Goal: Task Accomplishment & Management: Use online tool/utility

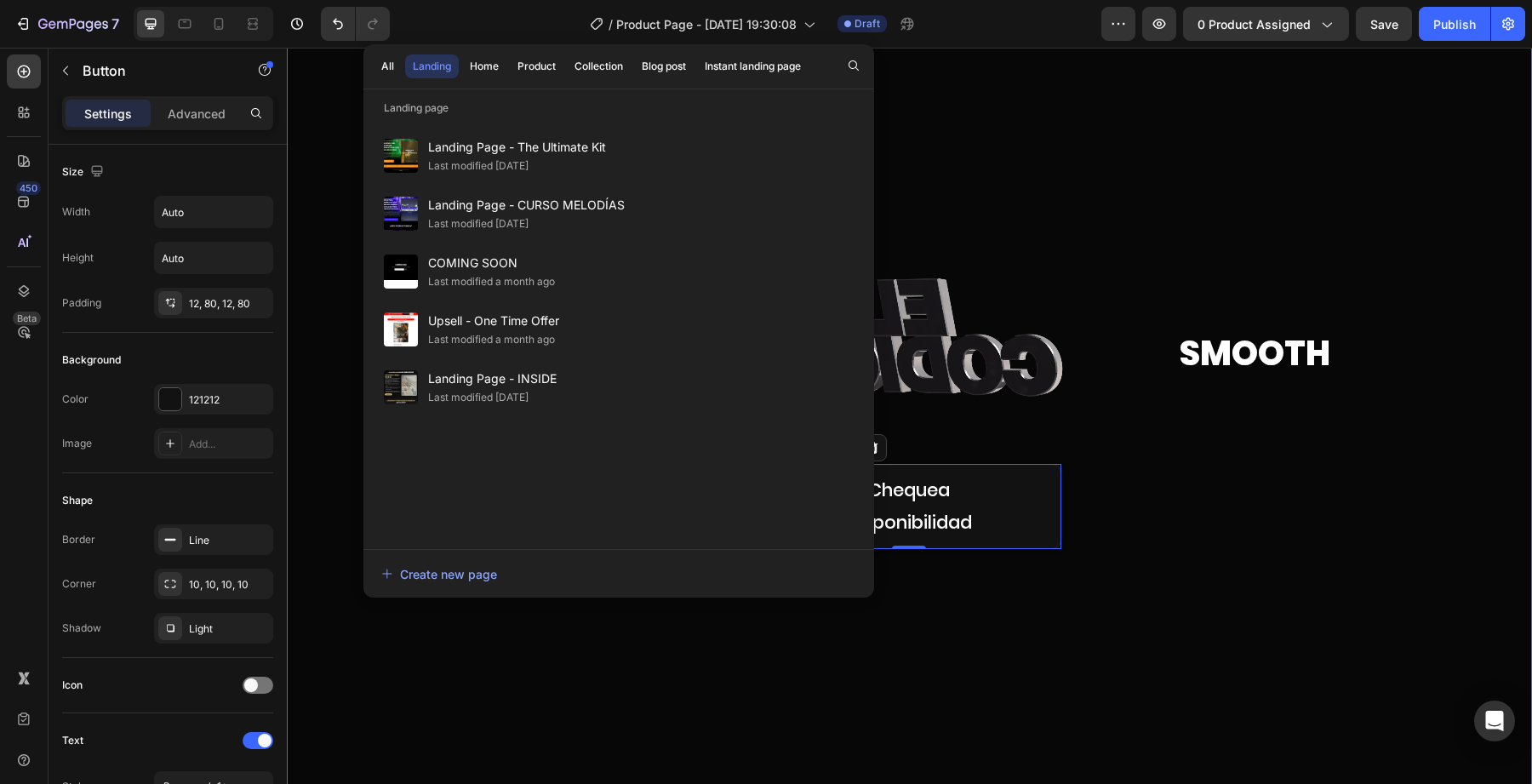
click at [299, 293] on div "Image Bluefire Heading Custom Code Chequea Disponibilidad Button 0 Row Smooth H…" at bounding box center [910, 402] width 1246 height 321
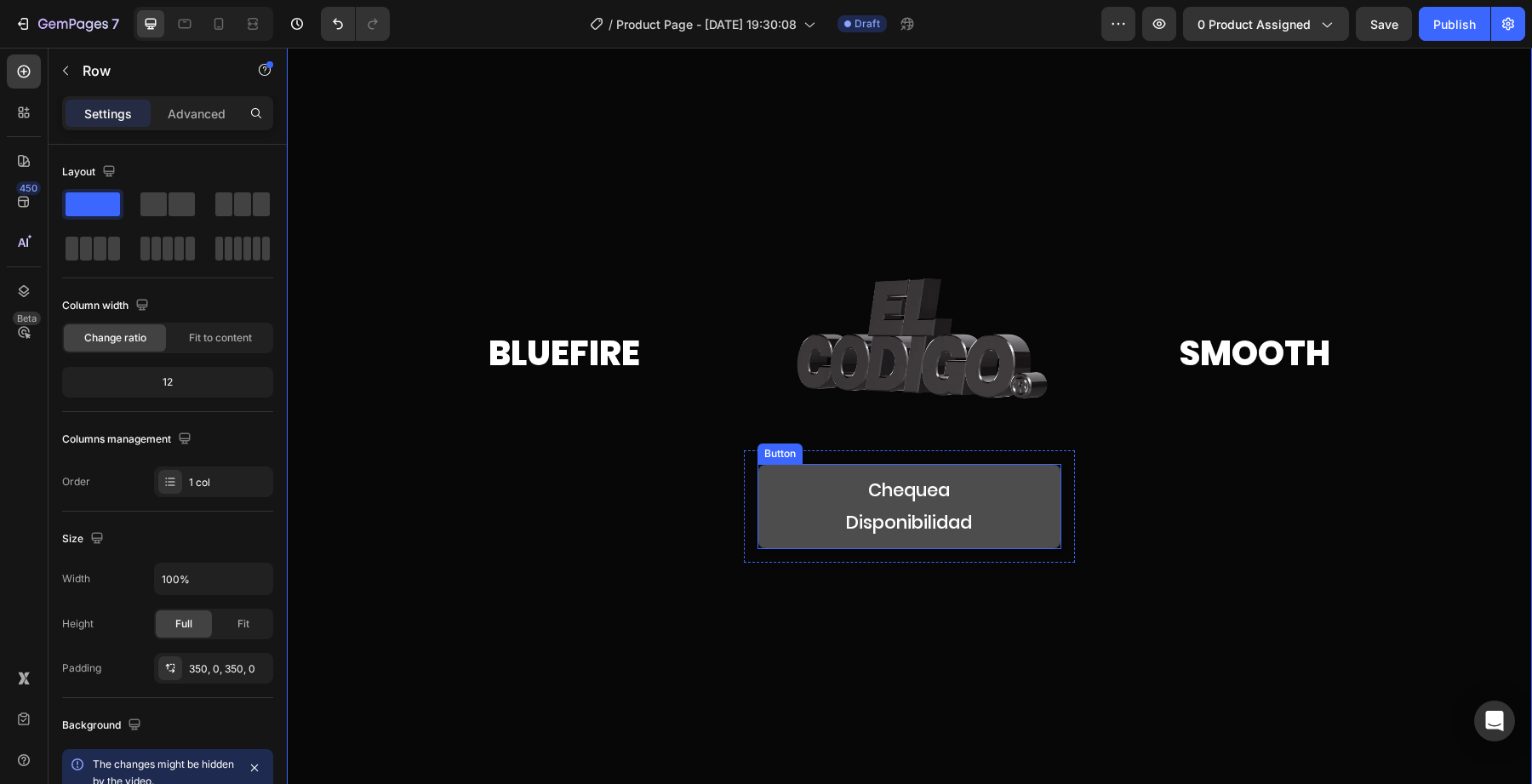
click at [790, 508] on button "Chequea Disponibilidad" at bounding box center [909, 506] width 304 height 85
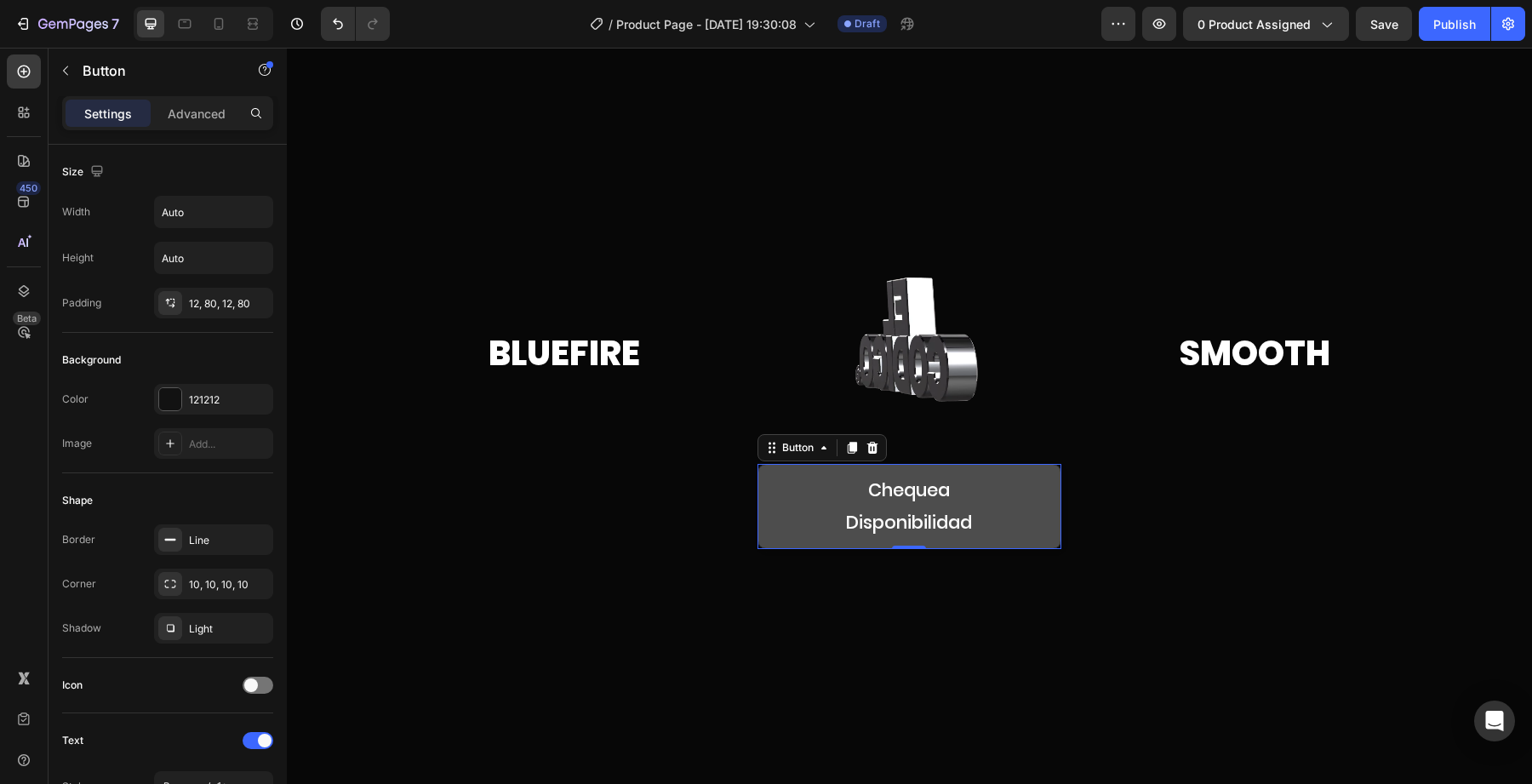
click at [788, 518] on button "Chequea Disponibilidad" at bounding box center [909, 506] width 304 height 85
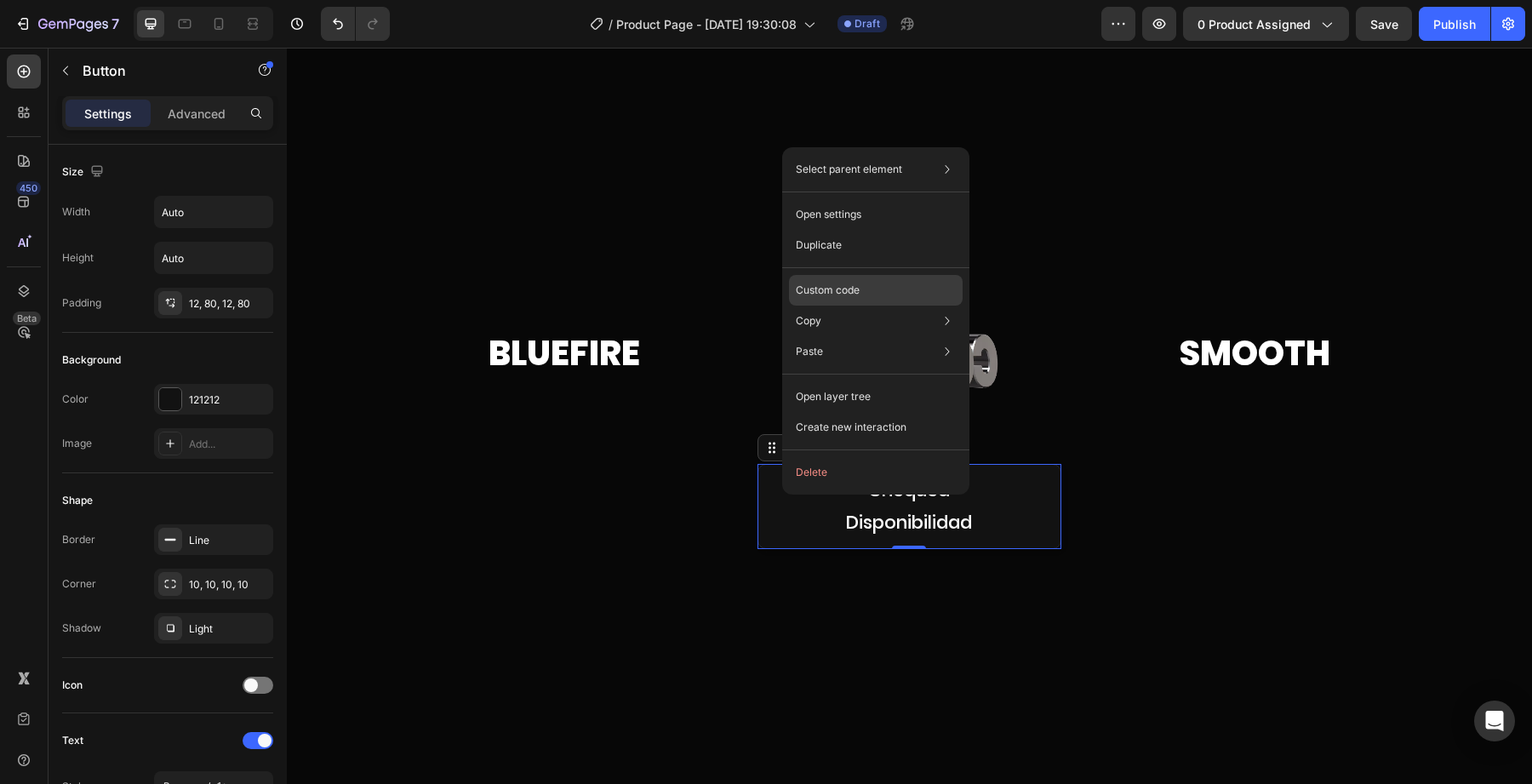
click at [834, 280] on div "Custom code" at bounding box center [876, 290] width 174 height 30
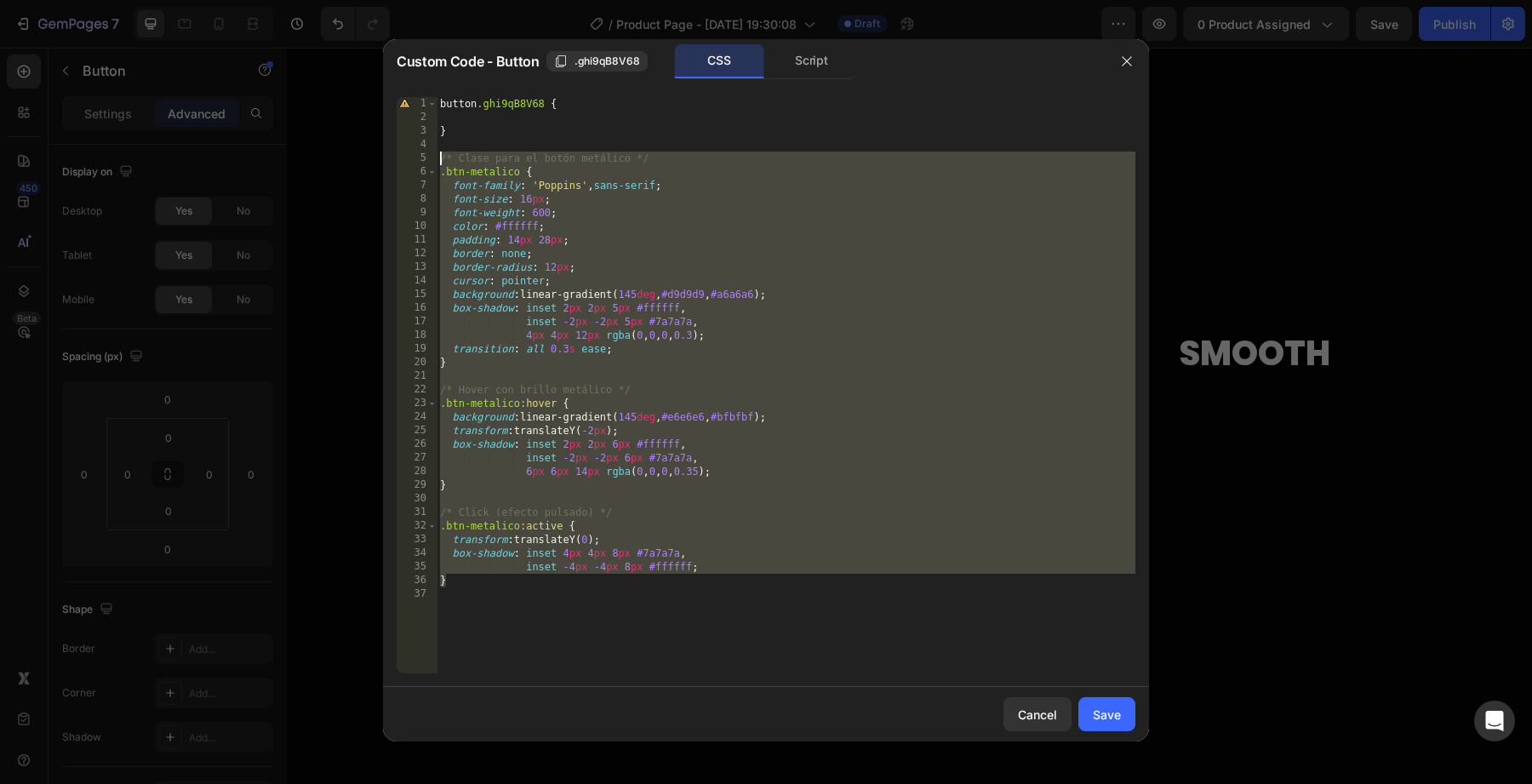
drag, startPoint x: 717, startPoint y: 580, endPoint x: 414, endPoint y: 159, distance: 518.7
click at [412, 159] on div "} 1 2 3 4 5 6 7 8 9 10 11 12 13 14 15 16 17 18 19 20 21 22 23 24 25 26 27 28 29…" at bounding box center [766, 385] width 739 height 576
type textarea "/* Clase para el botón metálico */ .btn-metalico {"
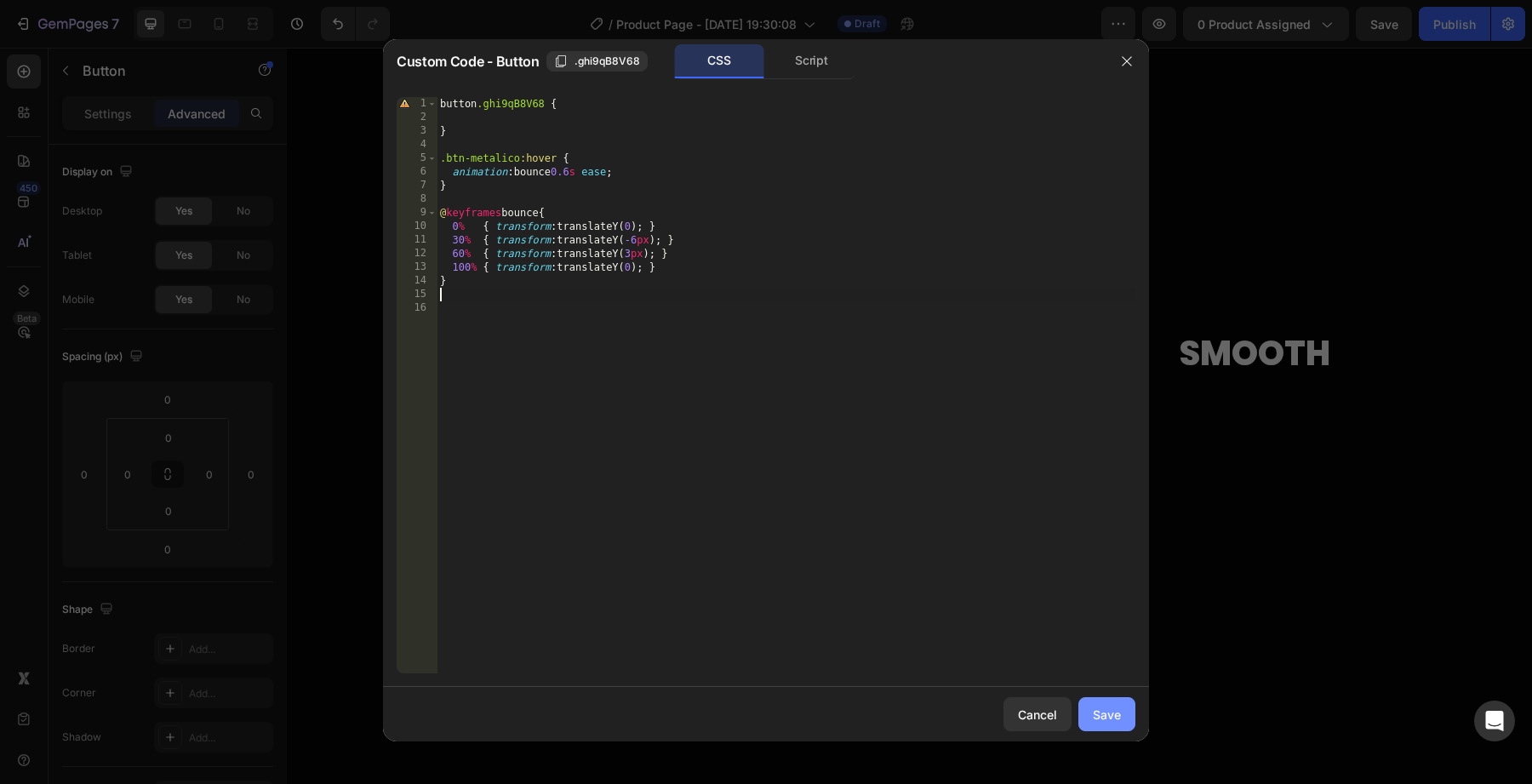
click at [1084, 697] on button "Save" at bounding box center [1107, 714] width 57 height 34
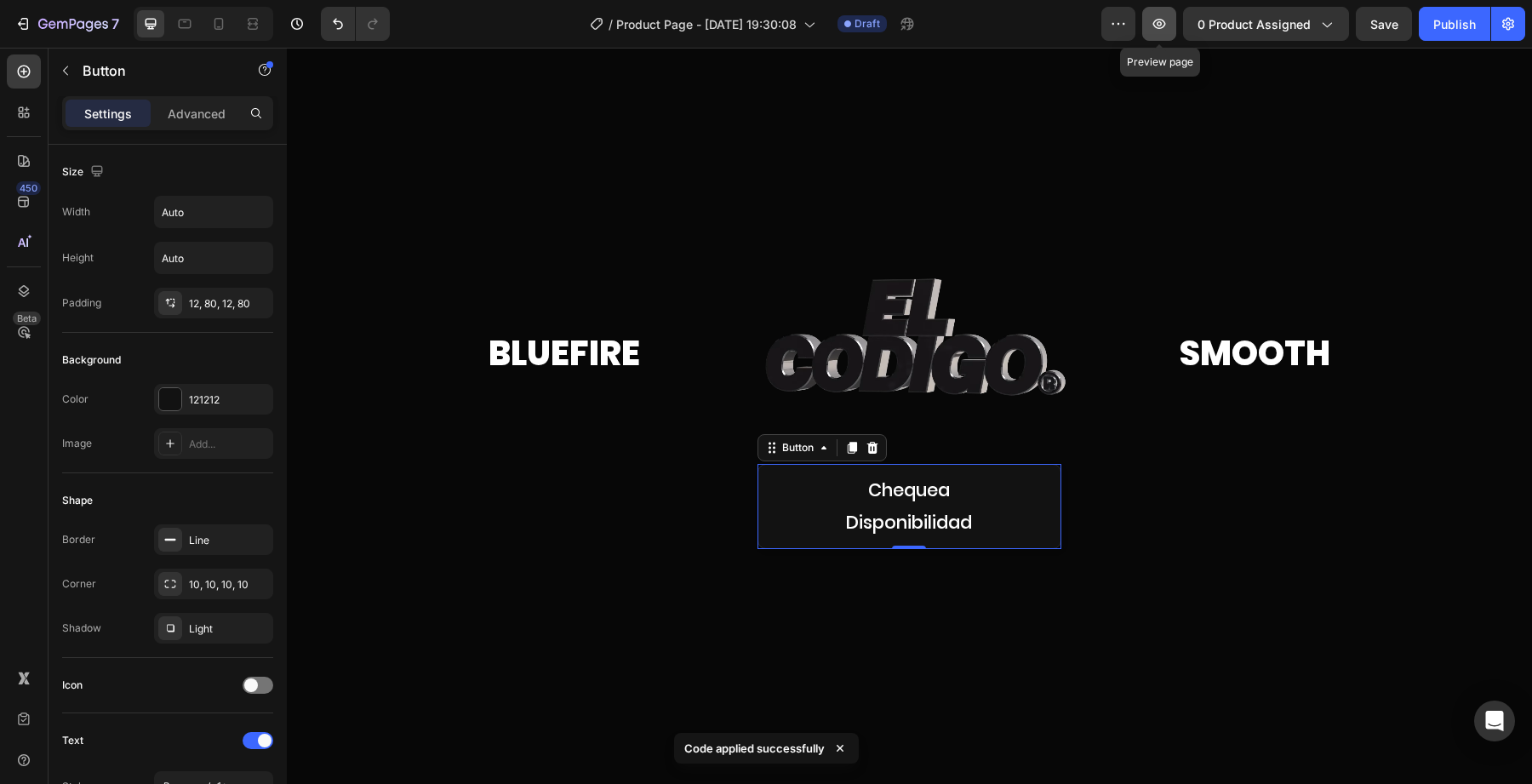
click at [1163, 31] on icon "button" at bounding box center [1159, 24] width 17 height 17
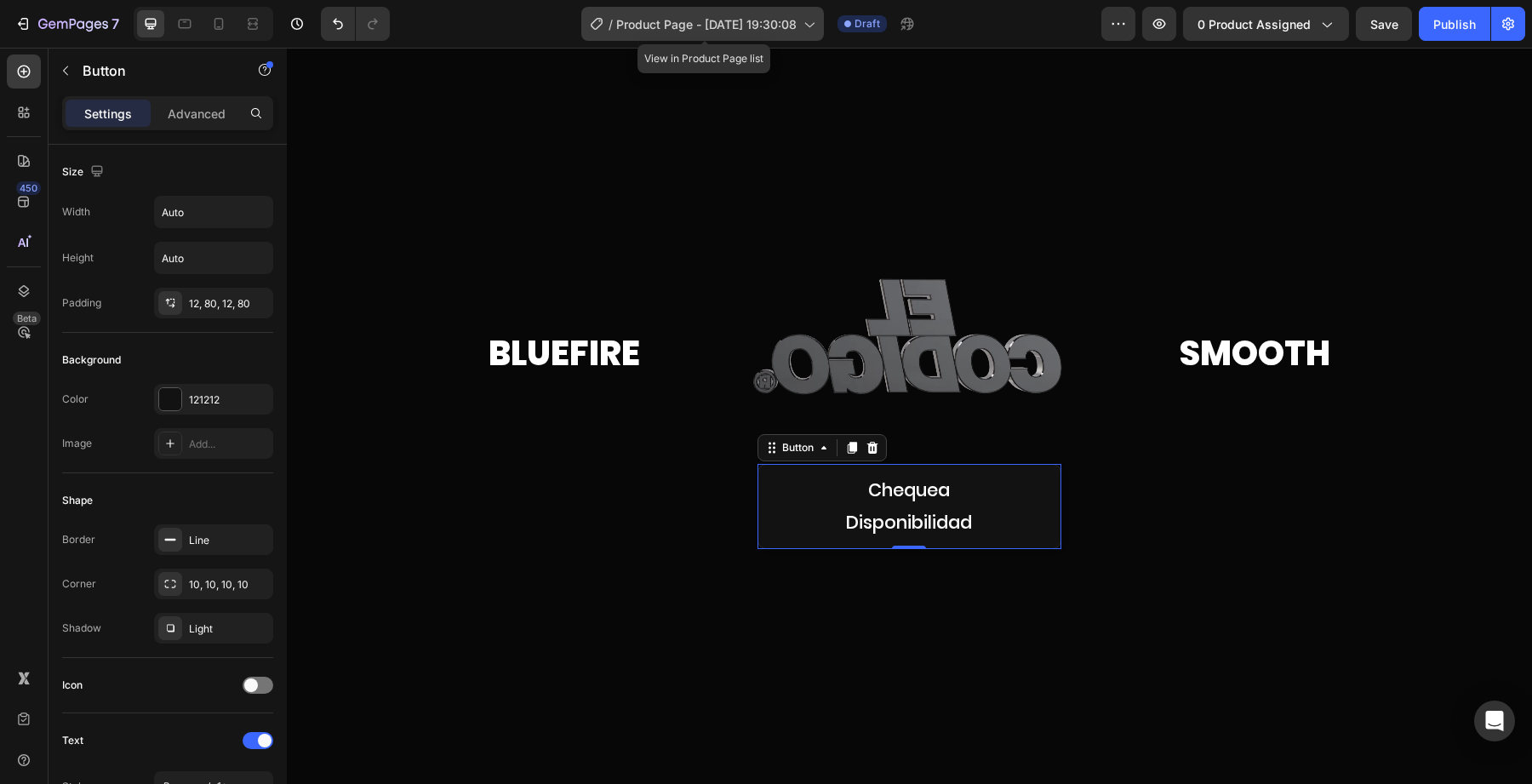
click at [669, 25] on span "Product Page - [DATE] 19:30:08" at bounding box center [706, 24] width 180 height 18
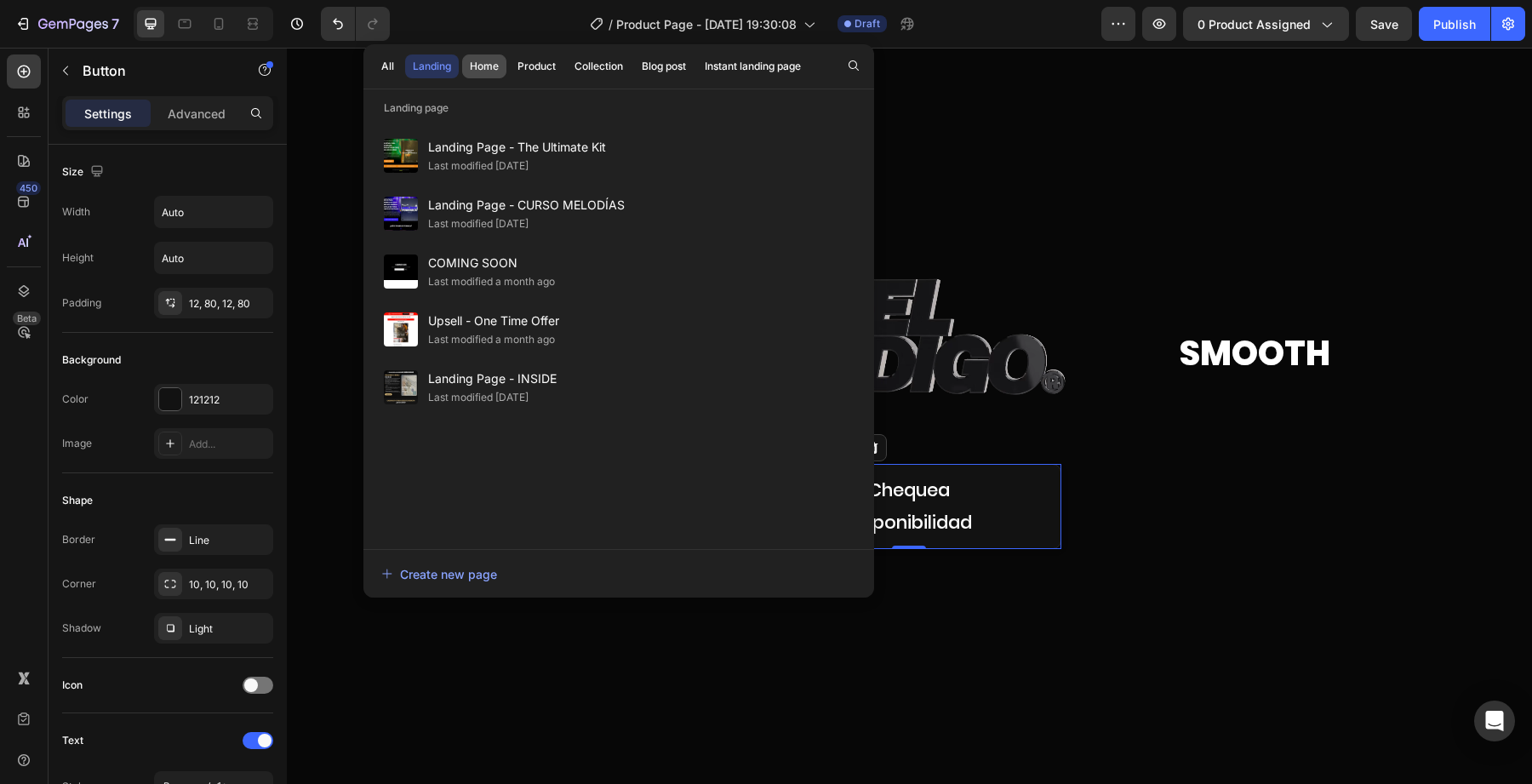
click at [503, 71] on button "Home" at bounding box center [485, 66] width 44 height 24
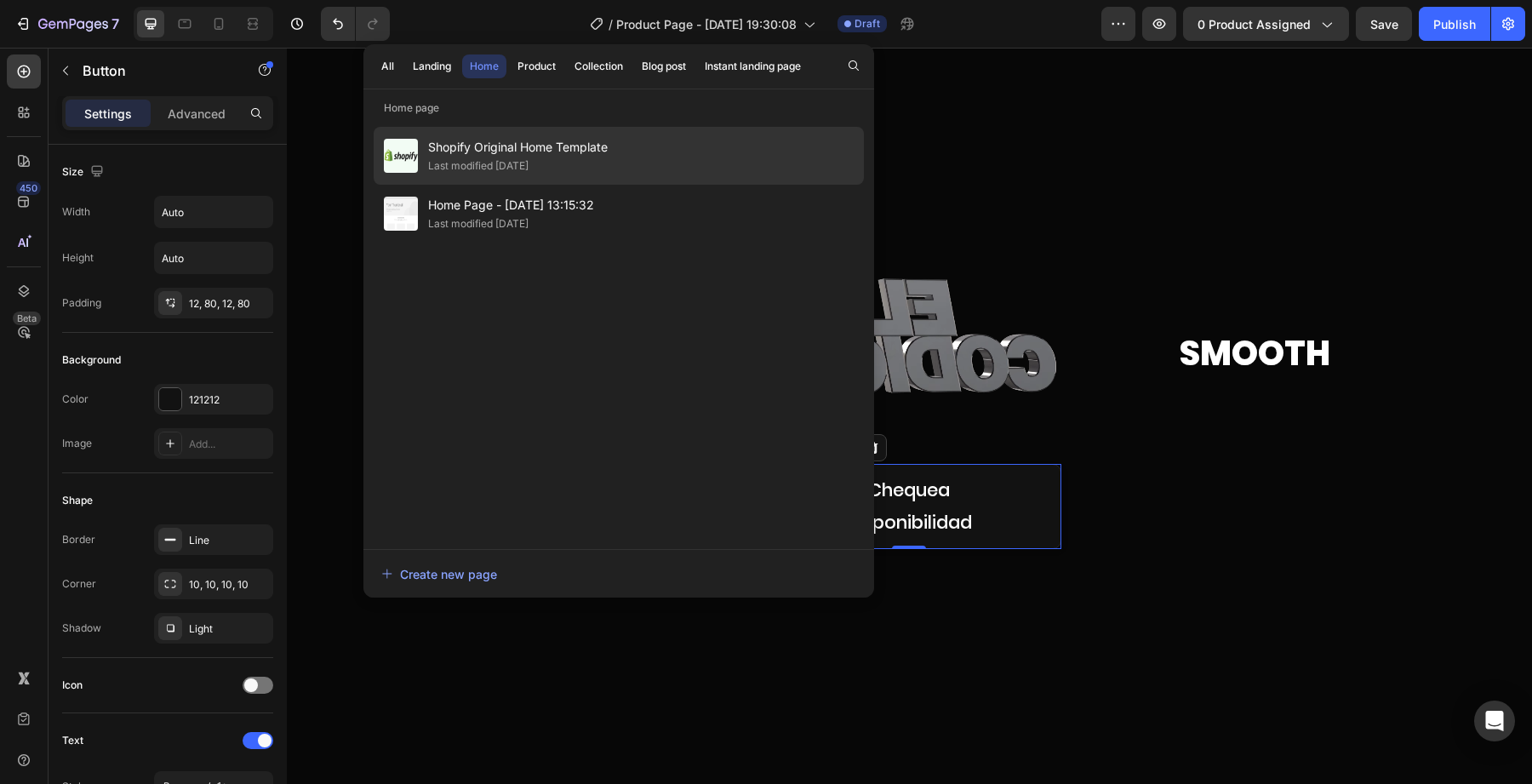
click at [530, 151] on span "Shopify Original Home Template" at bounding box center [518, 147] width 180 height 20
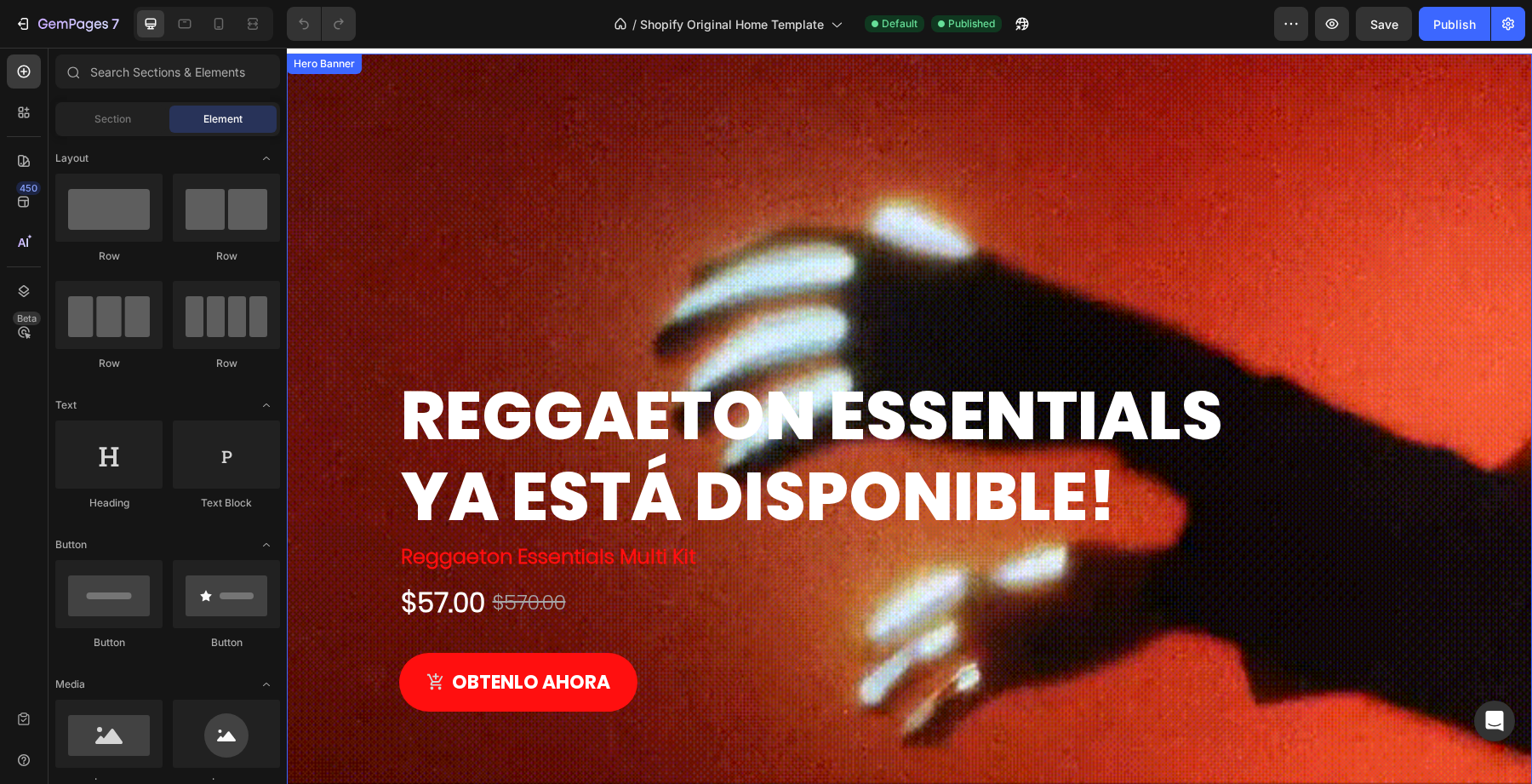
scroll to position [40, 0]
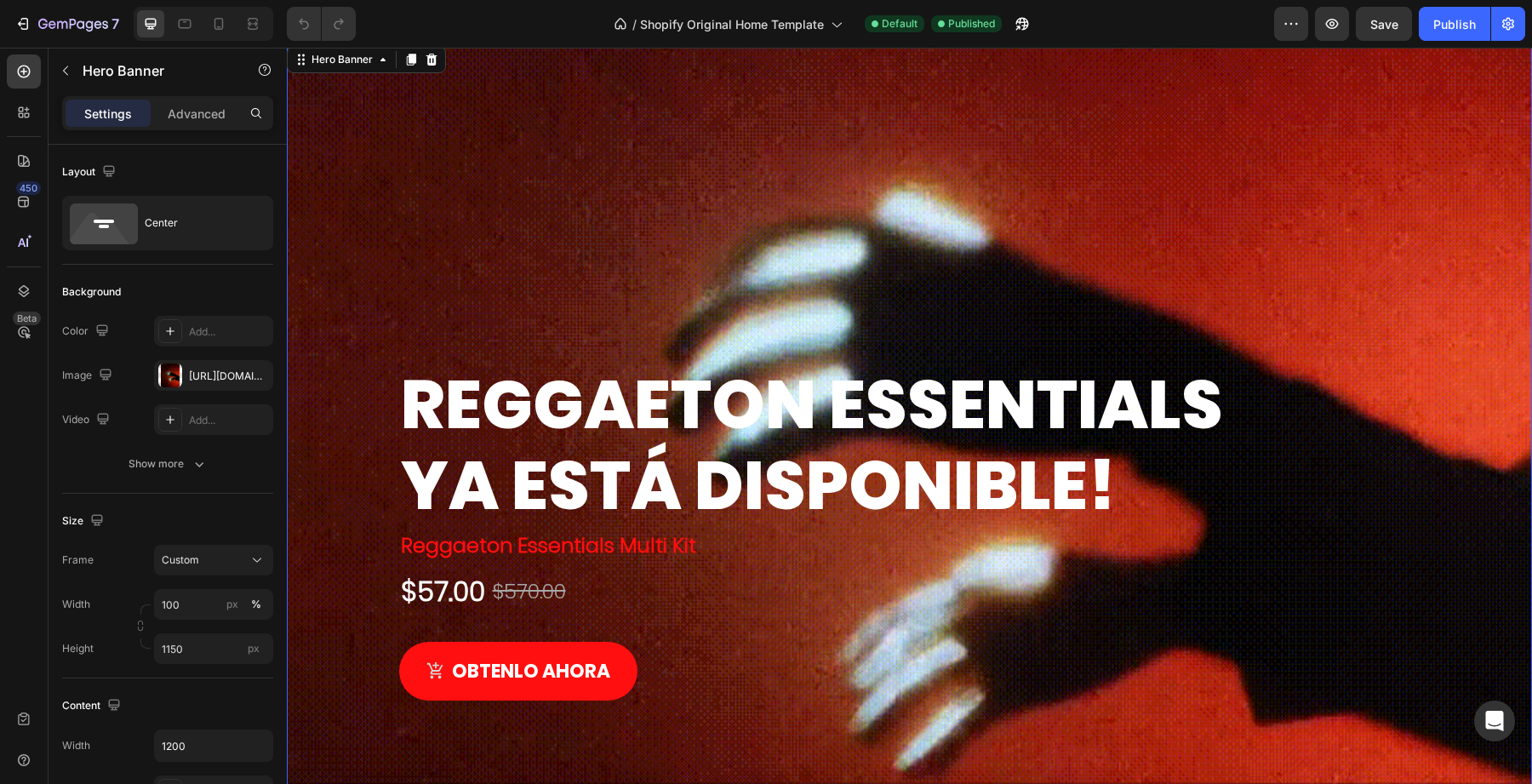
click at [464, 290] on div "Overlay" at bounding box center [910, 532] width 1246 height 979
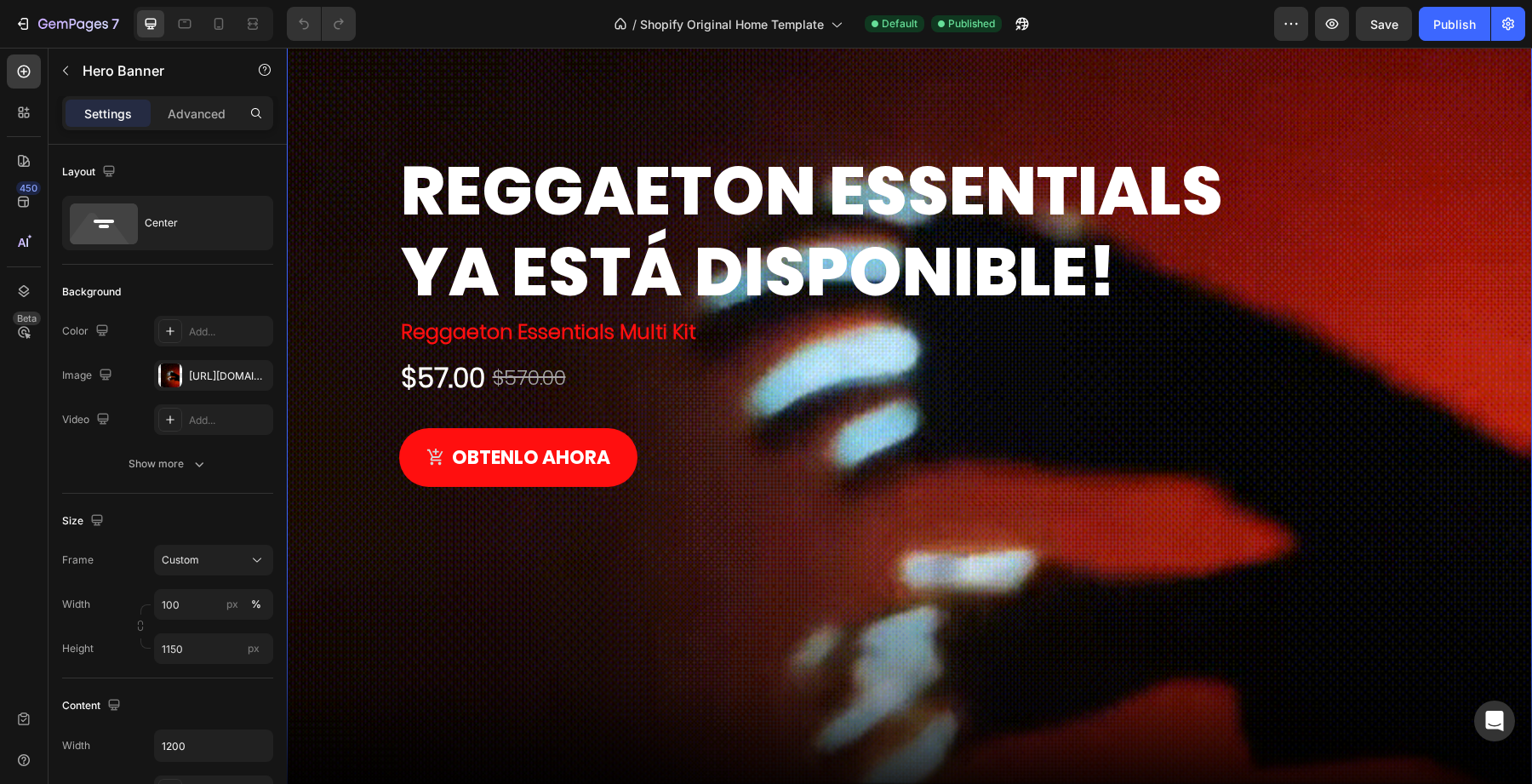
scroll to position [0, 0]
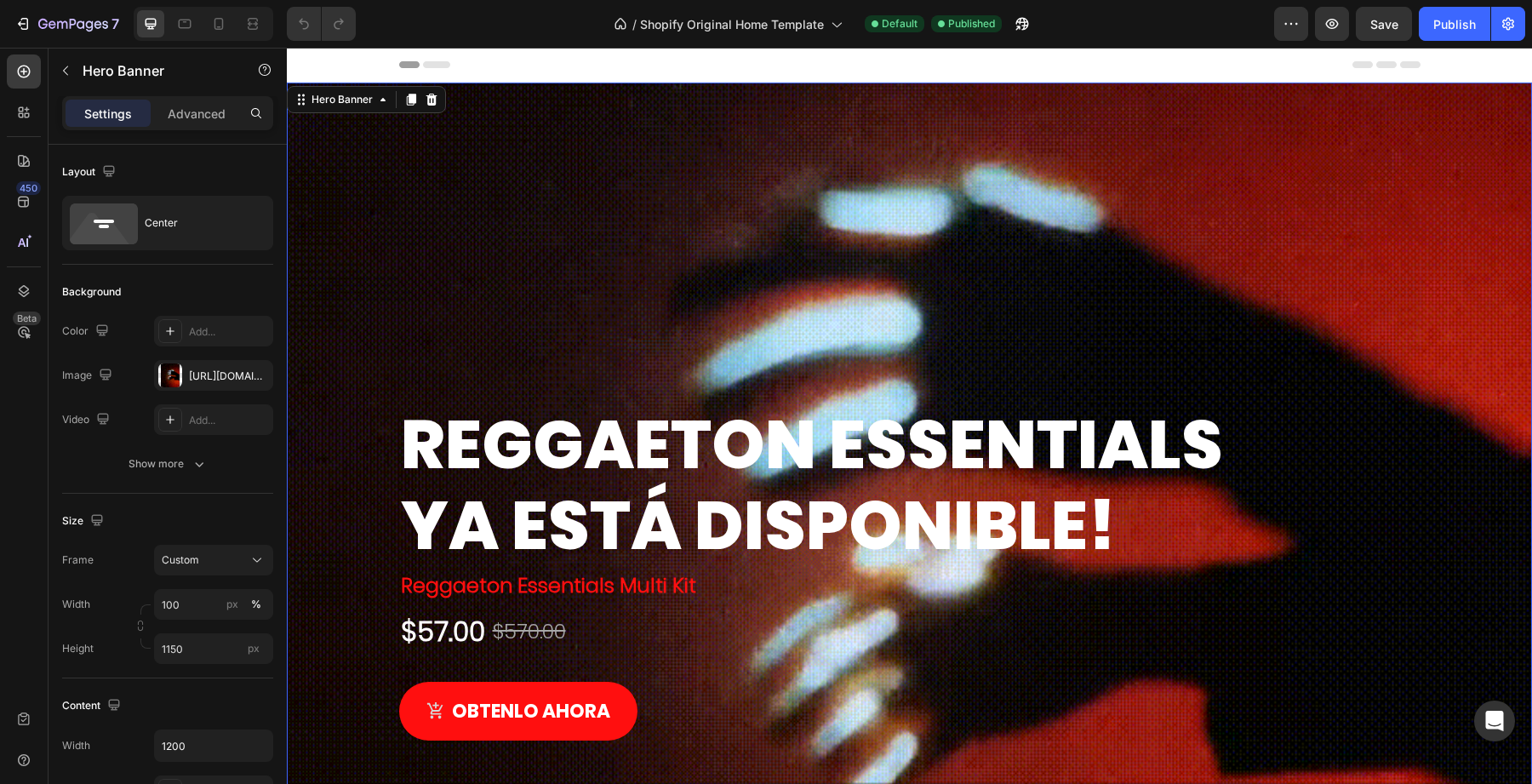
click at [361, 412] on div "Overlay" at bounding box center [910, 572] width 1246 height 979
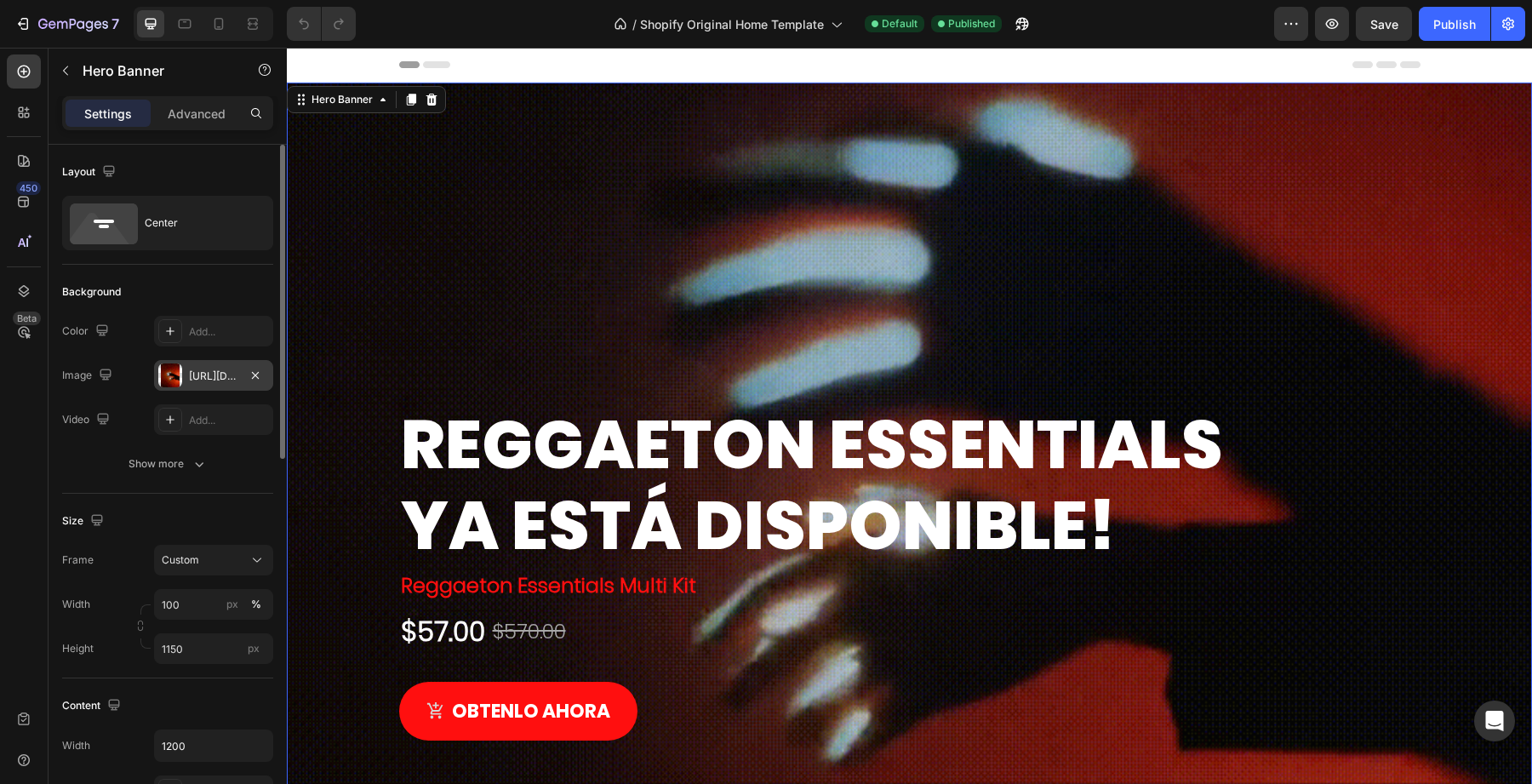
click at [190, 376] on div "[URL][DOMAIN_NAME]" at bounding box center [213, 376] width 49 height 16
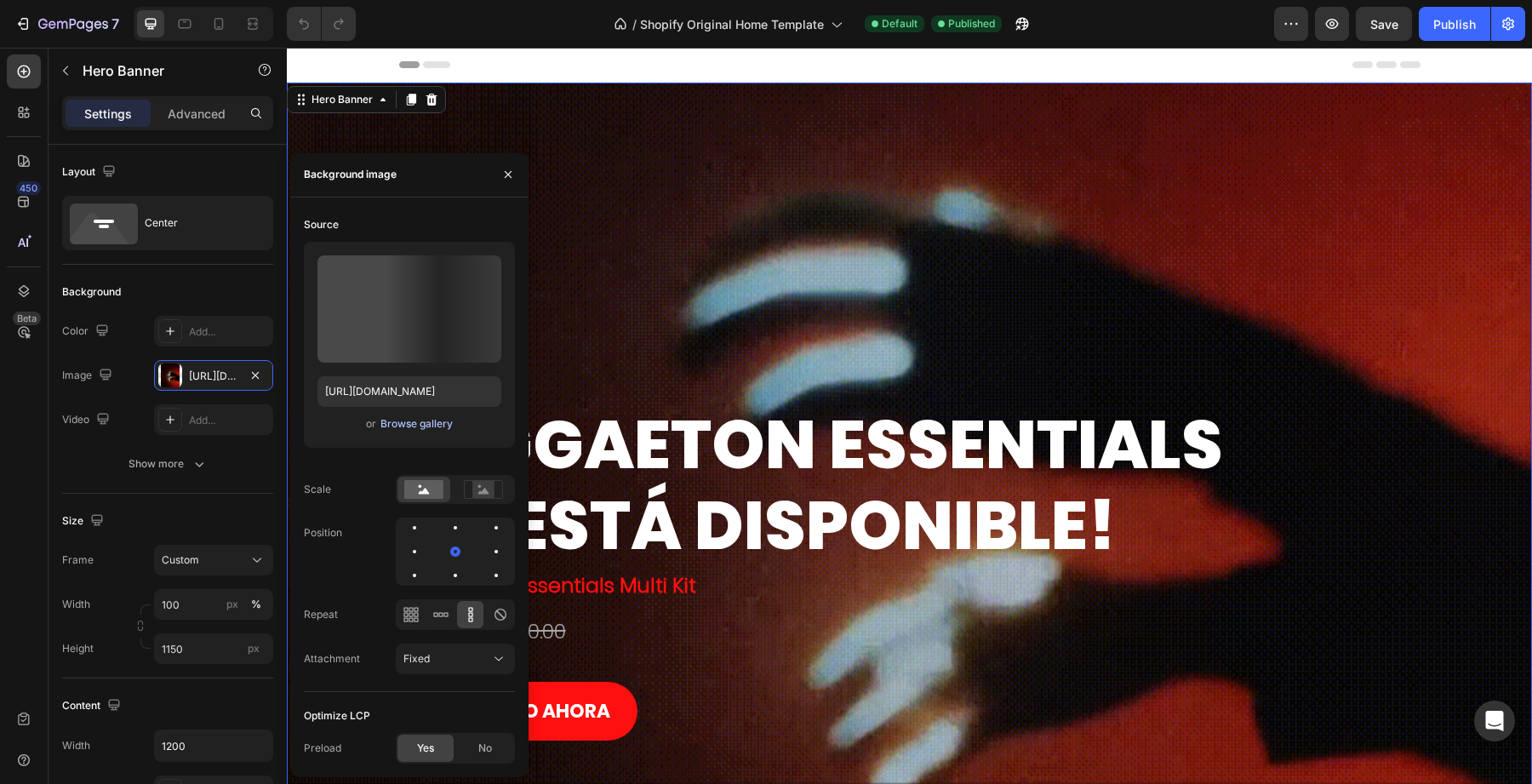
click at [385, 425] on div "Browse gallery" at bounding box center [416, 424] width 72 height 16
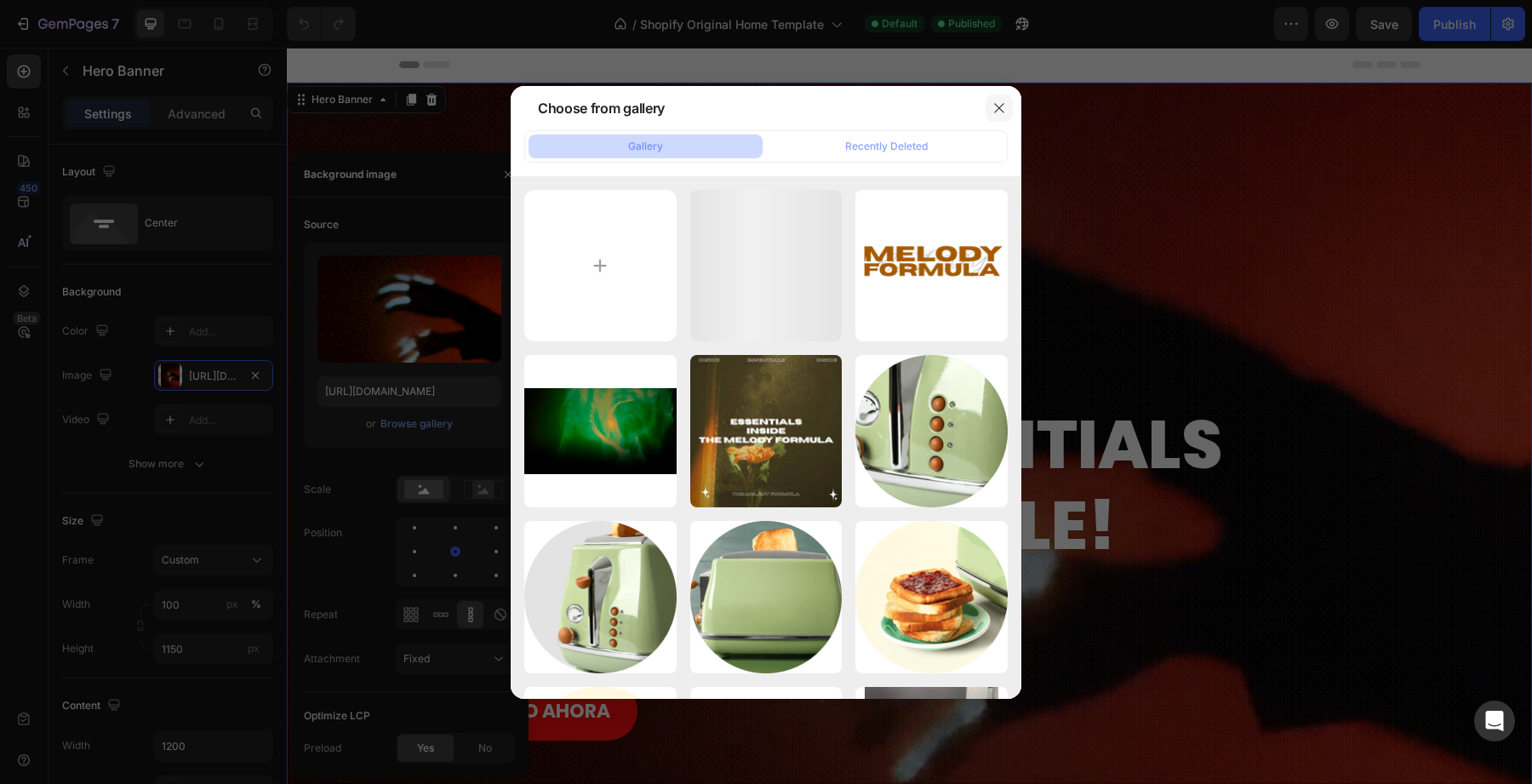
click at [990, 105] on button "button" at bounding box center [998, 107] width 27 height 27
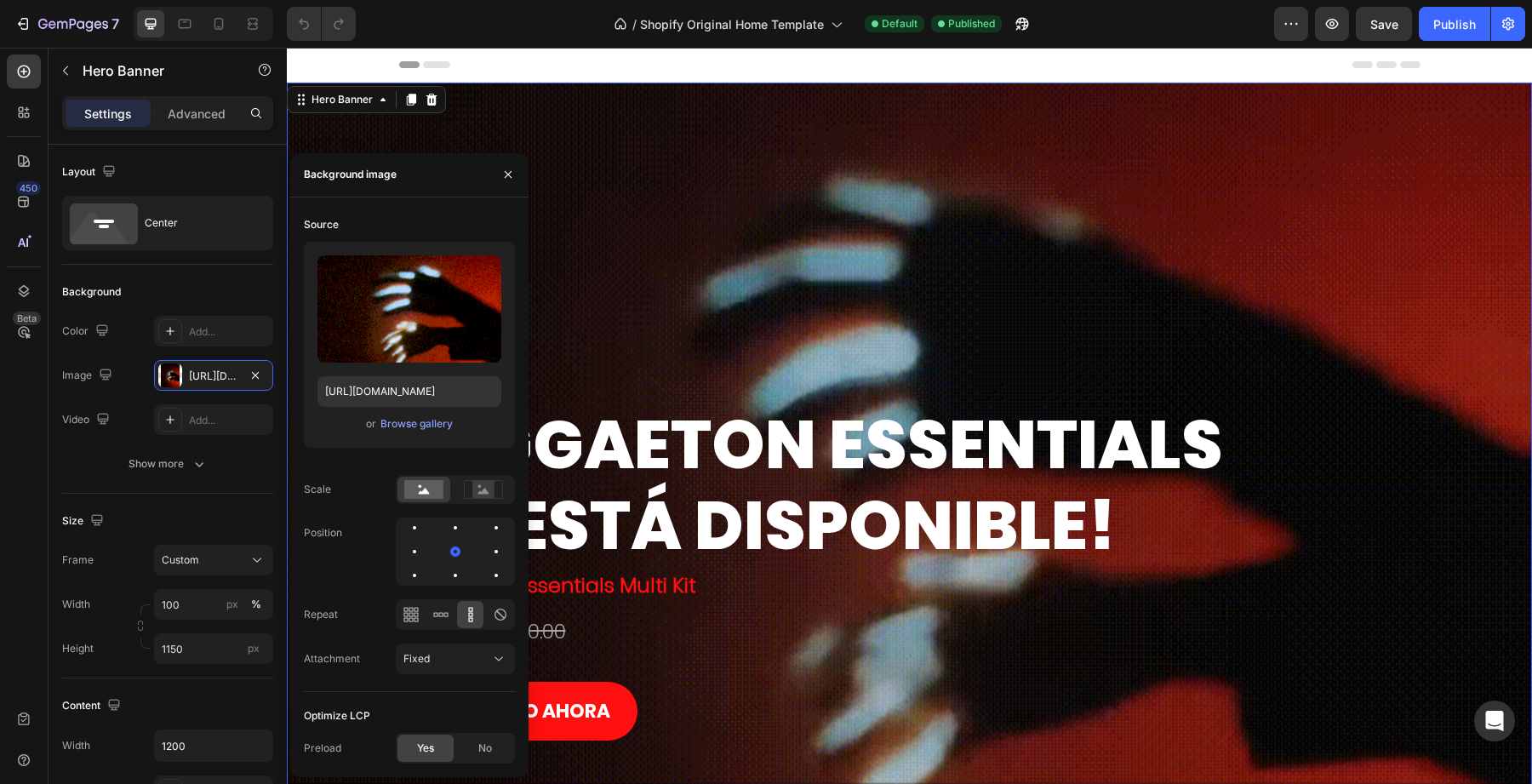
click at [419, 433] on div "or Browse gallery" at bounding box center [409, 424] width 184 height 20
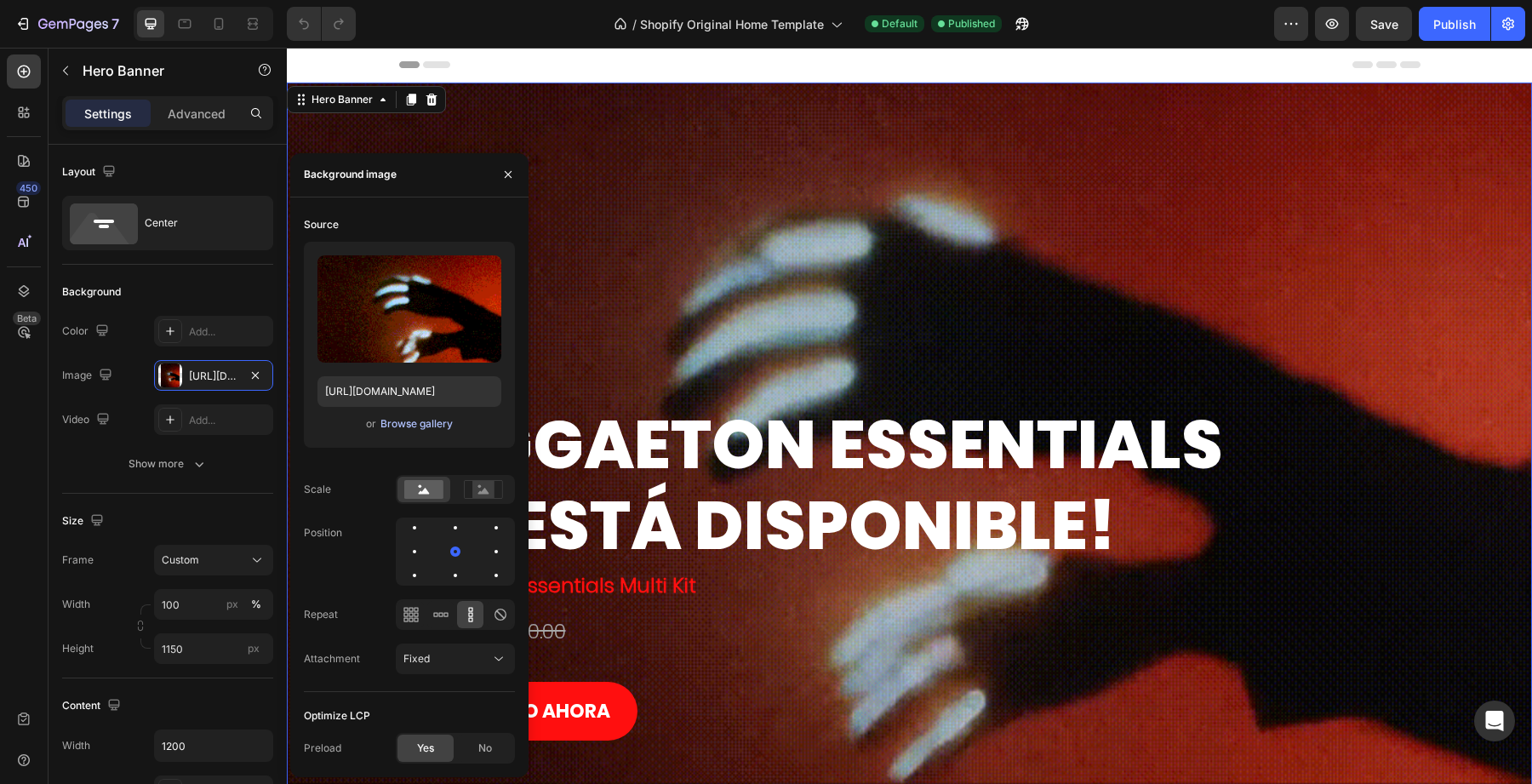
click at [424, 427] on div "Browse gallery" at bounding box center [416, 424] width 72 height 16
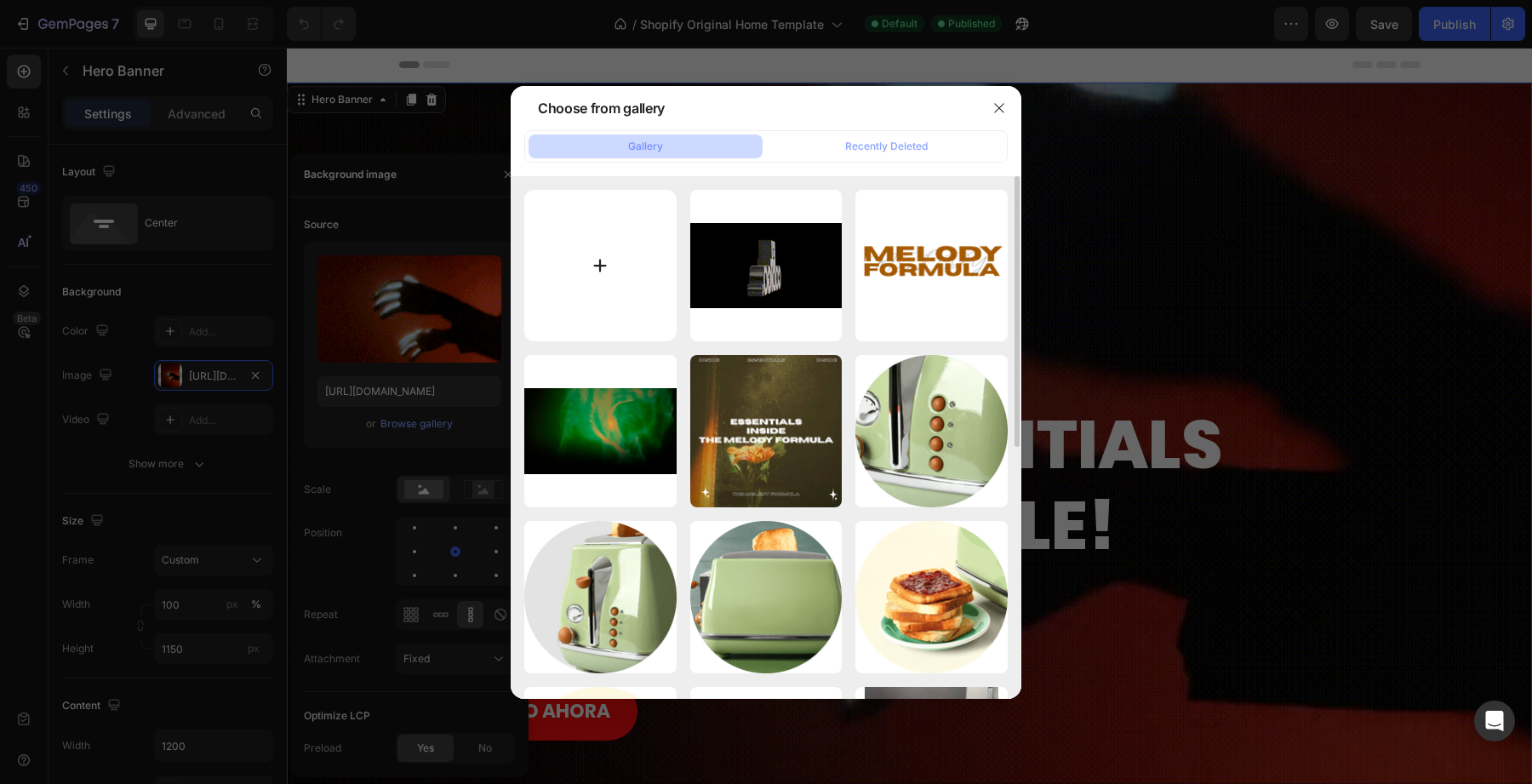
click at [566, 305] on input "file" at bounding box center [600, 266] width 152 height 152
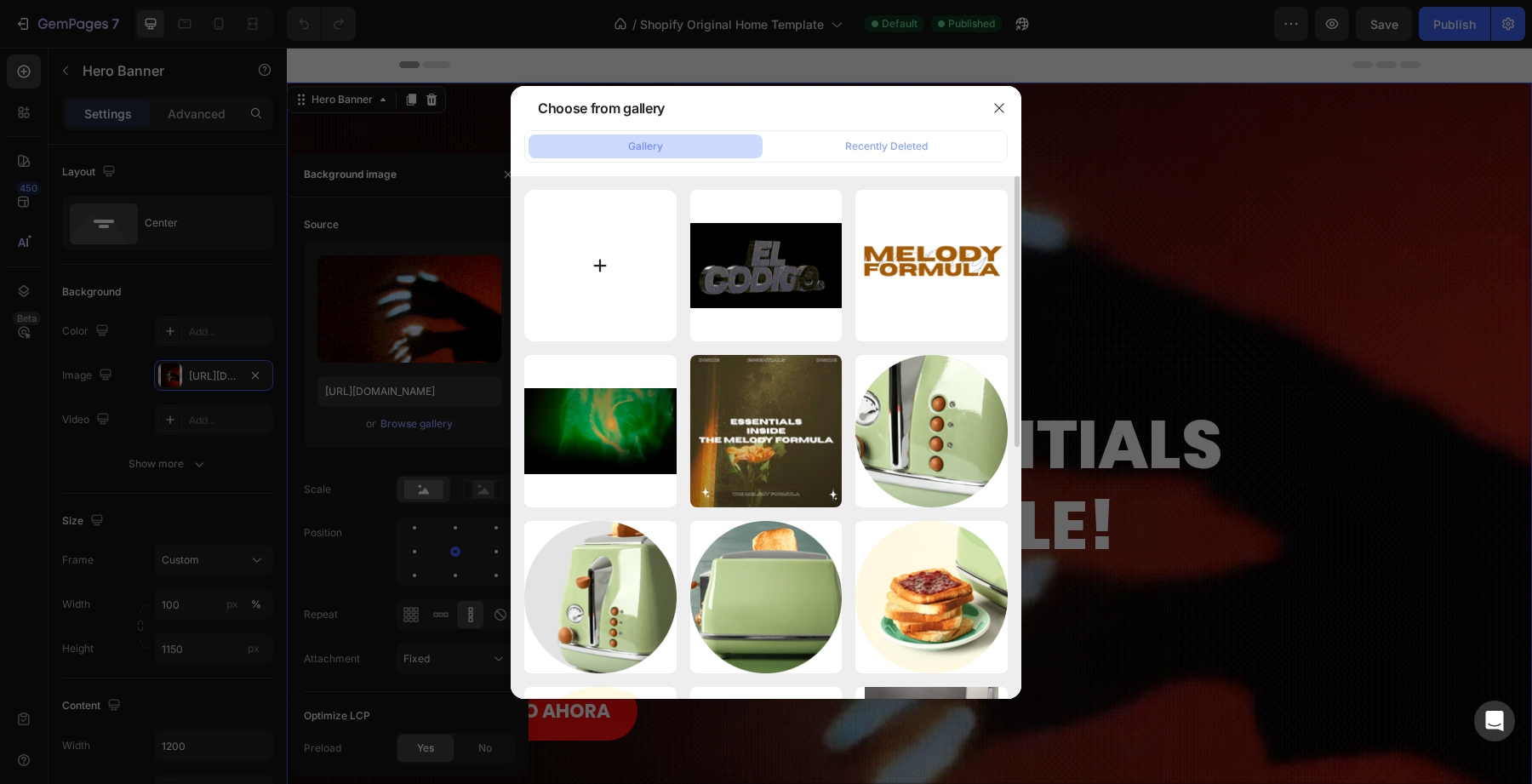
click at [578, 260] on input "file" at bounding box center [600, 266] width 152 height 152
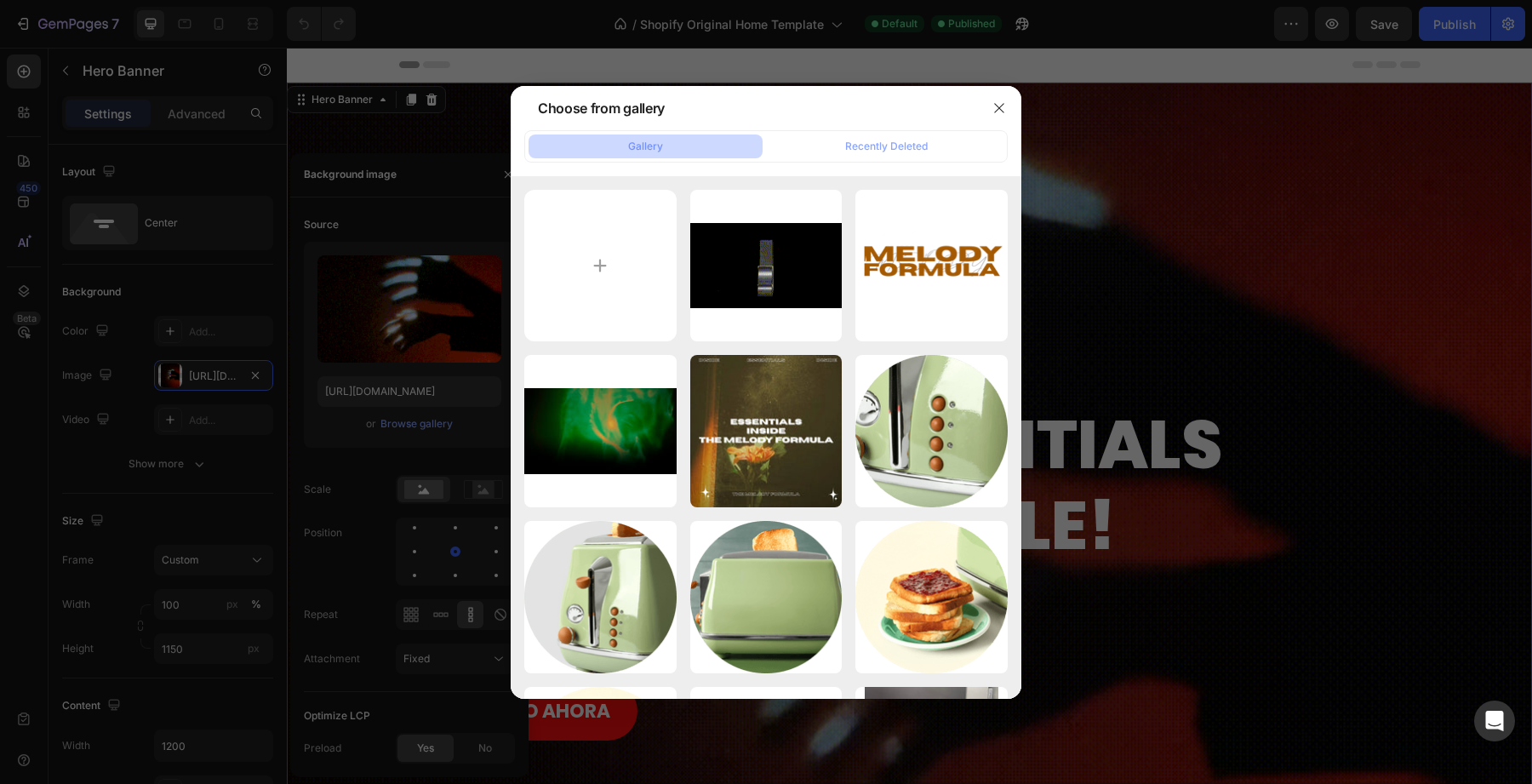
click at [382, 396] on div at bounding box center [766, 392] width 1532 height 784
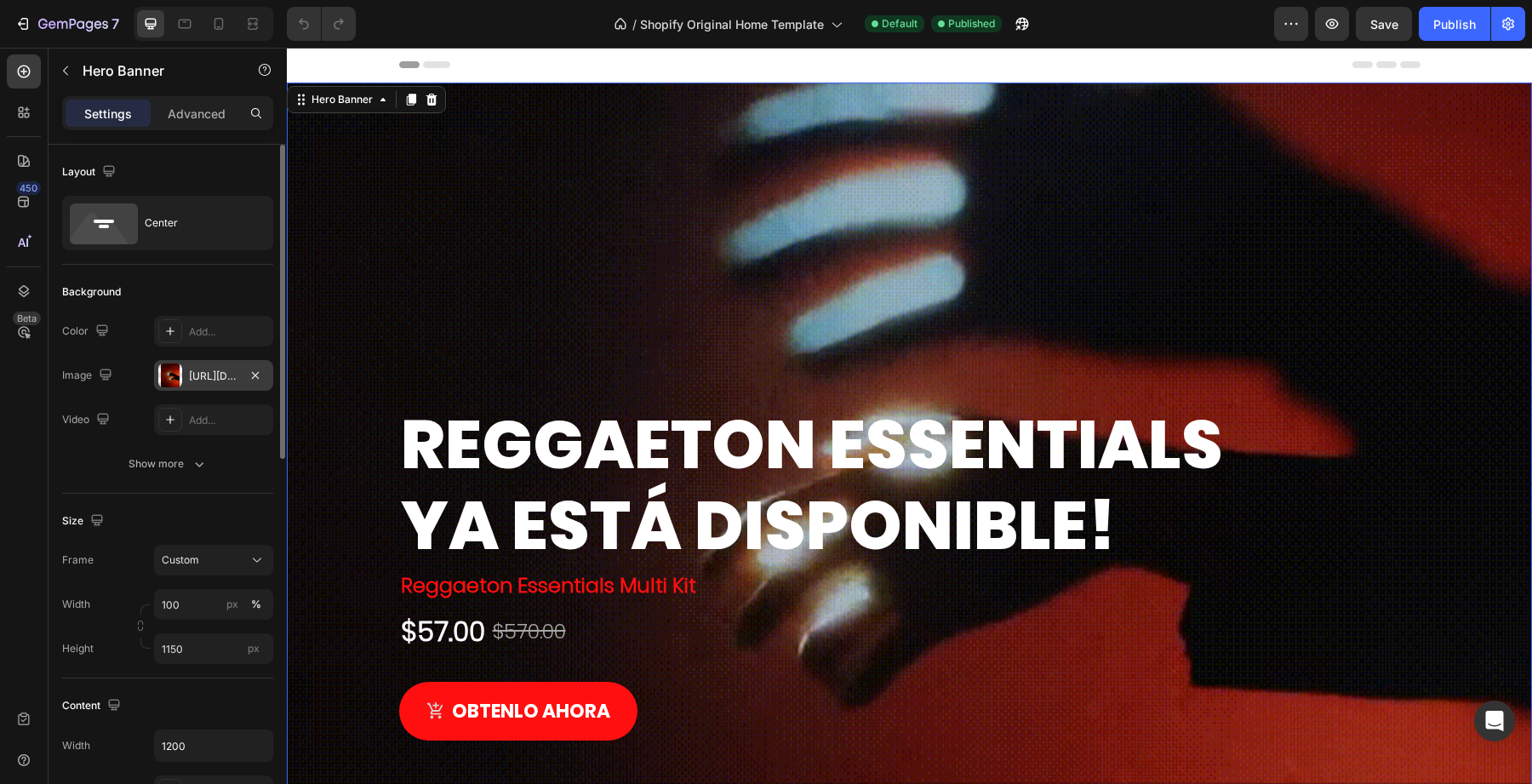
click at [224, 380] on div "https://cdn.shopify.com/s/files/1/0707/3228/4092/files/gempages_576749552749511…" at bounding box center [213, 376] width 49 height 16
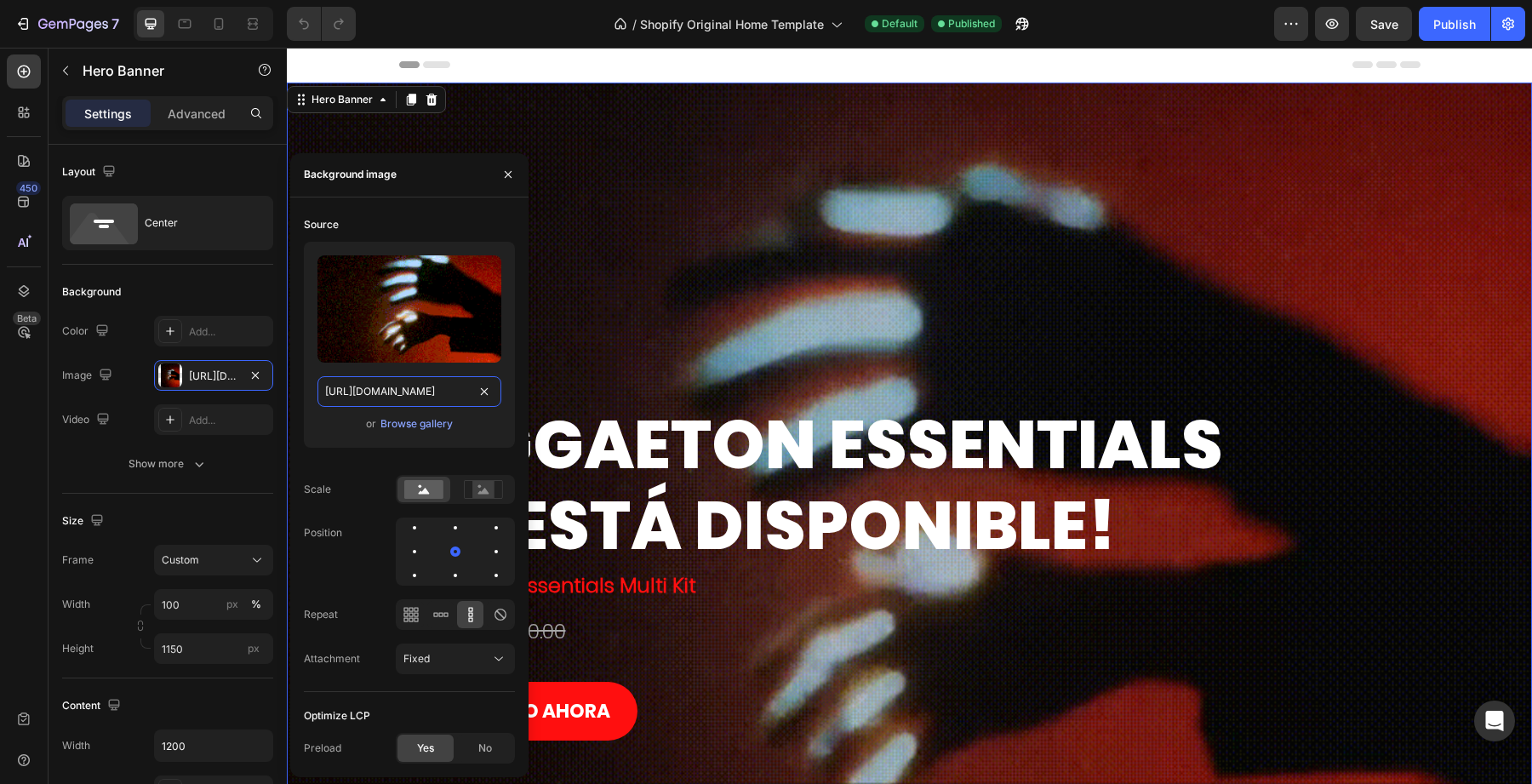
click at [385, 387] on input "https://cdn.shopify.com/s/files/1/0707/3228/4092/files/gempages_576749552749511…" at bounding box center [409, 391] width 184 height 30
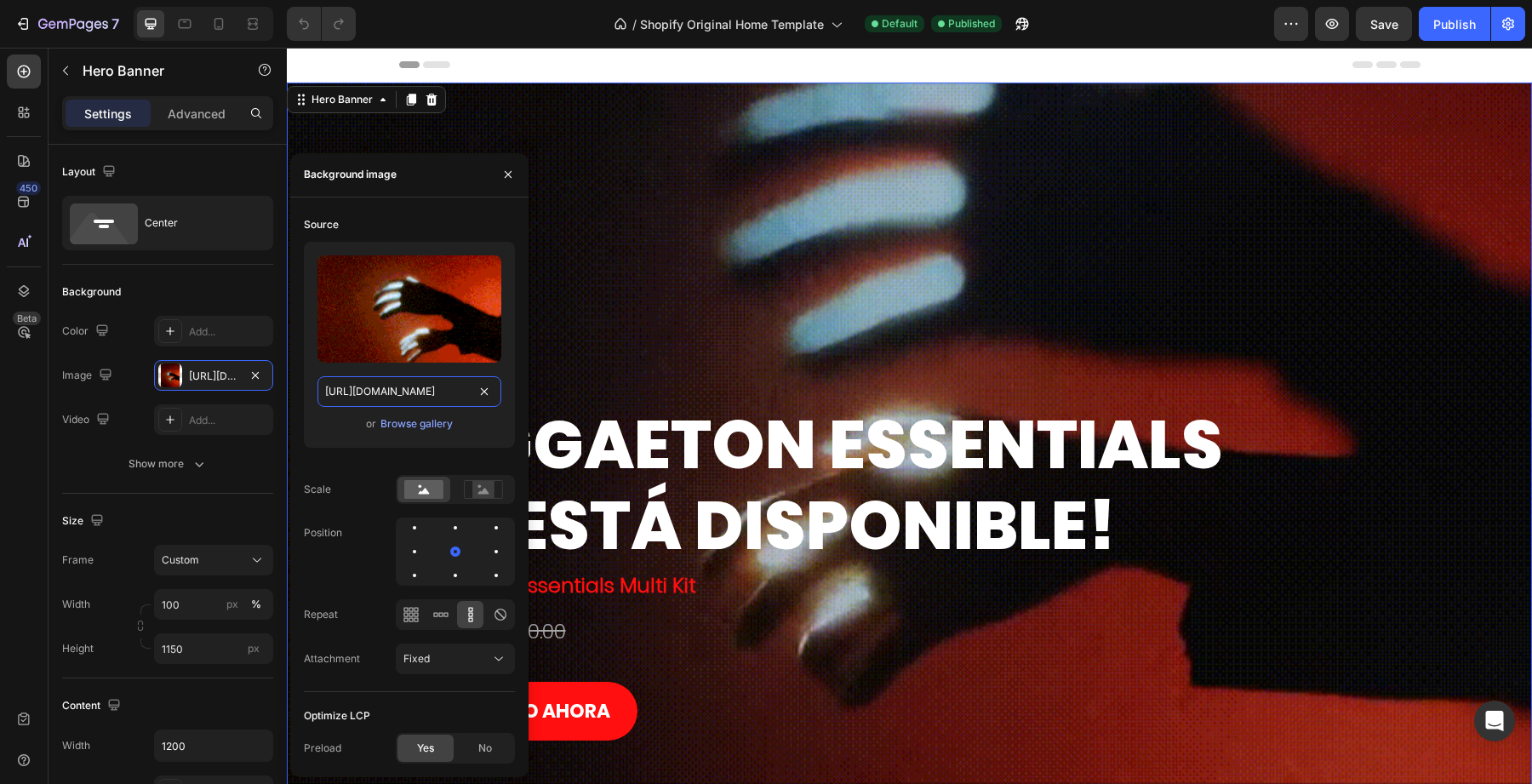
click at [385, 387] on input "https://cdn.shopify.com/s/files/1/0707/3228/4092/files/gempages_576749552749511…" at bounding box center [409, 391] width 184 height 30
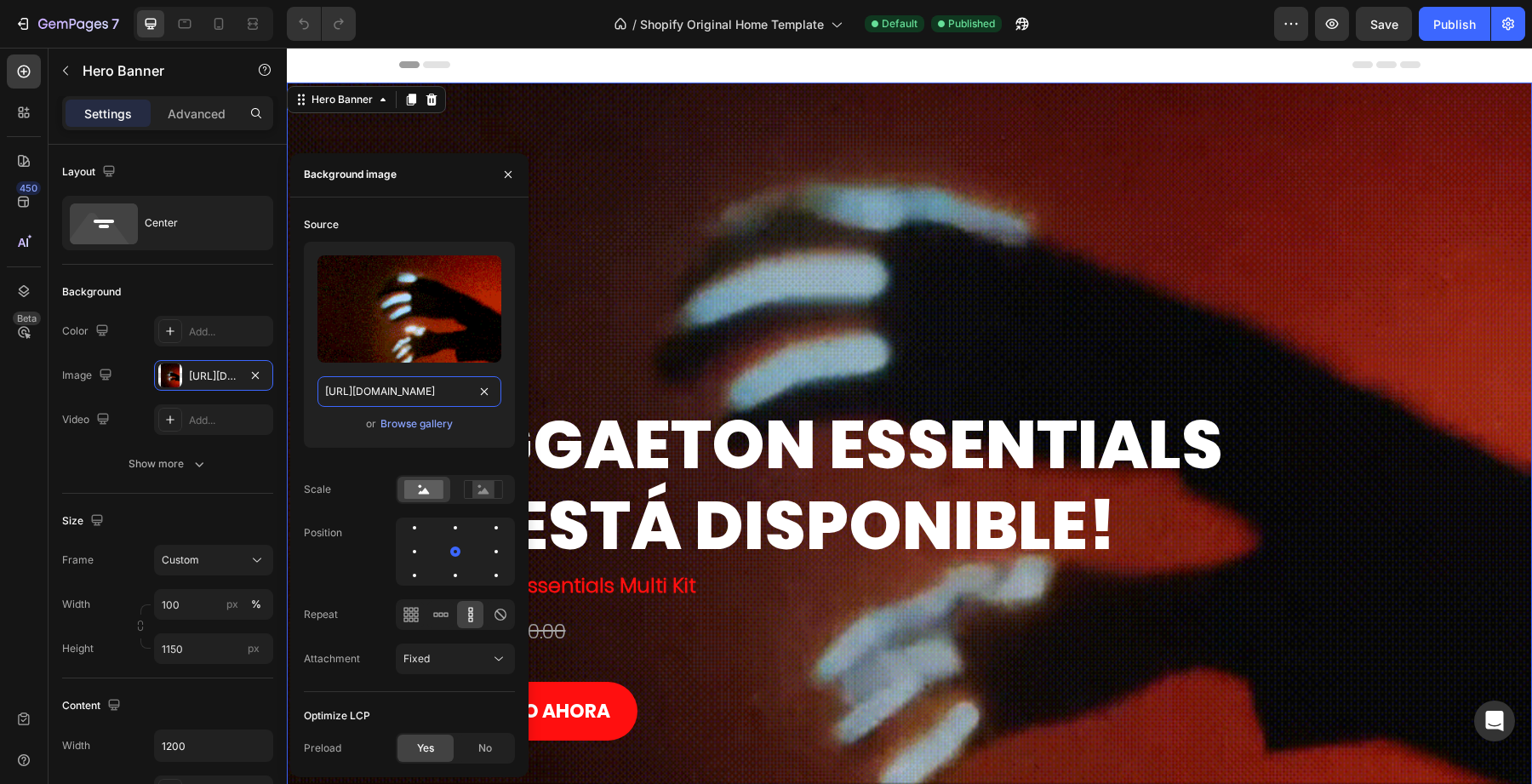
paste input "videos/c/o/v/79cd5a069f134b9cbc0f5931bc3ba7fe.mp4"
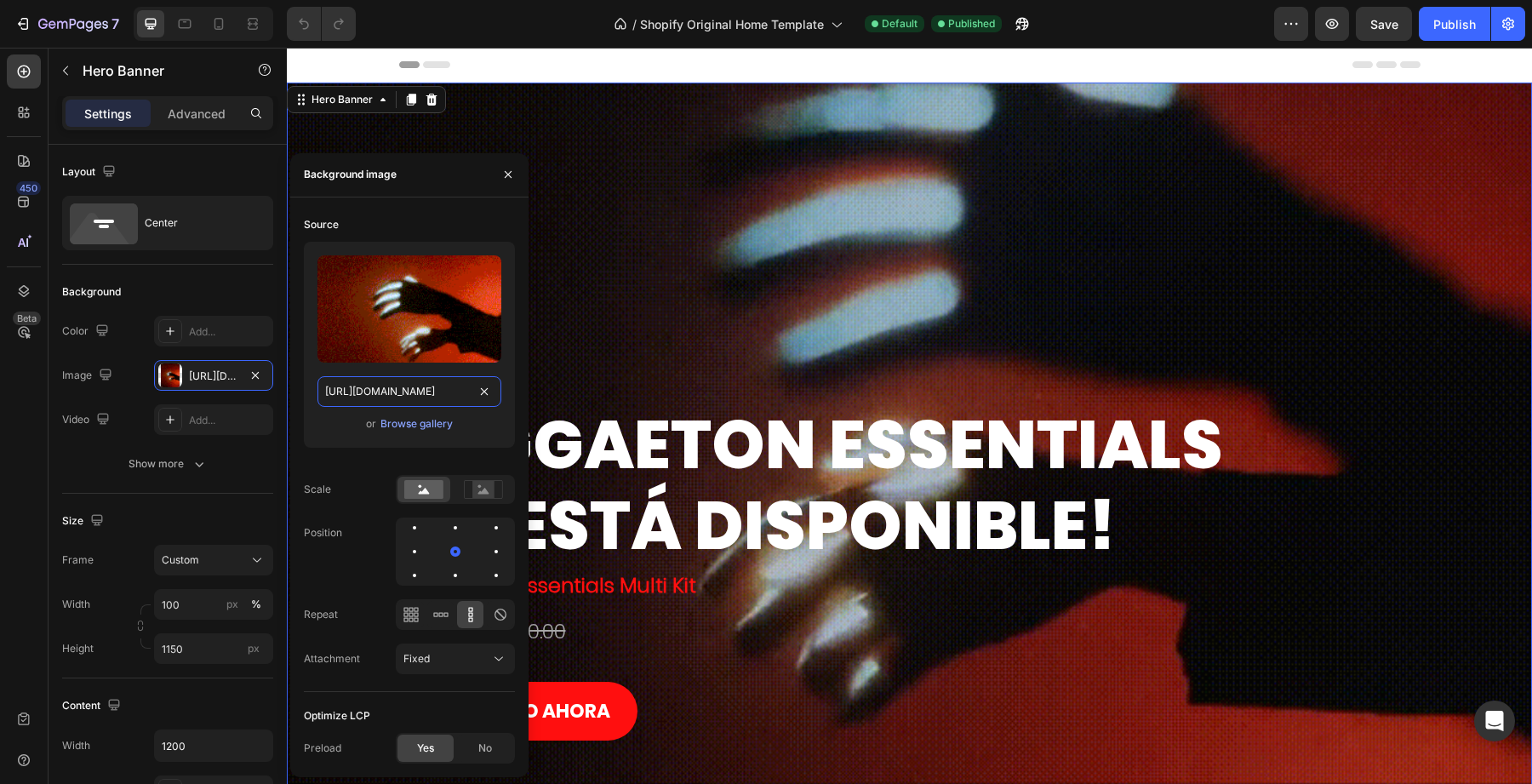
type input "[URL][DOMAIN_NAME]"
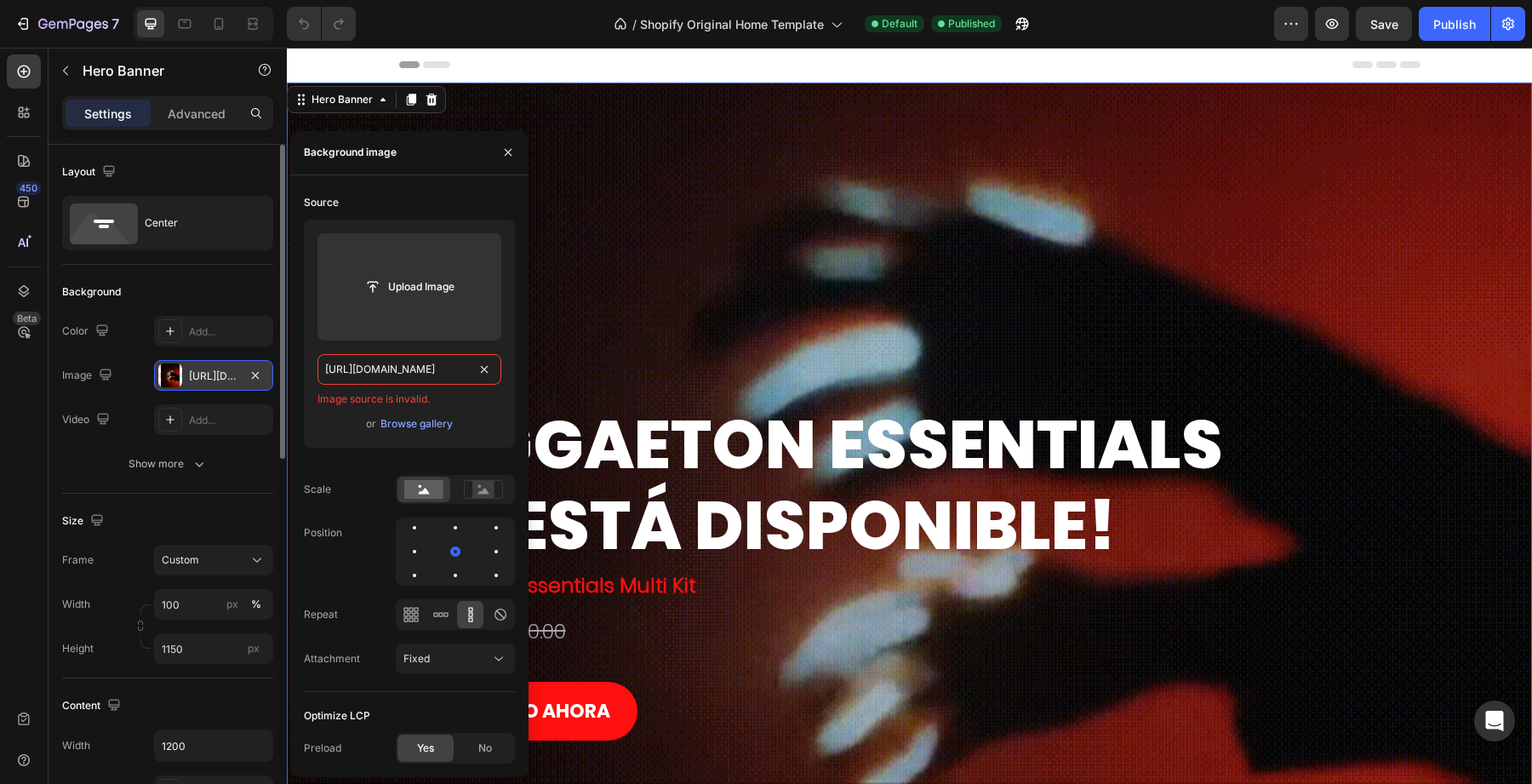
drag, startPoint x: 400, startPoint y: 365, endPoint x: 259, endPoint y: 362, distance: 141.0
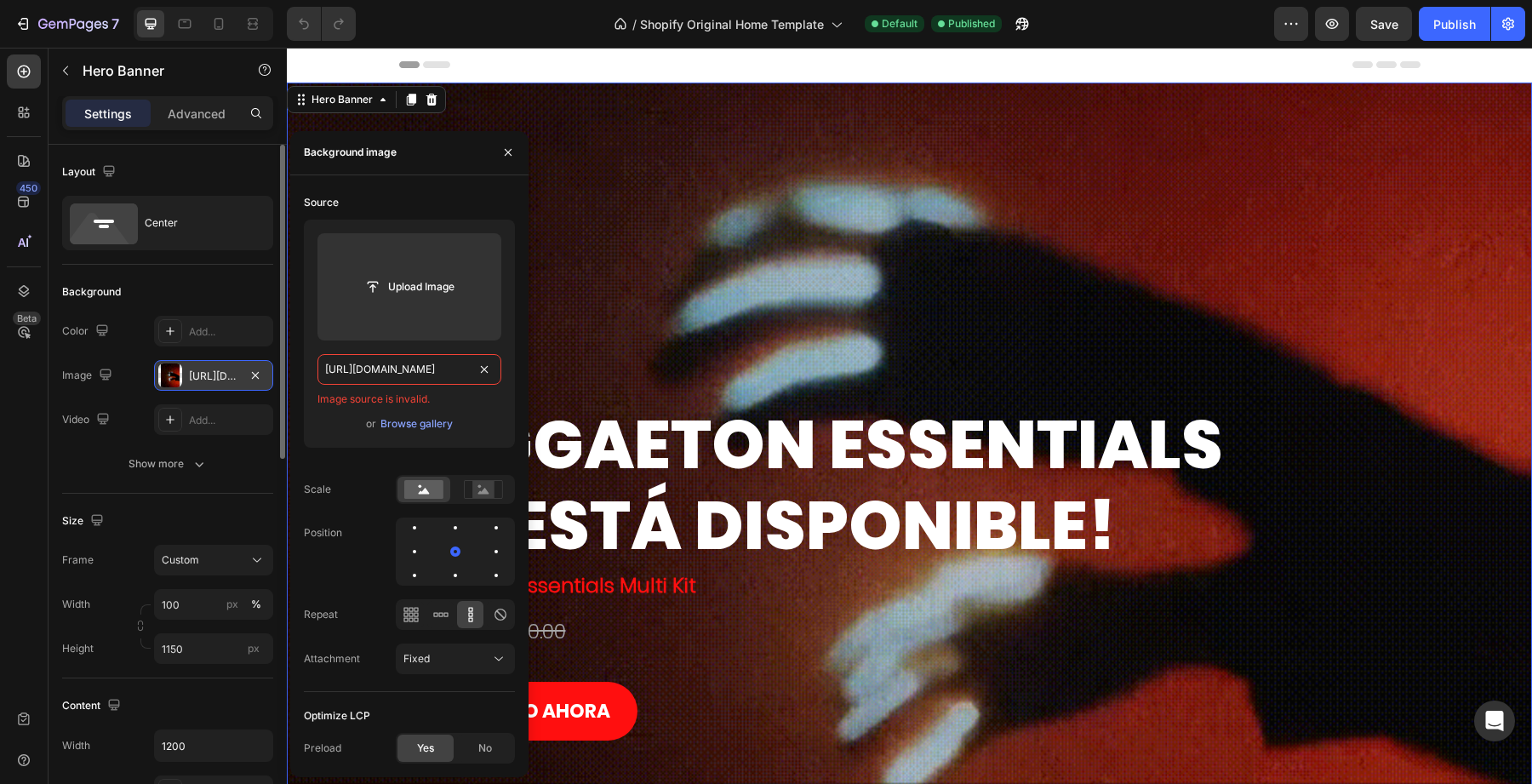
click at [259, 362] on div "450 Beta Sections(18) Elements(83) Section Element Hero Section Product Detail …" at bounding box center [143, 416] width 287 height 736
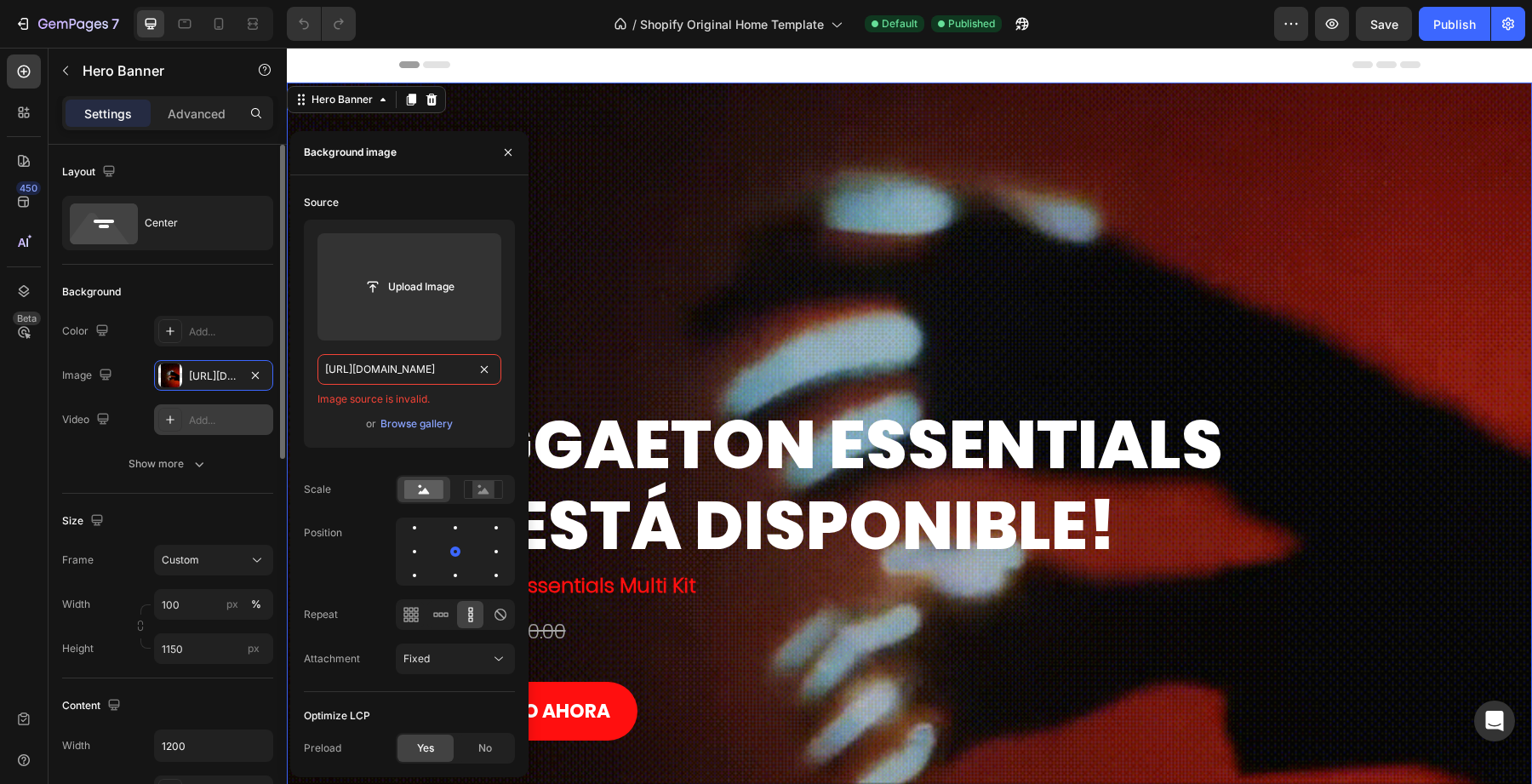
click at [229, 429] on div "Add..." at bounding box center [213, 419] width 119 height 30
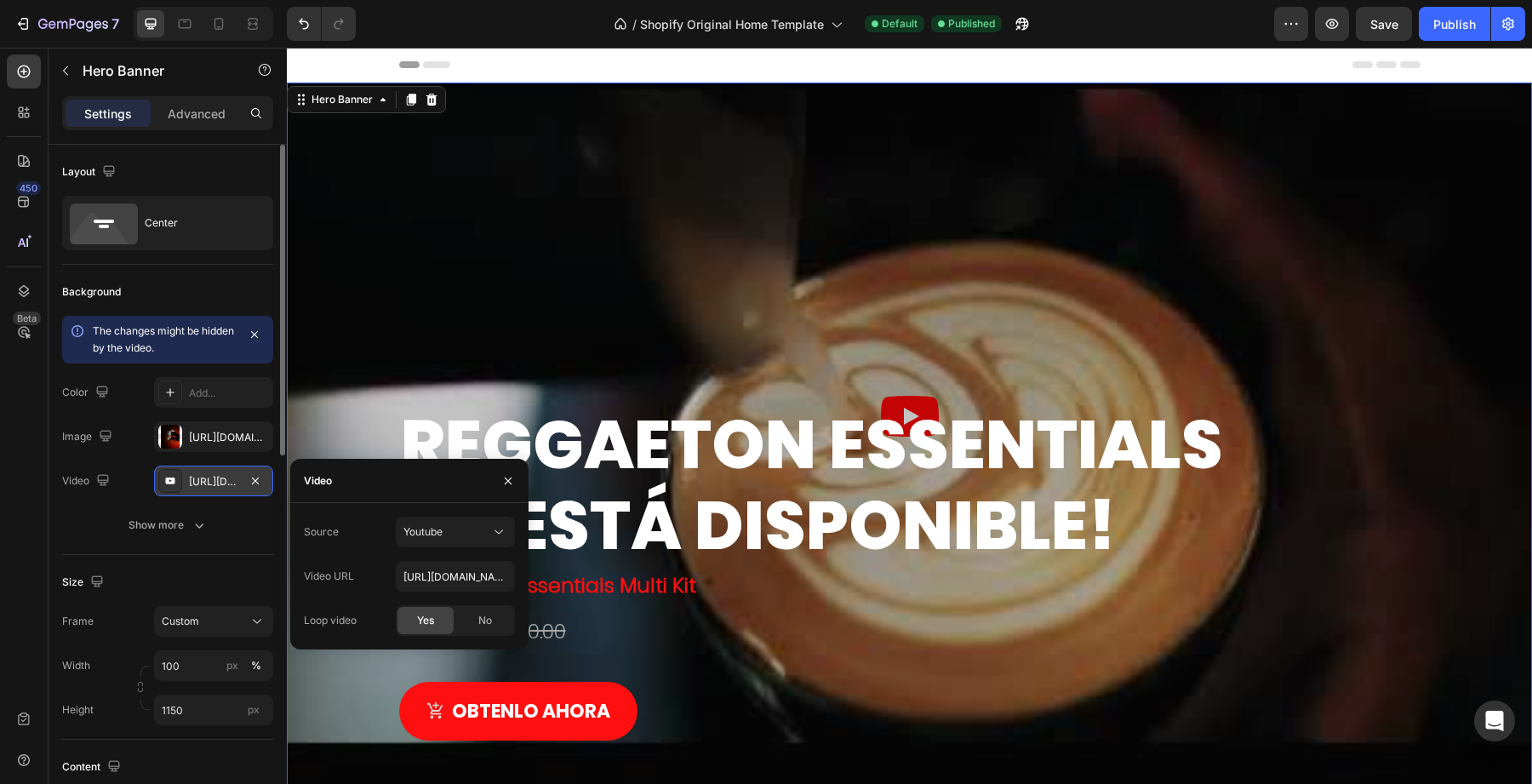
click at [230, 487] on div "https://youtu.be/KOxfzBp72uk" at bounding box center [213, 481] width 49 height 16
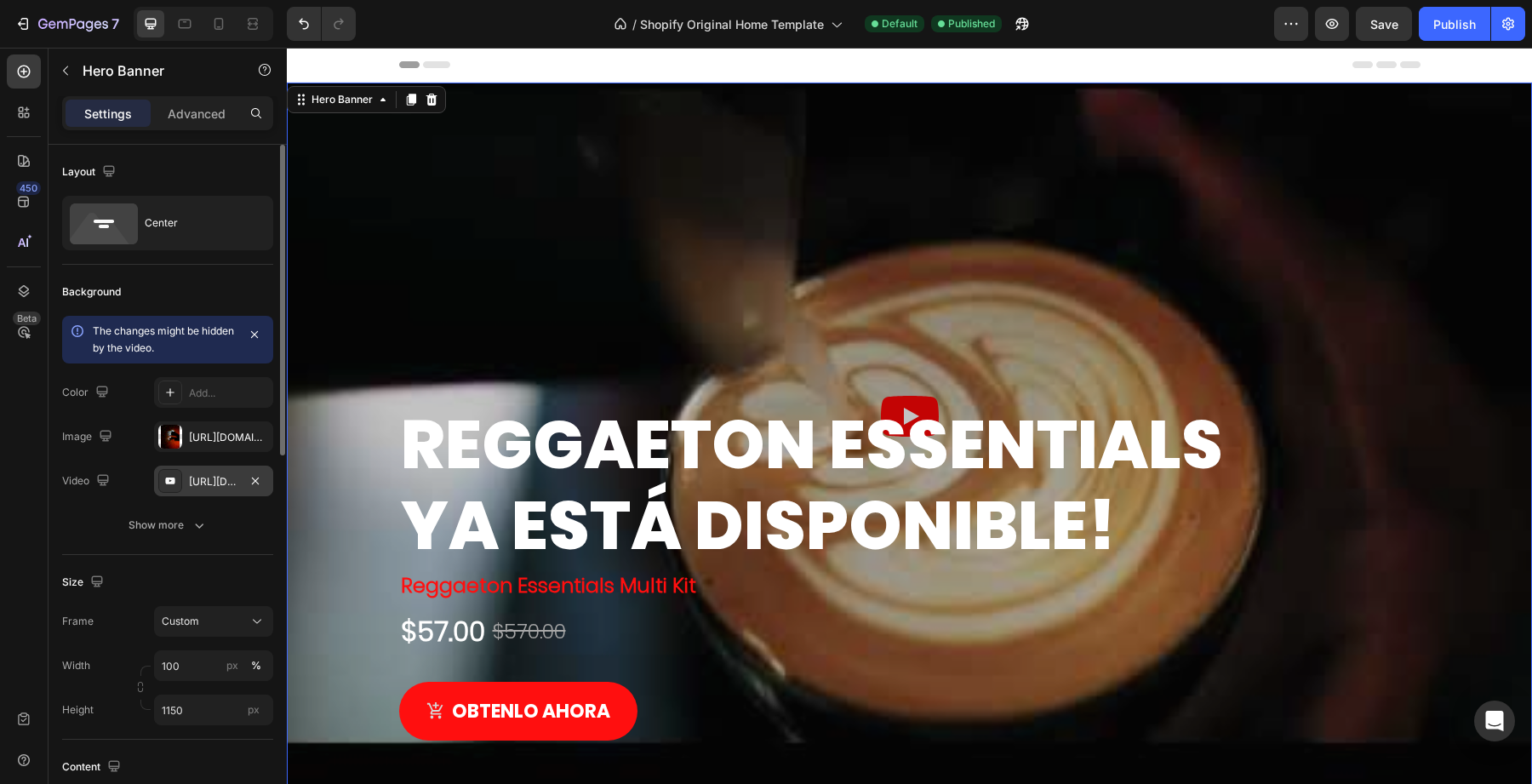
click at [237, 487] on div "https://youtu.be/KOxfzBp72uk" at bounding box center [213, 481] width 49 height 16
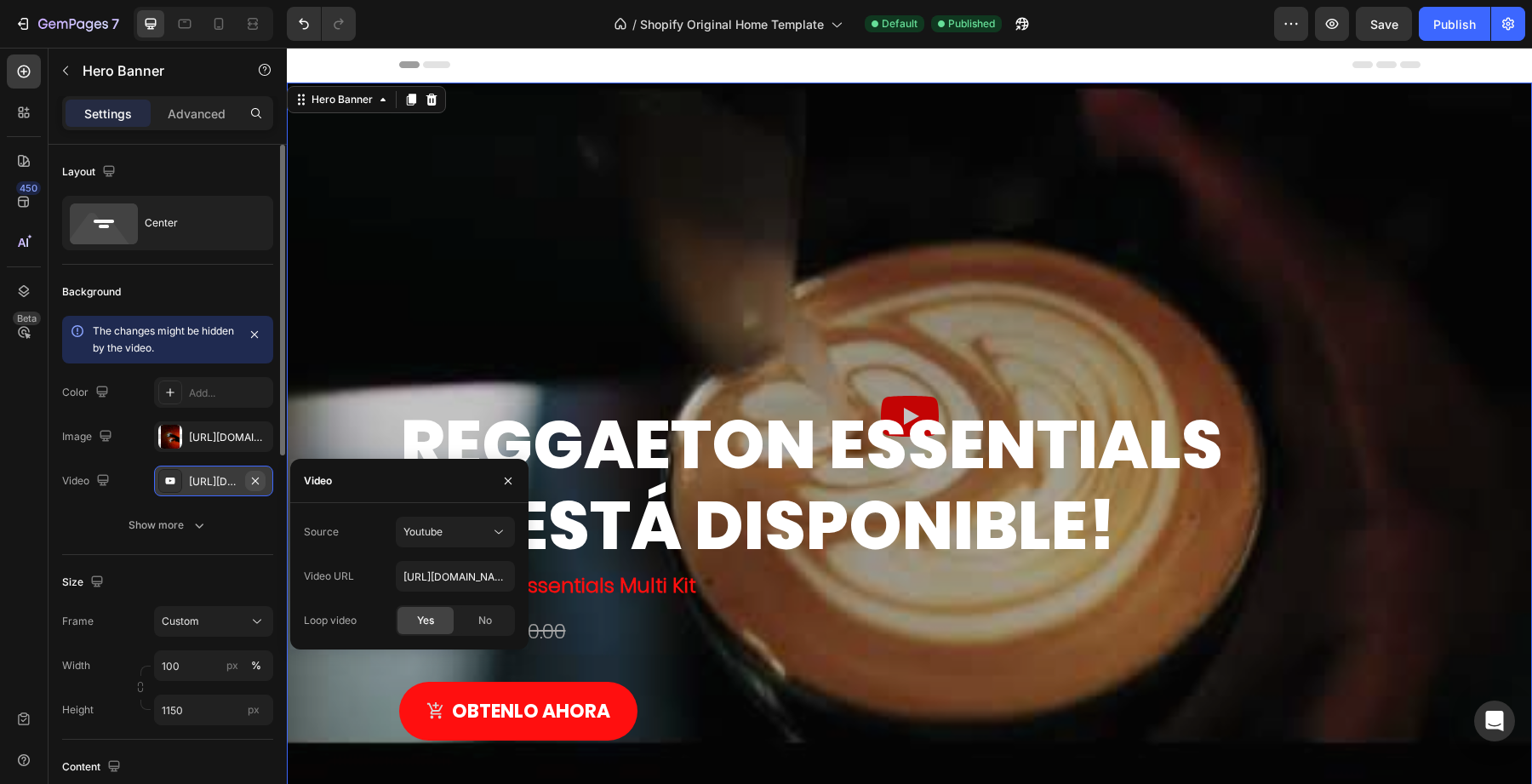
click at [261, 481] on icon "button" at bounding box center [255, 480] width 14 height 14
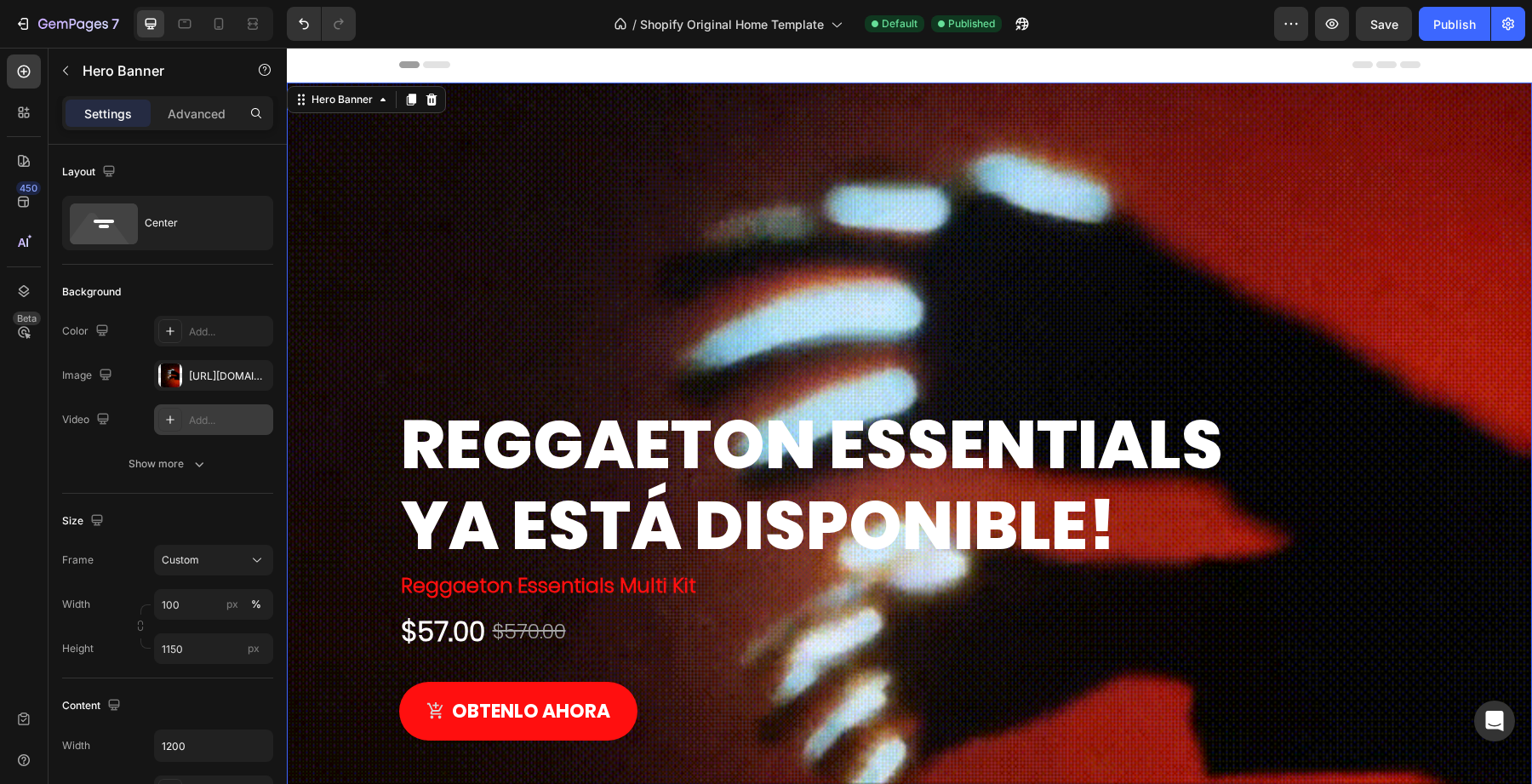
click at [313, 252] on div "Overlay" at bounding box center [910, 572] width 1246 height 979
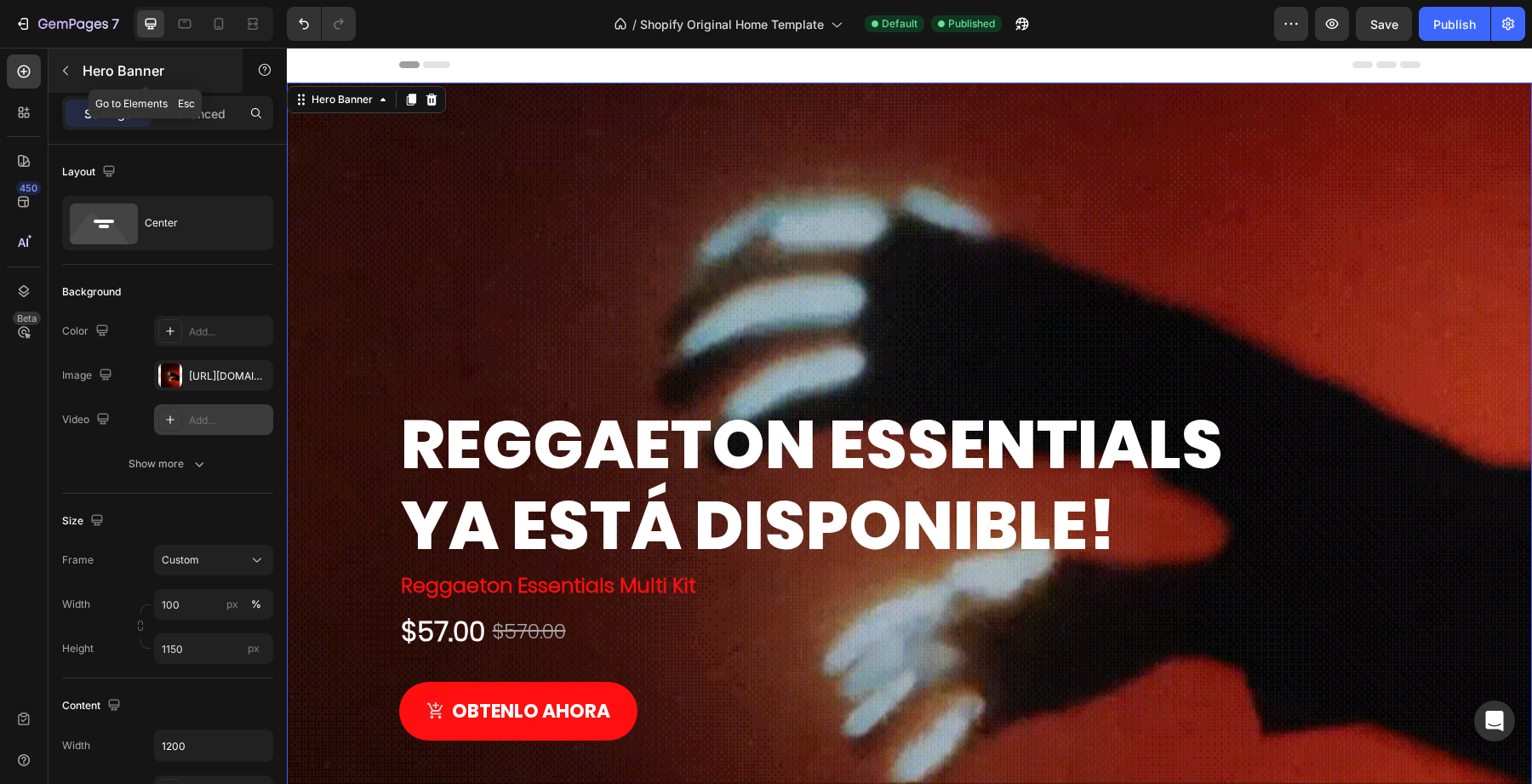
click at [62, 68] on icon "button" at bounding box center [66, 70] width 14 height 14
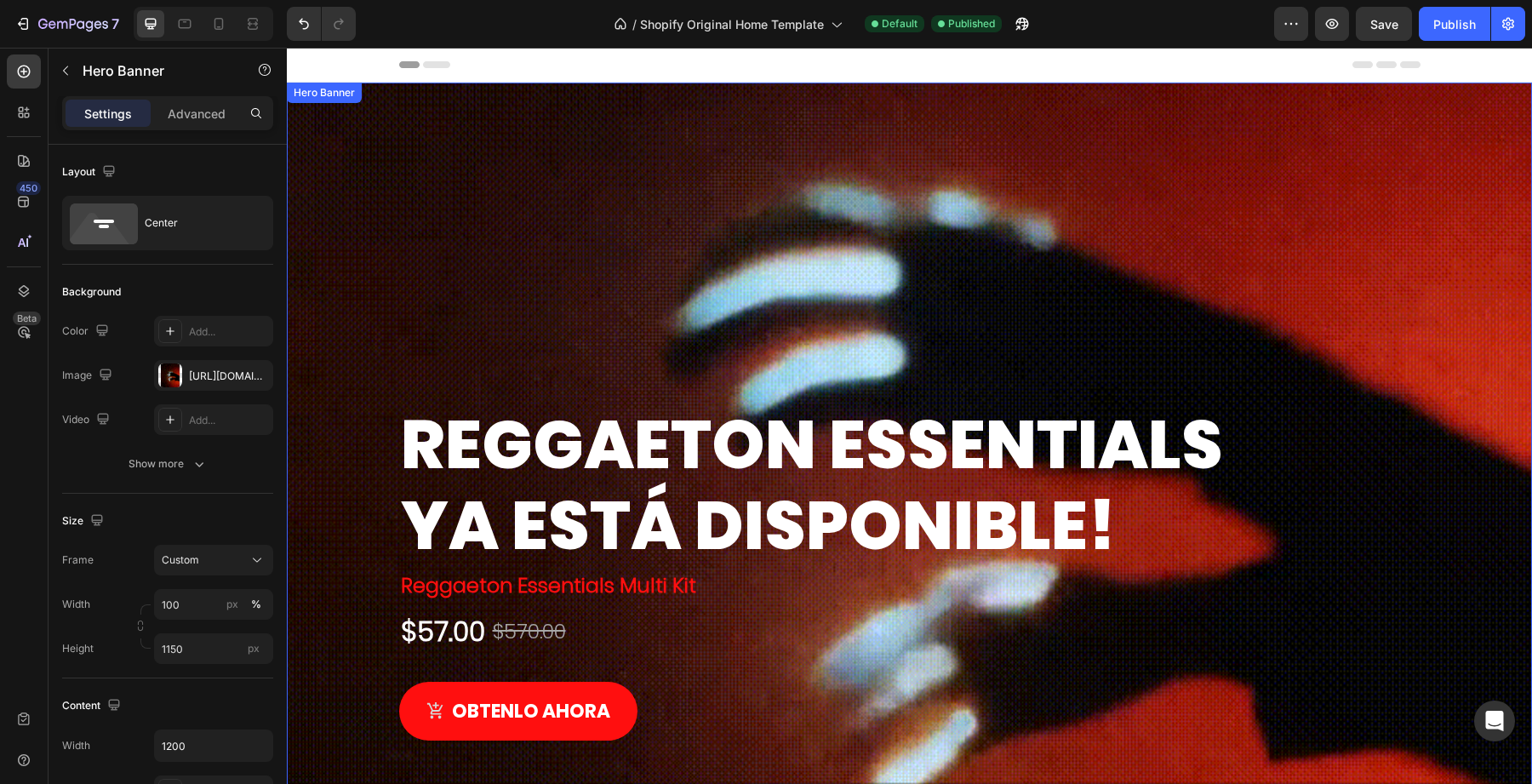
click at [375, 255] on div "Overlay" at bounding box center [910, 572] width 1246 height 979
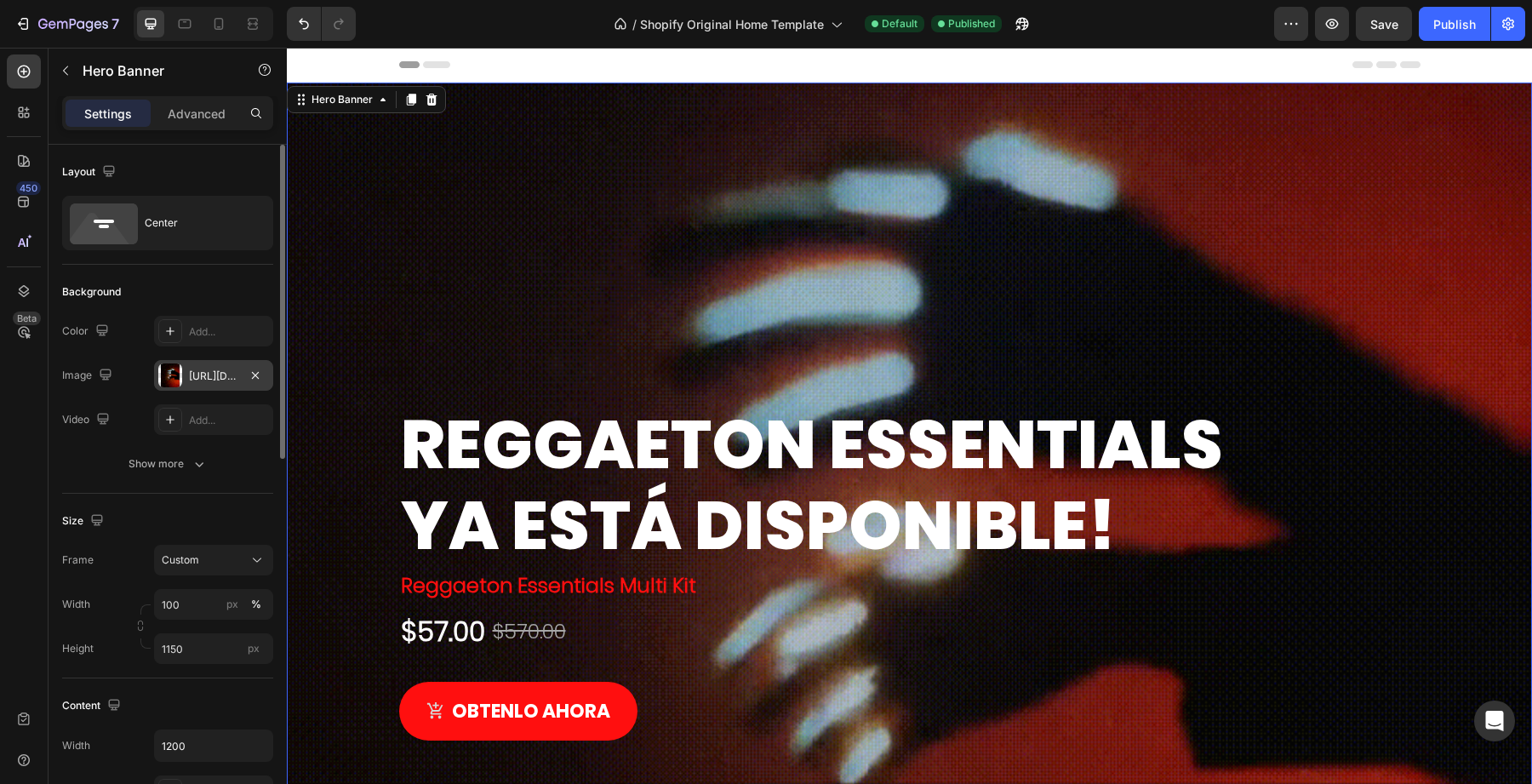
click at [224, 378] on div "https://cdn.shopify.com/s/files/1/0707/3228/4092/files/gempages_576749552749511…" at bounding box center [213, 376] width 49 height 16
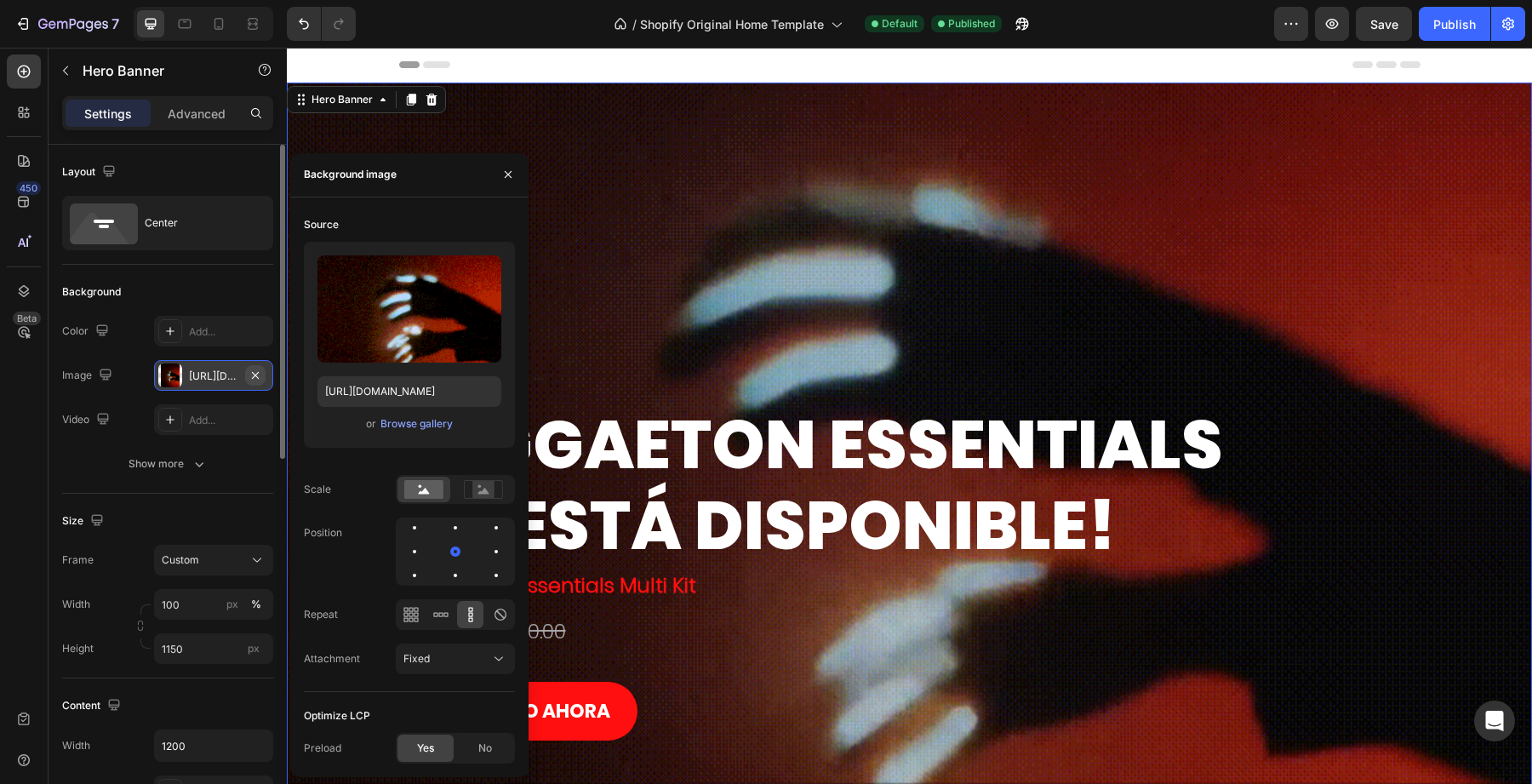
click at [252, 374] on icon "button" at bounding box center [255, 375] width 14 height 14
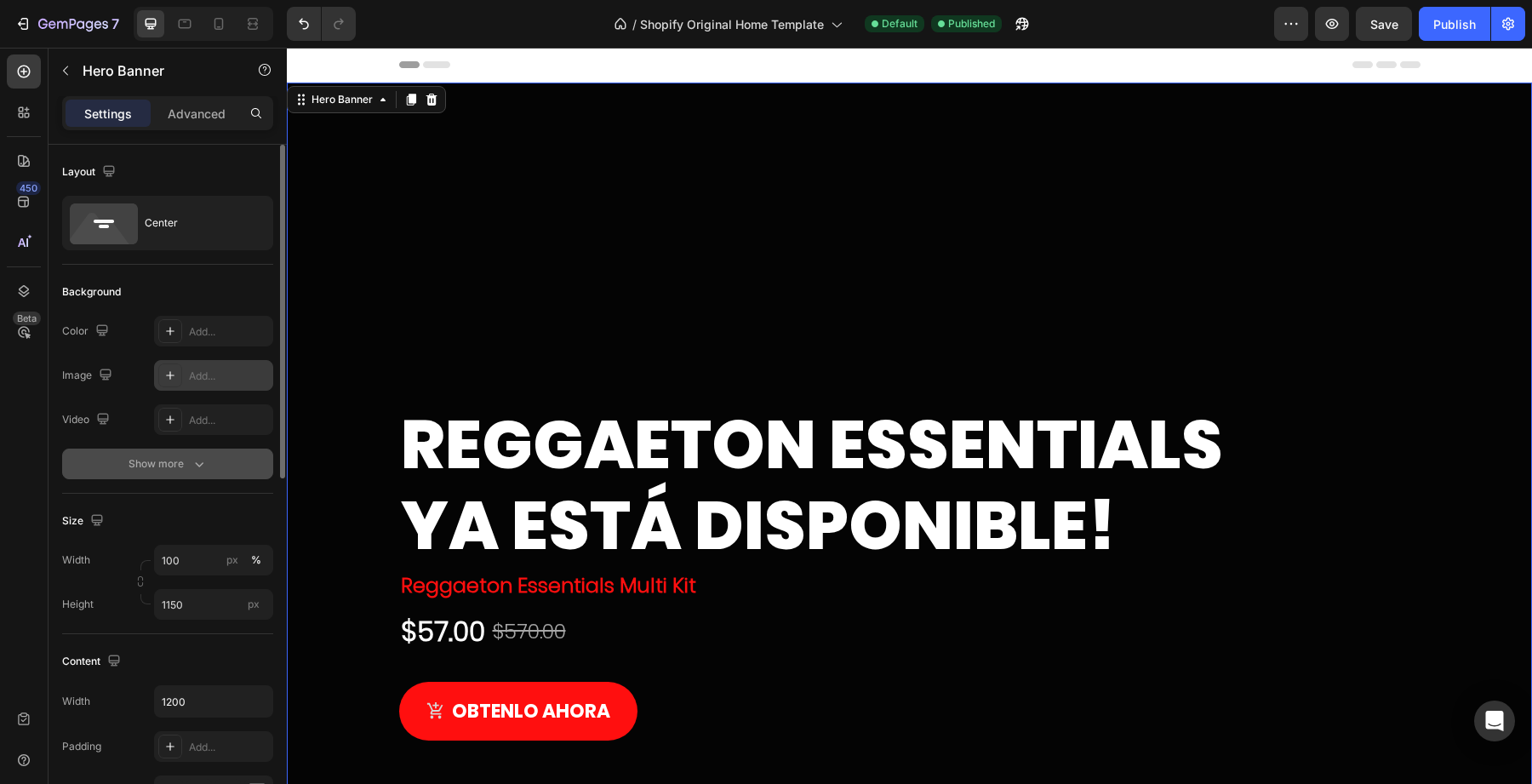
click at [186, 457] on div "Show more" at bounding box center [168, 464] width 79 height 17
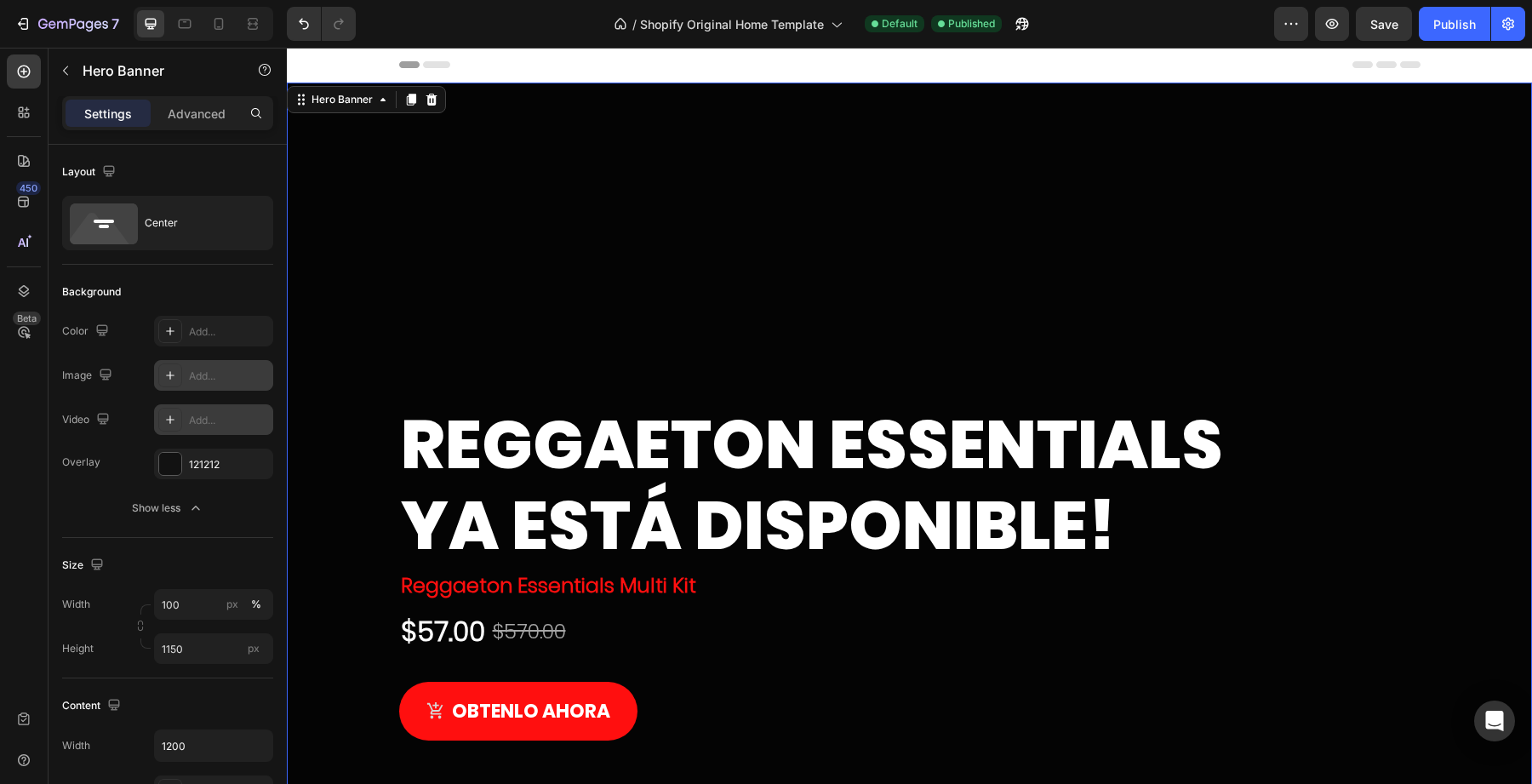
click at [205, 421] on div "Add..." at bounding box center [229, 420] width 80 height 16
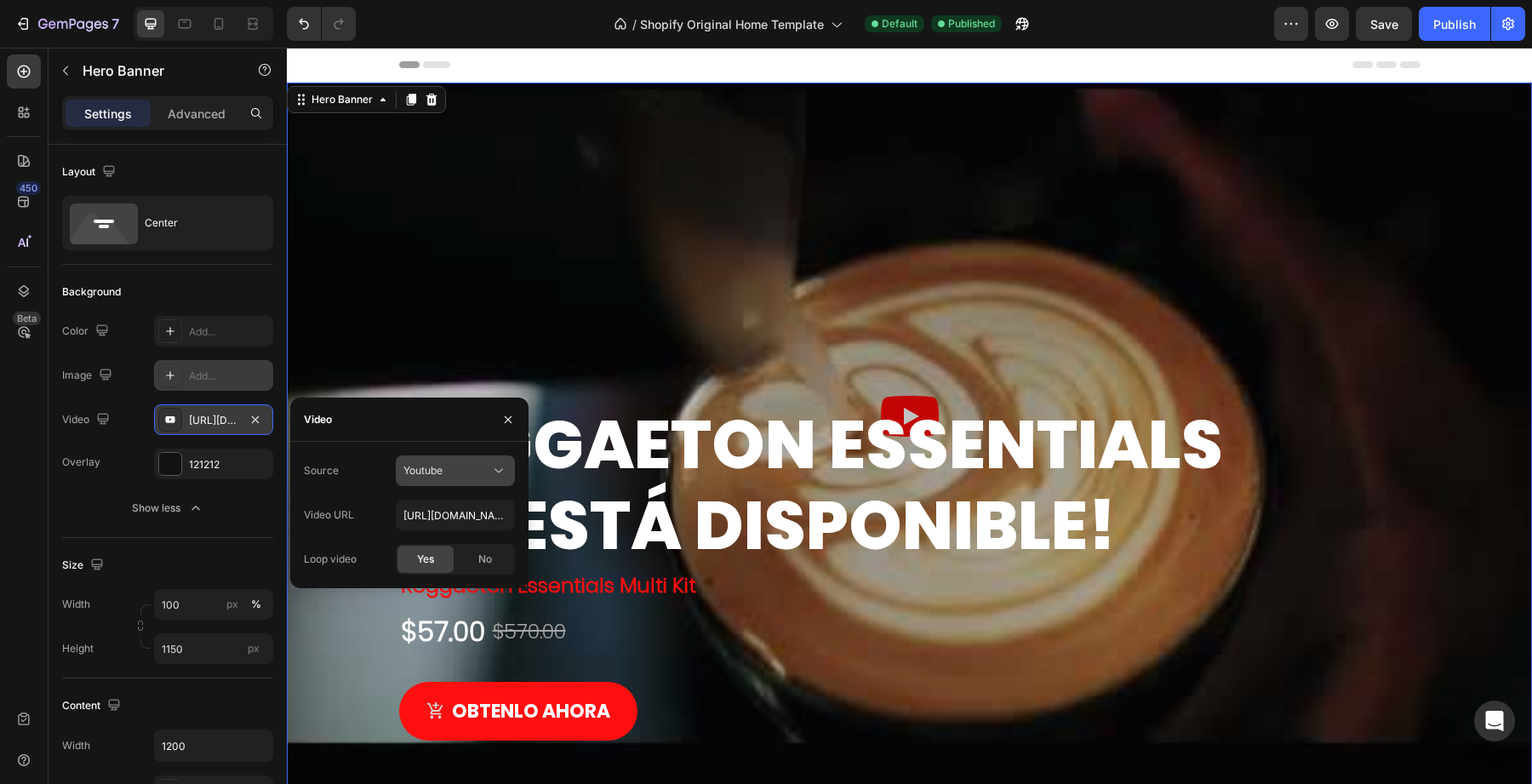
click at [423, 474] on span "Youtube" at bounding box center [423, 470] width 39 height 13
click at [434, 511] on span "Video hosting" at bounding box center [436, 513] width 65 height 16
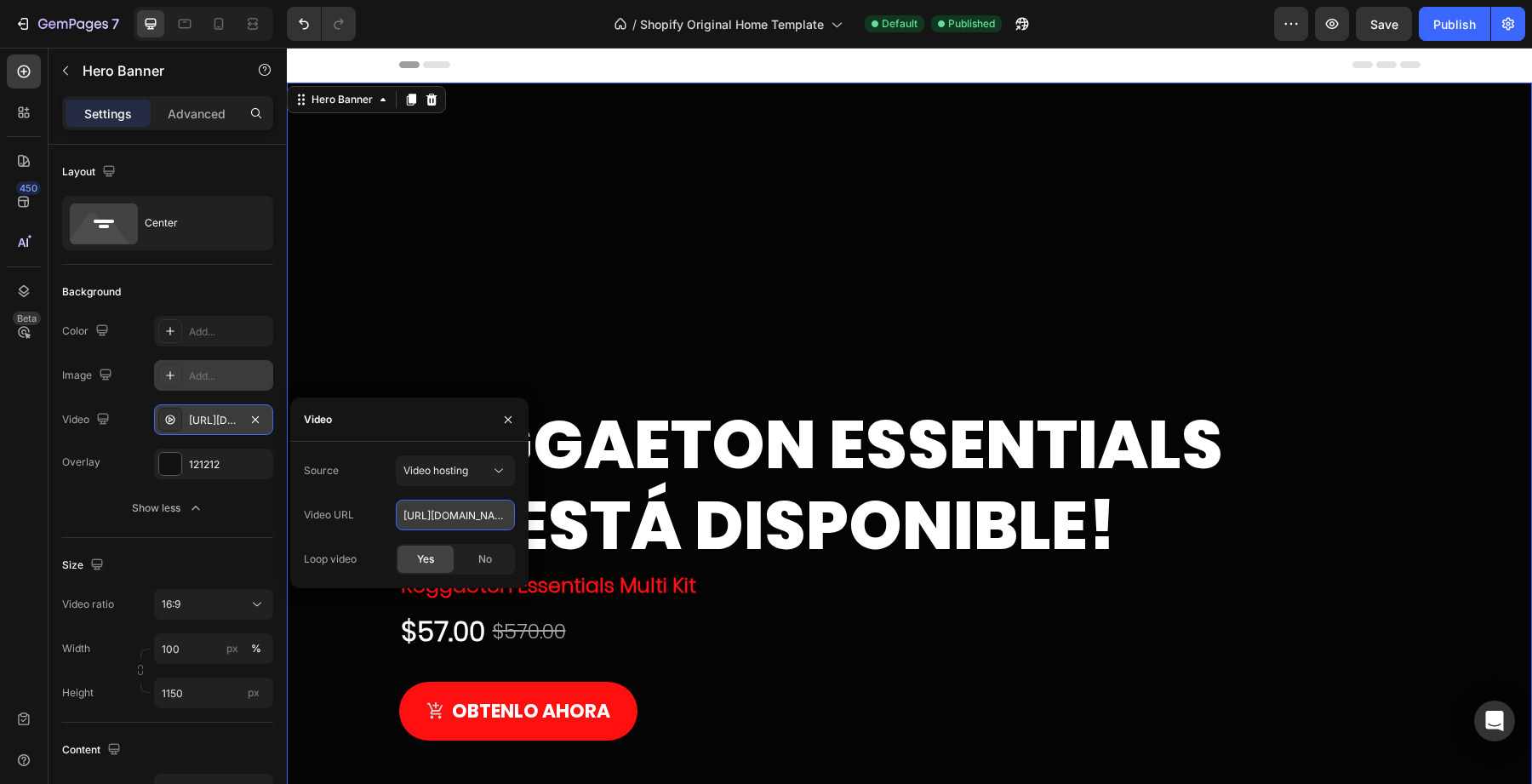
click at [434, 509] on input "https://cdn.shopify.com/videos/c/o/v/92a407d4e0c94a288eb54cac18c387dc.mp4" at bounding box center [455, 514] width 119 height 30
paste input "79cd5a069f134b9cbc0f5931bc3ba7fe"
type input "[URL][DOMAIN_NAME]"
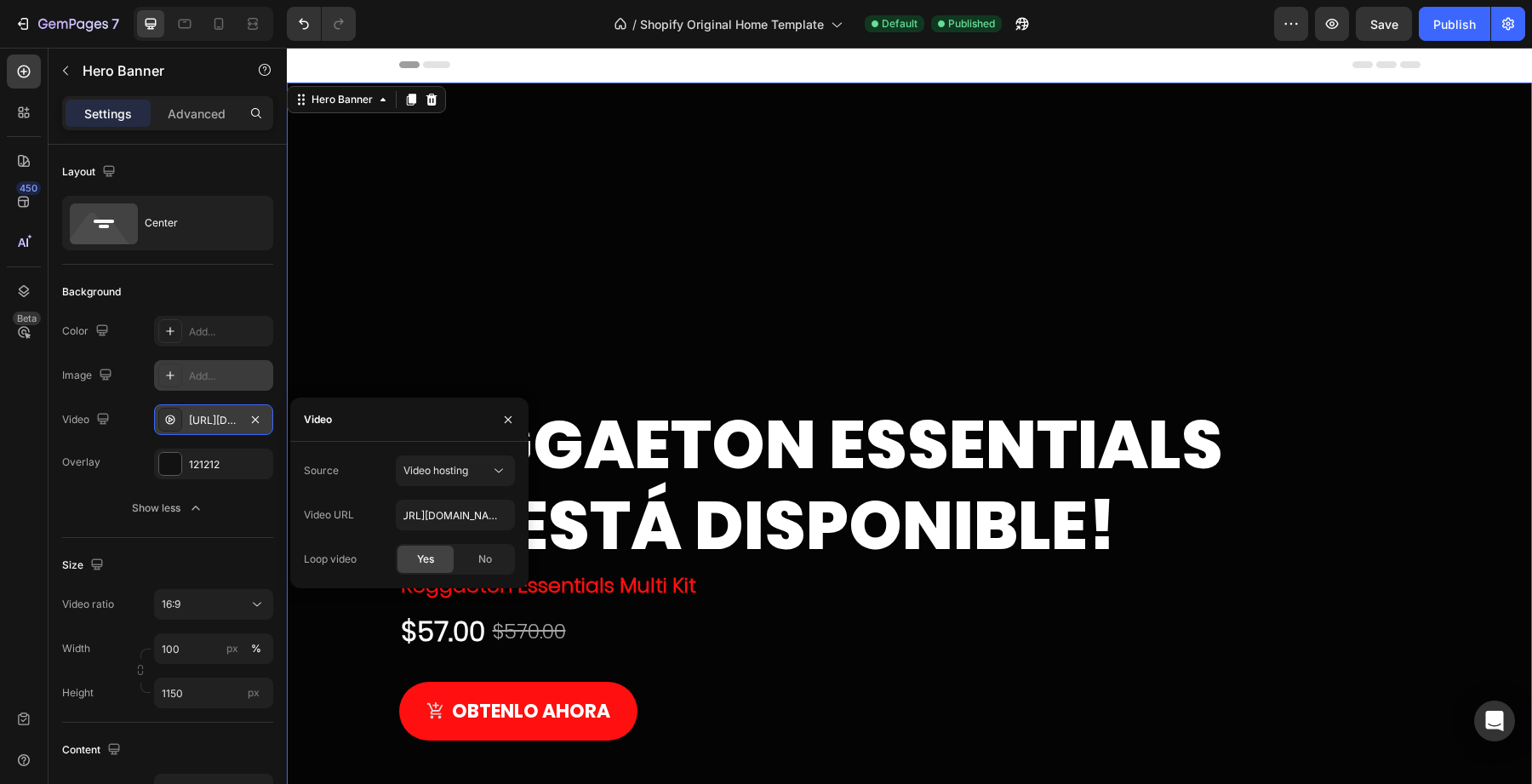
click at [353, 526] on div "Video URL" at bounding box center [329, 514] width 50 height 27
click at [501, 413] on icon "button" at bounding box center [508, 419] width 14 height 14
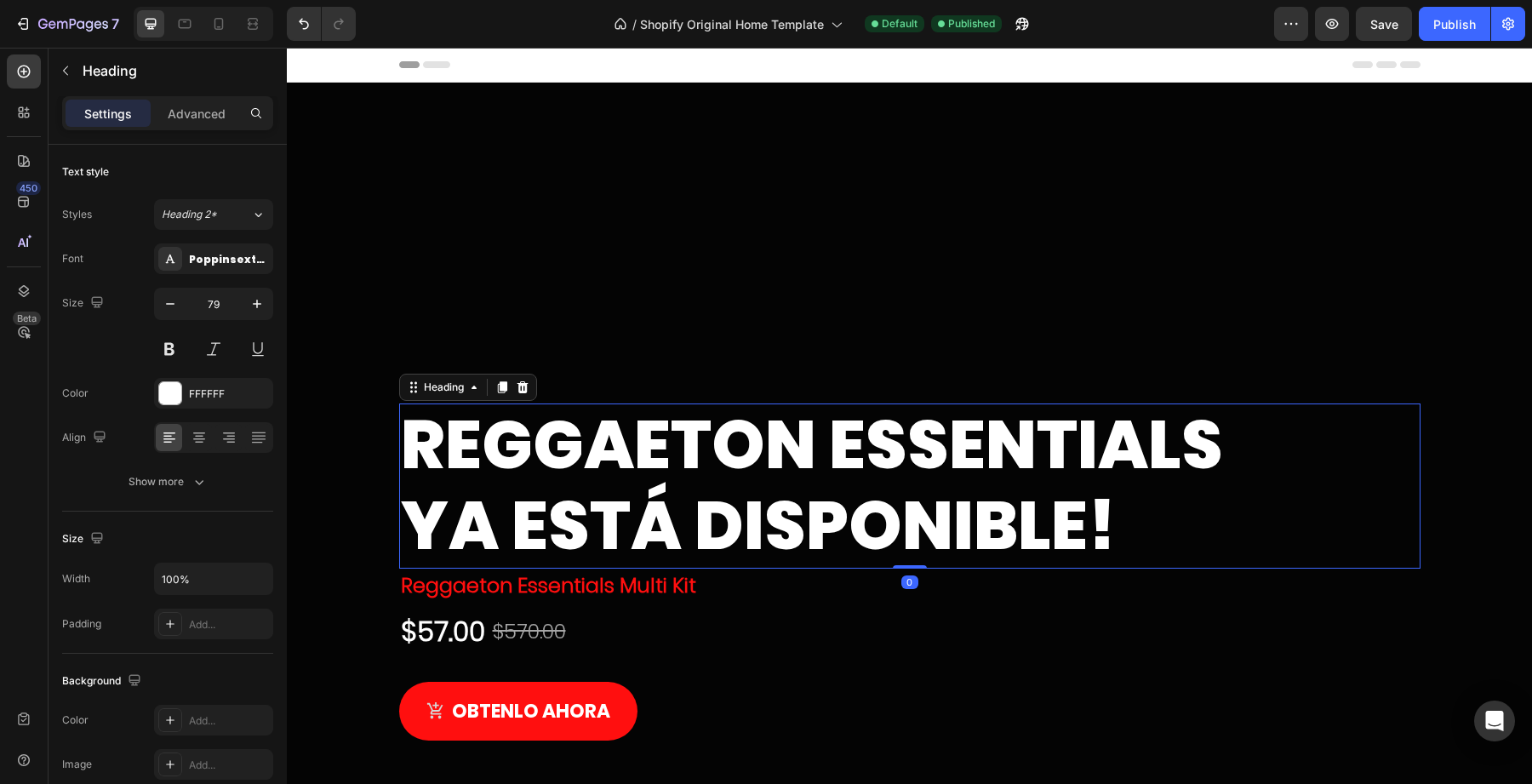
click at [610, 439] on h3 "Reggaeton Essentials Ya está Disponible!" at bounding box center [910, 486] width 1021 height 165
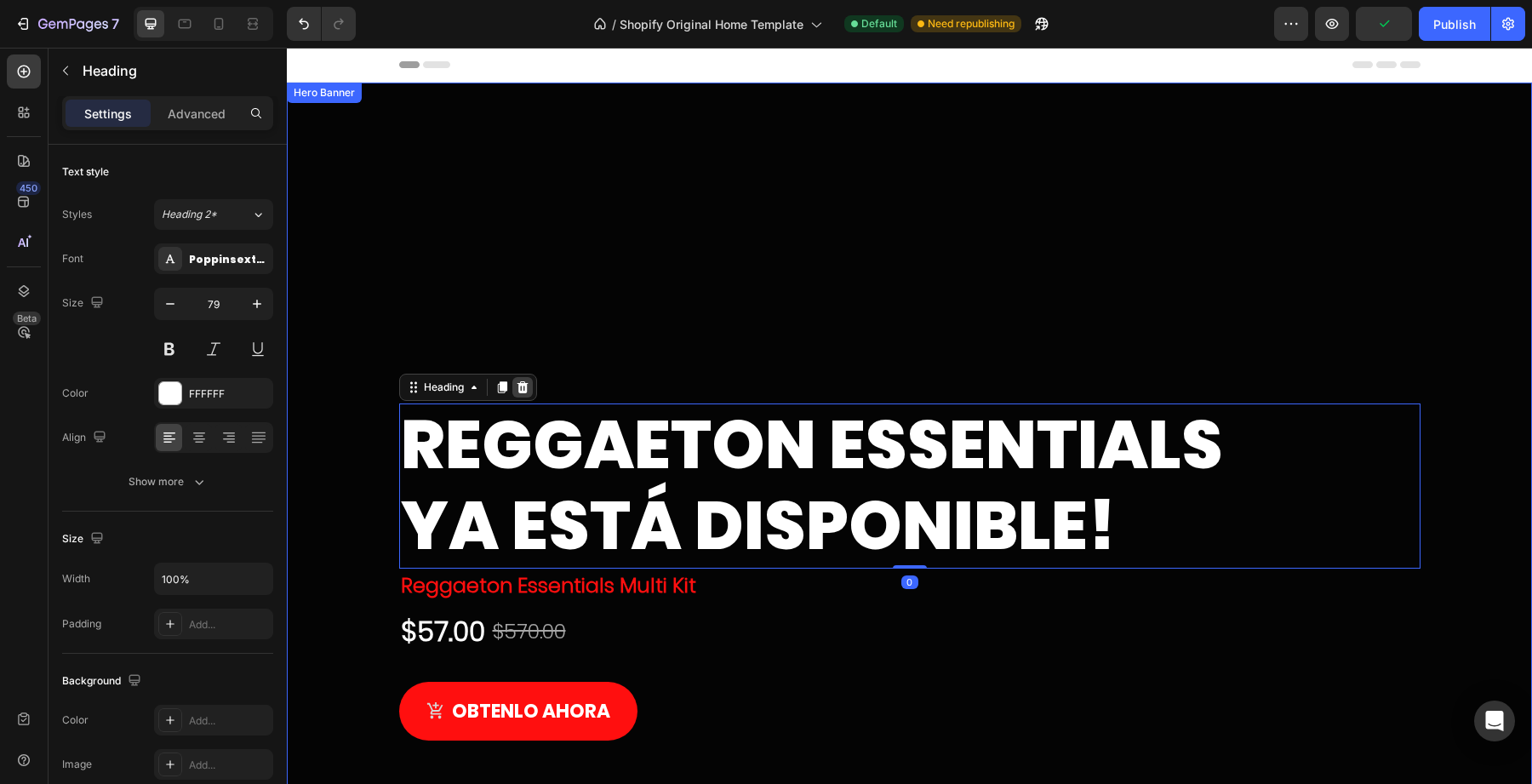
click at [527, 378] on div at bounding box center [523, 387] width 20 height 20
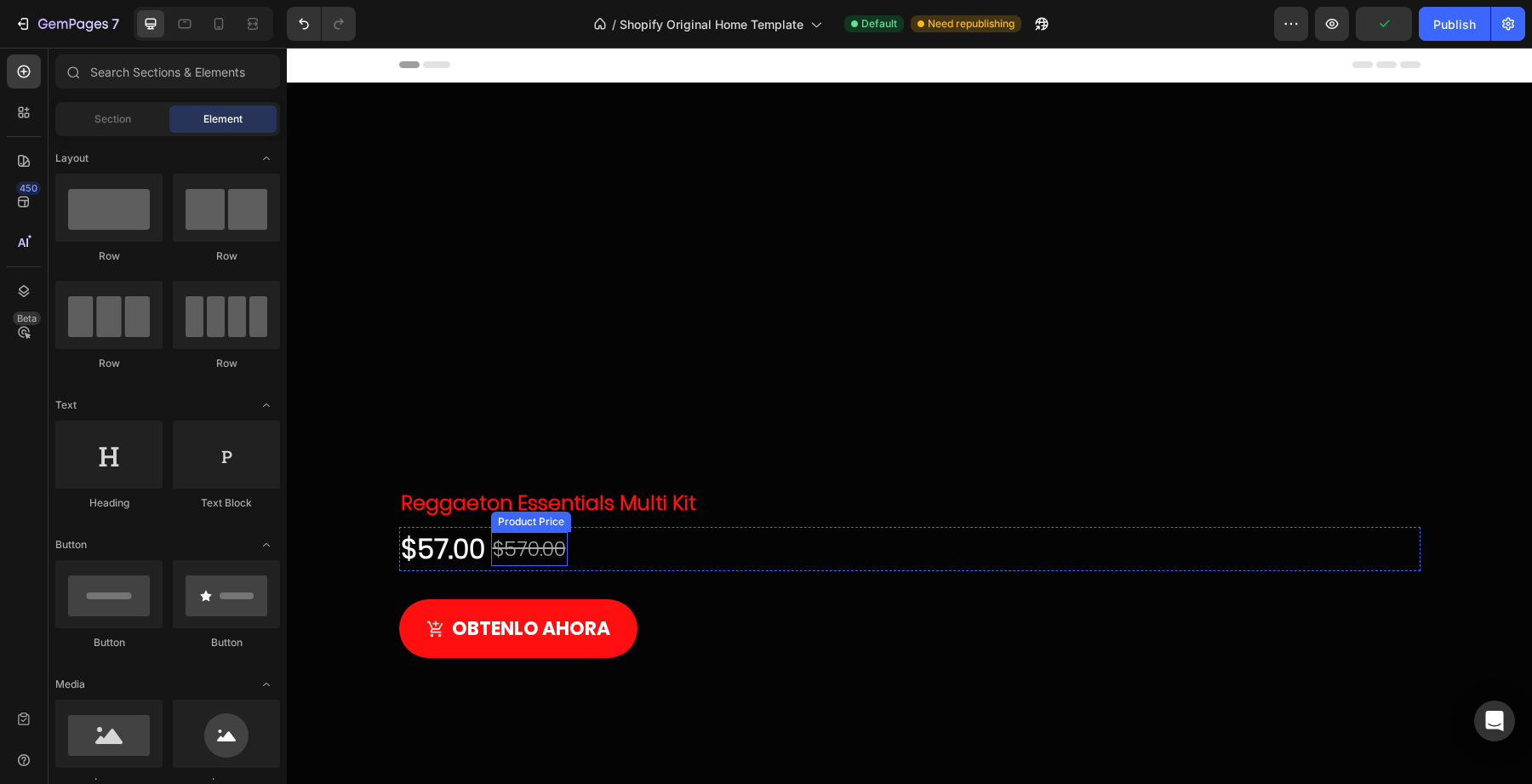
click at [531, 538] on div "$570.00" at bounding box center [529, 549] width 77 height 34
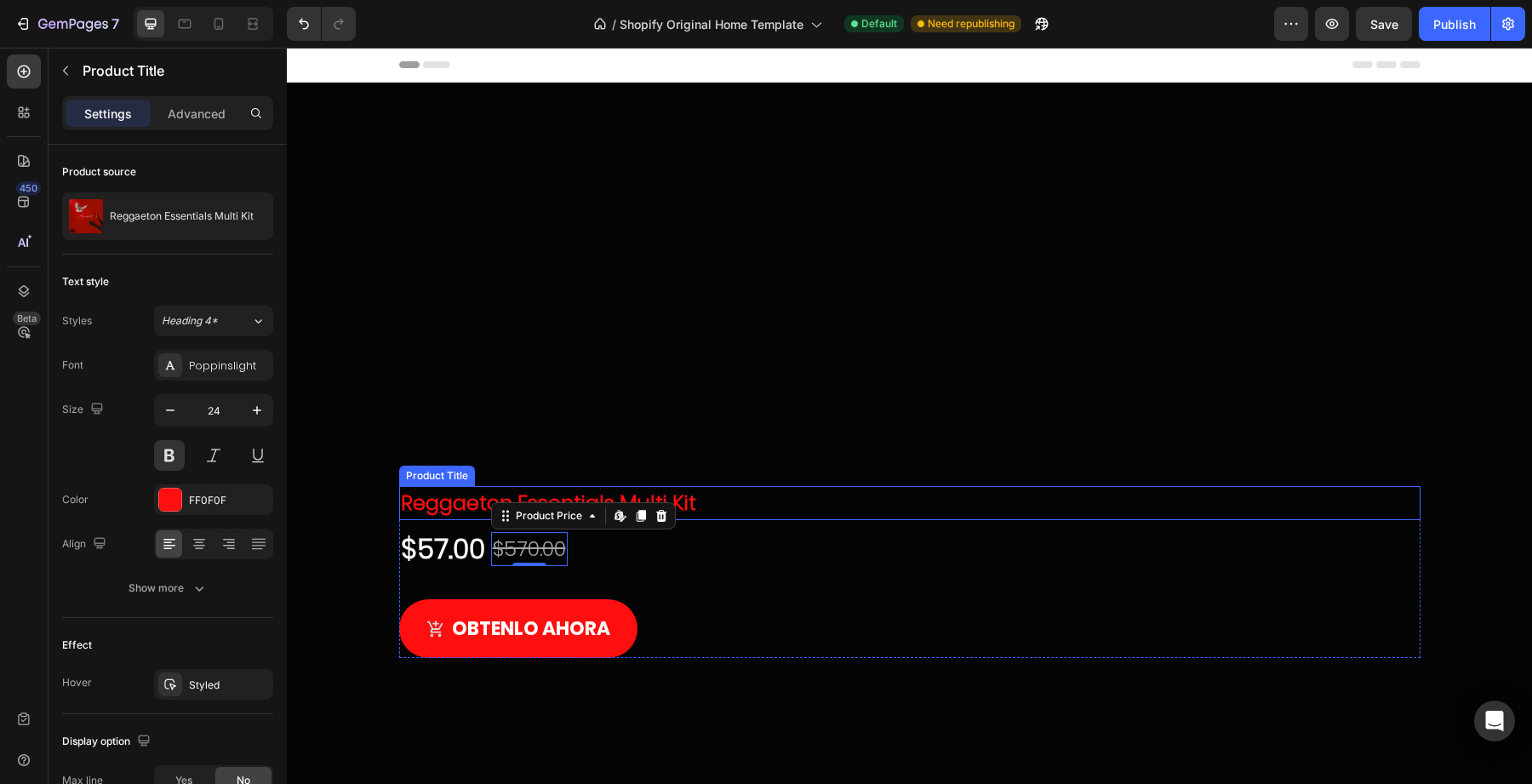
click at [547, 493] on h1 "Reggaeton Essentials Multi Kit" at bounding box center [910, 502] width 1021 height 34
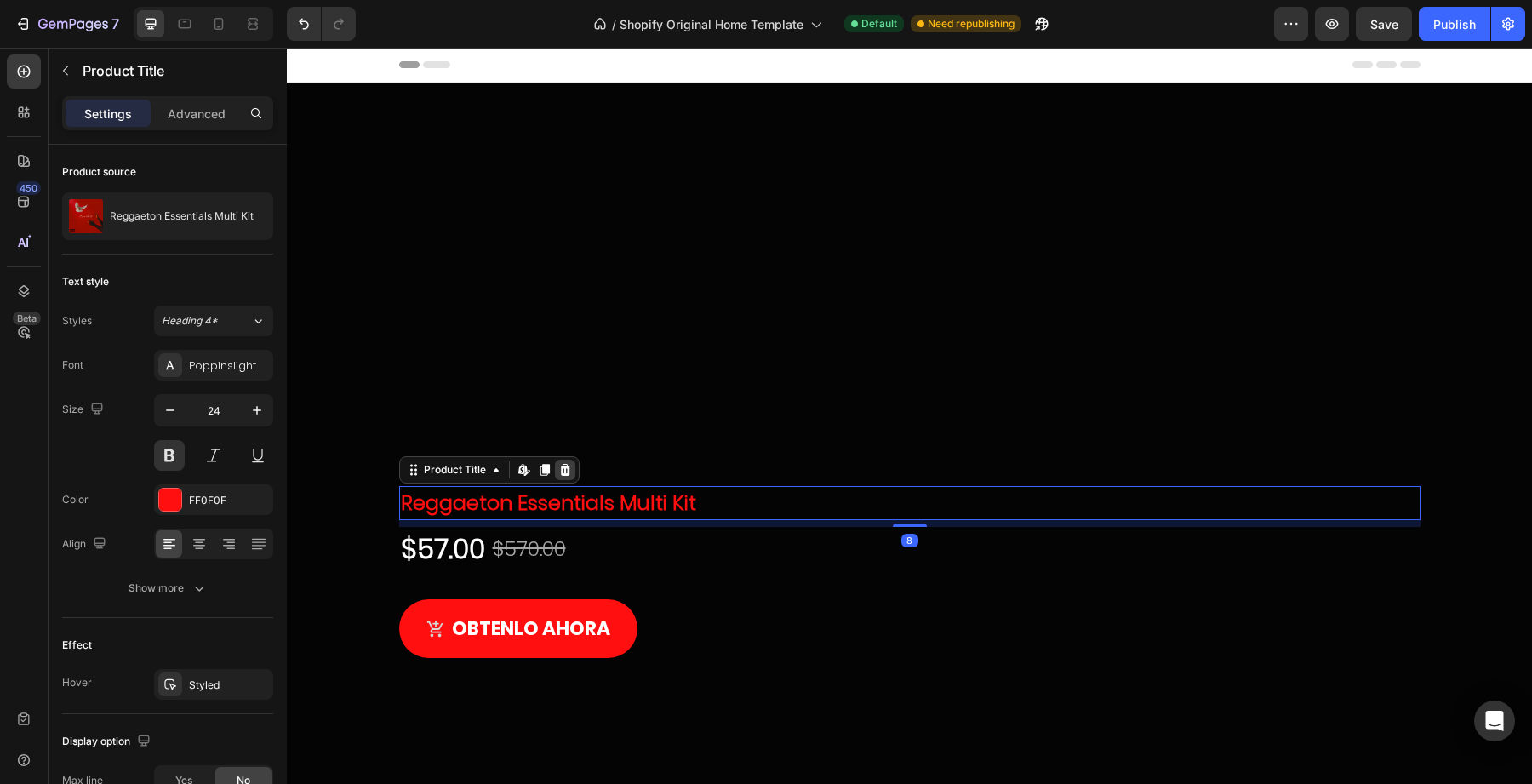
click at [564, 471] on icon at bounding box center [565, 469] width 11 height 12
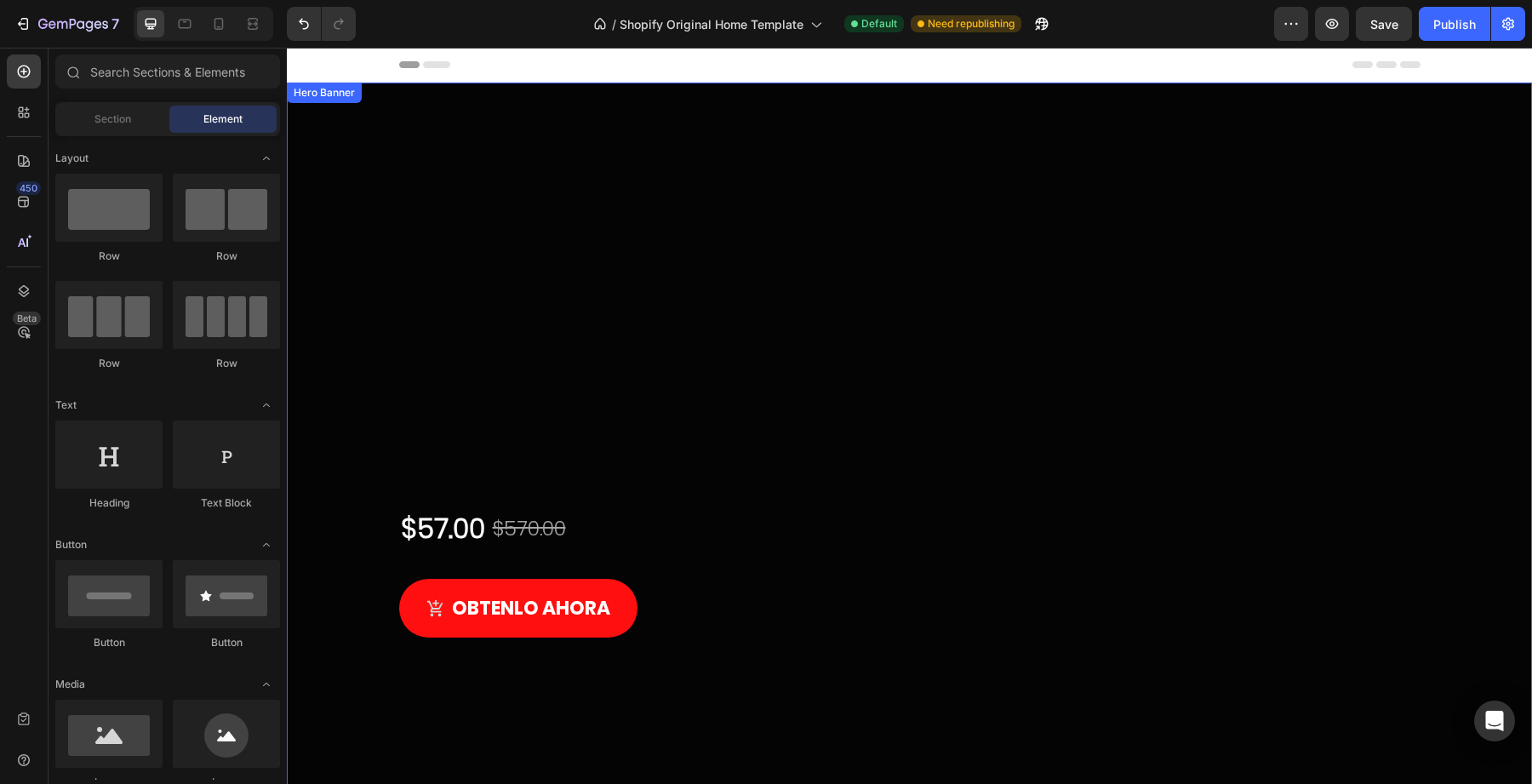
click at [541, 517] on div "$570.00" at bounding box center [529, 528] width 77 height 34
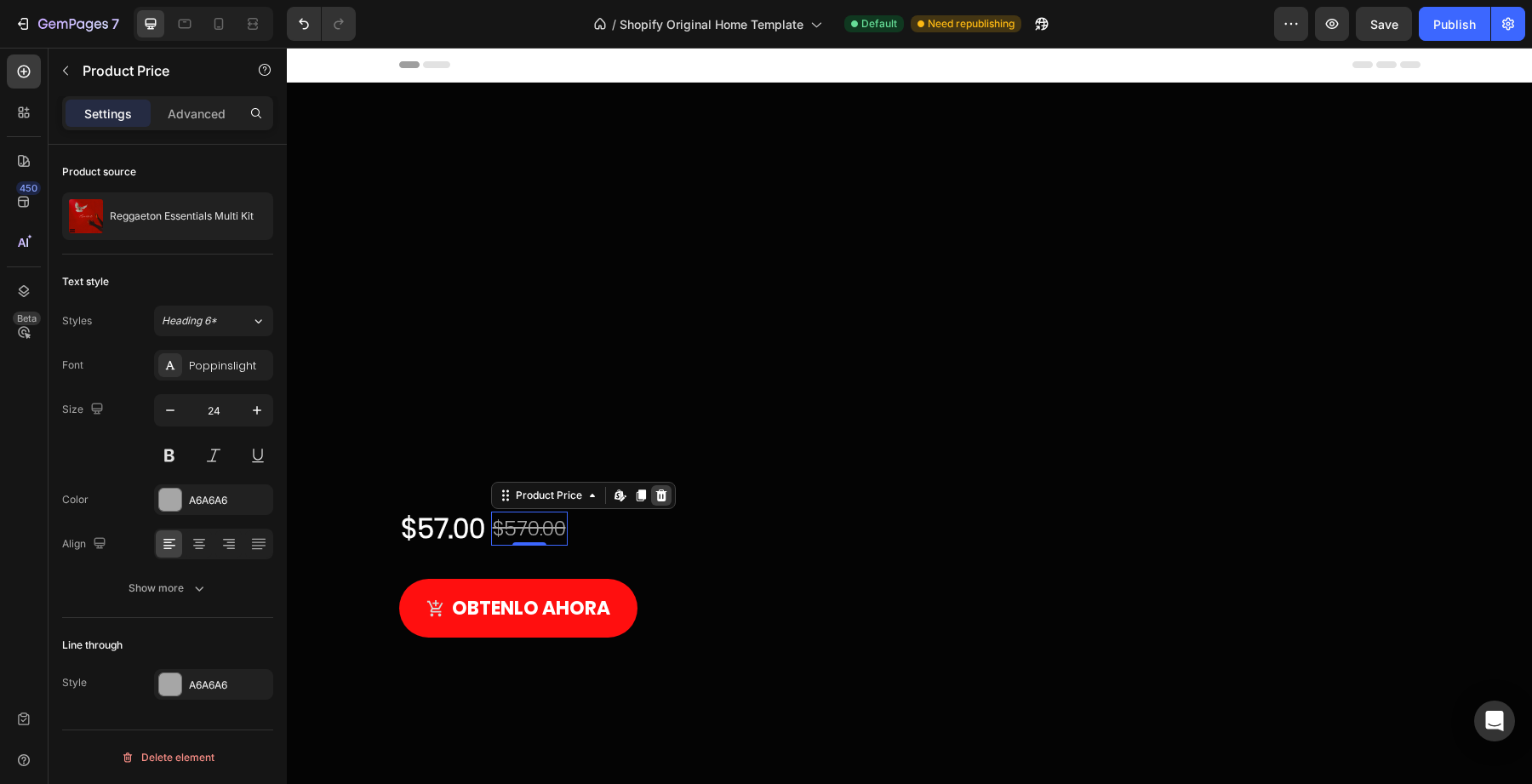
click at [653, 503] on div at bounding box center [661, 495] width 20 height 20
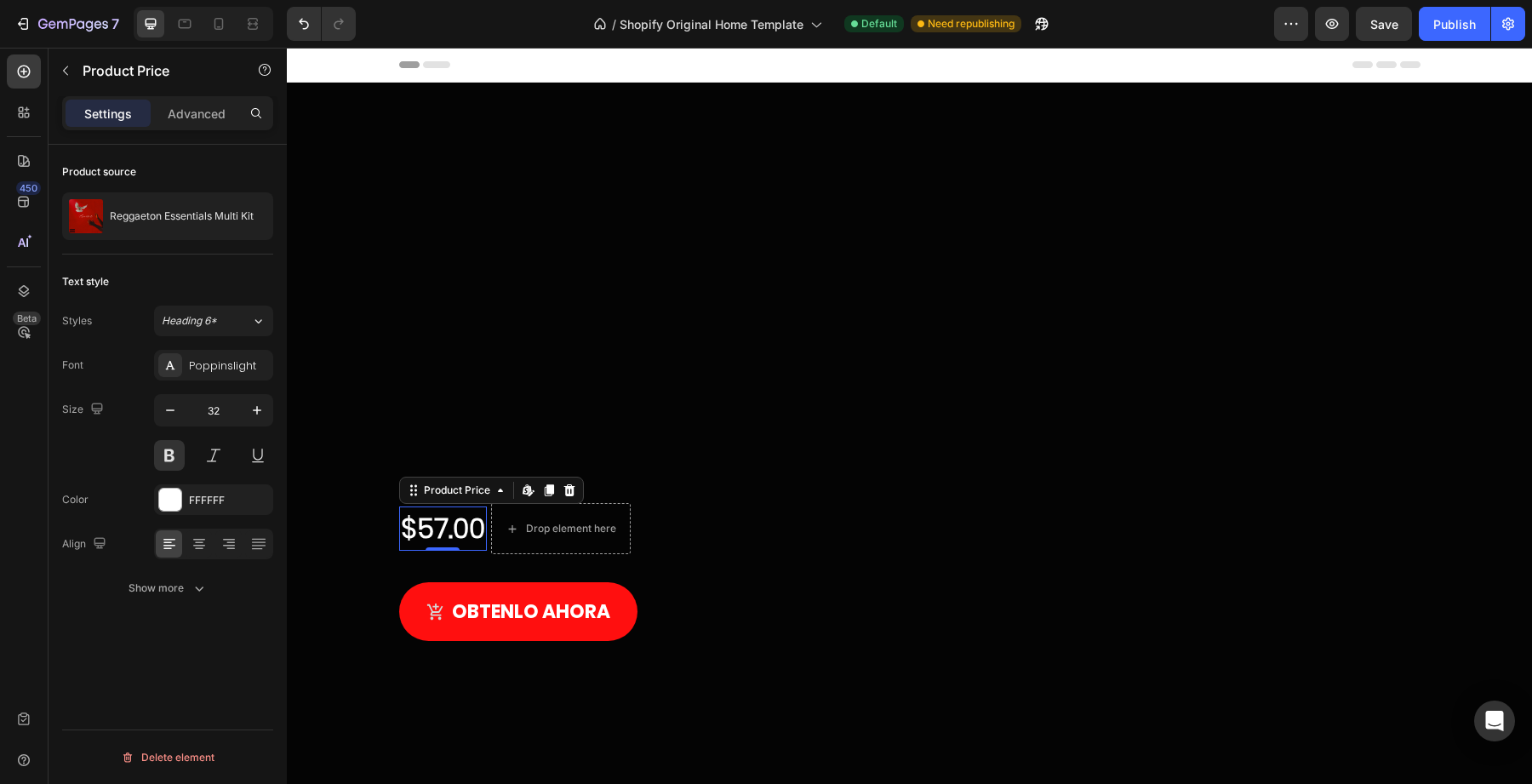
click at [452, 518] on div "$57.00" at bounding box center [442, 528] width 88 height 44
click at [558, 488] on div at bounding box center [549, 490] width 20 height 20
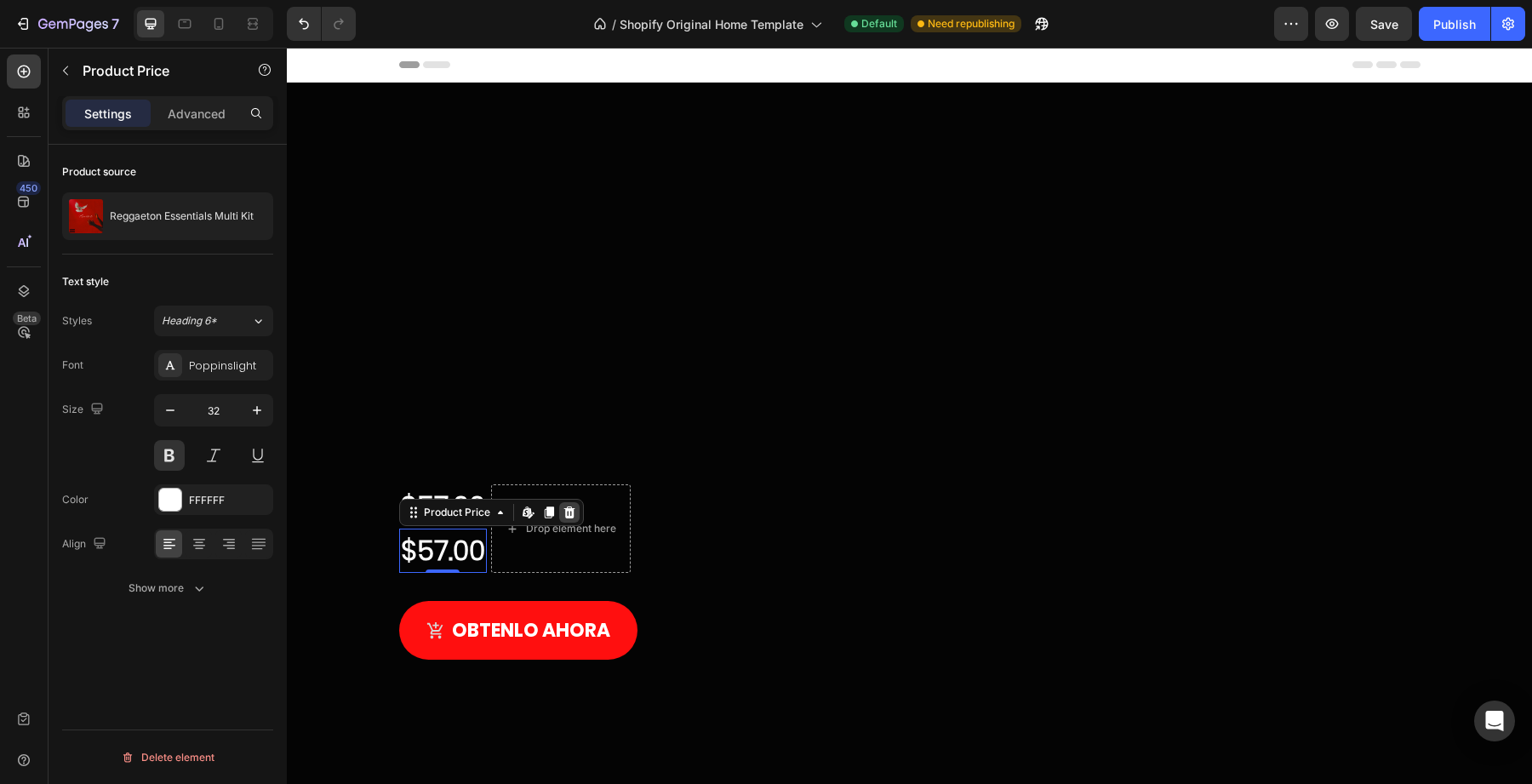
click at [570, 507] on icon at bounding box center [569, 513] width 14 height 14
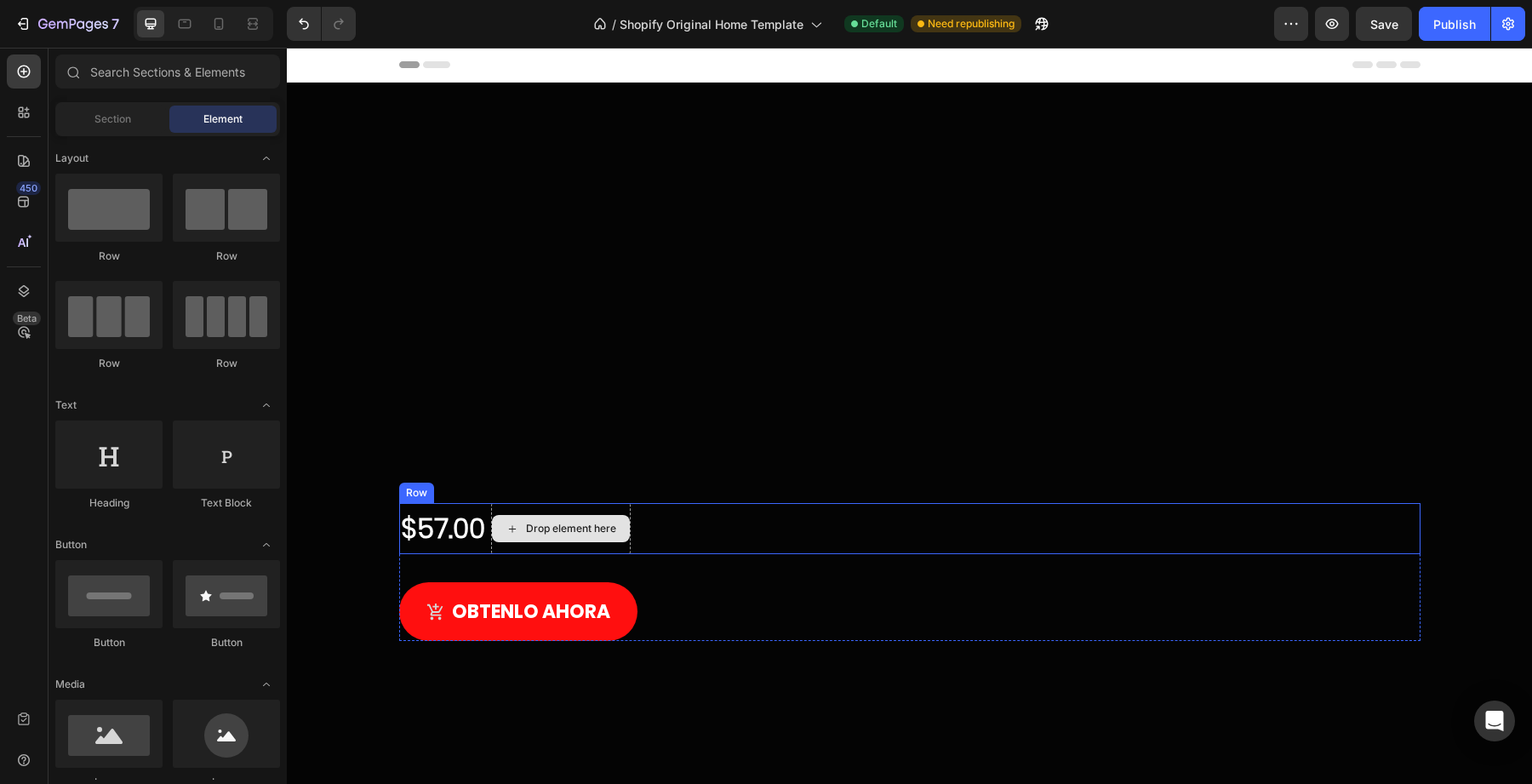
click at [552, 519] on div "Drop element here" at bounding box center [561, 528] width 138 height 27
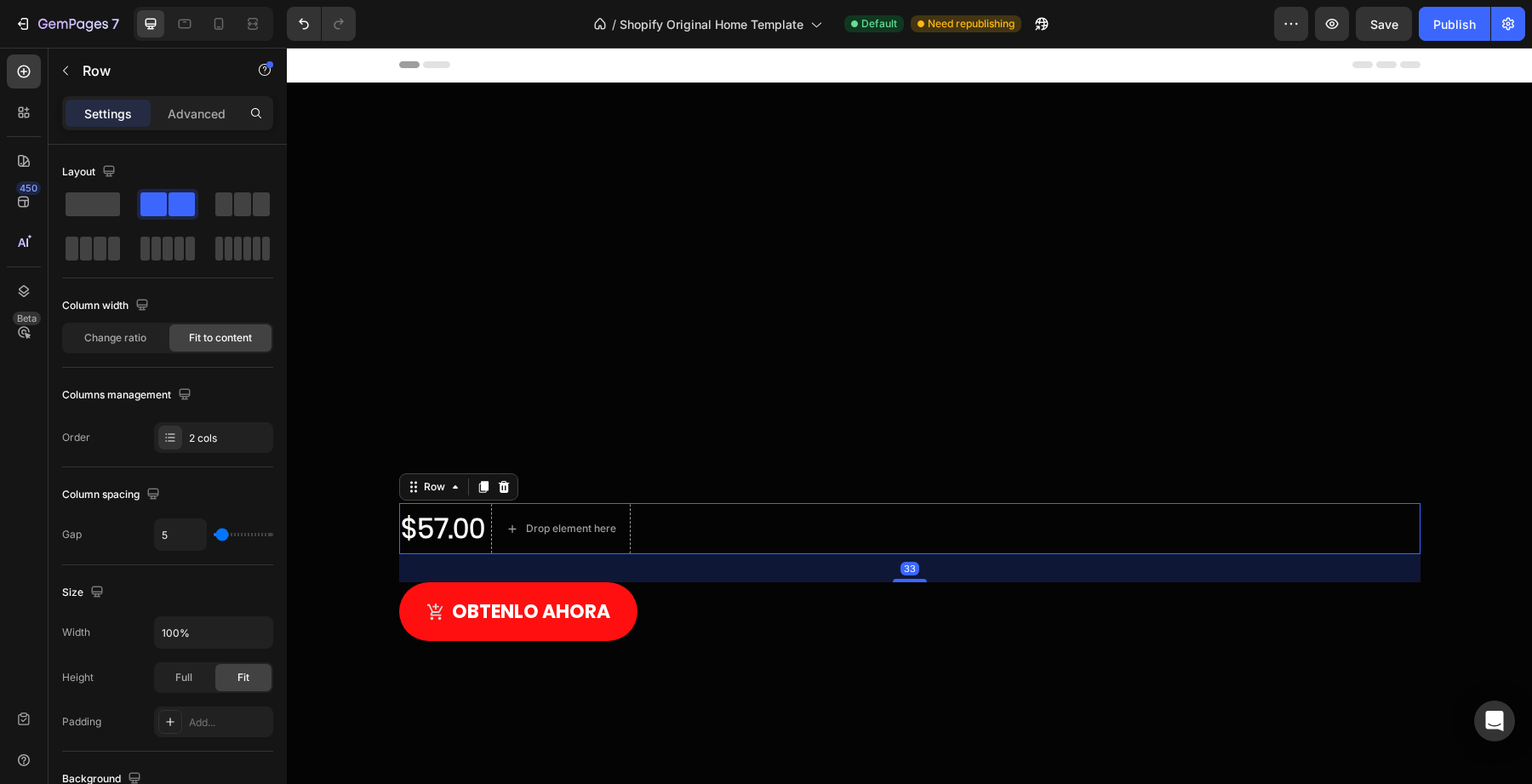
click at [696, 525] on div "$57.00 Product Price Product Price Drop element here Row 33" at bounding box center [910, 528] width 1021 height 51
click at [508, 492] on icon at bounding box center [503, 487] width 14 height 14
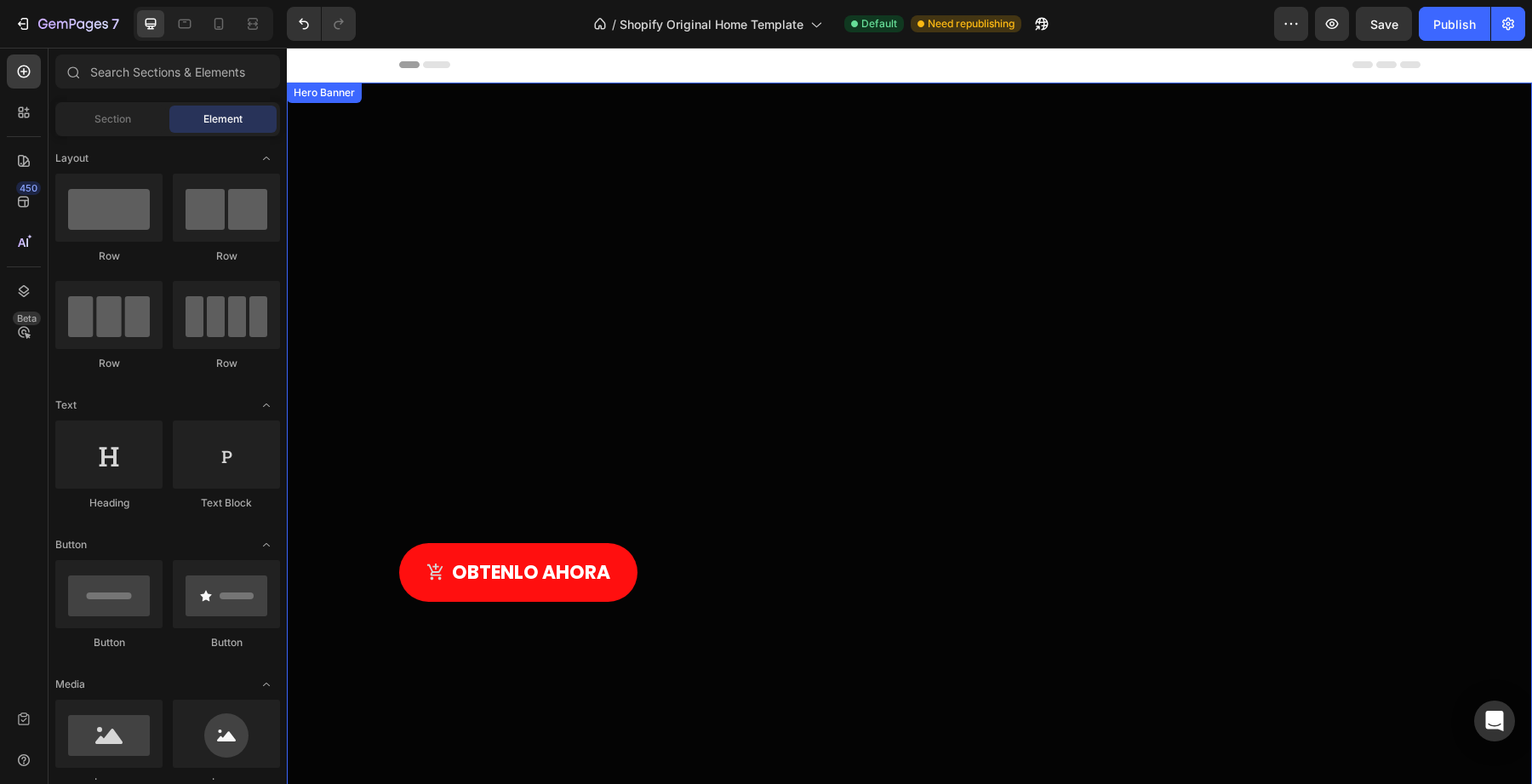
click at [697, 561] on div "OBTENLO AHORA Product Cart Button" at bounding box center [910, 573] width 1021 height 59
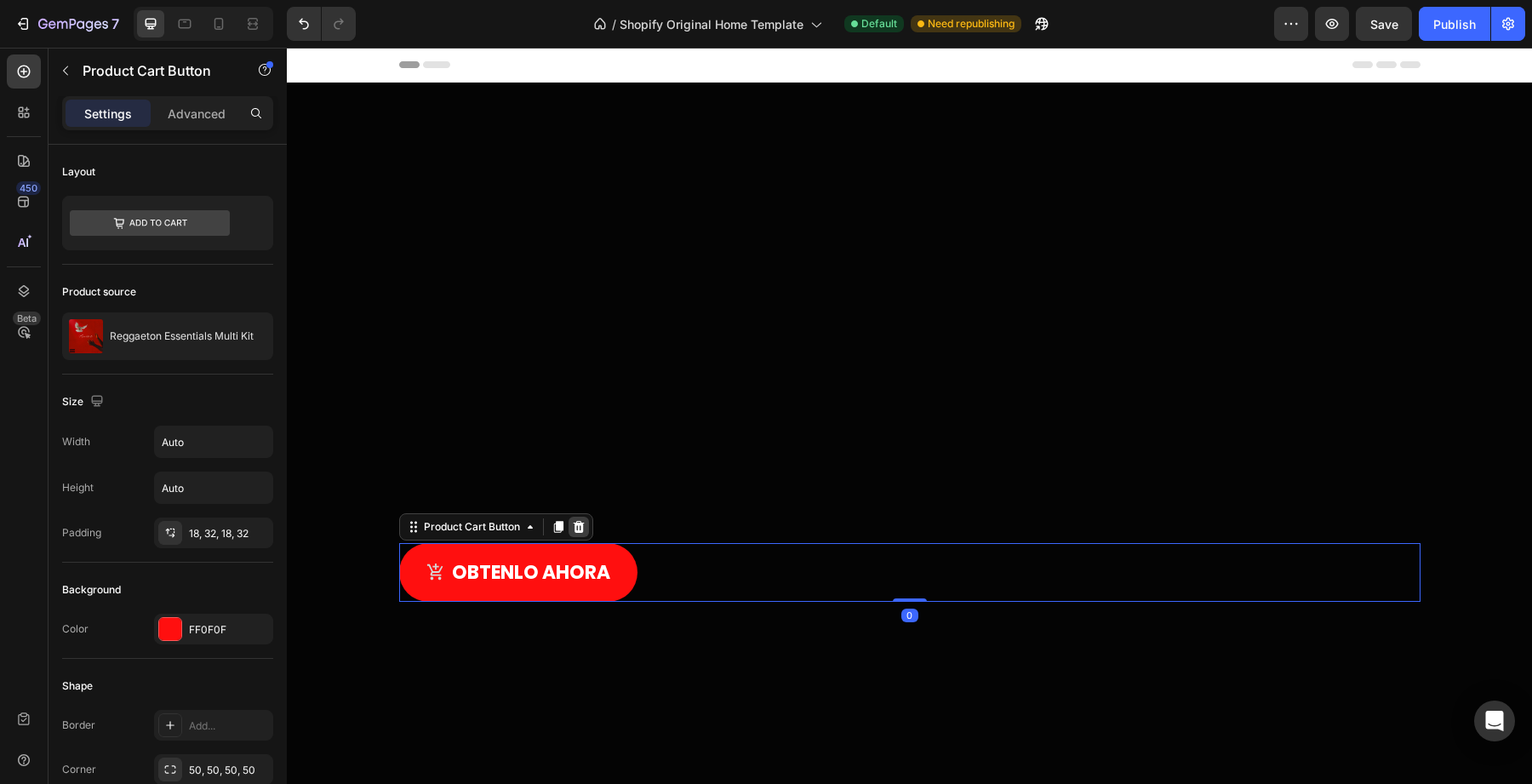
click at [583, 528] on icon at bounding box center [578, 525] width 11 height 12
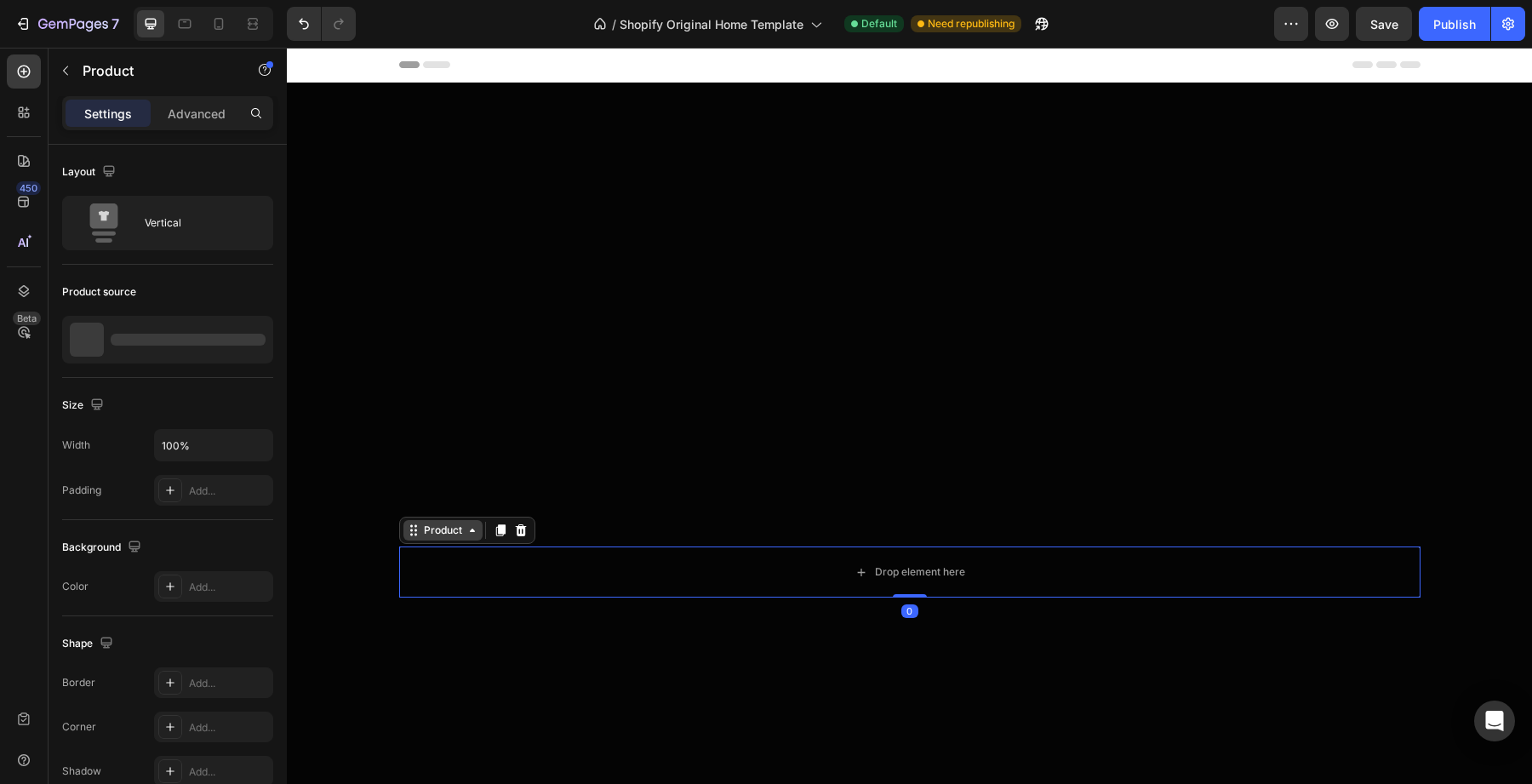
click at [432, 538] on div "Product" at bounding box center [443, 530] width 79 height 20
click at [521, 526] on icon at bounding box center [521, 530] width 11 height 12
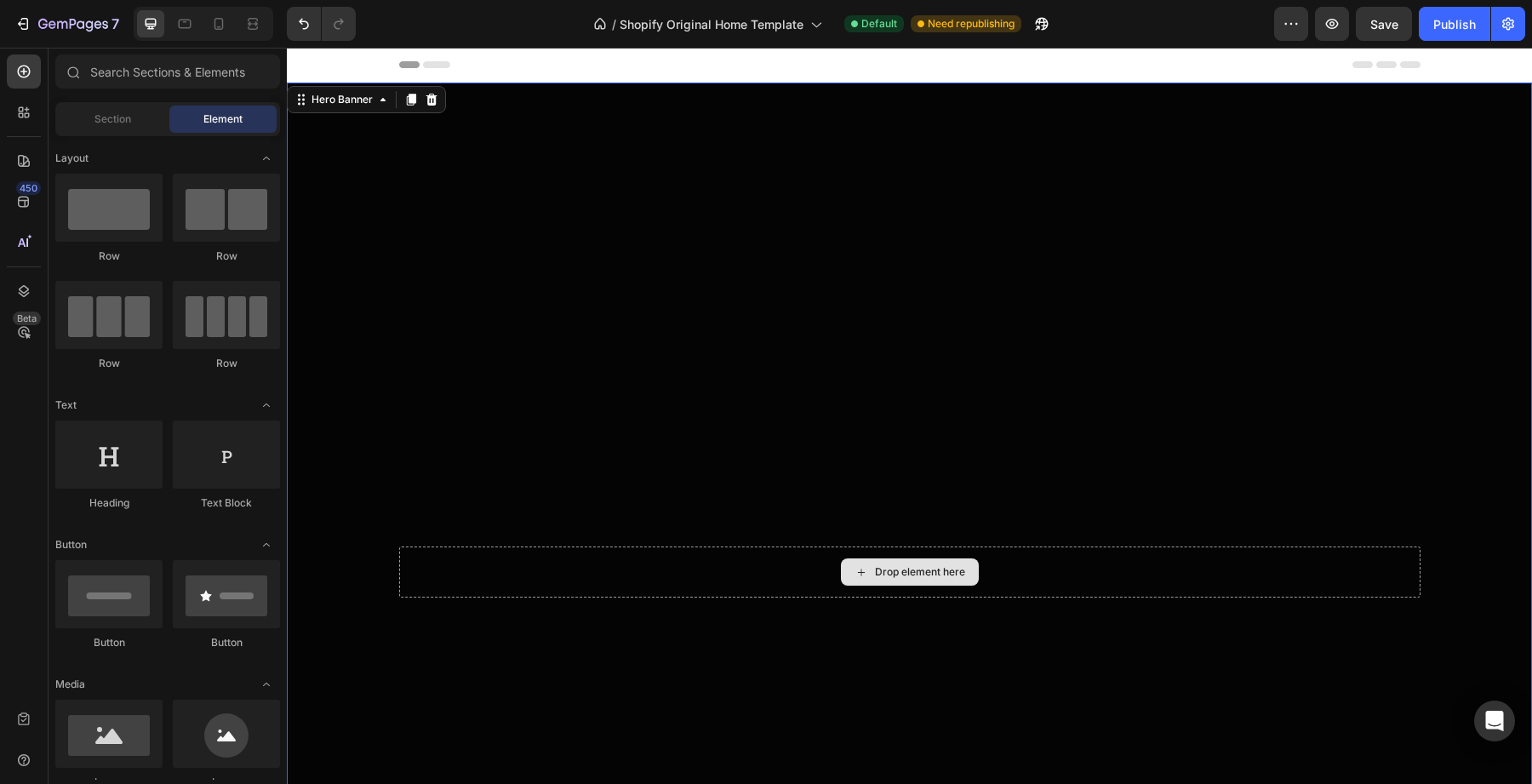
click at [557, 553] on div "Drop element here" at bounding box center [910, 572] width 1021 height 51
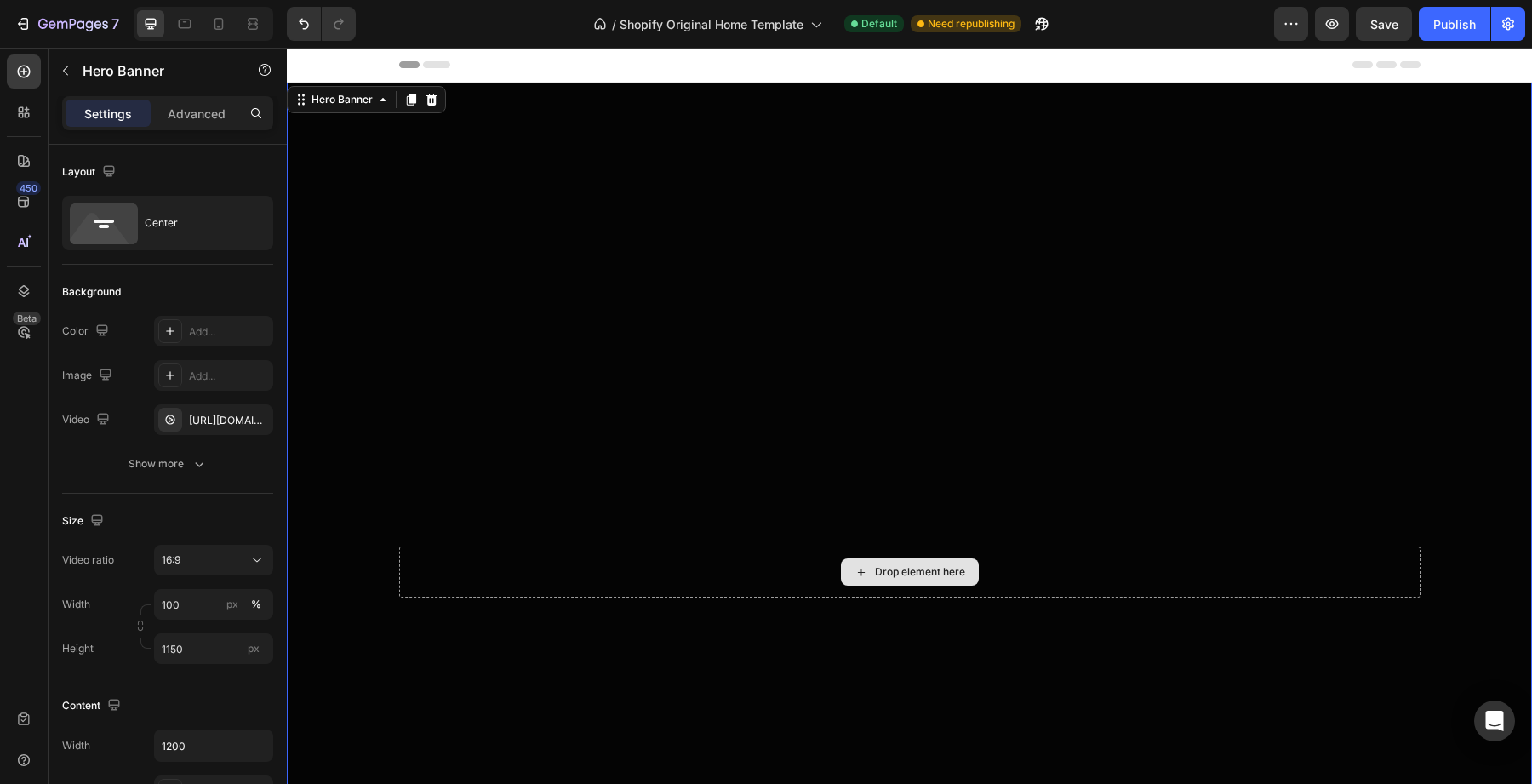
click at [516, 589] on div "Drop element here" at bounding box center [910, 572] width 1021 height 51
click at [732, 563] on div "Drop element here" at bounding box center [910, 572] width 1021 height 51
click at [801, 563] on div "Drop element here" at bounding box center [910, 572] width 1021 height 51
click at [71, 77] on button "button" at bounding box center [65, 70] width 27 height 27
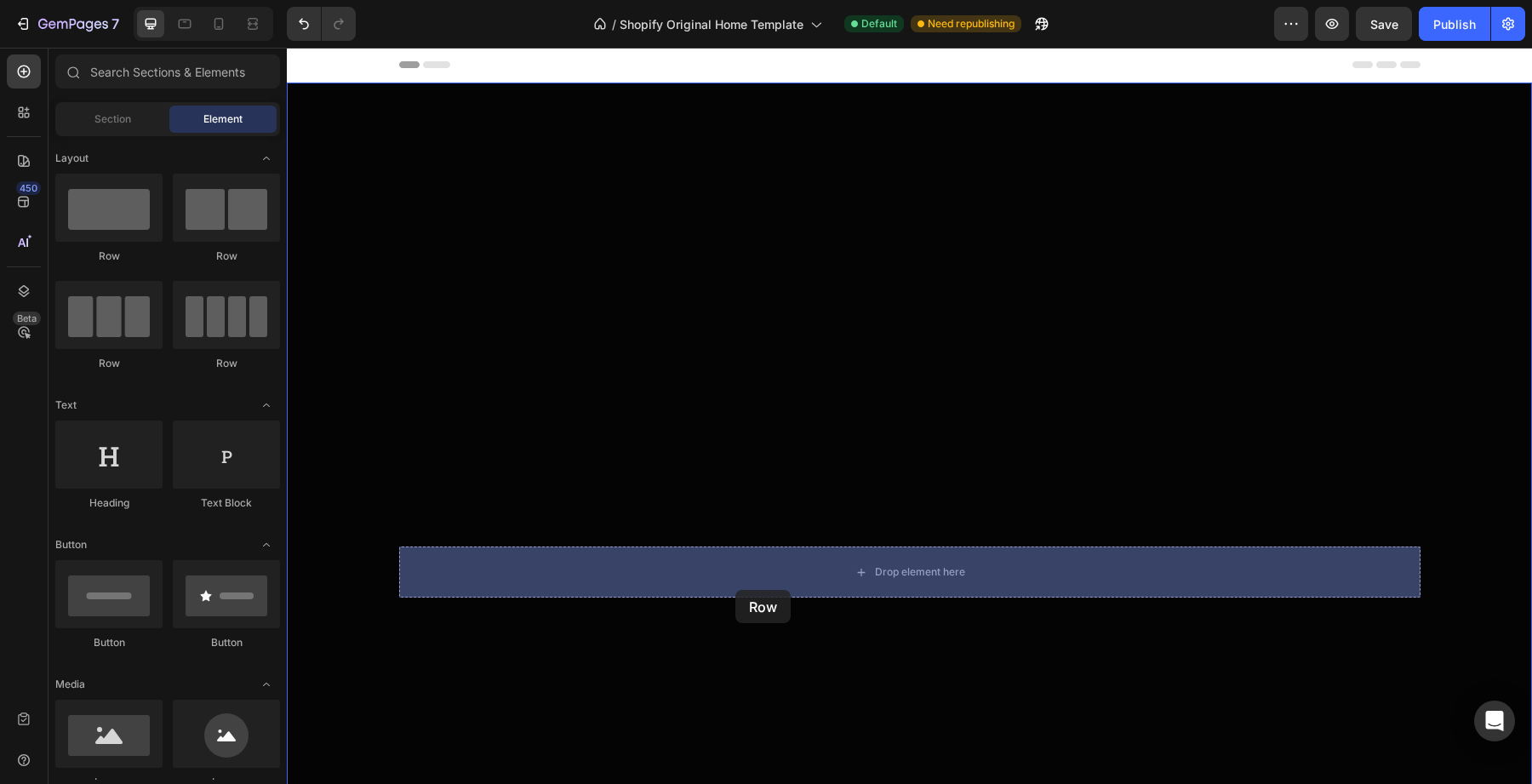
drag, startPoint x: 400, startPoint y: 359, endPoint x: 737, endPoint y: 589, distance: 408.0
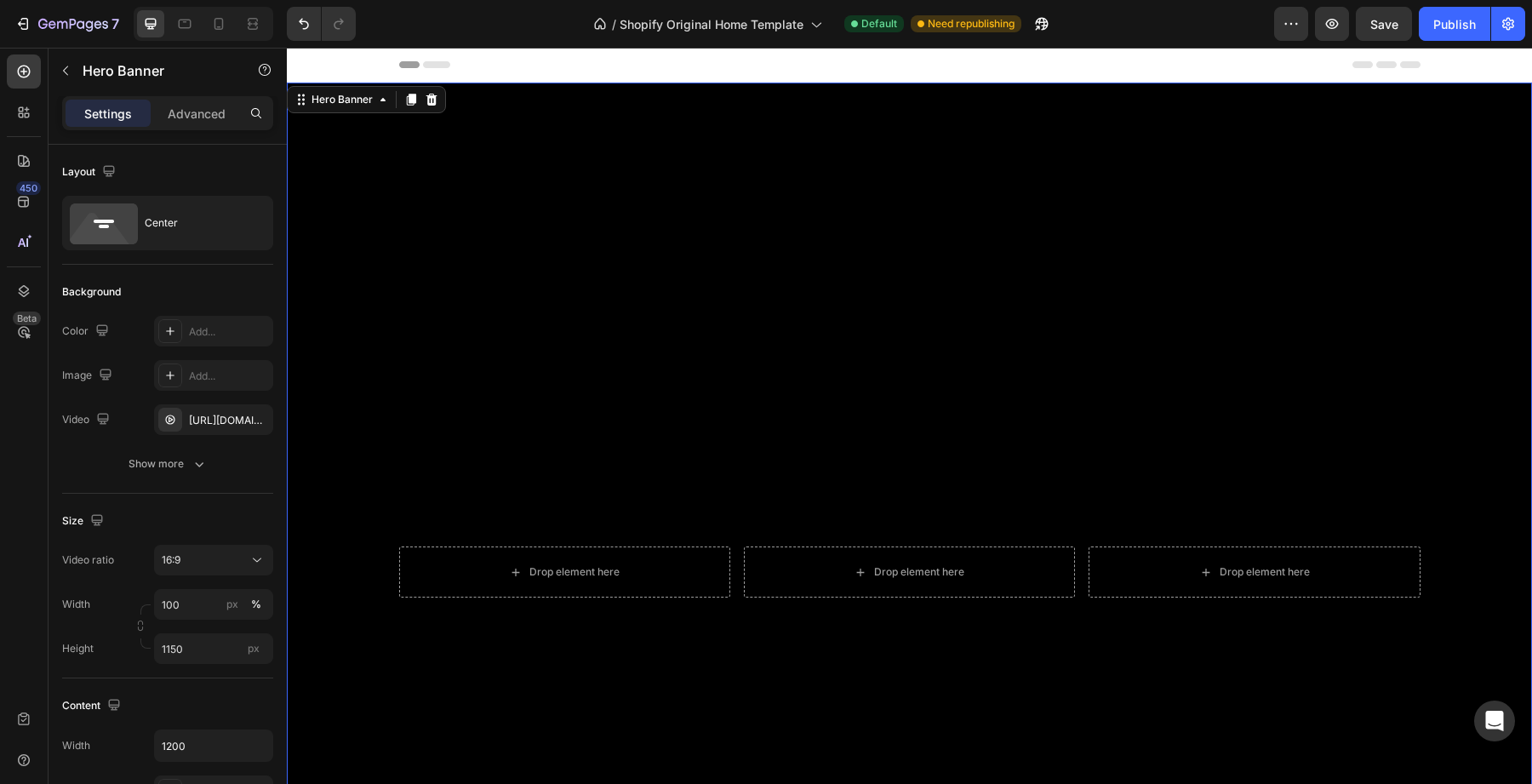
click at [778, 526] on div "Overlay" at bounding box center [910, 572] width 1246 height 979
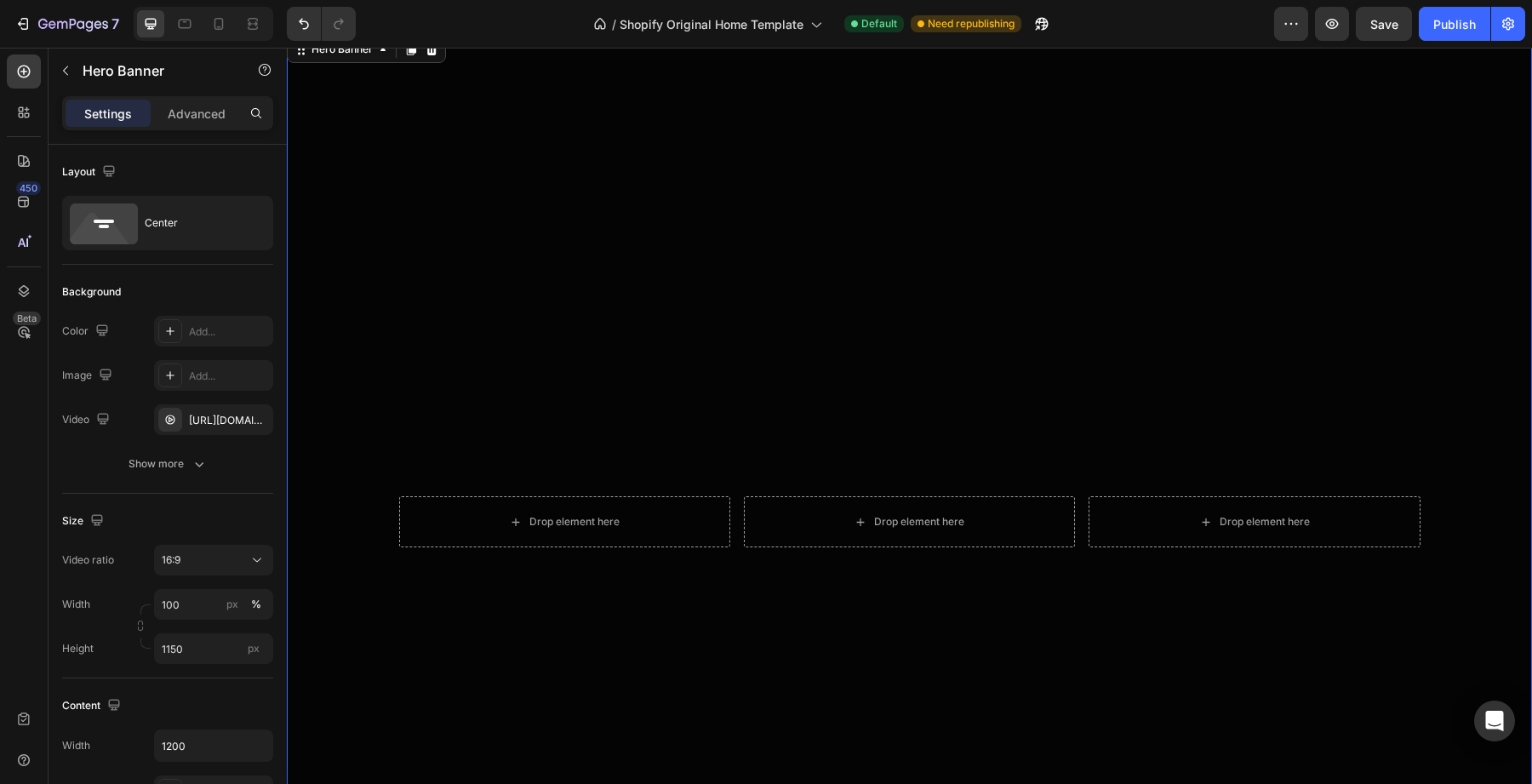
click at [788, 498] on div "Drop element here" at bounding box center [910, 521] width 332 height 51
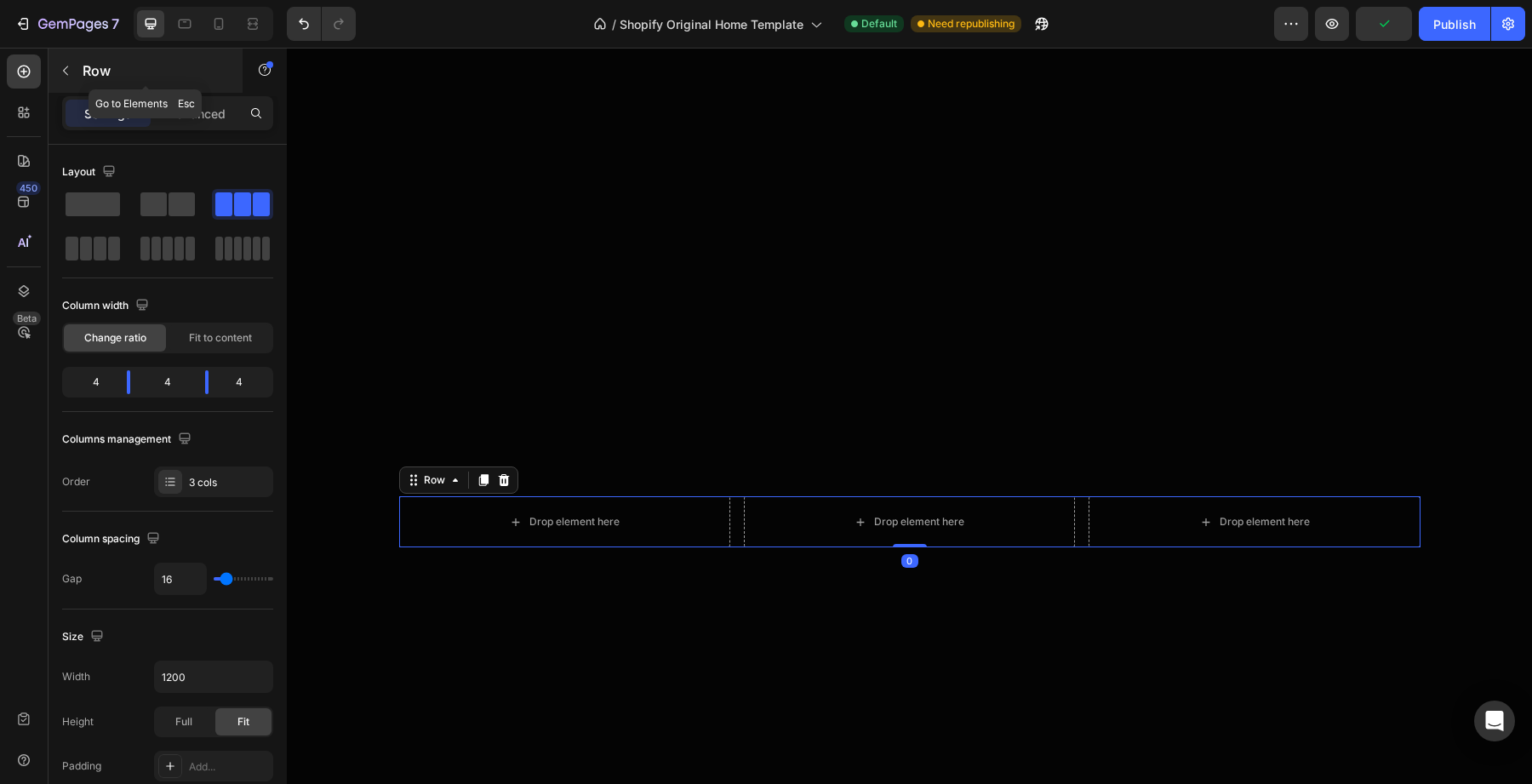
click at [78, 81] on div at bounding box center [65, 70] width 27 height 27
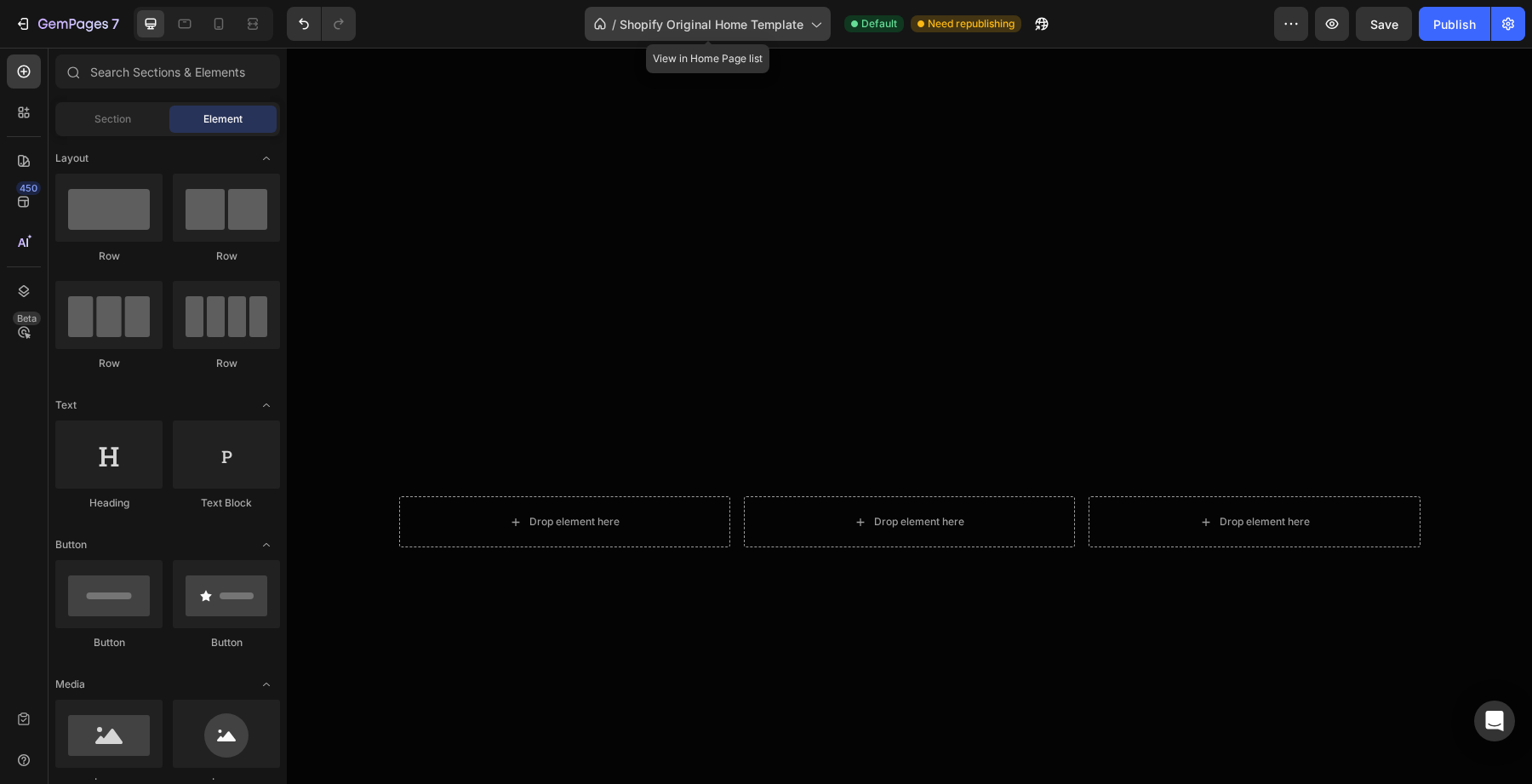
click at [776, 28] on span "Shopify Original Home Template" at bounding box center [711, 24] width 184 height 18
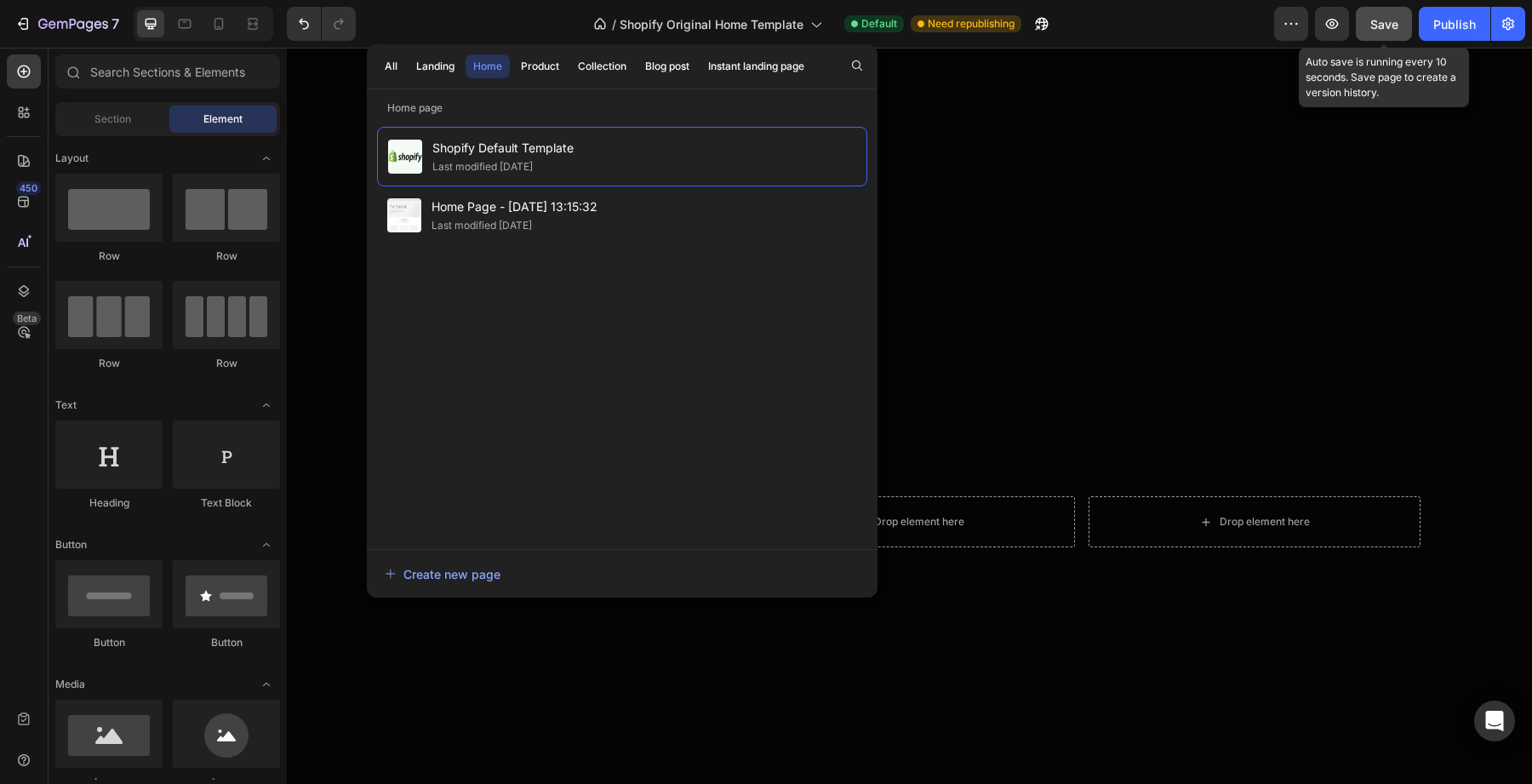
click at [1360, 24] on button "Save" at bounding box center [1383, 23] width 56 height 34
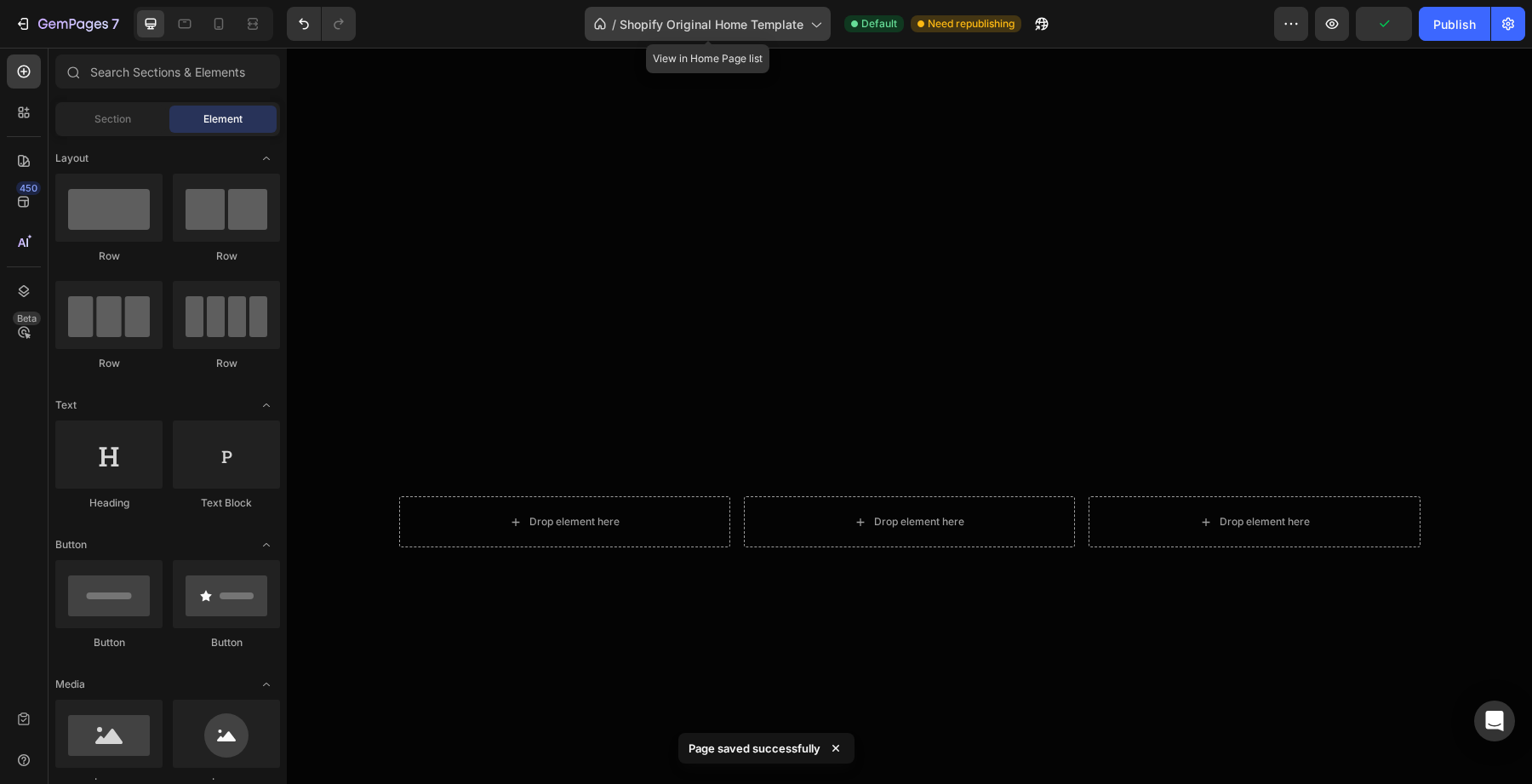
click at [752, 26] on span "Shopify Original Home Template" at bounding box center [711, 24] width 184 height 18
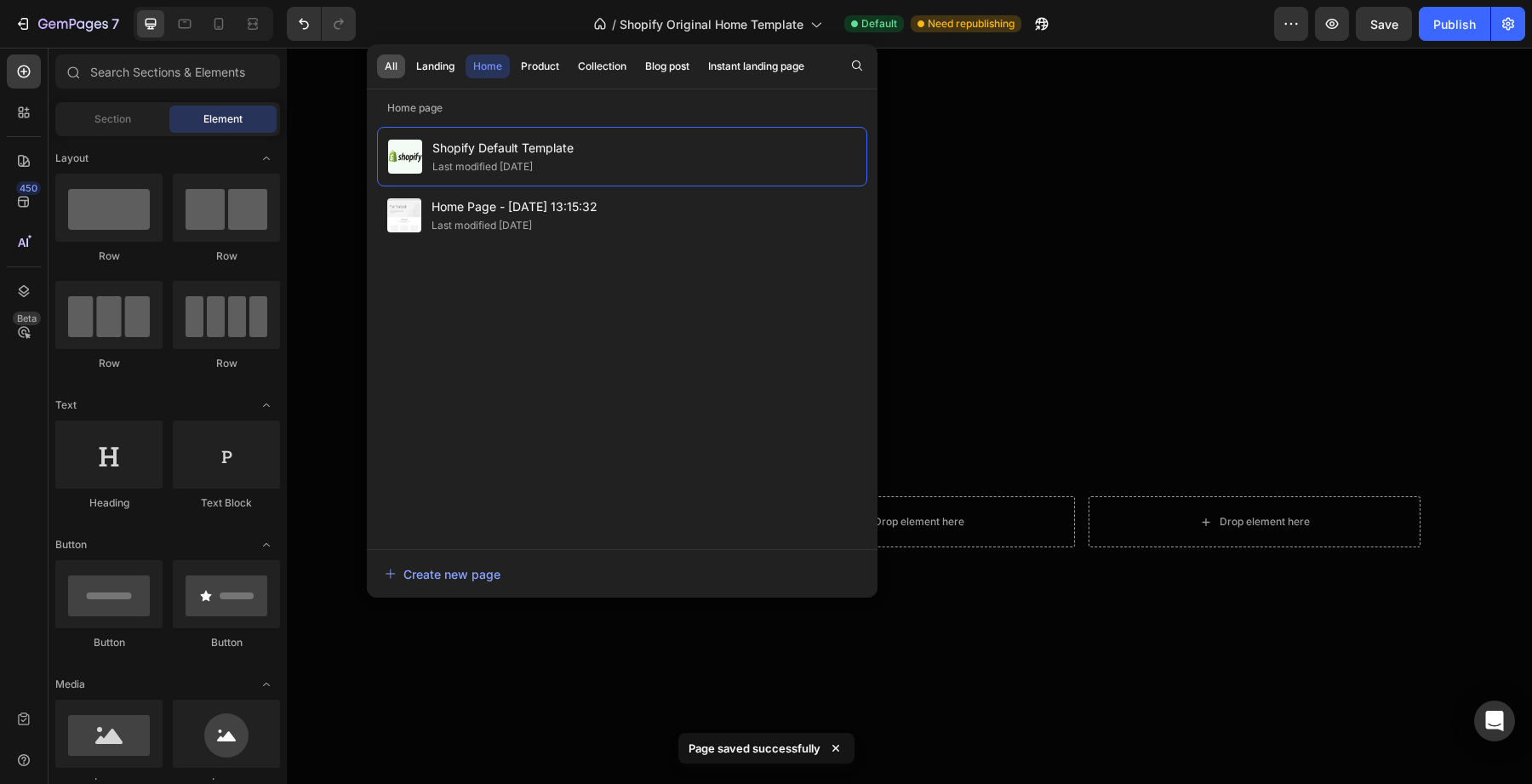
click at [392, 57] on button "All" at bounding box center [391, 66] width 28 height 24
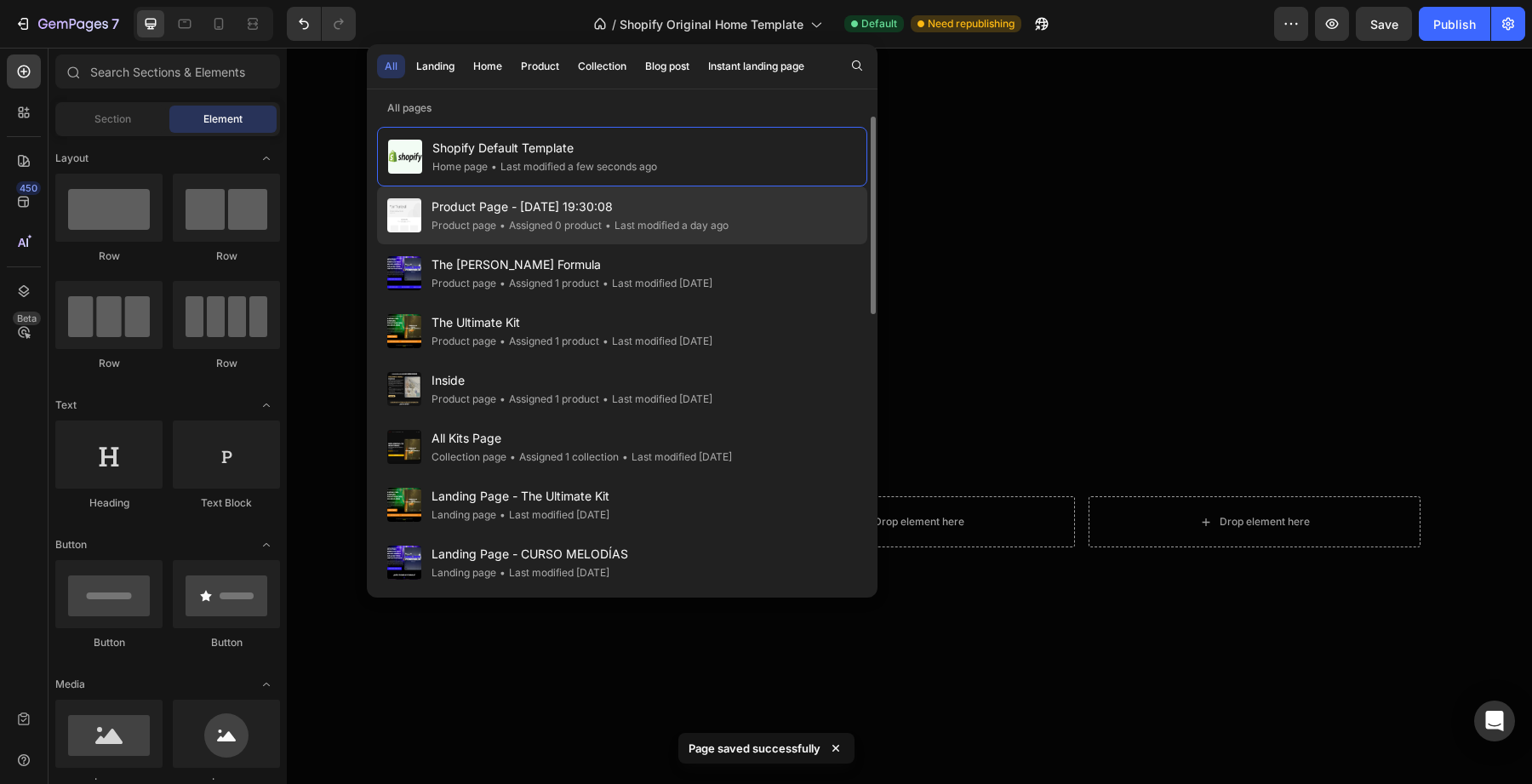
click at [456, 202] on span "Product Page - [DATE] 19:30:08" at bounding box center [580, 207] width 297 height 20
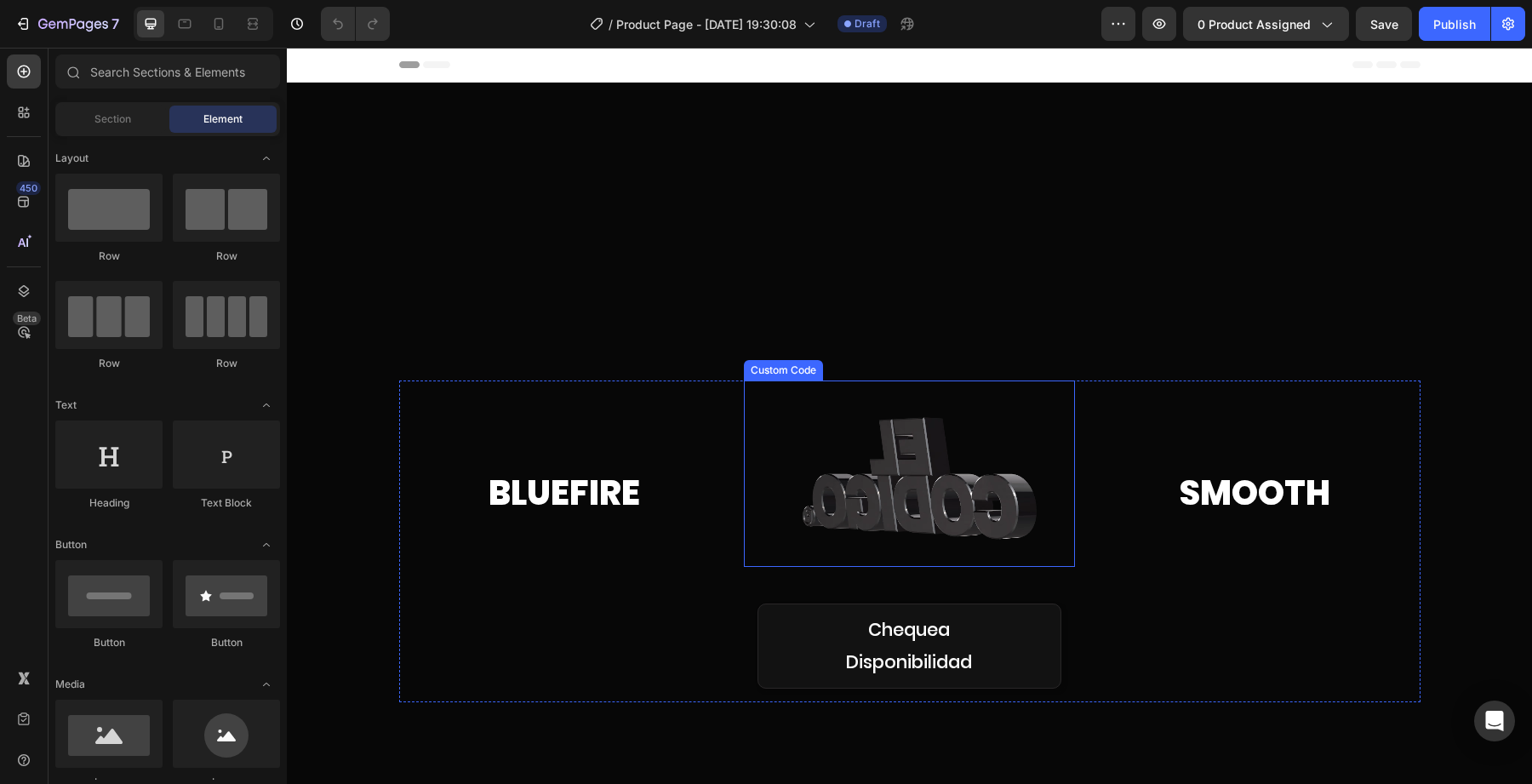
click at [865, 501] on video at bounding box center [910, 474] width 332 height 187
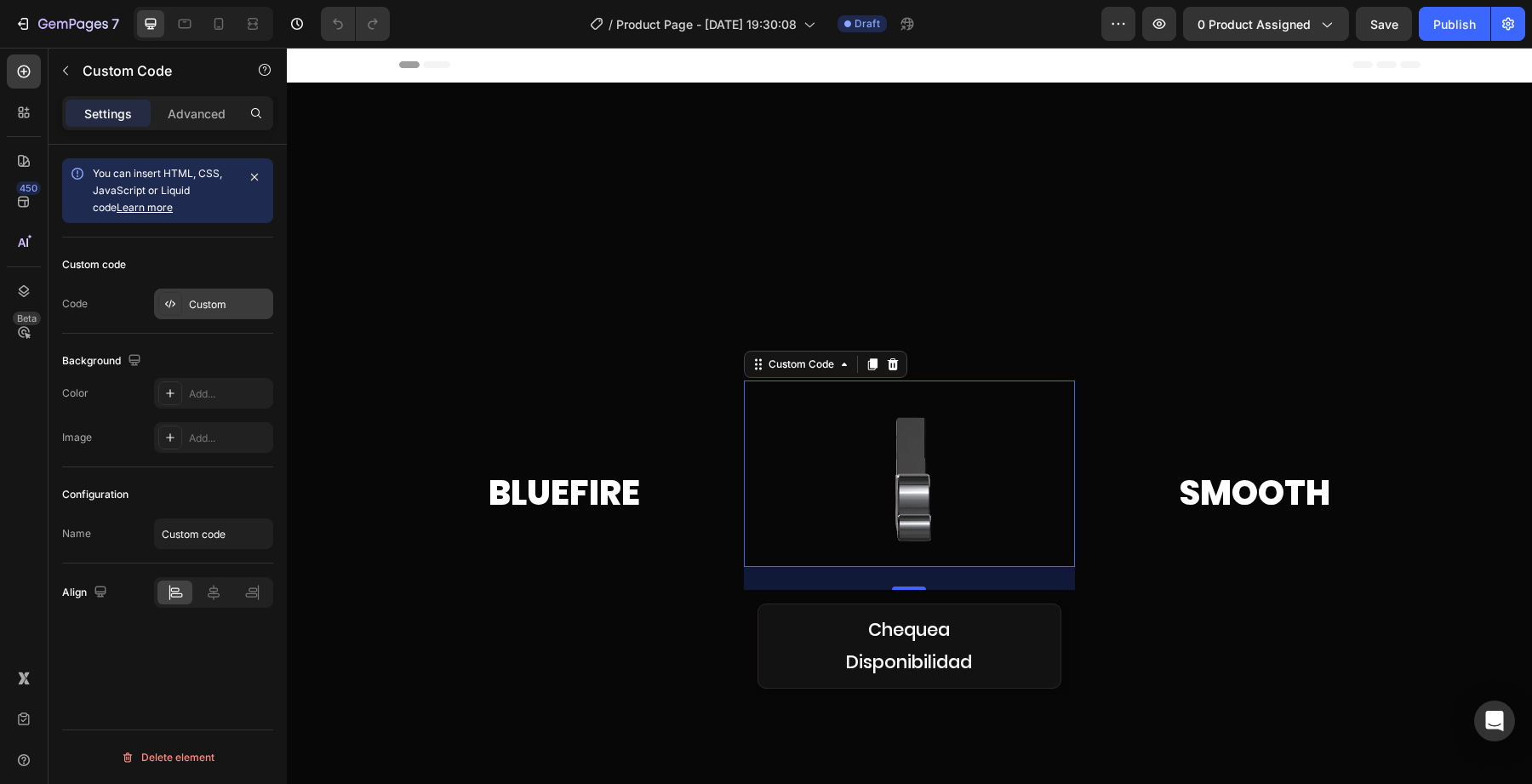
click at [203, 294] on div "Custom" at bounding box center [213, 304] width 119 height 30
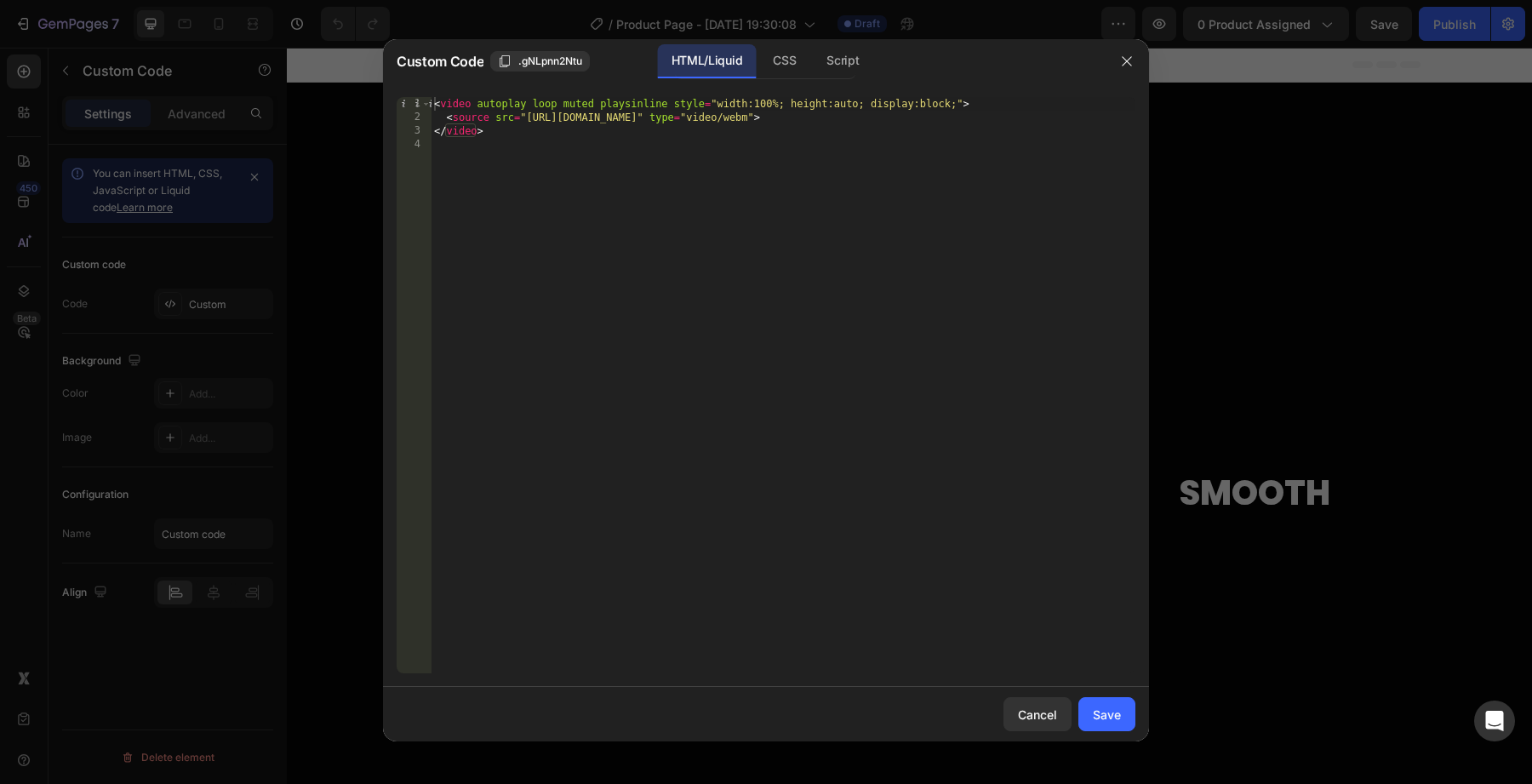
click at [1117, 45] on div at bounding box center [1128, 61] width 44 height 44
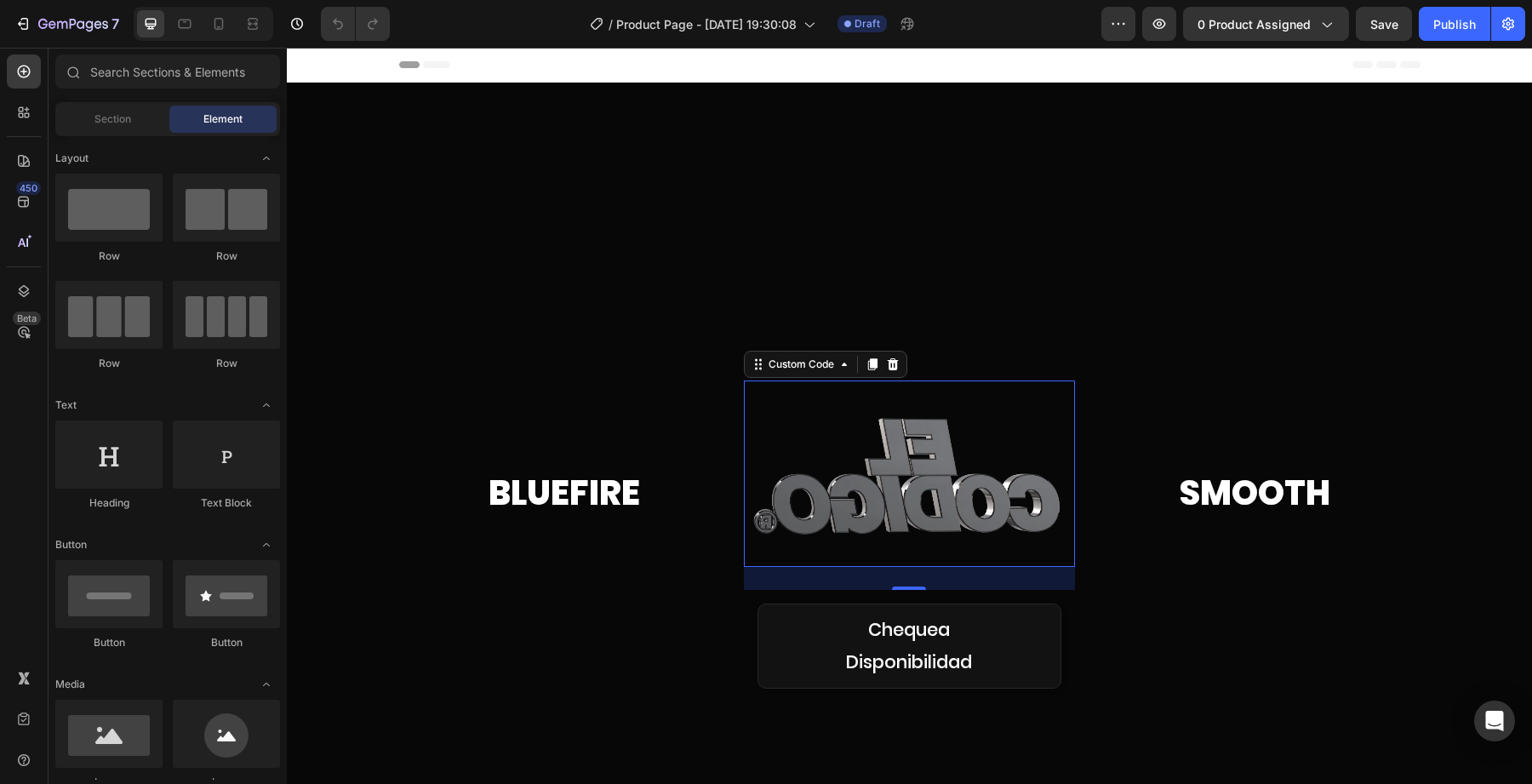
click at [1127, 55] on div "Header" at bounding box center [910, 65] width 1021 height 34
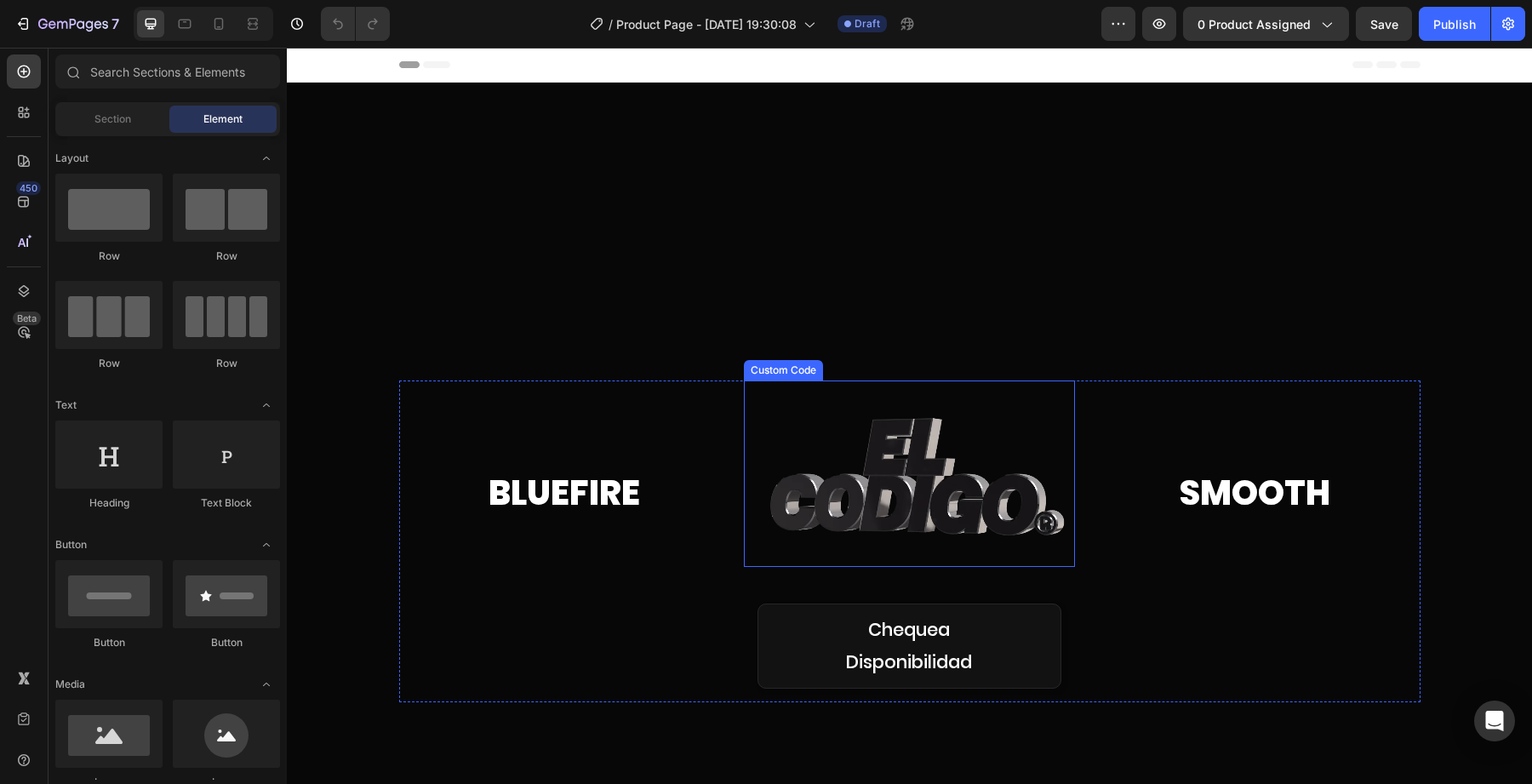
click at [885, 493] on video at bounding box center [910, 474] width 332 height 187
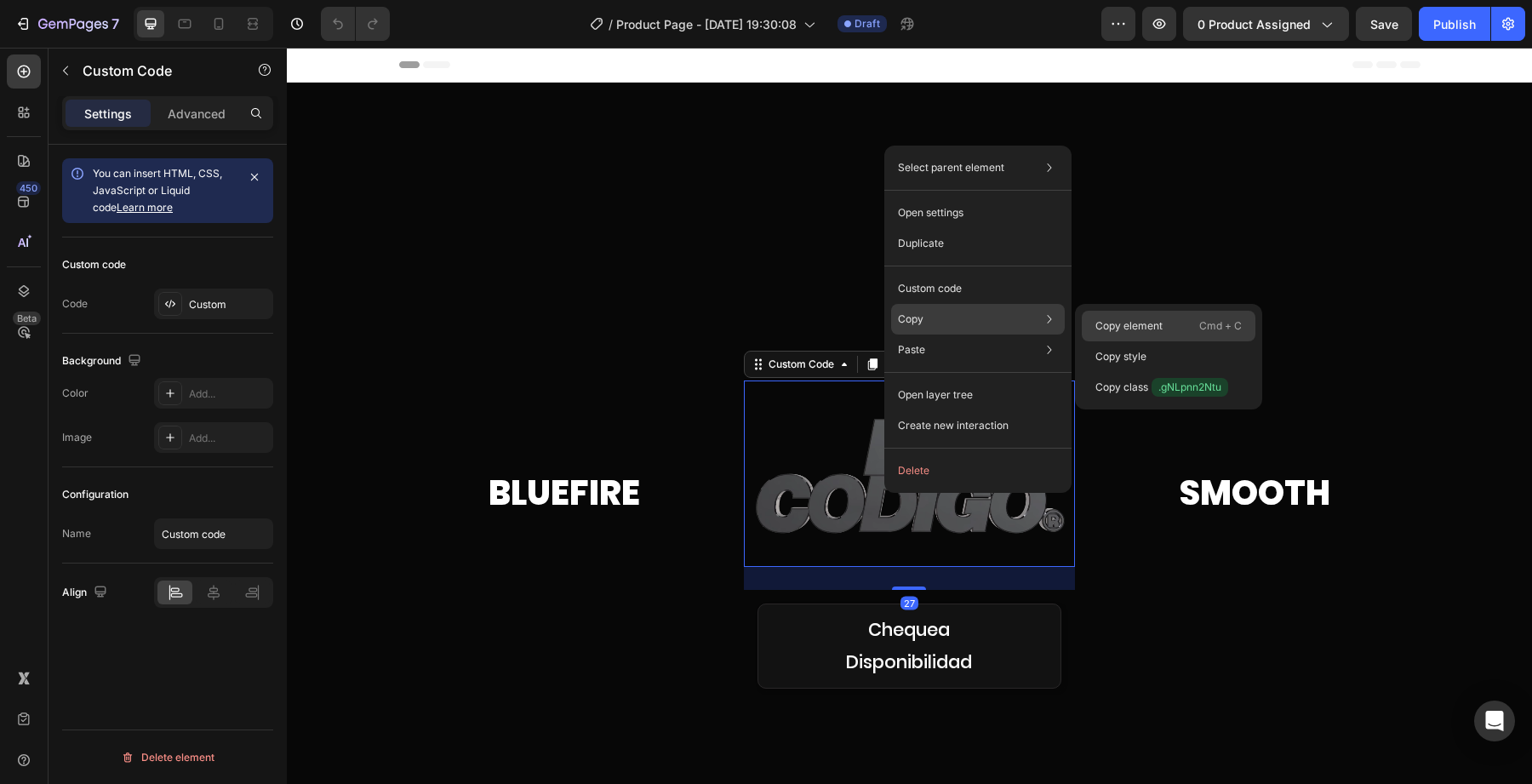
click at [1116, 325] on p "Copy element" at bounding box center [1128, 326] width 67 height 16
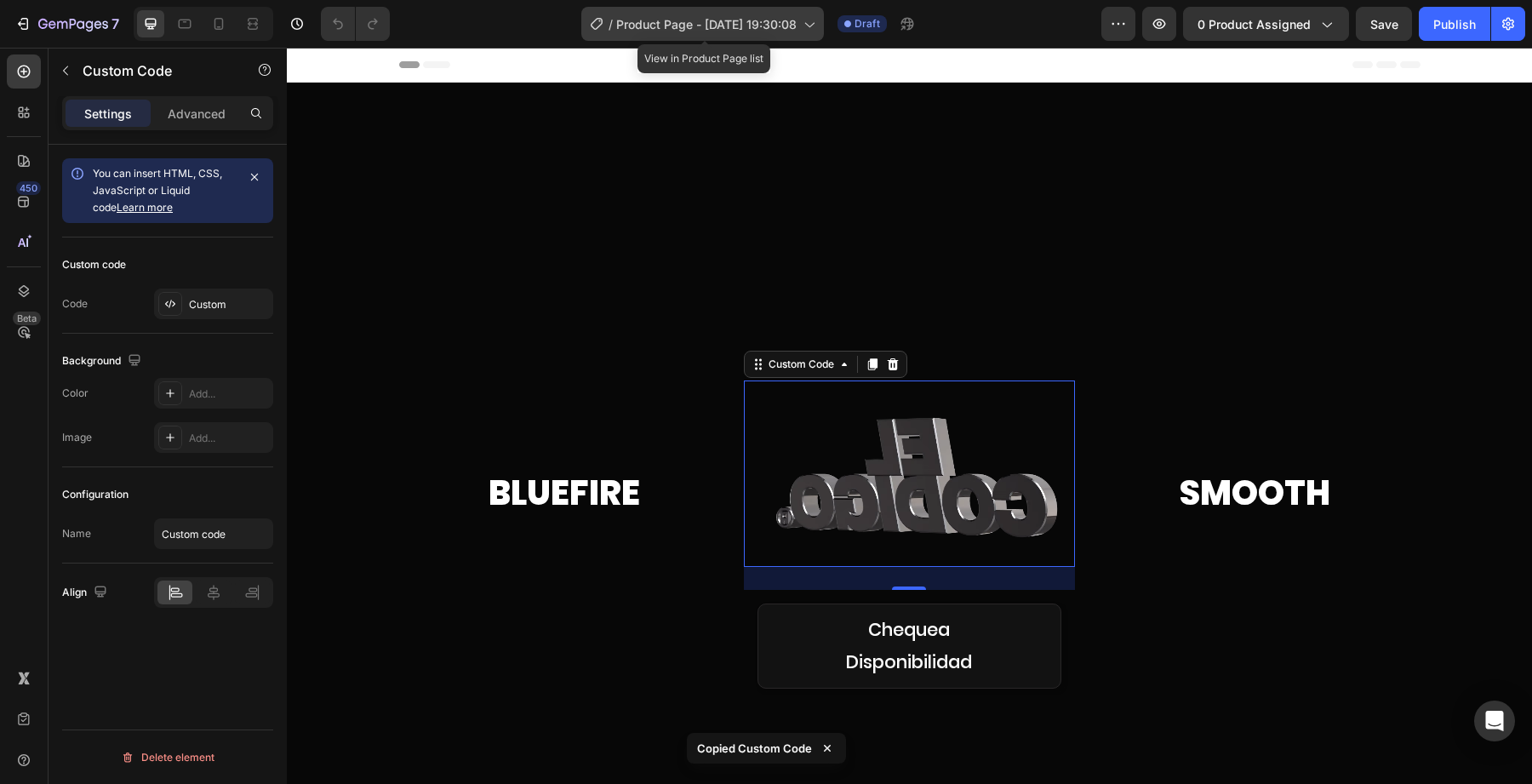
click at [748, 22] on span "Product Page - [DATE] 19:30:08" at bounding box center [706, 24] width 180 height 18
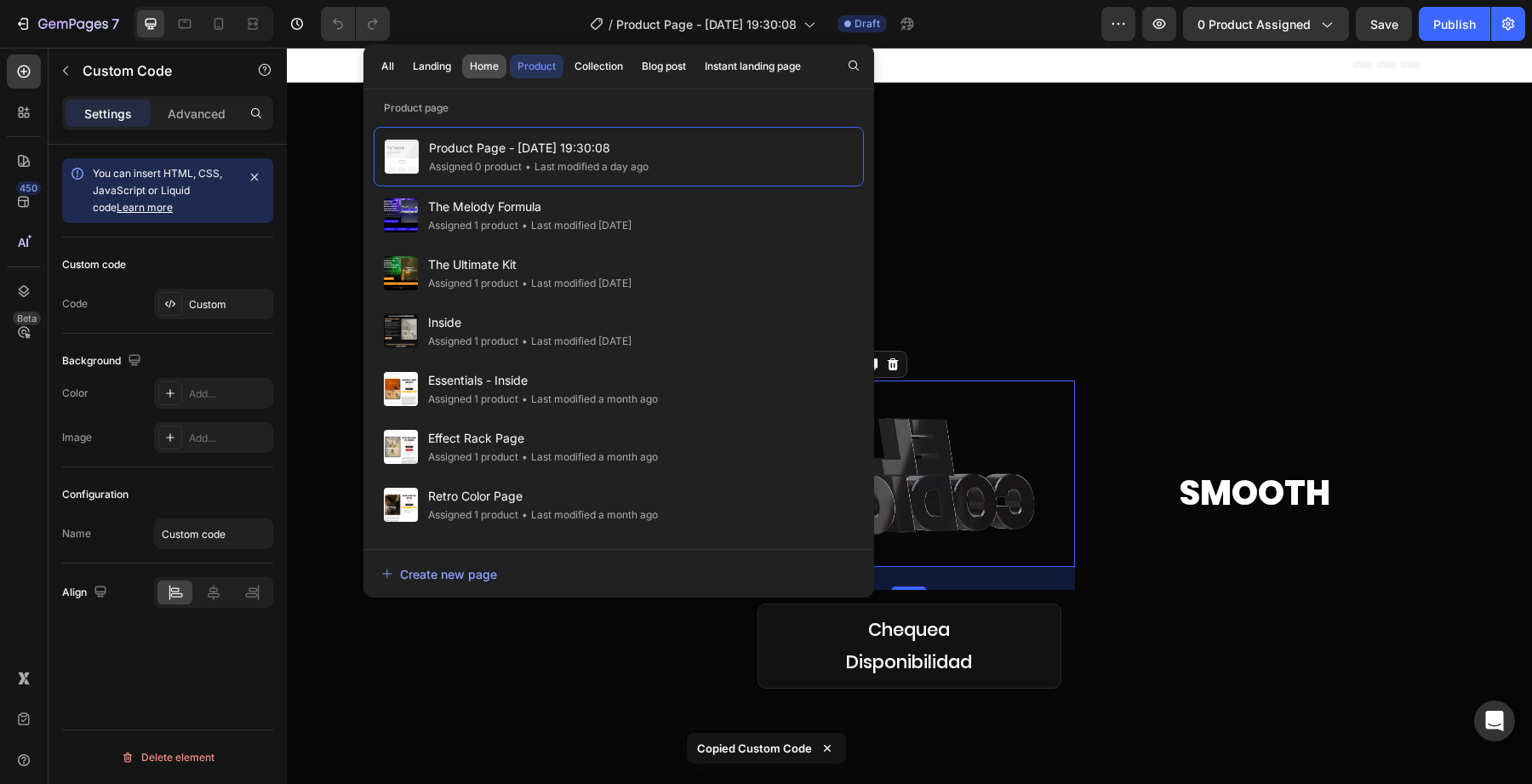
click at [476, 70] on div "Home" at bounding box center [484, 66] width 29 height 16
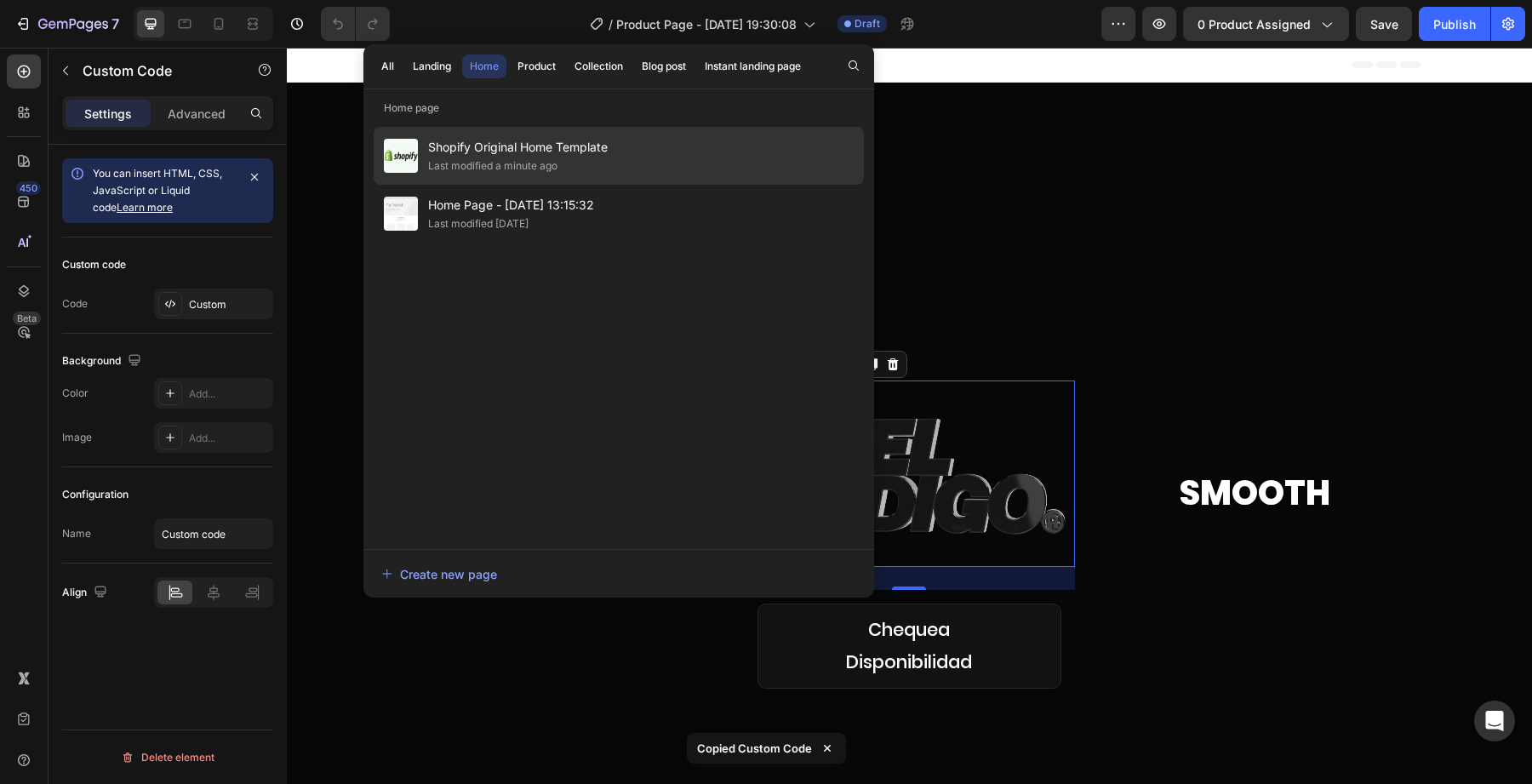
click at [467, 171] on div "Last modified a minute ago" at bounding box center [493, 166] width 129 height 17
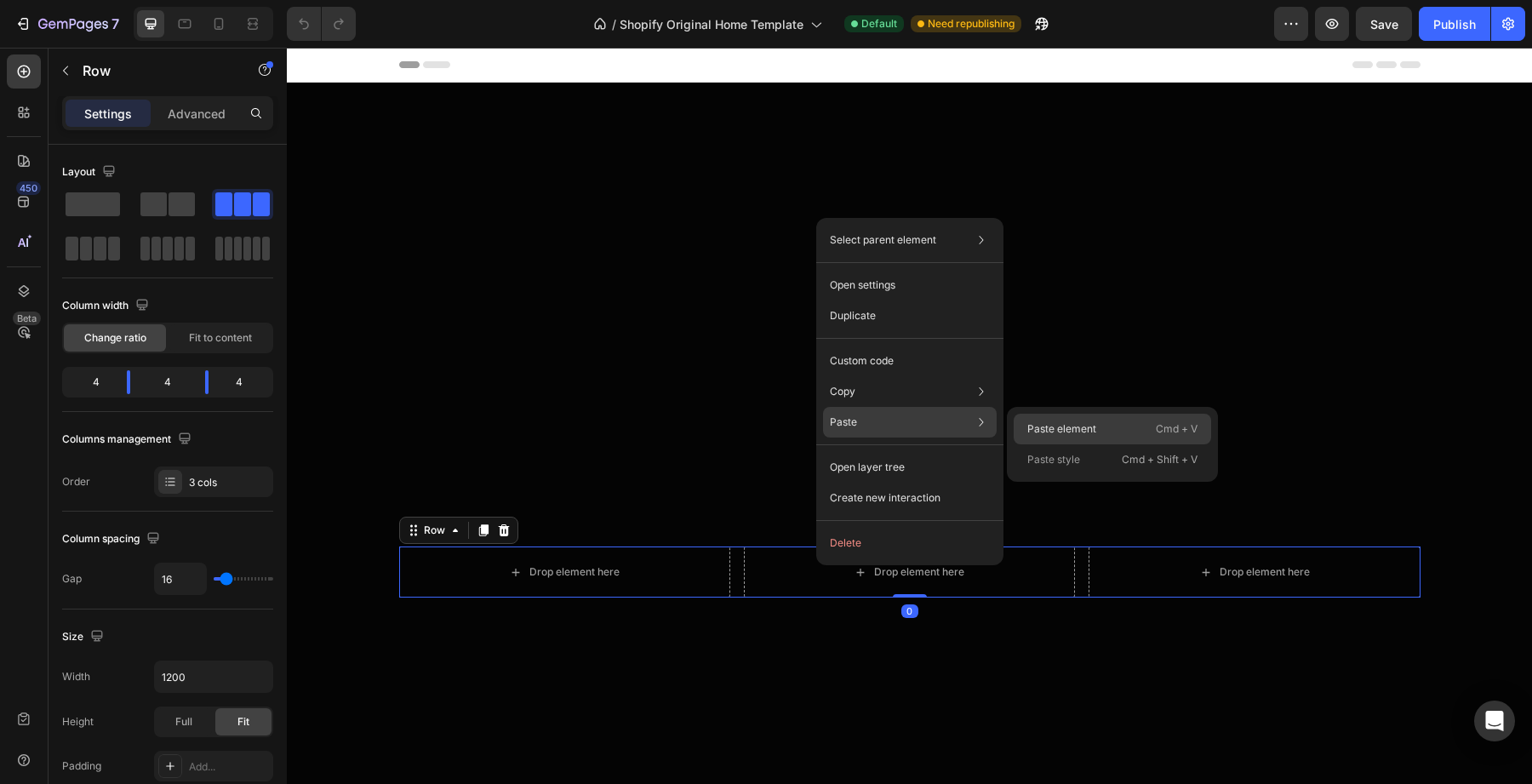
click at [1032, 430] on p "Paste element" at bounding box center [1062, 428] width 69 height 16
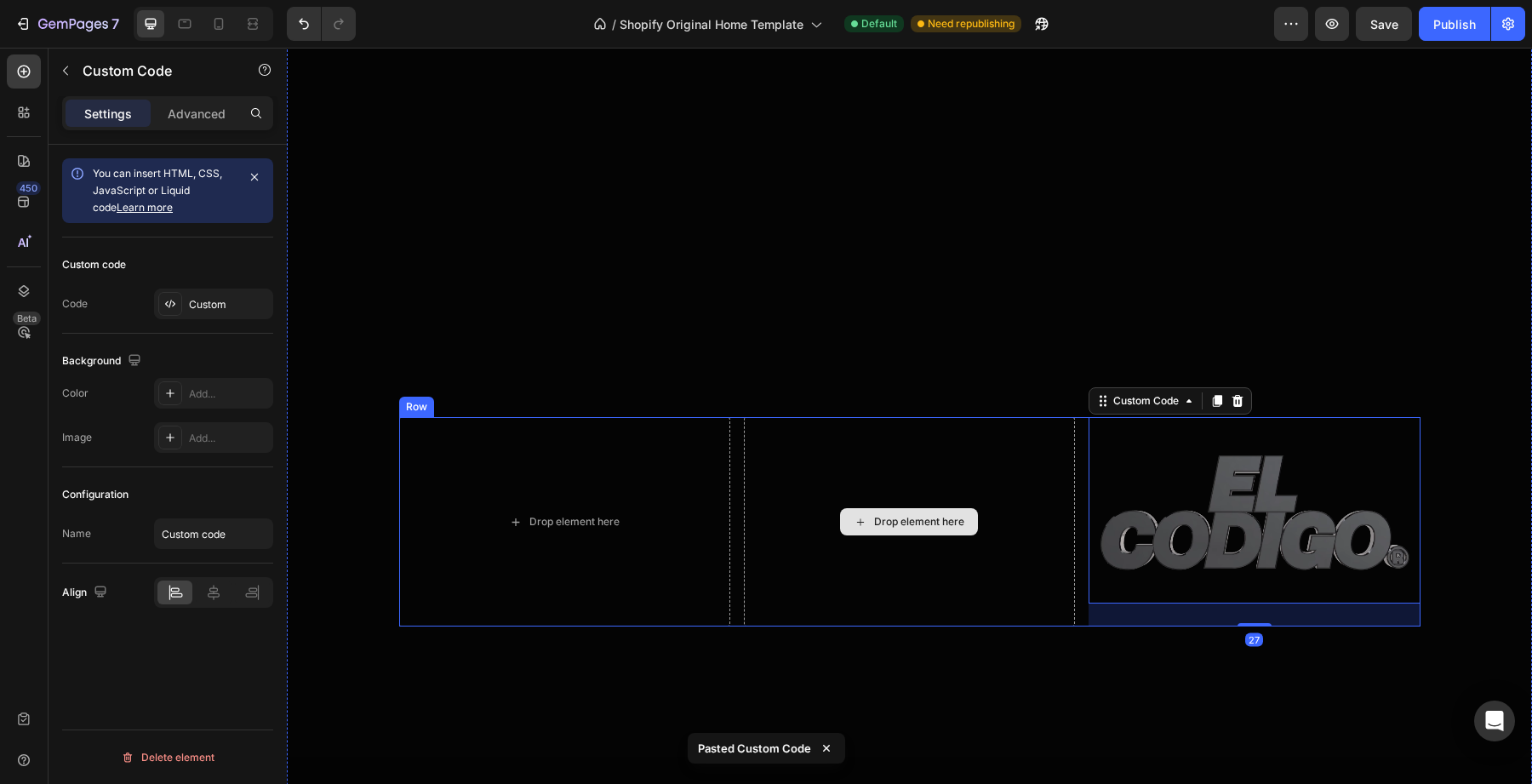
scroll to position [66, 0]
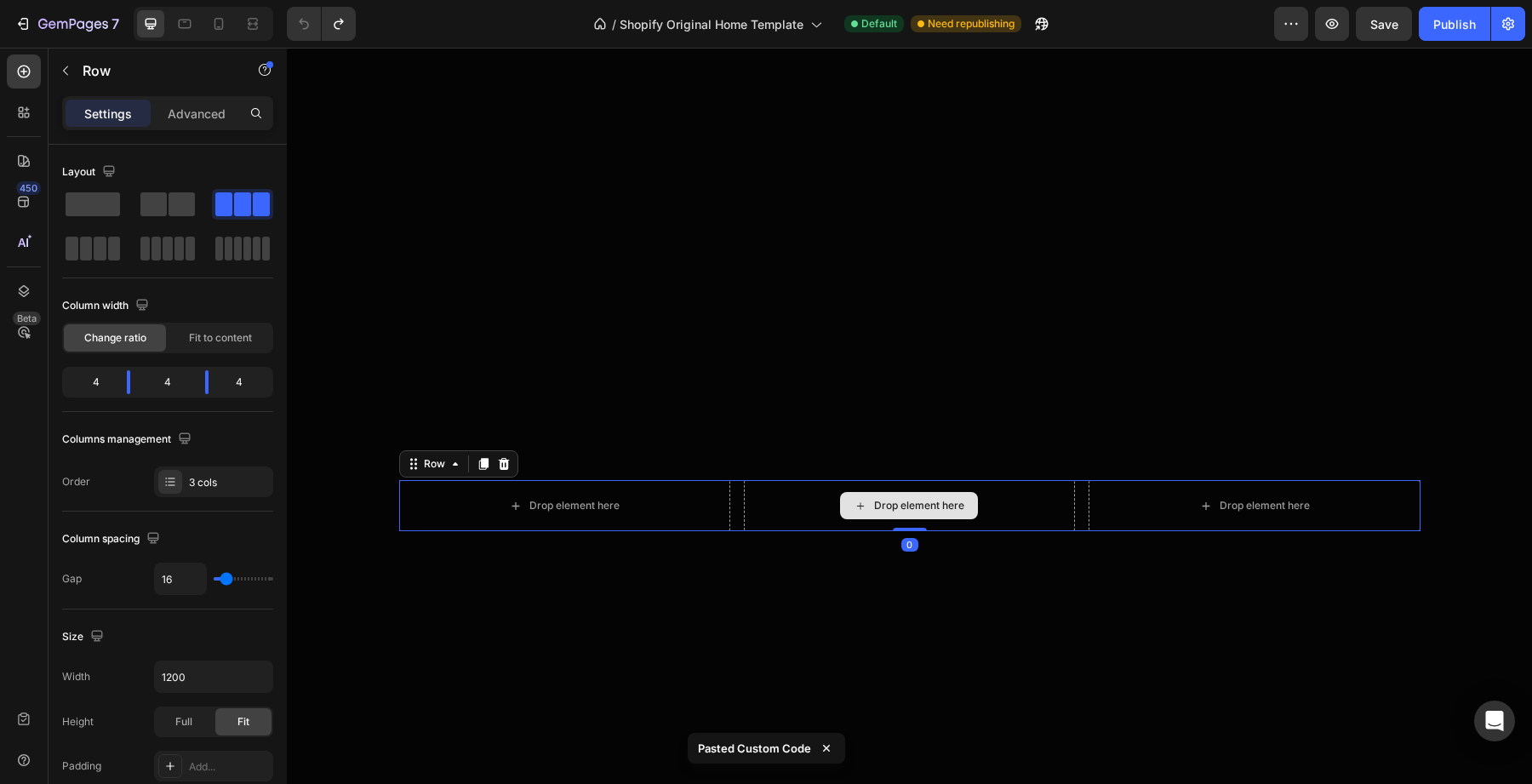
click at [802, 508] on div "Drop element here" at bounding box center [910, 505] width 332 height 51
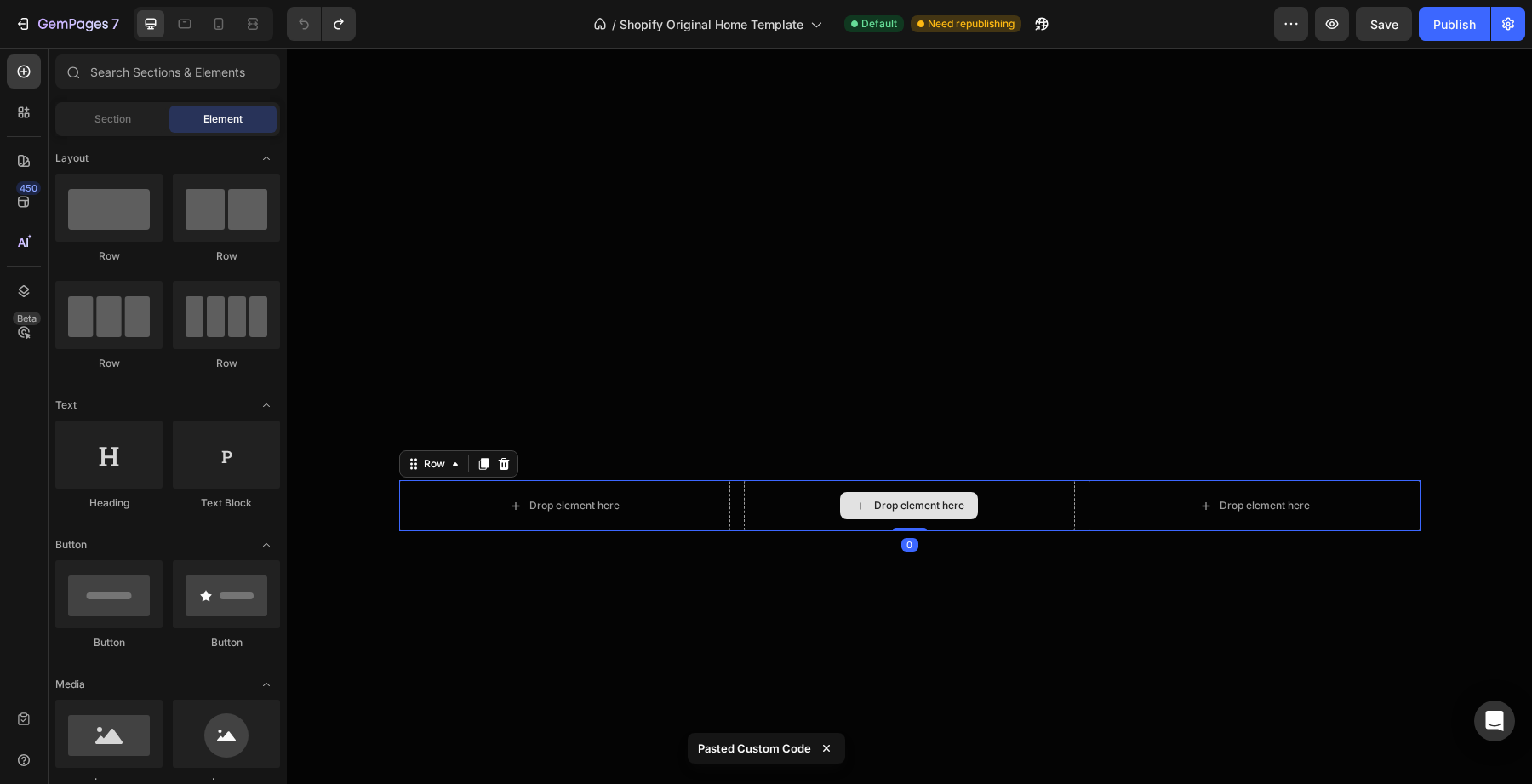
click at [840, 502] on div "Drop element here" at bounding box center [909, 505] width 138 height 27
click at [870, 502] on div "Drop element here" at bounding box center [909, 505] width 138 height 27
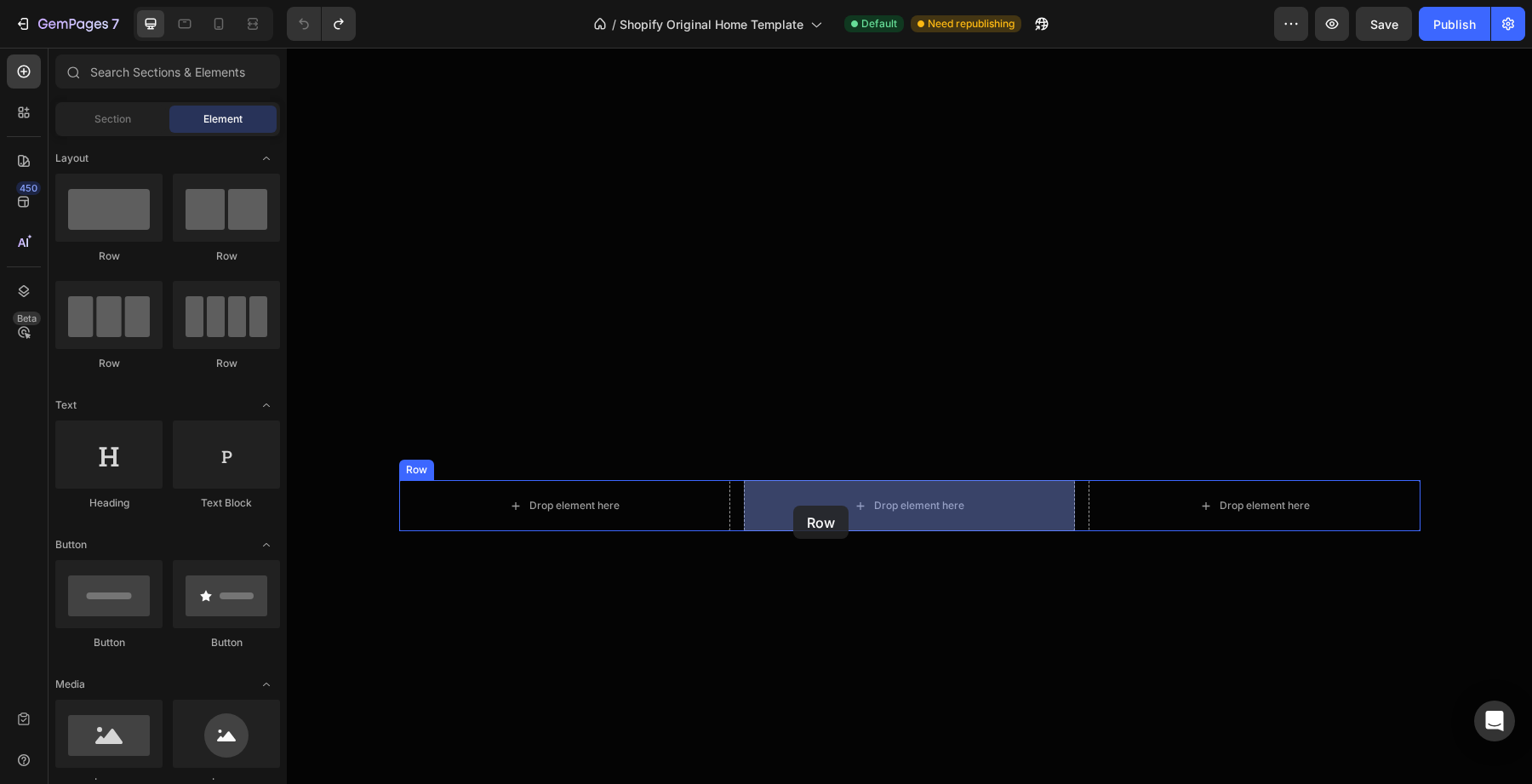
drag, startPoint x: 391, startPoint y: 269, endPoint x: 793, endPoint y: 506, distance: 466.7
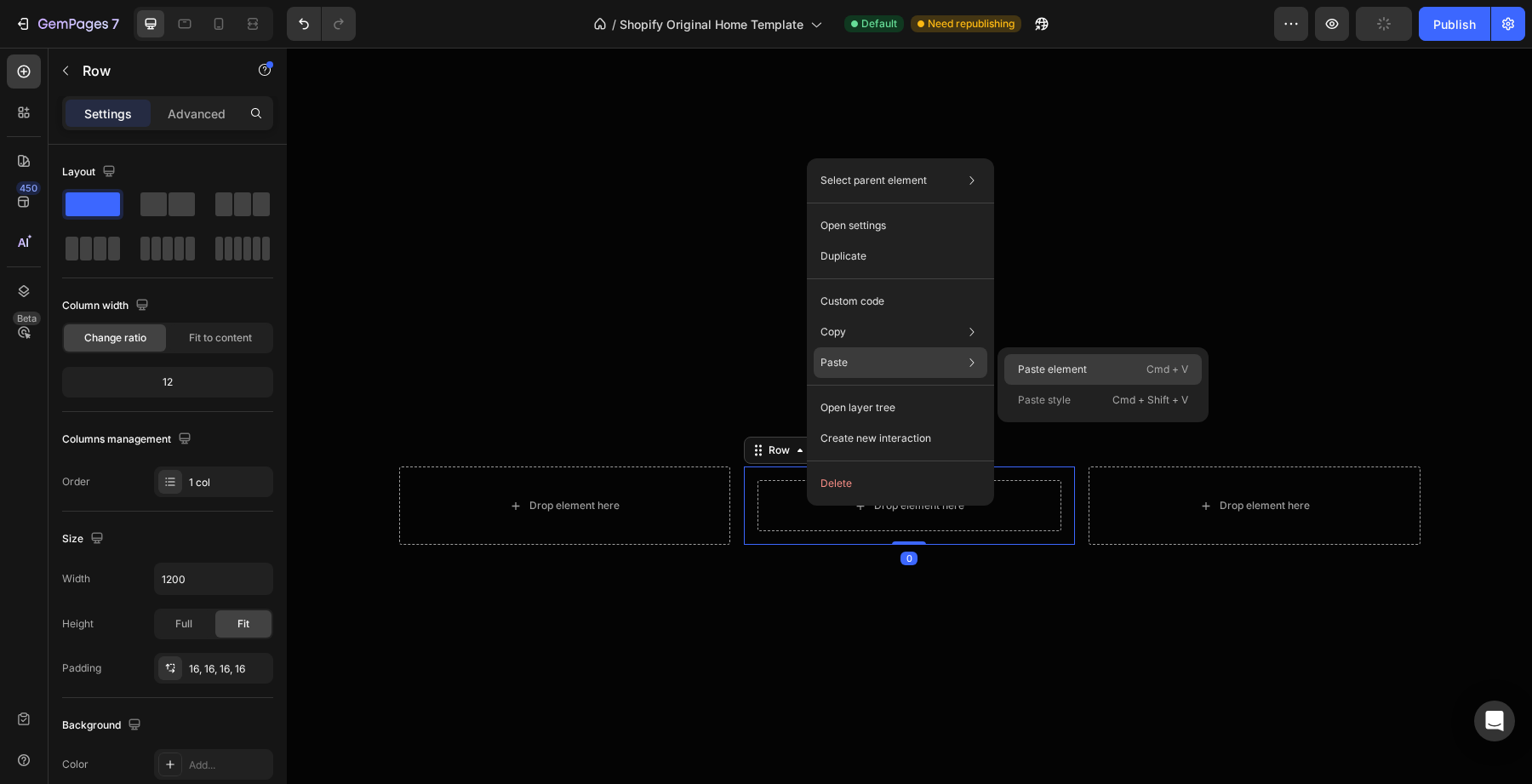
click at [1138, 368] on div "Paste element Cmd + V" at bounding box center [1104, 368] width 198 height 30
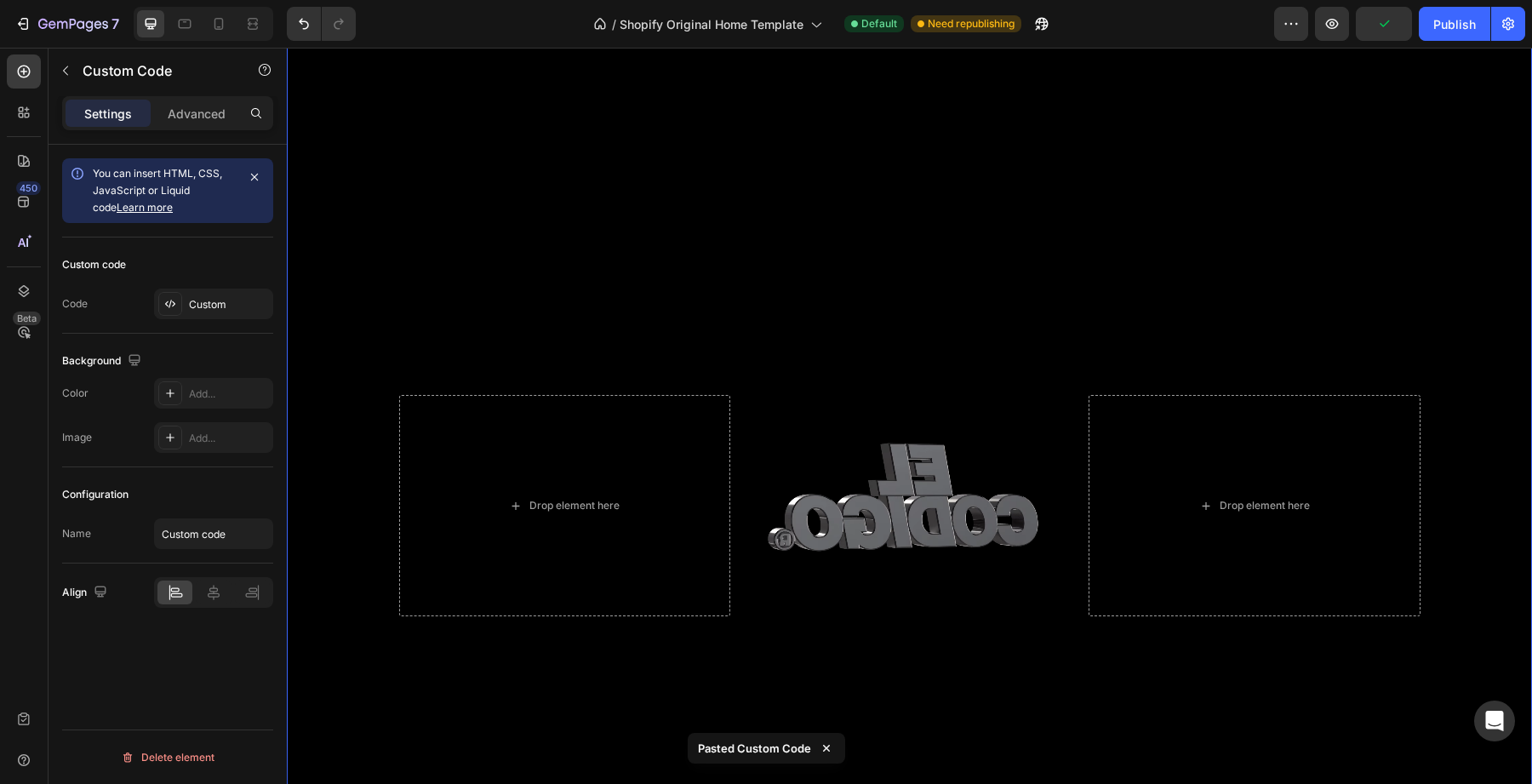
click at [1024, 346] on div "Overlay" at bounding box center [910, 506] width 1246 height 979
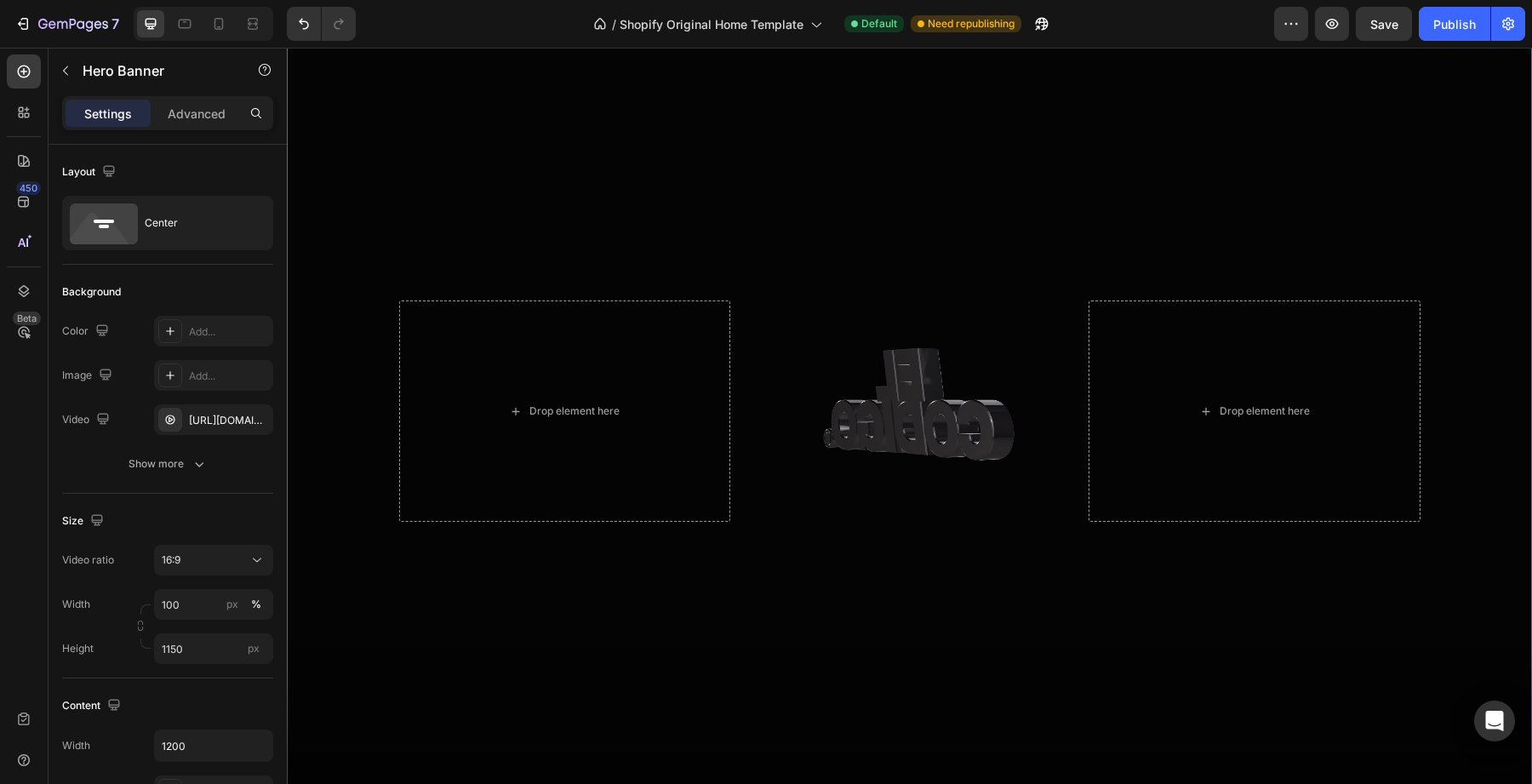
scroll to position [153, 0]
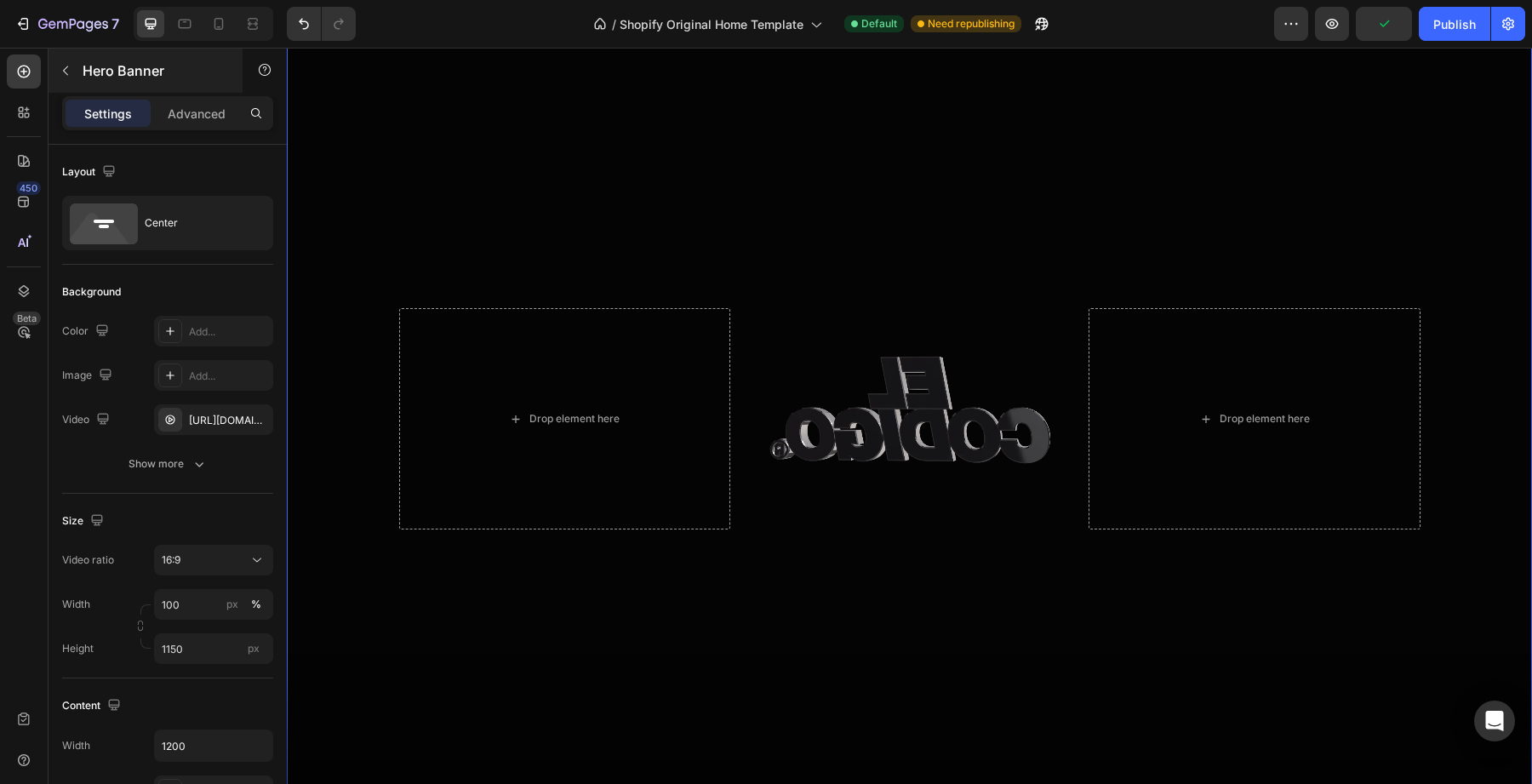
click at [71, 78] on button "button" at bounding box center [65, 70] width 27 height 27
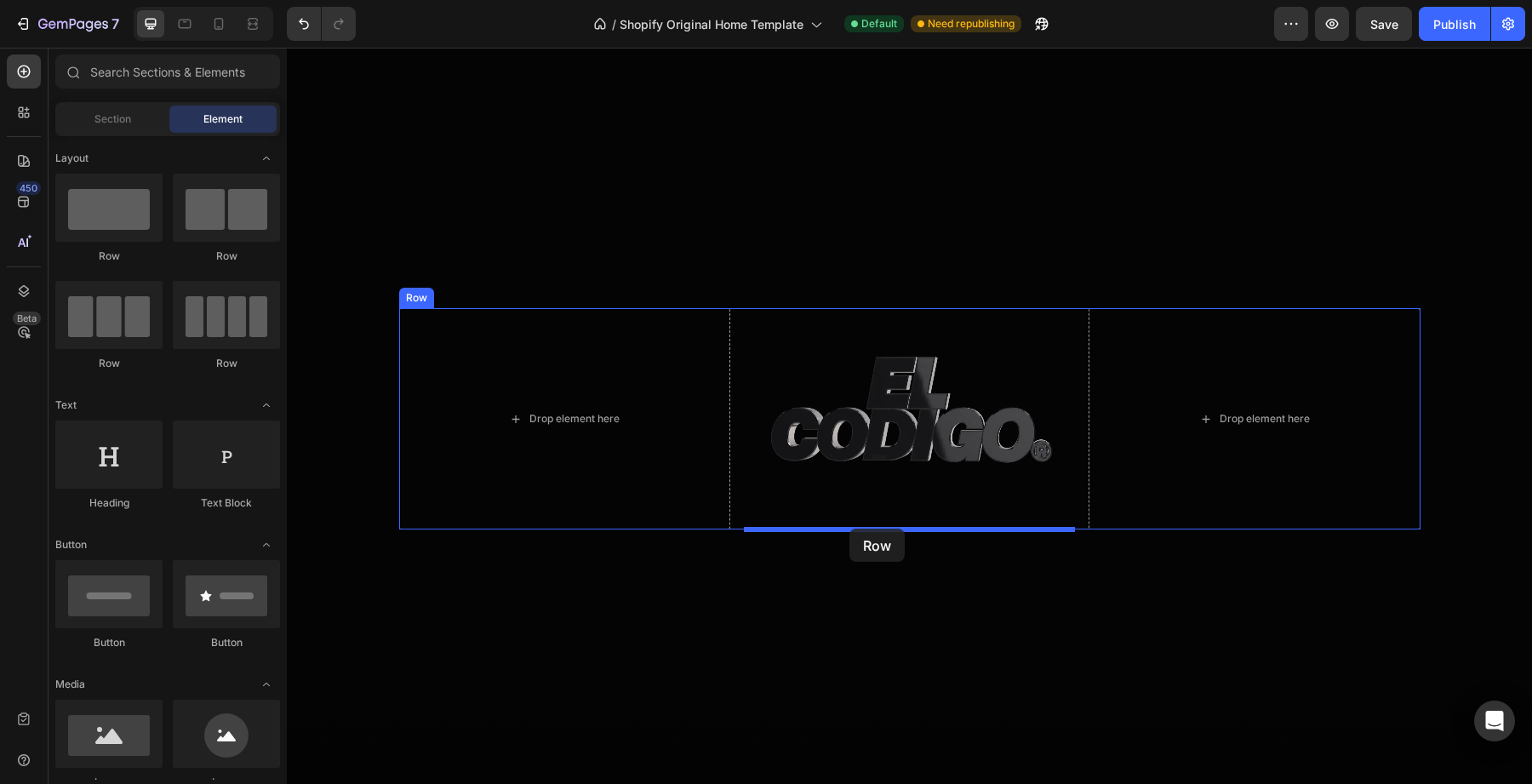
drag, startPoint x: 410, startPoint y: 264, endPoint x: 850, endPoint y: 528, distance: 513.1
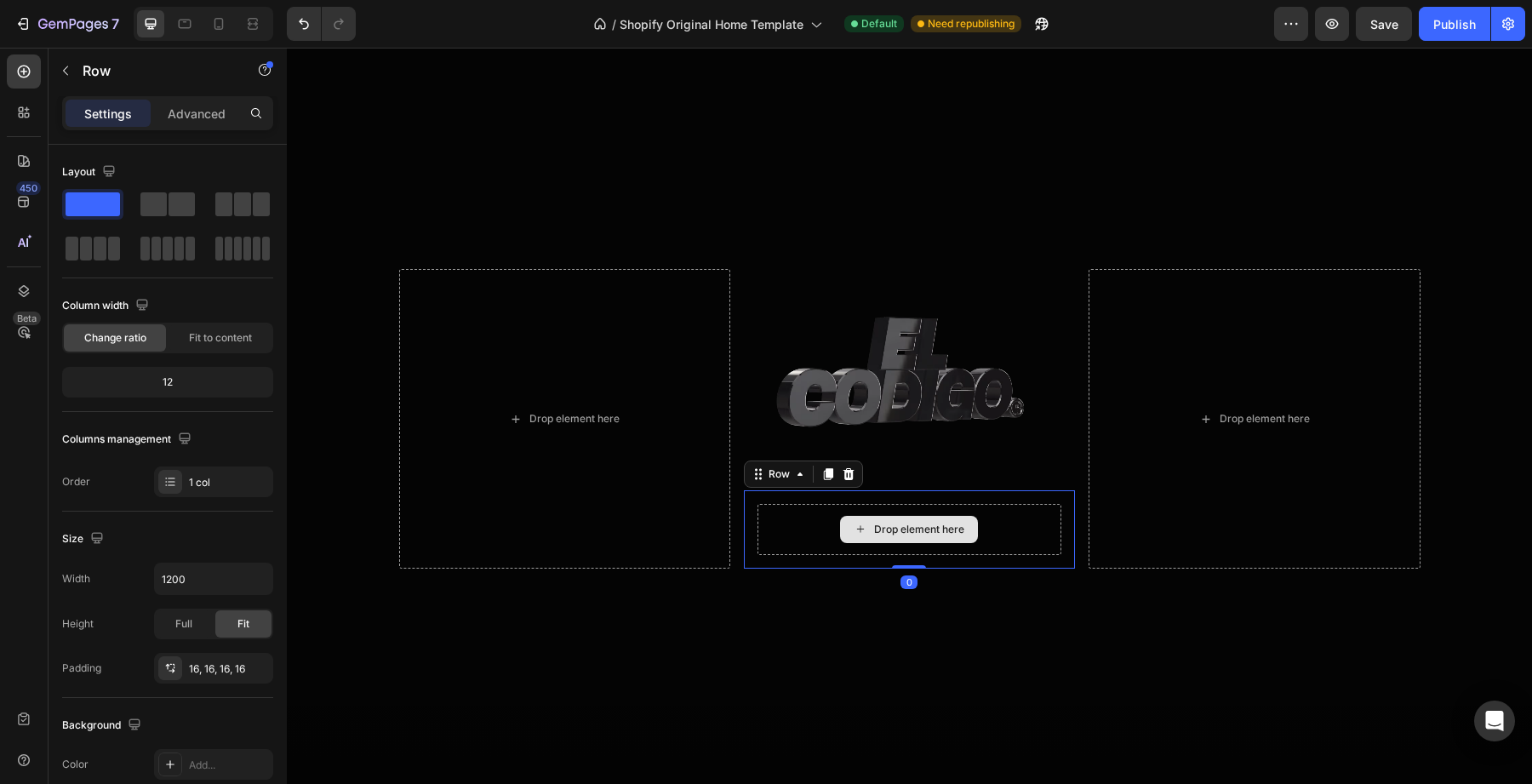
click at [814, 533] on div "Drop element here" at bounding box center [909, 529] width 304 height 51
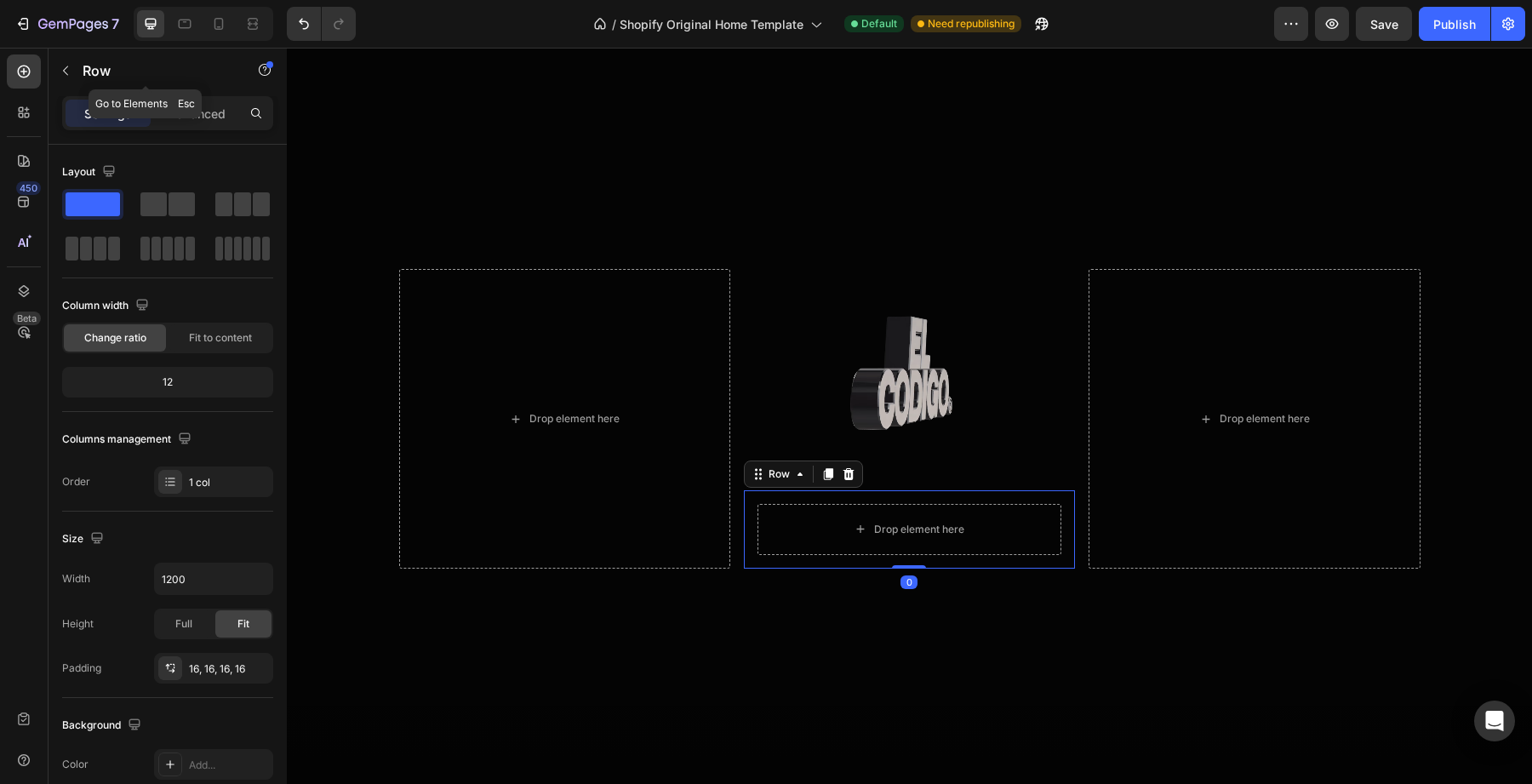
click at [77, 74] on button "button" at bounding box center [65, 70] width 27 height 27
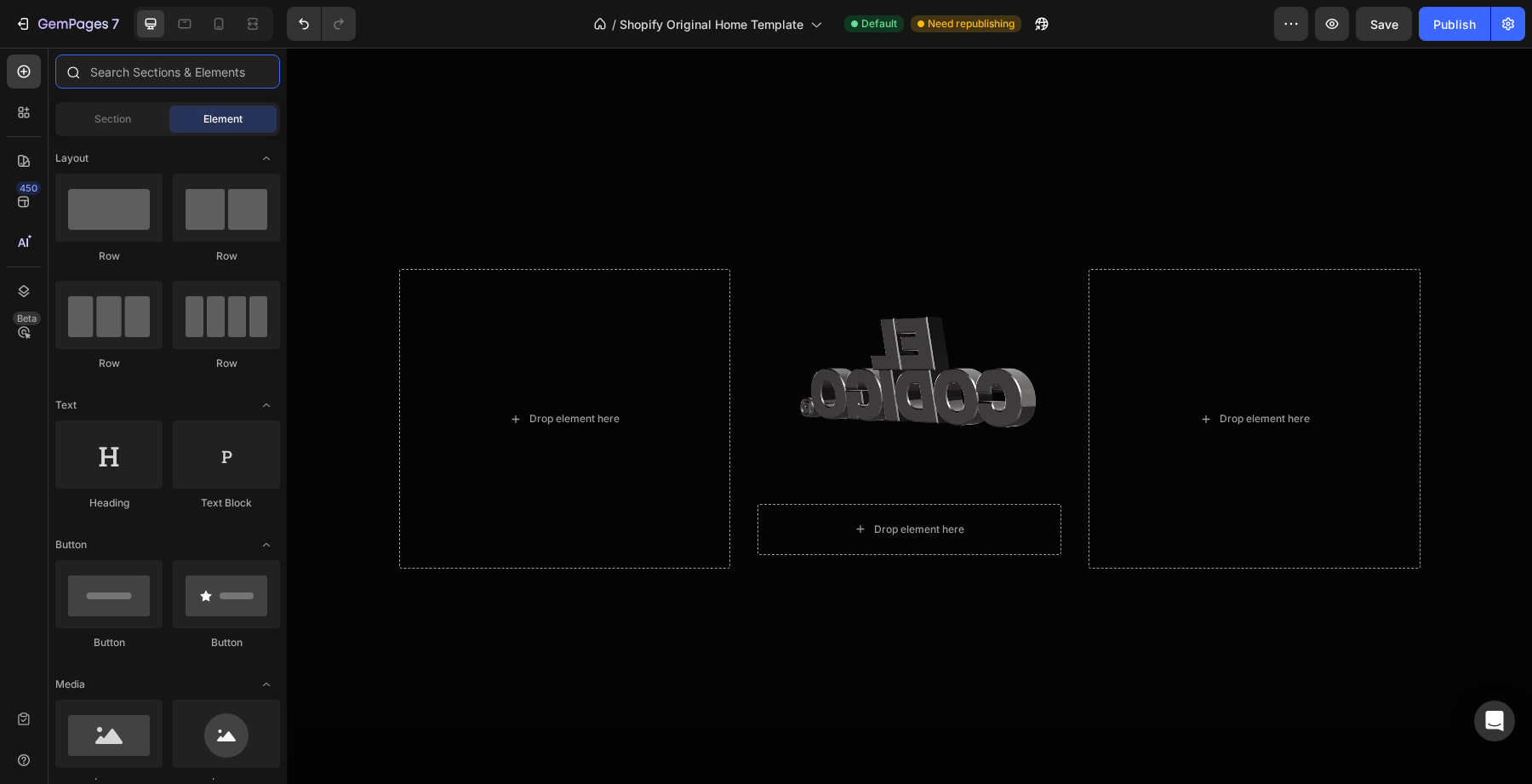
click at [146, 78] on input "text" at bounding box center [167, 71] width 224 height 34
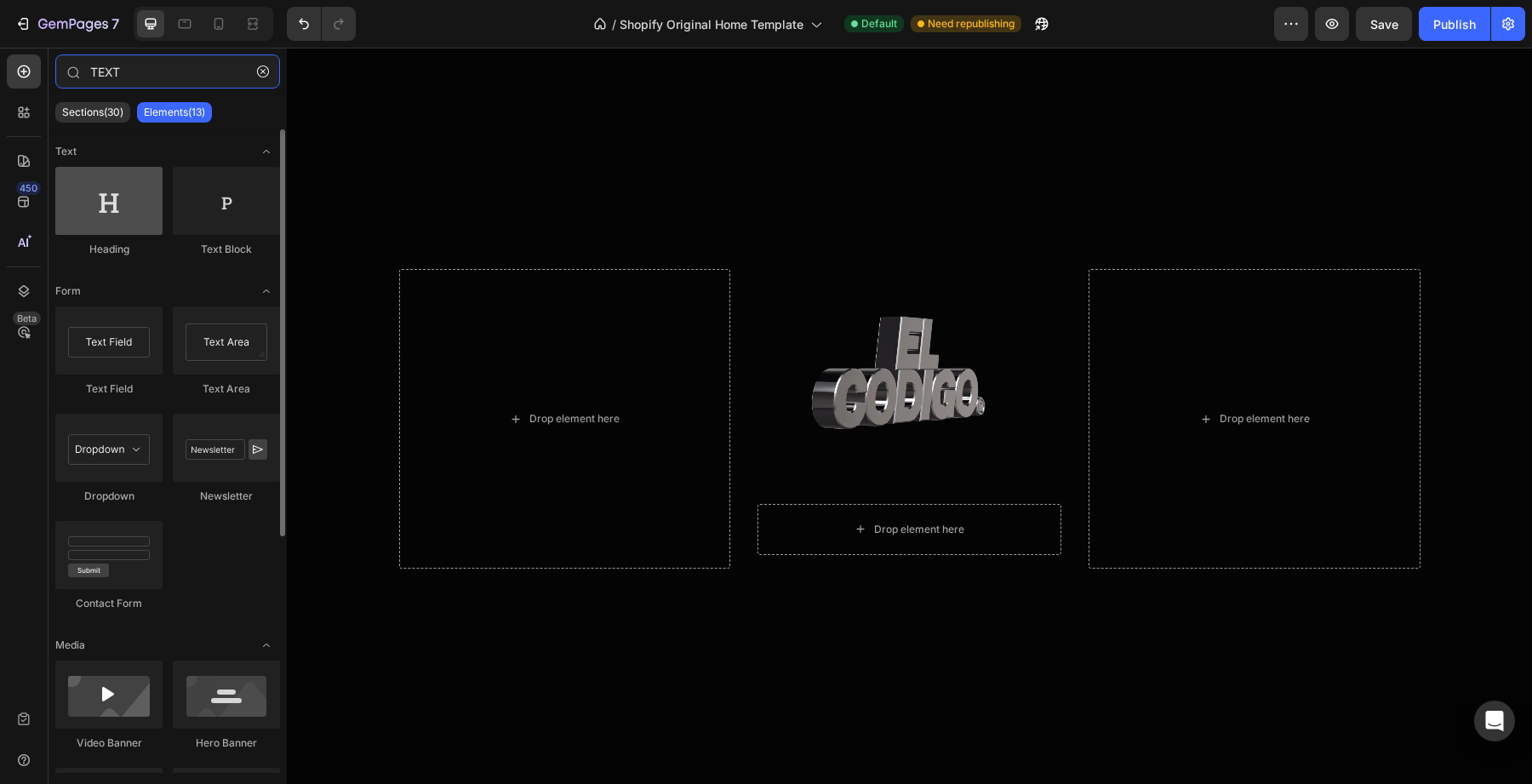
type input "TEXT"
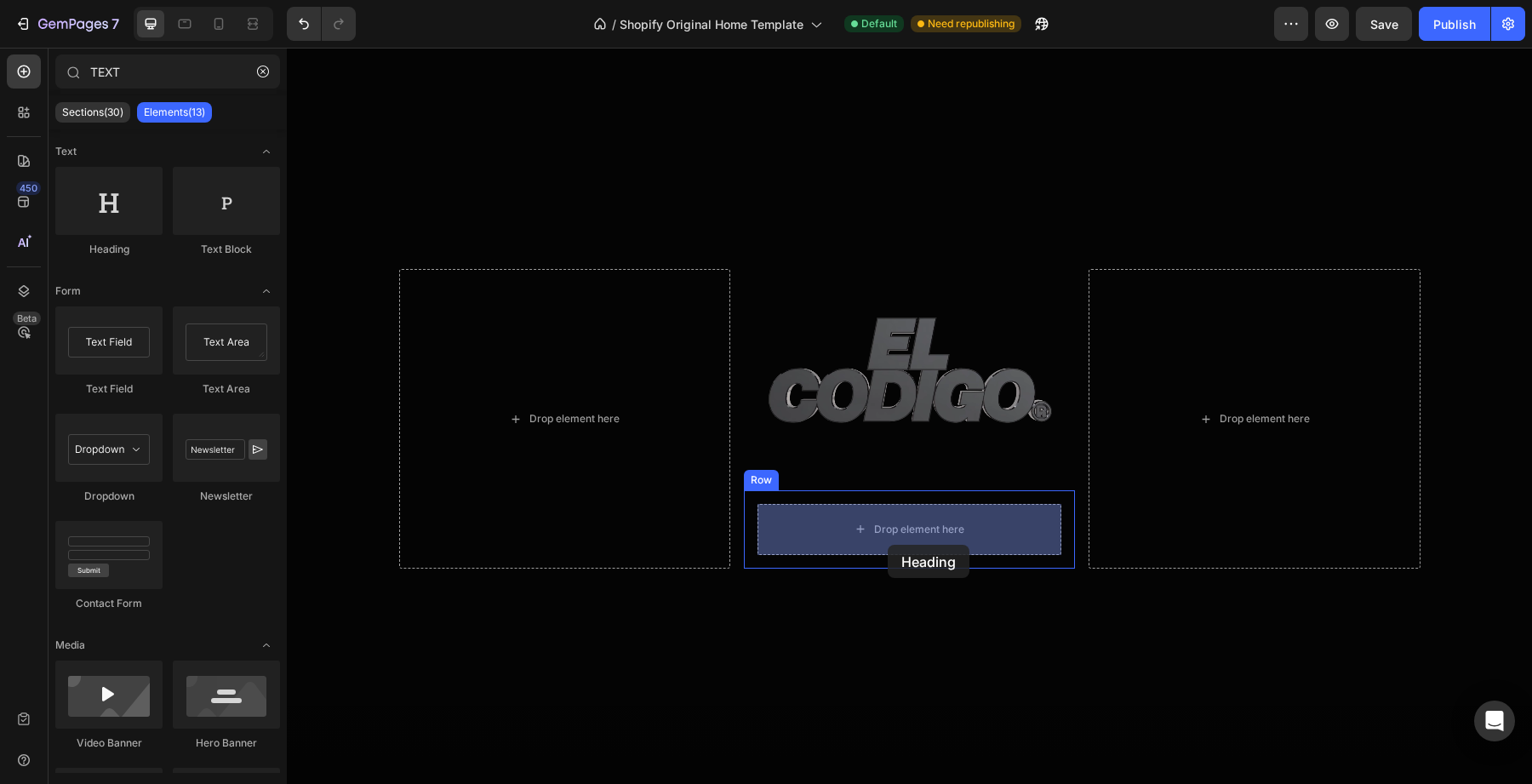
drag, startPoint x: 405, startPoint y: 245, endPoint x: 887, endPoint y: 545, distance: 567.7
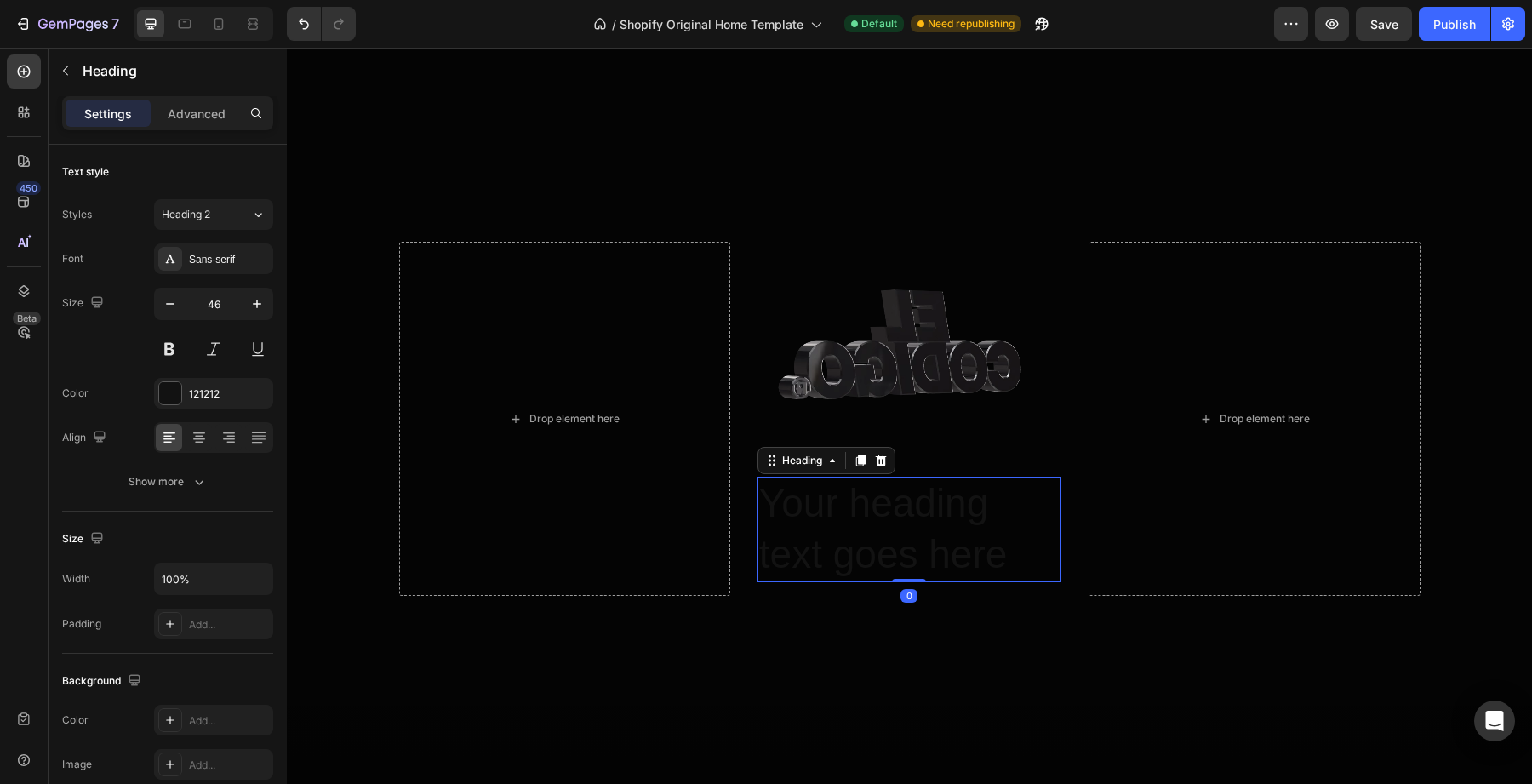
click at [863, 528] on h2 "Your heading text goes here" at bounding box center [909, 529] width 304 height 105
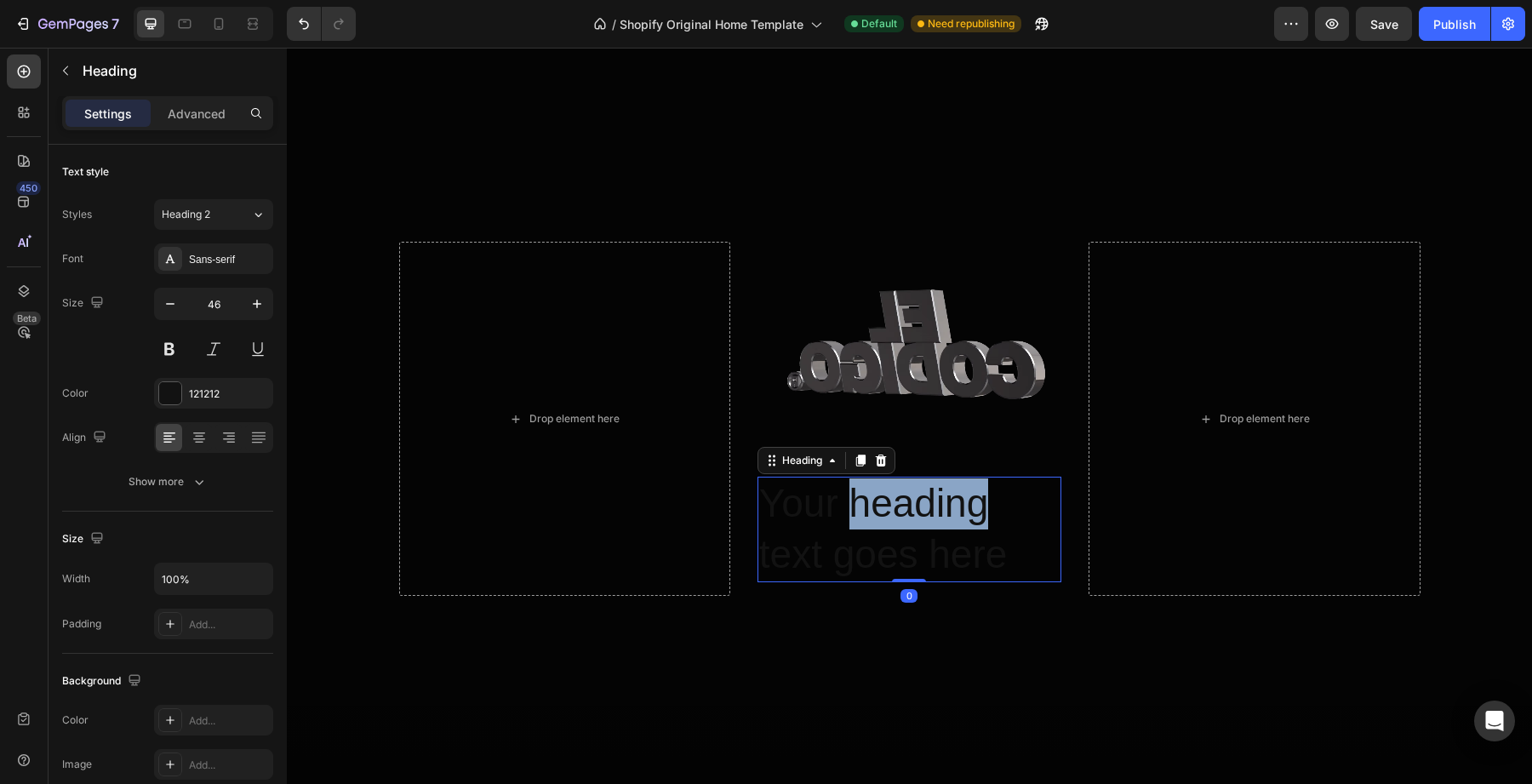
click at [863, 528] on p "Your heading text goes here" at bounding box center [909, 529] width 300 height 103
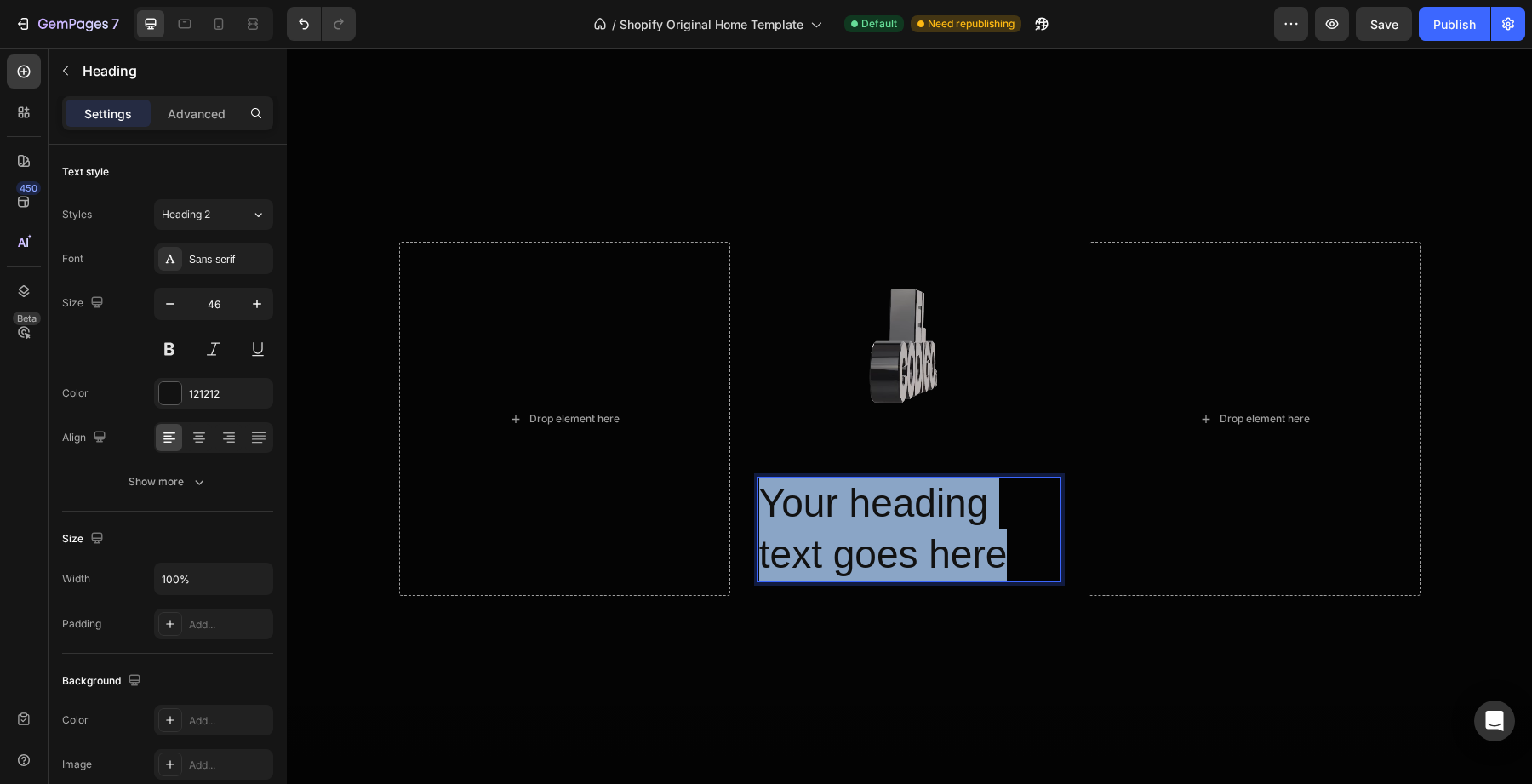
click at [863, 528] on p "Your heading text goes here" at bounding box center [909, 529] width 300 height 103
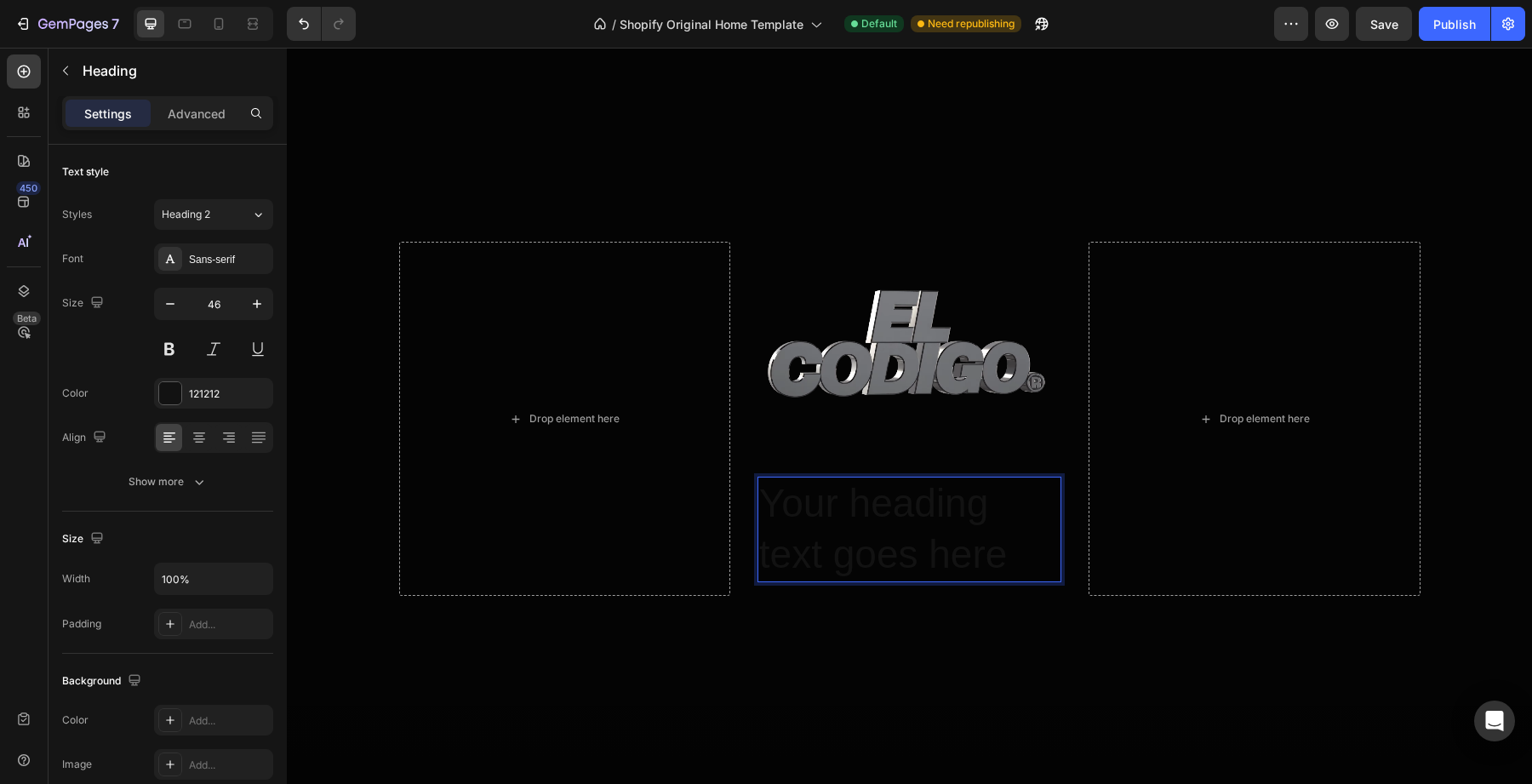
scroll to position [179, 0]
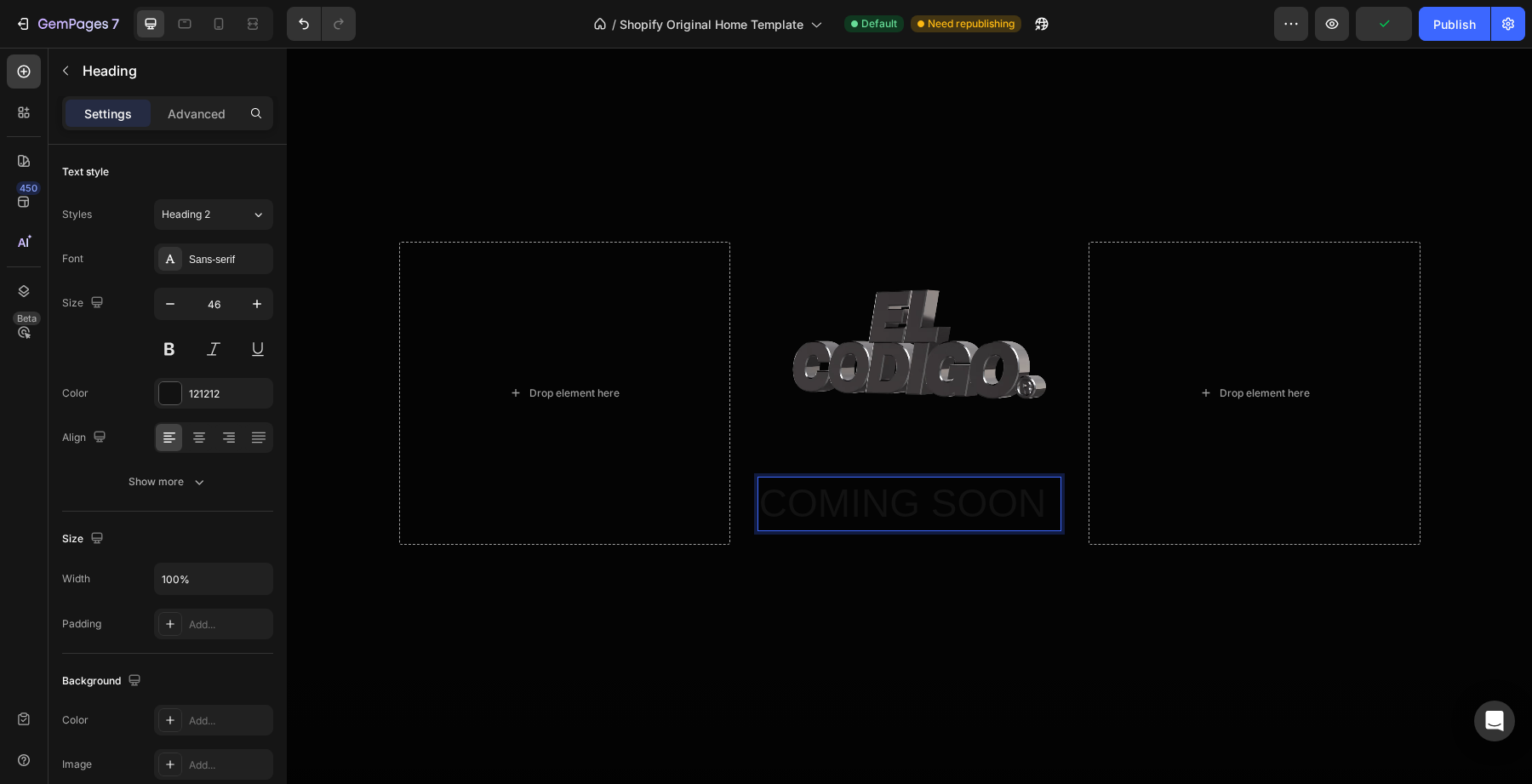
click at [787, 514] on p "COMING SOON" at bounding box center [909, 503] width 300 height 51
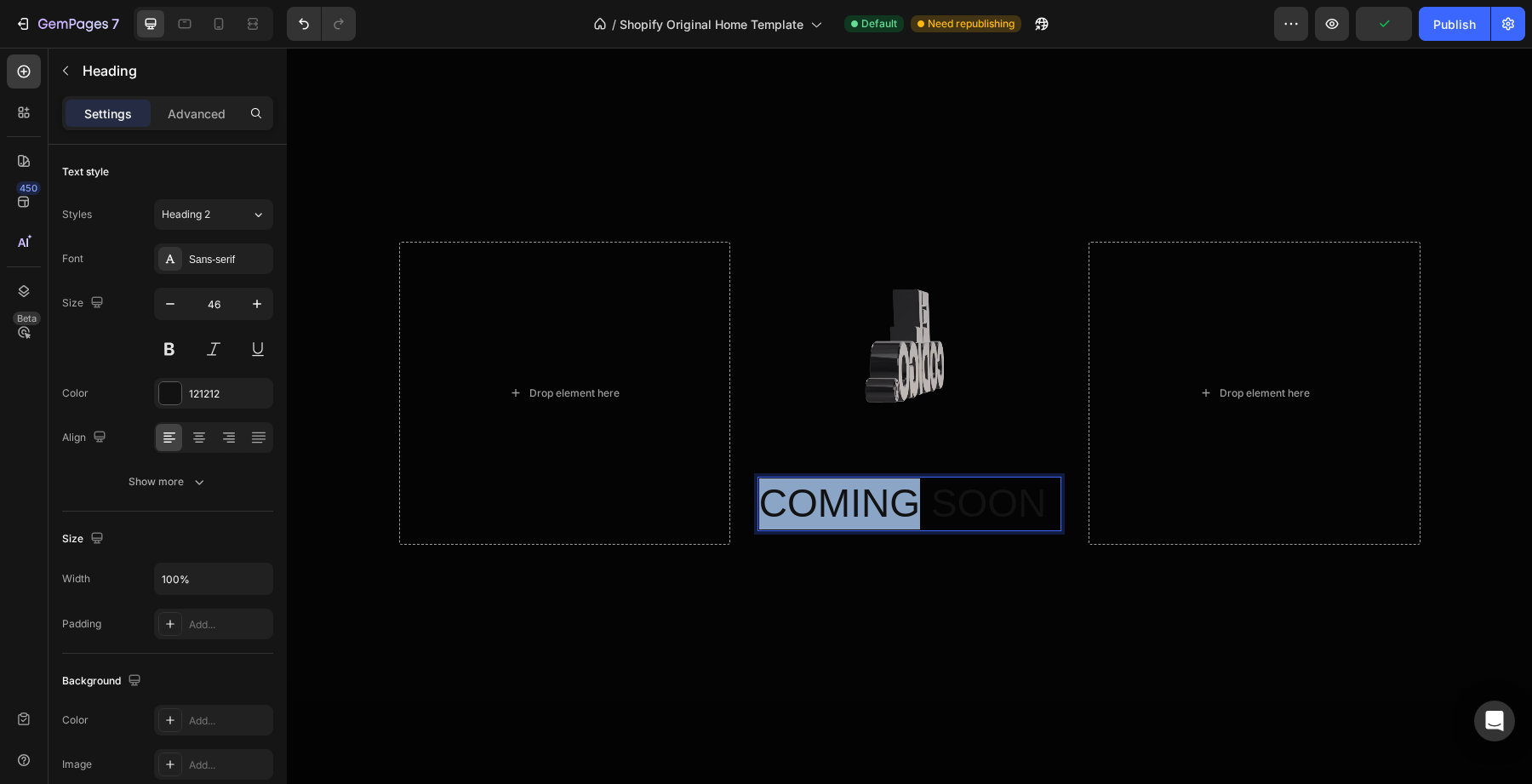
click at [787, 514] on p "COMING SOON" at bounding box center [909, 503] width 300 height 51
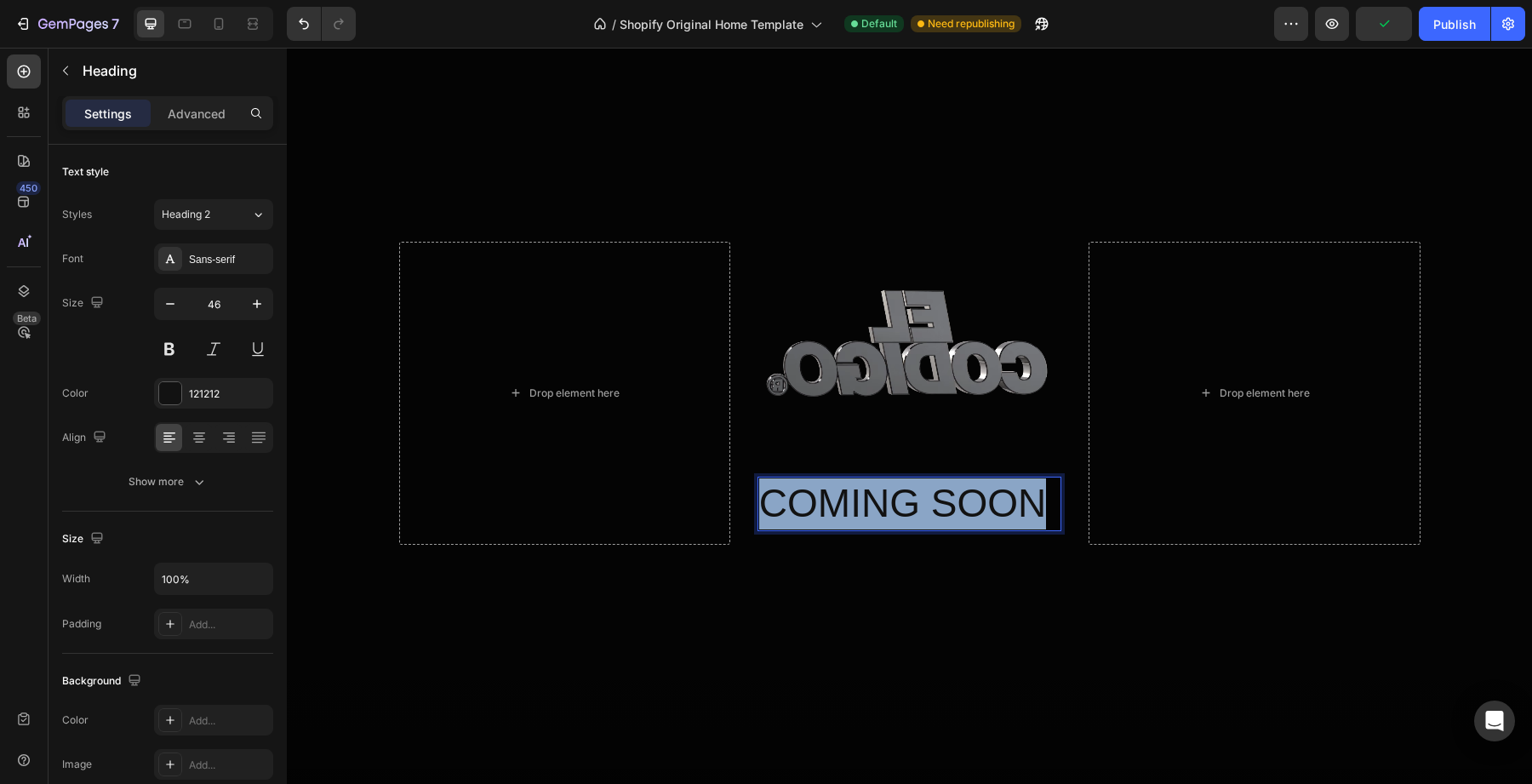
click at [787, 514] on p "COMING SOON" at bounding box center [909, 503] width 300 height 51
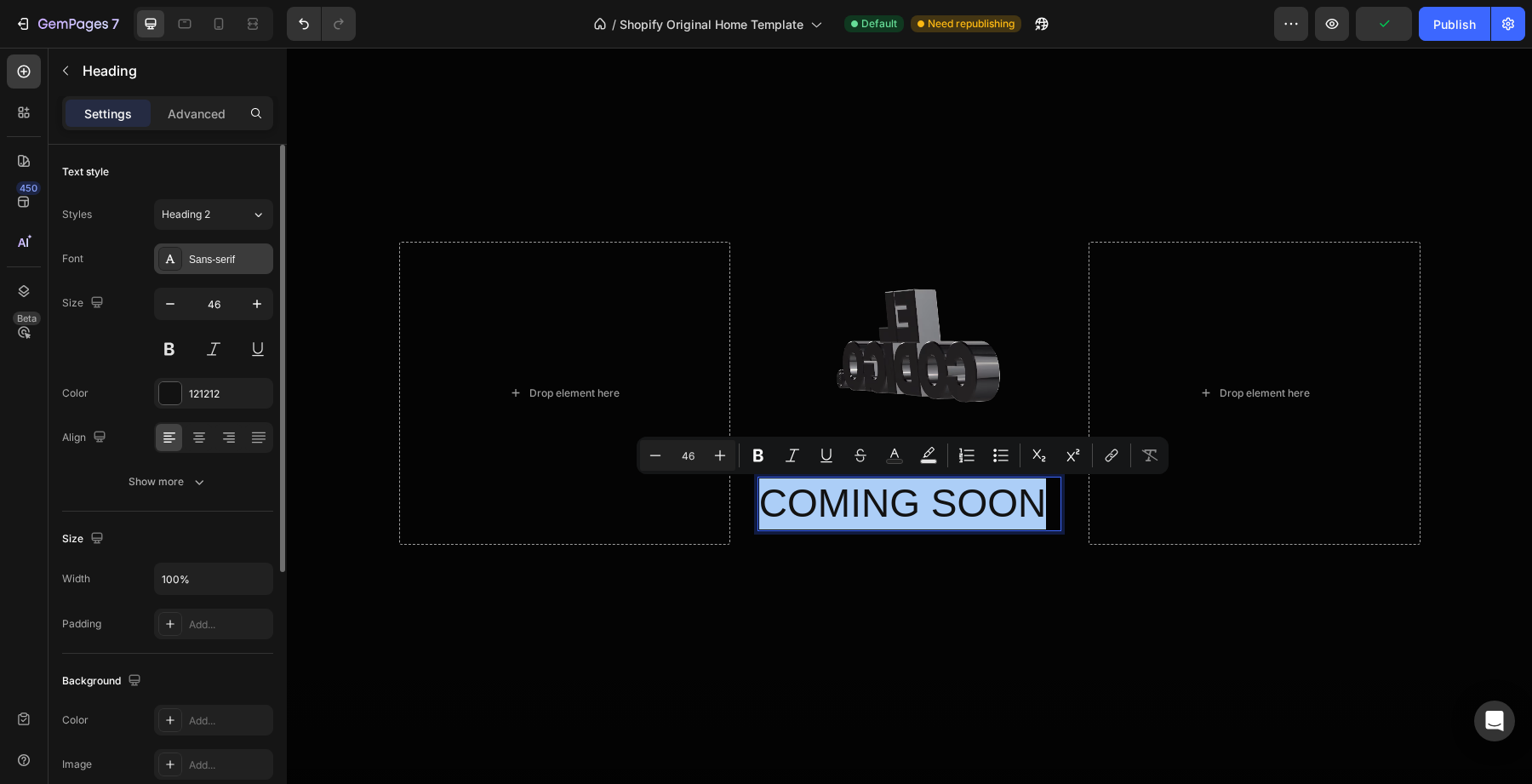
click at [211, 268] on div "Sans-serif" at bounding box center [213, 259] width 119 height 30
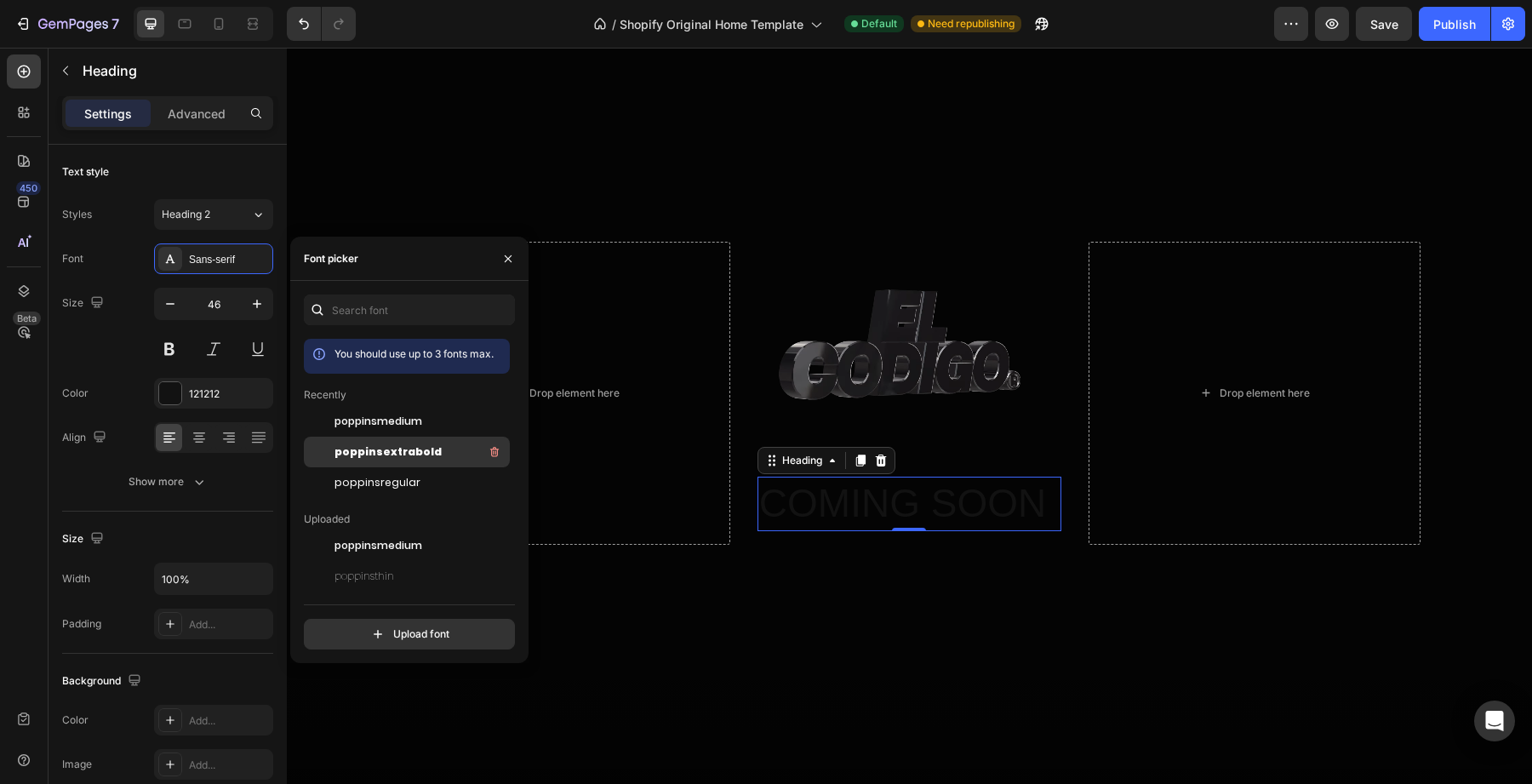
click at [366, 449] on span "poppinsextrabold" at bounding box center [388, 452] width 107 height 16
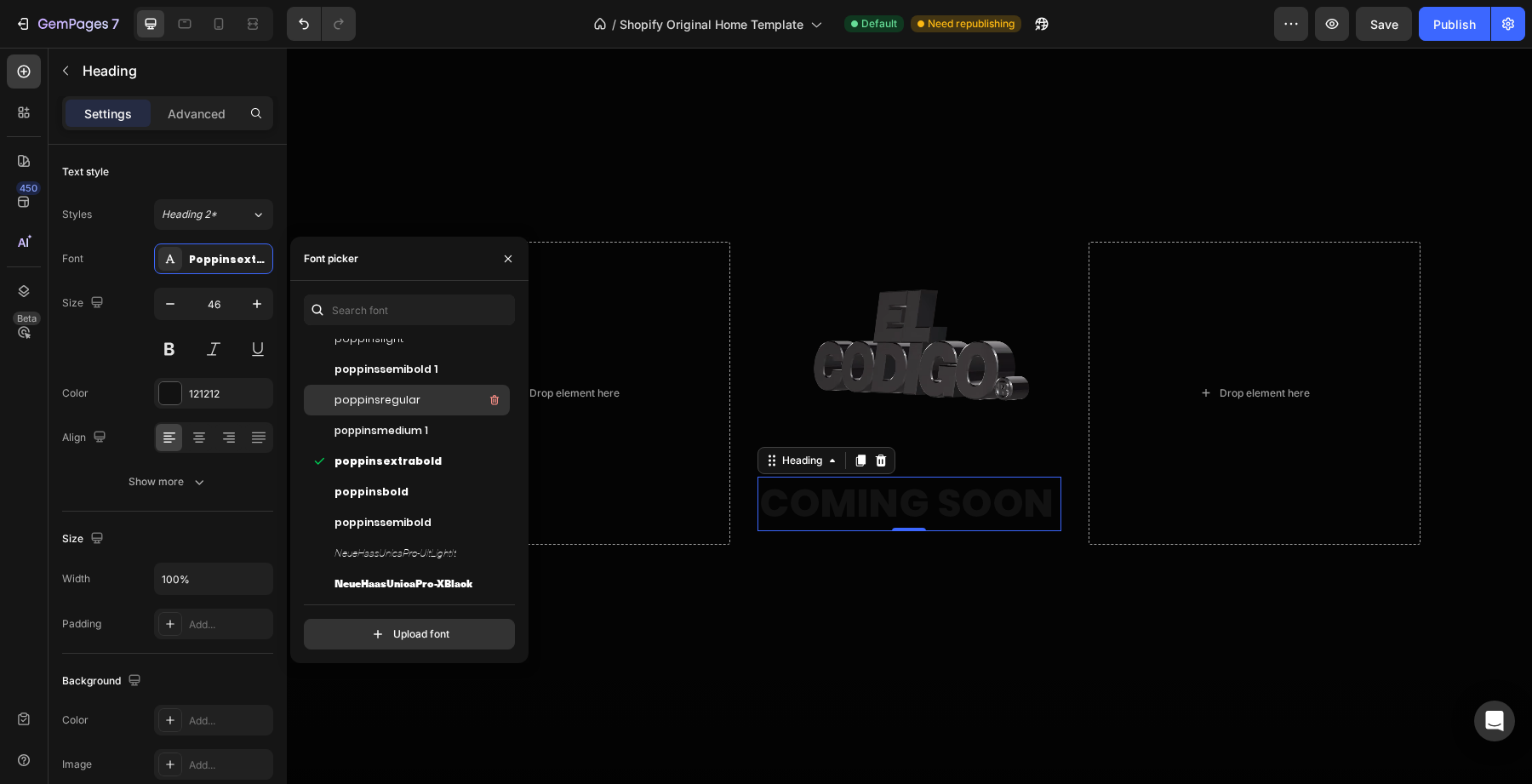
scroll to position [274, 0]
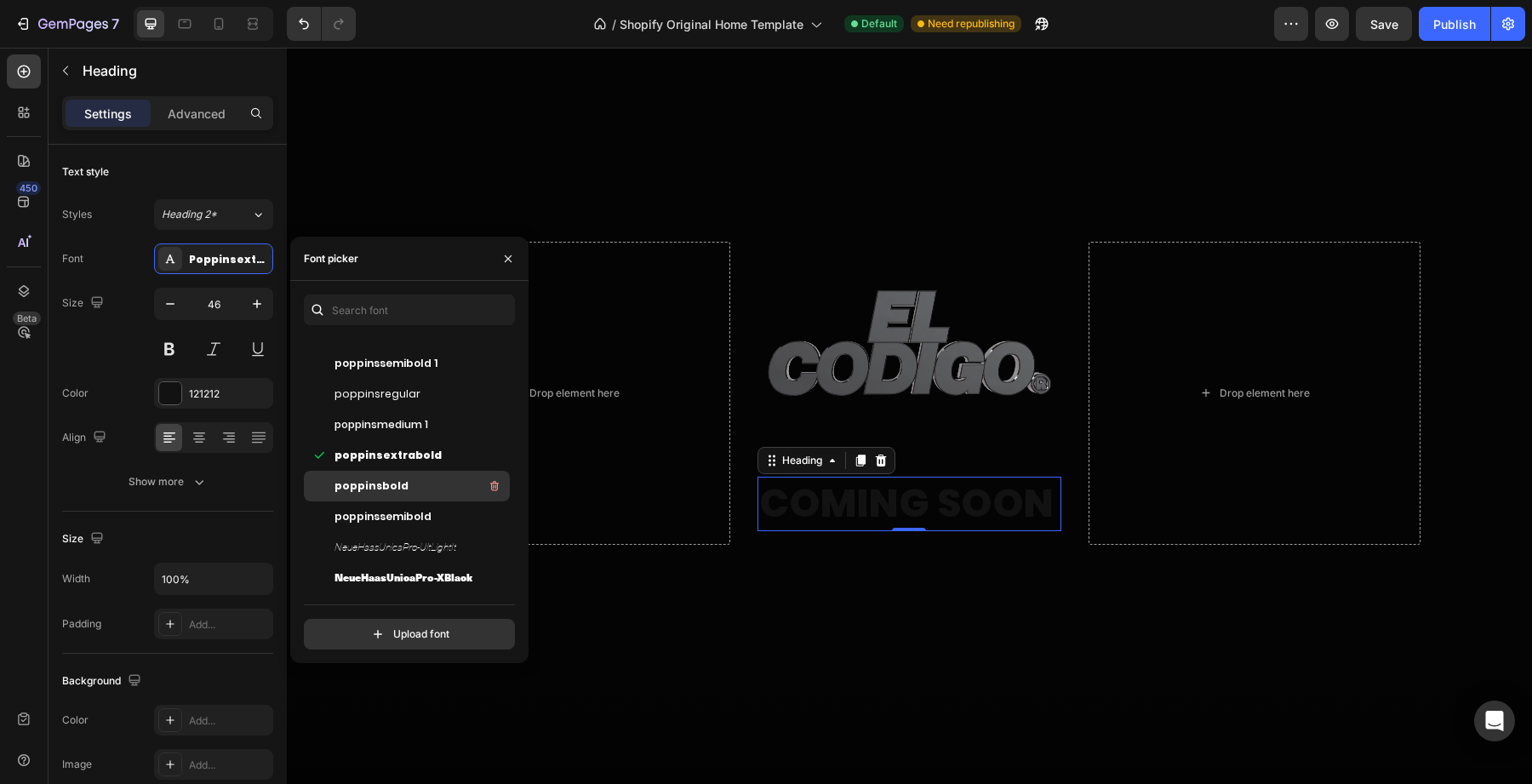
click at [396, 481] on span "poppinsbold" at bounding box center [371, 486] width 74 height 16
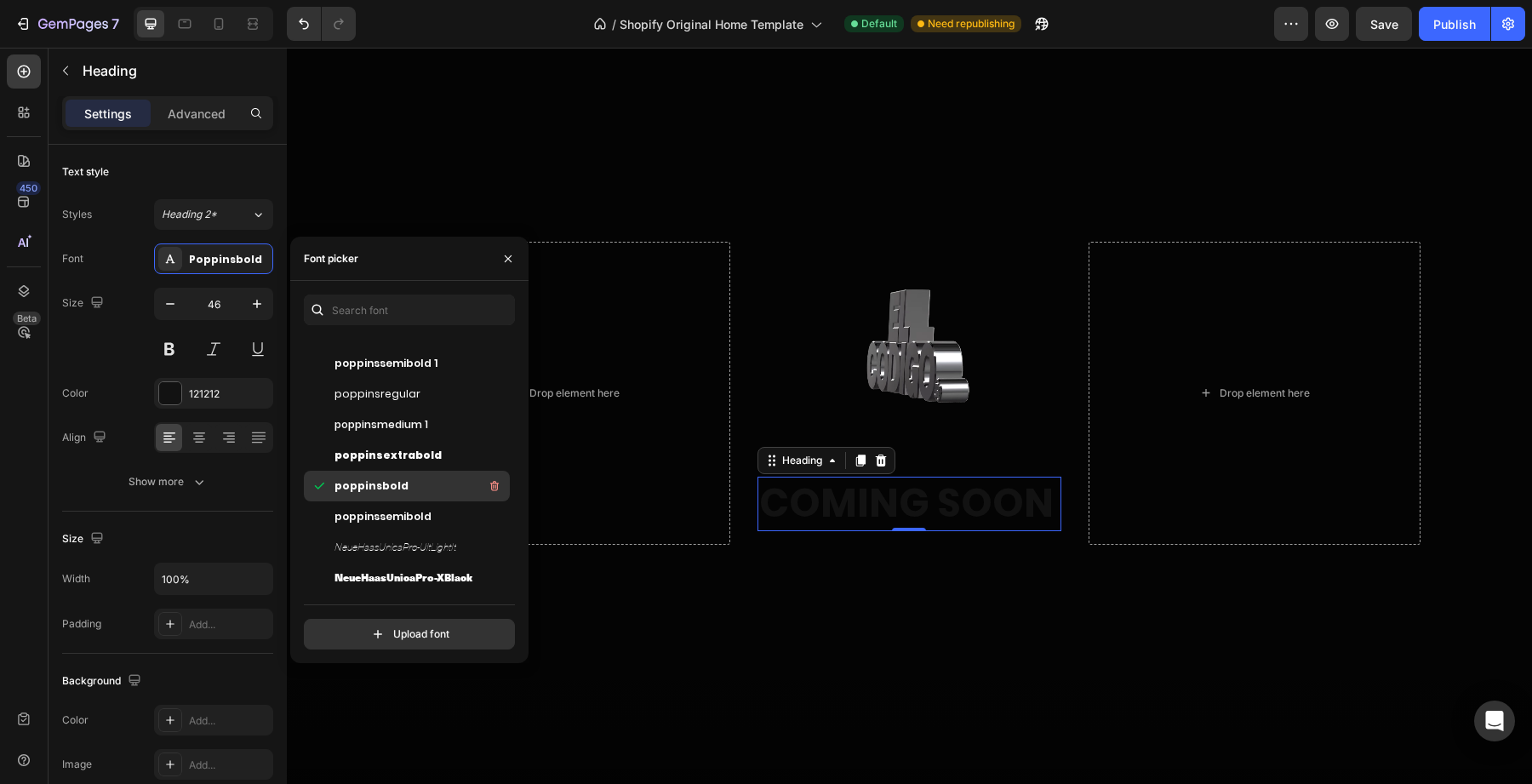
click at [397, 498] on div "poppinsbold" at bounding box center [406, 486] width 206 height 30
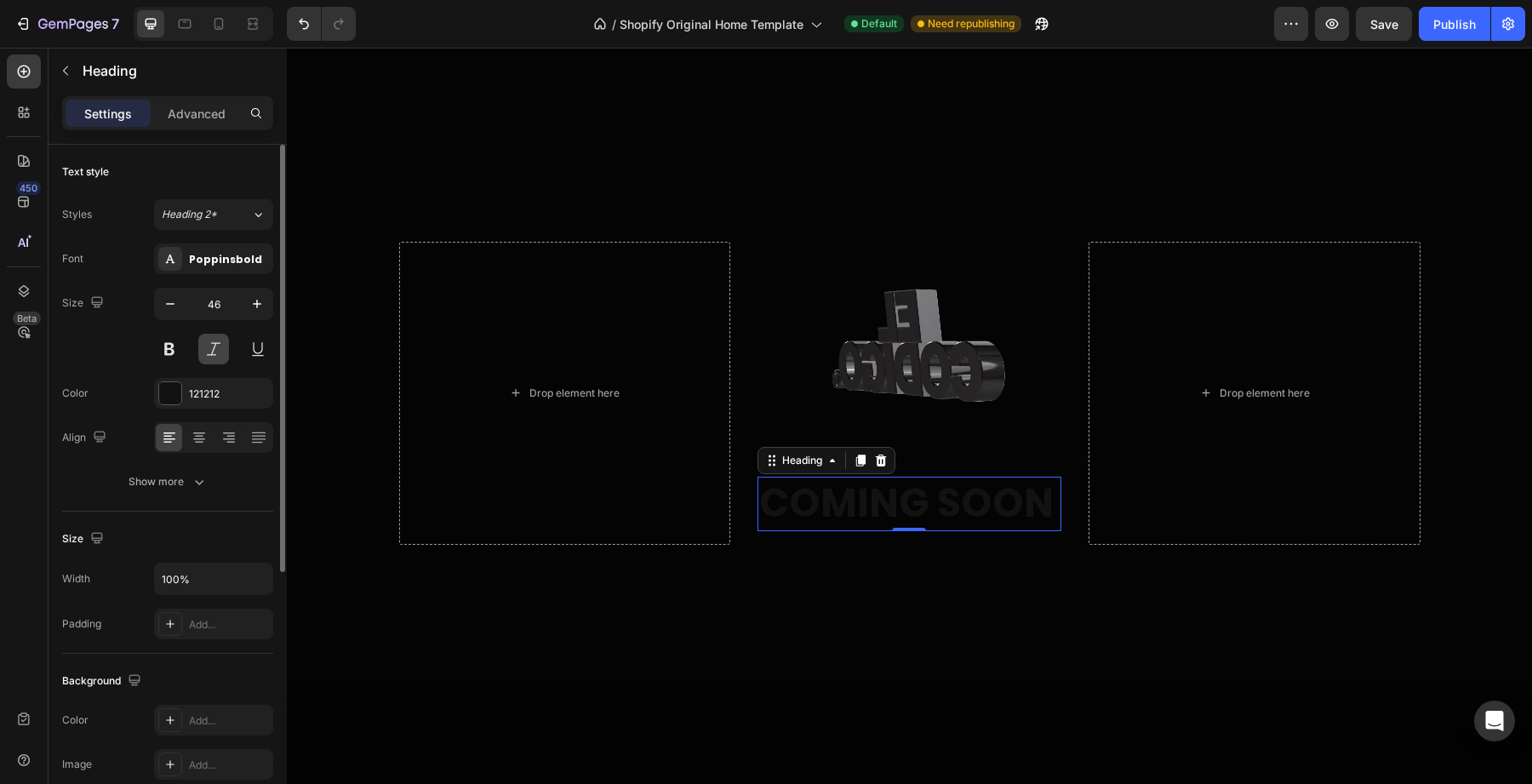
click at [210, 354] on button at bounding box center [213, 348] width 30 height 30
click at [162, 380] on div "121212" at bounding box center [213, 392] width 119 height 30
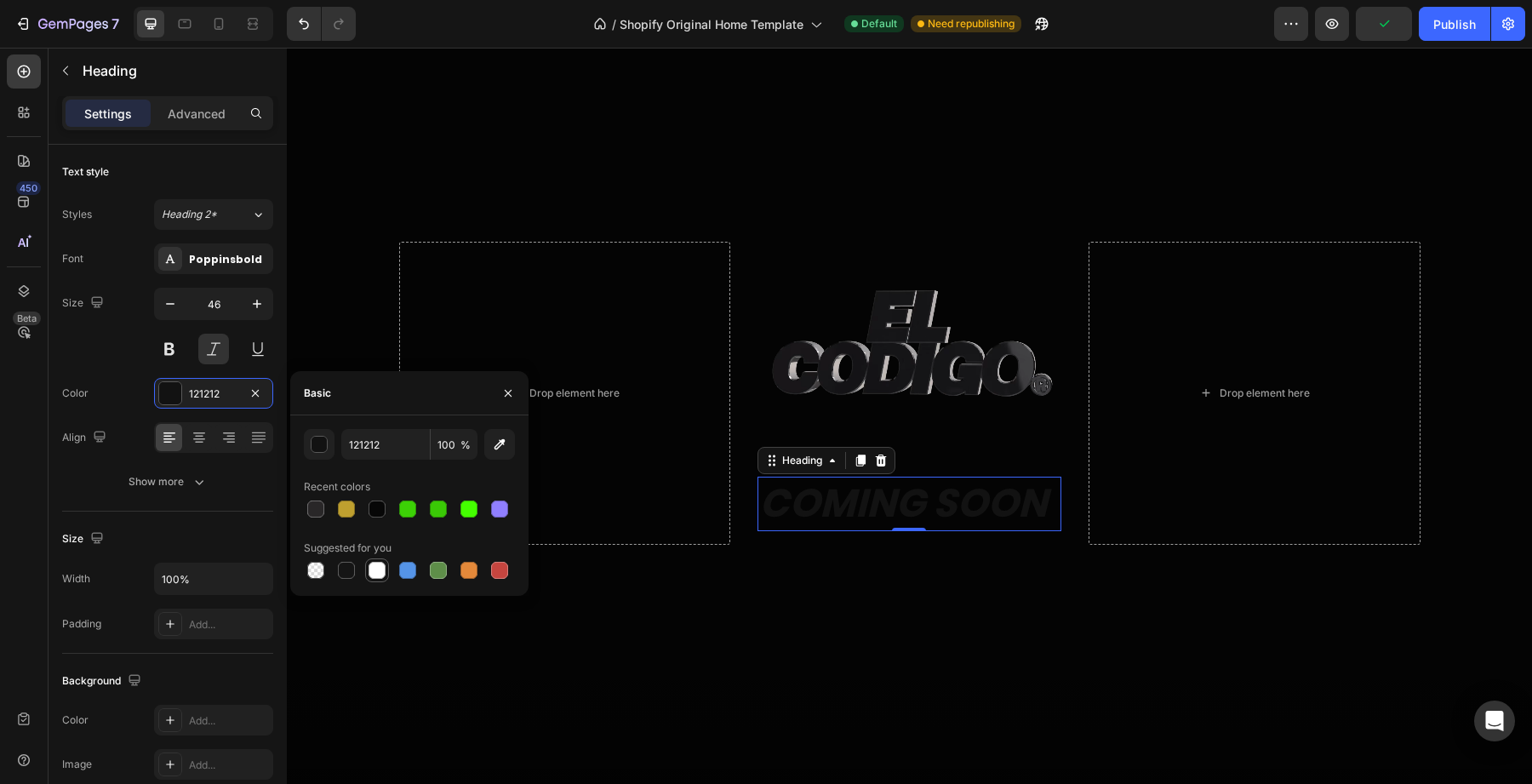
click at [378, 562] on div at bounding box center [377, 570] width 17 height 17
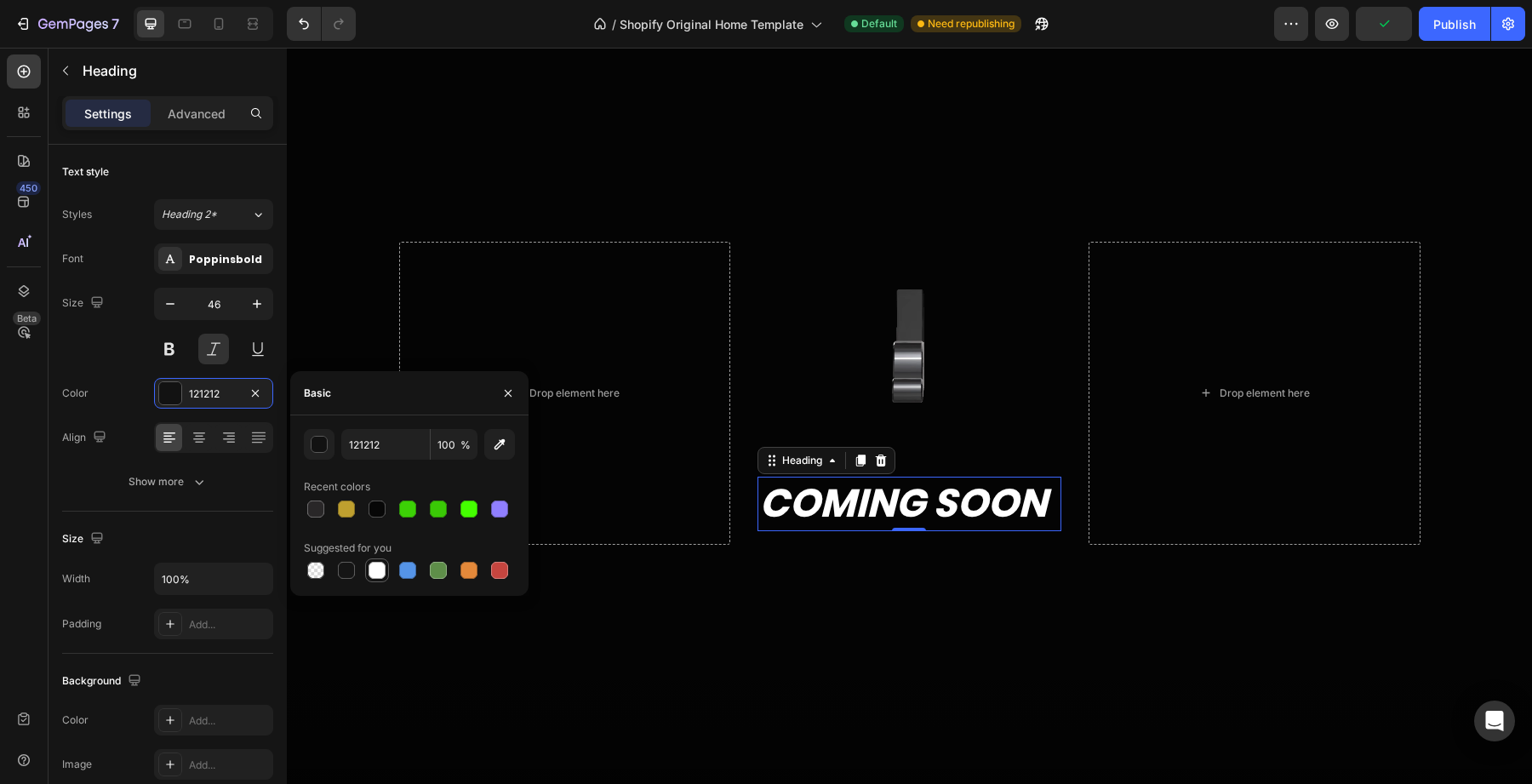
type input "FFFFFF"
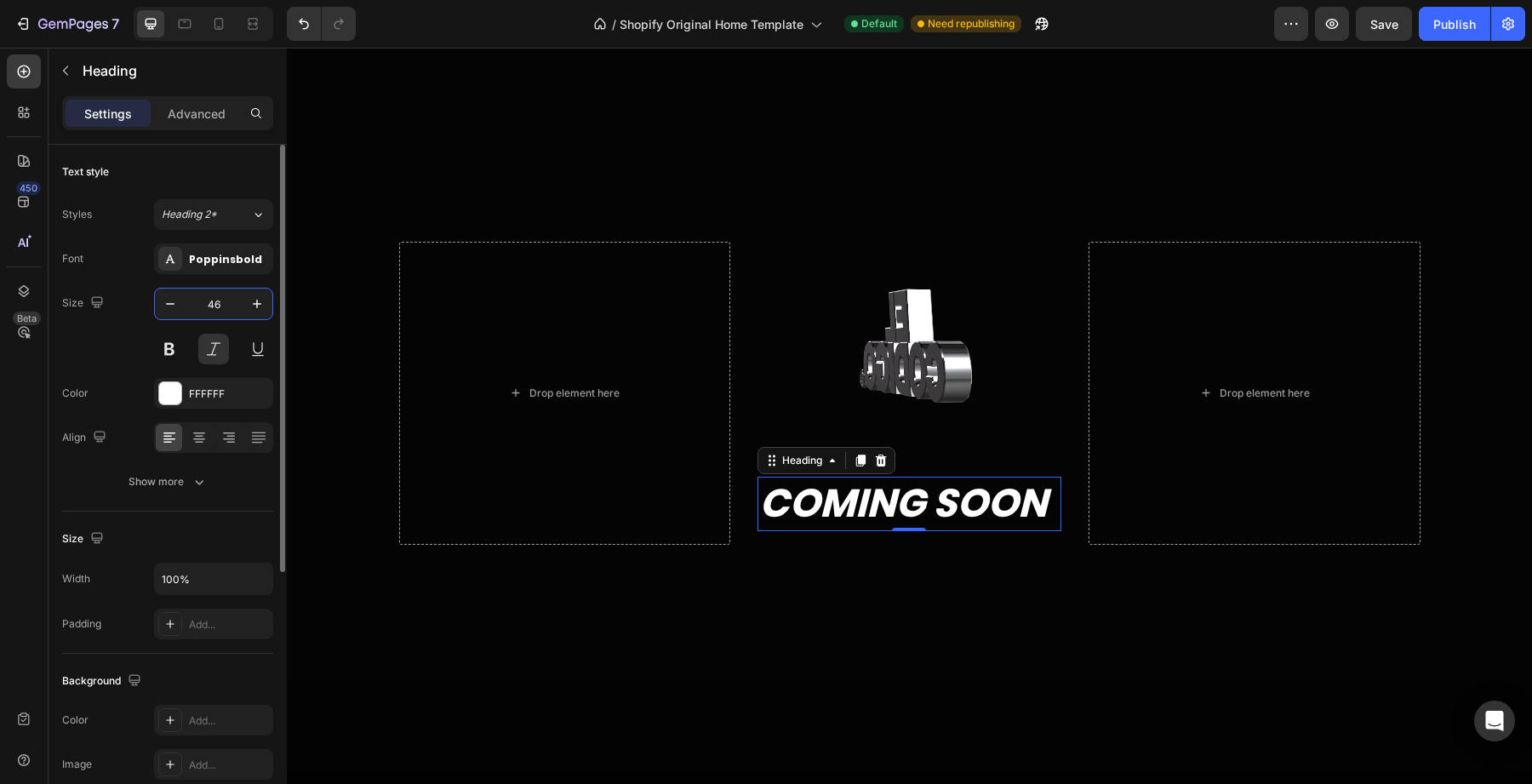
click at [186, 310] on input "46" at bounding box center [213, 304] width 56 height 30
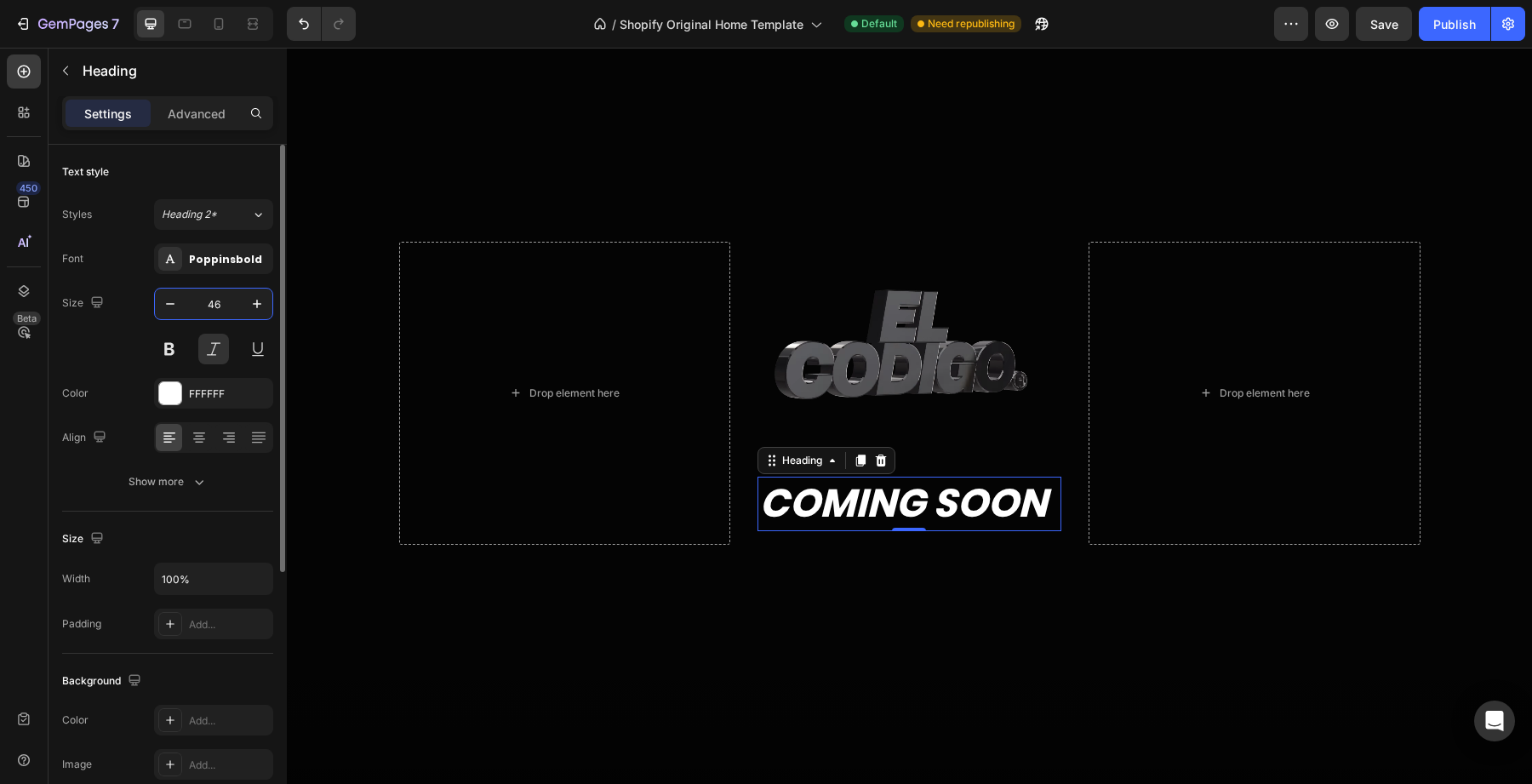
click at [186, 310] on input "46" at bounding box center [213, 304] width 56 height 30
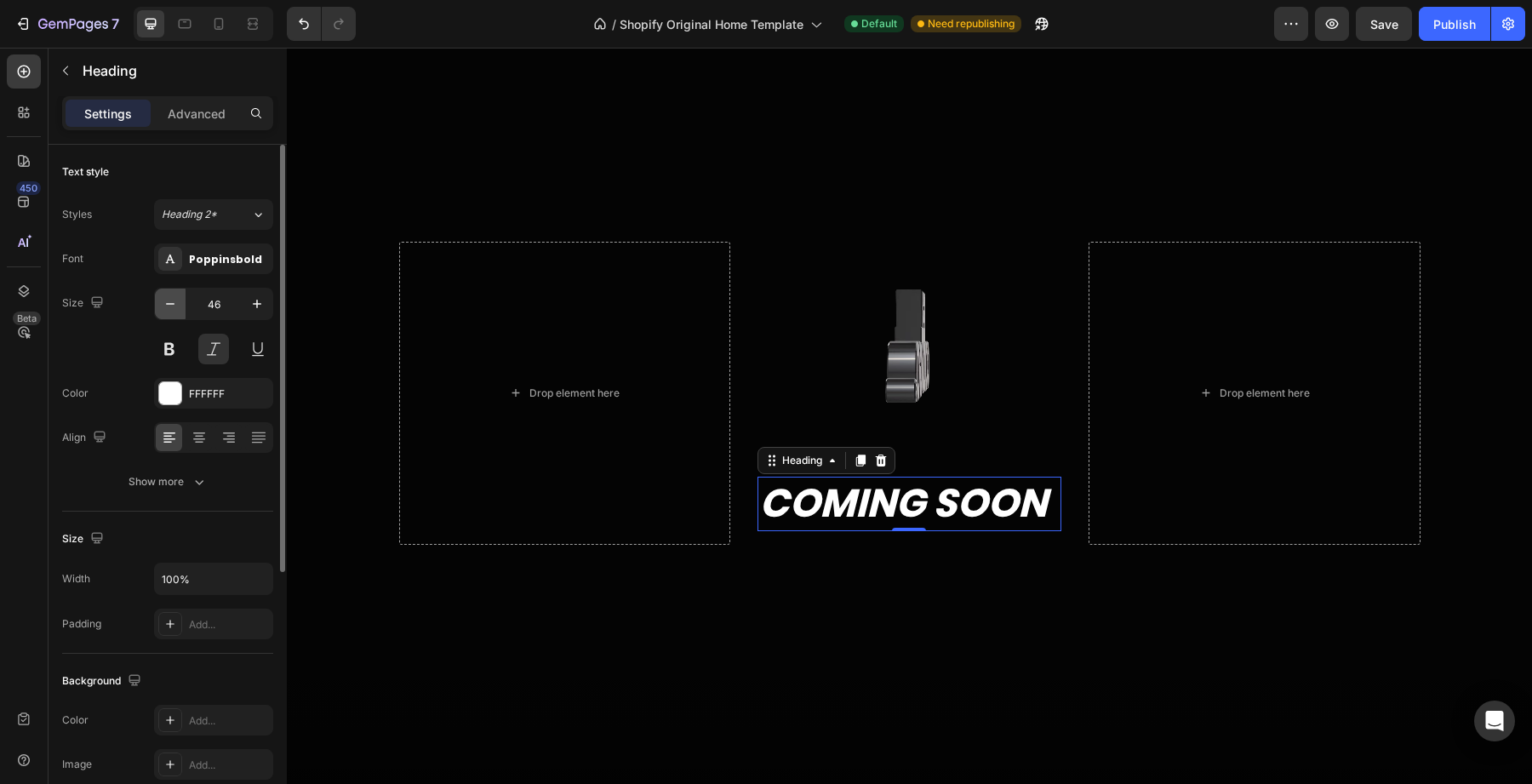
click at [167, 310] on icon "button" at bounding box center [170, 304] width 17 height 17
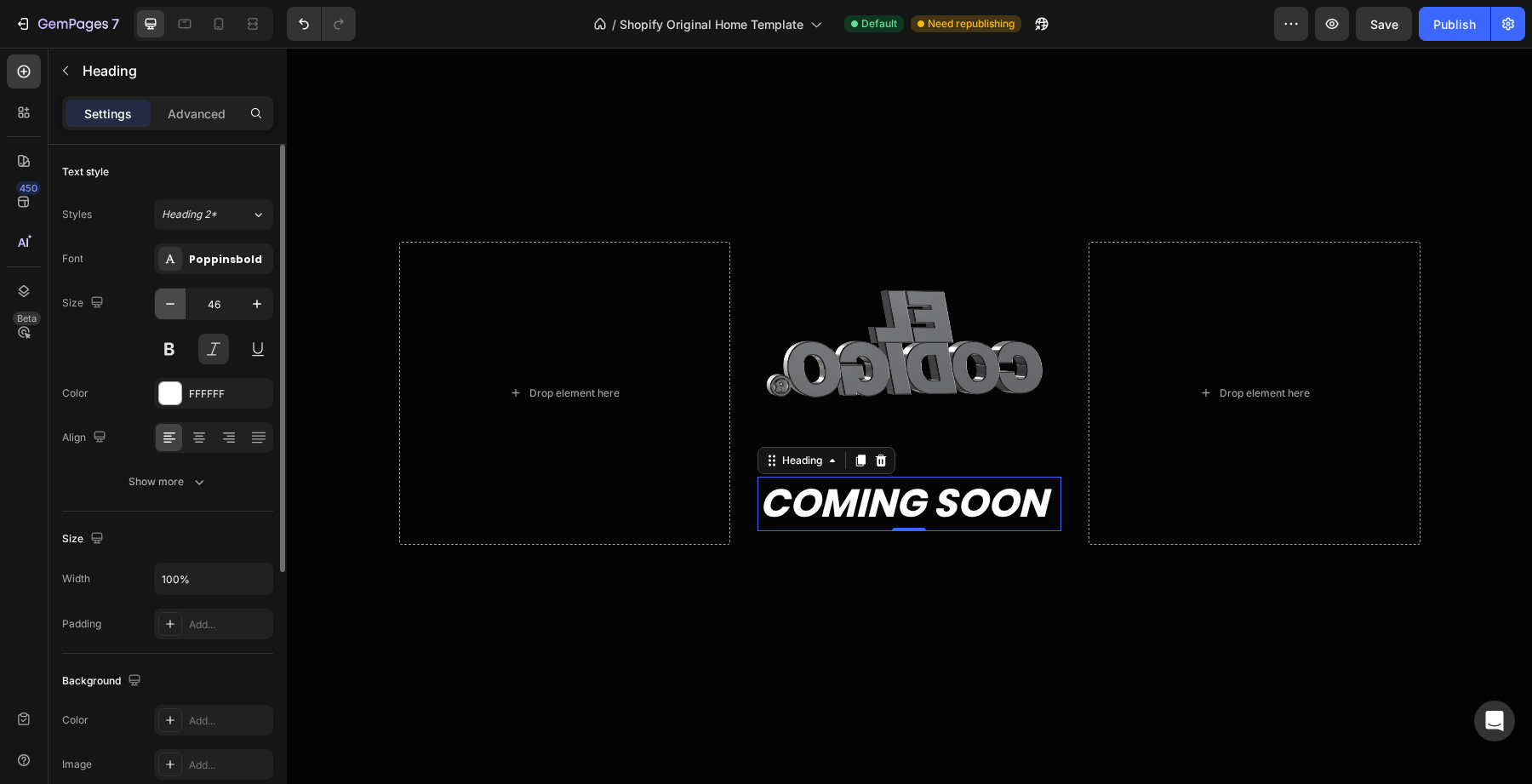
click at [167, 310] on icon "button" at bounding box center [170, 304] width 17 height 17
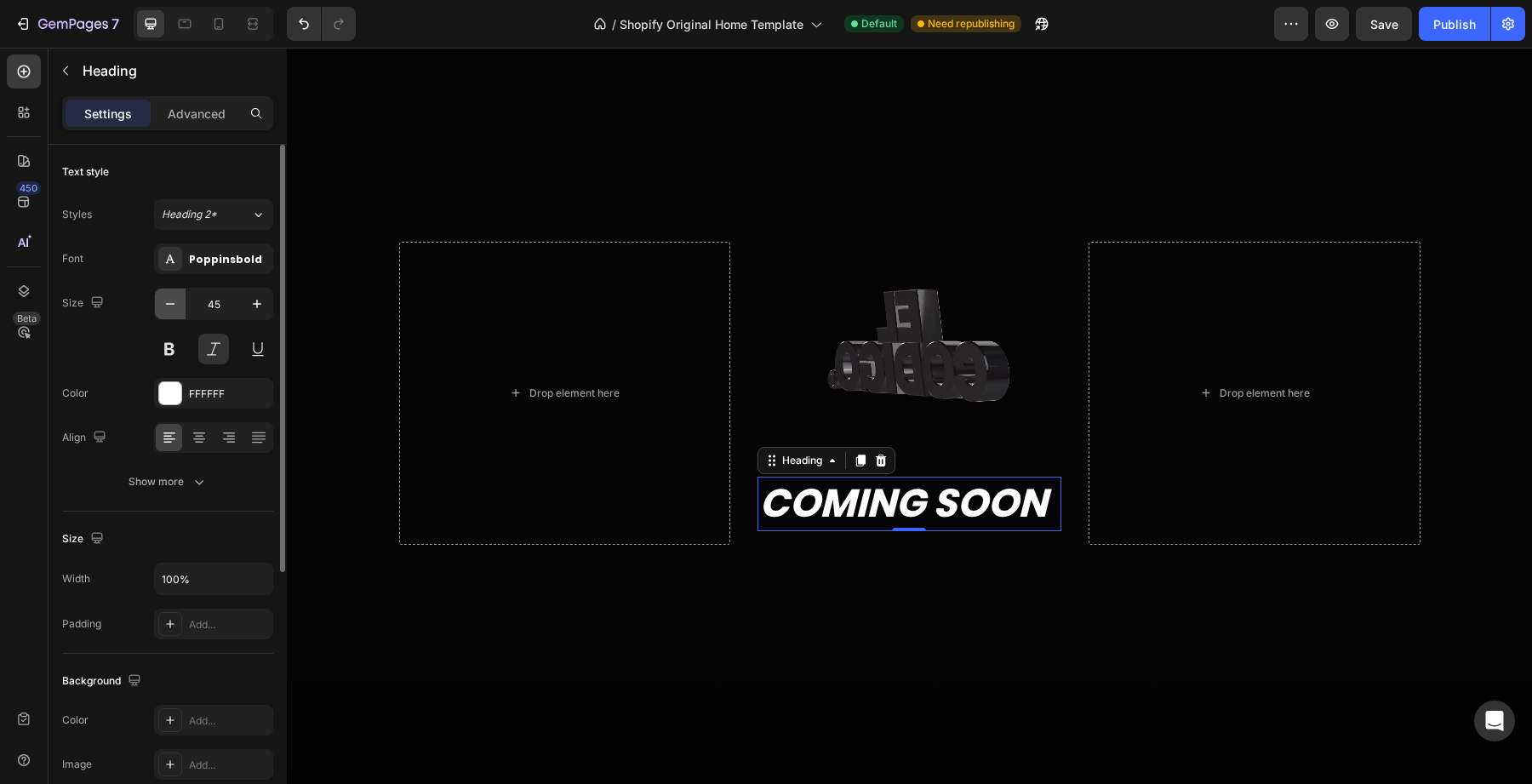
click at [167, 310] on icon "button" at bounding box center [170, 304] width 17 height 17
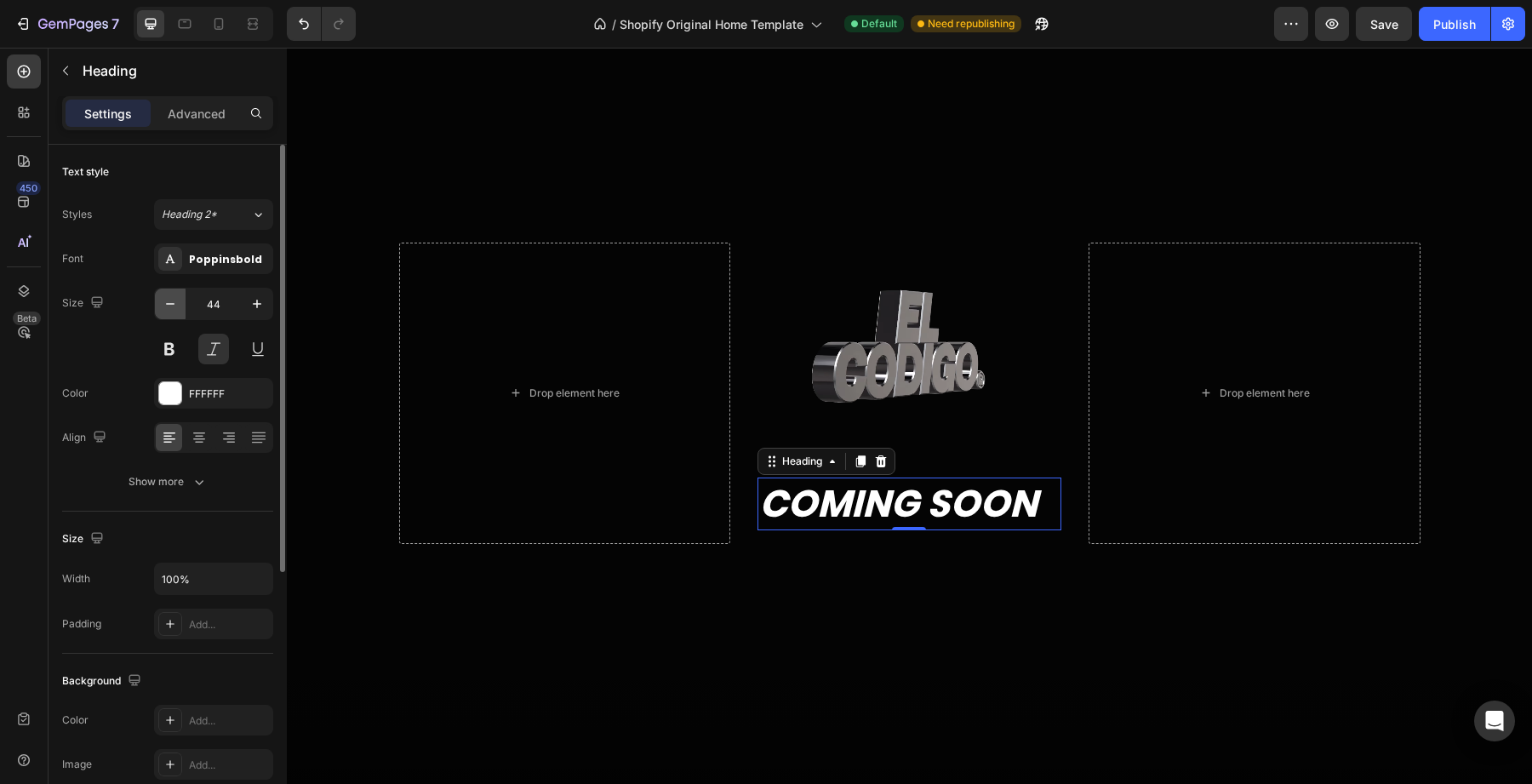
click at [167, 310] on icon "button" at bounding box center [170, 304] width 17 height 17
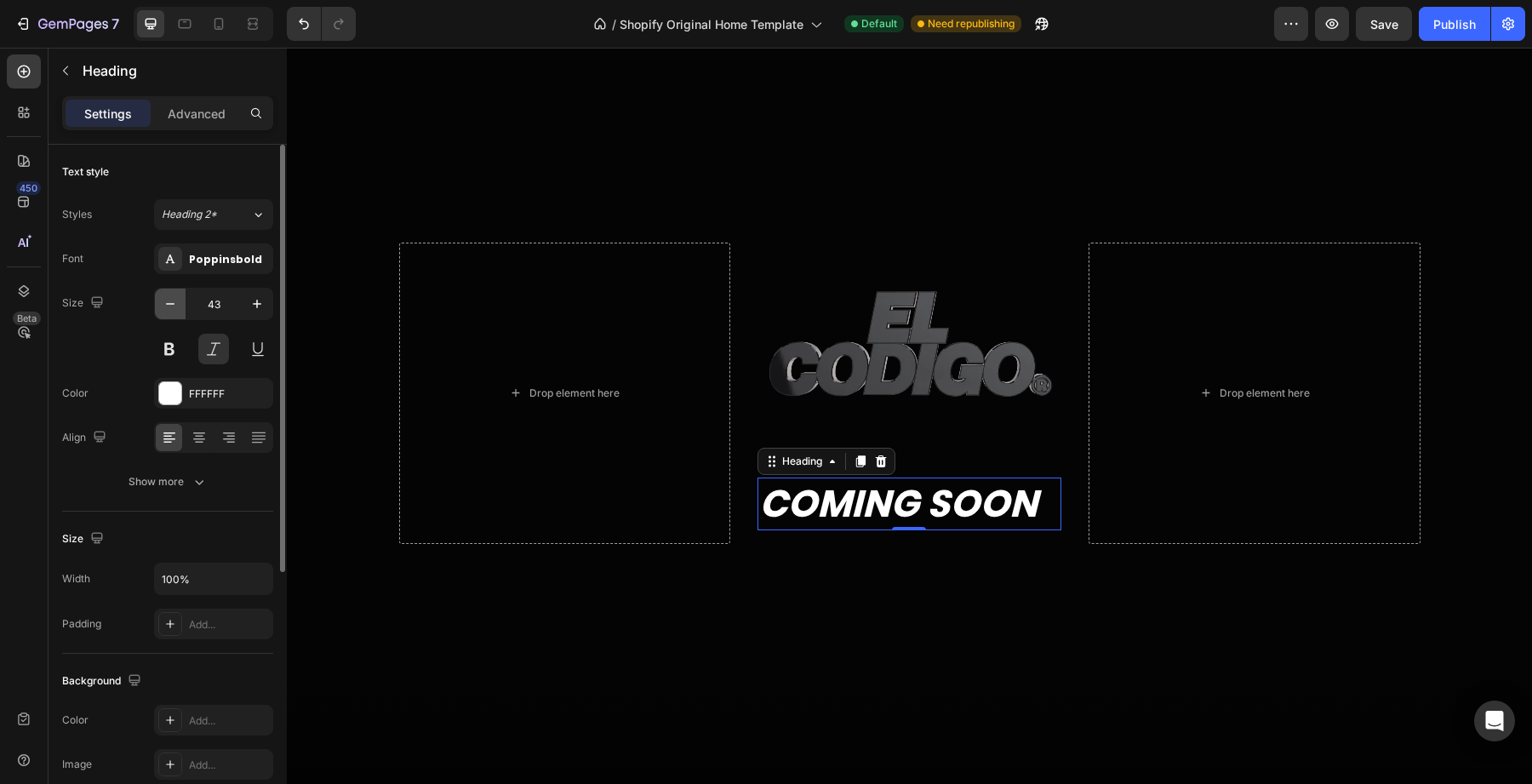
click at [167, 310] on icon "button" at bounding box center [170, 304] width 17 height 17
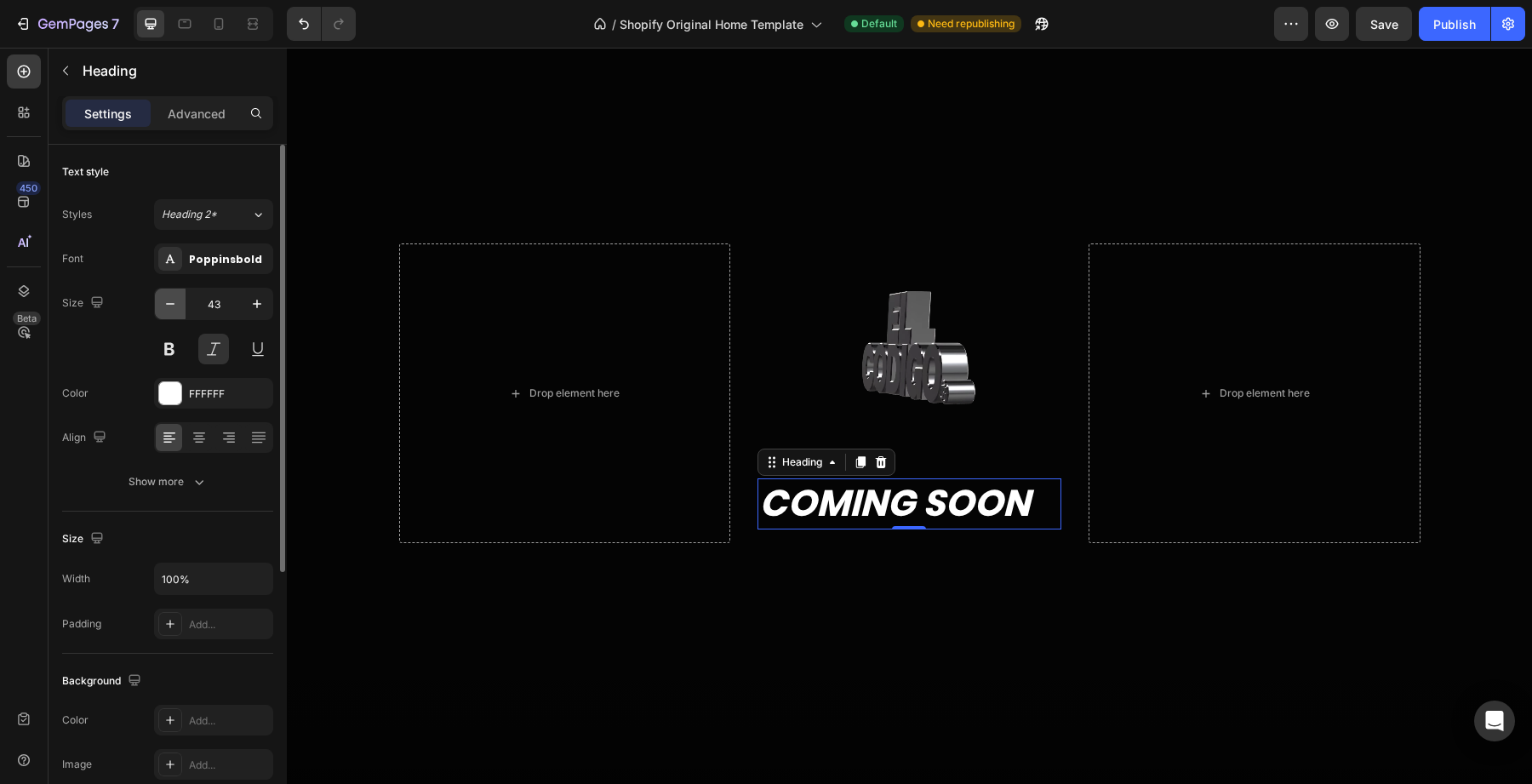
click at [167, 310] on icon "button" at bounding box center [170, 304] width 17 height 17
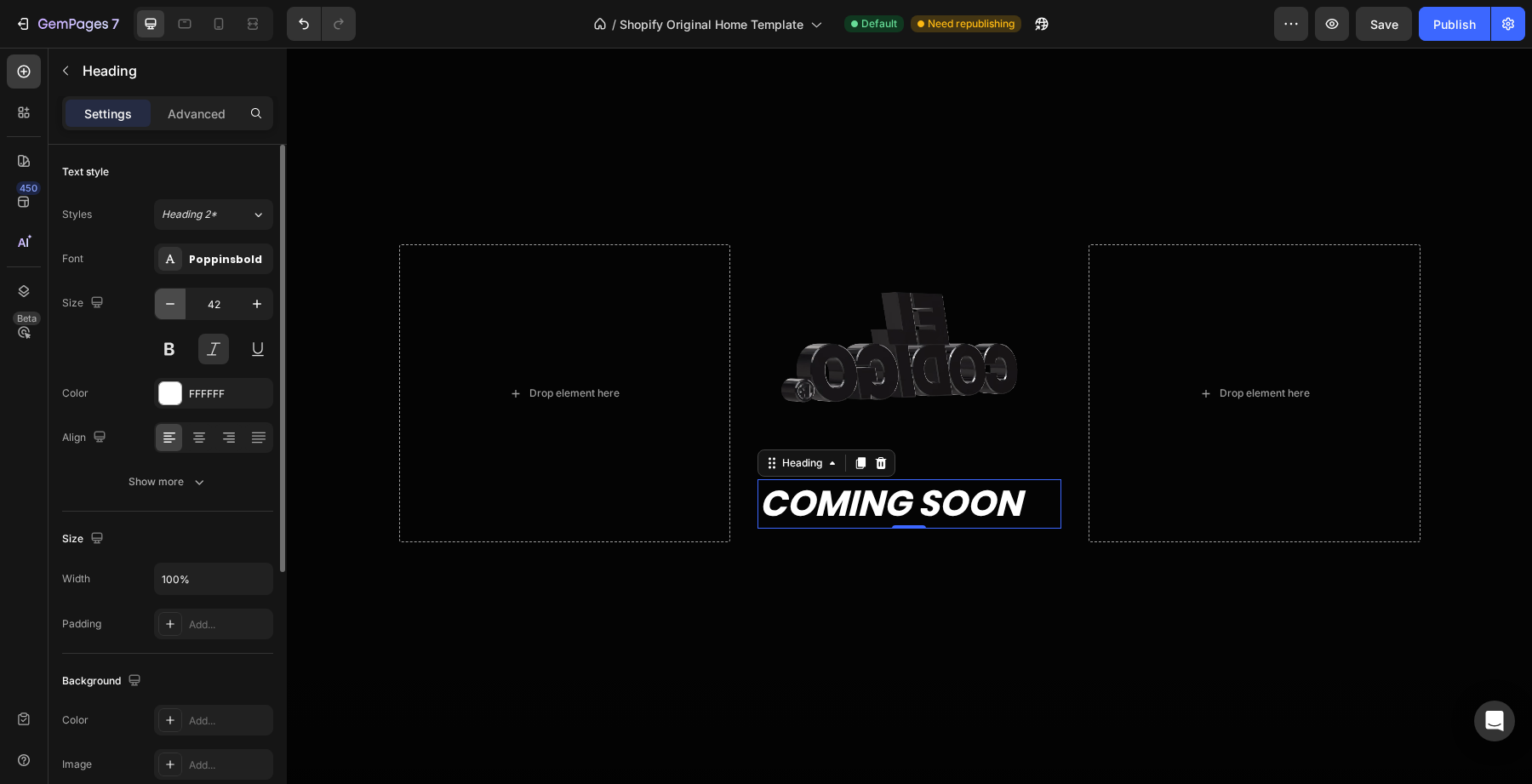
click at [167, 310] on icon "button" at bounding box center [170, 304] width 17 height 17
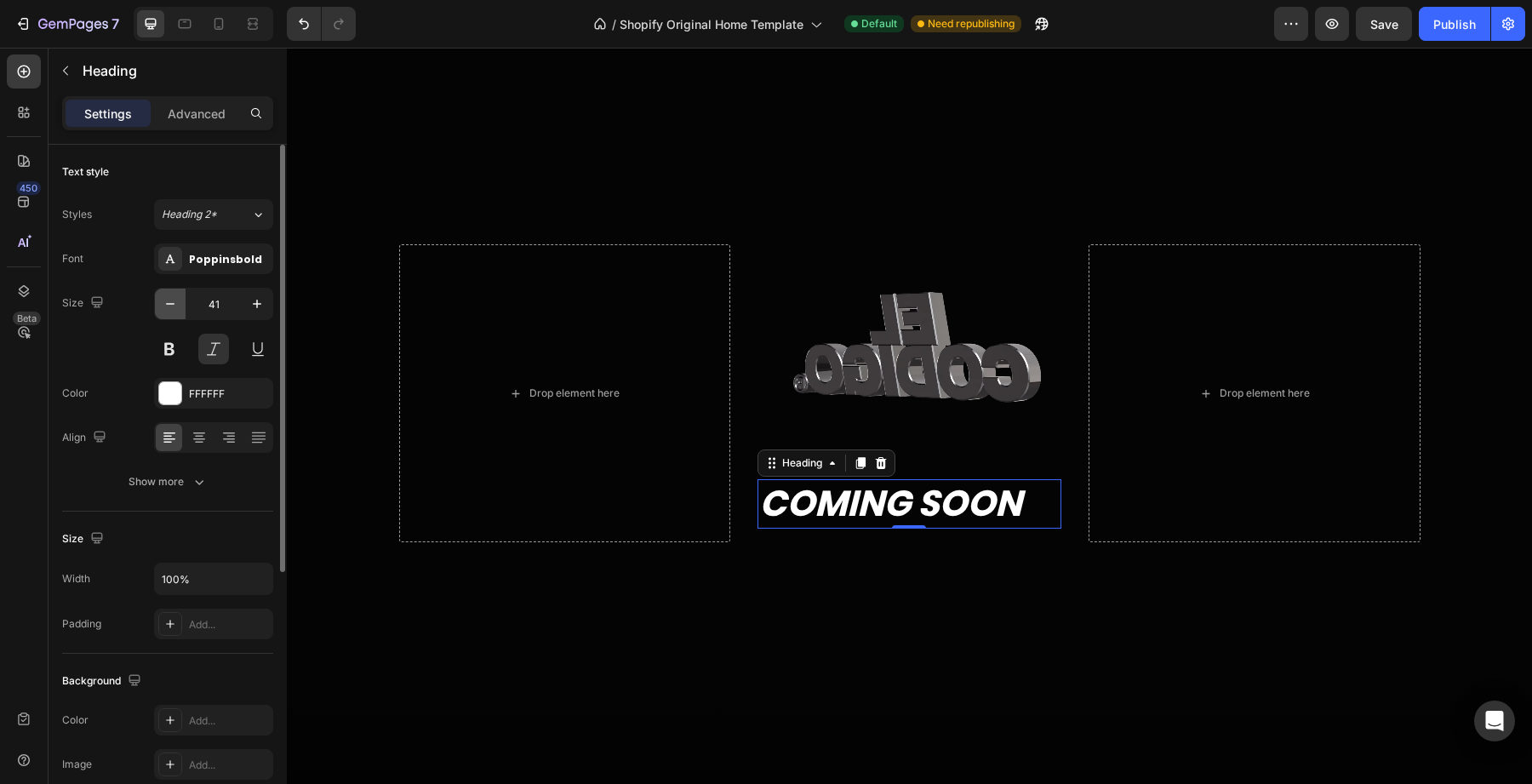
click at [167, 310] on icon "button" at bounding box center [170, 304] width 17 height 17
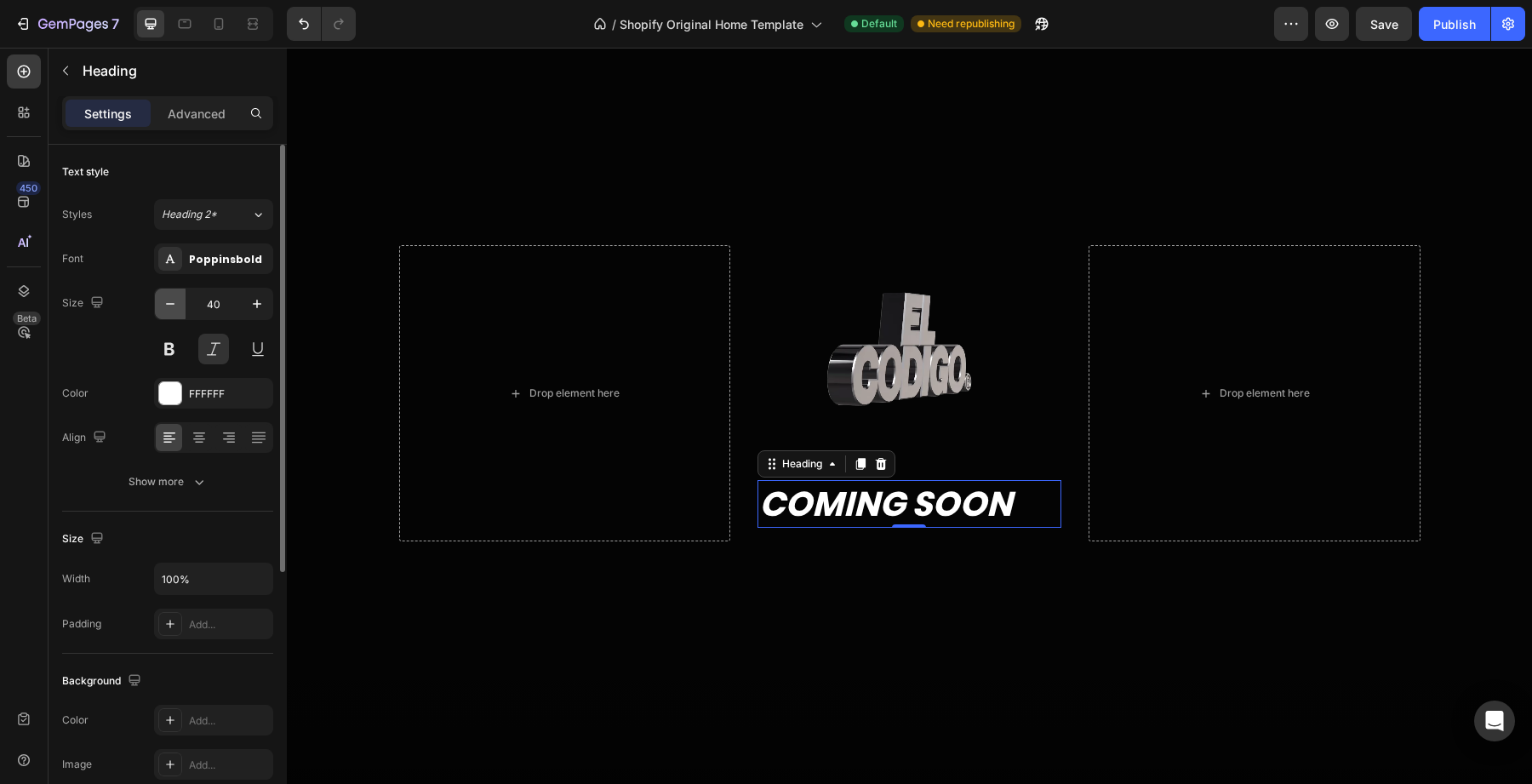
click at [167, 310] on icon "button" at bounding box center [170, 304] width 17 height 17
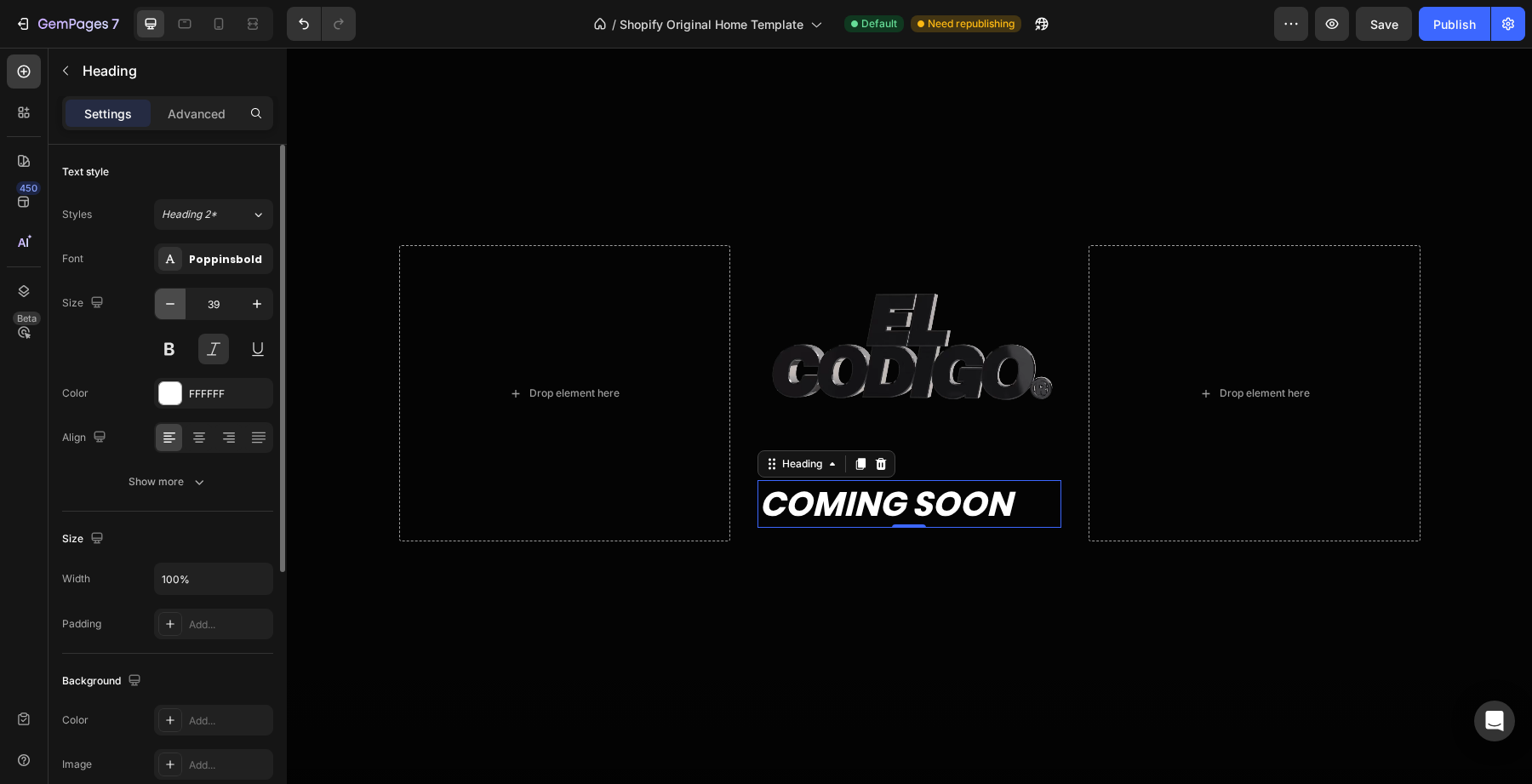
click at [167, 310] on icon "button" at bounding box center [170, 304] width 17 height 17
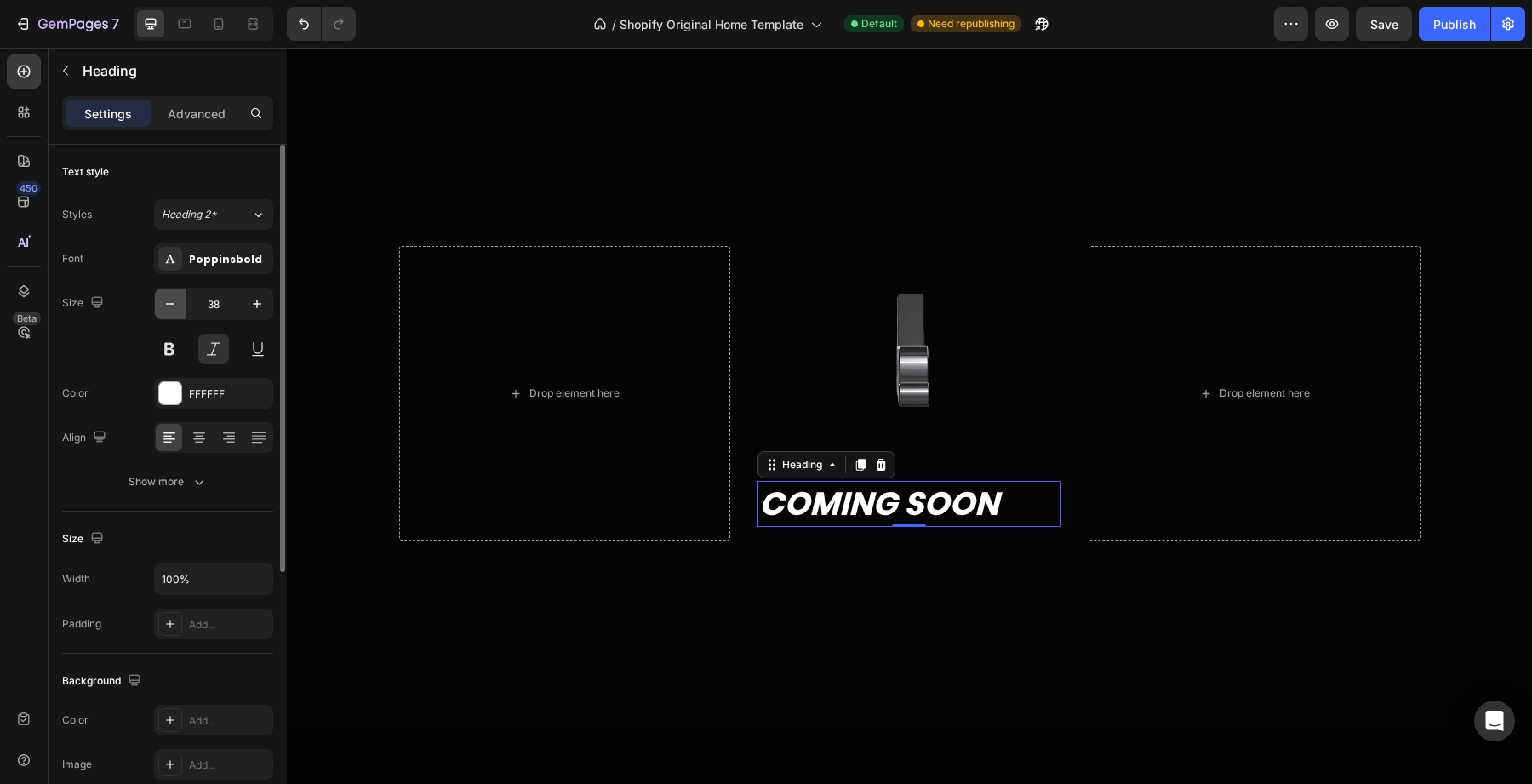
click at [167, 310] on icon "button" at bounding box center [170, 304] width 17 height 17
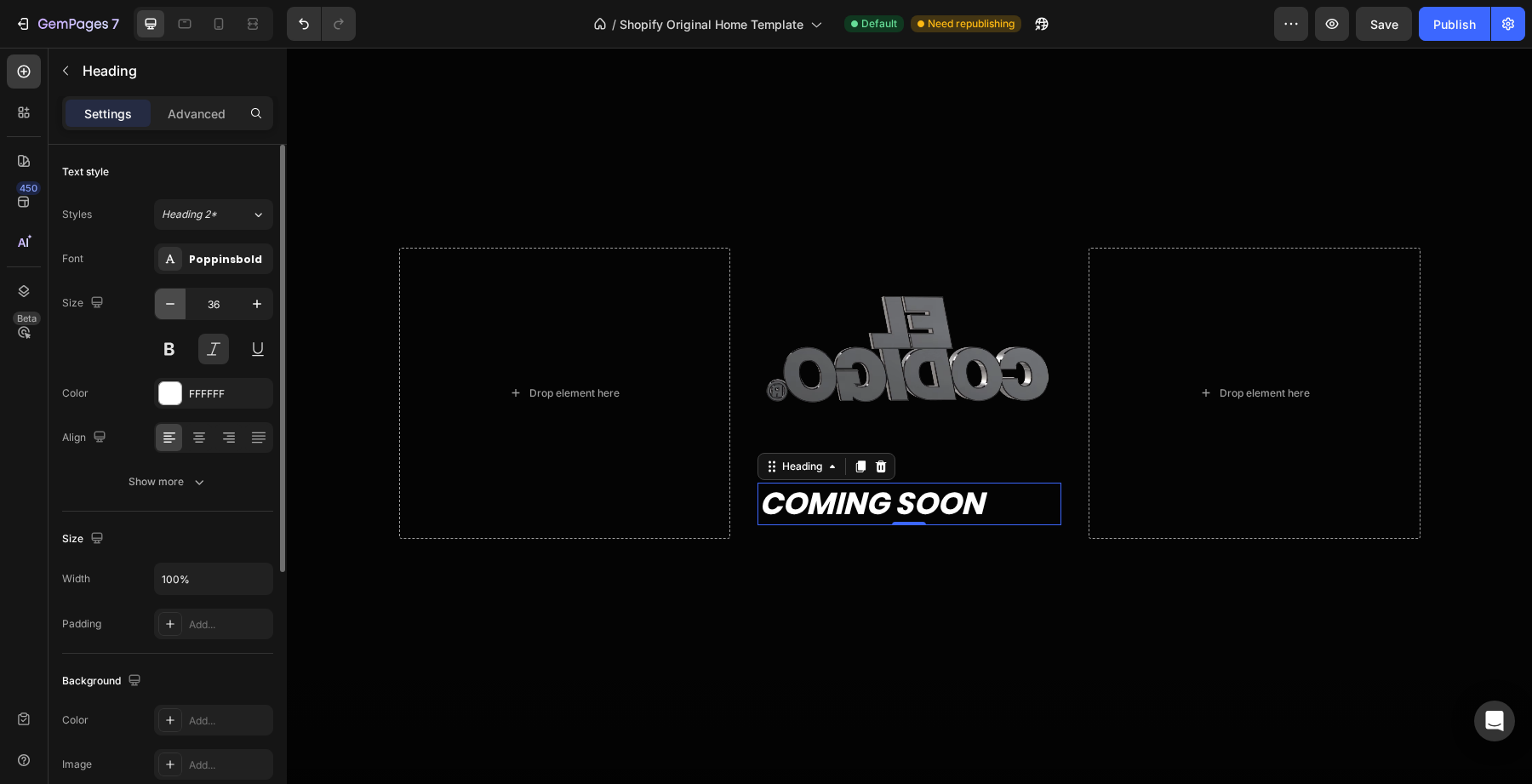
click at [167, 310] on icon "button" at bounding box center [170, 304] width 17 height 17
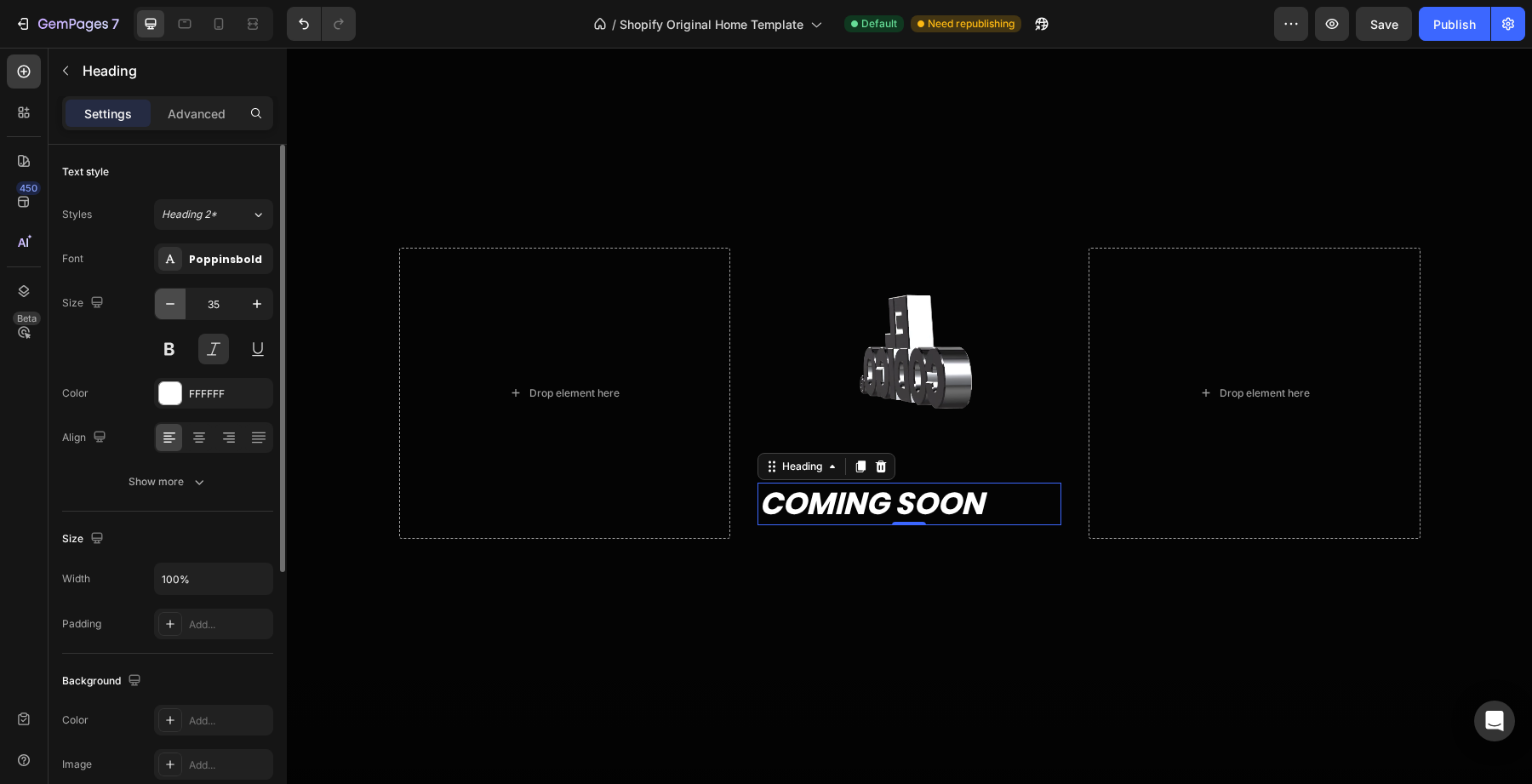
click at [167, 310] on icon "button" at bounding box center [170, 304] width 17 height 17
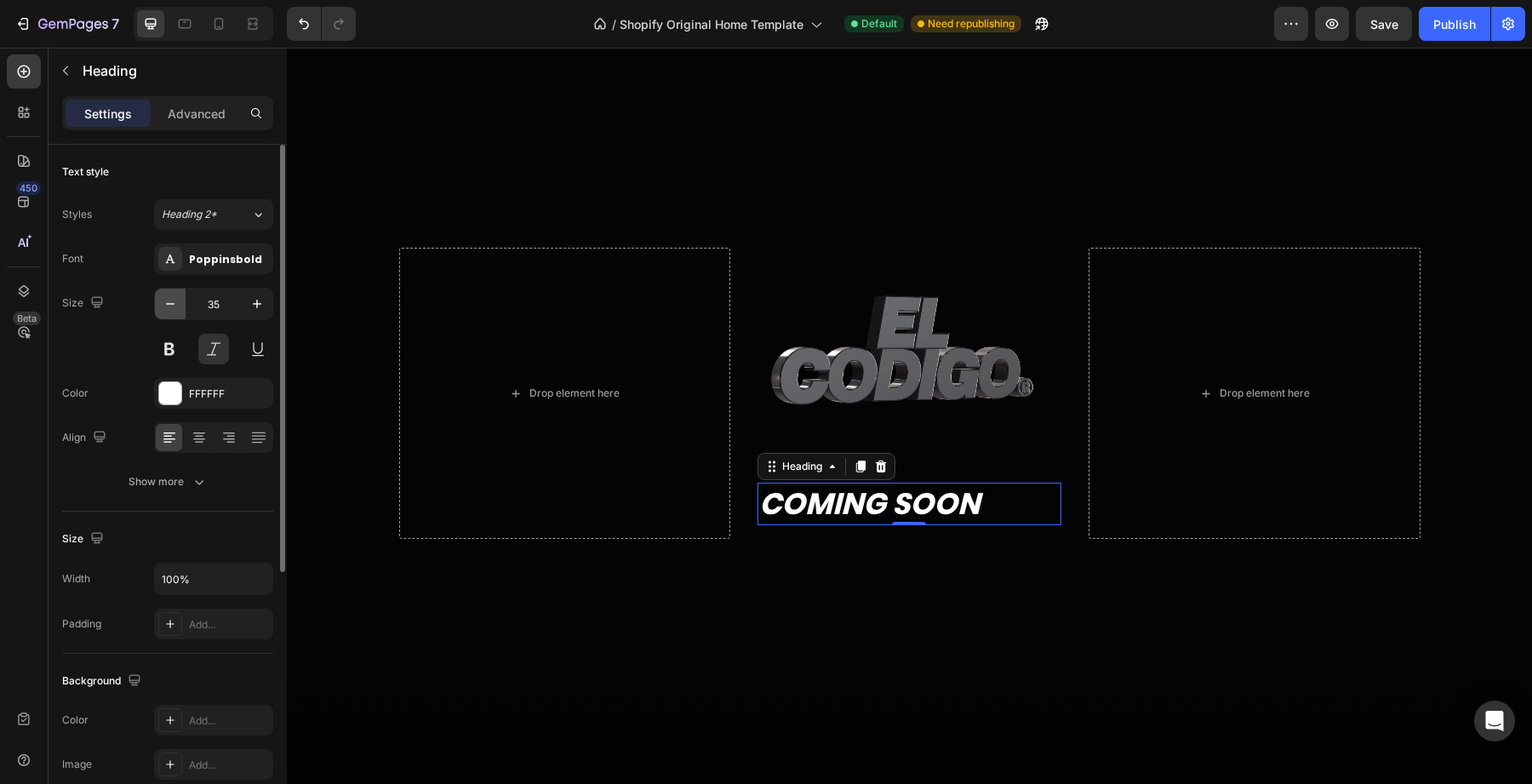
click at [167, 310] on icon "button" at bounding box center [170, 304] width 17 height 17
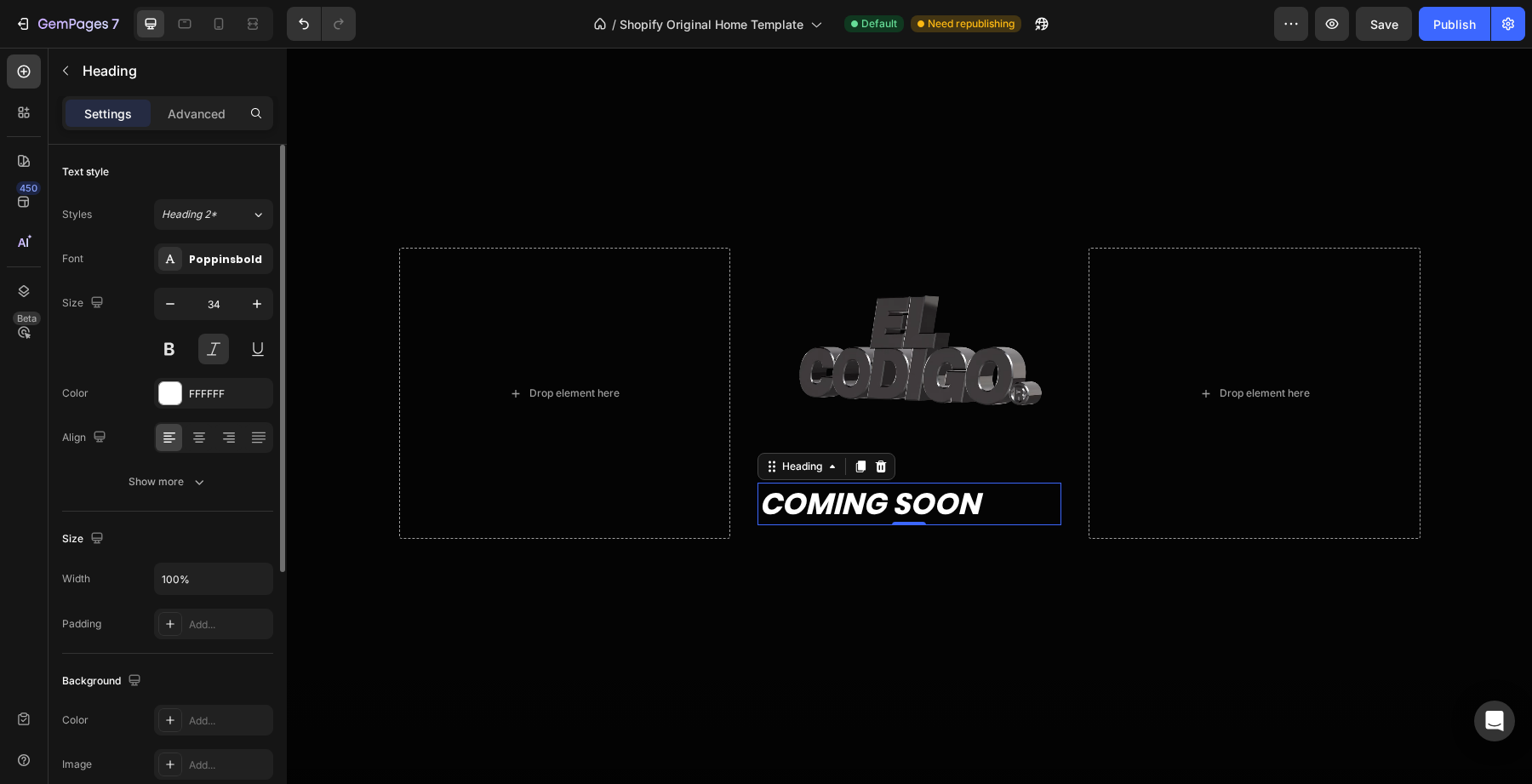
type input "33"
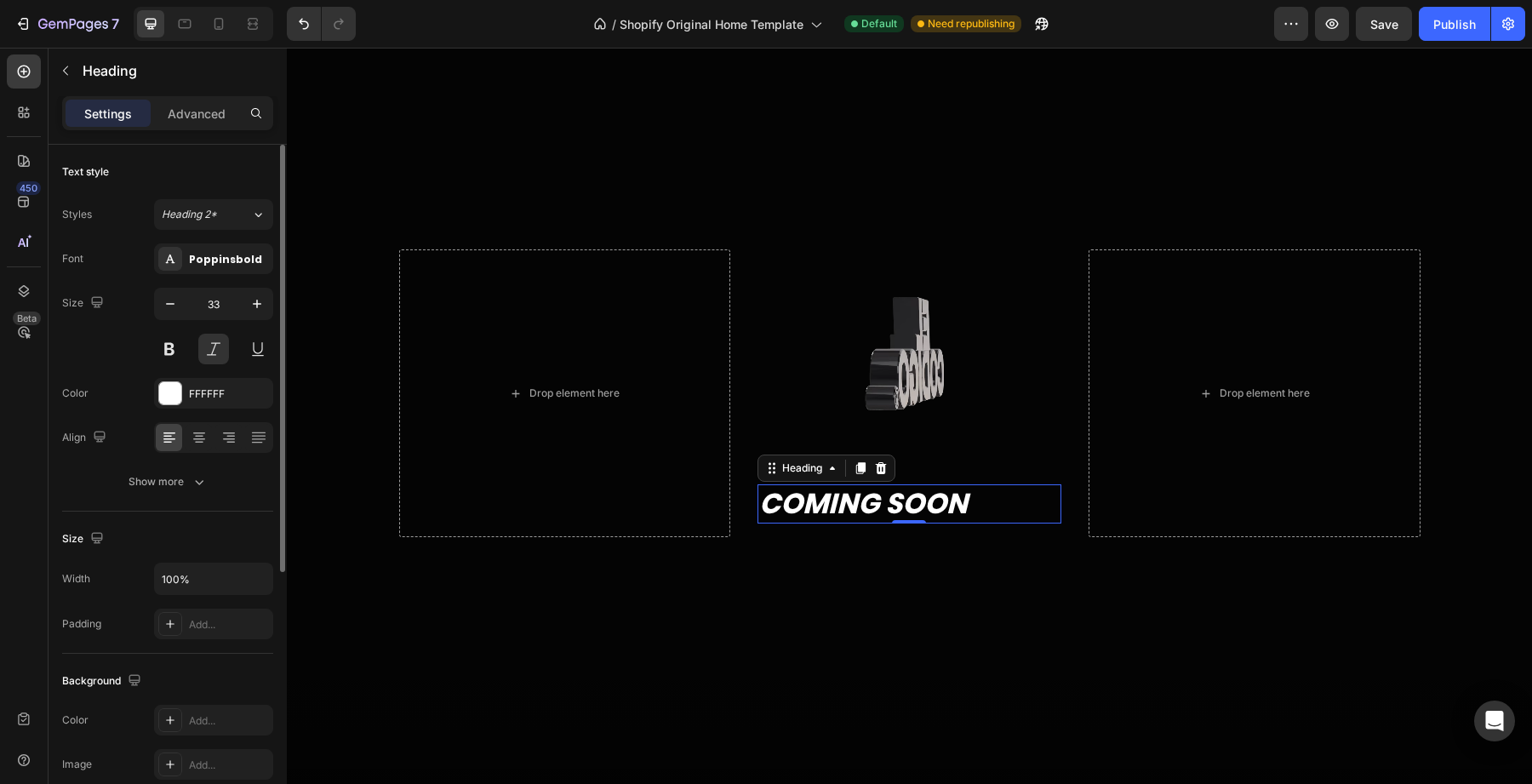
click at [196, 453] on div "Font Poppinsbold Size 33 Color FFFFFF Align Show more" at bounding box center [167, 370] width 211 height 254
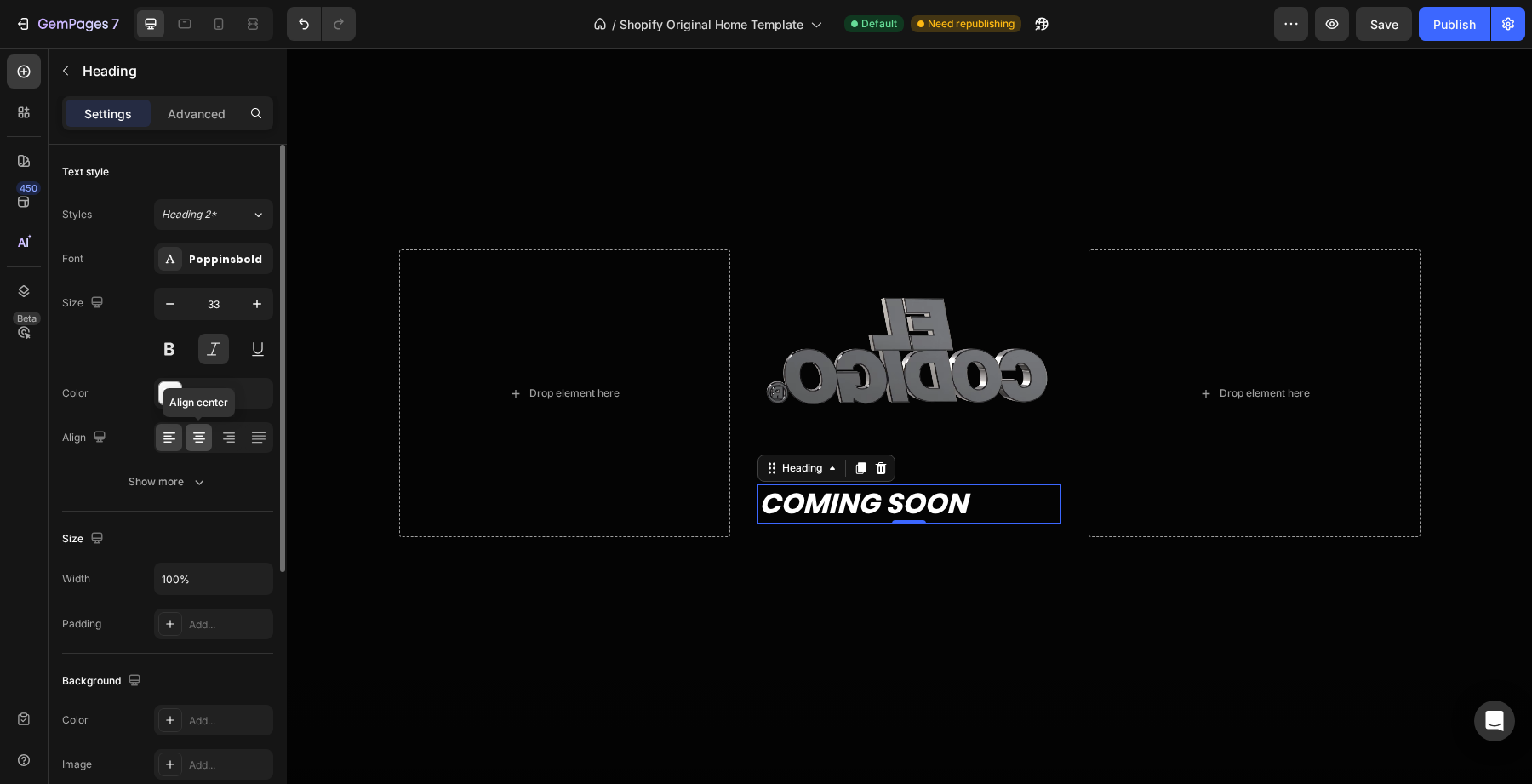
click at [198, 449] on div at bounding box center [199, 437] width 27 height 27
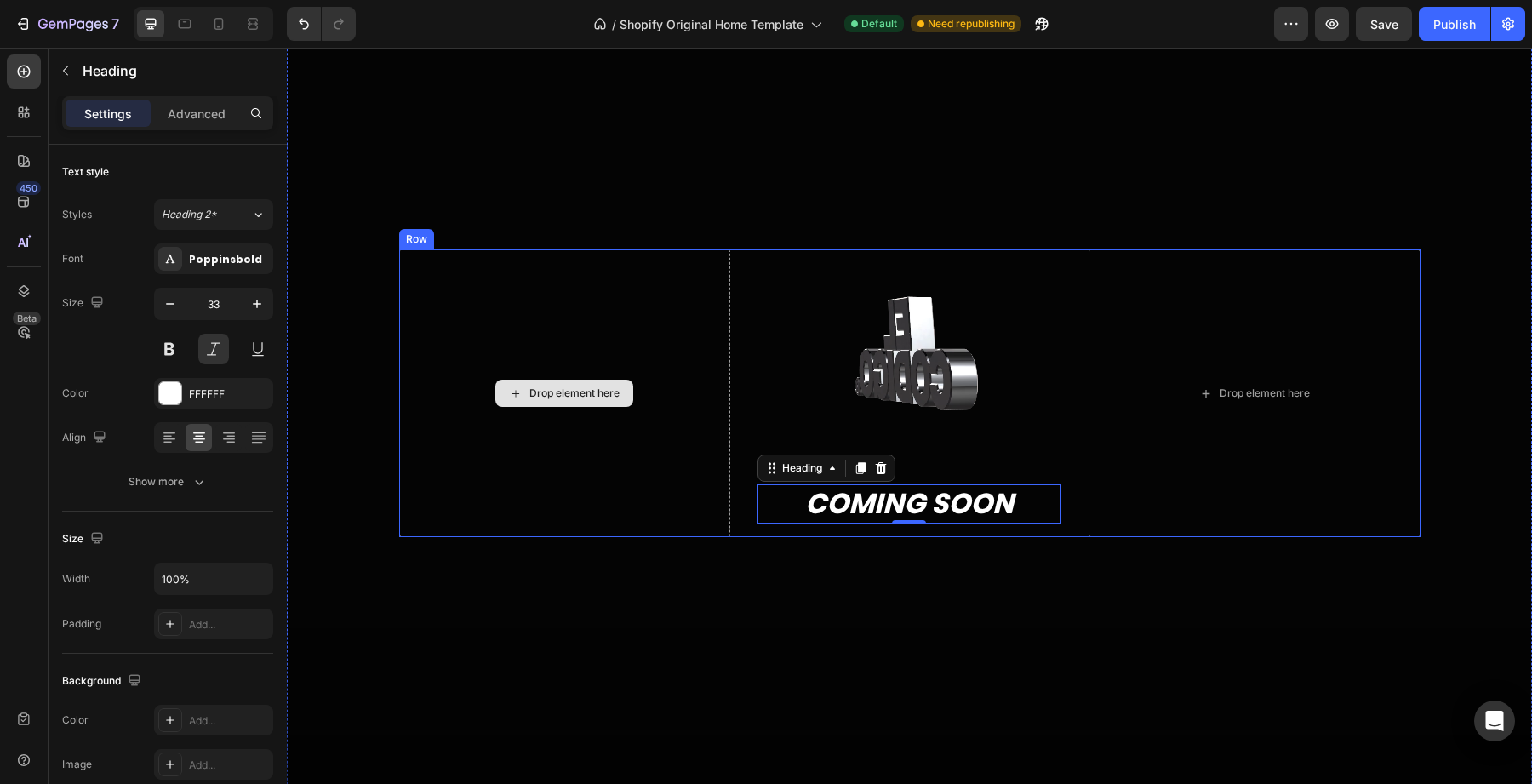
click at [491, 507] on div "Drop element here" at bounding box center [564, 393] width 332 height 289
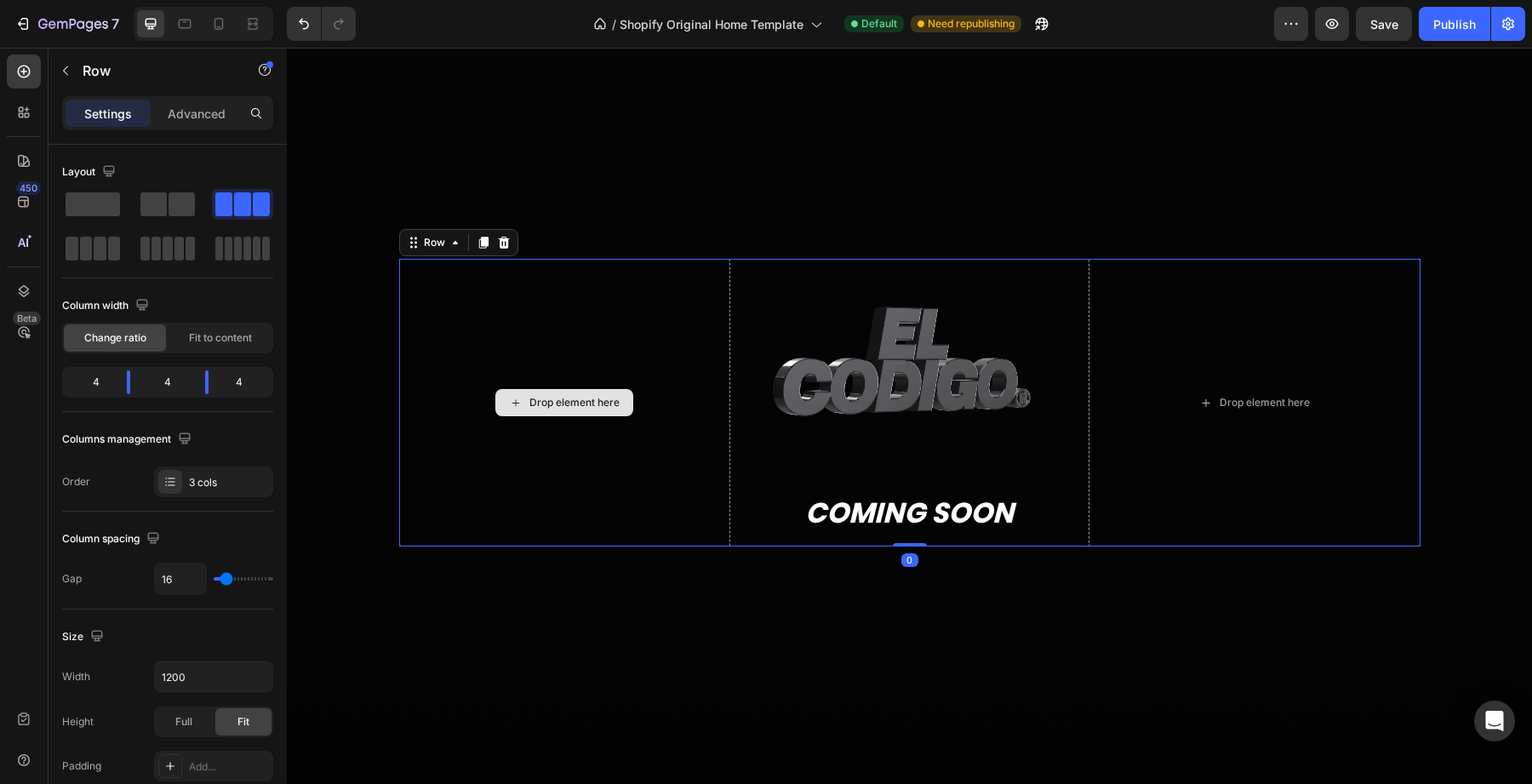
scroll to position [171, 0]
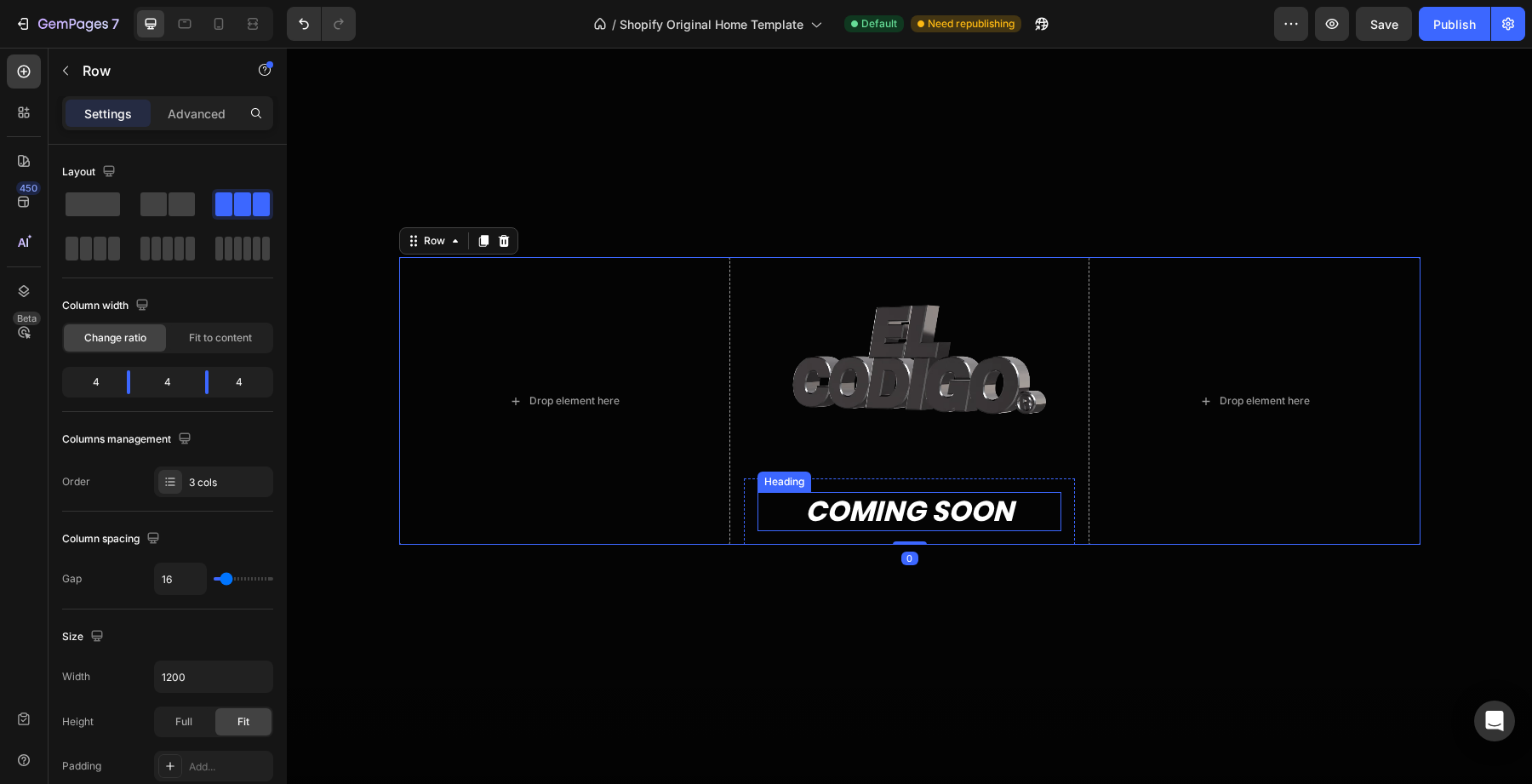
click at [836, 505] on p "COMING SOON" at bounding box center [909, 513] width 300 height 37
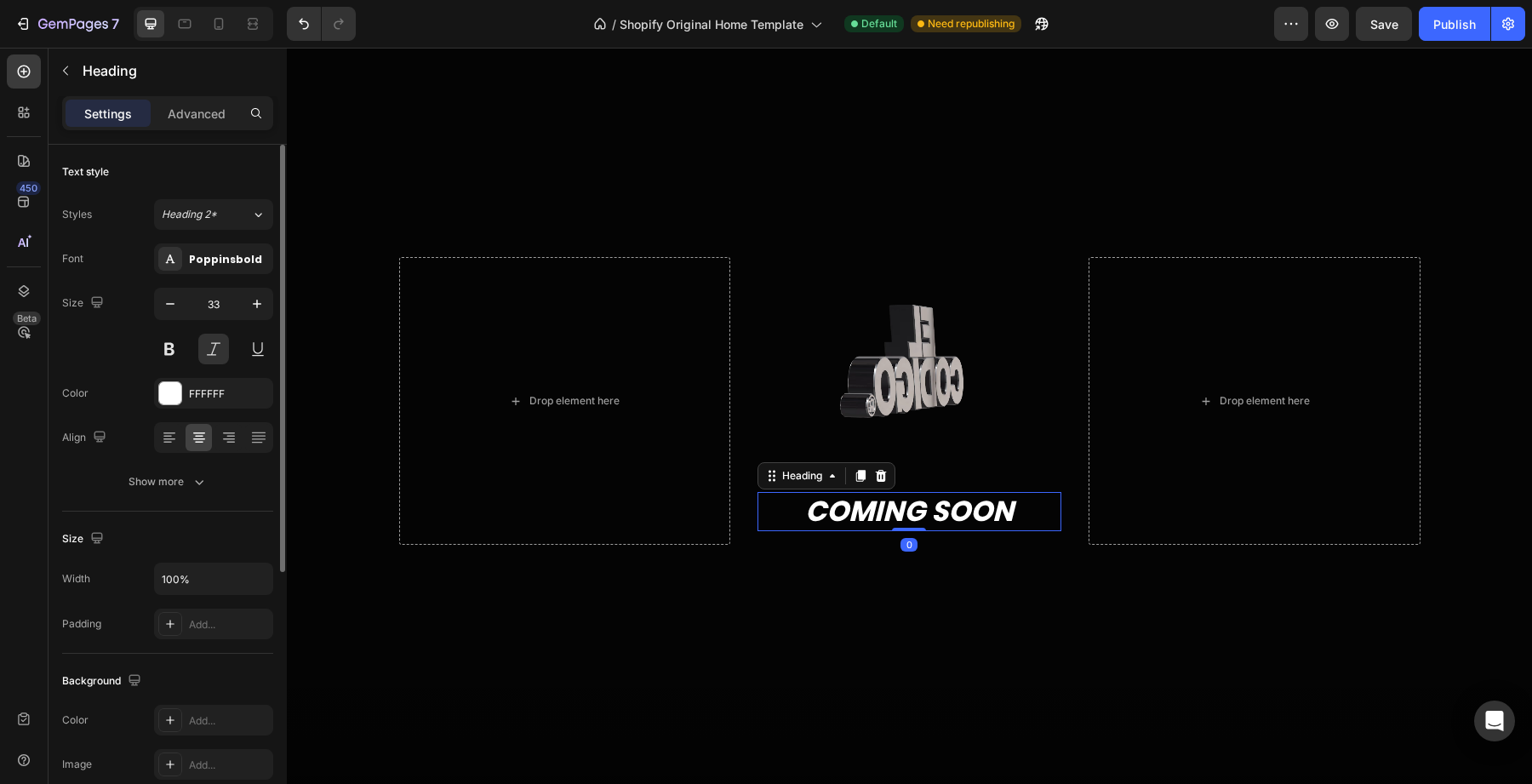
click at [204, 496] on div "Text style Styles Heading 2* Font Poppinsbold Size 33 Color FFFFFF Align Show m…" at bounding box center [167, 328] width 211 height 367
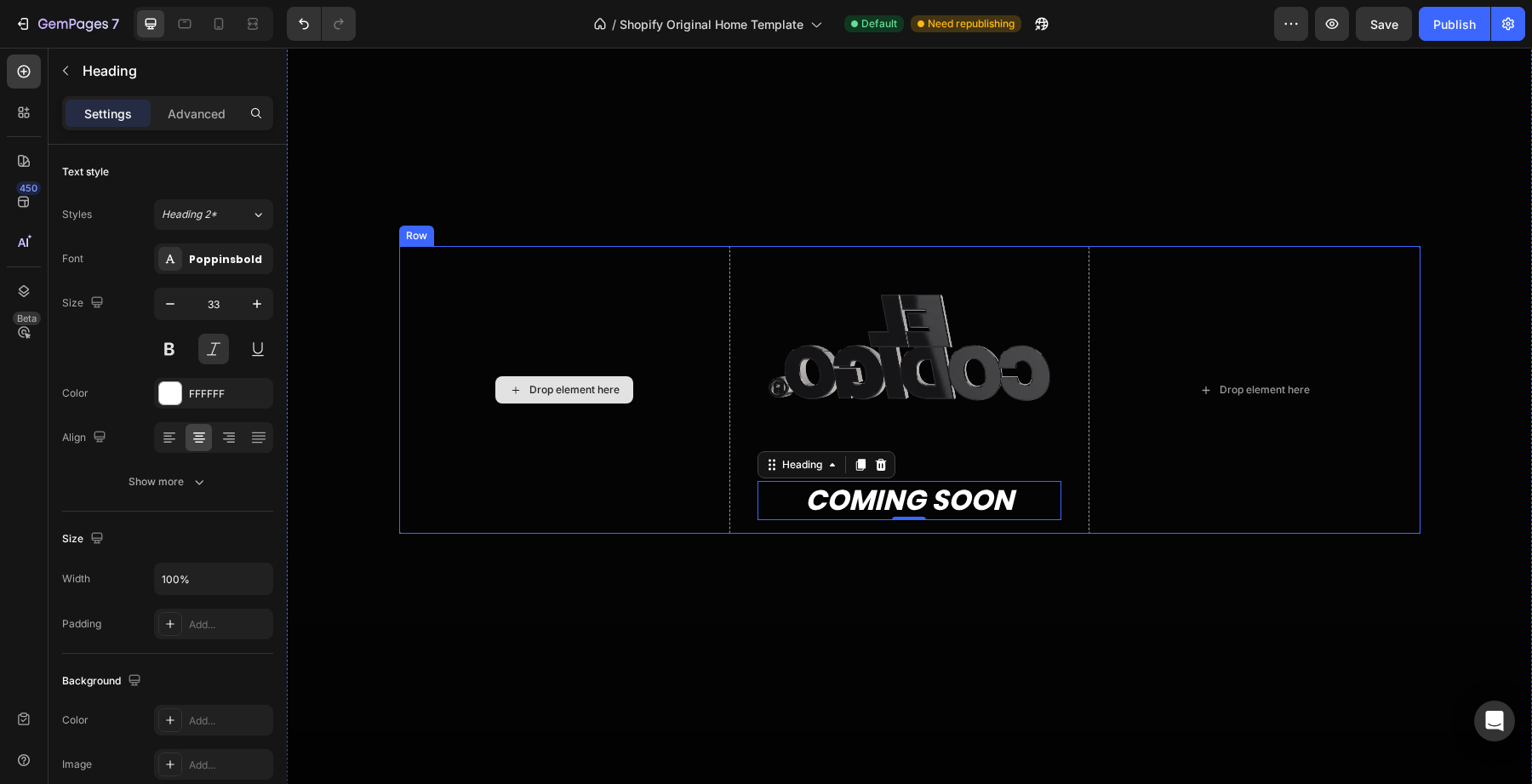
scroll to position [174, 0]
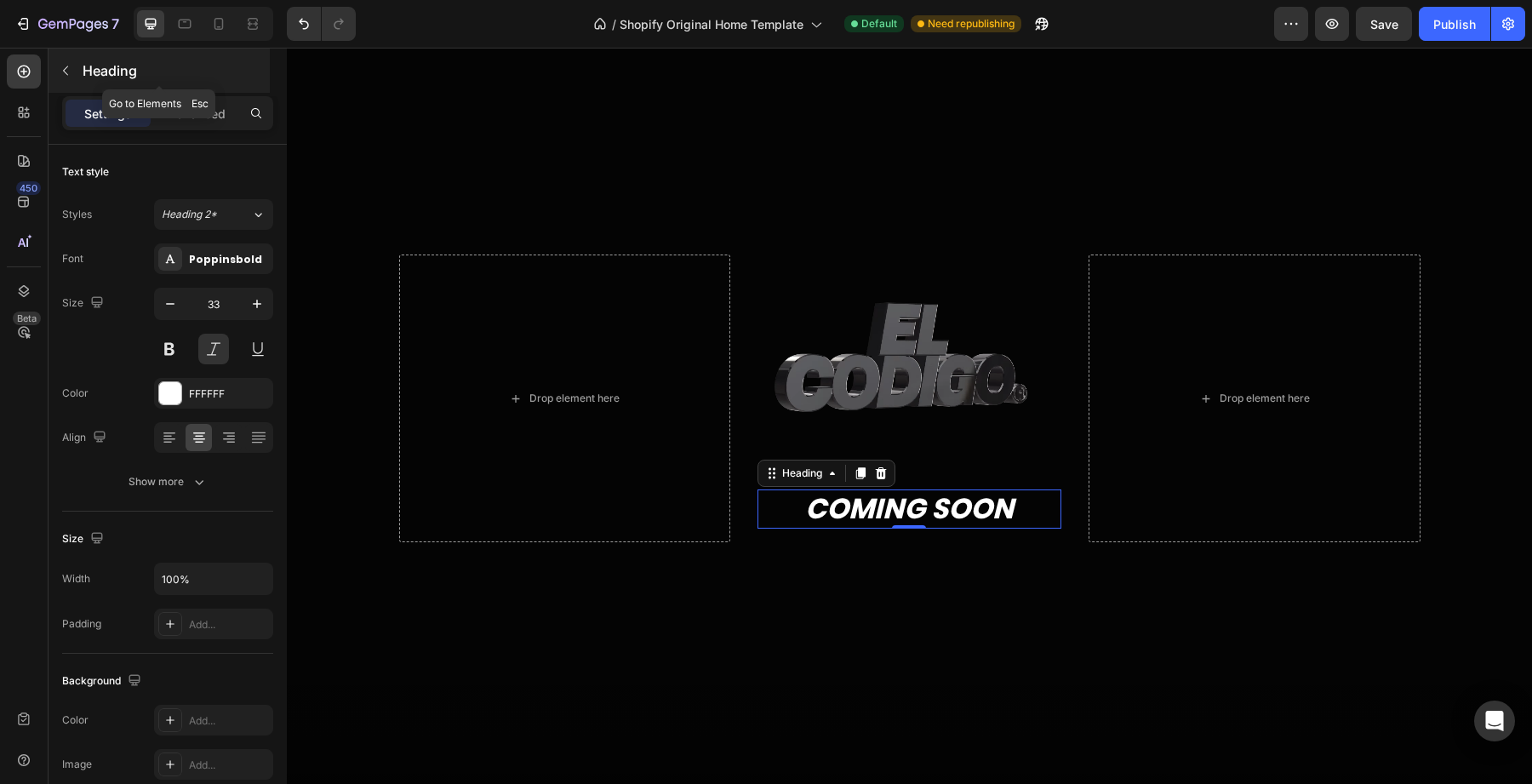
click at [64, 62] on button "button" at bounding box center [65, 70] width 27 height 27
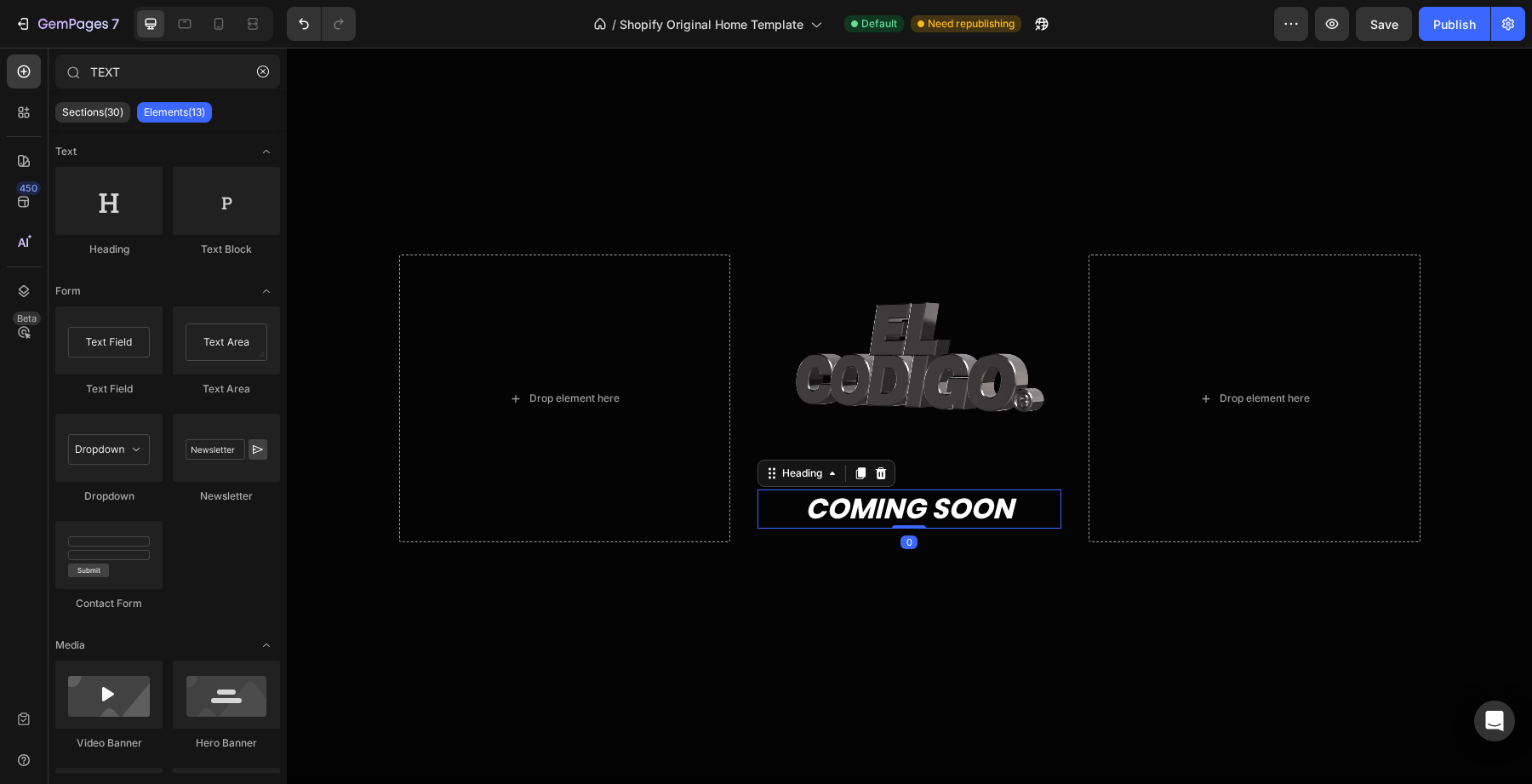
click at [825, 511] on p "COMING SOON" at bounding box center [909, 510] width 300 height 37
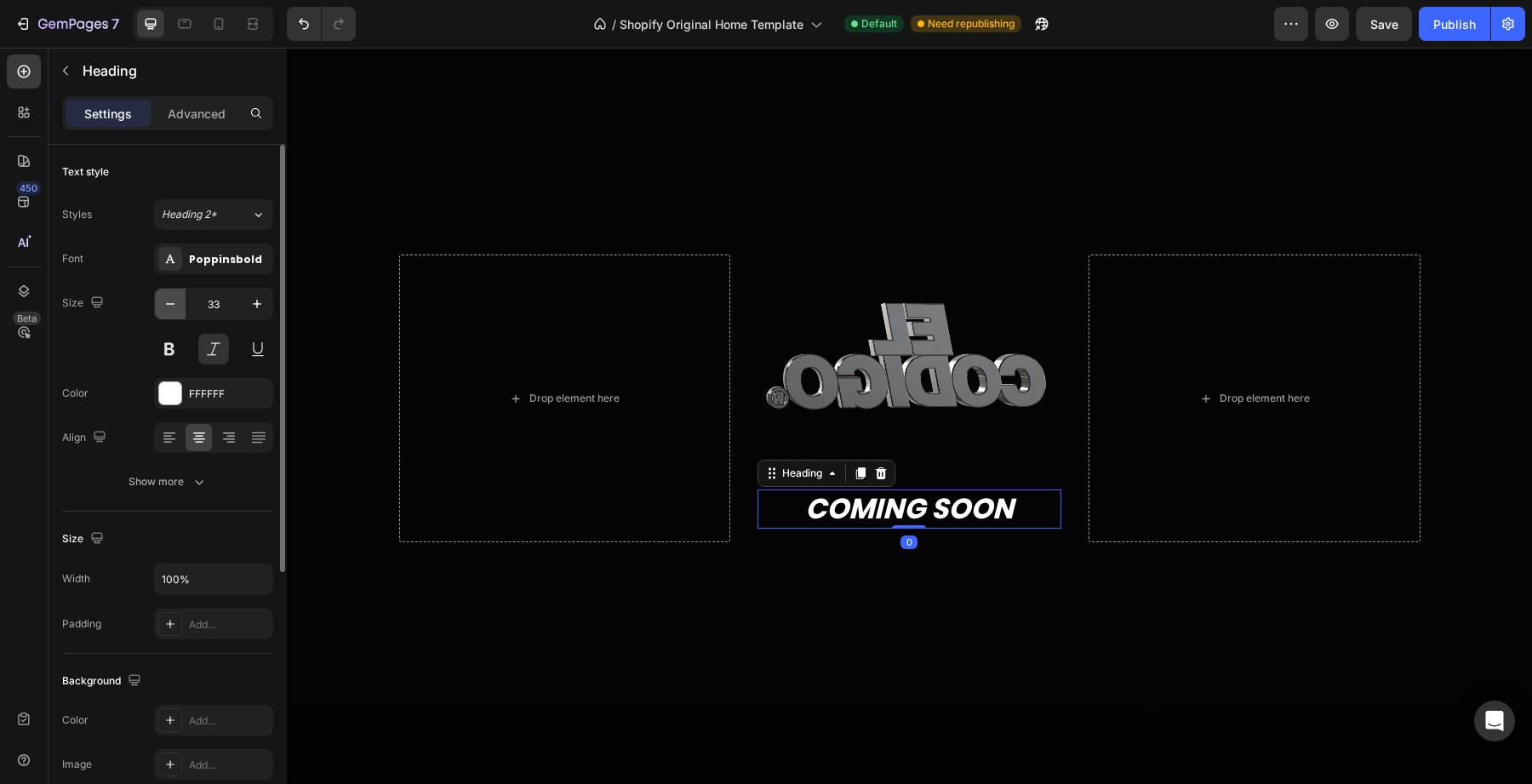
click at [178, 310] on icon "button" at bounding box center [170, 304] width 17 height 17
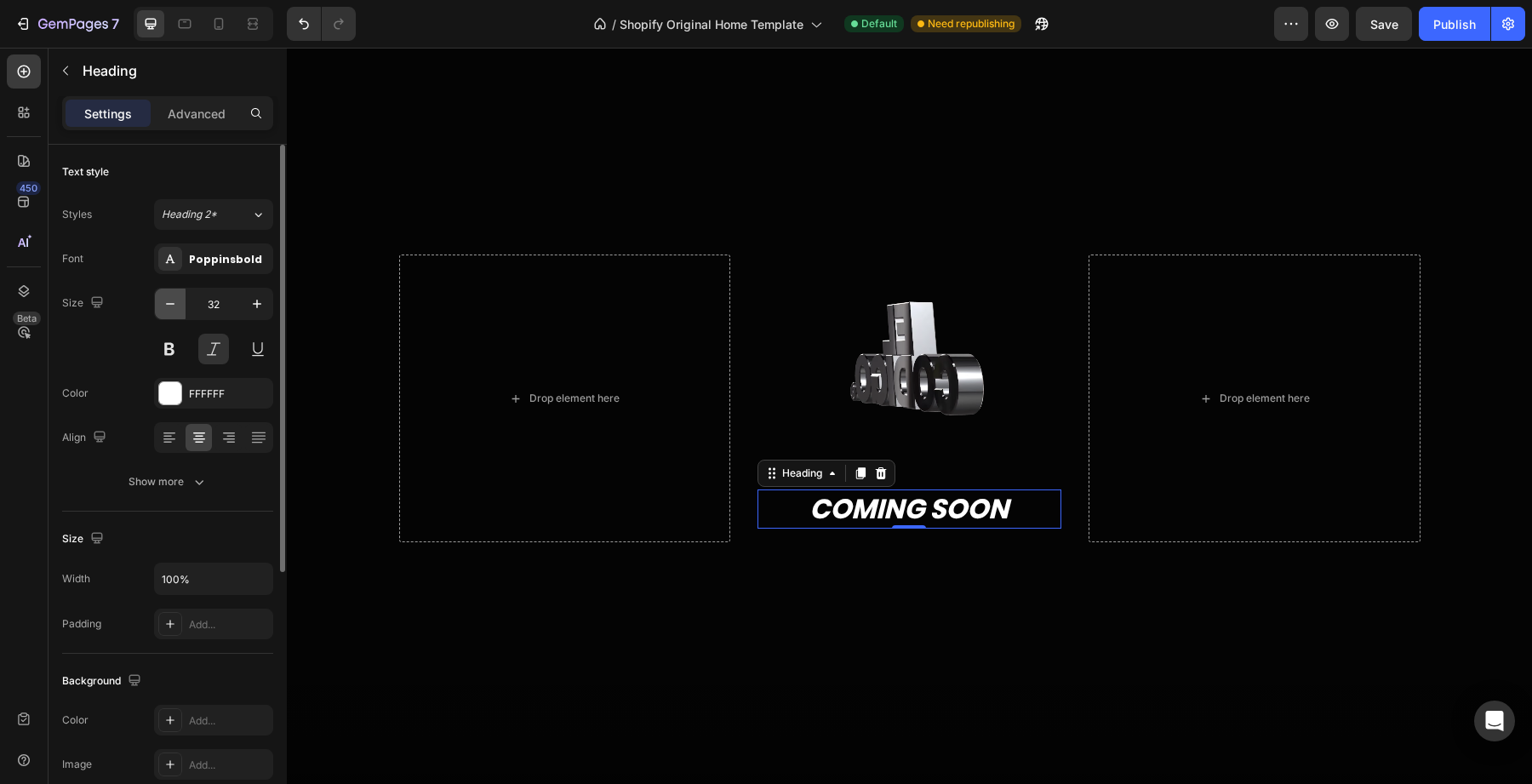
click at [178, 310] on icon "button" at bounding box center [170, 304] width 17 height 17
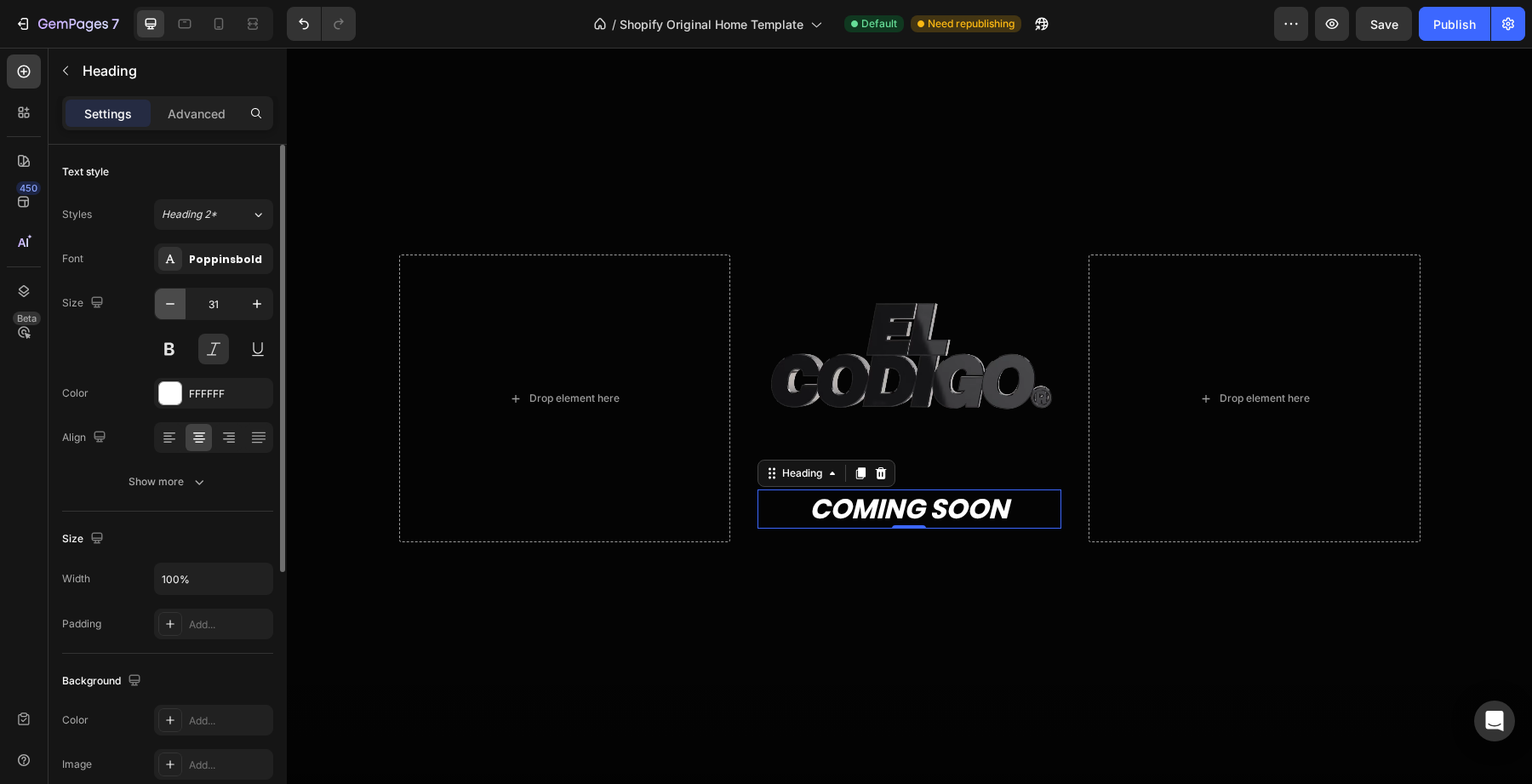
click at [178, 310] on icon "button" at bounding box center [170, 304] width 17 height 17
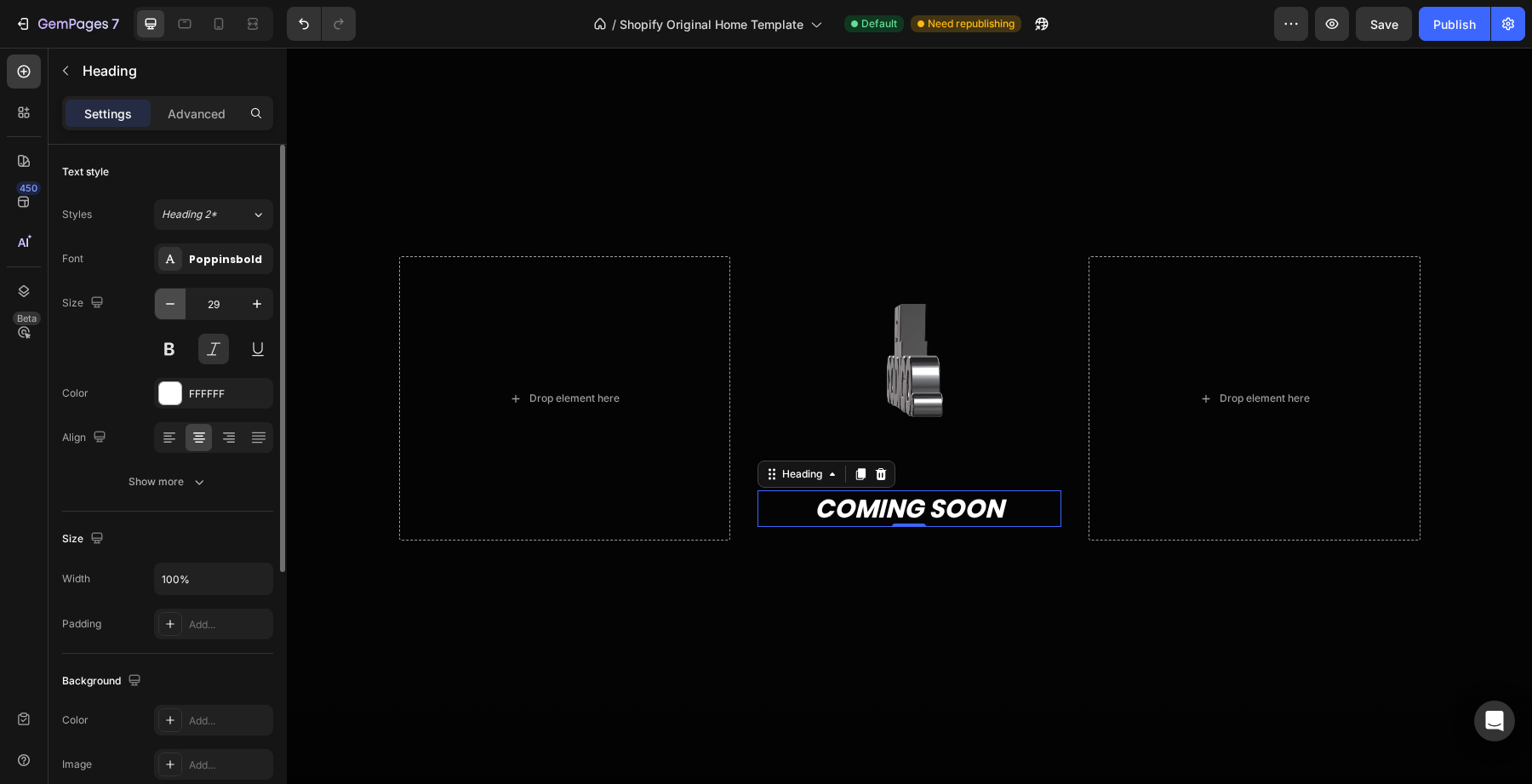
click at [178, 310] on icon "button" at bounding box center [170, 304] width 17 height 17
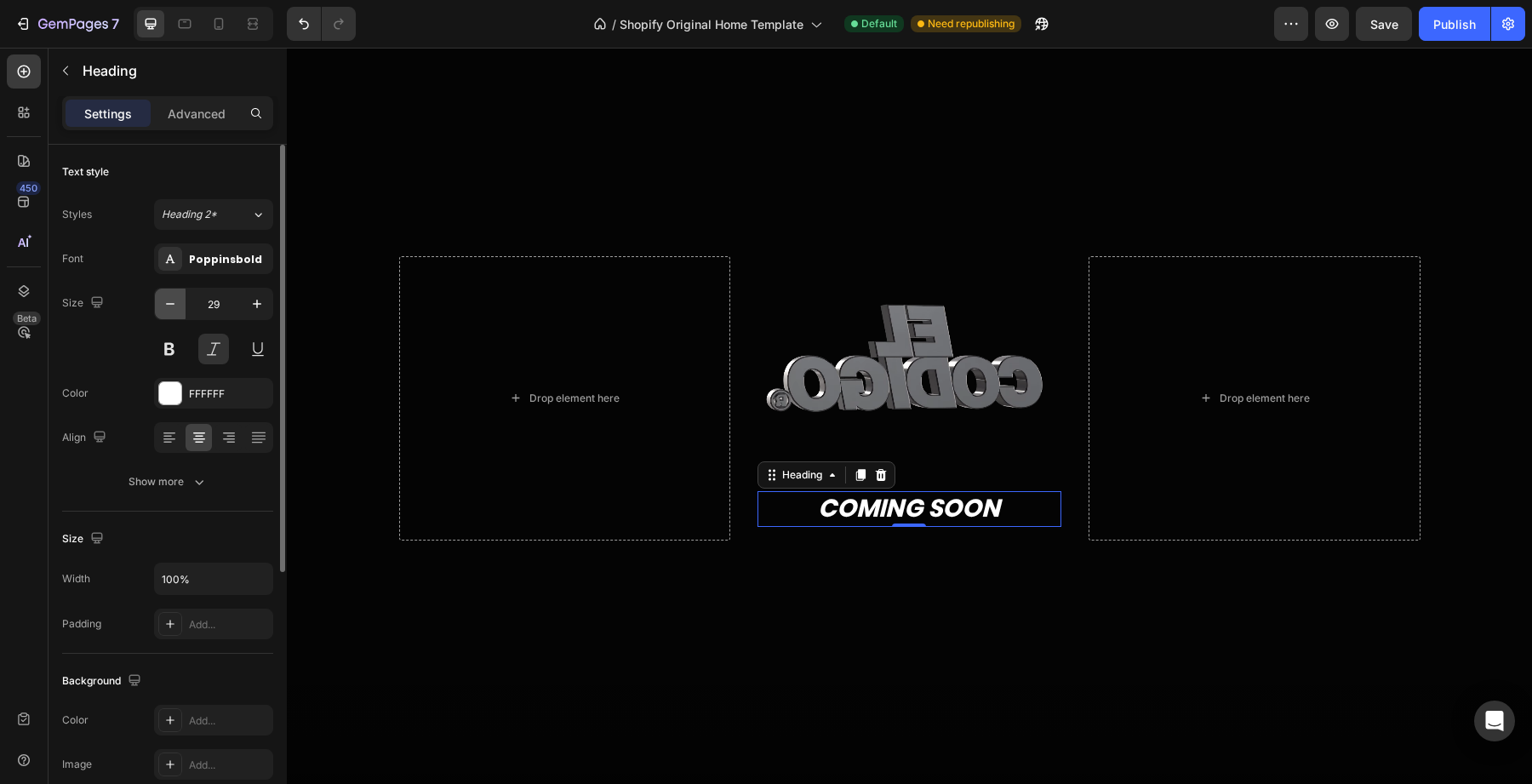
click at [178, 310] on icon "button" at bounding box center [170, 304] width 17 height 17
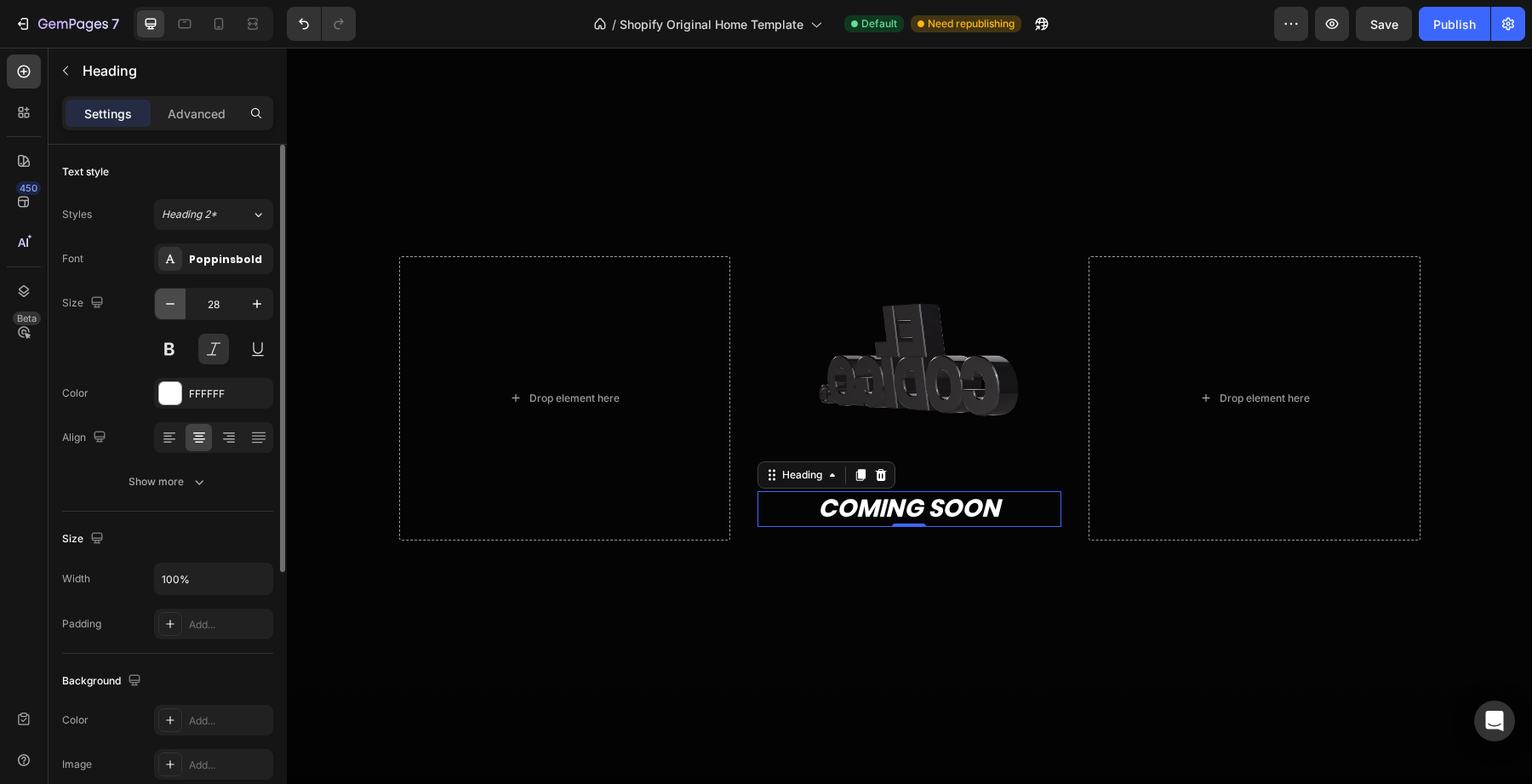
click at [178, 310] on icon "button" at bounding box center [170, 304] width 17 height 17
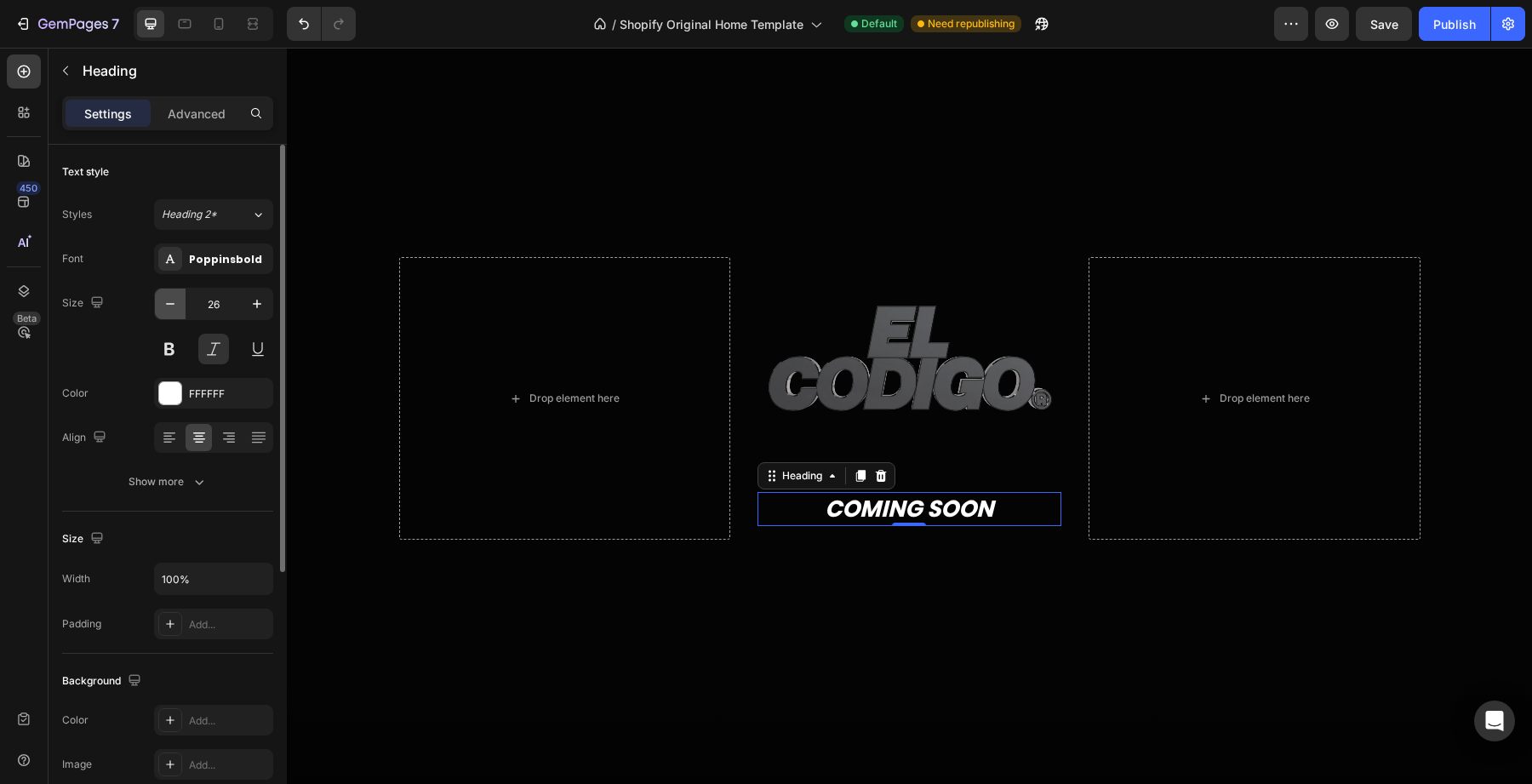
click at [178, 310] on icon "button" at bounding box center [170, 304] width 17 height 17
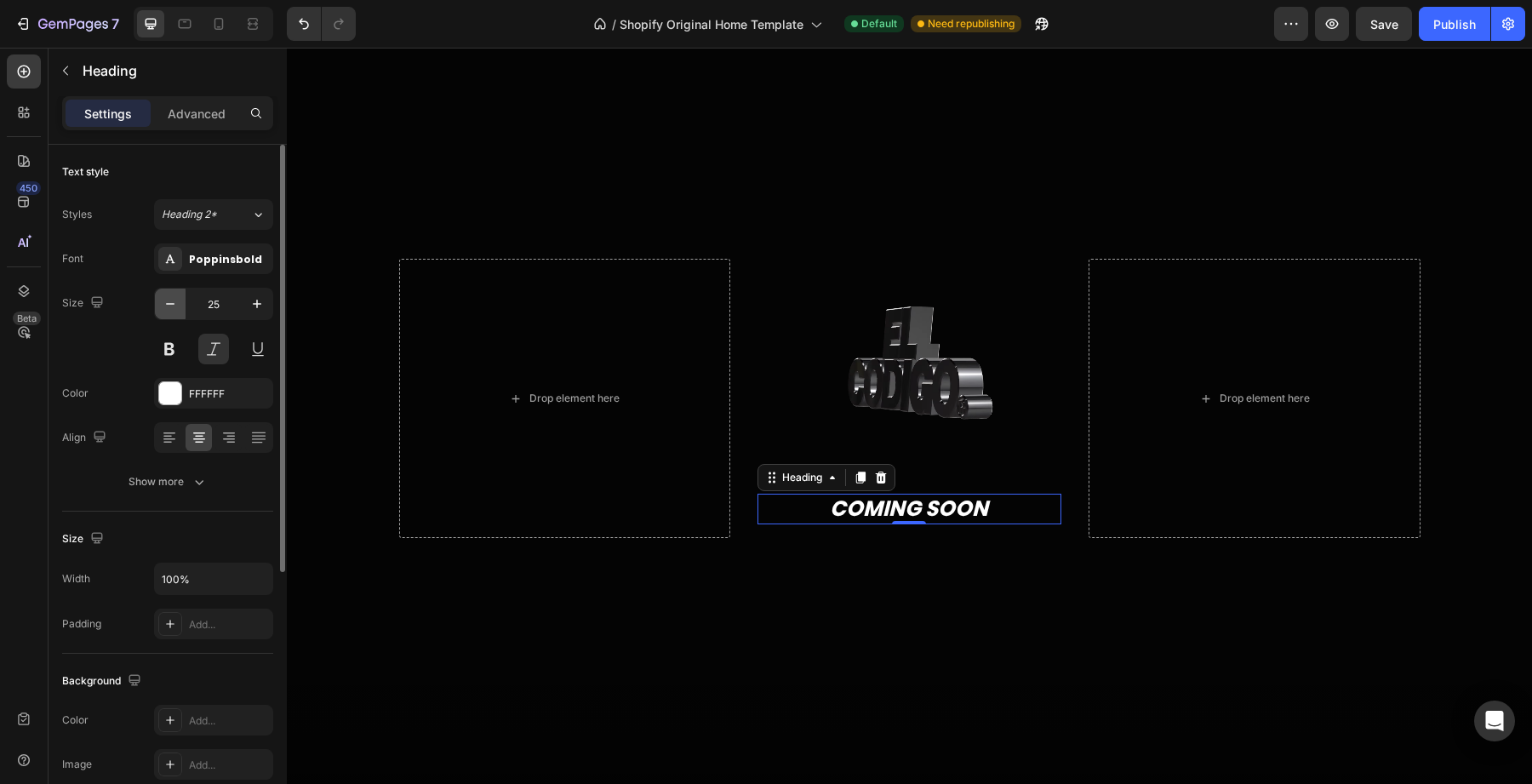
click at [178, 310] on icon "button" at bounding box center [170, 304] width 17 height 17
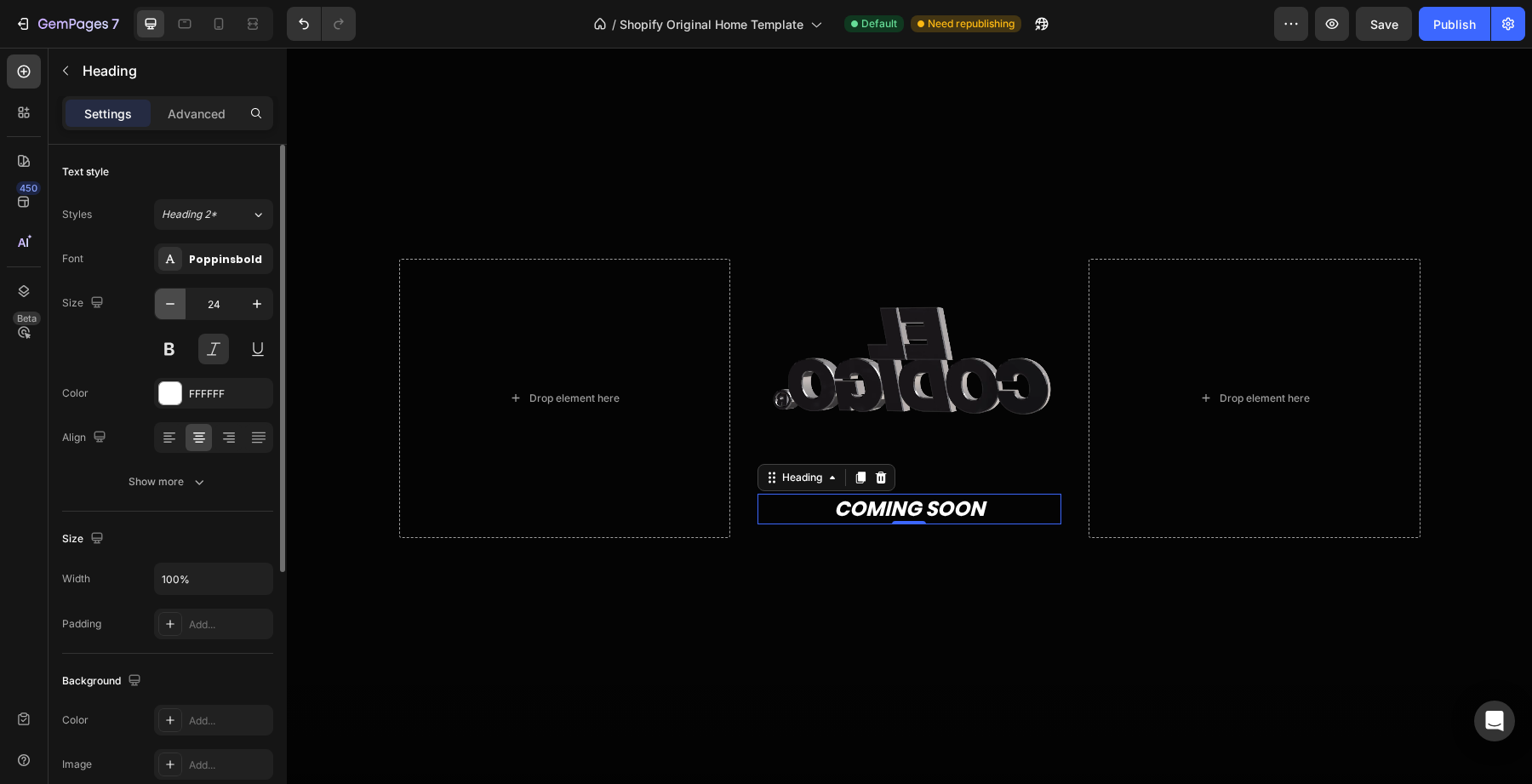
click at [178, 310] on icon "button" at bounding box center [170, 304] width 17 height 17
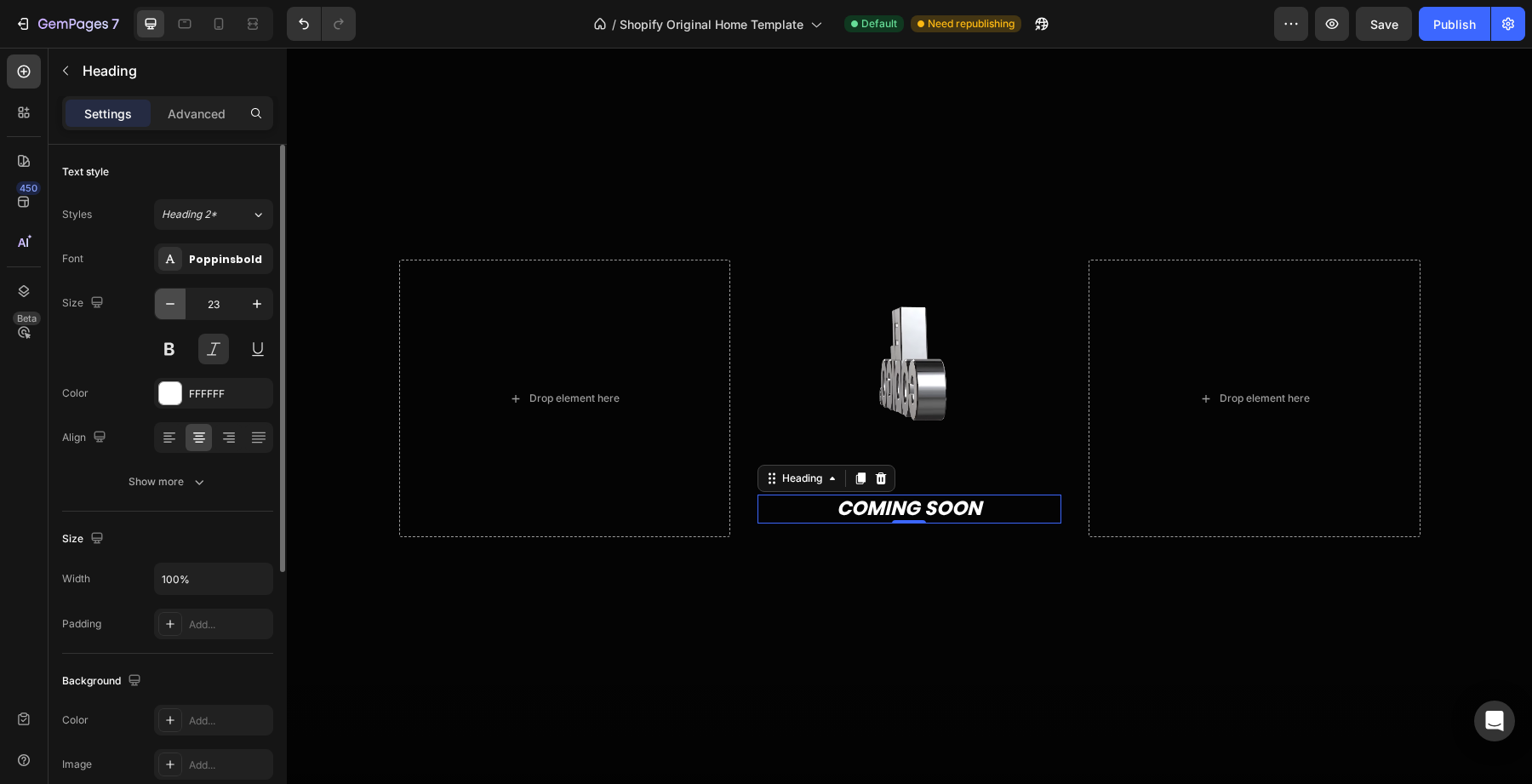
click at [178, 310] on icon "button" at bounding box center [170, 304] width 17 height 17
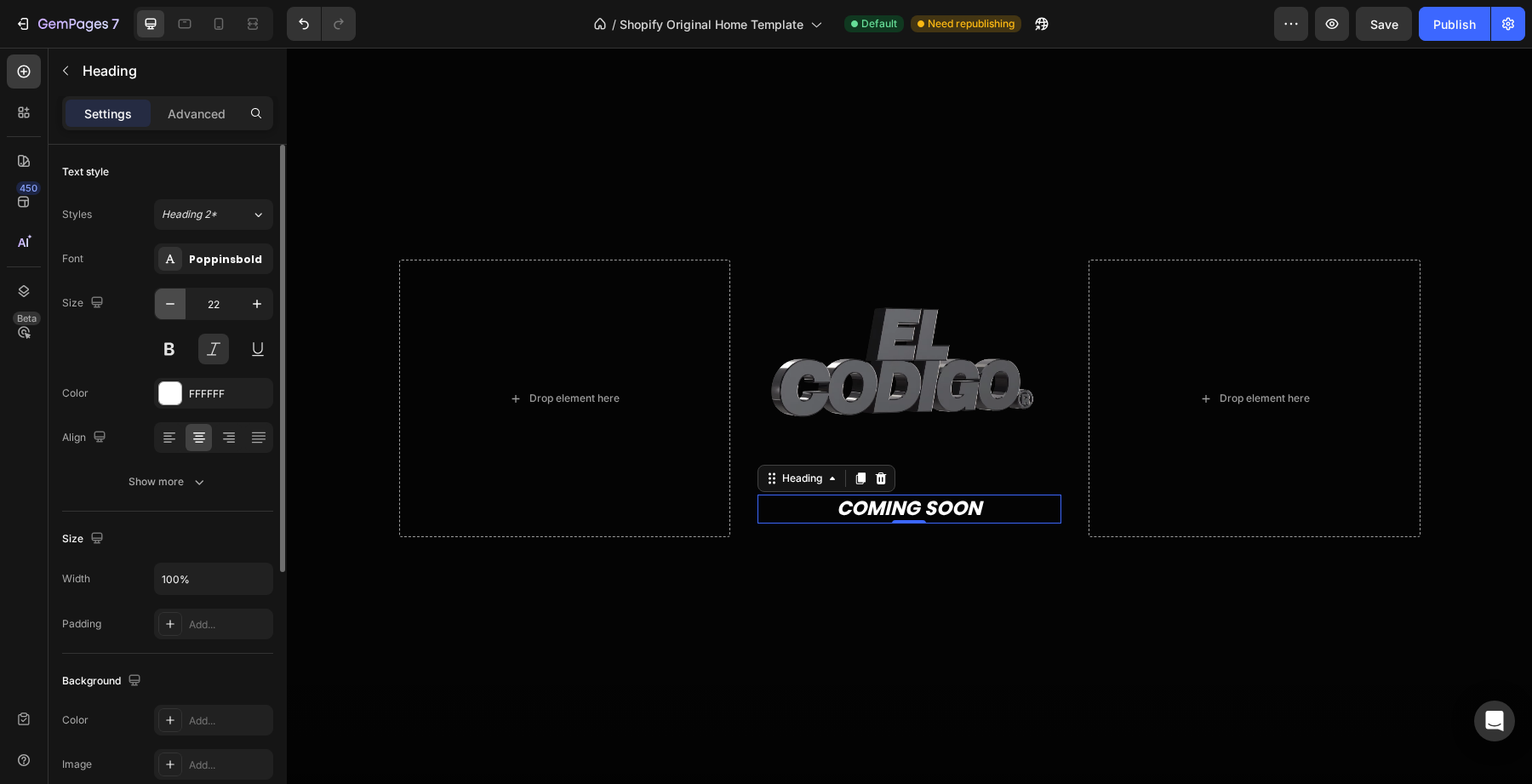
type input "21"
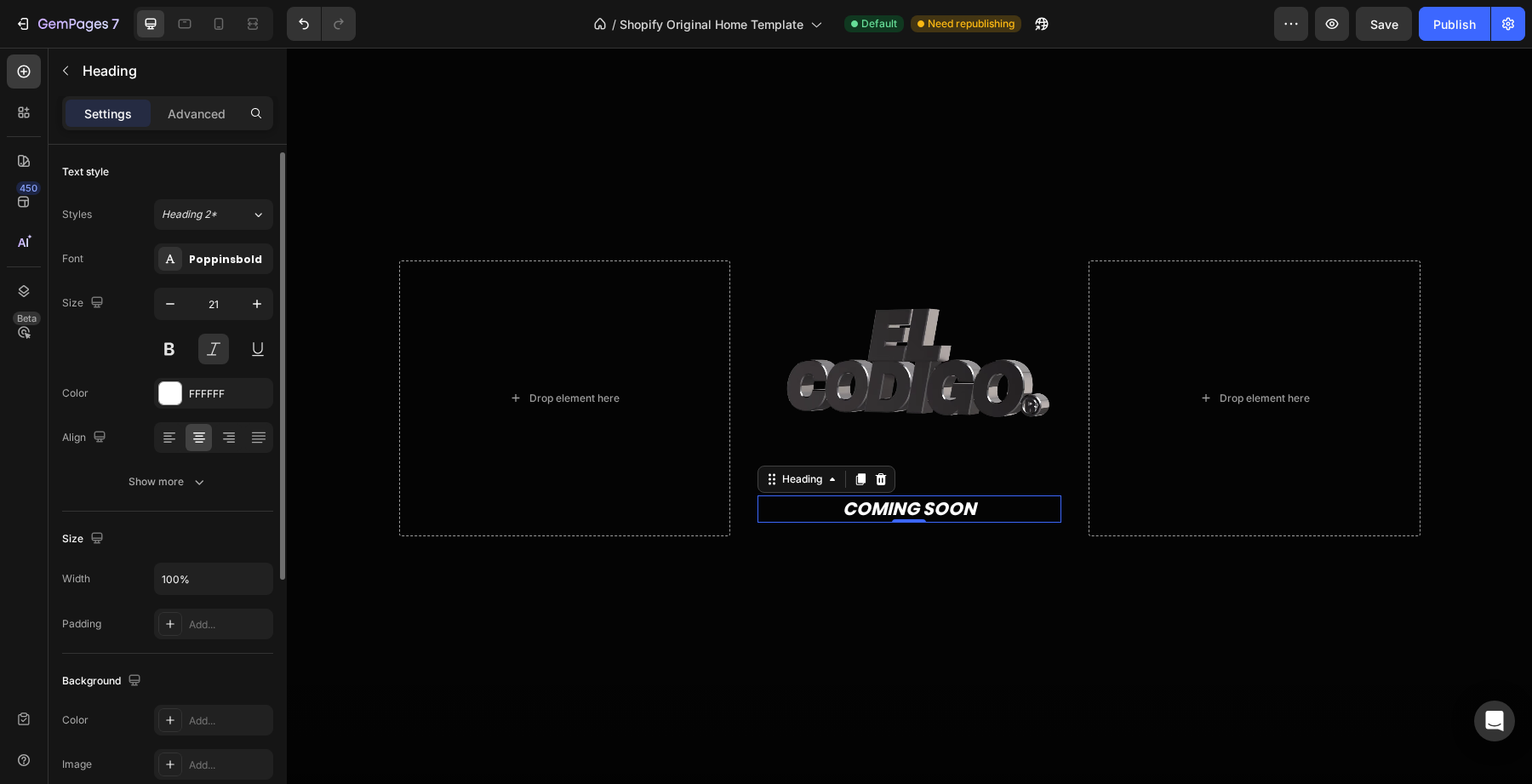
scroll to position [417, 0]
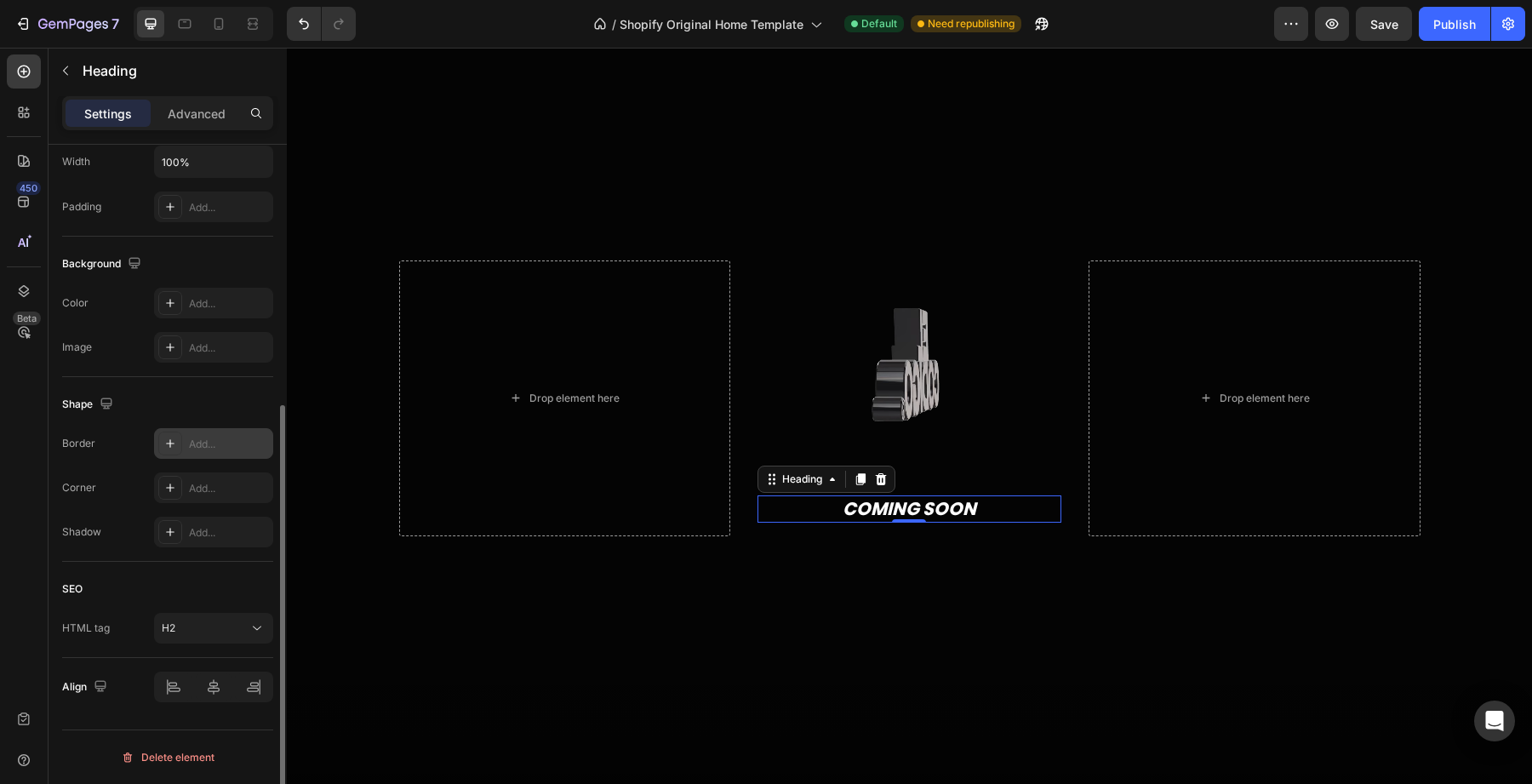
click at [211, 440] on div "Add..." at bounding box center [229, 444] width 80 height 16
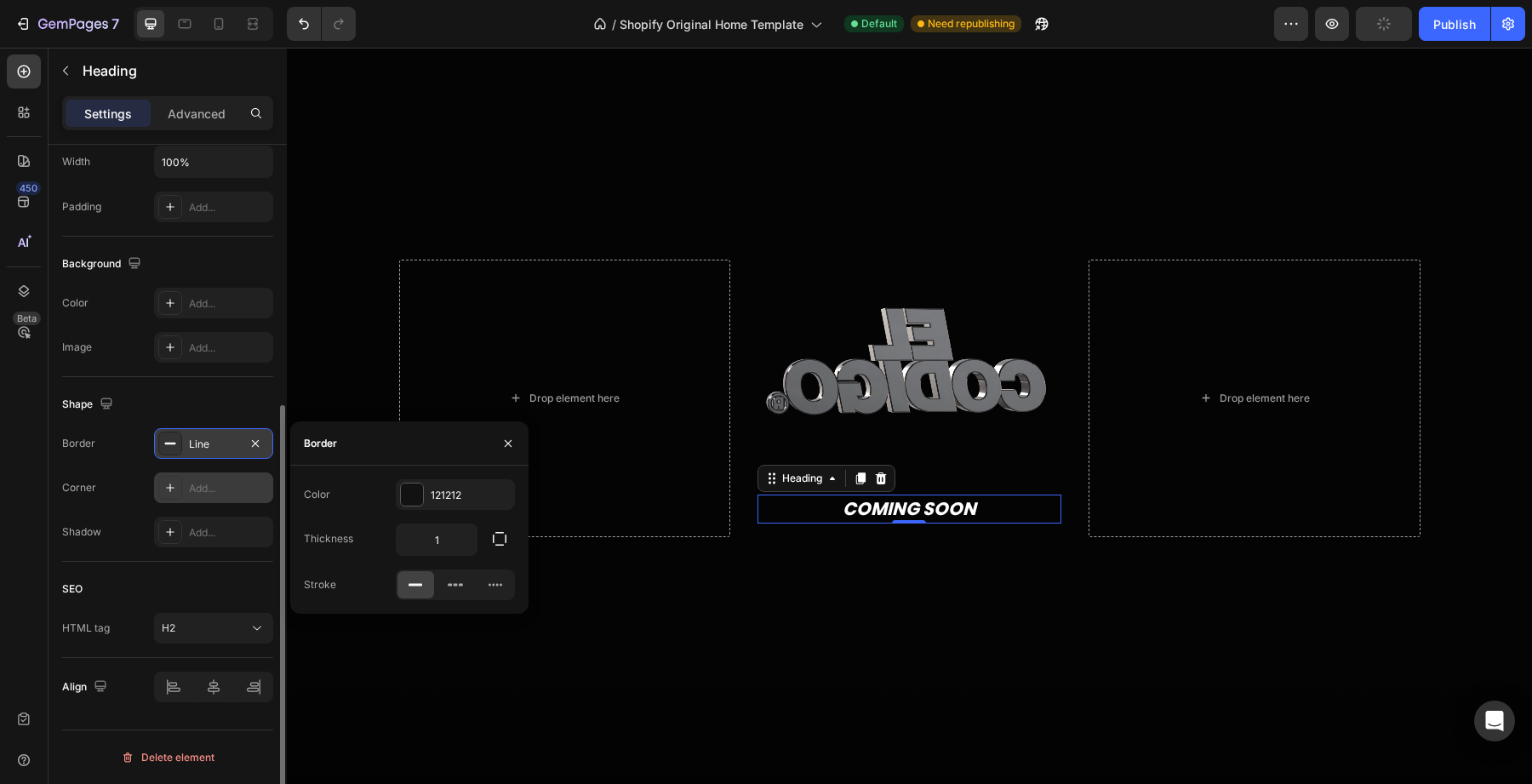
click at [249, 499] on div "Add..." at bounding box center [213, 488] width 119 height 30
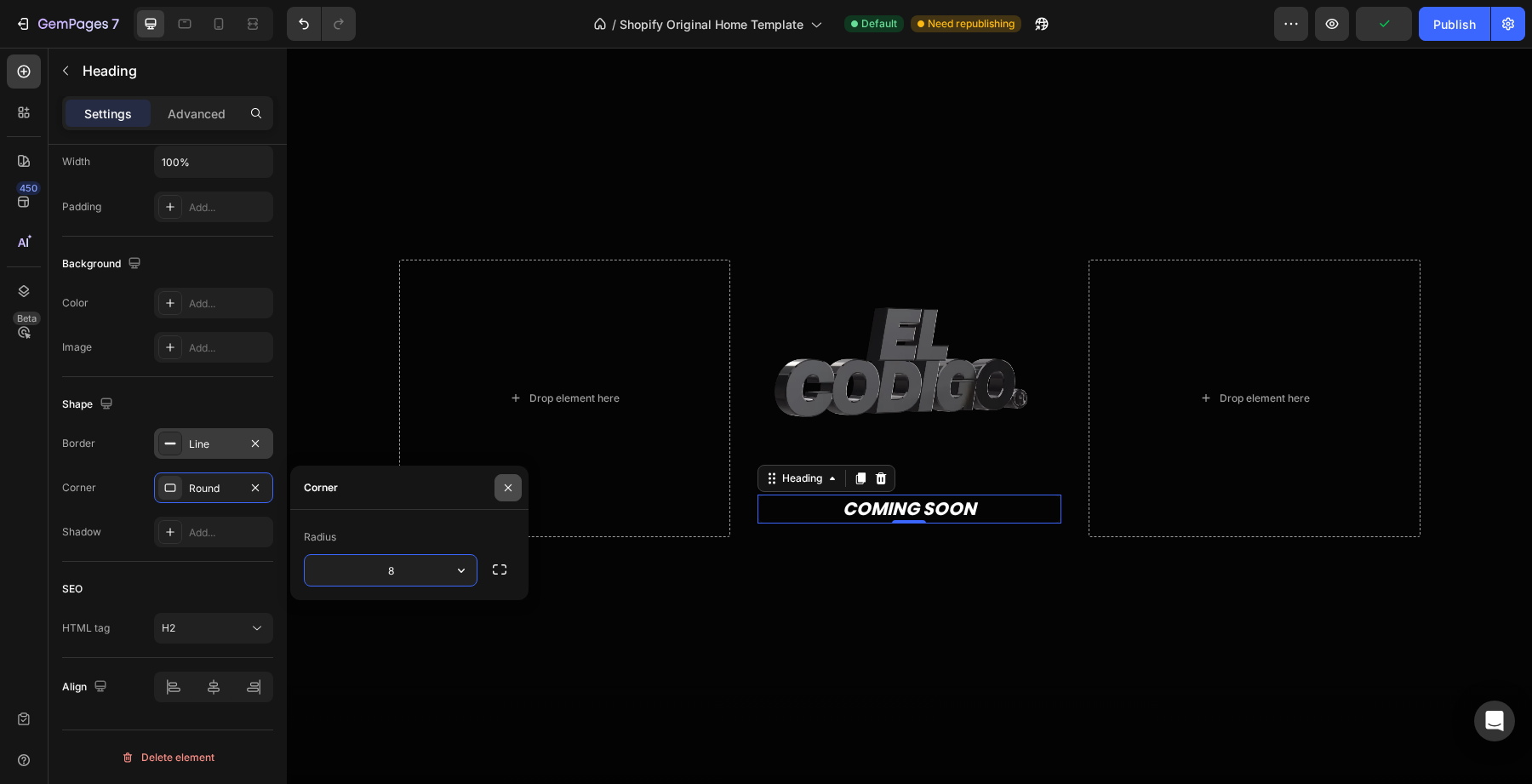
click at [501, 493] on icon "button" at bounding box center [508, 488] width 14 height 14
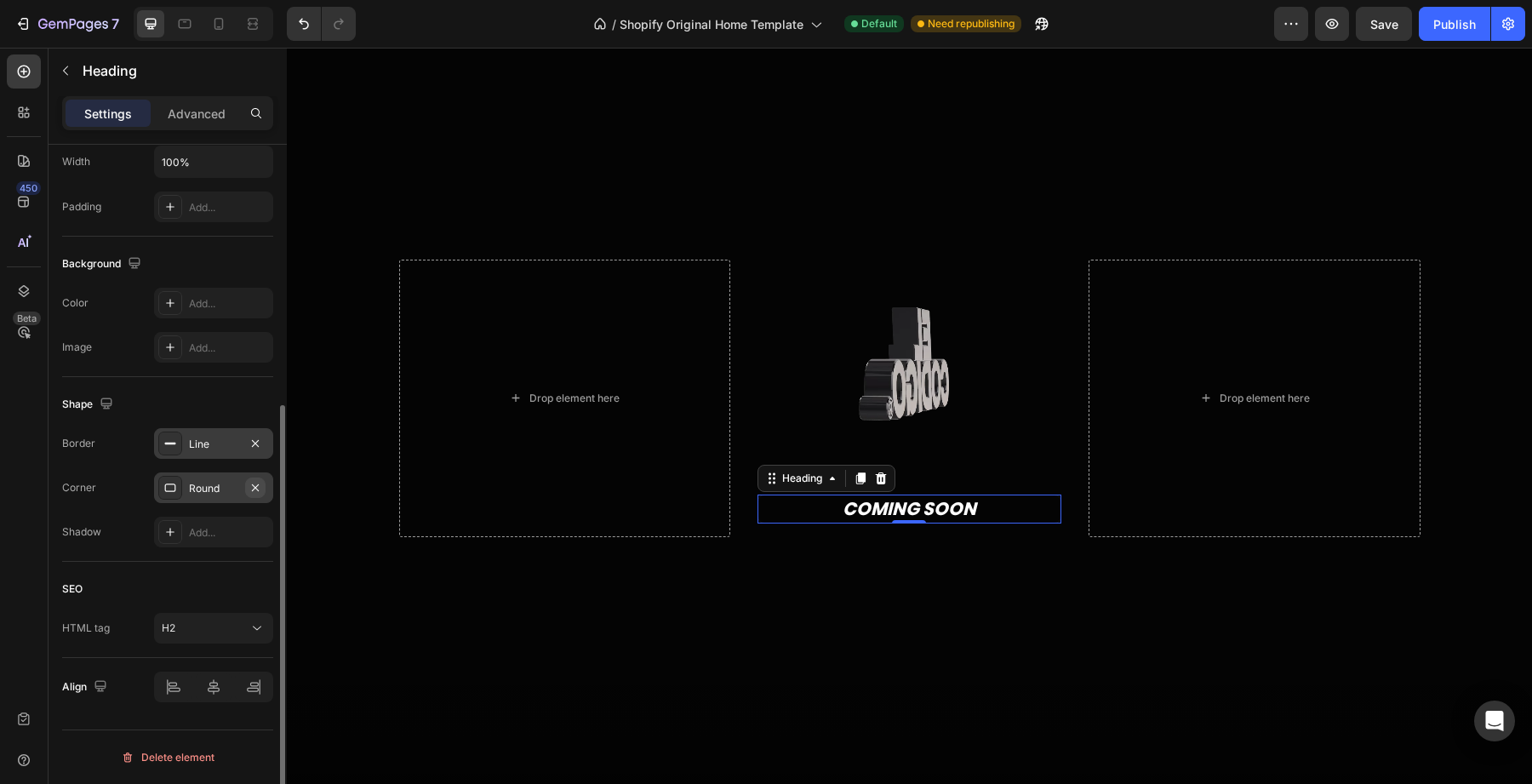
click at [257, 490] on icon "button" at bounding box center [255, 488] width 14 height 14
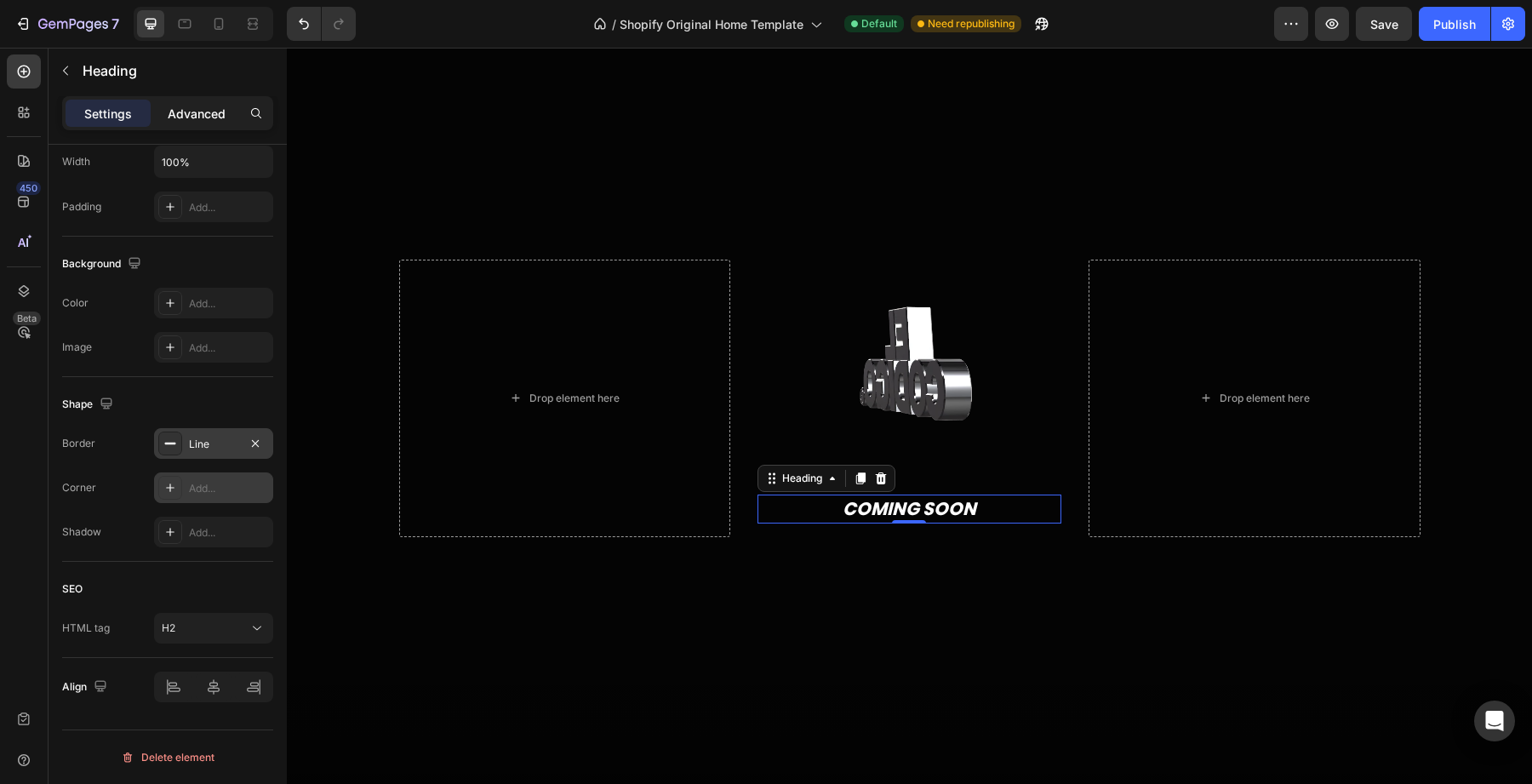
click at [199, 124] on div "Advanced" at bounding box center [197, 113] width 85 height 27
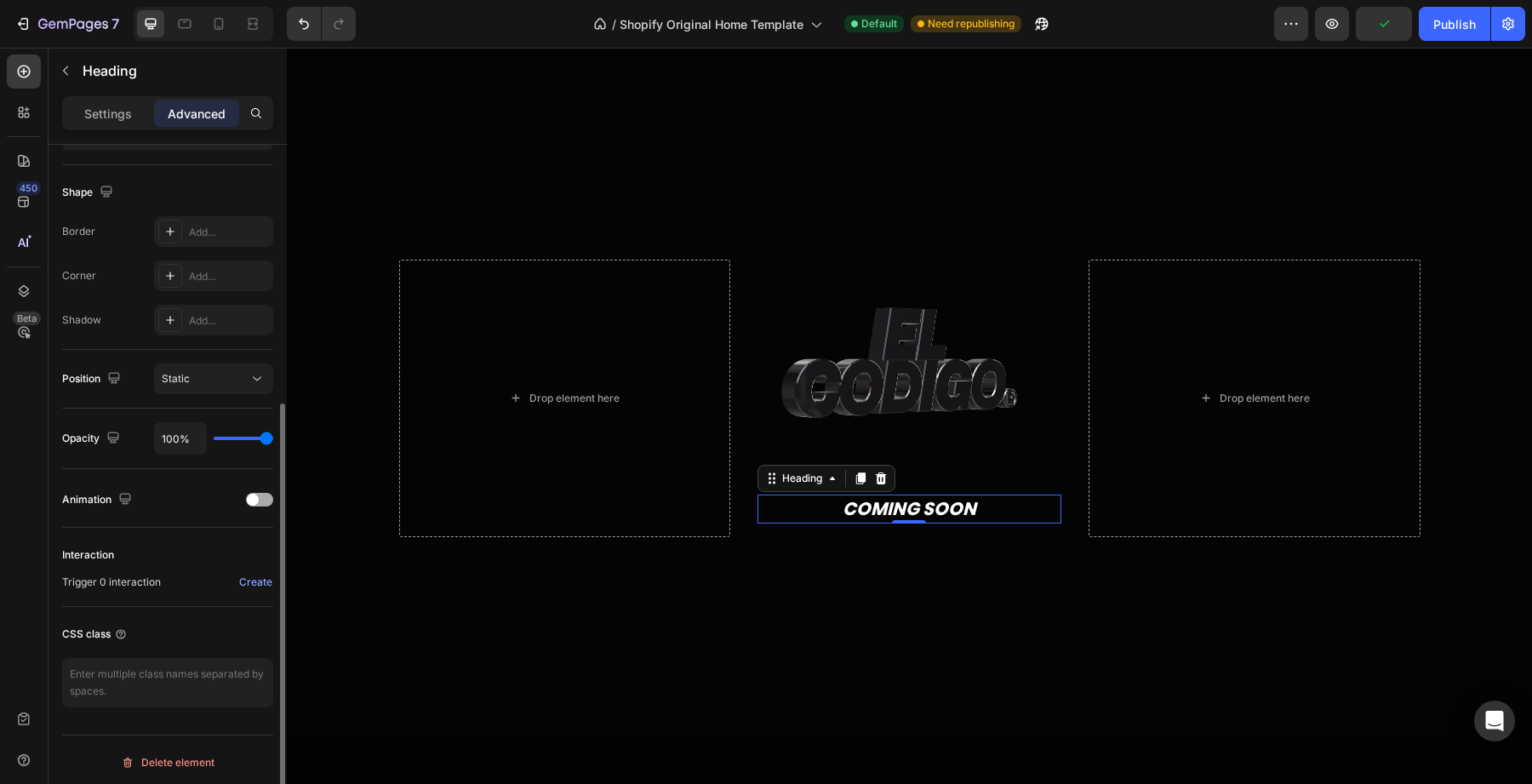
click at [257, 502] on span at bounding box center [252, 500] width 12 height 12
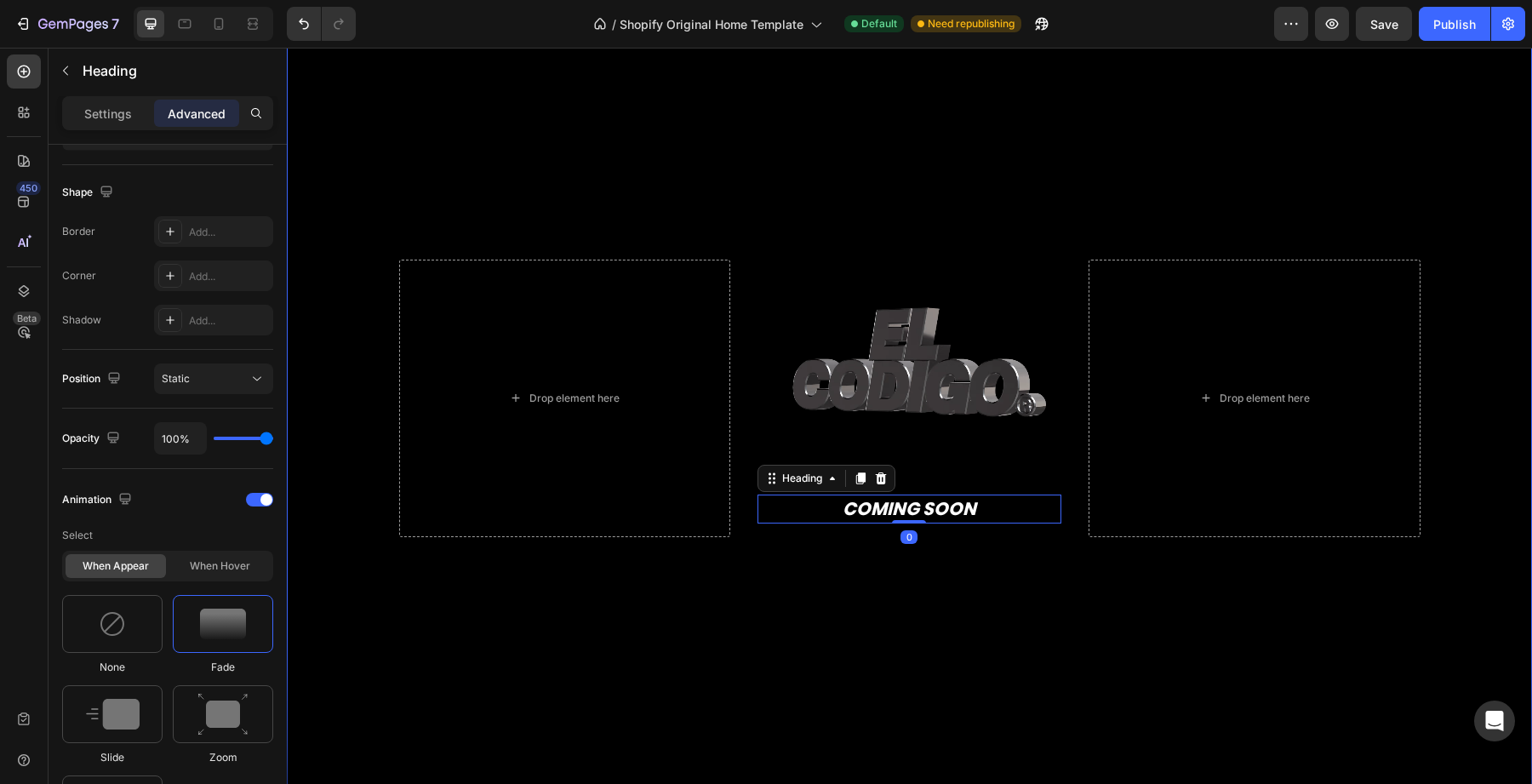
click at [779, 563] on div "Overlay" at bounding box center [910, 398] width 1246 height 979
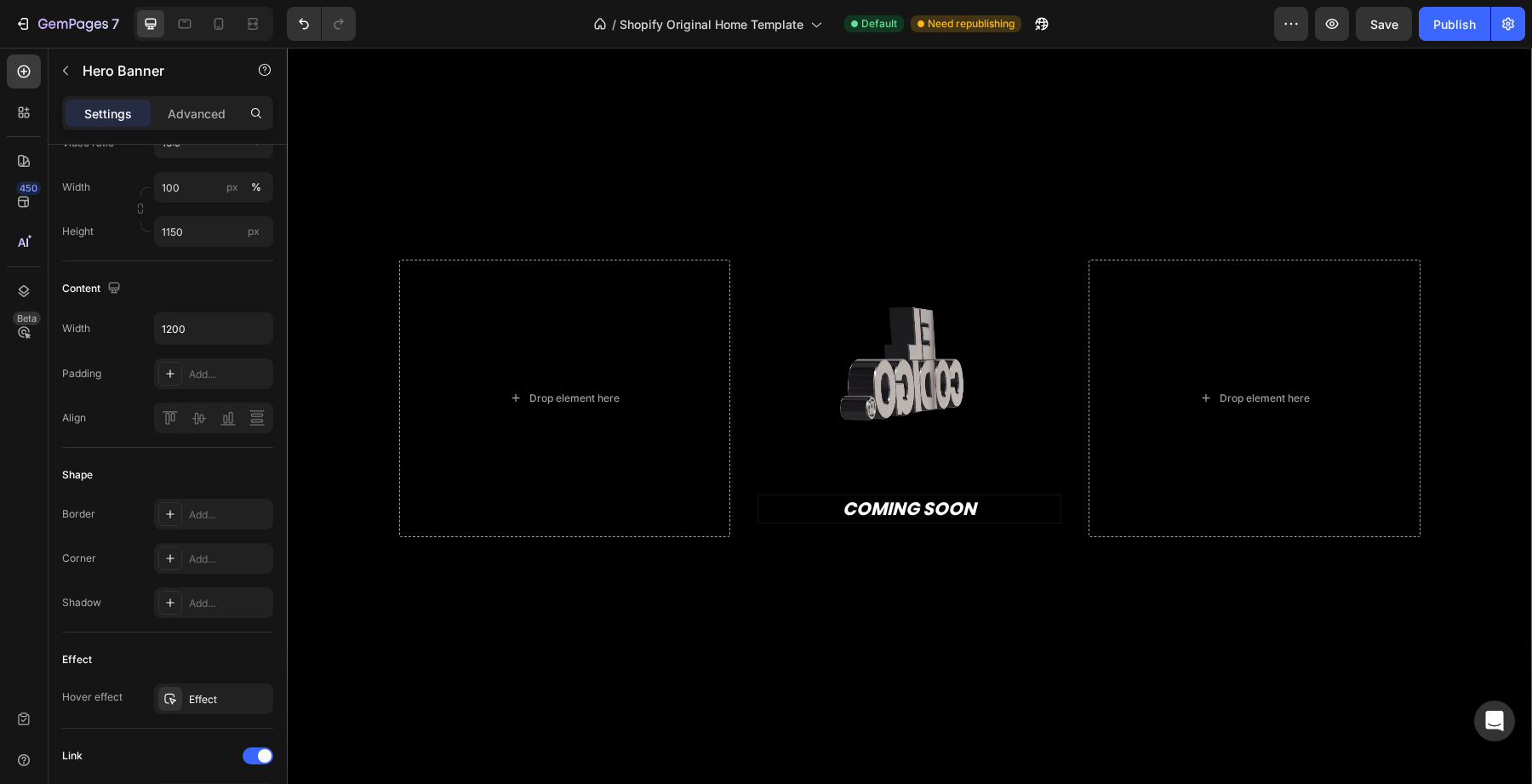
scroll to position [0, 0]
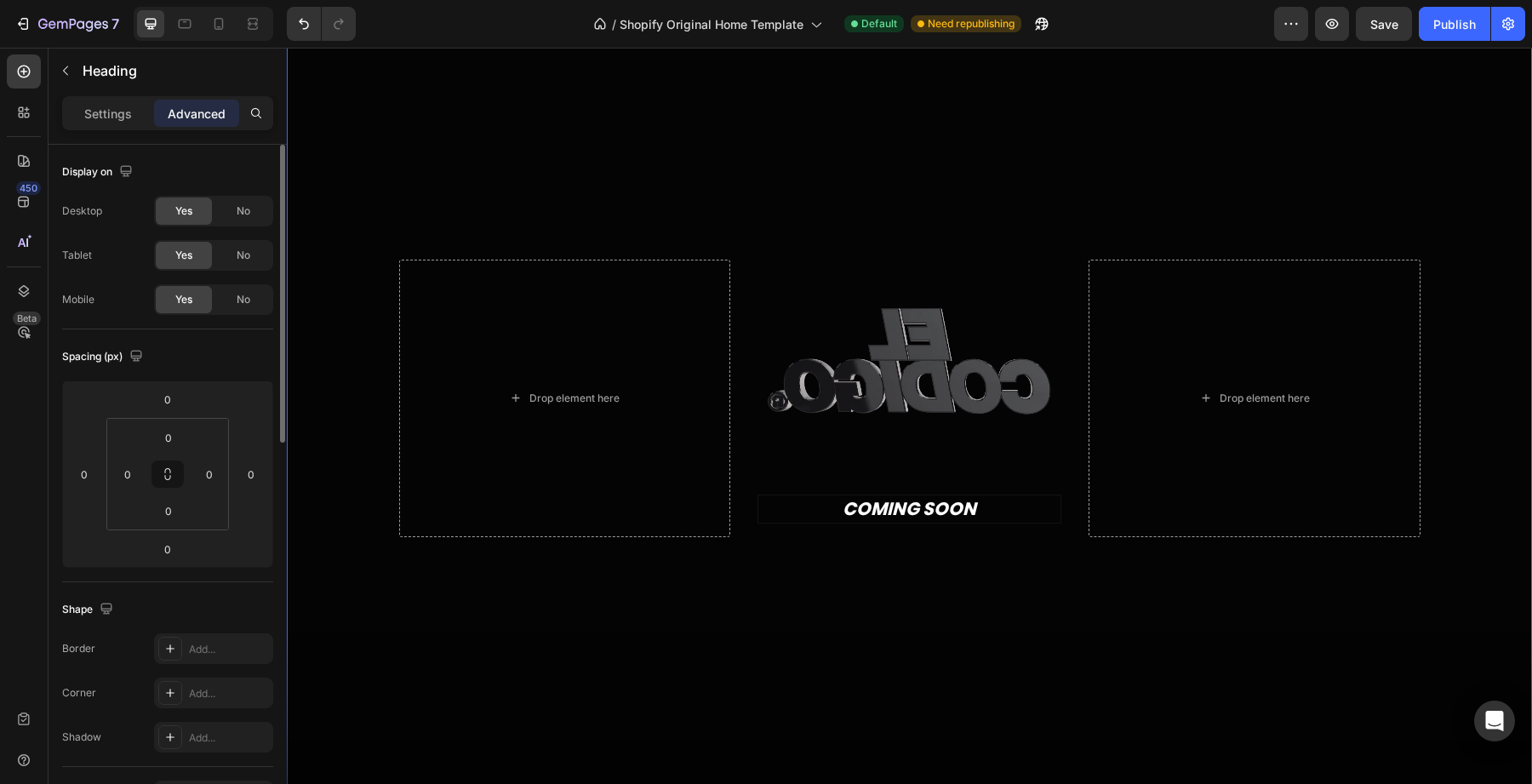
click at [783, 513] on p "COMING SOON" at bounding box center [910, 508] width 299 height 23
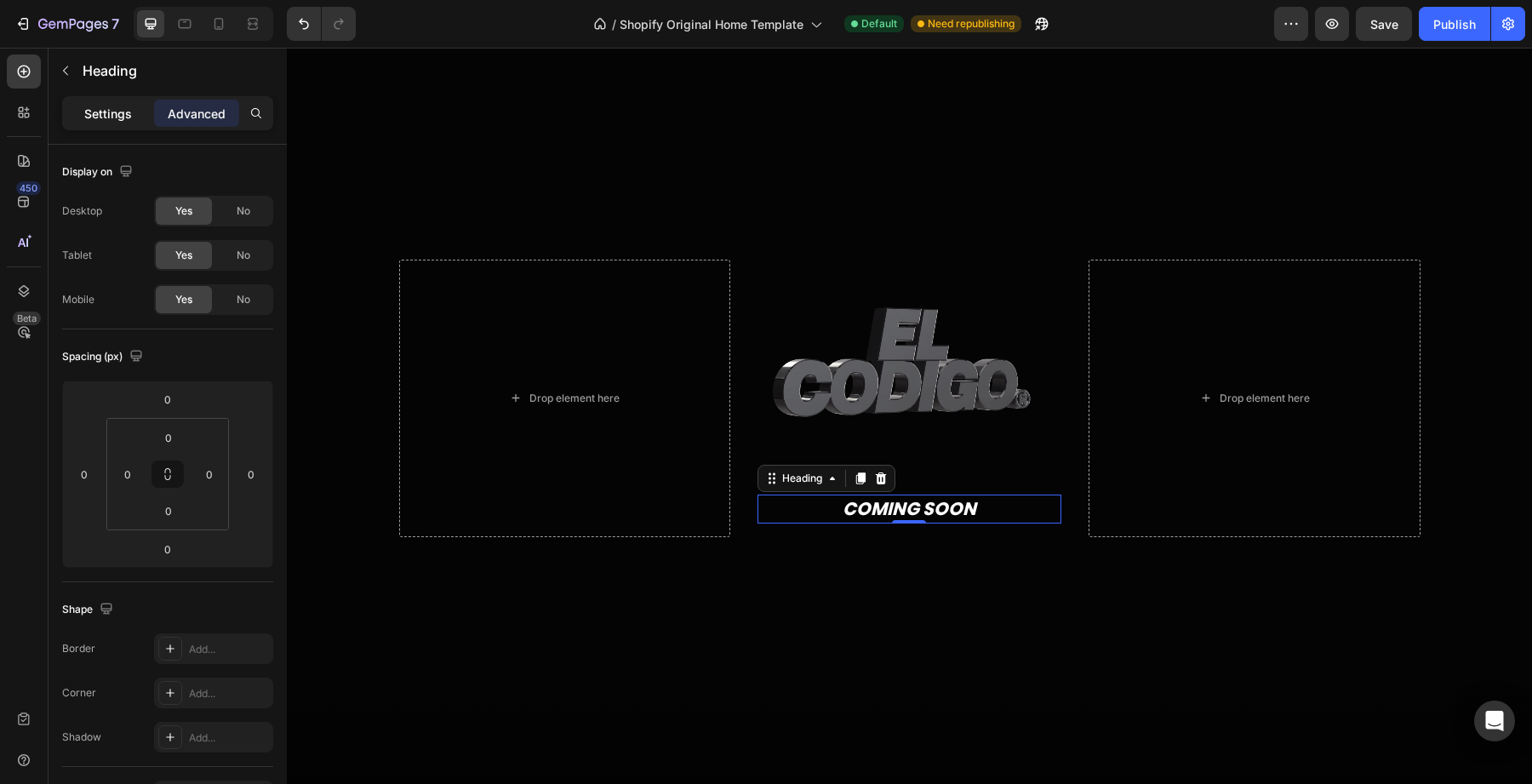
click at [110, 116] on p "Settings" at bounding box center [108, 113] width 48 height 18
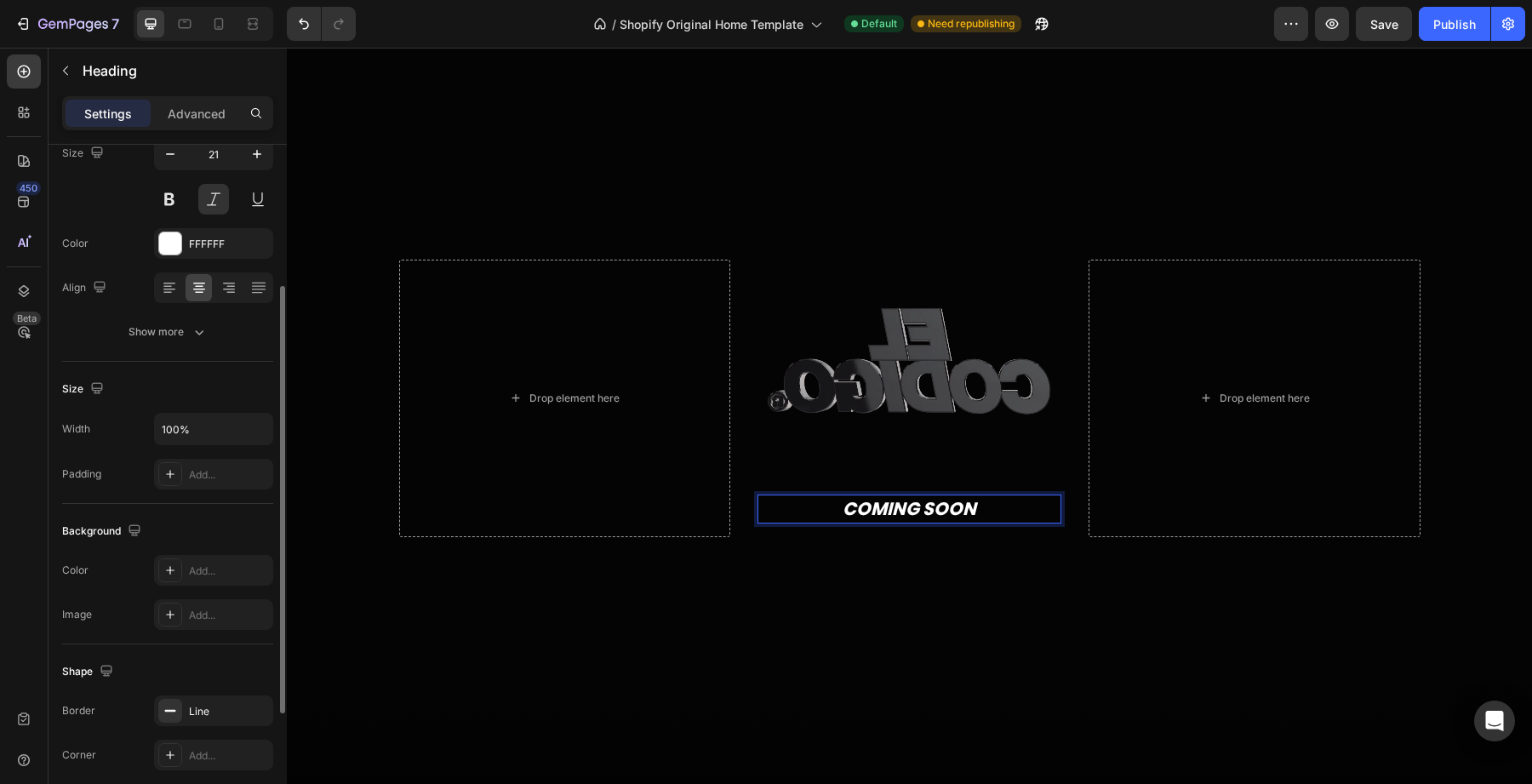
scroll to position [417, 0]
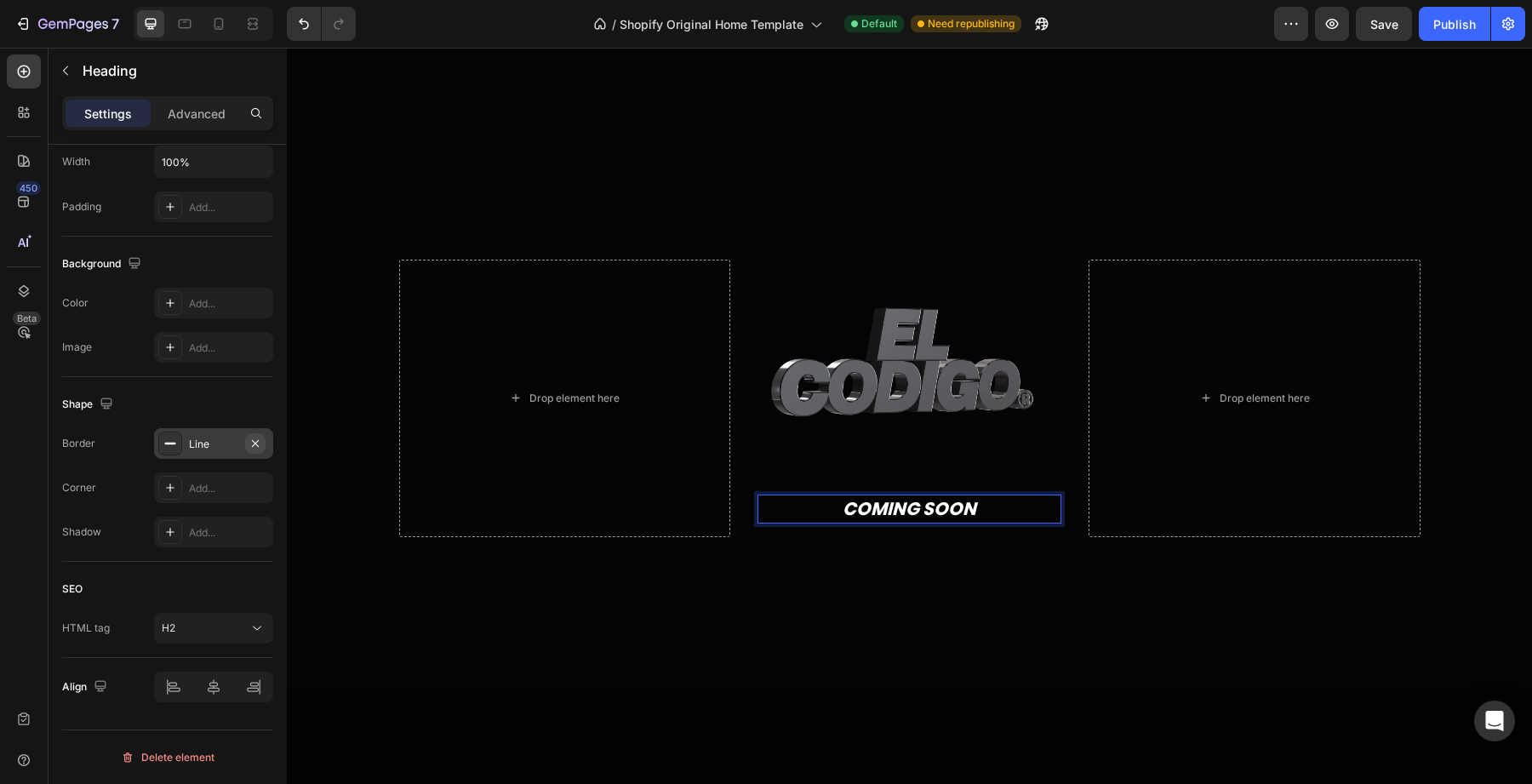
click at [256, 439] on icon "button" at bounding box center [255, 443] width 14 height 14
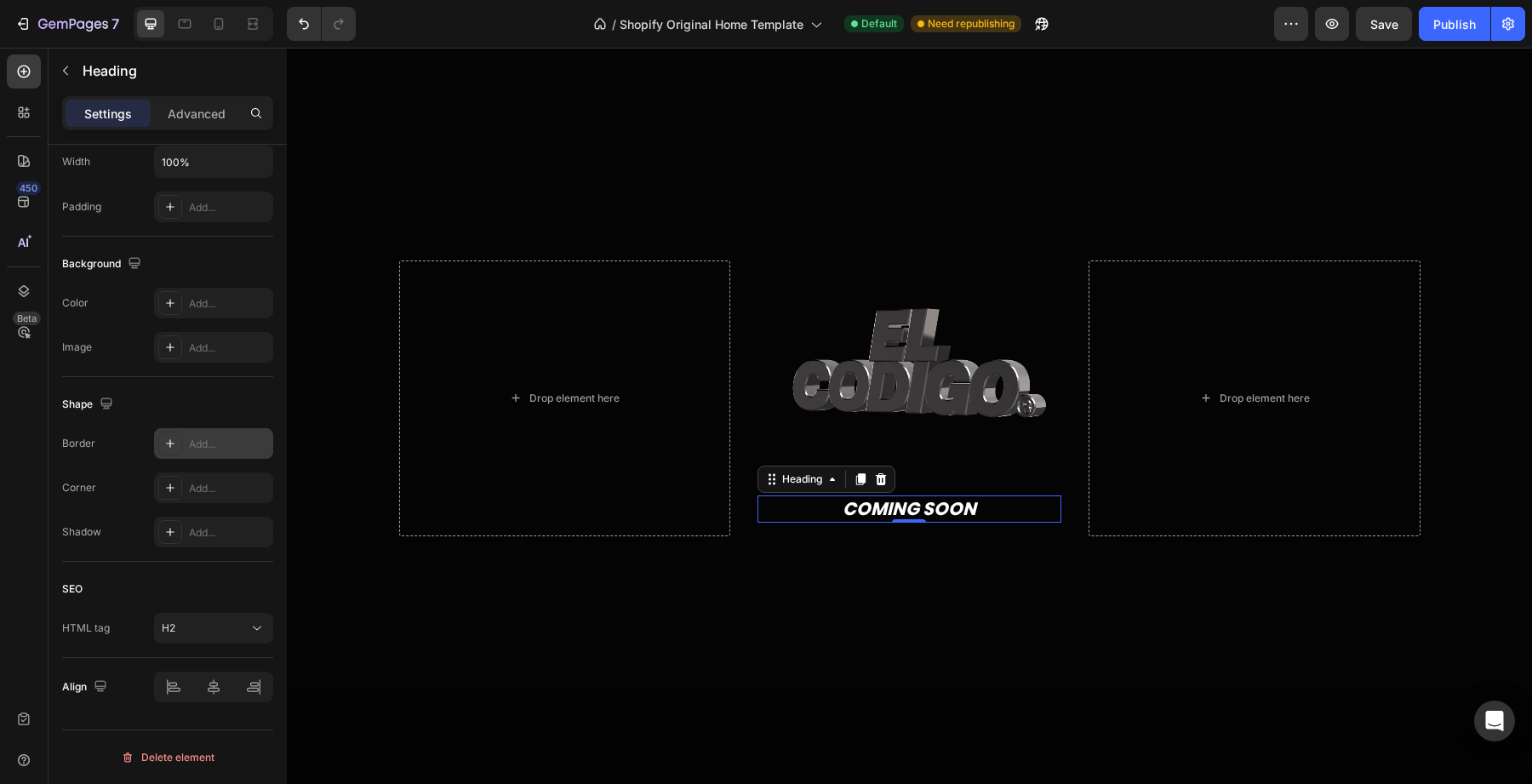
click at [244, 402] on div "Shape" at bounding box center [167, 404] width 211 height 27
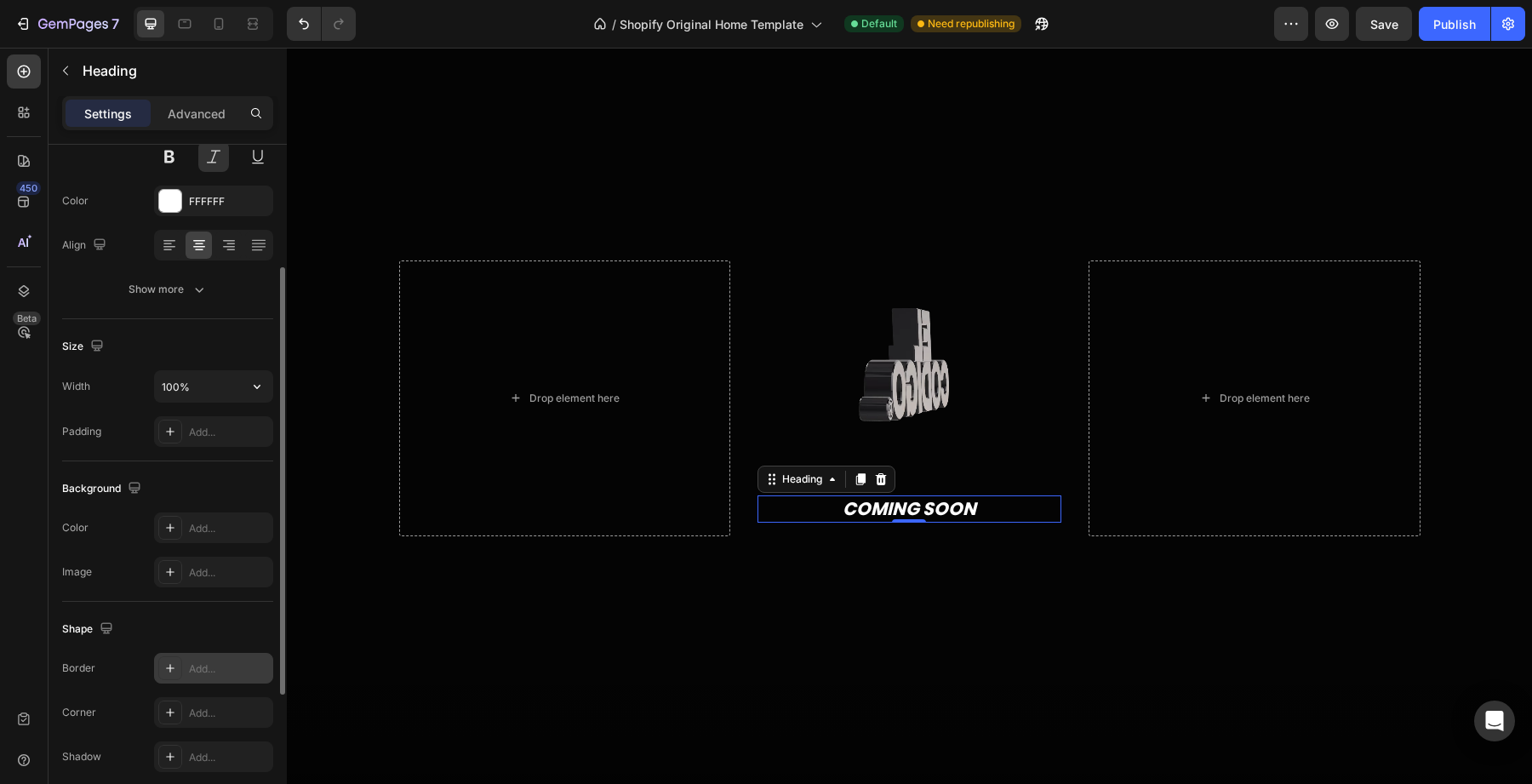
scroll to position [188, 0]
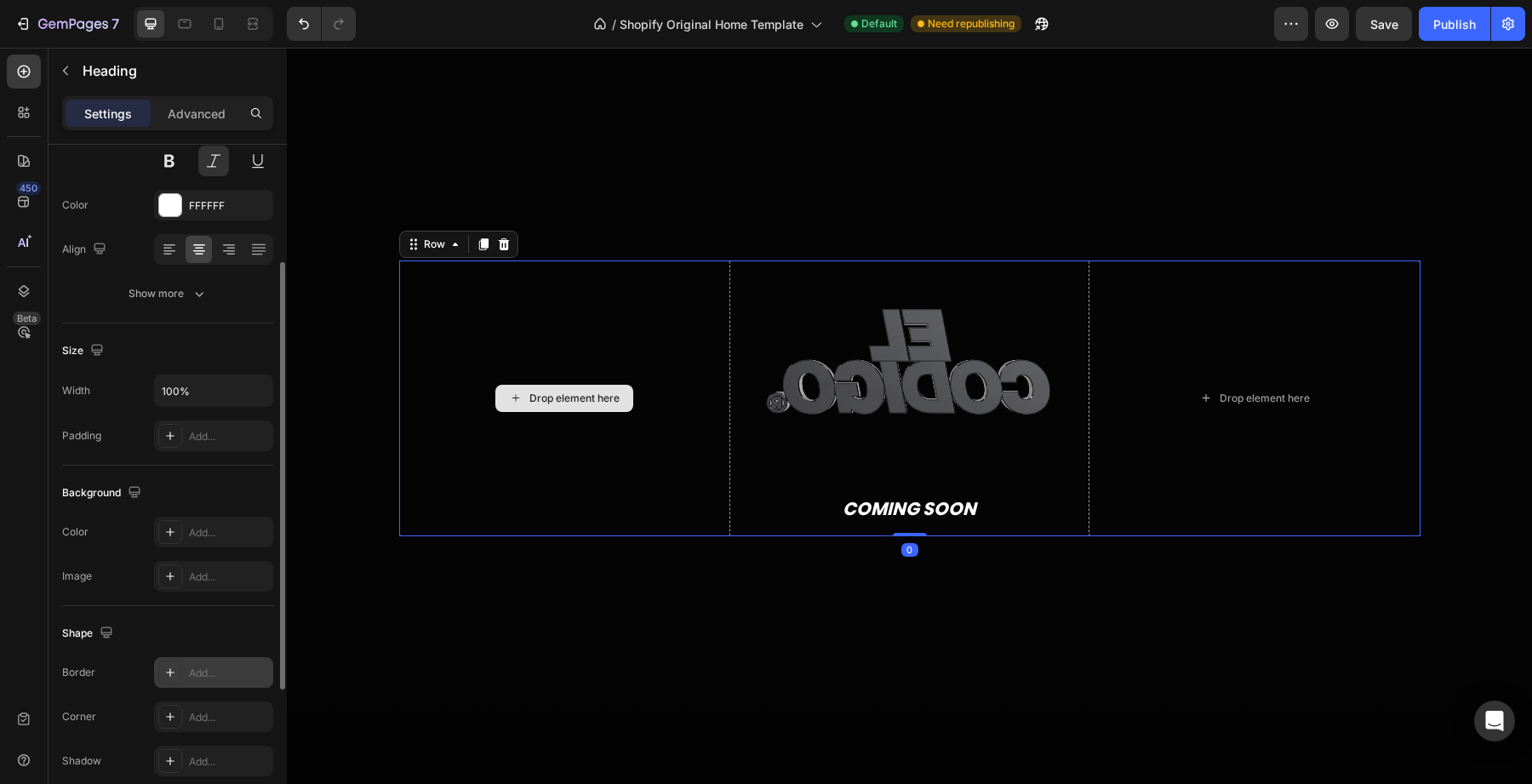
click at [578, 535] on div "Drop element here" at bounding box center [564, 398] width 332 height 275
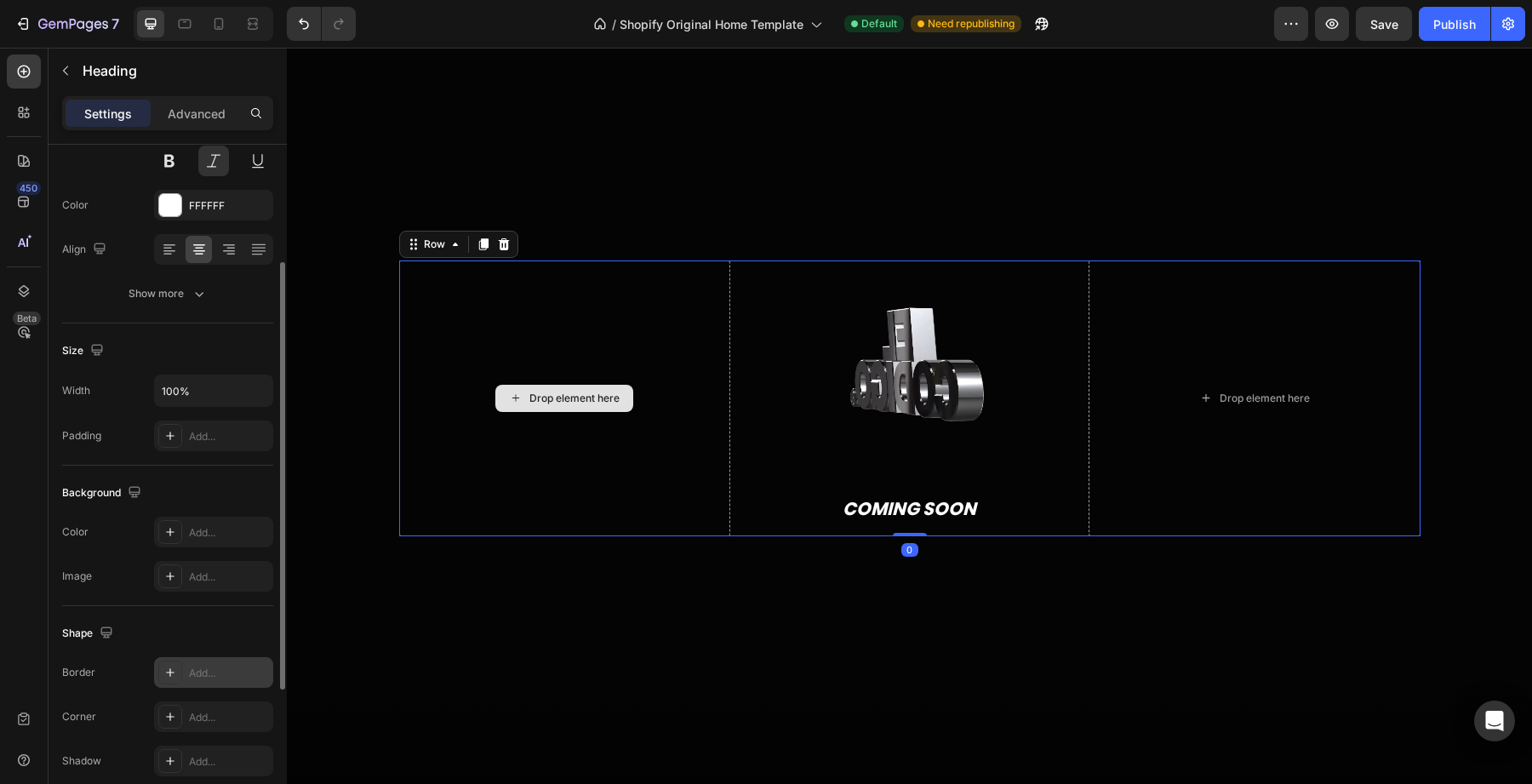
scroll to position [0, 0]
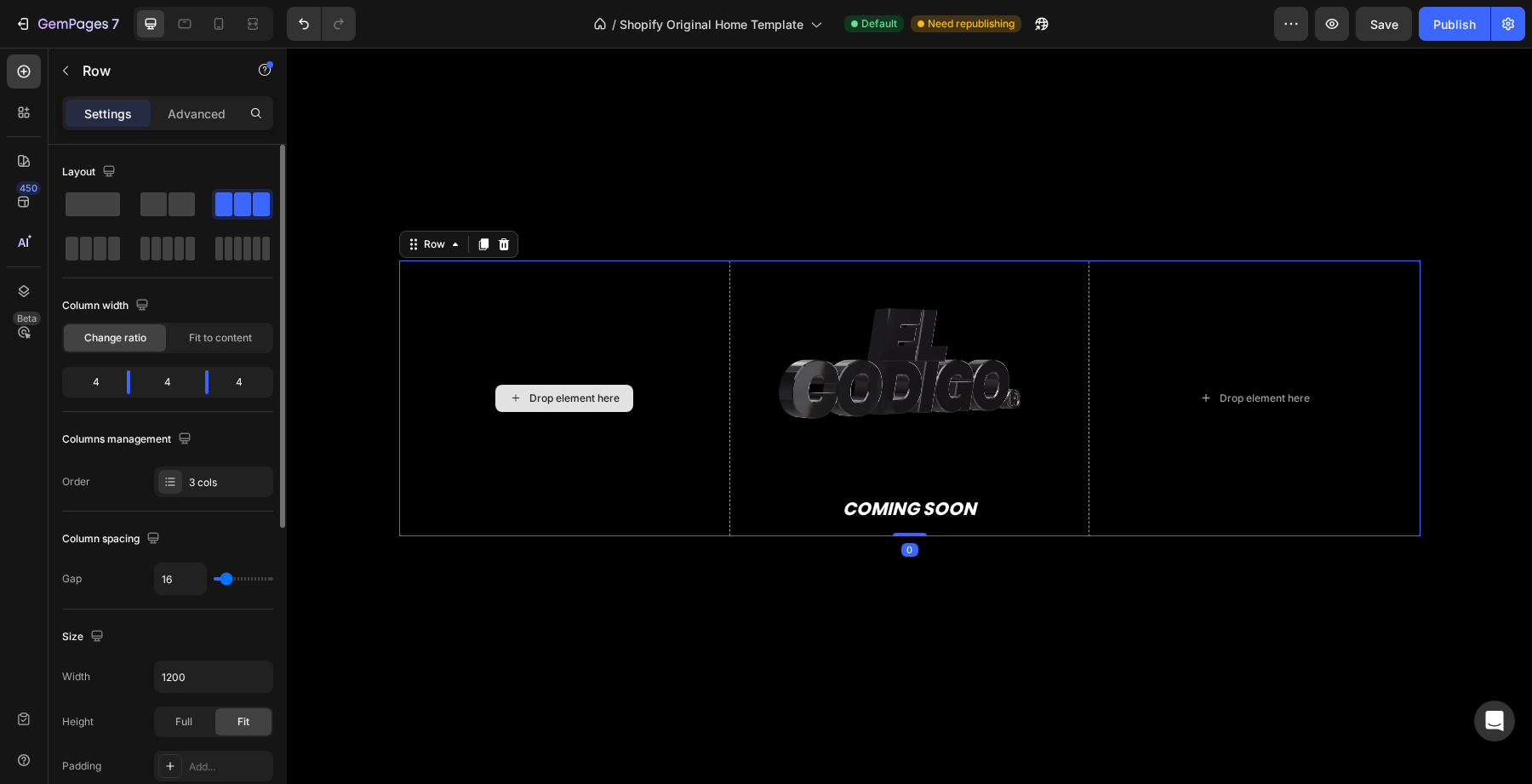
click at [600, 607] on div "Overlay" at bounding box center [910, 398] width 1246 height 979
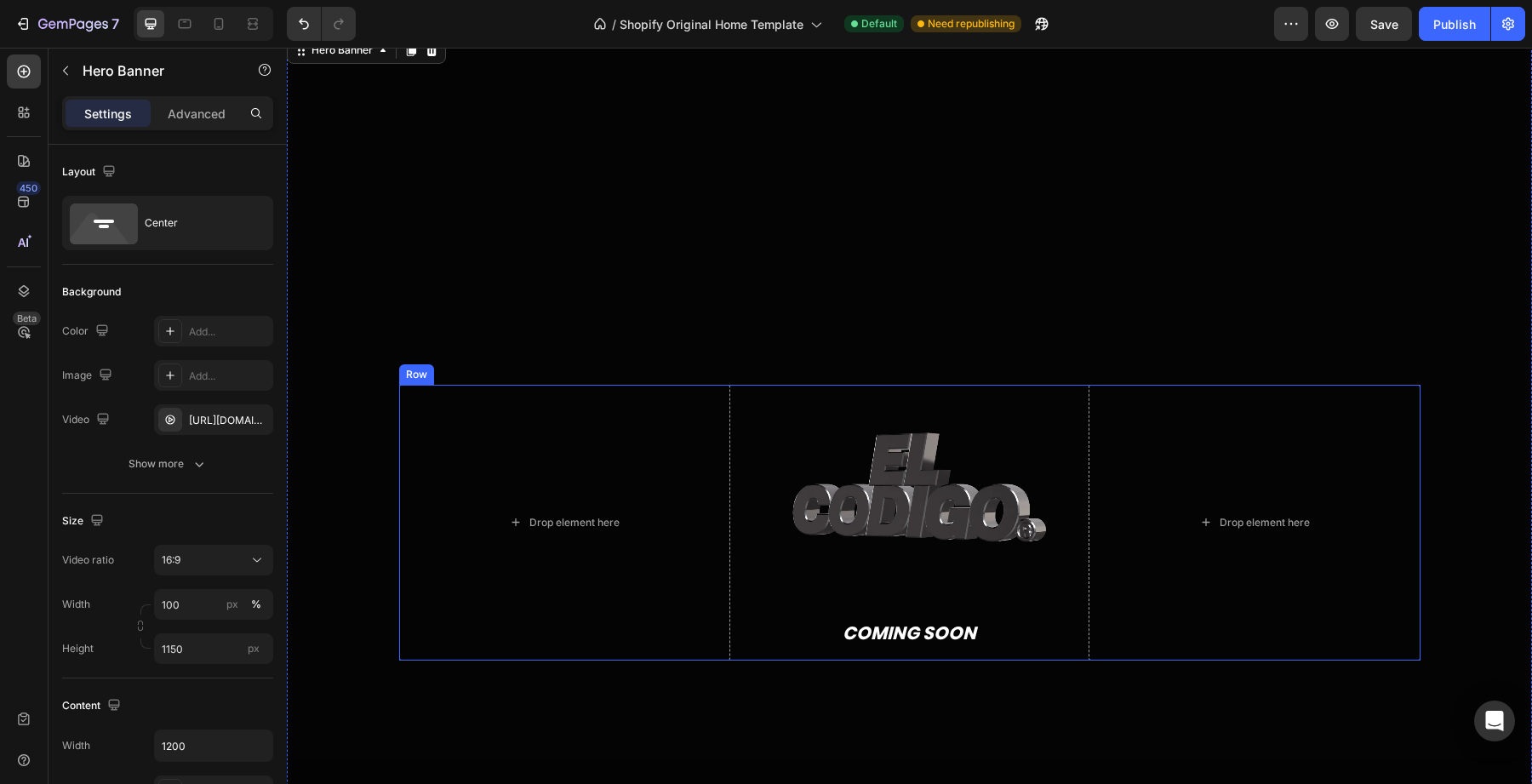
scroll to position [63, 0]
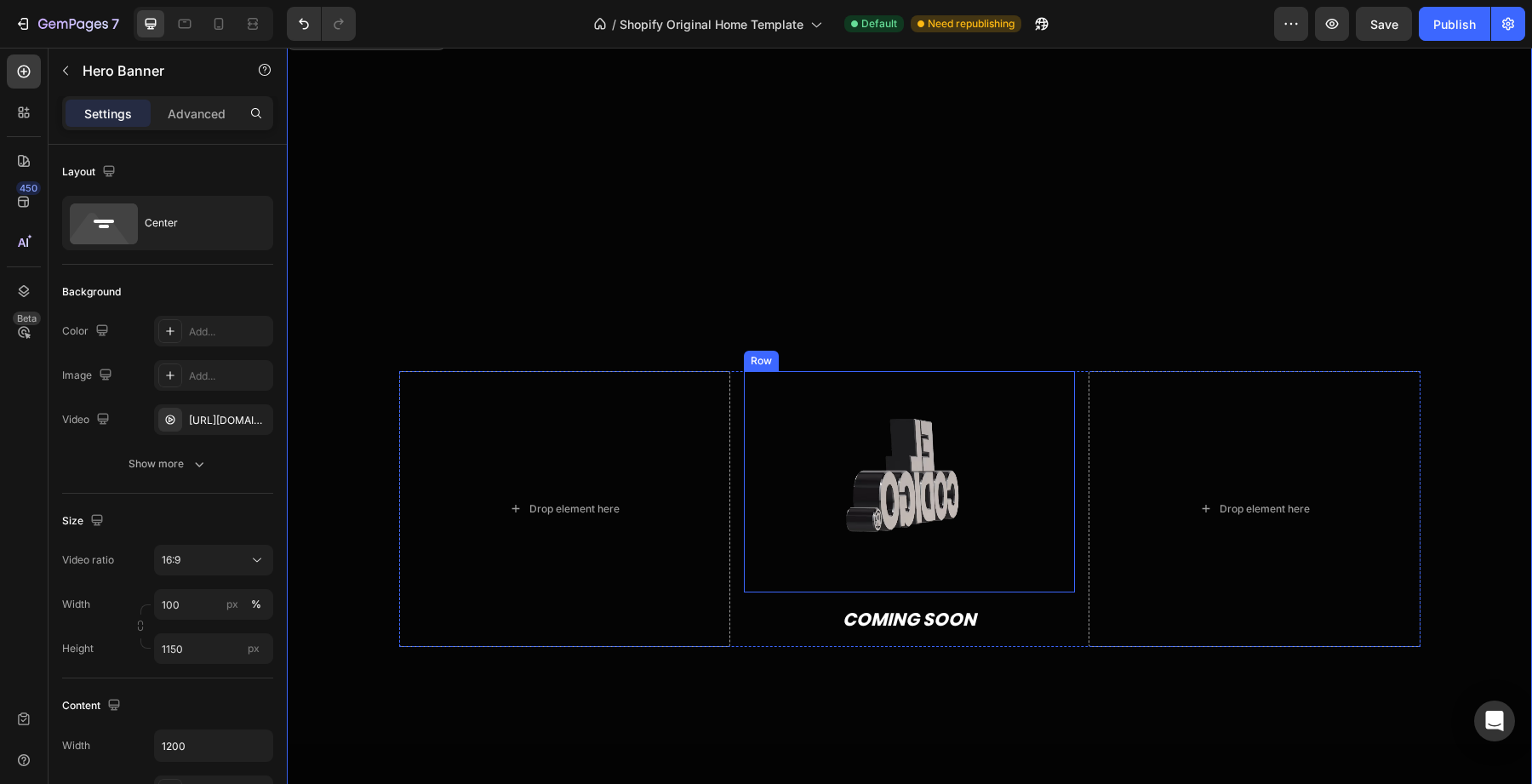
click at [979, 379] on div "Custom Code Row" at bounding box center [910, 482] width 332 height 222
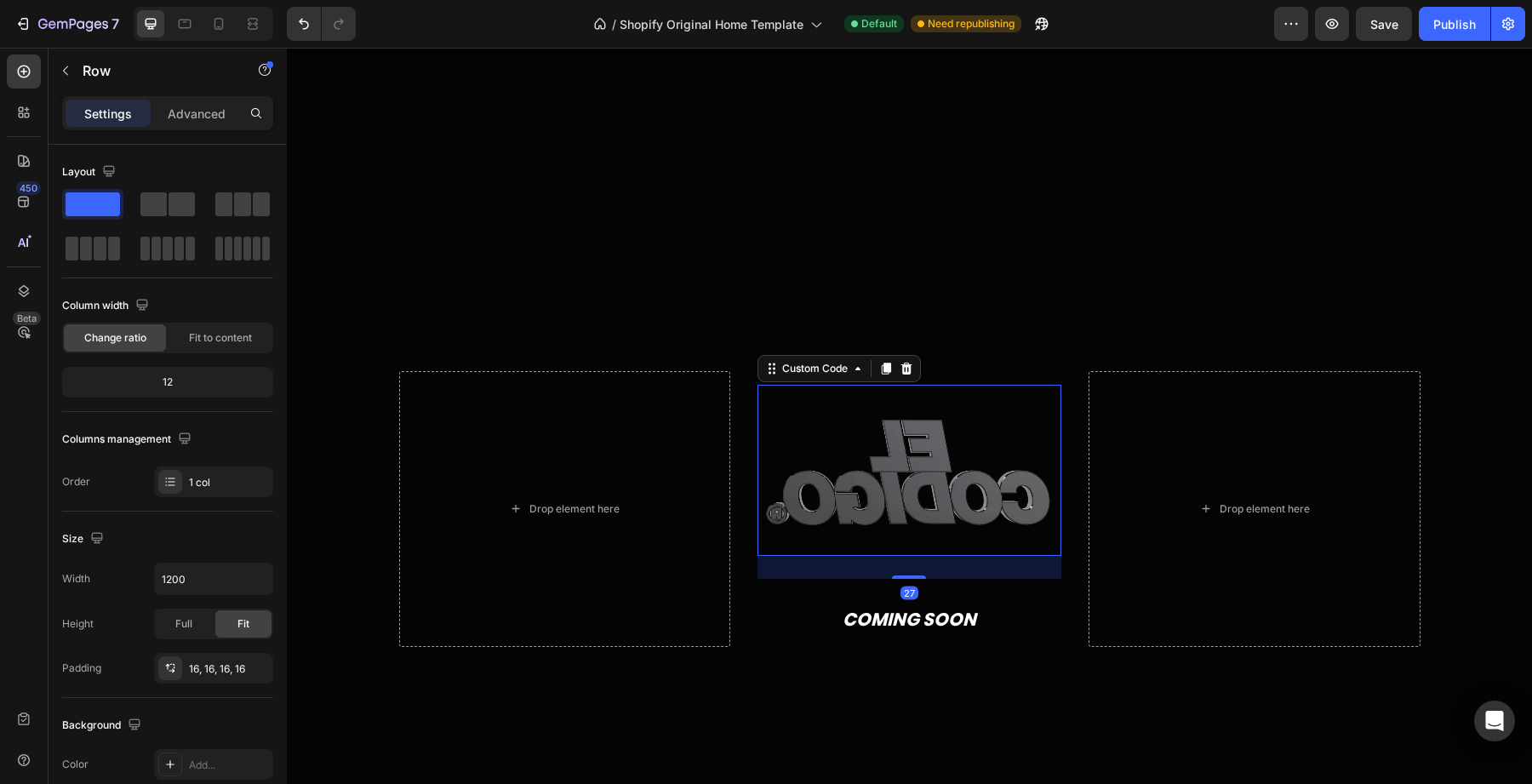
click at [924, 447] on video at bounding box center [909, 470] width 304 height 171
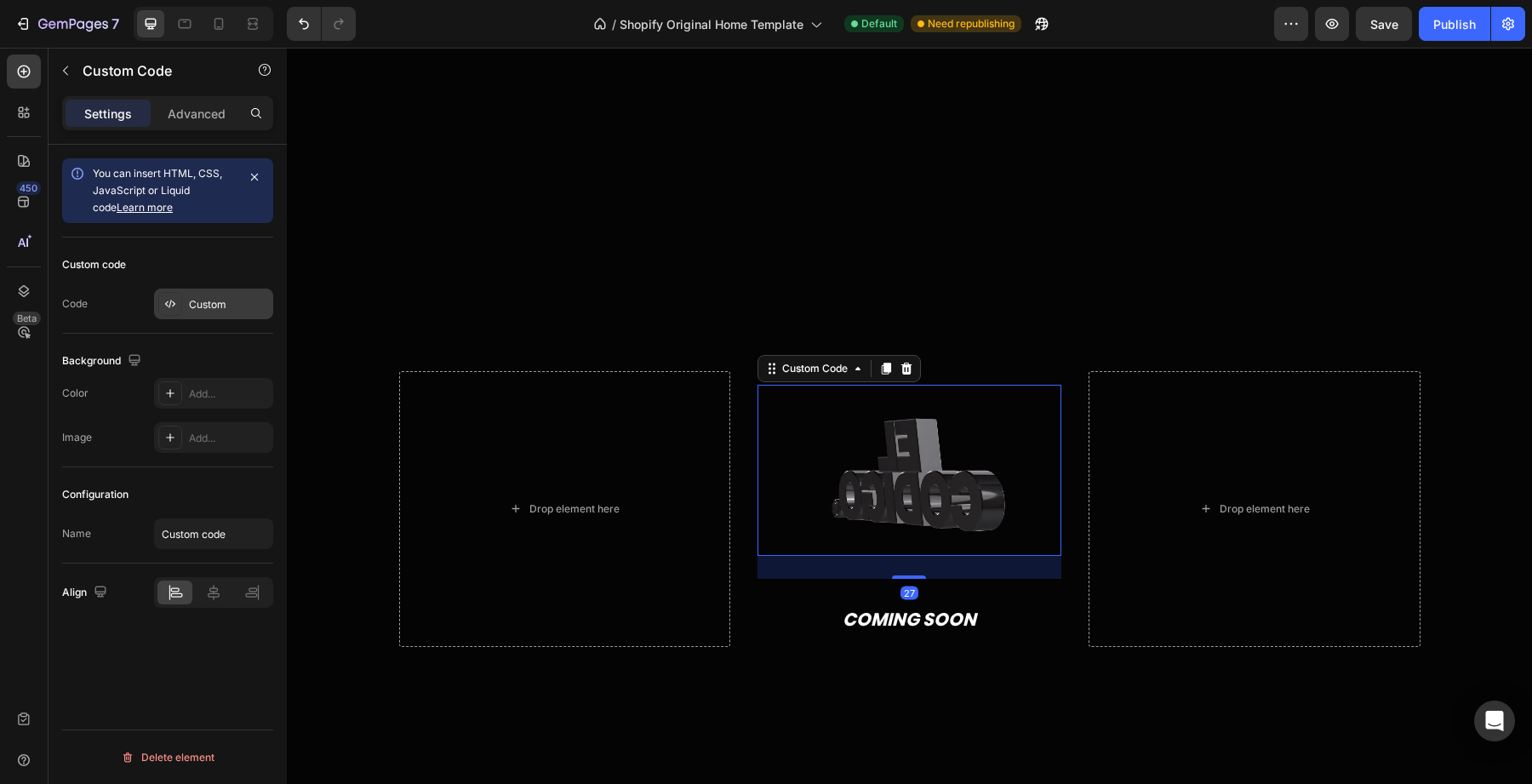
click at [222, 310] on div "Custom" at bounding box center [229, 305] width 80 height 16
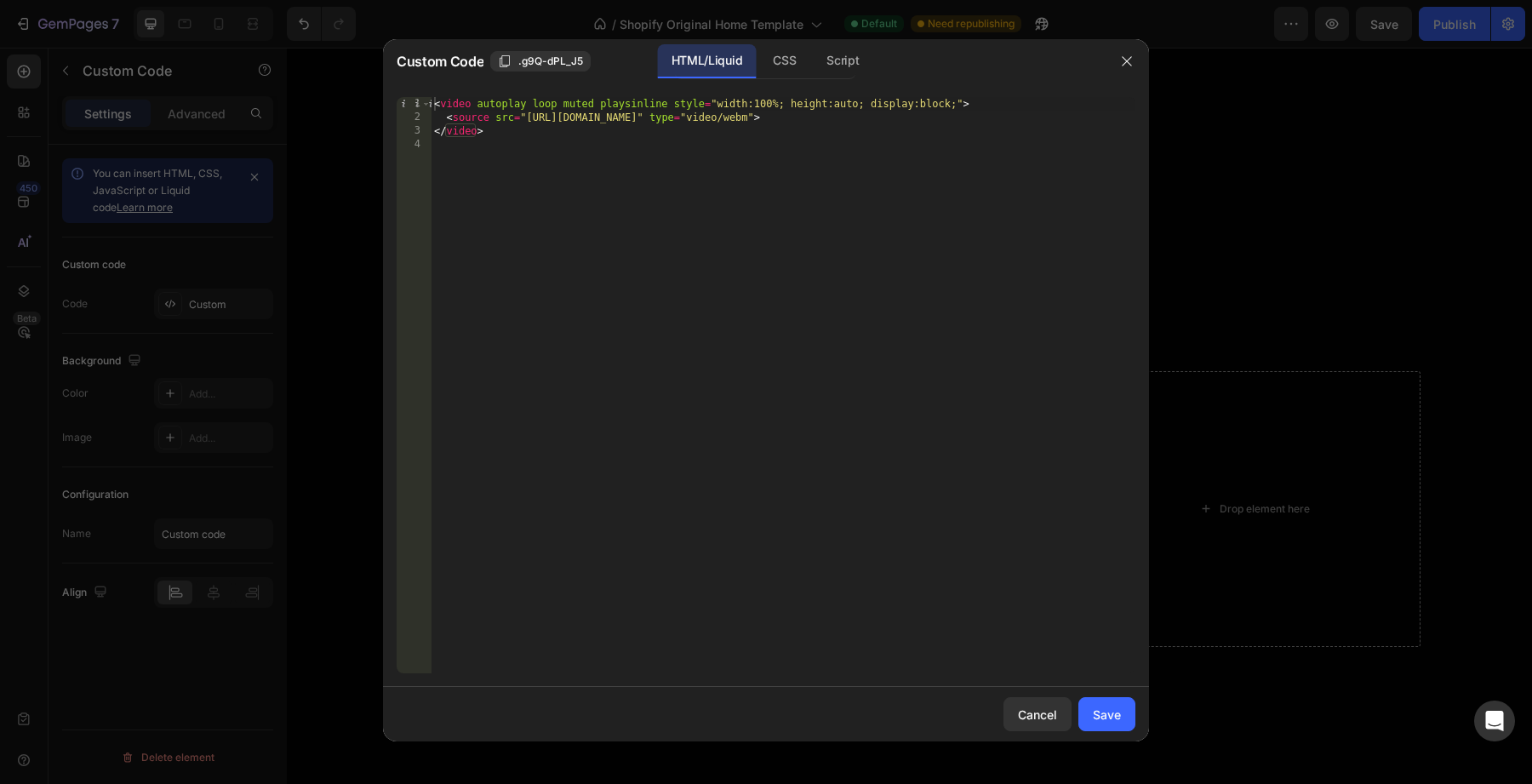
click at [782, 79] on div "Custom Code .g9Q-dPL_J5 HTML/Liquid CSS Script" at bounding box center [744, 61] width 722 height 44
click at [789, 65] on div "CSS" at bounding box center [784, 61] width 50 height 34
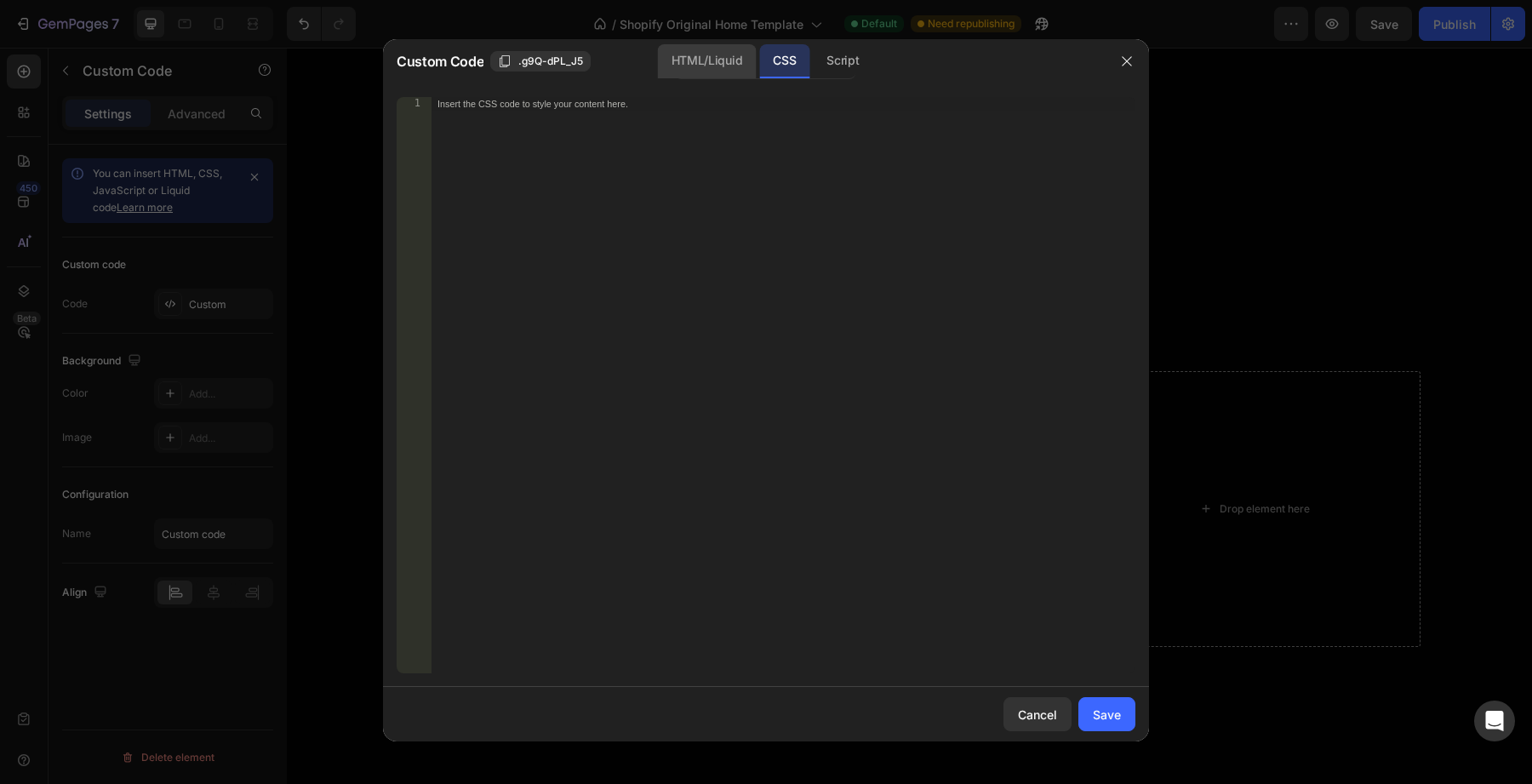
click at [715, 52] on div "HTML/Liquid" at bounding box center [707, 61] width 98 height 34
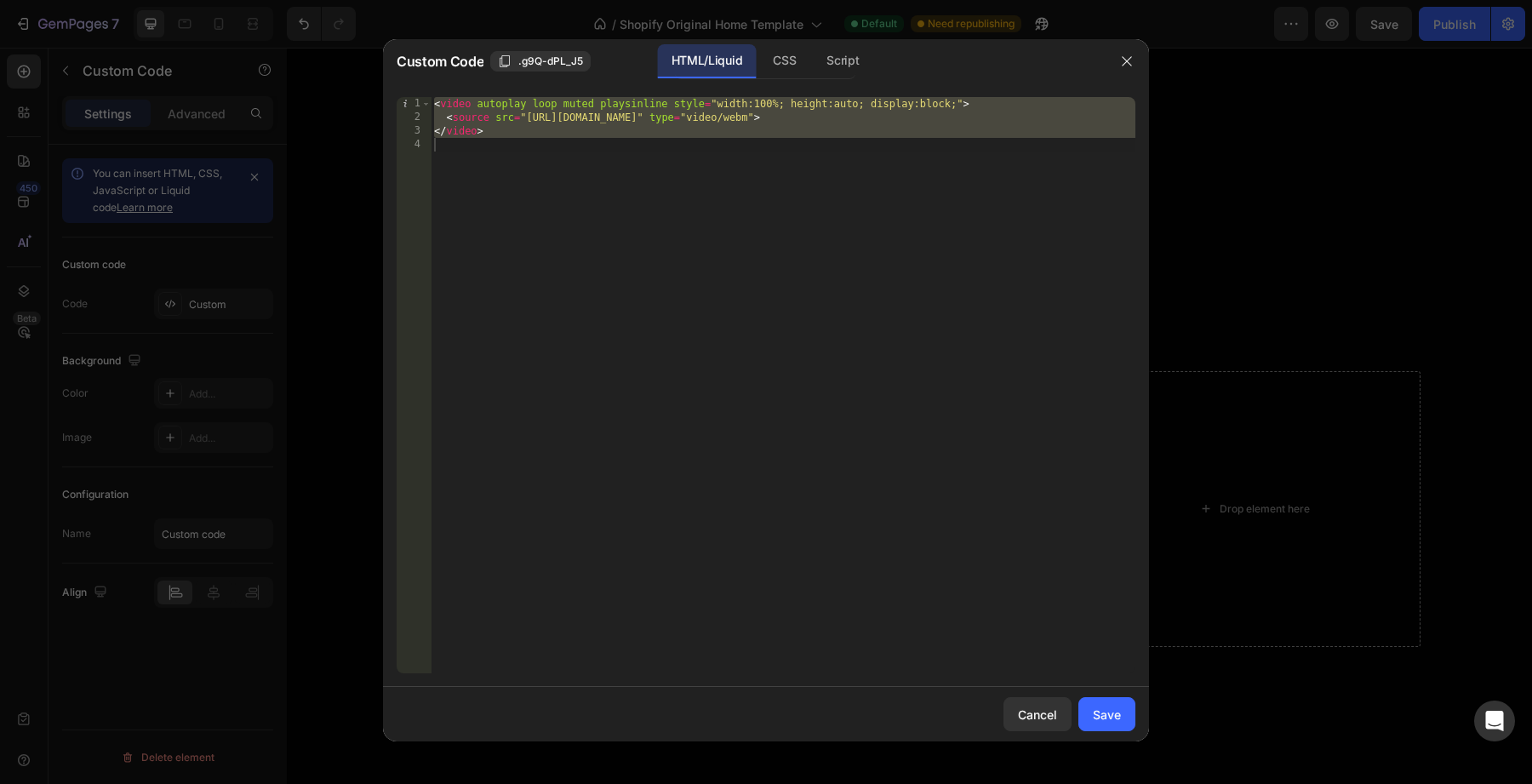
click at [1108, 64] on div at bounding box center [1128, 61] width 44 height 44
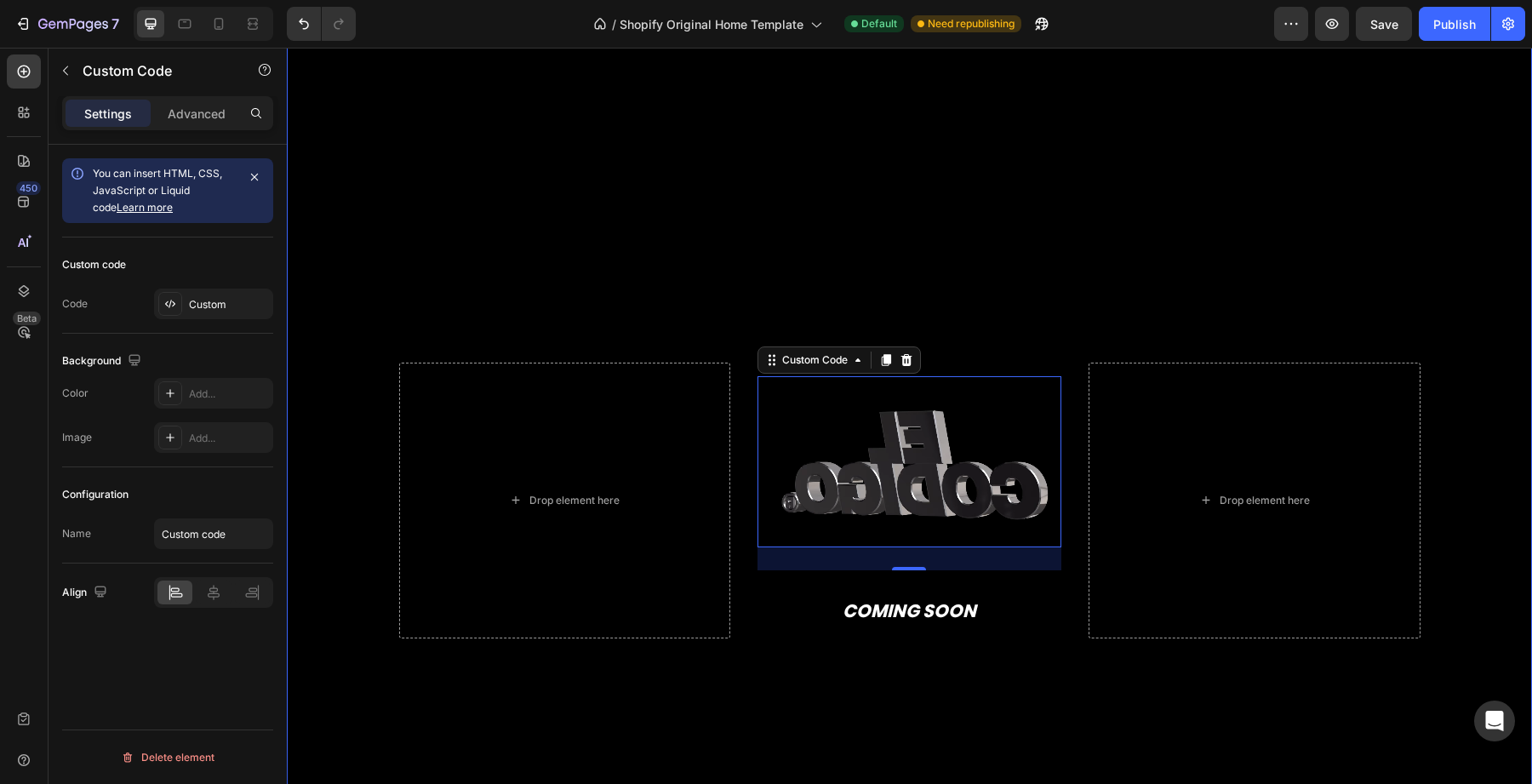
scroll to position [54, 0]
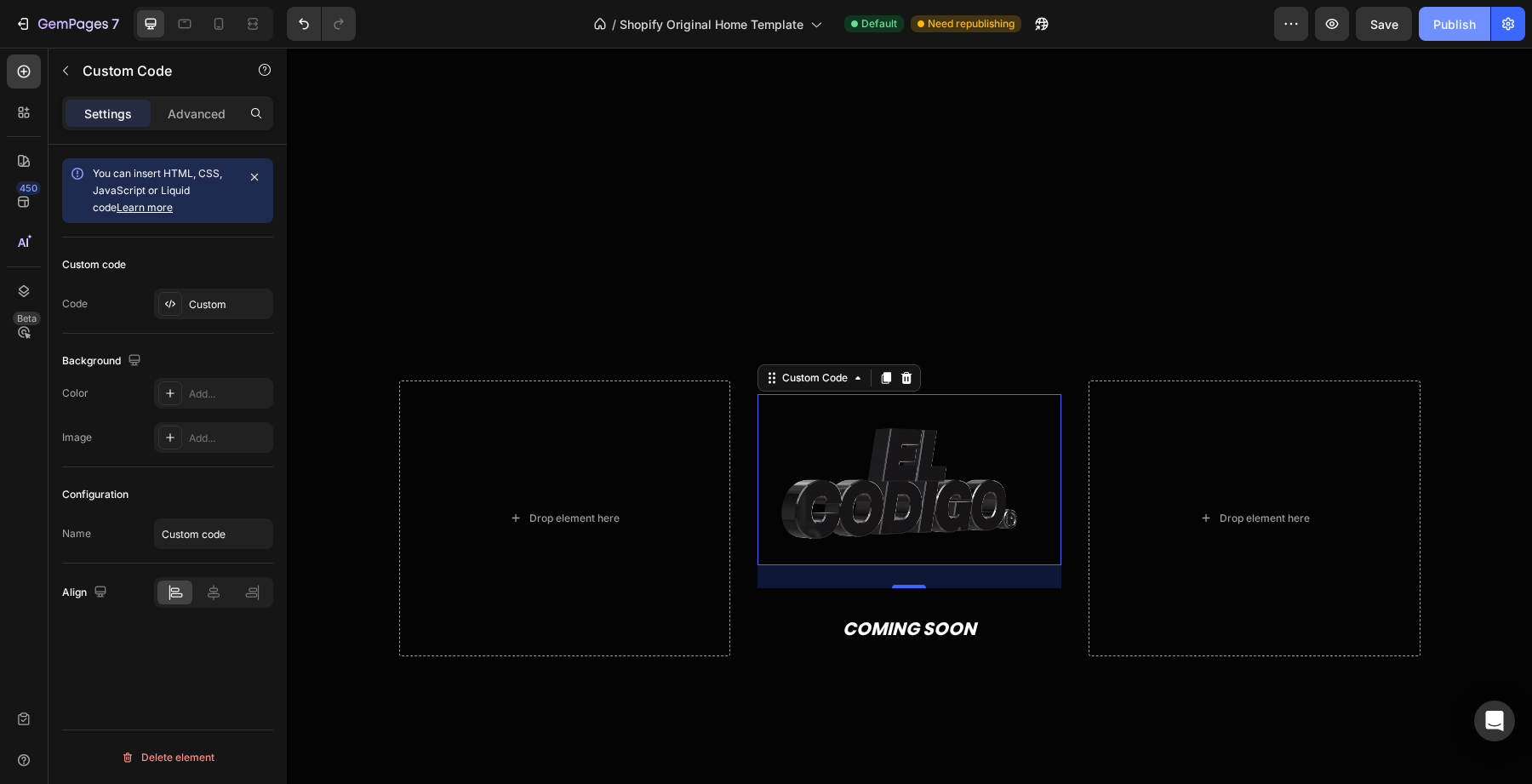
click at [1421, 37] on button "Publish" at bounding box center [1454, 23] width 71 height 34
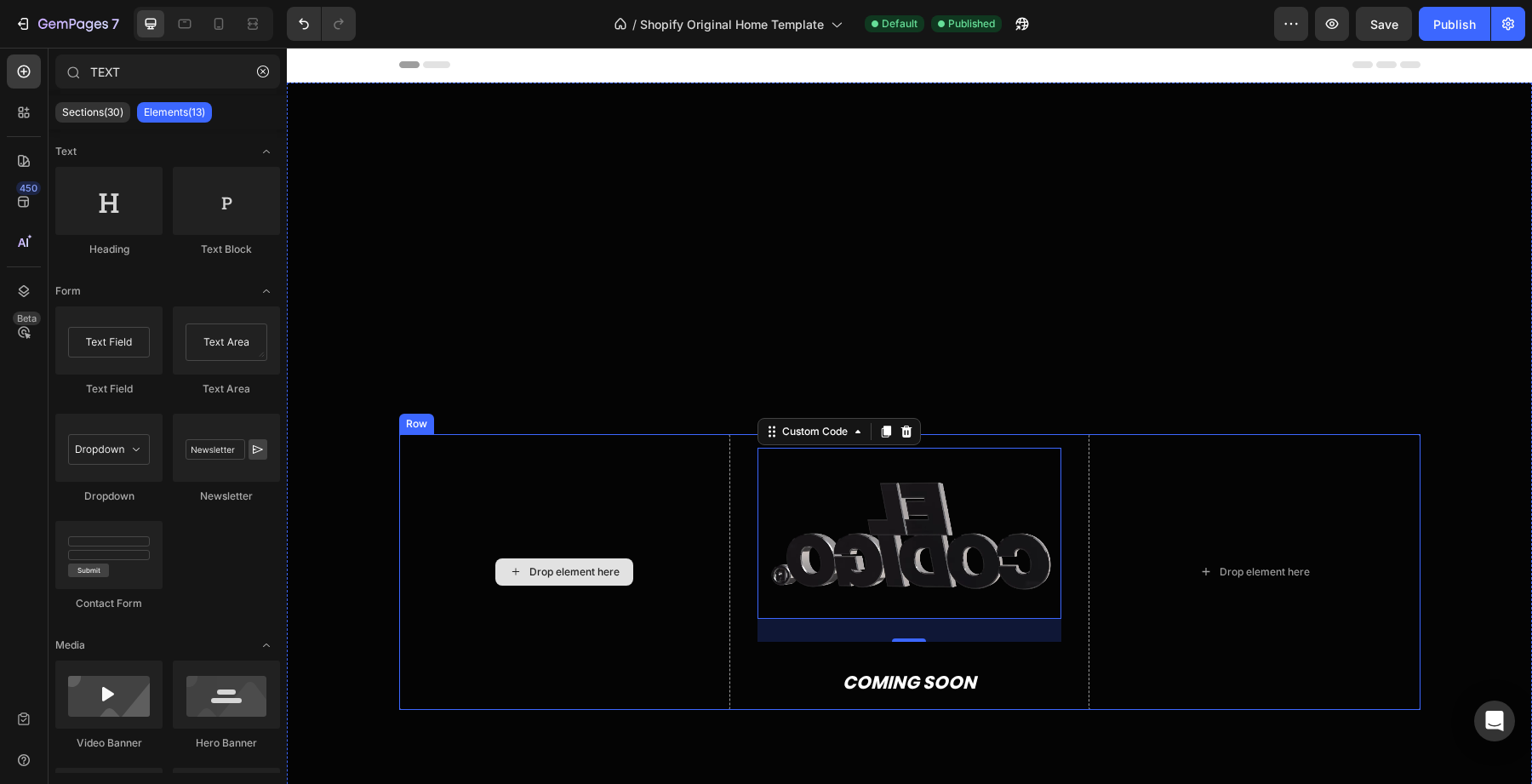
click at [526, 561] on div "Drop element here" at bounding box center [564, 572] width 138 height 27
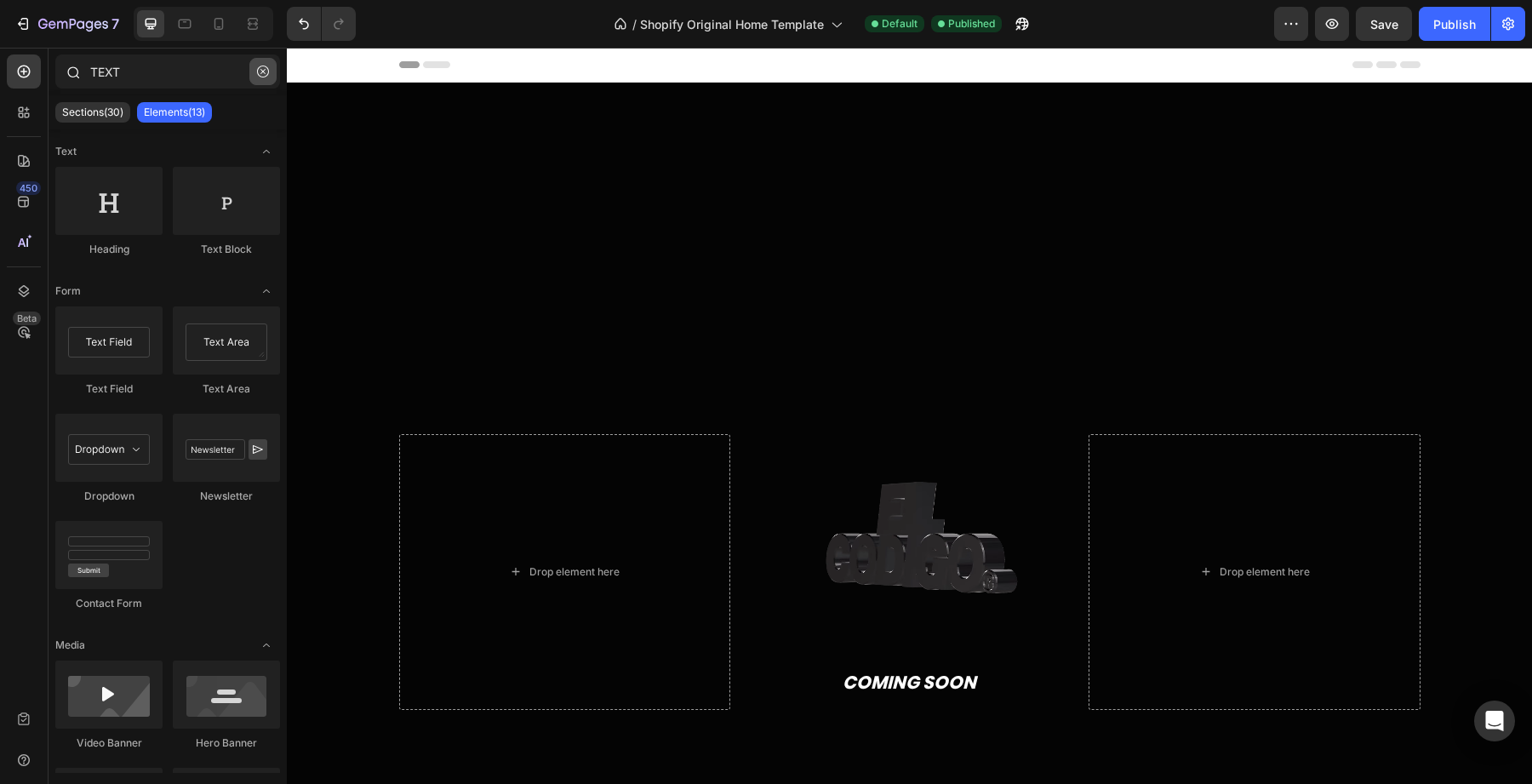
click at [259, 75] on icon "button" at bounding box center [262, 71] width 12 height 12
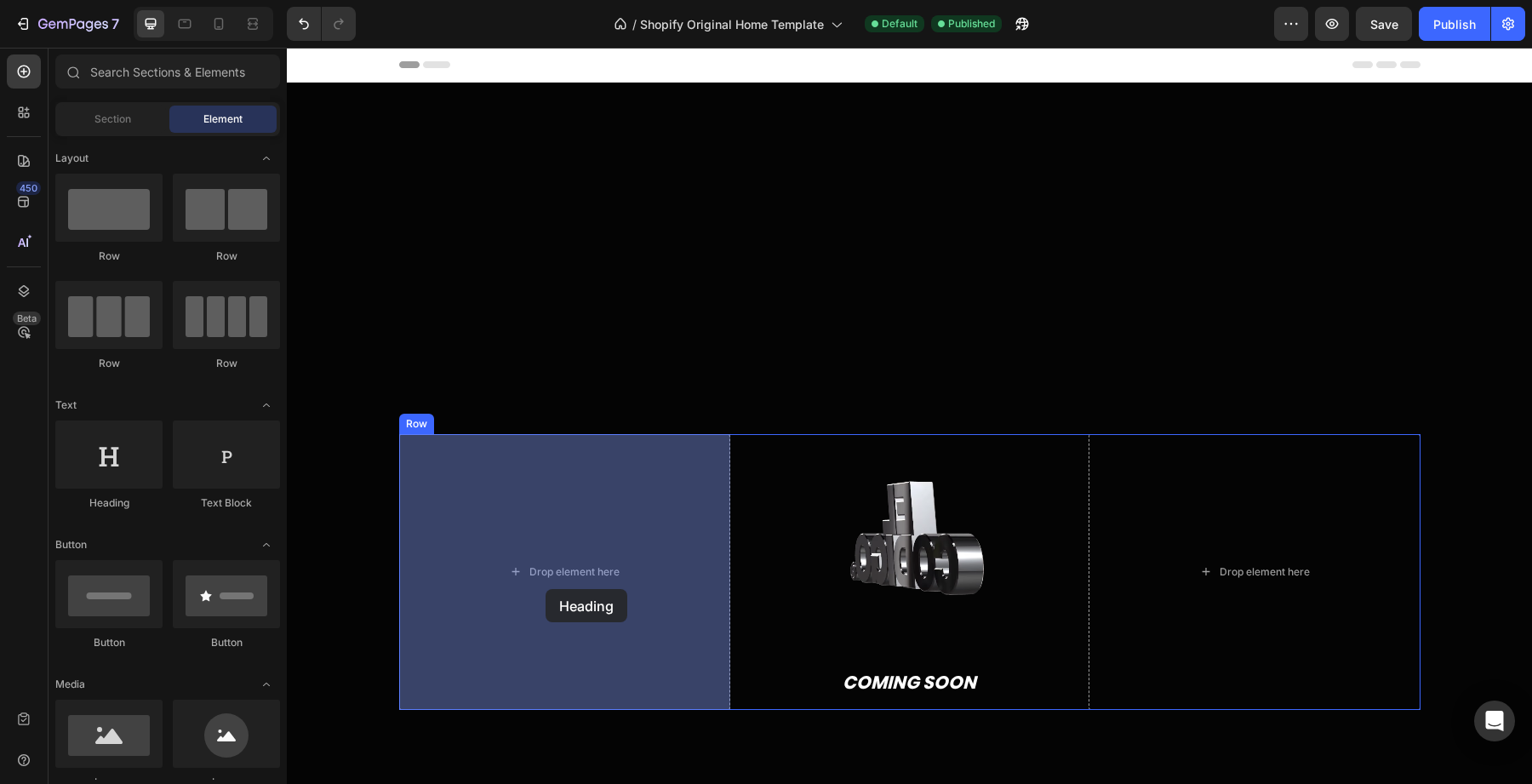
drag, startPoint x: 424, startPoint y: 505, endPoint x: 545, endPoint y: 587, distance: 146.2
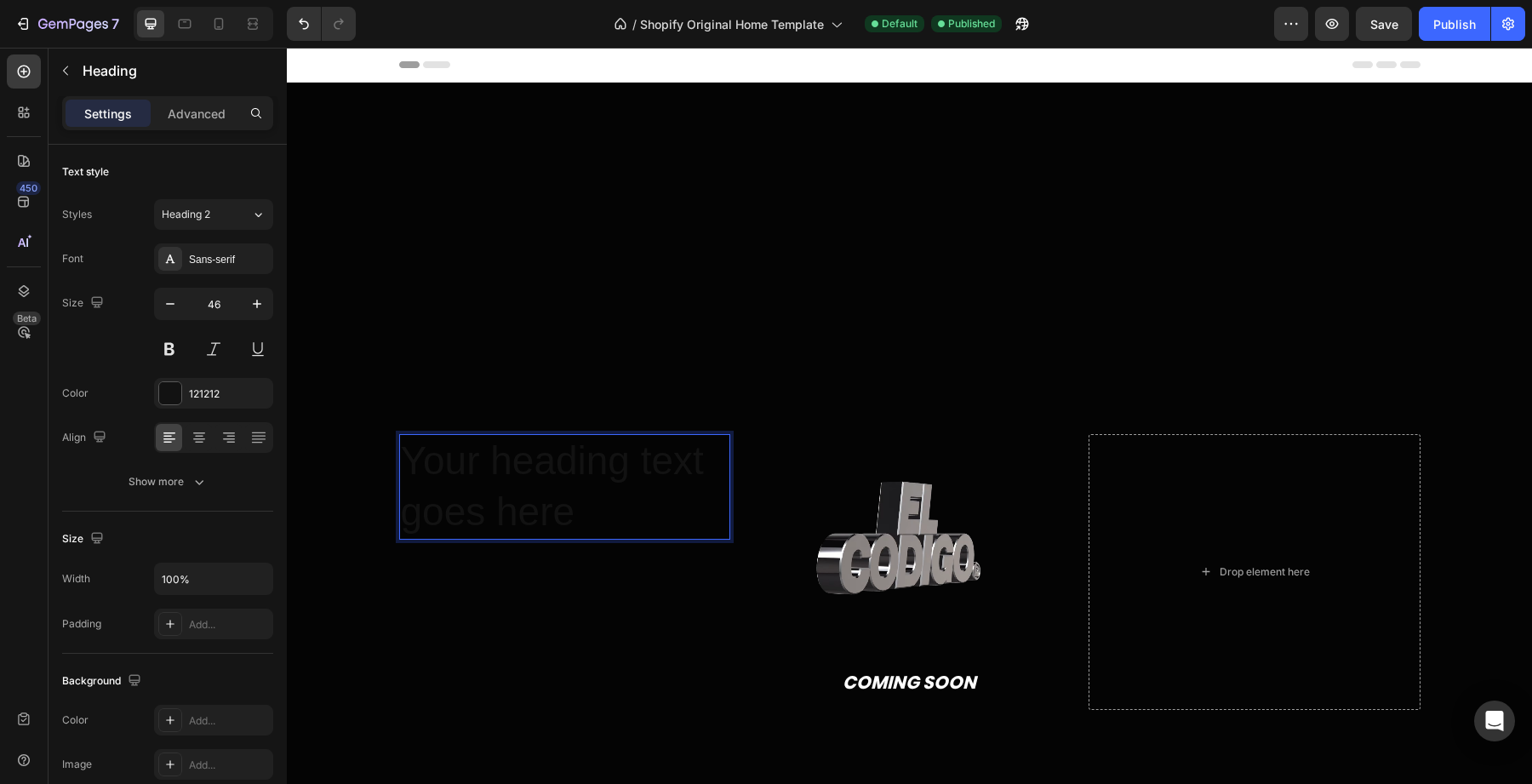
click at [532, 490] on h2 "Your heading text goes here" at bounding box center [564, 487] width 332 height 105
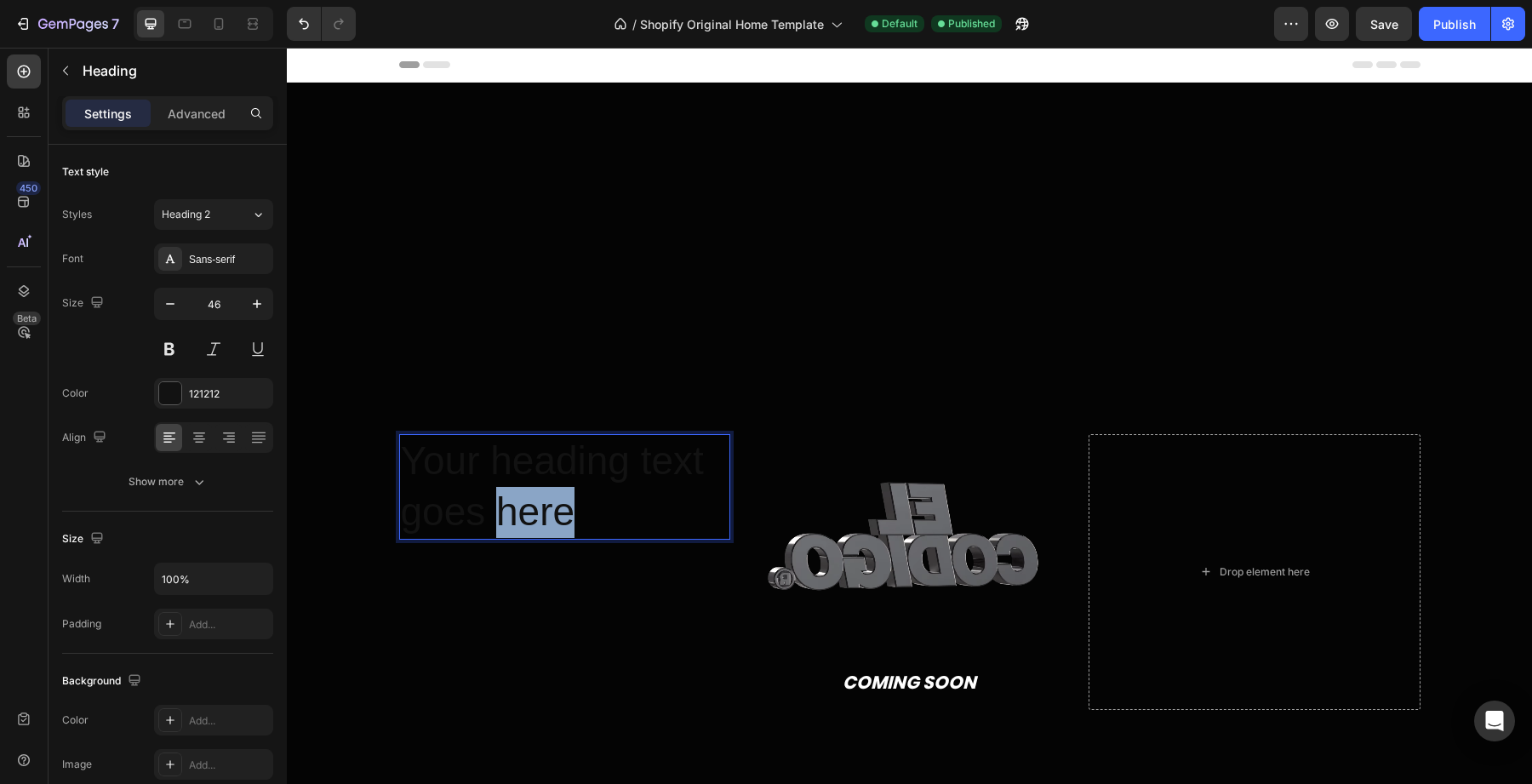
click at [532, 490] on p "Your heading text goes here" at bounding box center [564, 487] width 328 height 103
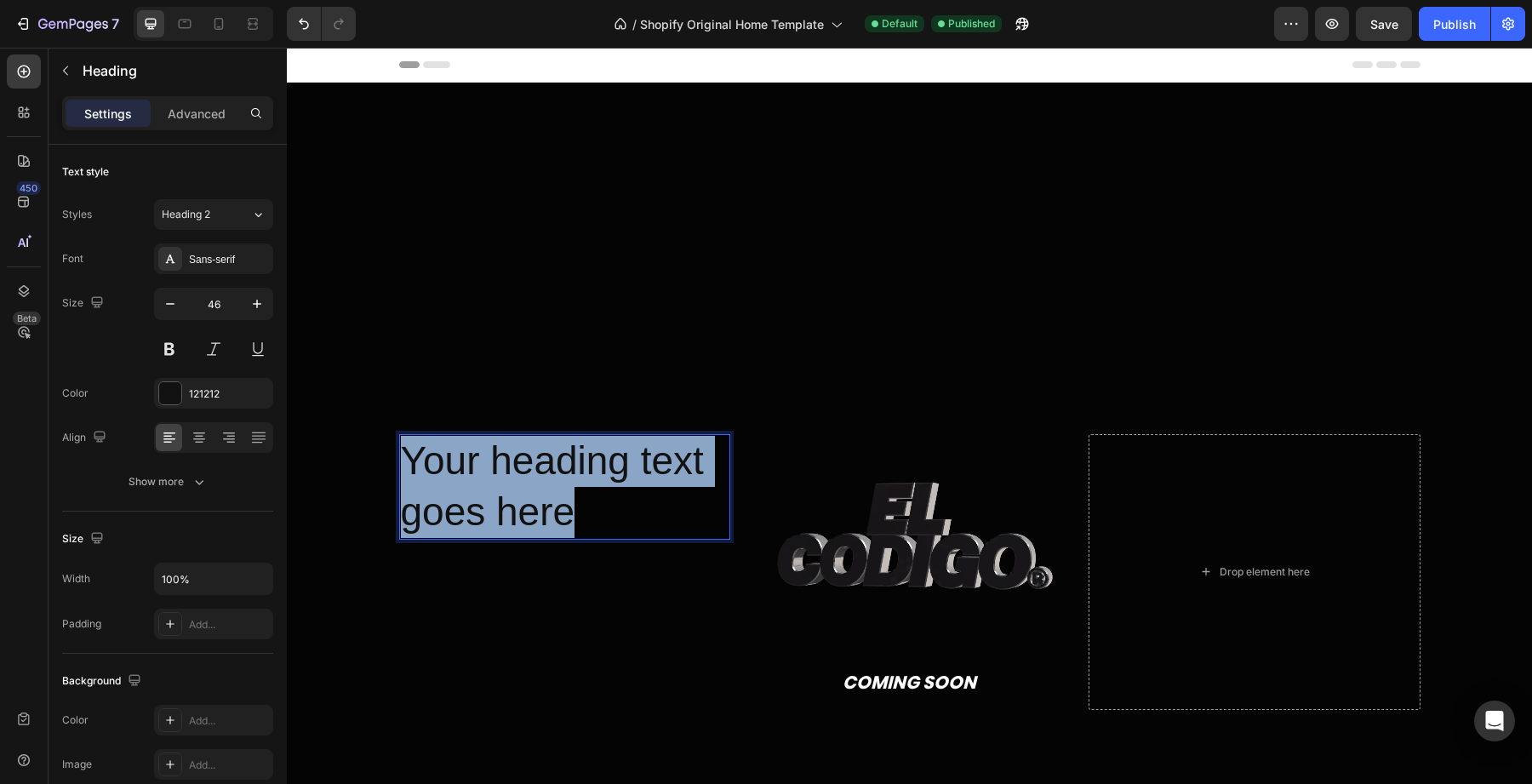
click at [532, 490] on p "Your heading text goes here" at bounding box center [564, 487] width 328 height 103
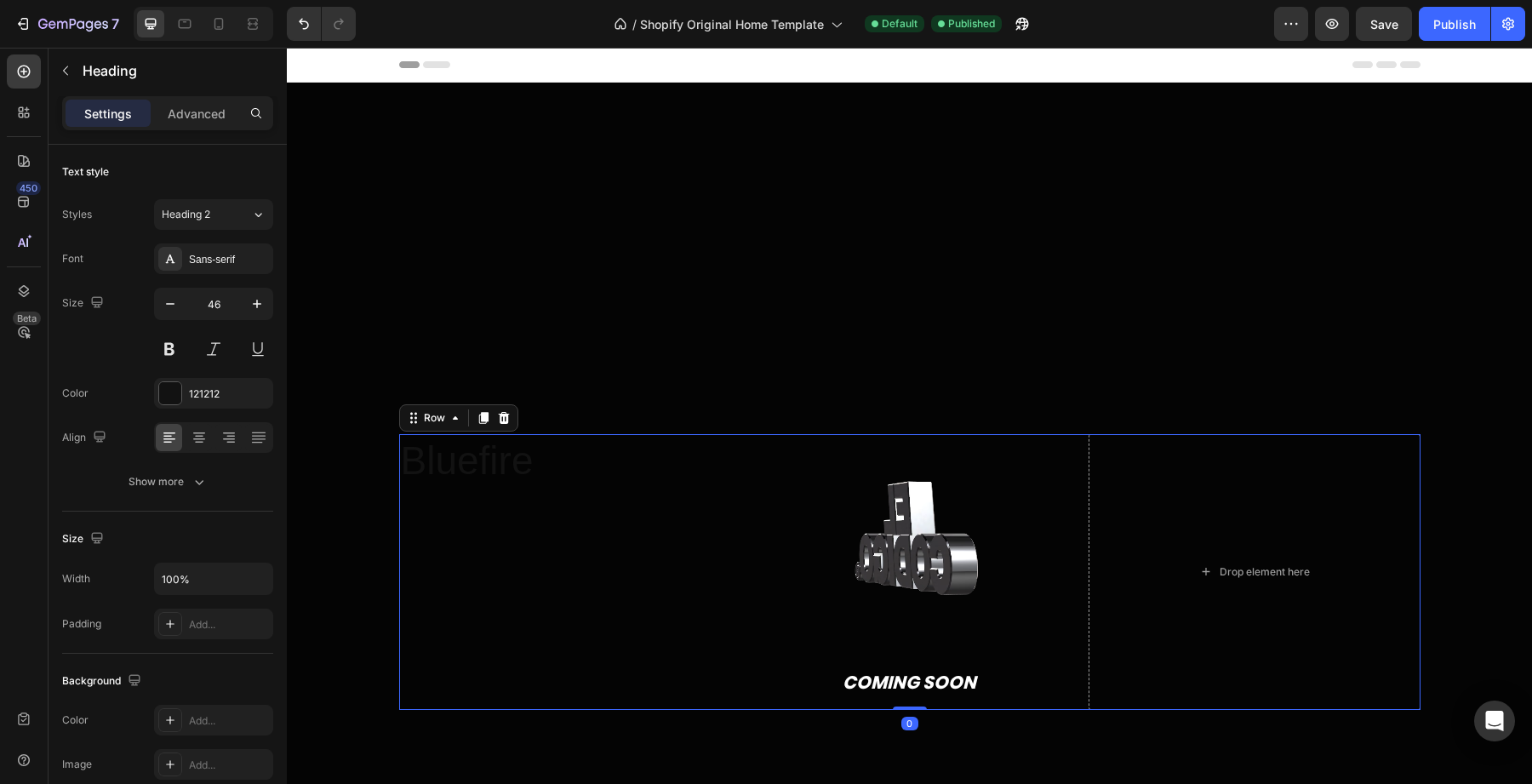
click at [485, 566] on div "Bluefire Heading" at bounding box center [564, 572] width 332 height 275
click at [491, 475] on p "Bluefire" at bounding box center [564, 461] width 328 height 51
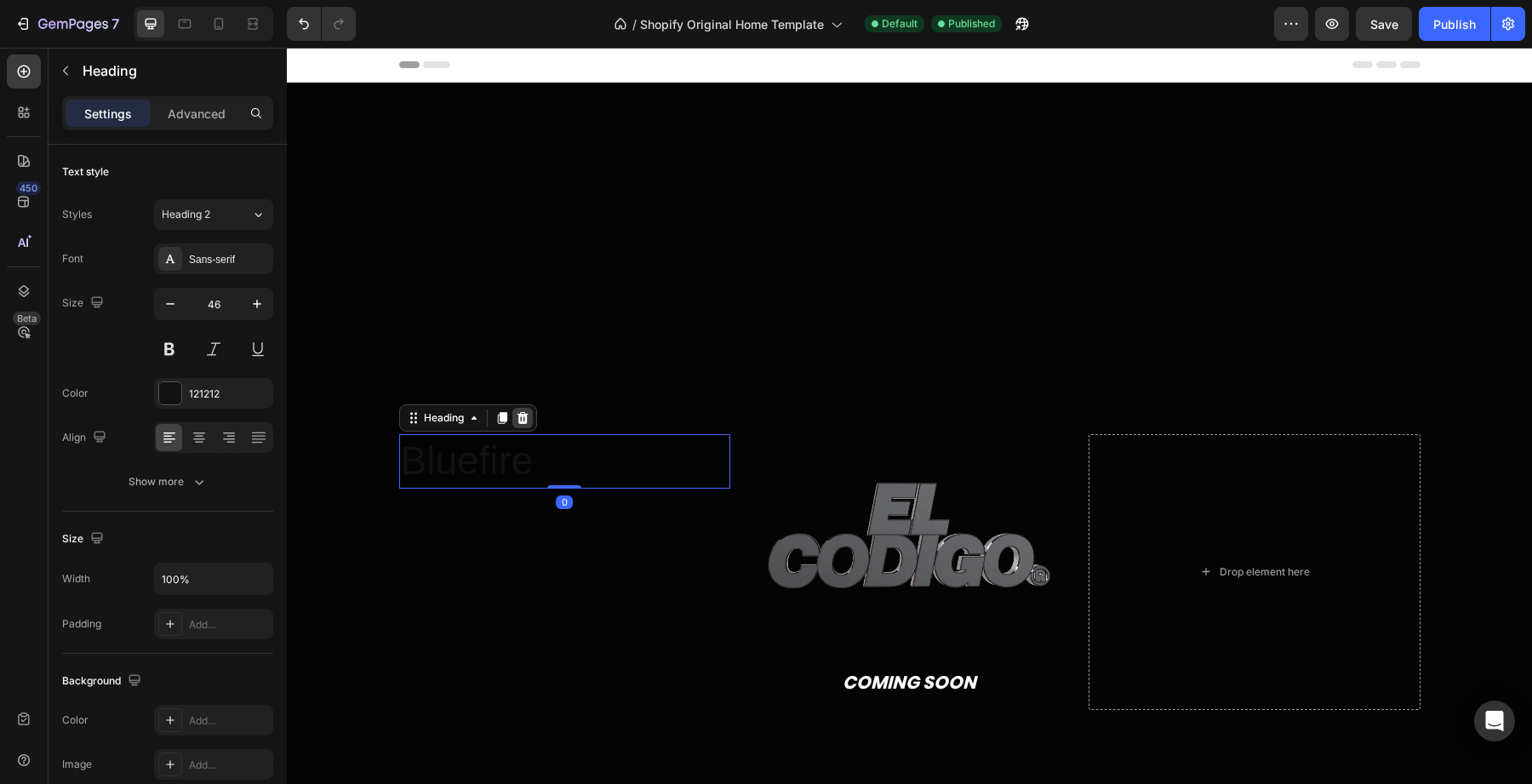
click at [518, 420] on icon at bounding box center [523, 417] width 14 height 14
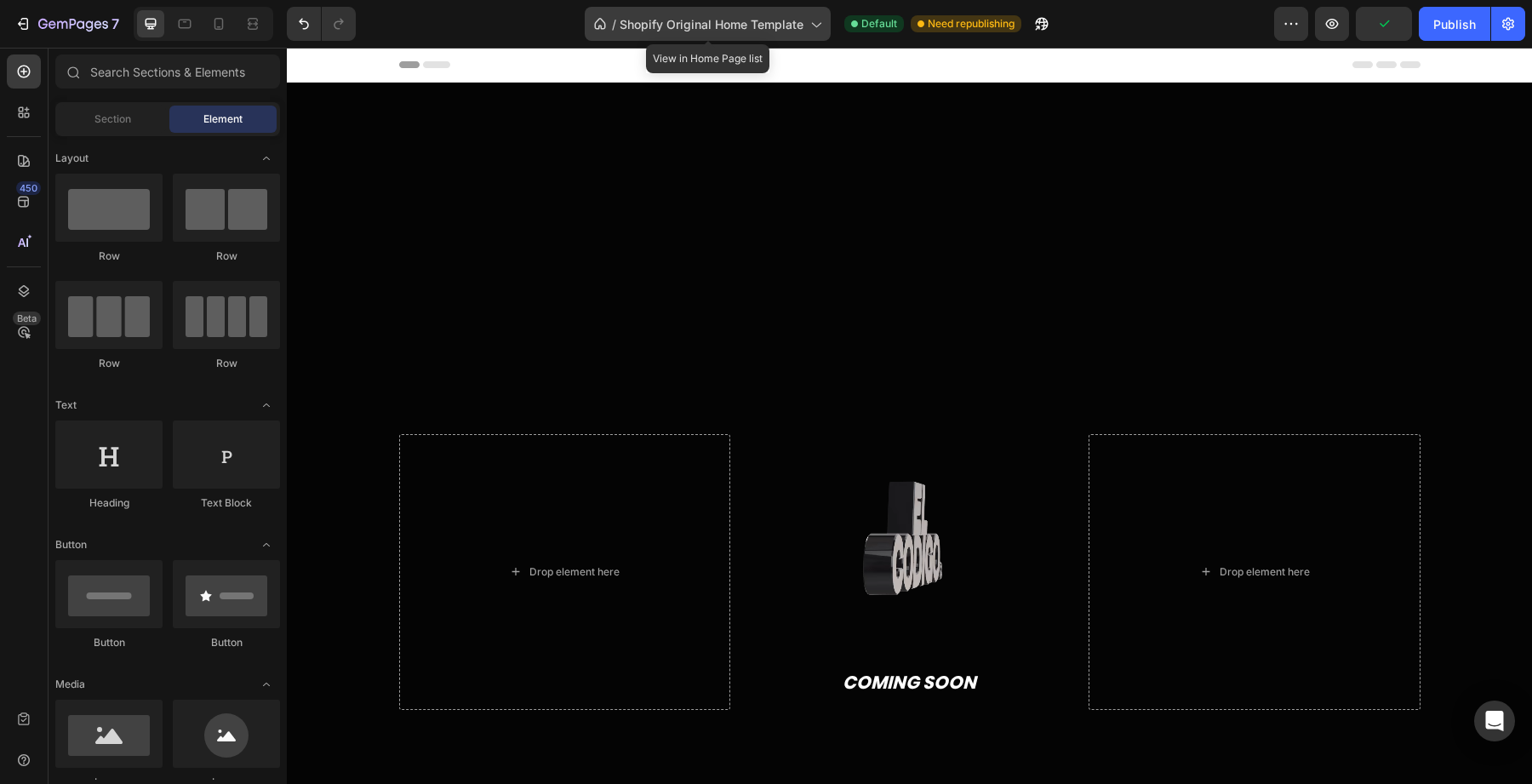
click at [679, 32] on div "/ Shopify Original Home Template" at bounding box center [707, 23] width 246 height 34
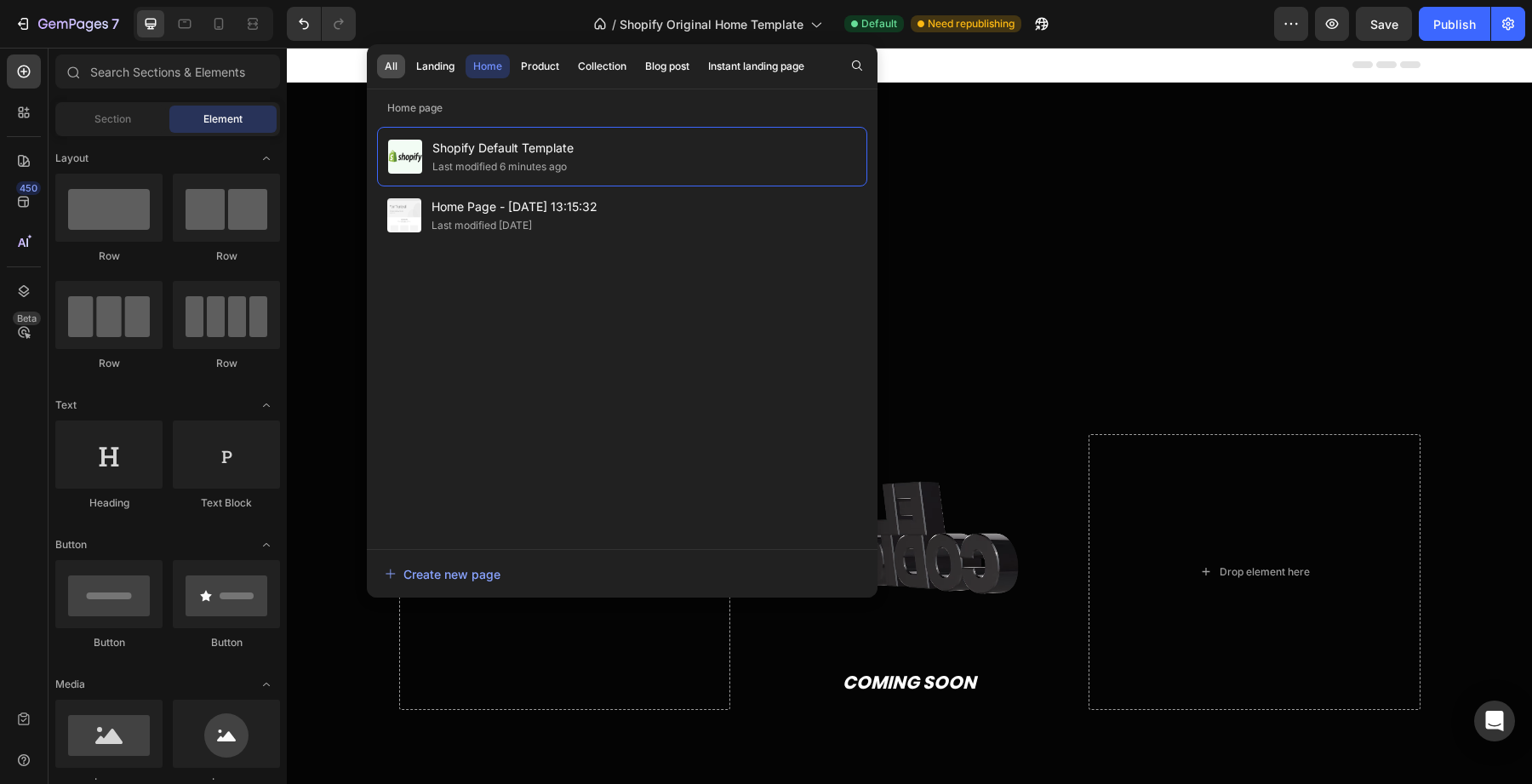
click at [394, 62] on div "All" at bounding box center [392, 66] width 13 height 16
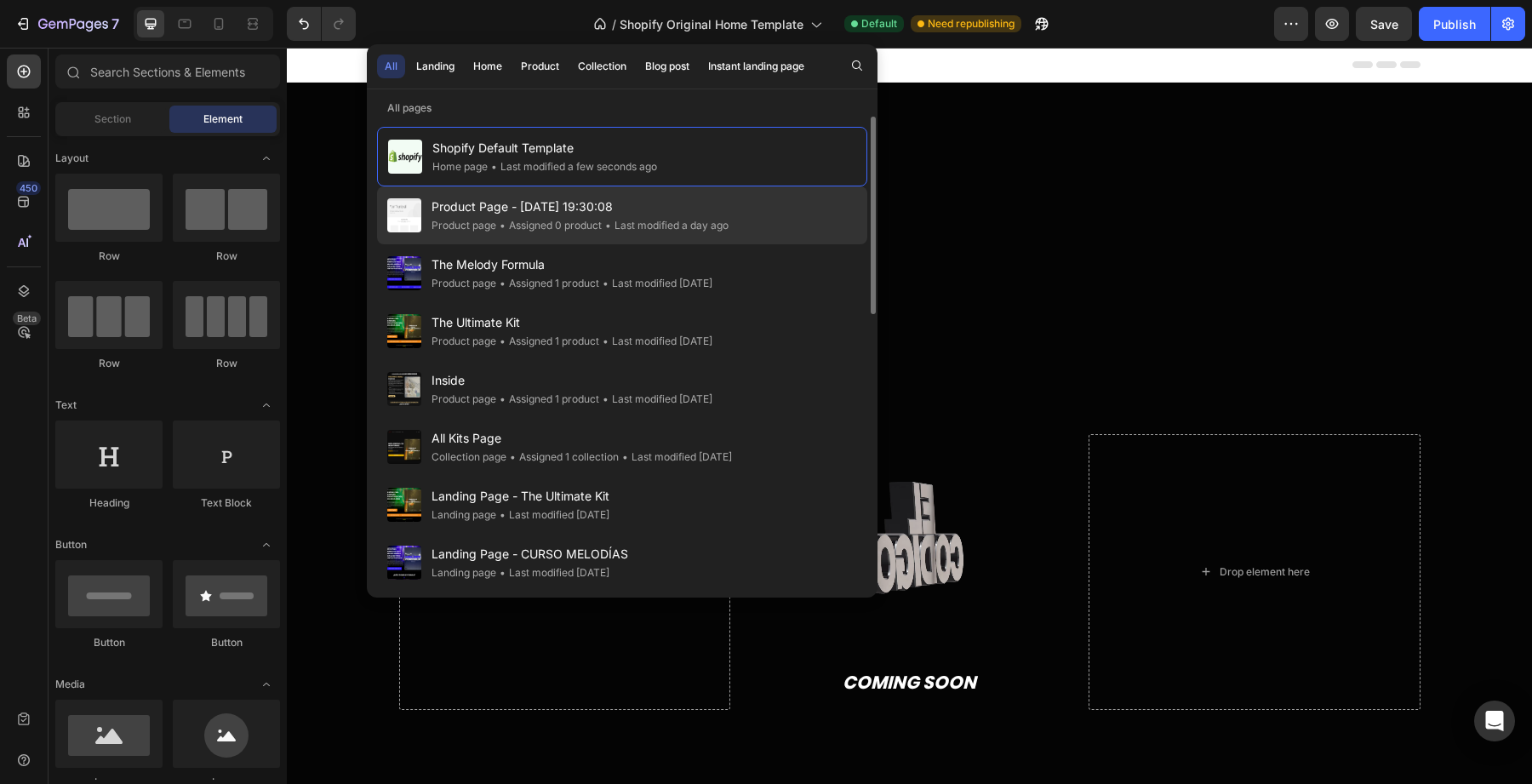
click at [469, 215] on span "Product Page - [DATE] 19:30:08" at bounding box center [580, 207] width 297 height 20
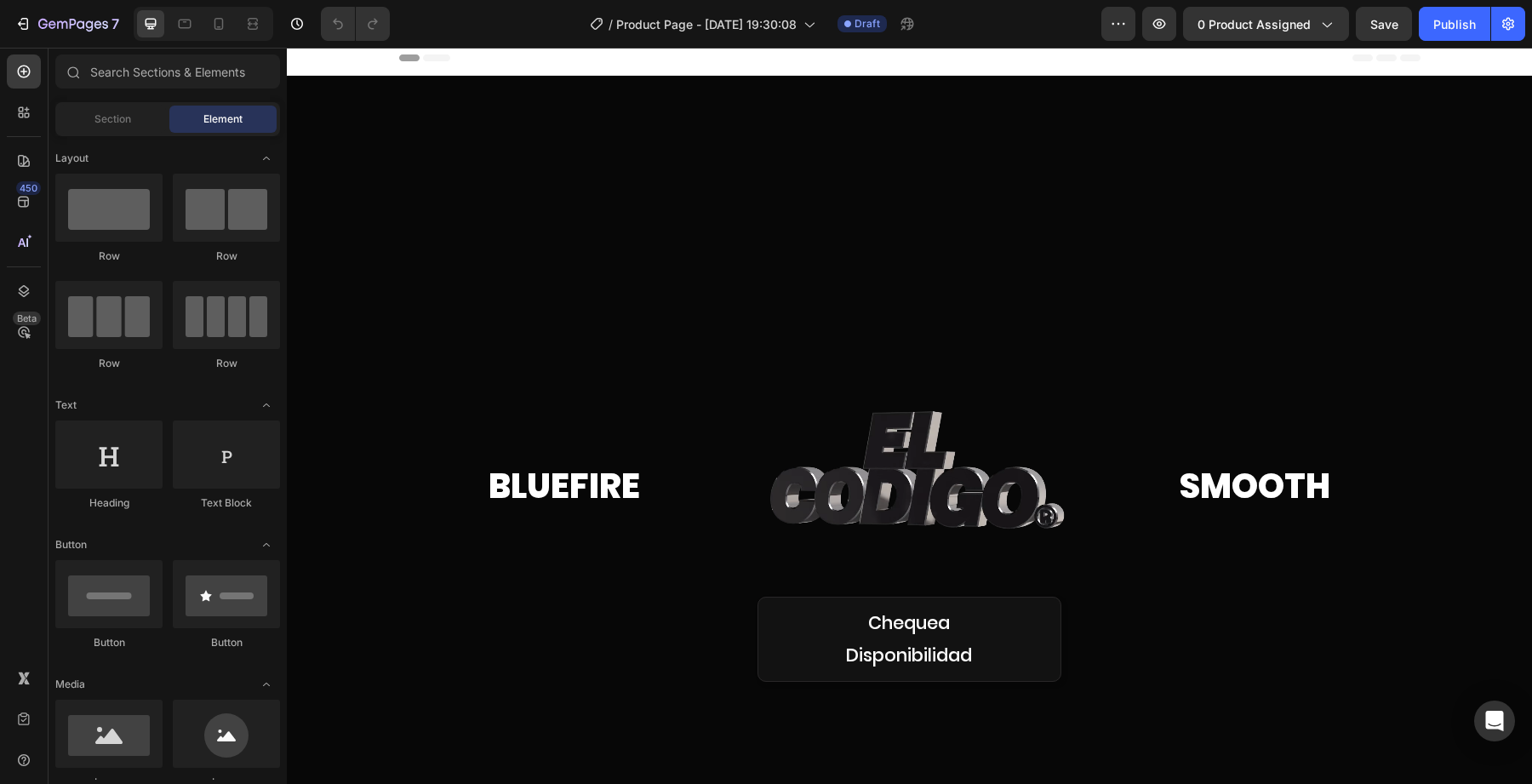
scroll to position [5, 0]
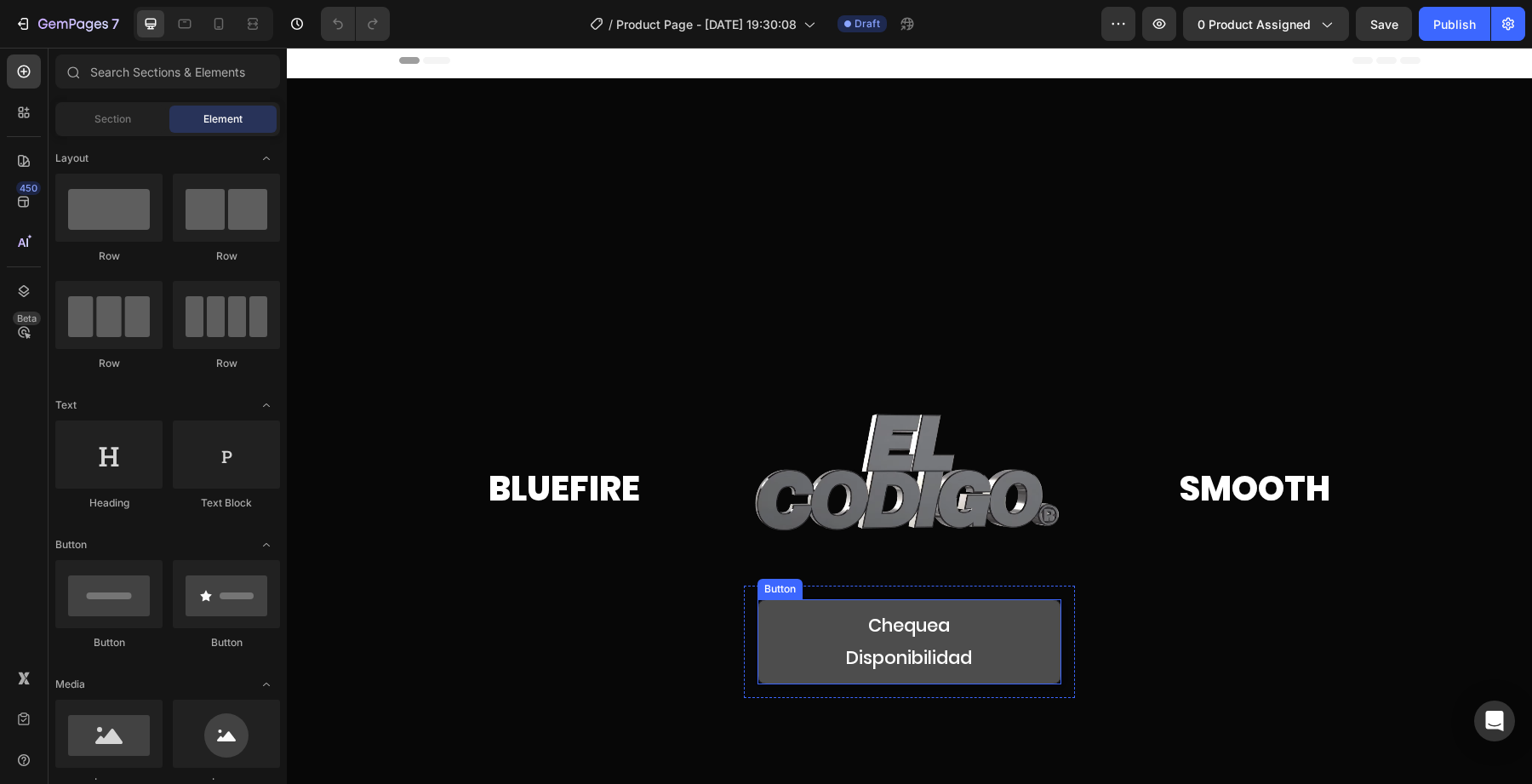
click at [769, 639] on button "Chequea Disponibilidad" at bounding box center [909, 642] width 304 height 85
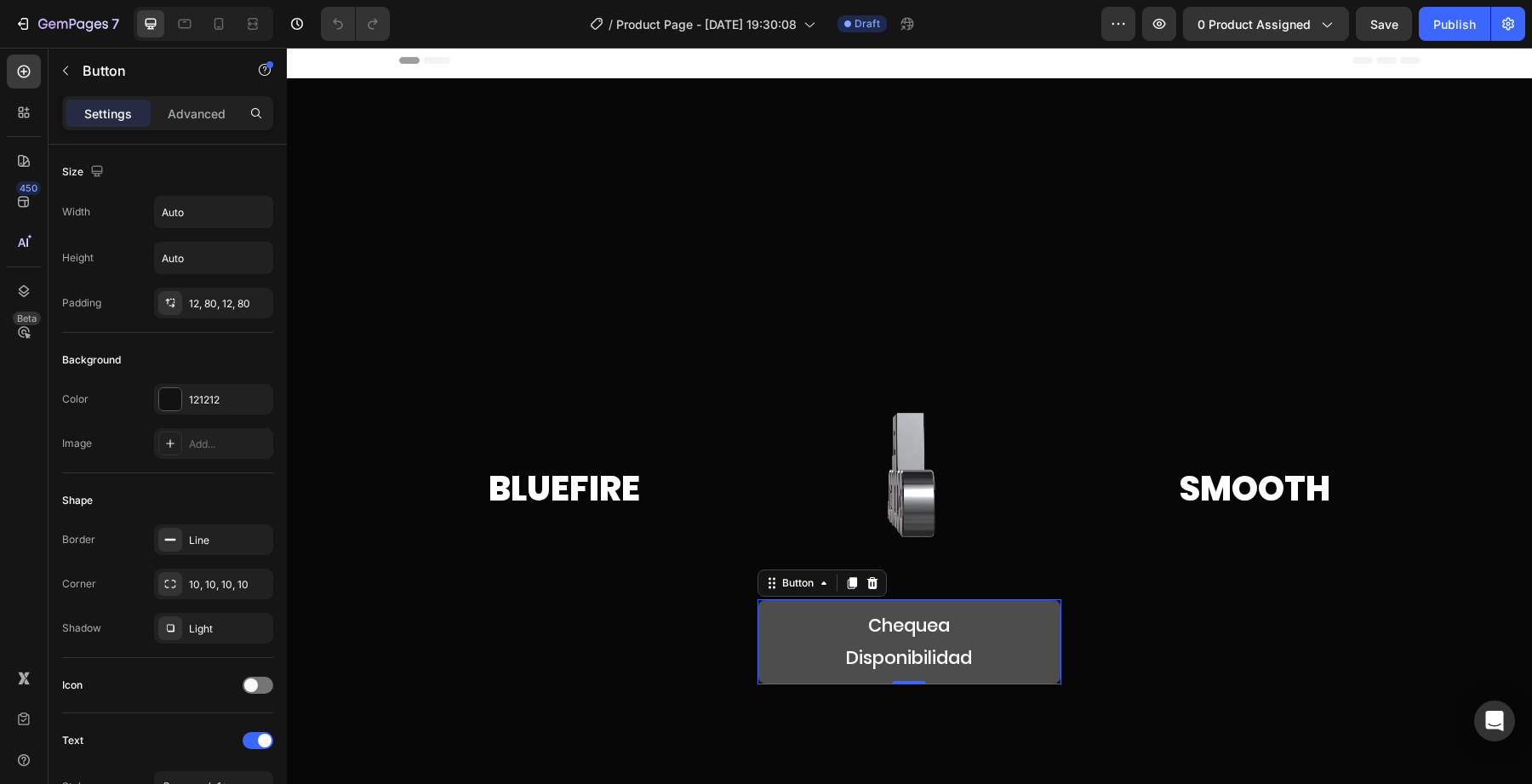
click at [821, 626] on button "Chequea Disponibilidad" at bounding box center [909, 642] width 304 height 85
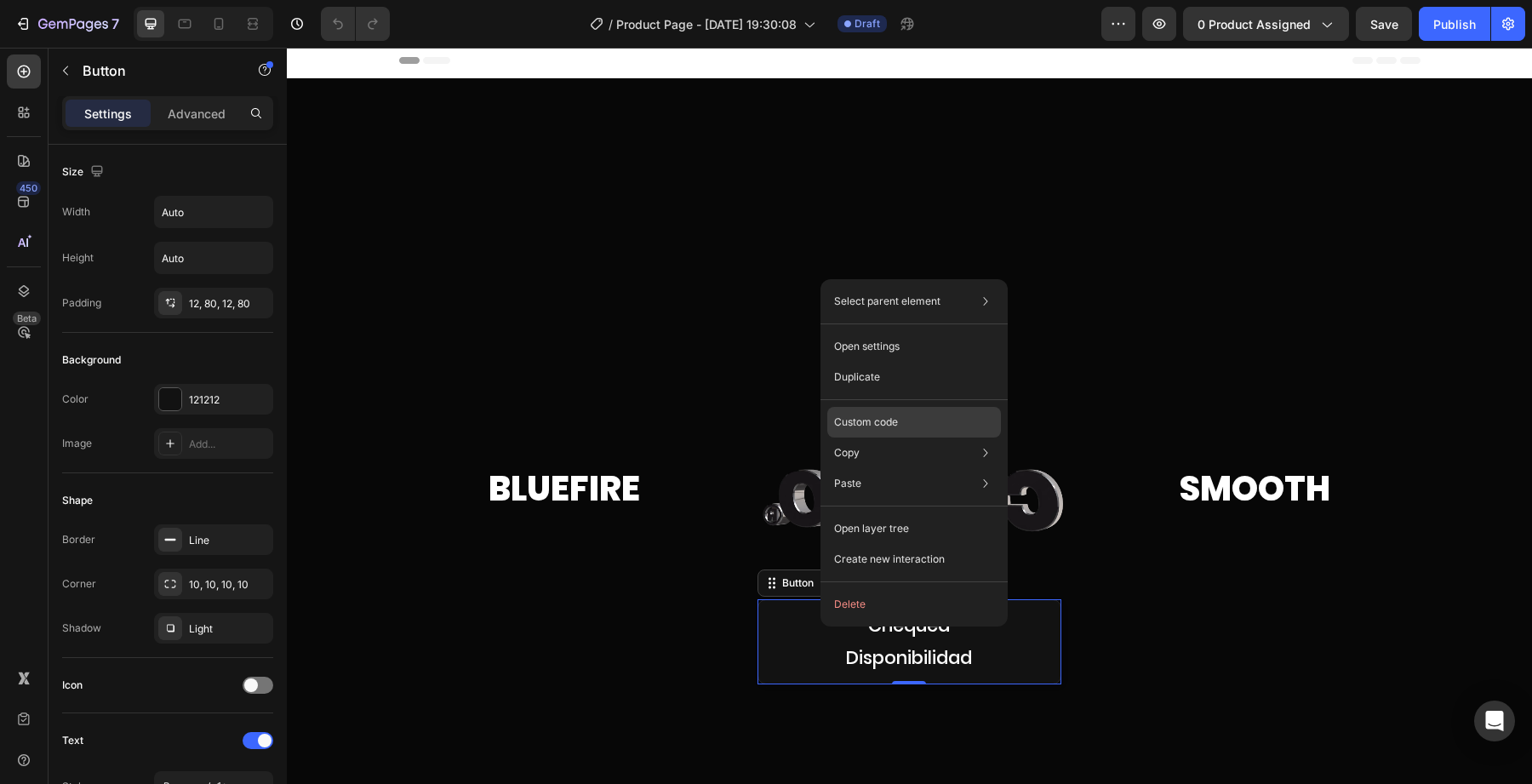
click at [877, 421] on p "Custom code" at bounding box center [865, 422] width 64 height 16
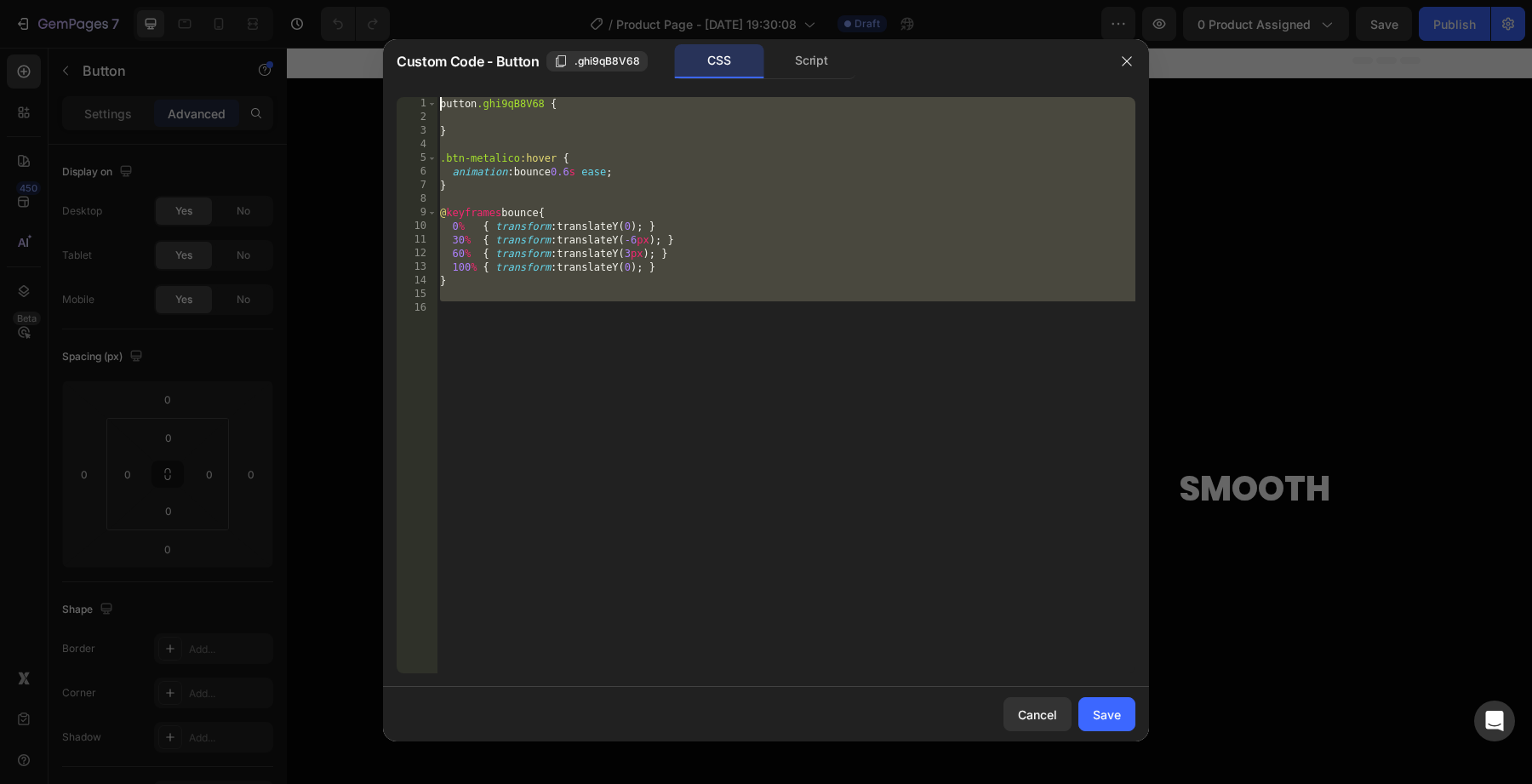
drag, startPoint x: 778, startPoint y: 307, endPoint x: 419, endPoint y: 89, distance: 420.0
click at [419, 89] on div "1 2 3 4 5 6 7 8 9 10 11 12 13 14 15 16 button .ghi9qB8V68 { } .btn-metalico :ho…" at bounding box center [766, 385] width 766 height 604
type textarea "button.ghi9qB8V68 {"
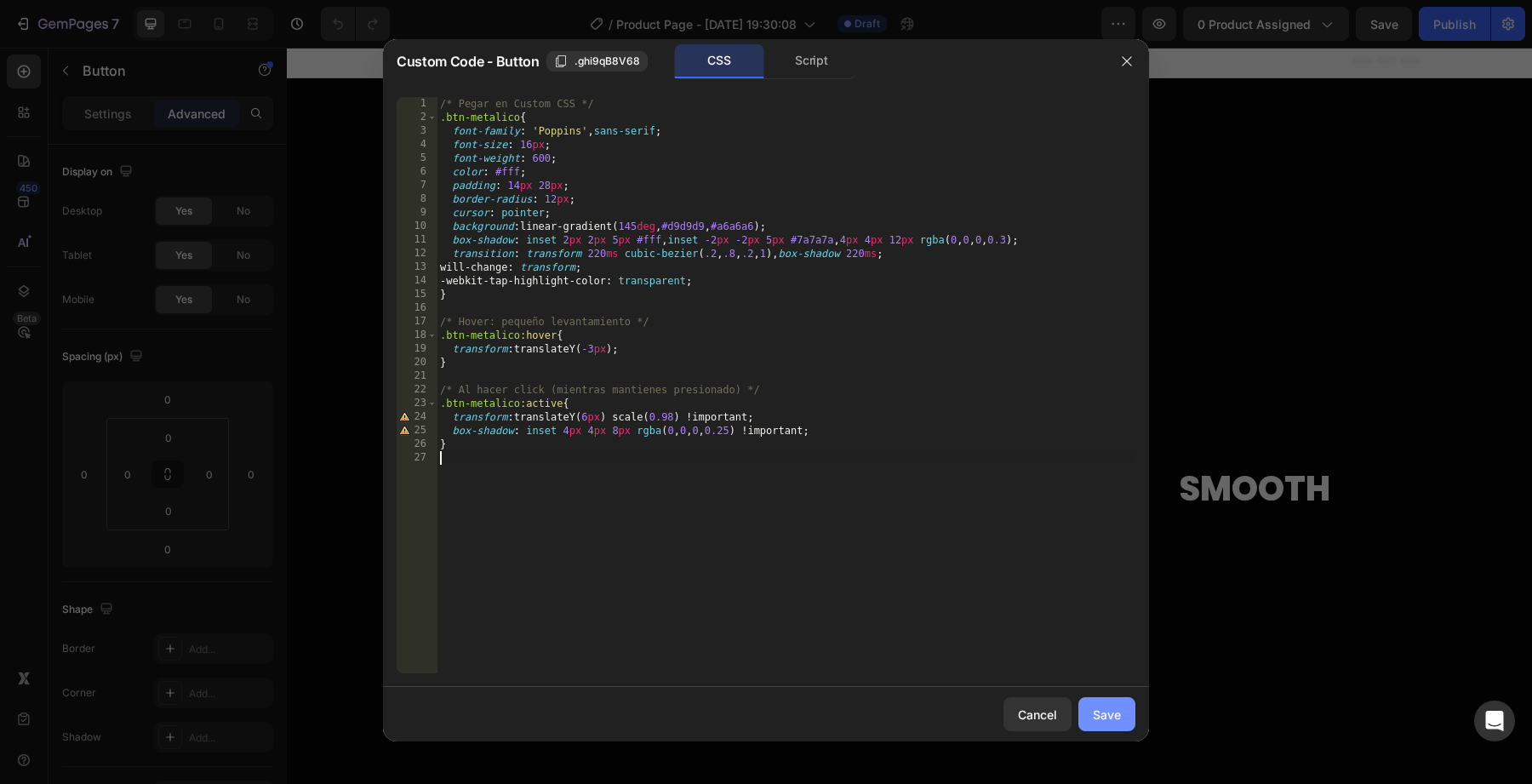
click at [1116, 713] on div "Save" at bounding box center [1107, 714] width 28 height 18
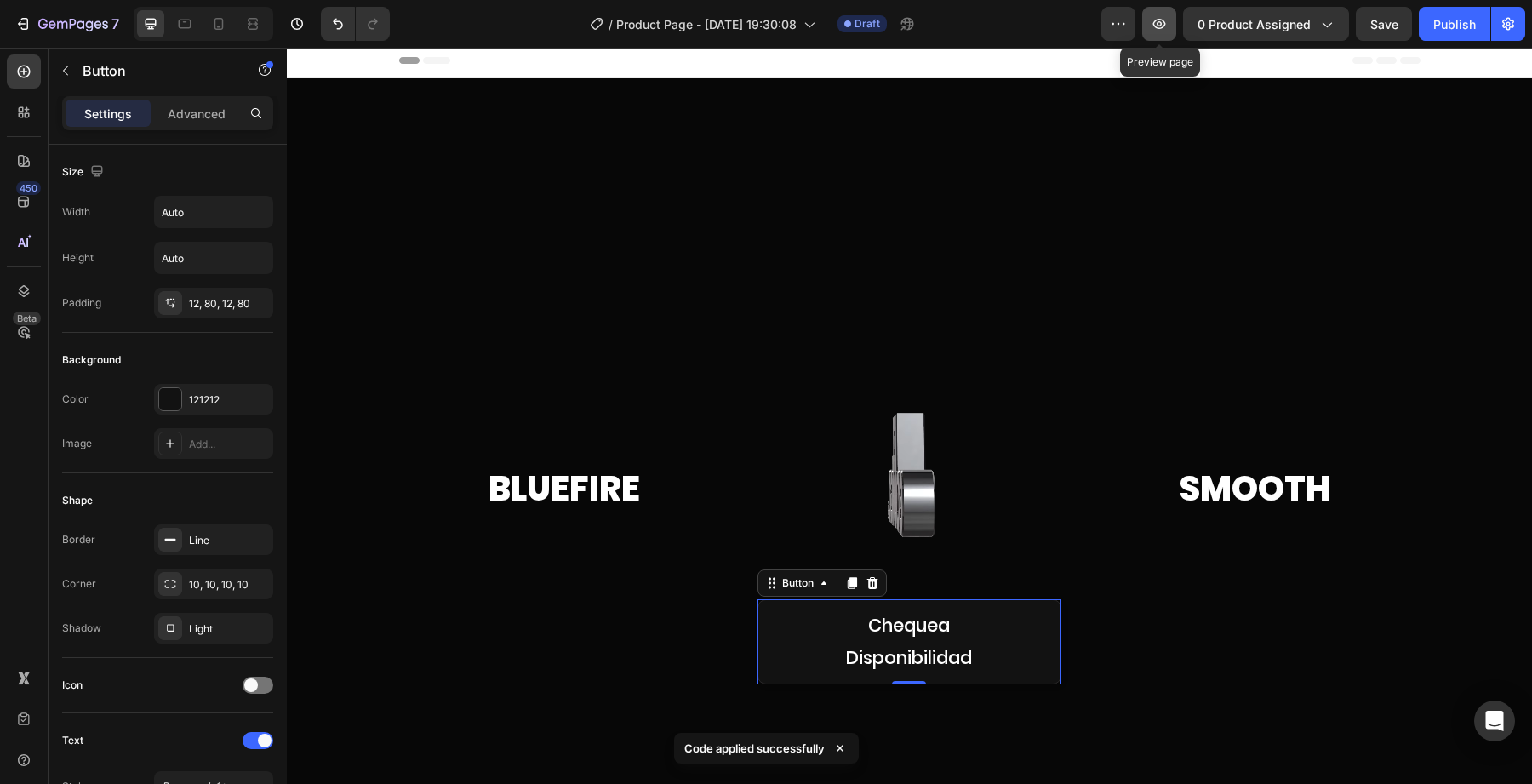
click at [1160, 29] on icon "button" at bounding box center [1159, 24] width 17 height 17
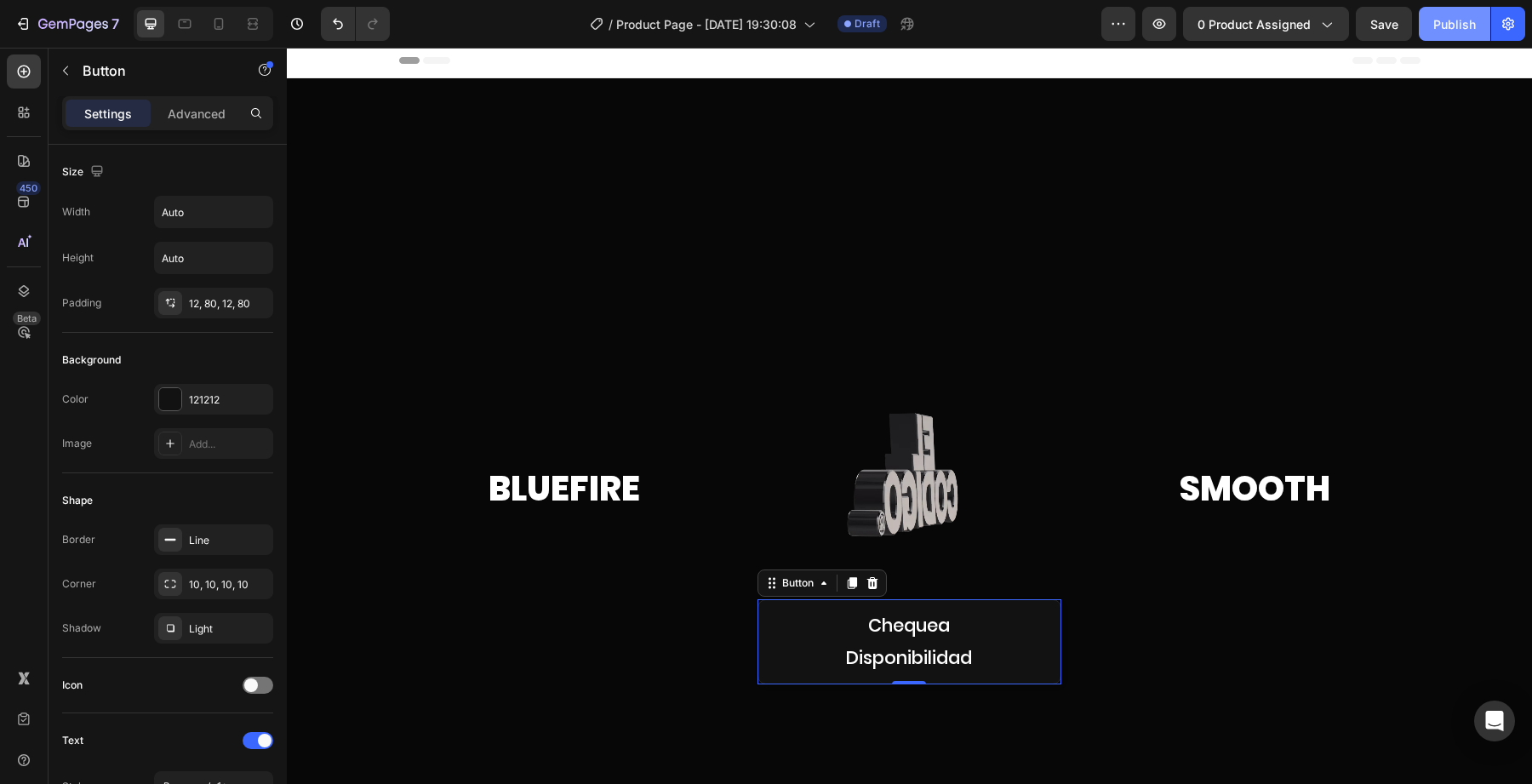
click at [1432, 31] on button "Publish" at bounding box center [1454, 23] width 71 height 34
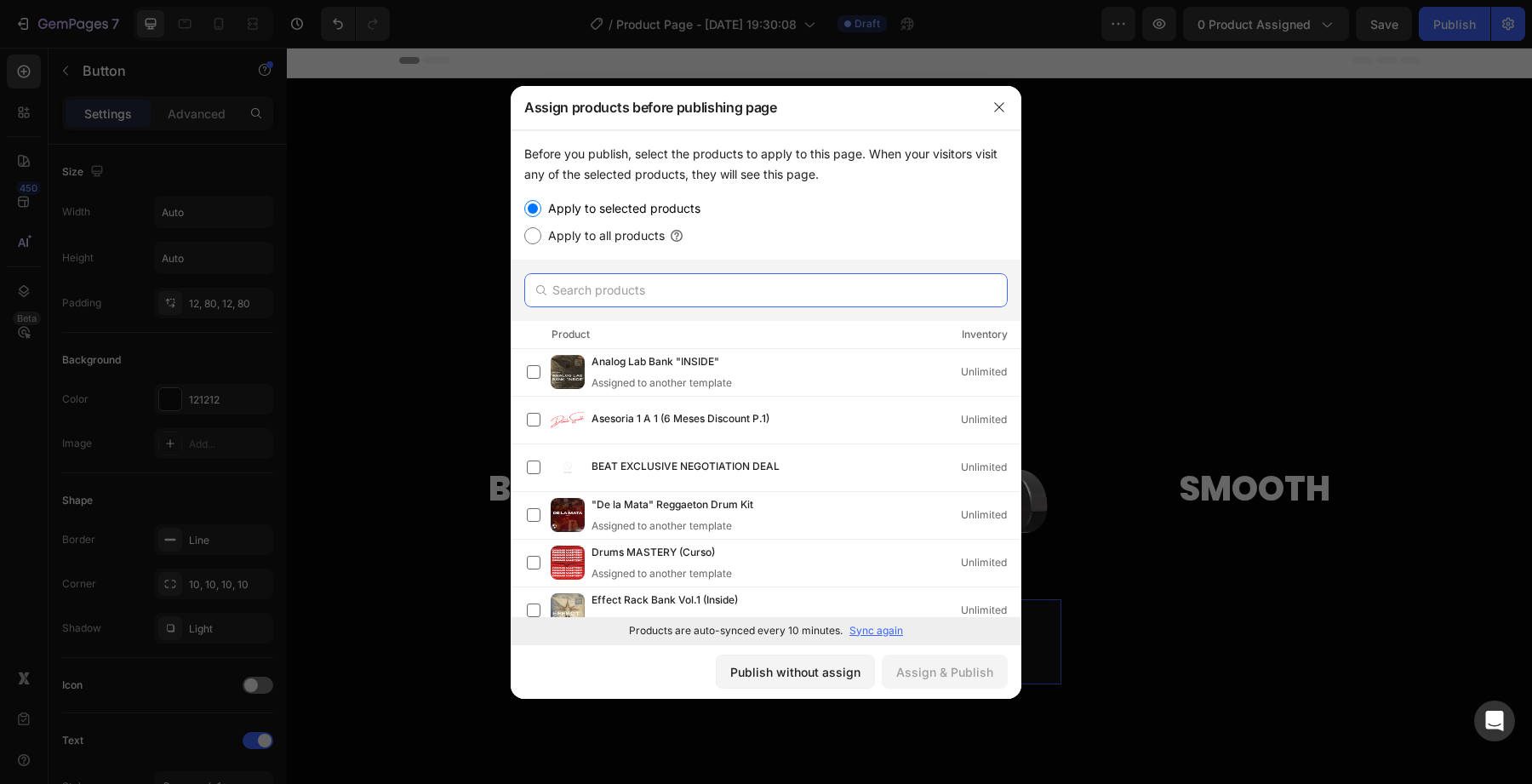
click at [646, 287] on input "text" at bounding box center [766, 290] width 484 height 34
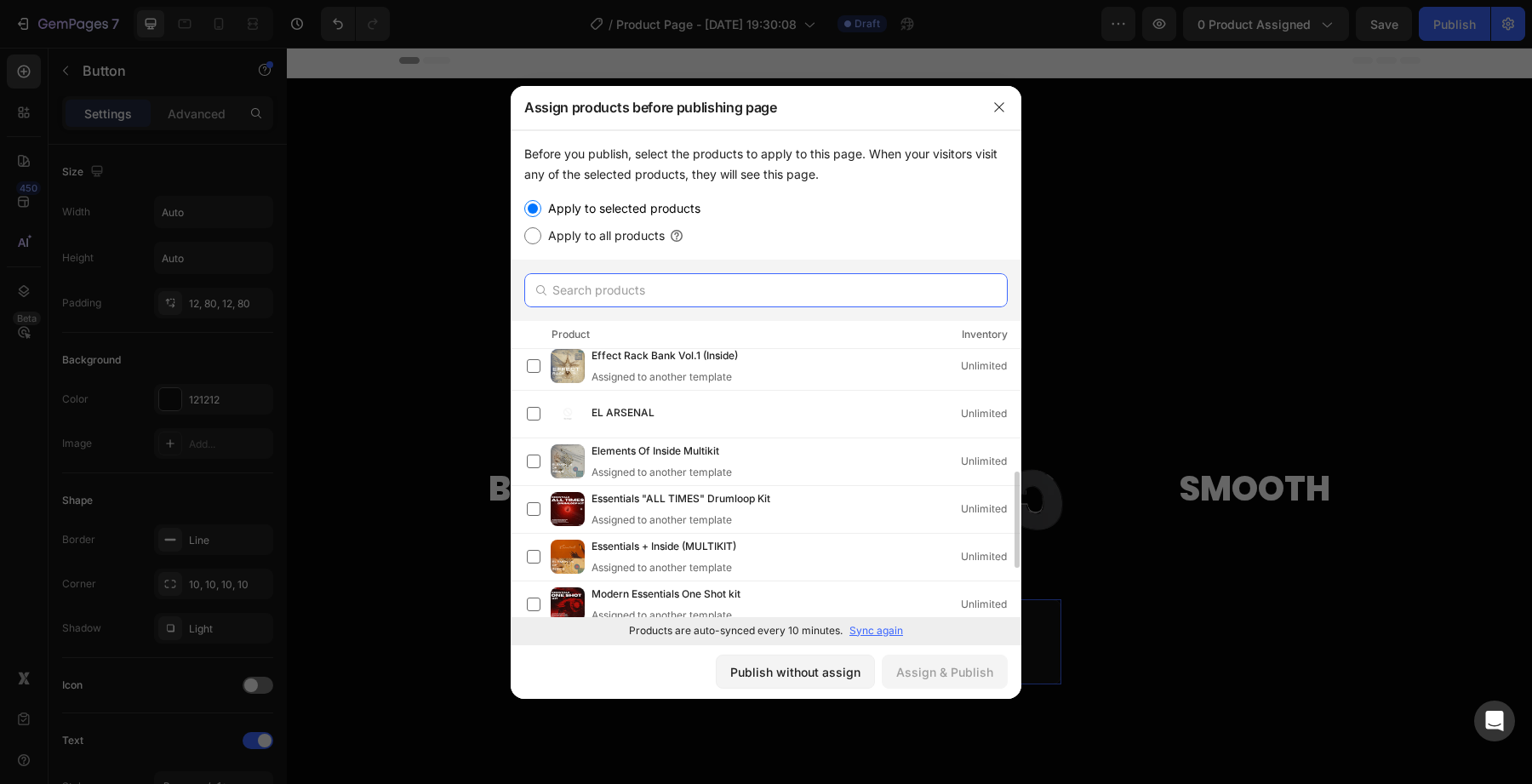
scroll to position [213, 0]
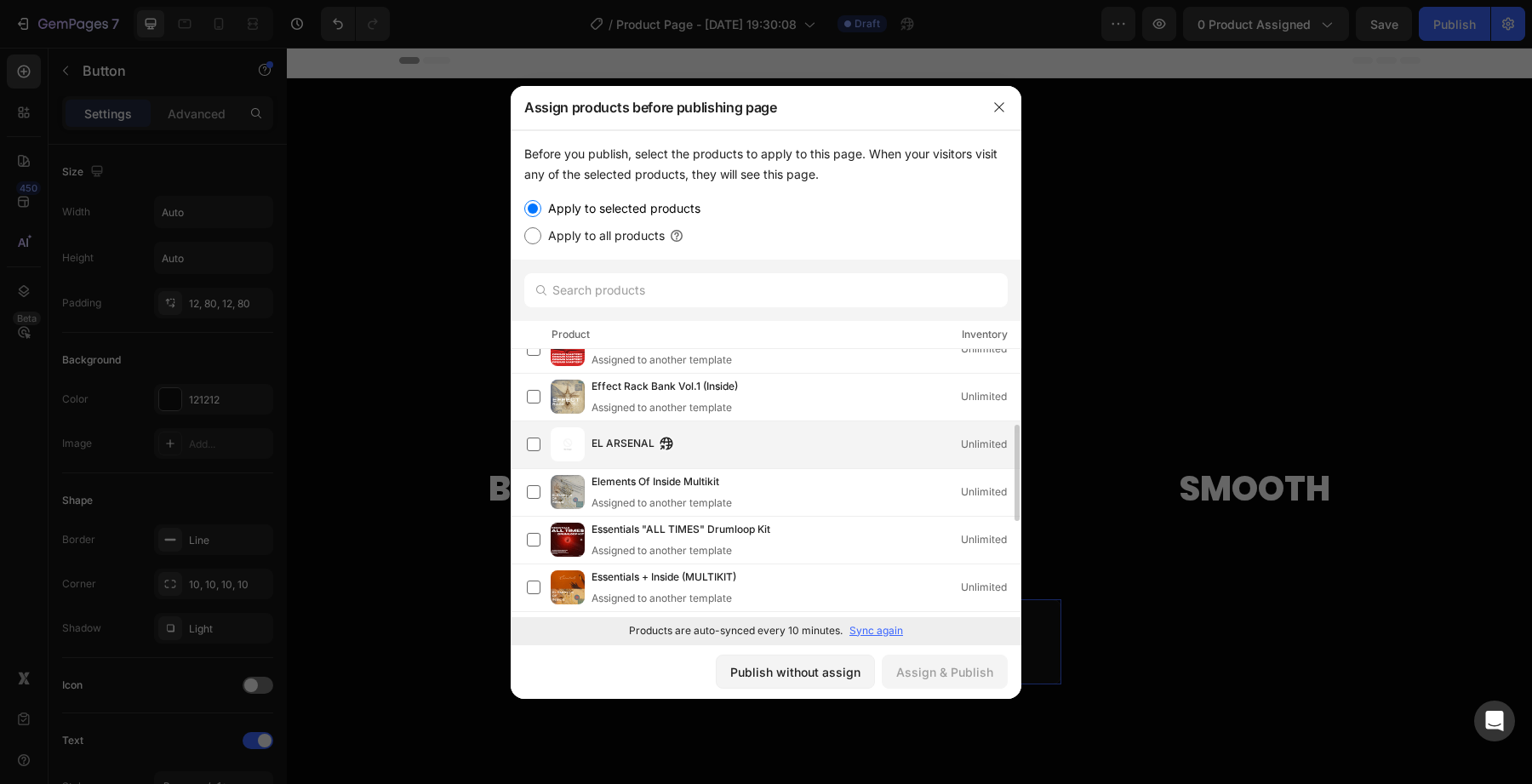
click at [659, 448] on icon "button" at bounding box center [666, 443] width 14 height 14
click at [534, 450] on label at bounding box center [534, 444] width 14 height 14
click at [915, 666] on div "Assign & Publish" at bounding box center [945, 671] width 97 height 18
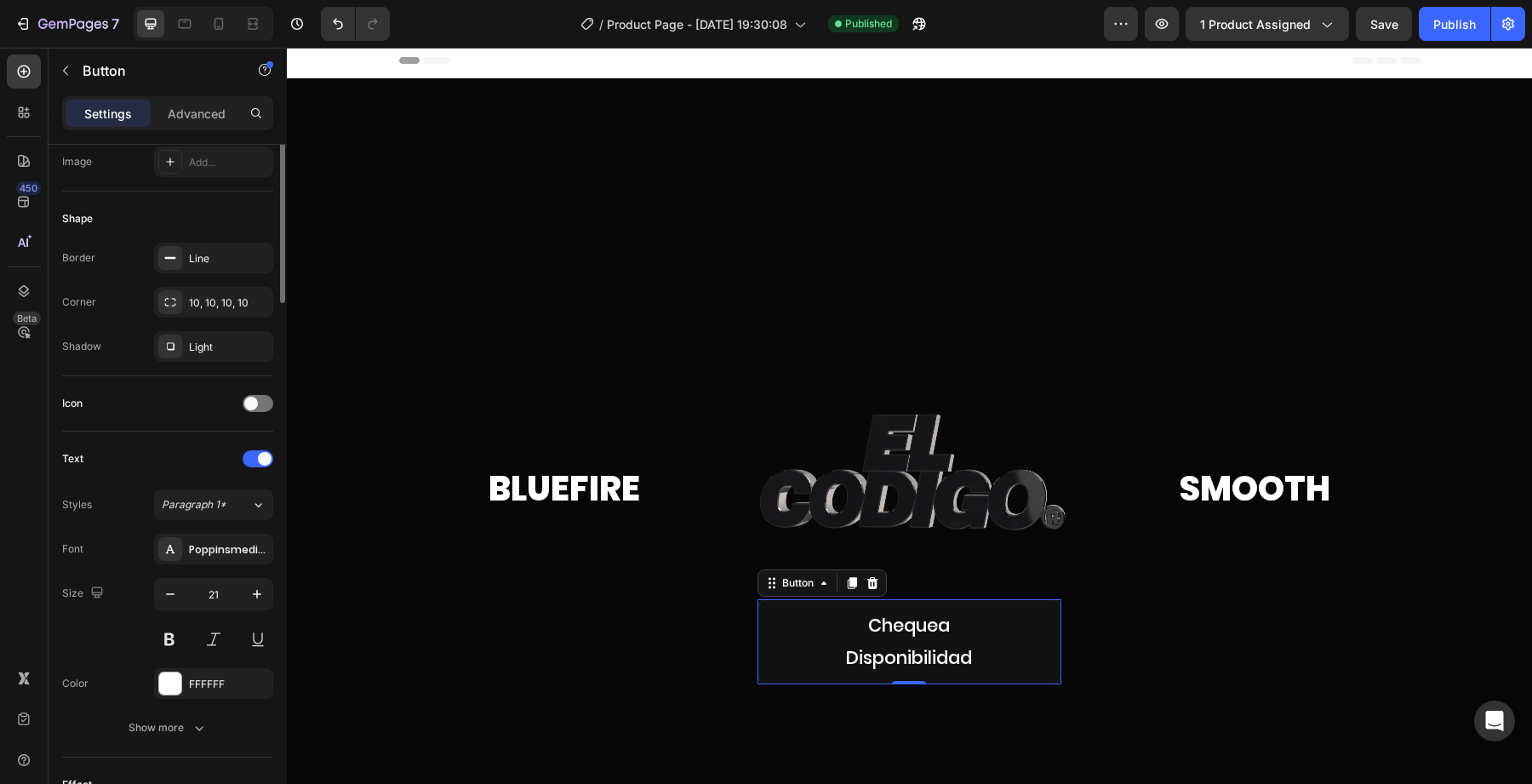
scroll to position [533, 0]
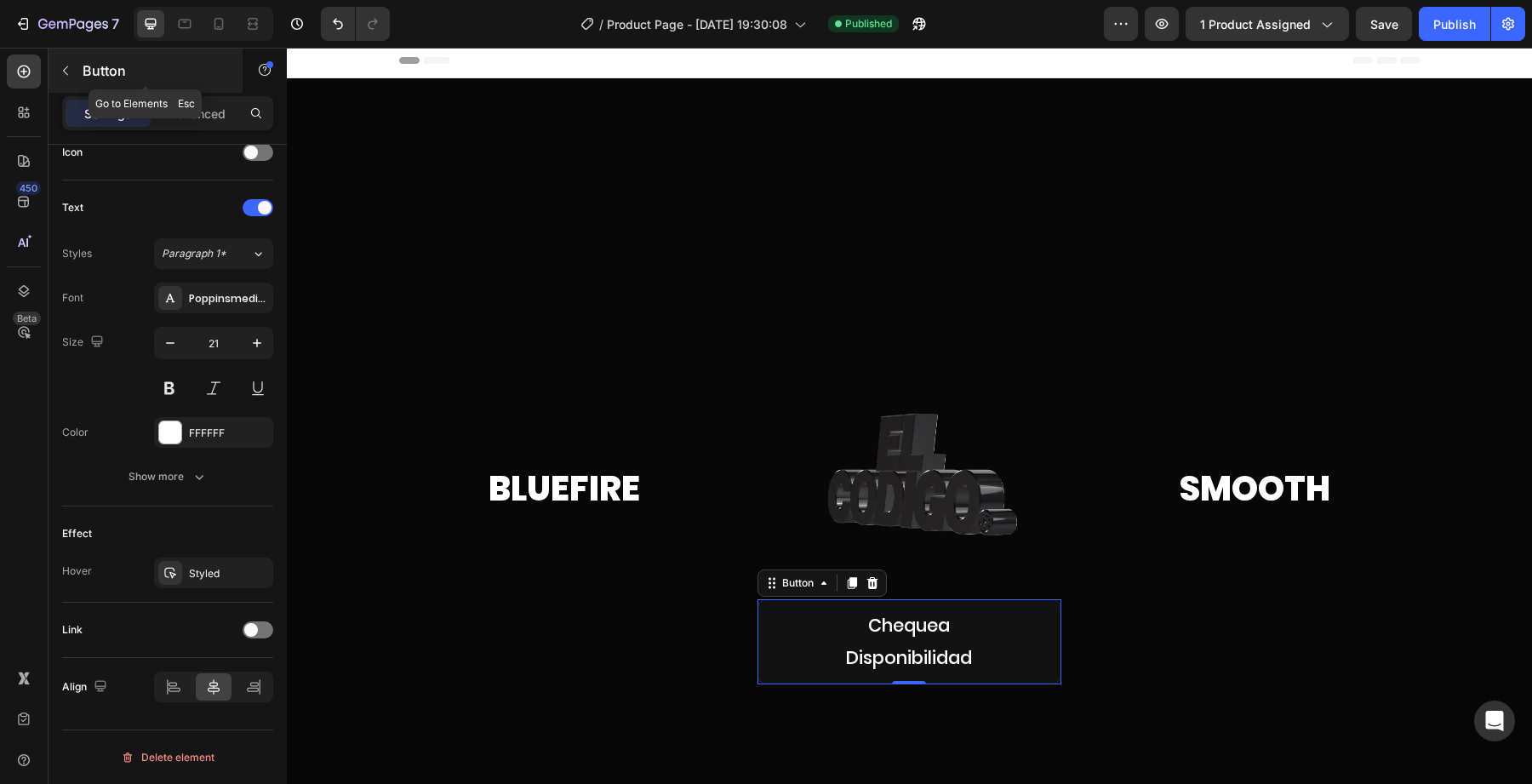
click at [69, 71] on icon "button" at bounding box center [66, 70] width 14 height 14
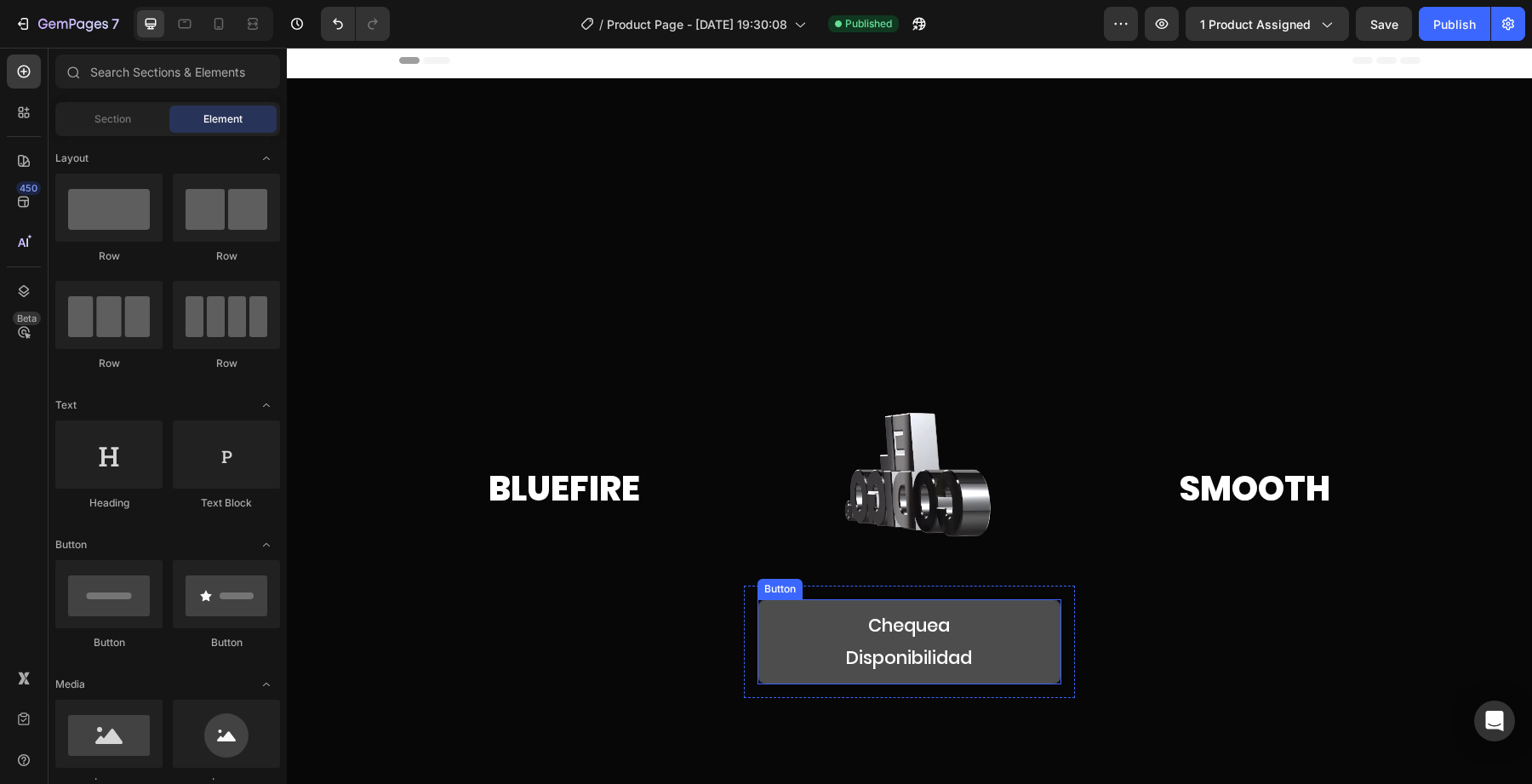
click at [822, 655] on button "Chequea Disponibilidad" at bounding box center [909, 642] width 304 height 85
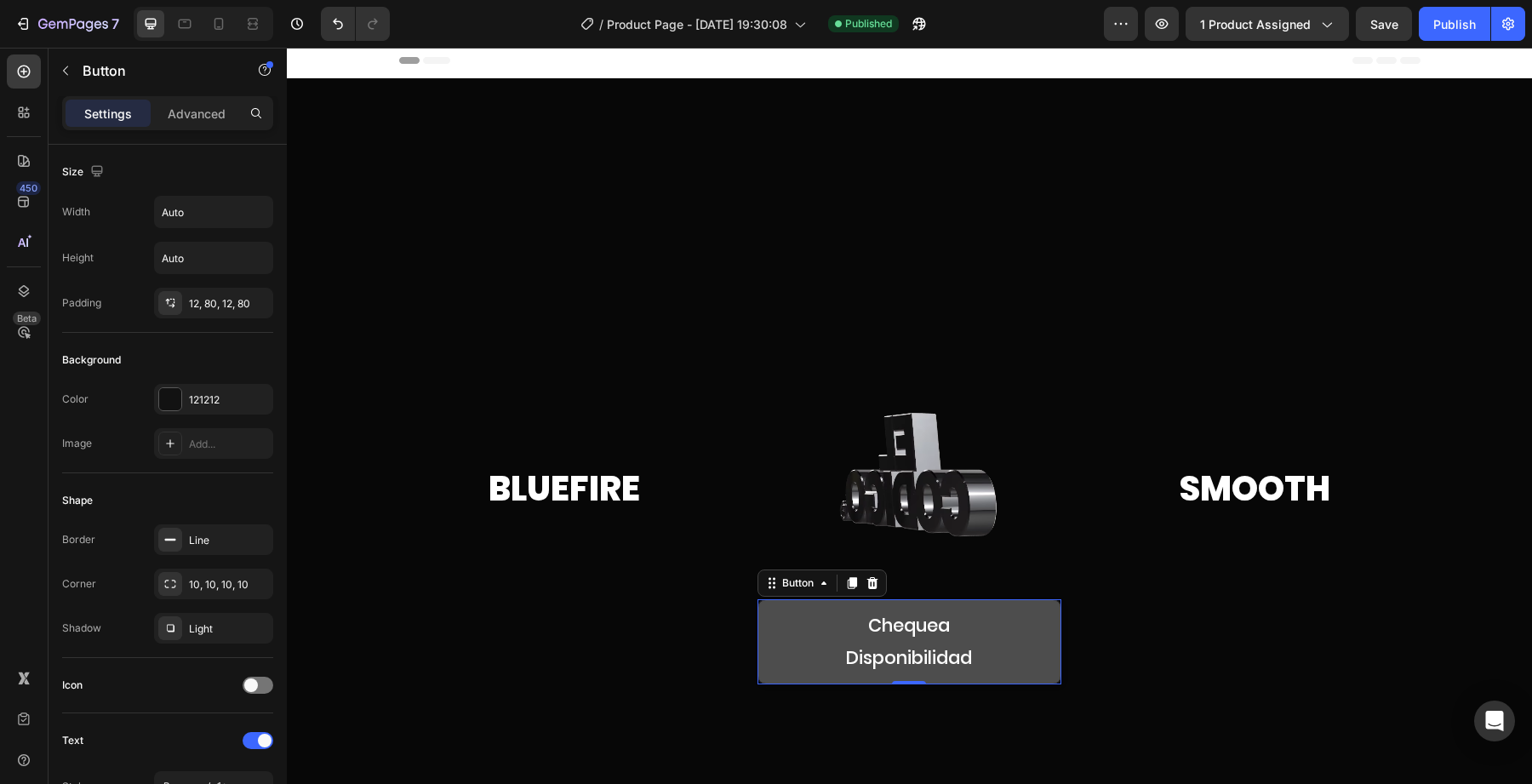
click at [778, 654] on button "Chequea Disponibilidad" at bounding box center [909, 642] width 304 height 85
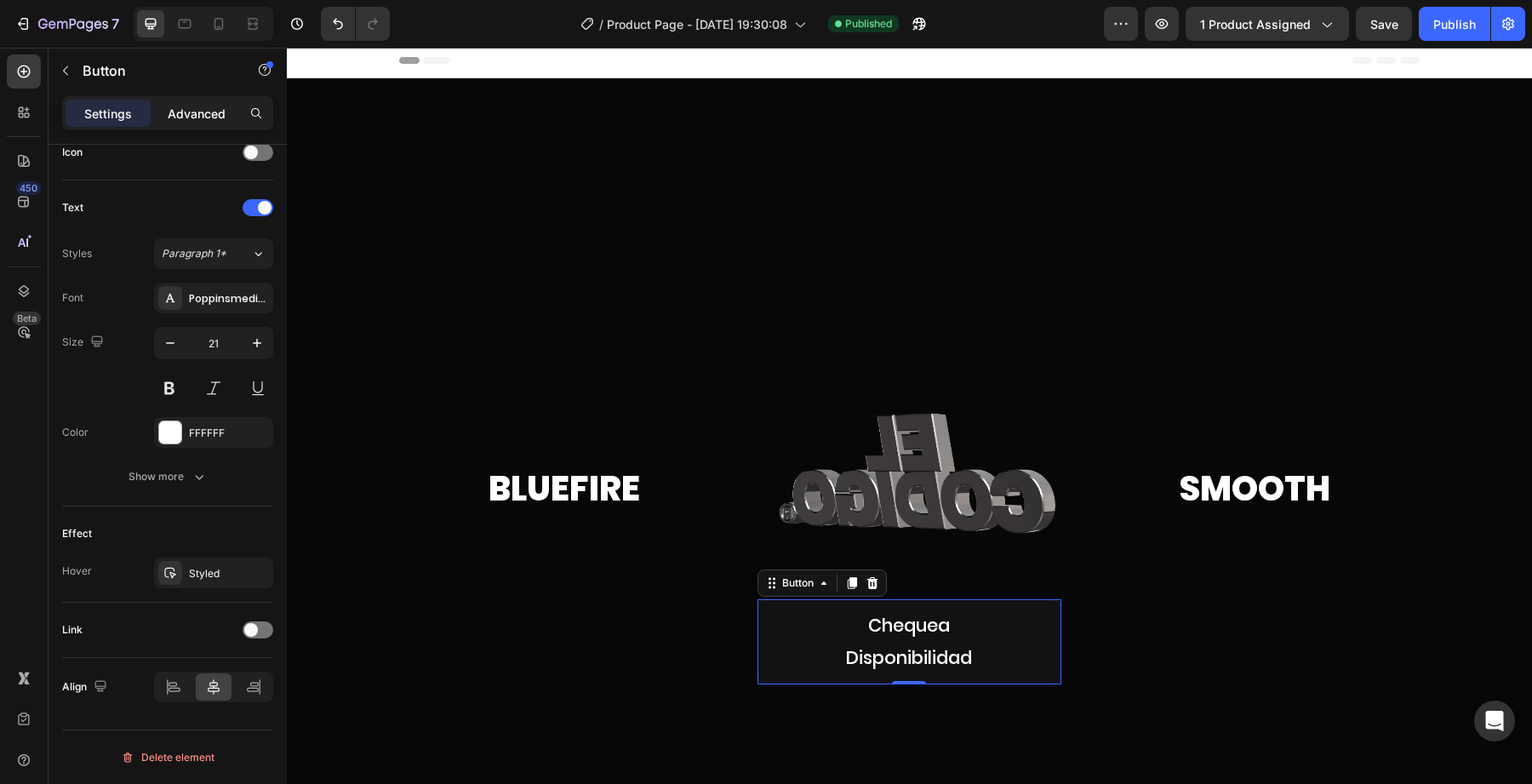
click at [184, 122] on p "Advanced" at bounding box center [197, 113] width 58 height 18
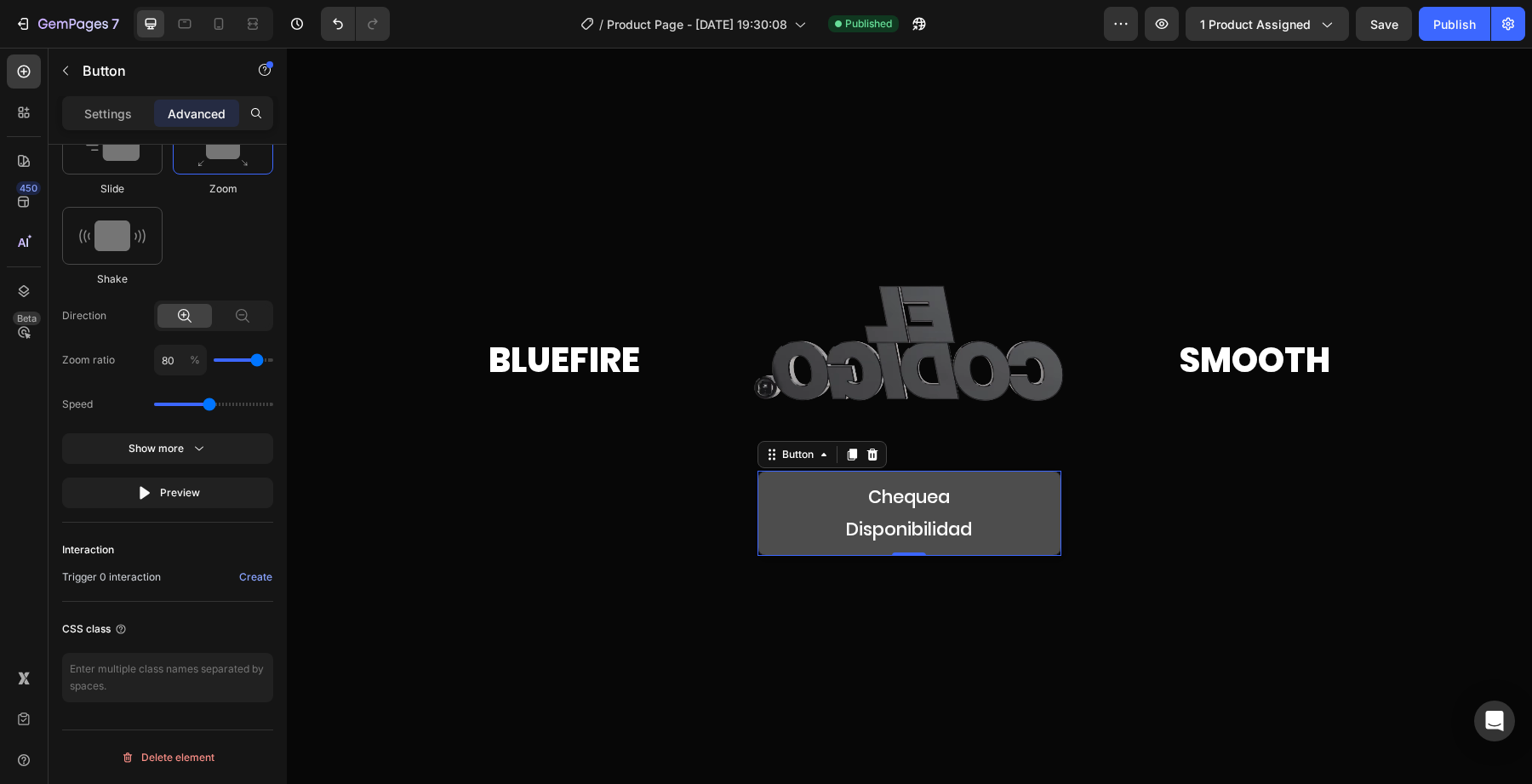
scroll to position [151, 0]
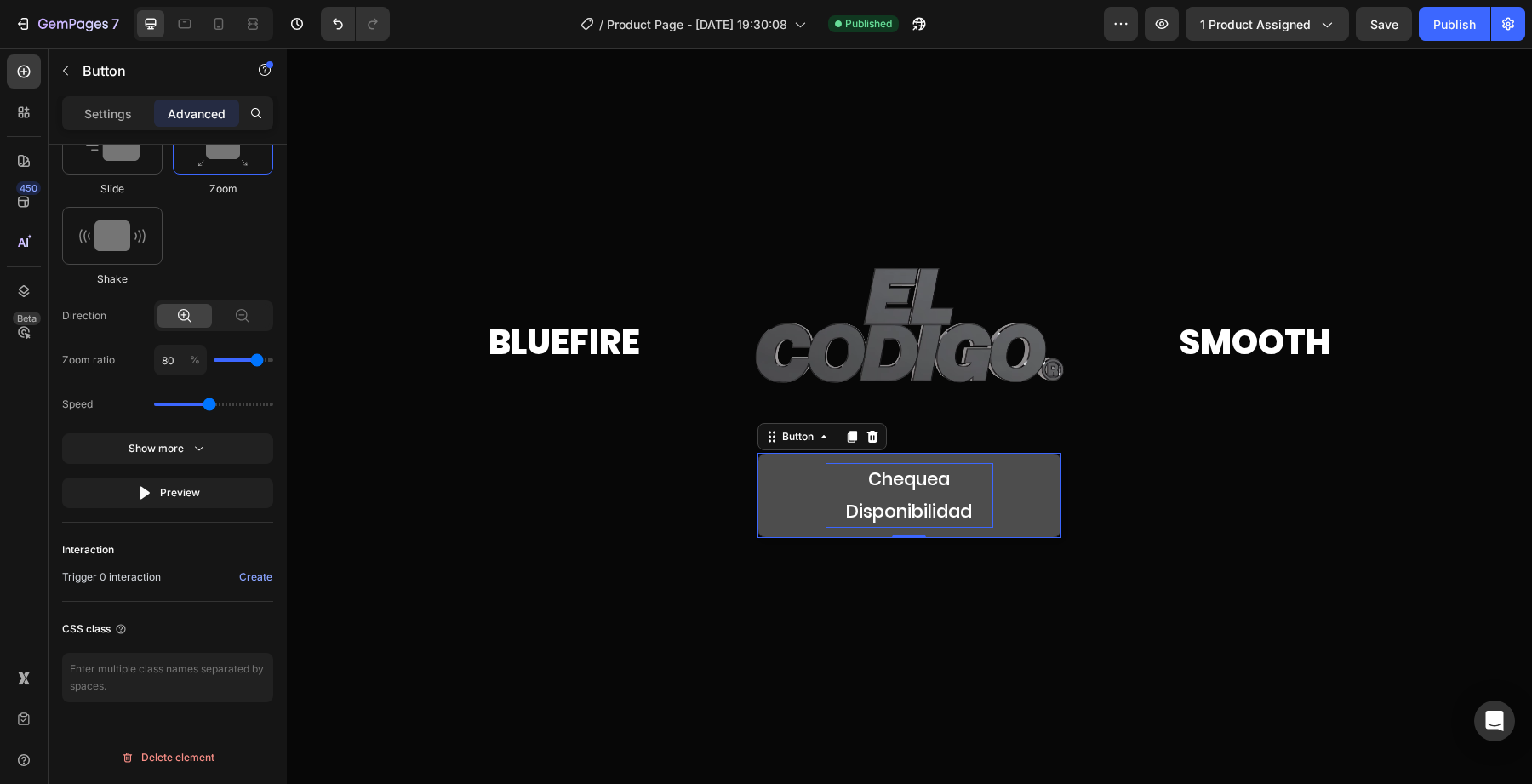
click at [864, 496] on p "Chequea Disponibilidad" at bounding box center [910, 495] width 168 height 65
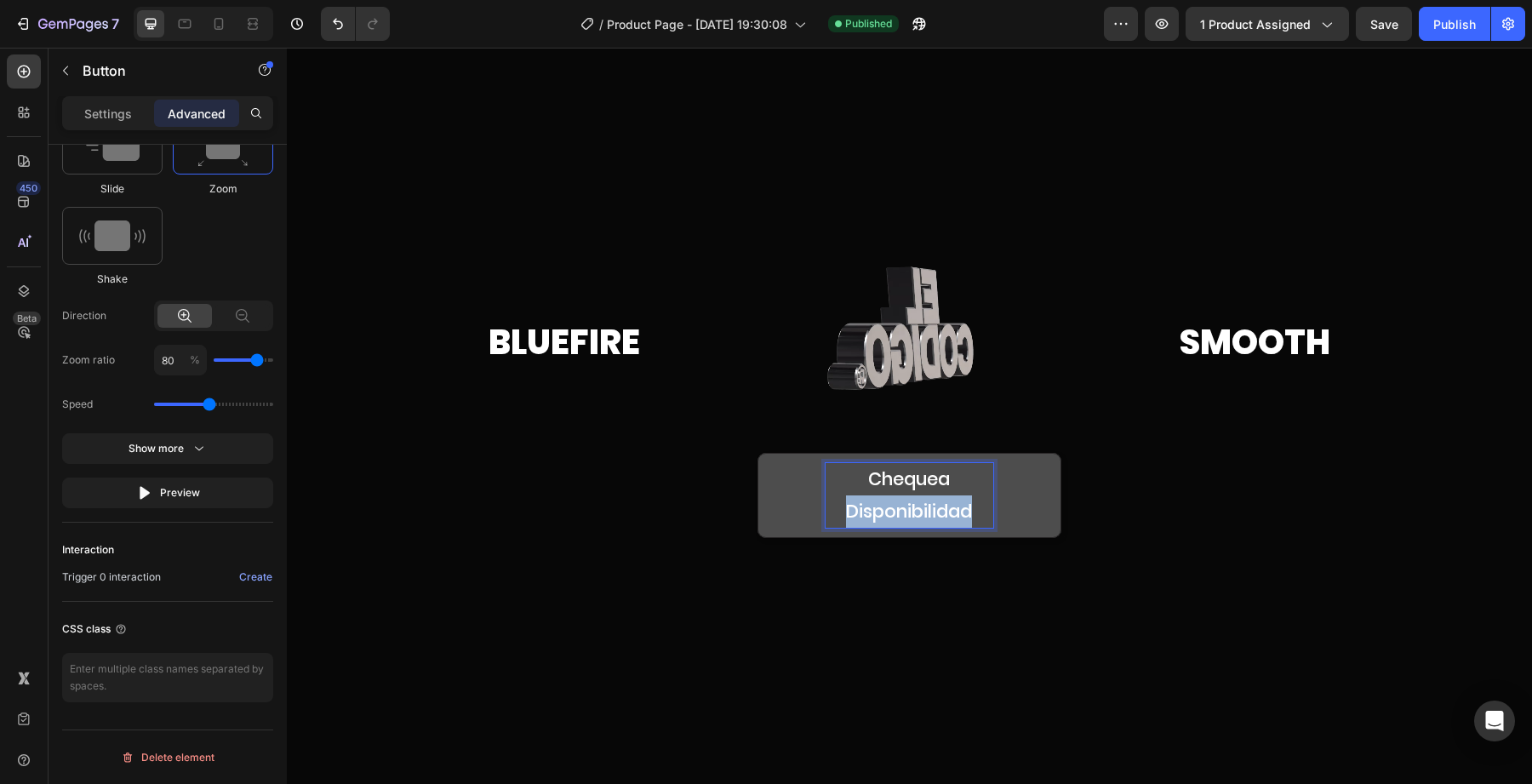
click at [864, 496] on p "Chequea Disponibilidad" at bounding box center [910, 495] width 168 height 65
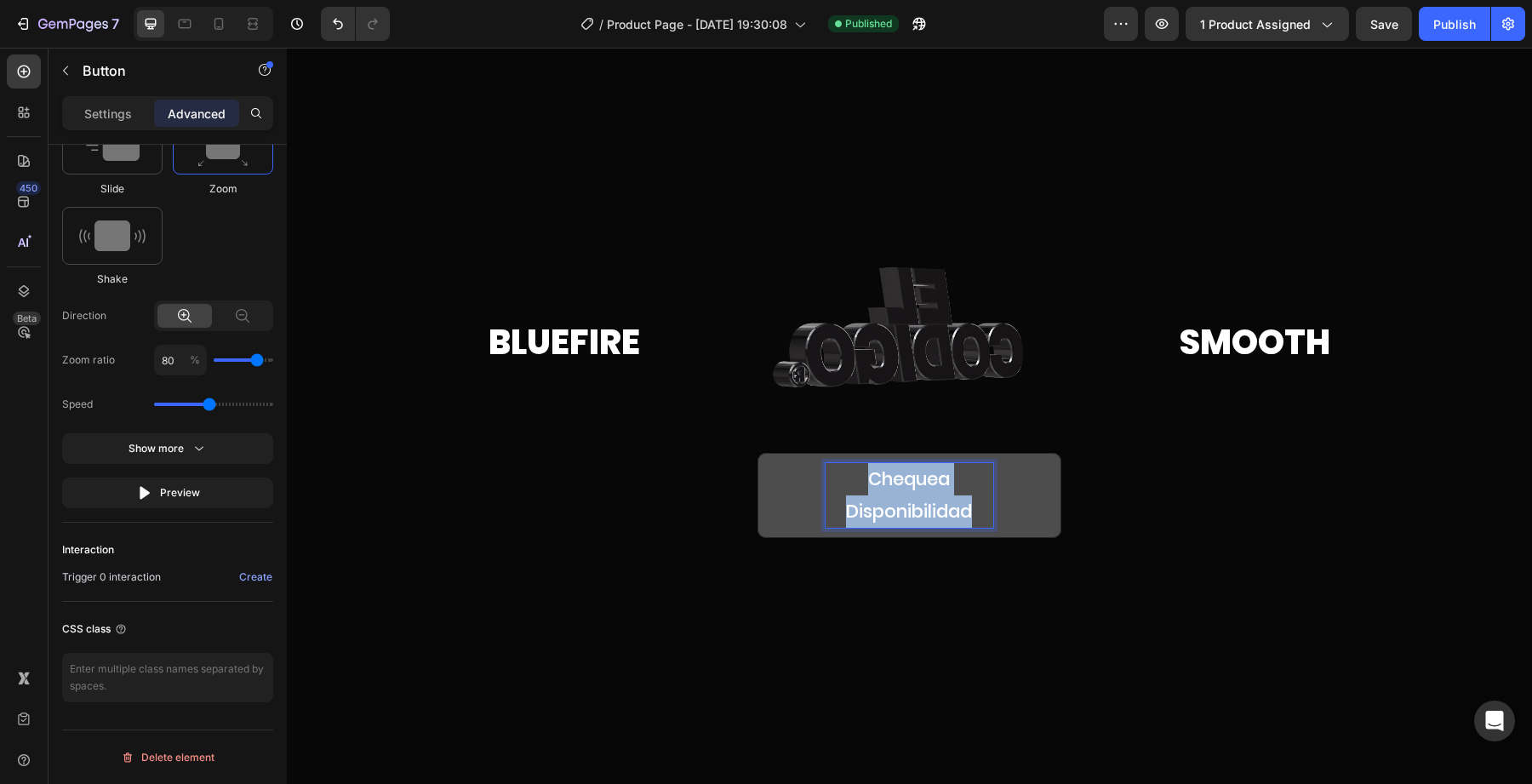
click at [864, 496] on p "Chequea Disponibilidad" at bounding box center [910, 495] width 168 height 65
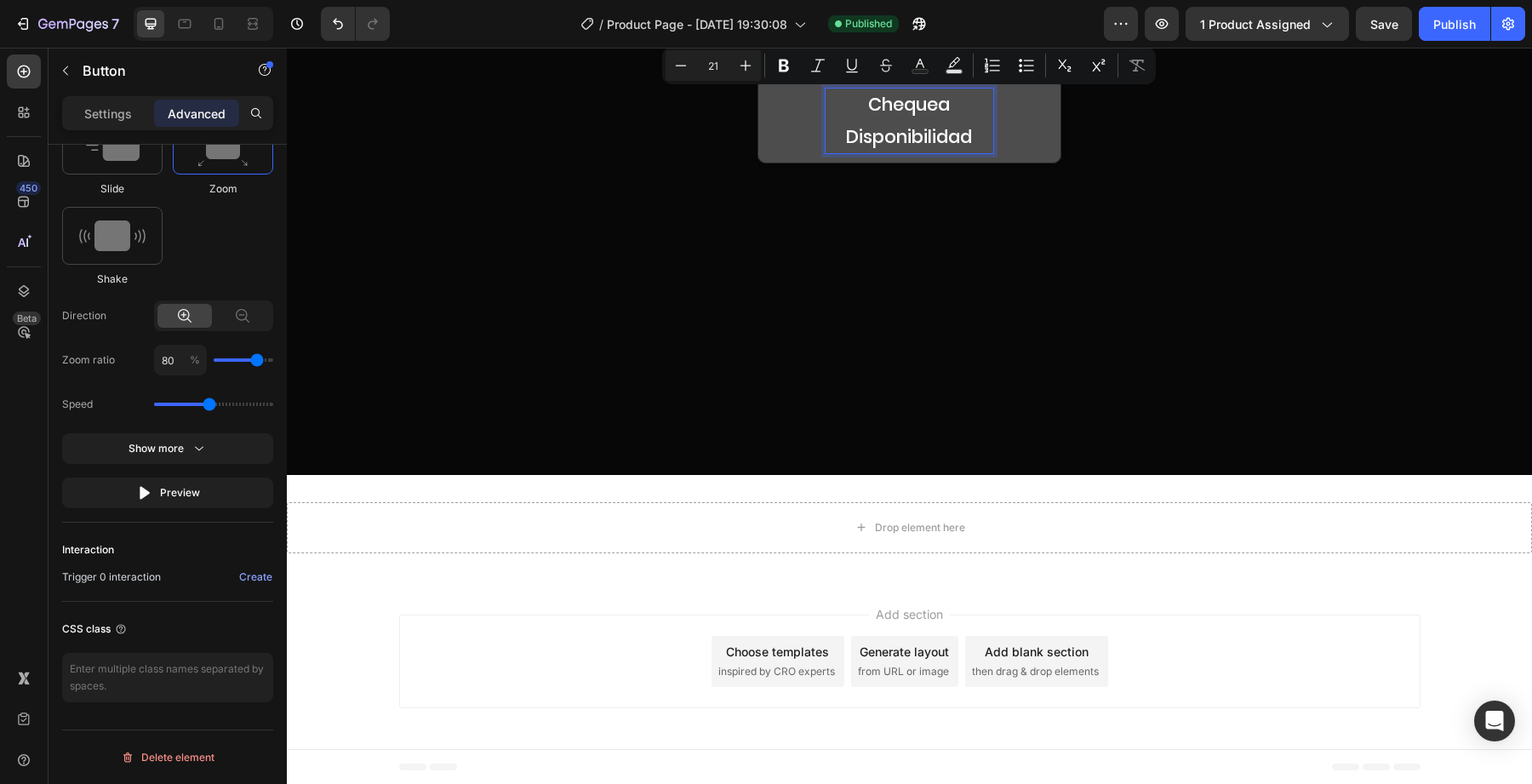
scroll to position [203, 0]
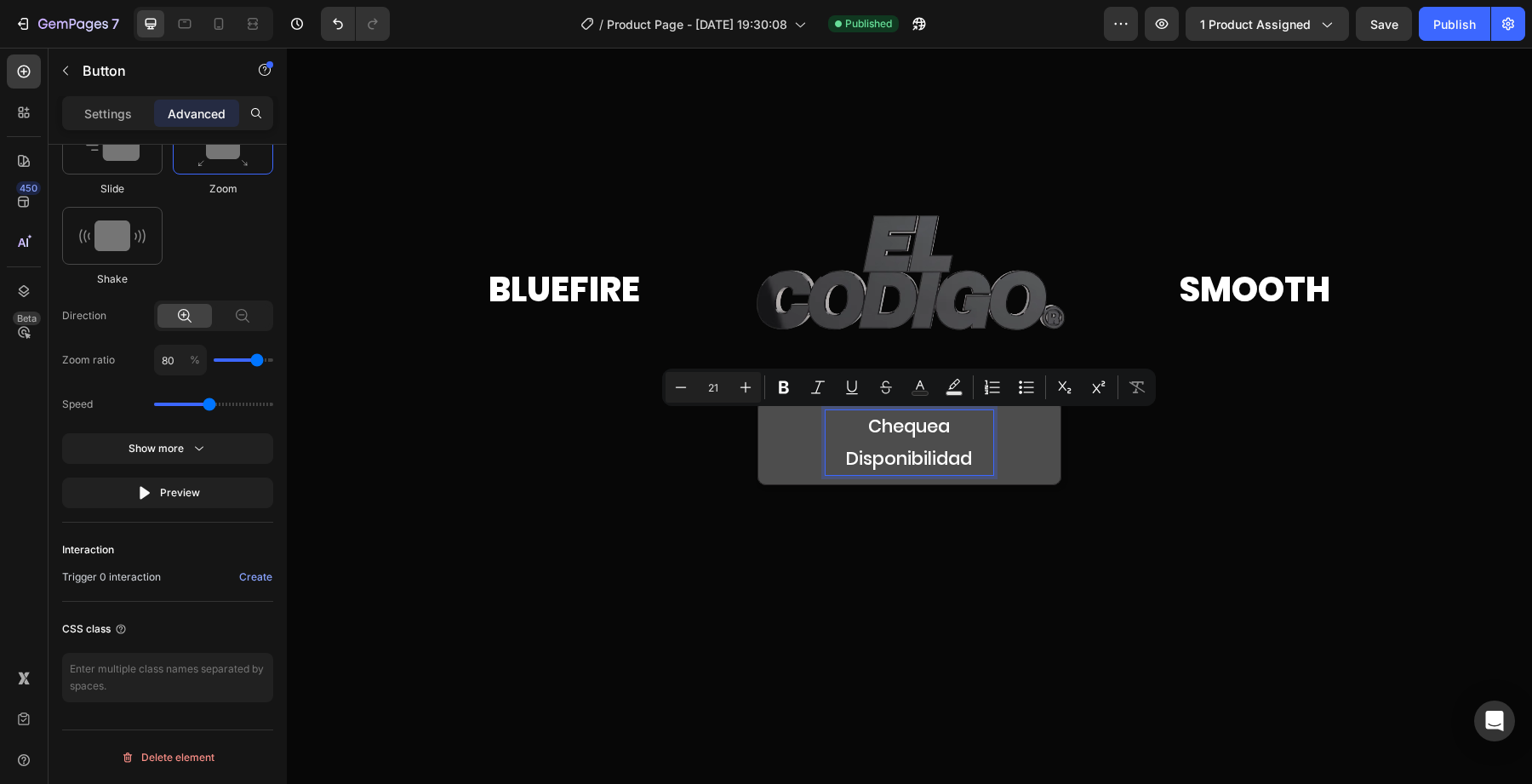
click at [797, 416] on button "Chequea Disponibilidad" at bounding box center [909, 442] width 304 height 85
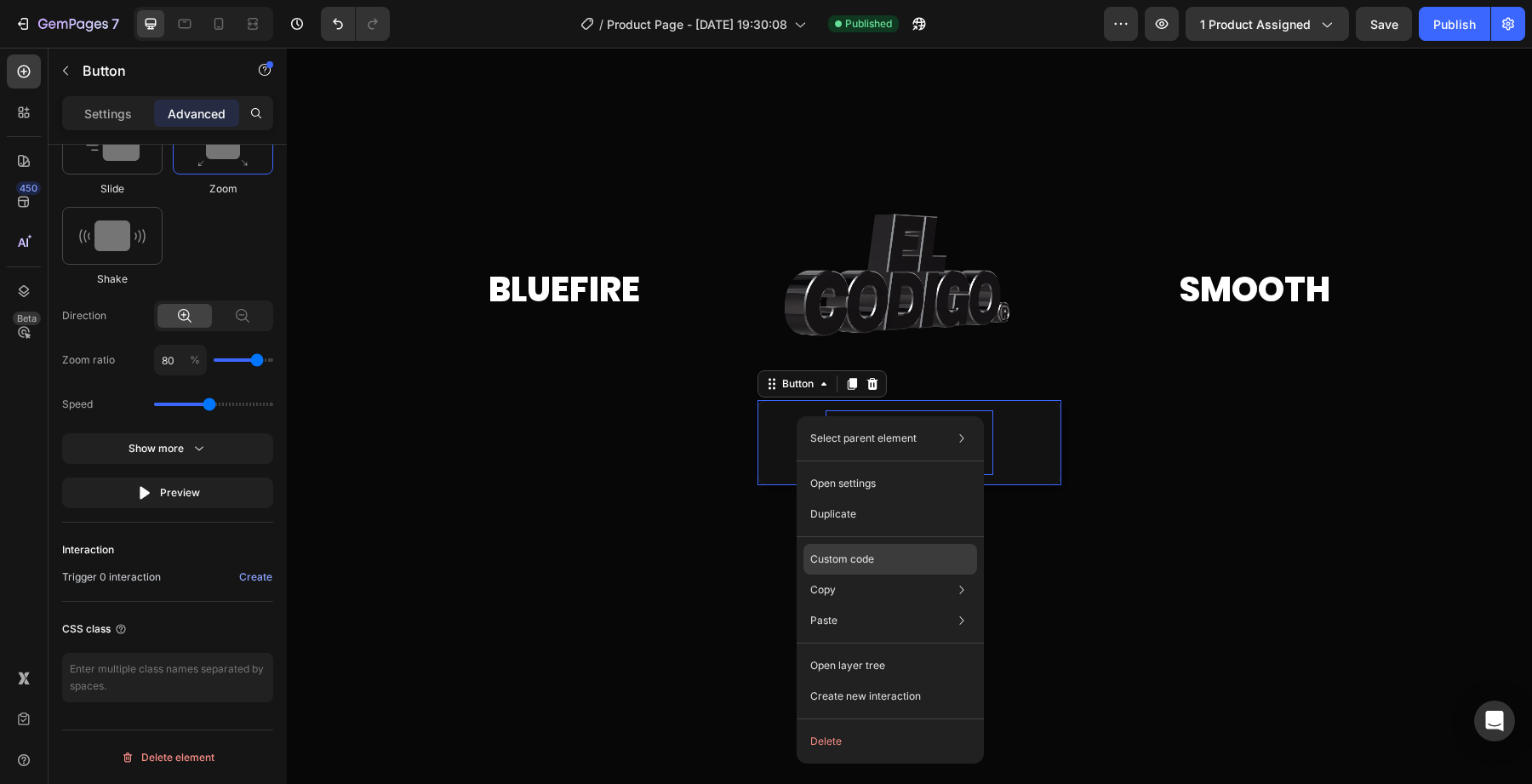
click at [833, 564] on p "Custom code" at bounding box center [842, 559] width 64 height 16
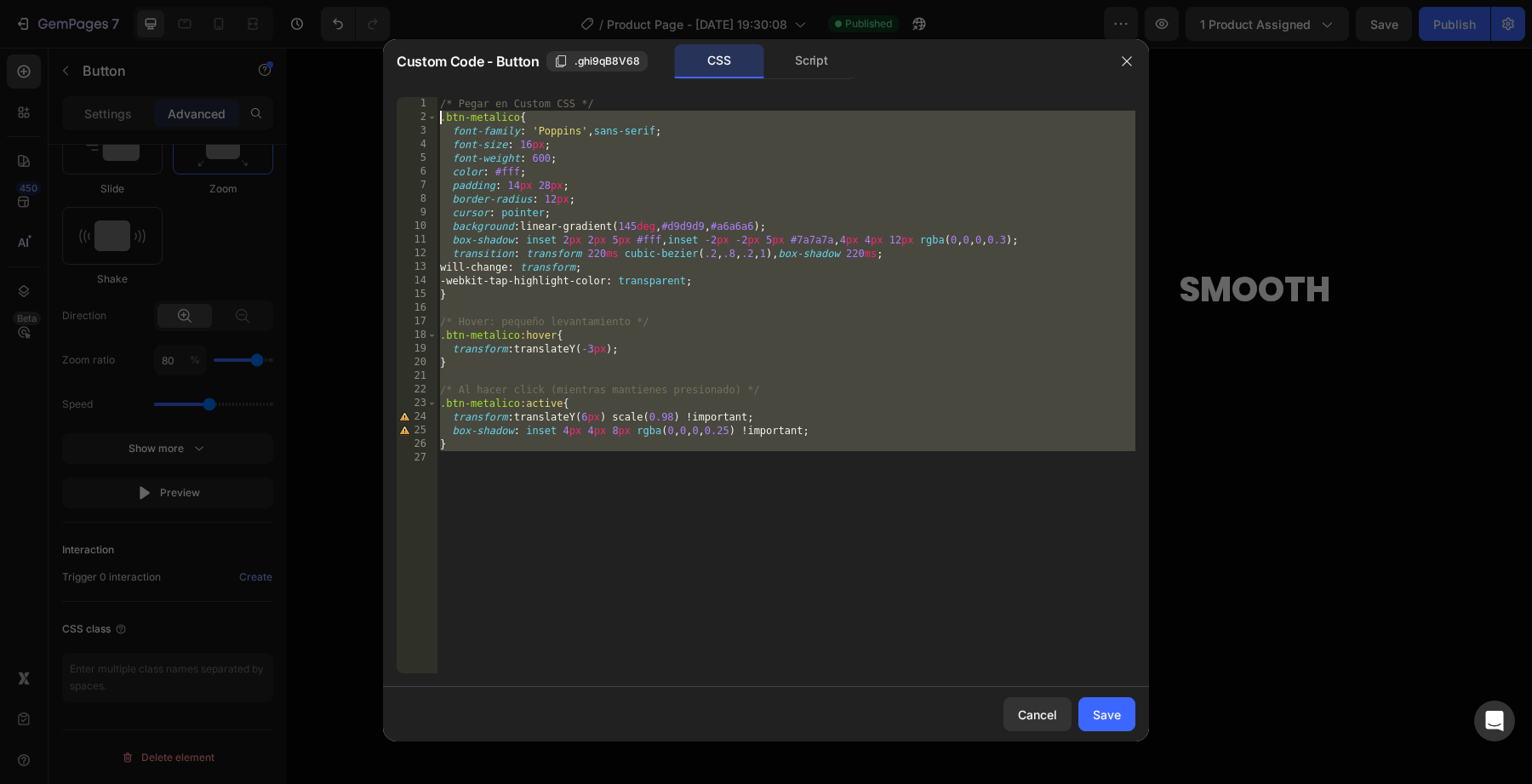
drag, startPoint x: 849, startPoint y: 510, endPoint x: 421, endPoint y: 120, distance: 579.0
click at [421, 120] on div "1 2 3 4 5 6 7 8 9 10 11 12 13 14 15 16 17 18 19 20 21 22 23 24 25 26 27 /* Pega…" at bounding box center [766, 385] width 739 height 576
type textarea ".btn-metalico{ font-family: 'Poppins', sans-serif;"
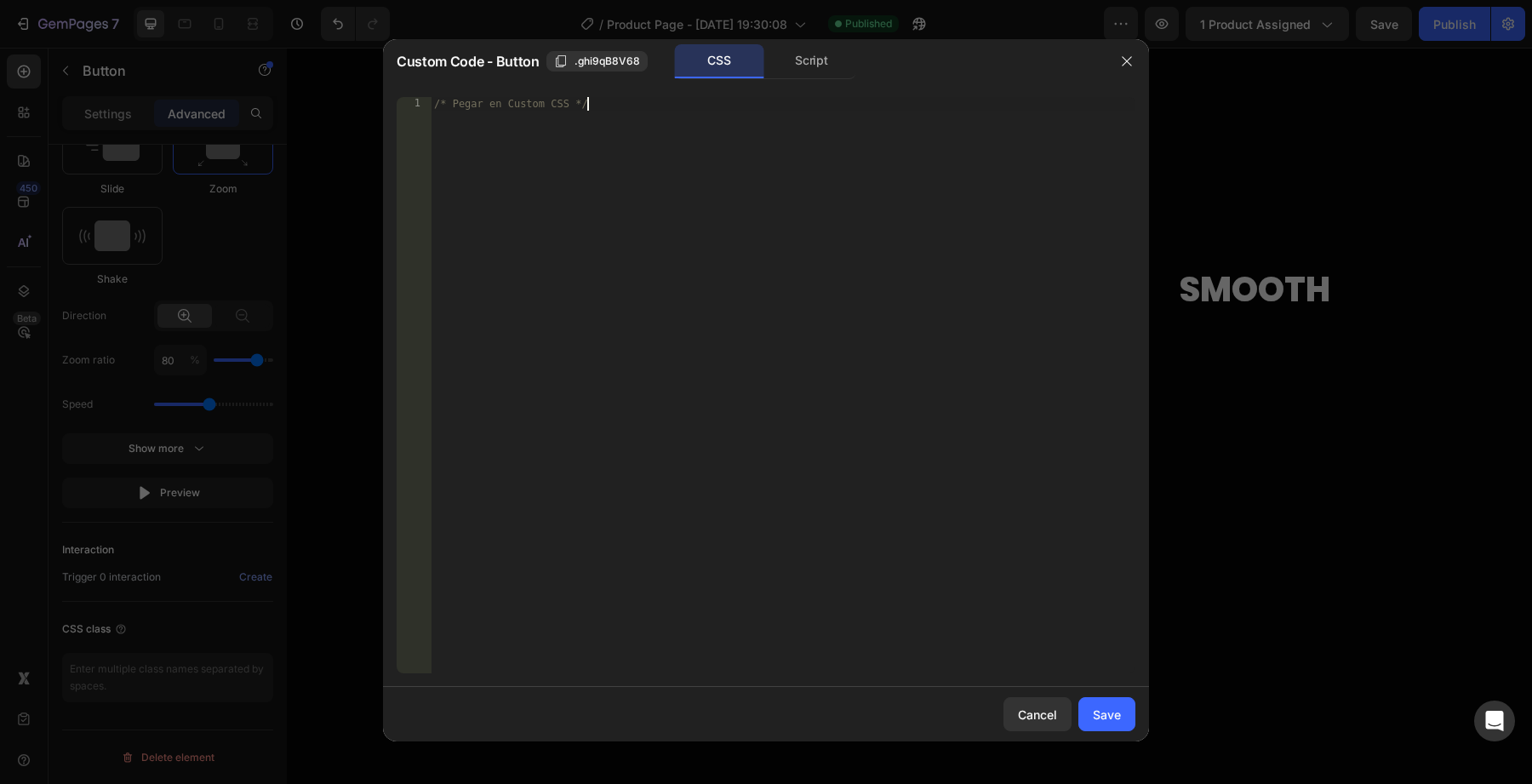
type textarea "/* Pegar en Custom CSS *"
click at [520, 107] on div "/* Pegar en Custom CSS *" at bounding box center [782, 399] width 705 height 604
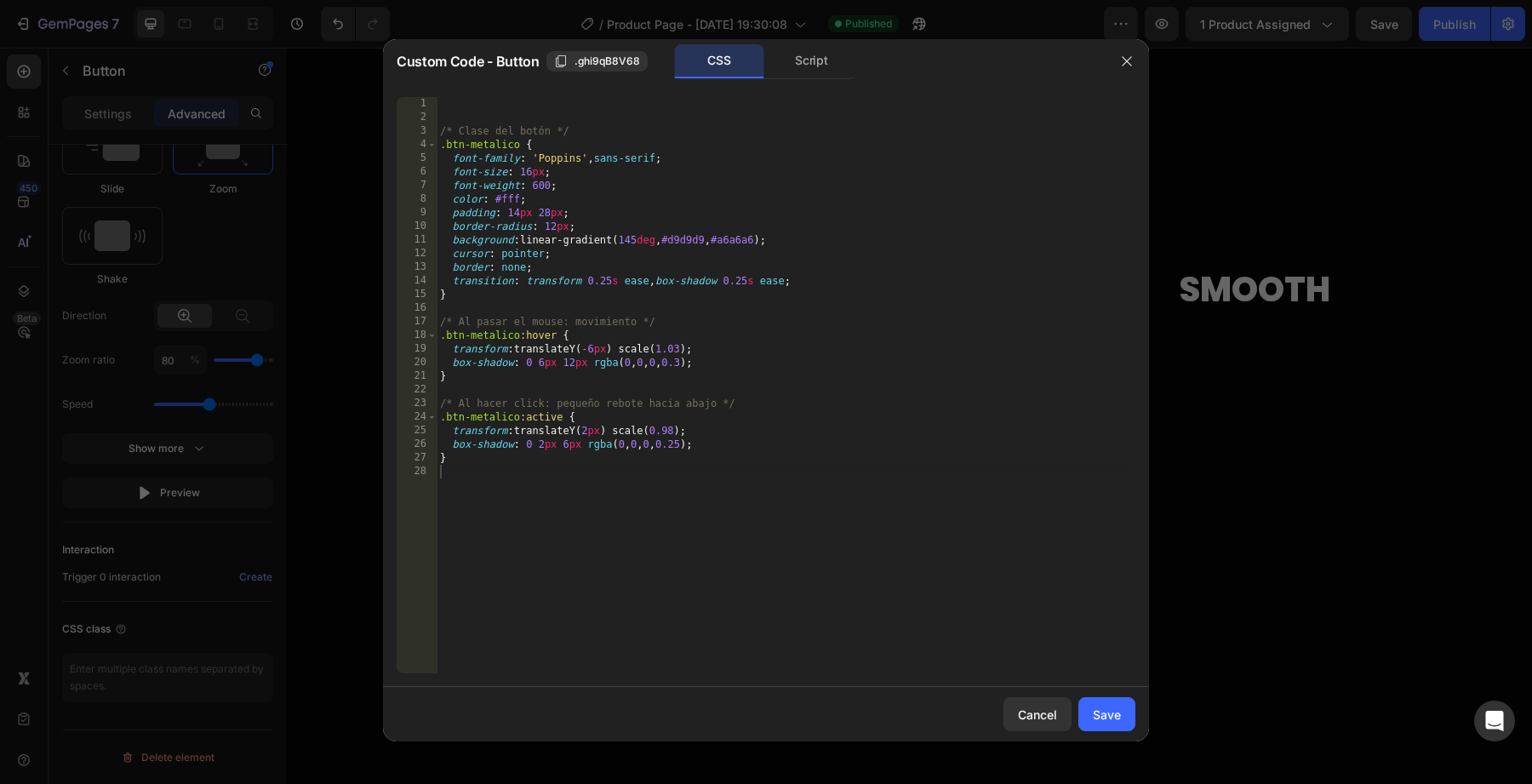
click at [1104, 692] on div "Cancel Save" at bounding box center [766, 714] width 766 height 54
click at [1104, 694] on div "Cancel Save" at bounding box center [766, 714] width 766 height 54
click at [1104, 710] on div "Save" at bounding box center [1107, 714] width 28 height 18
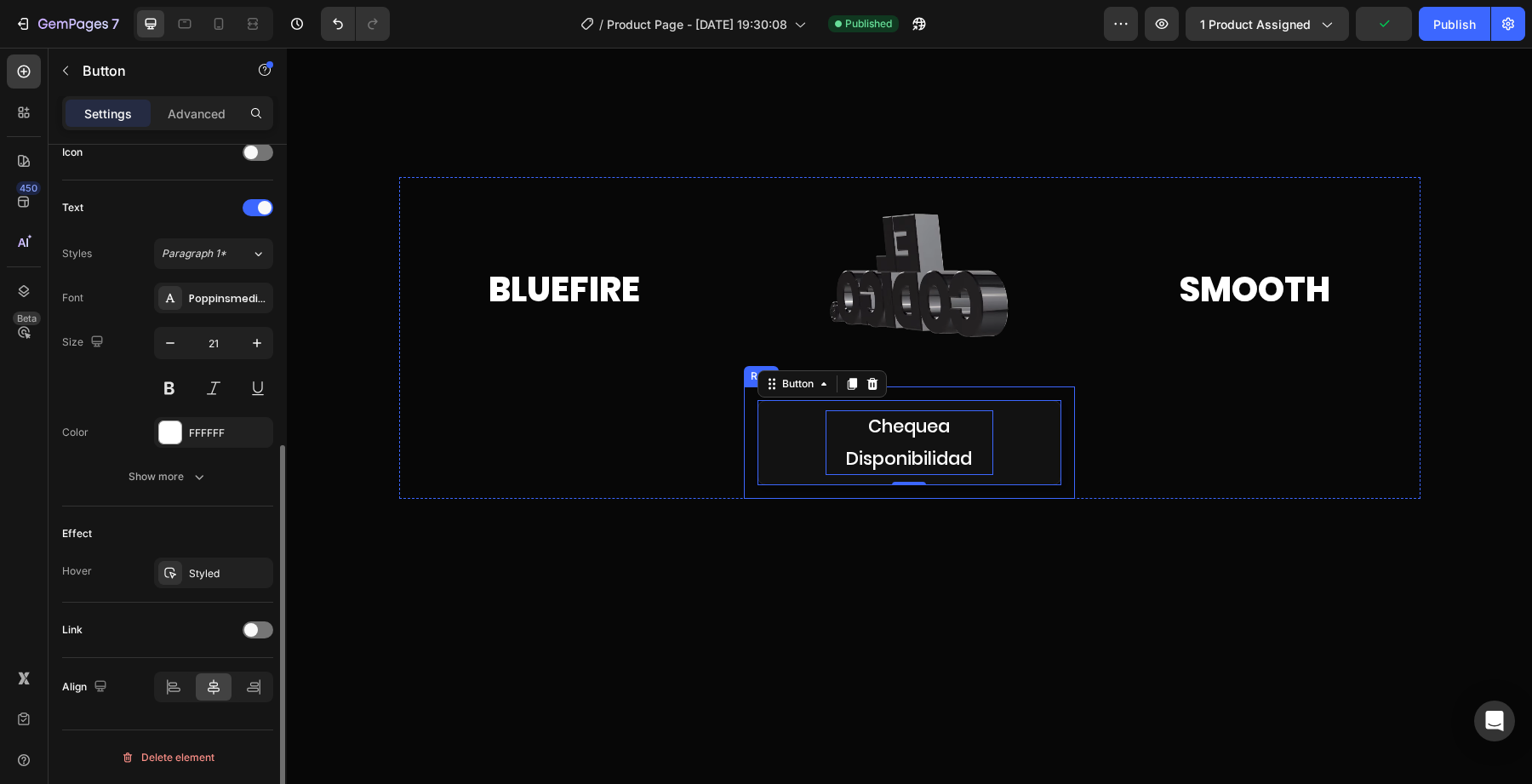
click at [731, 437] on div "Bluefire Heading Custom Code Chequea Disponibilidad Button 0 Row Smooth Heading…" at bounding box center [910, 338] width 1021 height 321
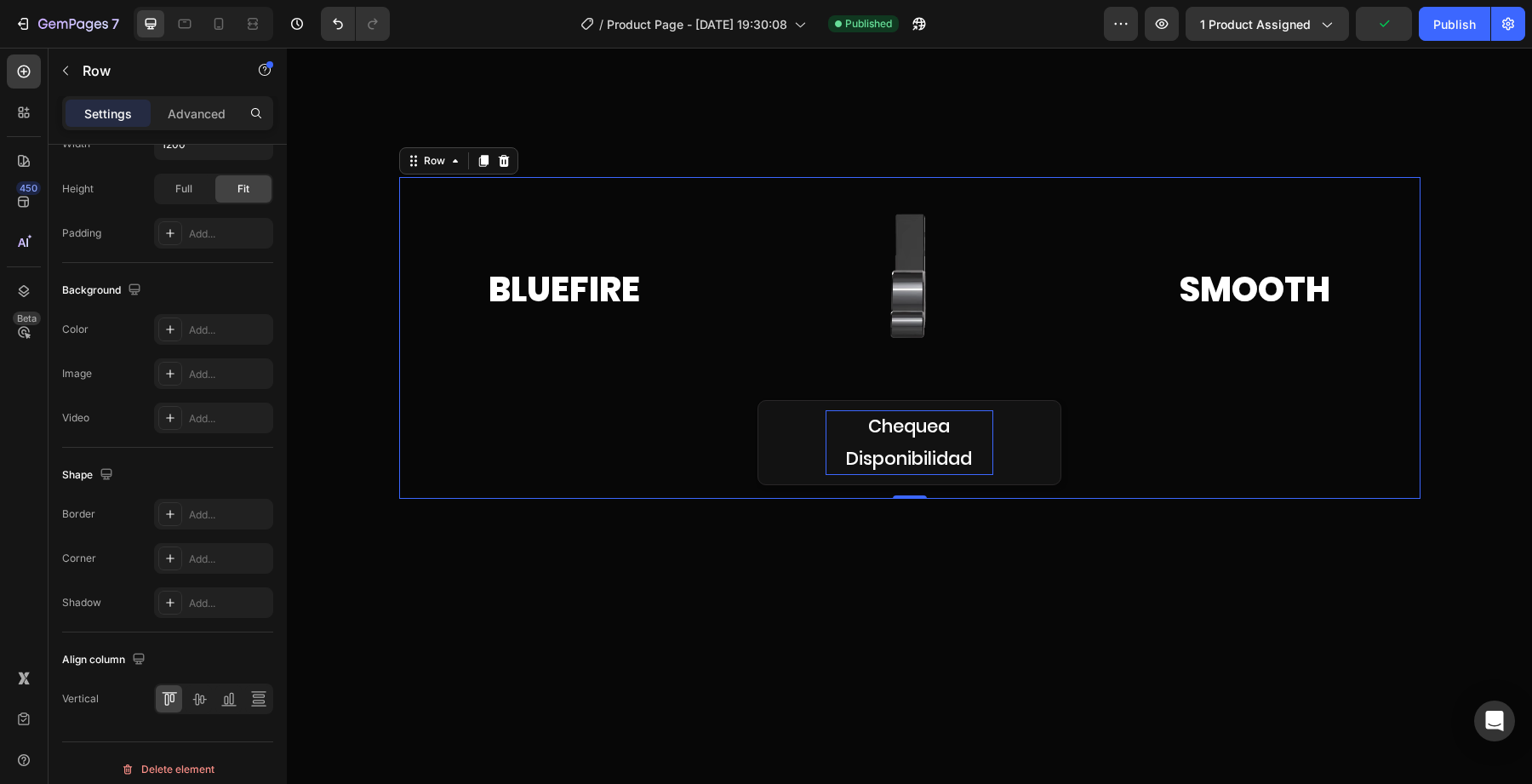
scroll to position [0, 0]
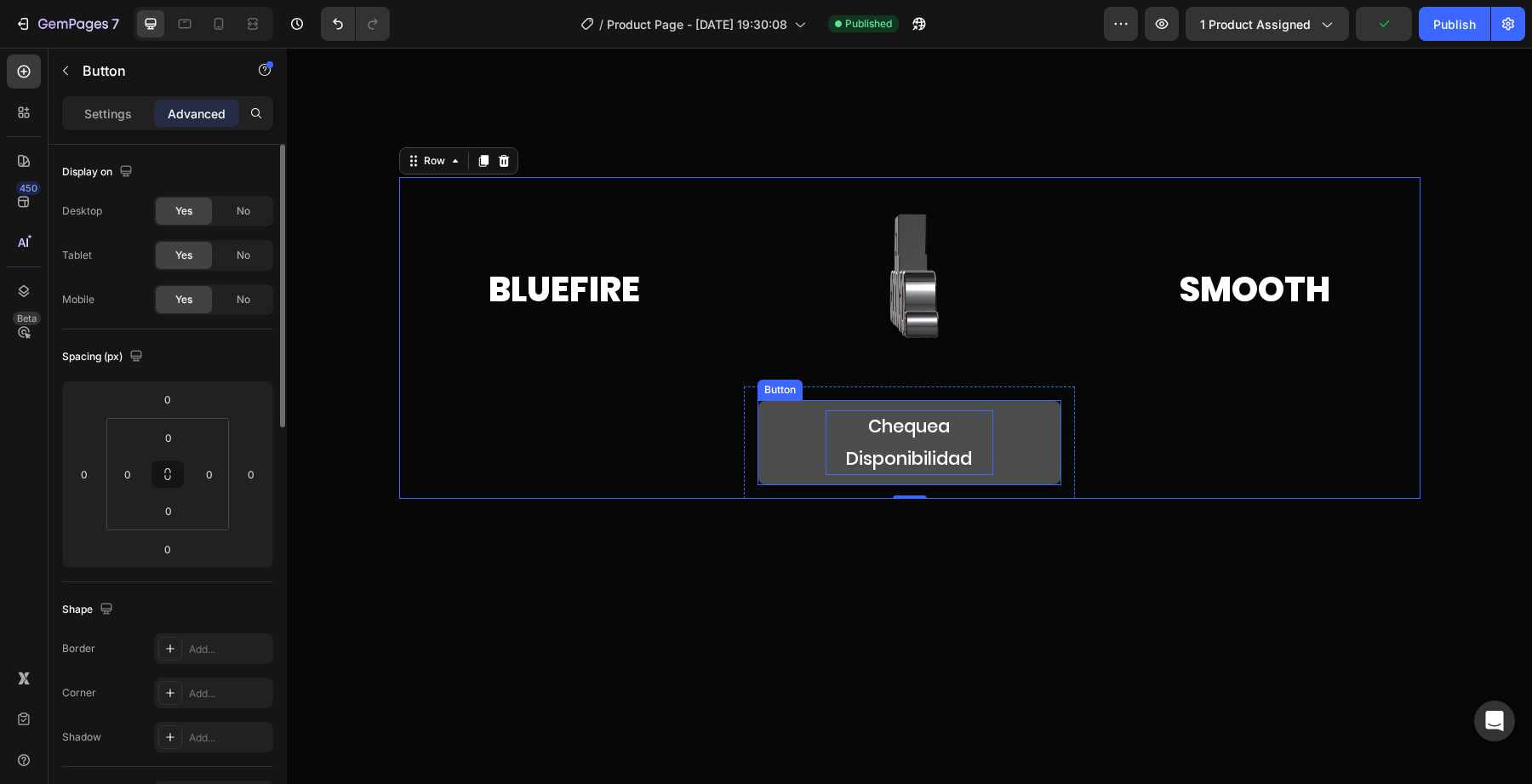
click at [813, 437] on button "Chequea Disponibilidad" at bounding box center [909, 442] width 304 height 85
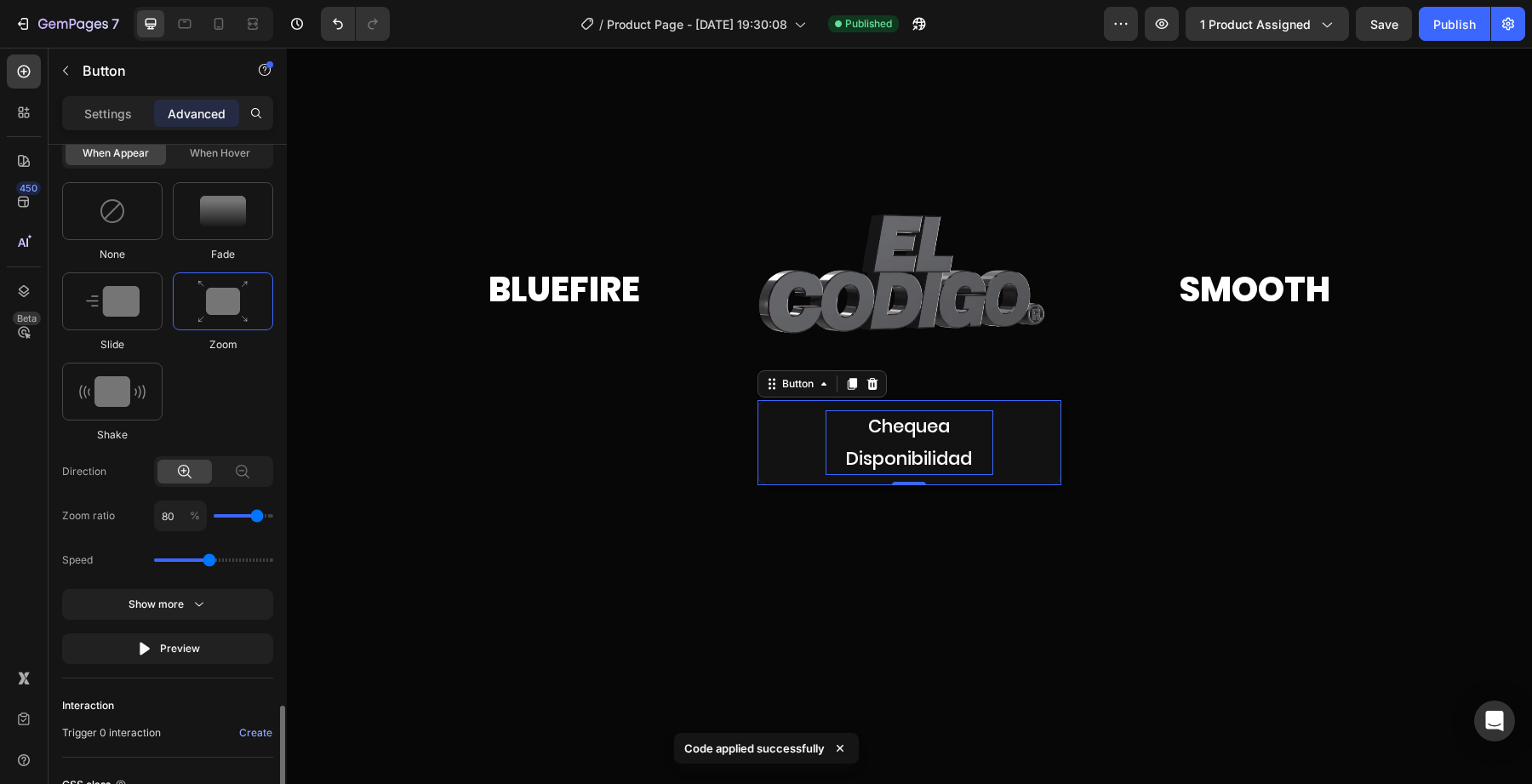
scroll to position [985, 0]
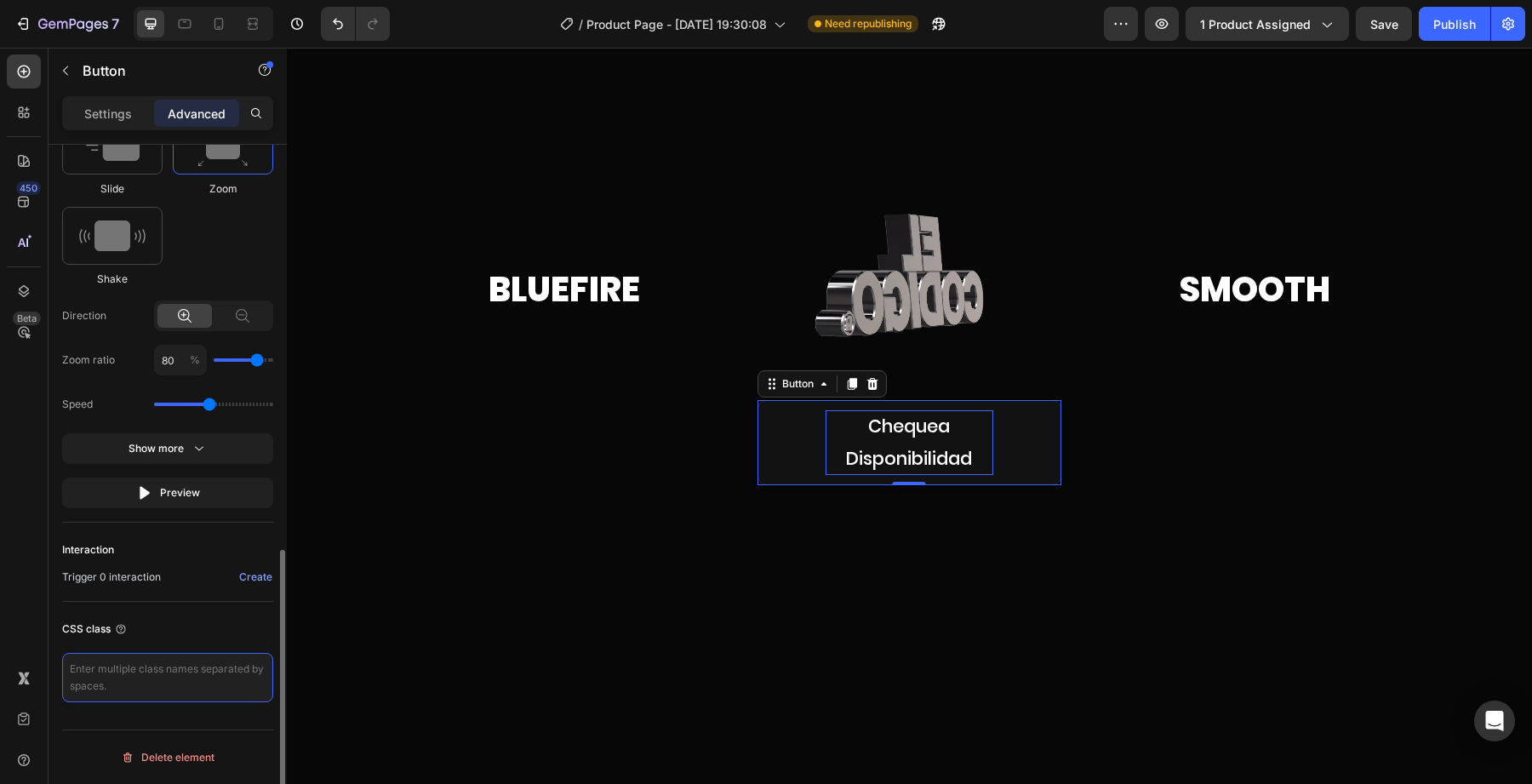
click at [173, 668] on textarea at bounding box center [167, 677] width 211 height 49
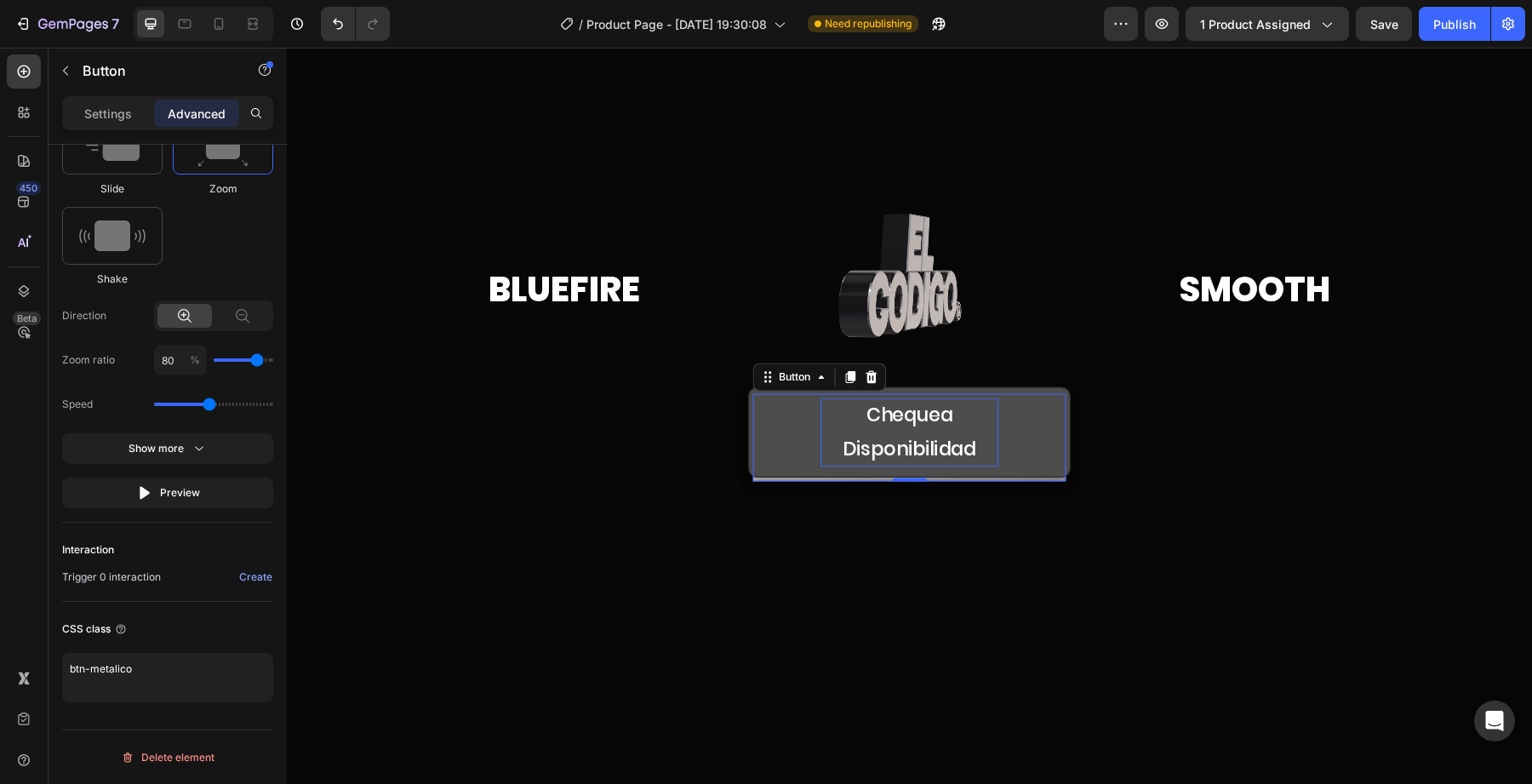
type textarea "btn-metalico"
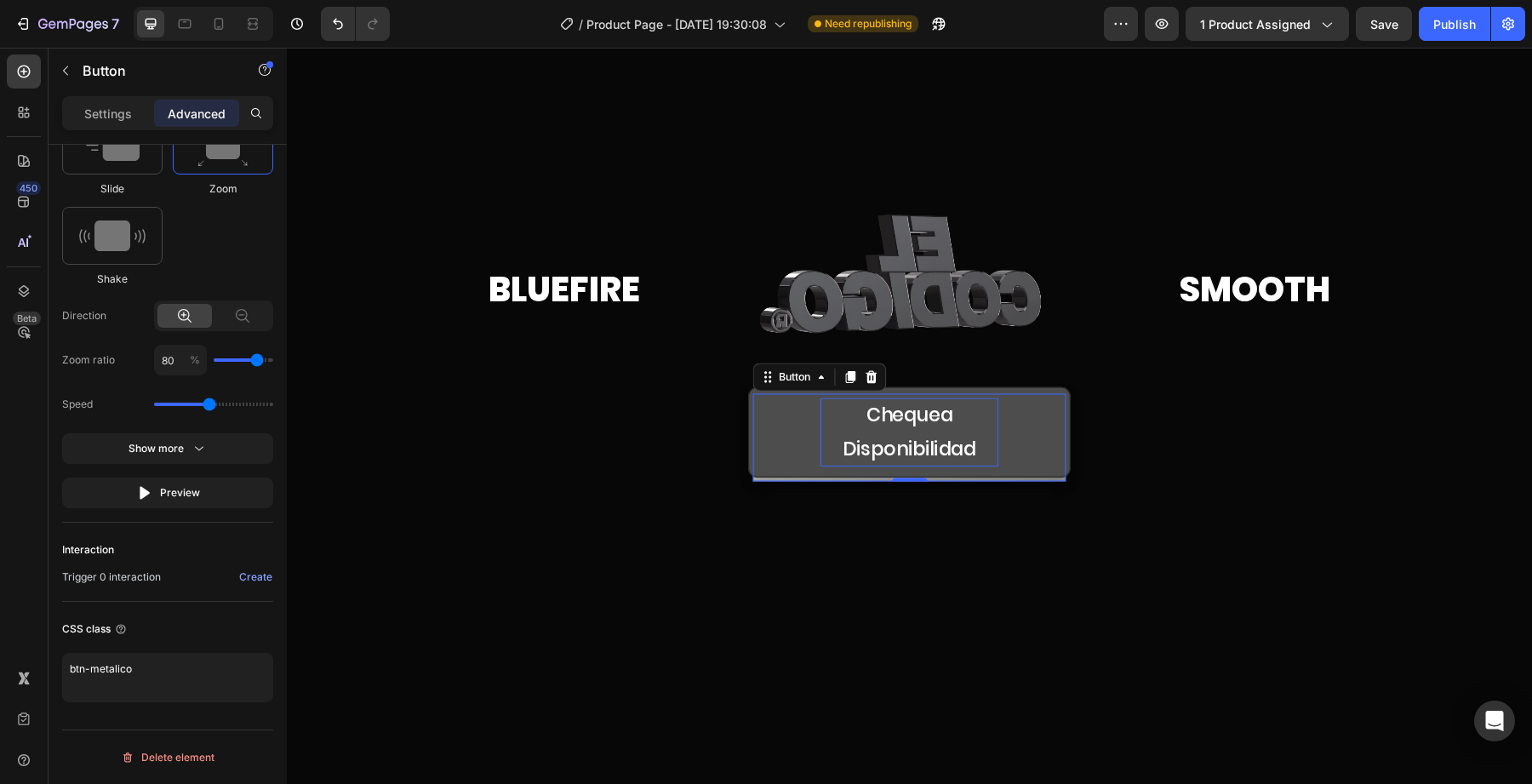
click at [794, 457] on button "Chequea Disponibilidad" at bounding box center [909, 432] width 322 height 90
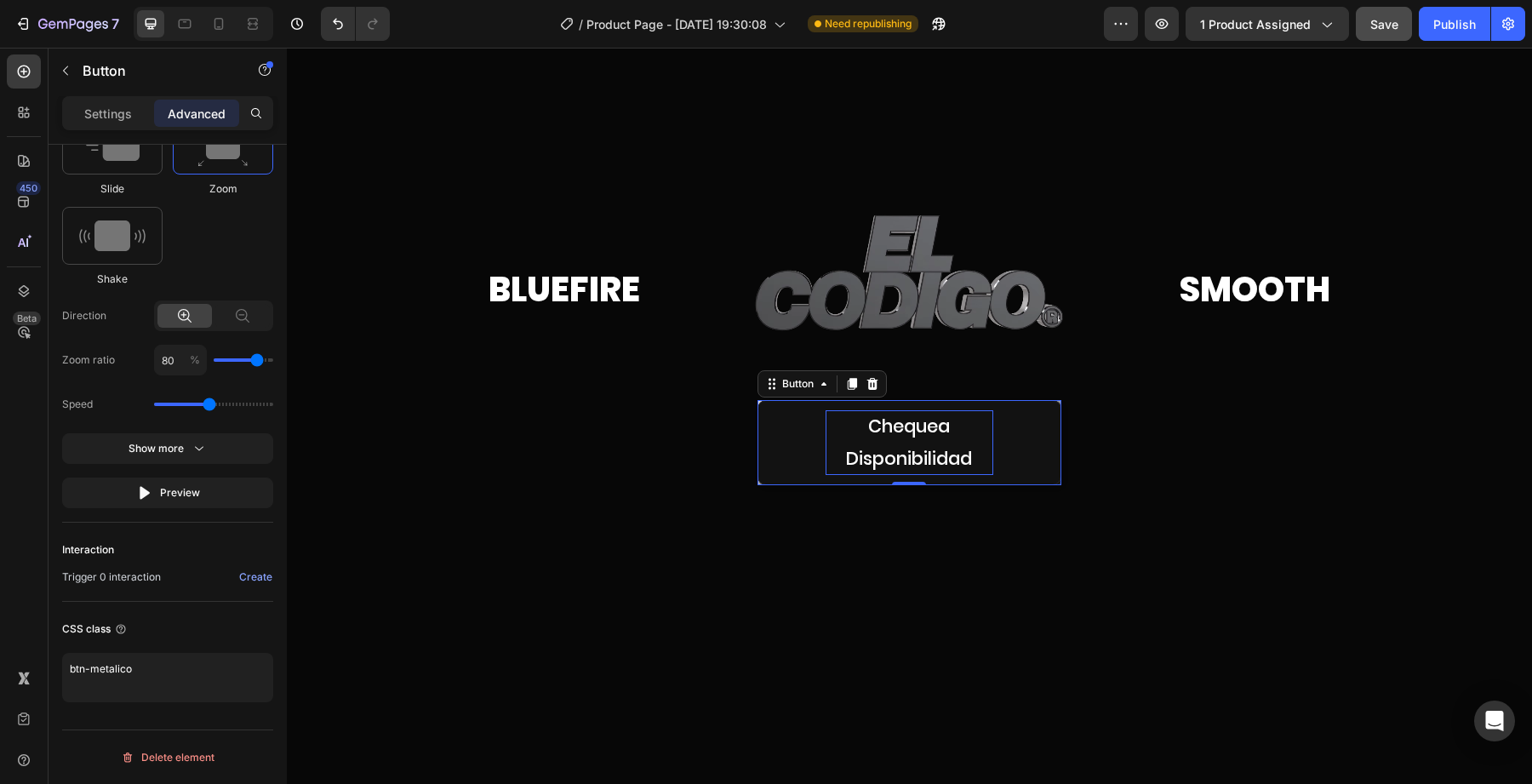
click at [1401, 39] on button "Save" at bounding box center [1383, 23] width 56 height 34
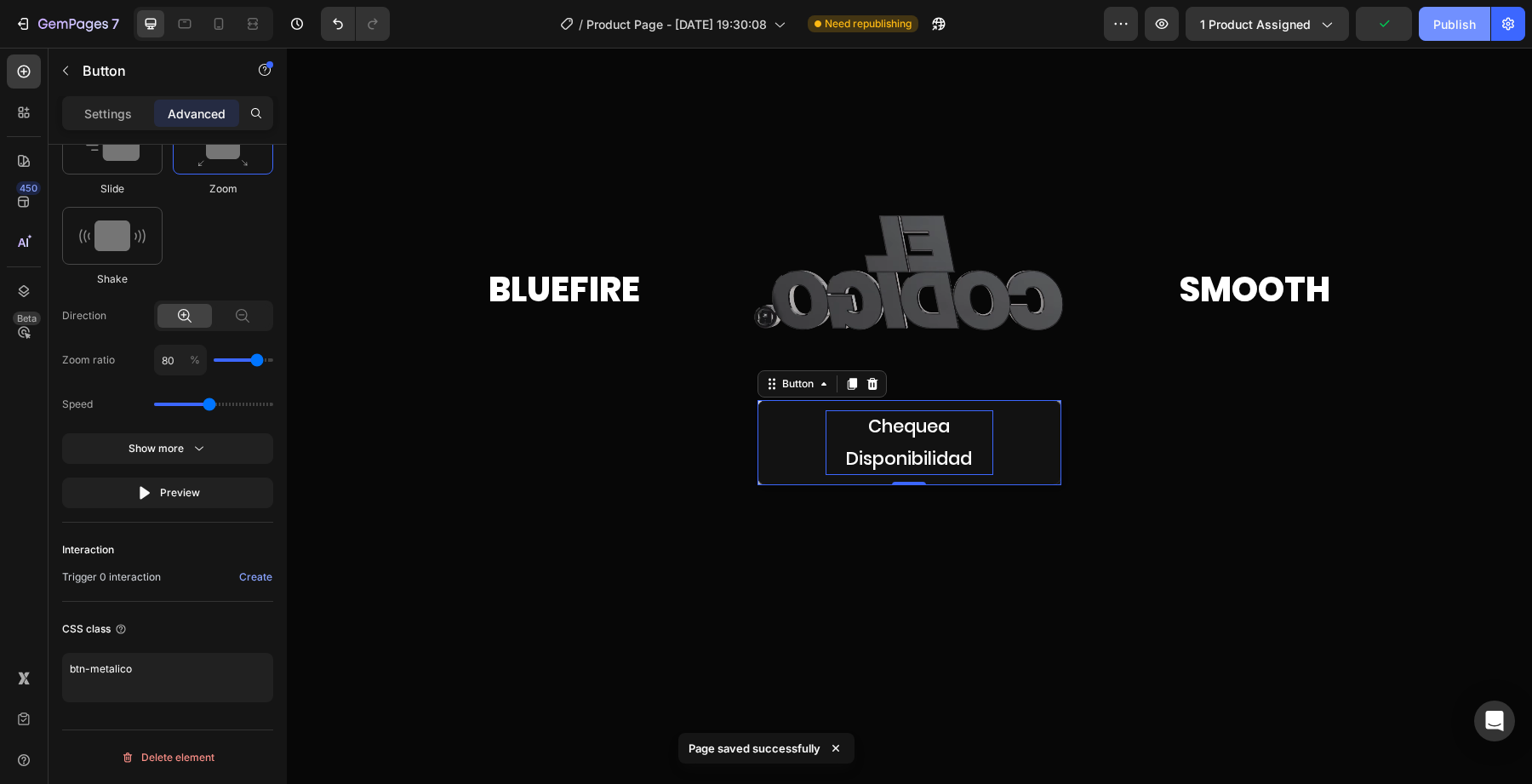
click at [1437, 28] on div "Publish" at bounding box center [1454, 24] width 42 height 18
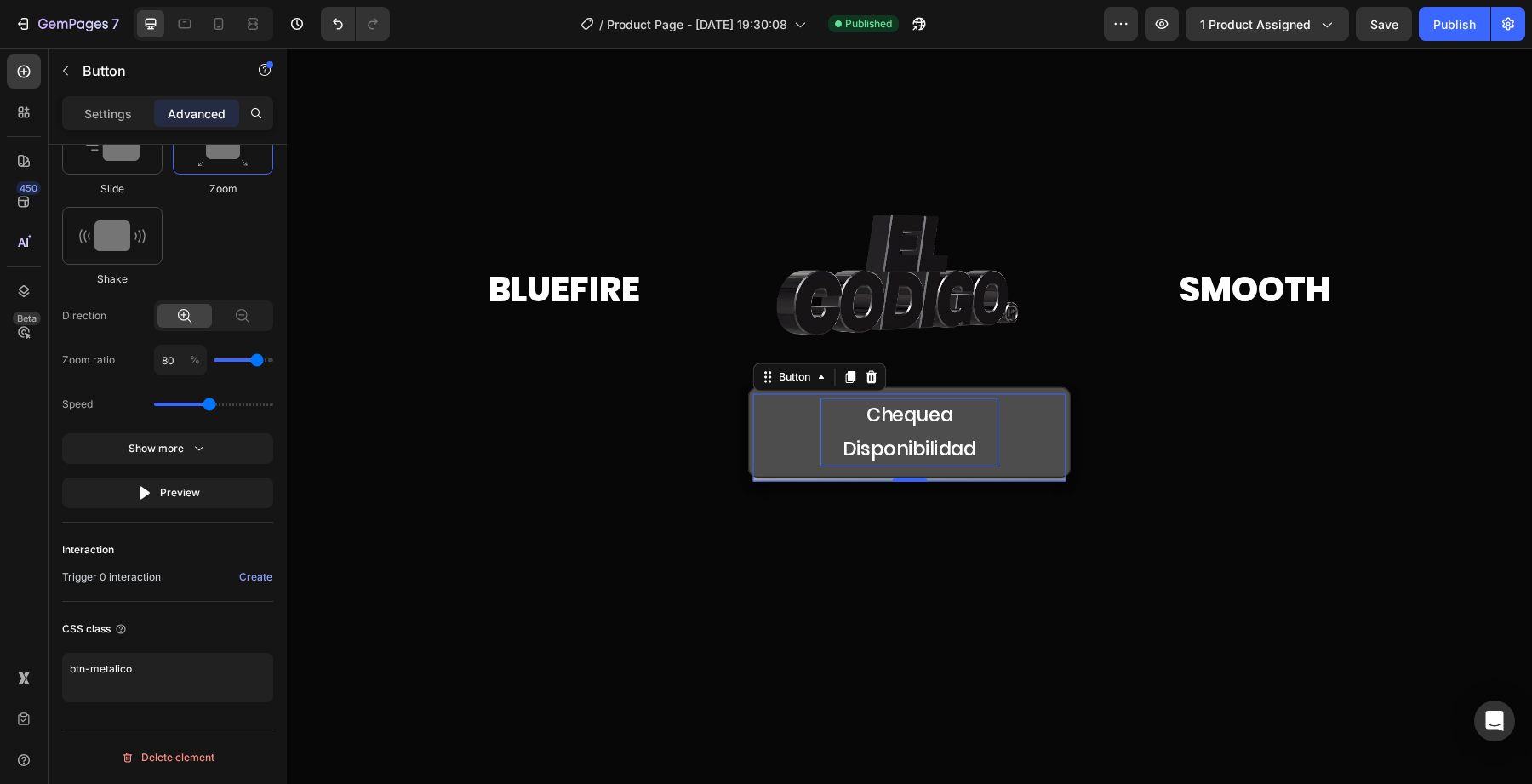
click at [808, 462] on button "Chequea Disponibilidad" at bounding box center [909, 432] width 322 height 90
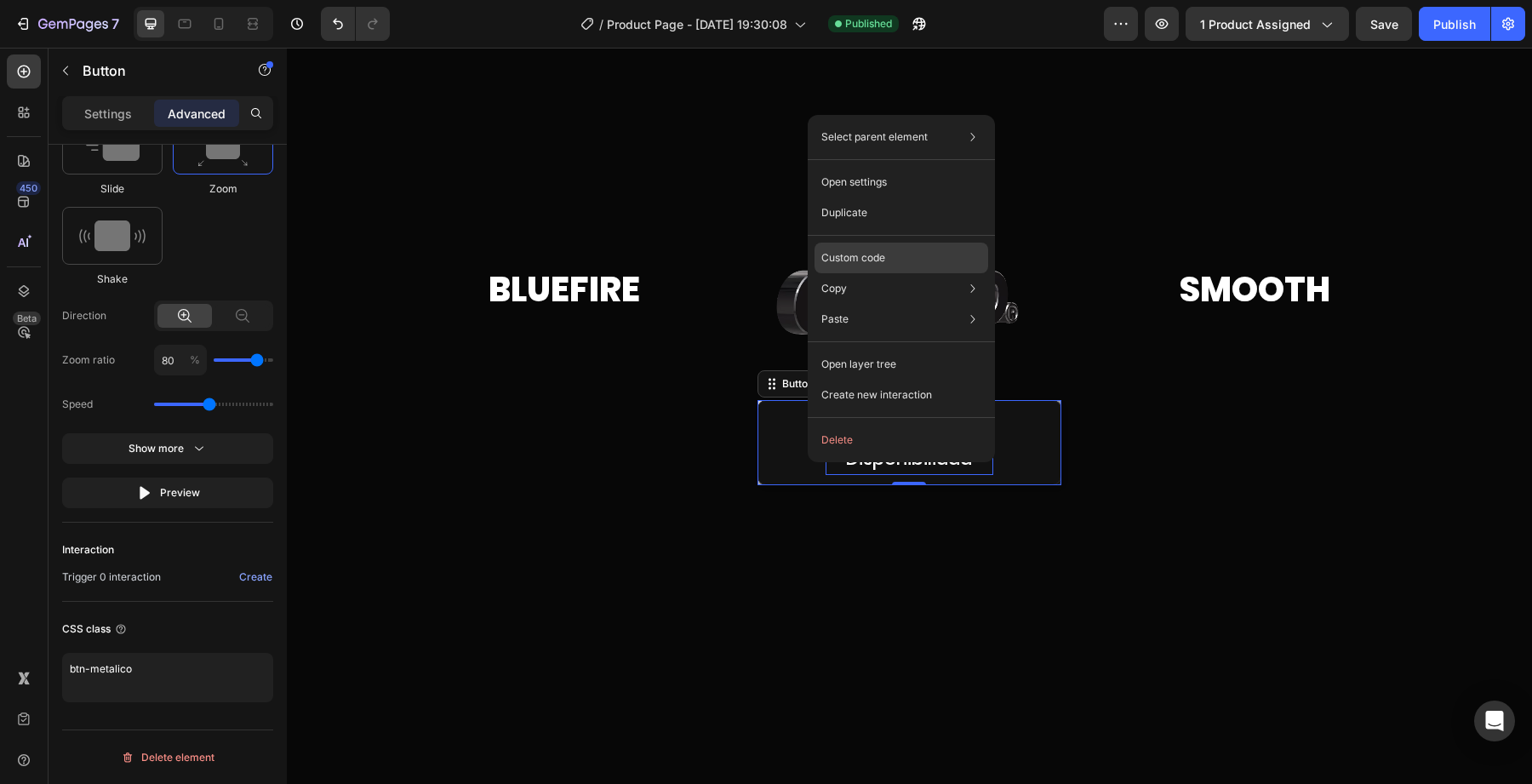
click at [870, 256] on p "Custom code" at bounding box center [853, 258] width 64 height 16
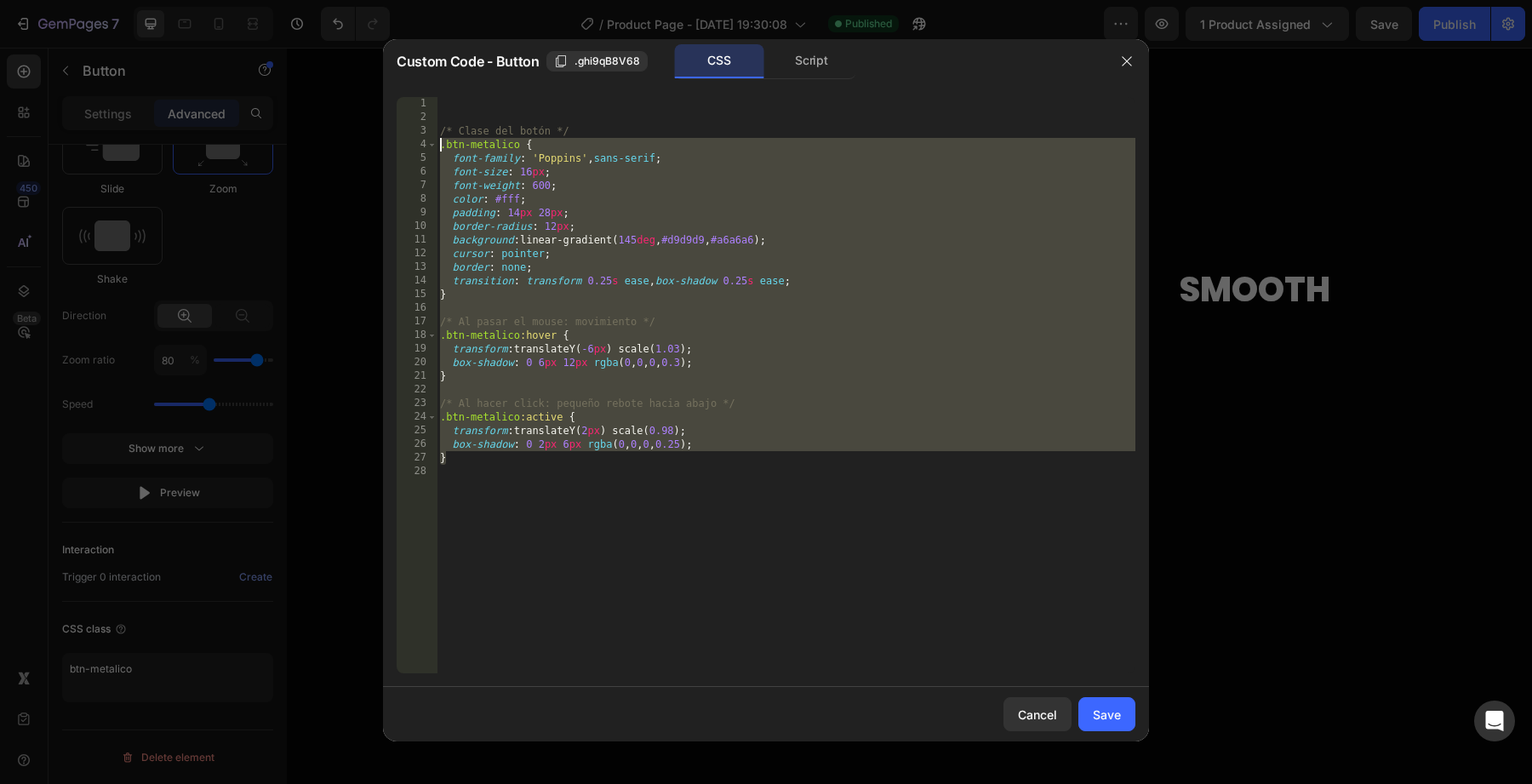
drag, startPoint x: 571, startPoint y: 417, endPoint x: 382, endPoint y: 141, distance: 334.5
click at [383, 141] on div "} 1 2 3 4 5 6 7 8 9 10 11 12 13 14 15 16 17 18 19 20 21 22 23 24 25 26 27 28 /*…" at bounding box center [766, 385] width 766 height 604
type textarea ".btn-metalico { font-family: 'Poppins', sans-serif;"
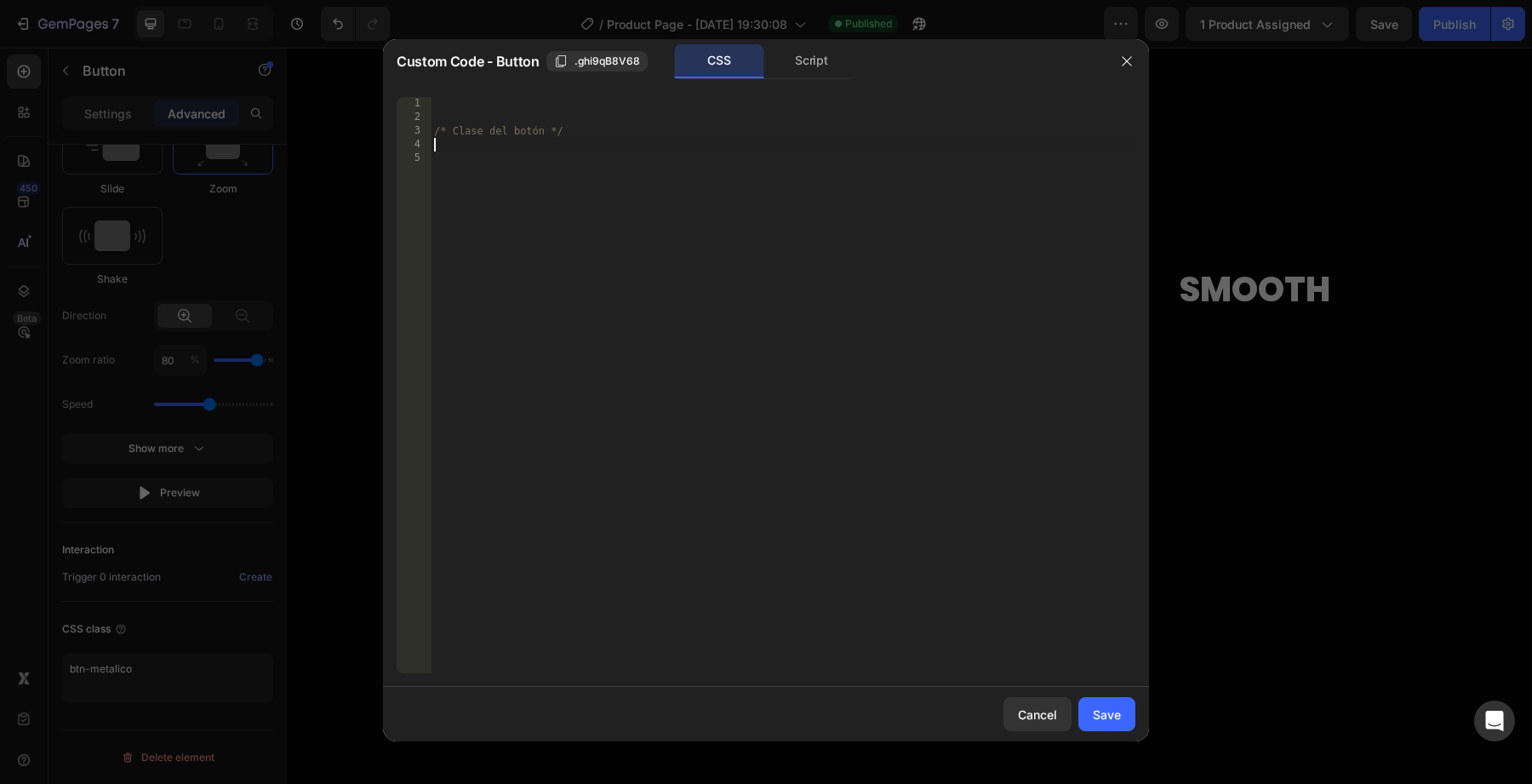
paste textarea
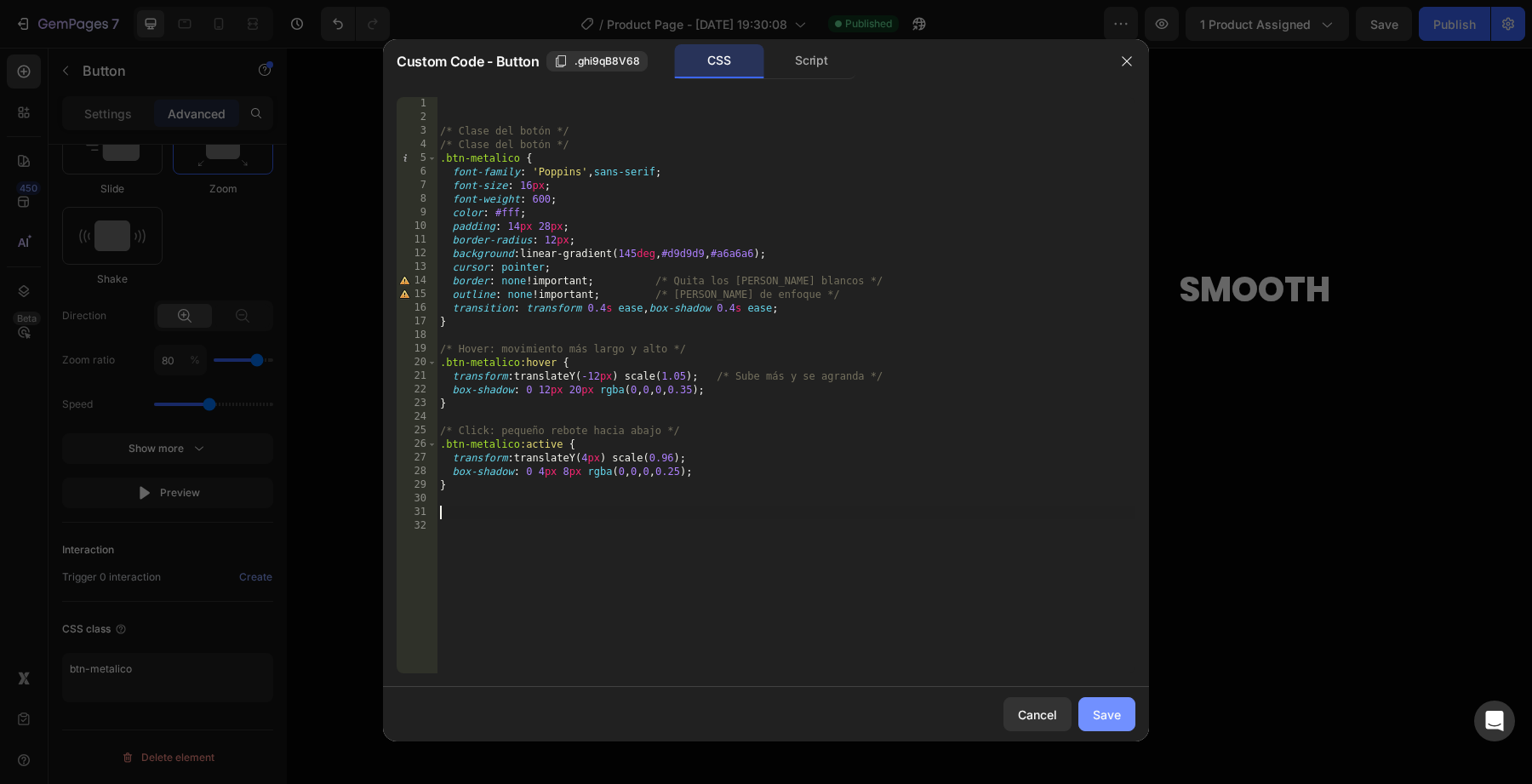
click at [1104, 711] on div "Save" at bounding box center [1107, 714] width 28 height 18
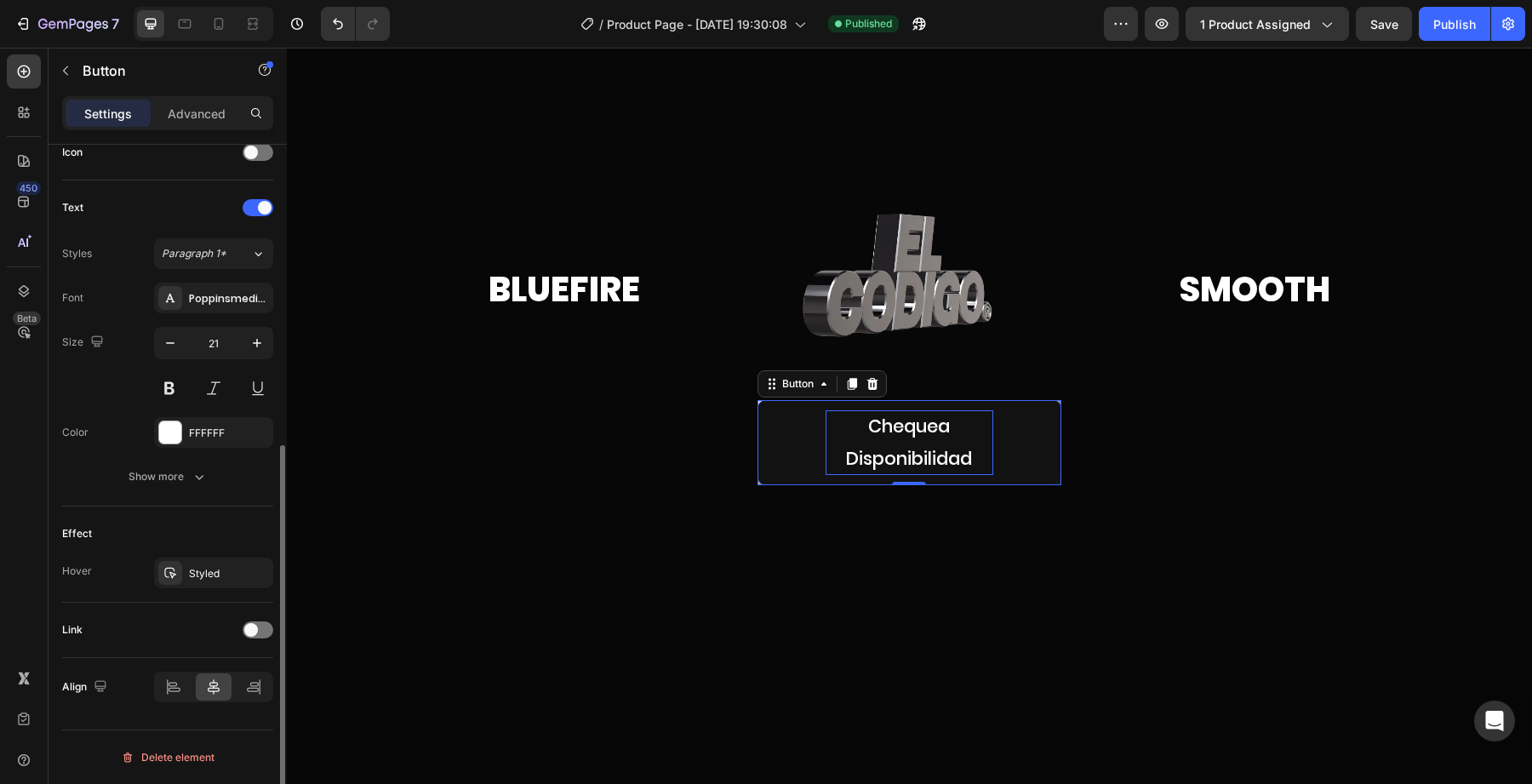
scroll to position [533, 0]
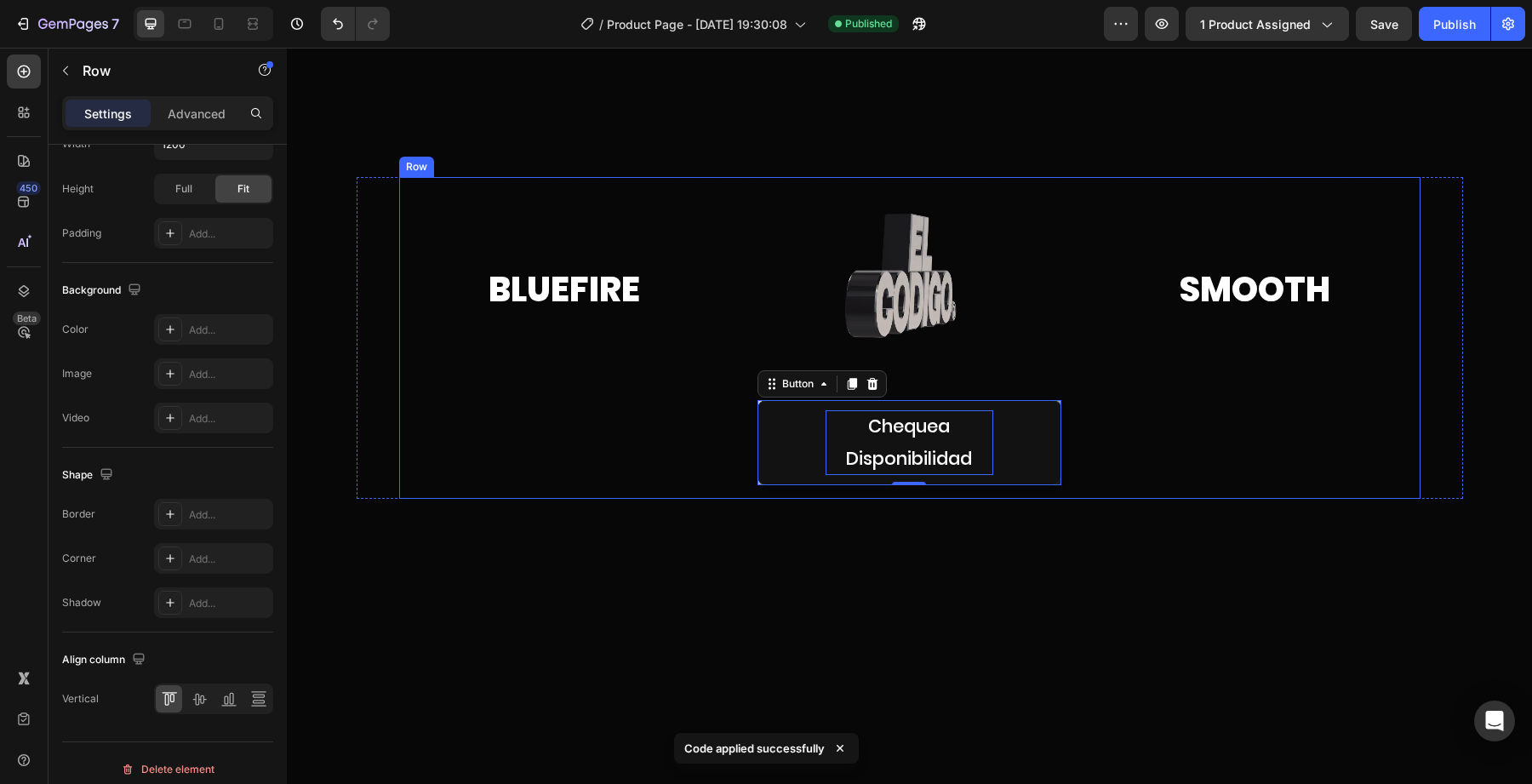
click at [1125, 424] on div "Smooth Heading" at bounding box center [1254, 338] width 332 height 321
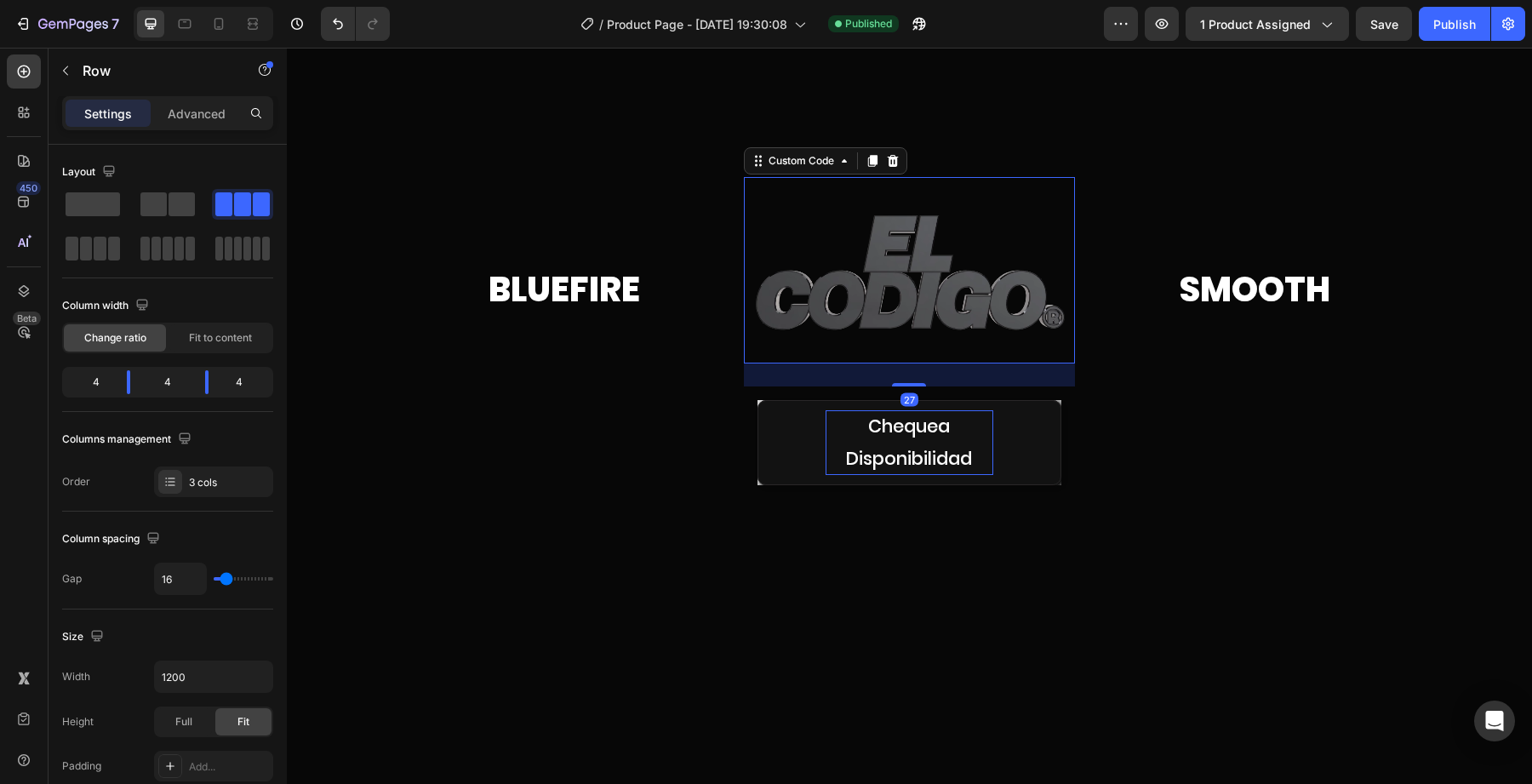
click at [928, 338] on video at bounding box center [910, 271] width 332 height 187
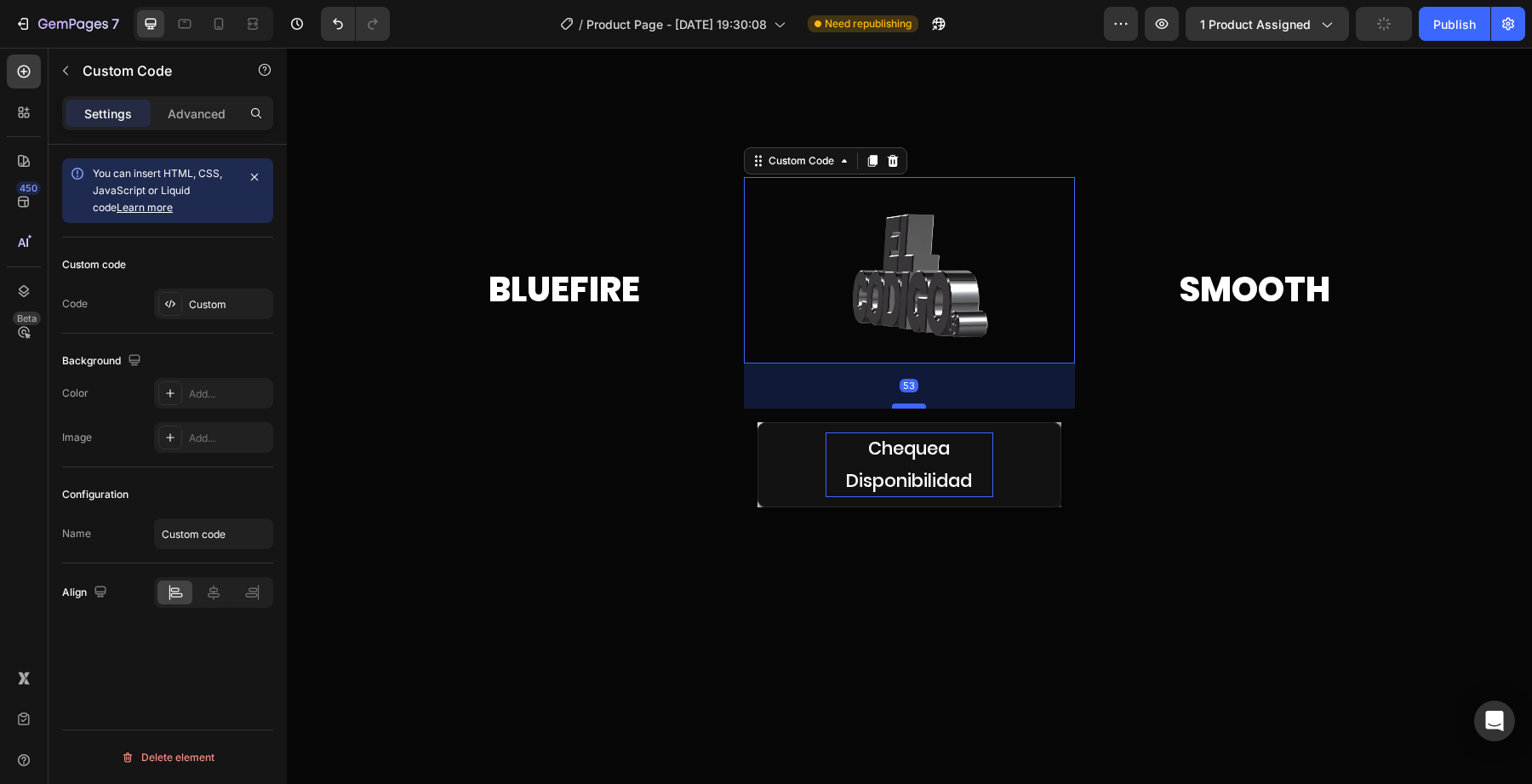
drag, startPoint x: 911, startPoint y: 380, endPoint x: 911, endPoint y: 402, distance: 22.0
click at [911, 404] on div at bounding box center [909, 406] width 34 height 6
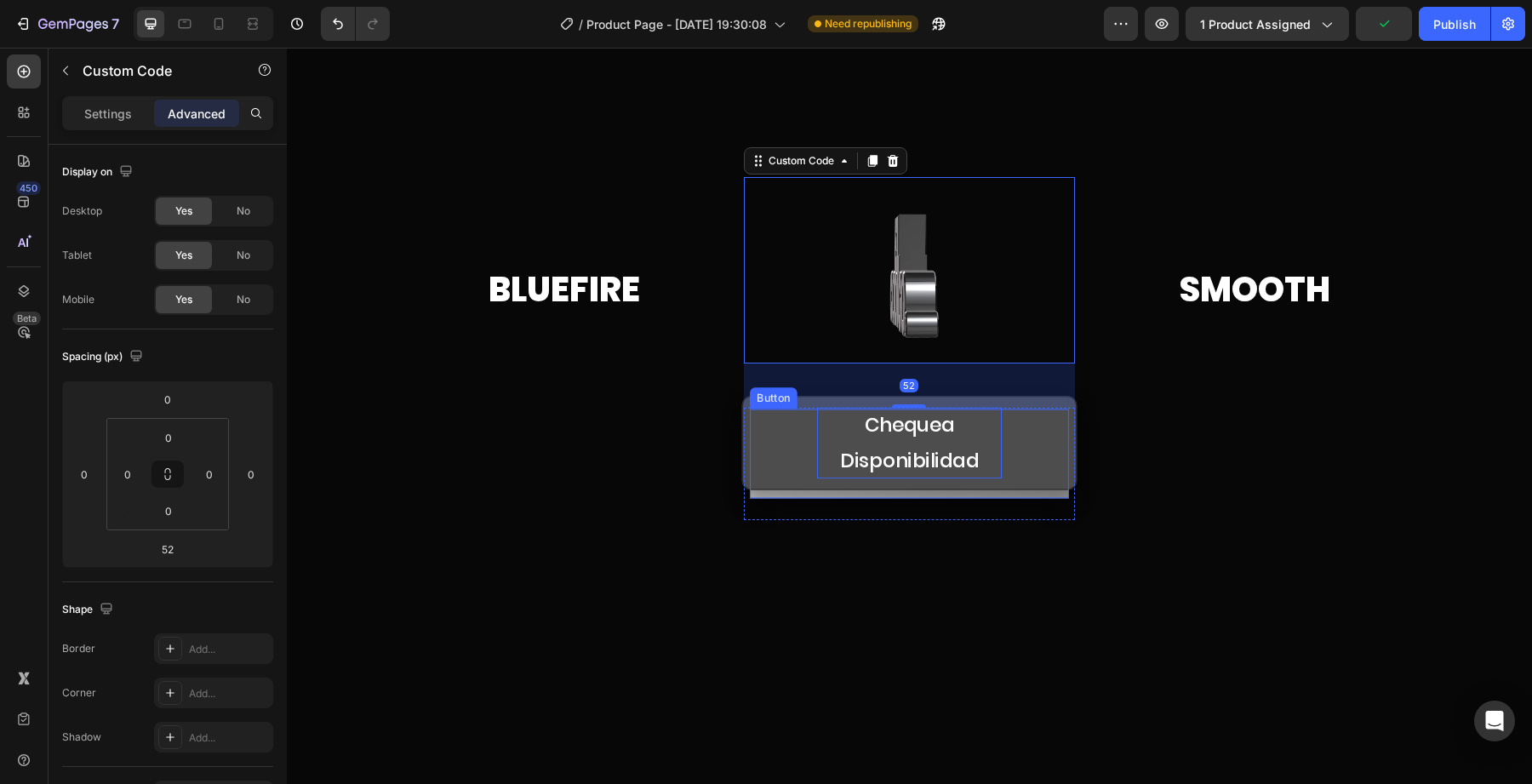
click at [782, 485] on button "Chequea Disponibilidad" at bounding box center [910, 442] width 335 height 93
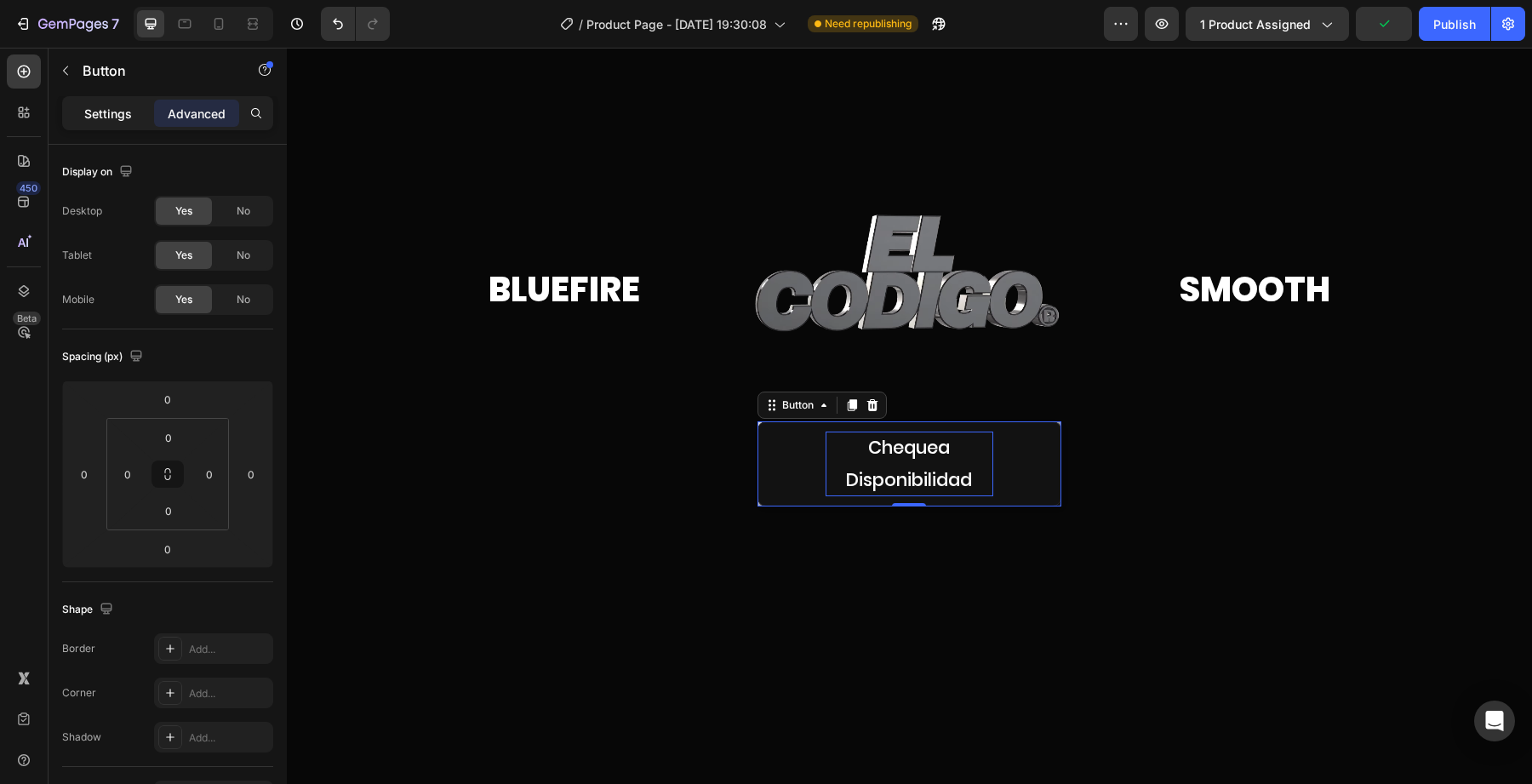
click at [118, 115] on p "Settings" at bounding box center [108, 113] width 48 height 18
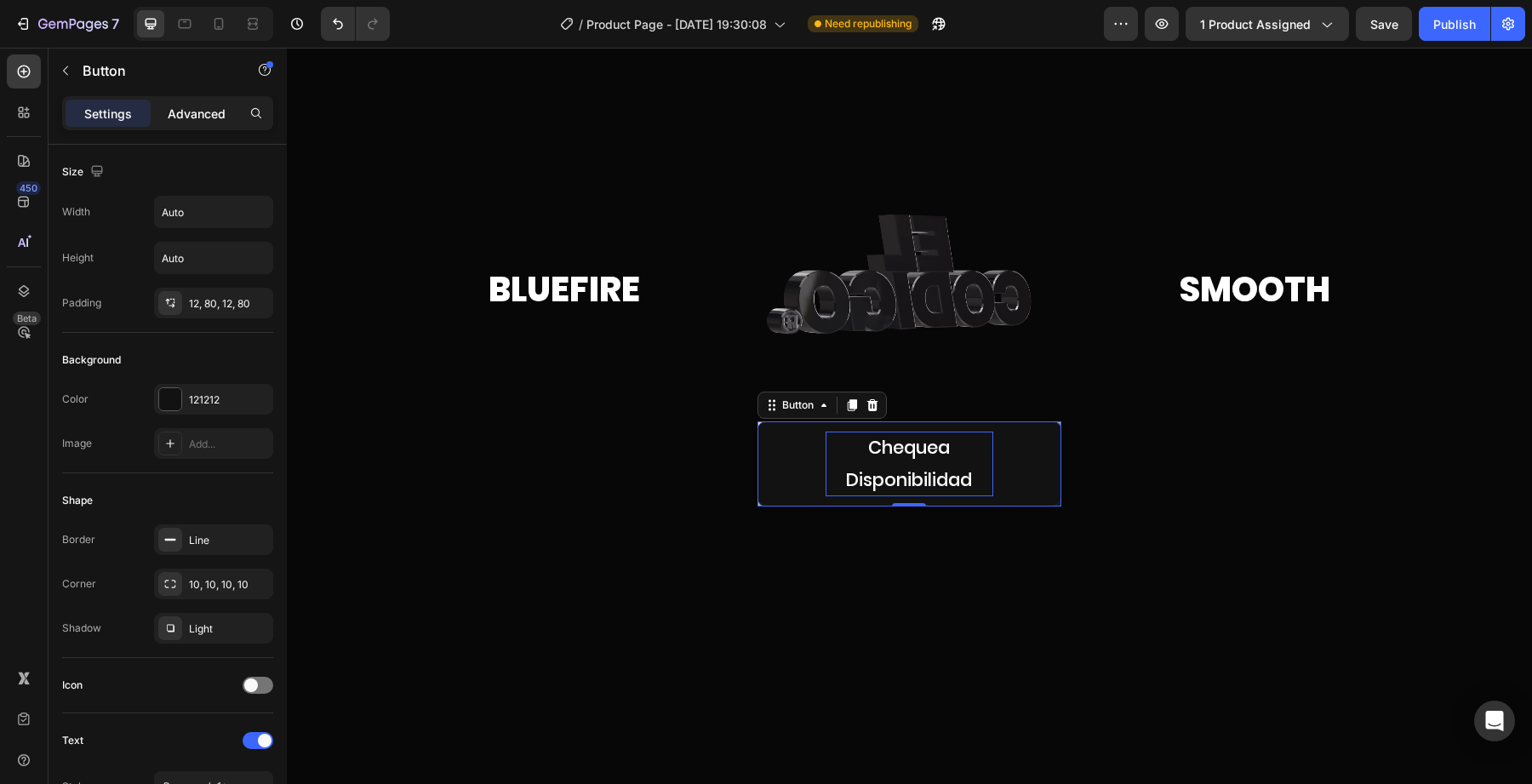
click at [180, 120] on p "Advanced" at bounding box center [197, 113] width 58 height 18
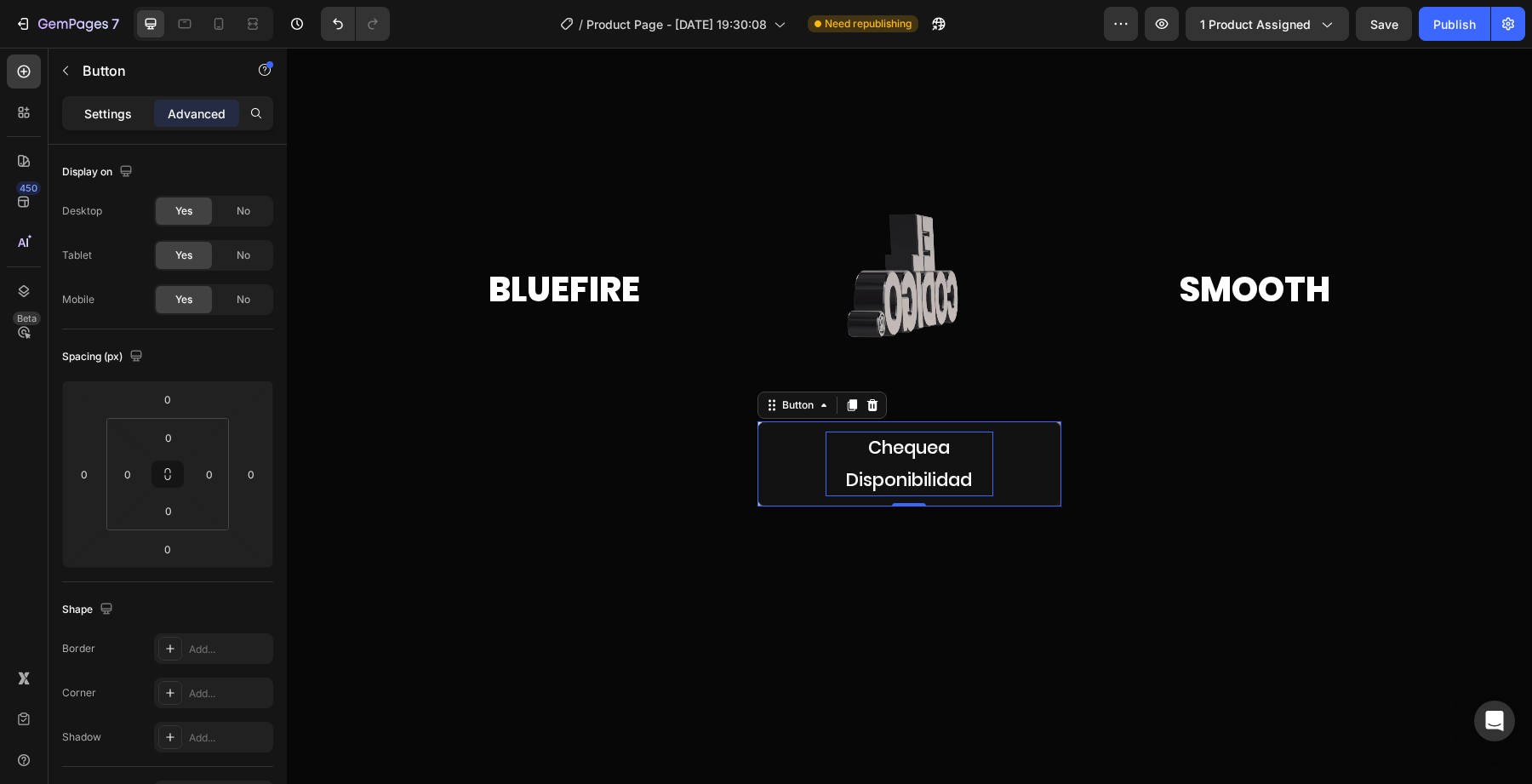
click at [98, 120] on p "Settings" at bounding box center [108, 113] width 48 height 18
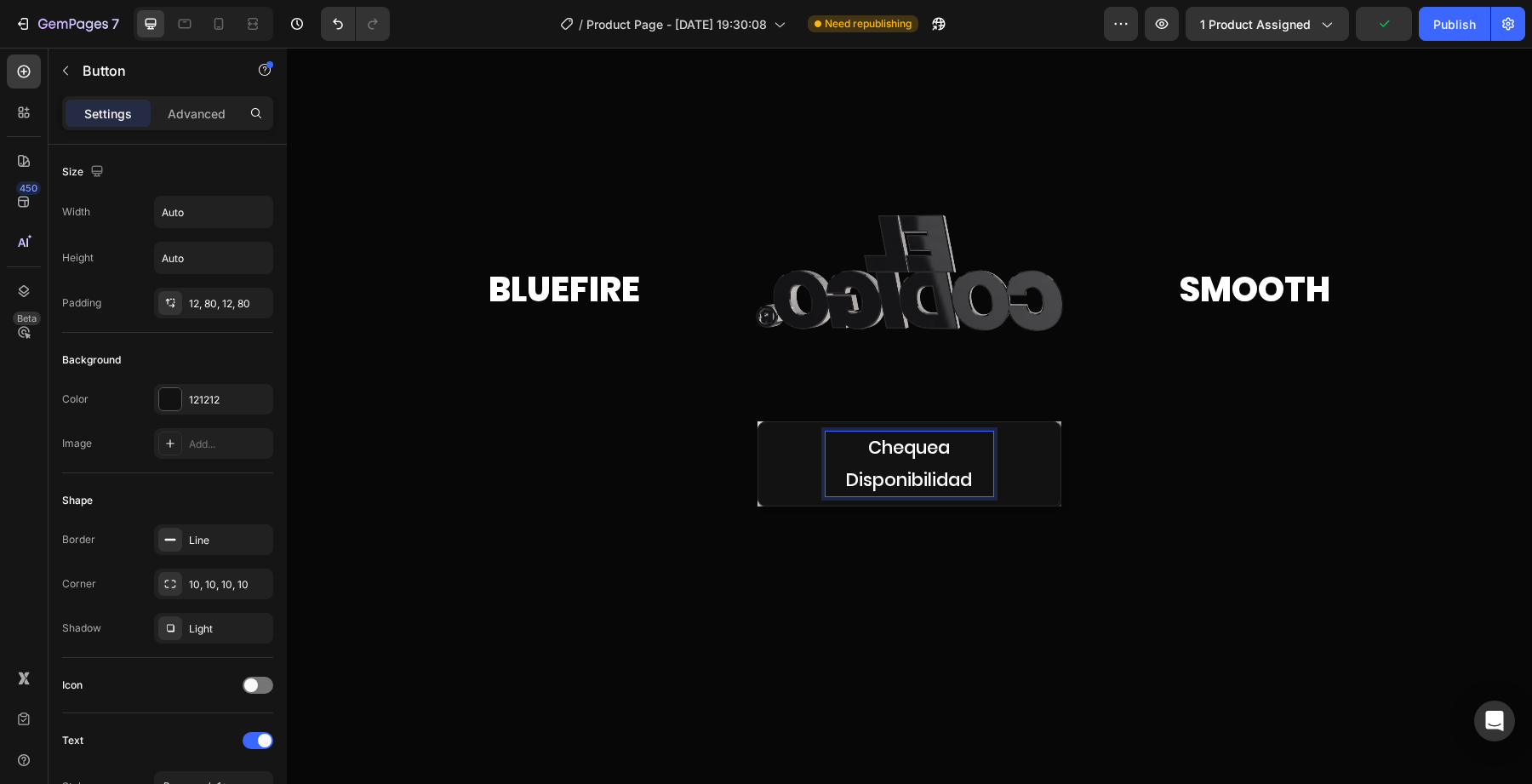
click at [902, 437] on p "Chequea Disponibilidad" at bounding box center [910, 464] width 168 height 65
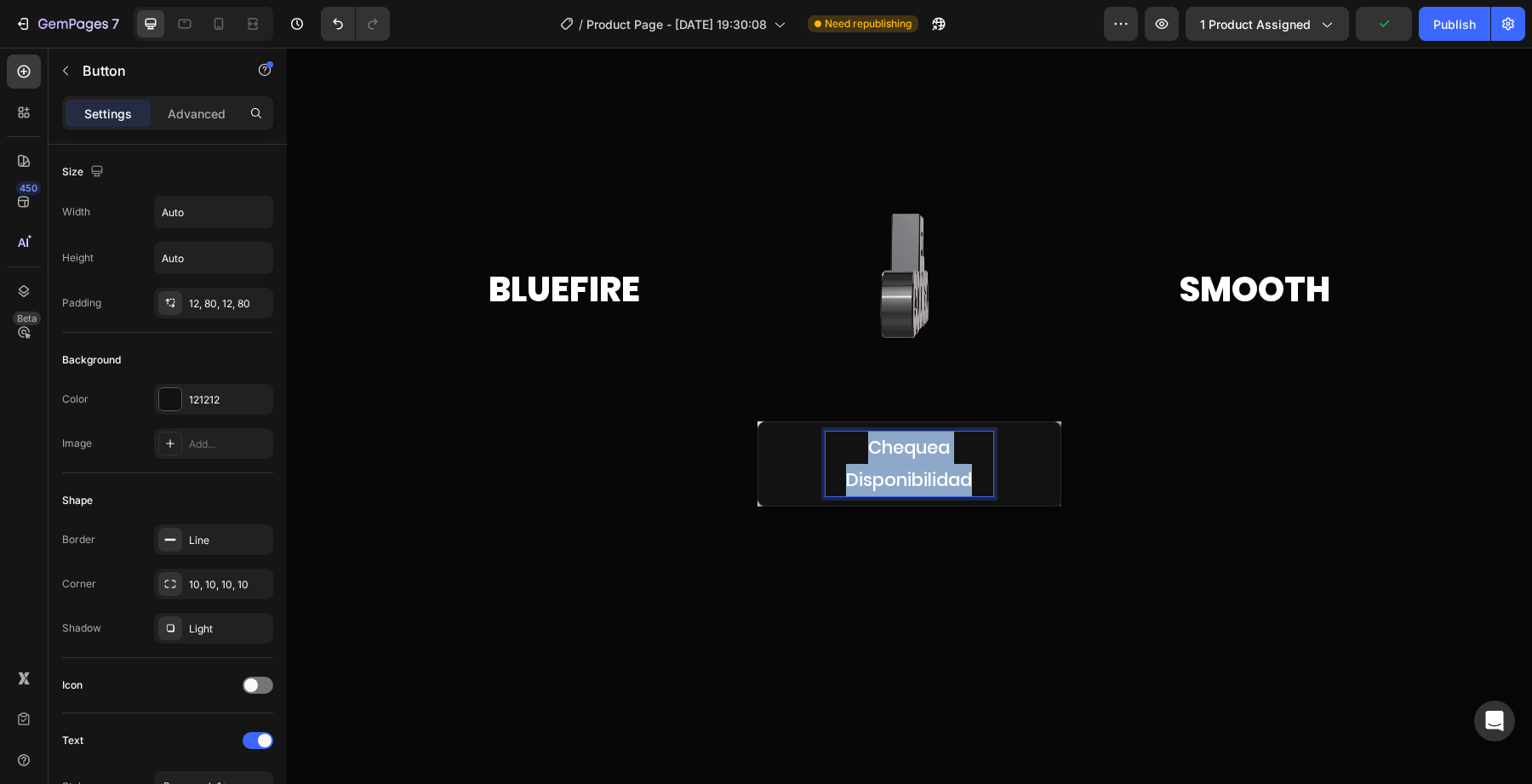
click at [902, 437] on p "Chequea Disponibilidad" at bounding box center [910, 464] width 168 height 65
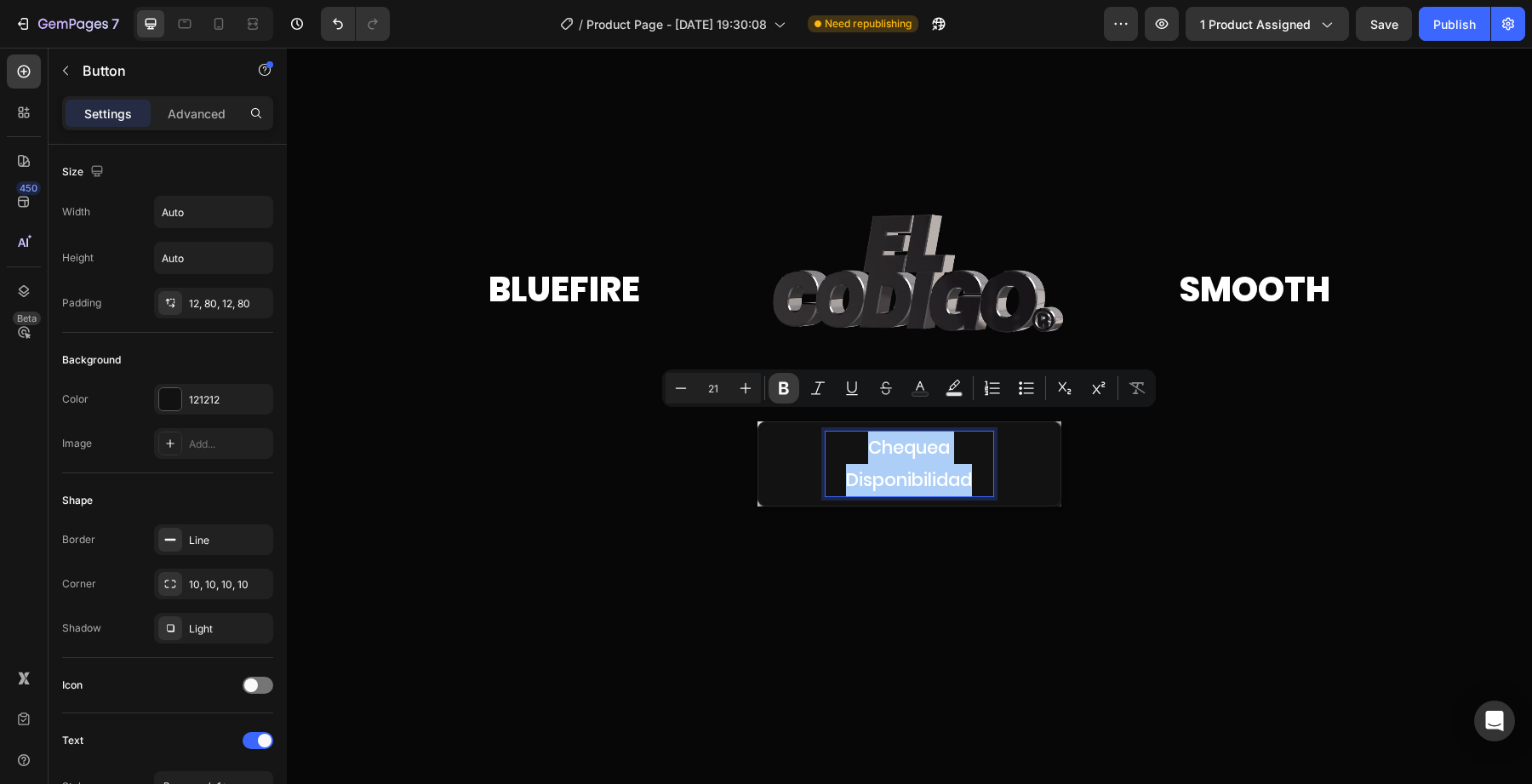
click at [780, 387] on icon "Editor contextual toolbar" at bounding box center [783, 389] width 10 height 13
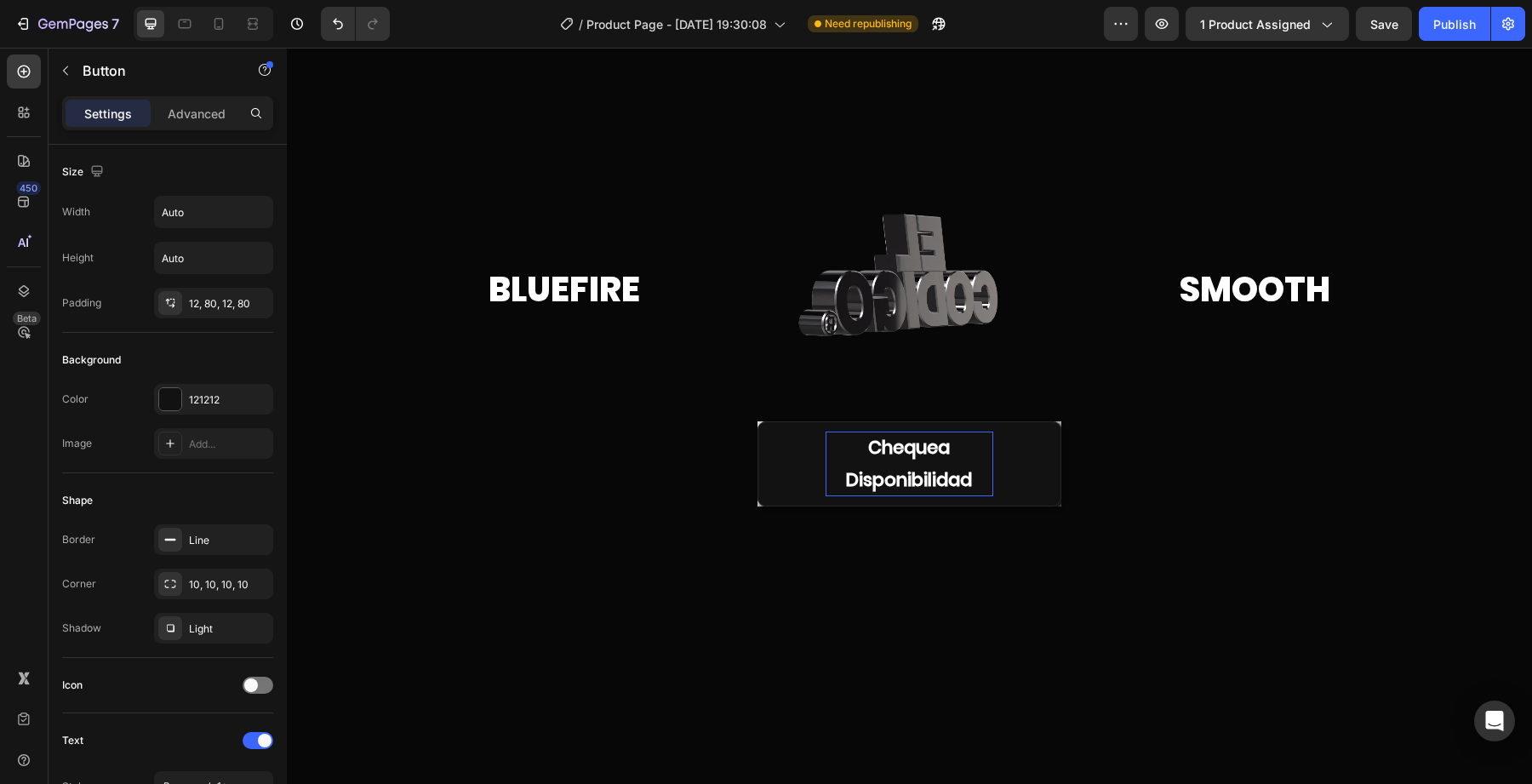
click at [858, 426] on div "Chequea Disponibilidad Button 0" at bounding box center [909, 464] width 304 height 85
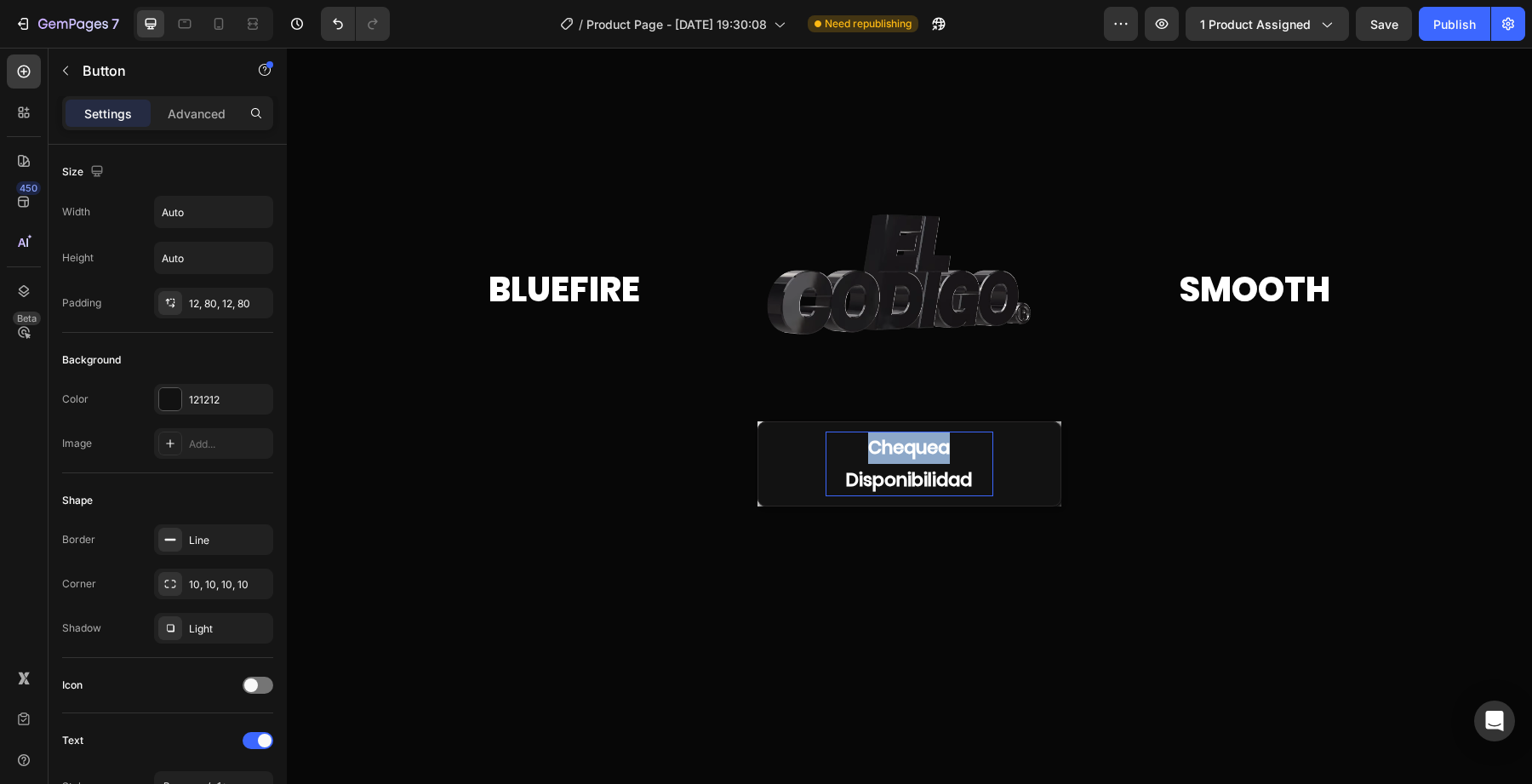
click at [858, 426] on div "Chequea Disponibilidad Button 0" at bounding box center [909, 464] width 304 height 85
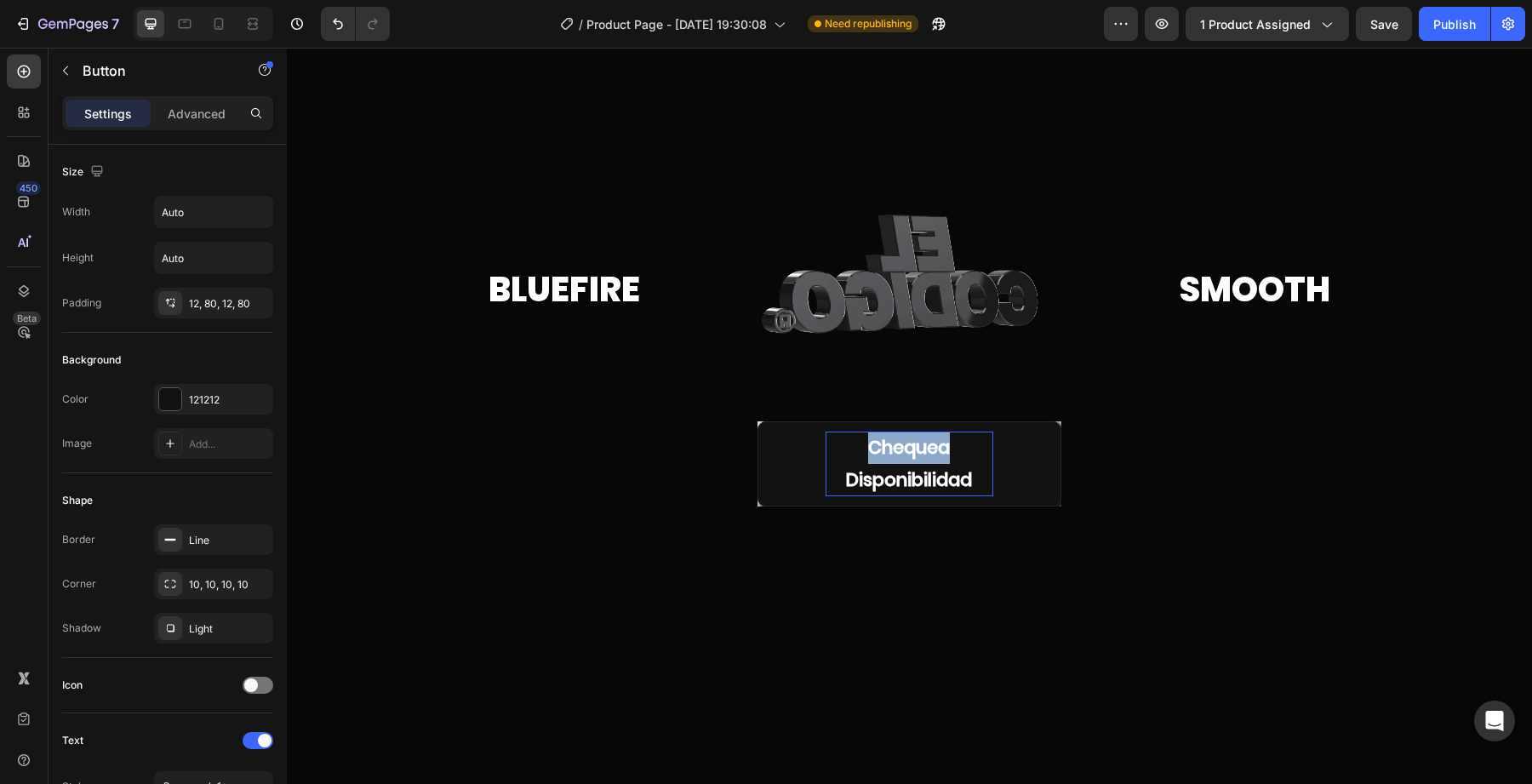
click at [858, 437] on p "Chequea Disponibilidad" at bounding box center [910, 464] width 168 height 65
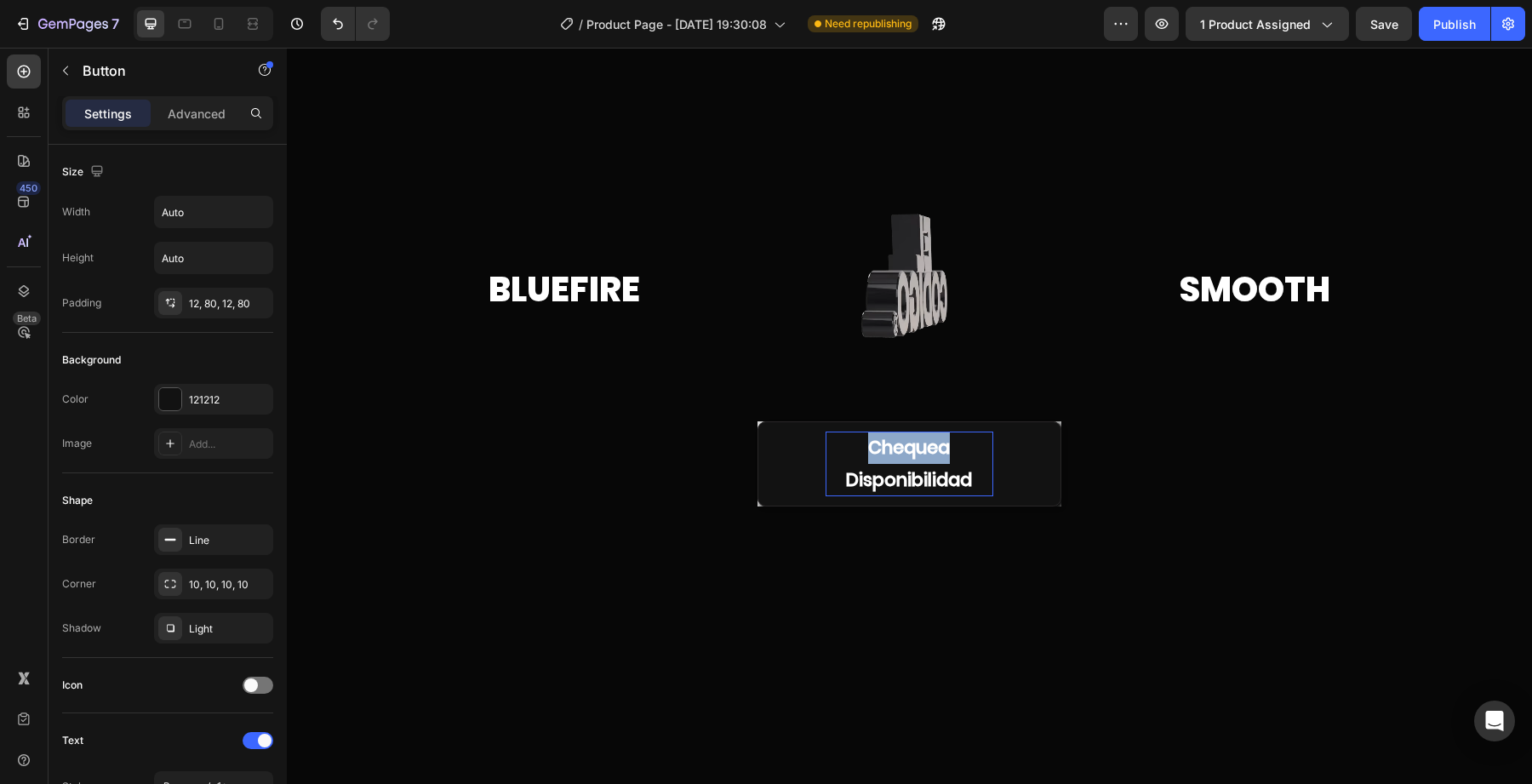
click at [858, 437] on p "Chequea Disponibilidad" at bounding box center [910, 464] width 168 height 65
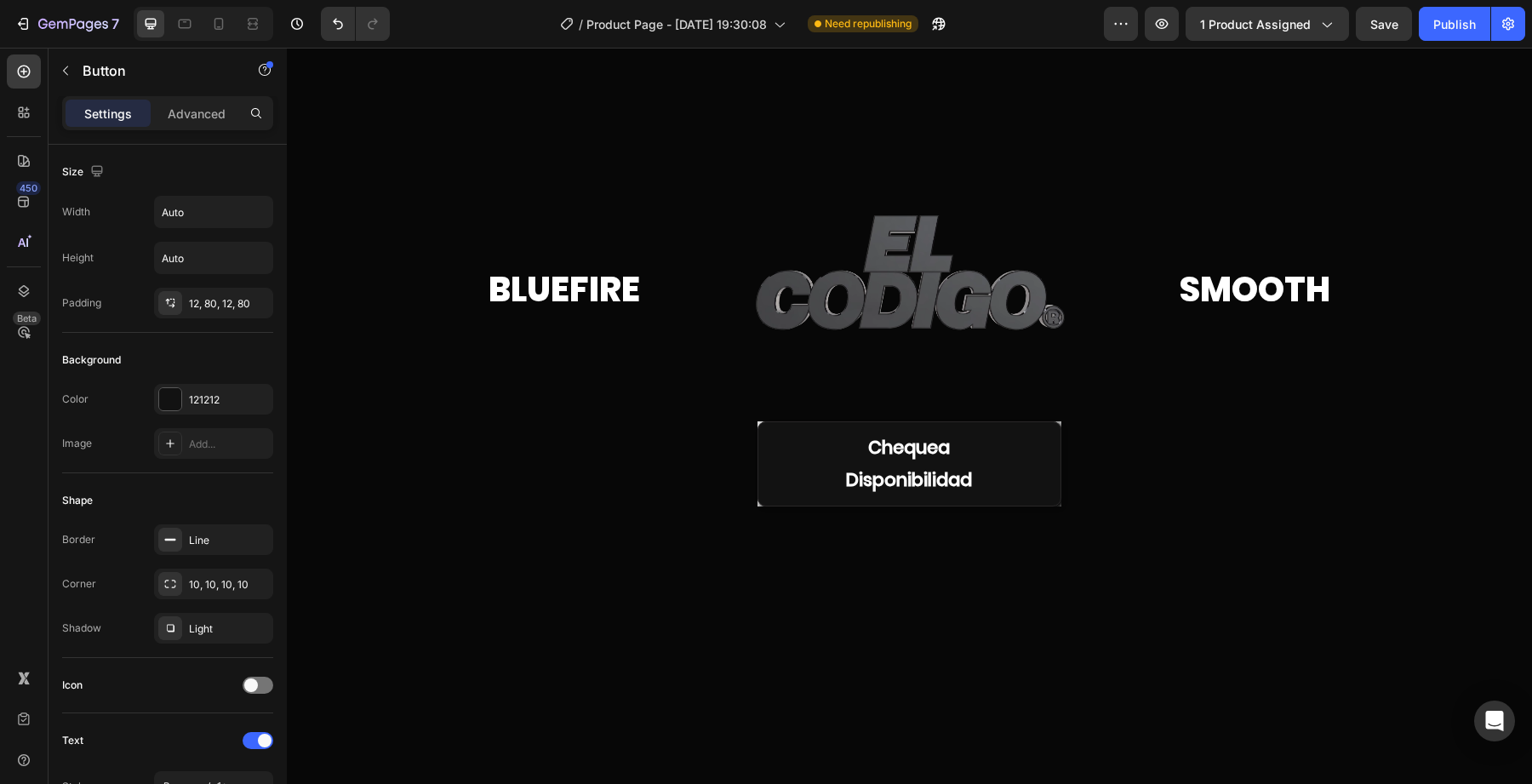
click at [850, 421] on div "Chequea Disponibilidad Button 0" at bounding box center [909, 464] width 304 height 85
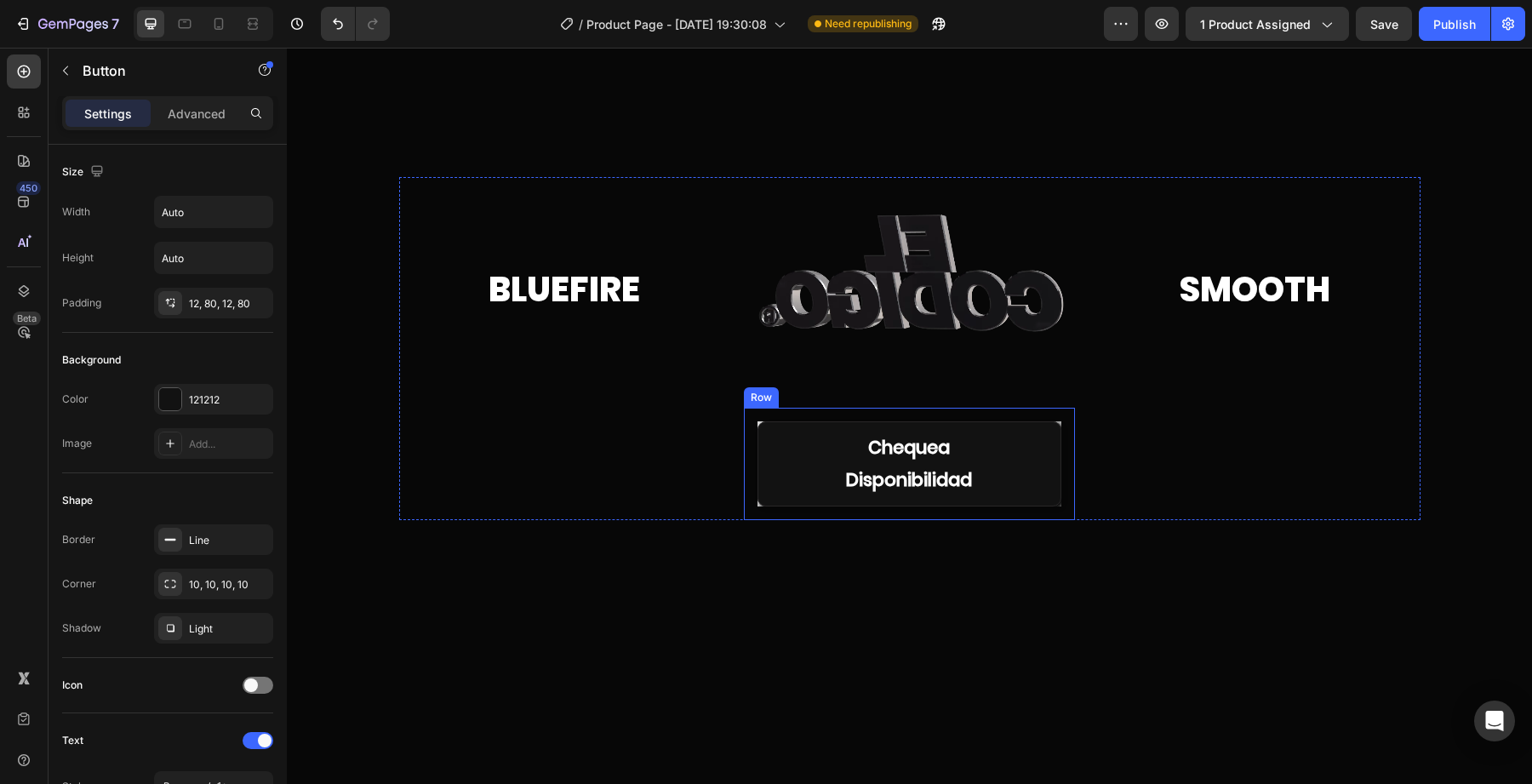
drag, startPoint x: 851, startPoint y: 412, endPoint x: 920, endPoint y: 422, distance: 69.7
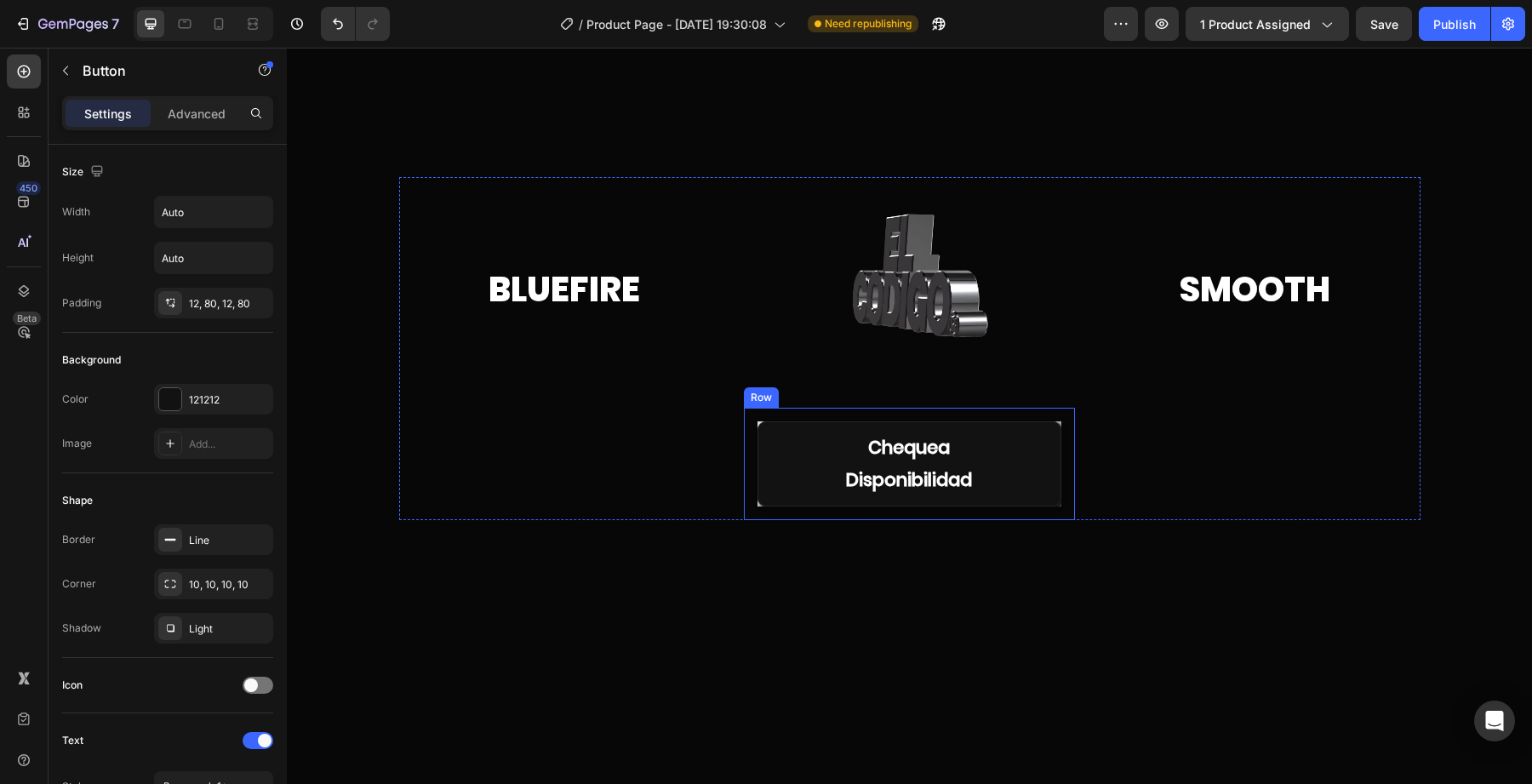
click at [920, 422] on div "Chequea Disponibilidad Button 0" at bounding box center [909, 464] width 304 height 85
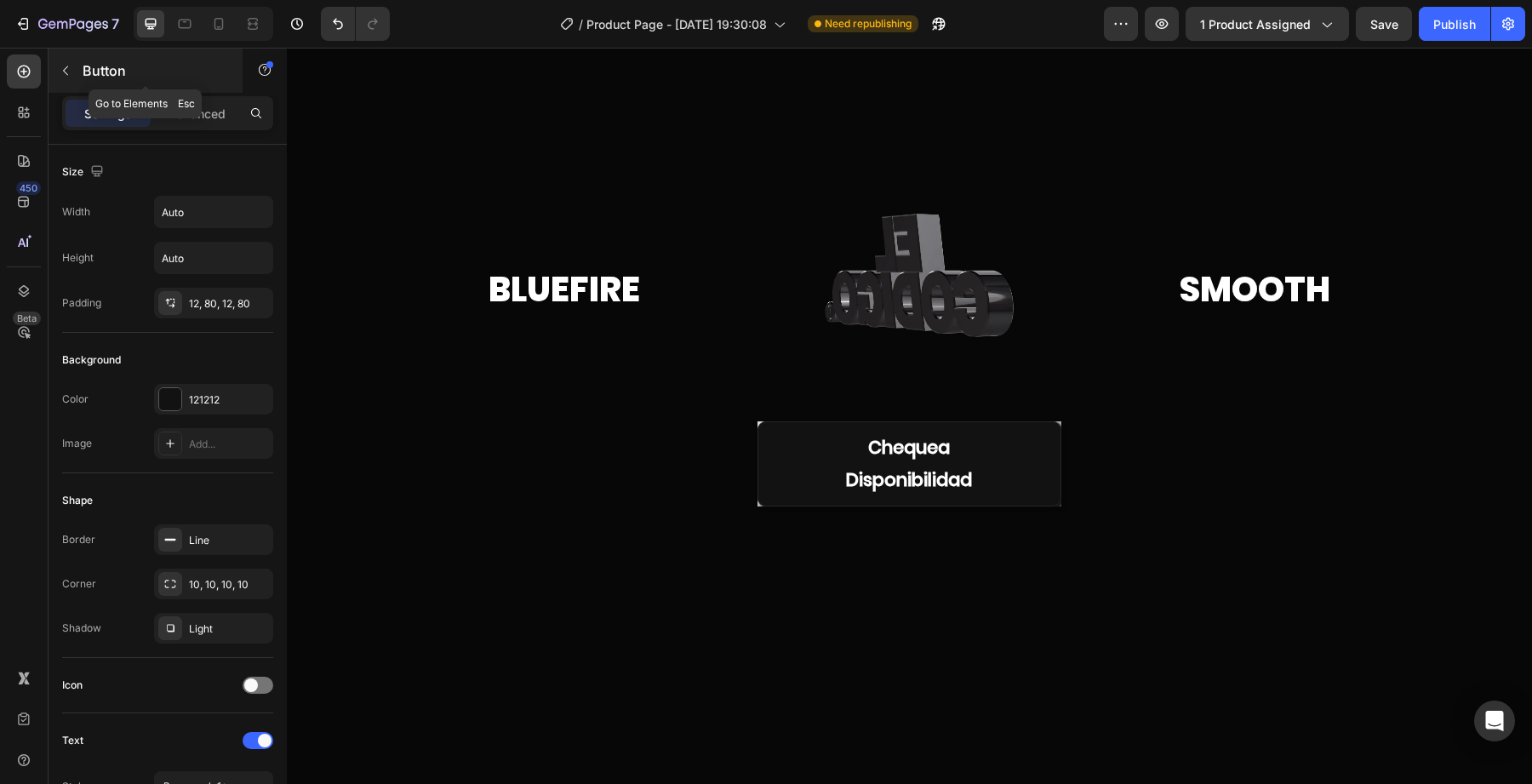
click at [67, 76] on icon "button" at bounding box center [66, 70] width 14 height 14
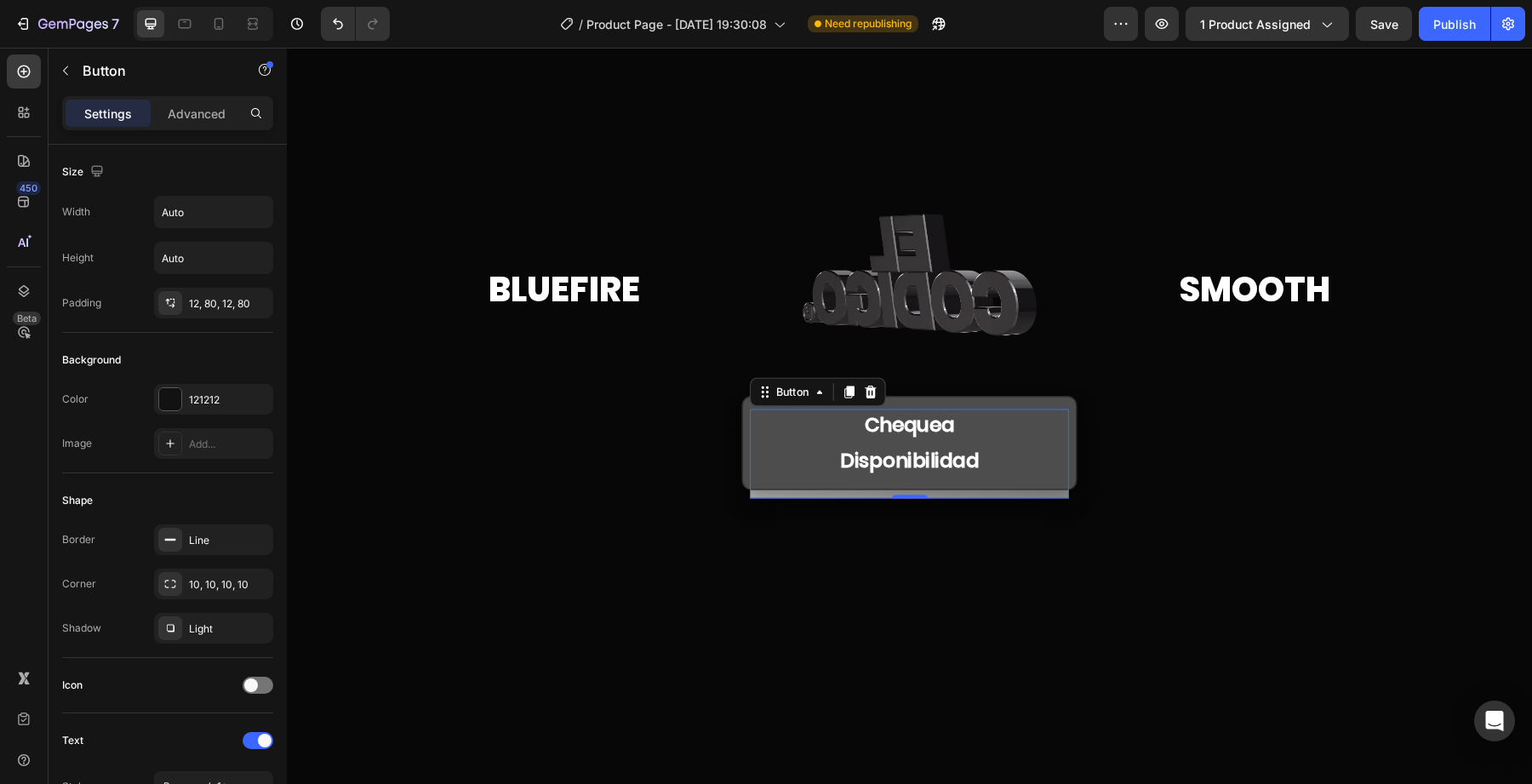
click at [794, 449] on button "Chequea Disponibilidad" at bounding box center [910, 442] width 335 height 93
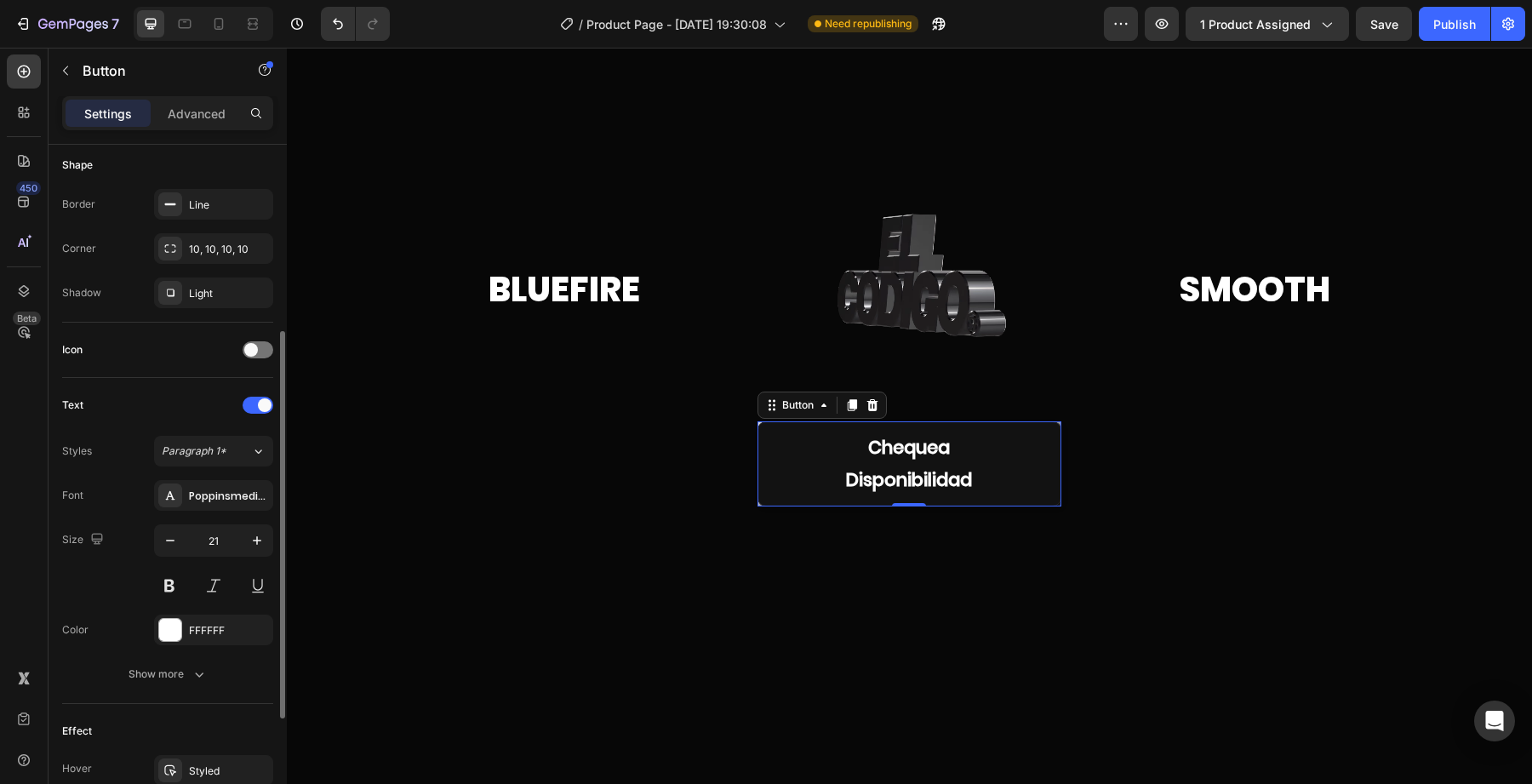
scroll to position [342, 0]
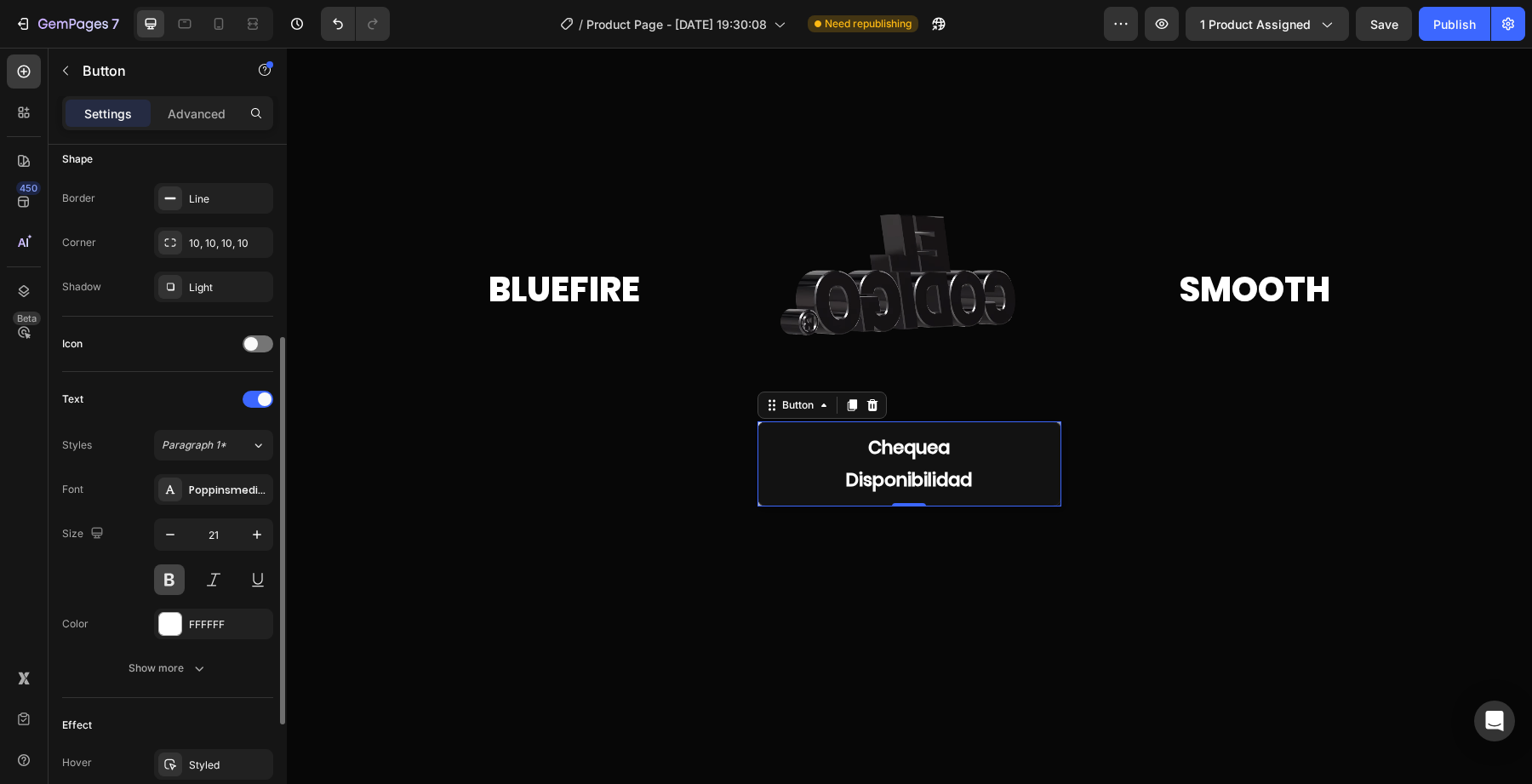
click at [172, 583] on button at bounding box center [169, 579] width 30 height 30
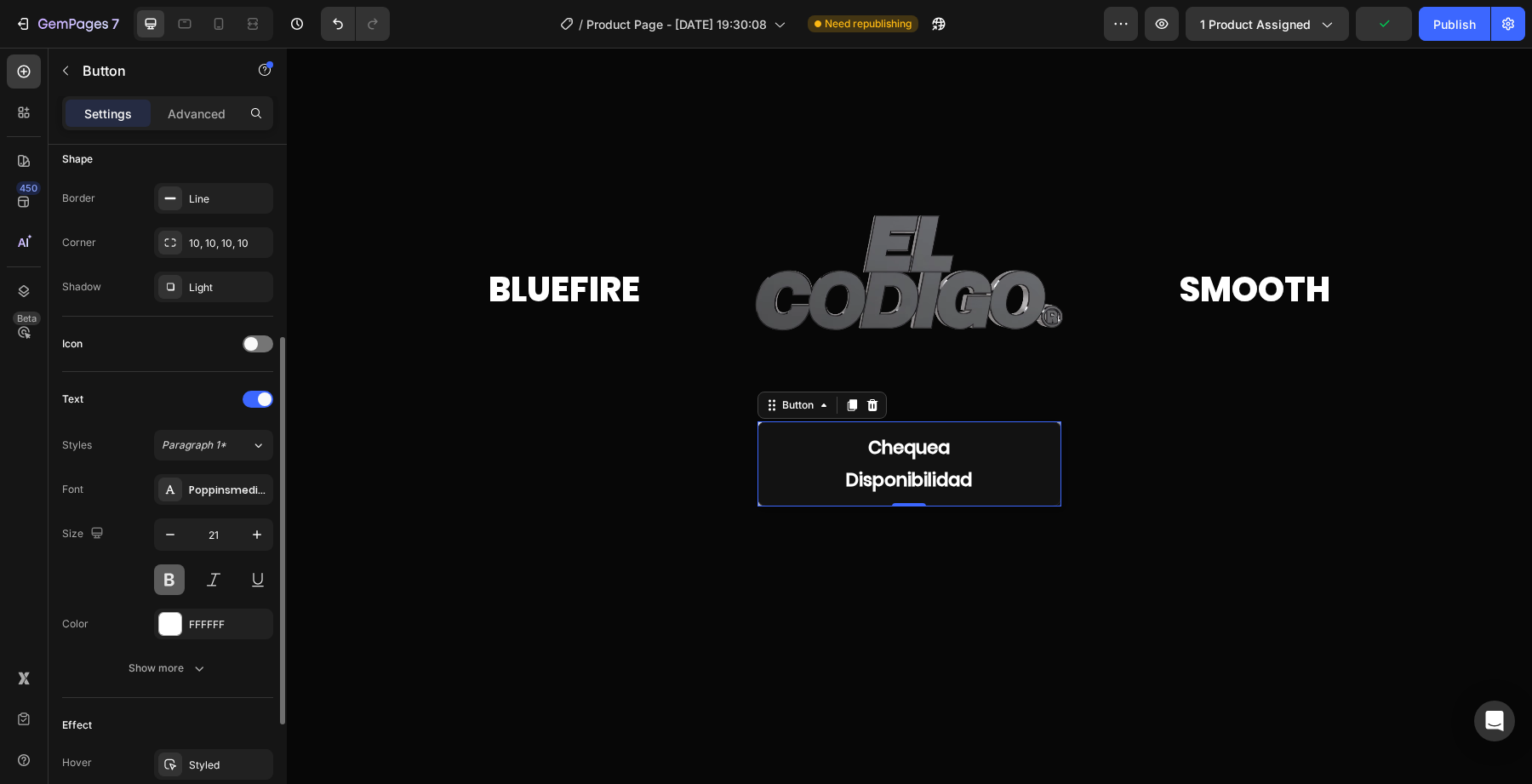
click at [169, 577] on button at bounding box center [169, 579] width 30 height 30
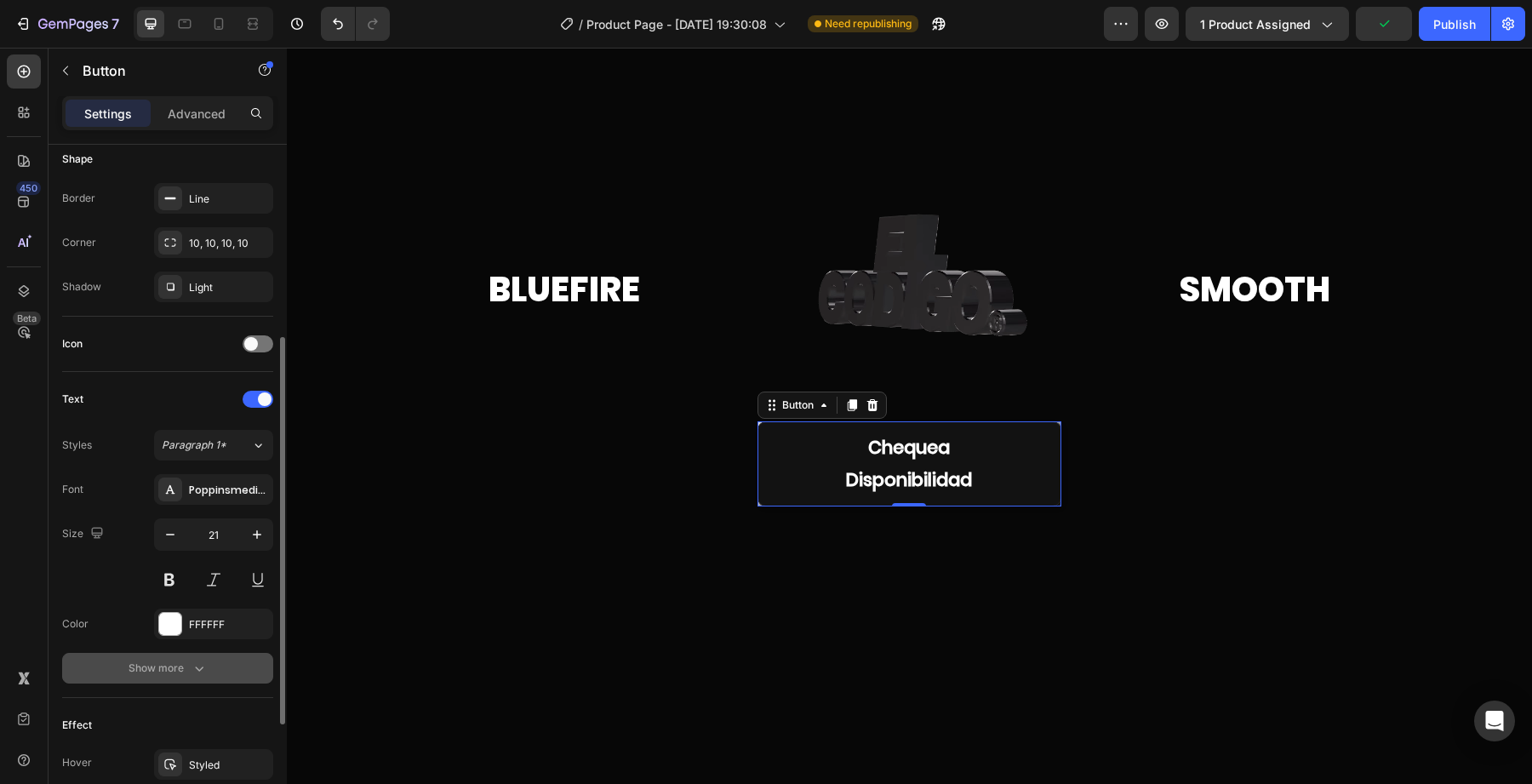
click at [202, 659] on button "Show more" at bounding box center [167, 668] width 211 height 30
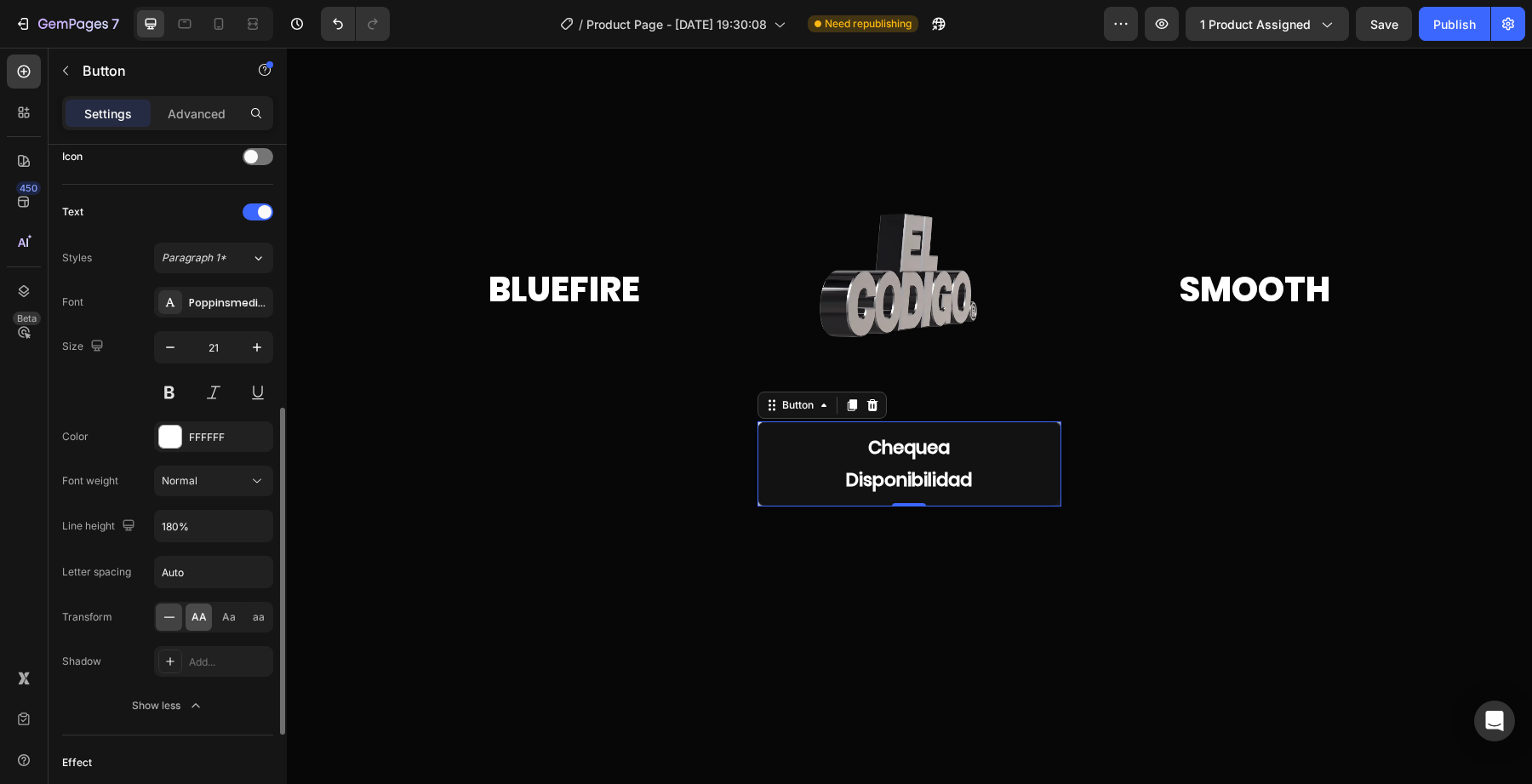
scroll to position [538, 0]
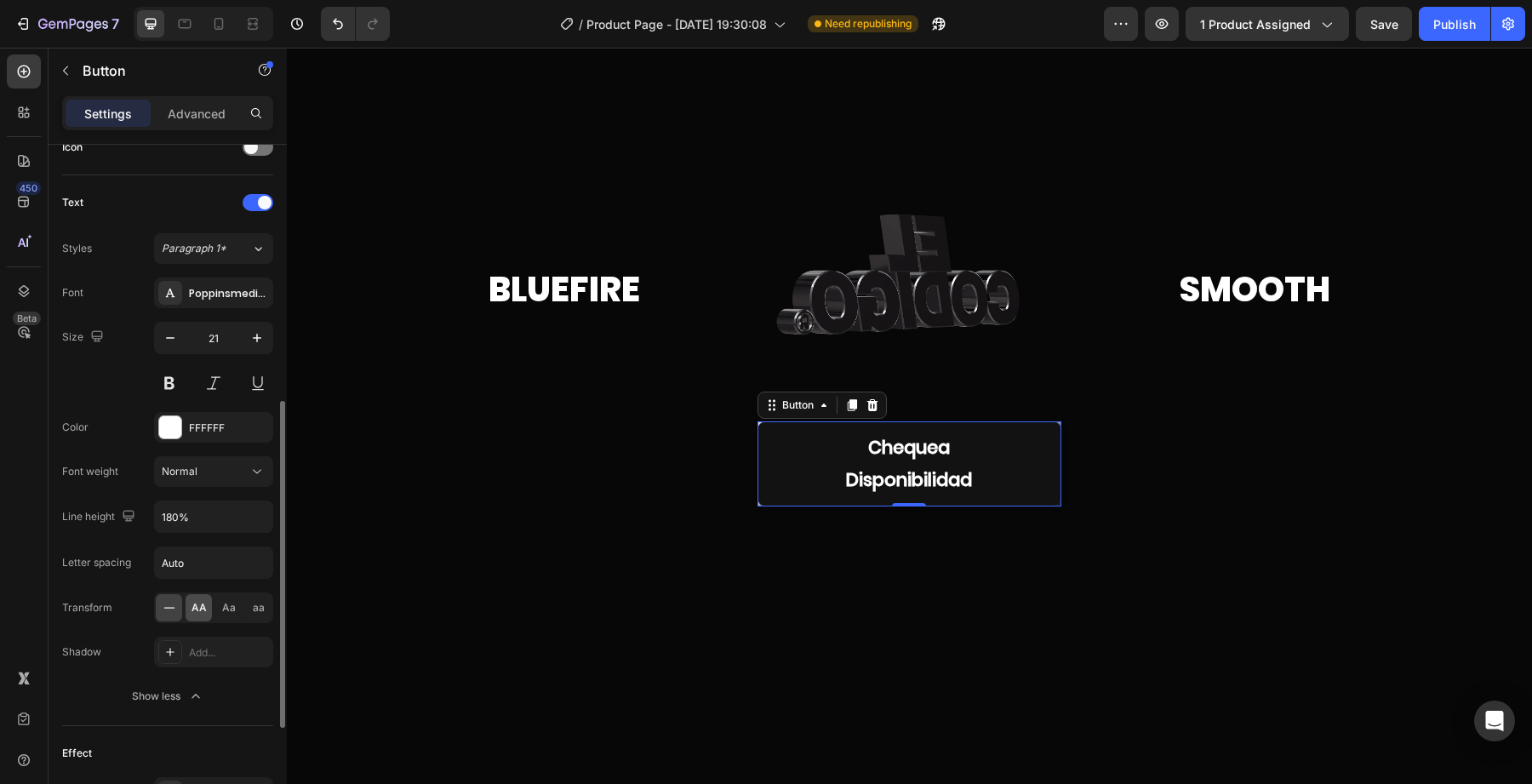
click at [195, 618] on div "AA" at bounding box center [199, 607] width 27 height 27
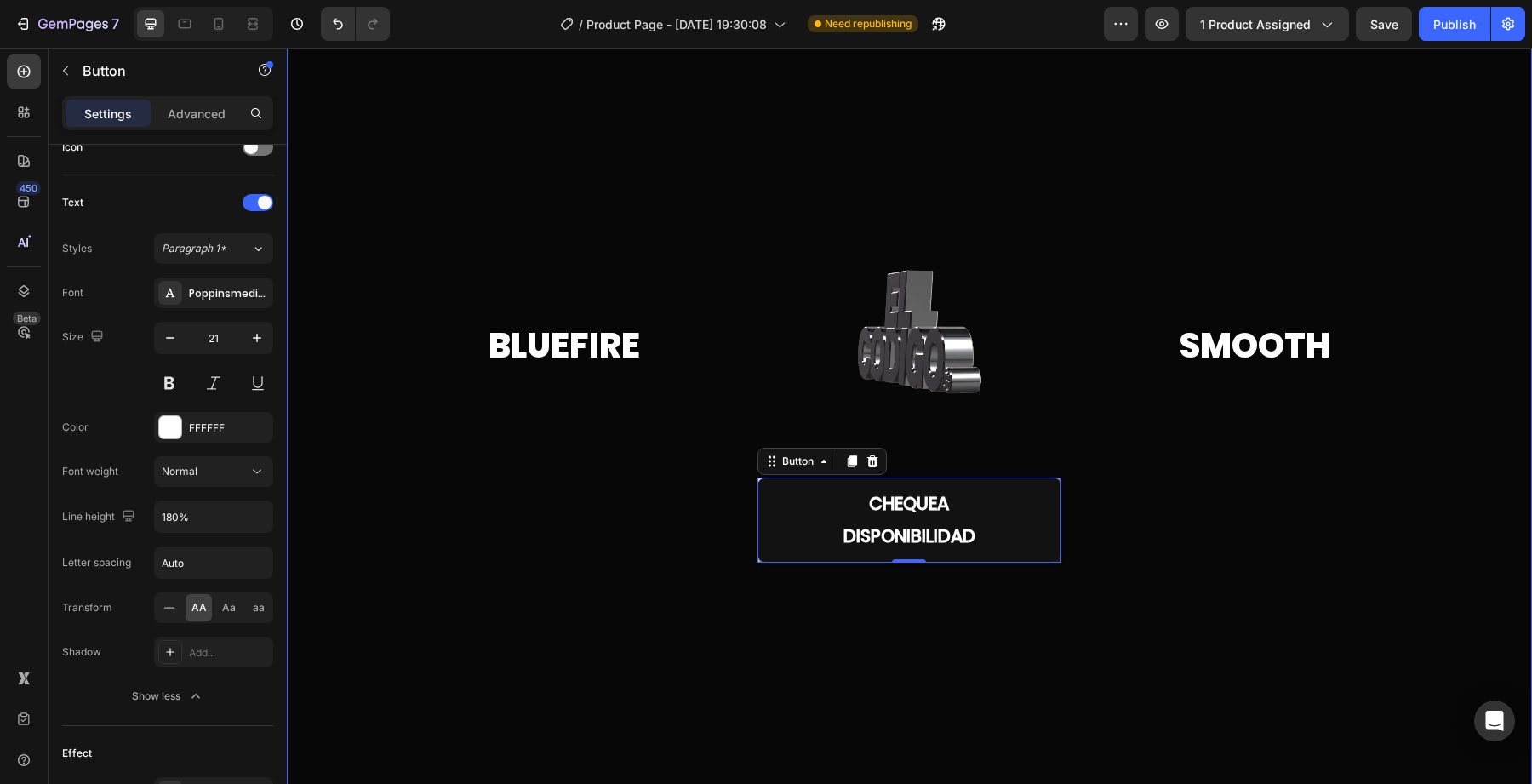
scroll to position [138, 0]
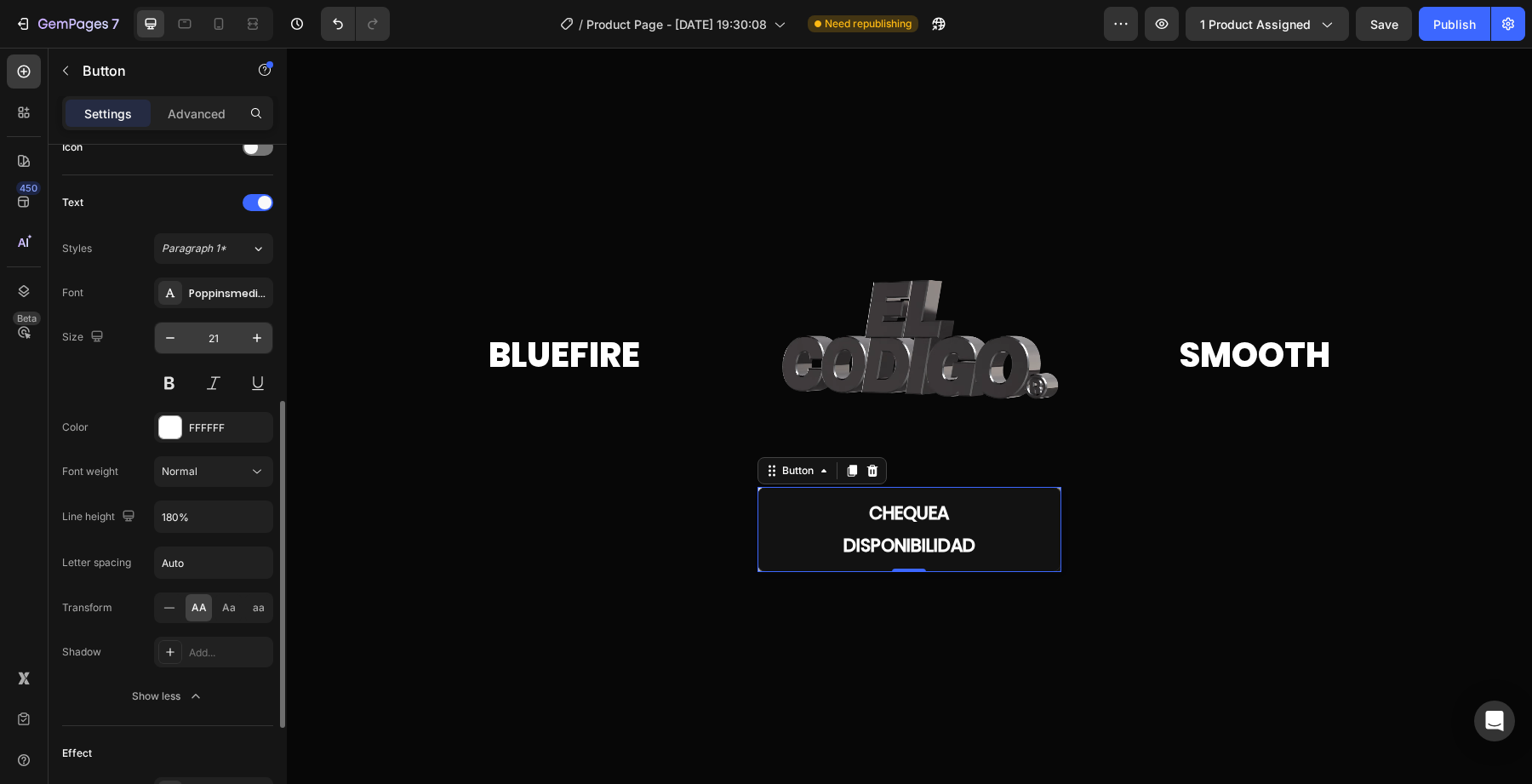
click at [188, 343] on input "21" at bounding box center [213, 337] width 56 height 30
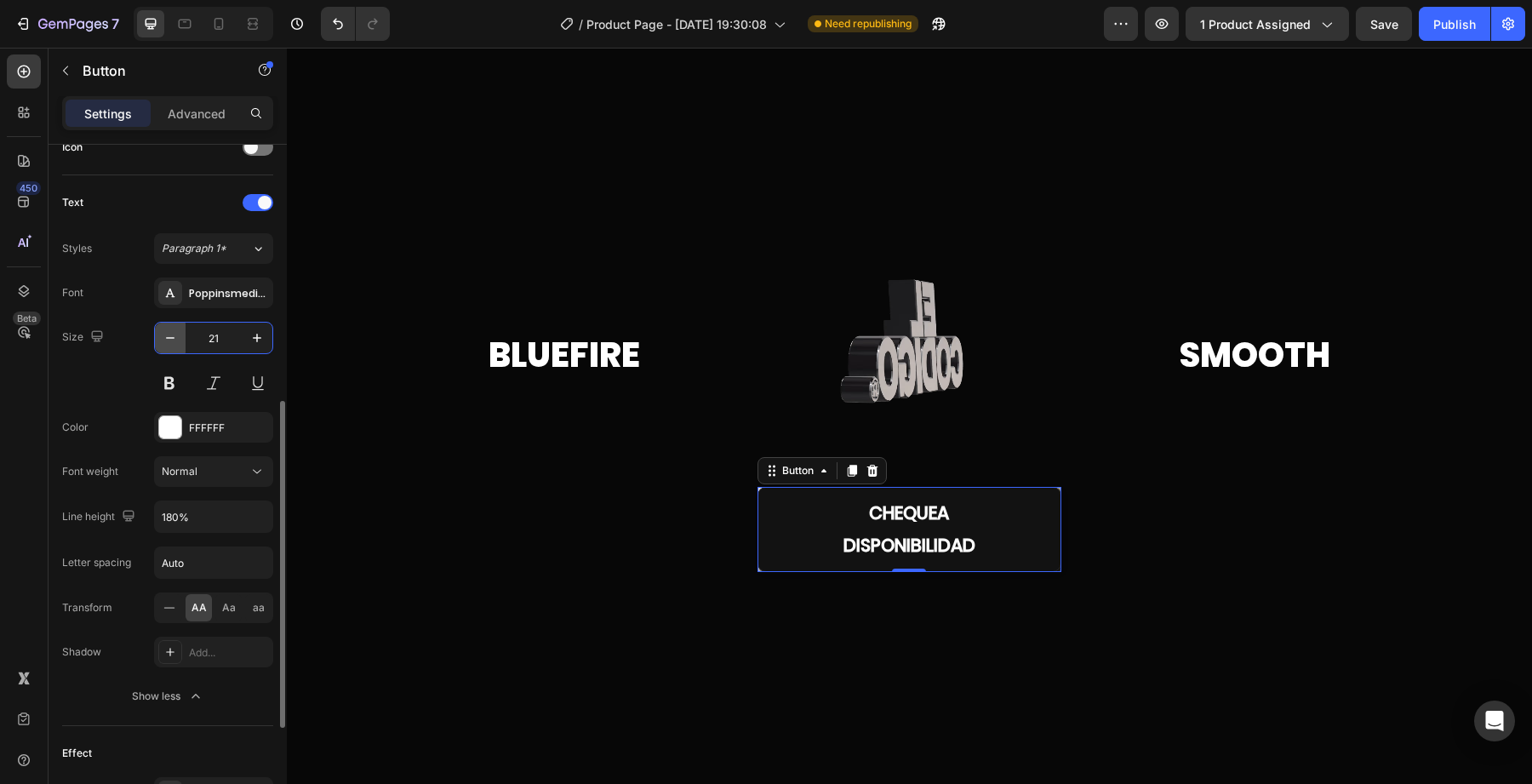
click at [180, 347] on button "button" at bounding box center [170, 337] width 30 height 30
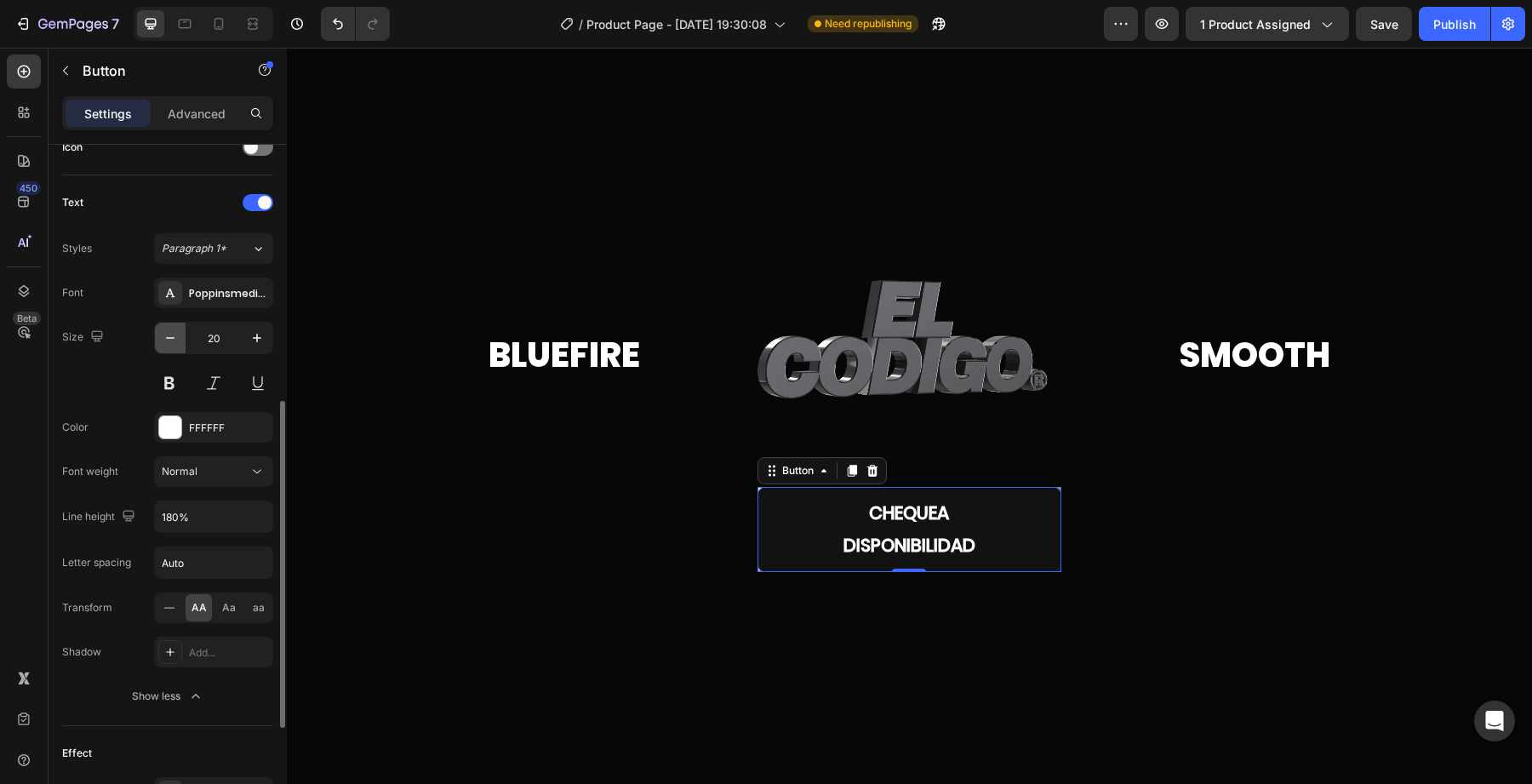
click at [180, 347] on button "button" at bounding box center [170, 337] width 30 height 30
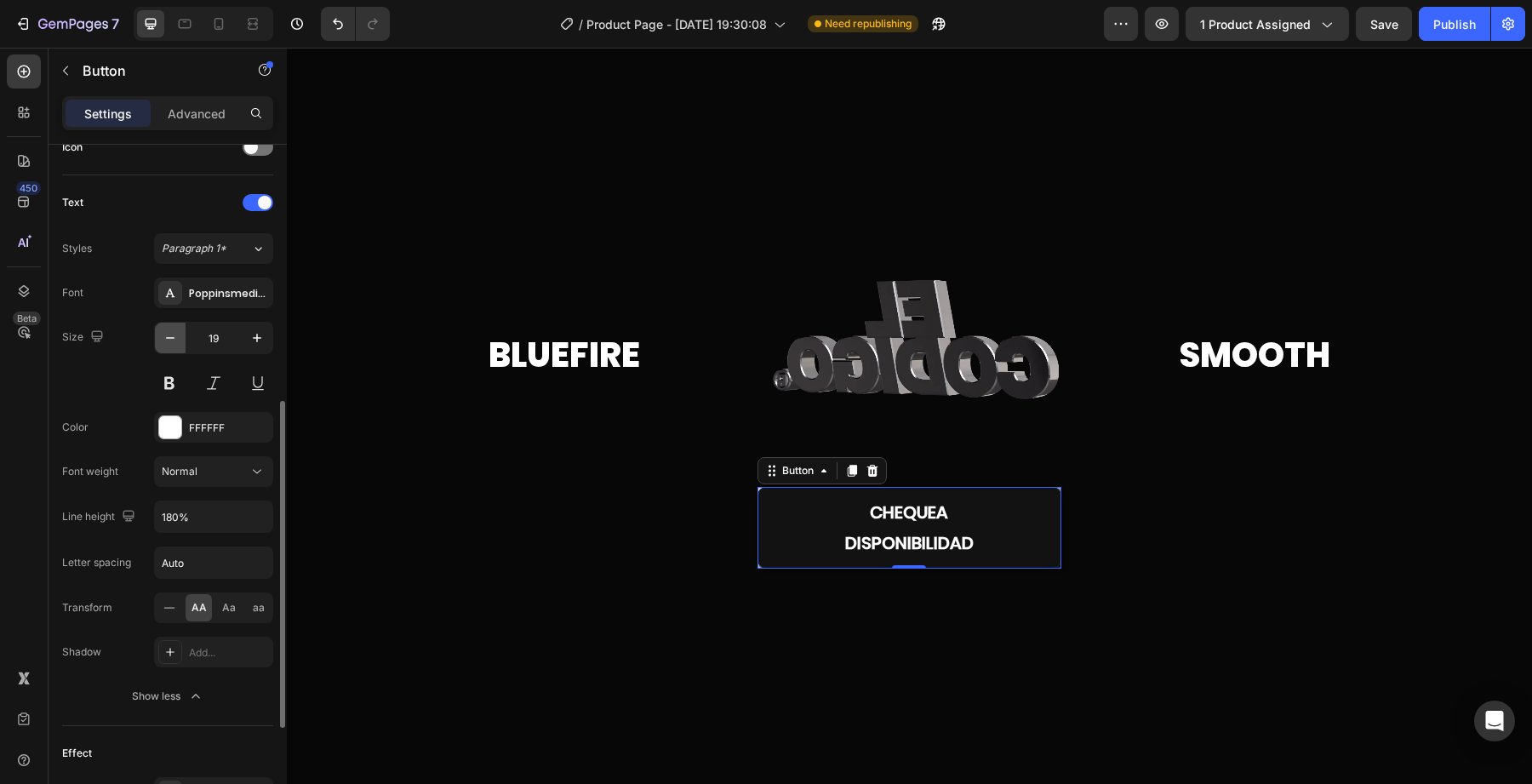
click at [180, 347] on button "button" at bounding box center [170, 337] width 30 height 30
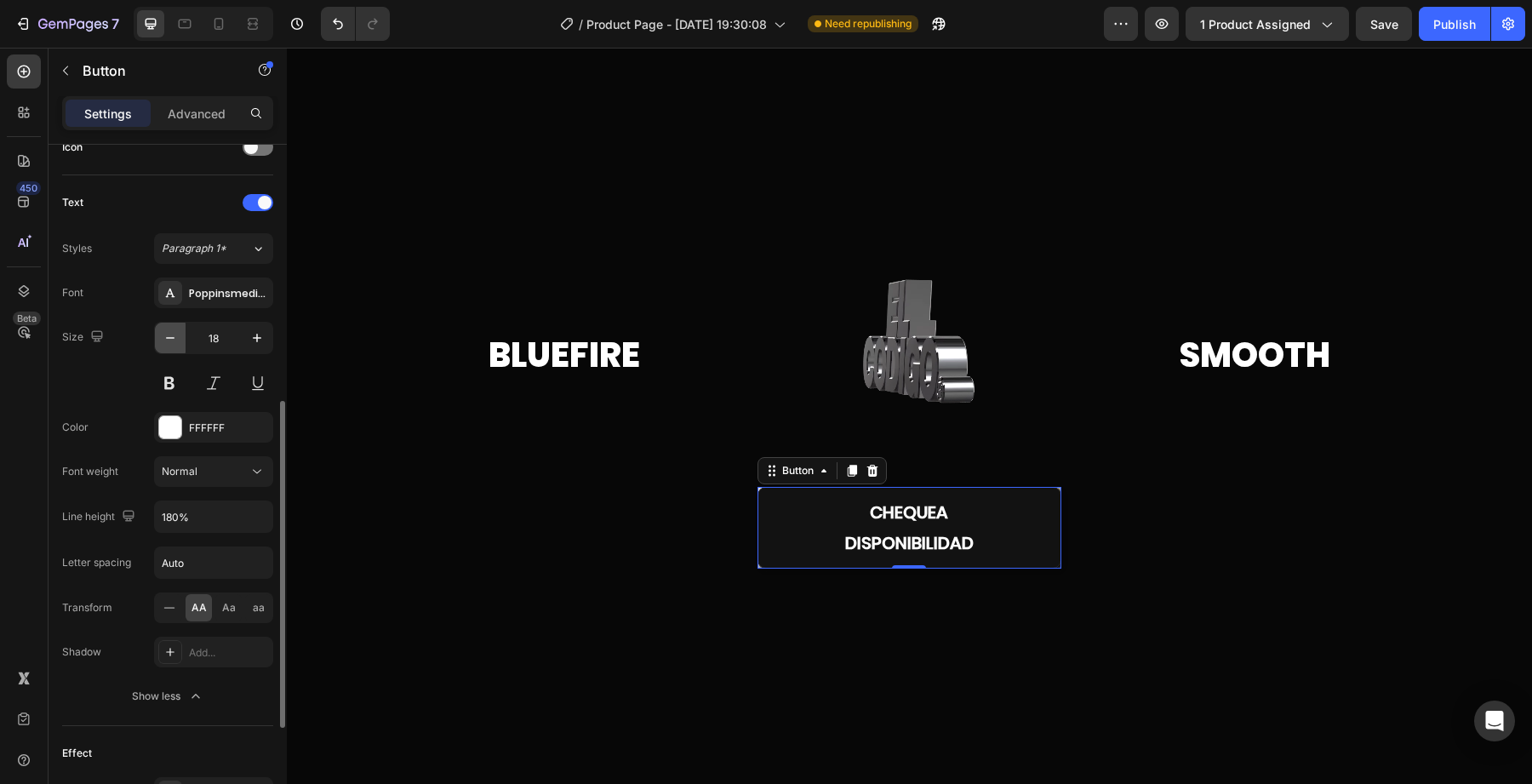
click at [180, 347] on button "button" at bounding box center [170, 337] width 30 height 30
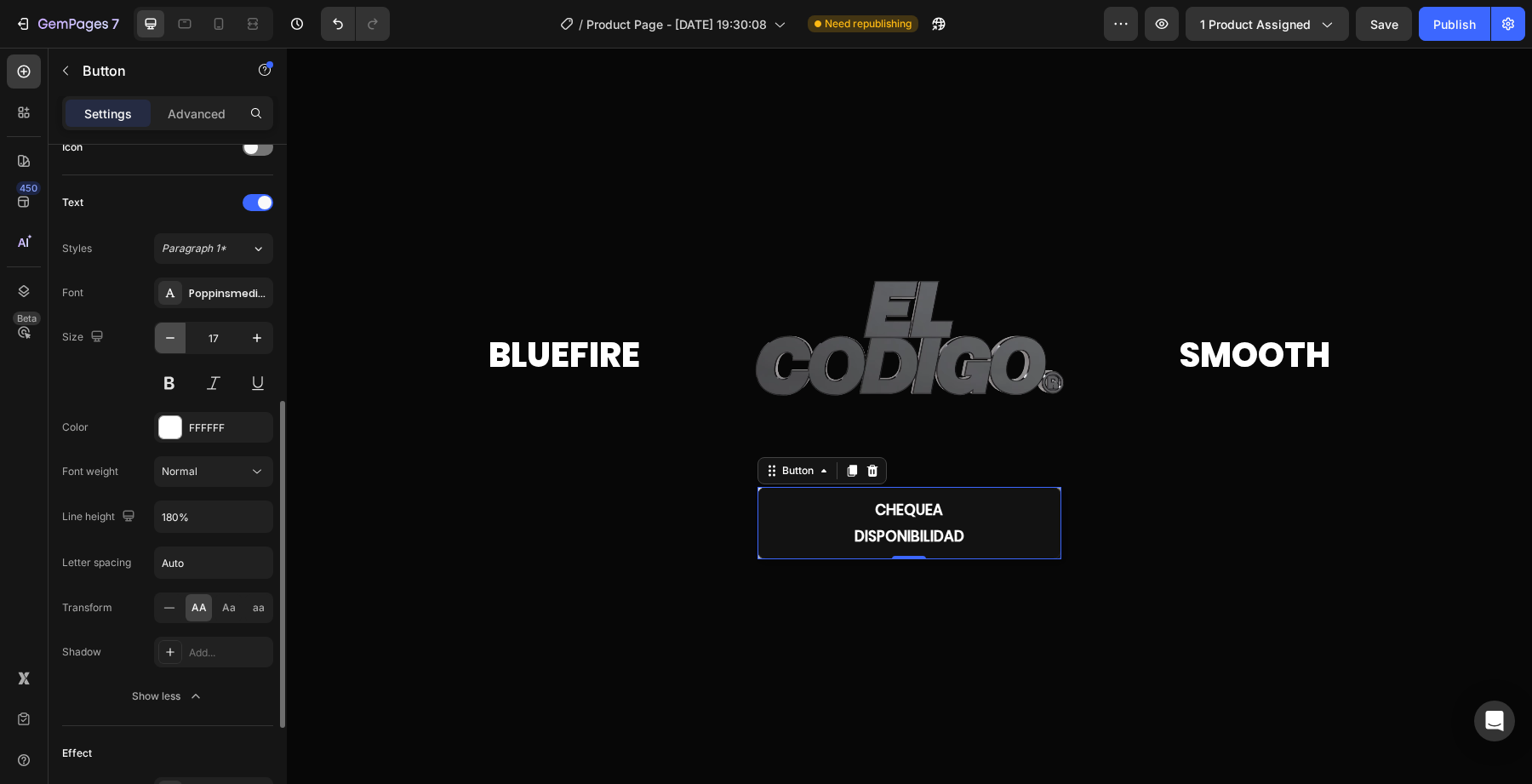
click at [180, 347] on button "button" at bounding box center [170, 337] width 30 height 30
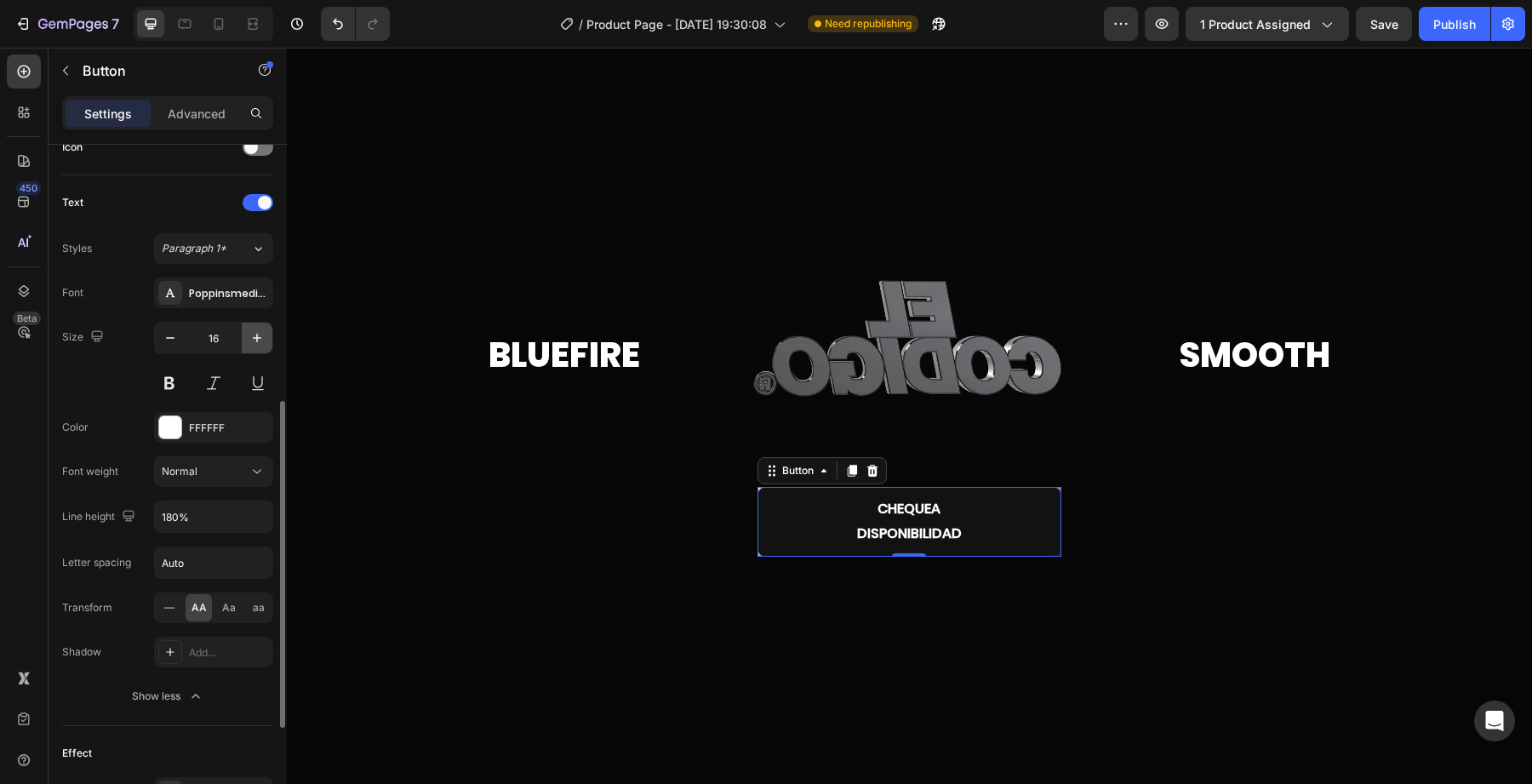
click at [246, 339] on button "button" at bounding box center [257, 337] width 30 height 30
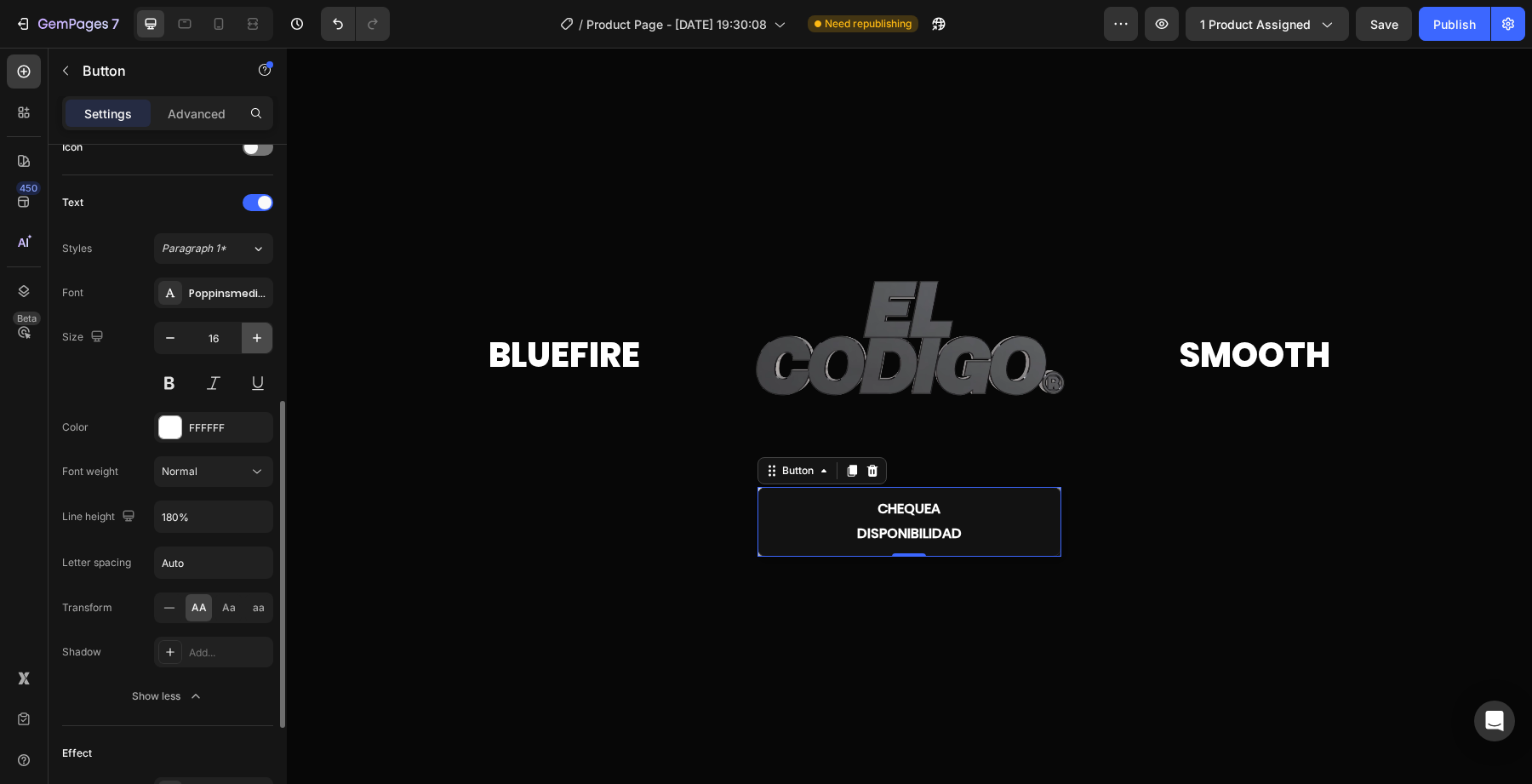
click at [246, 339] on button "button" at bounding box center [257, 337] width 30 height 30
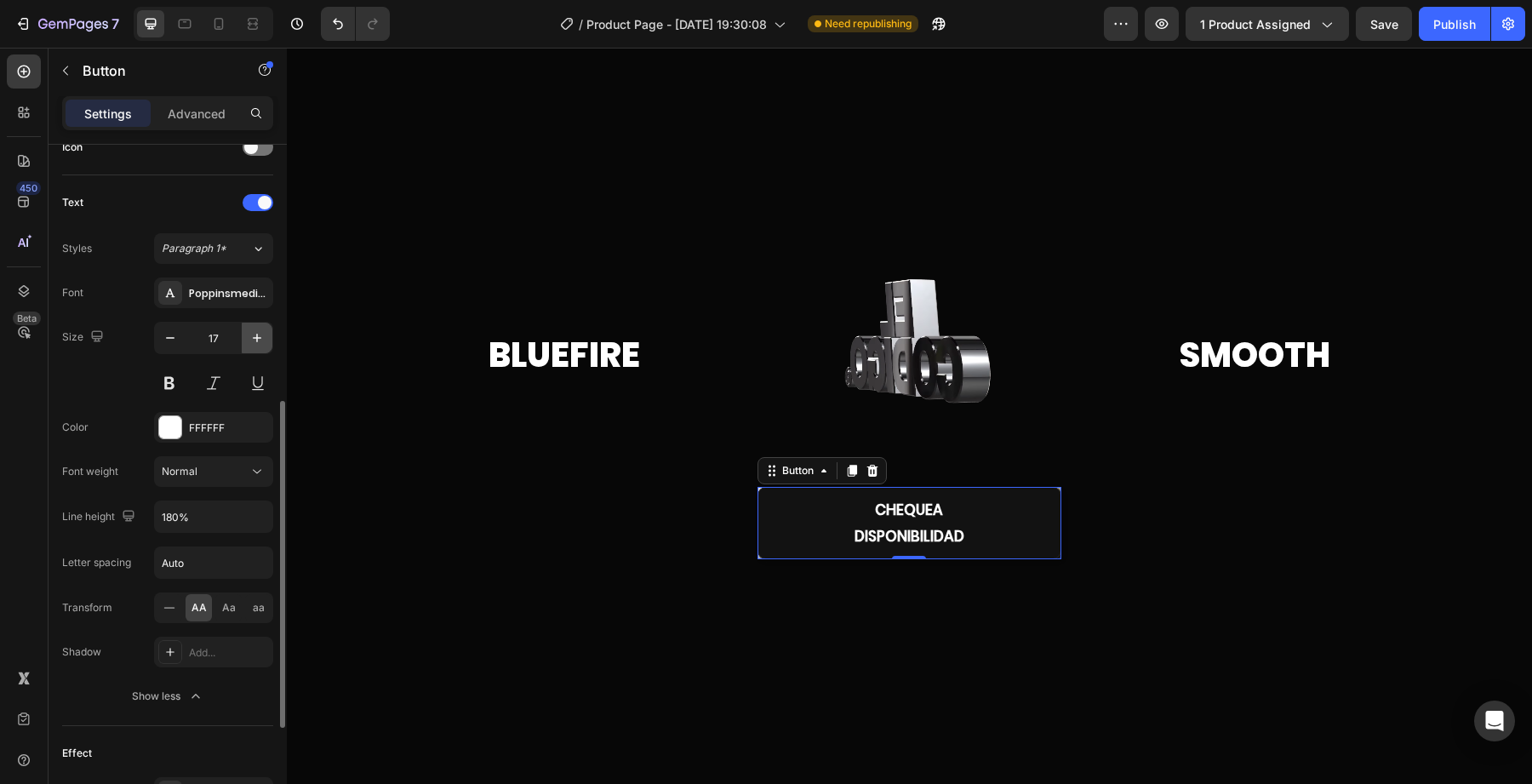
click at [246, 339] on button "button" at bounding box center [257, 337] width 30 height 30
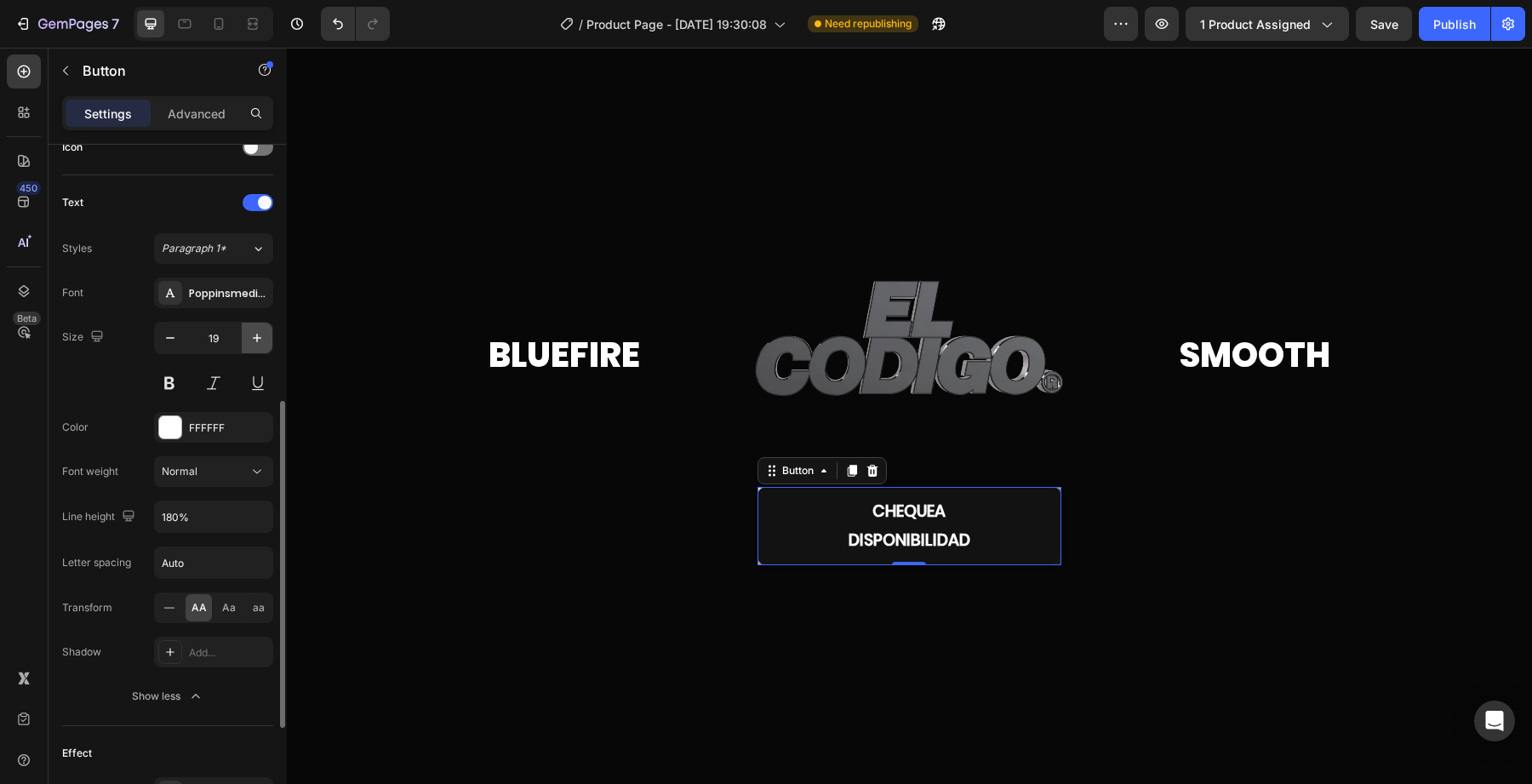
click at [246, 339] on button "button" at bounding box center [257, 337] width 30 height 30
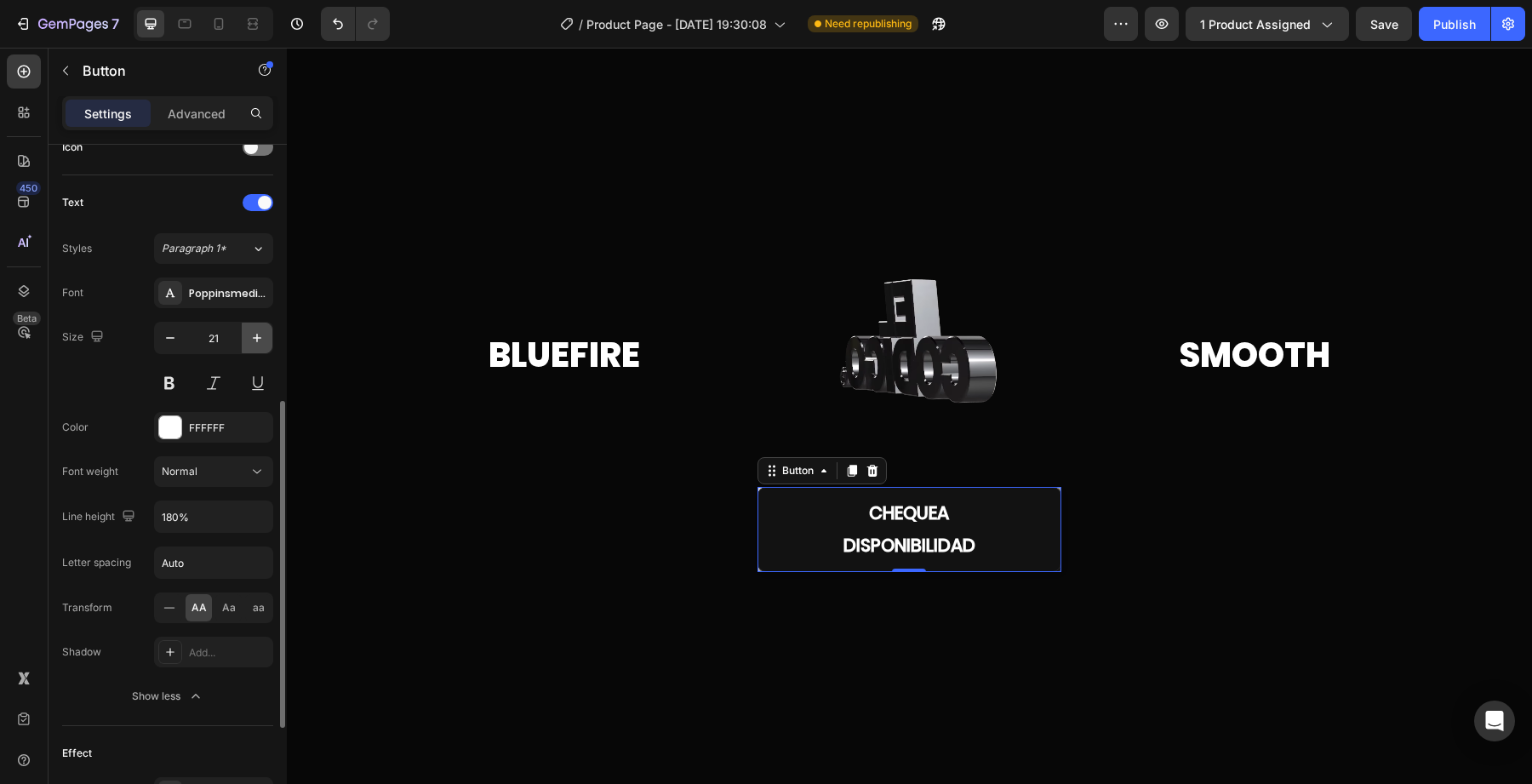
click at [246, 339] on button "button" at bounding box center [257, 337] width 30 height 30
type input "22"
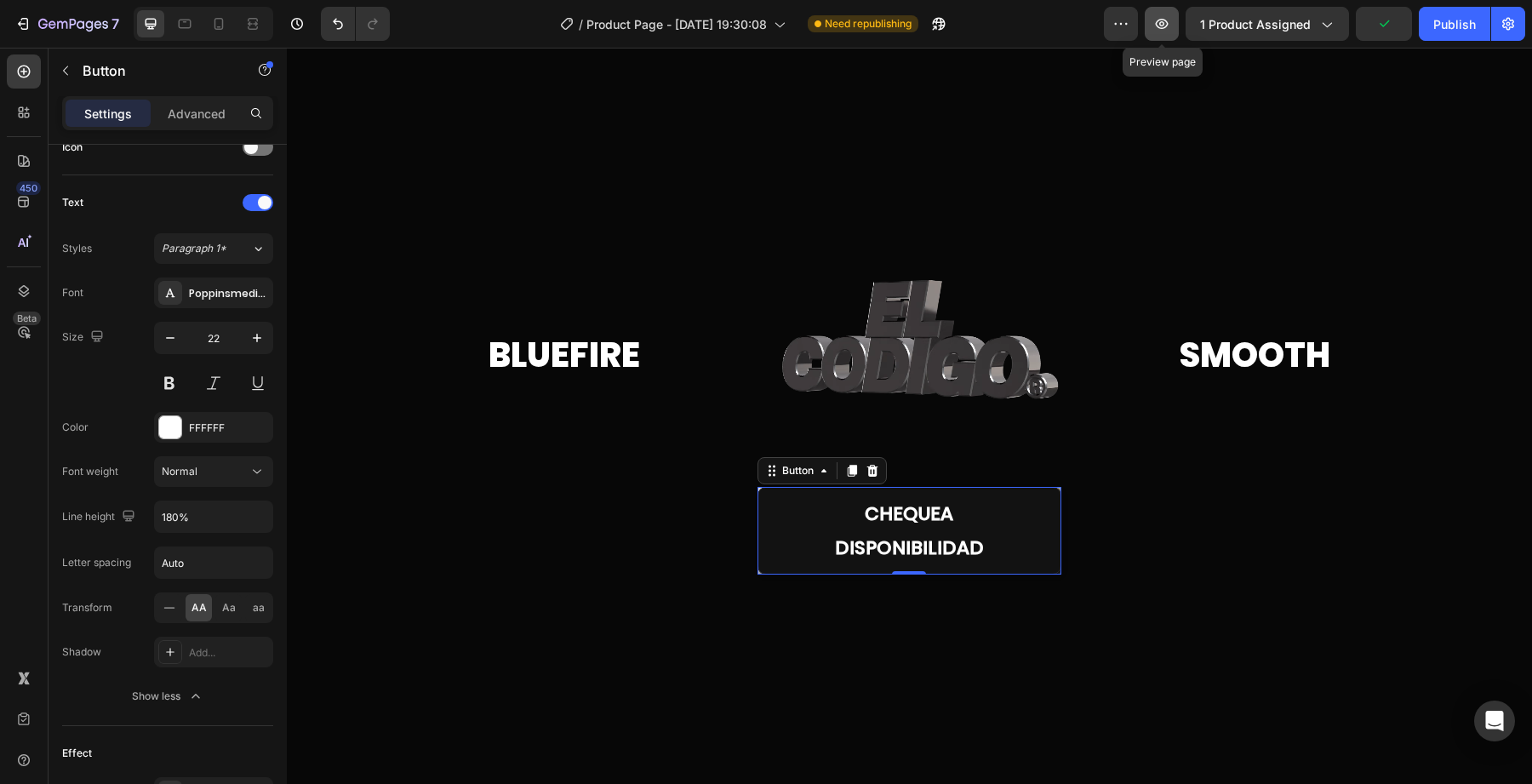
click at [1177, 33] on button "button" at bounding box center [1162, 23] width 34 height 34
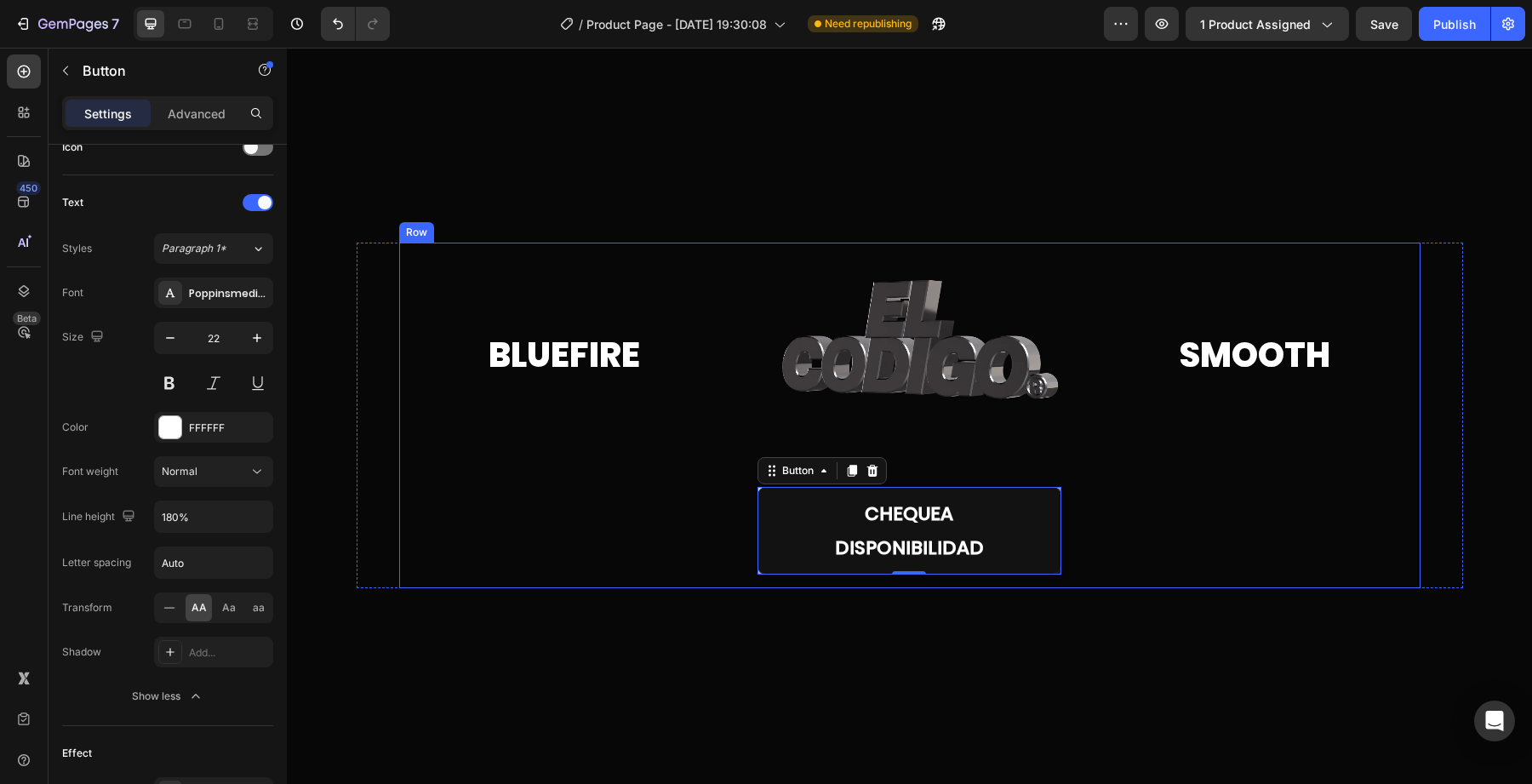
click at [1263, 507] on div "Smooth Heading" at bounding box center [1254, 416] width 332 height 345
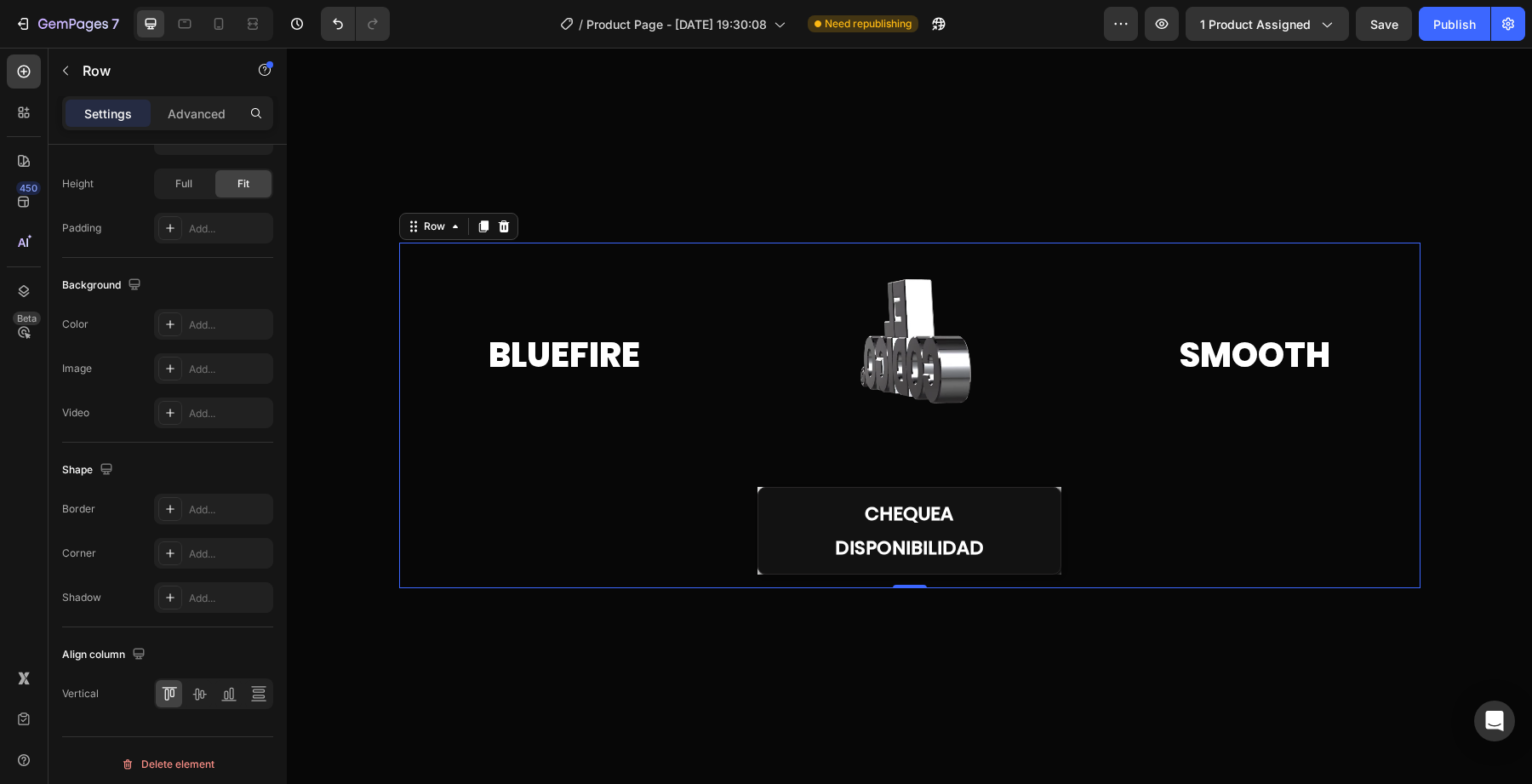
scroll to position [0, 0]
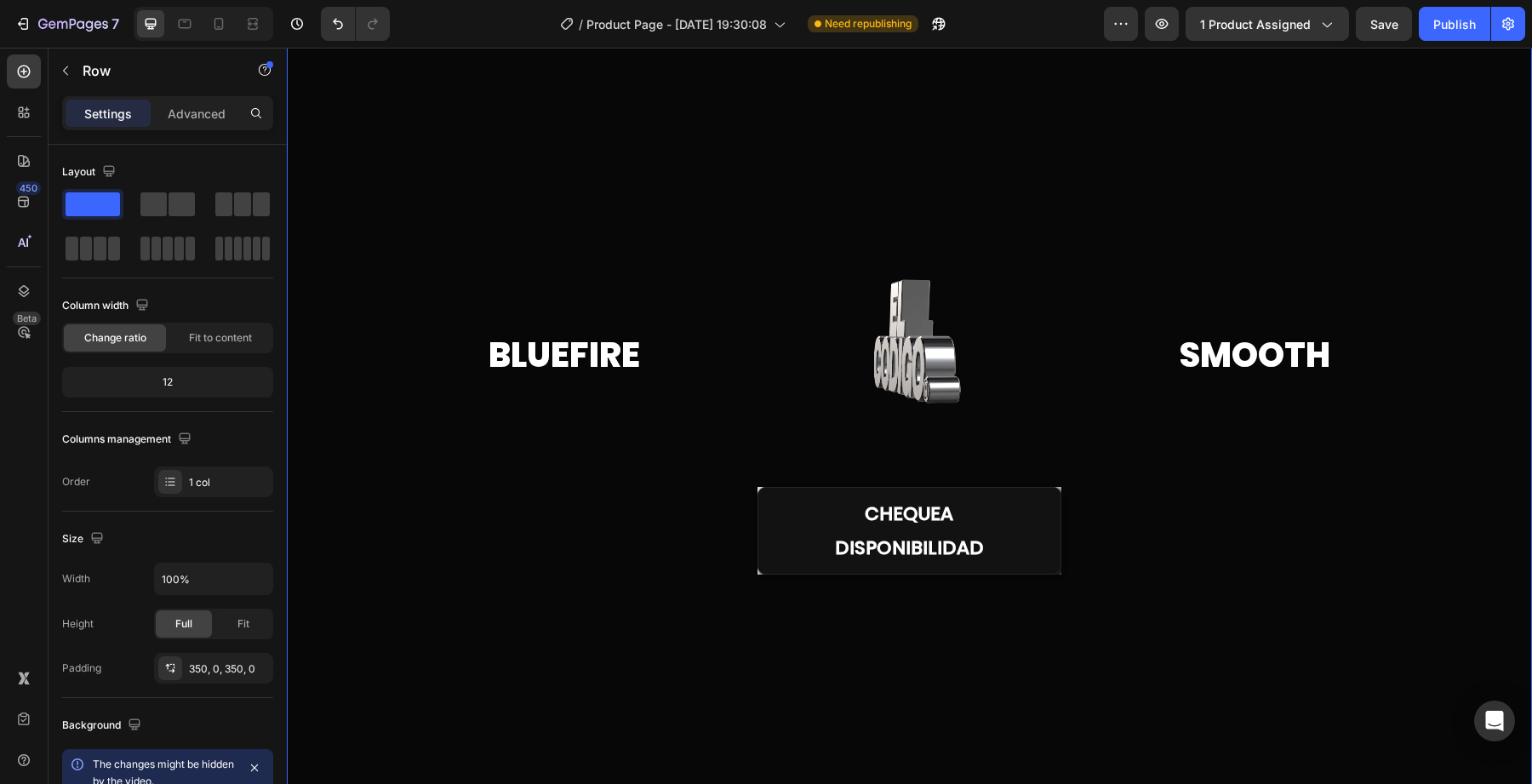
click at [1178, 745] on div at bounding box center [910, 416] width 1246 height 942
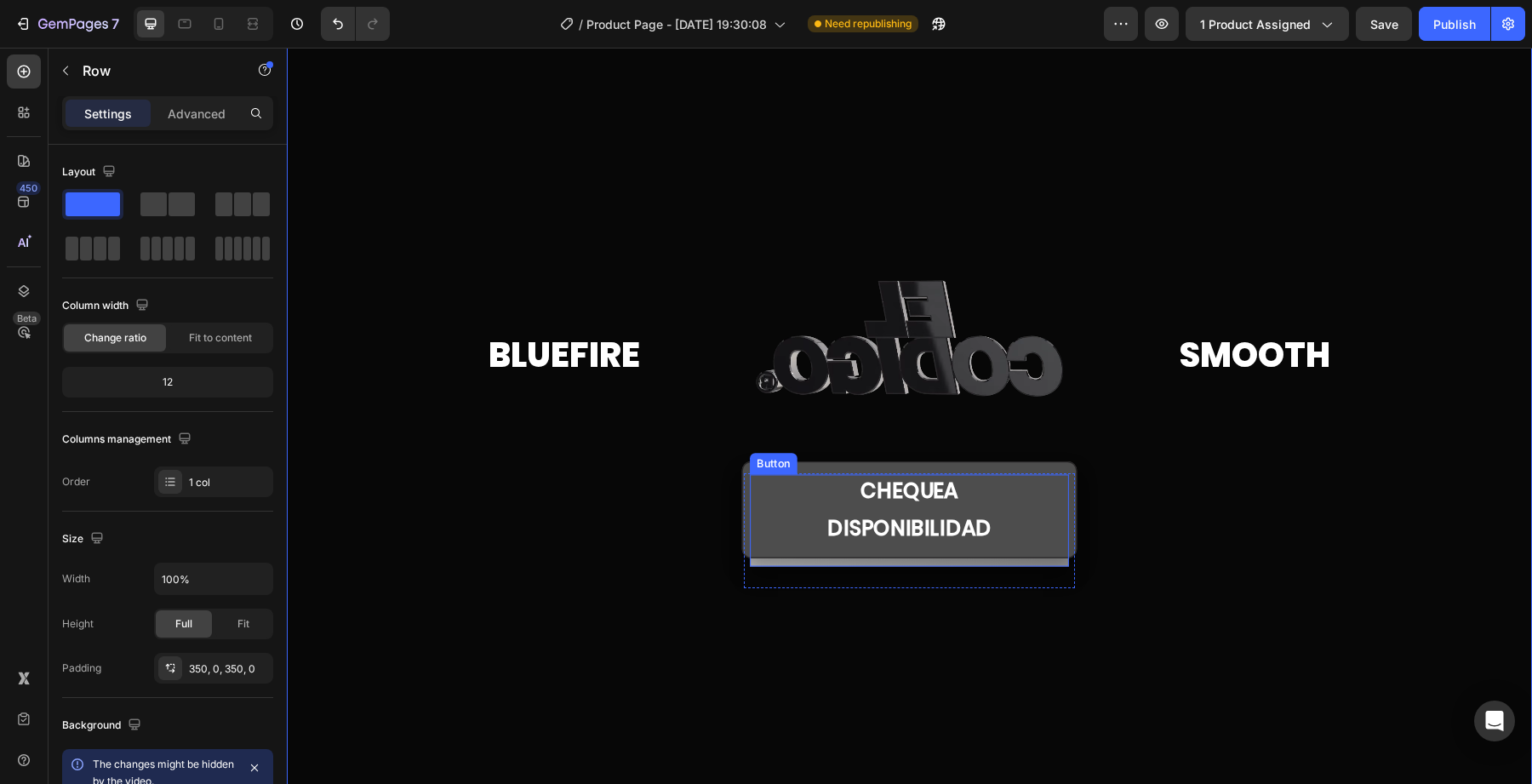
click at [813, 526] on button "Chequea Disponibilidad" at bounding box center [910, 510] width 335 height 97
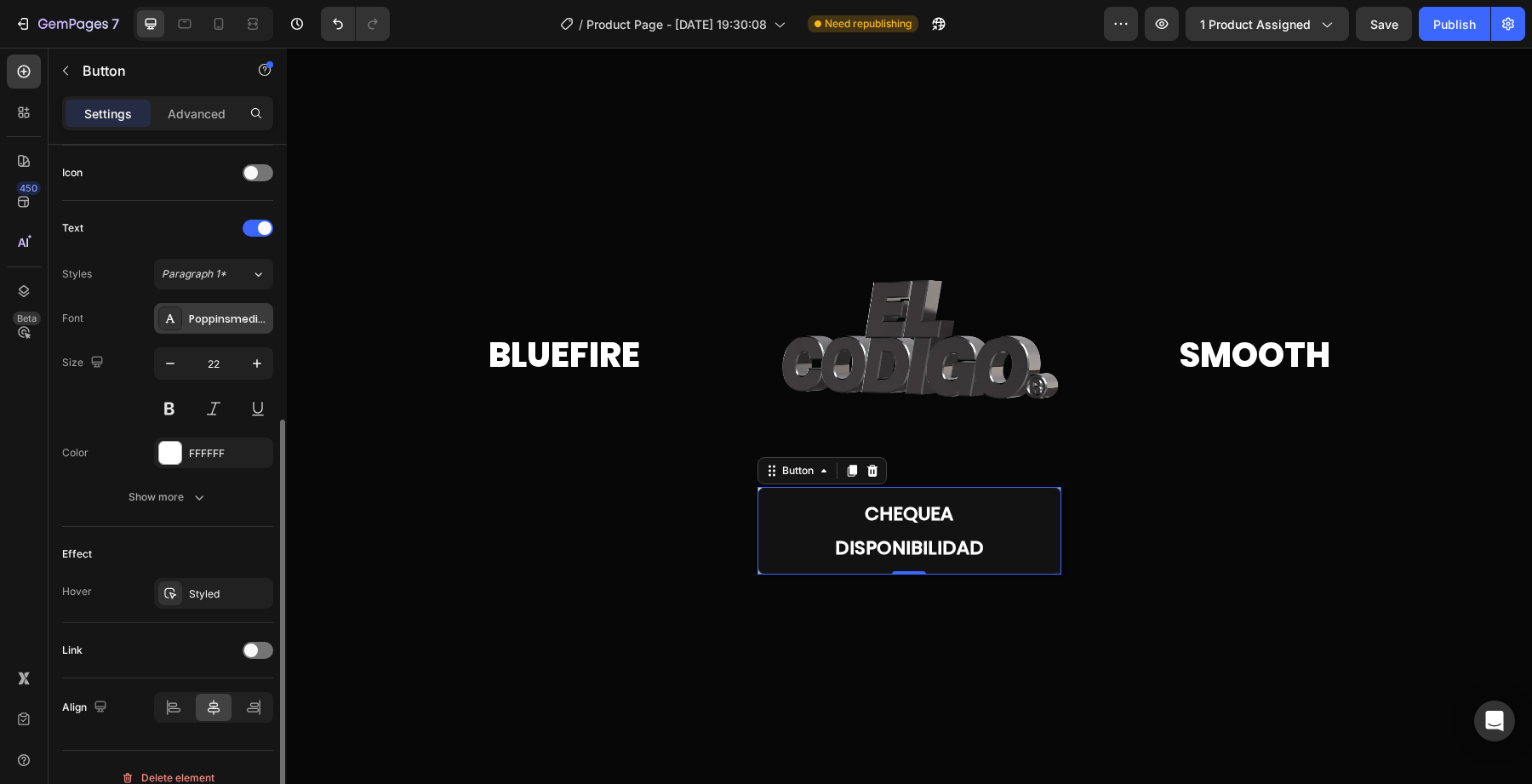
scroll to position [533, 0]
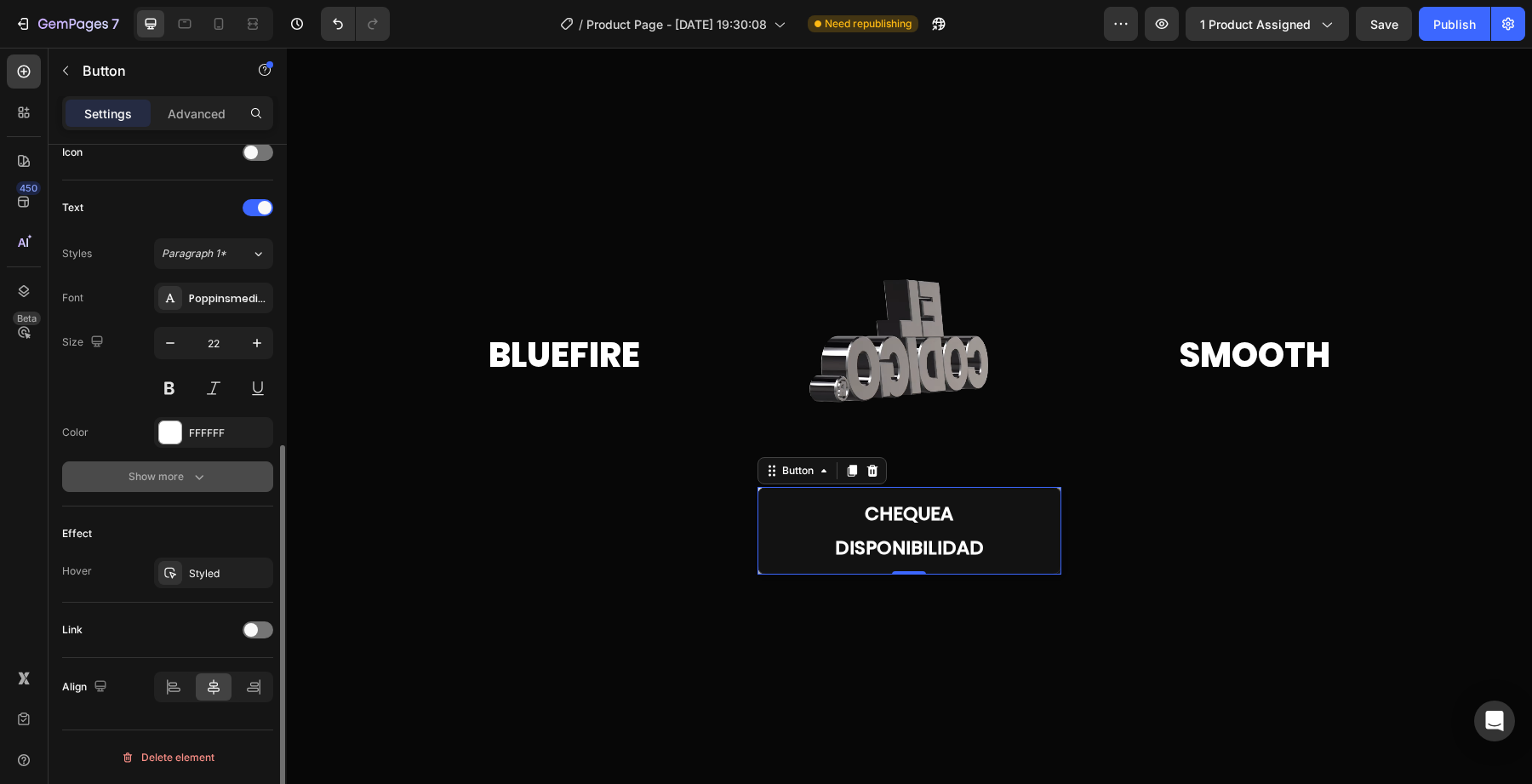
click at [162, 480] on div "Show more" at bounding box center [168, 476] width 79 height 17
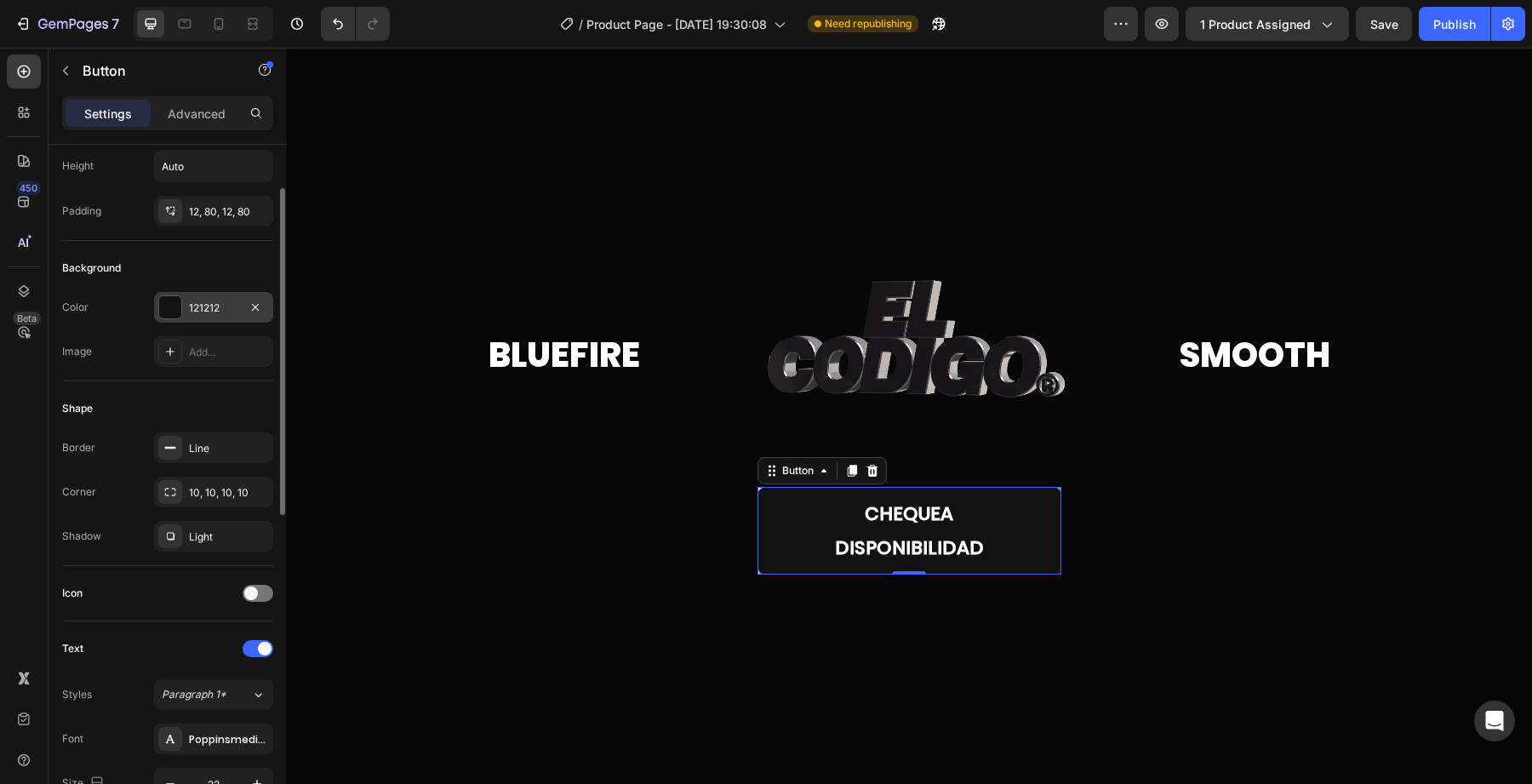
scroll to position [100, 0]
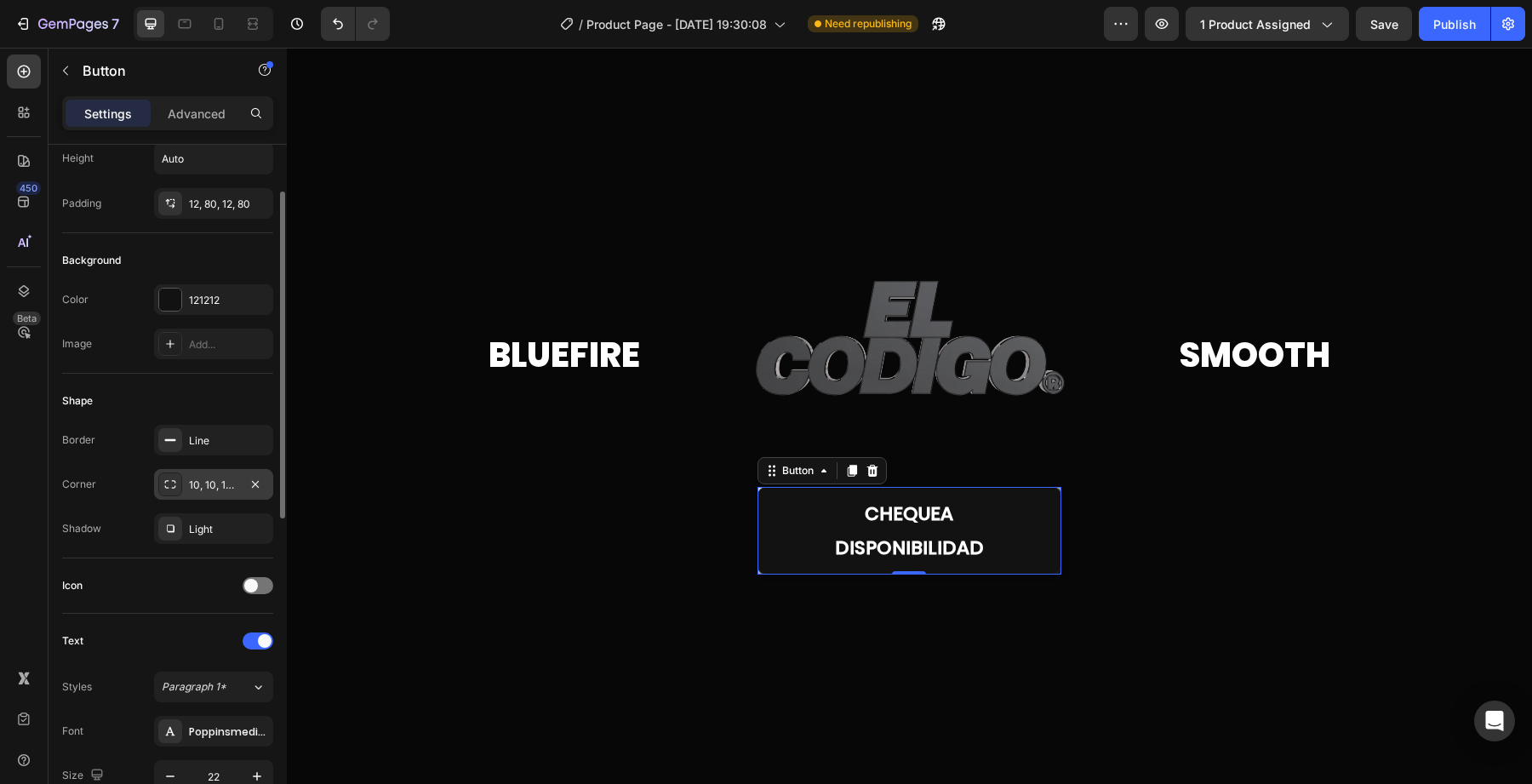
click at [211, 498] on div "10, 10, 10, 10" at bounding box center [213, 484] width 119 height 30
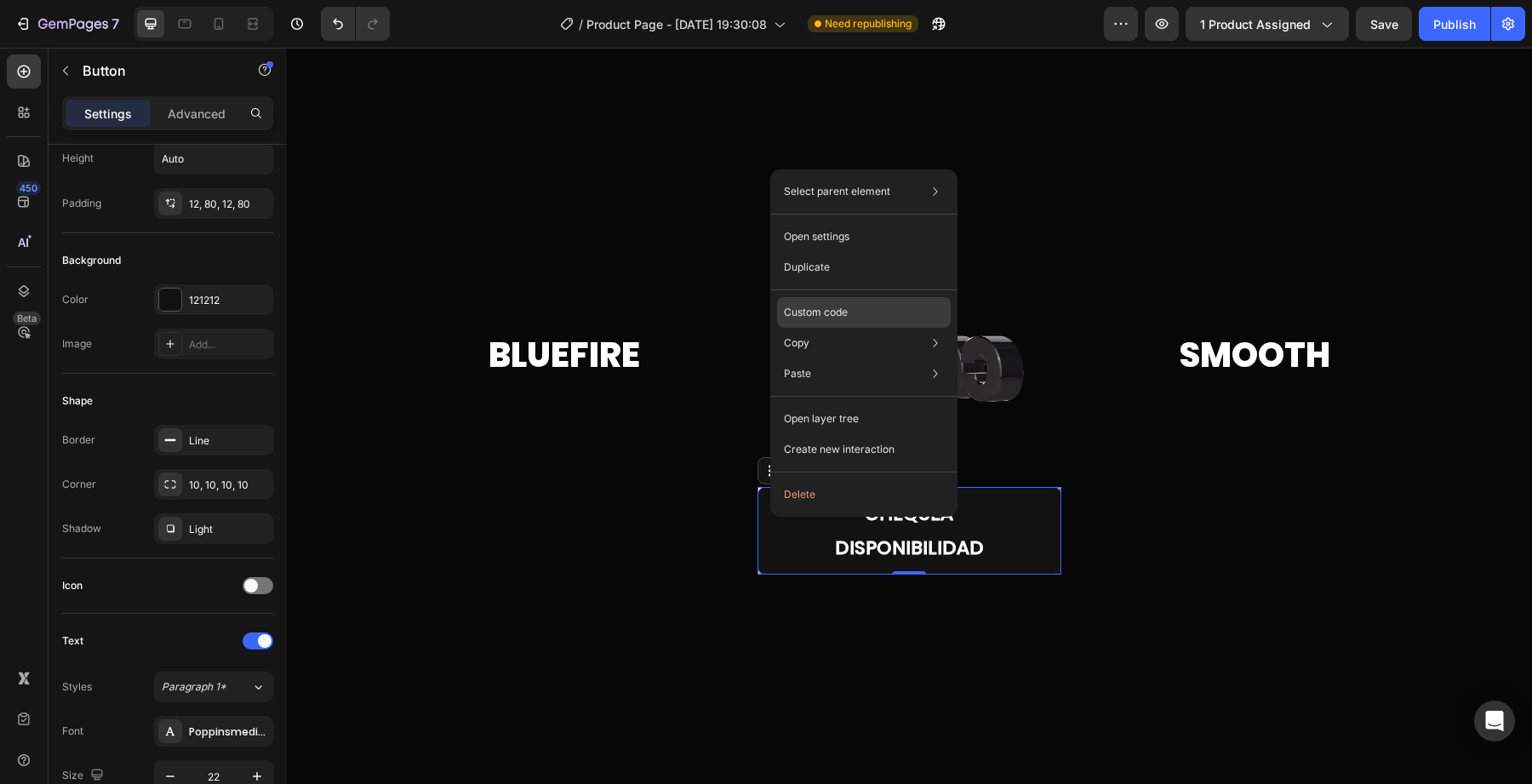
click at [816, 309] on p "Custom code" at bounding box center [815, 312] width 64 height 16
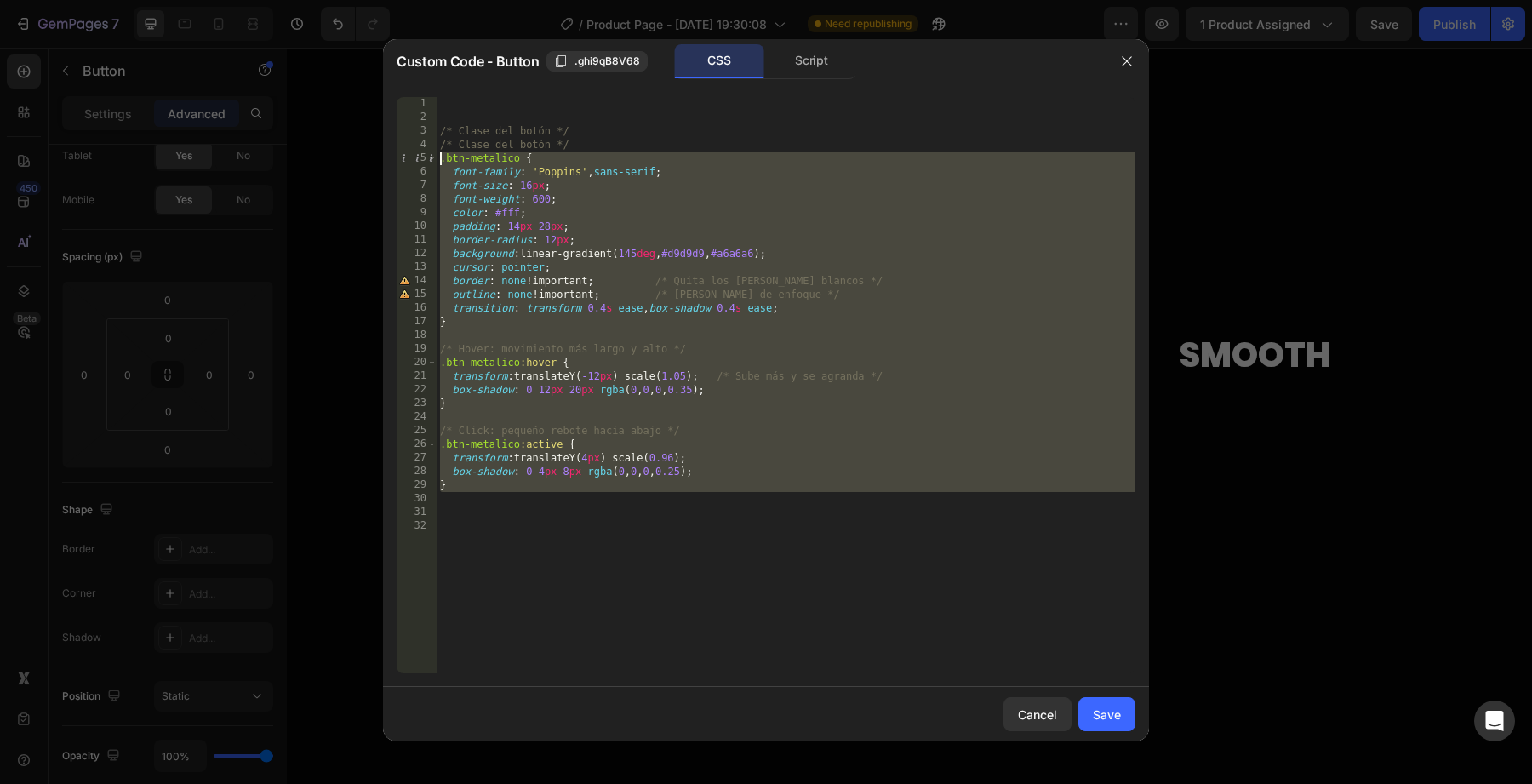
drag, startPoint x: 733, startPoint y: 500, endPoint x: 356, endPoint y: 155, distance: 511.0
click at [356, 155] on div "Custom Code - Button .ghi9qB8V68 CSS Script 1 2 3 4 5 6 7 8 9 10 11 12 13 14 15…" at bounding box center [766, 392] width 1532 height 784
type textarea ".btn-metalico { font-family: 'Poppins', sans-serif;"
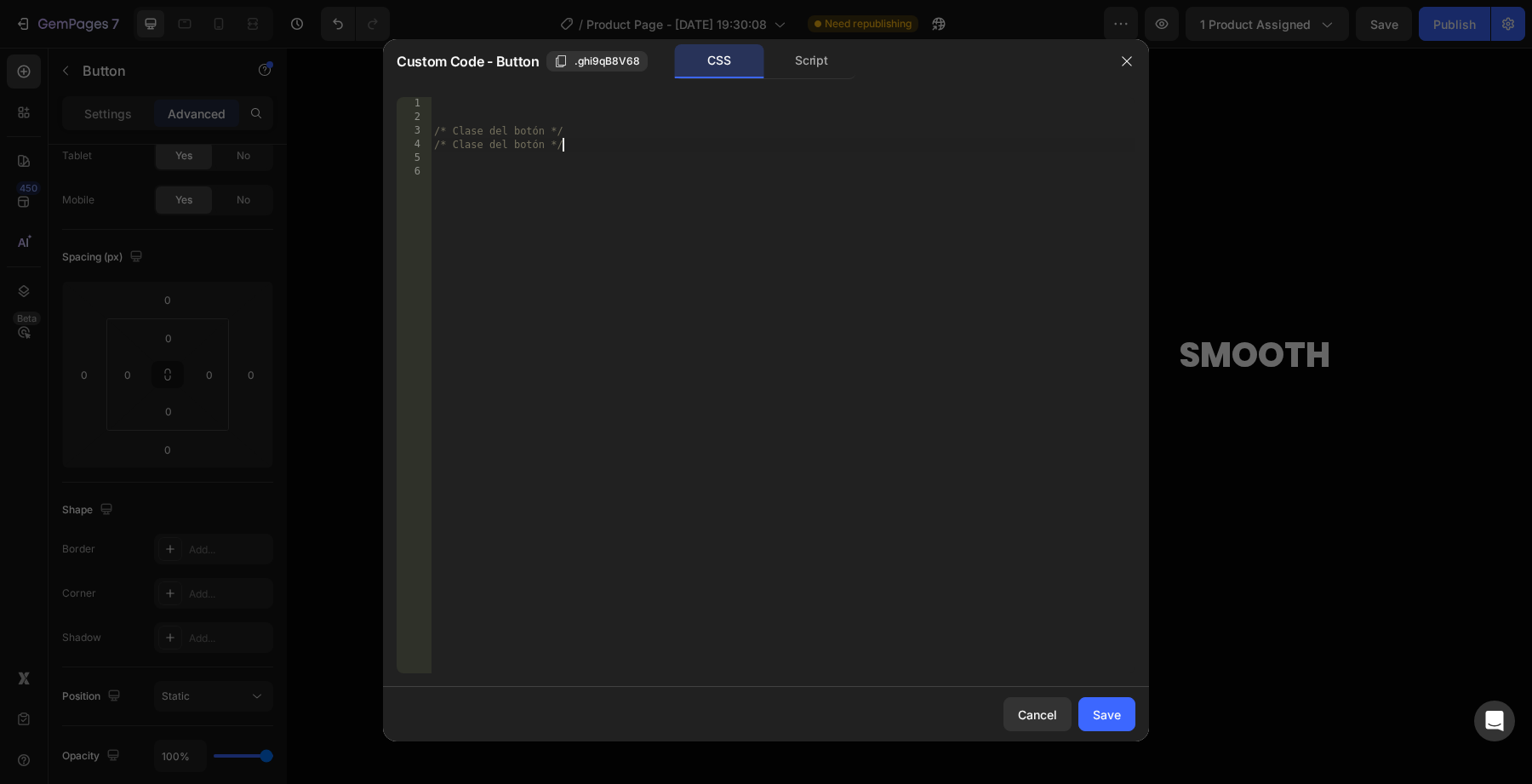
drag, startPoint x: 562, startPoint y: 141, endPoint x: 339, endPoint y: 115, distance: 224.5
click at [339, 115] on div "Custom Code - Button .ghi9qB8V68 CSS Script /* Clase del botón */ 1 2 3 4 5 6 /…" at bounding box center [766, 392] width 1532 height 784
type textarea "/* Clase del botón */"
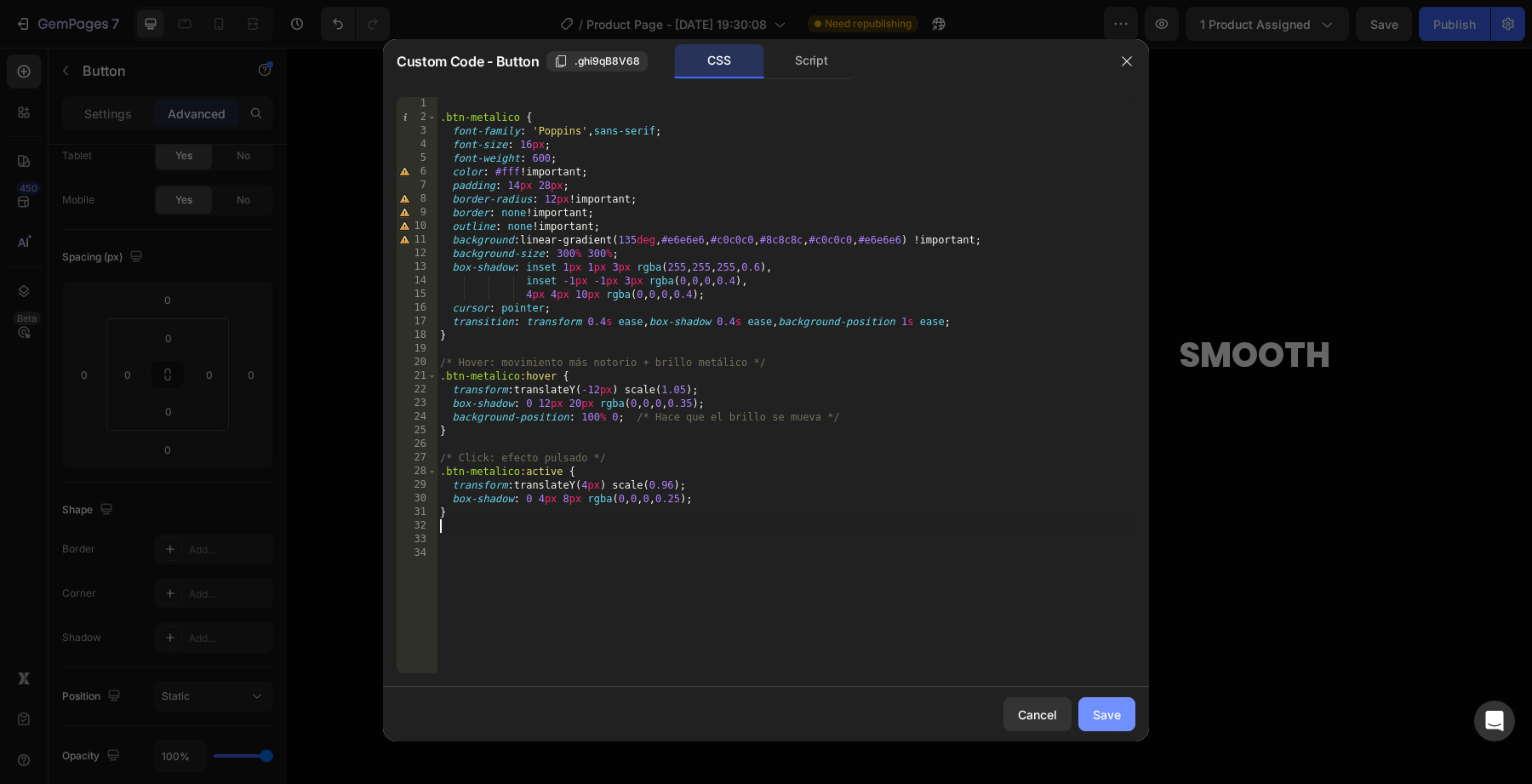
click at [1089, 712] on button "Save" at bounding box center [1107, 714] width 57 height 34
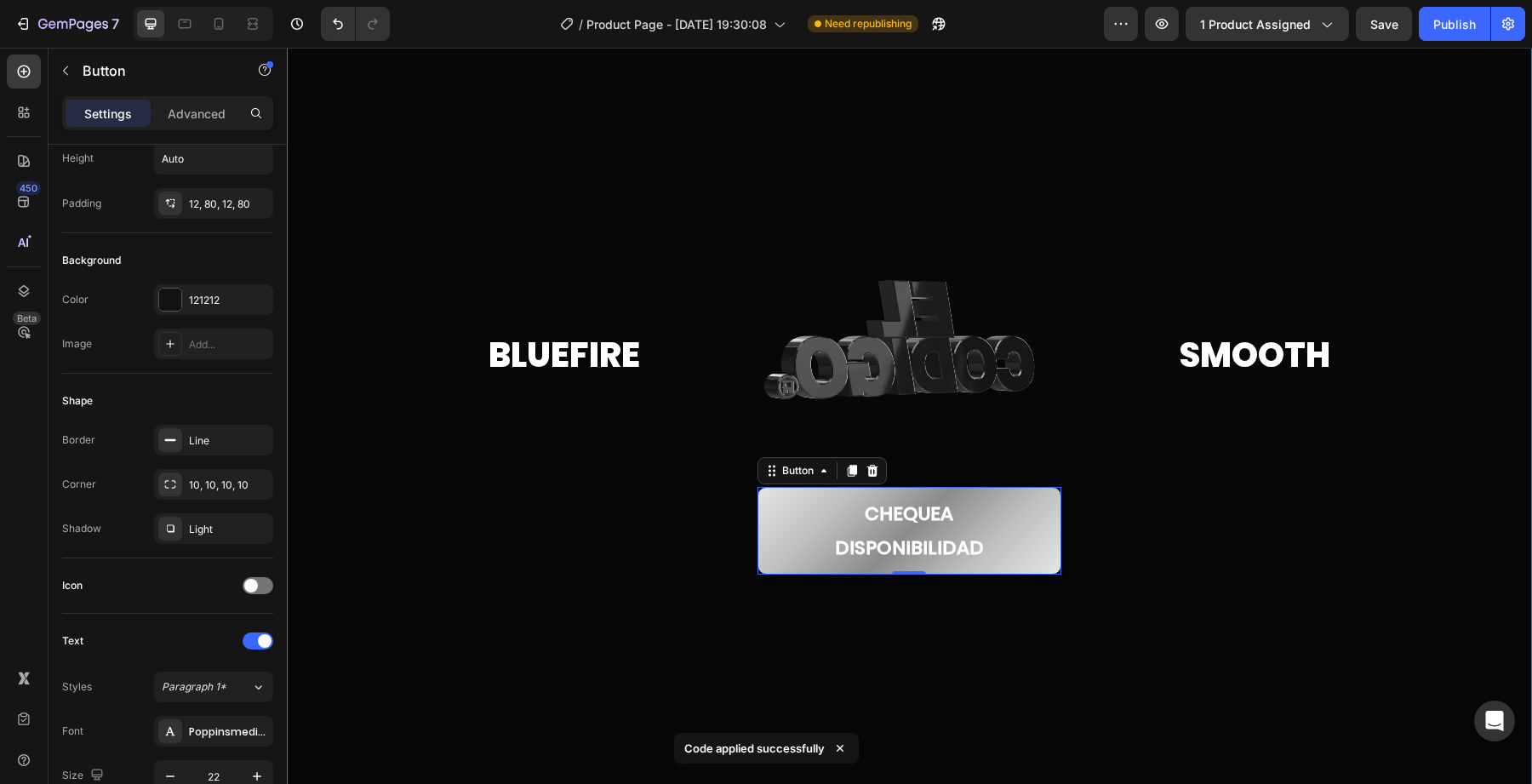
click at [722, 620] on div at bounding box center [910, 416] width 1246 height 942
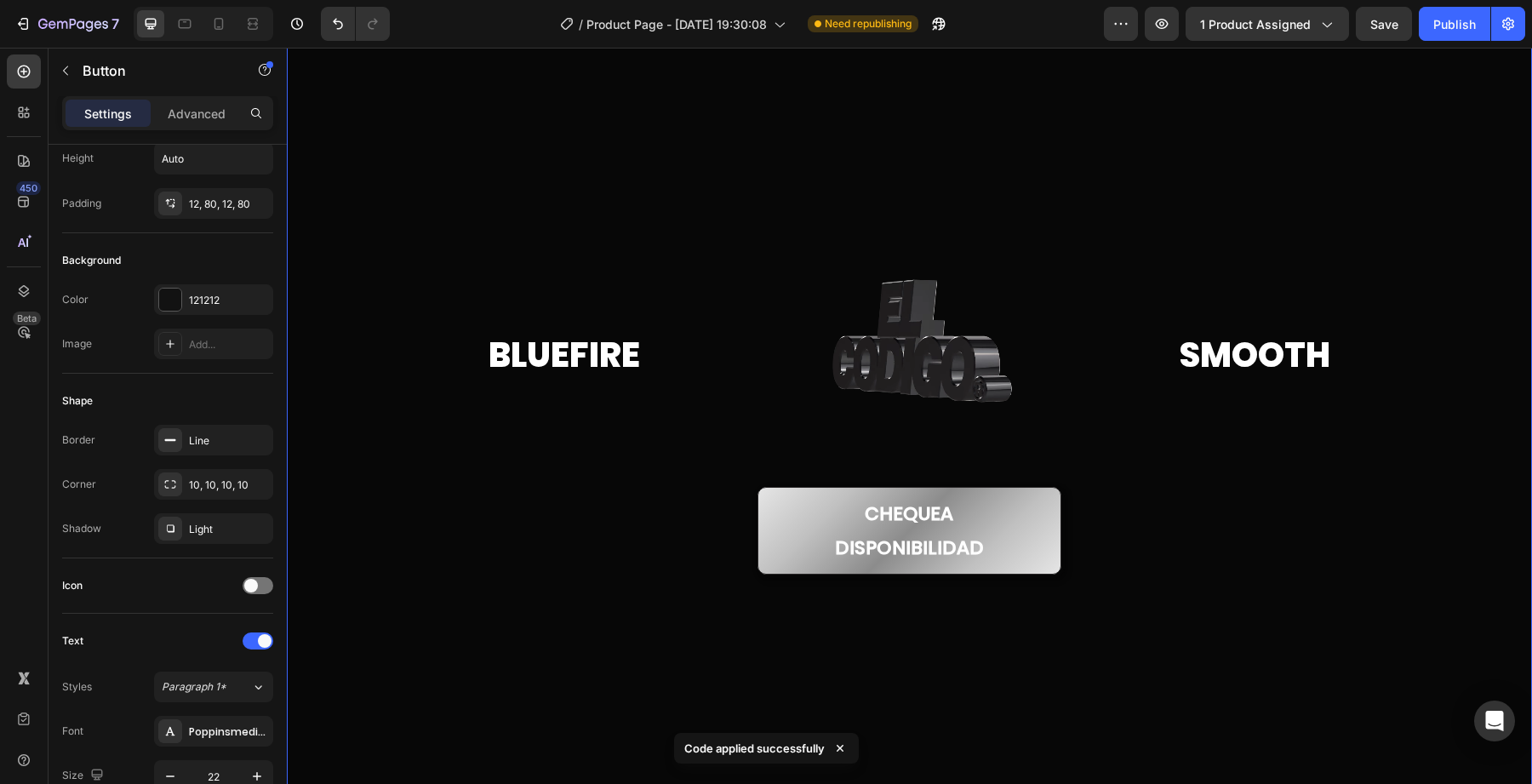
scroll to position [0, 0]
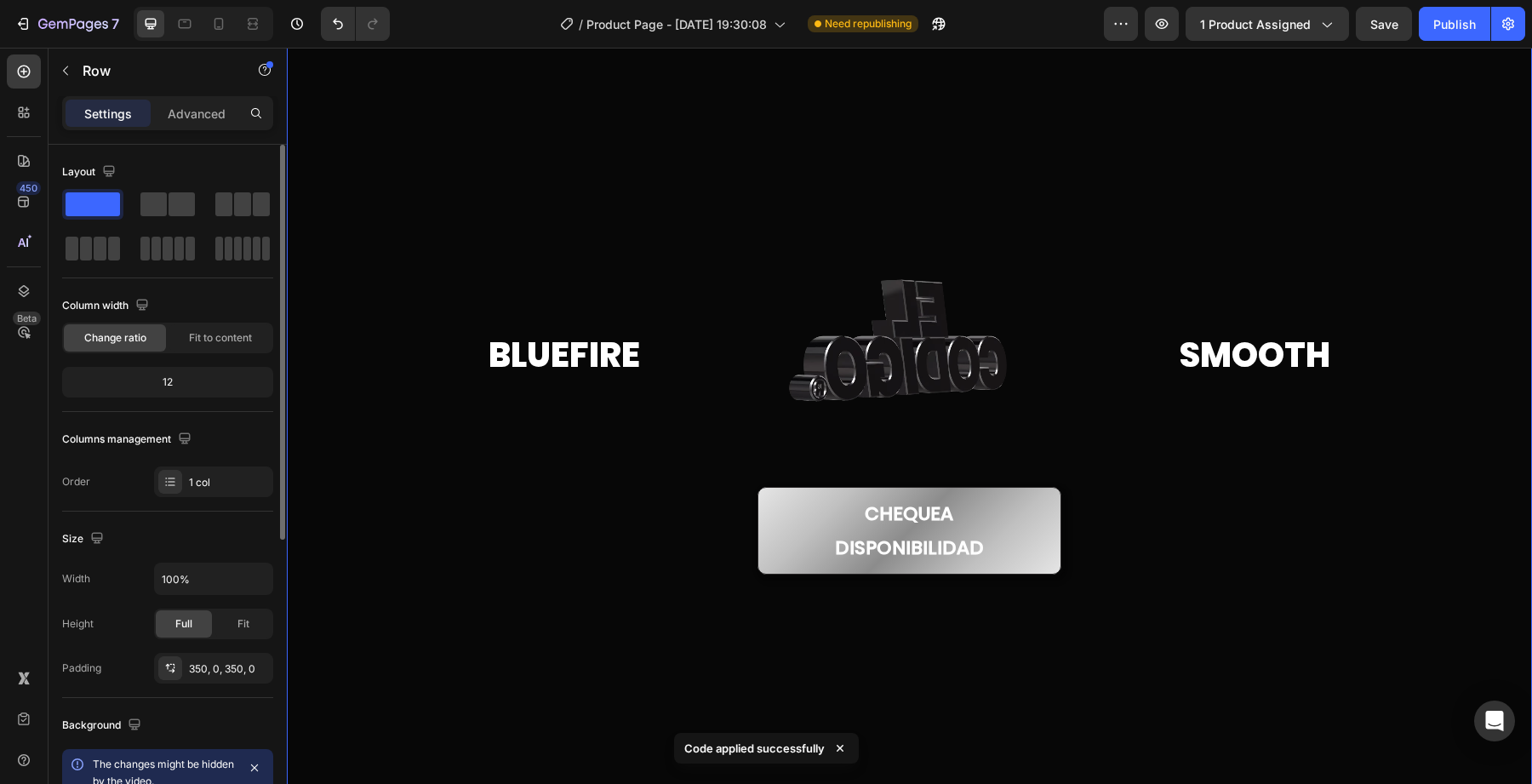
click at [766, 630] on div at bounding box center [910, 416] width 1246 height 942
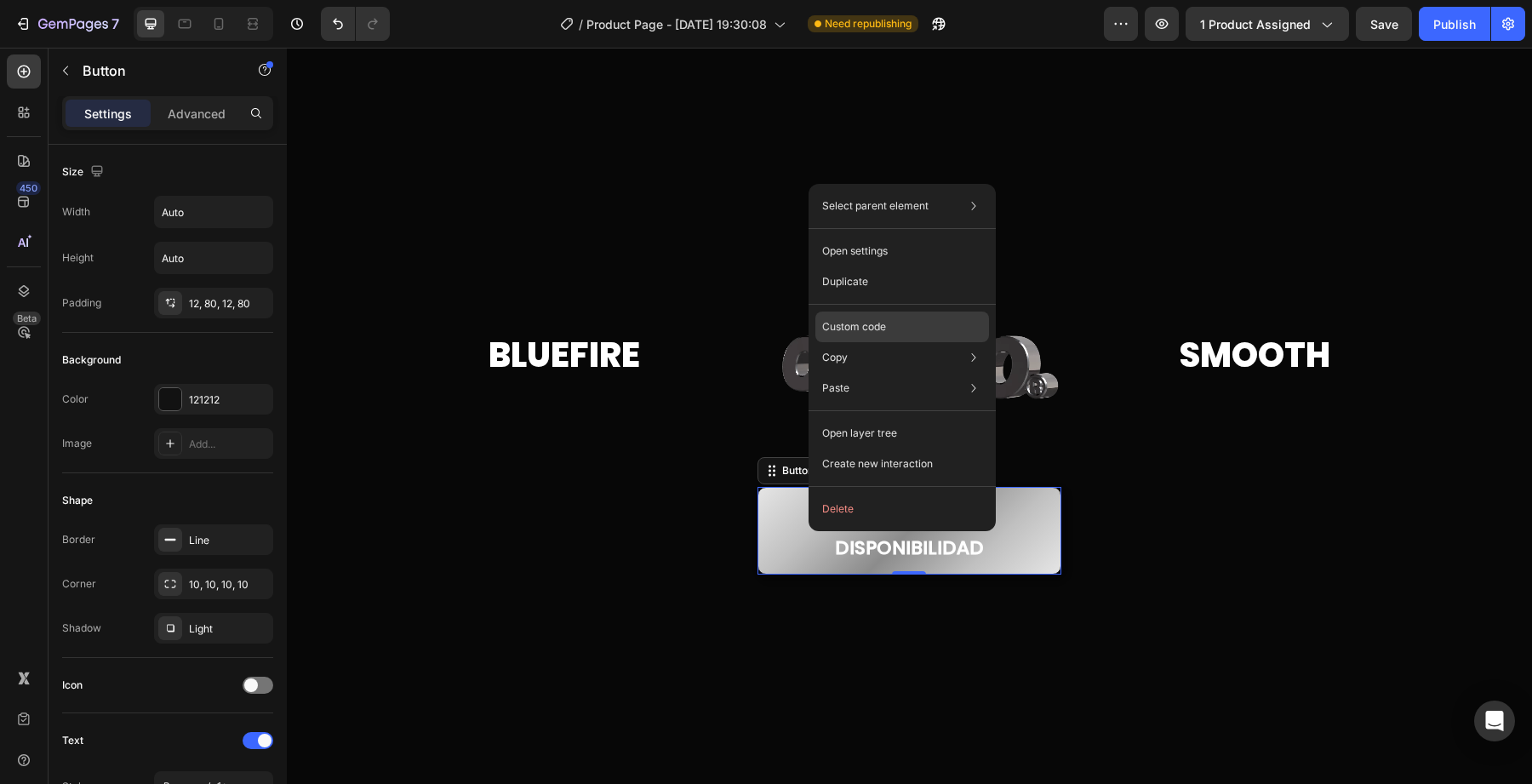
click at [857, 320] on p "Custom code" at bounding box center [853, 327] width 64 height 16
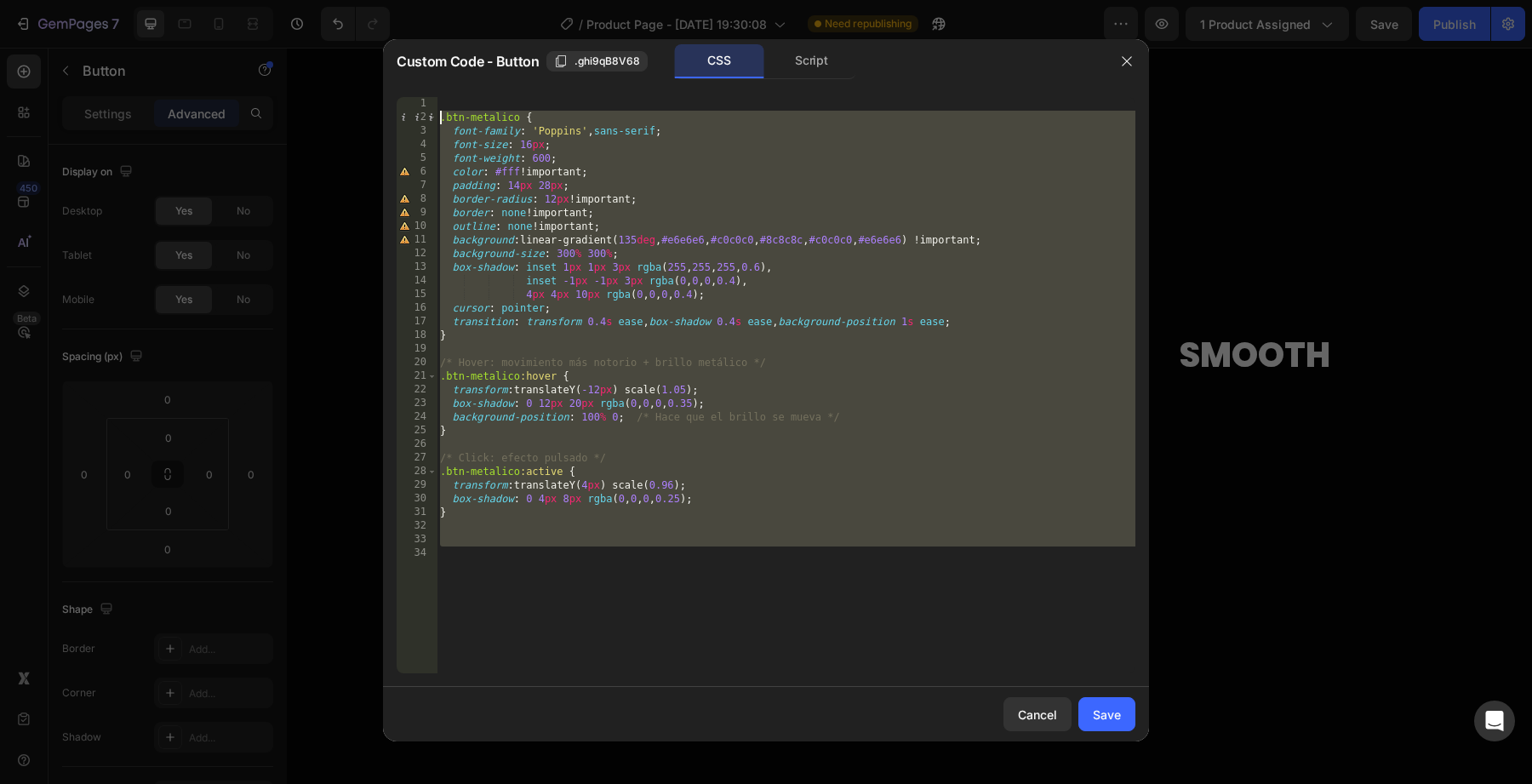
drag, startPoint x: 623, startPoint y: 516, endPoint x: 397, endPoint y: 117, distance: 458.6
click at [397, 117] on div "1 2 3 4 5 6 7 8 9 10 11 12 13 14 15 16 17 18 19 20 21 22 23 24 25 26 27 28 29 3…" at bounding box center [766, 385] width 739 height 576
type textarea ".btn-metalico { font-family: 'Poppins', sans-serif;"
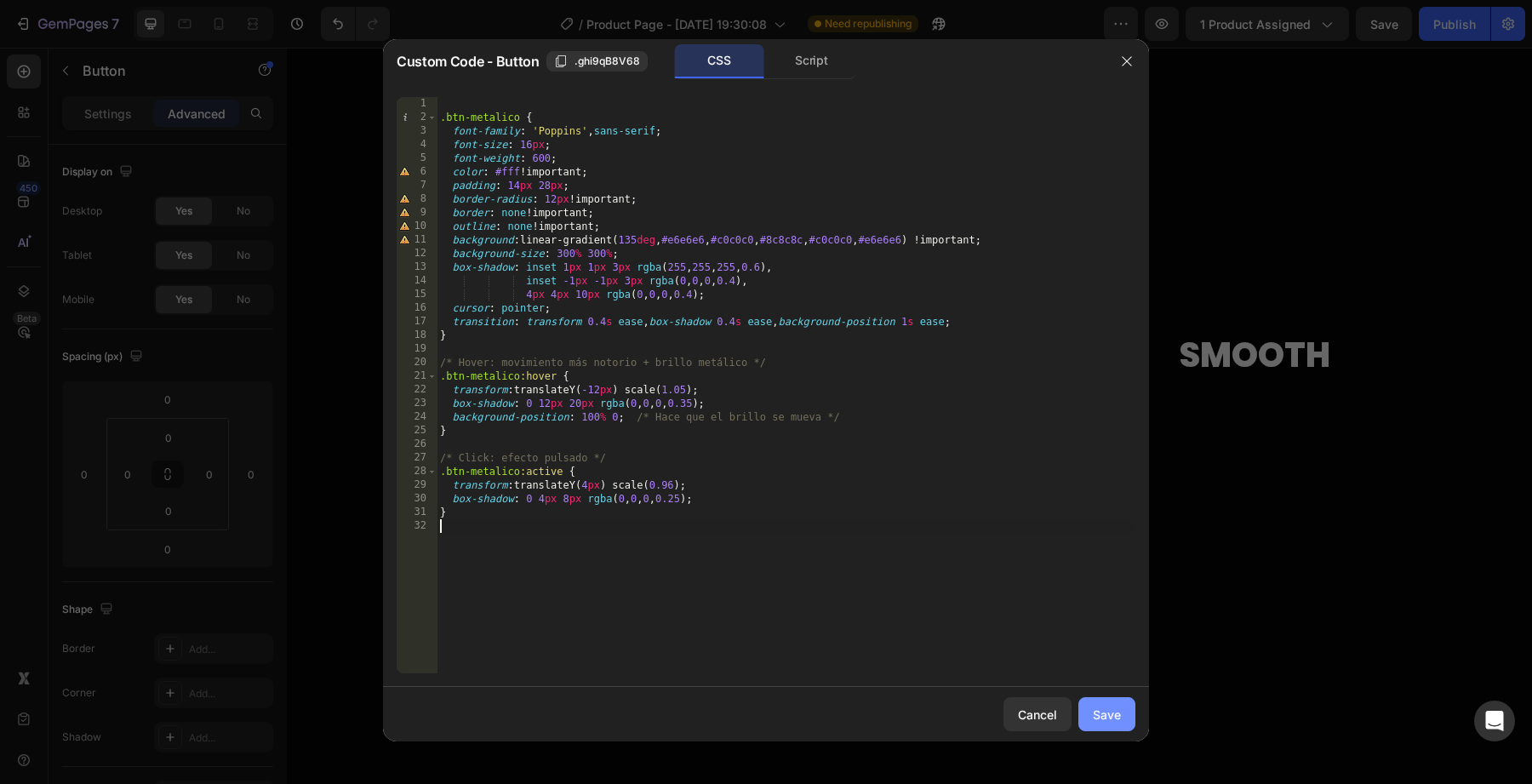
click at [1082, 705] on button "Save" at bounding box center [1107, 714] width 57 height 34
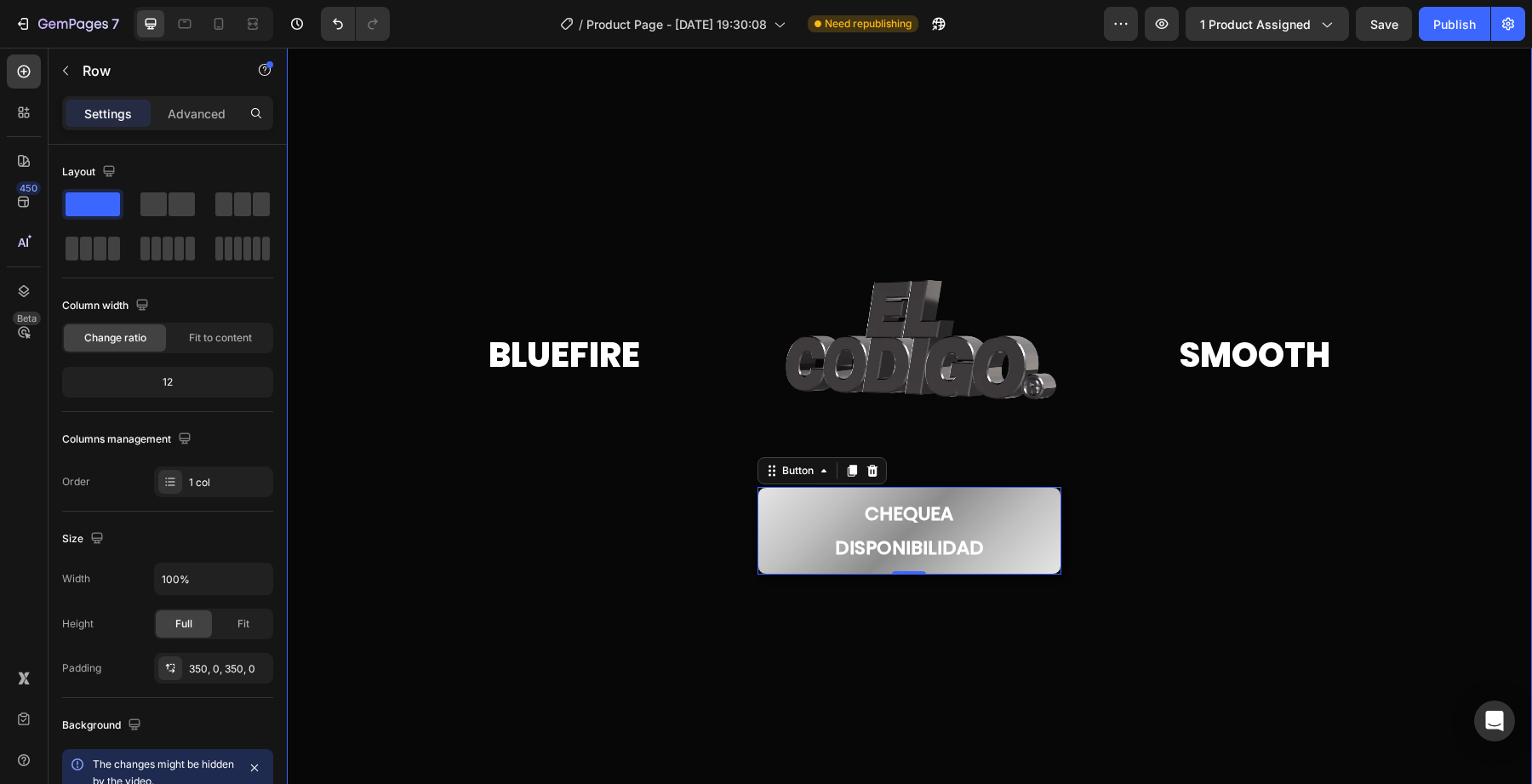
click at [752, 604] on div at bounding box center [910, 416] width 1246 height 942
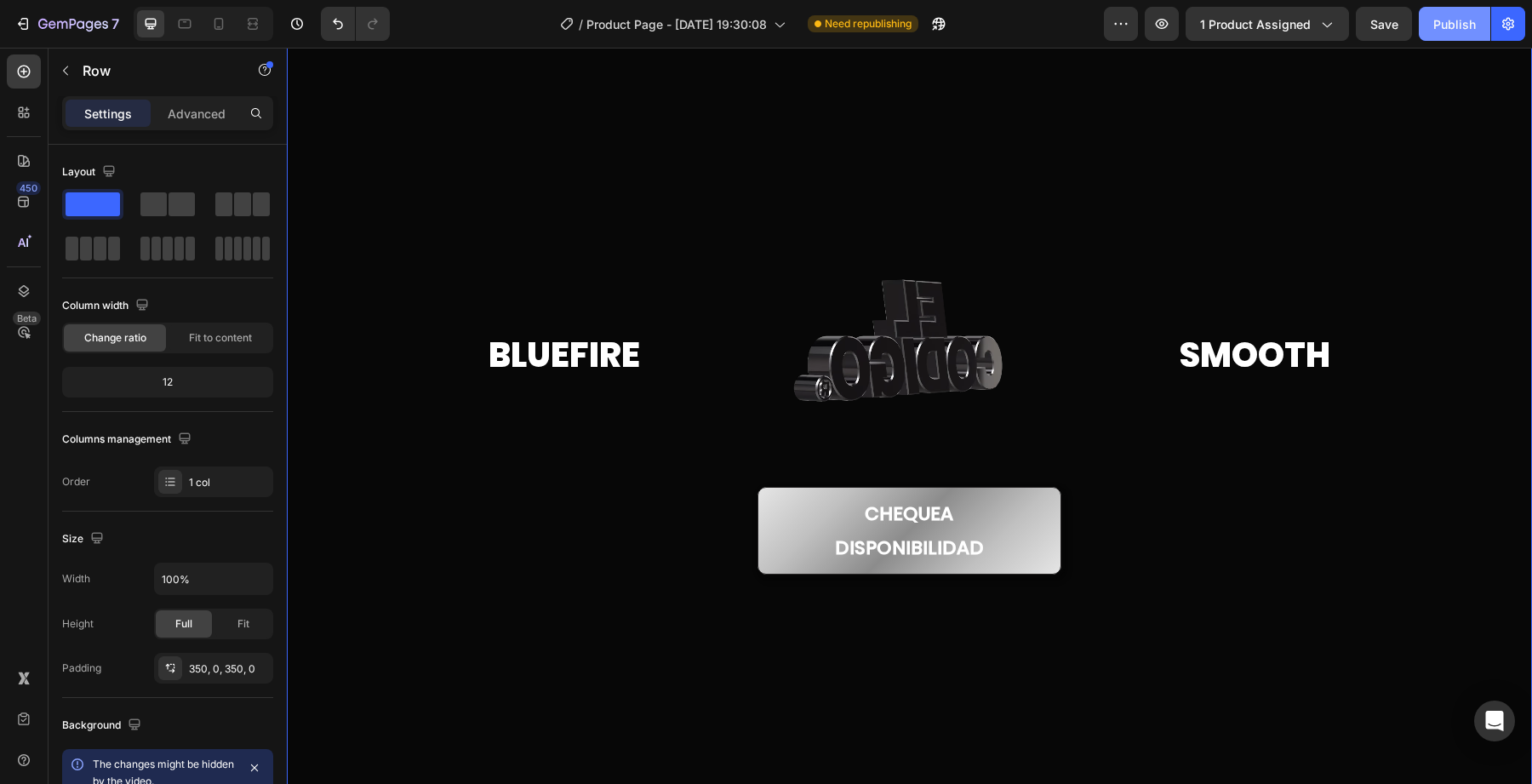
click at [1435, 20] on div "Publish" at bounding box center [1454, 24] width 42 height 18
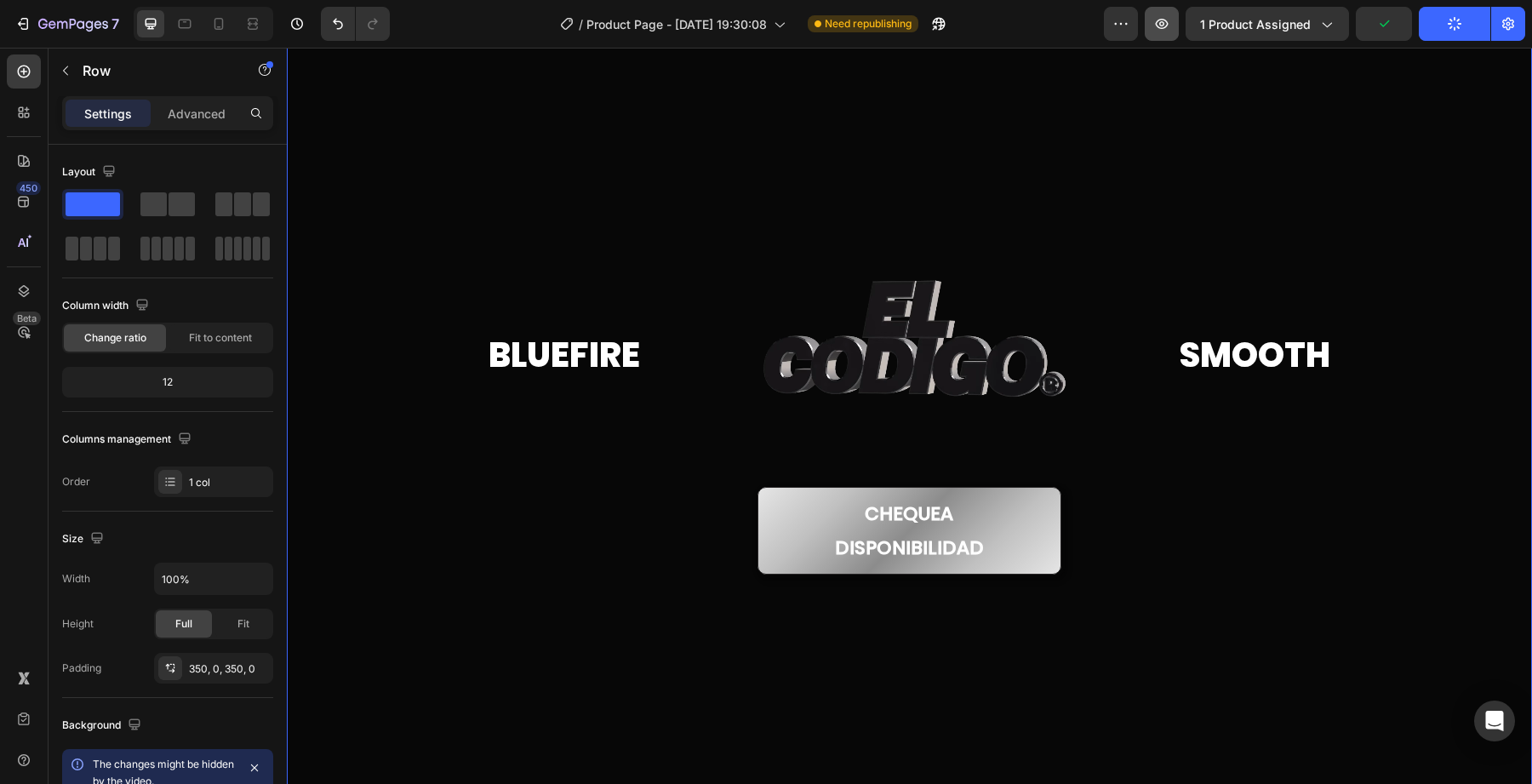
click at [1174, 31] on button "button" at bounding box center [1162, 23] width 34 height 34
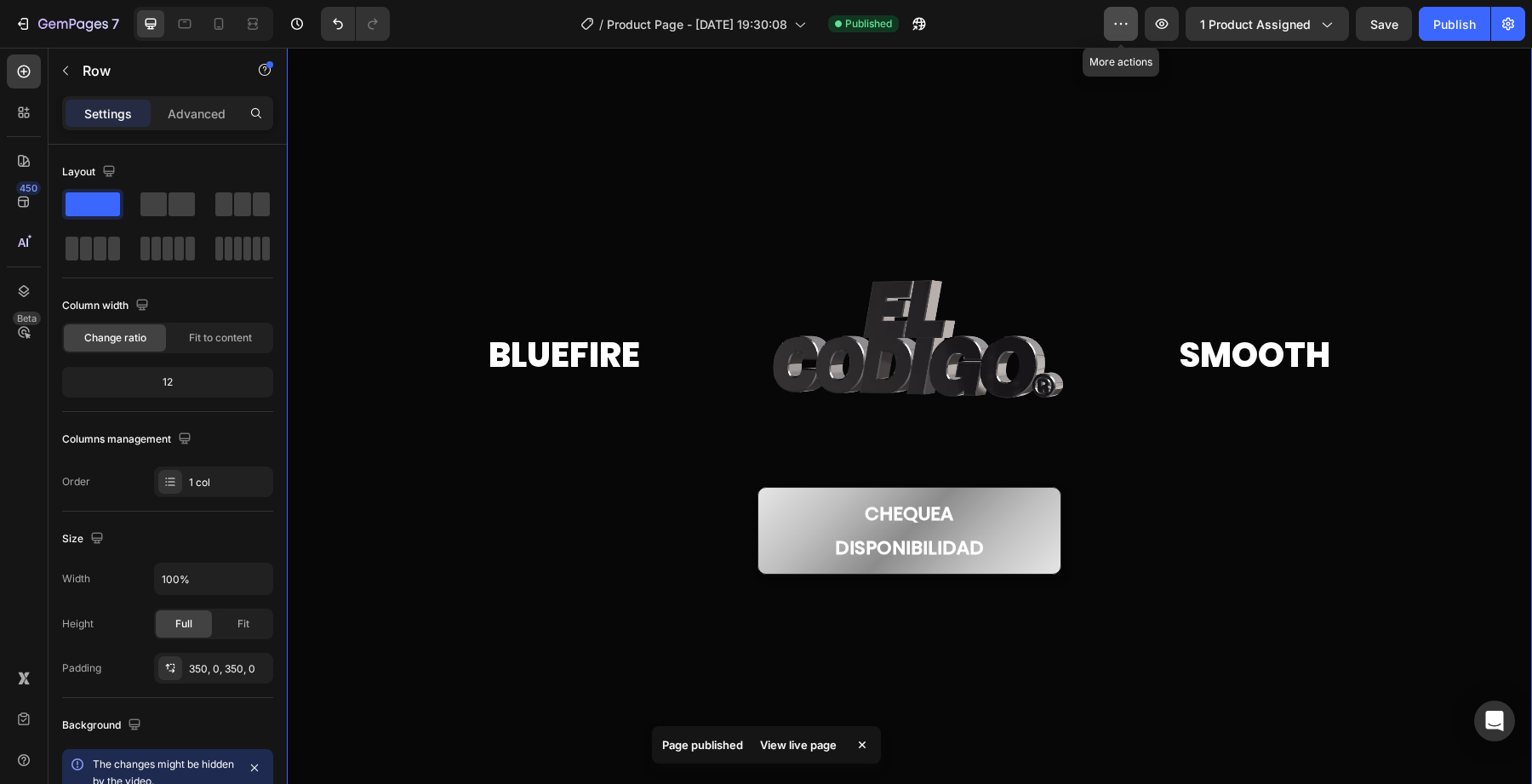
click at [1138, 33] on button "button" at bounding box center [1121, 23] width 34 height 34
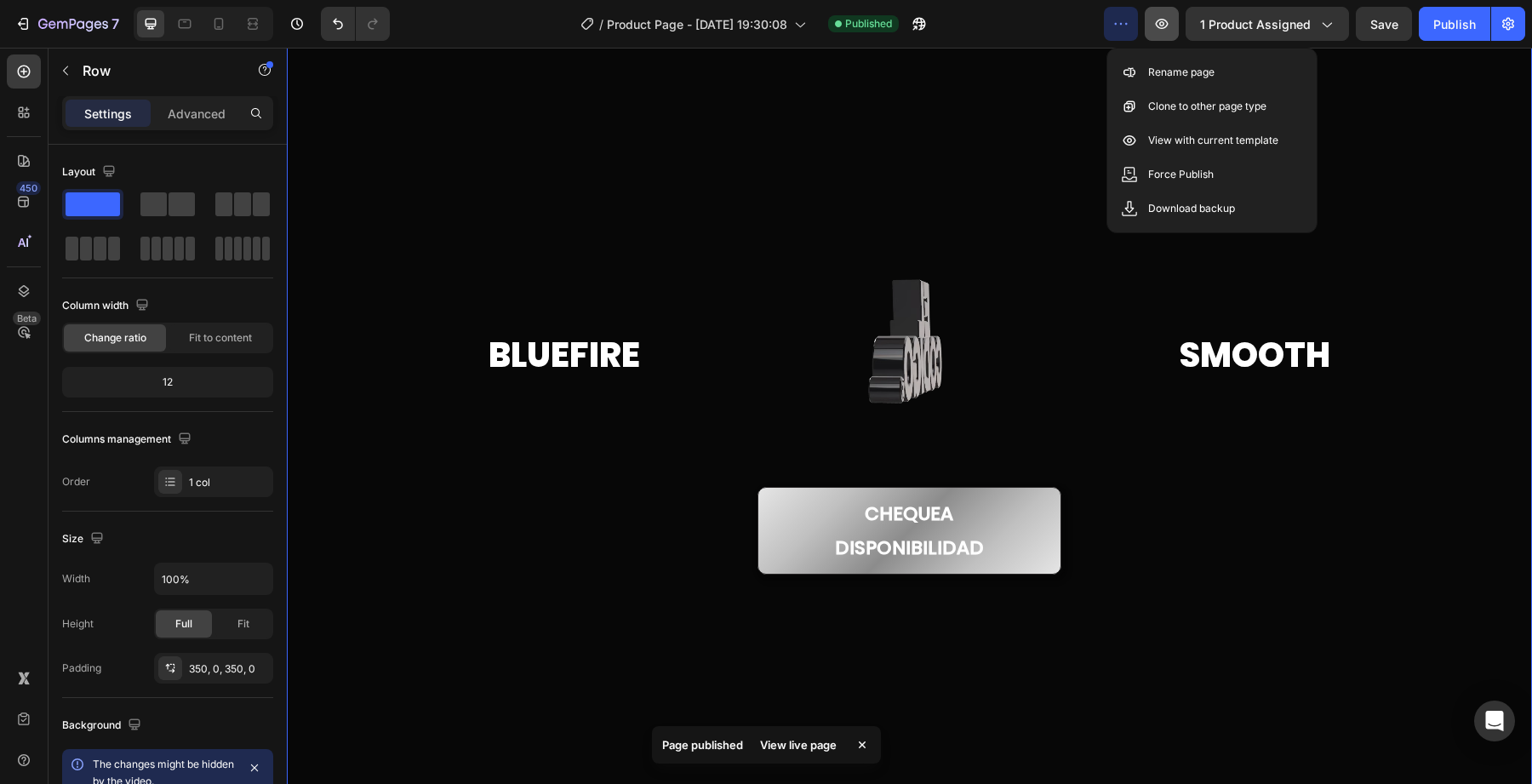
click at [1159, 30] on icon "button" at bounding box center [1162, 24] width 17 height 17
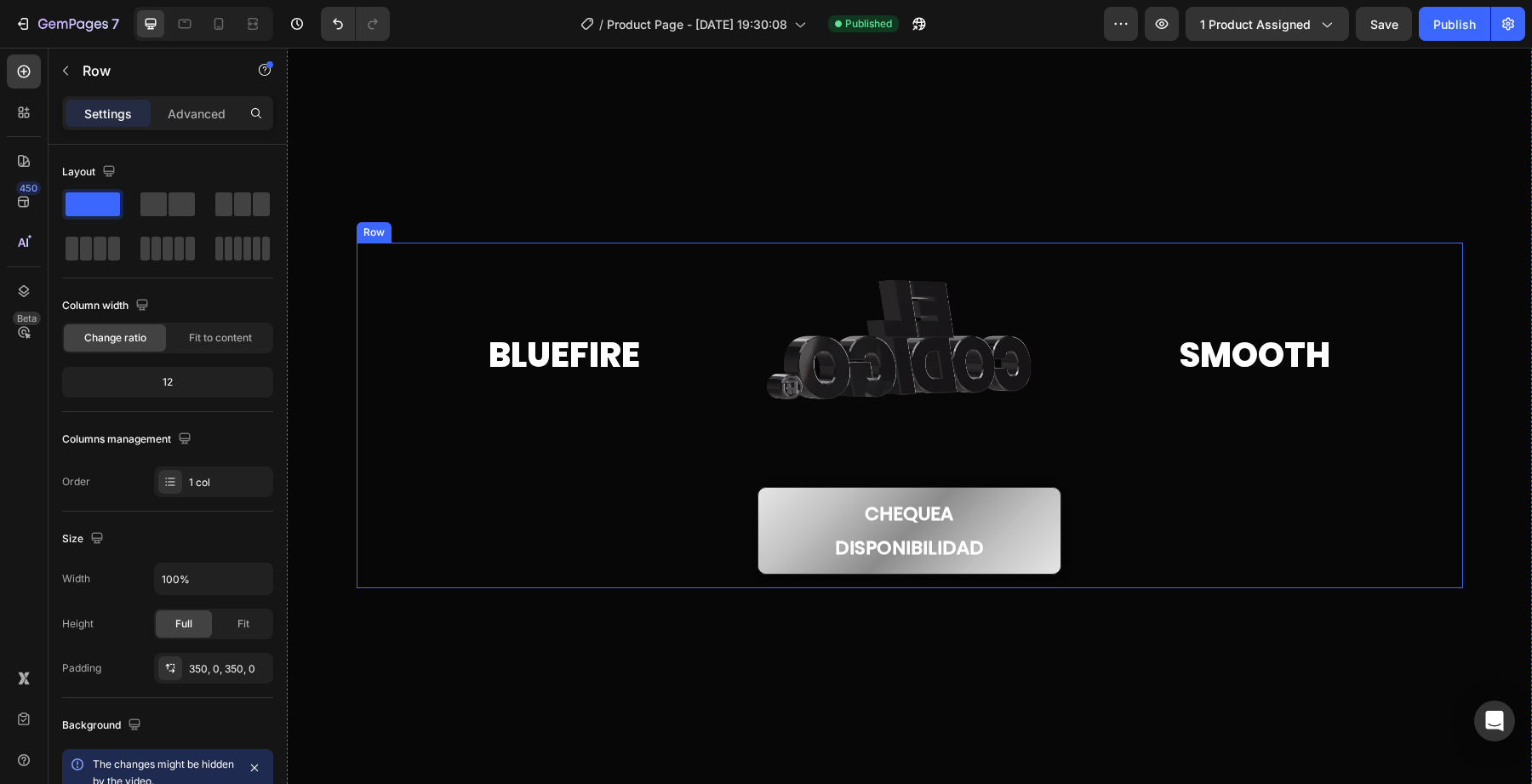
click at [462, 380] on div "Bluefire Heading" at bounding box center [564, 416] width 332 height 345
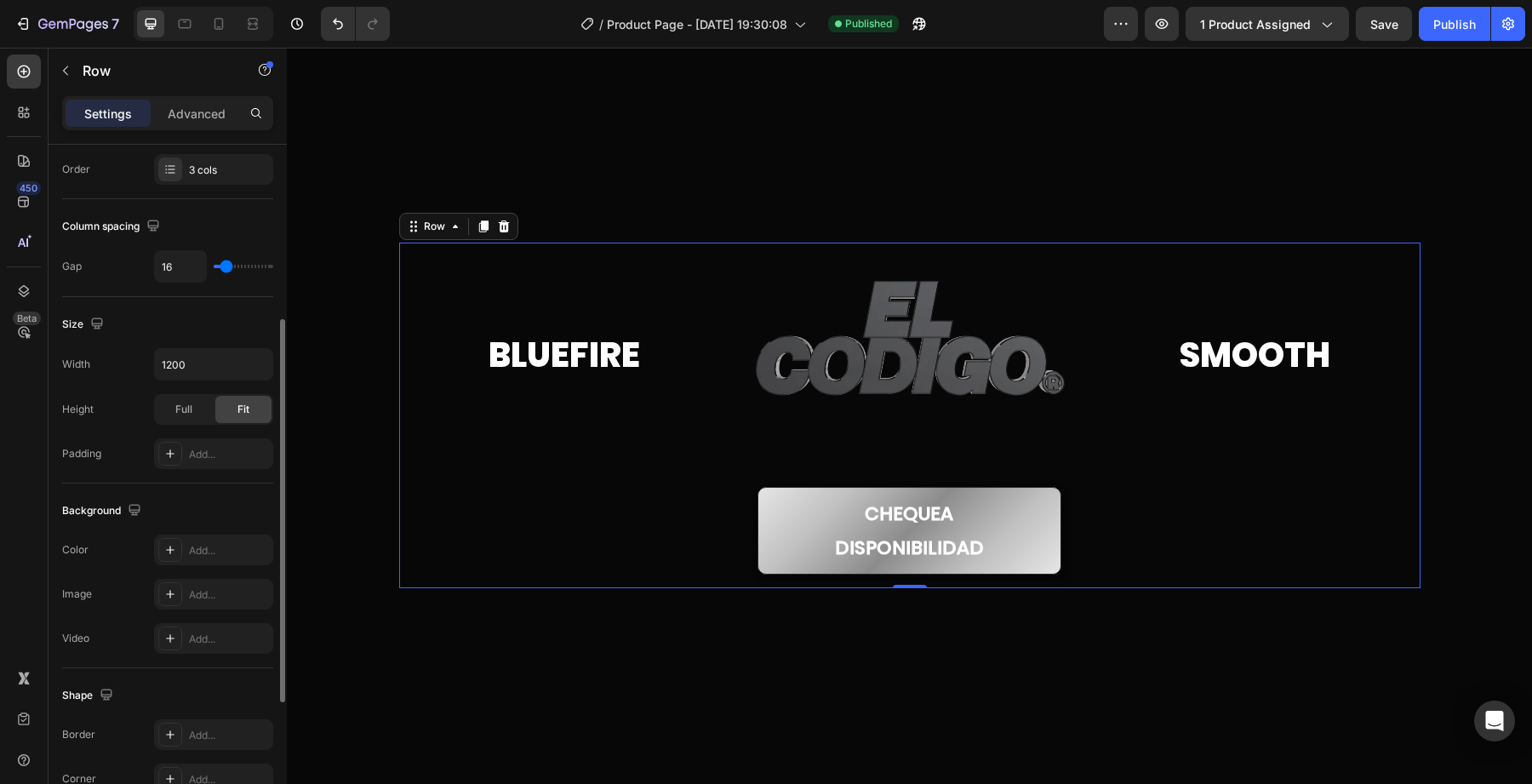
scroll to position [545, 0]
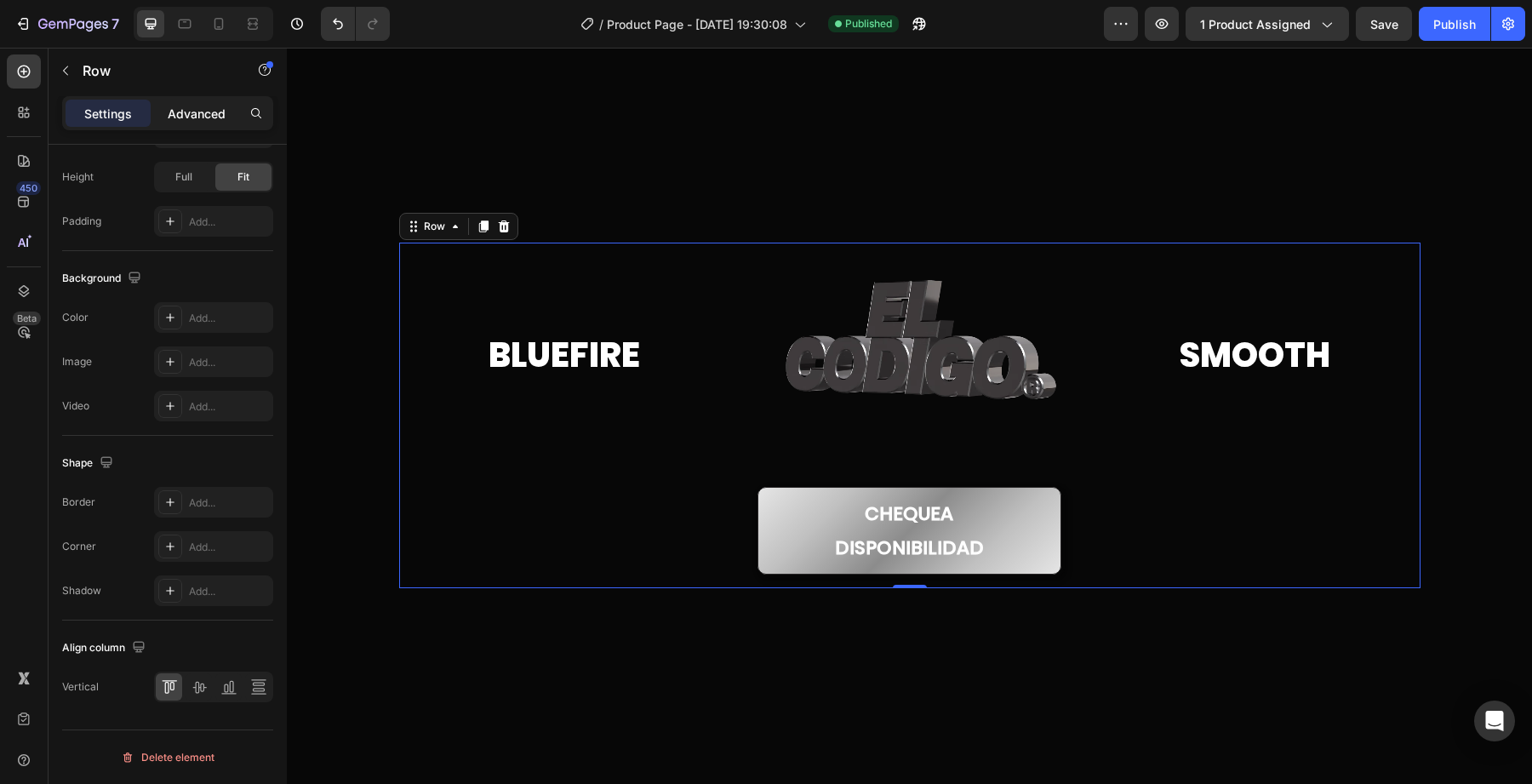
click at [183, 124] on div "Advanced" at bounding box center [197, 113] width 85 height 27
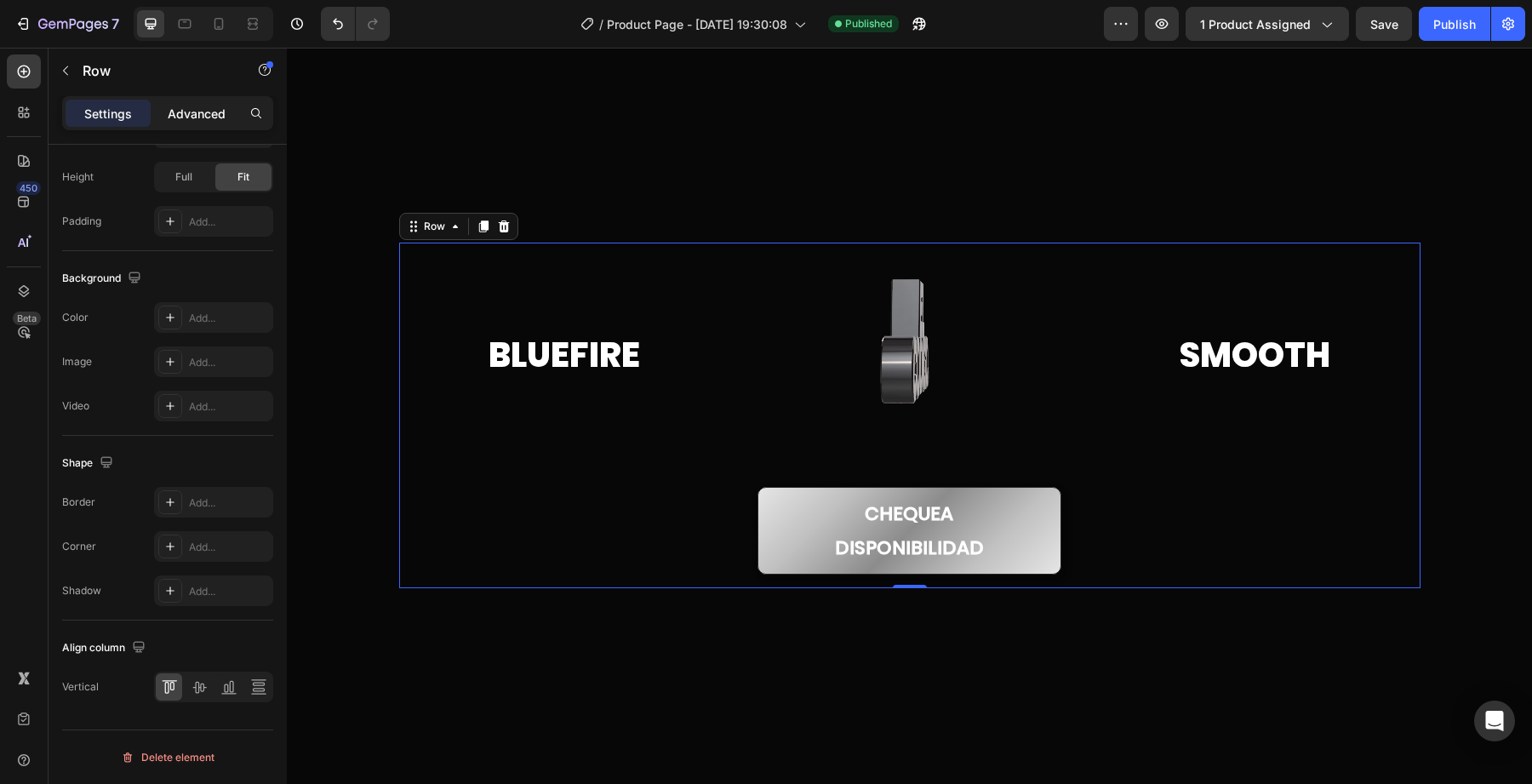
scroll to position [422, 0]
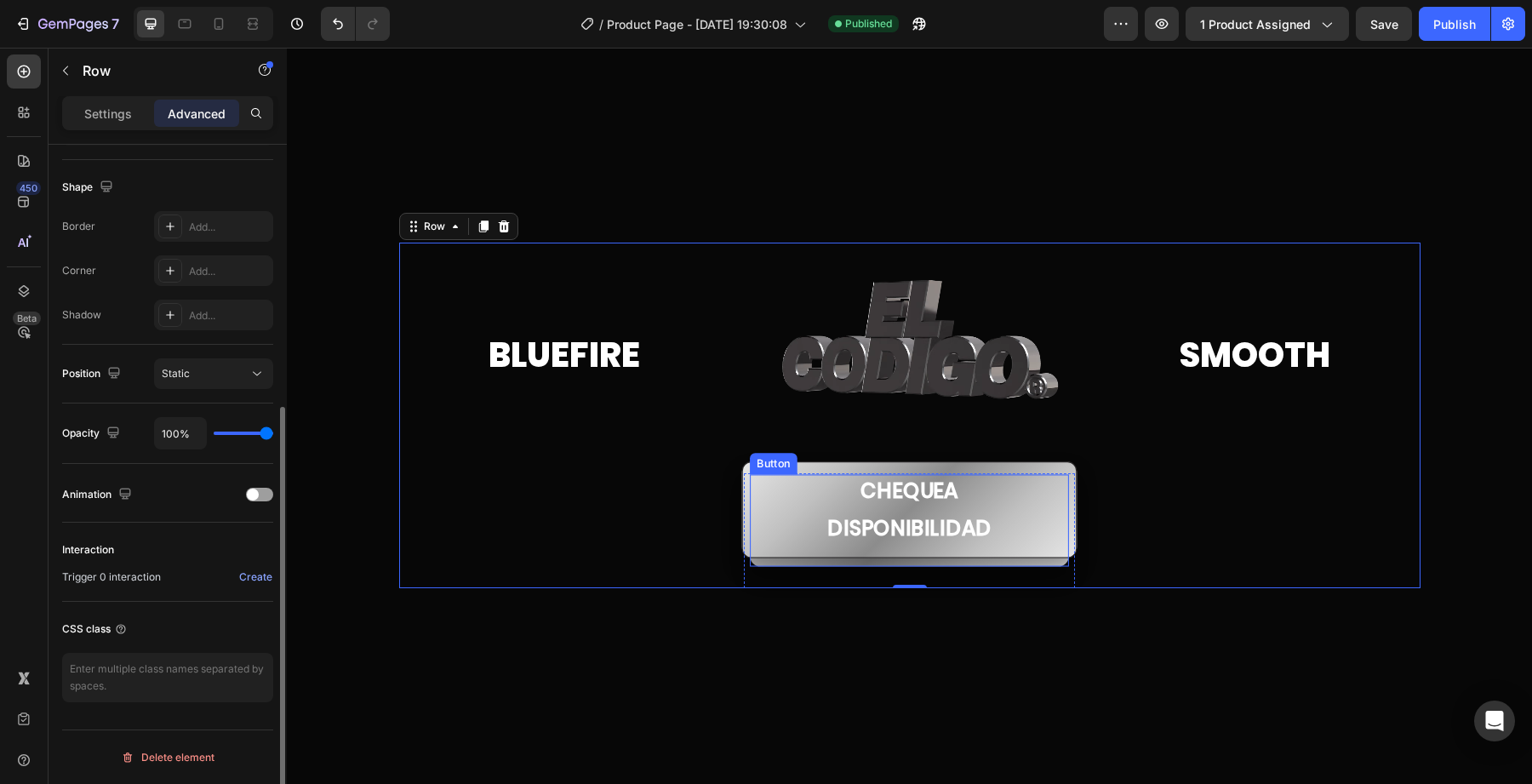
click at [826, 557] on button "Chequea Disponibilidad" at bounding box center [910, 510] width 335 height 97
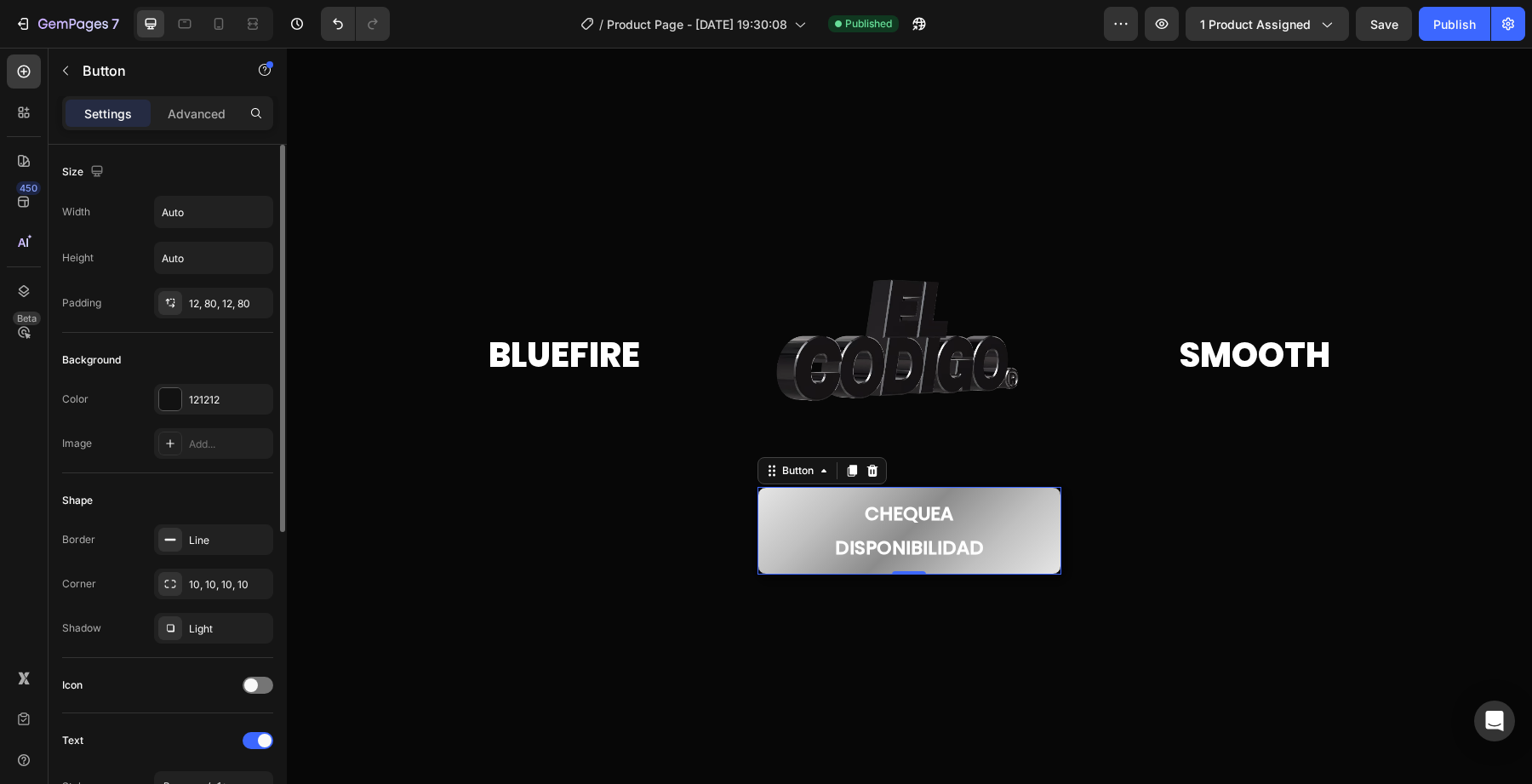
scroll to position [533, 0]
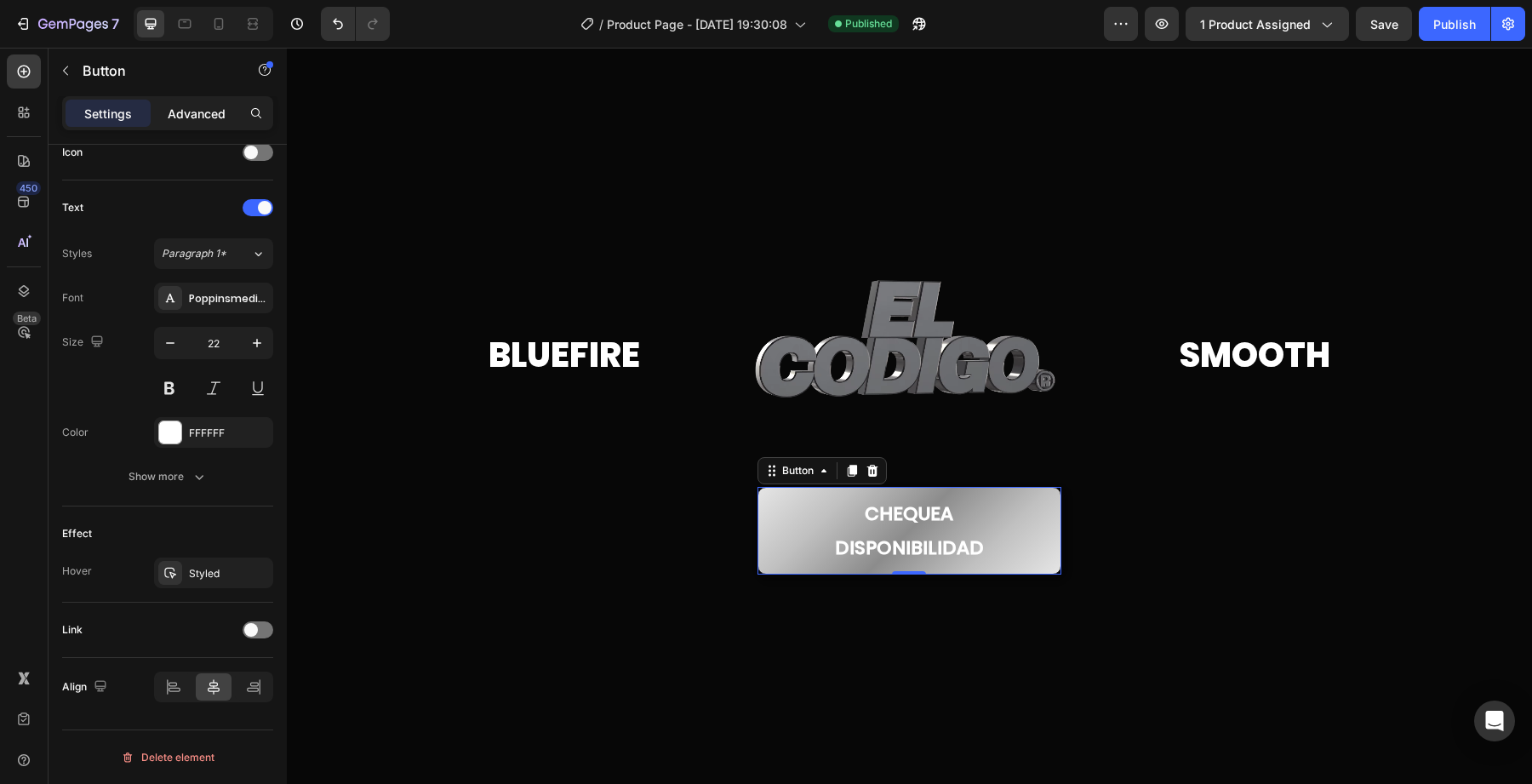
click at [184, 123] on div "Advanced" at bounding box center [197, 113] width 85 height 27
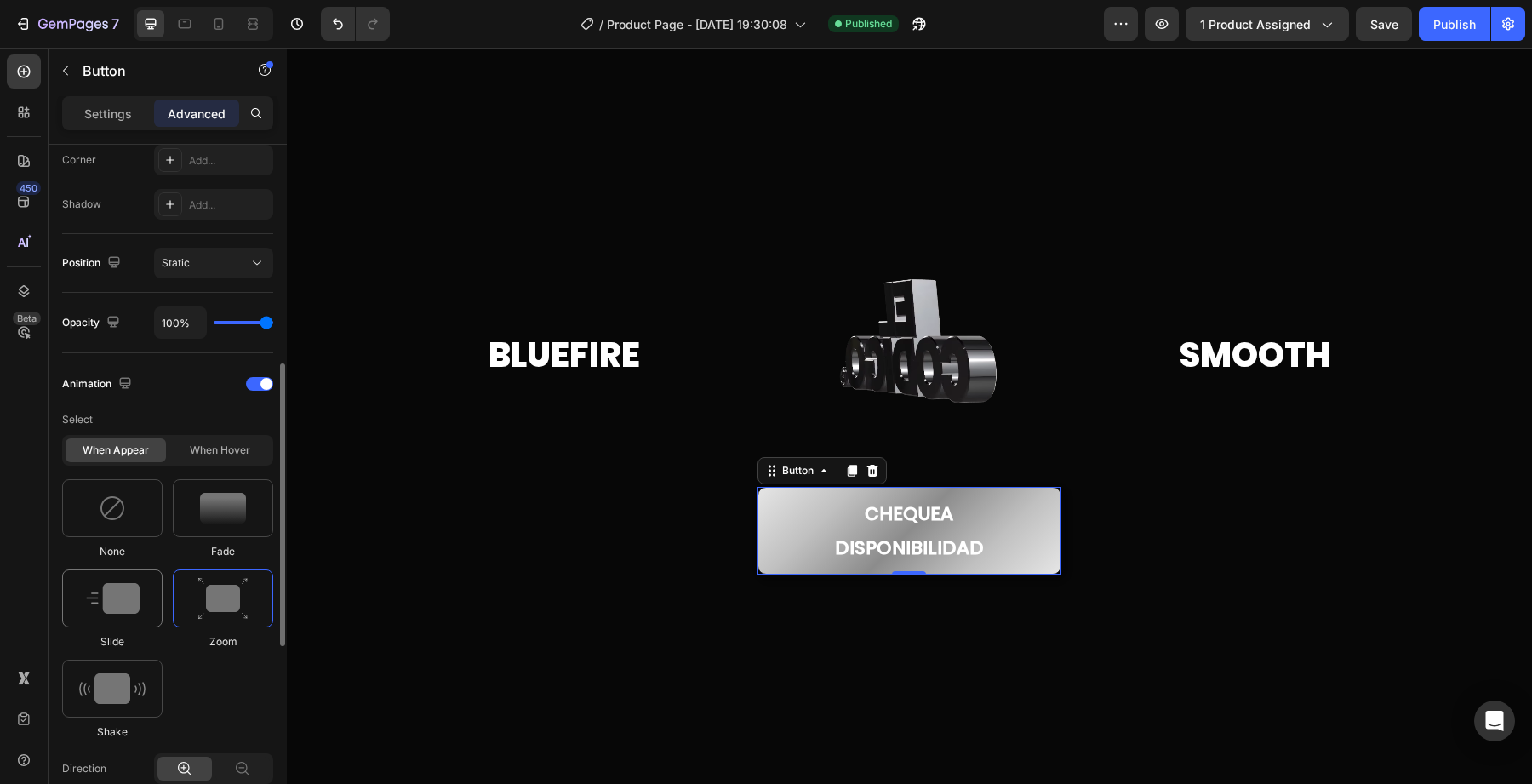
scroll to position [985, 0]
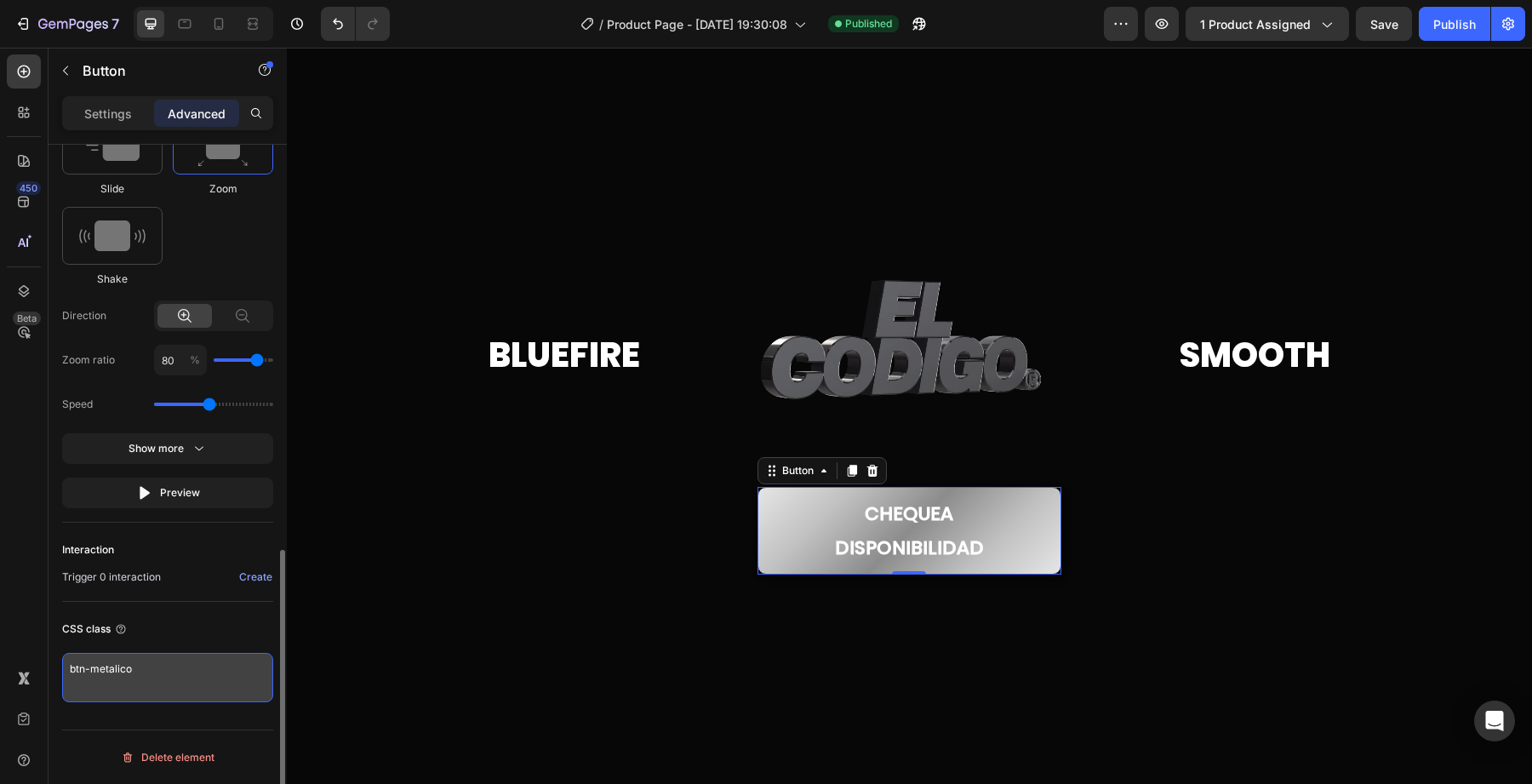
click at [134, 682] on textarea "btn-metalico" at bounding box center [167, 677] width 211 height 49
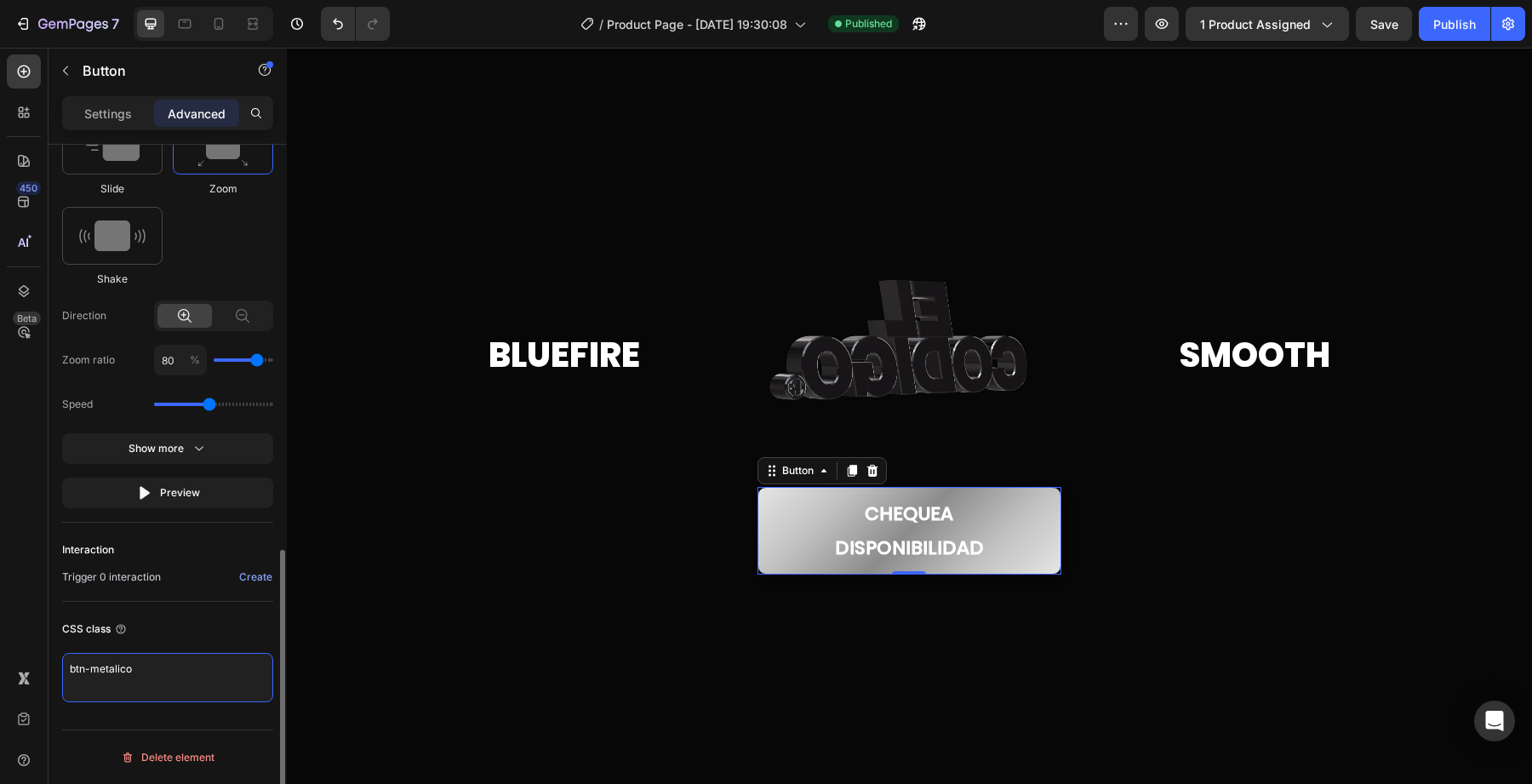
paste textarea "boton-metalico"
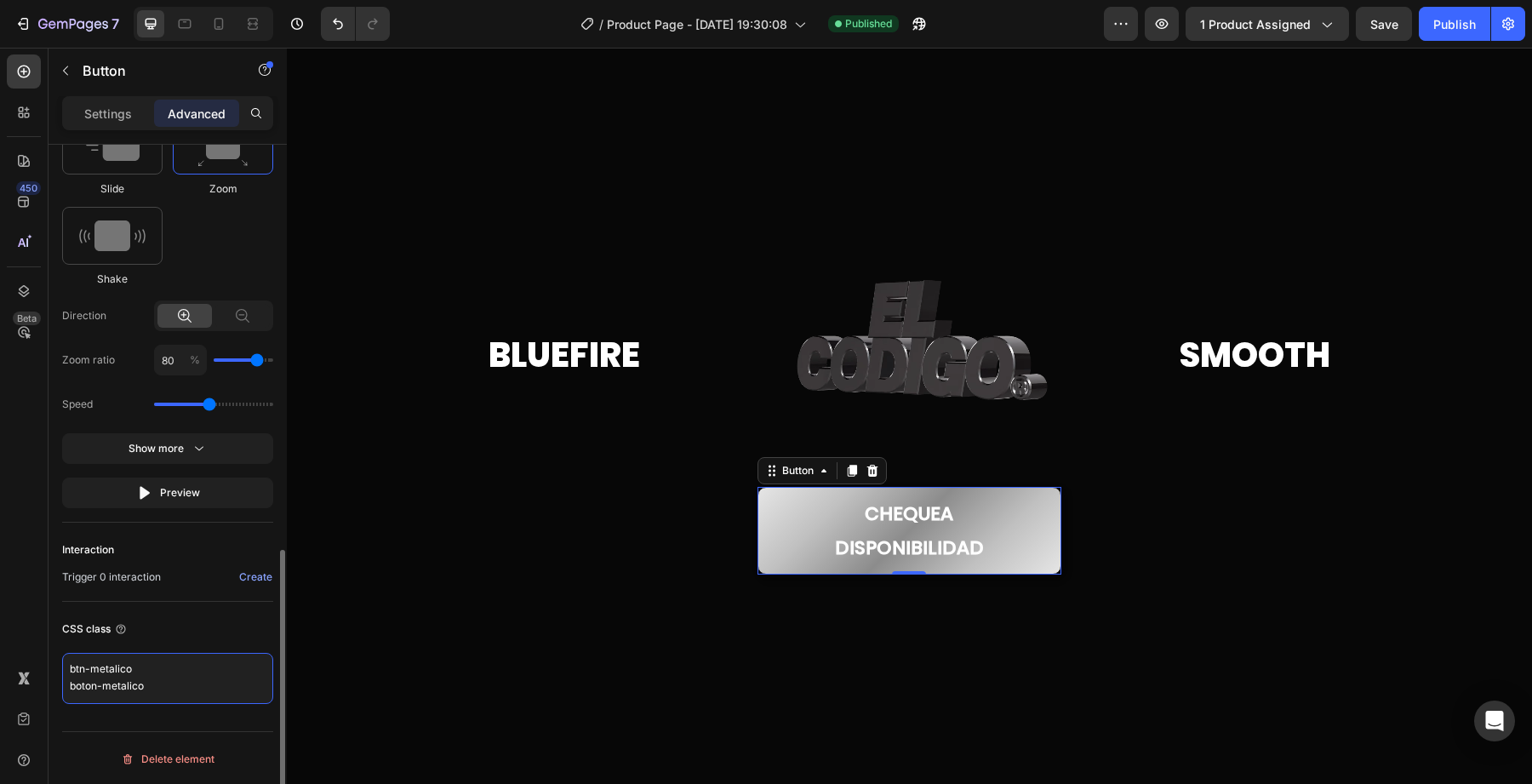
scroll to position [6, 0]
type textarea "btn-metalico boton-metalico"
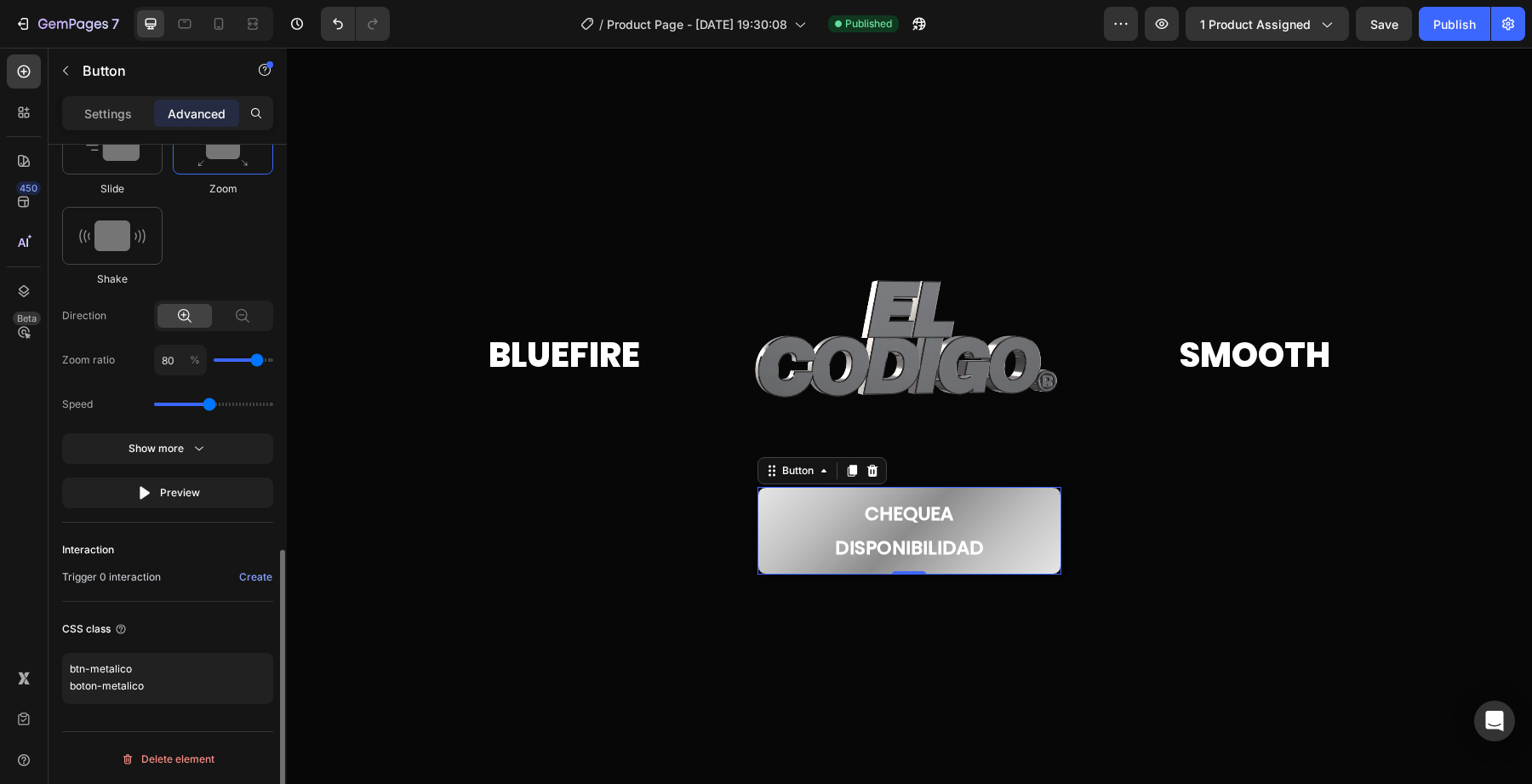
click at [213, 639] on div "CSS class" at bounding box center [167, 628] width 211 height 27
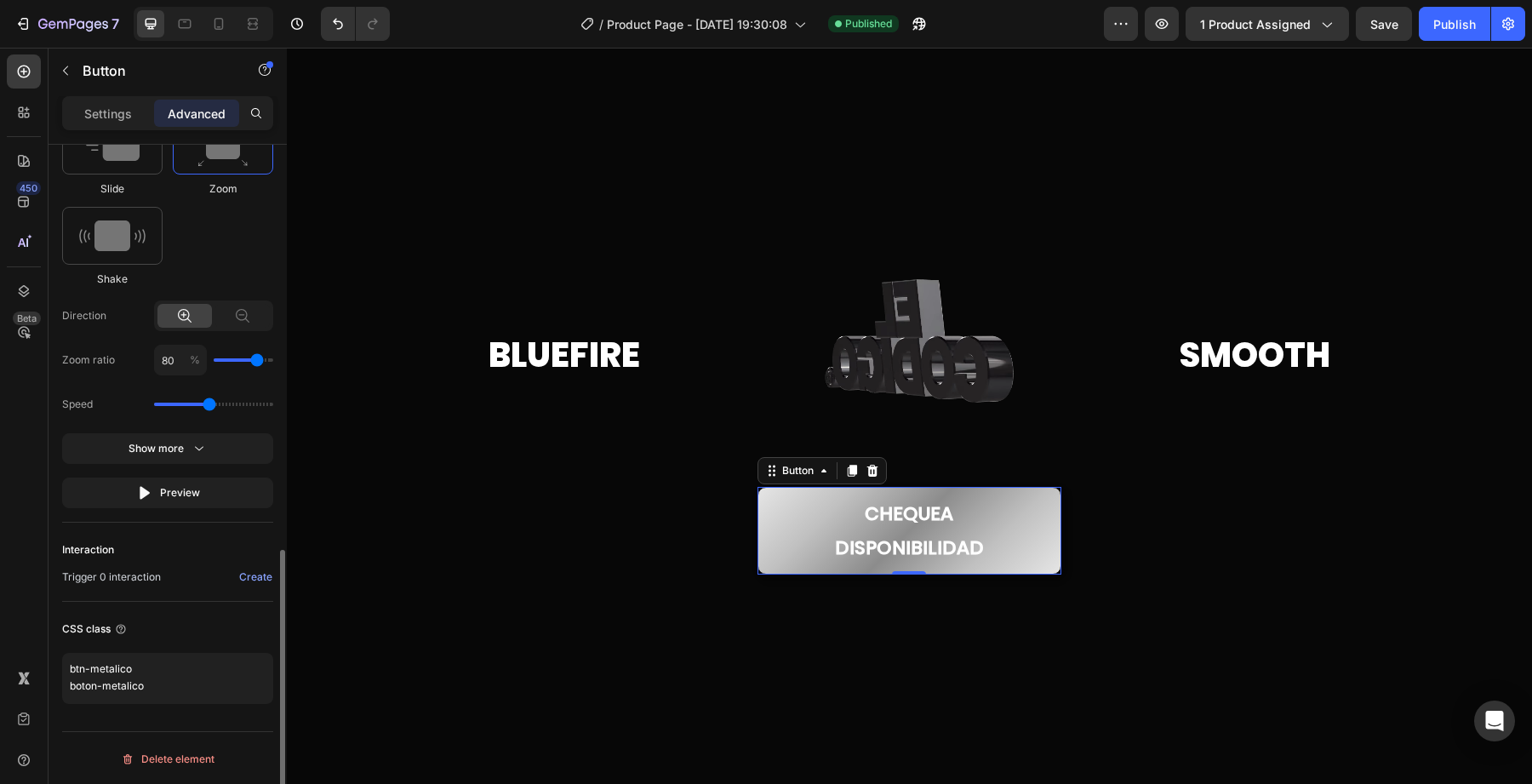
scroll to position [0, 0]
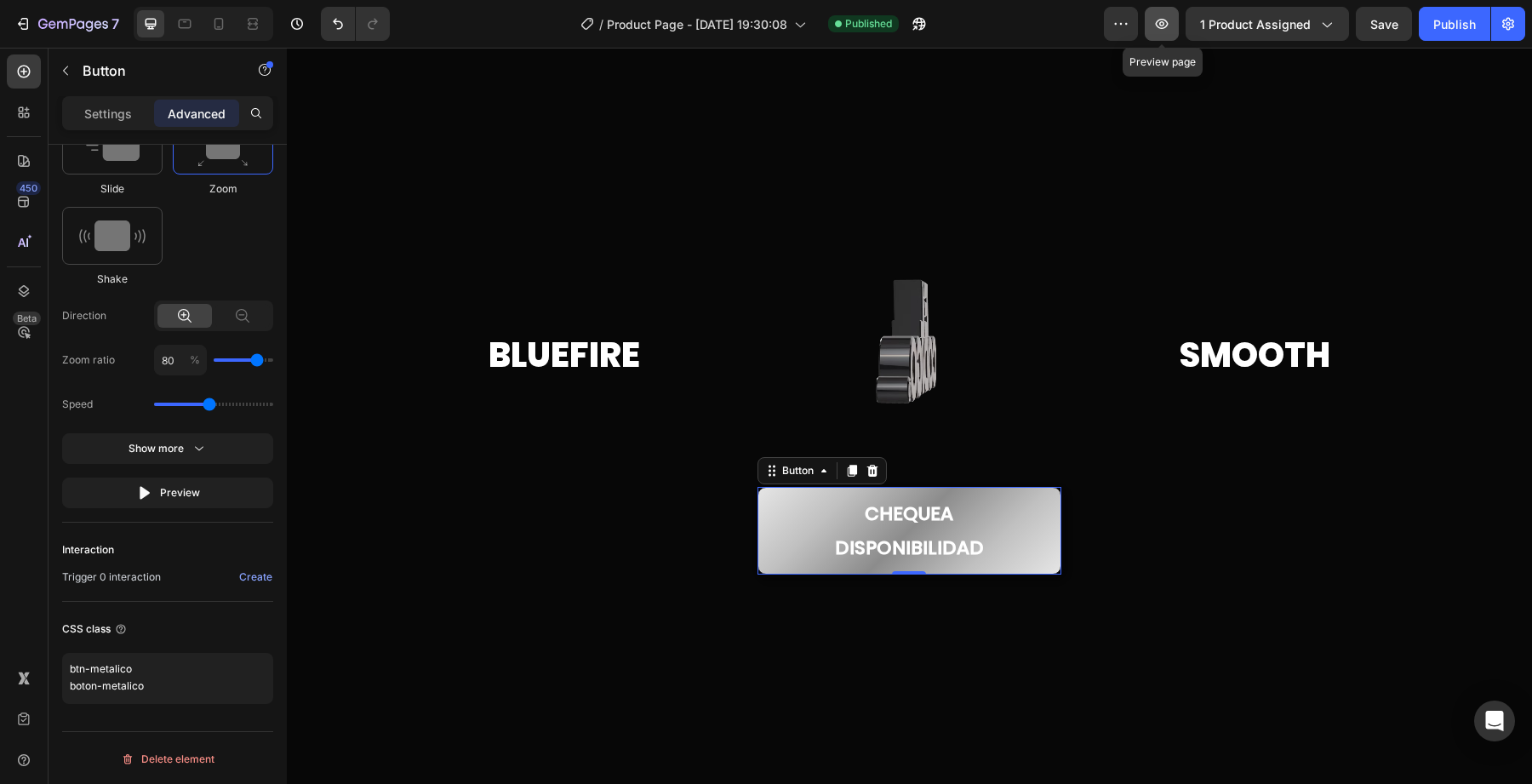
click at [1164, 26] on icon "button" at bounding box center [1163, 24] width 6 height 6
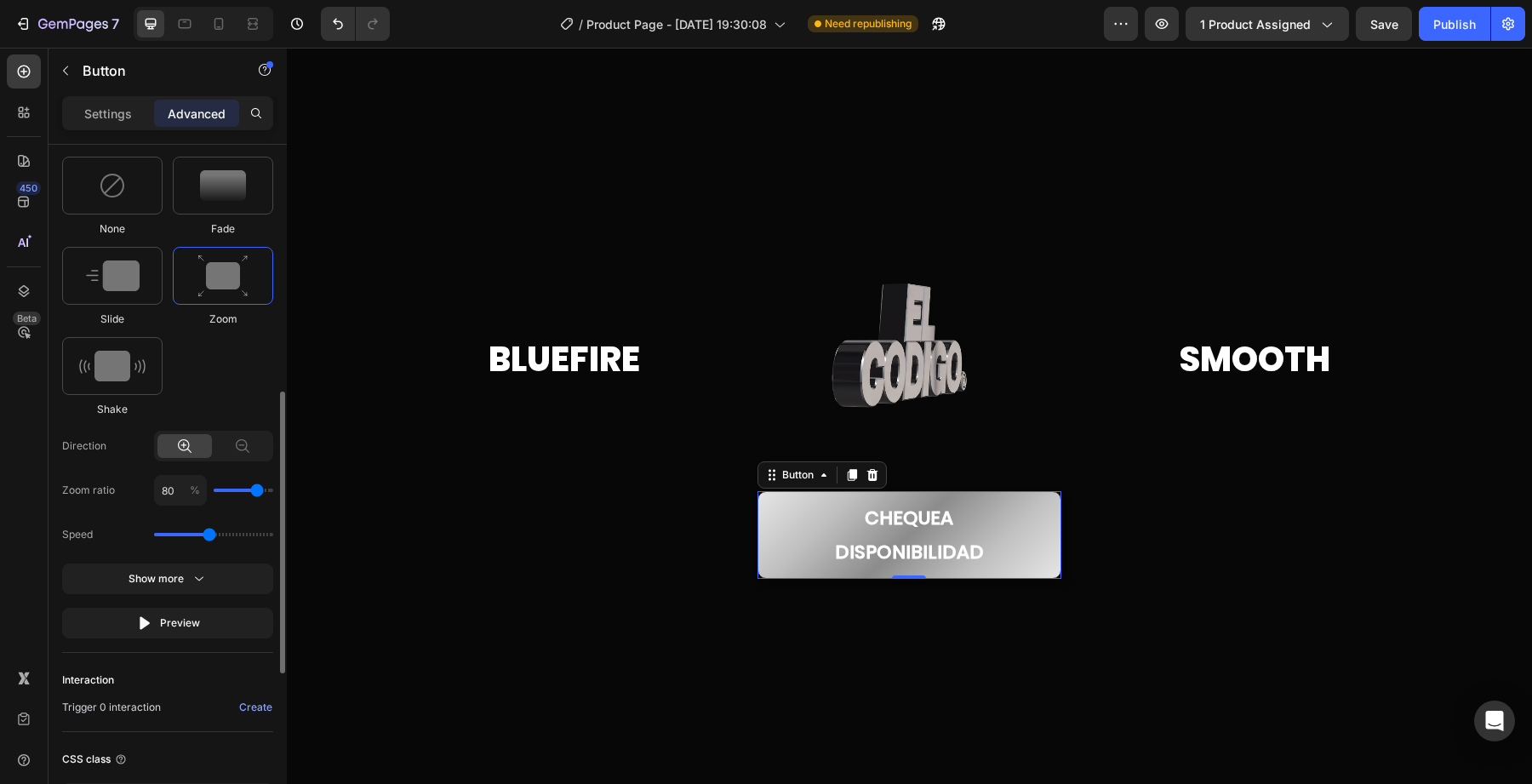
scroll to position [765, 0]
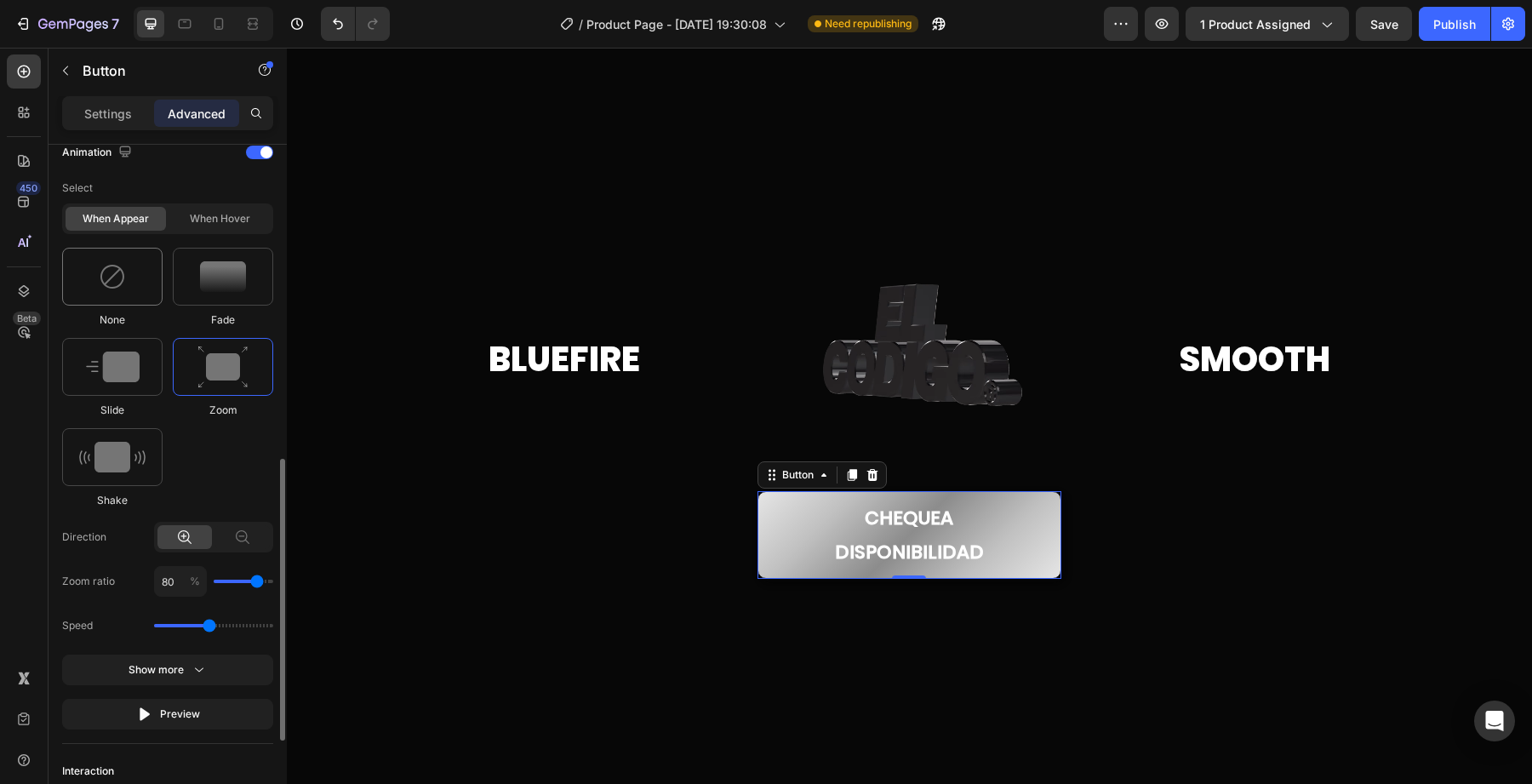
click at [148, 265] on div at bounding box center [112, 276] width 101 height 58
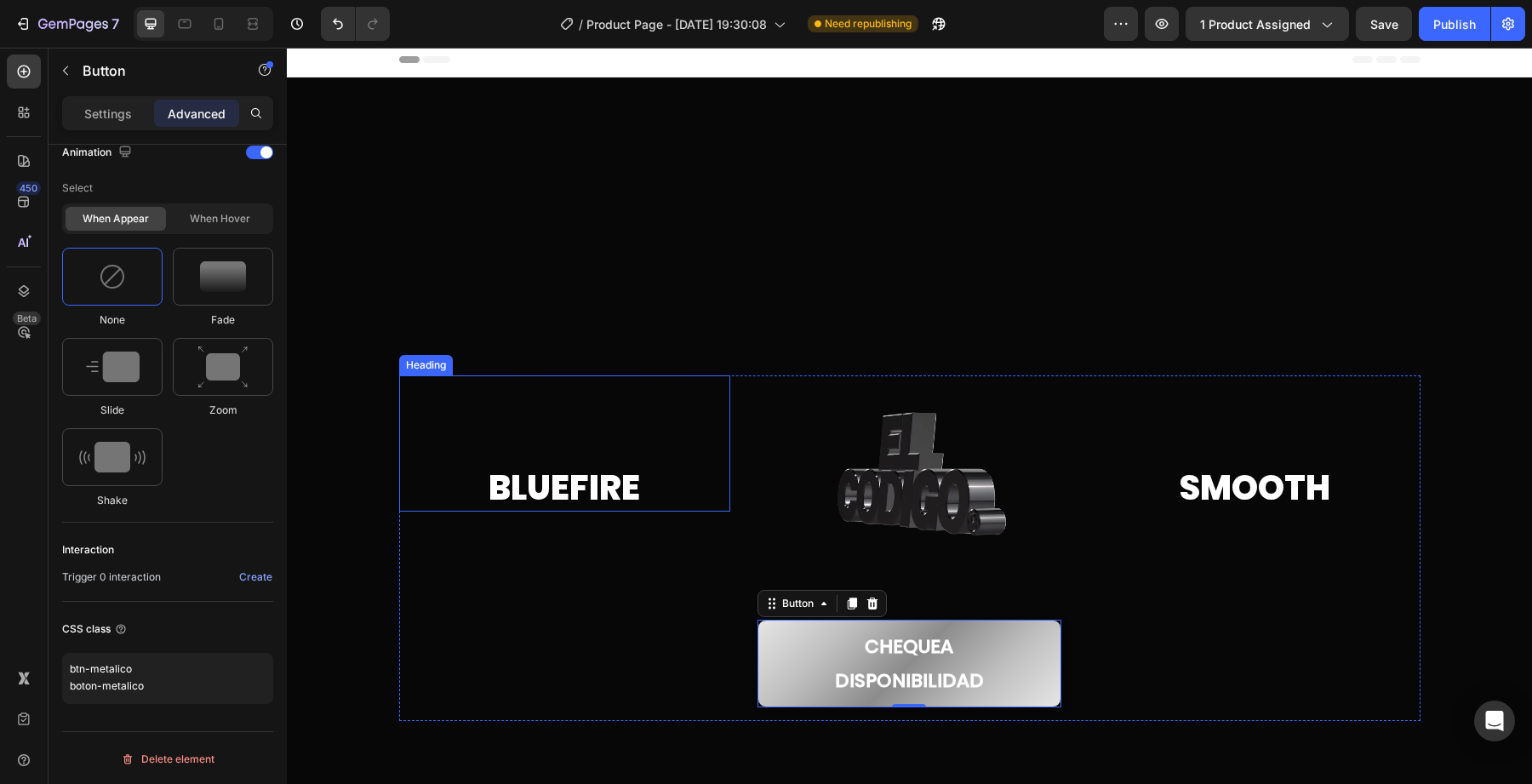
scroll to position [0, 0]
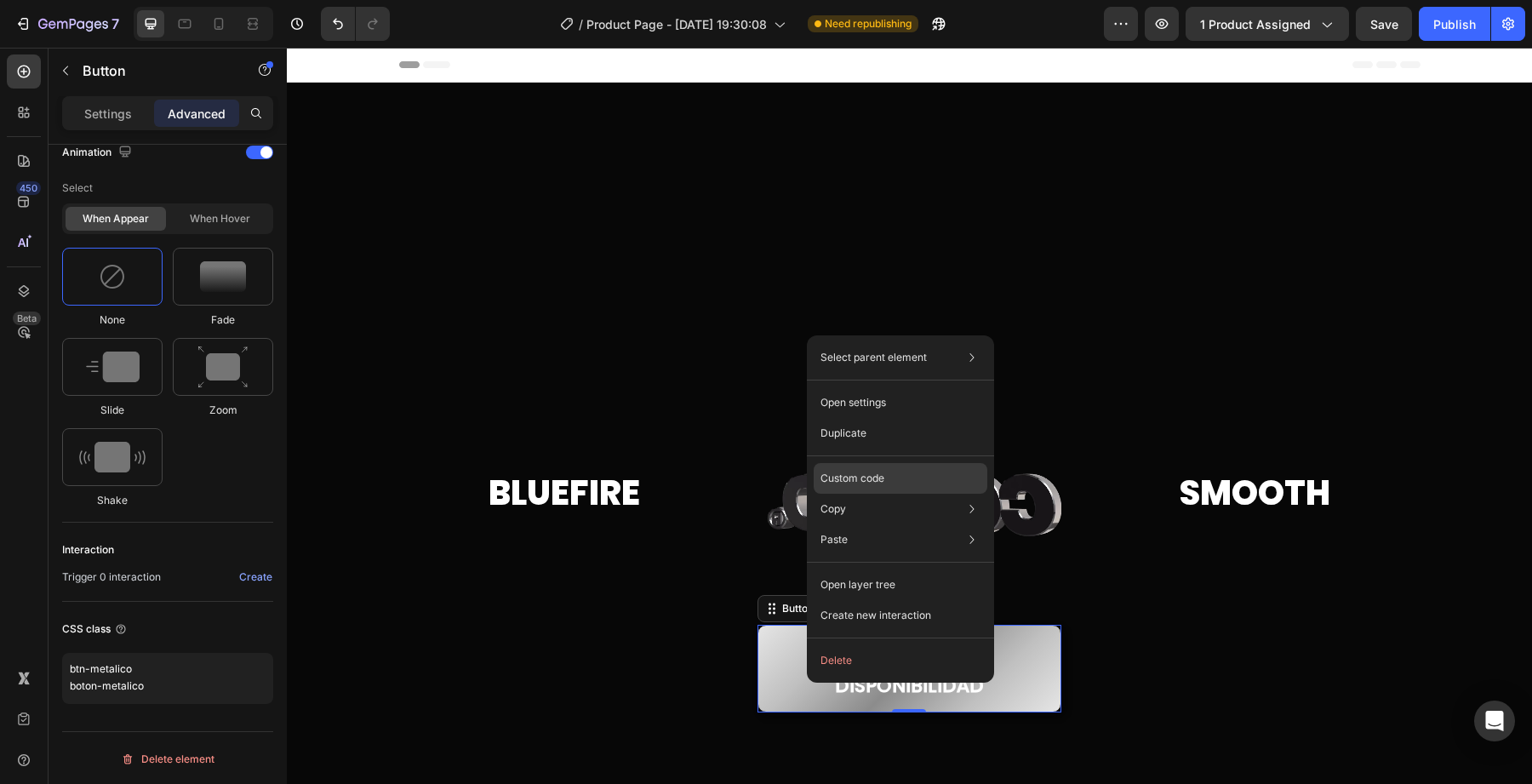
click at [838, 474] on p "Custom code" at bounding box center [852, 478] width 64 height 16
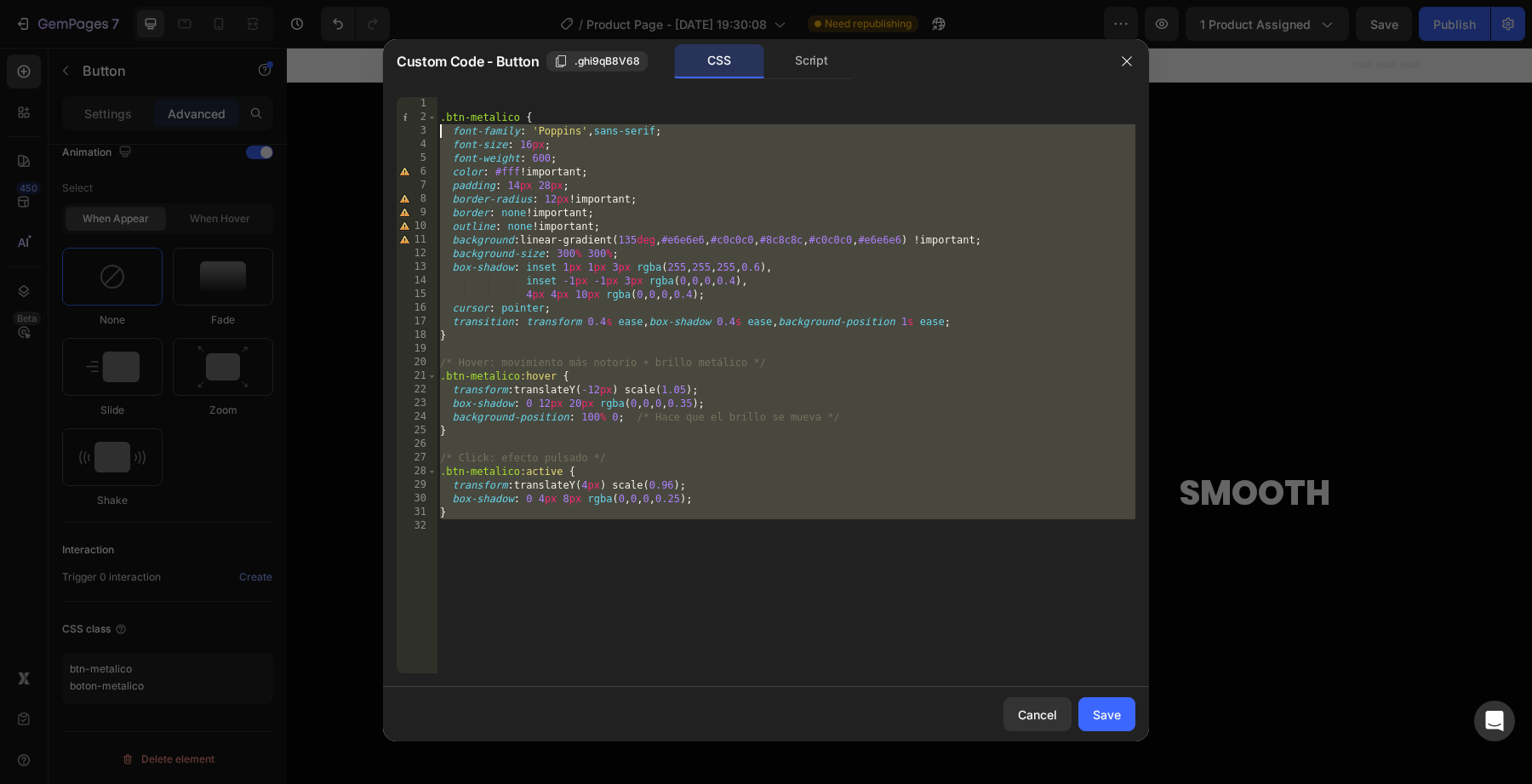
drag, startPoint x: 725, startPoint y: 582, endPoint x: 416, endPoint y: 103, distance: 570.0
click at [416, 103] on div "1 2 3 4 5 6 7 8 9 10 11 12 13 14 15 16 17 18 19 20 21 22 23 24 25 26 27 28 29 3…" at bounding box center [766, 385] width 739 height 576
type textarea ".btn-metalico {"
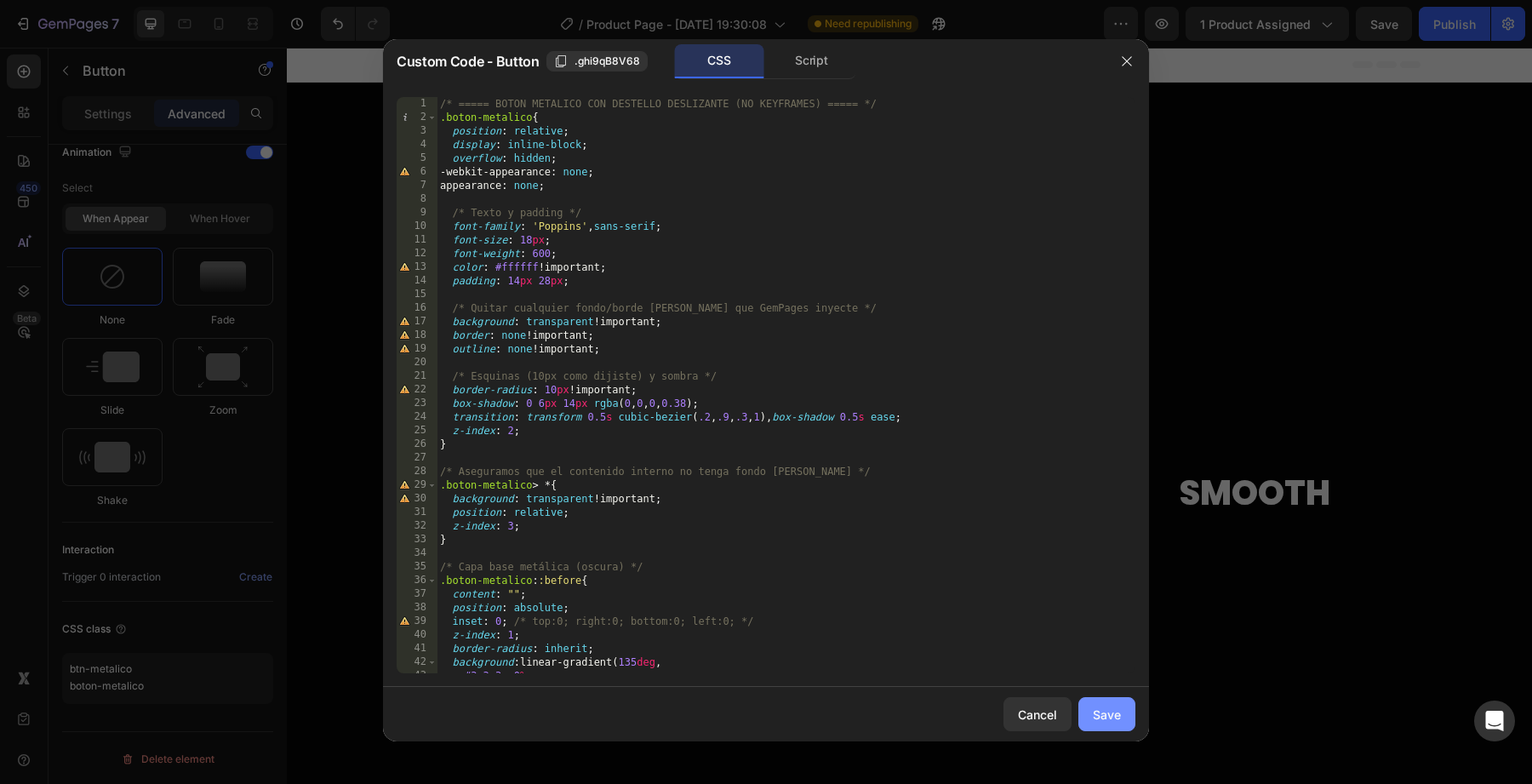
click at [1095, 699] on button "Save" at bounding box center [1107, 714] width 57 height 34
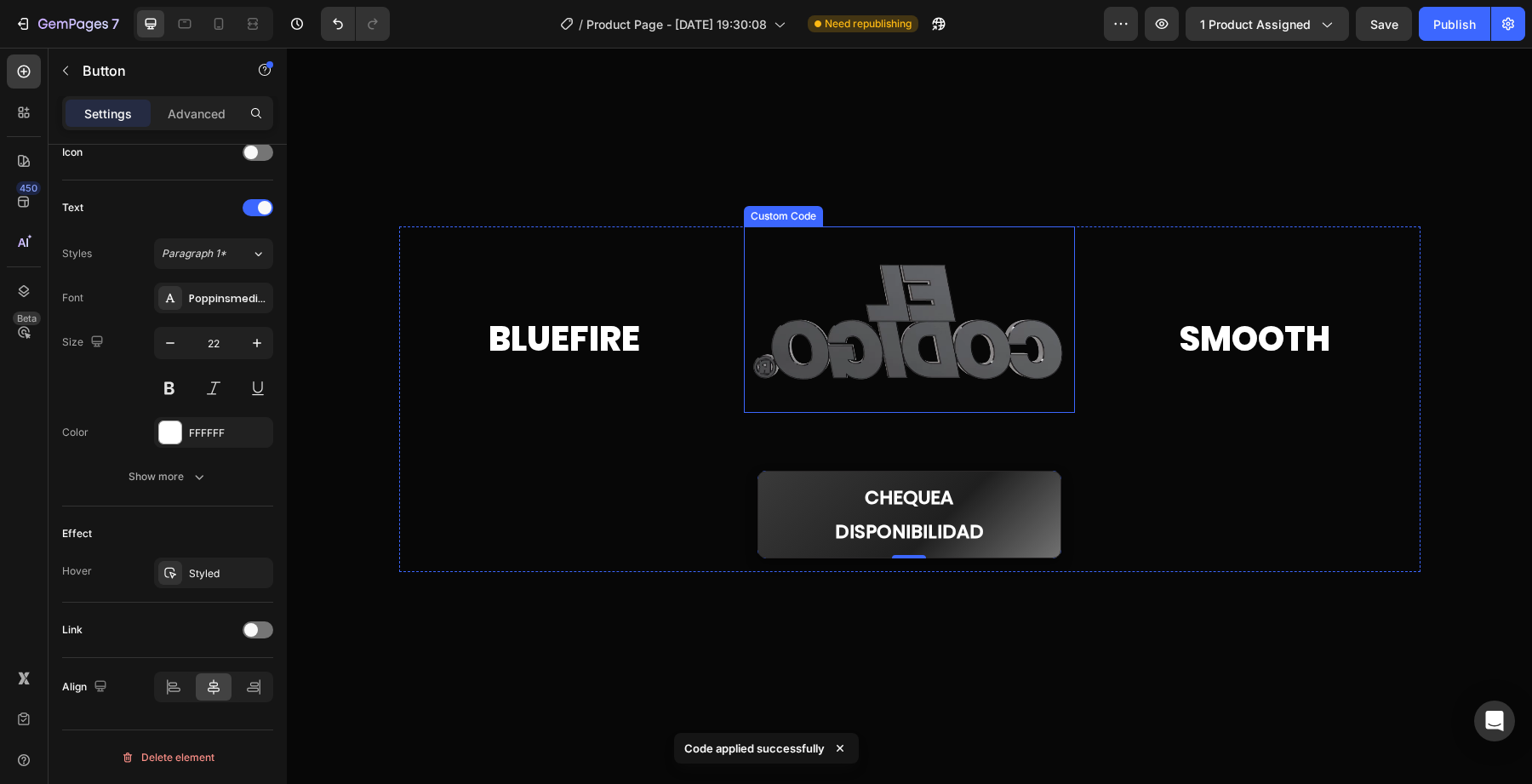
scroll to position [190, 0]
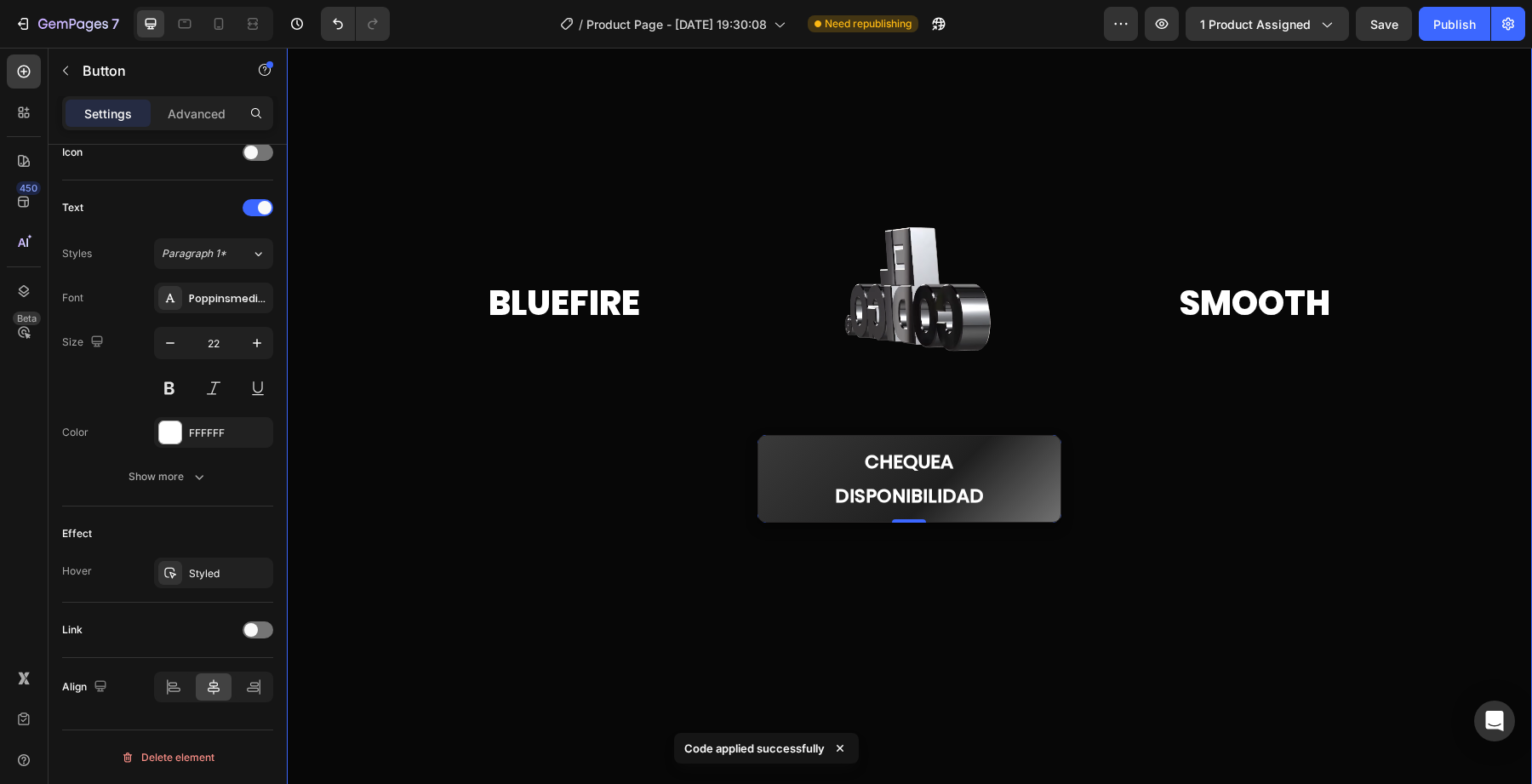
click at [1155, 48] on div "7 Version history / Product Page - Sep 25, 19:30:08 Need republishing Preview 1…" at bounding box center [766, 24] width 1532 height 49
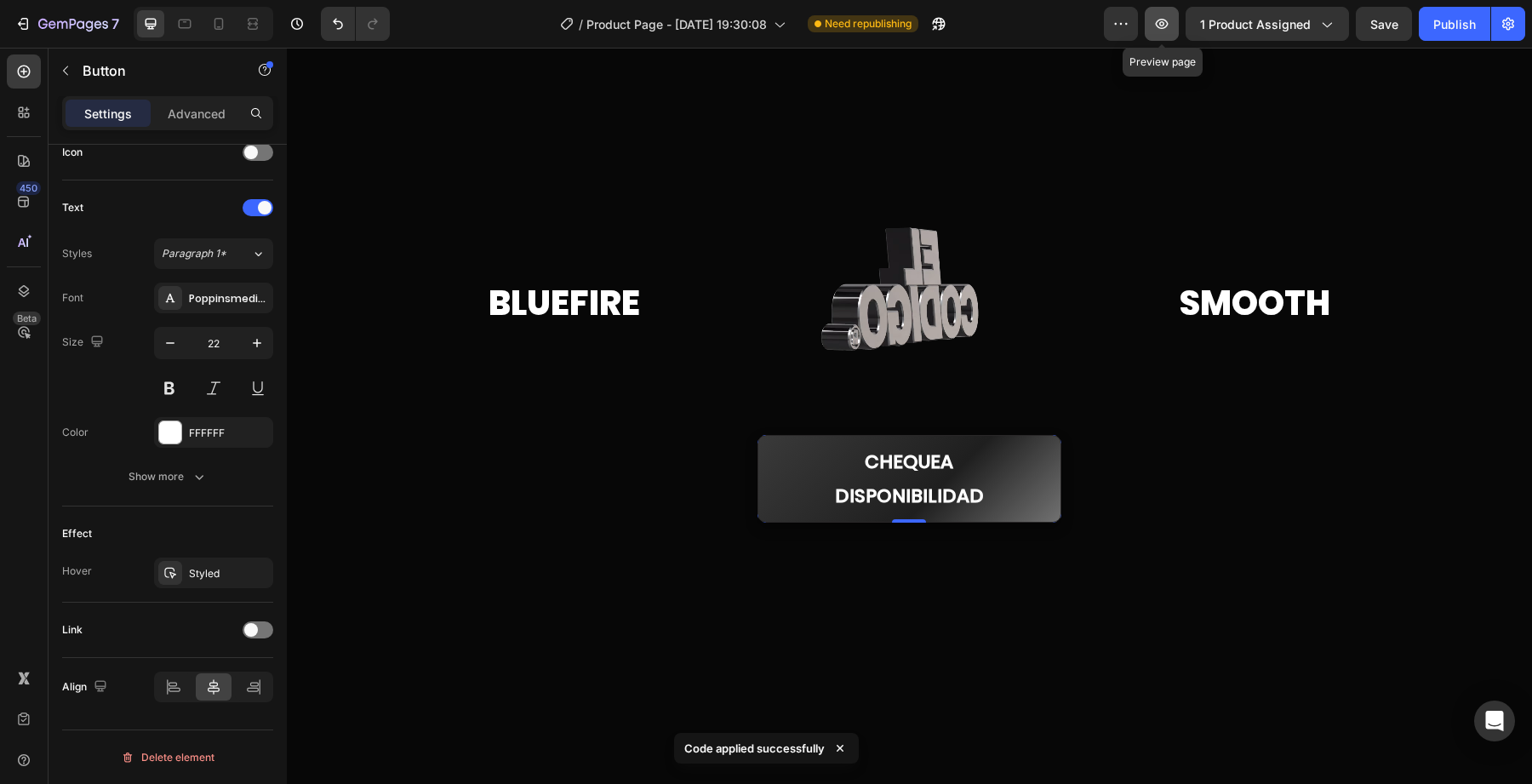
click at [1160, 33] on button "button" at bounding box center [1162, 23] width 34 height 34
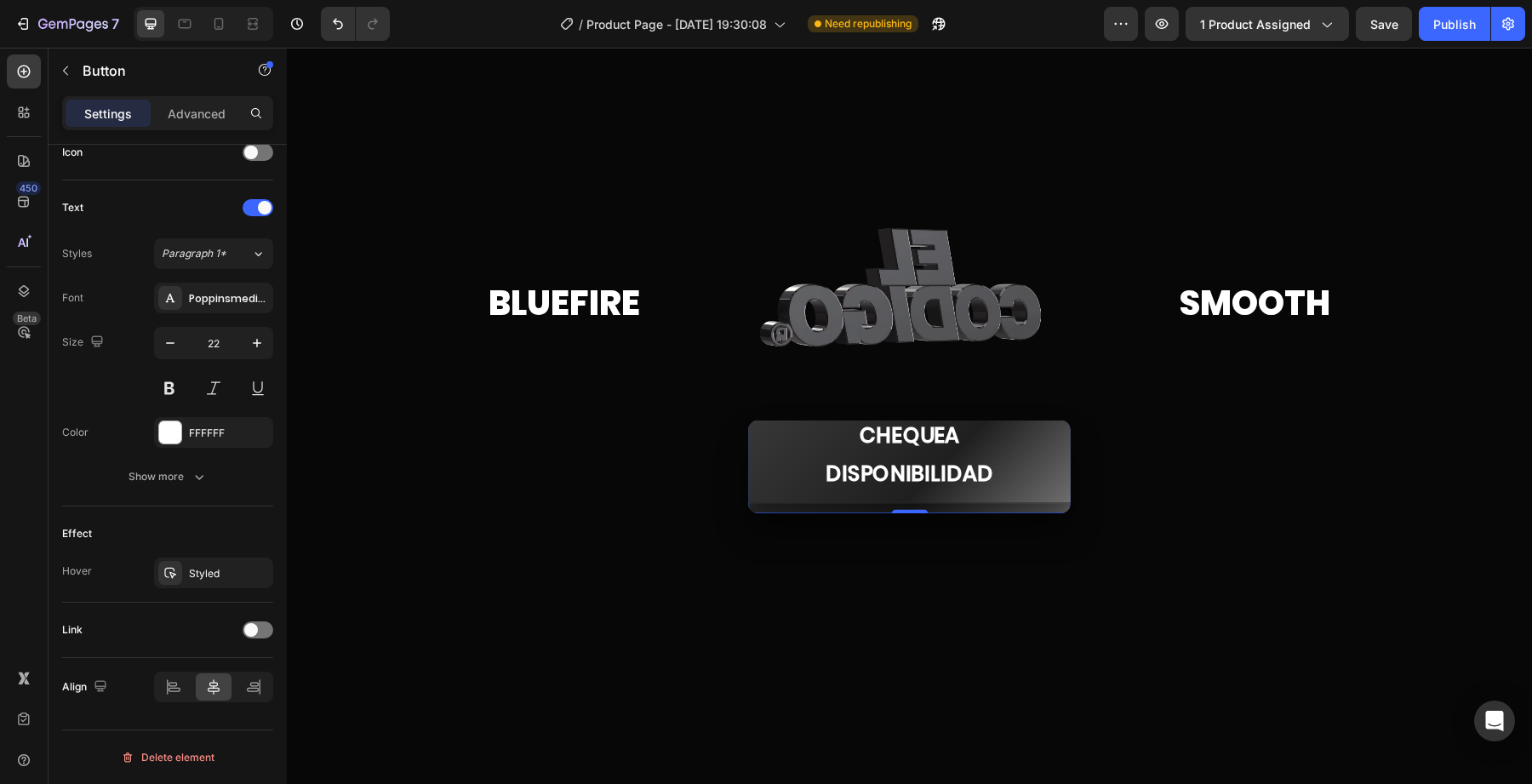
click at [804, 463] on button "Chequea Disponibilidad" at bounding box center [910, 454] width 342 height 99
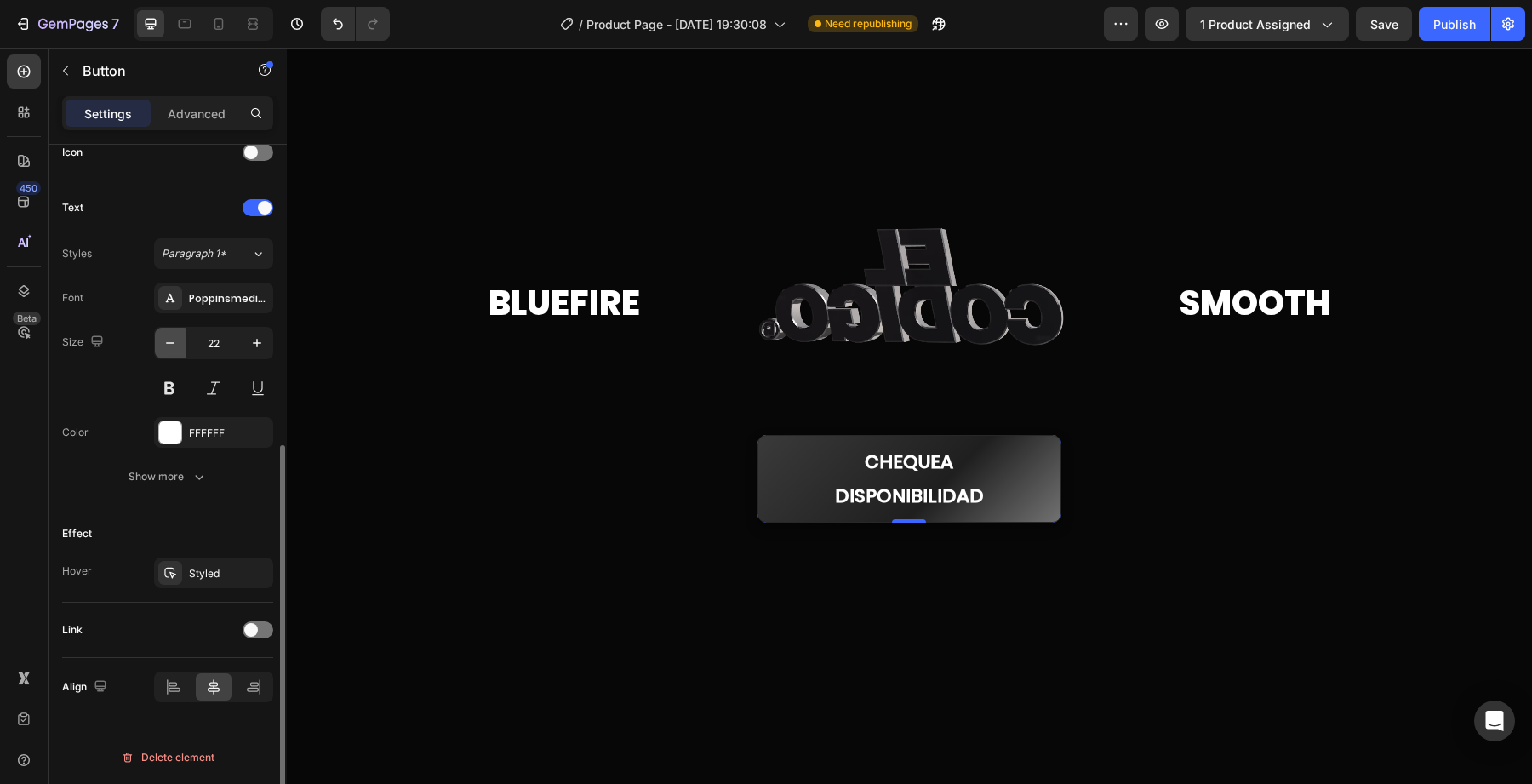
click at [175, 347] on icon "button" at bounding box center [170, 343] width 17 height 17
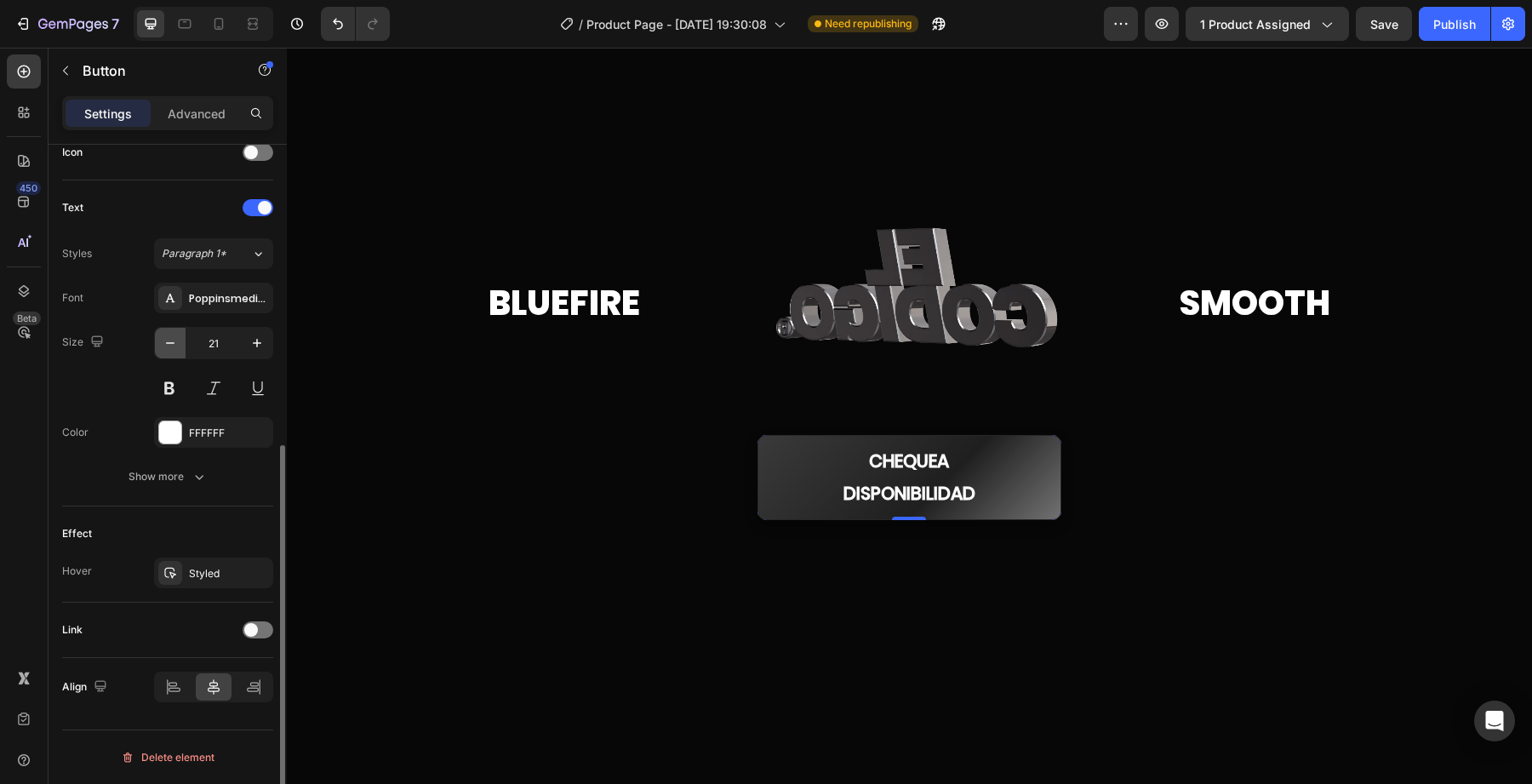
click at [175, 347] on icon "button" at bounding box center [170, 343] width 17 height 17
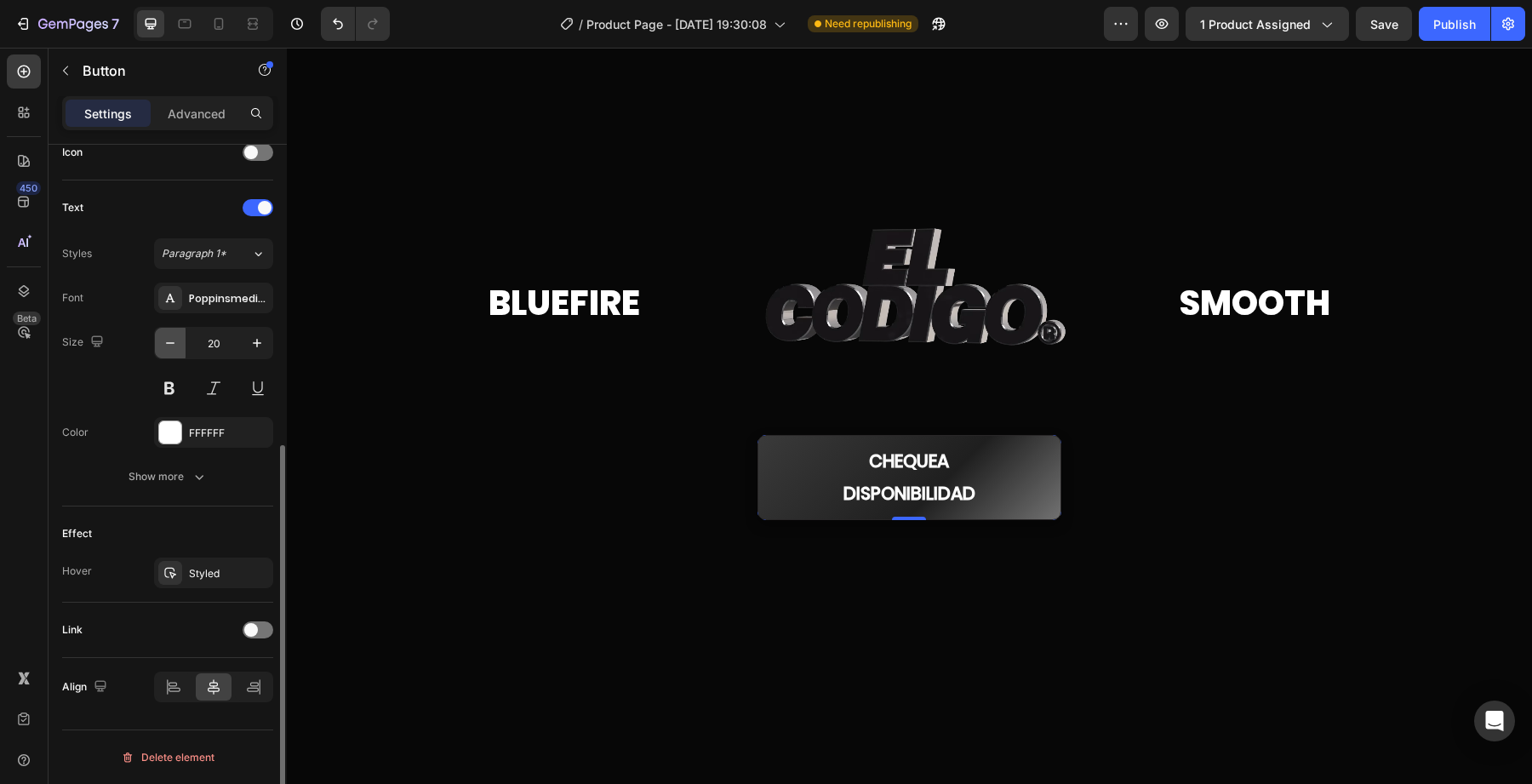
click at [175, 347] on icon "button" at bounding box center [170, 343] width 17 height 17
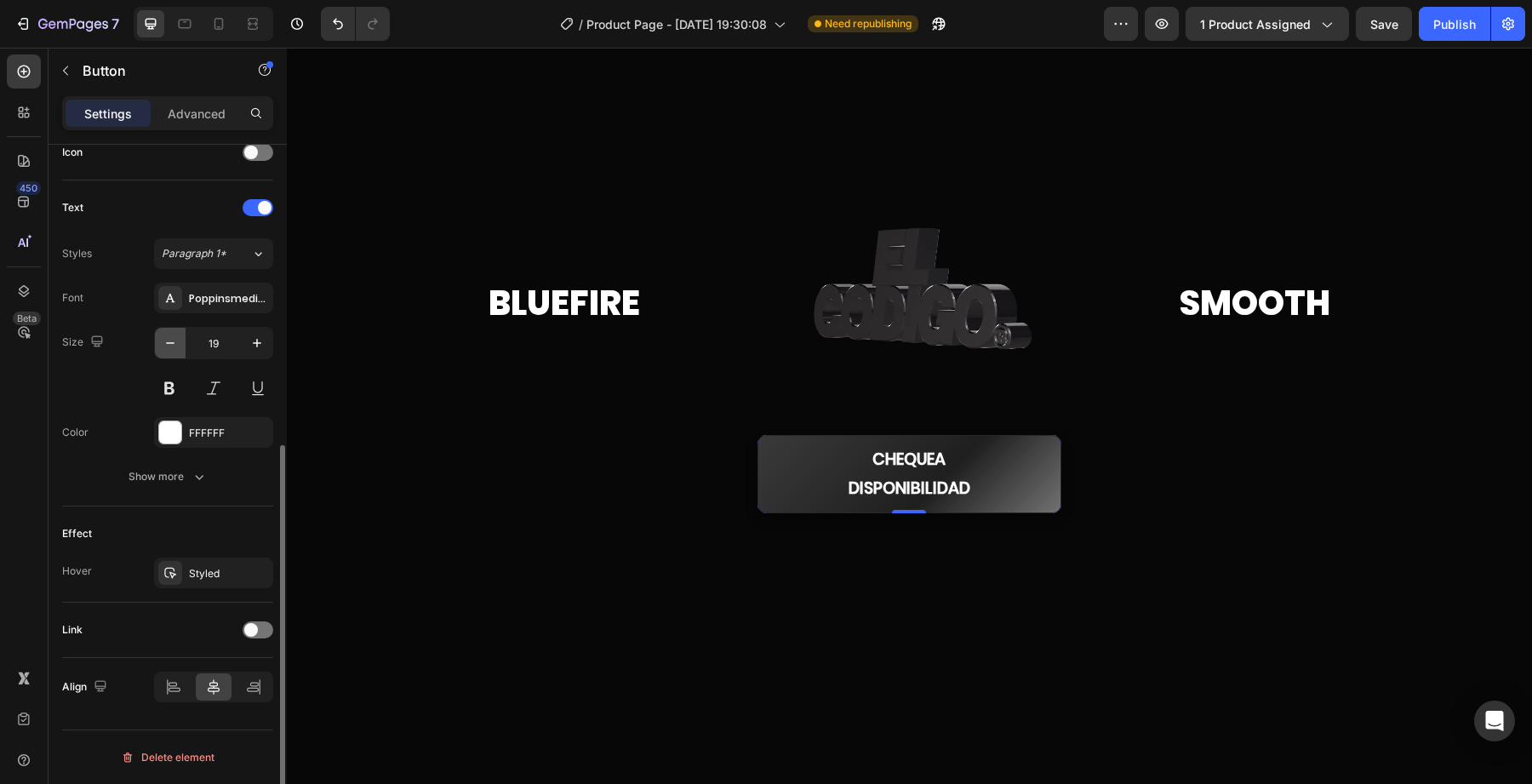
click at [175, 347] on icon "button" at bounding box center [170, 343] width 17 height 17
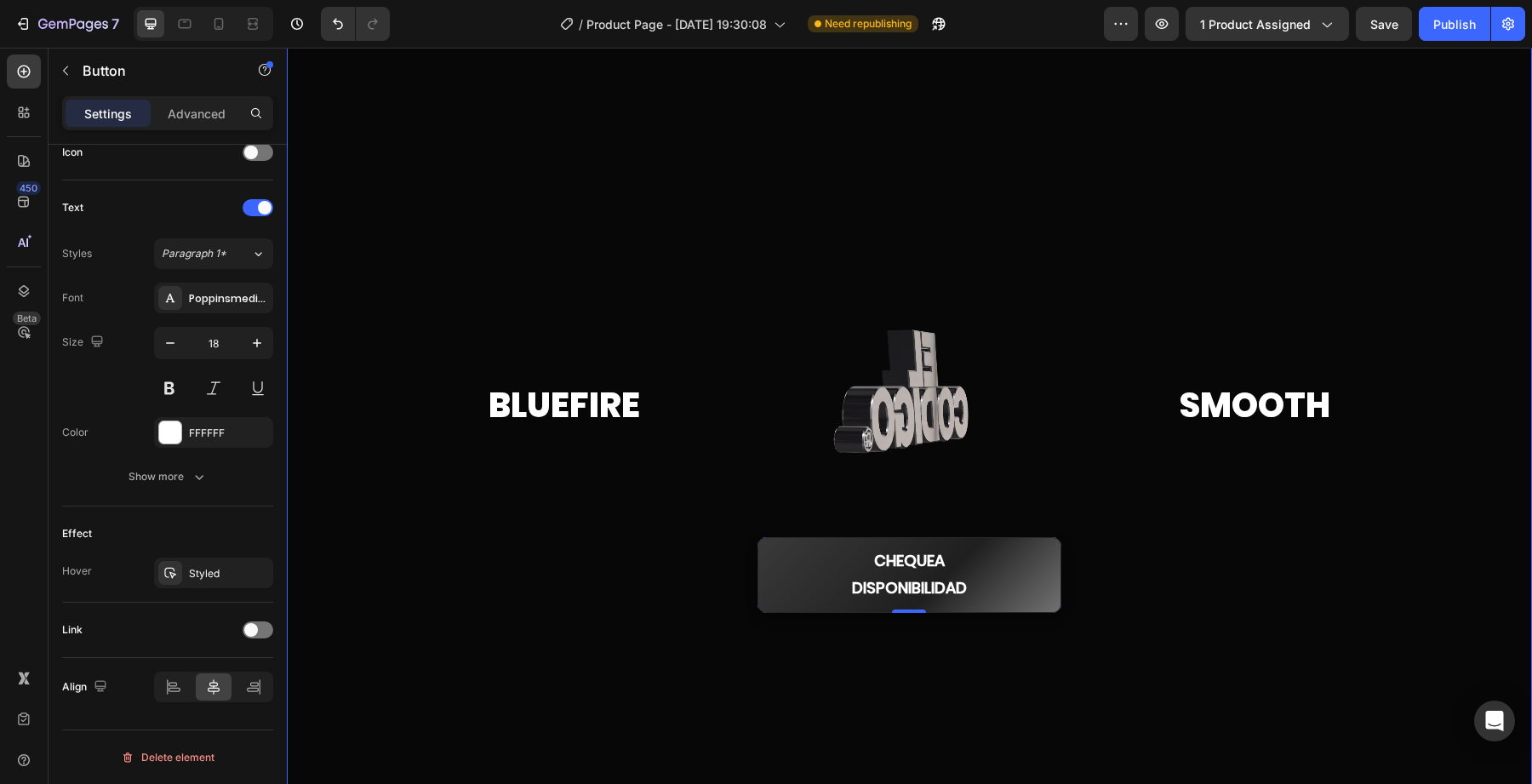
scroll to position [96, 0]
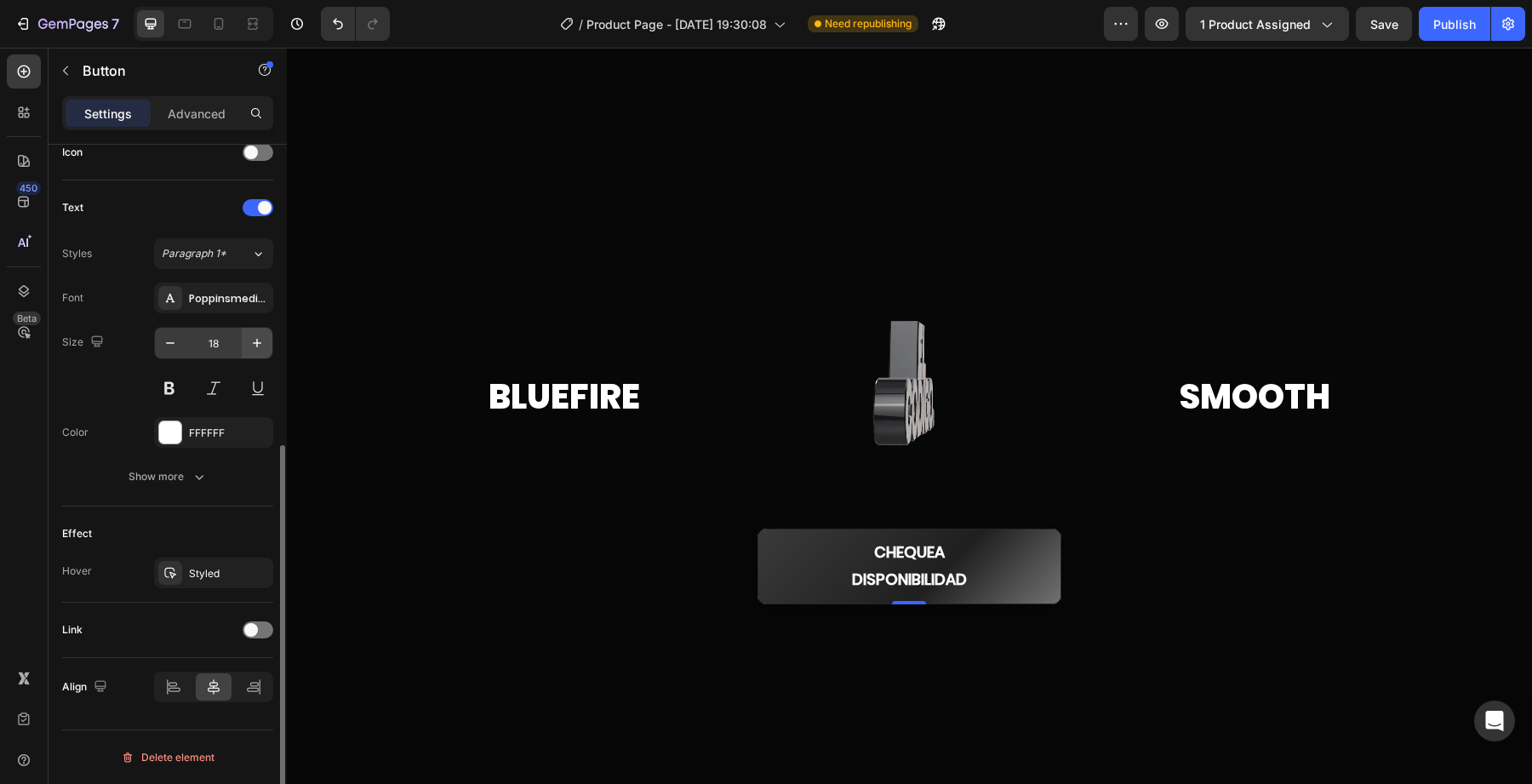
click at [250, 350] on icon "button" at bounding box center [257, 343] width 17 height 17
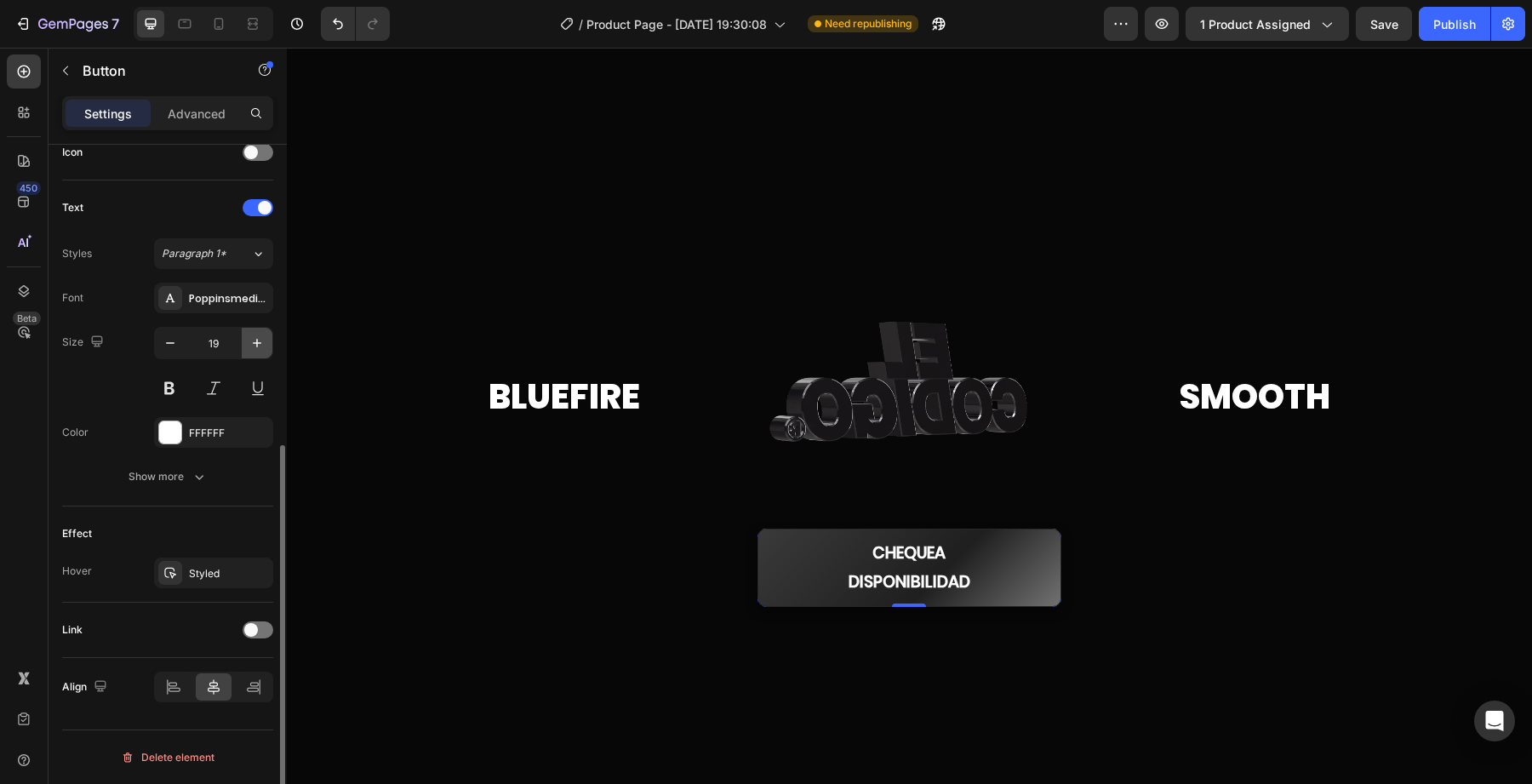
click at [250, 350] on icon "button" at bounding box center [257, 343] width 17 height 17
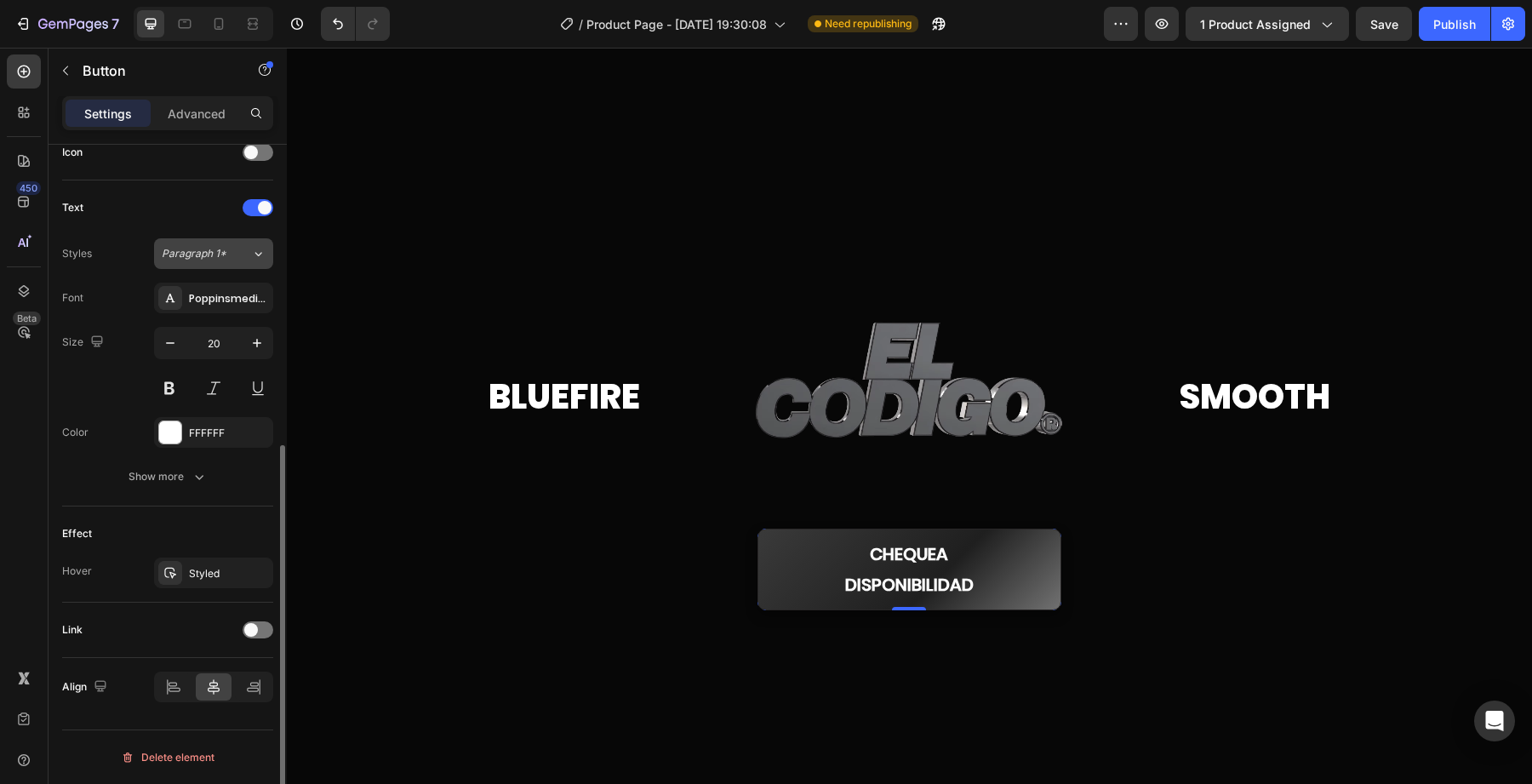
click at [248, 261] on button "Paragraph 1*" at bounding box center [213, 253] width 119 height 30
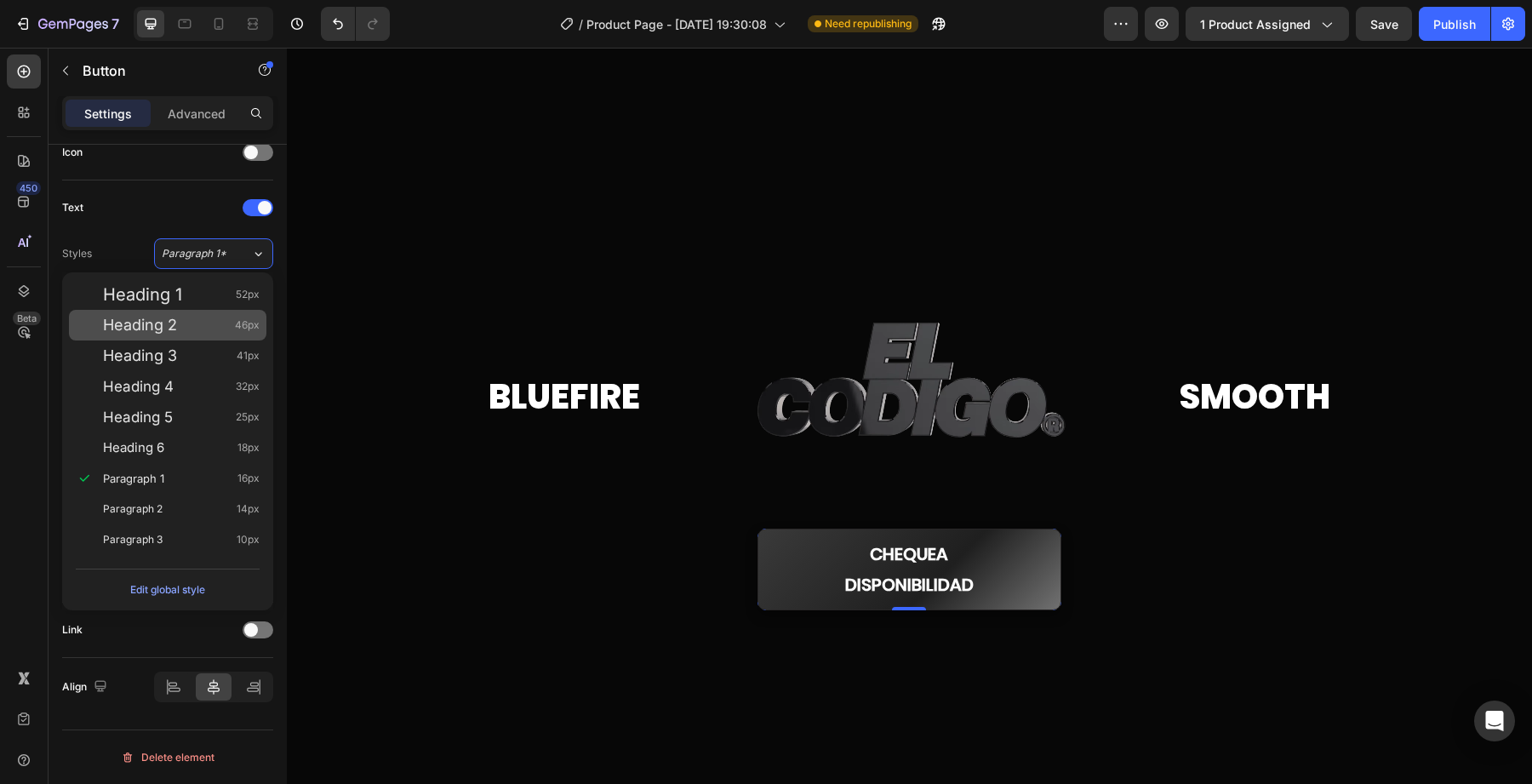
click at [210, 325] on div "Heading 2 46px" at bounding box center [182, 325] width 157 height 17
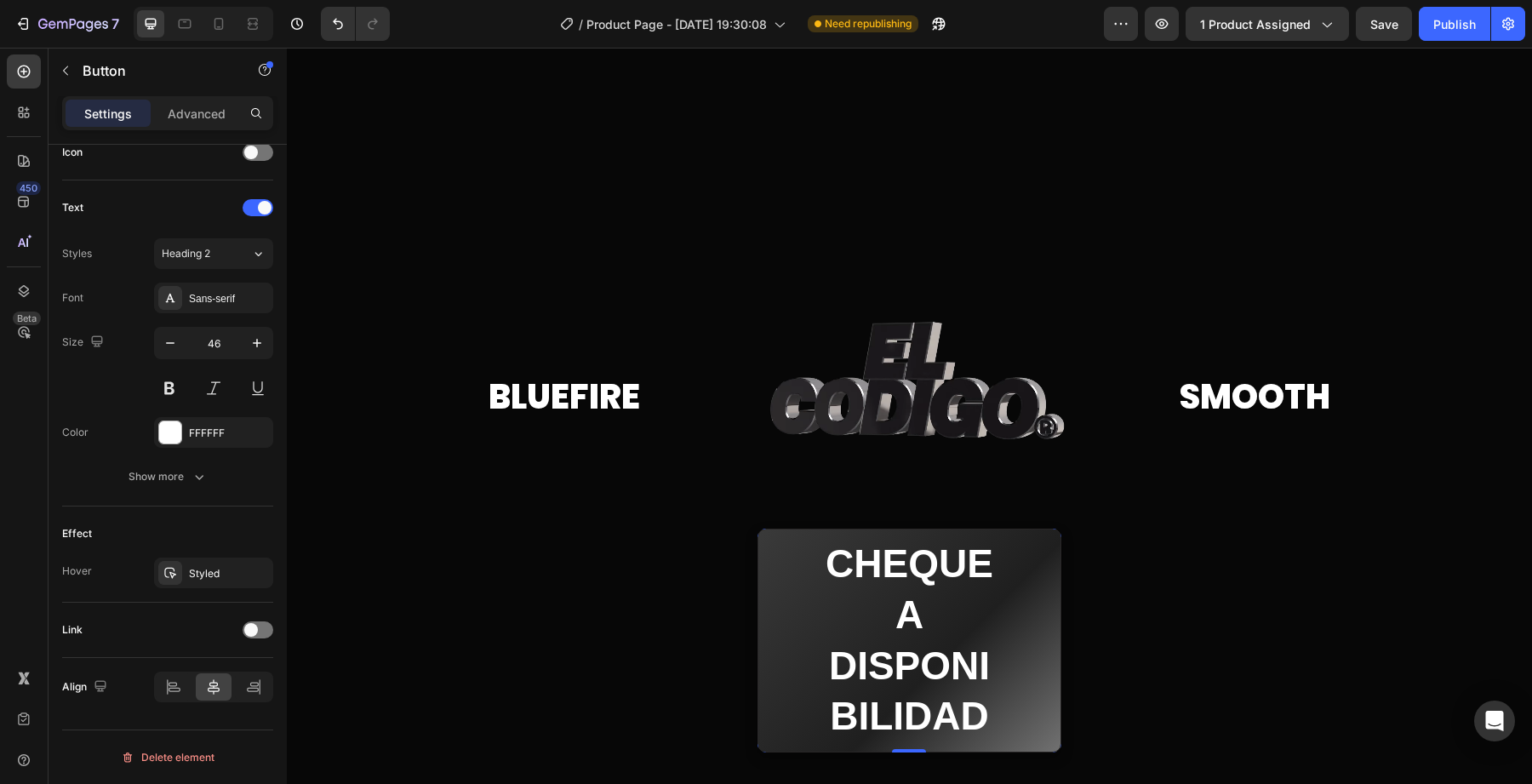
type input "20"
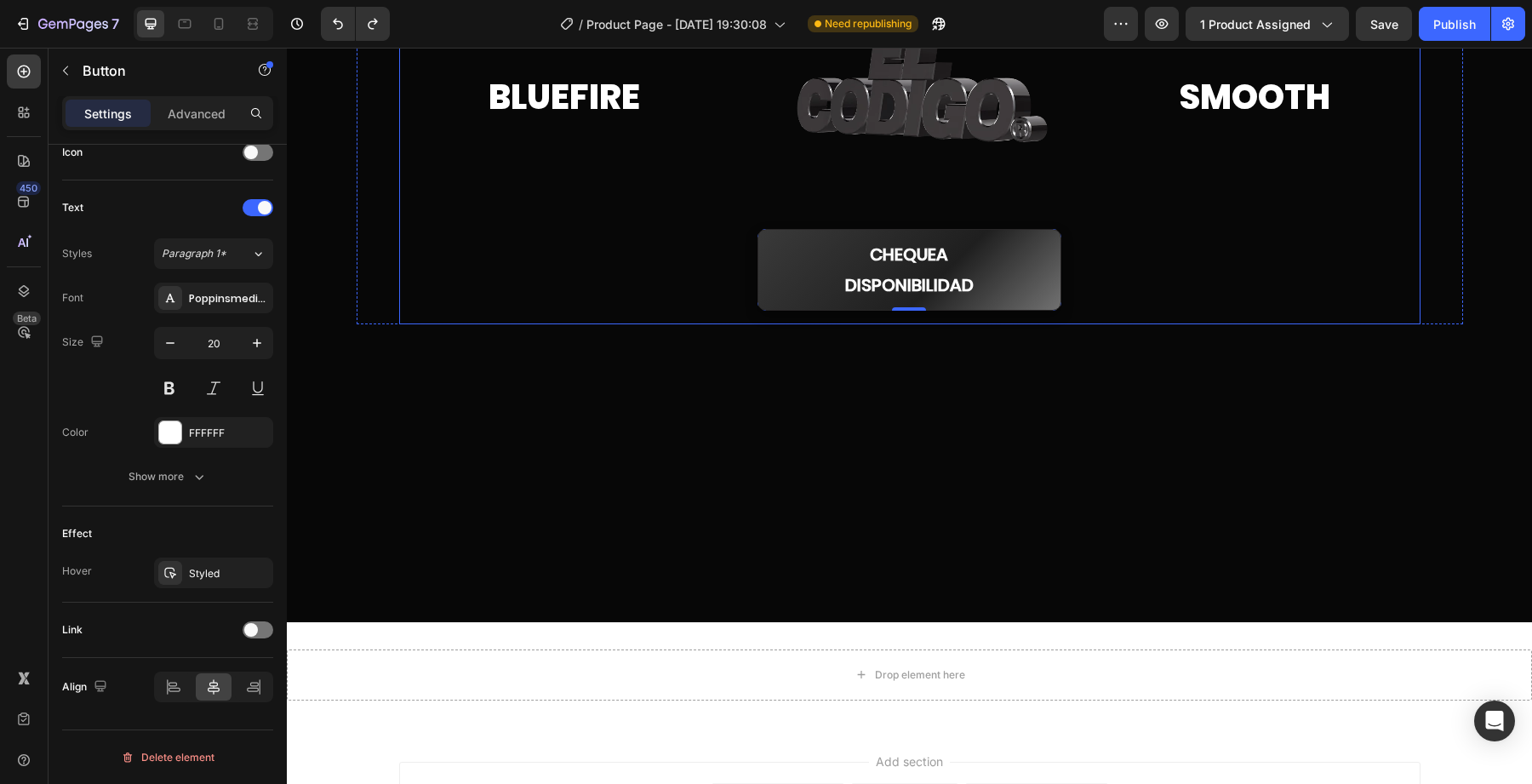
scroll to position [0, 0]
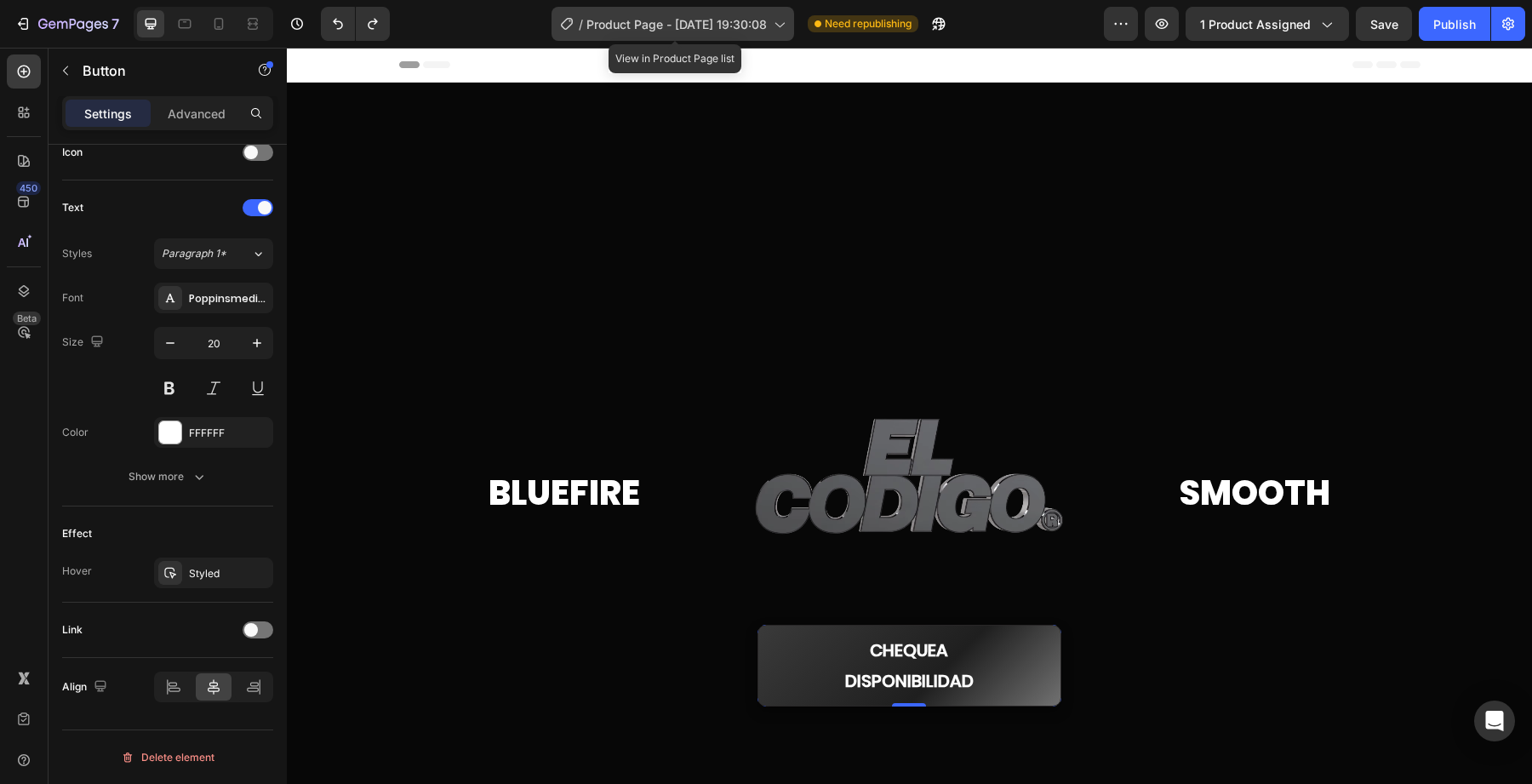
click at [725, 26] on span "Product Page - [DATE] 19:30:08" at bounding box center [676, 24] width 180 height 18
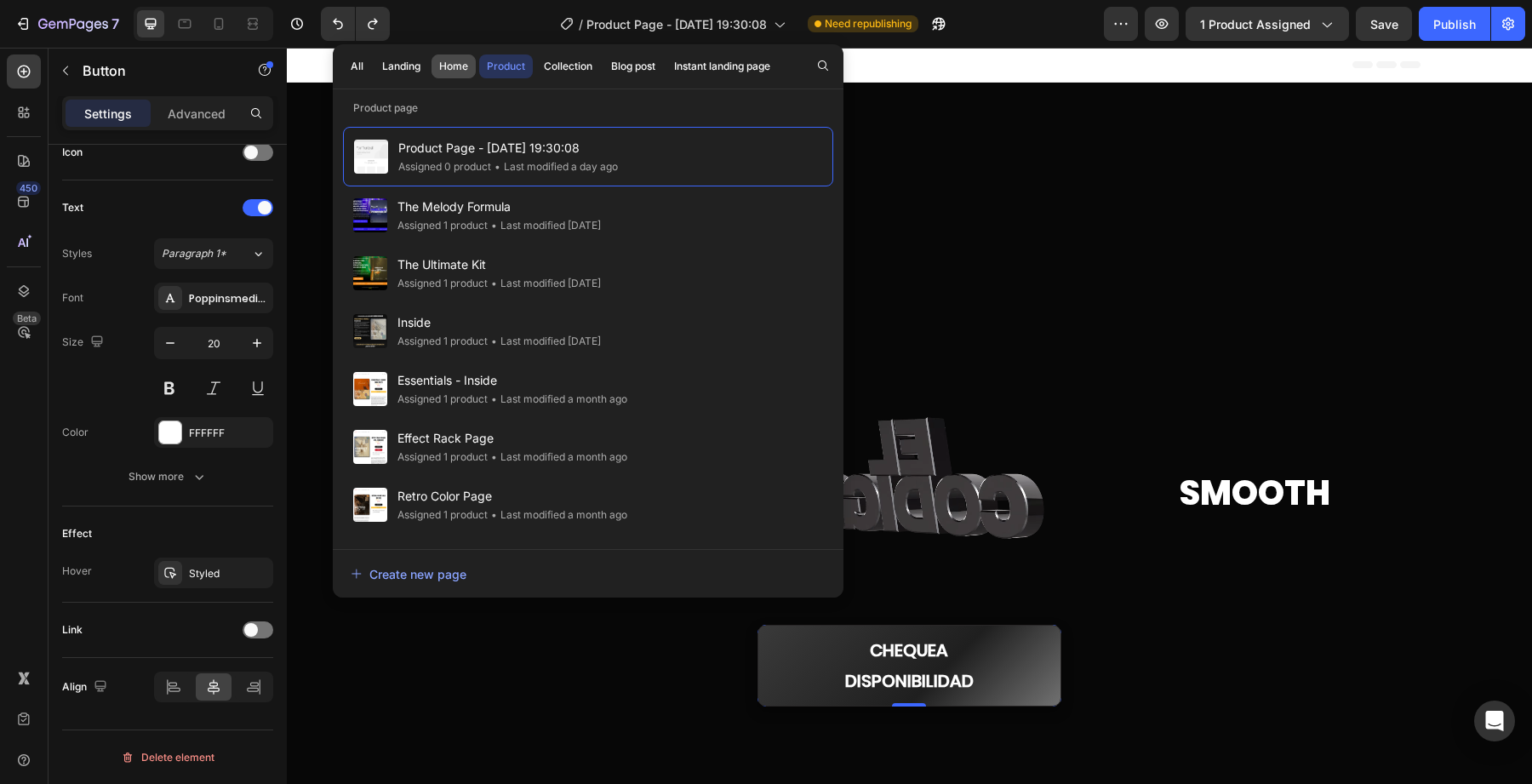
click at [472, 62] on button "Home" at bounding box center [453, 66] width 44 height 24
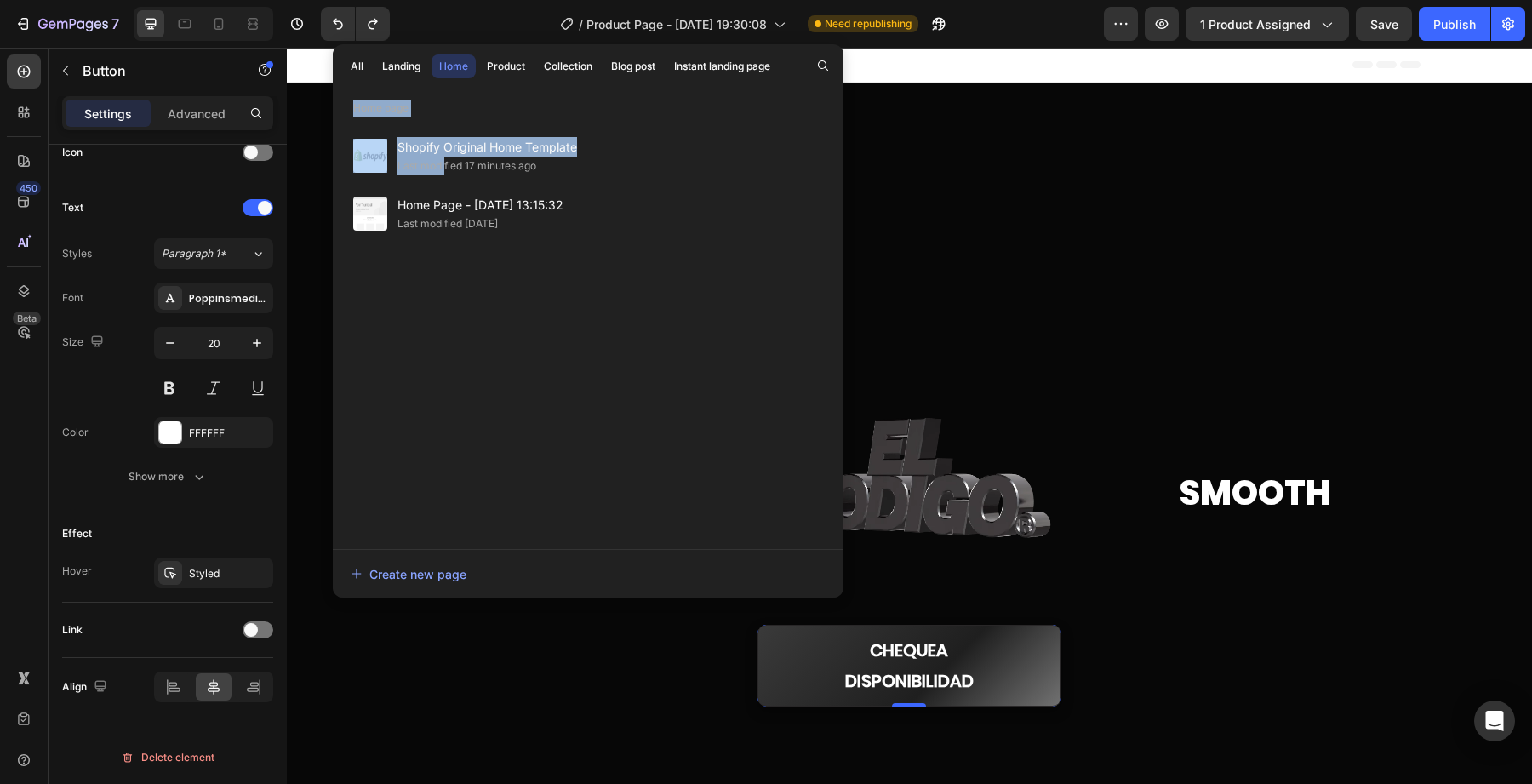
drag, startPoint x: 444, startPoint y: 158, endPoint x: 416, endPoint y: 120, distance: 47.2
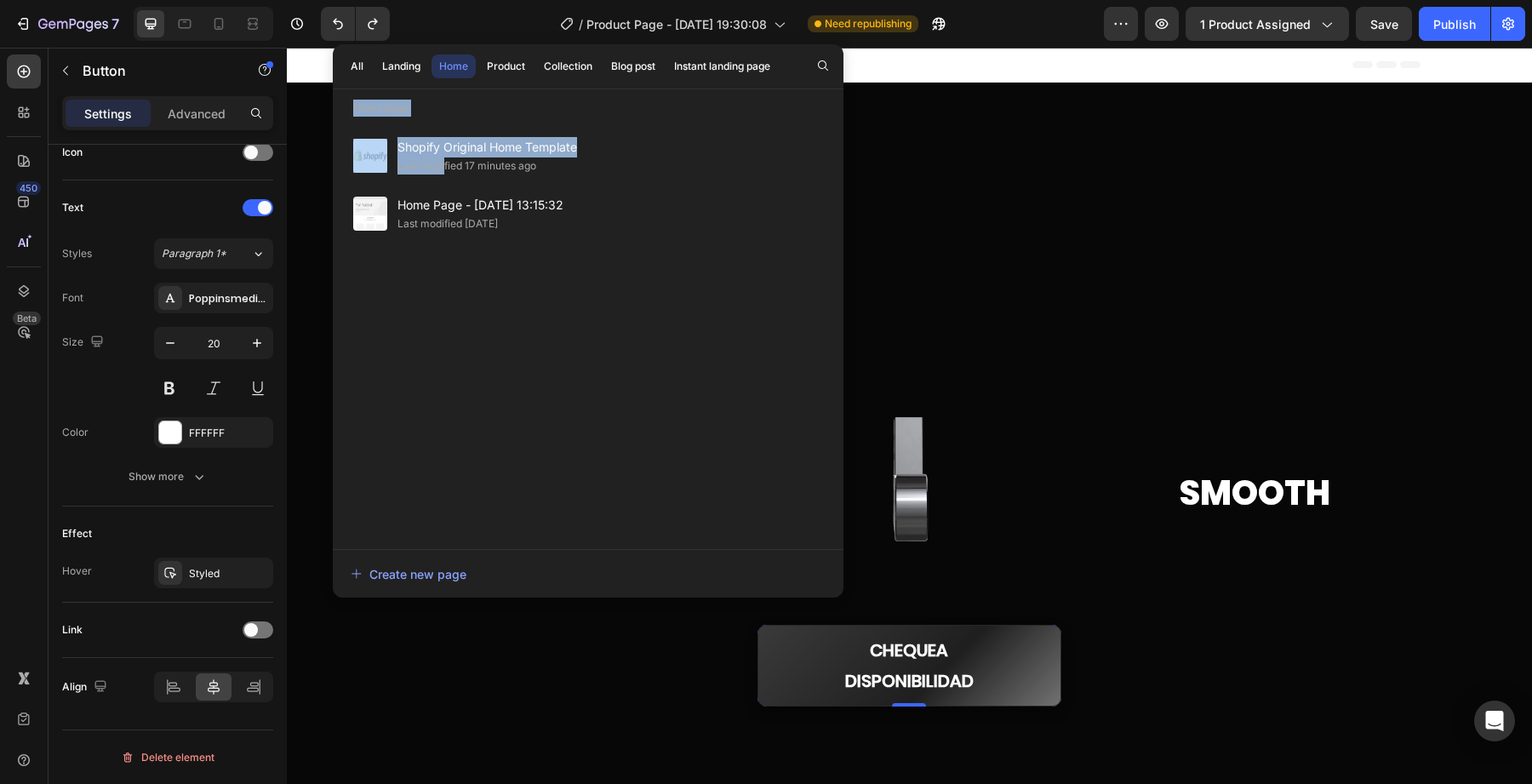
click at [416, 120] on div "Shopify Original Home Template Last modified 17 minutes ago Home Page - Aug 11,…" at bounding box center [587, 329] width 511 height 426
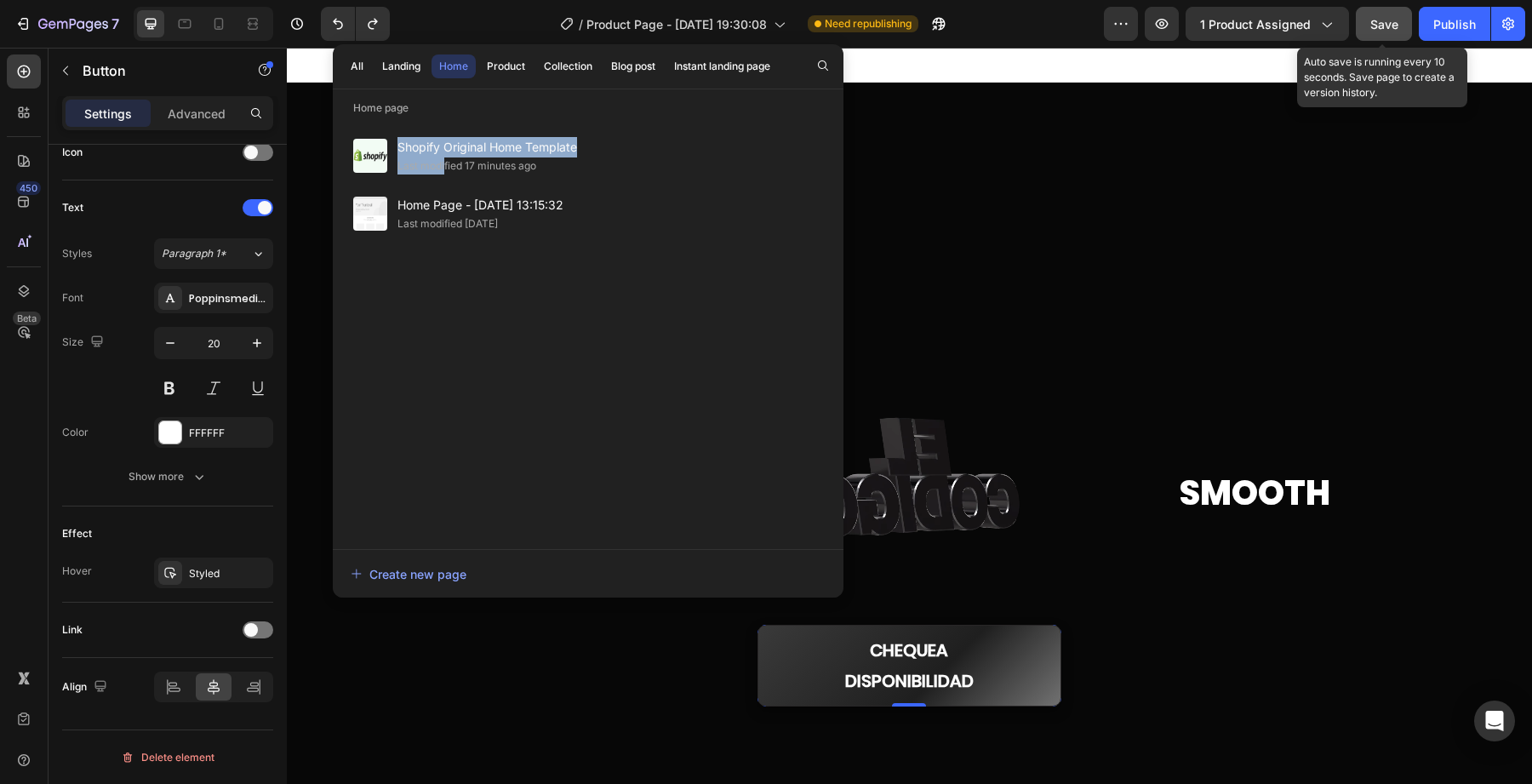
click at [1370, 17] on button "Save" at bounding box center [1383, 23] width 56 height 34
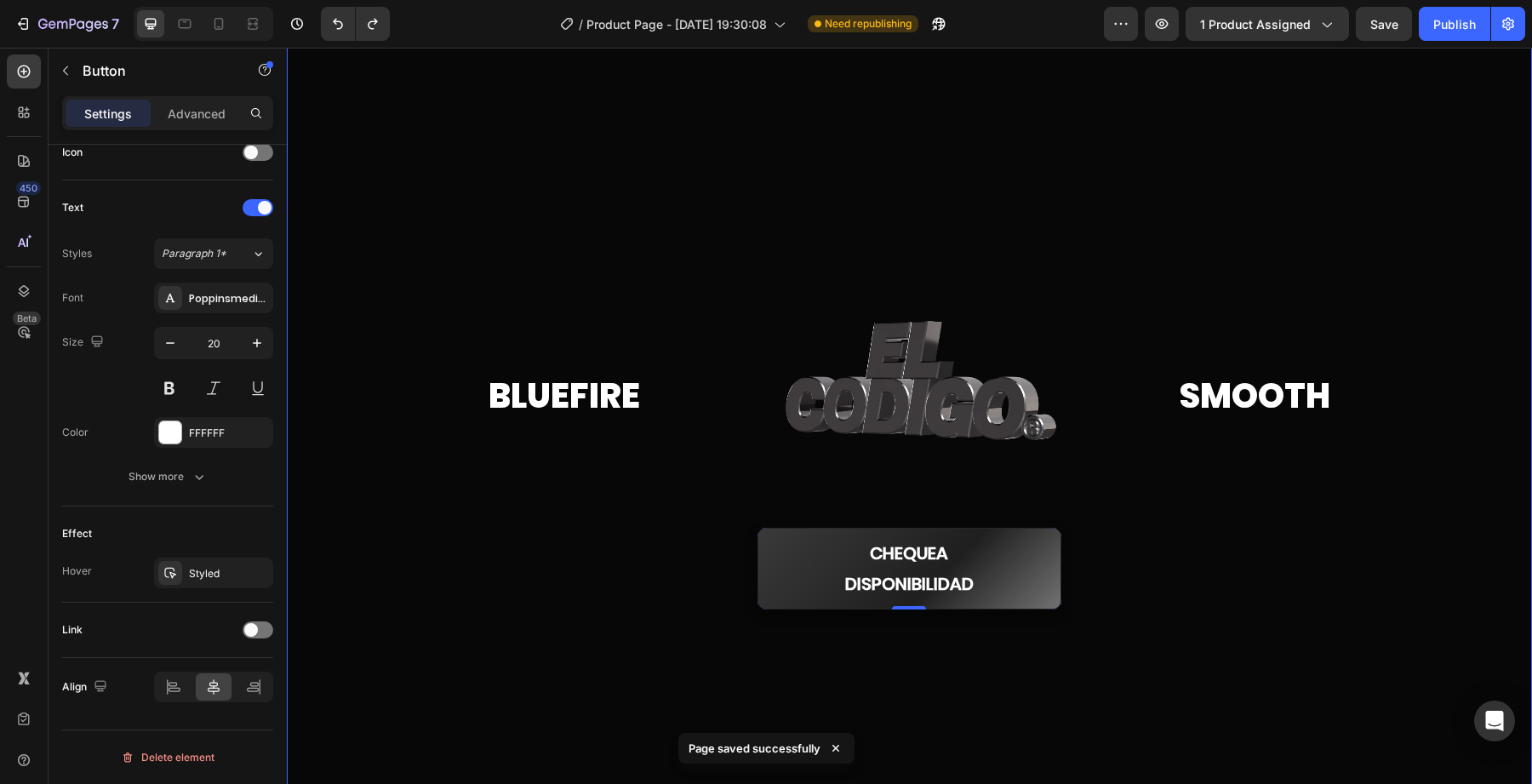
scroll to position [100, 0]
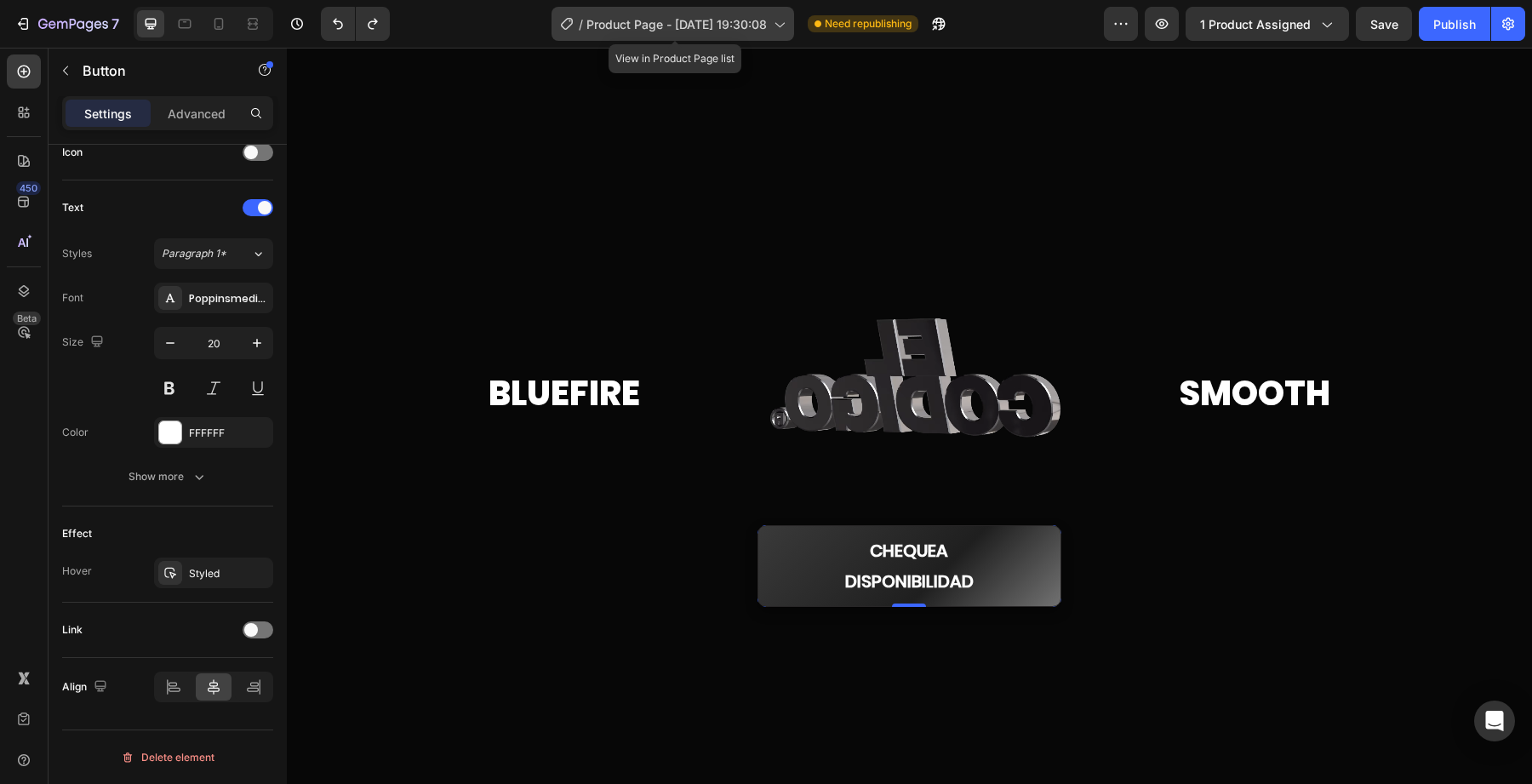
click at [743, 19] on span "Product Page - [DATE] 19:30:08" at bounding box center [676, 24] width 180 height 18
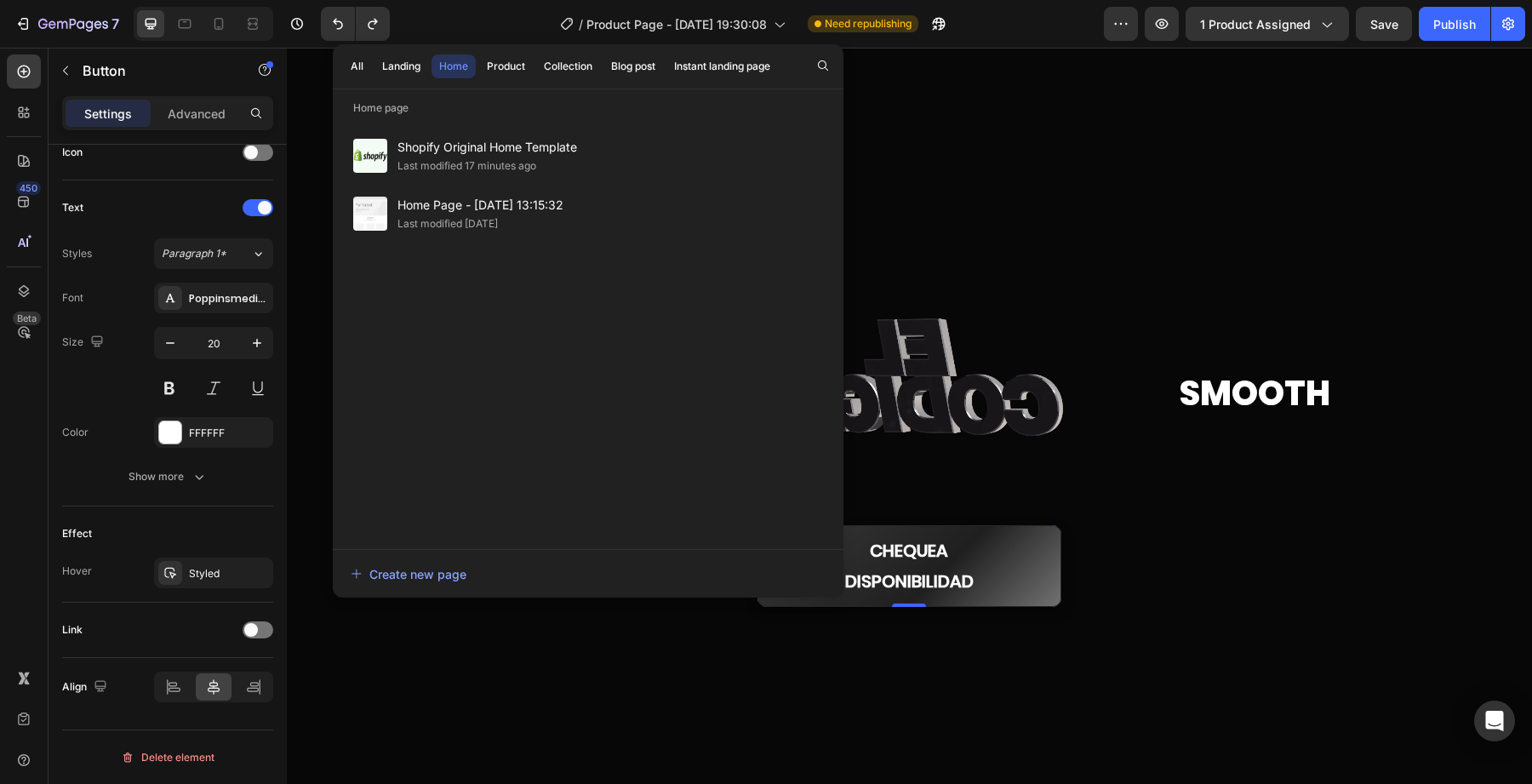
click at [475, 22] on div "/ Product Page - Sep 25, 19:30:08 Need republishing" at bounding box center [754, 23] width 701 height 34
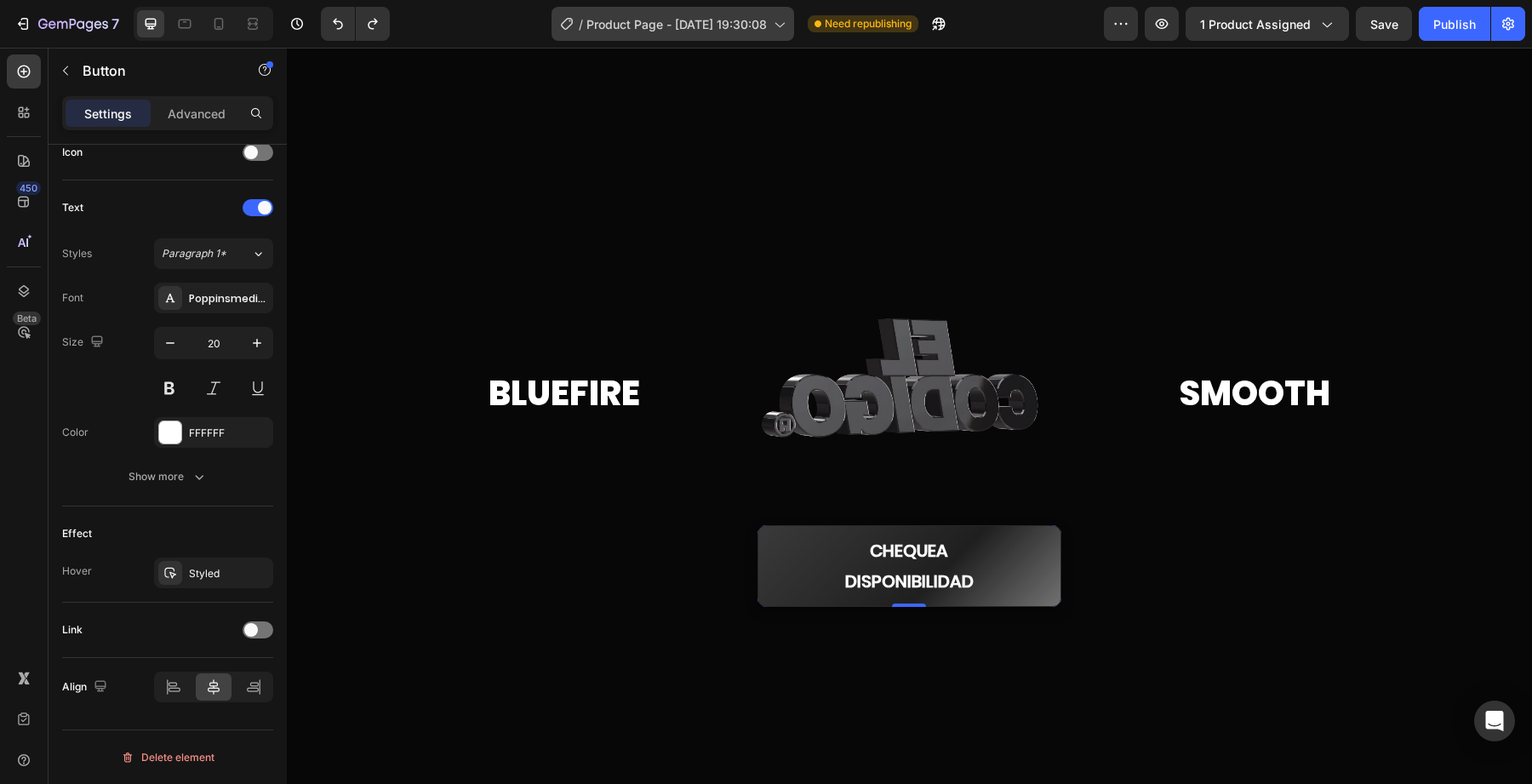
click at [570, 29] on icon at bounding box center [567, 24] width 17 height 17
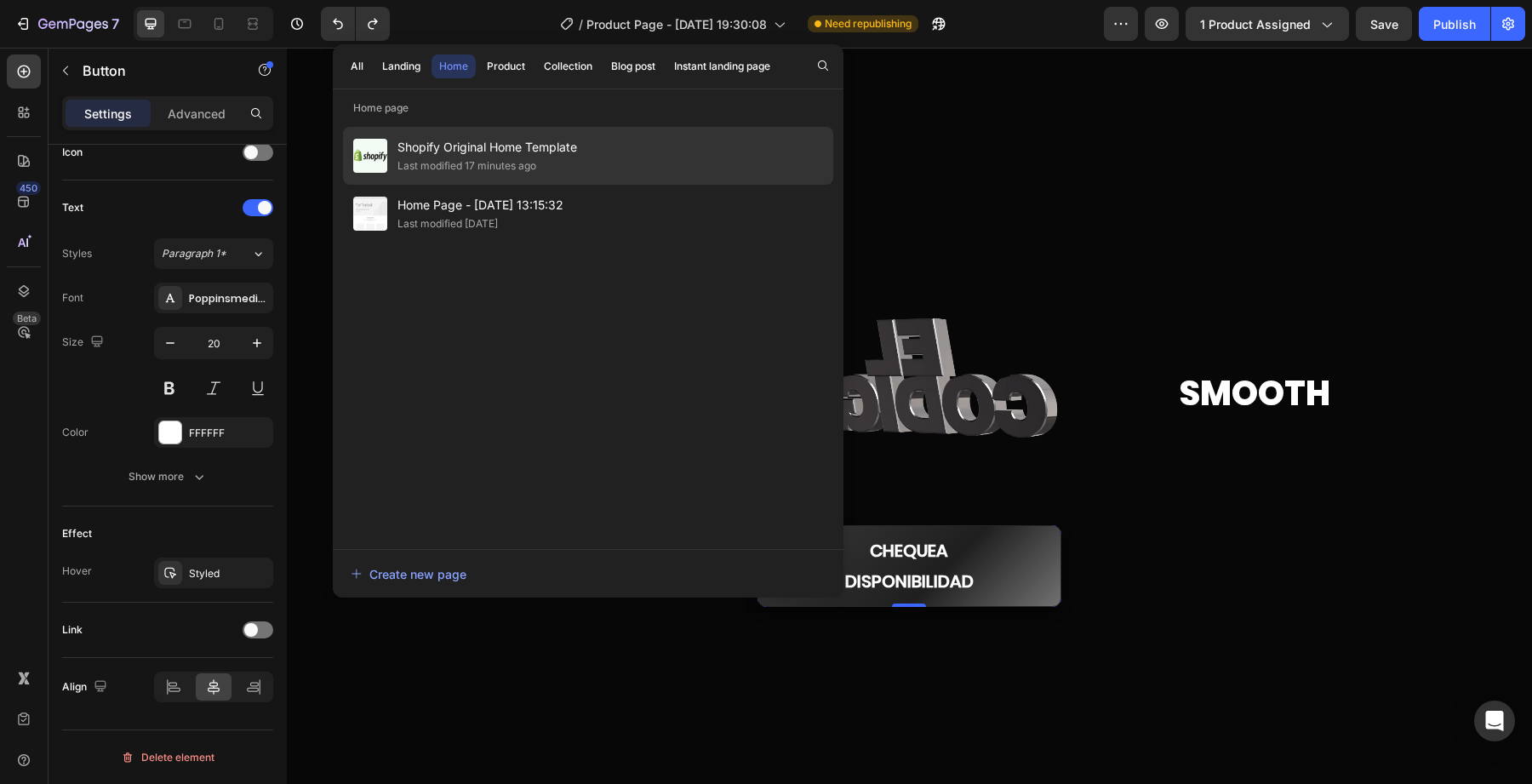
click at [452, 149] on span "Shopify Original Home Template" at bounding box center [487, 147] width 180 height 20
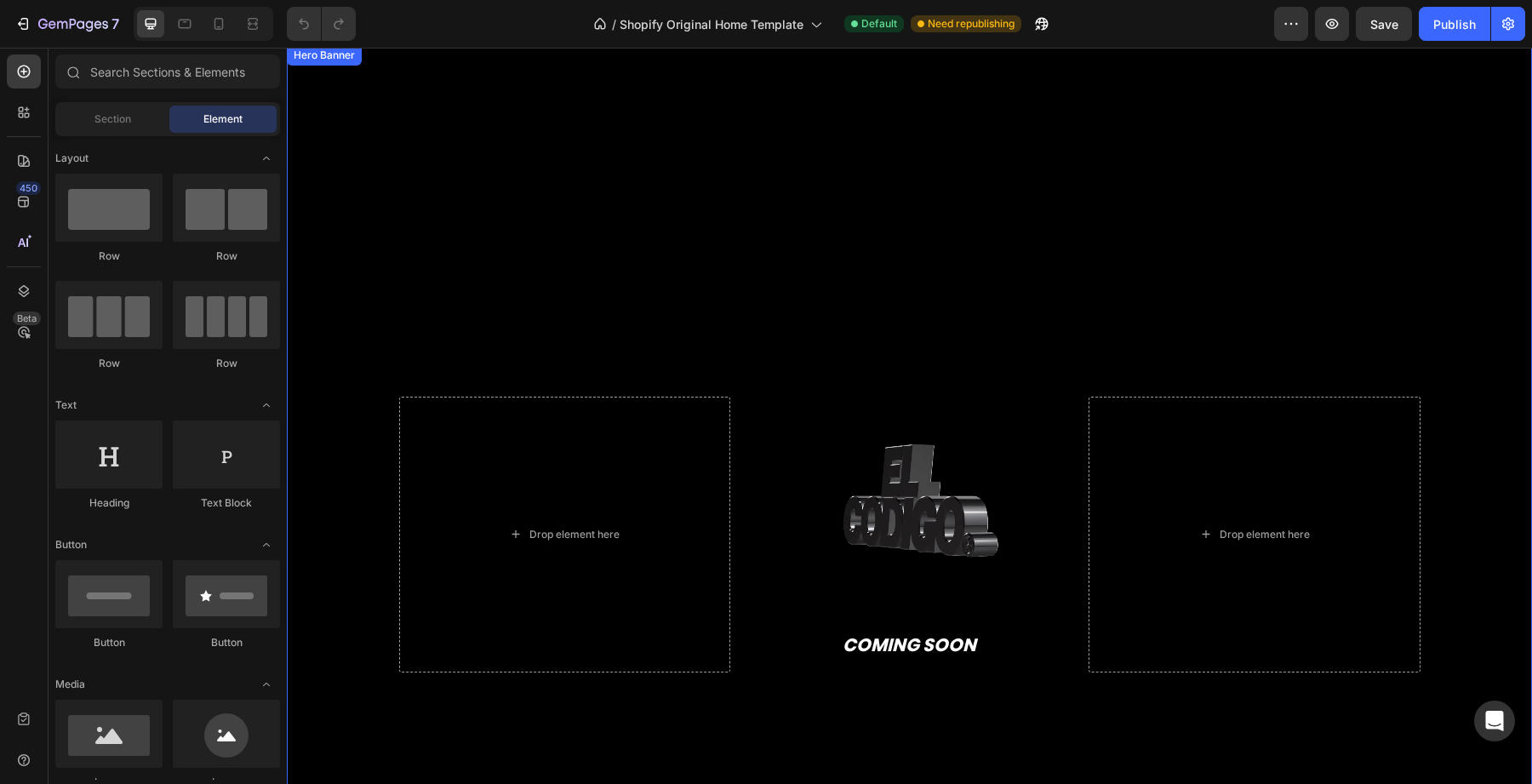
scroll to position [49, 0]
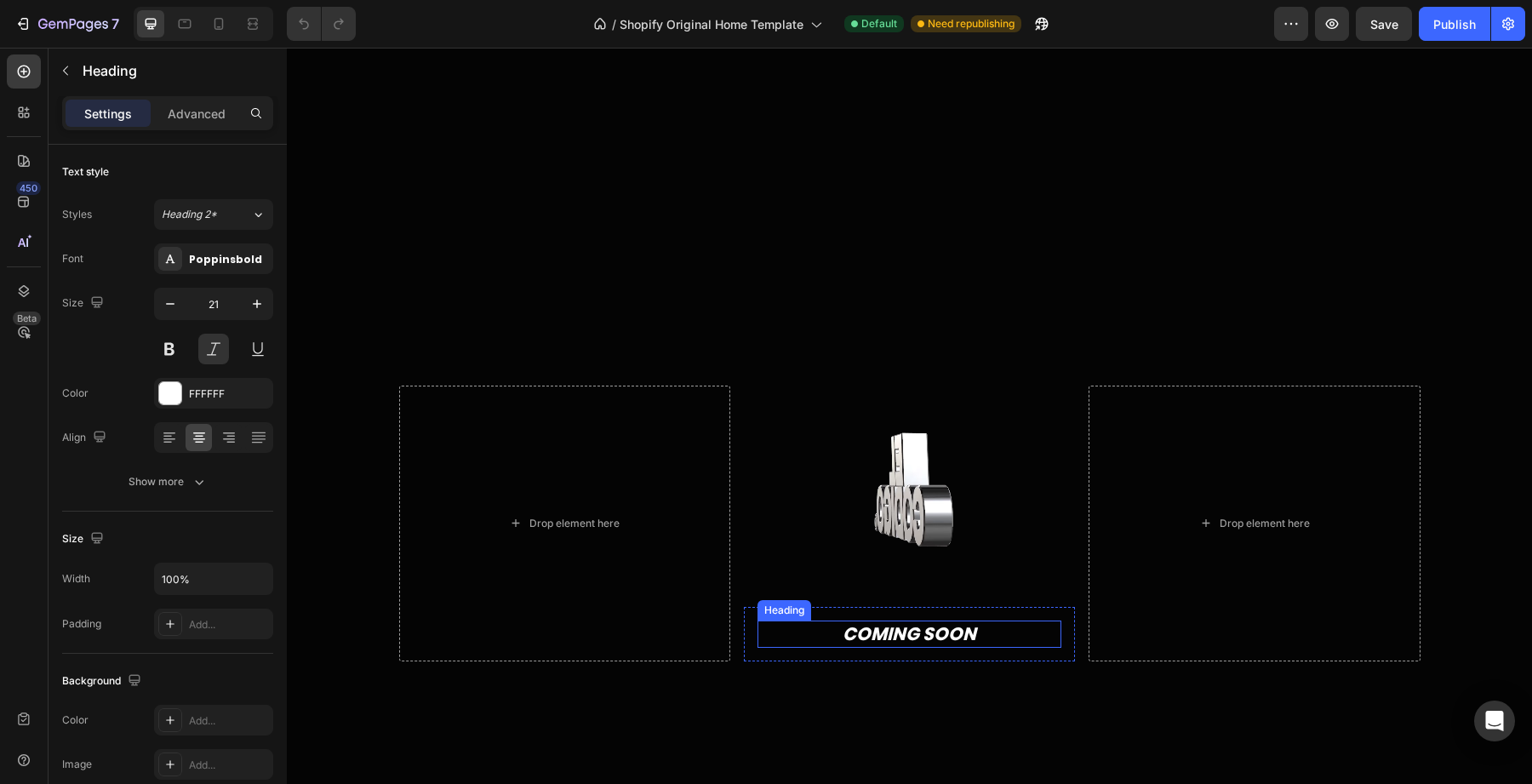
click at [946, 627] on h2 "COMING SOON" at bounding box center [909, 633] width 304 height 27
click at [985, 633] on h2 "COMING SOON" at bounding box center [909, 633] width 304 height 27
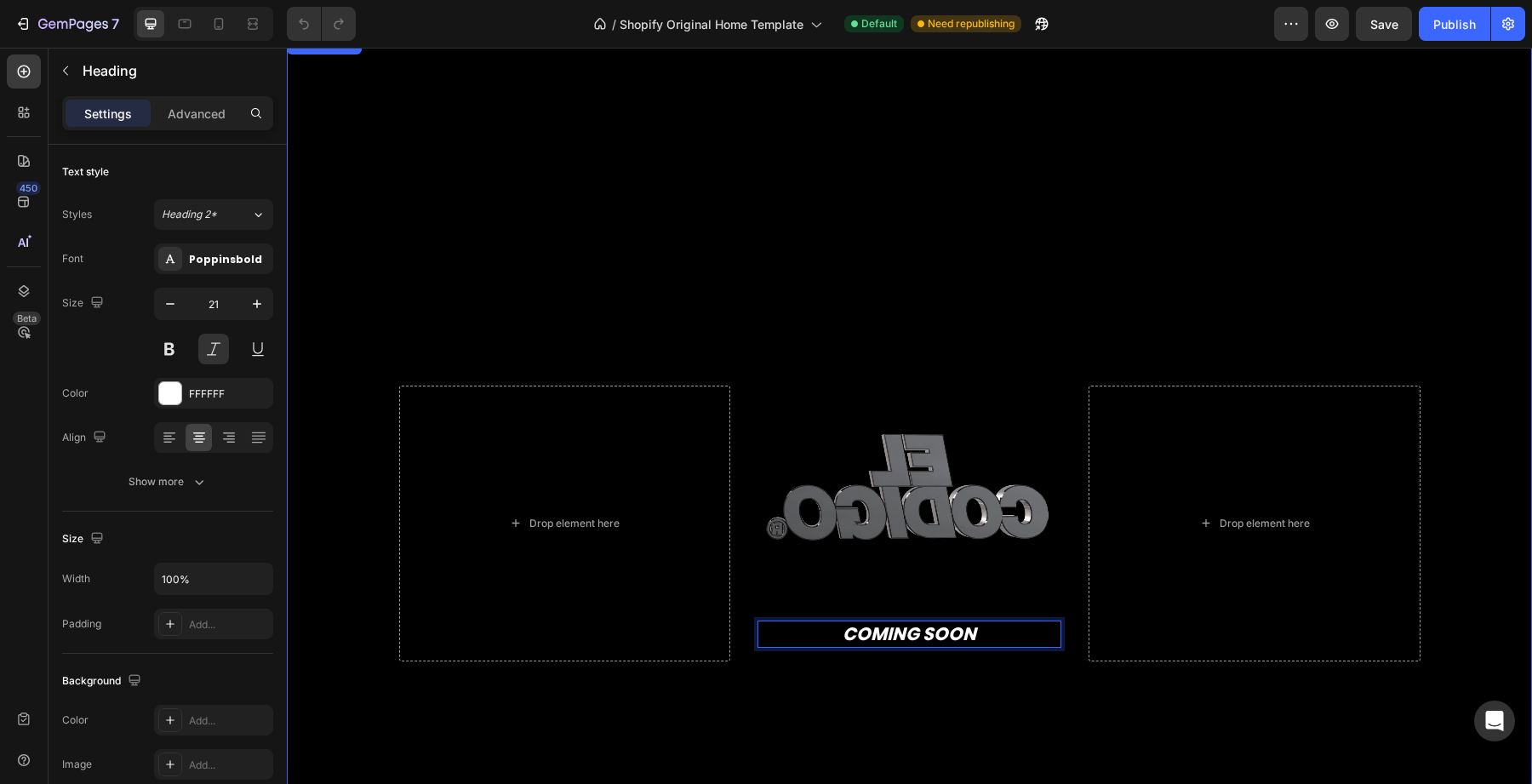
scroll to position [0, 0]
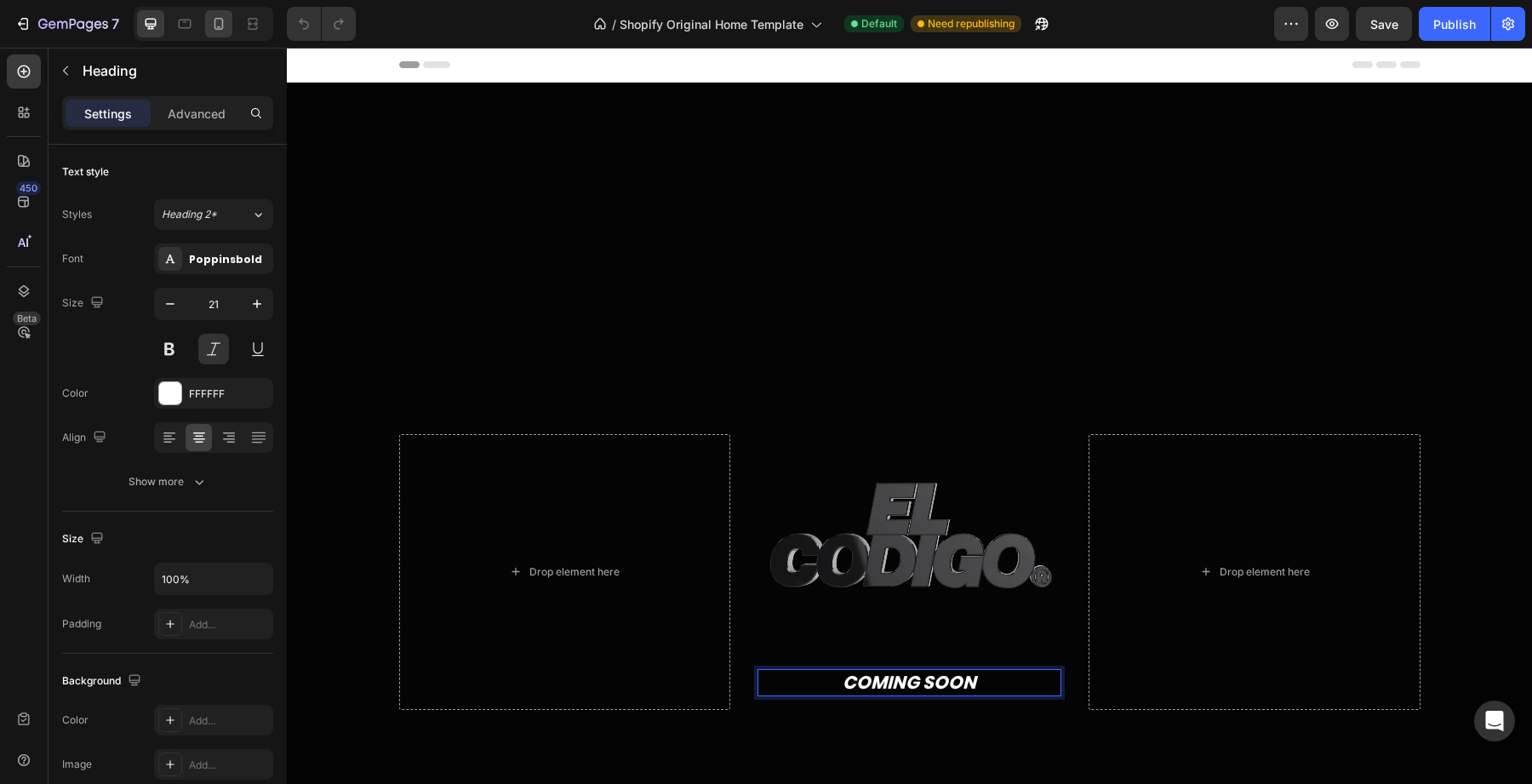
click at [212, 10] on div at bounding box center [218, 23] width 27 height 27
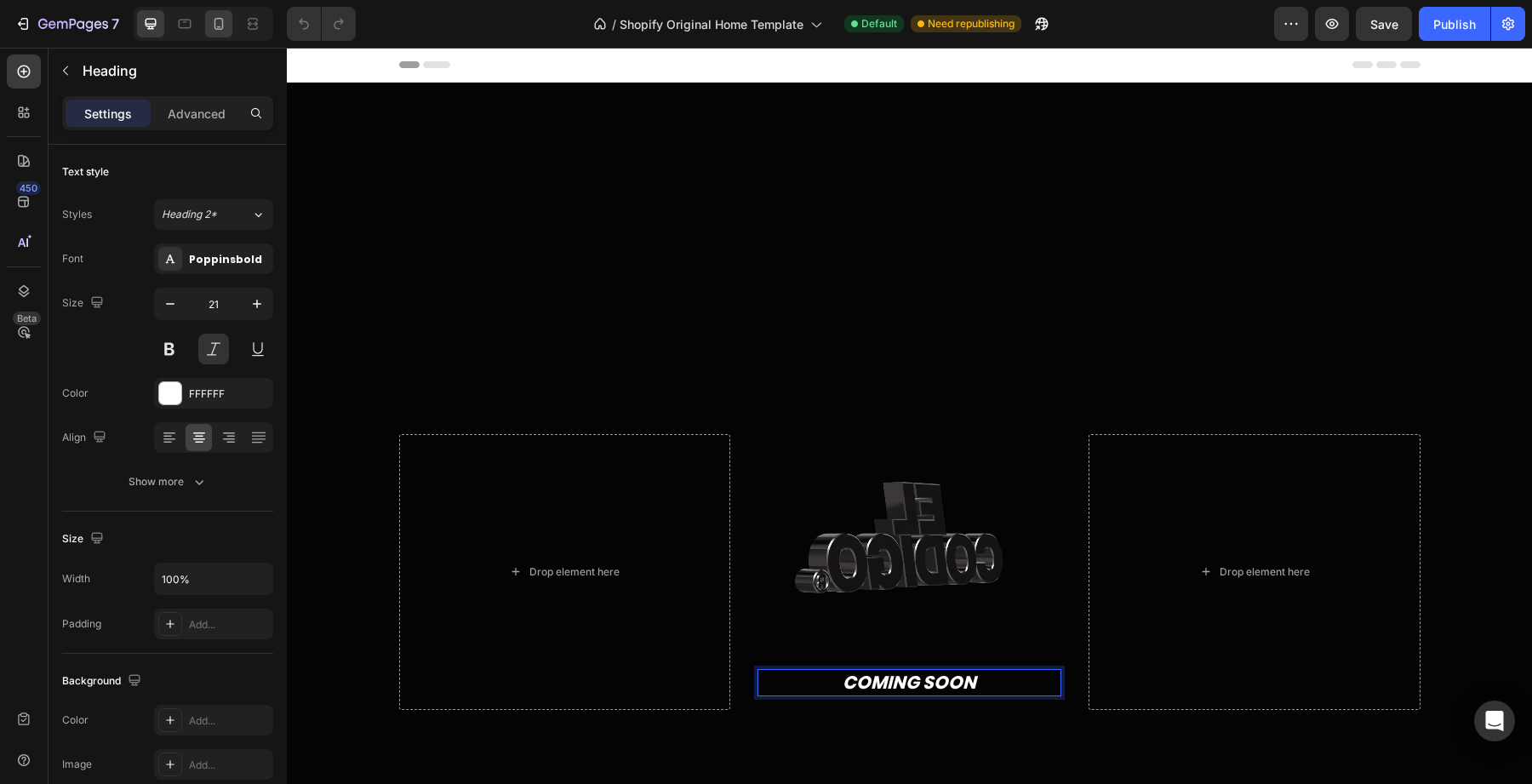
type input "41"
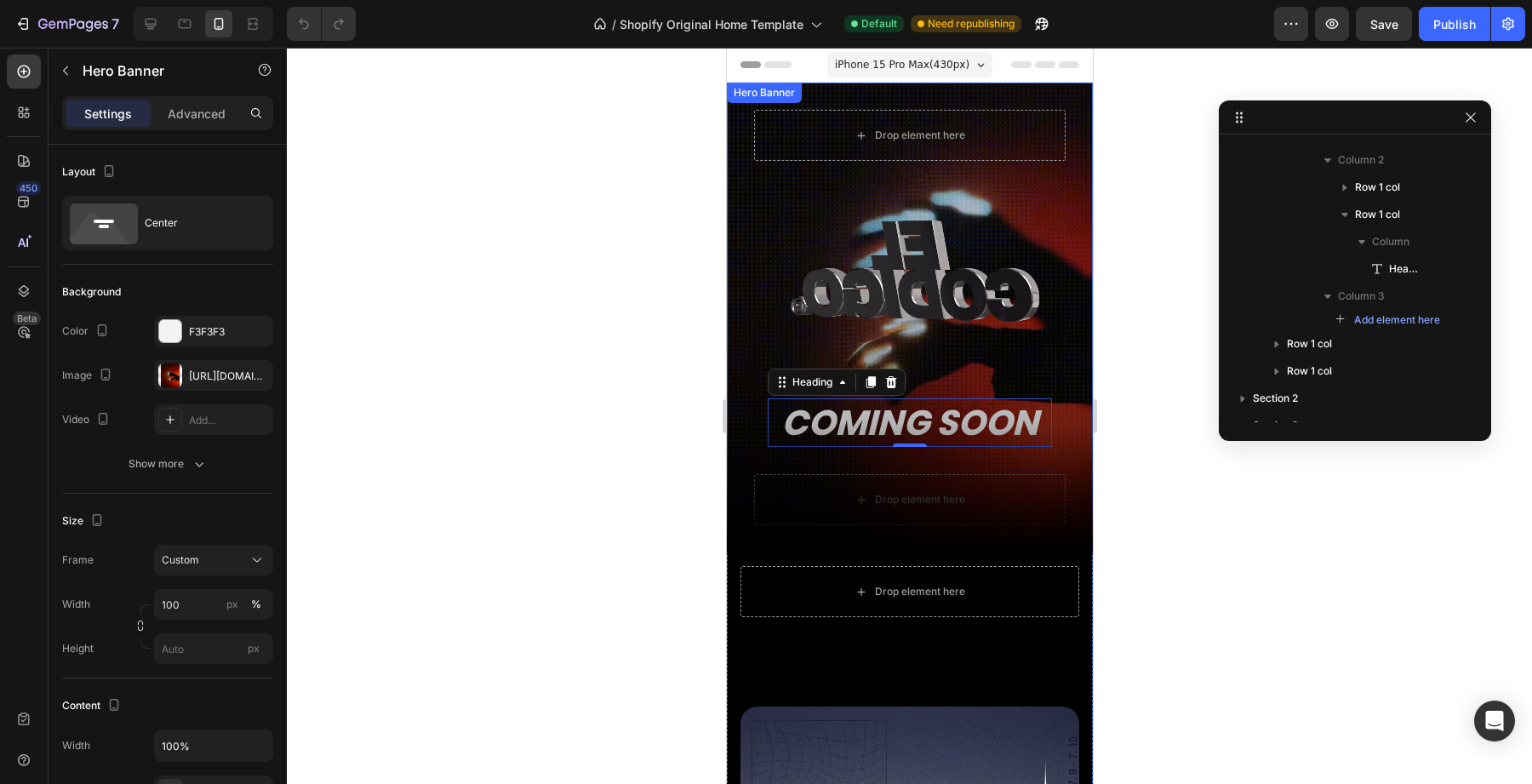
click at [752, 290] on div "Drop element here Custom Code Row COMING SOON Heading 0 Row Drop element here R…" at bounding box center [909, 317] width 366 height 470
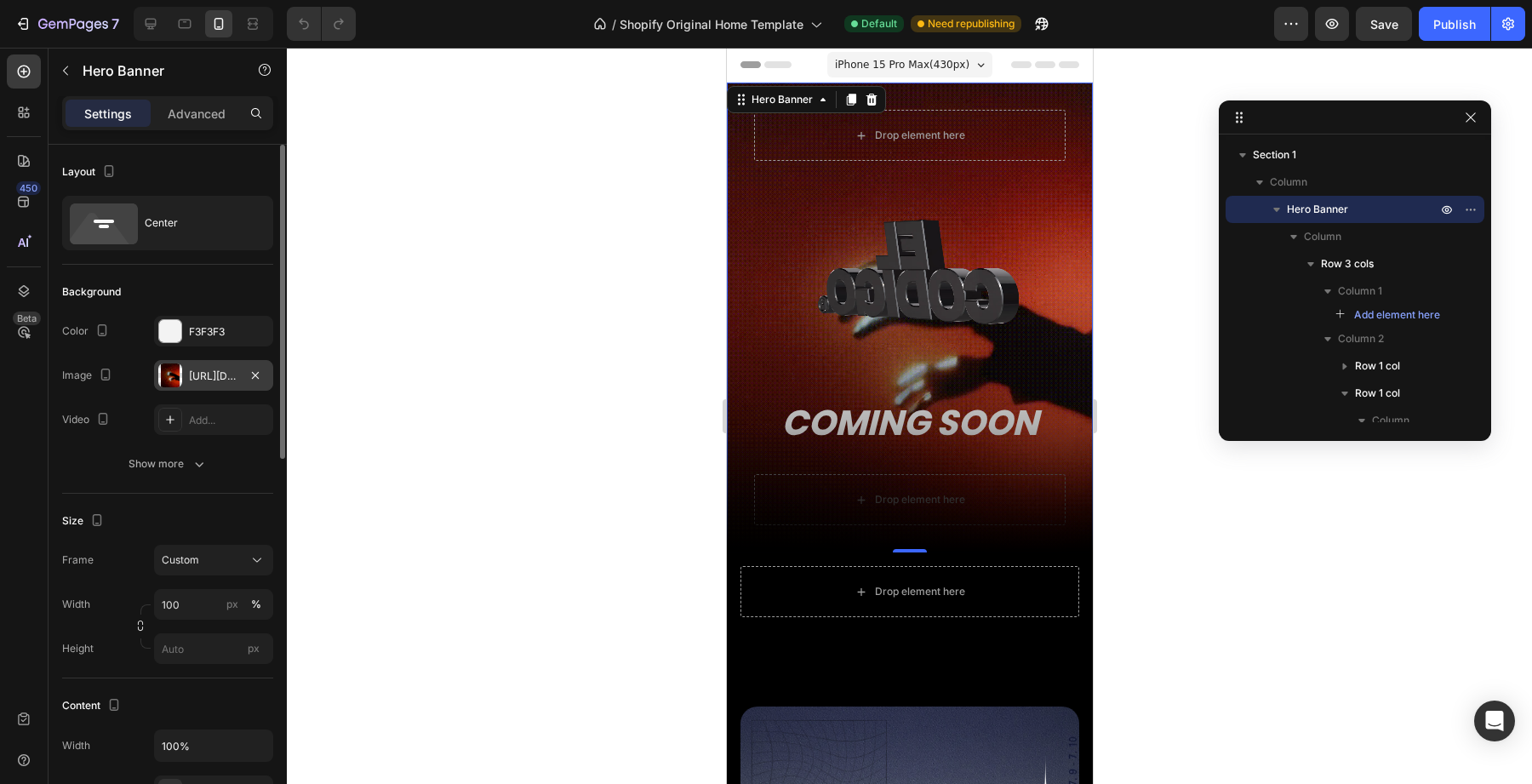
click at [201, 376] on div "https://cdn.shopify.com/s/files/1/0707/3228/4092/files/gempages_576749552749511…" at bounding box center [213, 376] width 49 height 16
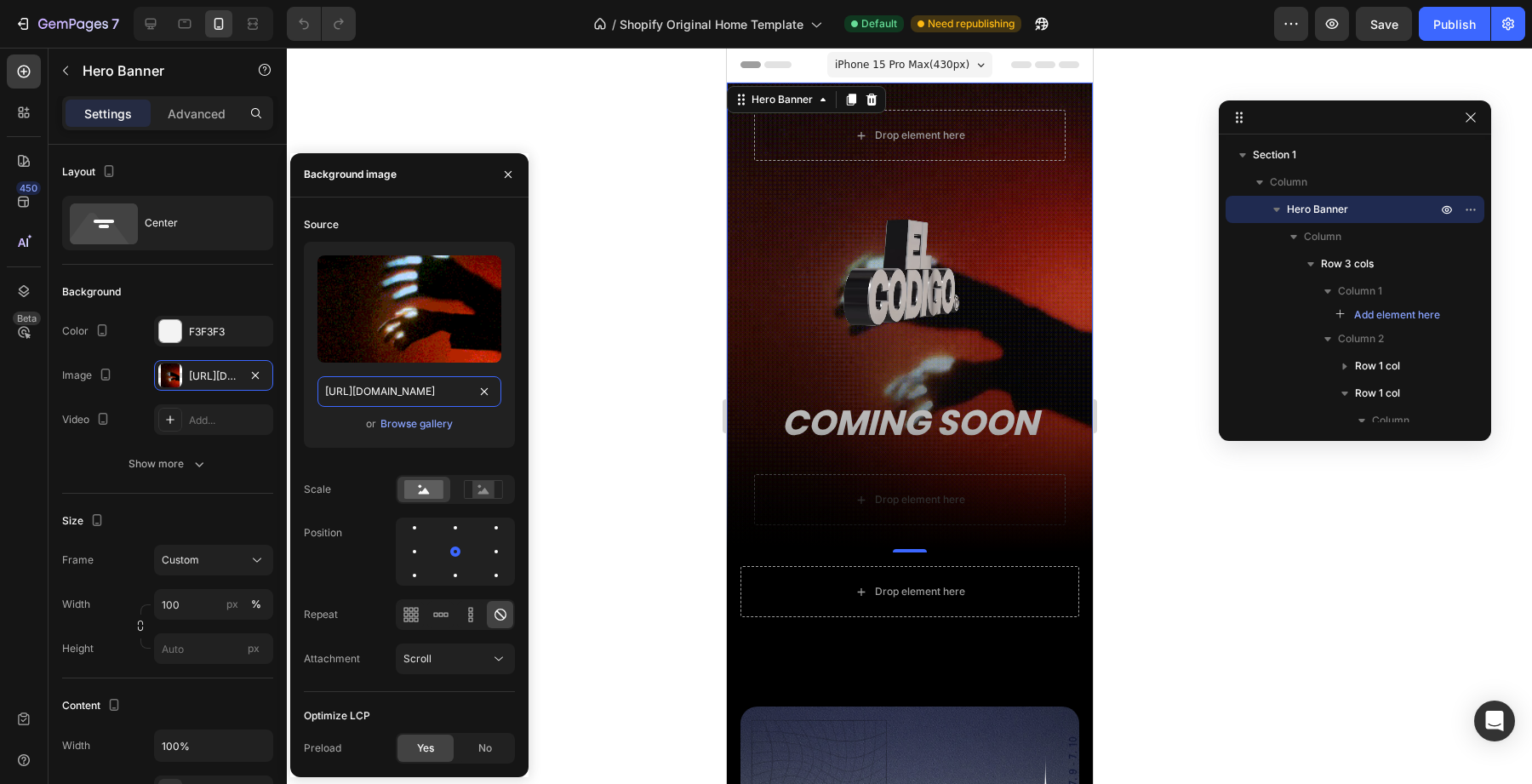
click at [354, 384] on input "https://cdn.shopify.com/s/files/1/0707/3228/4092/files/gempages_576749552749511…" at bounding box center [409, 391] width 184 height 30
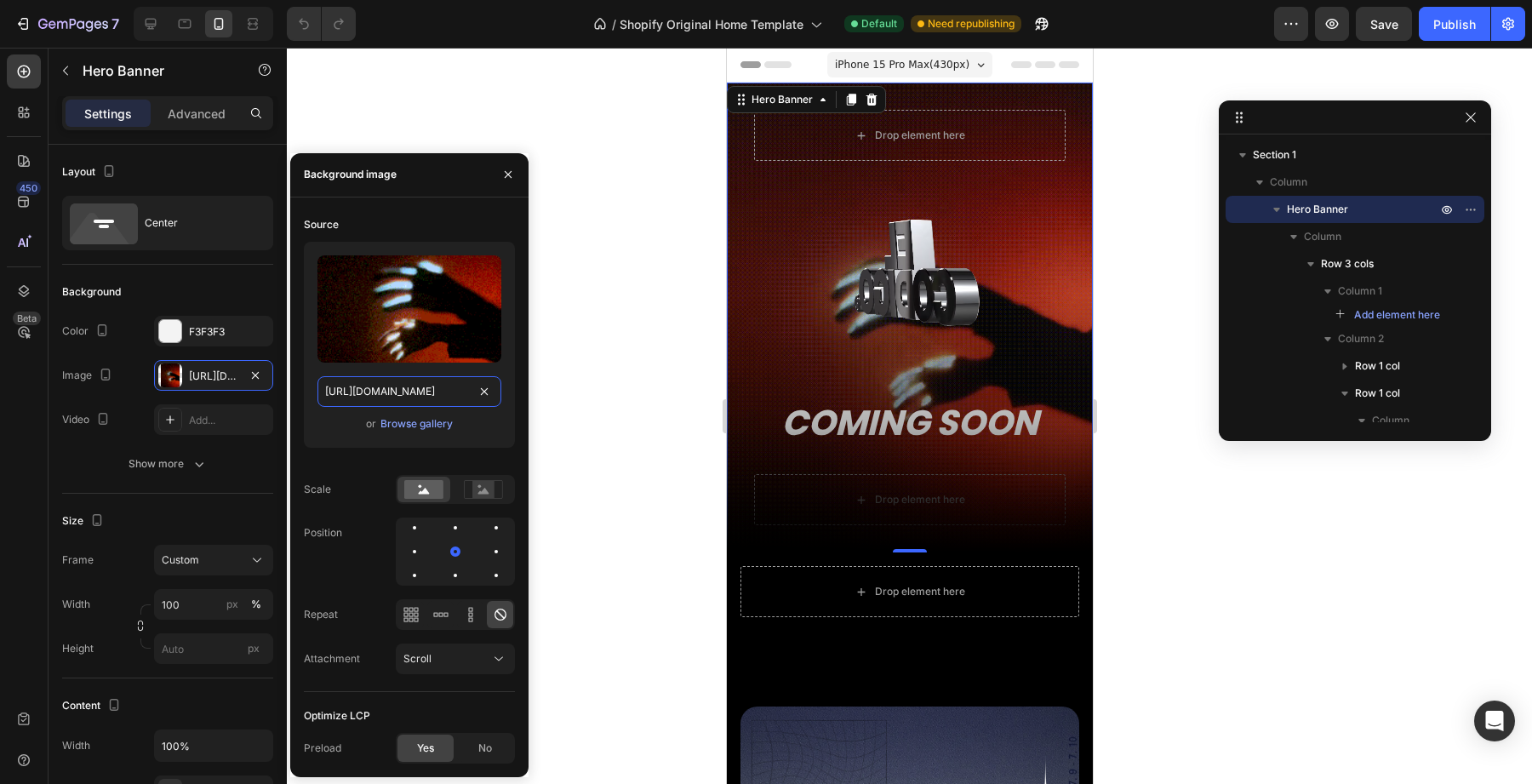
click at [354, 384] on input "https://cdn.shopify.com/s/files/1/0707/3228/4092/files/gempages_576749552749511…" at bounding box center [409, 391] width 184 height 30
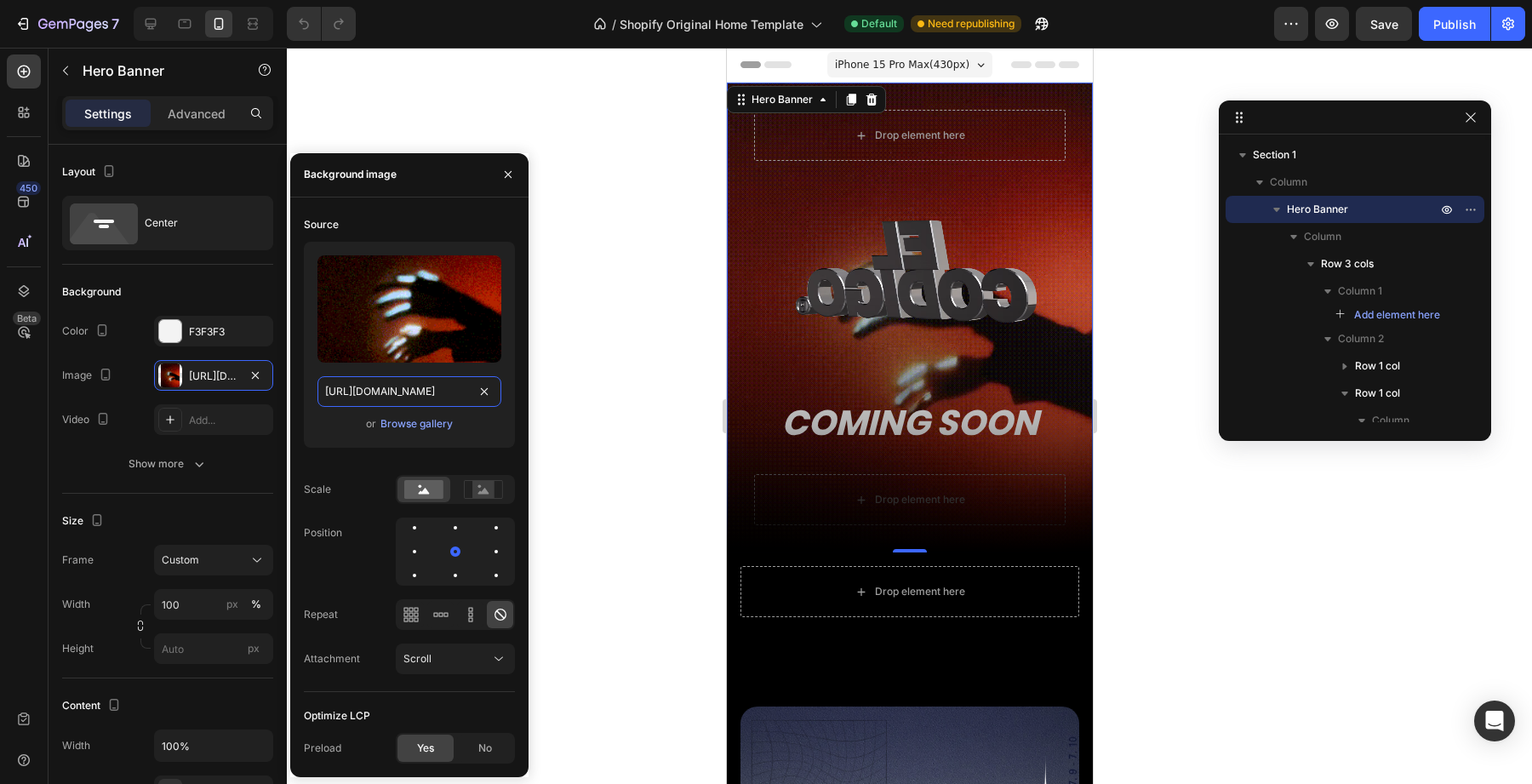
click at [354, 384] on input "https://cdn.shopify.com/s/files/1/0707/3228/4092/files/gempages_576749552749511…" at bounding box center [409, 391] width 184 height 30
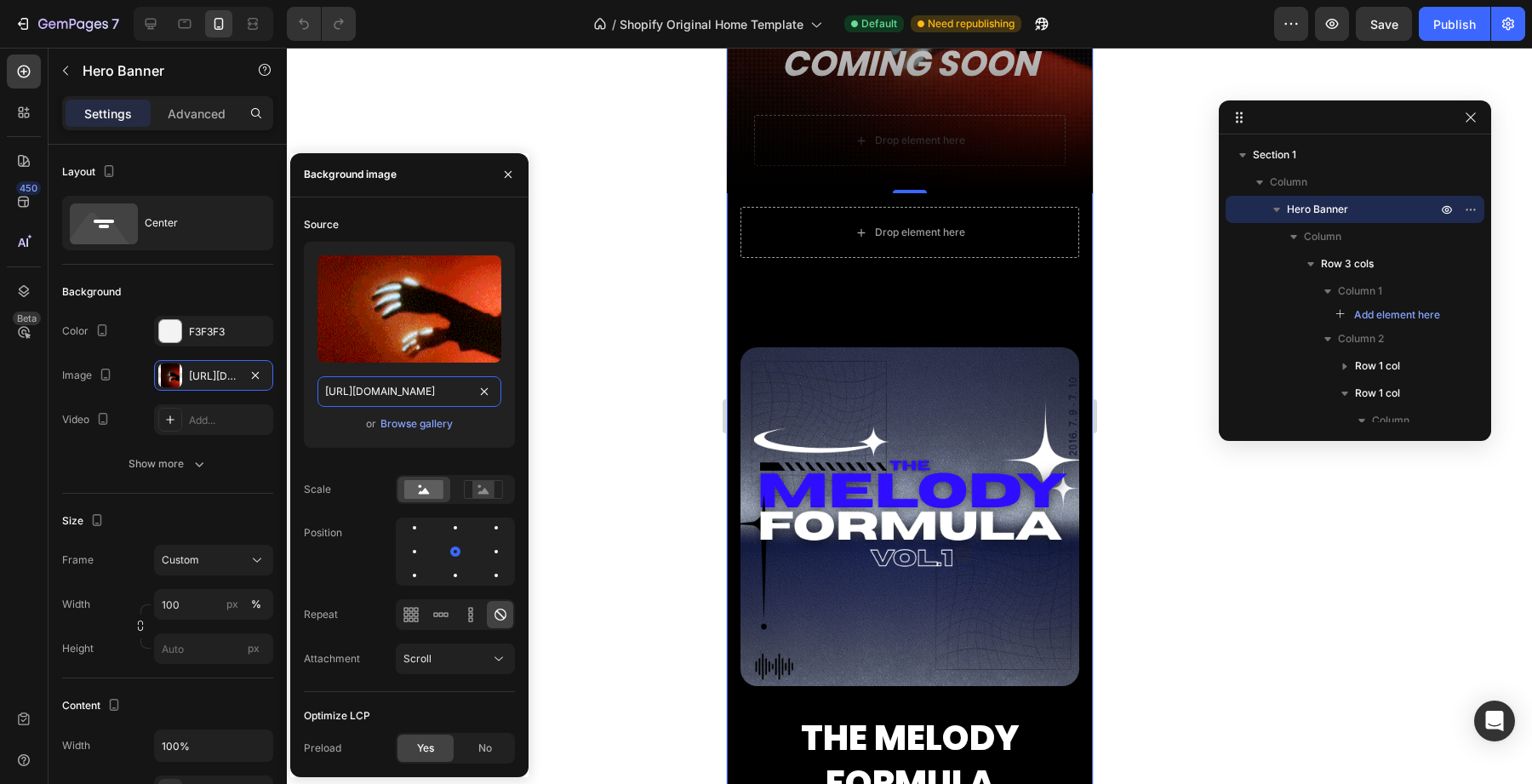
scroll to position [148, 0]
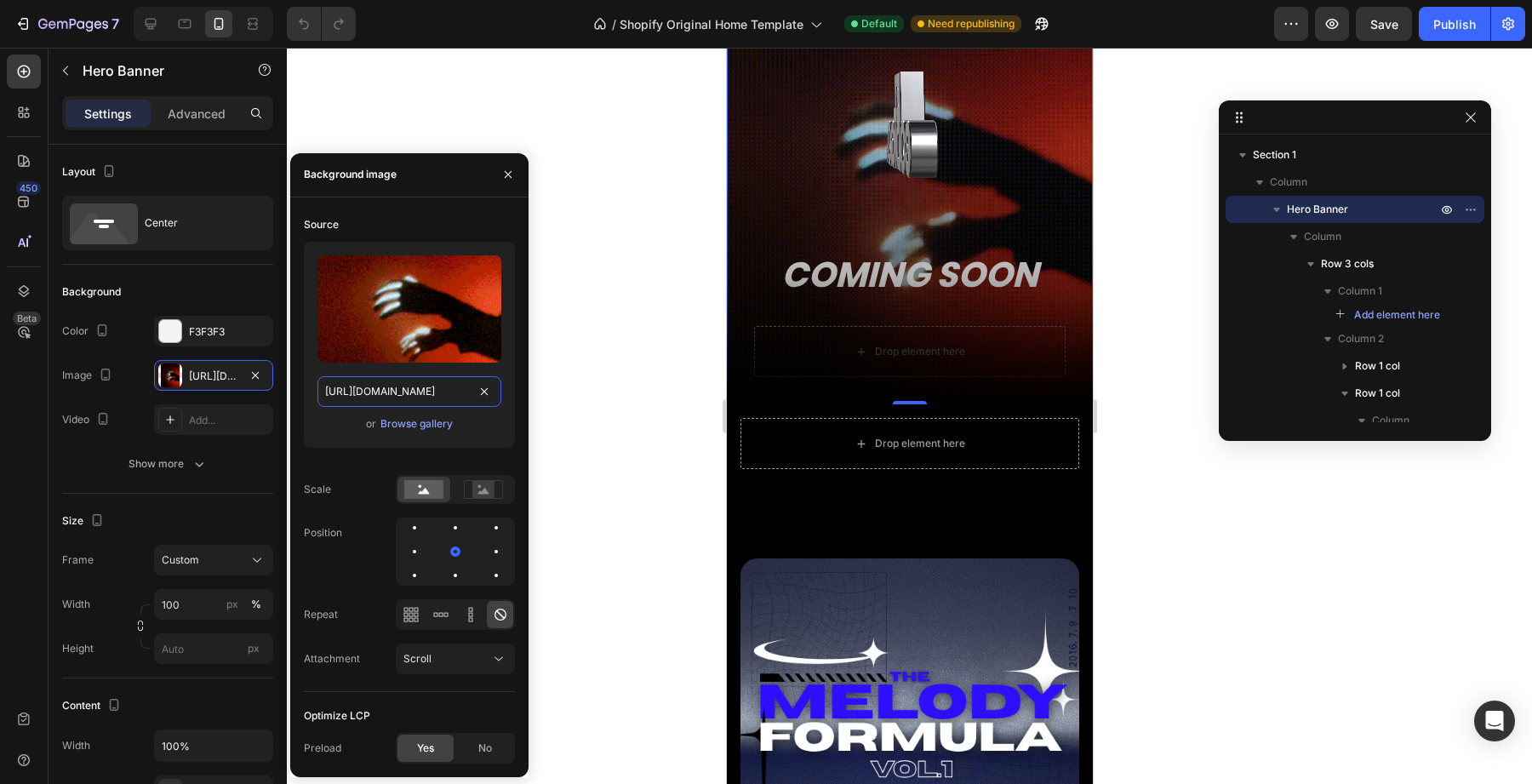
click at [393, 396] on input "https://cdn.shopify.com/s/files/1/0707/3228/4092/files/gempages_576749552749511…" at bounding box center [409, 391] width 184 height 30
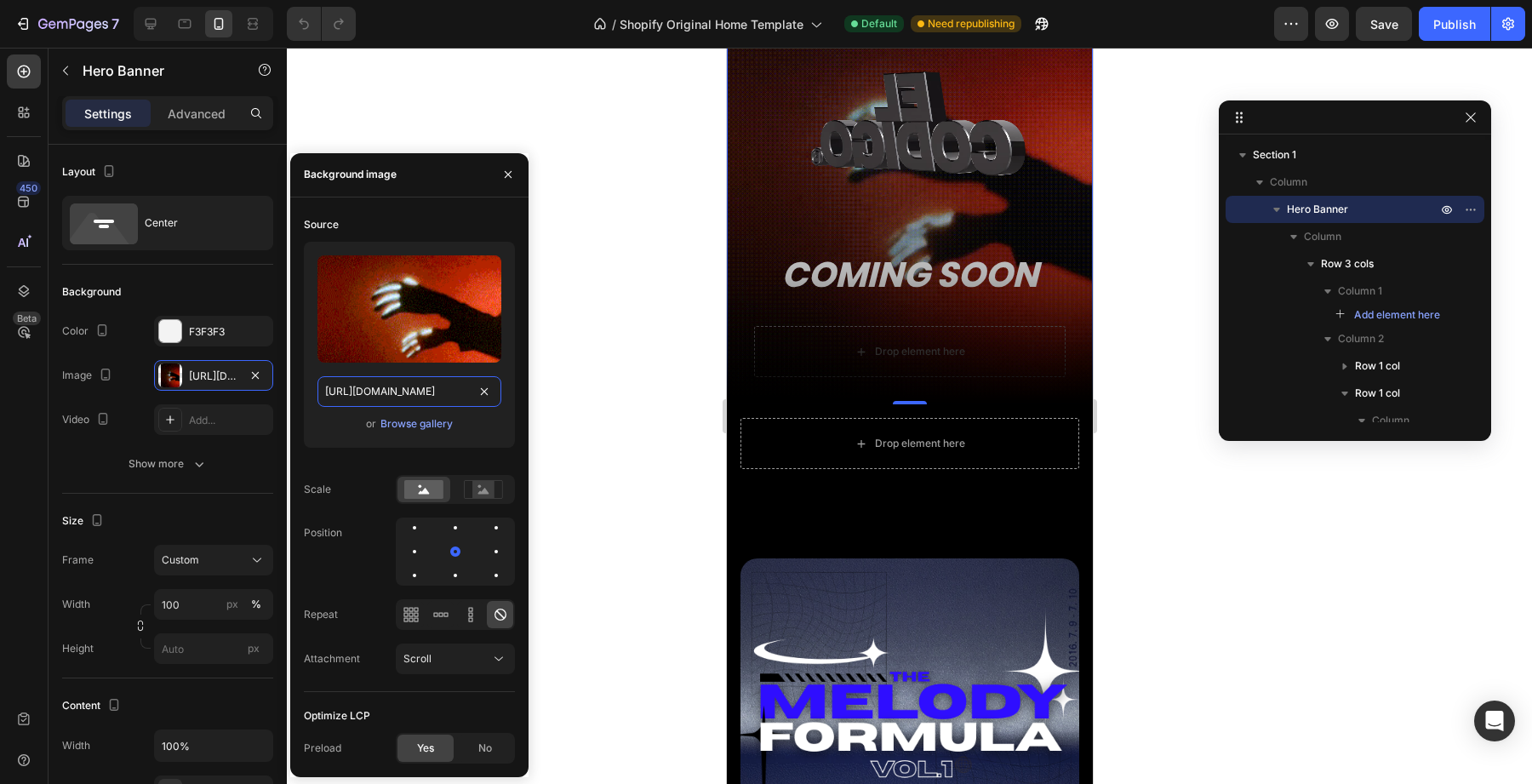
click at [393, 396] on input "https://cdn.shopify.com/s/files/1/0707/3228/4092/files/gempages_576749552749511…" at bounding box center [409, 391] width 184 height 30
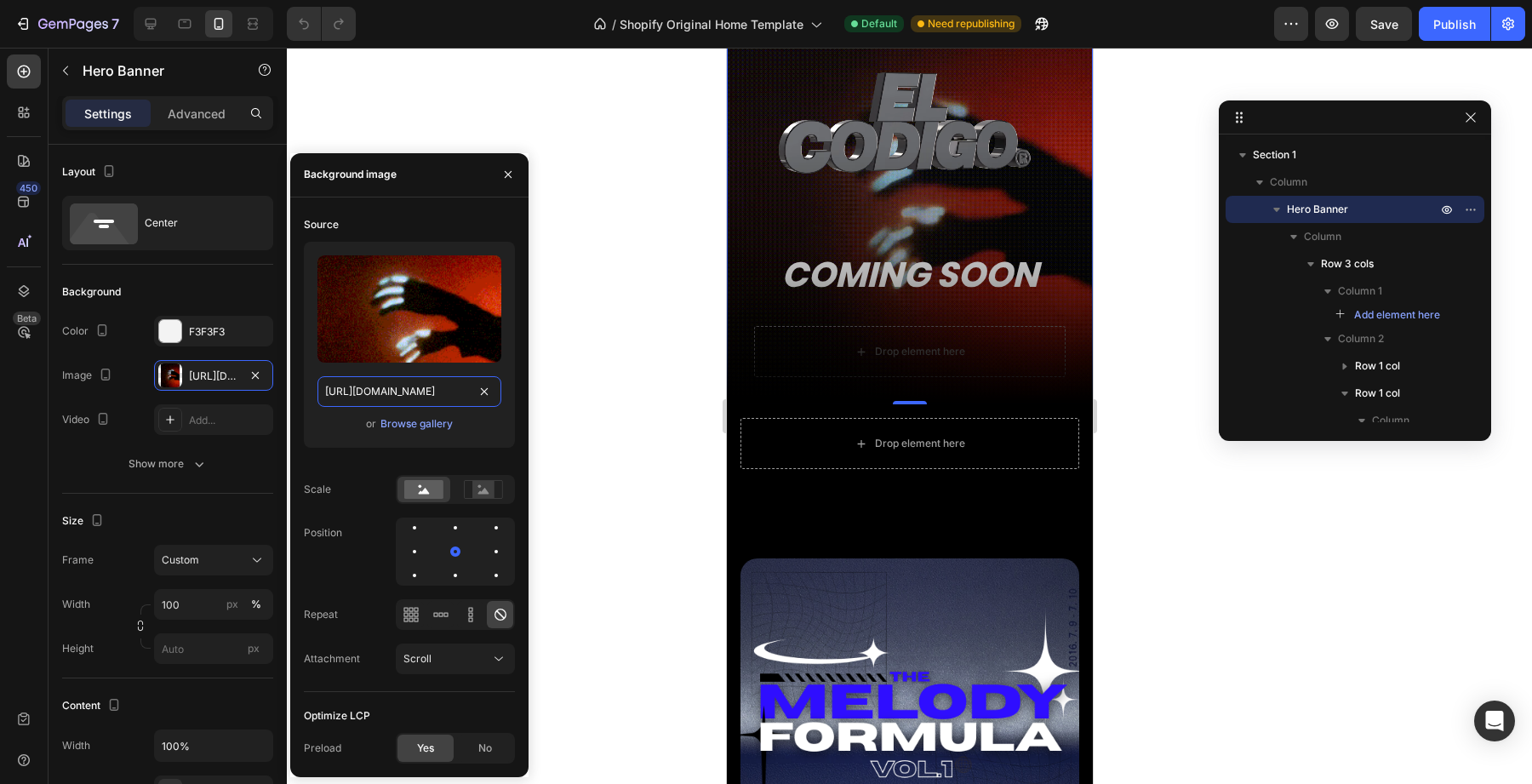
paste input "https://cdn.shopify.com/videos/c/o/v/46f16e9209354df1bb24ec5605d34ec0.mp4"
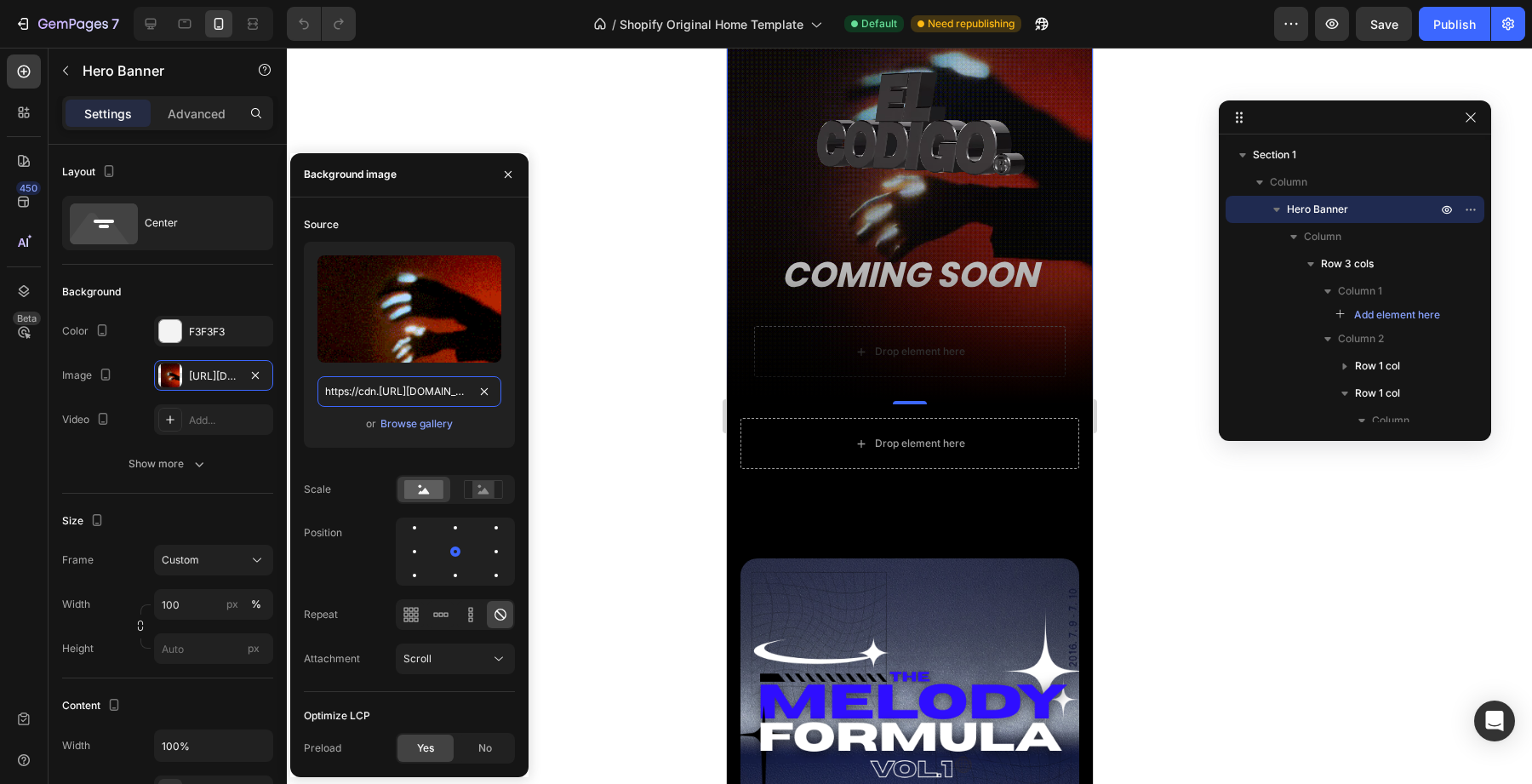
scroll to position [0, 312]
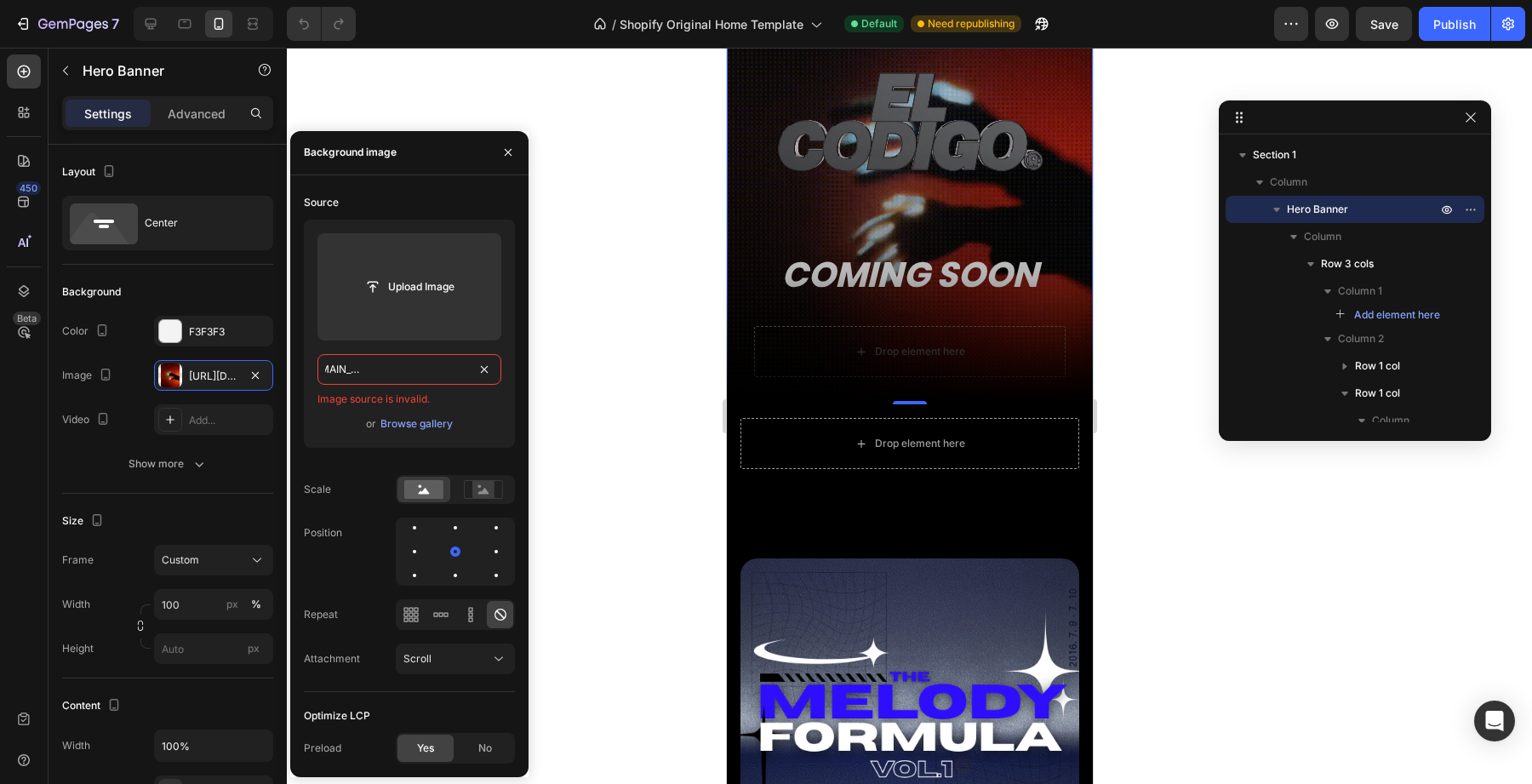
click at [447, 377] on input "https://cdn.https://cdn.shopify.com/videos/c/o/v/46f16e9209354df1bb24ec5605d34e…" at bounding box center [409, 368] width 184 height 30
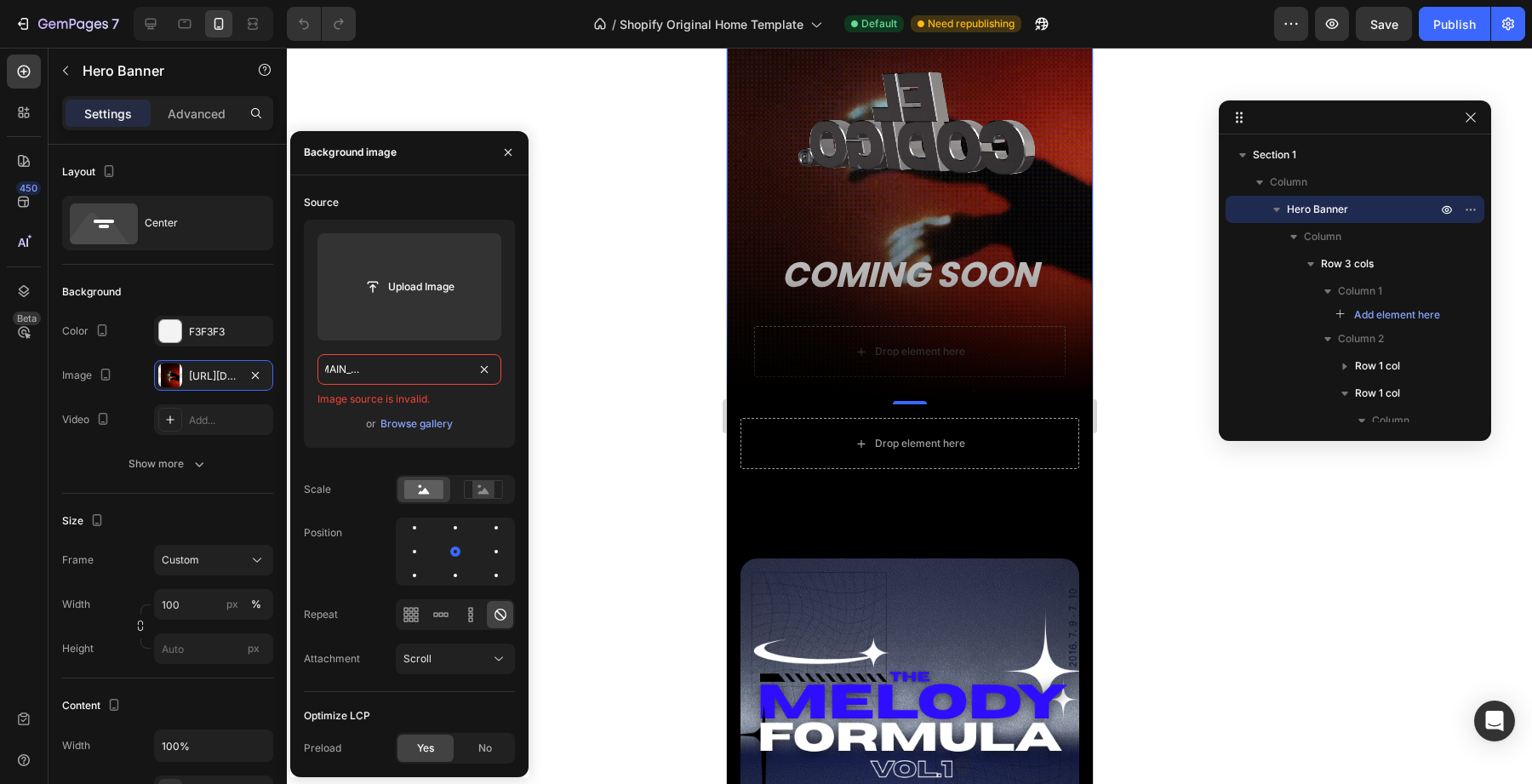
type input "https://cdn.https://cdn.shopify.com/videos/c/o/v/46f16e9209354df1bb24ec5605d34e…"
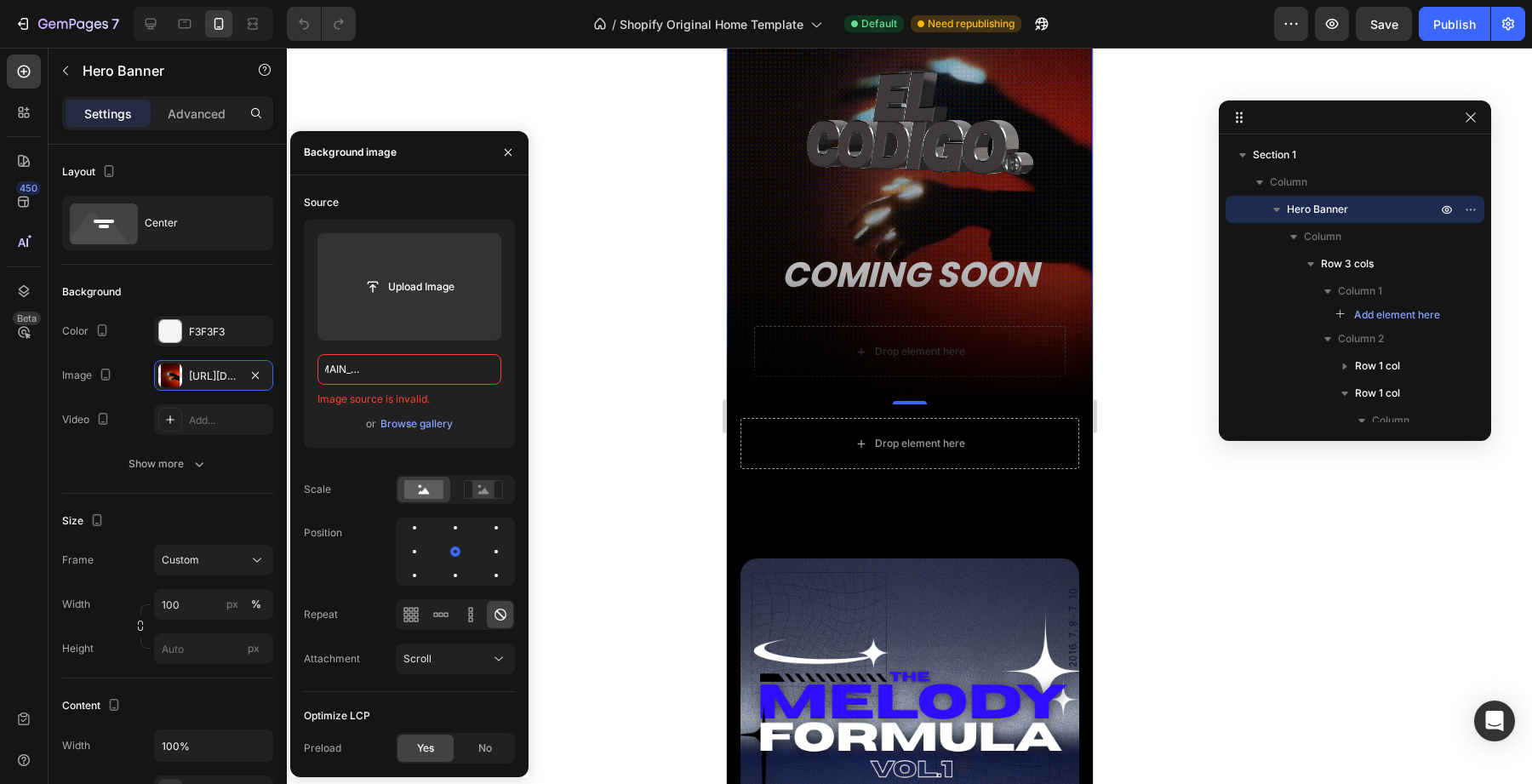
click at [462, 424] on div "or Browse gallery" at bounding box center [409, 424] width 184 height 20
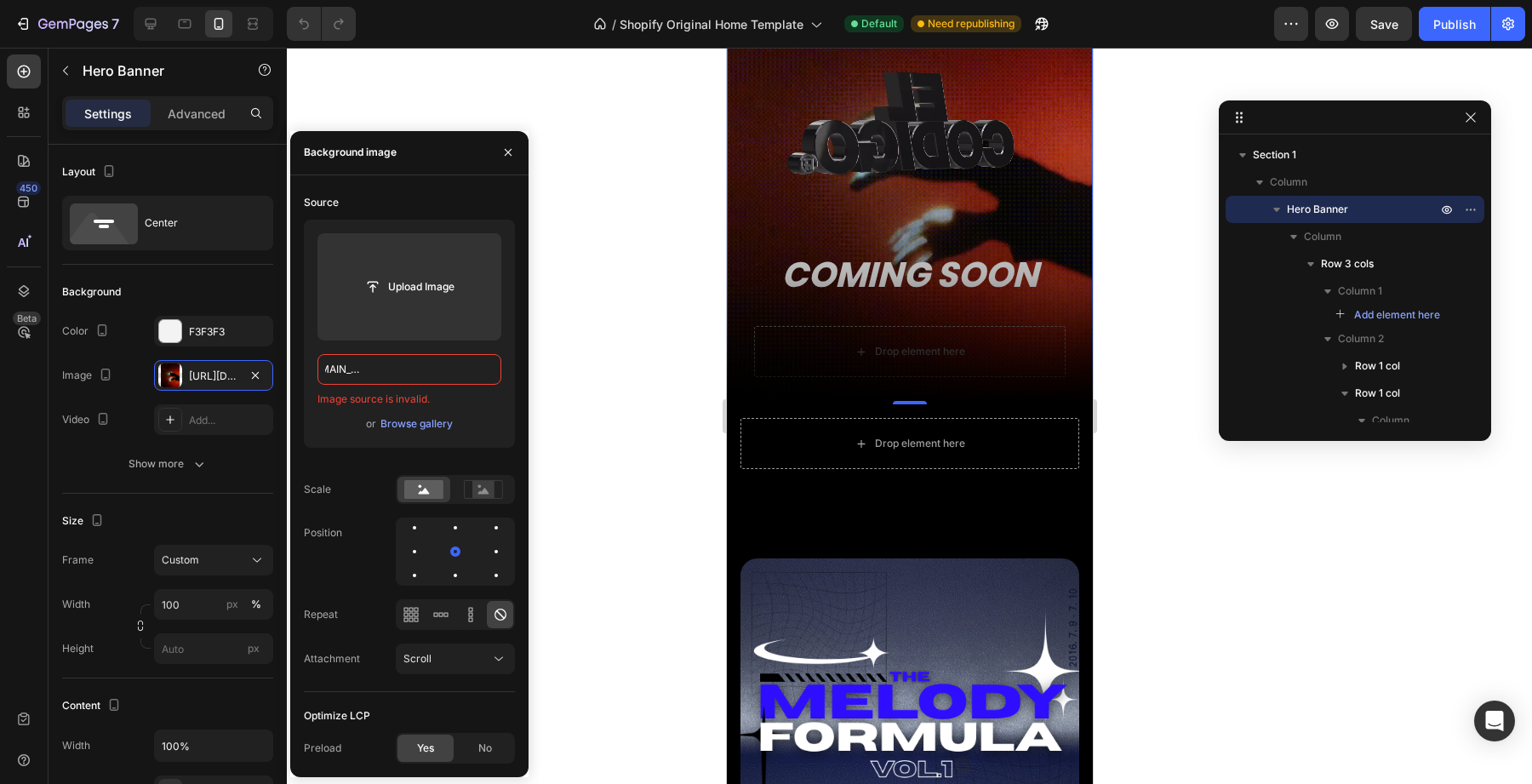
scroll to position [0, 0]
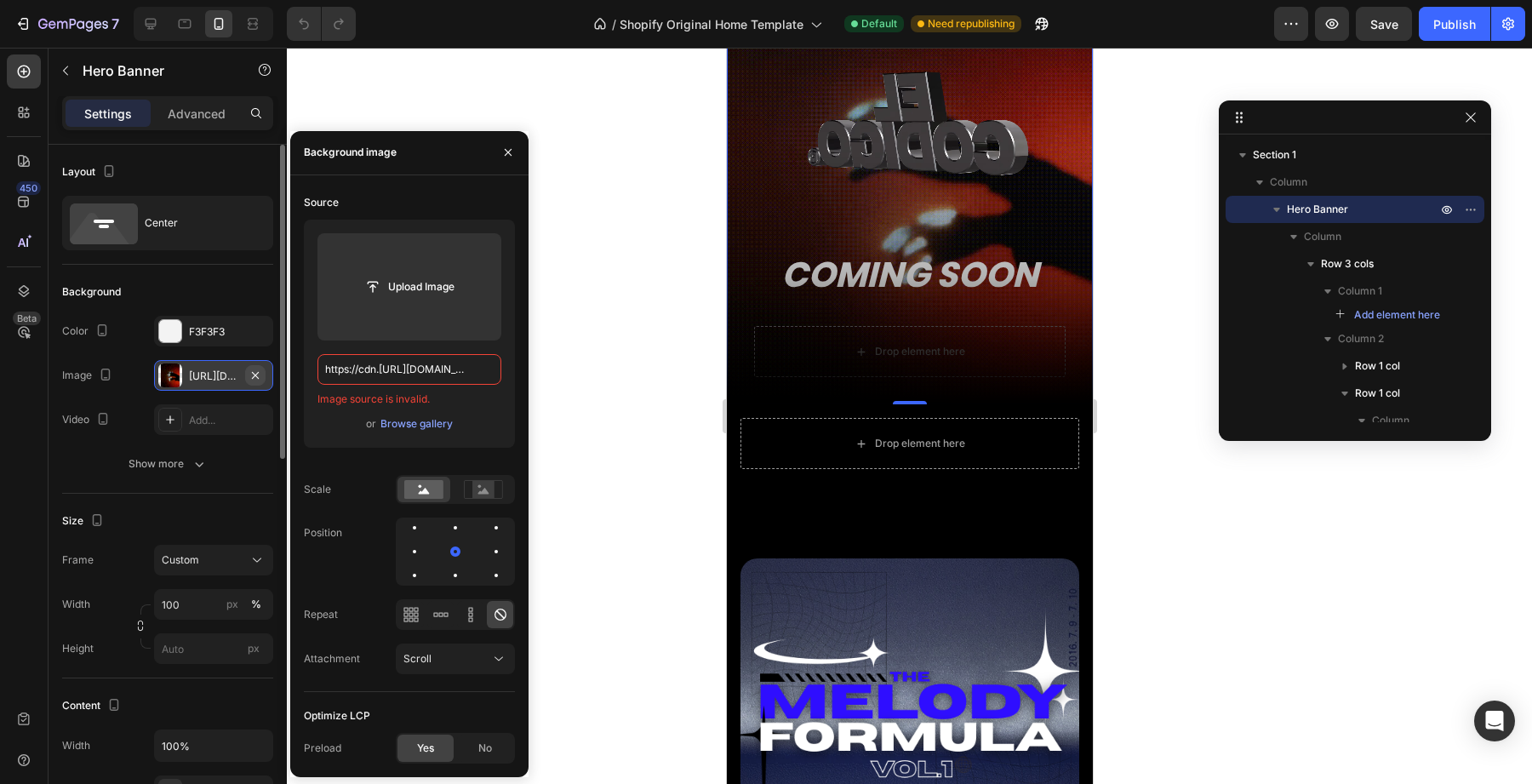
click at [260, 376] on icon "button" at bounding box center [255, 375] width 14 height 14
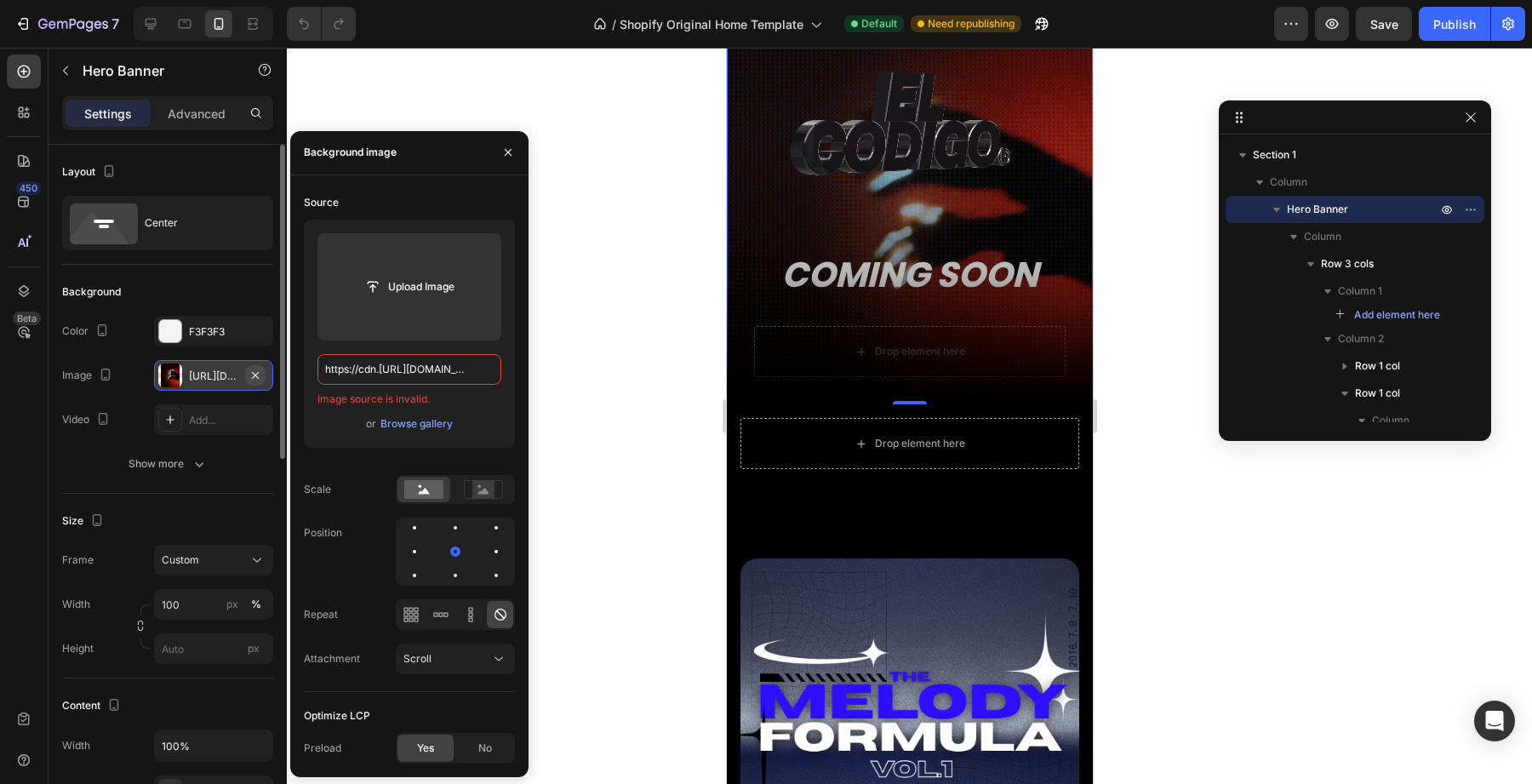
type input "Auto"
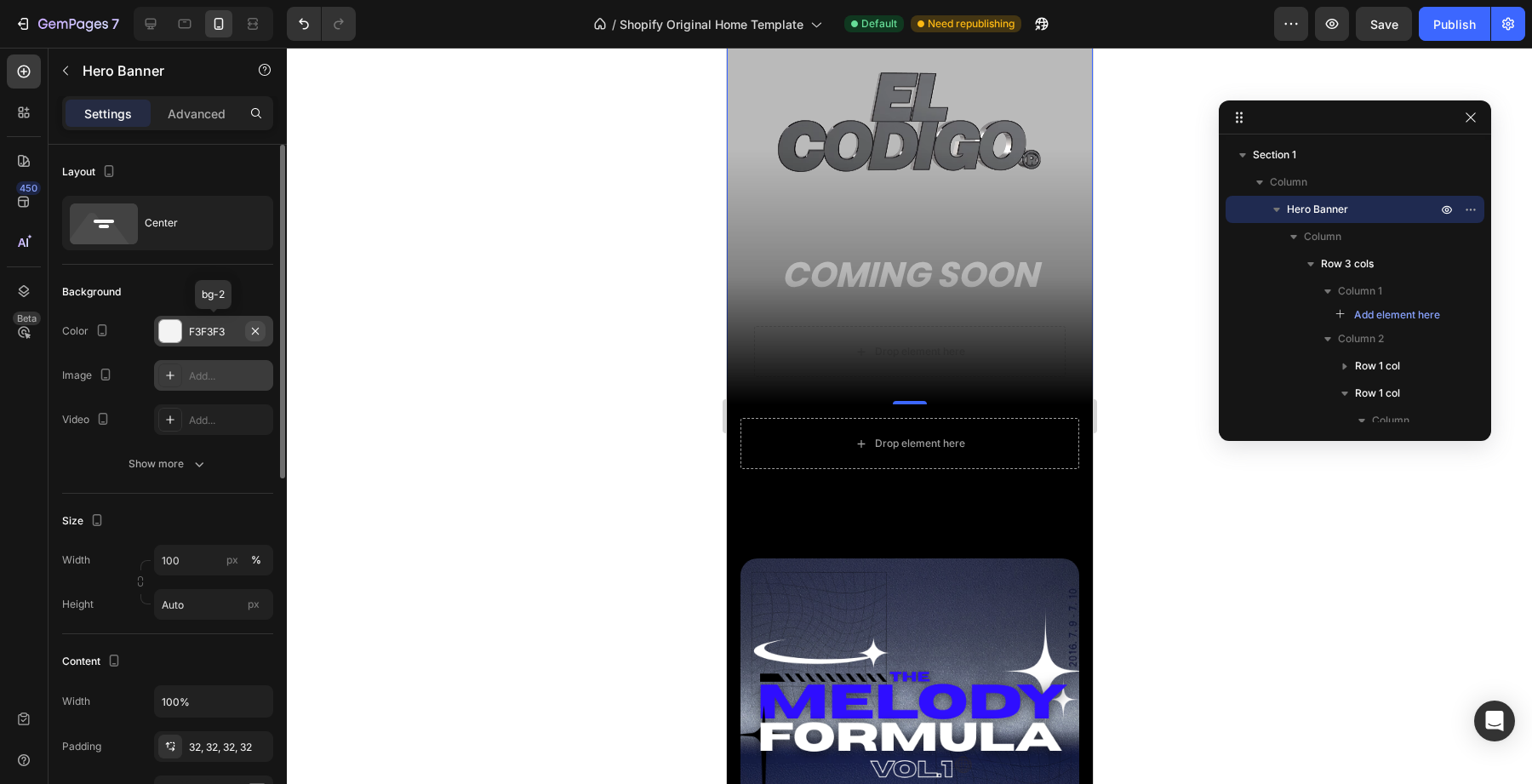
click at [256, 332] on icon "button" at bounding box center [255, 331] width 14 height 14
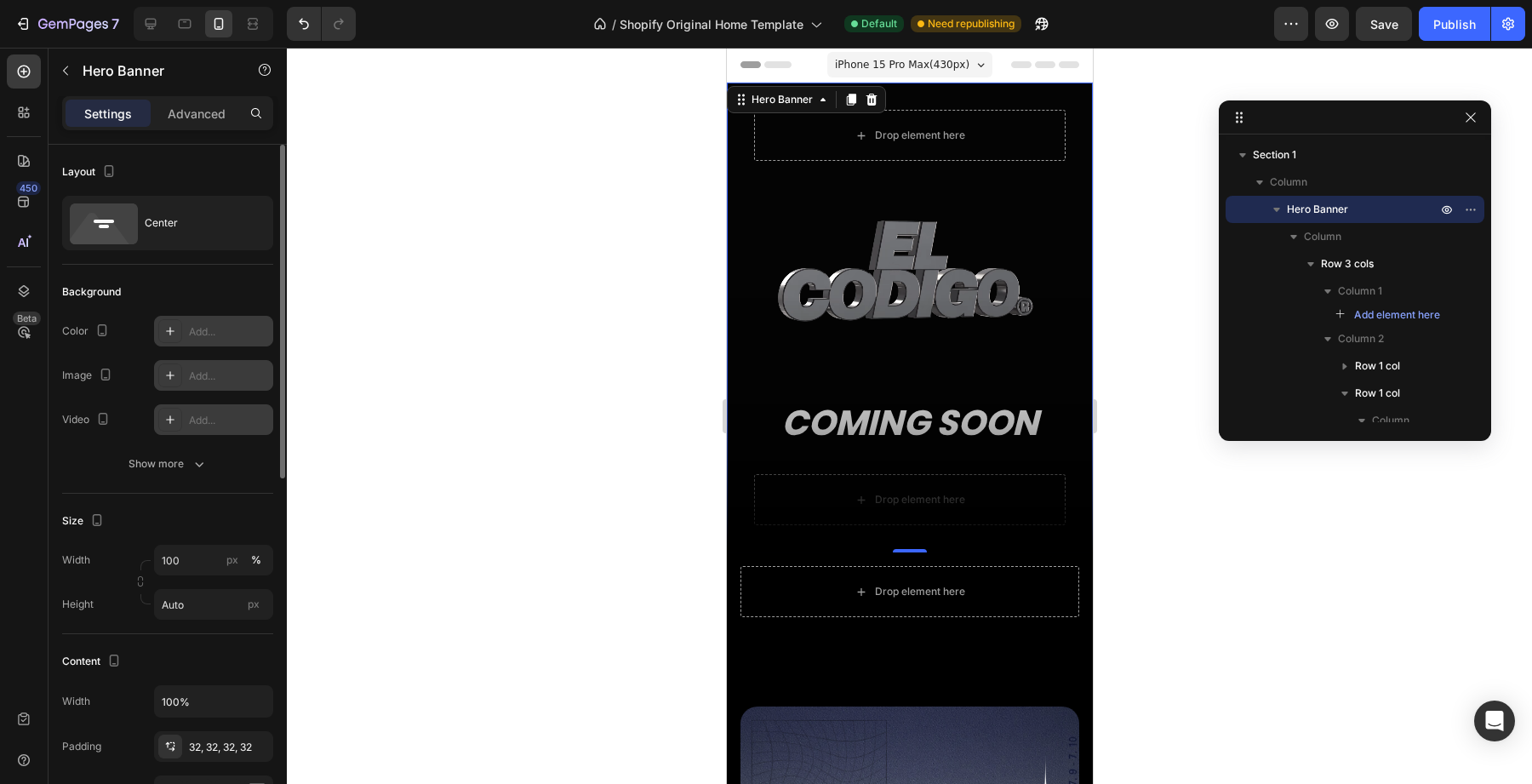
click at [188, 416] on div "Add..." at bounding box center [213, 419] width 119 height 30
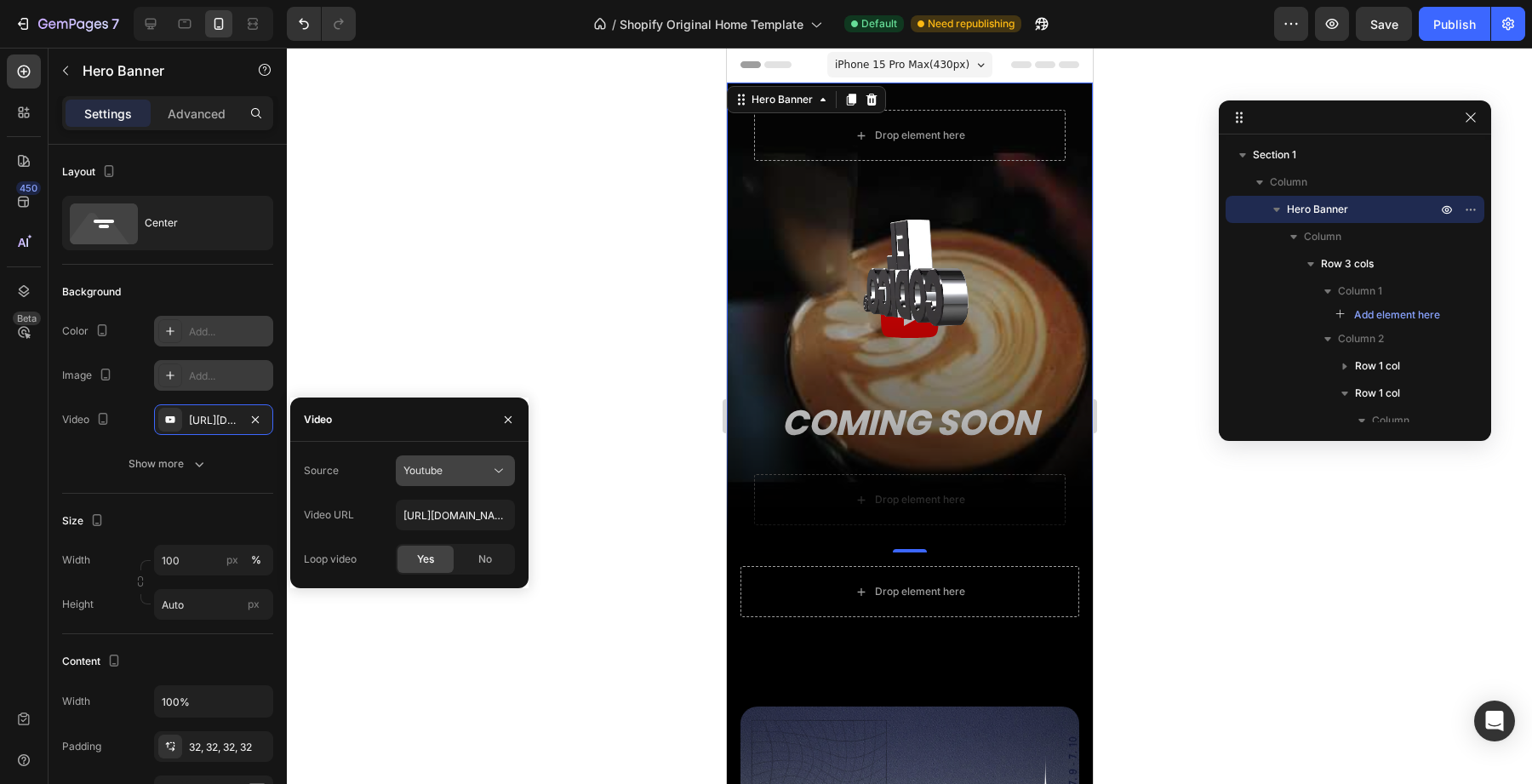
click at [461, 468] on div "Youtube" at bounding box center [447, 470] width 87 height 16
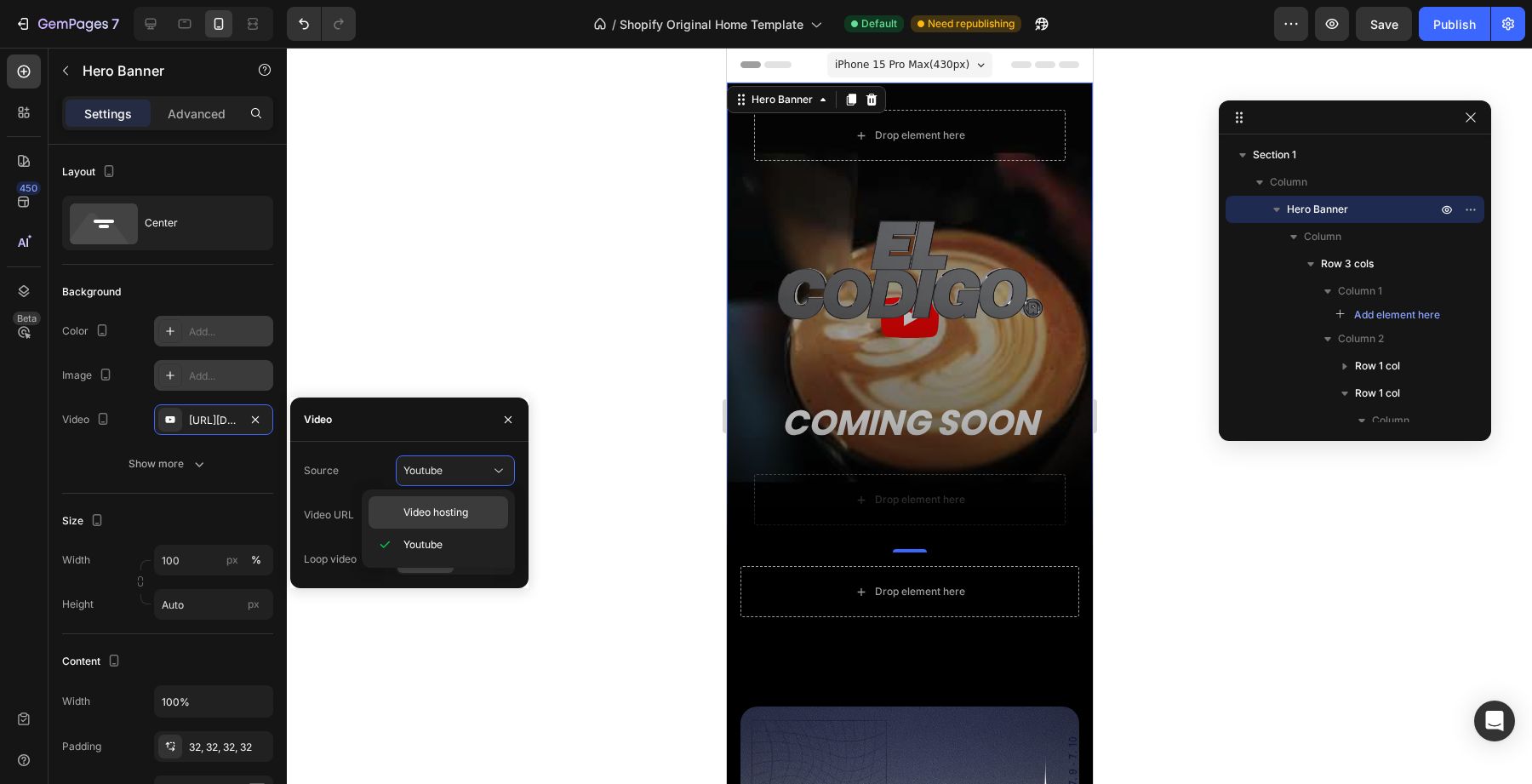
click at [433, 525] on div "Video hosting" at bounding box center [438, 512] width 139 height 32
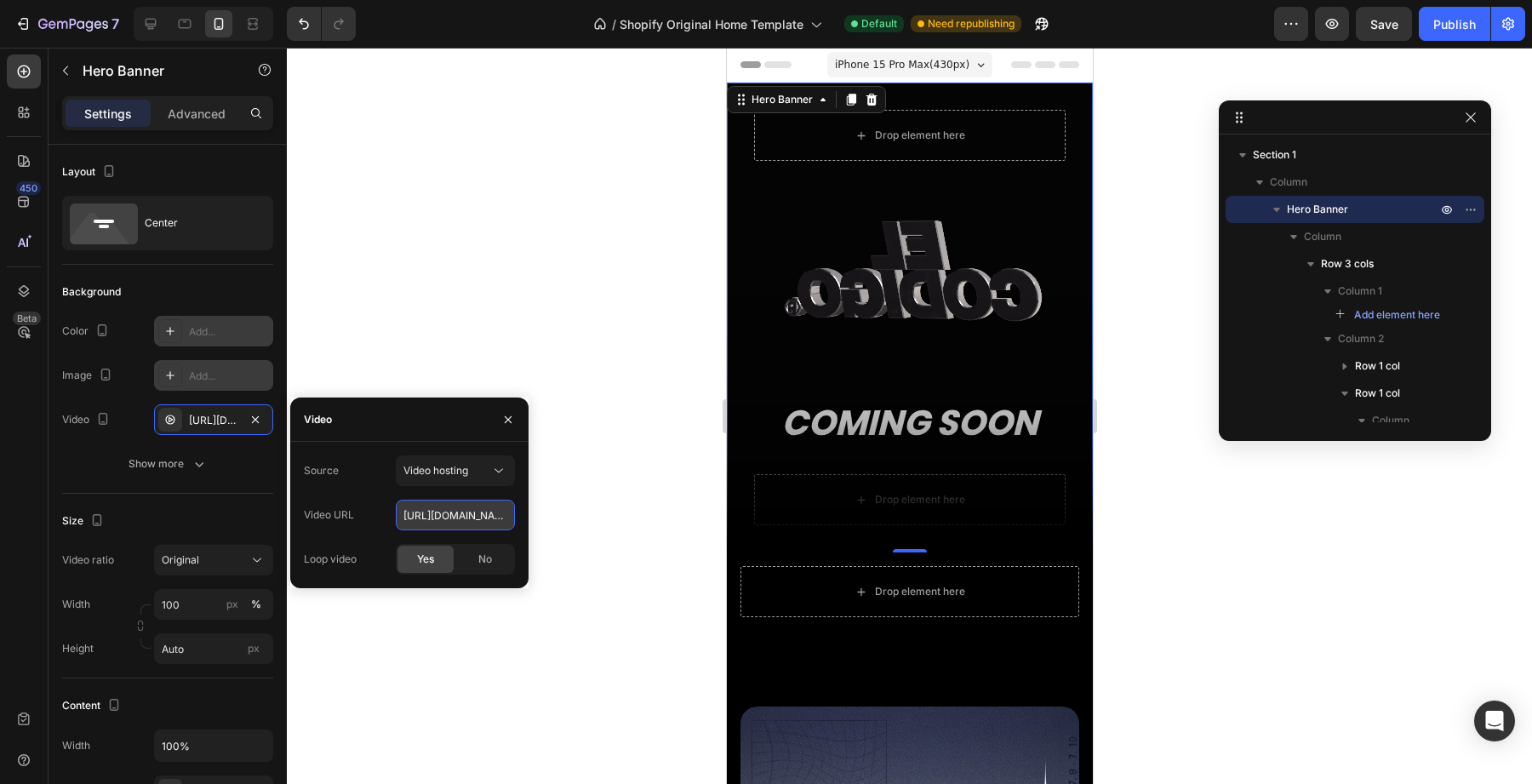
click at [446, 516] on input "https://cdn.shopify.com/videos/c/o/v/92a407d4e0c94a288eb54cac18c387dc.mp4" at bounding box center [455, 514] width 119 height 30
paste input "46f16e9209354df1bb24ec5605d34ec0"
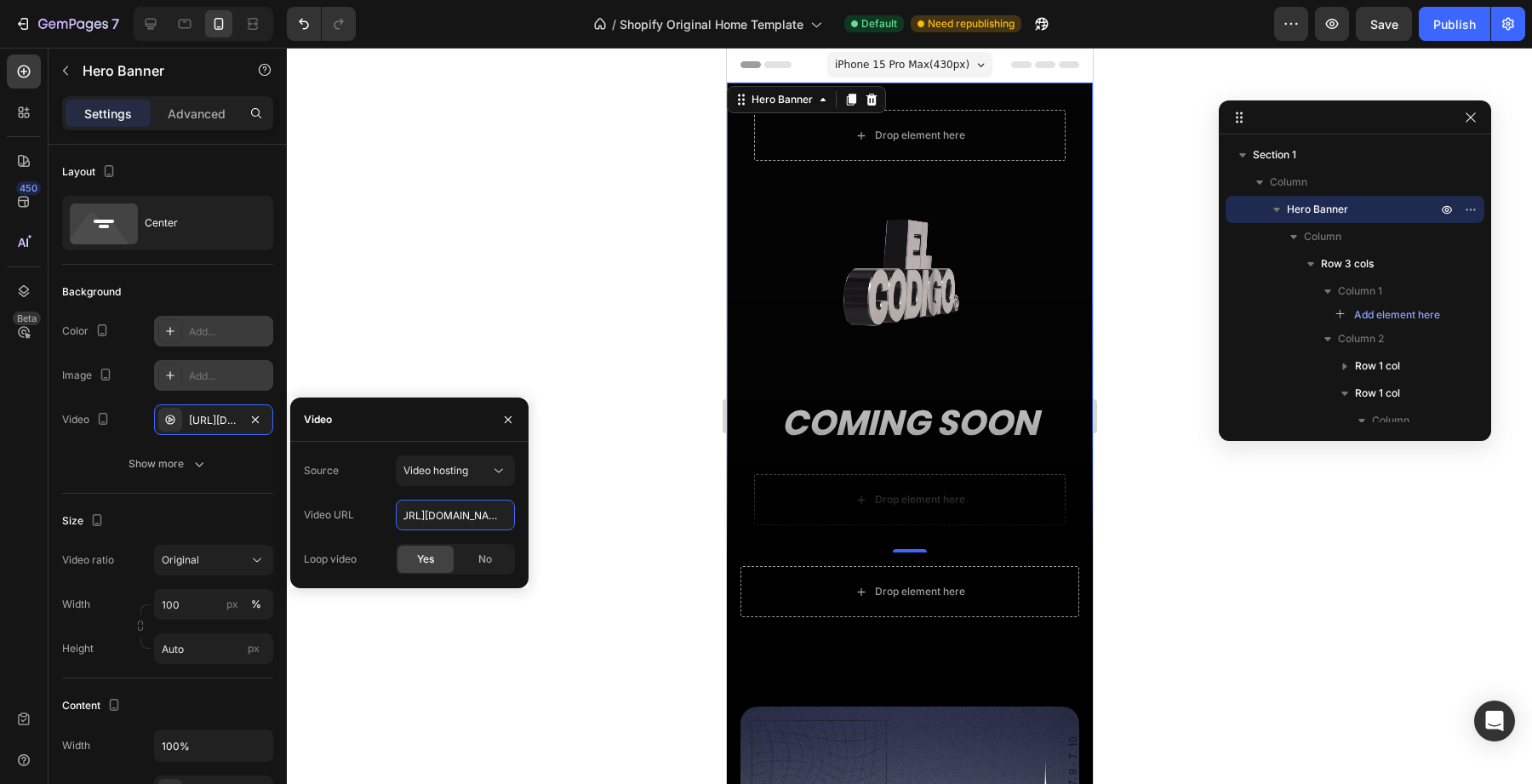
type input "https://cdn.shopify.com/videos/c/o/v/46f16e9209354df1bb24ec5605d34ec0.mp4"
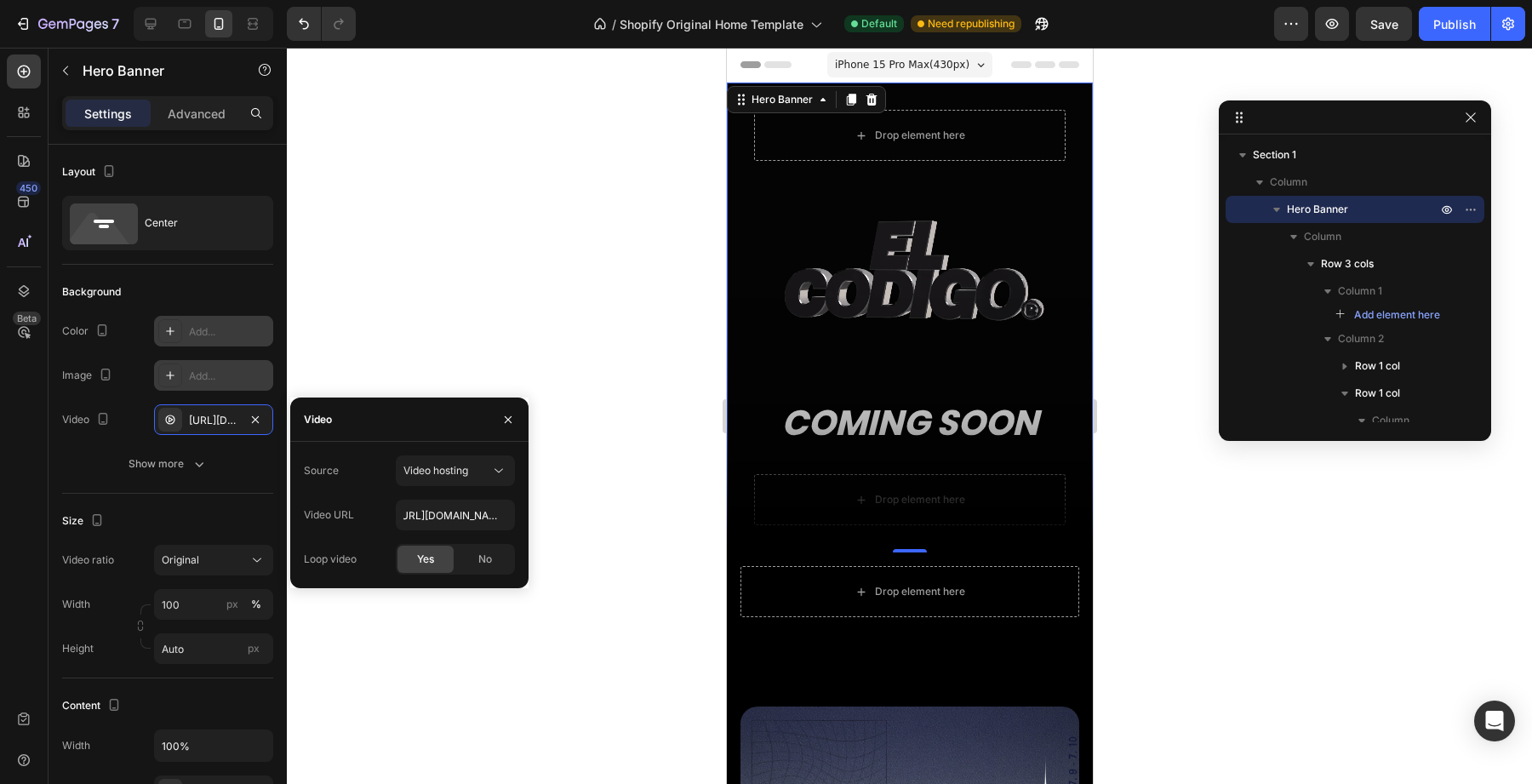
click at [395, 412] on div "Video" at bounding box center [409, 419] width 238 height 44
click at [476, 564] on div "No" at bounding box center [485, 559] width 56 height 27
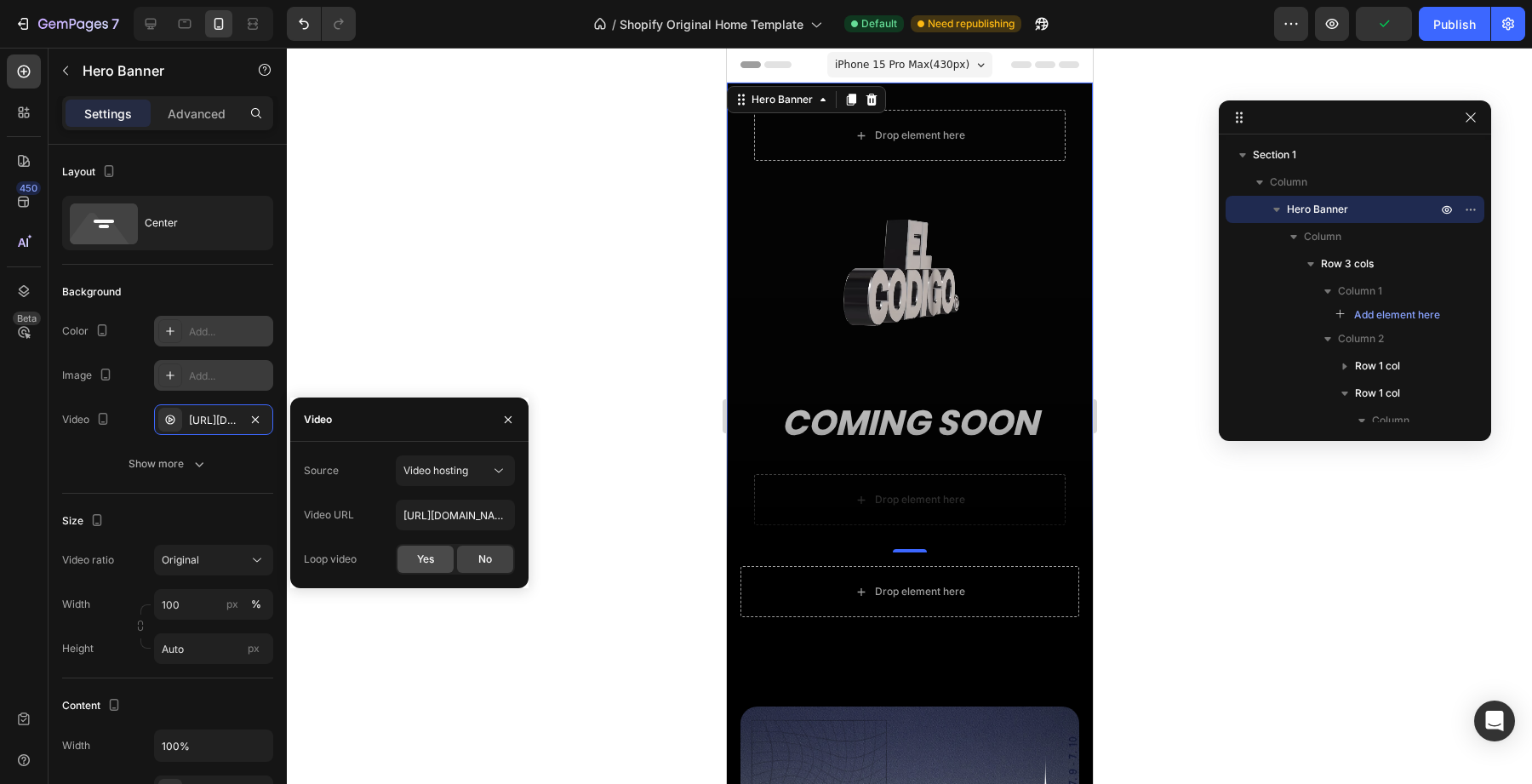
click at [416, 570] on div "Yes" at bounding box center [425, 559] width 56 height 27
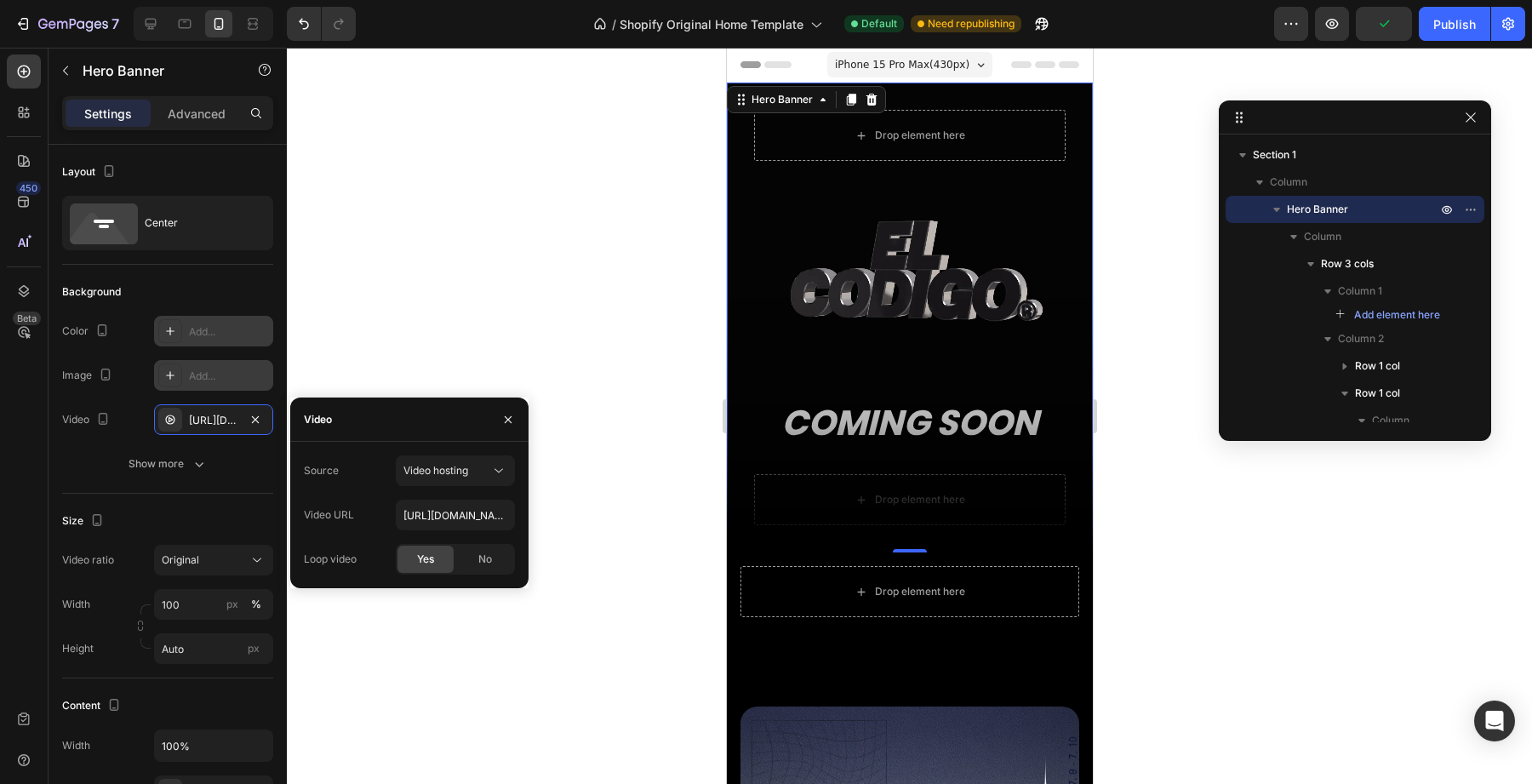
click at [526, 407] on div at bounding box center [508, 418] width 41 height 43
click at [517, 416] on button "button" at bounding box center [508, 419] width 27 height 27
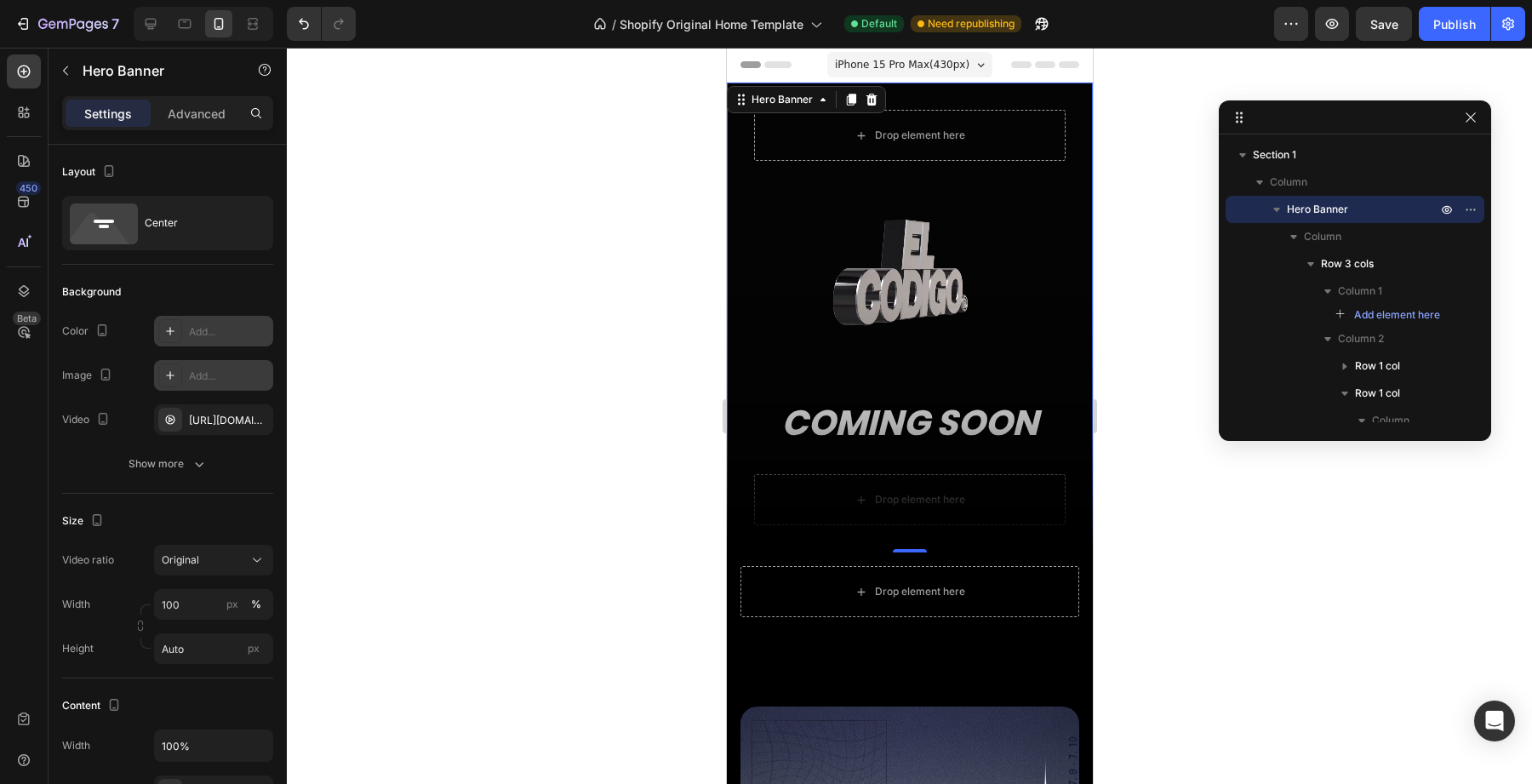
click at [235, 328] on div "Add..." at bounding box center [229, 332] width 80 height 16
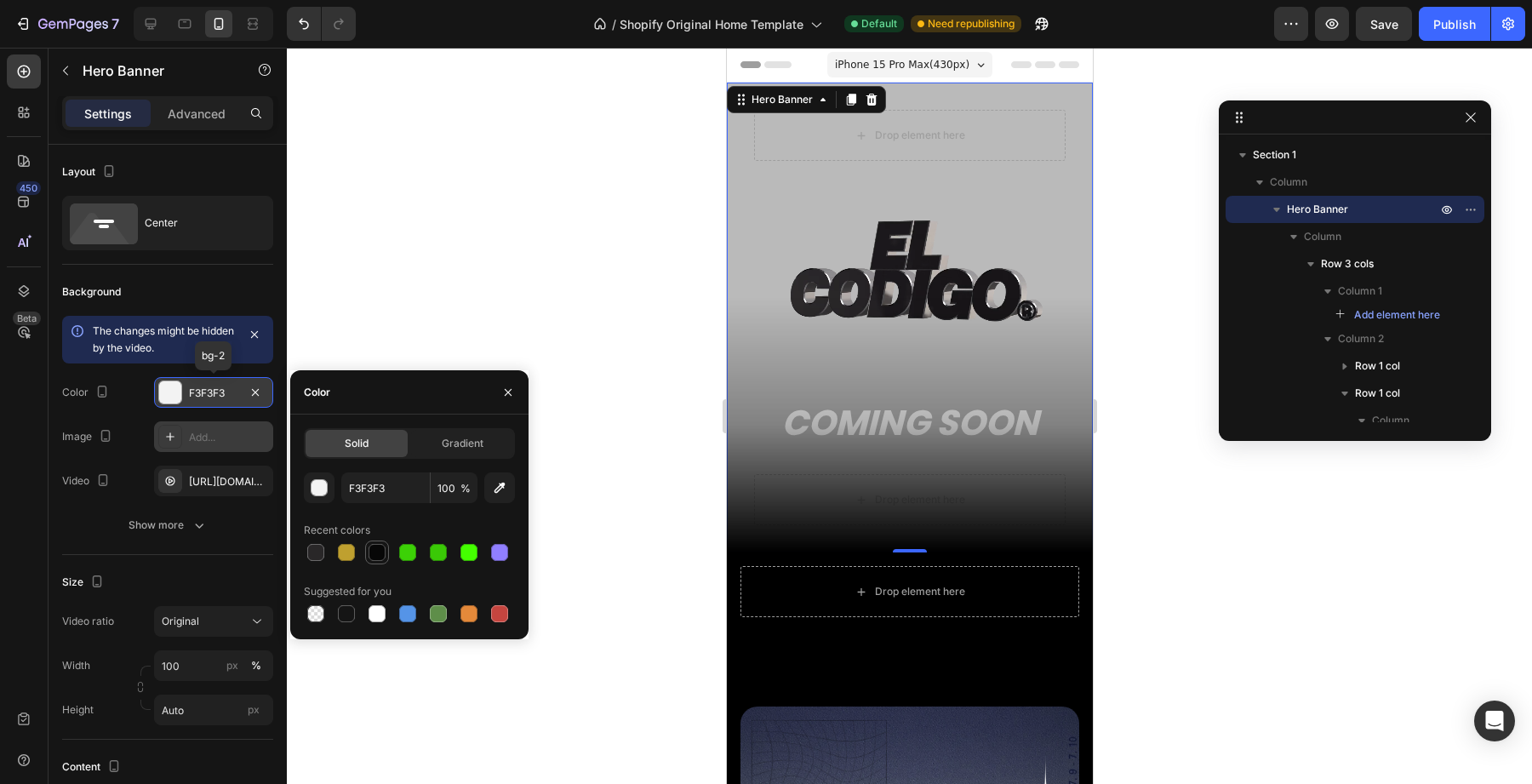
click at [380, 552] on div at bounding box center [377, 552] width 17 height 17
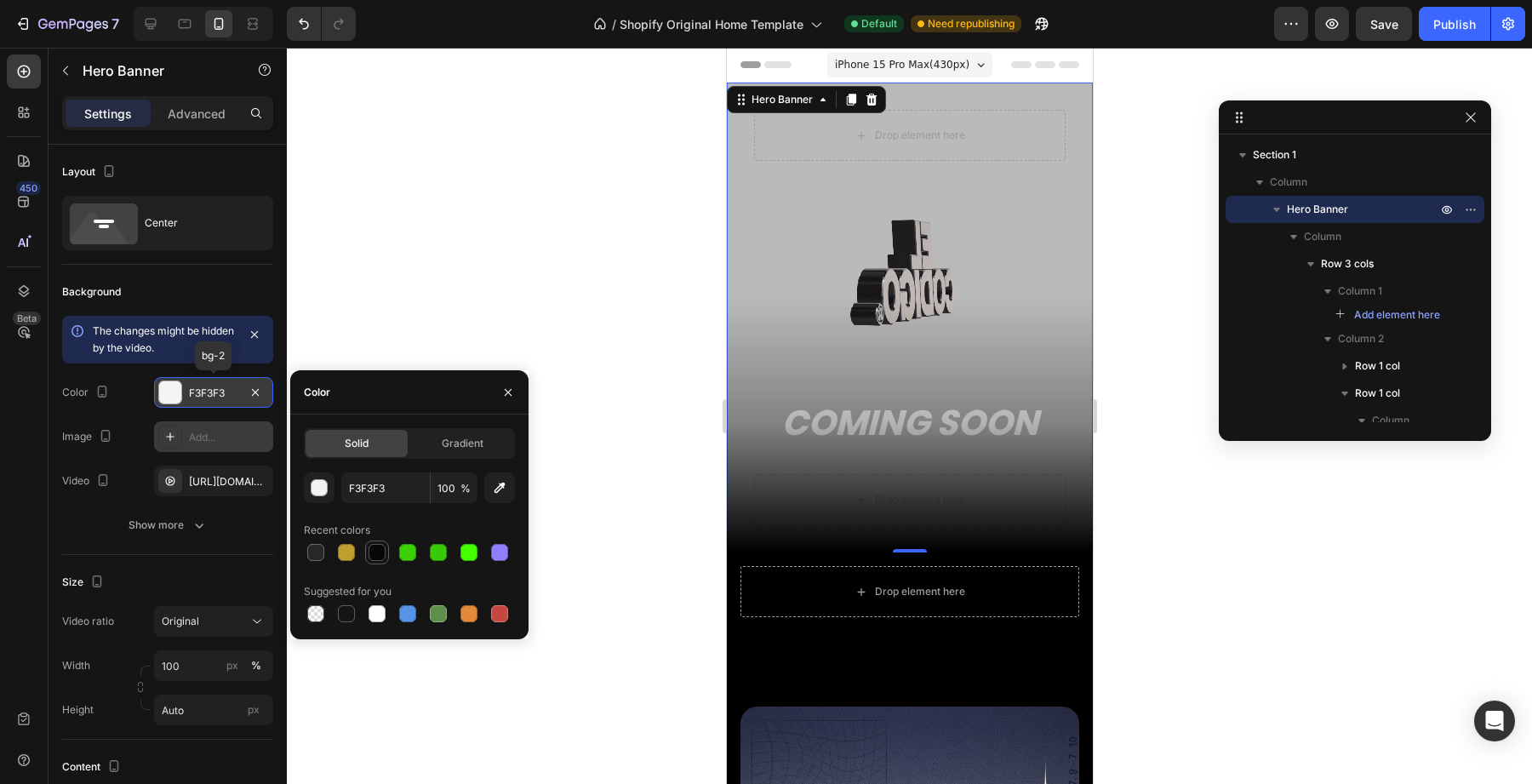
type input "070707"
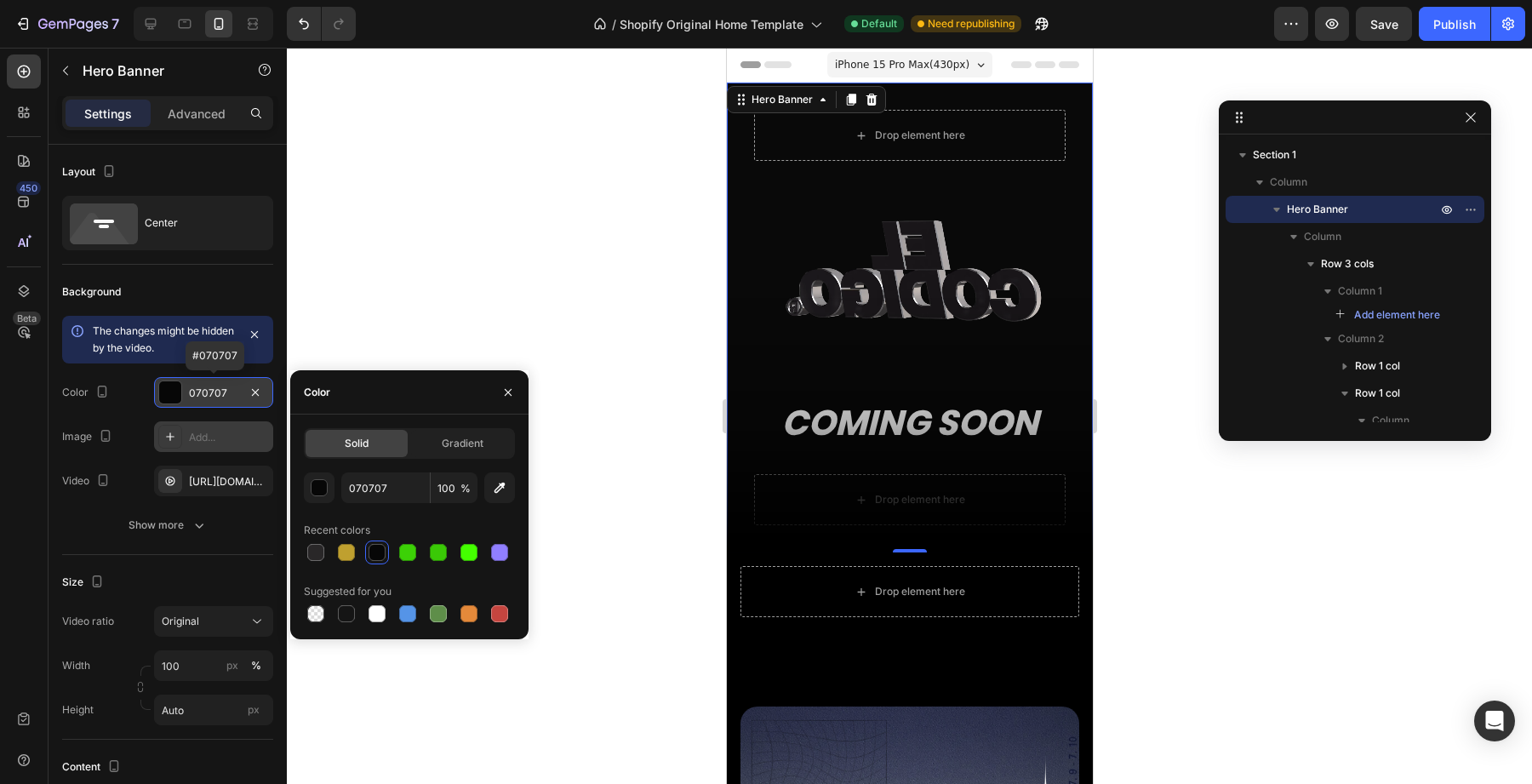
click at [729, 279] on div "Drop element here Custom Code Row COMING SOON Heading Row Drop element here Row" at bounding box center [909, 317] width 366 height 470
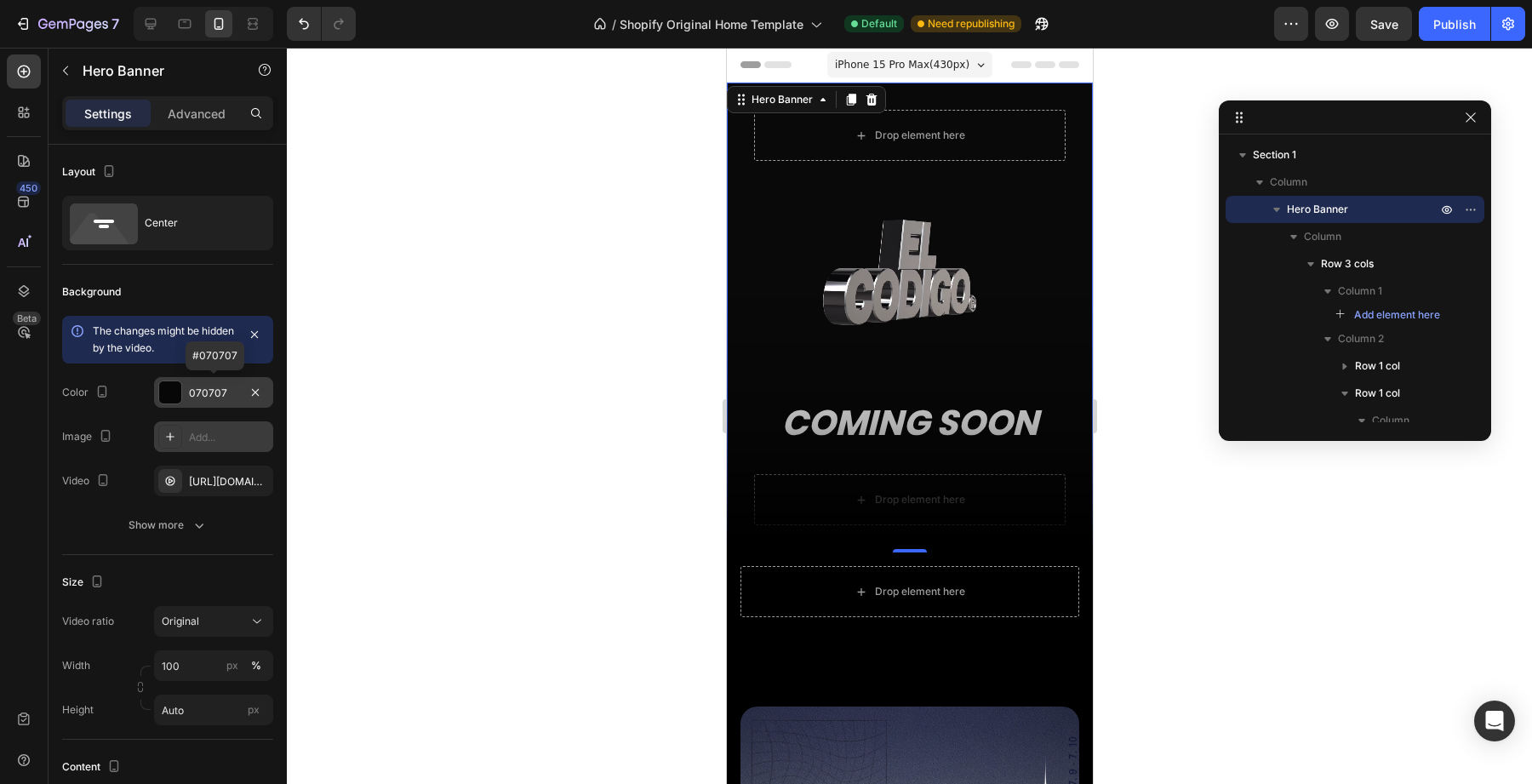
click at [764, 251] on div "Custom Code Row" at bounding box center [909, 280] width 311 height 211
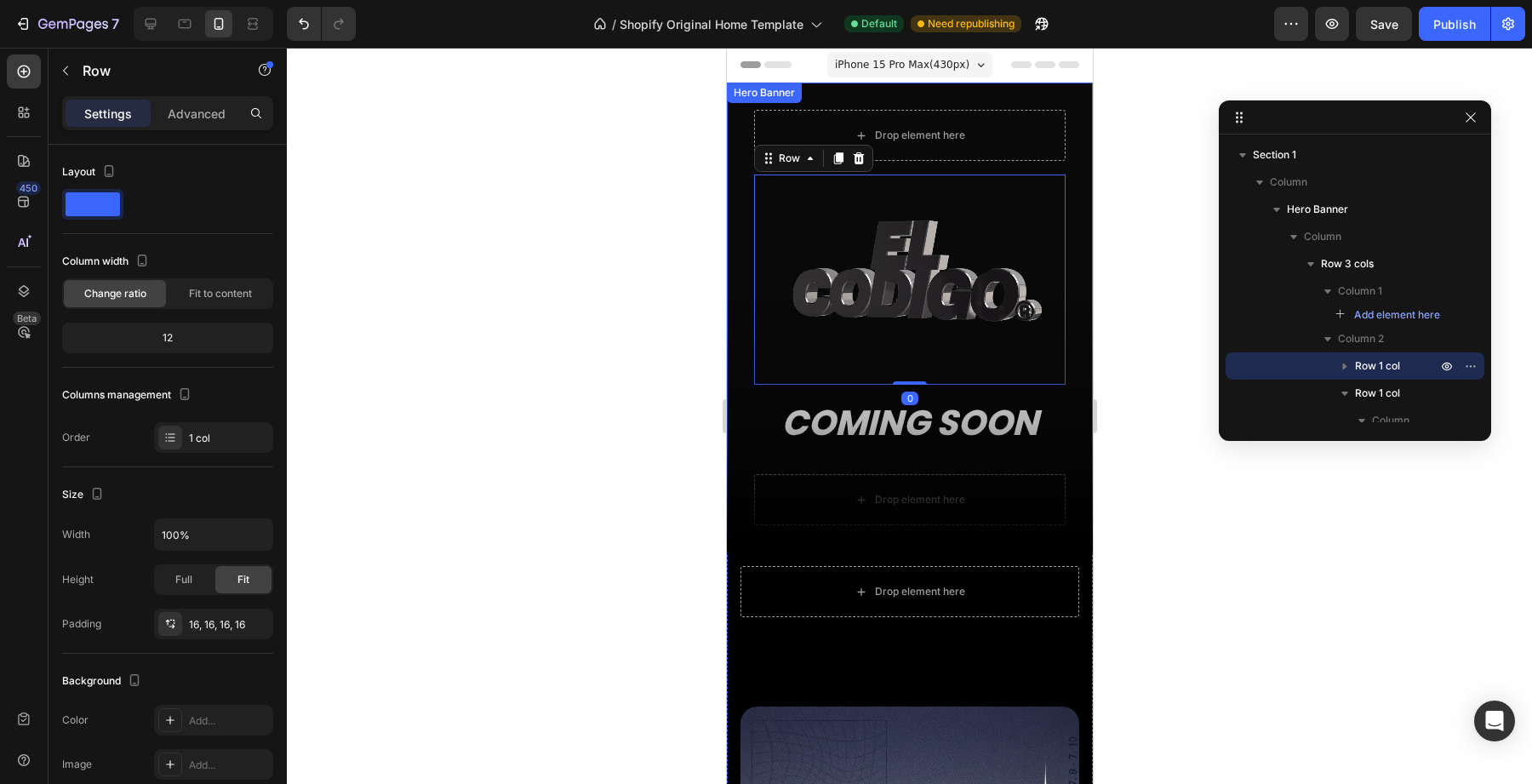
click at [713, 243] on div at bounding box center [910, 416] width 1246 height 736
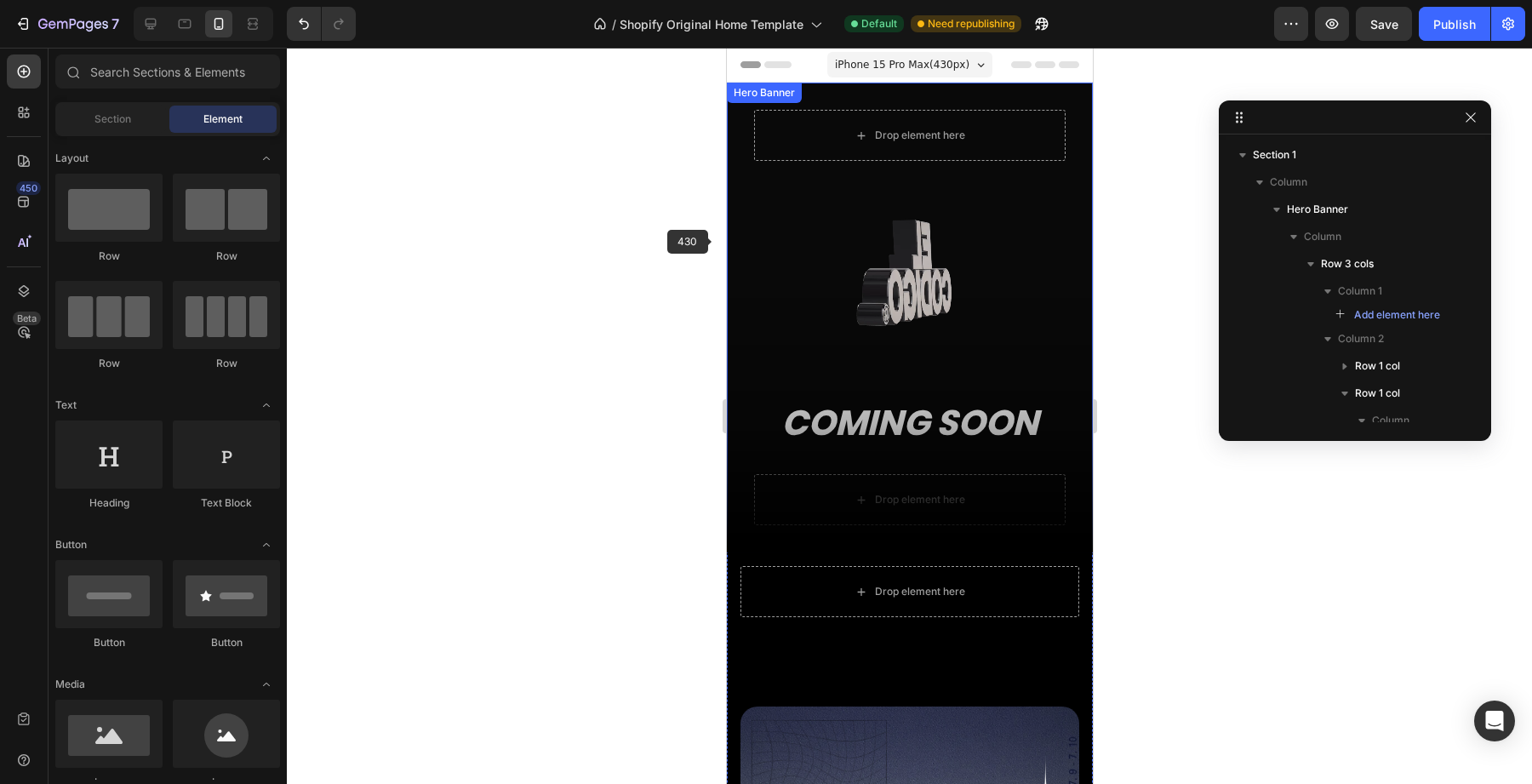
click at [742, 222] on div "Drop element here Custom Code Row COMING SOON Heading Row Drop element here Row" at bounding box center [909, 317] width 366 height 470
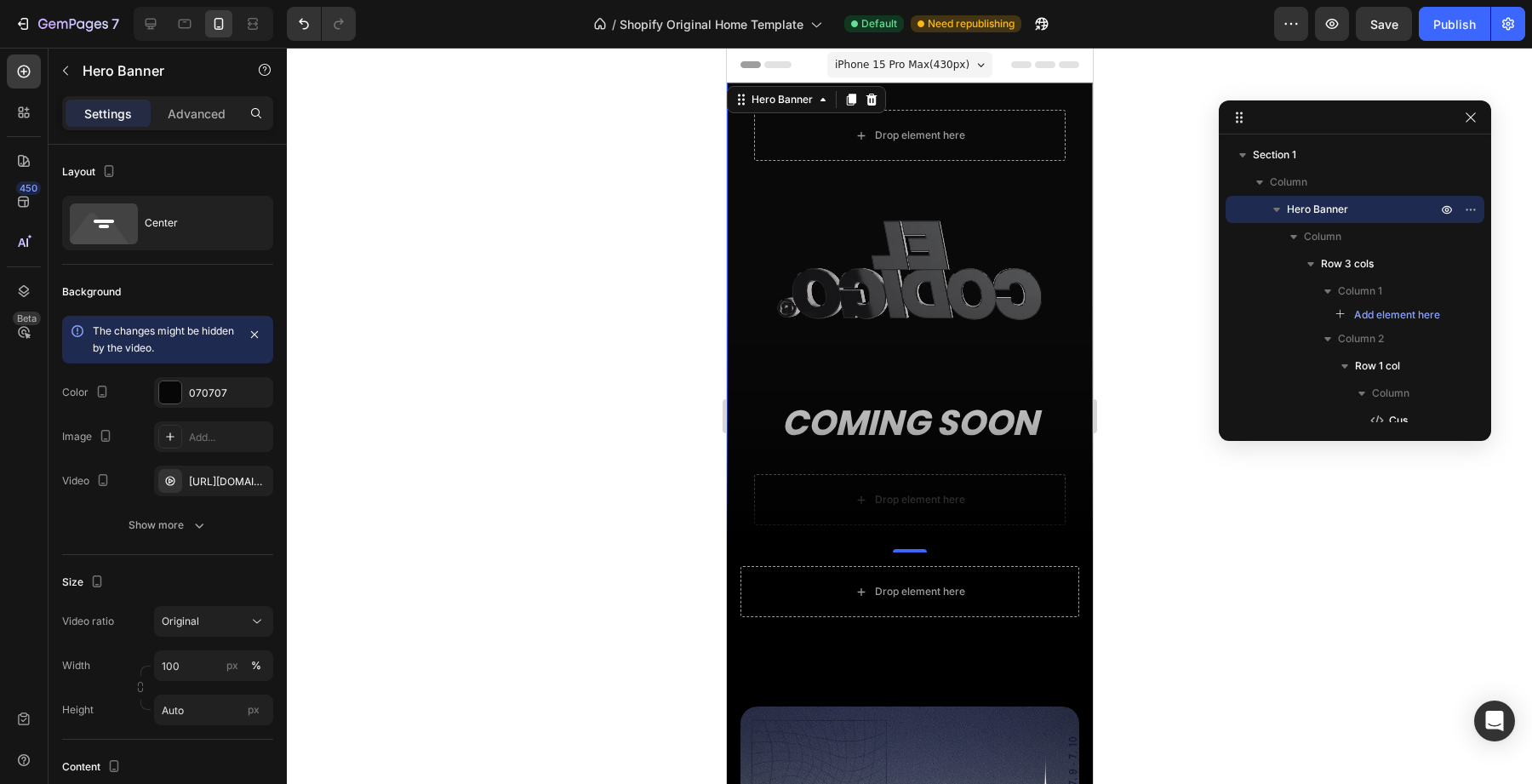
click at [758, 354] on div "Custom Code Row" at bounding box center [909, 280] width 311 height 211
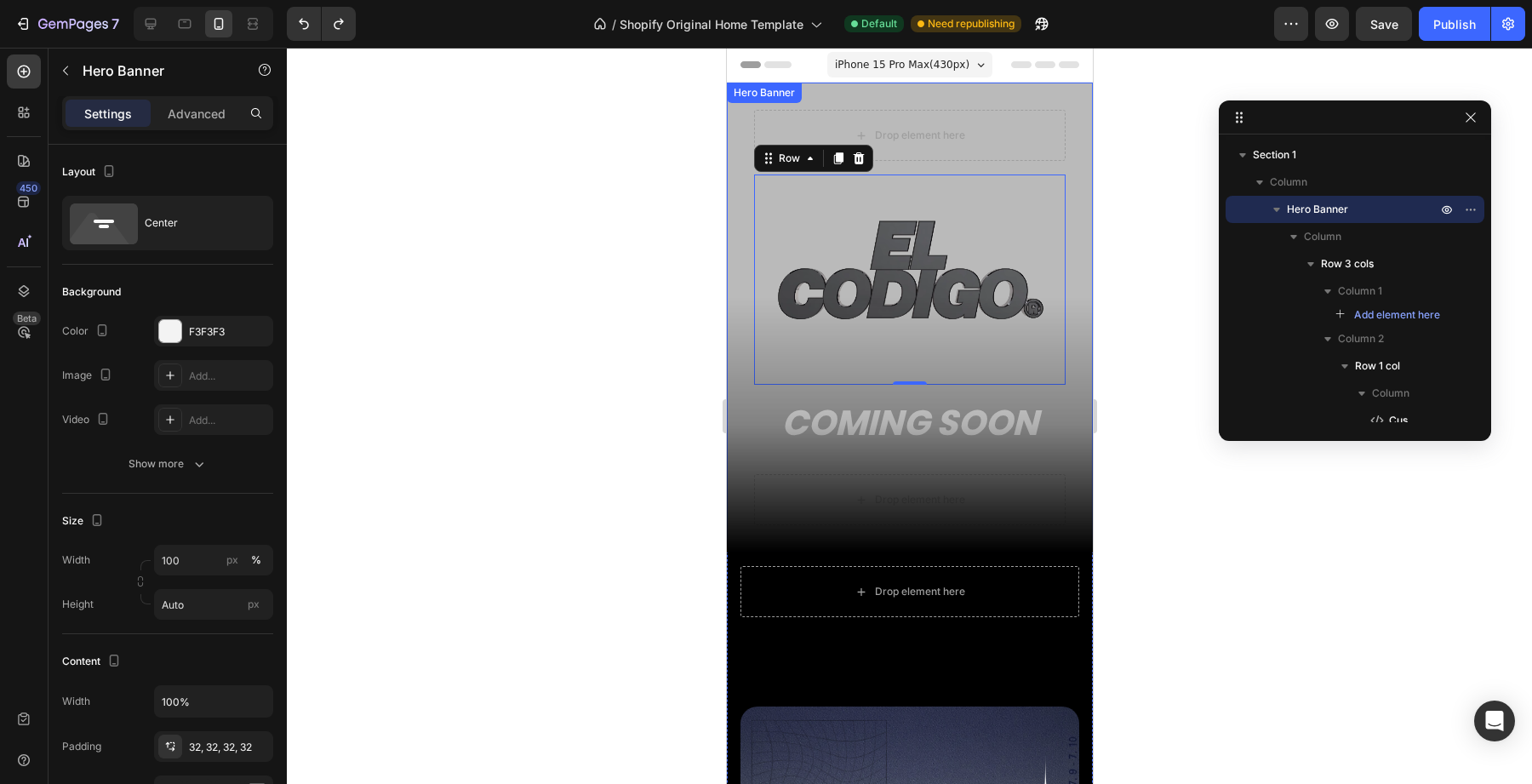
click at [735, 244] on div "Drop element here Custom Code Row 0 COMING SOON Heading Row Drop element here R…" at bounding box center [909, 317] width 366 height 470
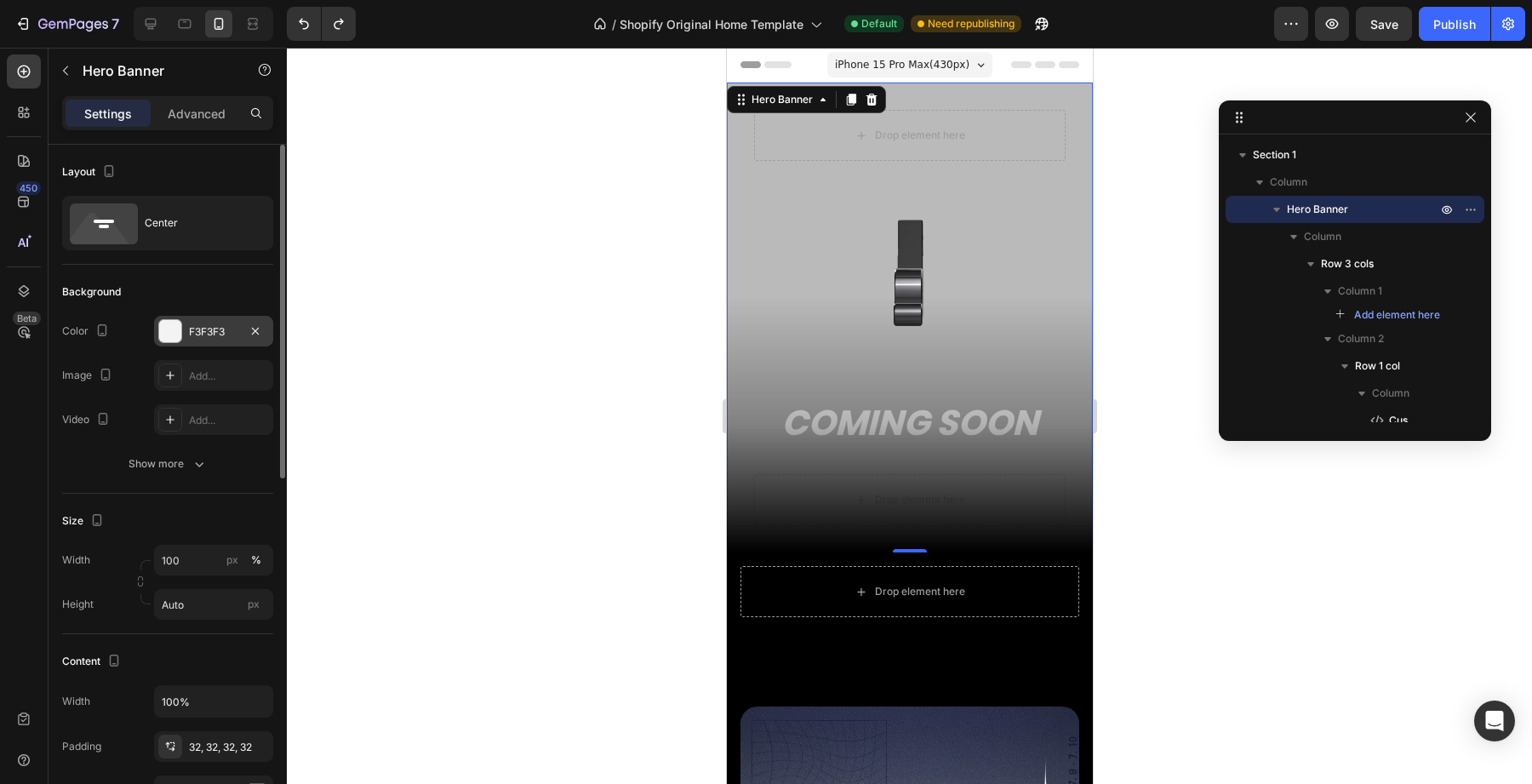
click at [228, 342] on div "F3F3F3" at bounding box center [213, 331] width 119 height 30
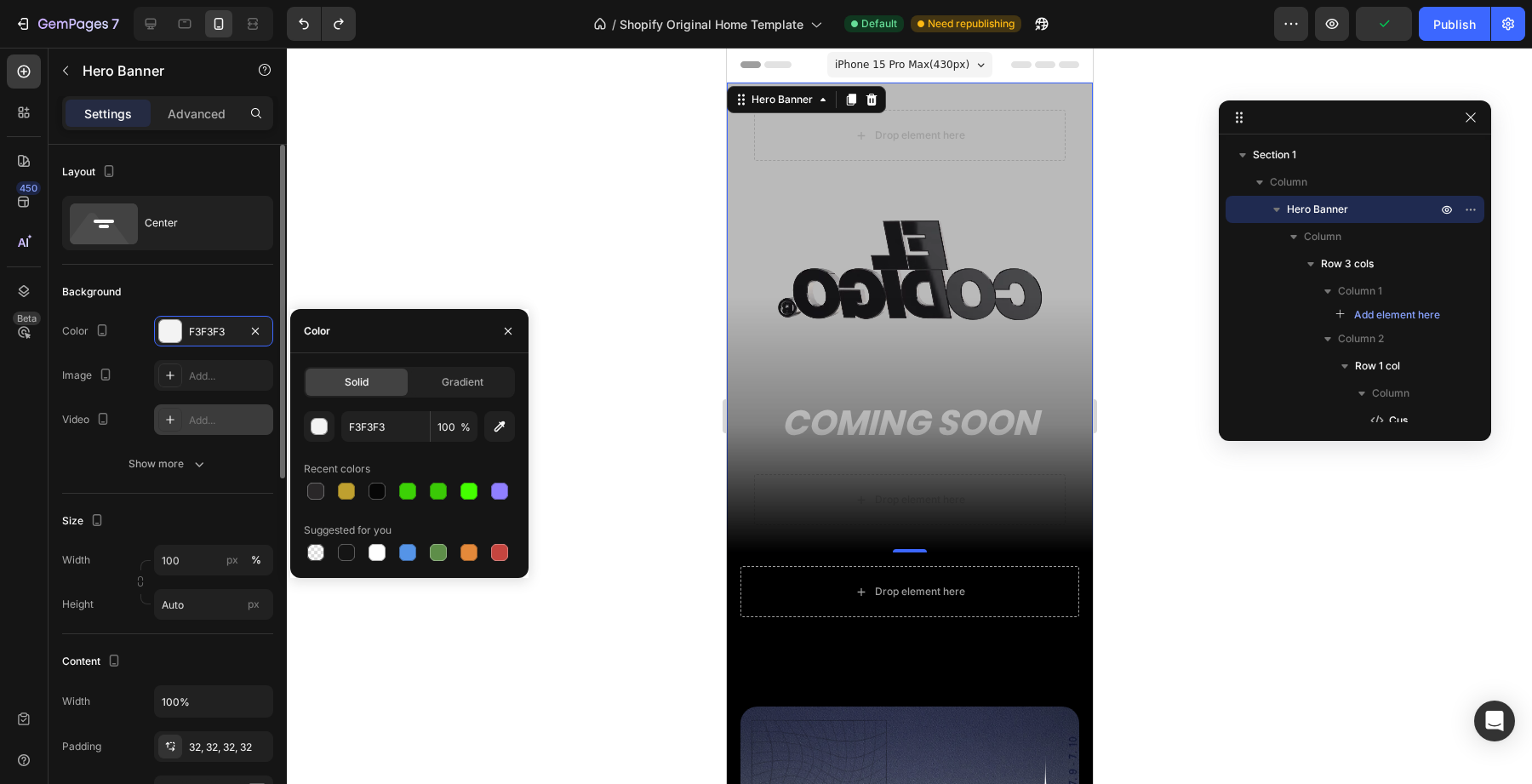
click at [198, 429] on div "Add..." at bounding box center [213, 419] width 119 height 30
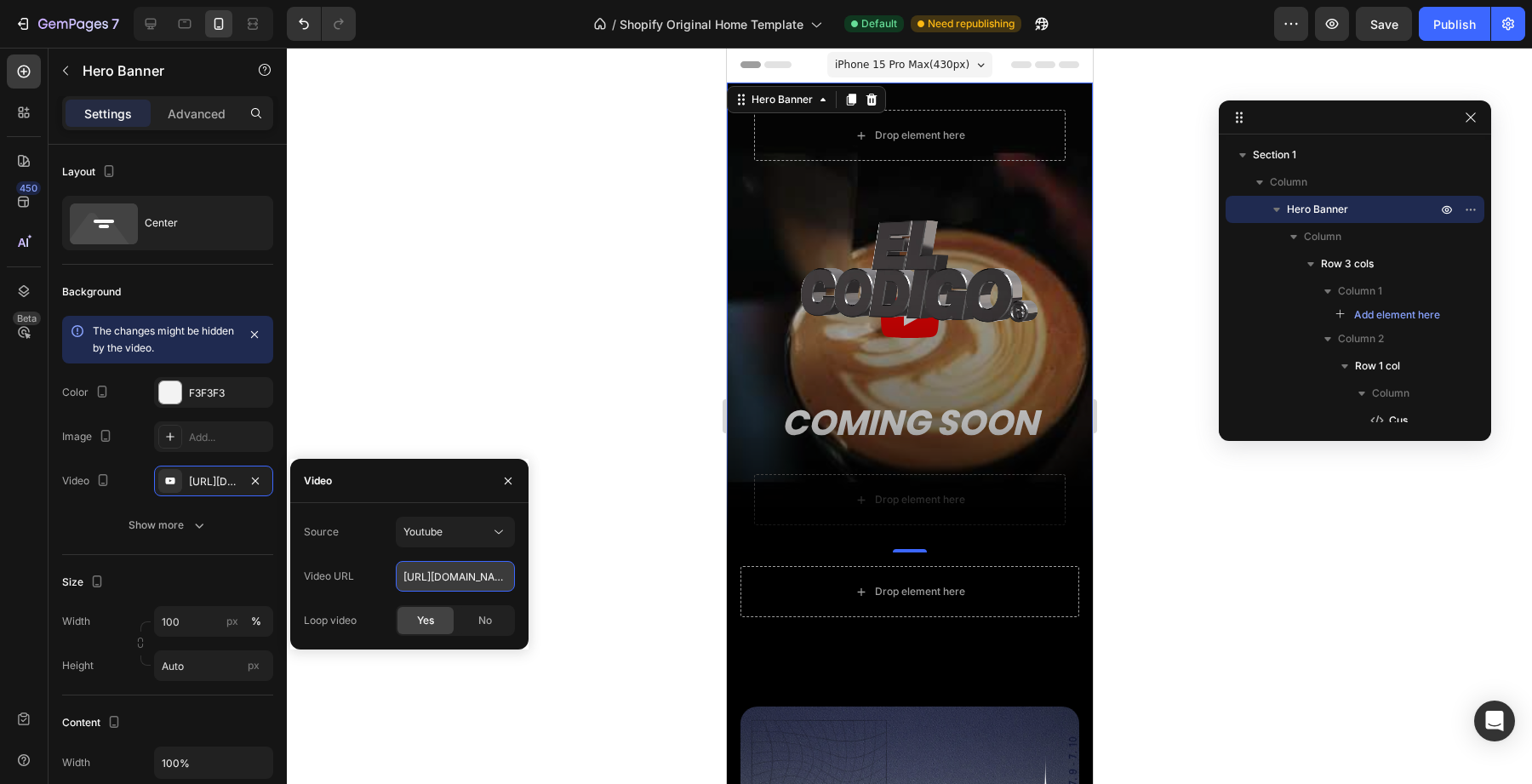
click at [452, 572] on input "https://youtu.be/KOxfzBp72uk" at bounding box center [455, 575] width 119 height 30
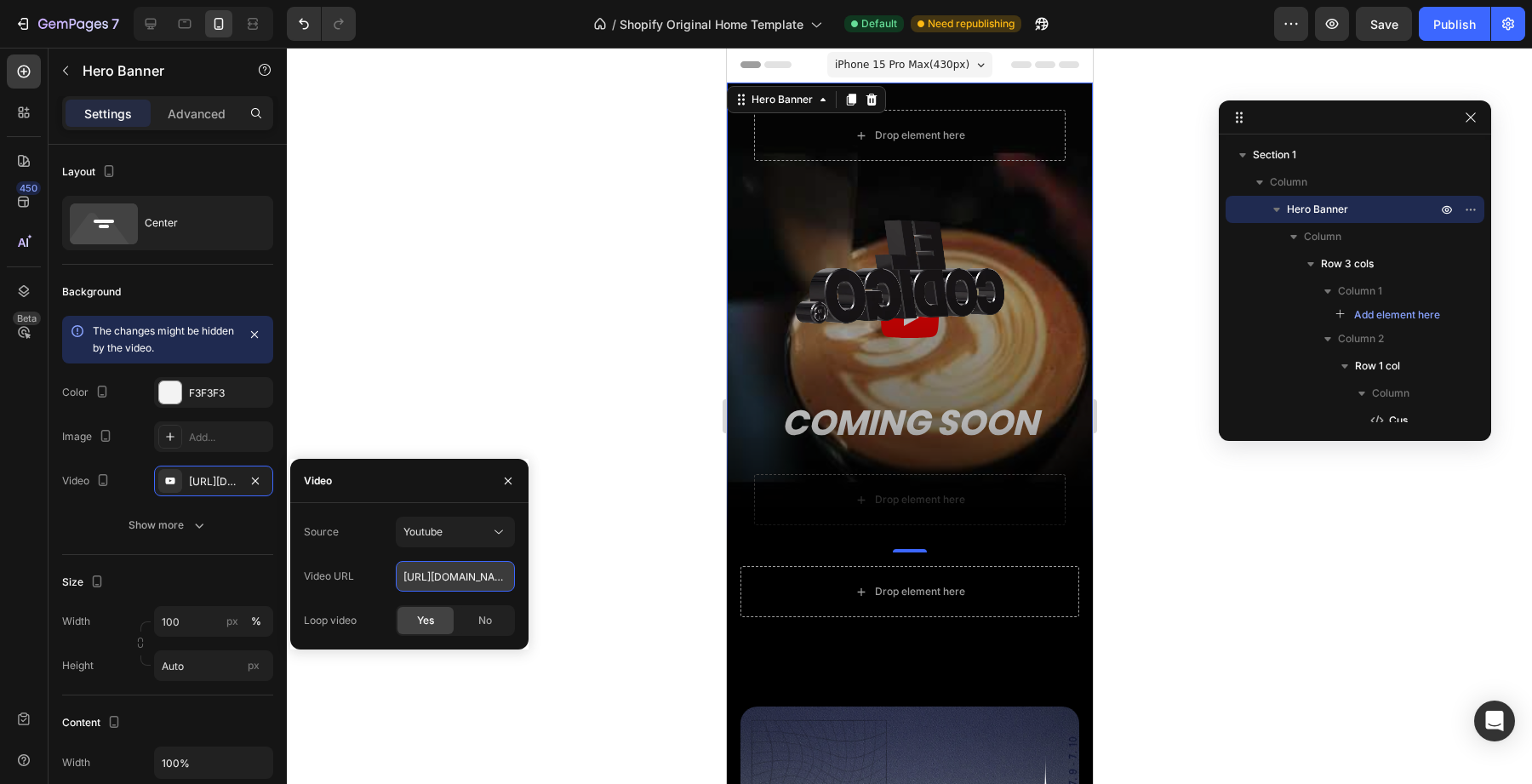
click at [452, 572] on input "https://youtu.be/KOxfzBp72uk" at bounding box center [455, 575] width 119 height 30
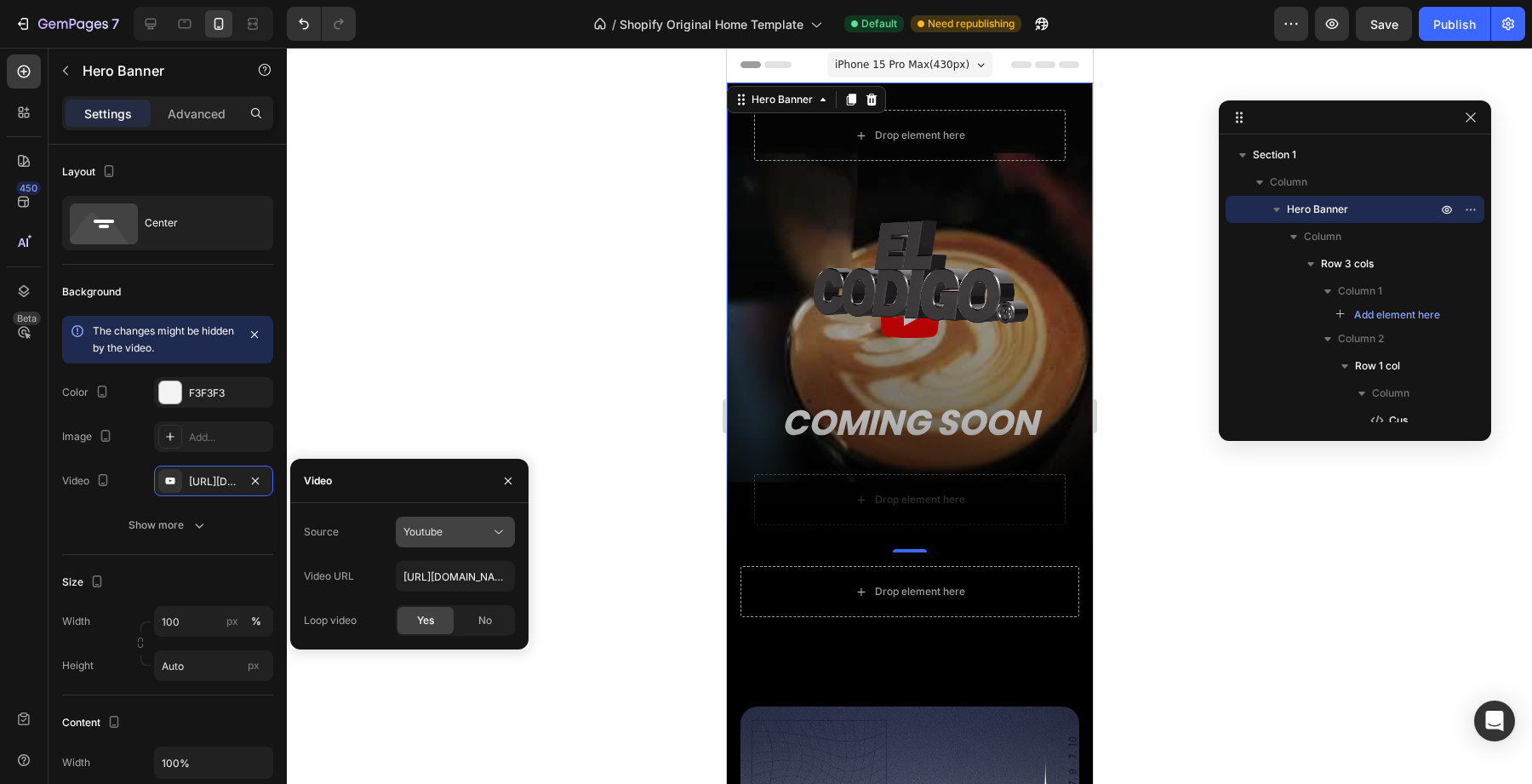
click at [455, 542] on button "Youtube" at bounding box center [455, 532] width 119 height 30
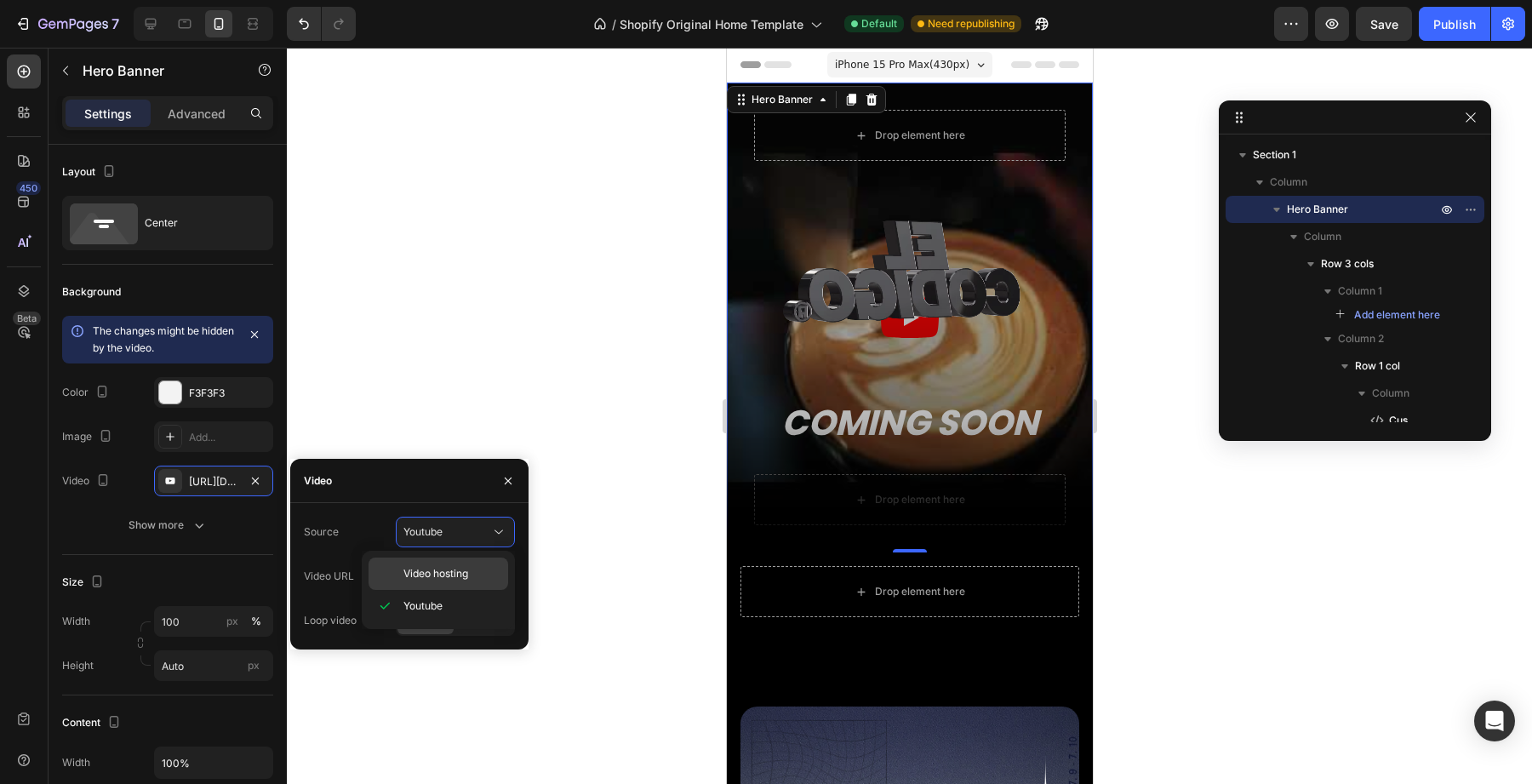
click at [441, 580] on span "Video hosting" at bounding box center [436, 573] width 65 height 16
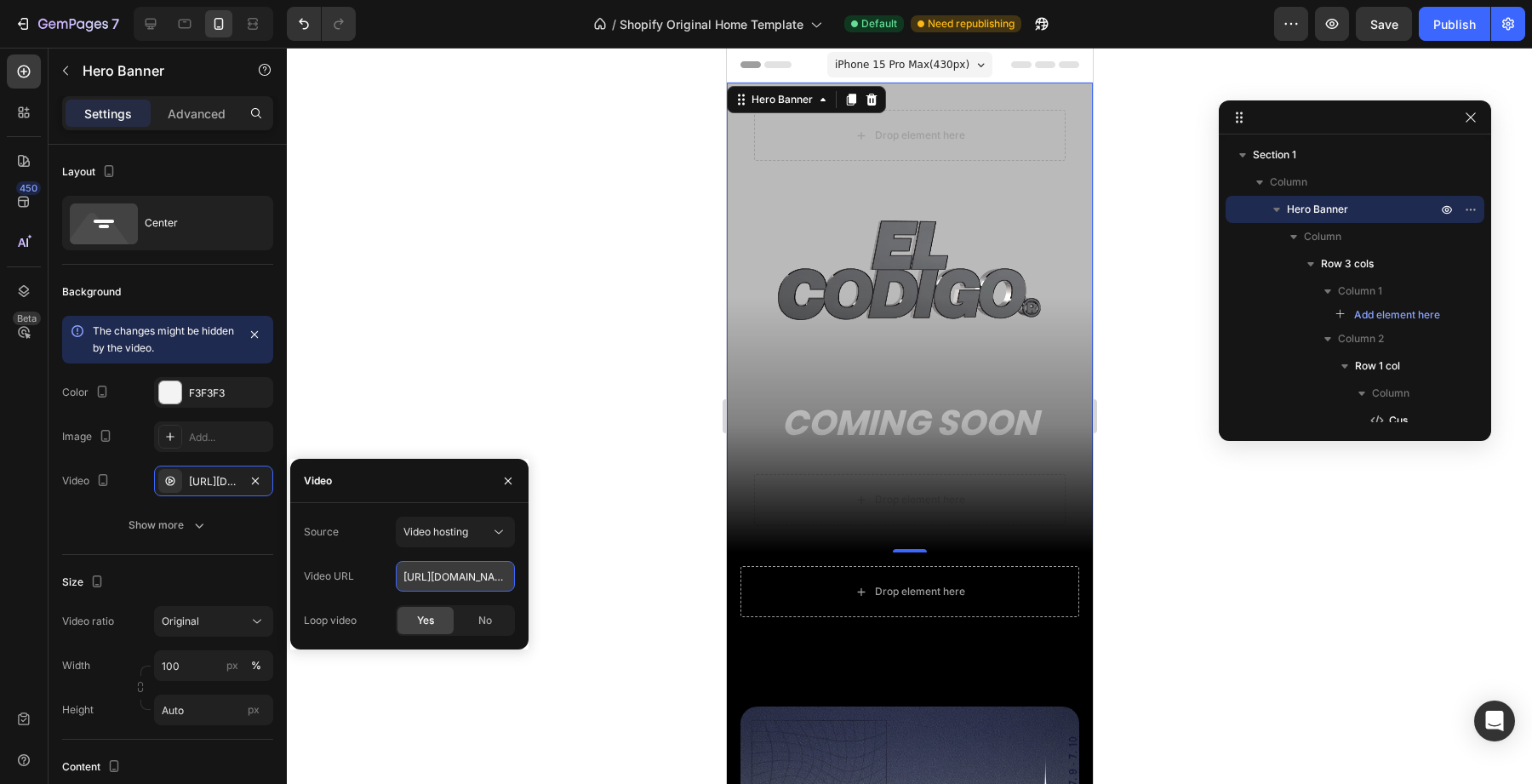
click at [441, 580] on input "https://cdn.shopify.com/videos/c/o/v/92a407d4e0c94a288eb54cac18c387dc.mp4" at bounding box center [455, 575] width 119 height 30
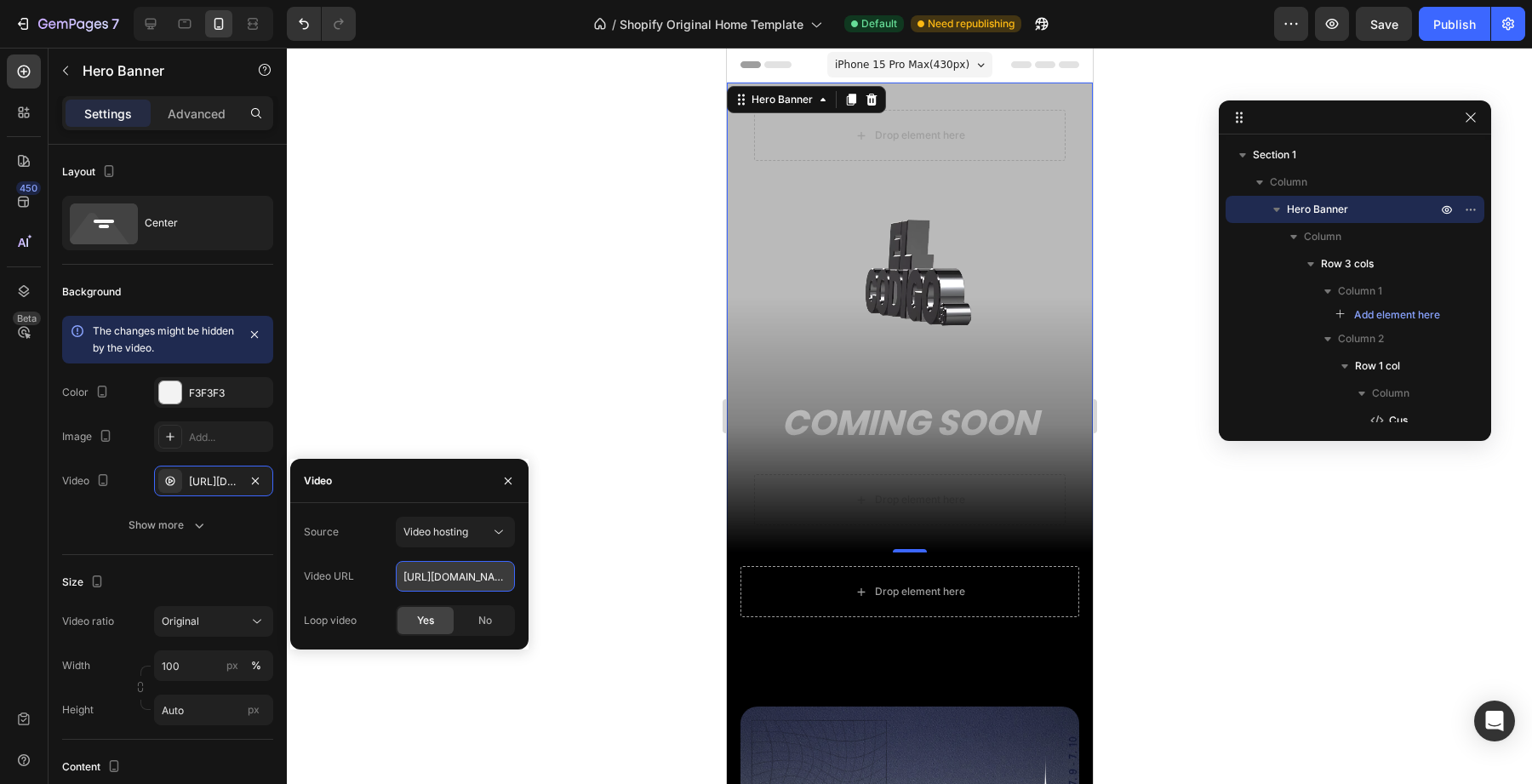
click at [441, 580] on input "https://cdn.shopify.com/videos/c/o/v/92a407d4e0c94a288eb54cac18c387dc.mp4" at bounding box center [455, 575] width 119 height 30
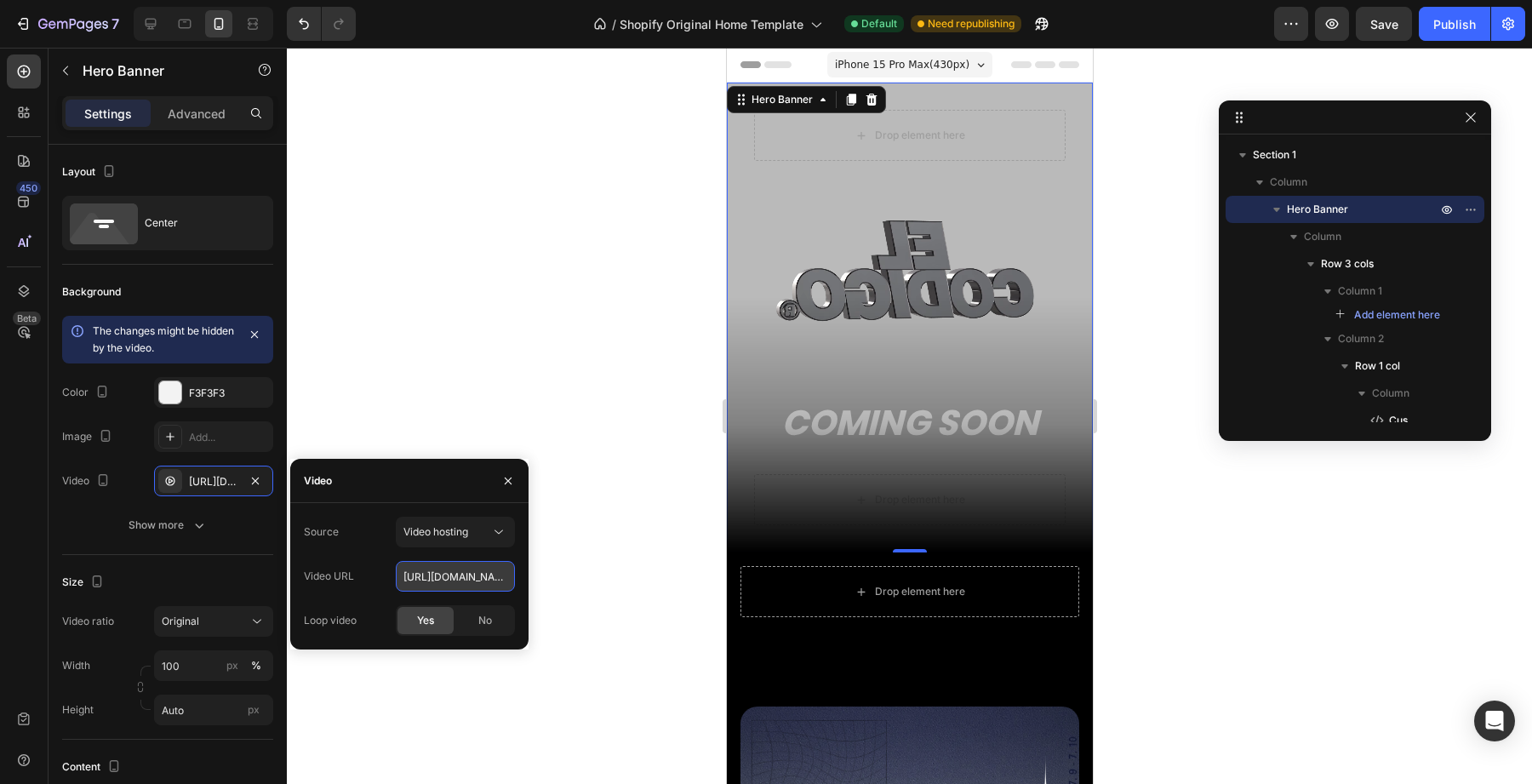
click at [441, 580] on input "https://cdn.shopify.com/videos/c/o/v/92a407d4e0c94a288eb54cac18c387dc.mp4" at bounding box center [455, 575] width 119 height 30
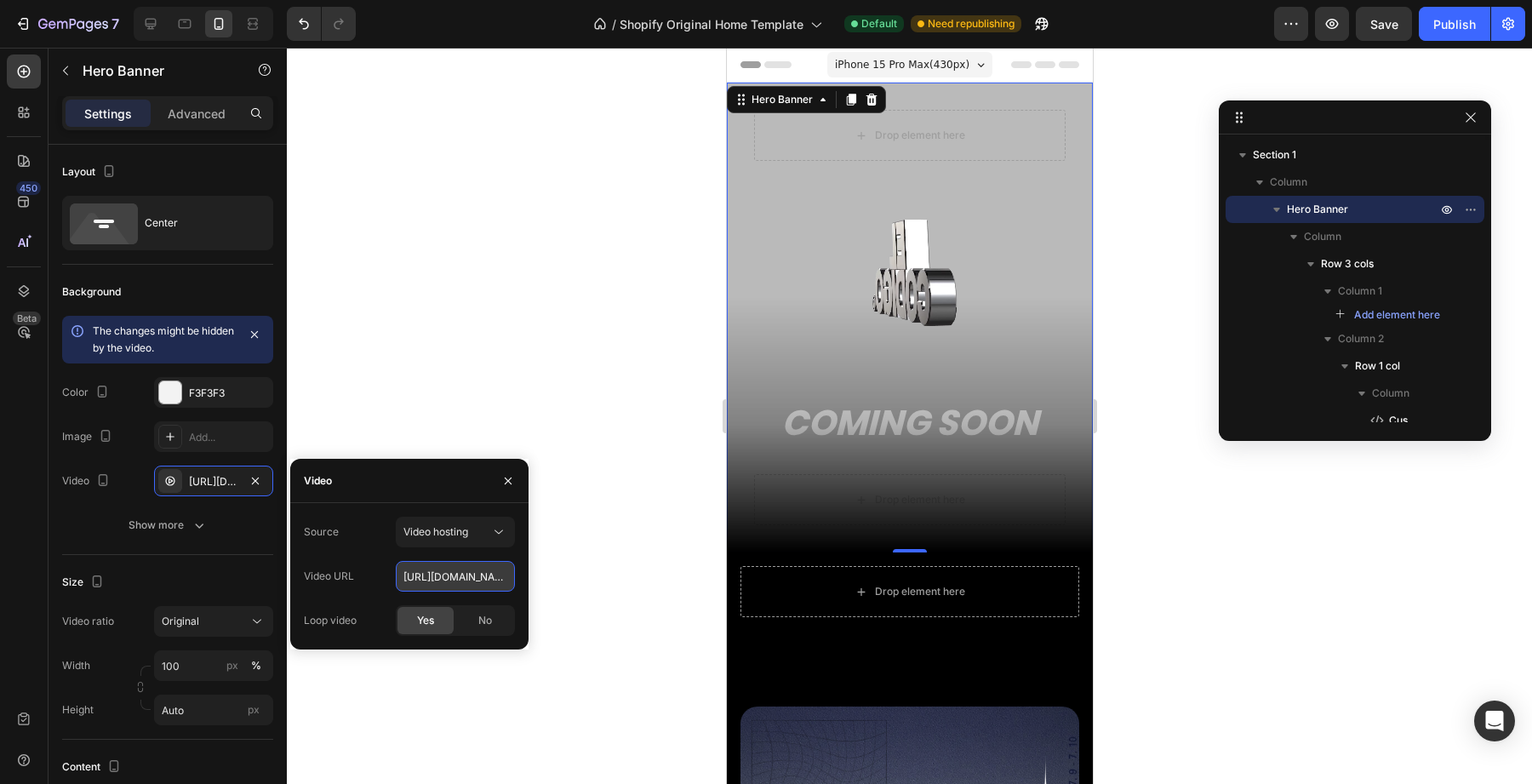
paste input "46f16e9209354df1bb24ec5605d34ec0"
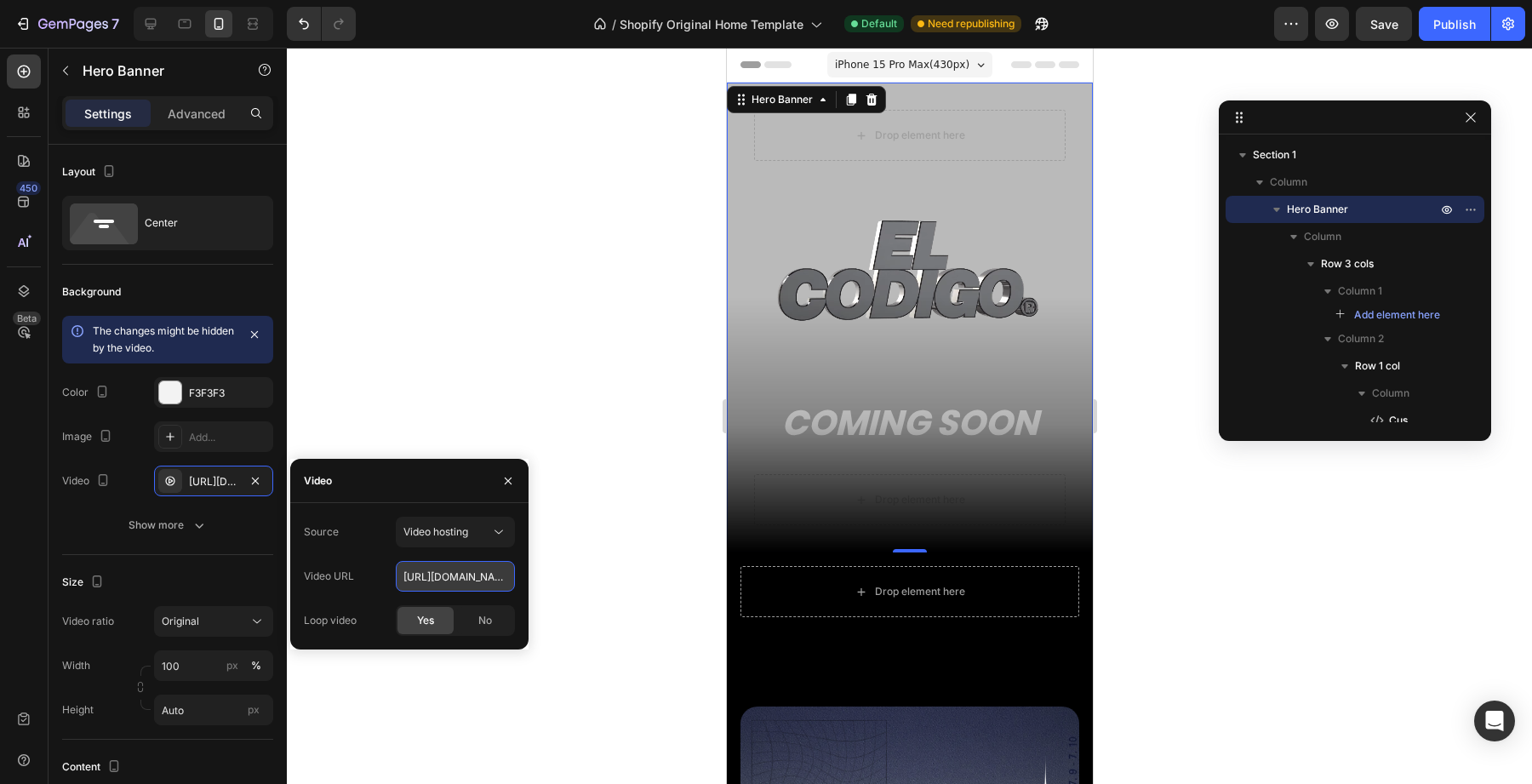
scroll to position [0, 294]
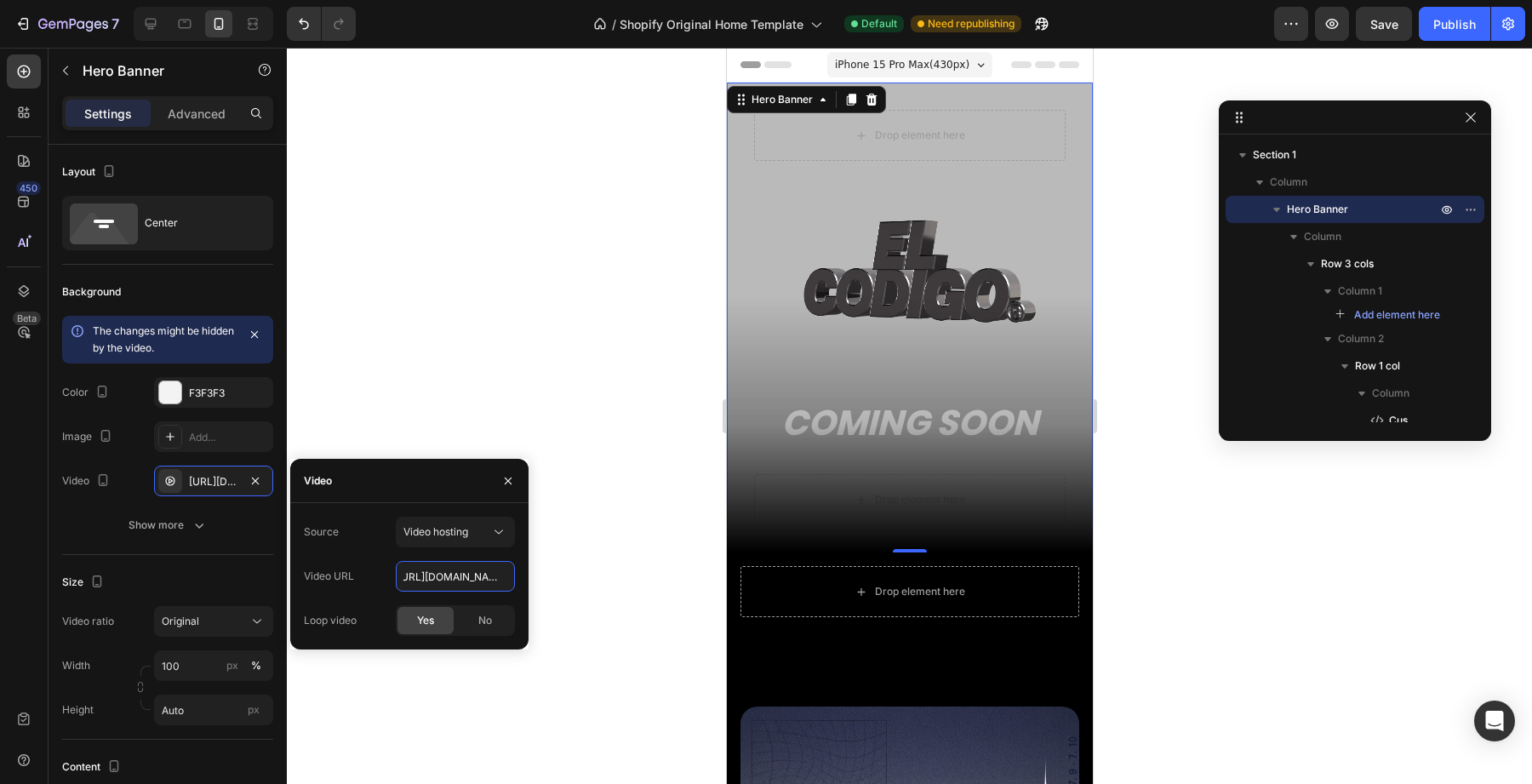
type input "https://cdn.shopify.com/videos/c/o/v/46f16e9209354df1bb24ec5605d34ec0.mp4"
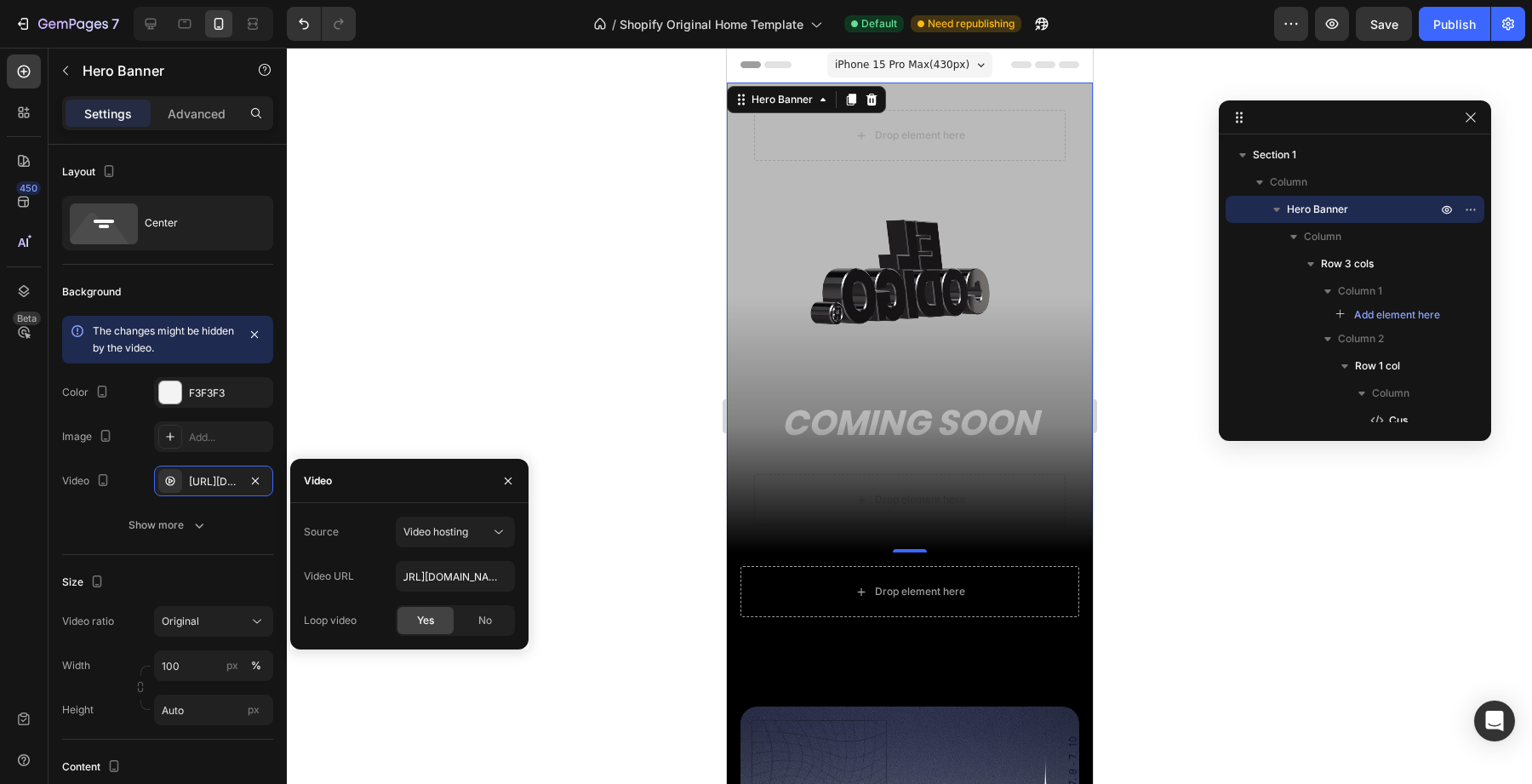
click at [351, 561] on div "Video URL https://cdn.shopify.com/videos/c/o/v/46f16e9209354df1bb24ec5605d34ec0…" at bounding box center [409, 575] width 211 height 30
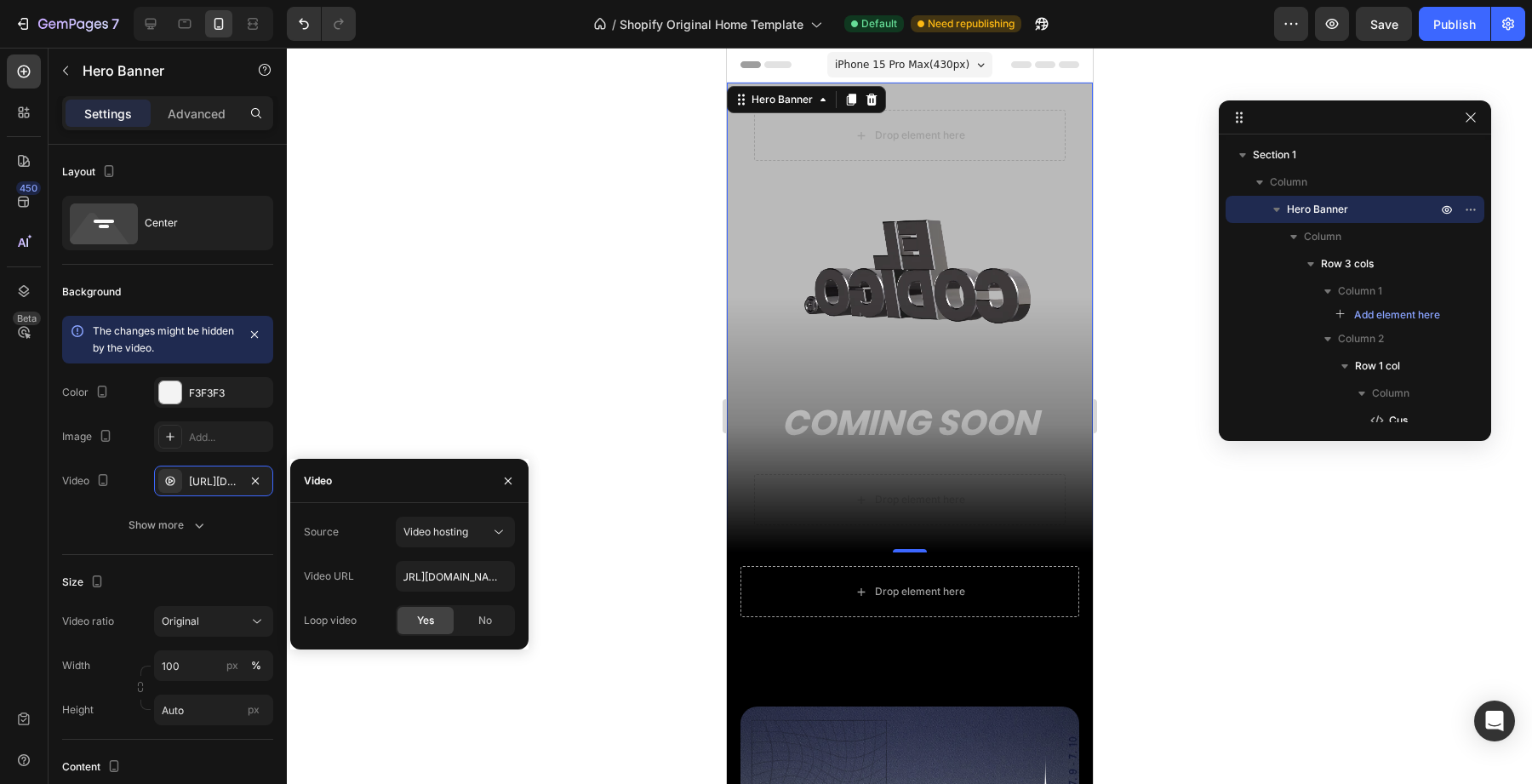
scroll to position [0, 0]
click at [443, 524] on div "Video hosting" at bounding box center [455, 532] width 103 height 17
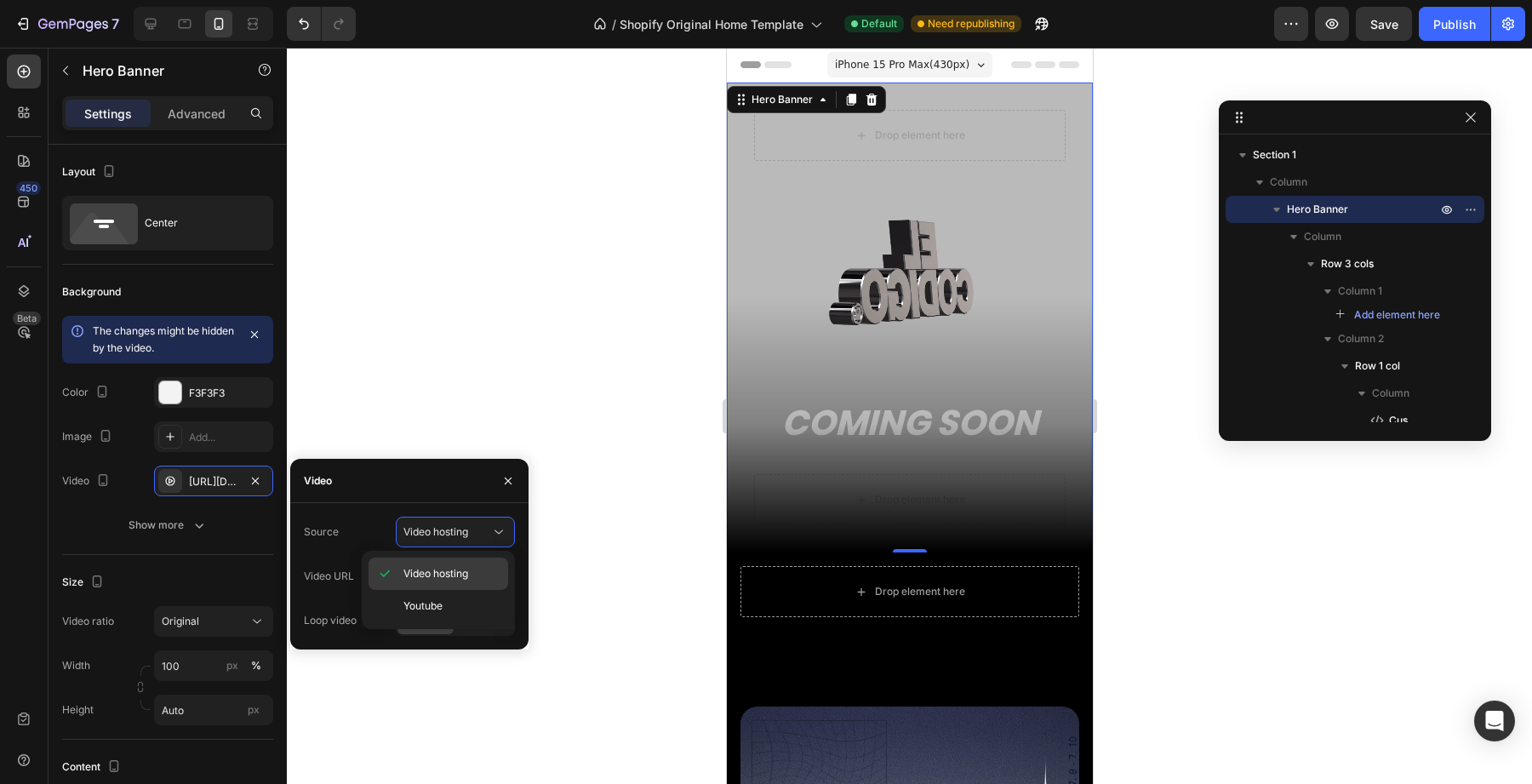
click at [433, 565] on div "Video hosting" at bounding box center [438, 573] width 139 height 32
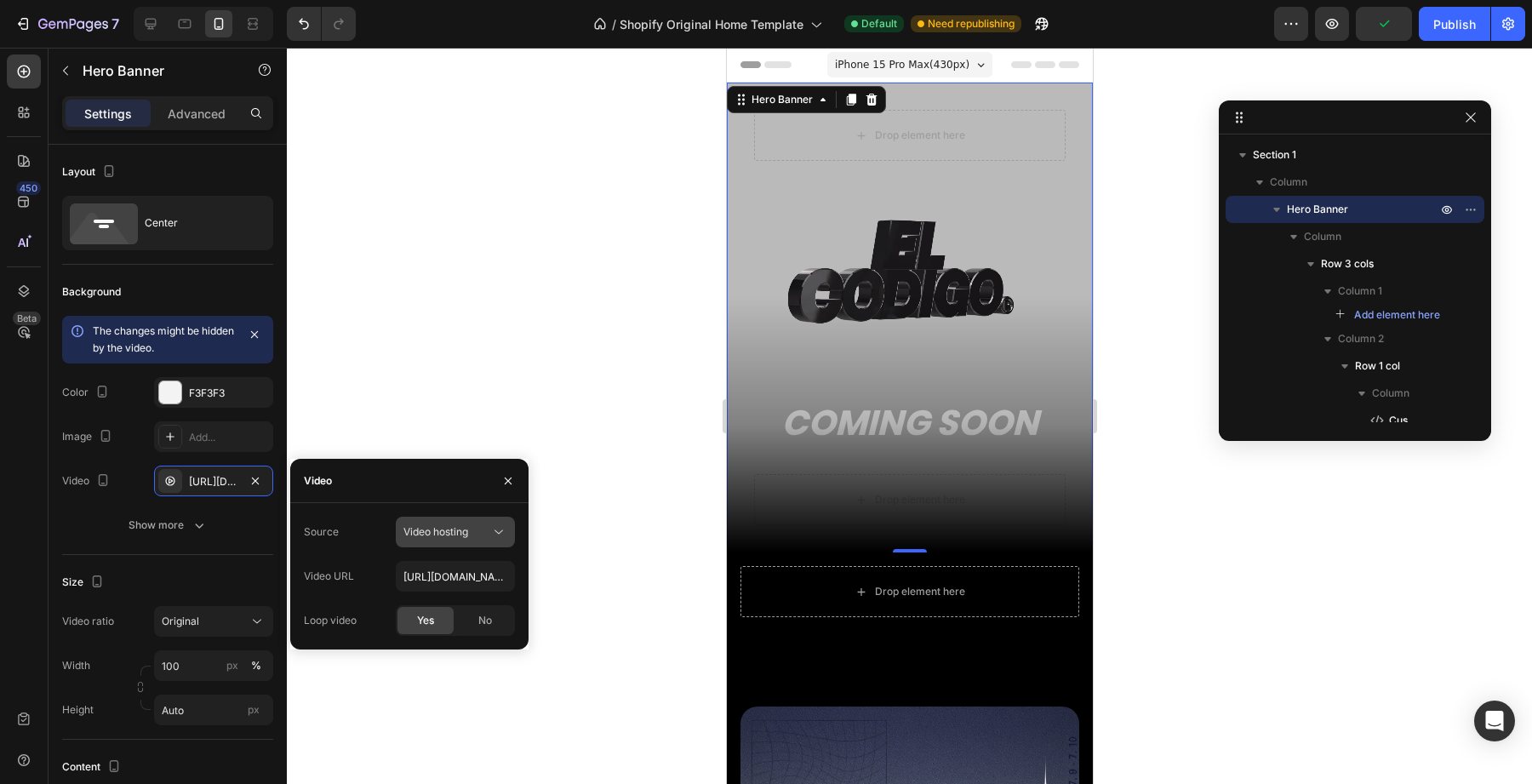
click at [439, 521] on button "Video hosting" at bounding box center [455, 532] width 119 height 30
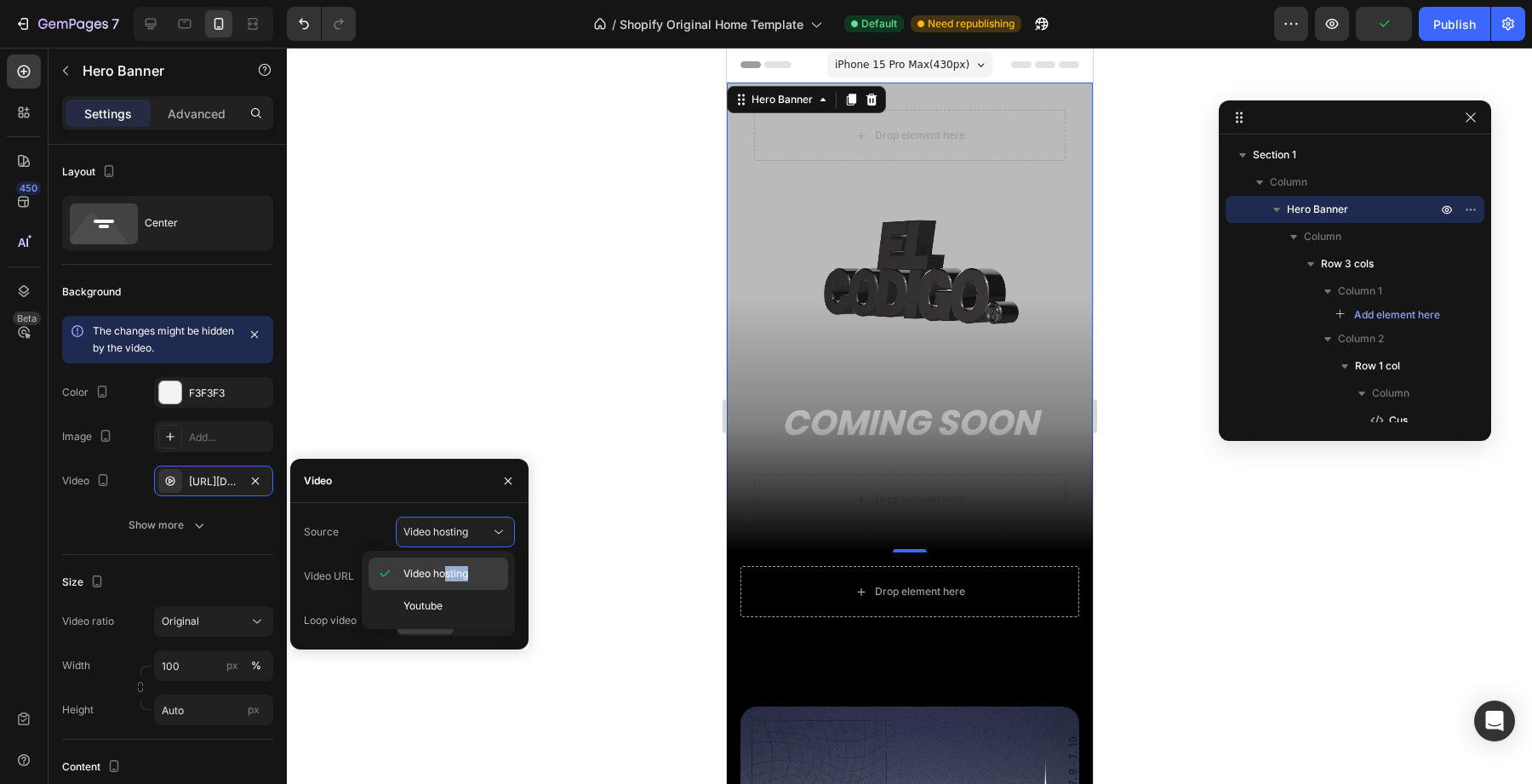
drag, startPoint x: 438, startPoint y: 593, endPoint x: 444, endPoint y: 570, distance: 23.8
click at [444, 570] on div "Video hosting Youtube" at bounding box center [438, 590] width 139 height 65
click at [444, 570] on span "Video hosting" at bounding box center [436, 573] width 65 height 16
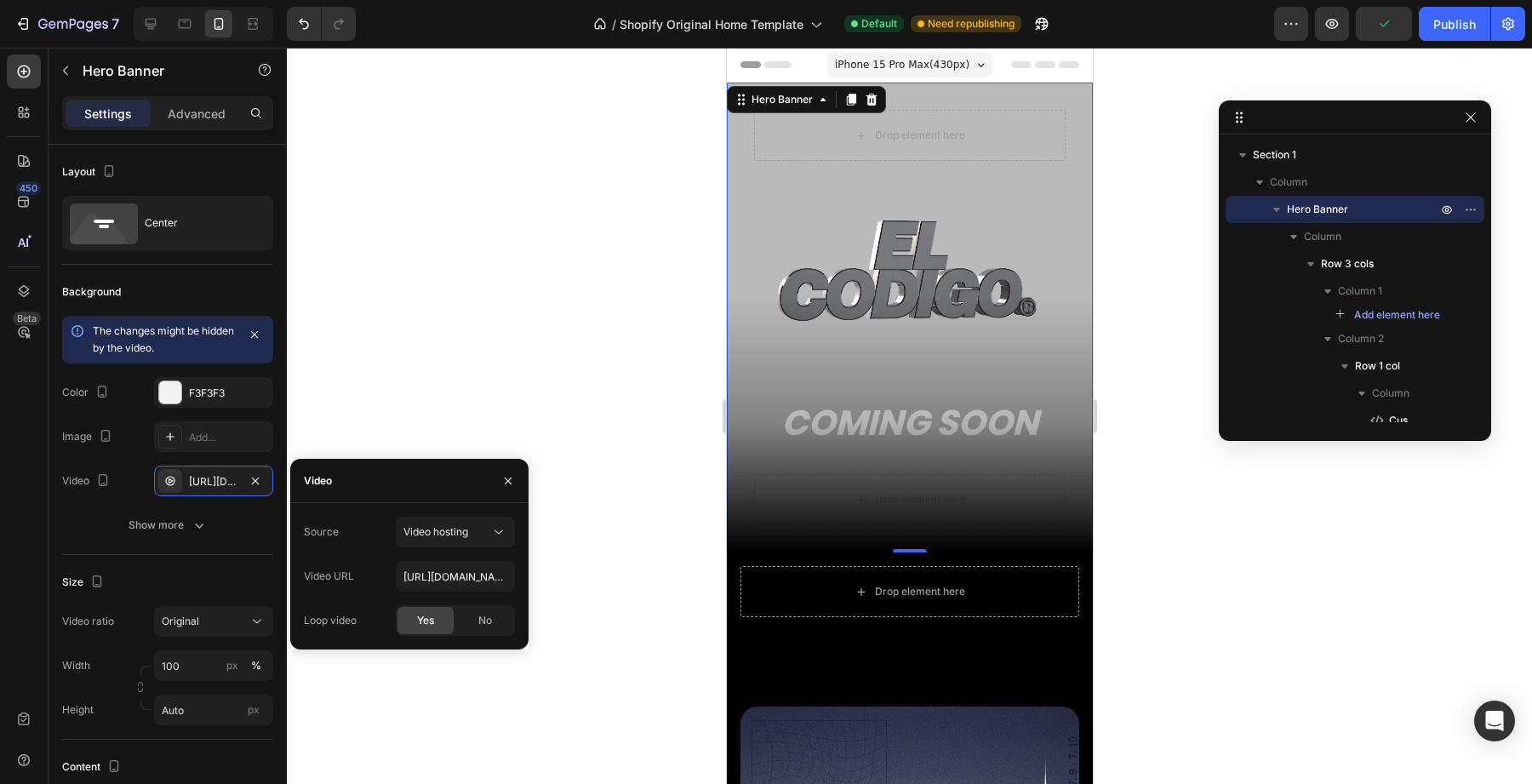
click at [287, 602] on div "450 Beta Sections(18) Elements(83) Section Element Hero Section Product Detail …" at bounding box center [143, 416] width 287 height 736
click at [443, 540] on button "Video hosting" at bounding box center [455, 532] width 119 height 30
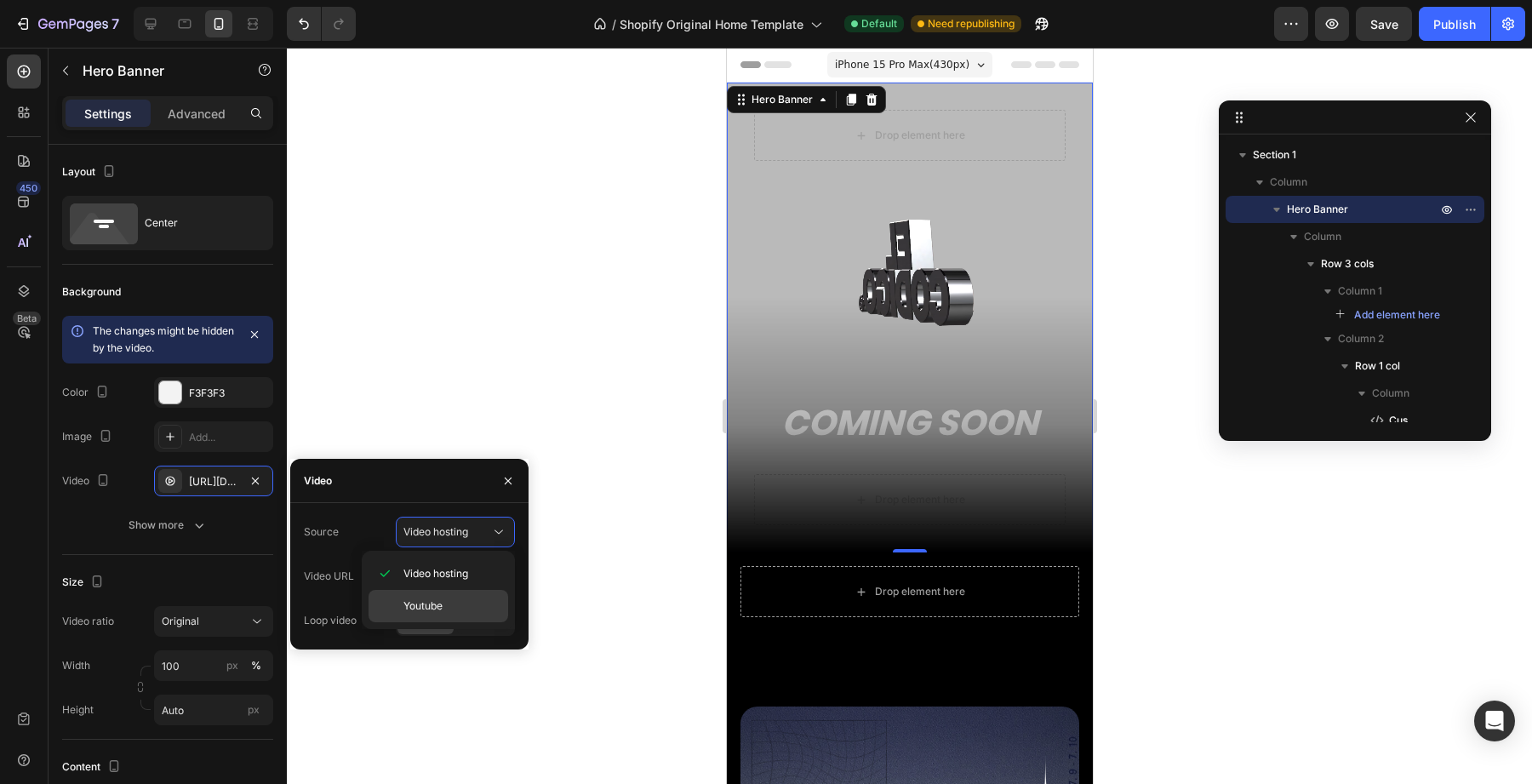
click at [442, 602] on span "Youtube" at bounding box center [423, 606] width 39 height 16
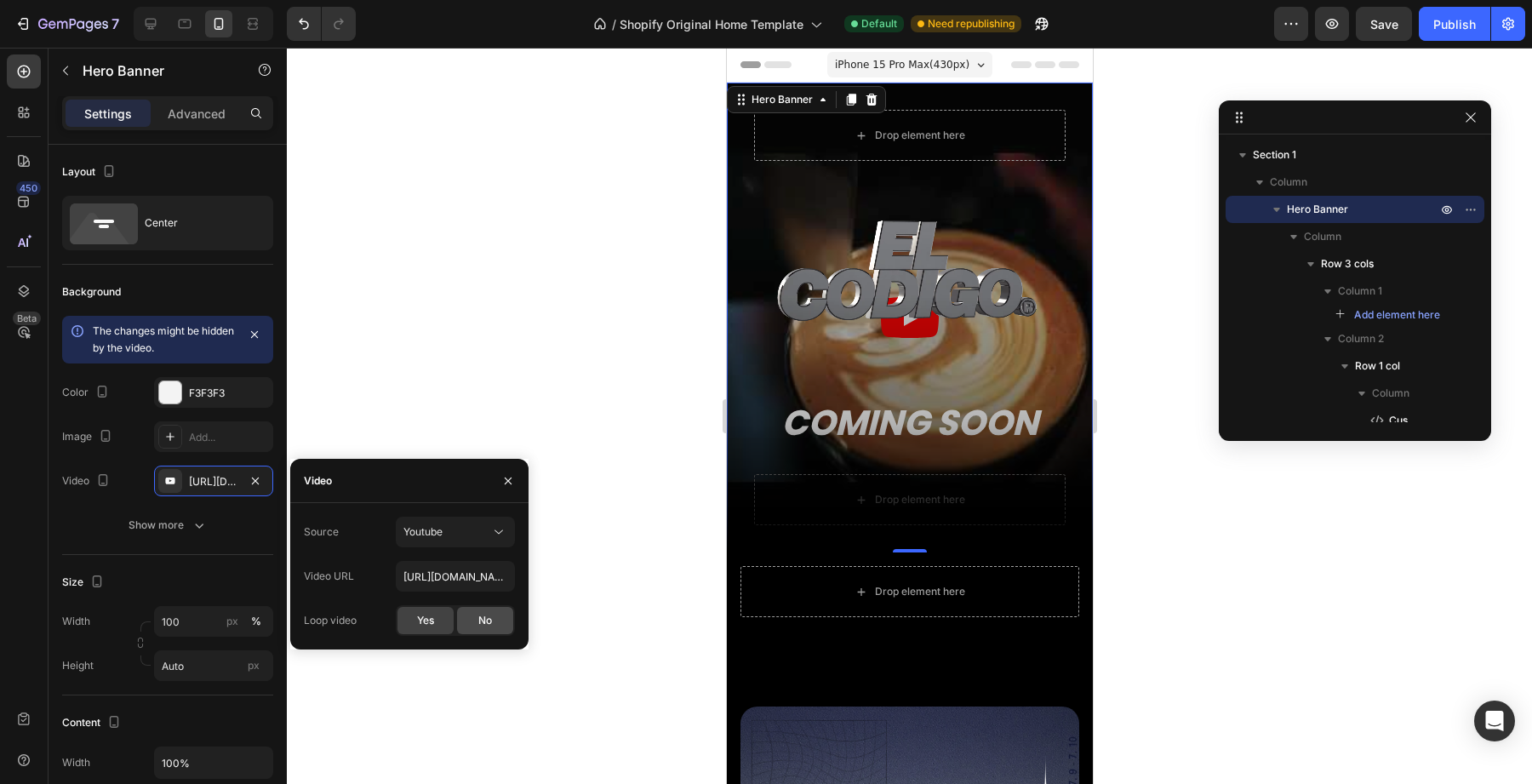
click at [464, 612] on div "No" at bounding box center [485, 620] width 56 height 27
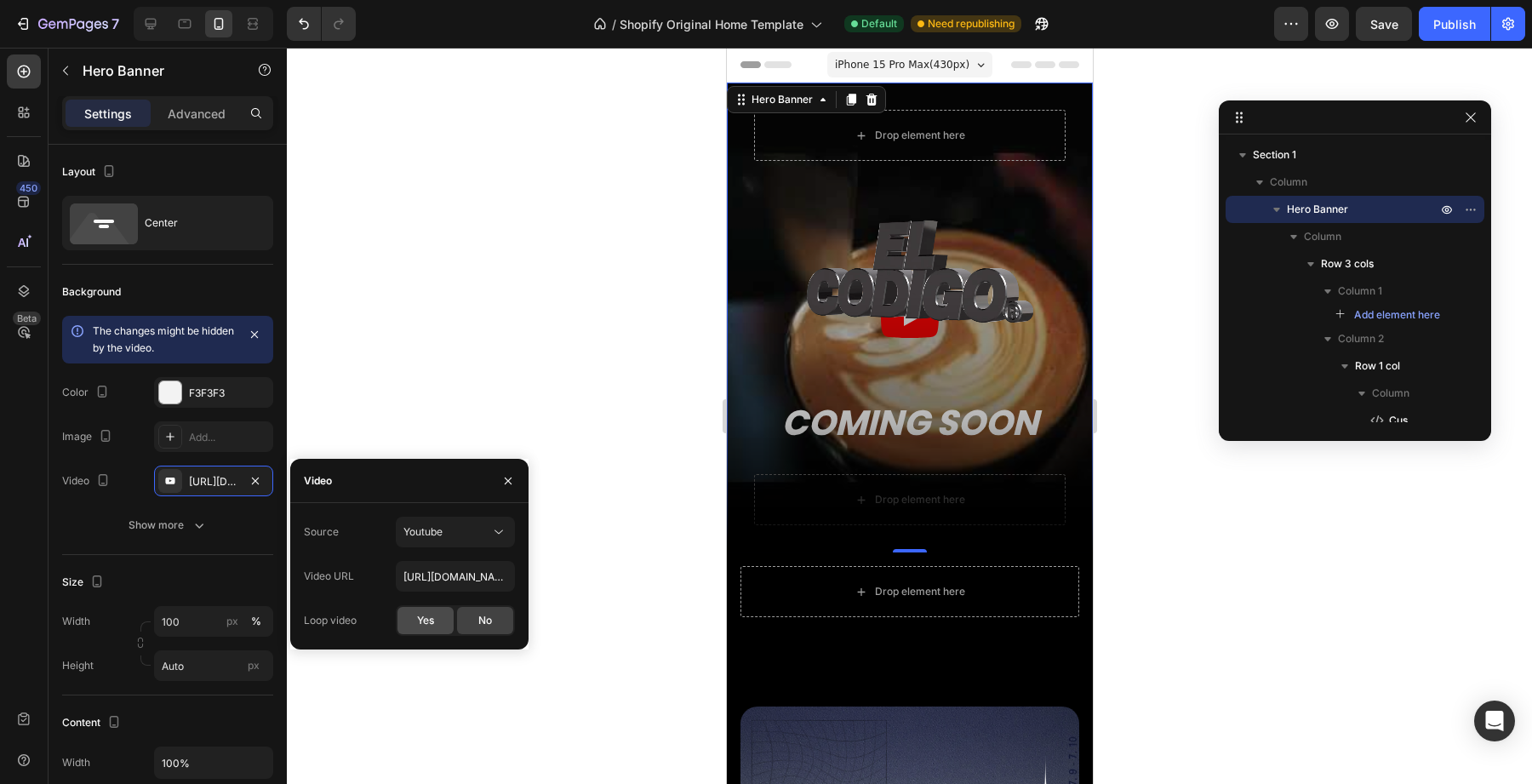
click at [433, 622] on span "Yes" at bounding box center [426, 621] width 17 height 16
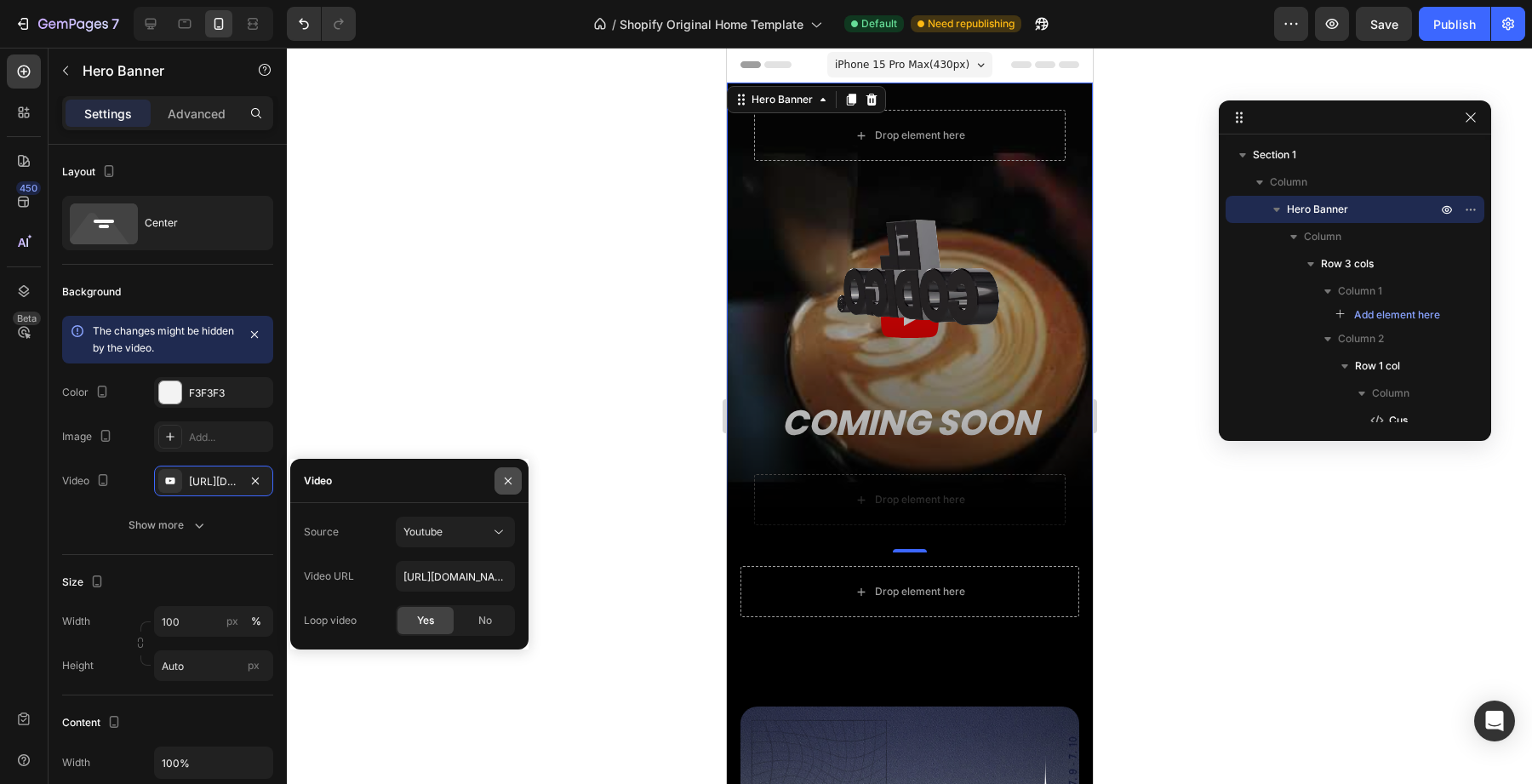
click at [502, 475] on icon "button" at bounding box center [508, 480] width 14 height 14
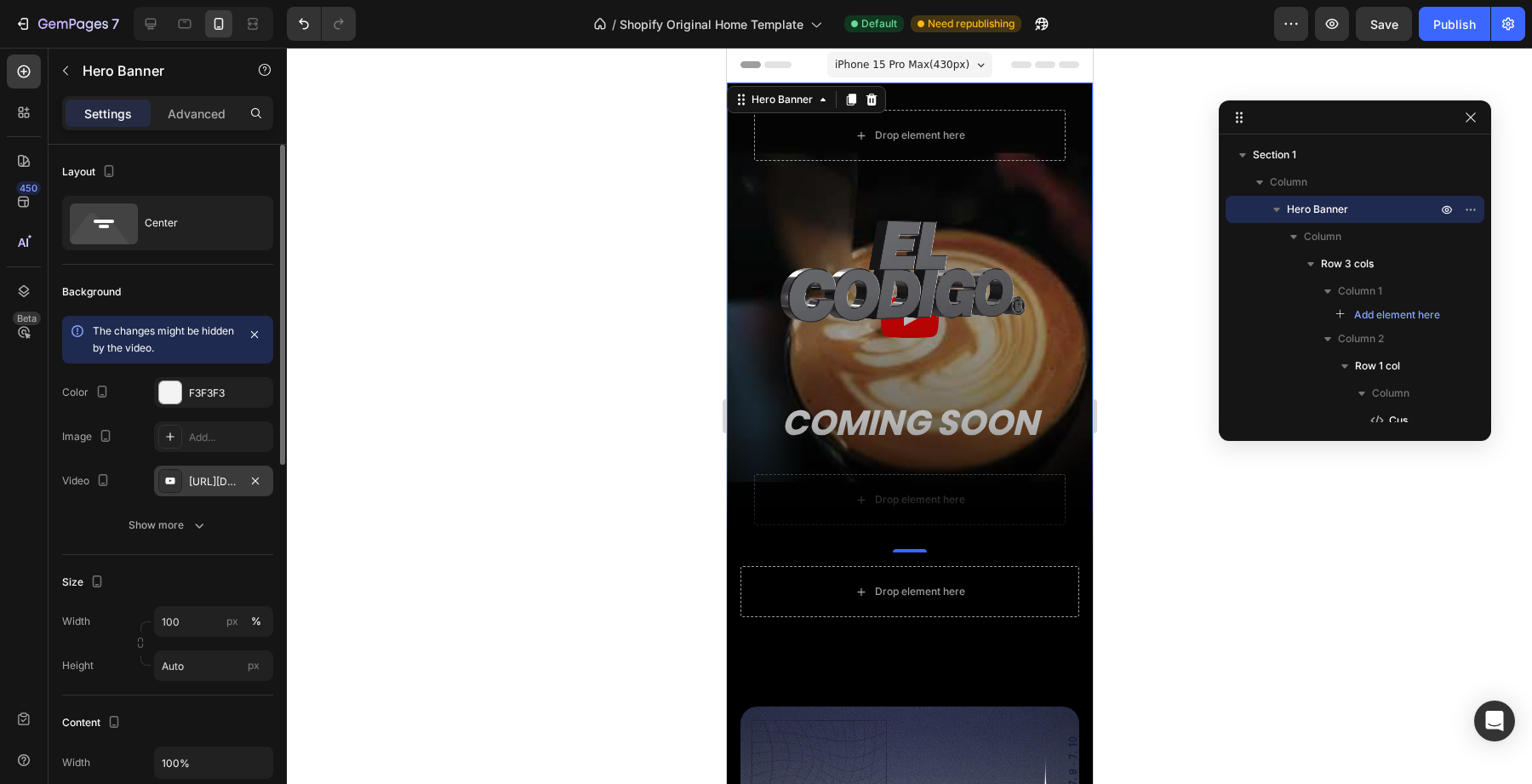
click at [267, 484] on div "https://youtu.be/KOxfzBp72uk" at bounding box center [213, 480] width 119 height 30
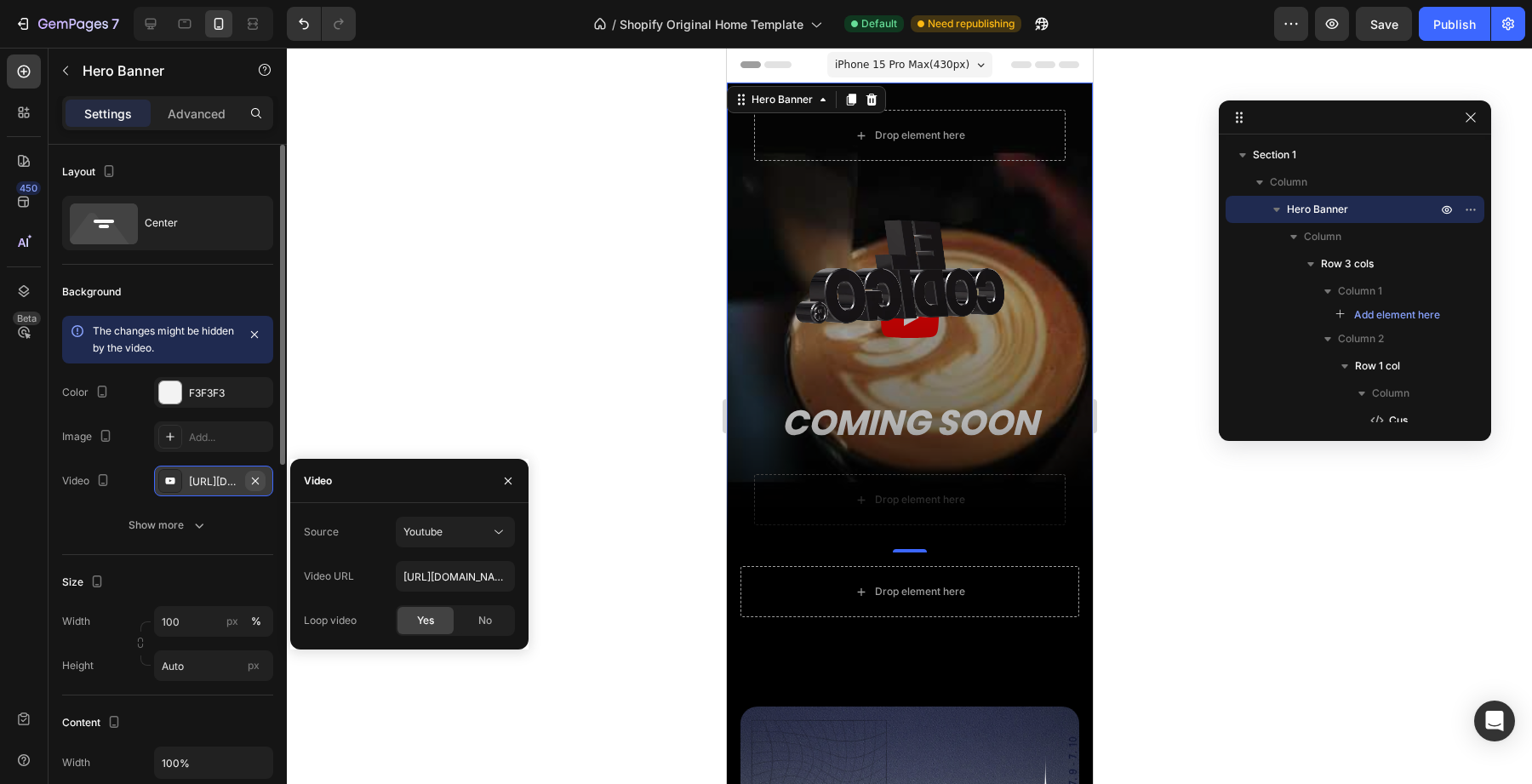
click at [257, 482] on icon "button" at bounding box center [255, 480] width 14 height 14
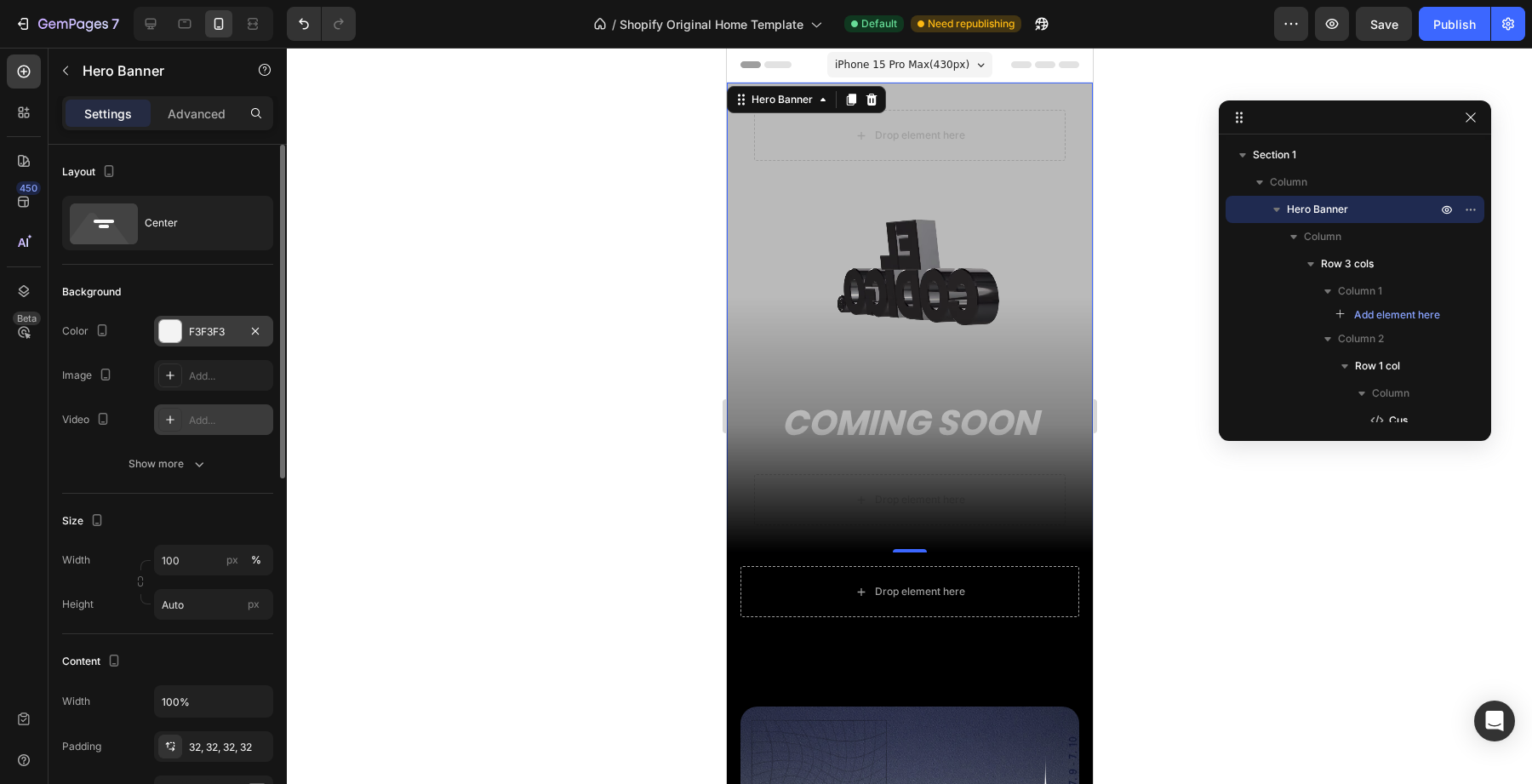
click at [206, 328] on div "F3F3F3" at bounding box center [213, 332] width 49 height 16
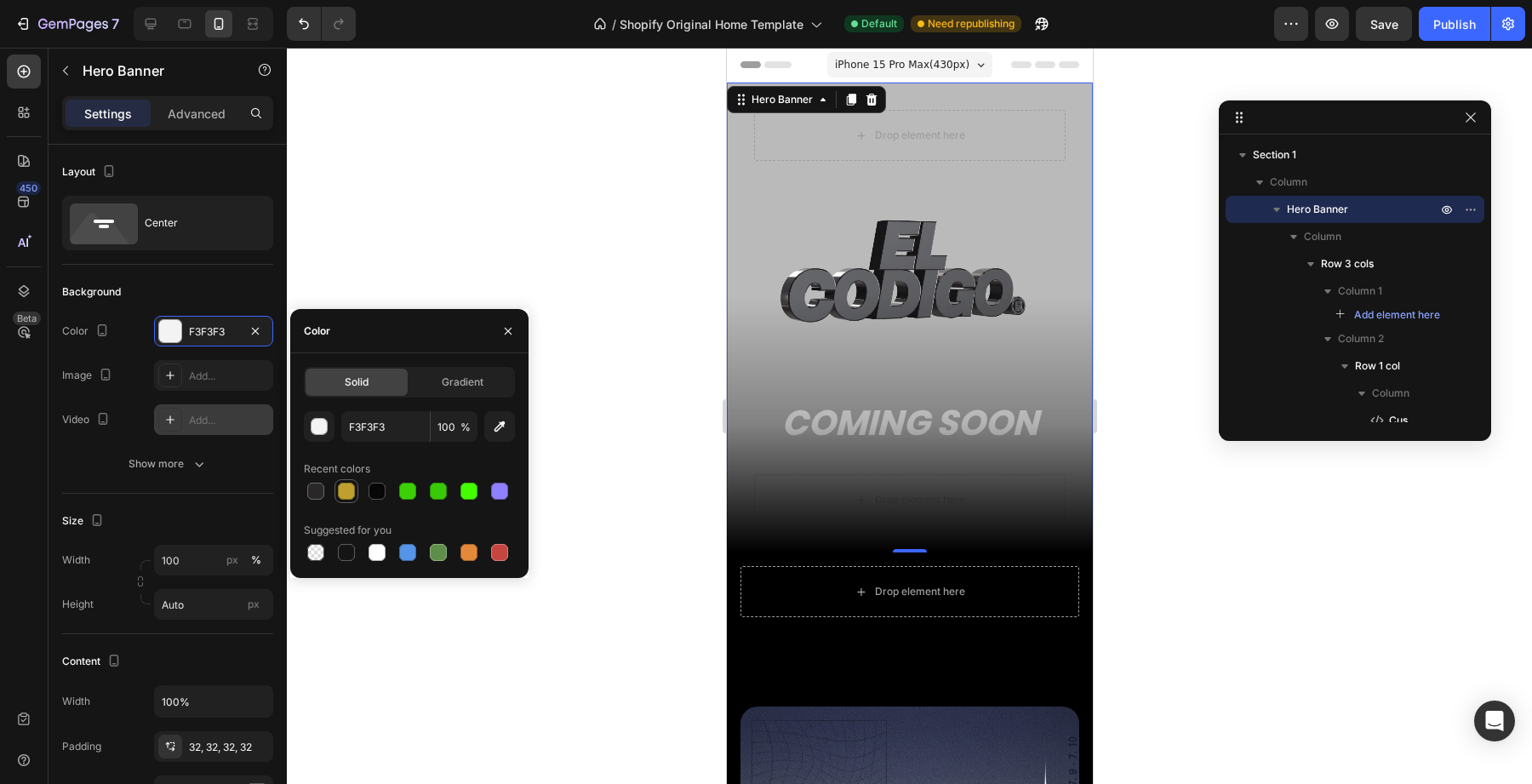
click at [344, 488] on div at bounding box center [346, 491] width 17 height 17
type input "BFA02F"
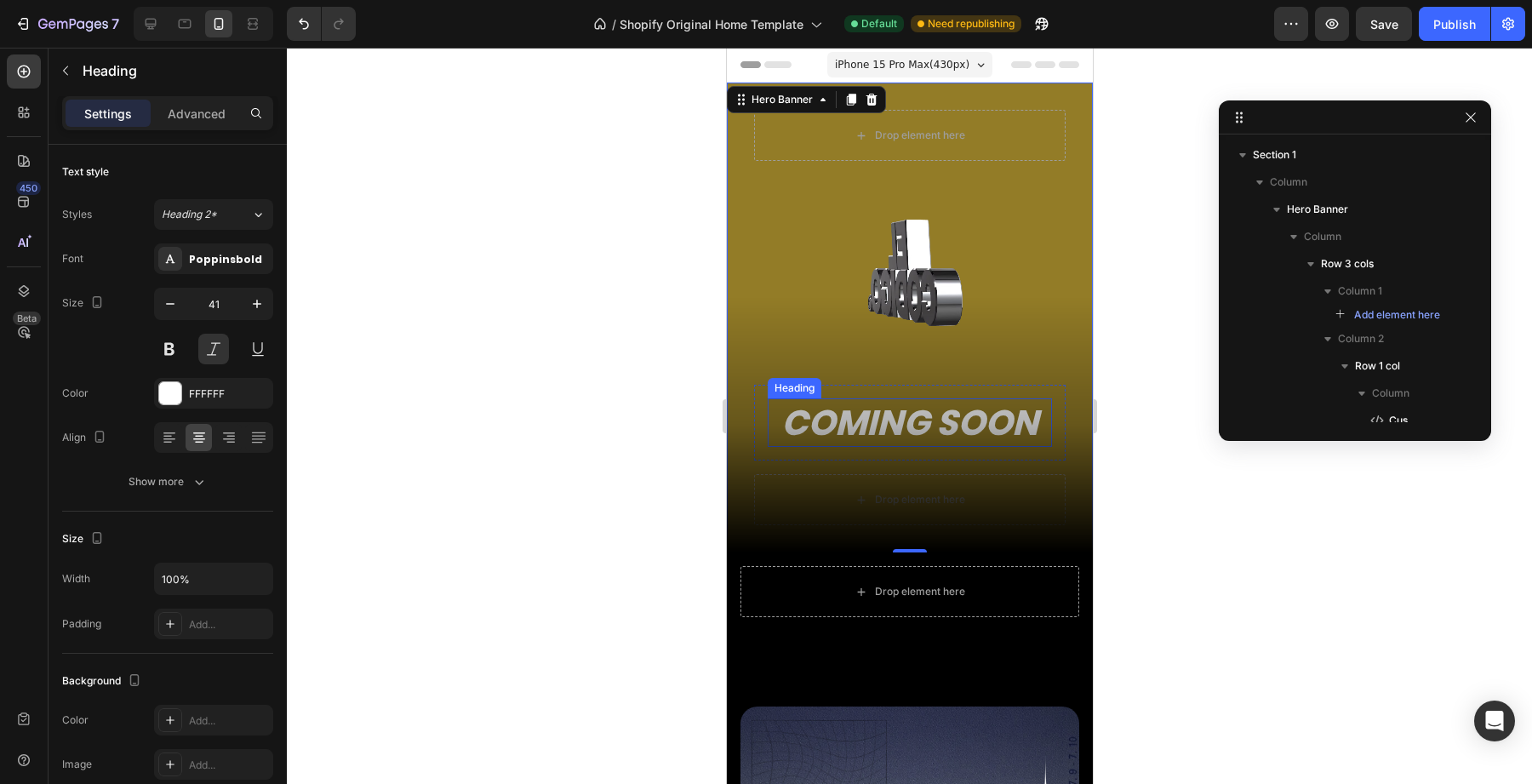
scroll to position [234, 0]
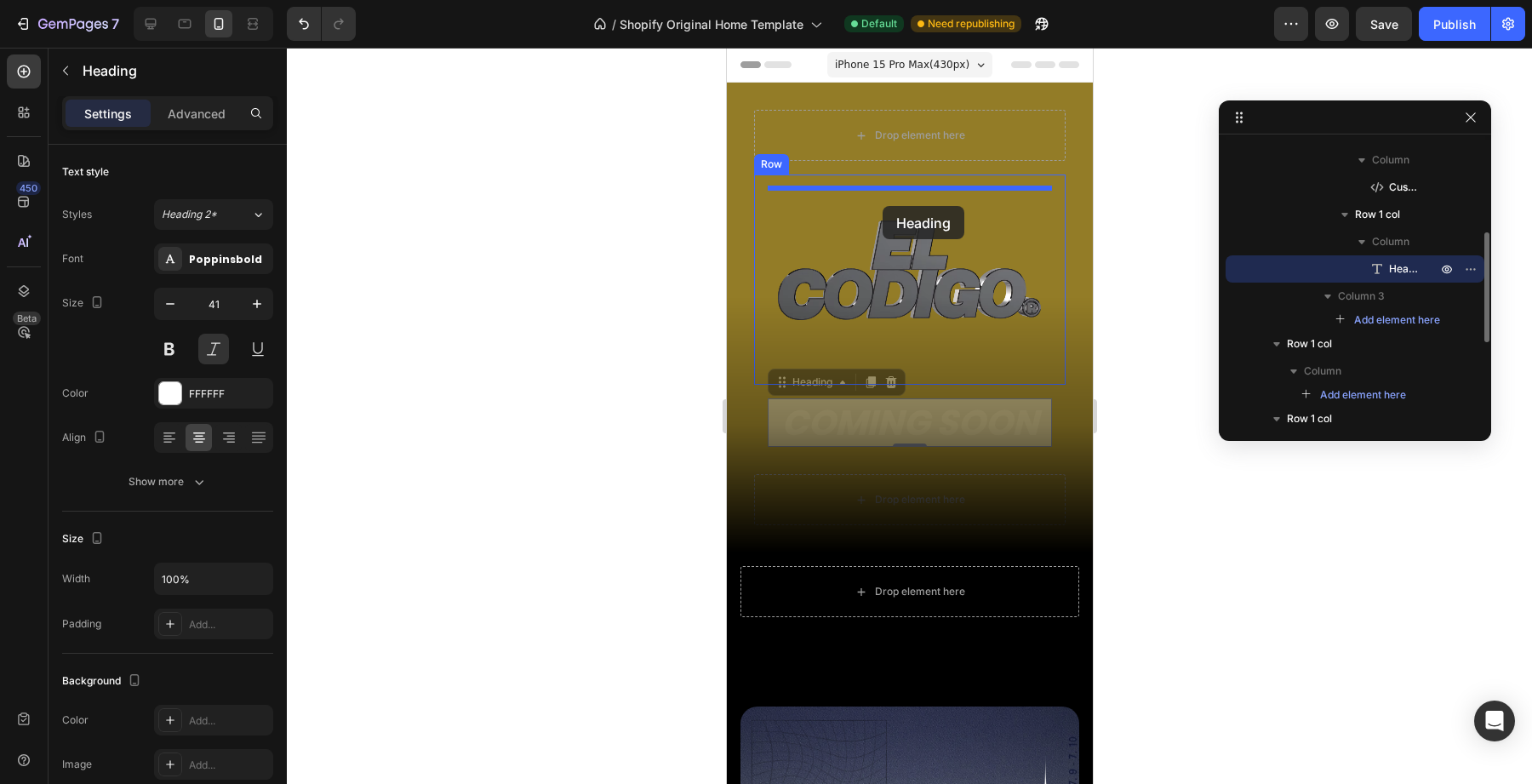
drag, startPoint x: 878, startPoint y: 430, endPoint x: 882, endPoint y: 206, distance: 224.0
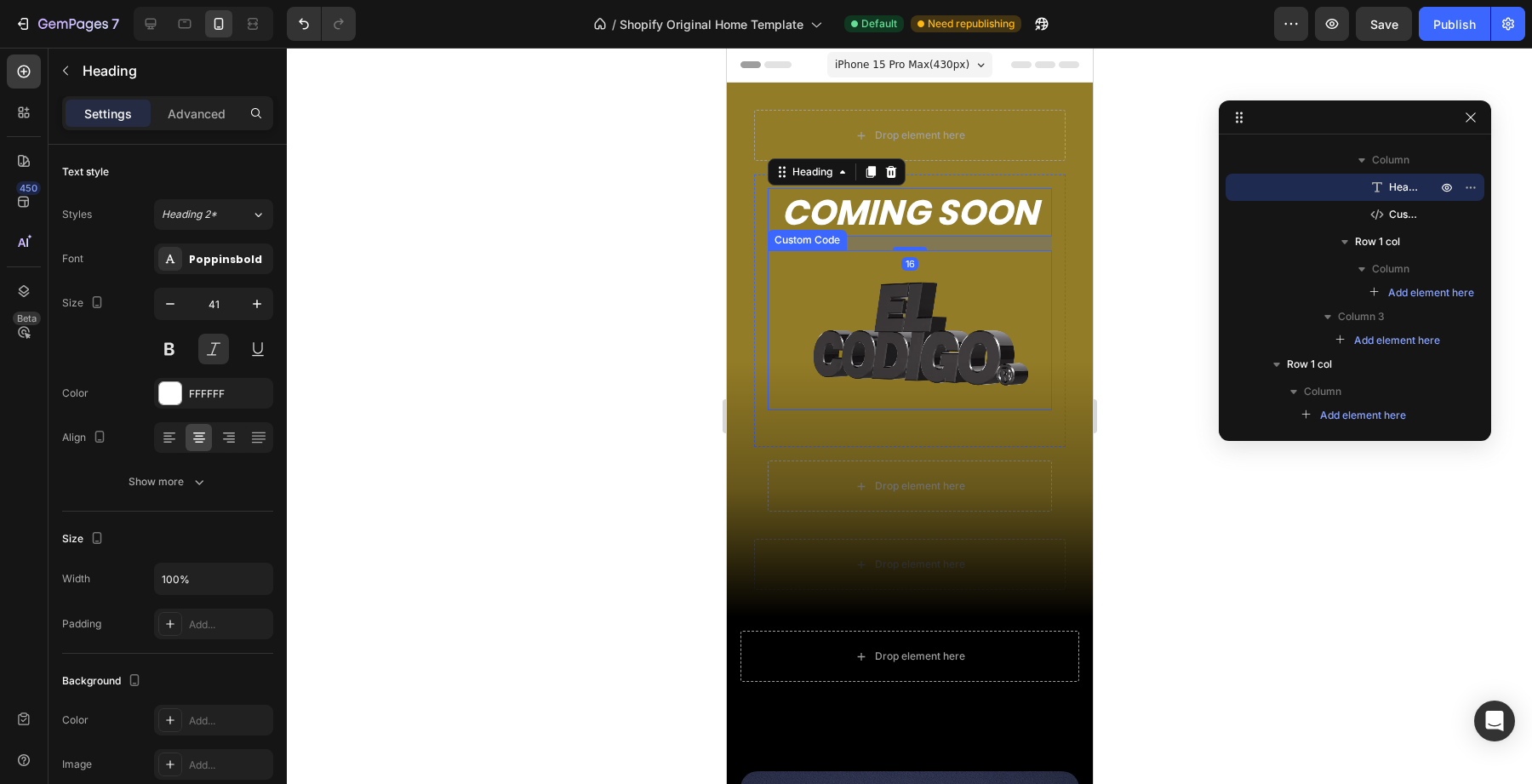
click at [828, 380] on video at bounding box center [910, 330] width 284 height 160
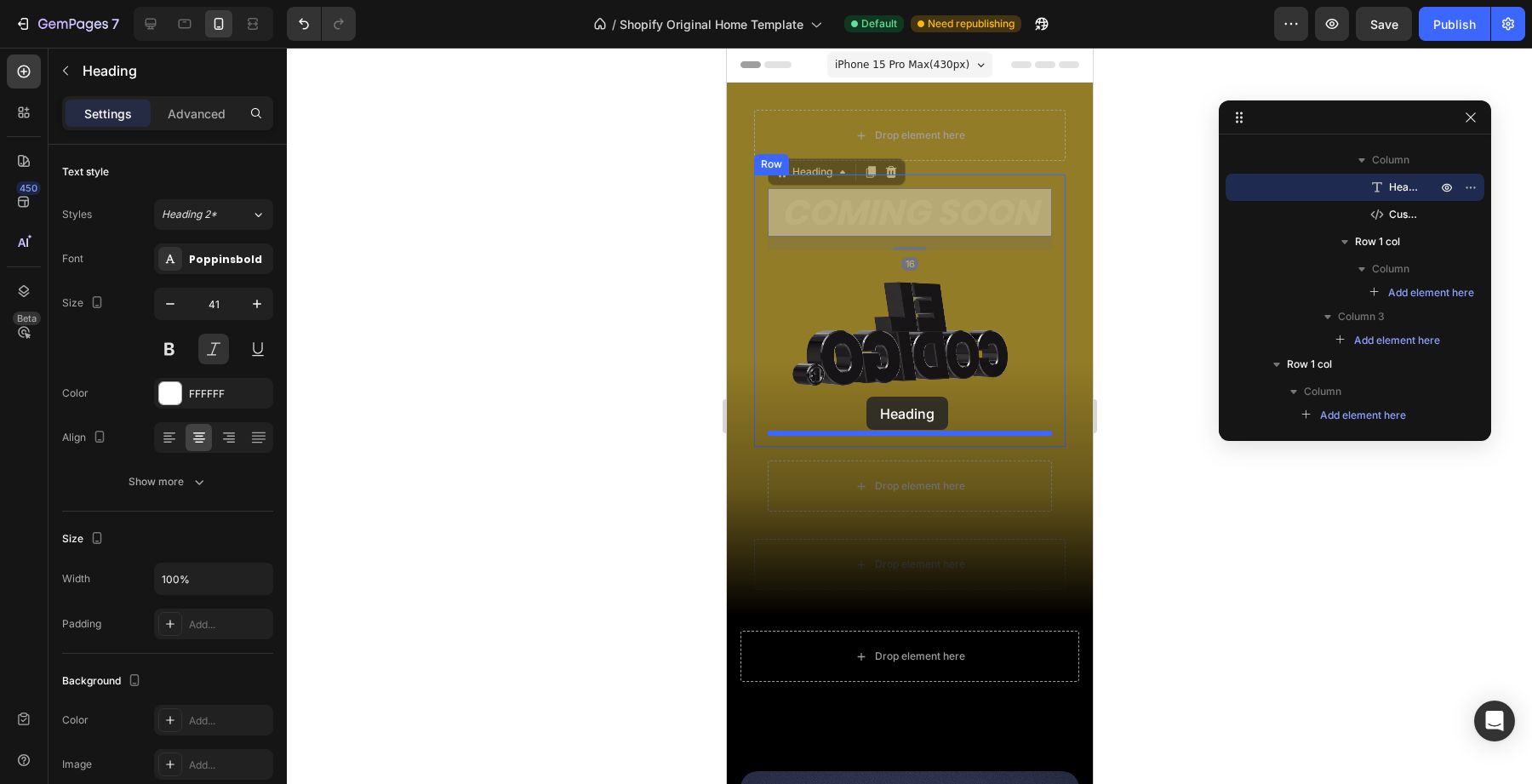
drag, startPoint x: 866, startPoint y: 205, endPoint x: 863, endPoint y: 405, distance: 200.0
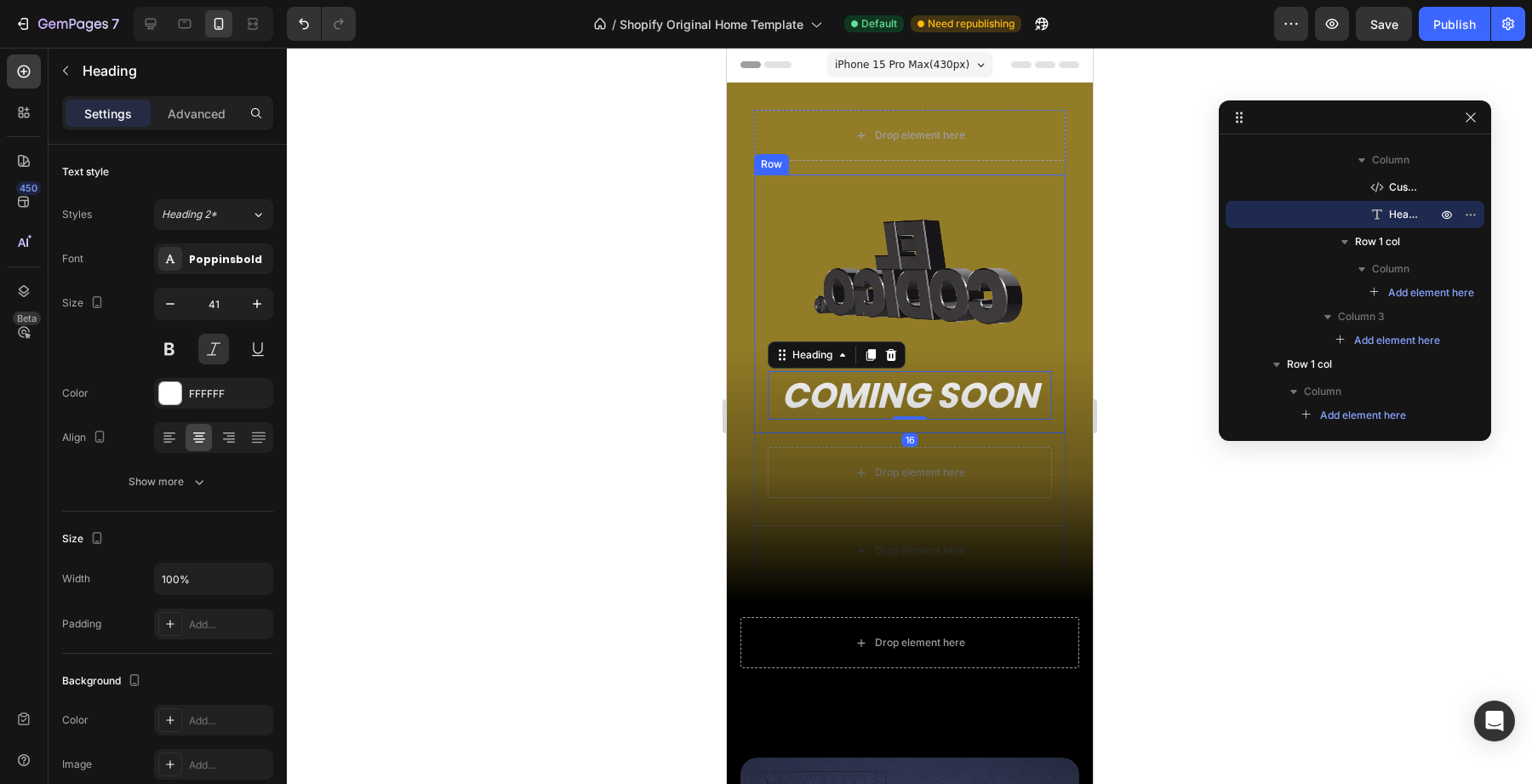
click at [803, 485] on div "Drop element here" at bounding box center [910, 472] width 284 height 51
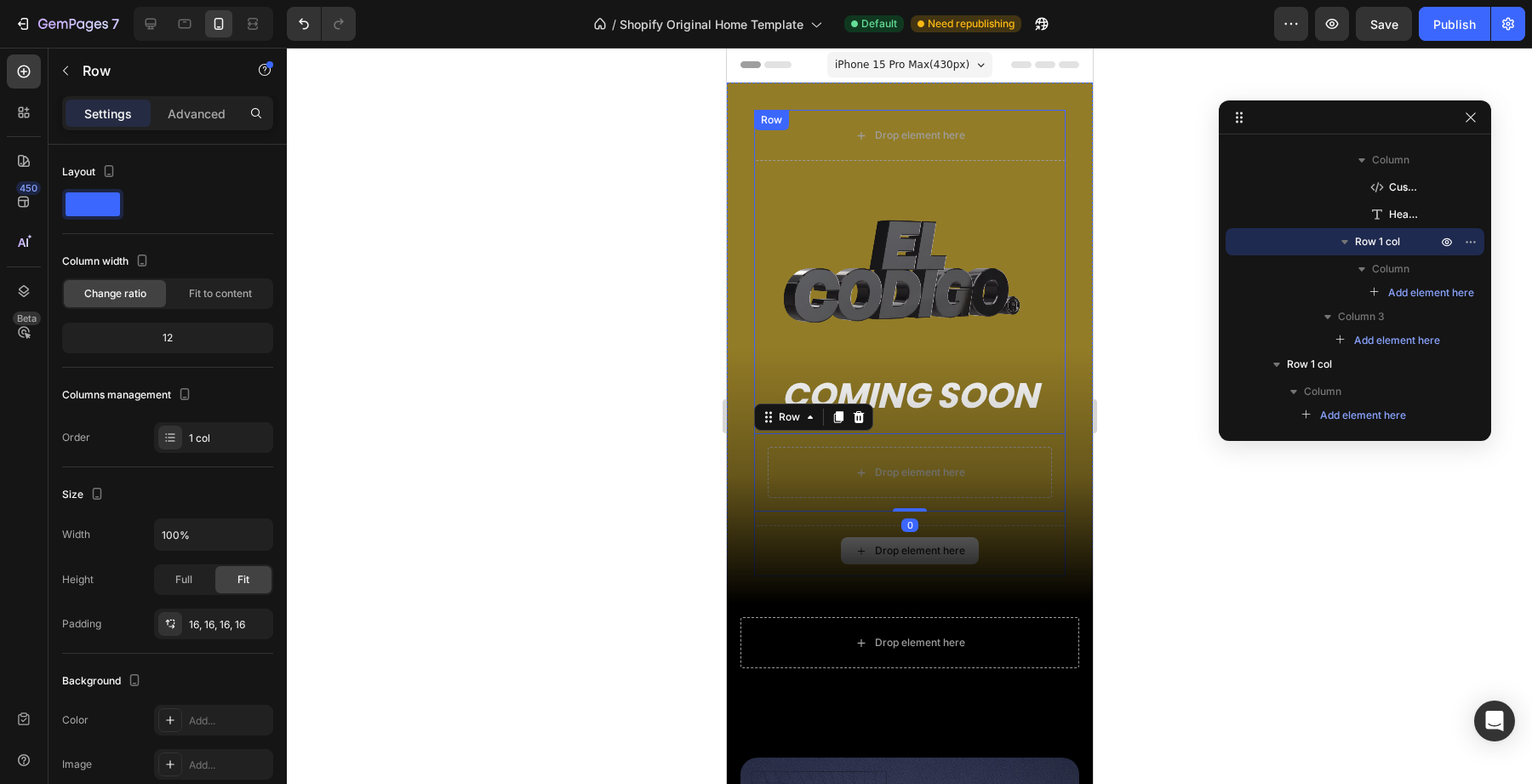
click at [812, 586] on div "Drop element here Custom Code COMING SOON Heading Row Drop element here Row 0 D…" at bounding box center [909, 343] width 366 height 521
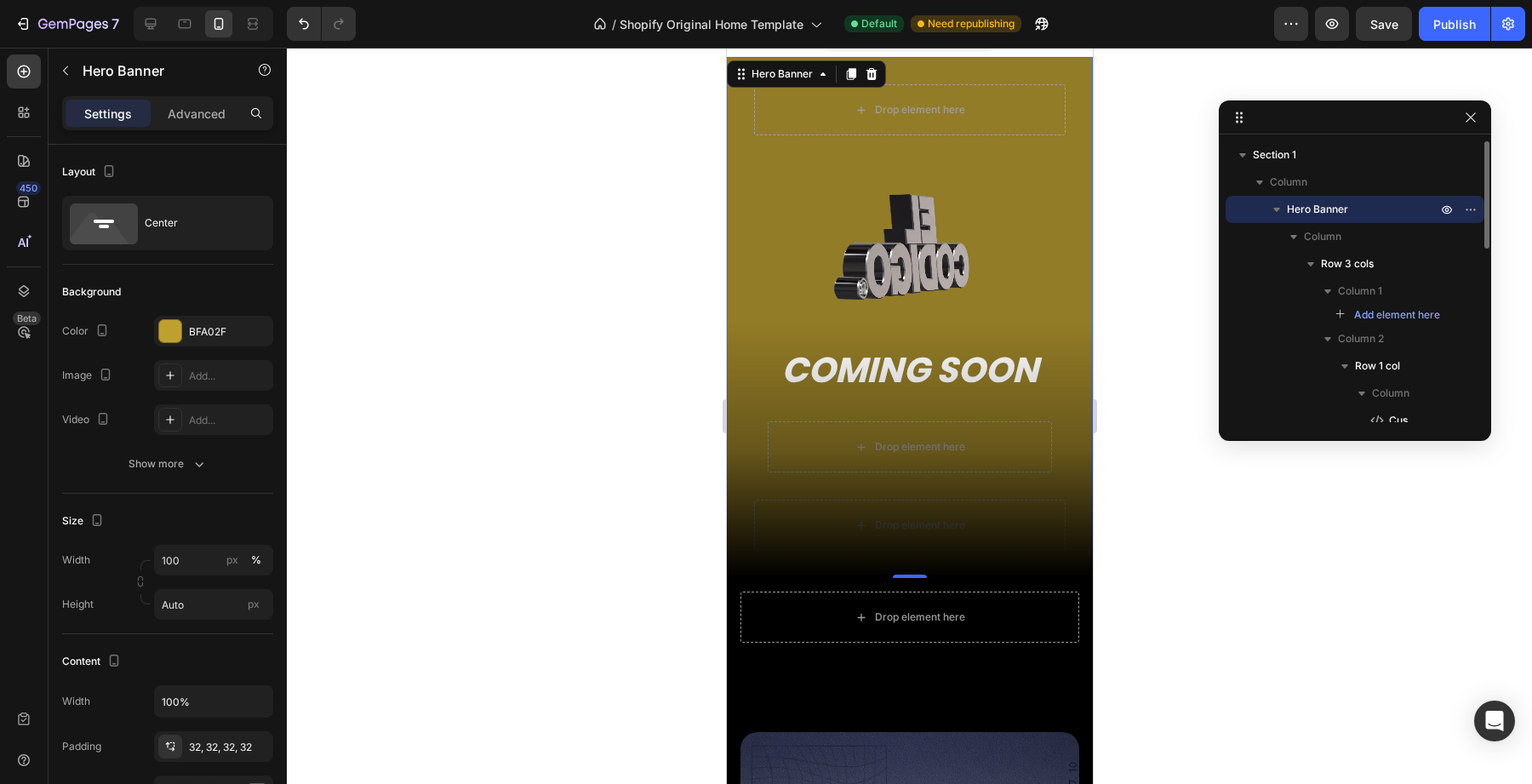
scroll to position [0, 0]
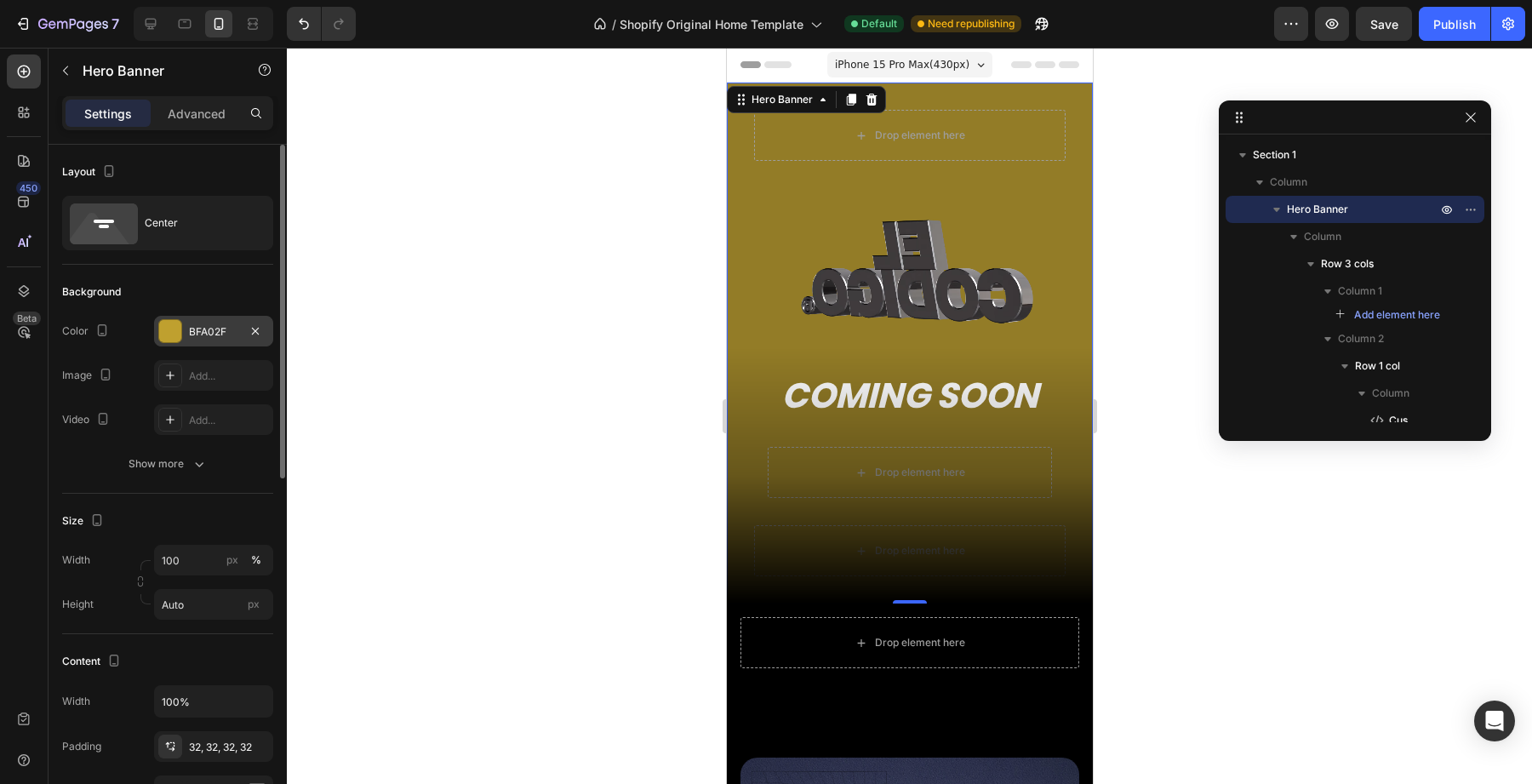
click at [190, 344] on div "BFA02F" at bounding box center [213, 331] width 119 height 30
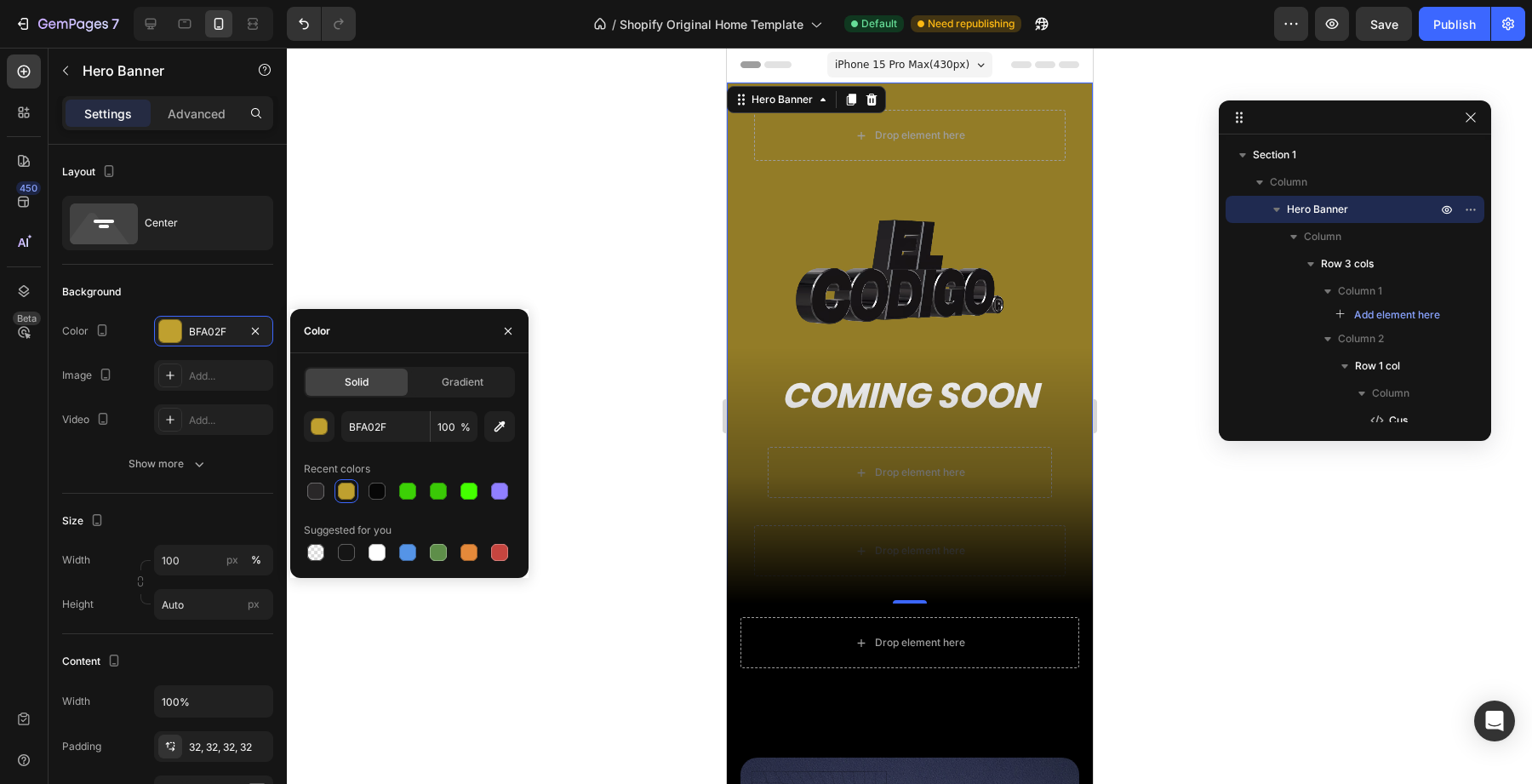
click at [420, 485] on div at bounding box center [409, 491] width 211 height 24
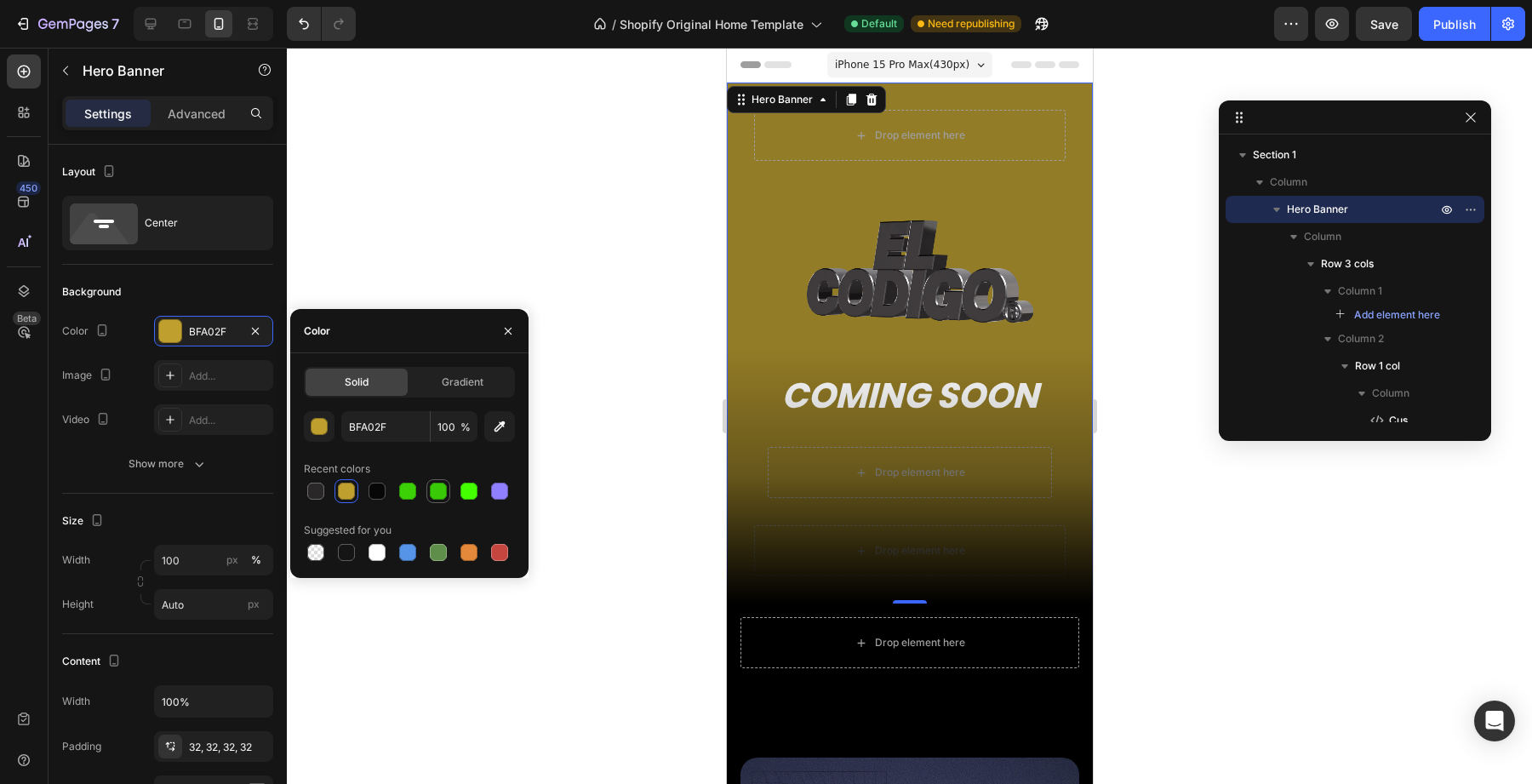
click at [440, 486] on div at bounding box center [439, 491] width 17 height 17
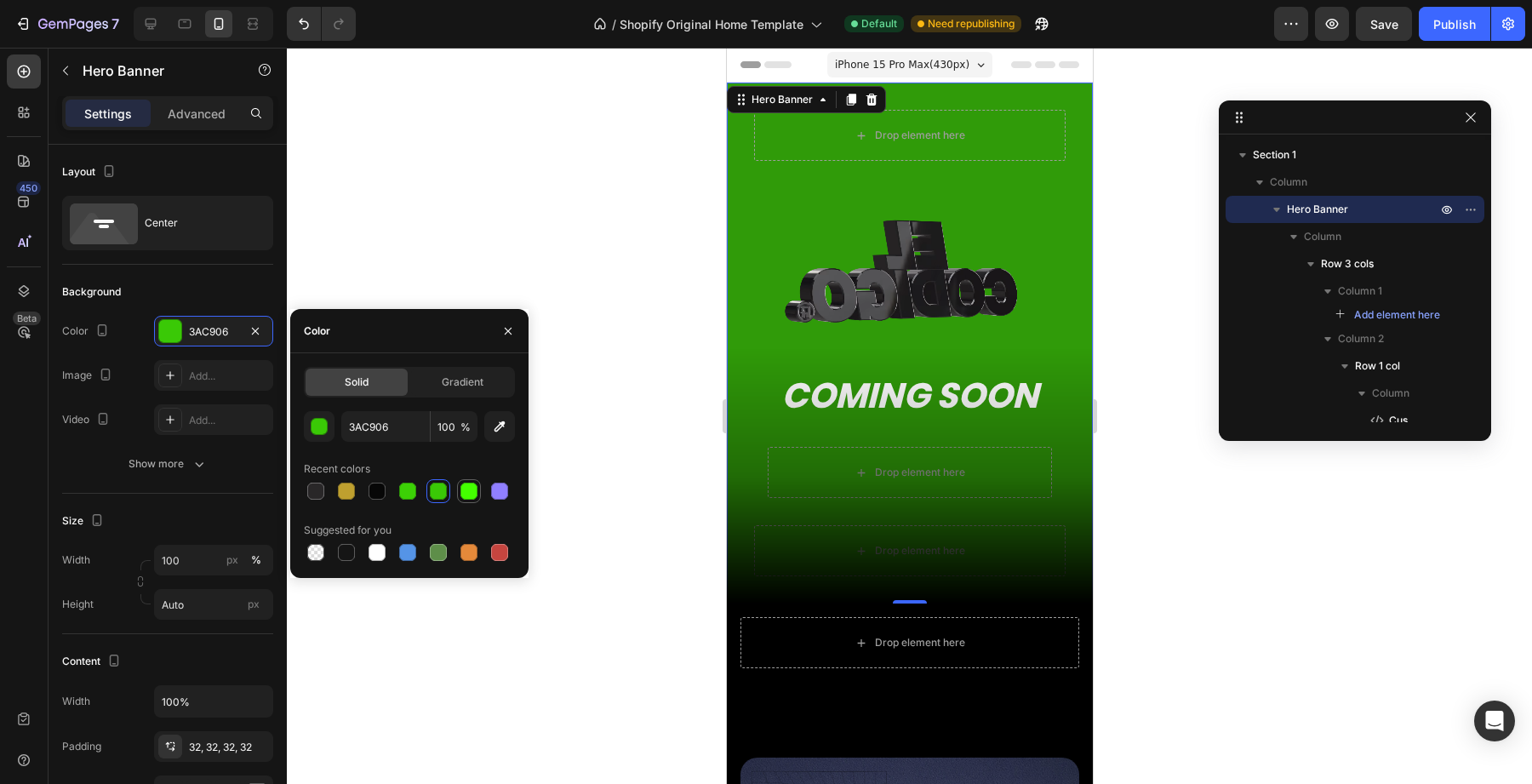
click at [466, 488] on div at bounding box center [469, 491] width 17 height 17
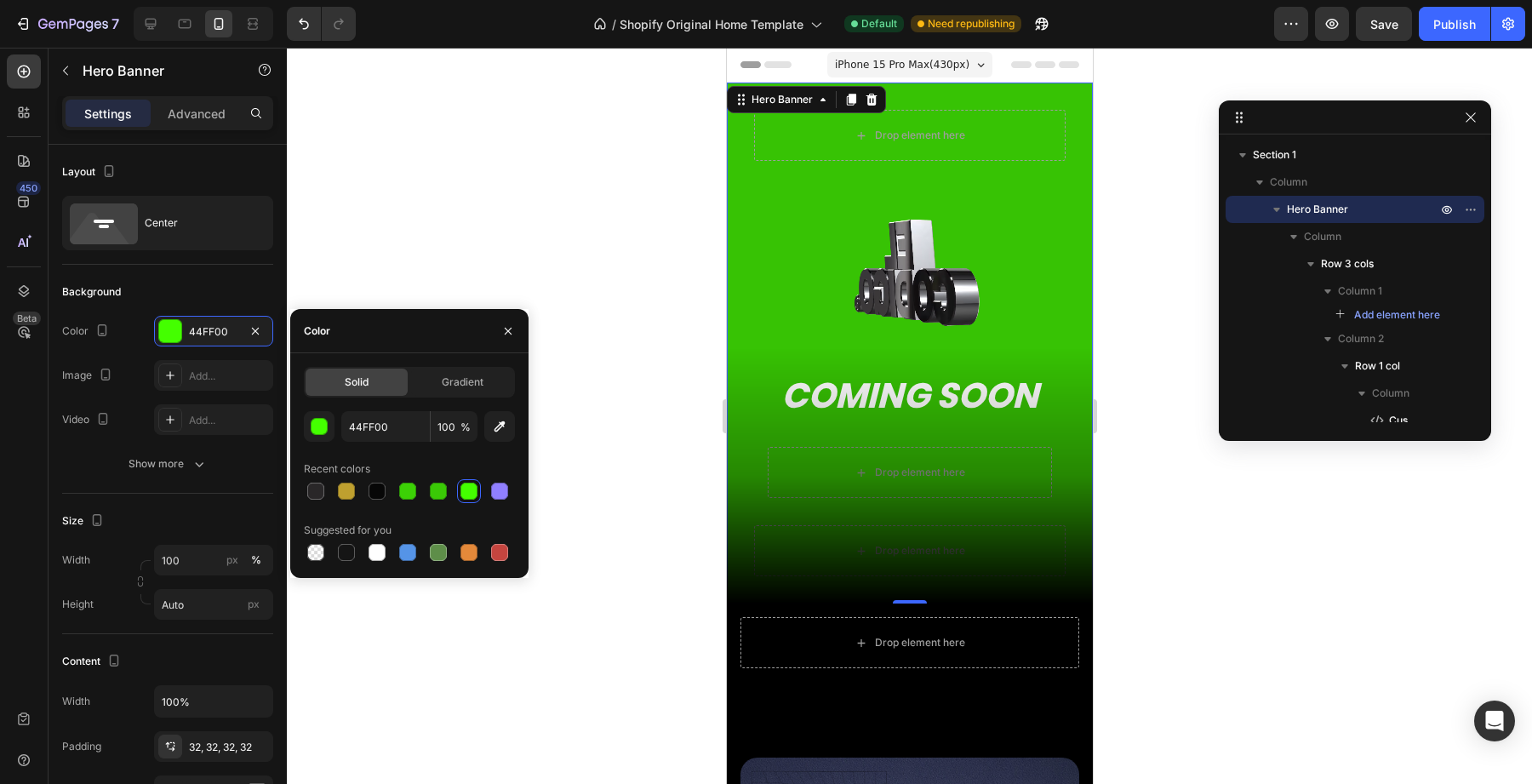
click at [420, 560] on div at bounding box center [409, 552] width 211 height 24
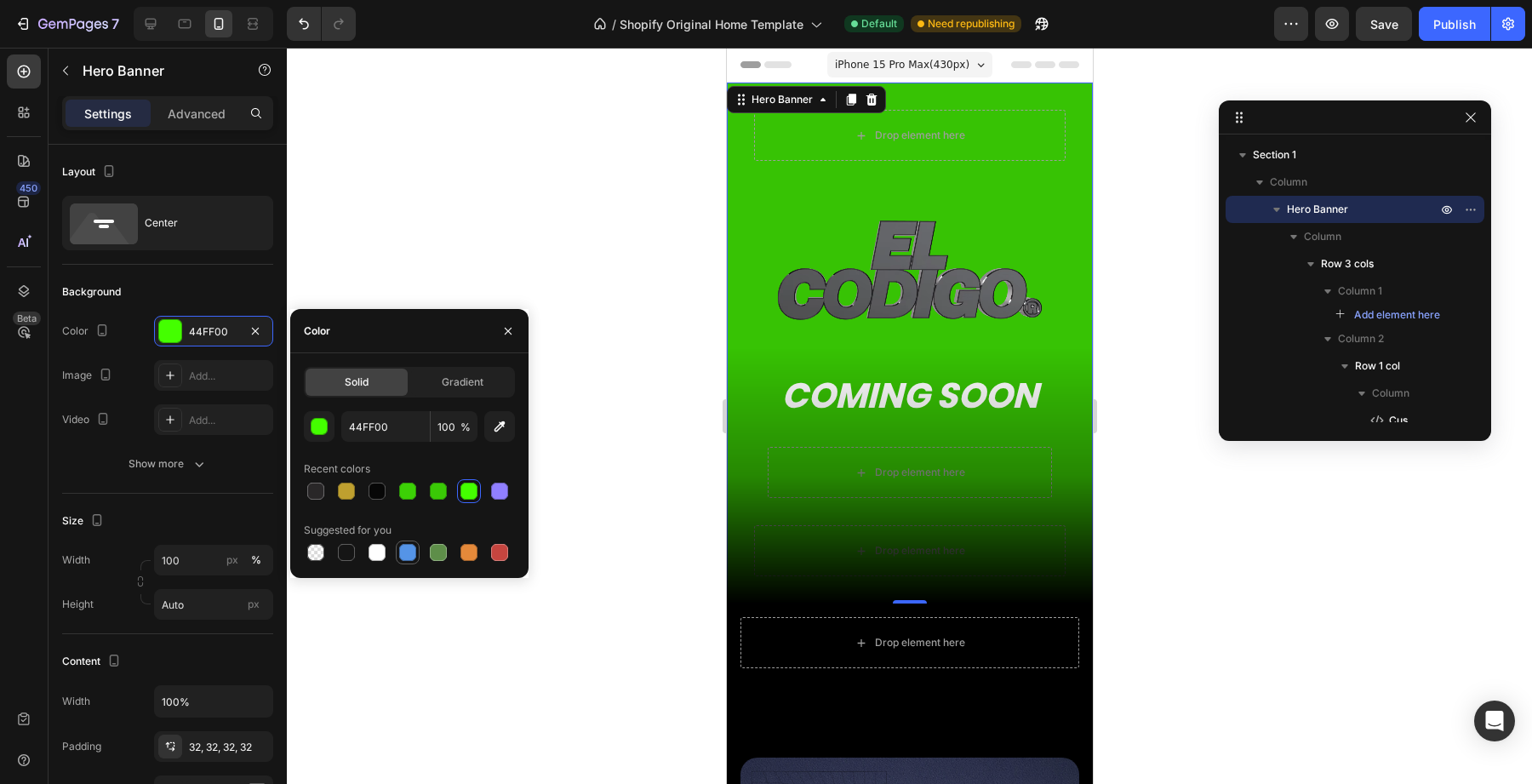
click at [404, 560] on div at bounding box center [407, 552] width 17 height 17
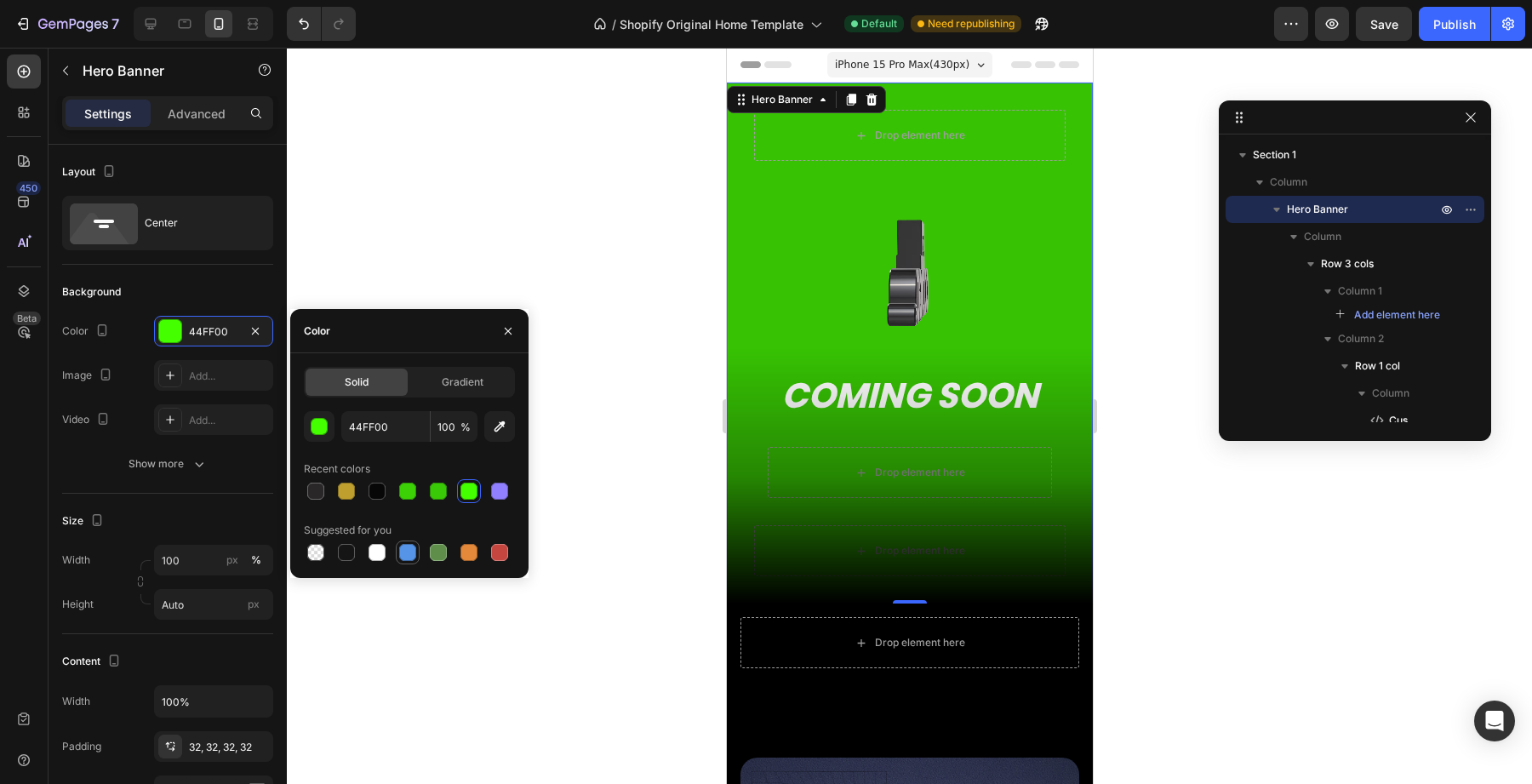
type input "5594E7"
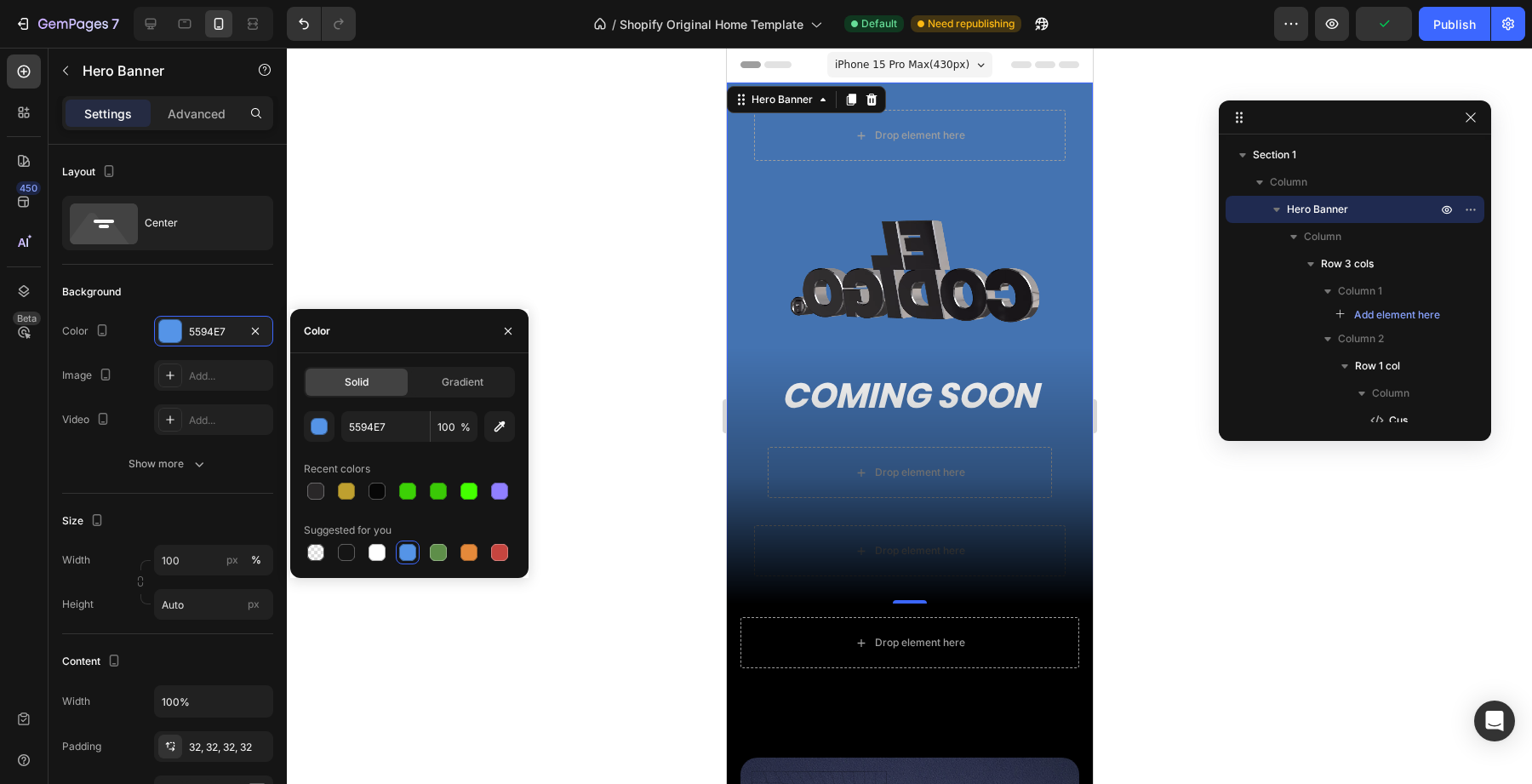
click at [678, 484] on div at bounding box center [910, 416] width 1246 height 736
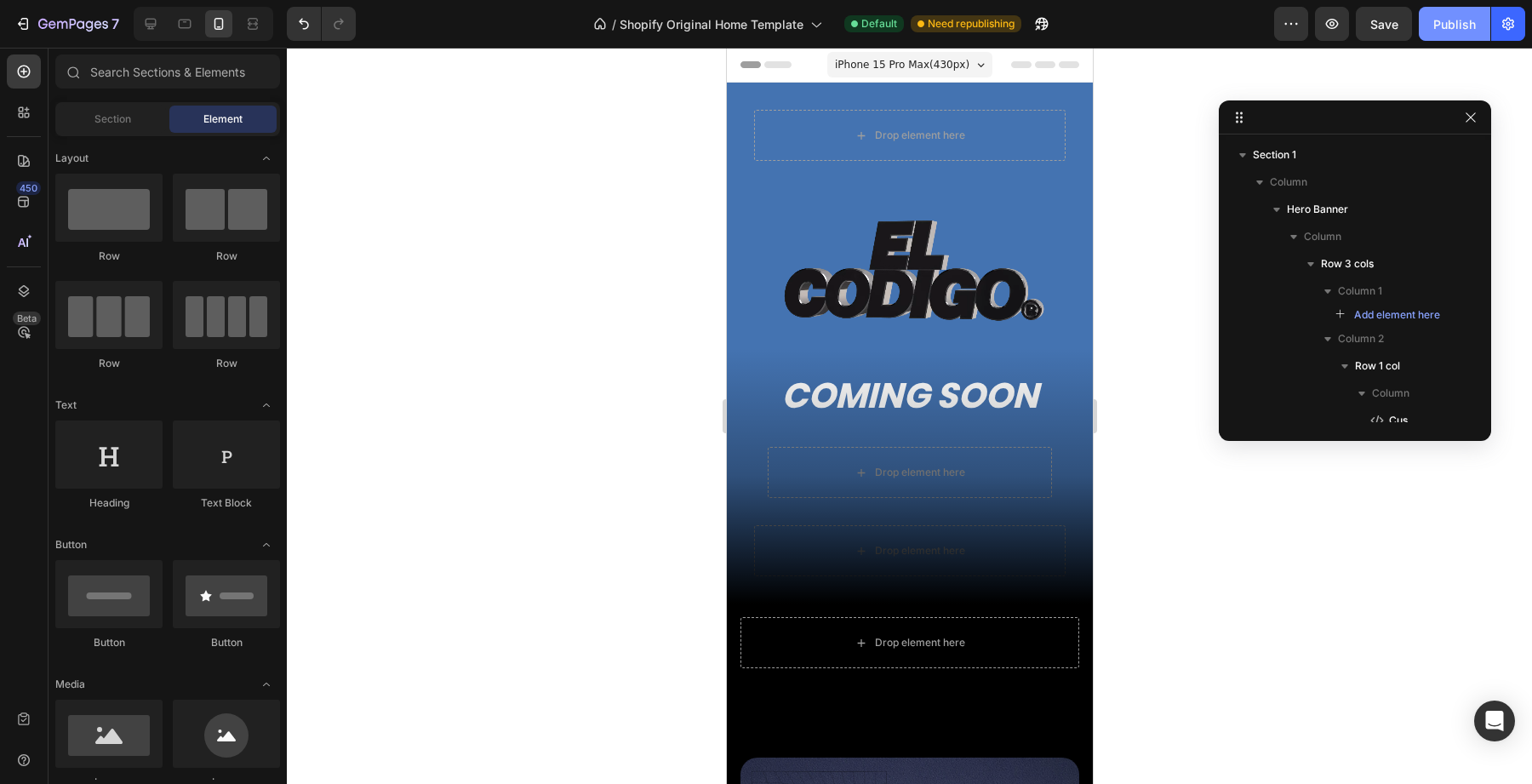
click at [1445, 24] on div "Publish" at bounding box center [1454, 24] width 42 height 18
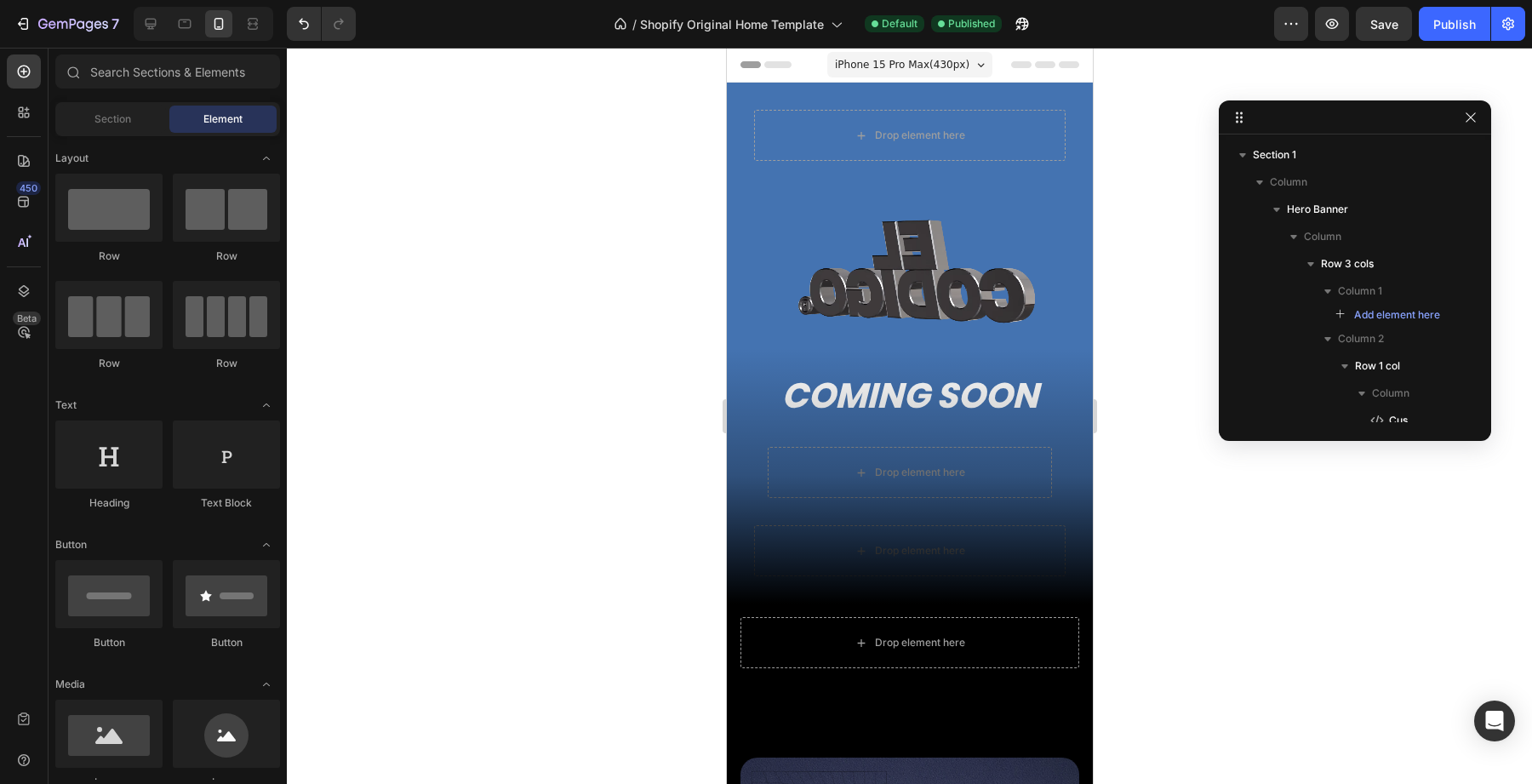
click at [745, 328] on div "Drop element here Custom Code COMING SOON Heading Row Drop element here Row Dro…" at bounding box center [909, 343] width 366 height 521
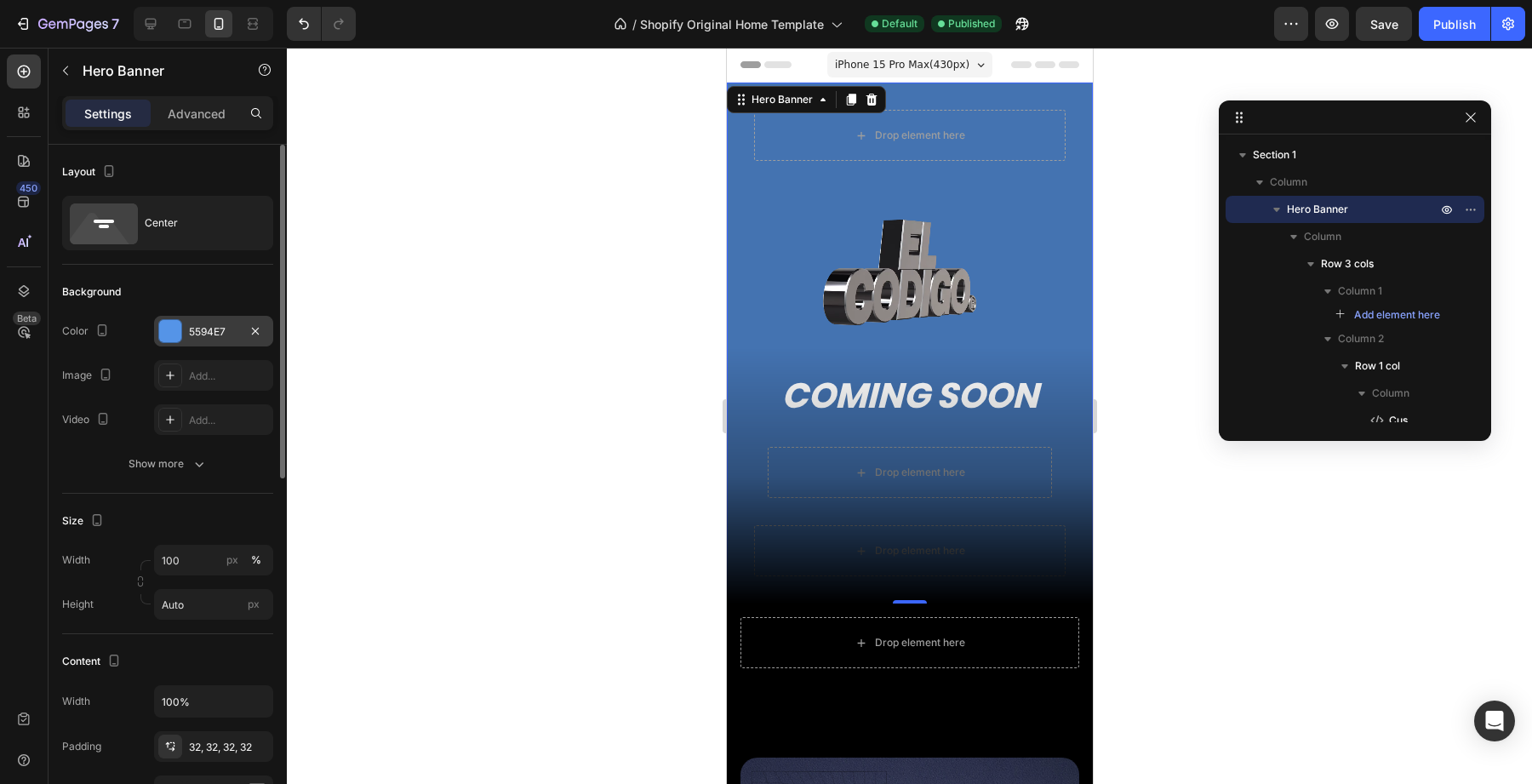
click at [172, 330] on div at bounding box center [170, 332] width 22 height 22
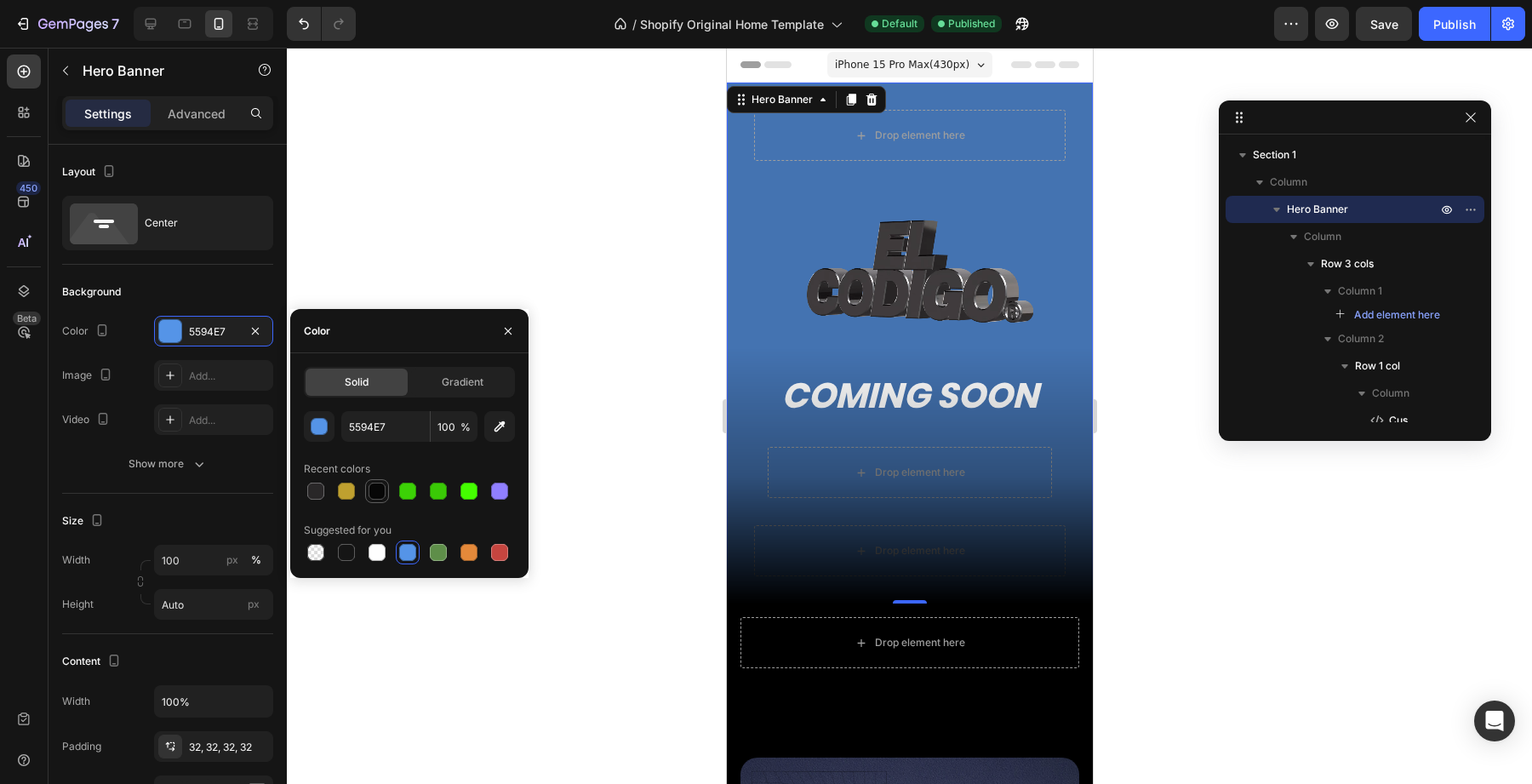
click at [375, 479] on div at bounding box center [377, 491] width 24 height 24
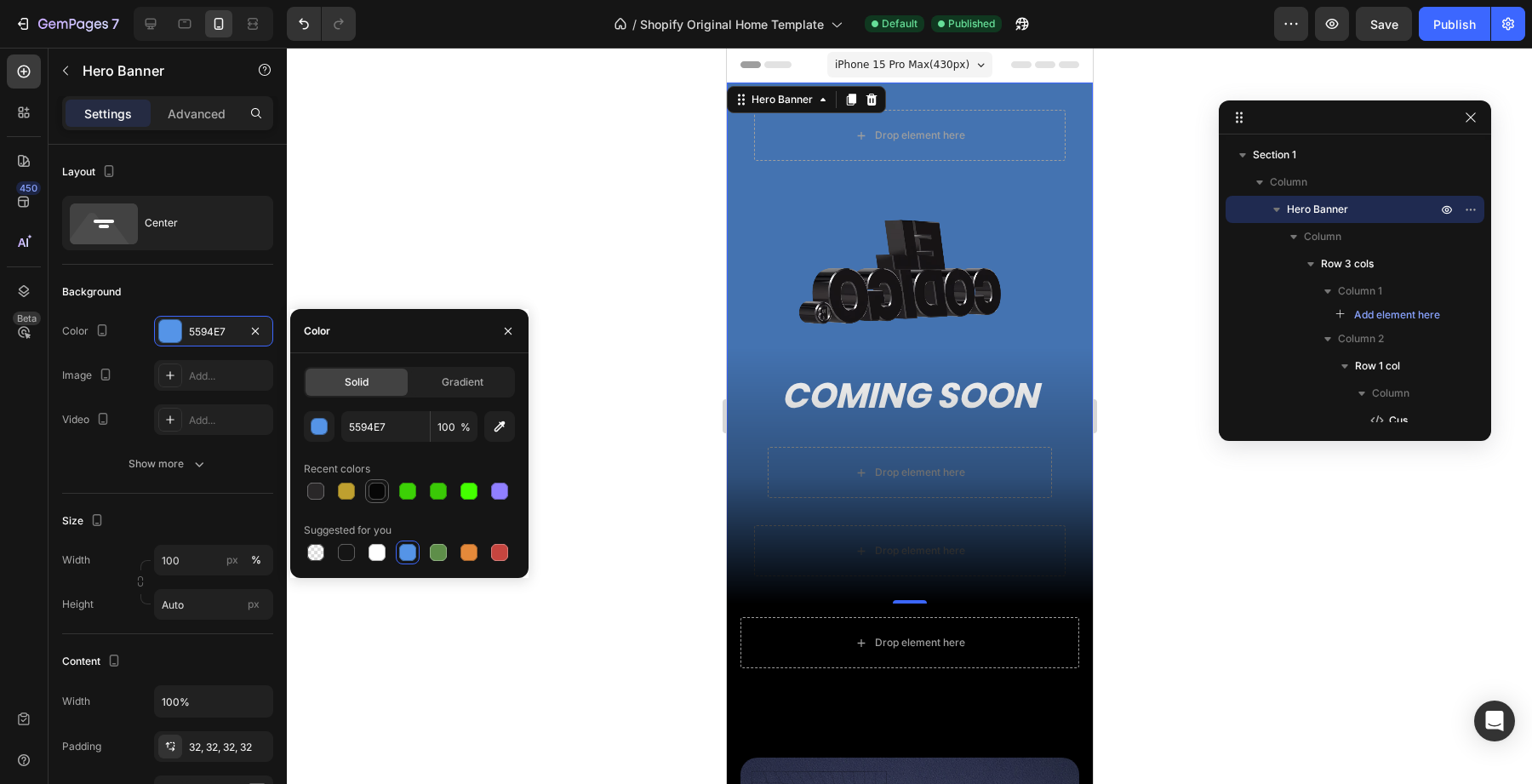
type input "070707"
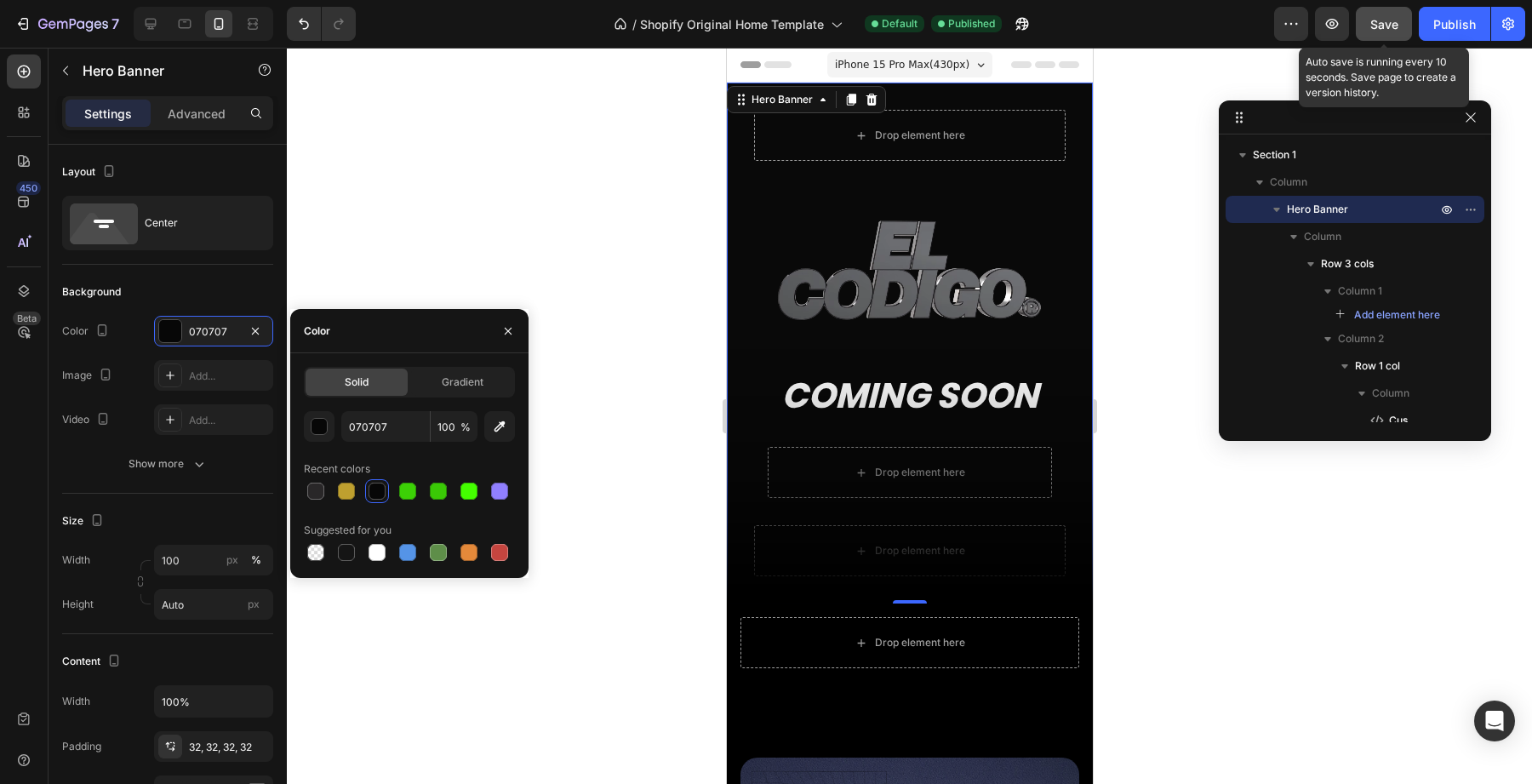
click at [1374, 25] on span "Save" at bounding box center [1384, 24] width 28 height 15
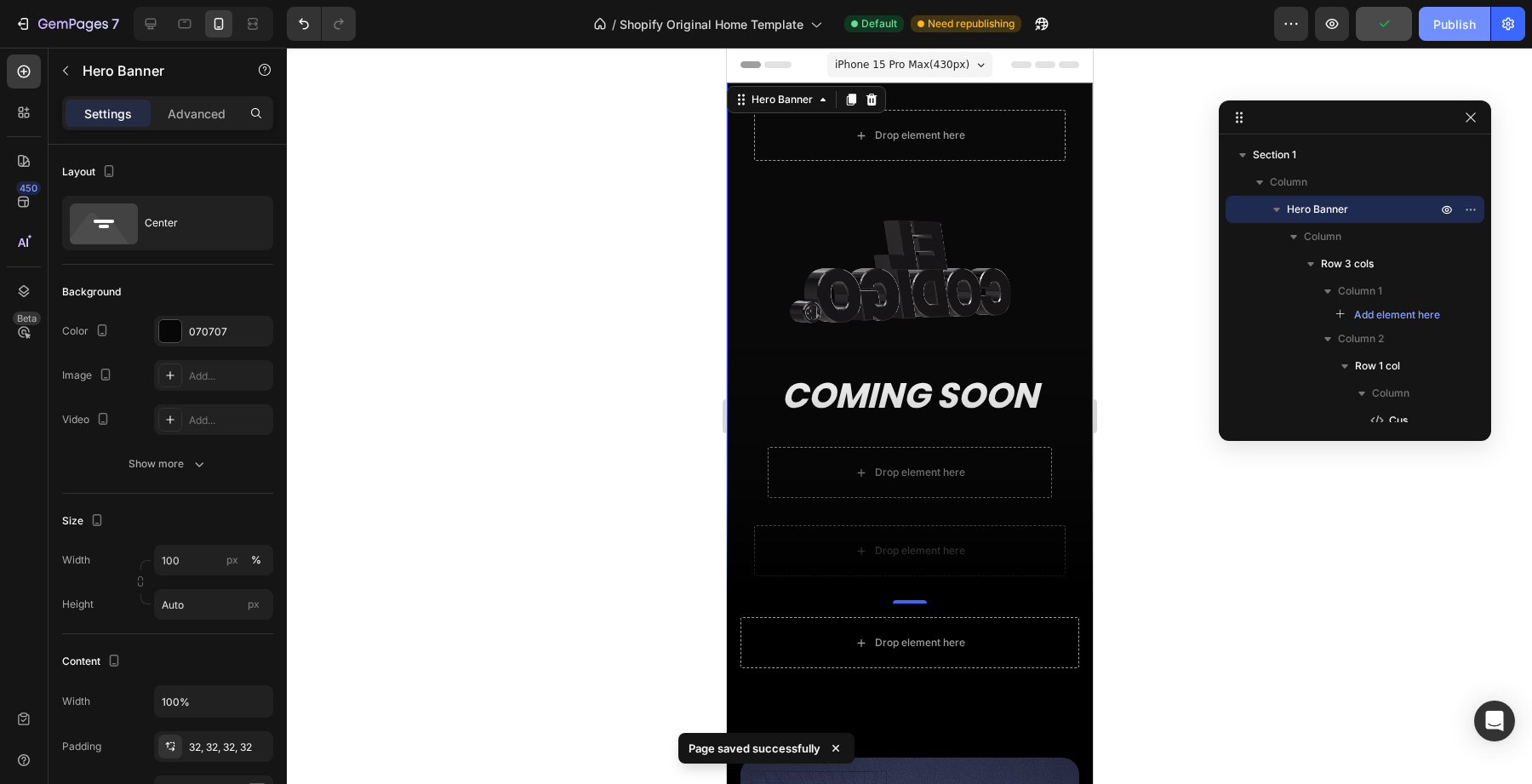
click at [1449, 34] on button "Publish" at bounding box center [1454, 23] width 71 height 34
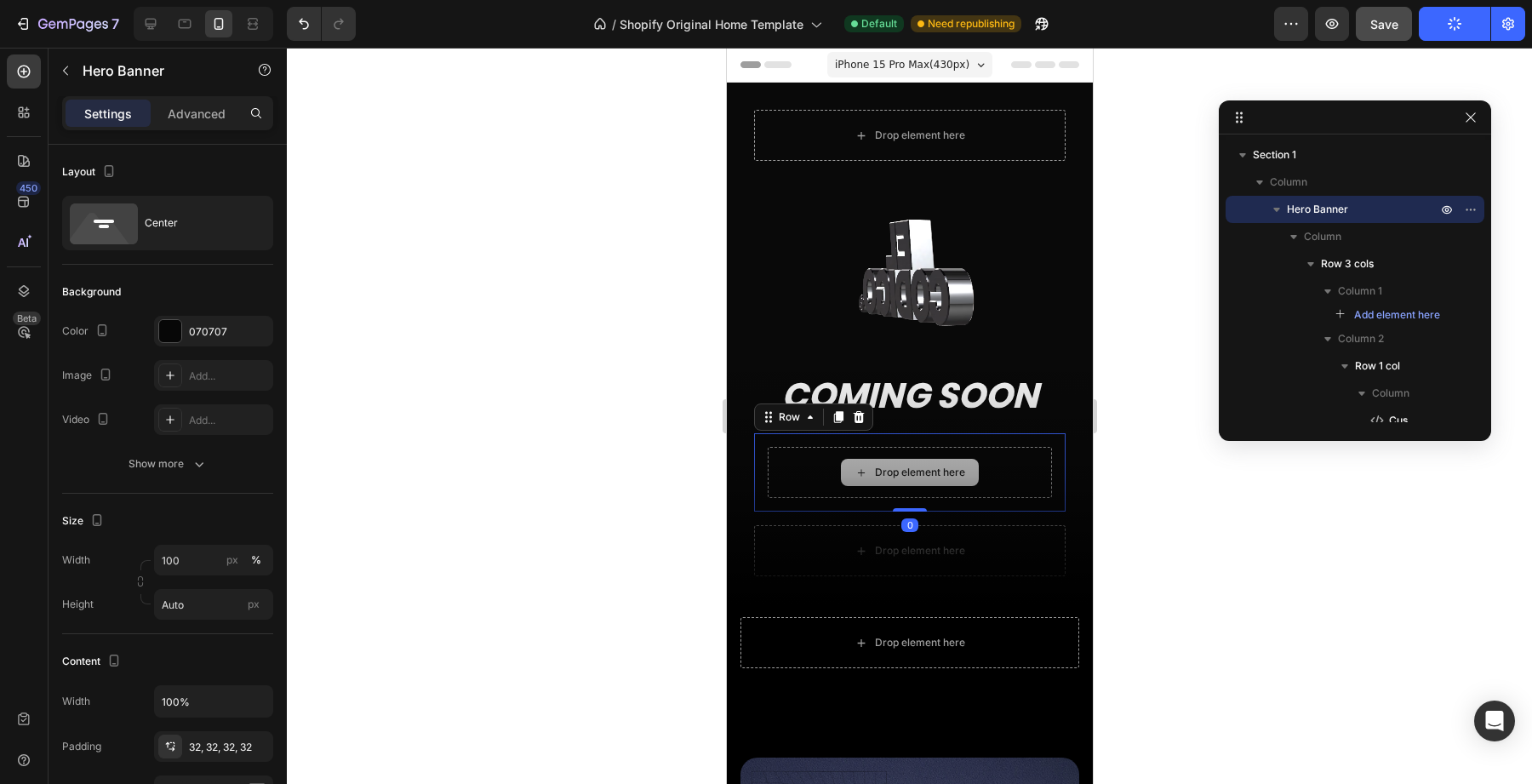
click at [859, 490] on div "Drop element here" at bounding box center [910, 472] width 284 height 51
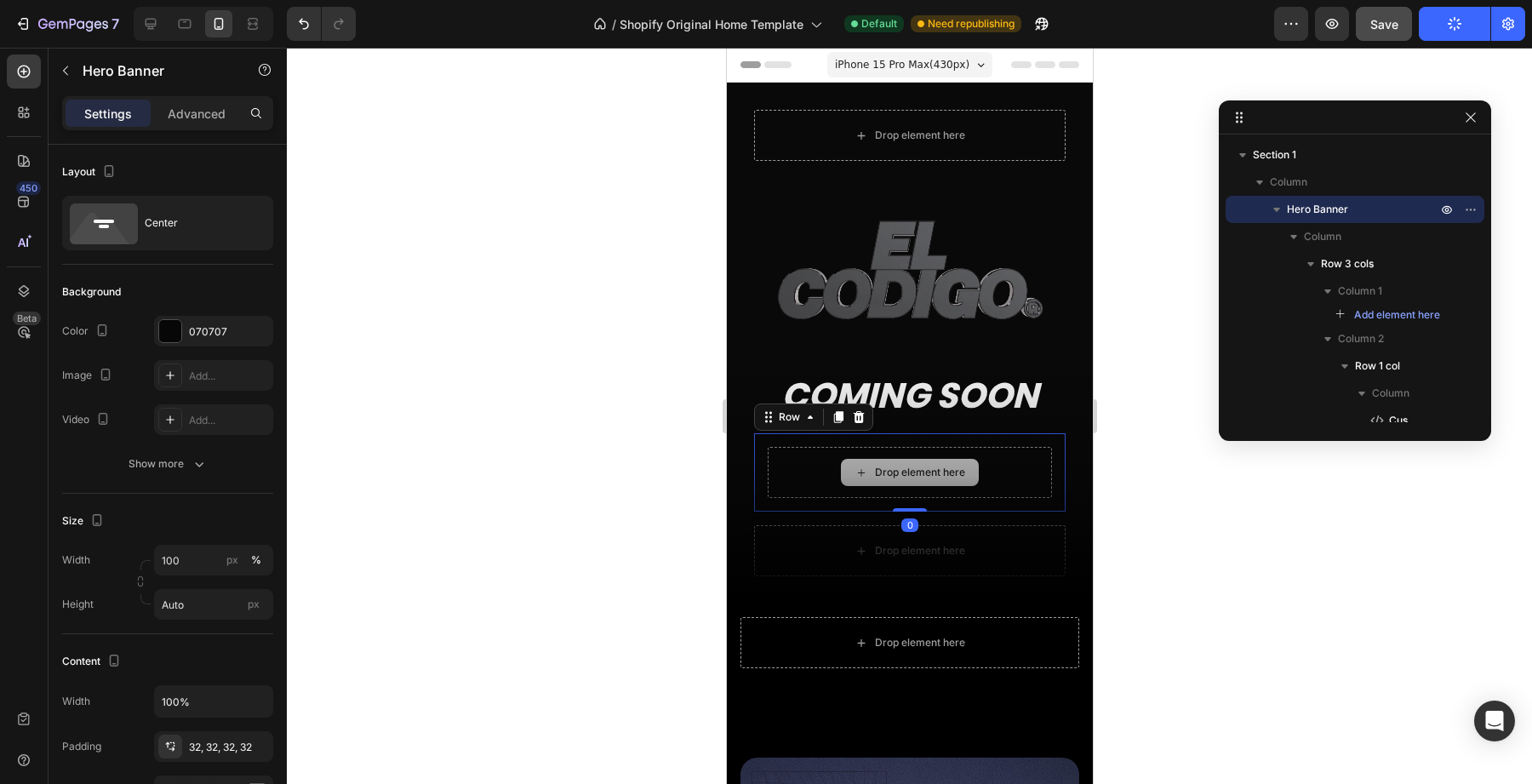
scroll to position [206, 0]
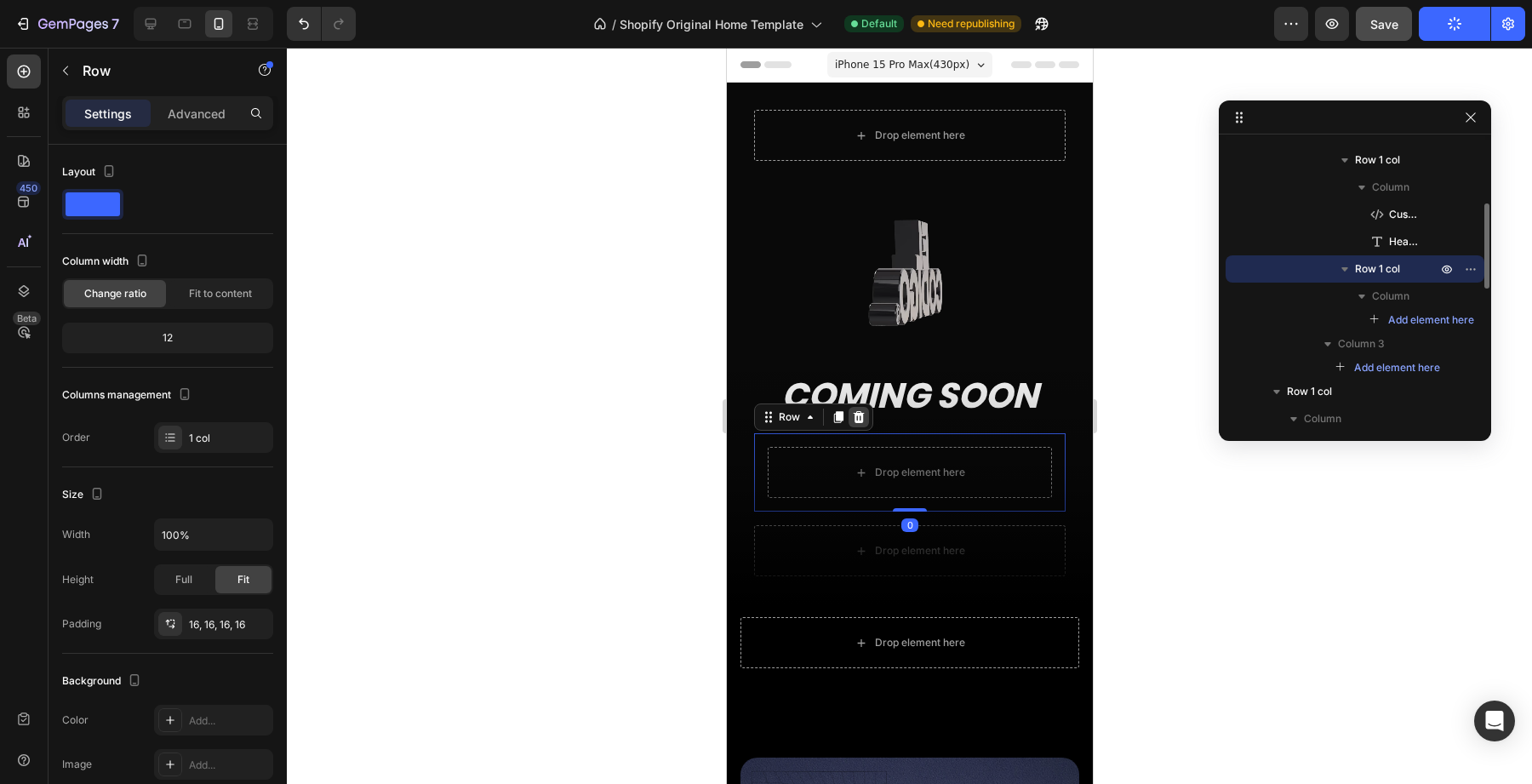
click at [858, 417] on icon at bounding box center [859, 416] width 11 height 12
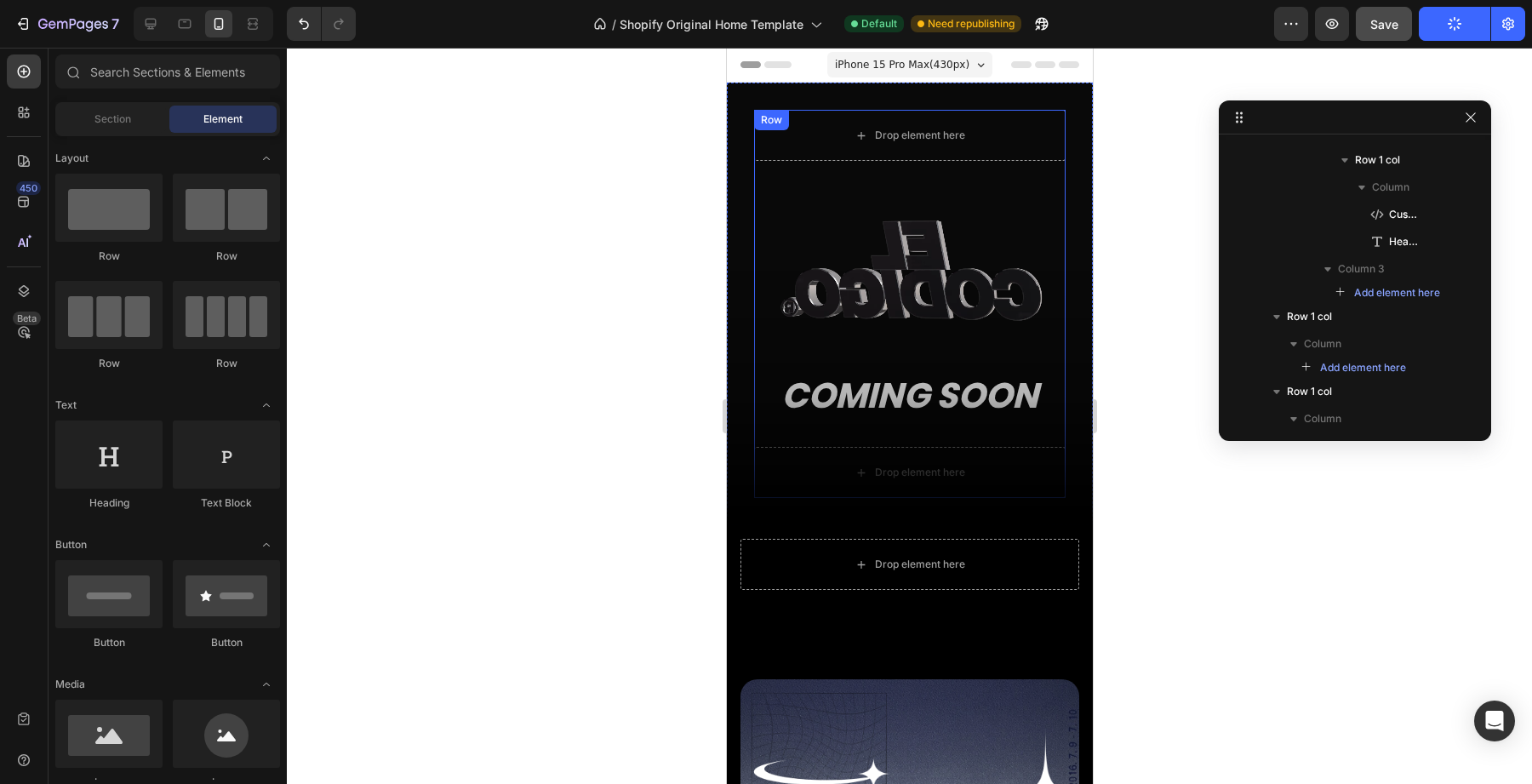
click at [865, 462] on div "Drop element here" at bounding box center [909, 472] width 138 height 27
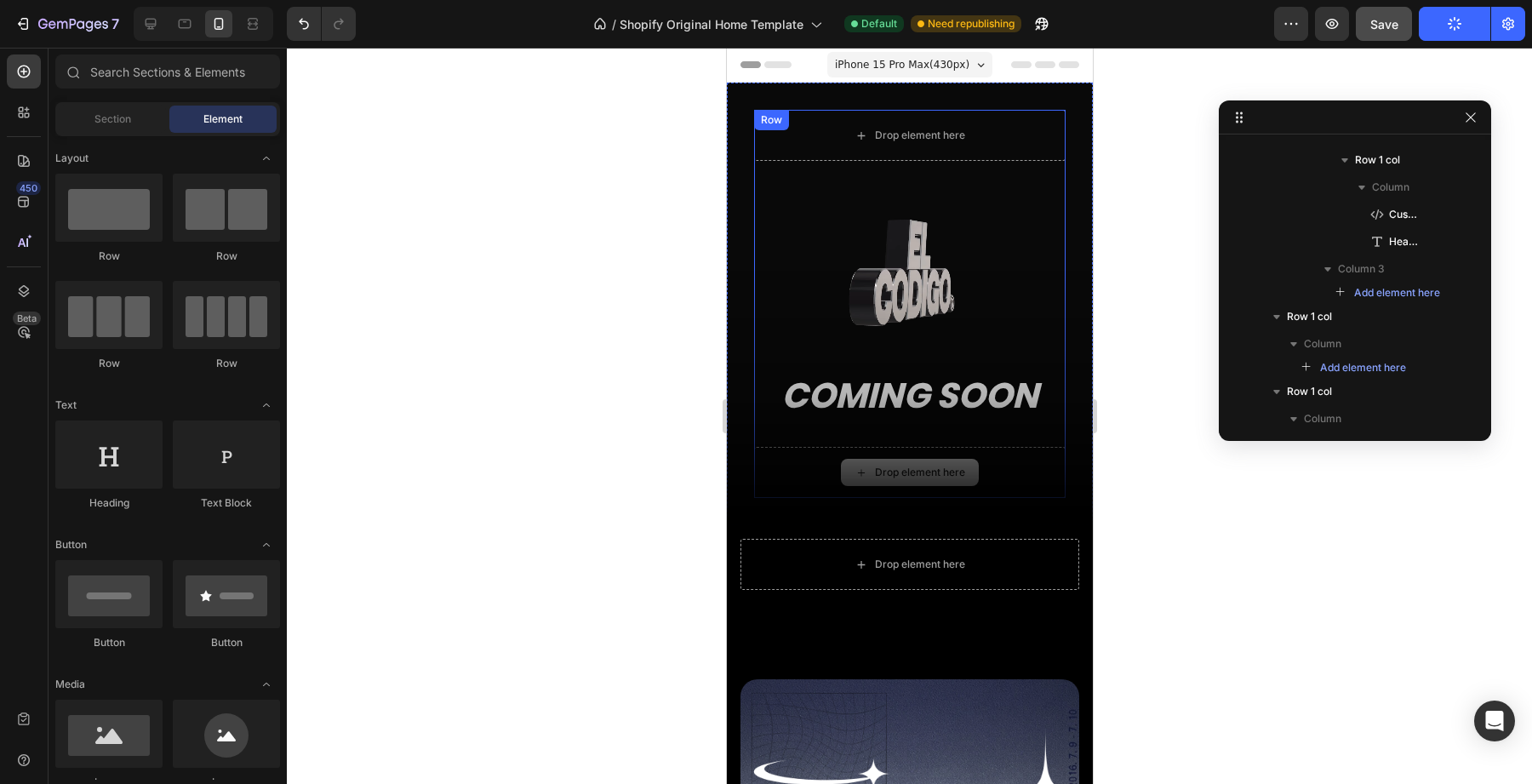
click at [787, 481] on div "Drop element here" at bounding box center [909, 472] width 311 height 51
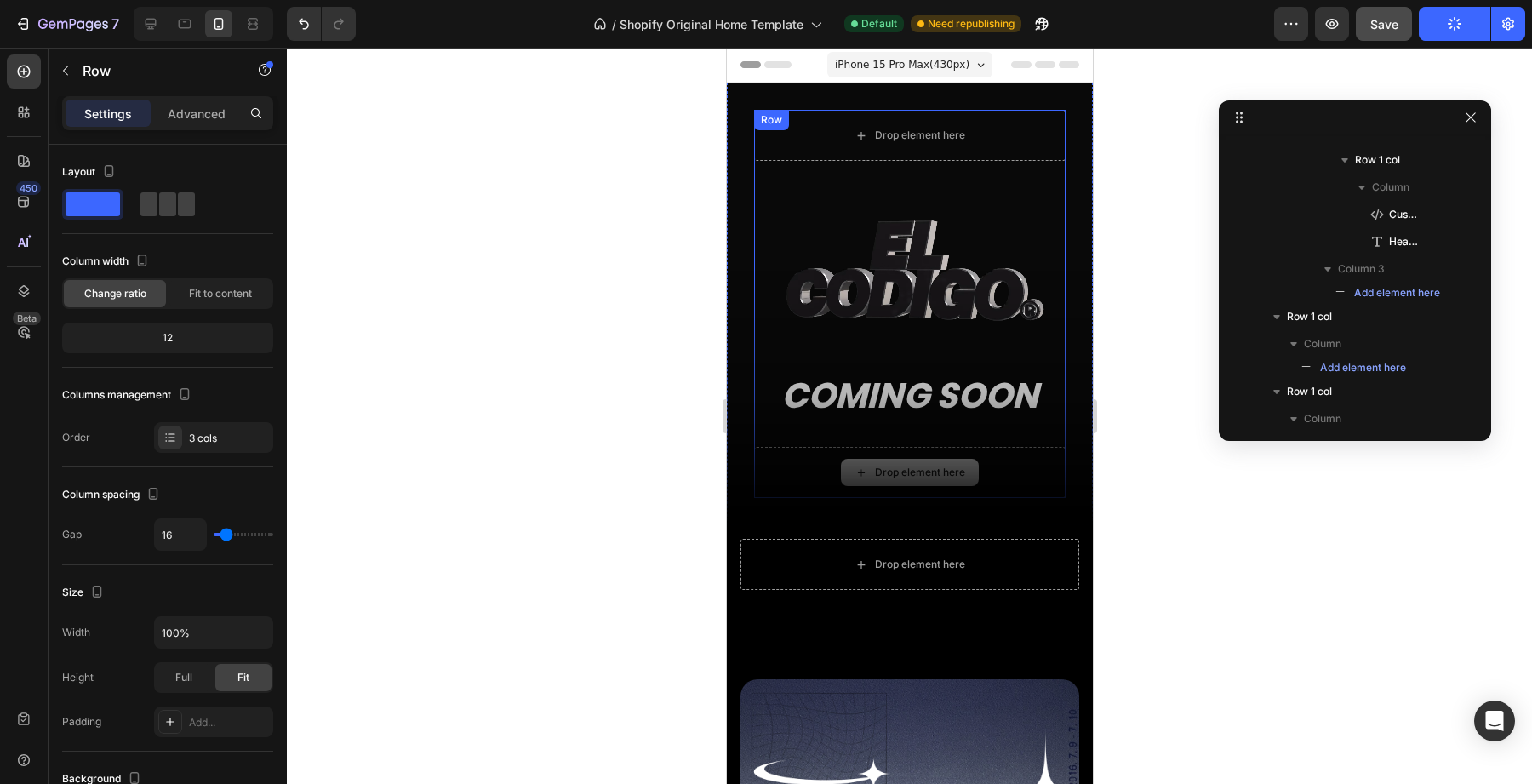
scroll to position [0, 0]
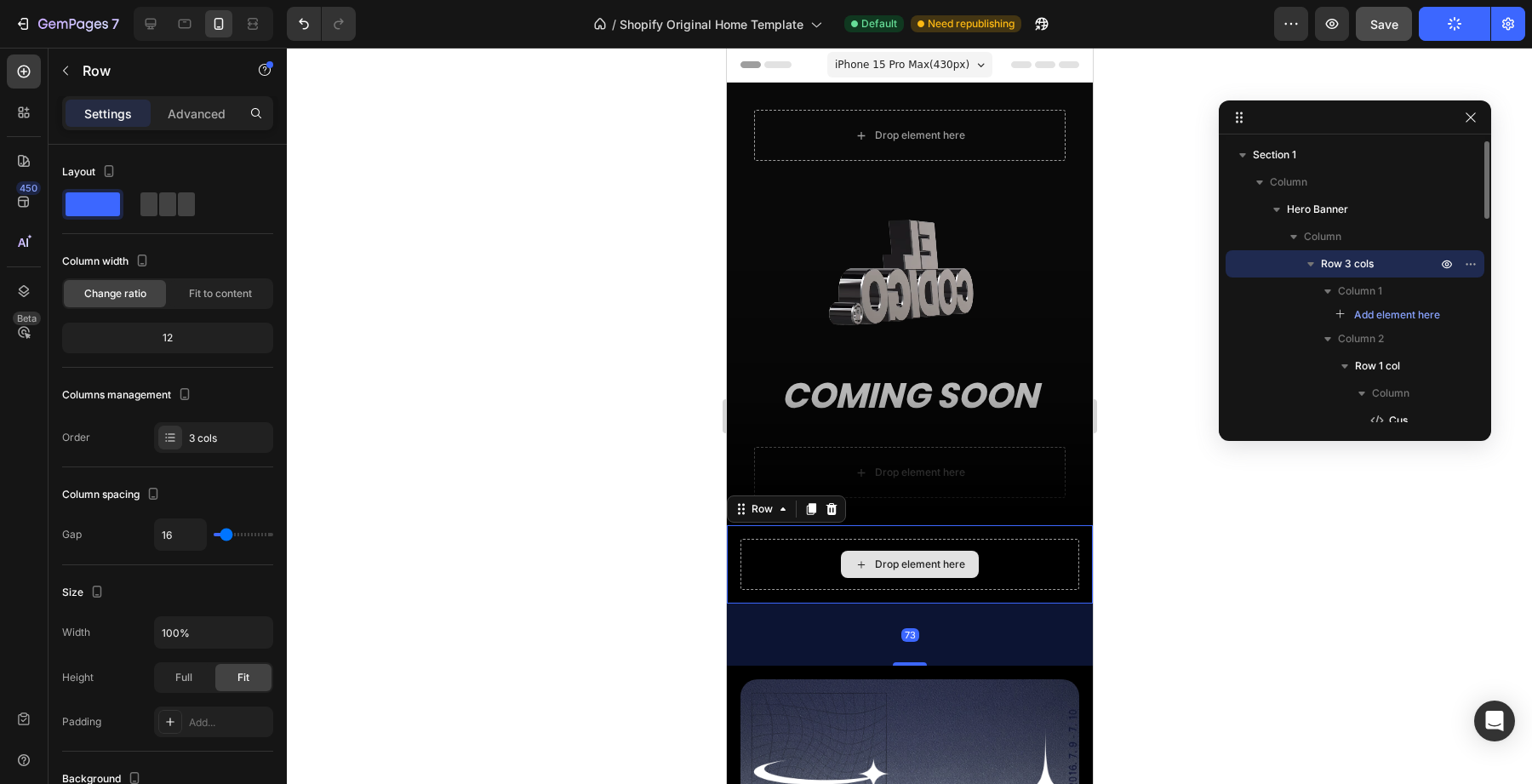
click at [797, 555] on div "Drop element here" at bounding box center [909, 564] width 339 height 51
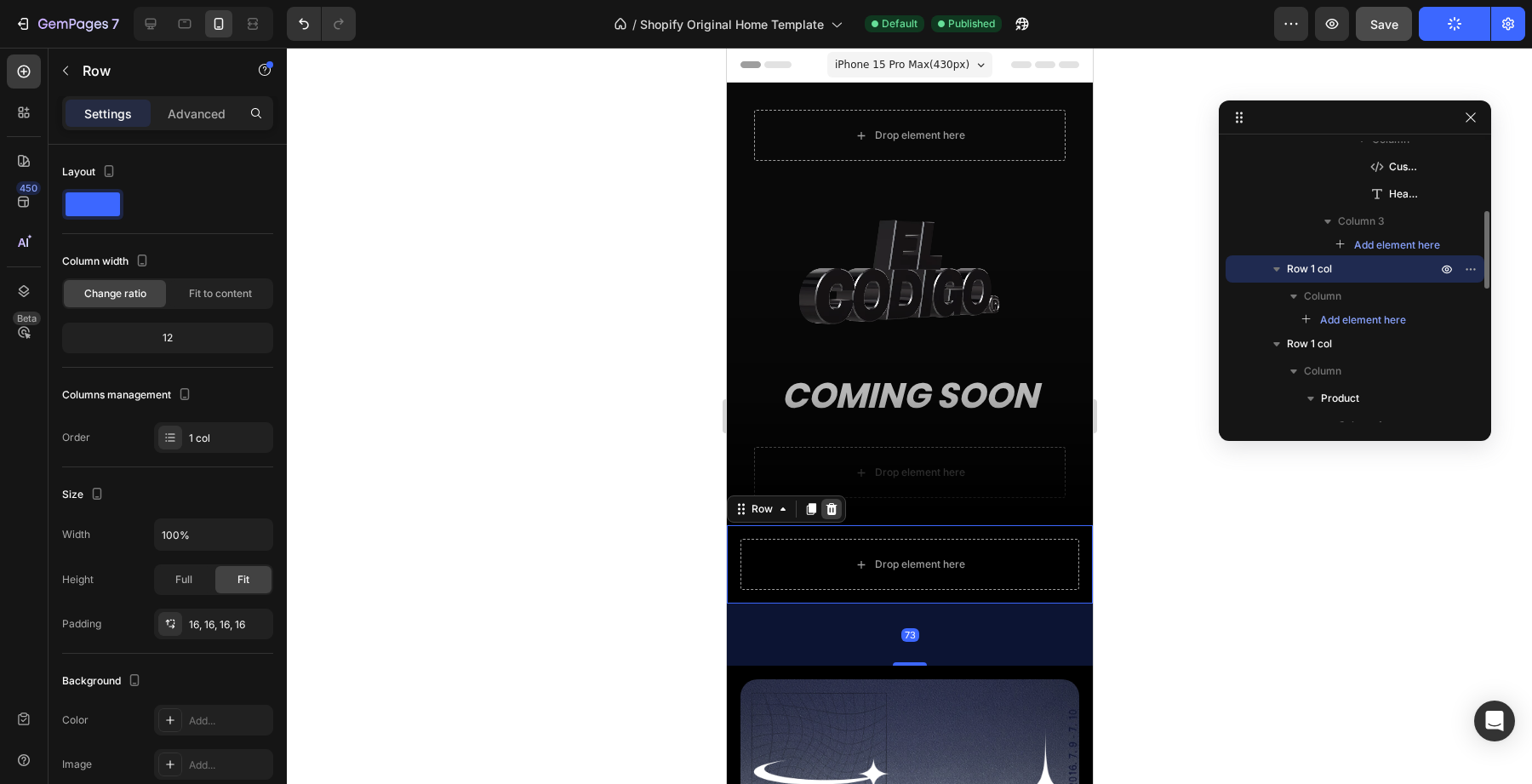
click at [829, 512] on icon at bounding box center [830, 509] width 14 height 14
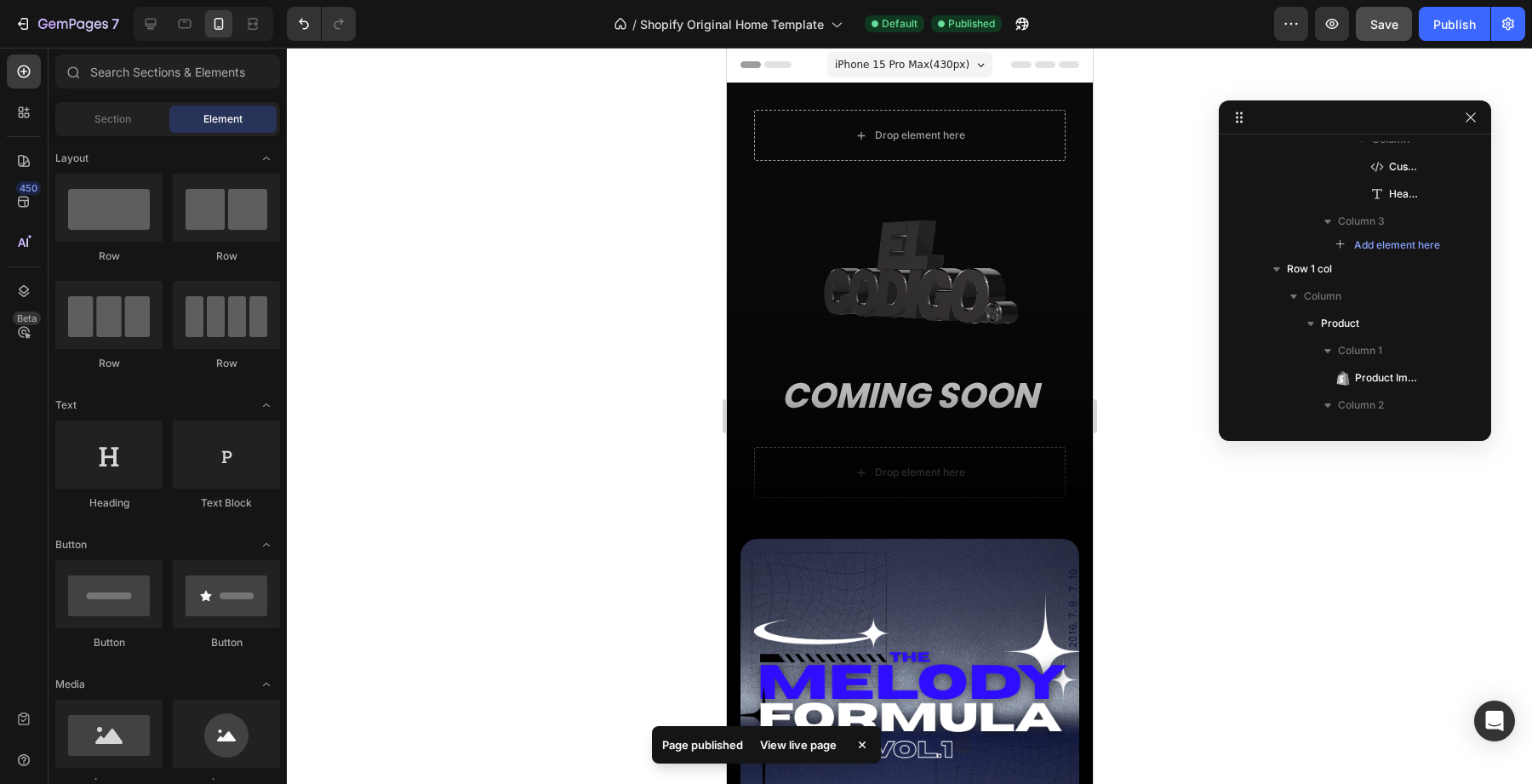
click at [1441, 42] on div "7 / Shopify Original Home Template Default Published Preview Save Publish" at bounding box center [766, 24] width 1532 height 49
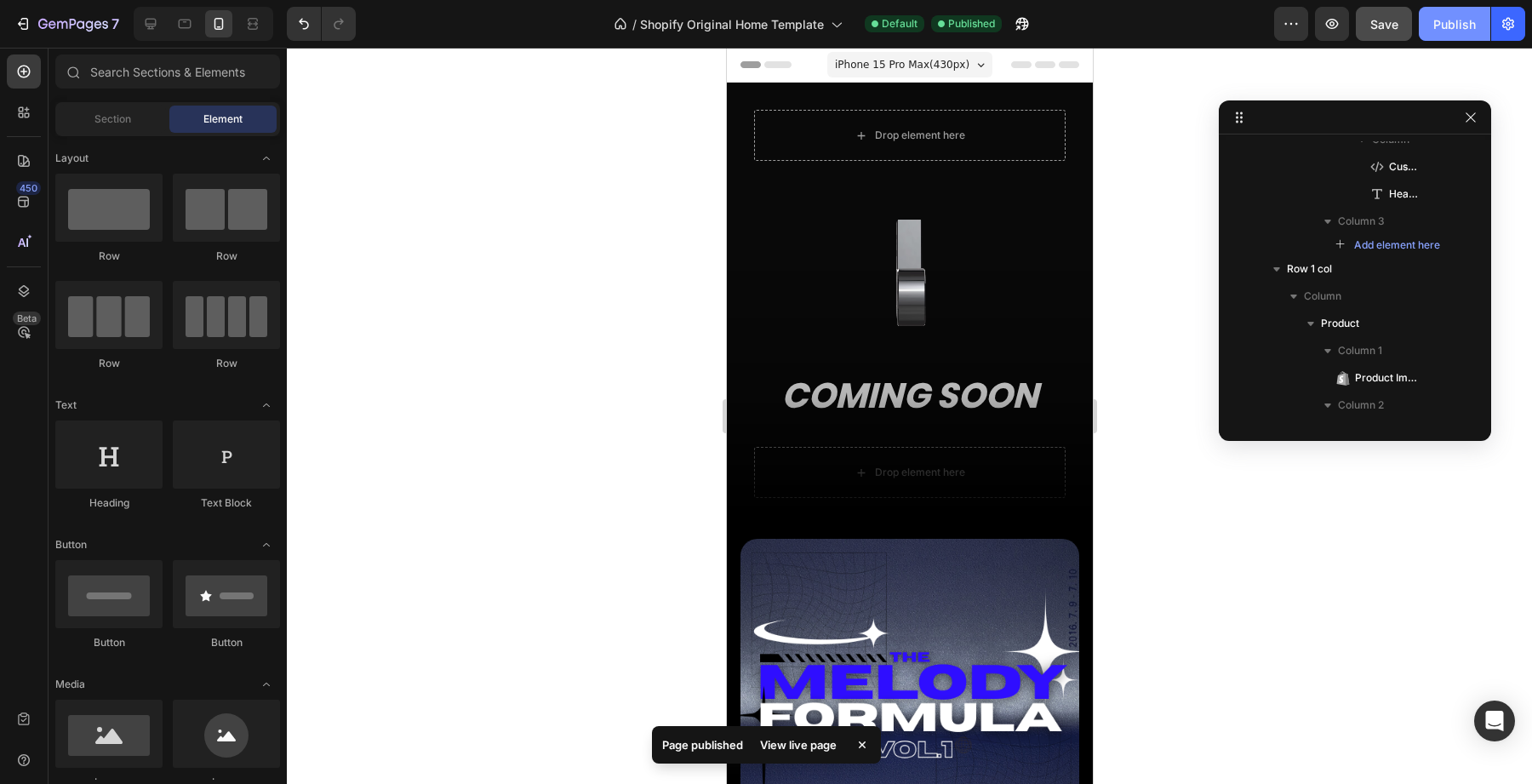
click at [1450, 33] on button "Publish" at bounding box center [1454, 23] width 71 height 34
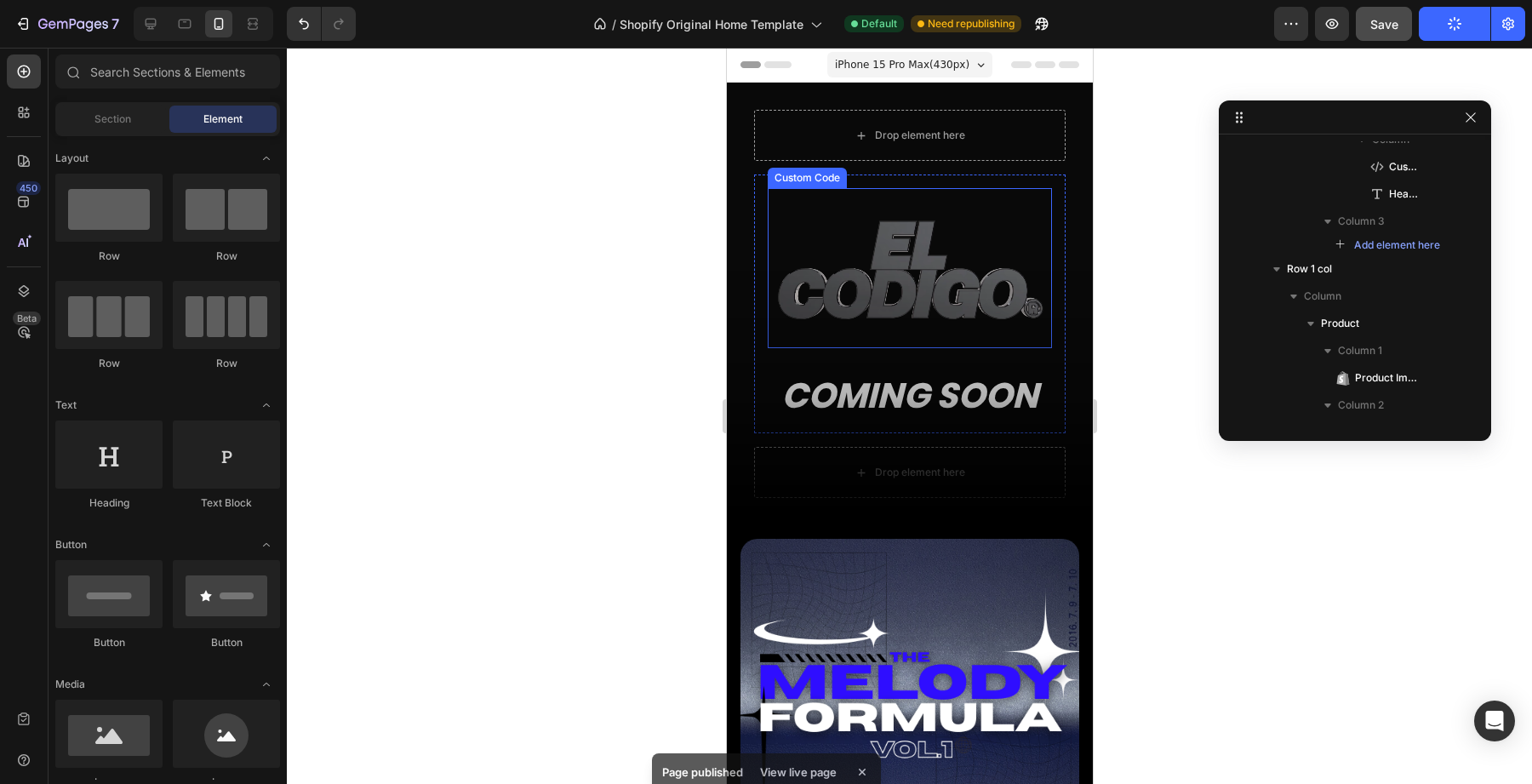
click at [980, 204] on video at bounding box center [910, 268] width 284 height 160
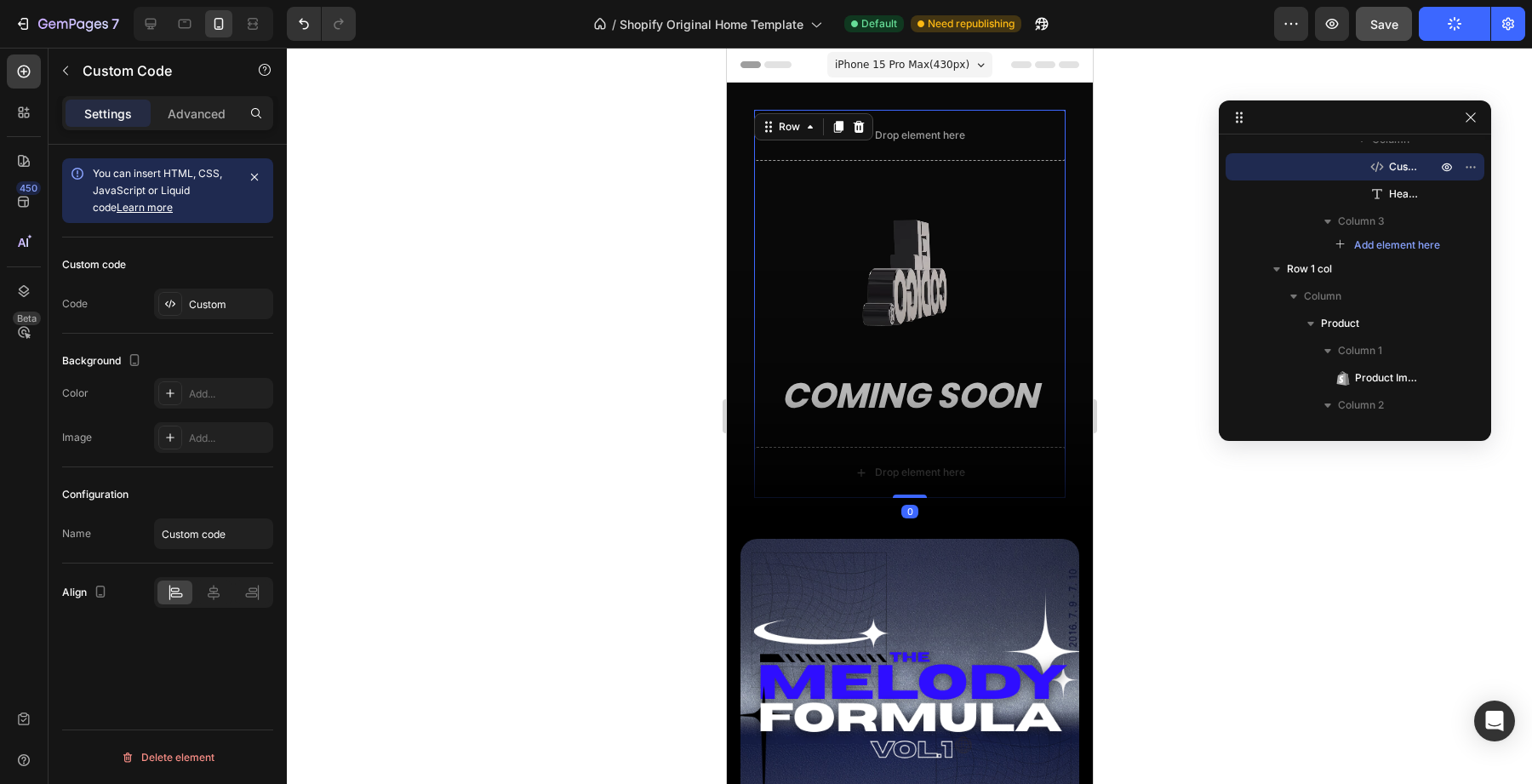
click at [949, 173] on div "Drop element here Custom Code COMING SOON Heading Row Drop element here Row 0" at bounding box center [909, 304] width 311 height 388
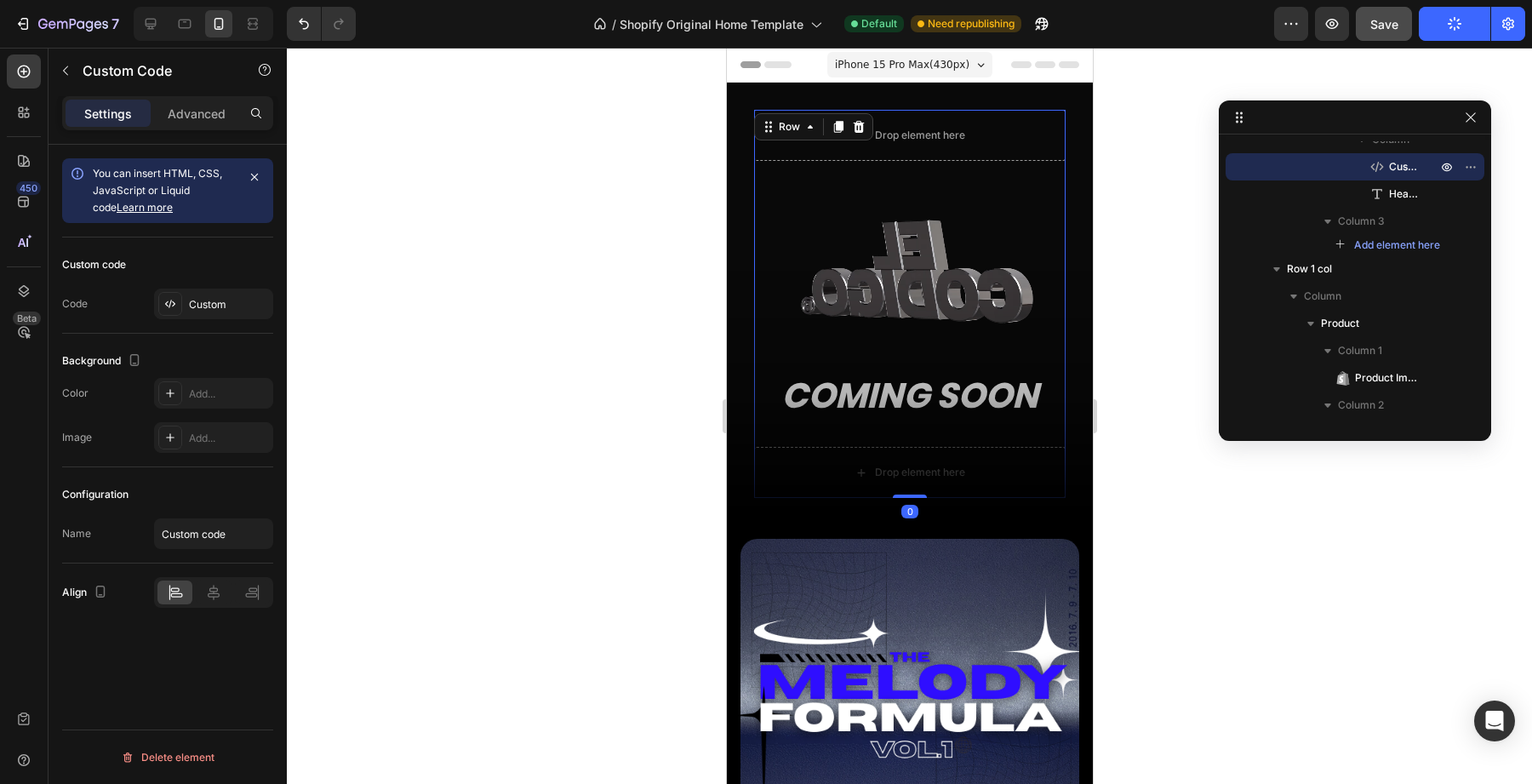
scroll to position [0, 0]
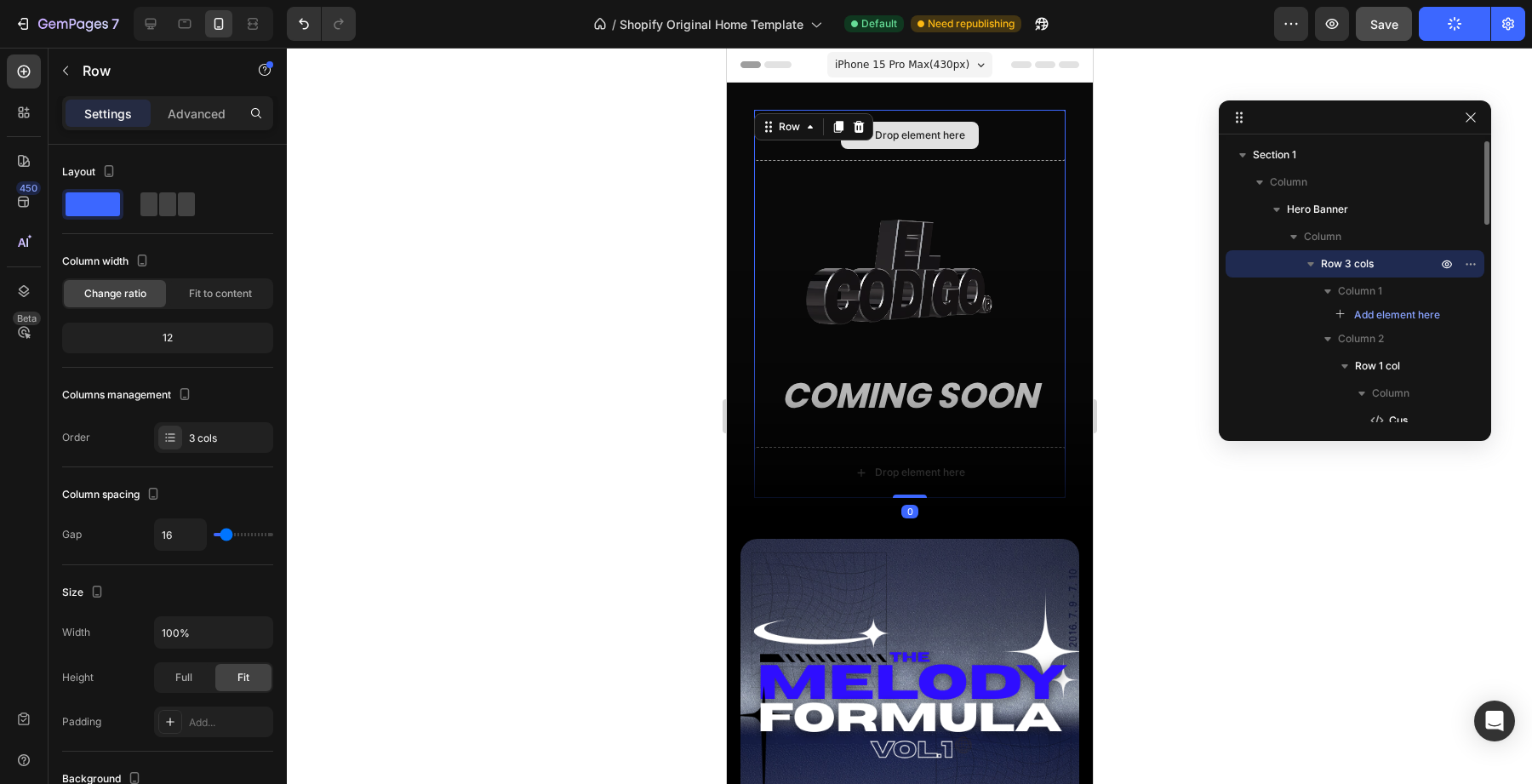
click at [949, 158] on div "Drop element here" at bounding box center [909, 135] width 311 height 51
click at [931, 112] on div "Drop element here" at bounding box center [909, 135] width 311 height 51
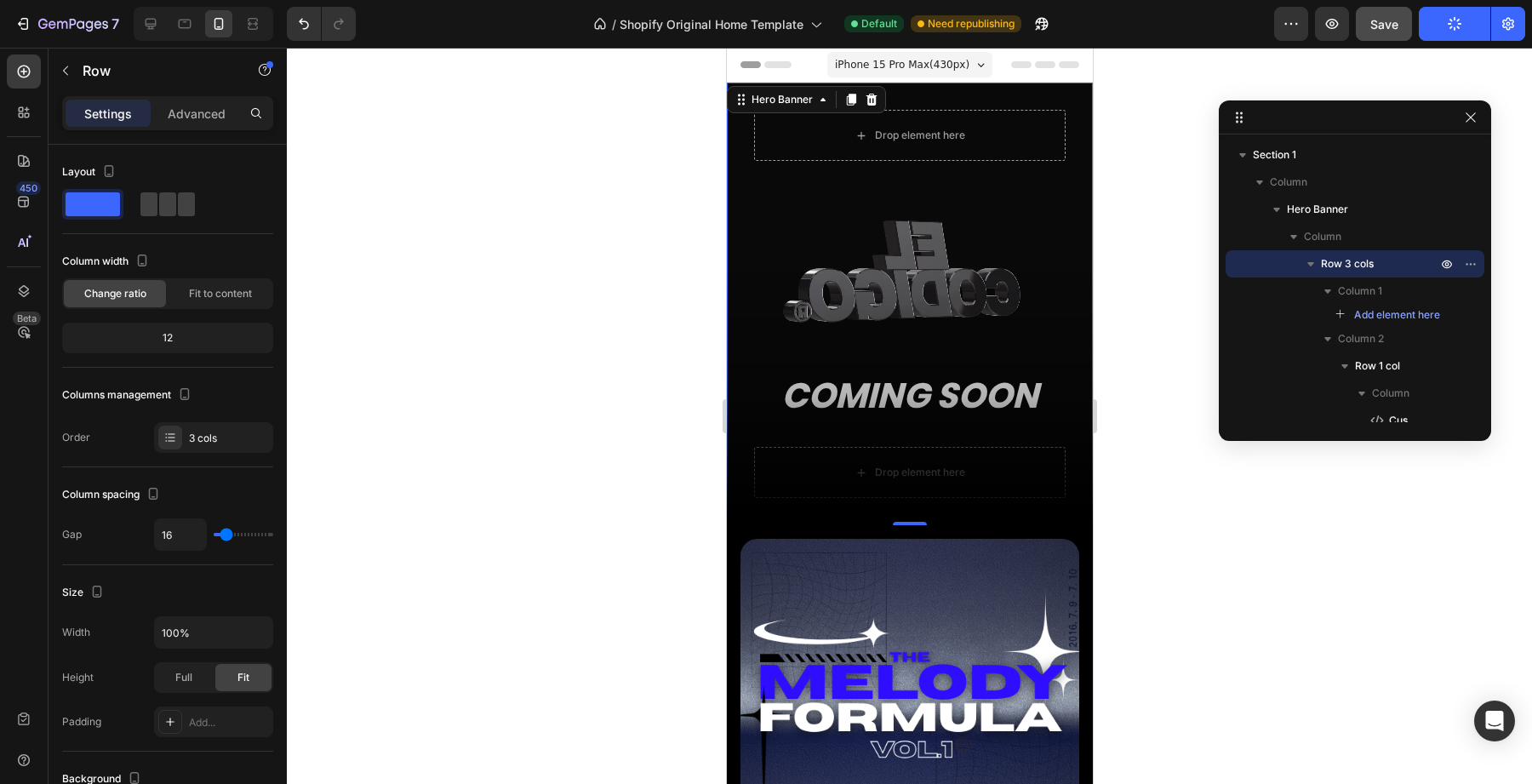
click at [933, 90] on div "Drop element here Custom Code COMING SOON Heading Row Drop element here Row" at bounding box center [909, 303] width 366 height 442
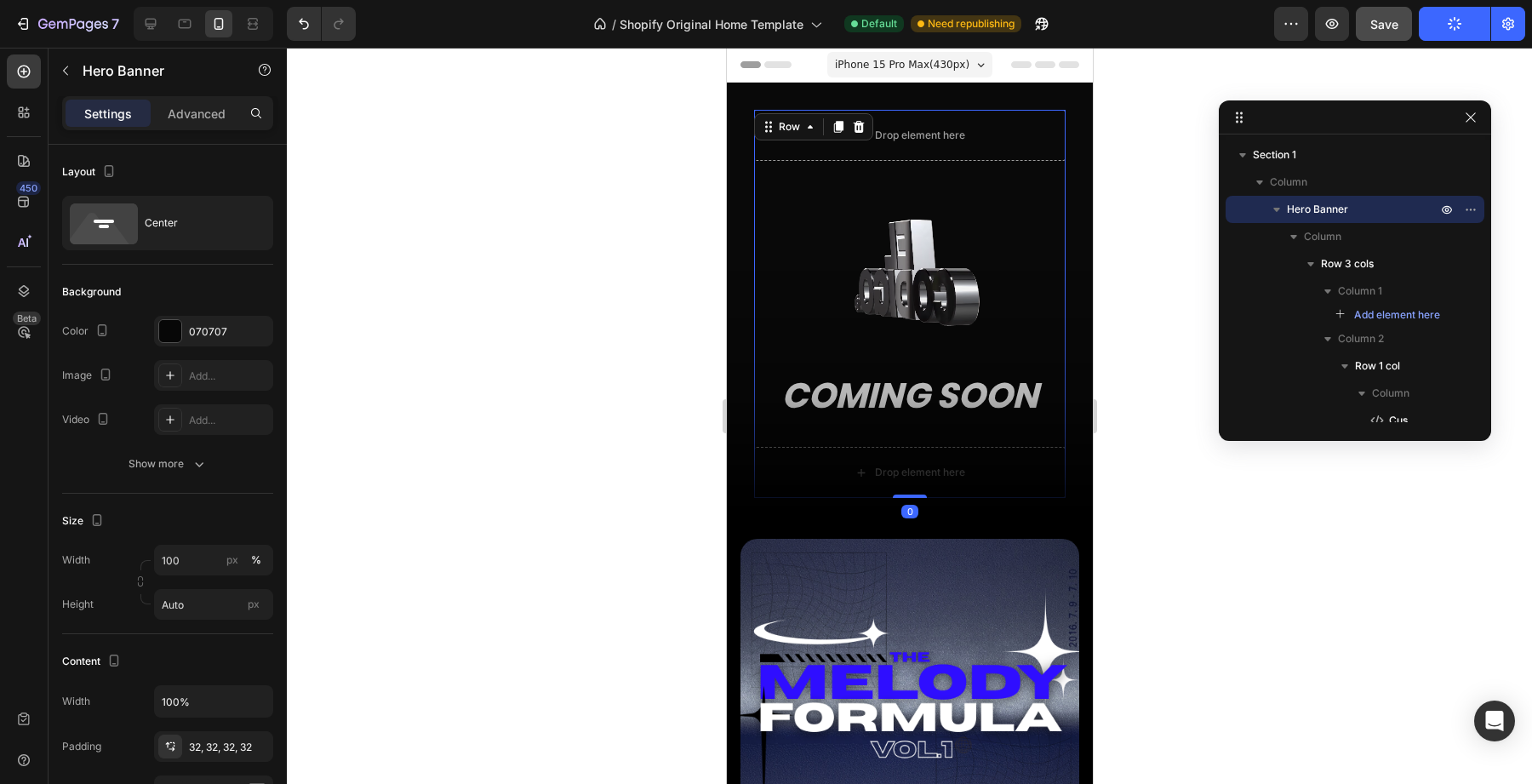
click at [912, 161] on div "Drop element here Custom Code COMING SOON Heading Row Drop element here Row 0" at bounding box center [909, 304] width 311 height 388
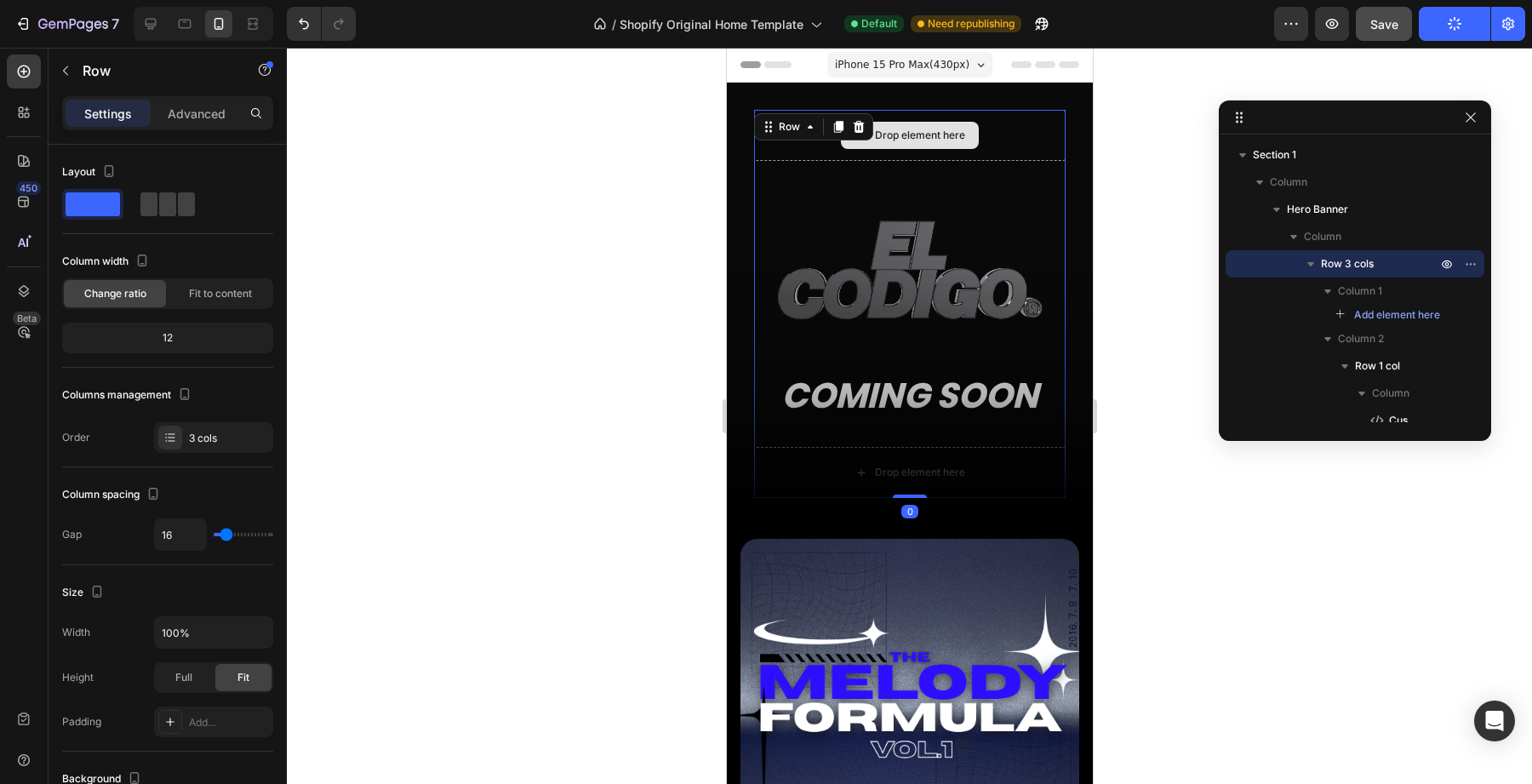
click at [921, 154] on div "Drop element here" at bounding box center [909, 135] width 311 height 51
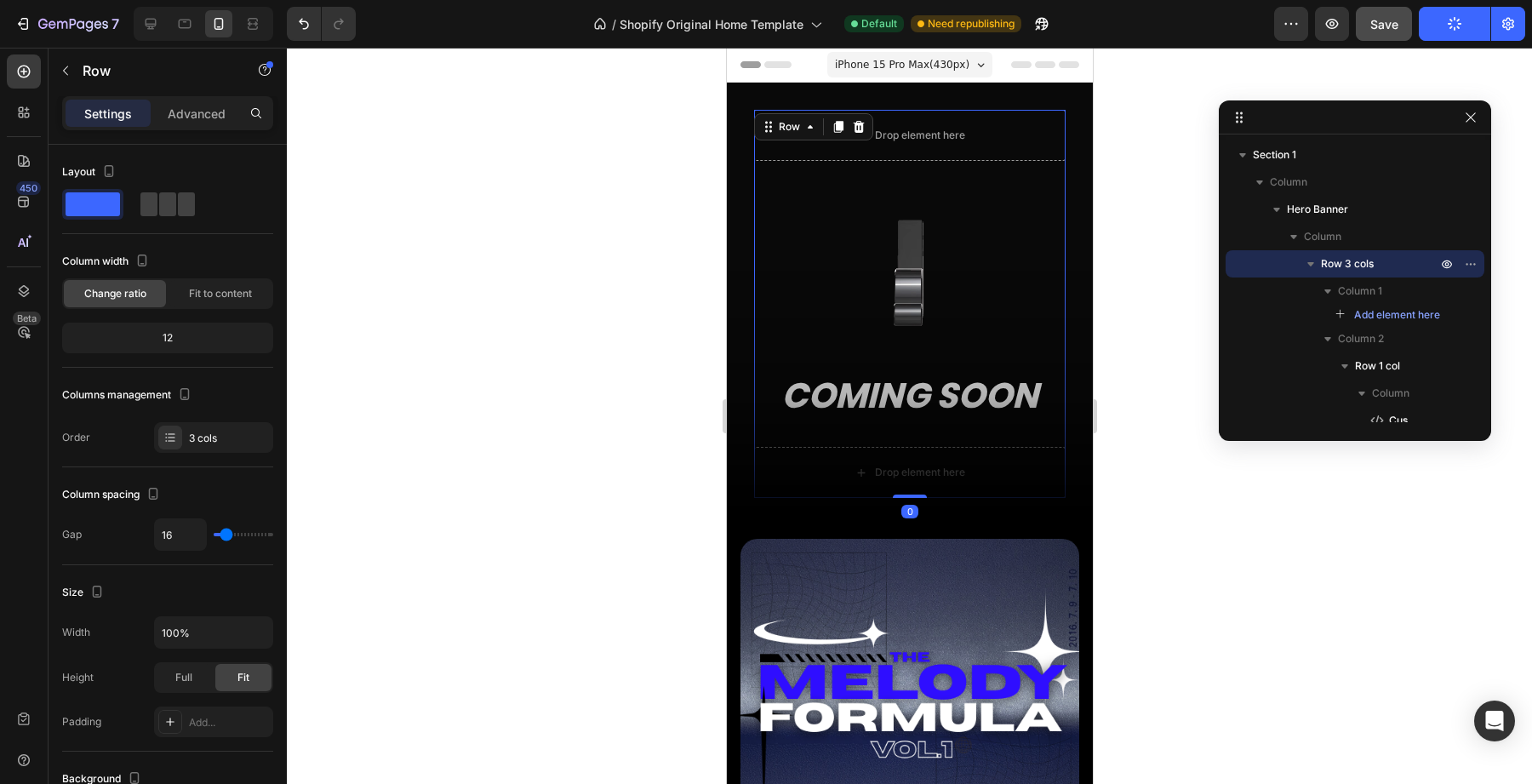
click at [921, 163] on div "Drop element here Custom Code COMING SOON Heading Row Drop element here Row 0" at bounding box center [909, 304] width 311 height 388
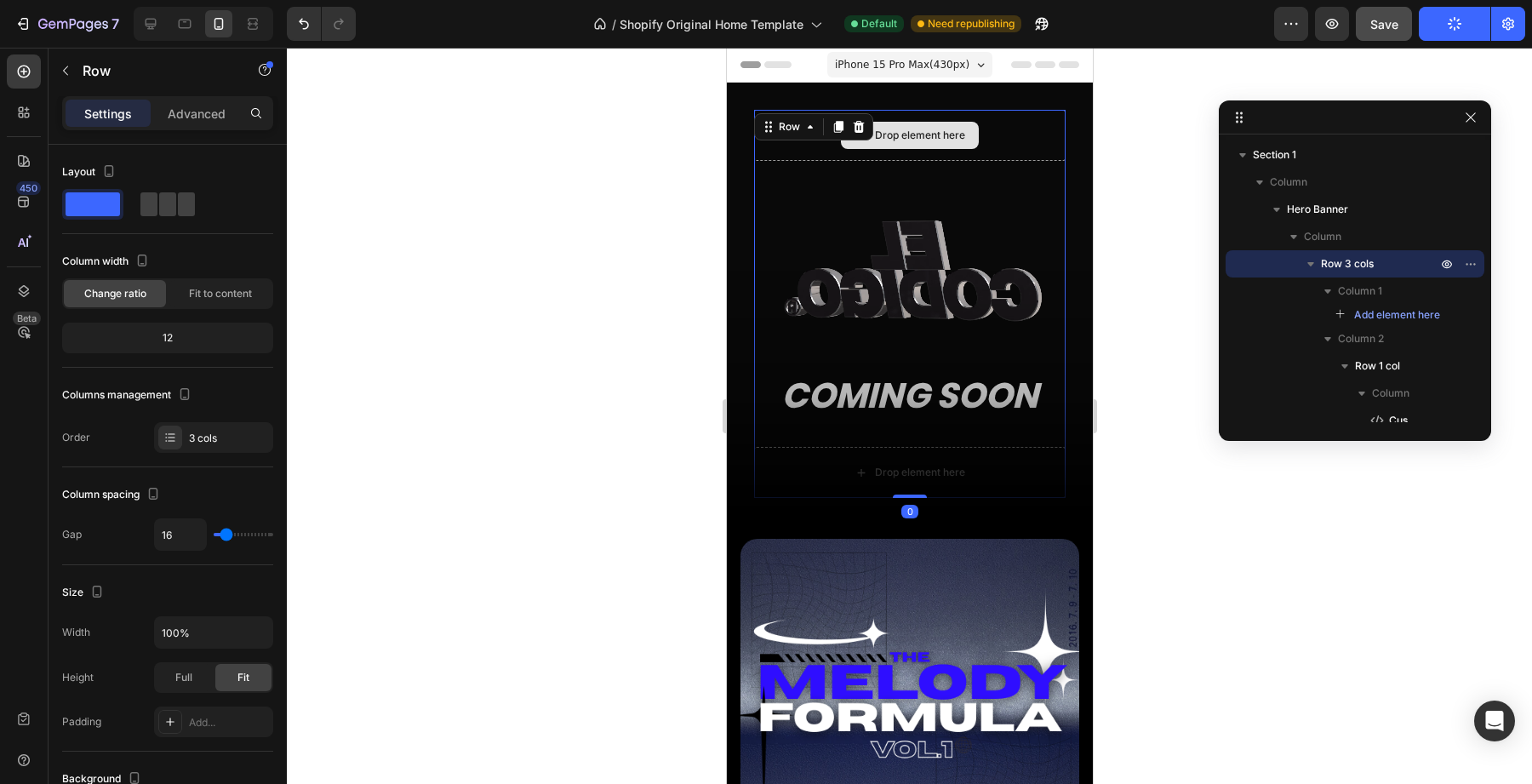
click at [923, 158] on div "Drop element here" at bounding box center [909, 135] width 311 height 51
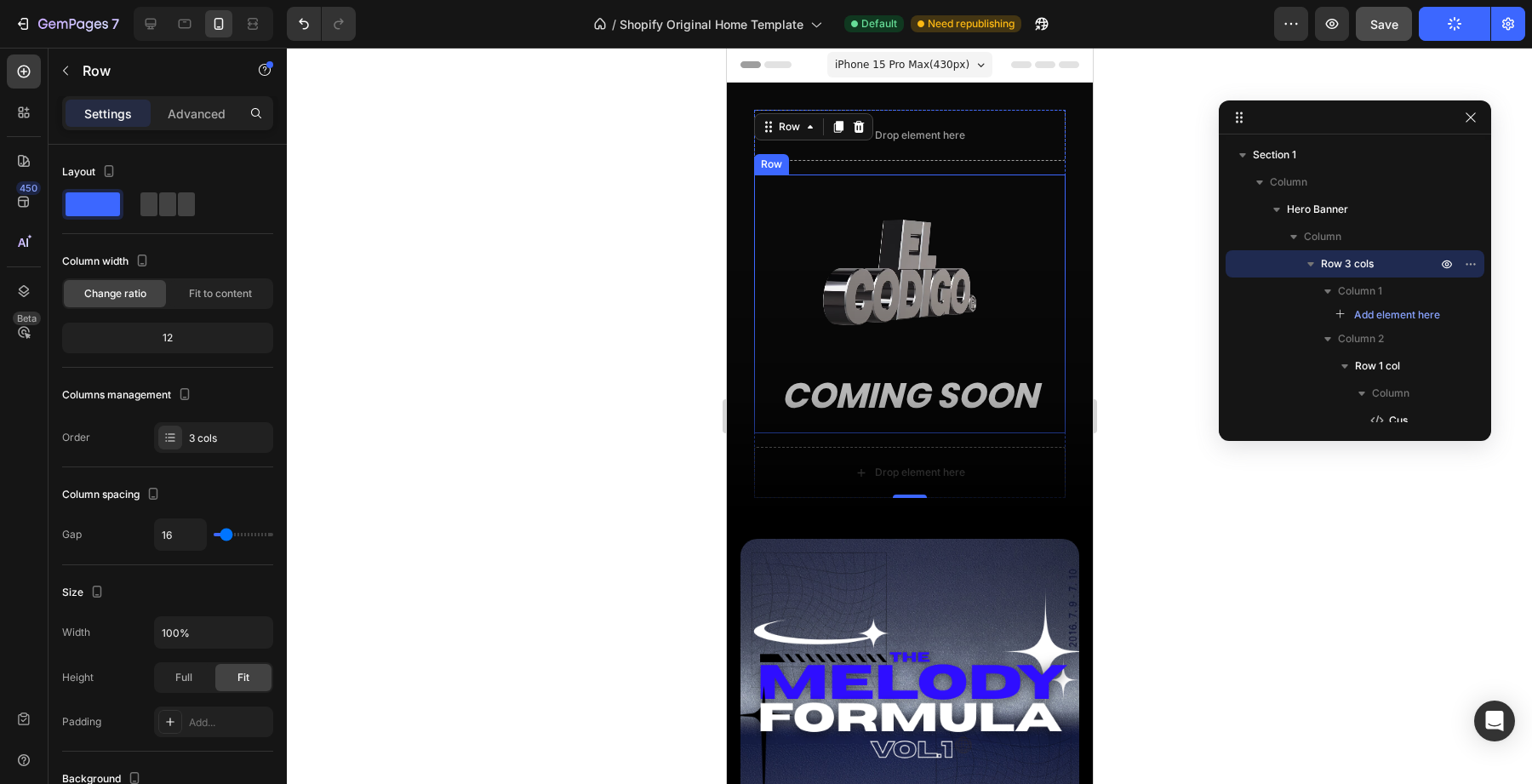
click at [899, 175] on div "Custom Code COMING SOON Heading Row" at bounding box center [909, 304] width 311 height 259
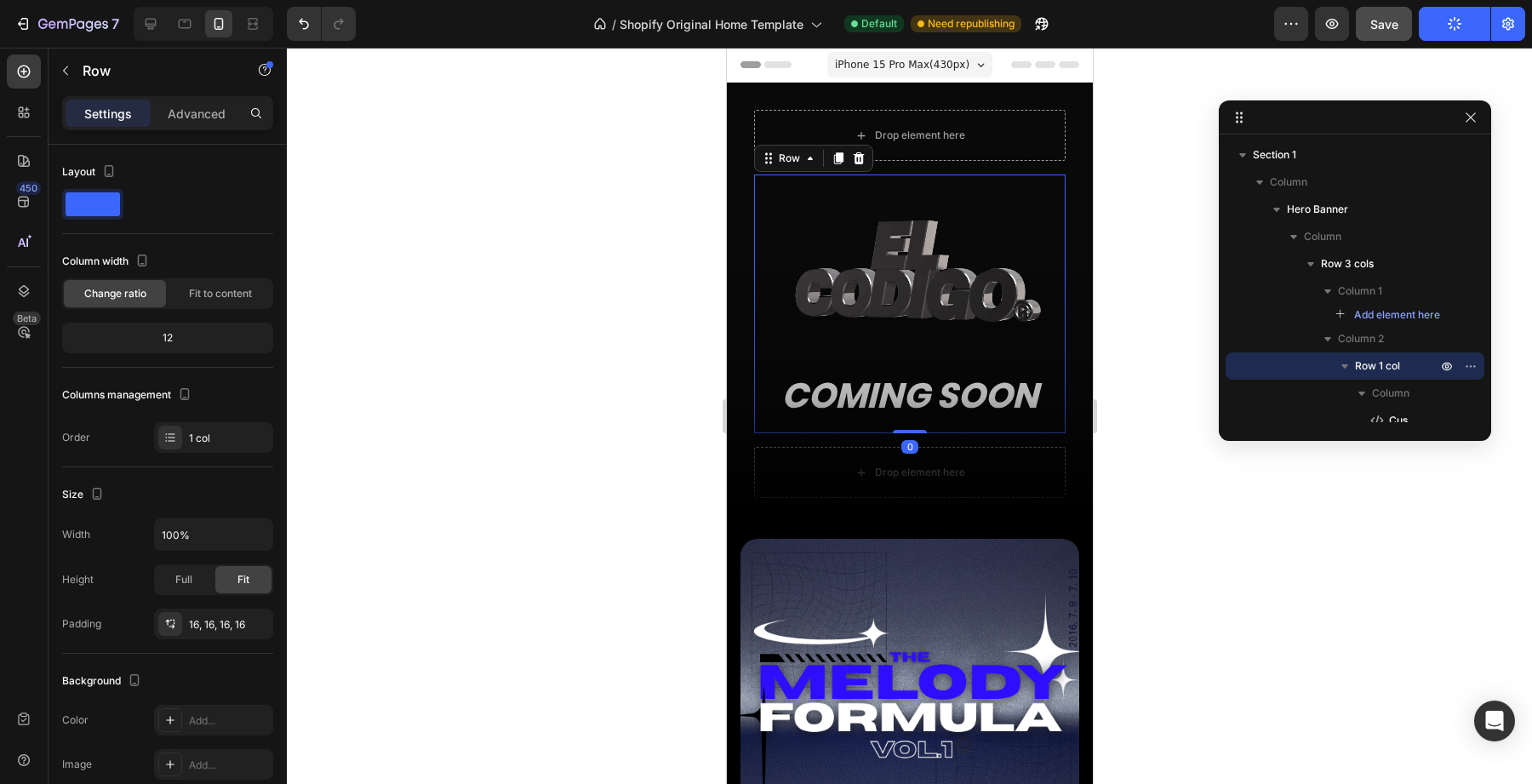
click at [909, 185] on div "Custom Code COMING SOON Heading Row 0" at bounding box center [909, 304] width 311 height 259
click at [911, 177] on div "Custom Code COMING SOON Heading Row 0" at bounding box center [909, 304] width 311 height 259
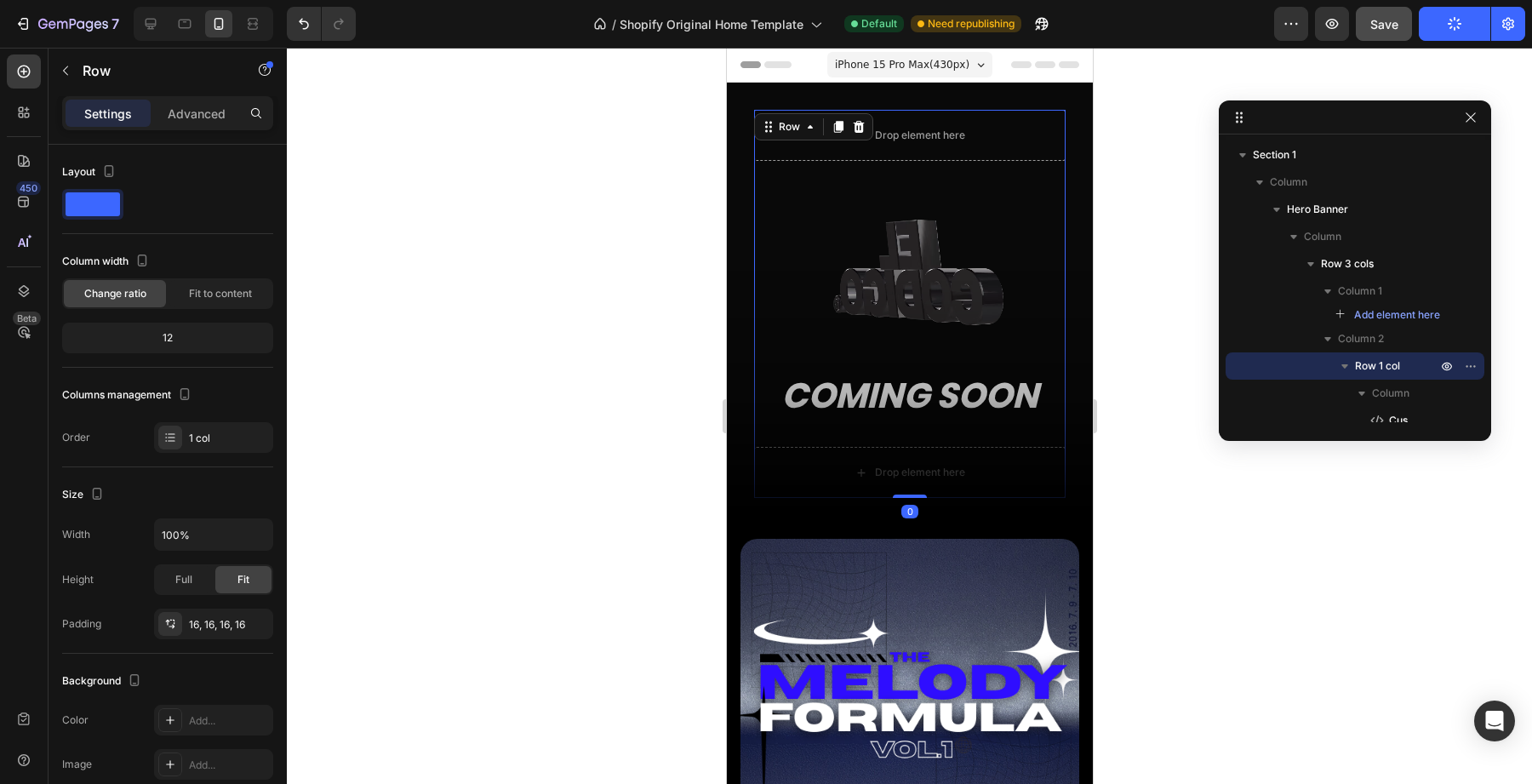
click at [915, 168] on div "Drop element here Custom Code COMING SOON Heading Row Drop element here Row 0" at bounding box center [909, 304] width 311 height 388
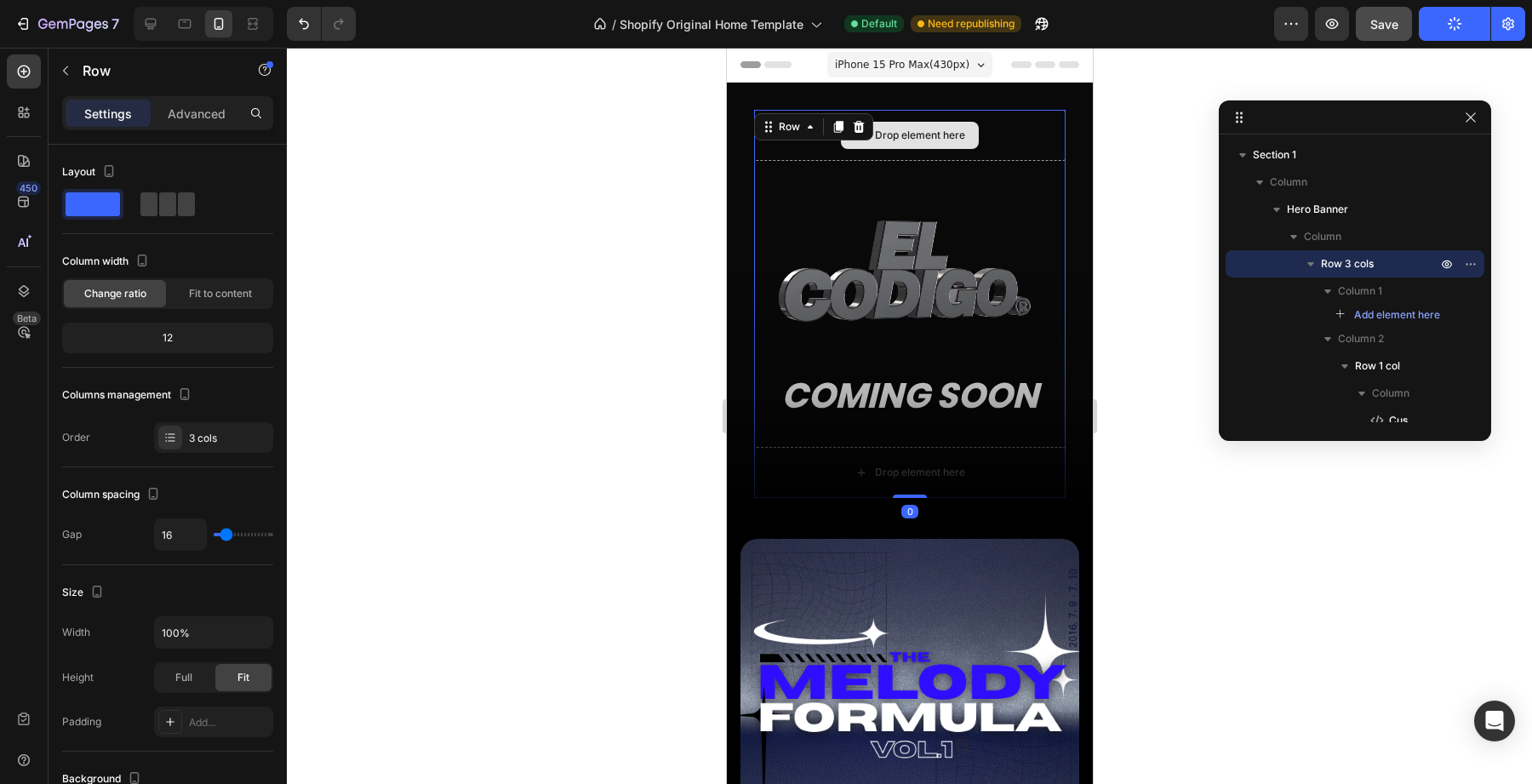
click at [919, 160] on div "Drop element here" at bounding box center [909, 135] width 311 height 51
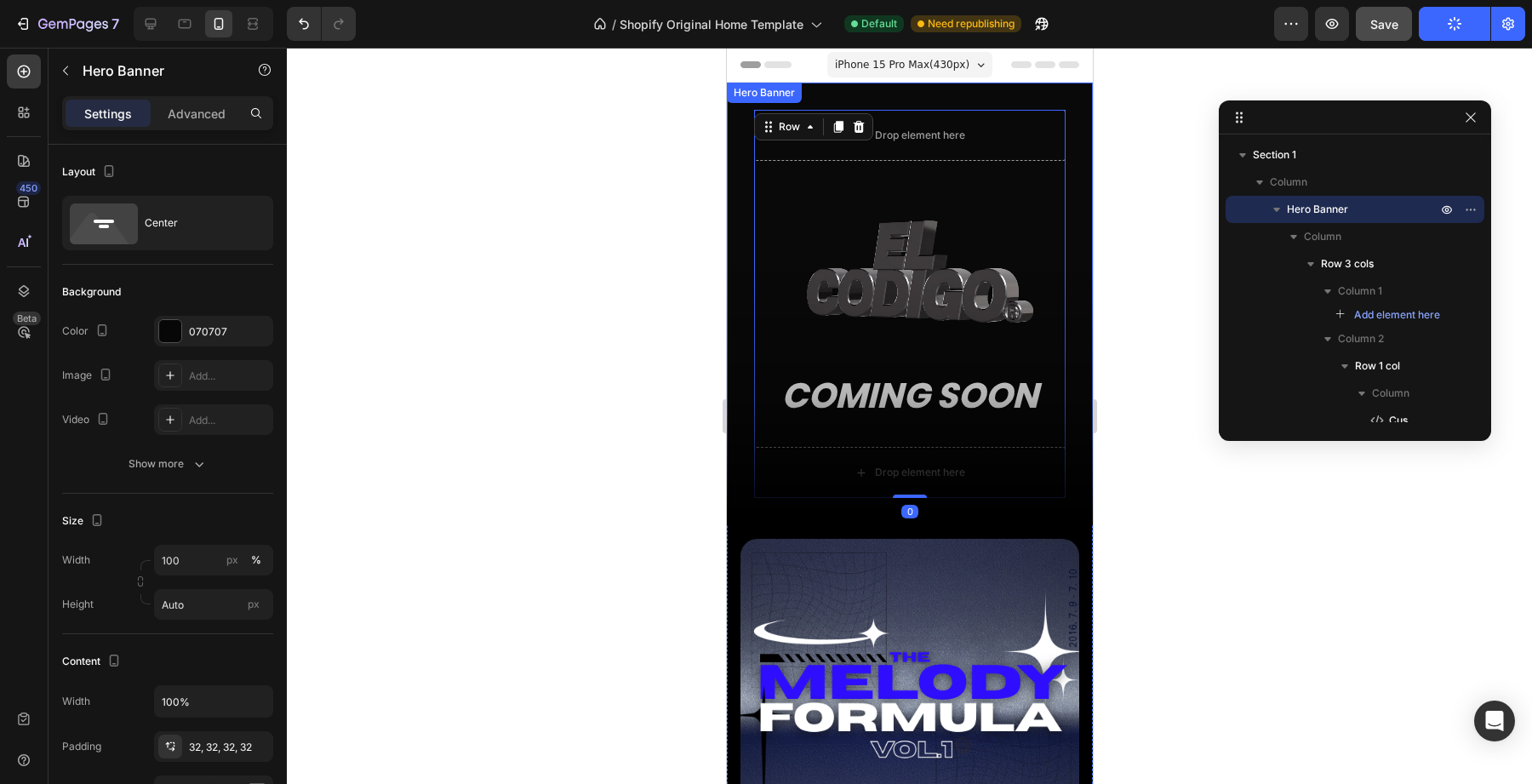
click at [953, 105] on div "Drop element here Custom Code COMING SOON Heading Row Drop element here Row 0" at bounding box center [909, 303] width 366 height 442
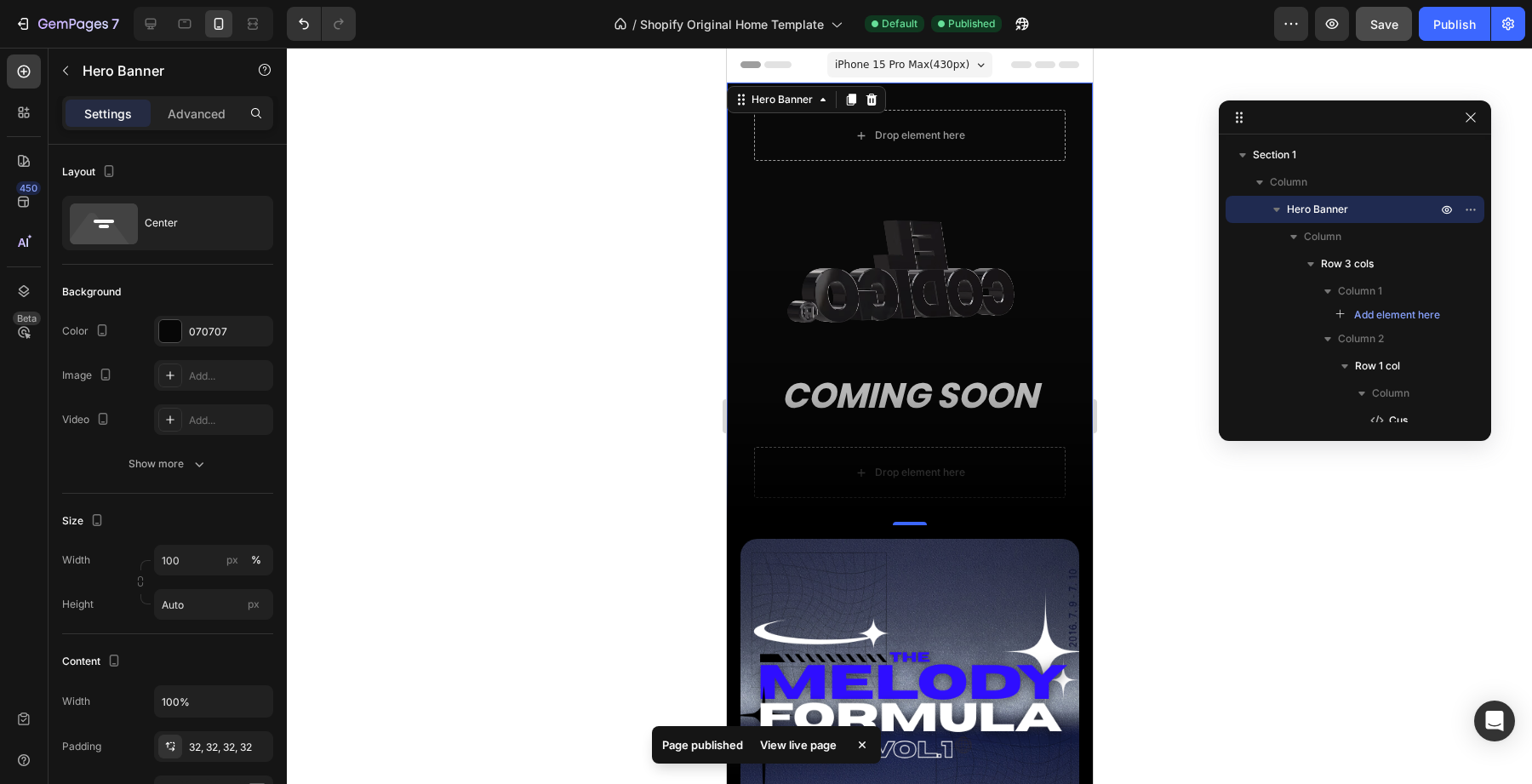
click at [941, 89] on div "Drop element here Custom Code COMING SOON Heading Row Drop element here Row" at bounding box center [909, 303] width 366 height 442
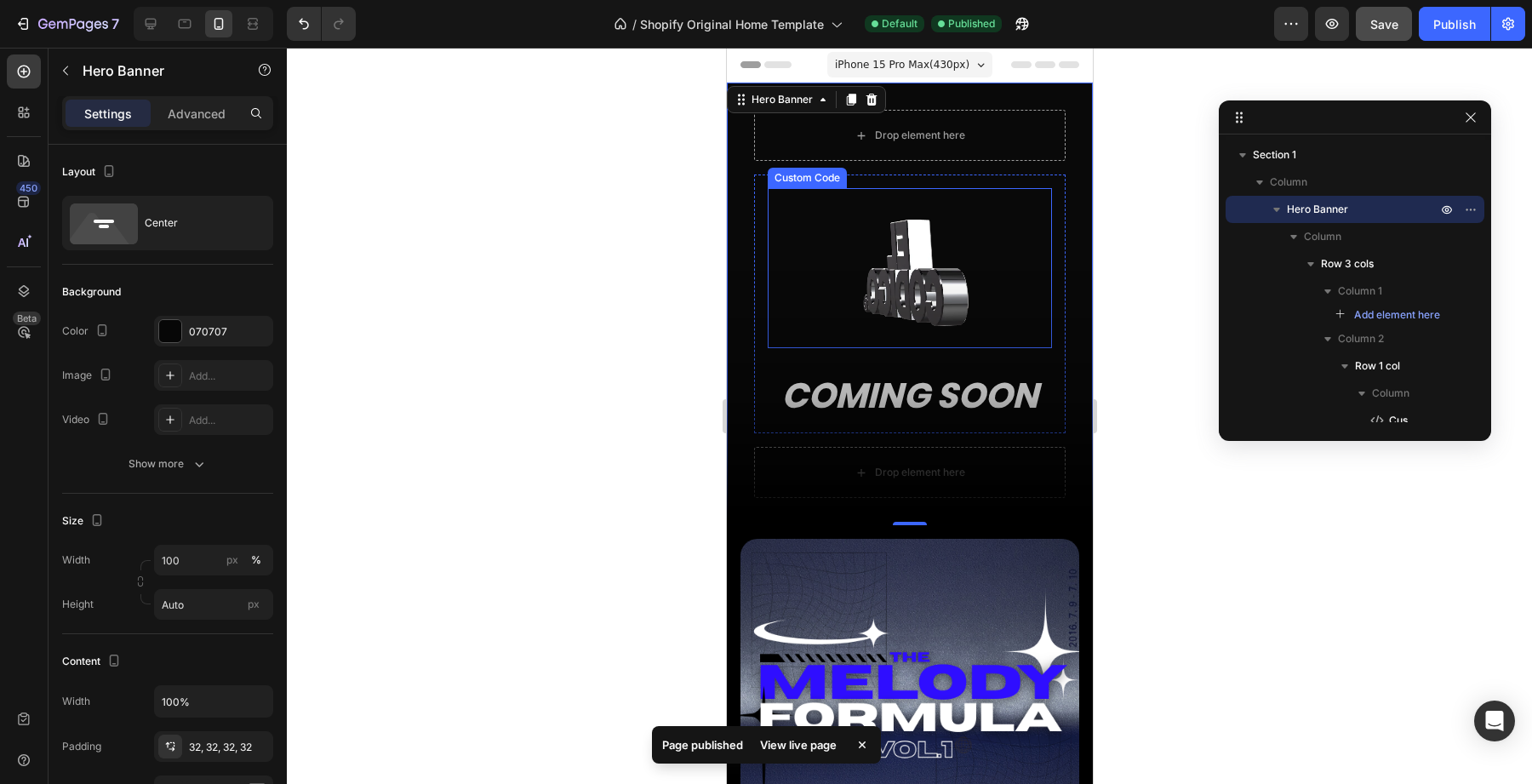
click at [899, 289] on video at bounding box center [910, 268] width 284 height 160
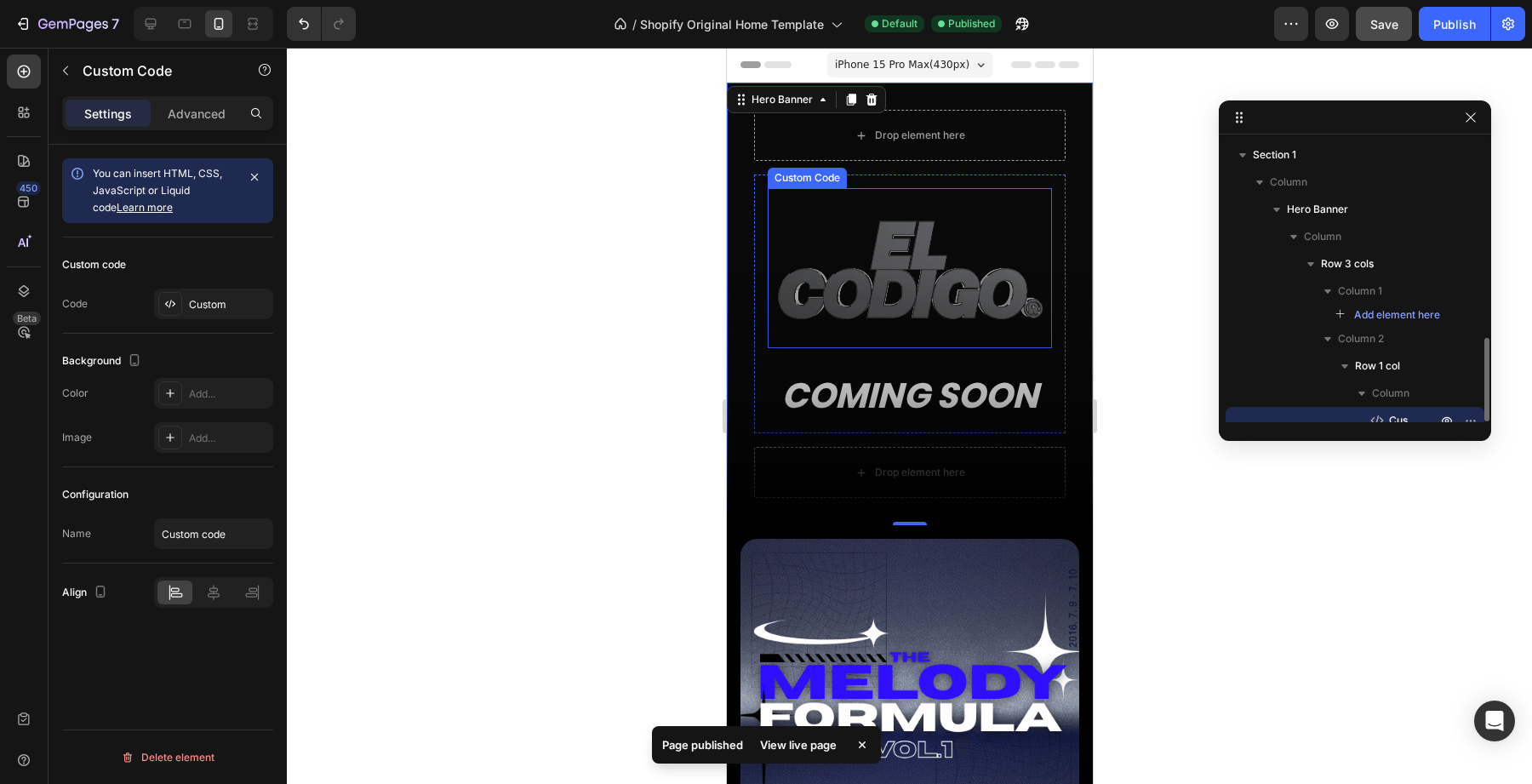
scroll to position [151, 0]
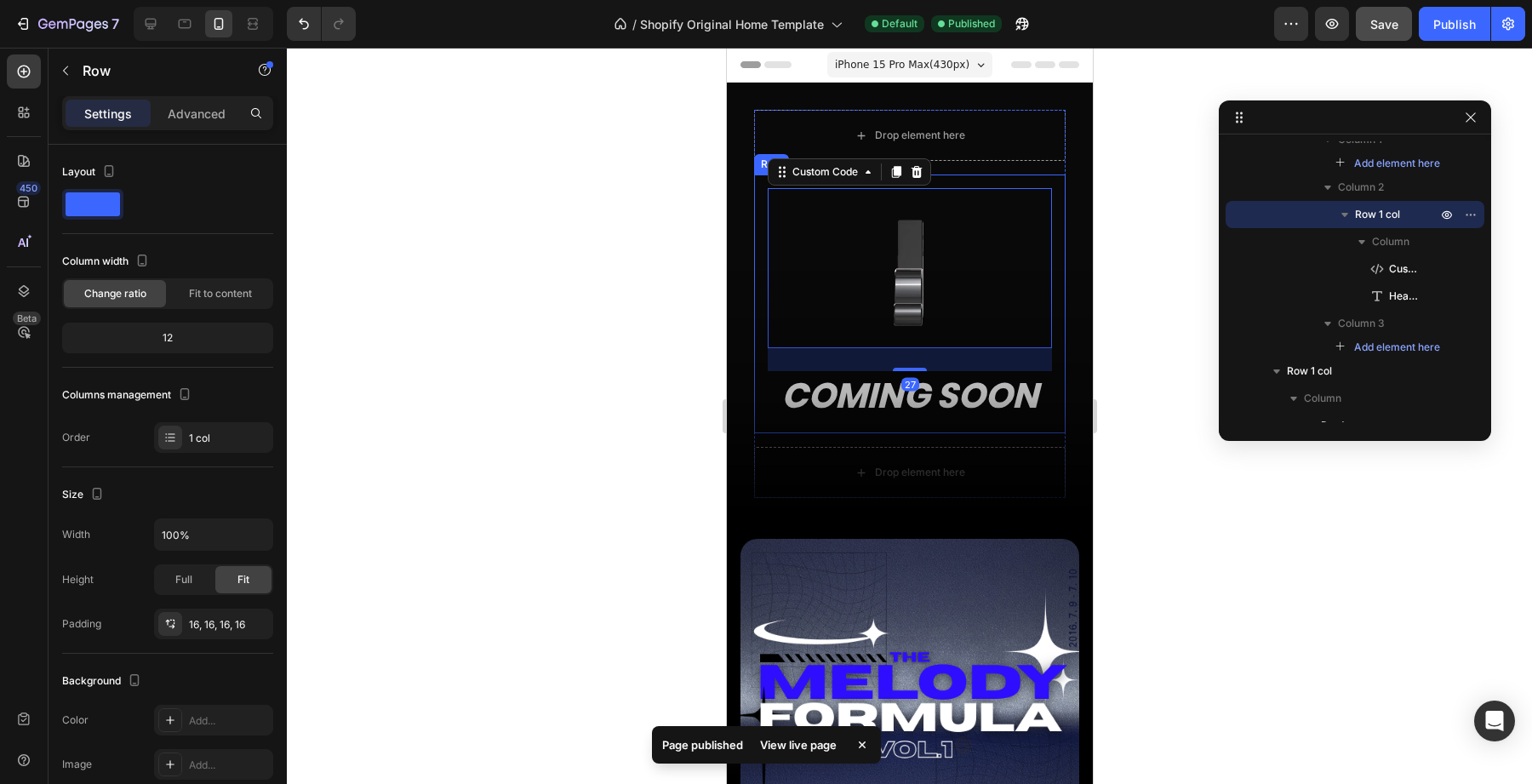
click at [948, 175] on div "Custom Code 27 COMING SOON Heading Row" at bounding box center [909, 304] width 311 height 259
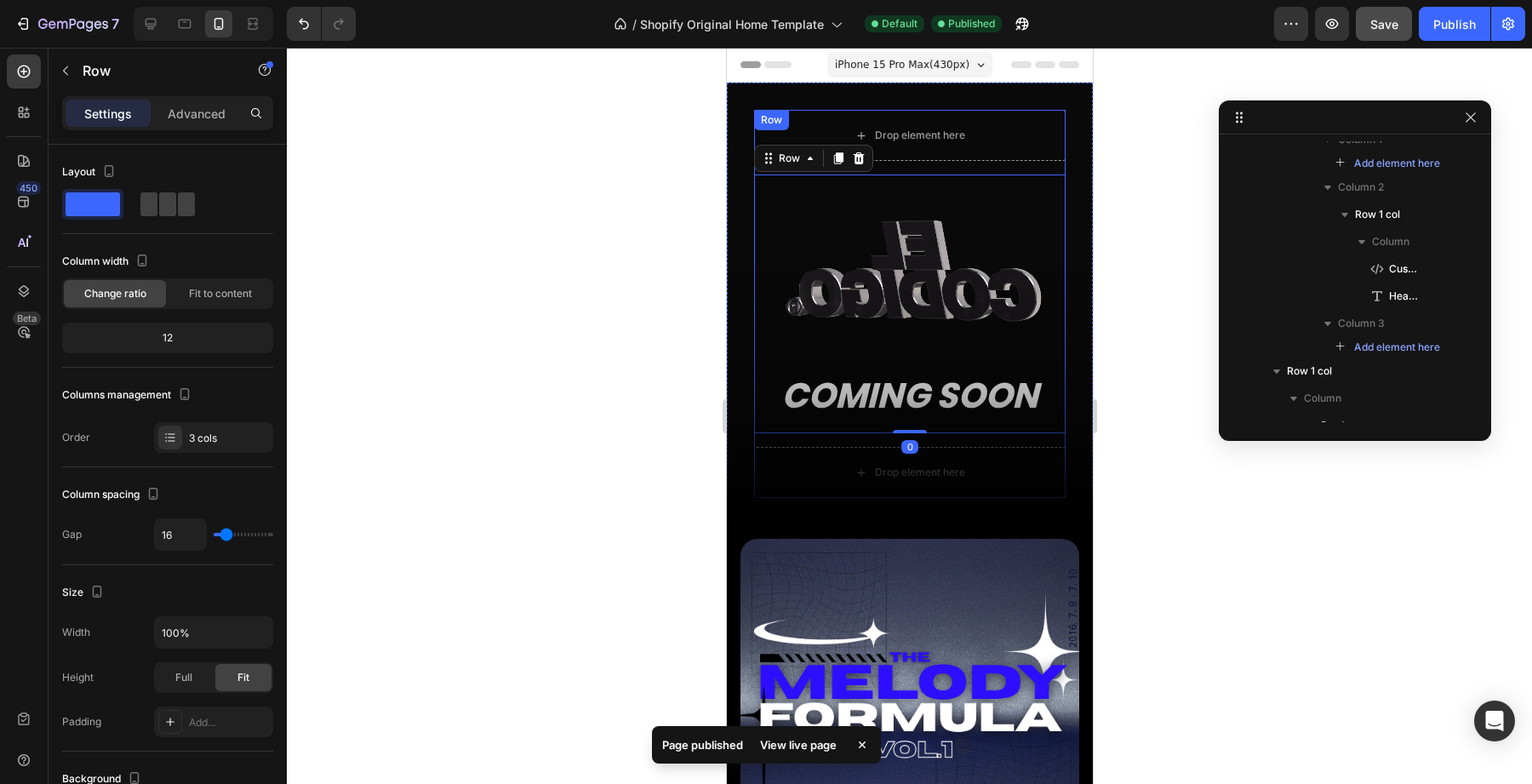
click at [957, 162] on div "Drop element here Custom Code COMING SOON Heading Row 0 Drop element here Row" at bounding box center [909, 304] width 311 height 388
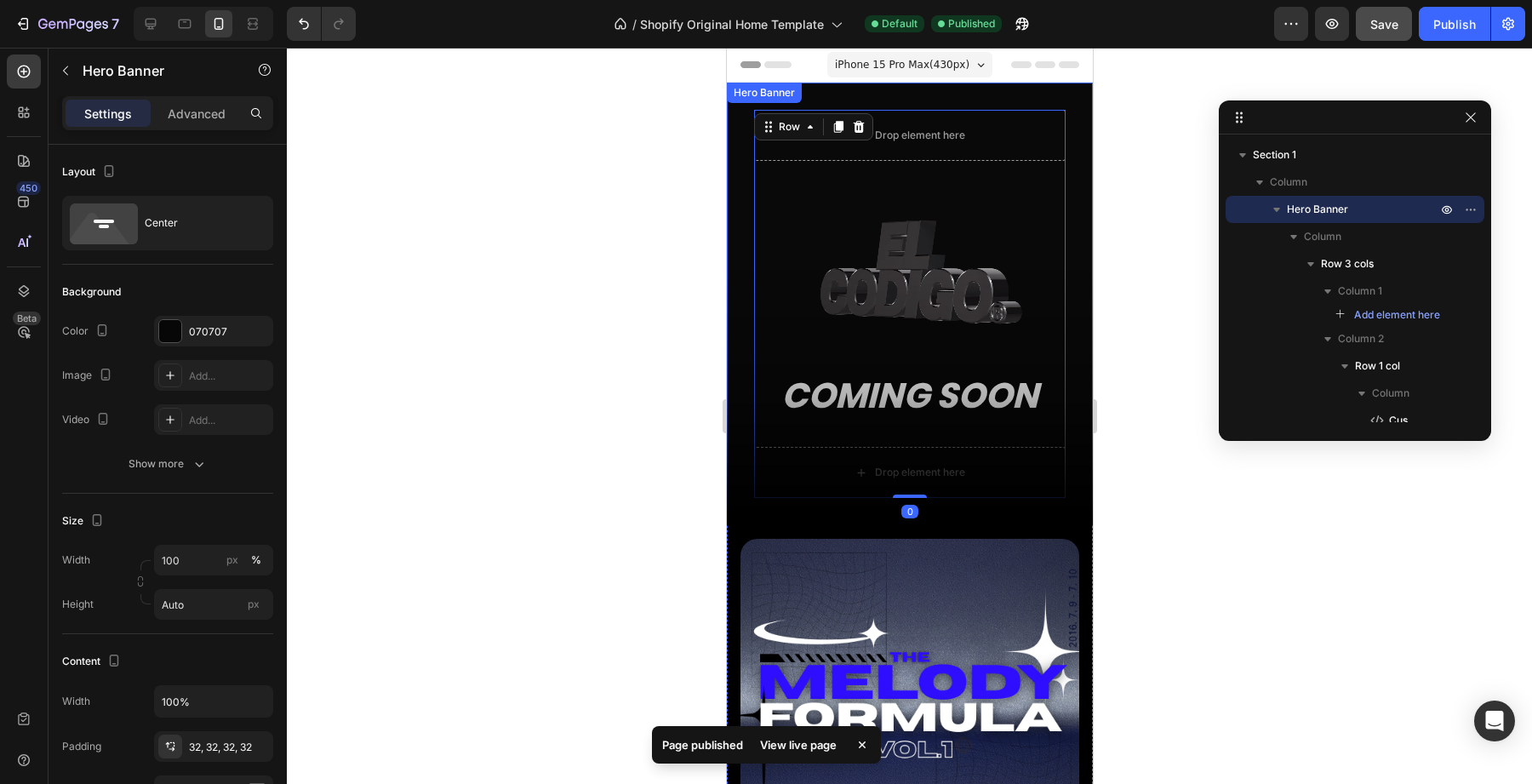
click at [975, 102] on div "Drop element here Custom Code COMING SOON Heading Row Drop element here Row 0" at bounding box center [909, 303] width 366 height 442
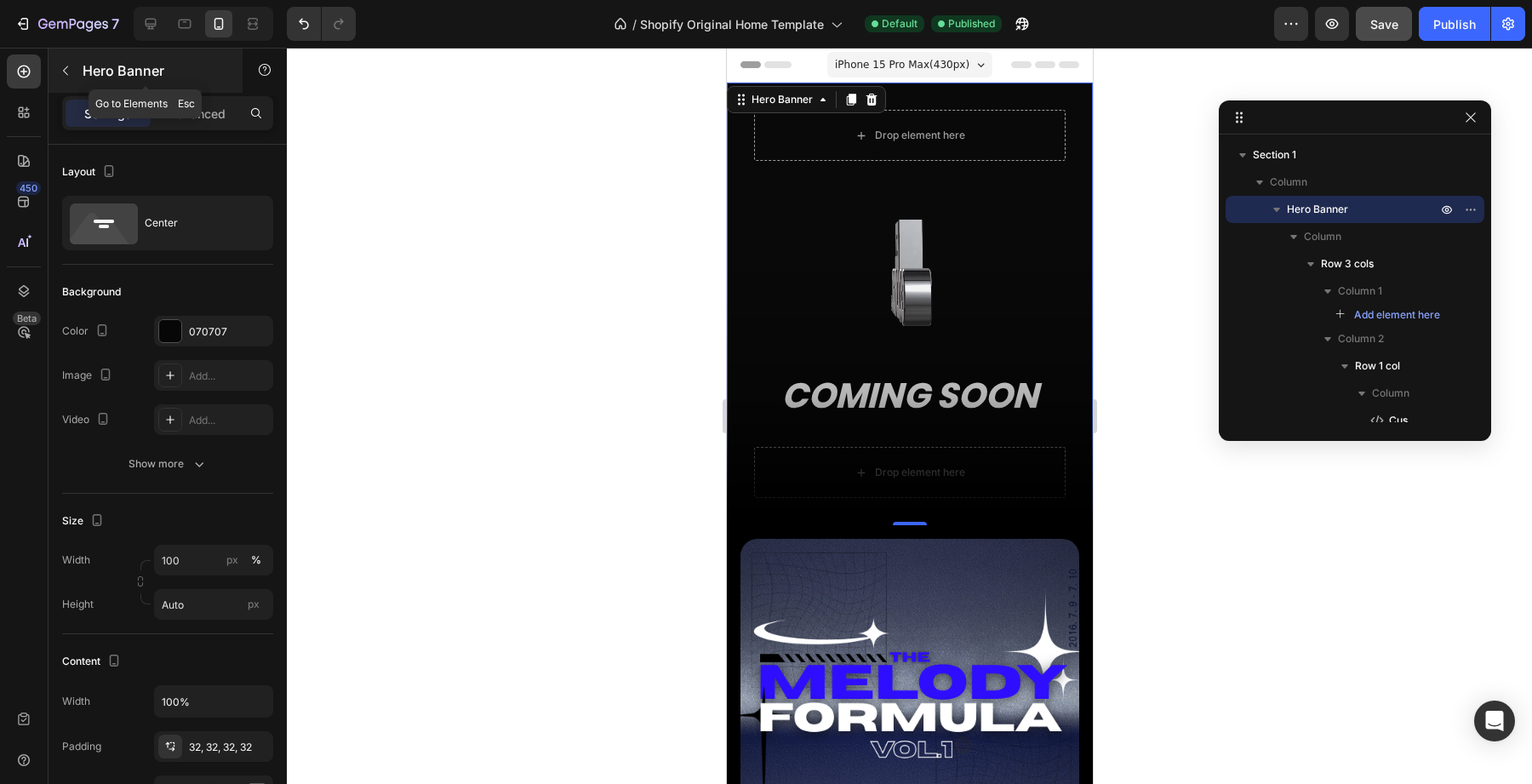
click at [64, 75] on icon "button" at bounding box center [66, 70] width 14 height 14
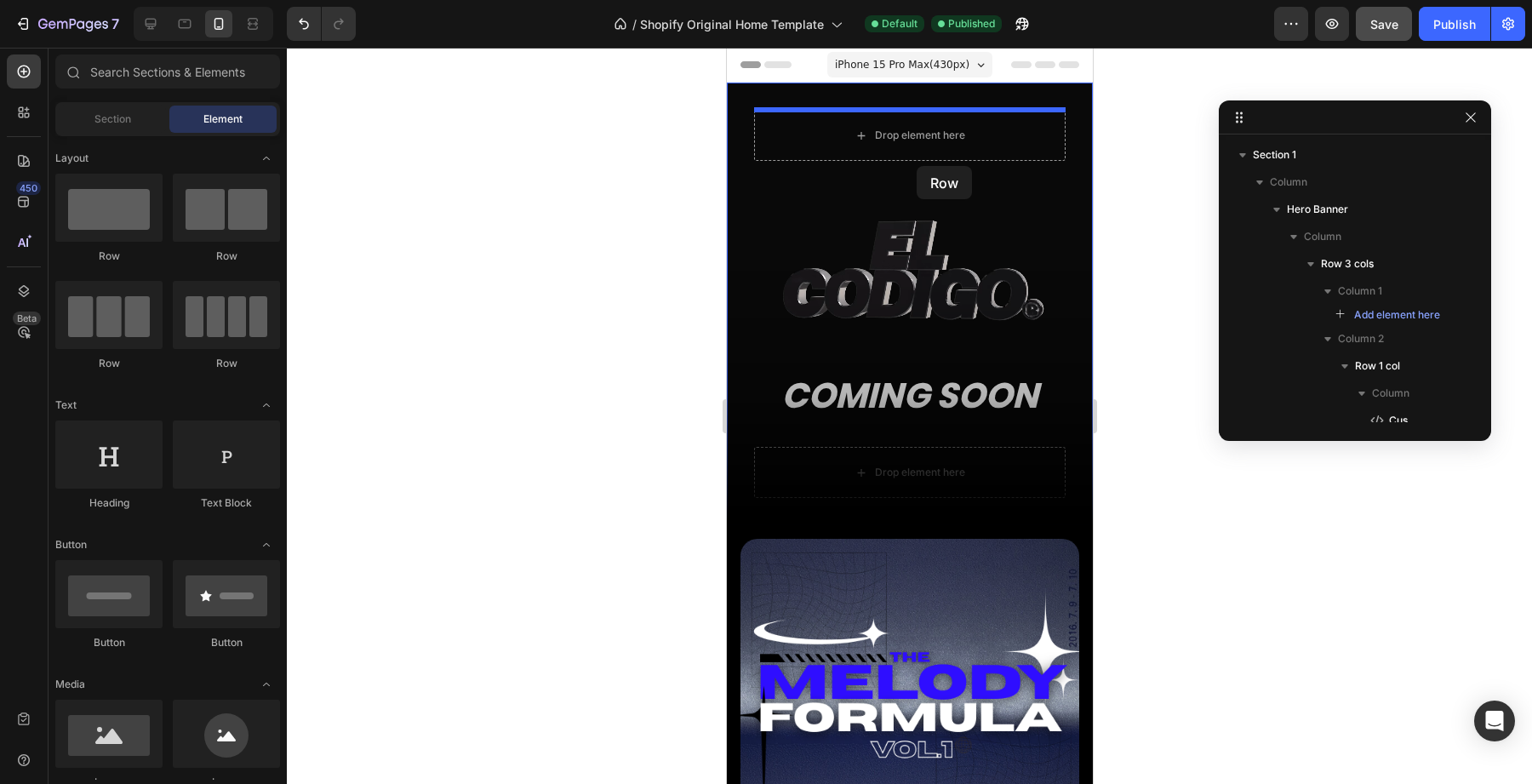
drag, startPoint x: 836, startPoint y: 242, endPoint x: 915, endPoint y: 163, distance: 111.7
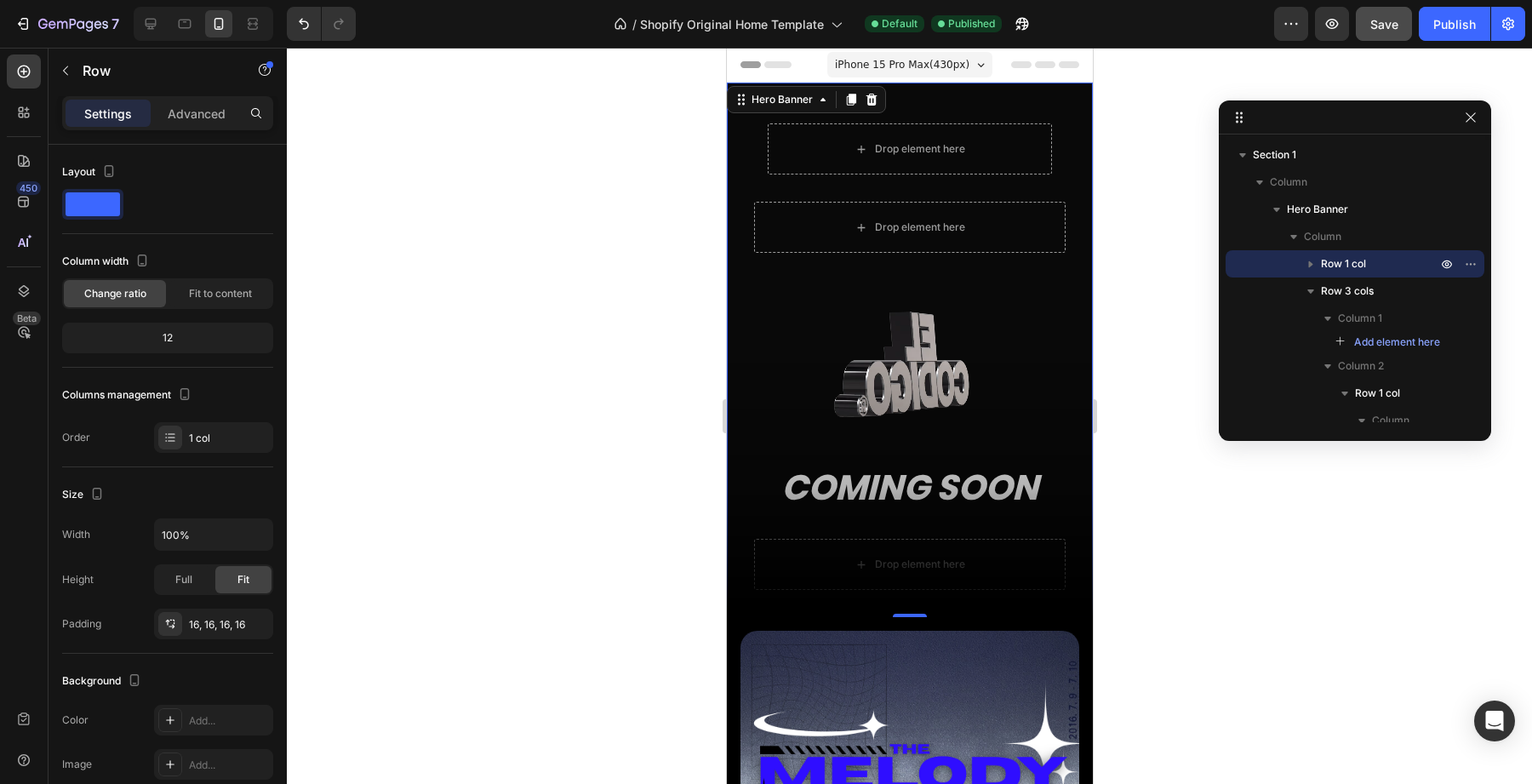
click at [920, 108] on div "Drop element here Row Drop element here Custom Code COMING SOON Heading Row Dro…" at bounding box center [909, 349] width 366 height 535
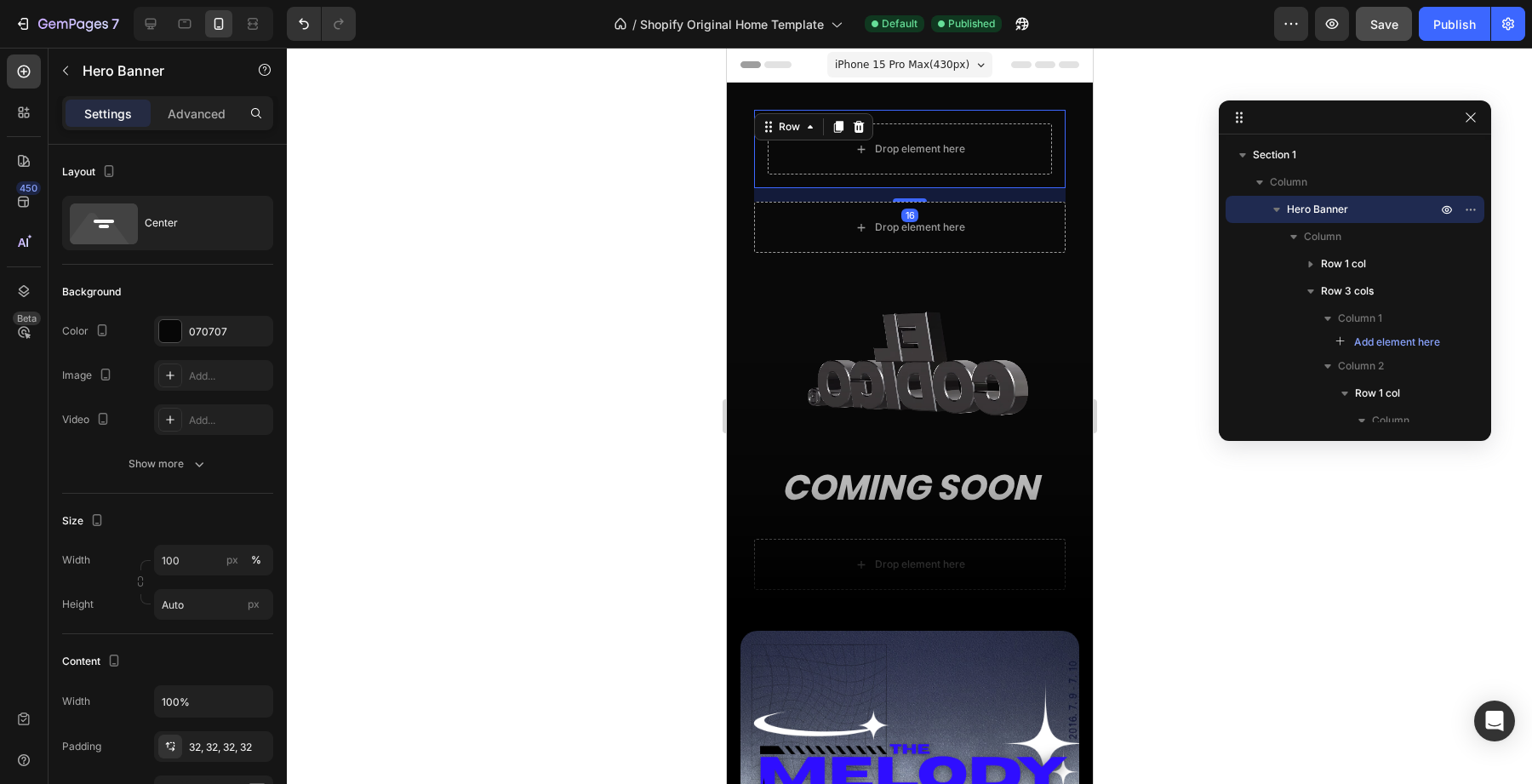
click at [918, 179] on div "Drop element here Row 16" at bounding box center [909, 149] width 311 height 78
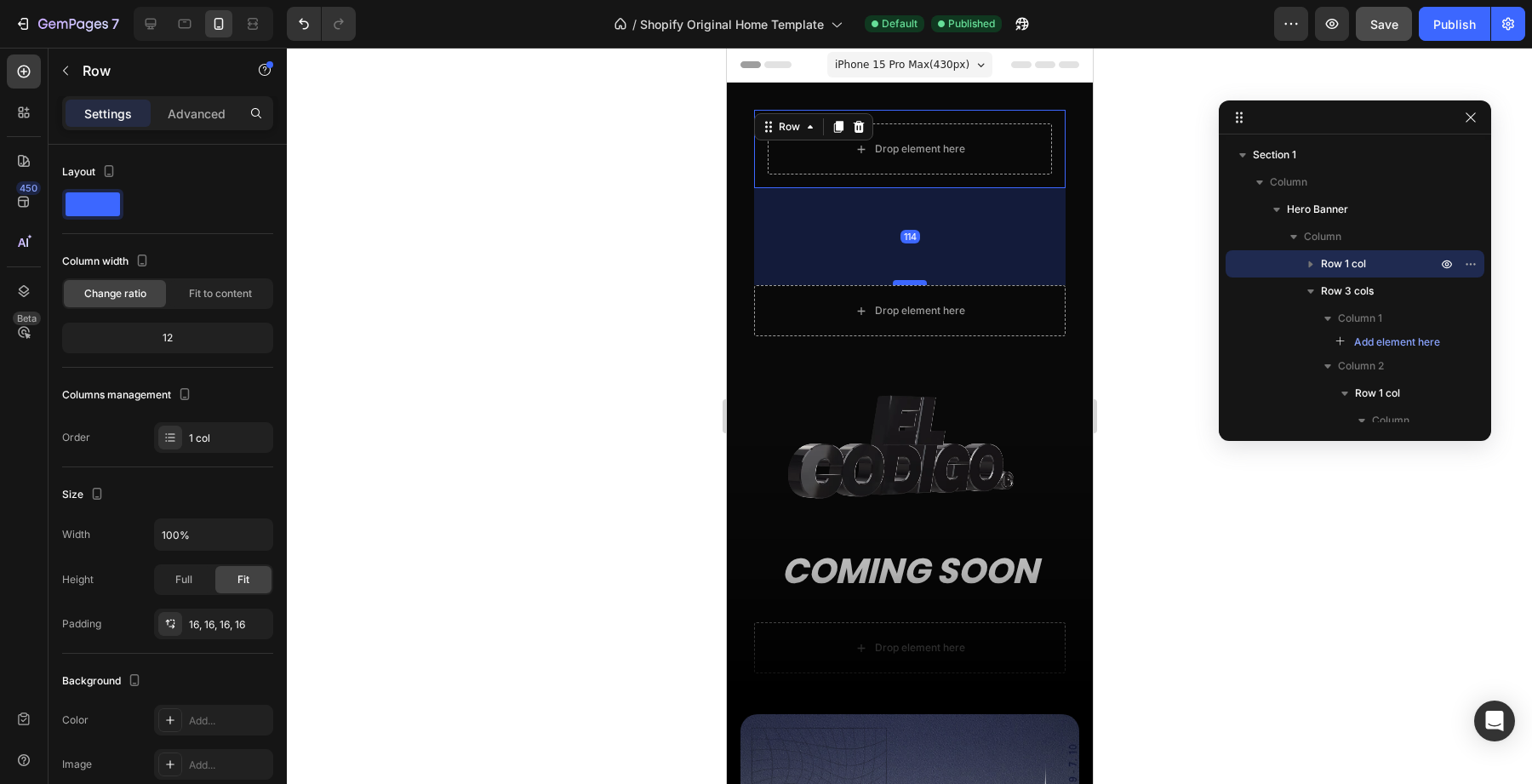
drag, startPoint x: 914, startPoint y: 200, endPoint x: 911, endPoint y: 283, distance: 83.1
click at [911, 283] on div at bounding box center [909, 283] width 34 height 6
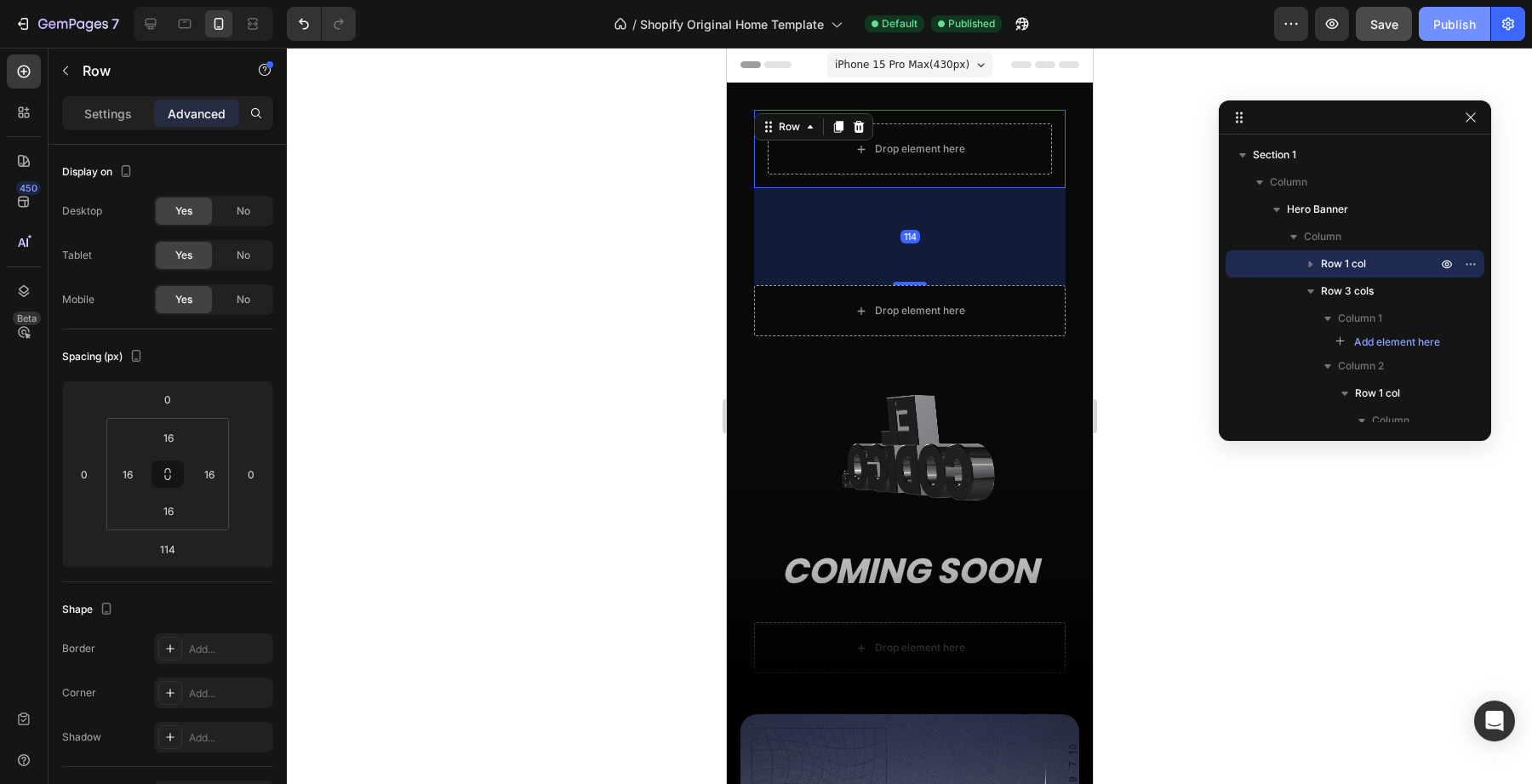
click at [1433, 25] on button "Publish" at bounding box center [1454, 23] width 71 height 34
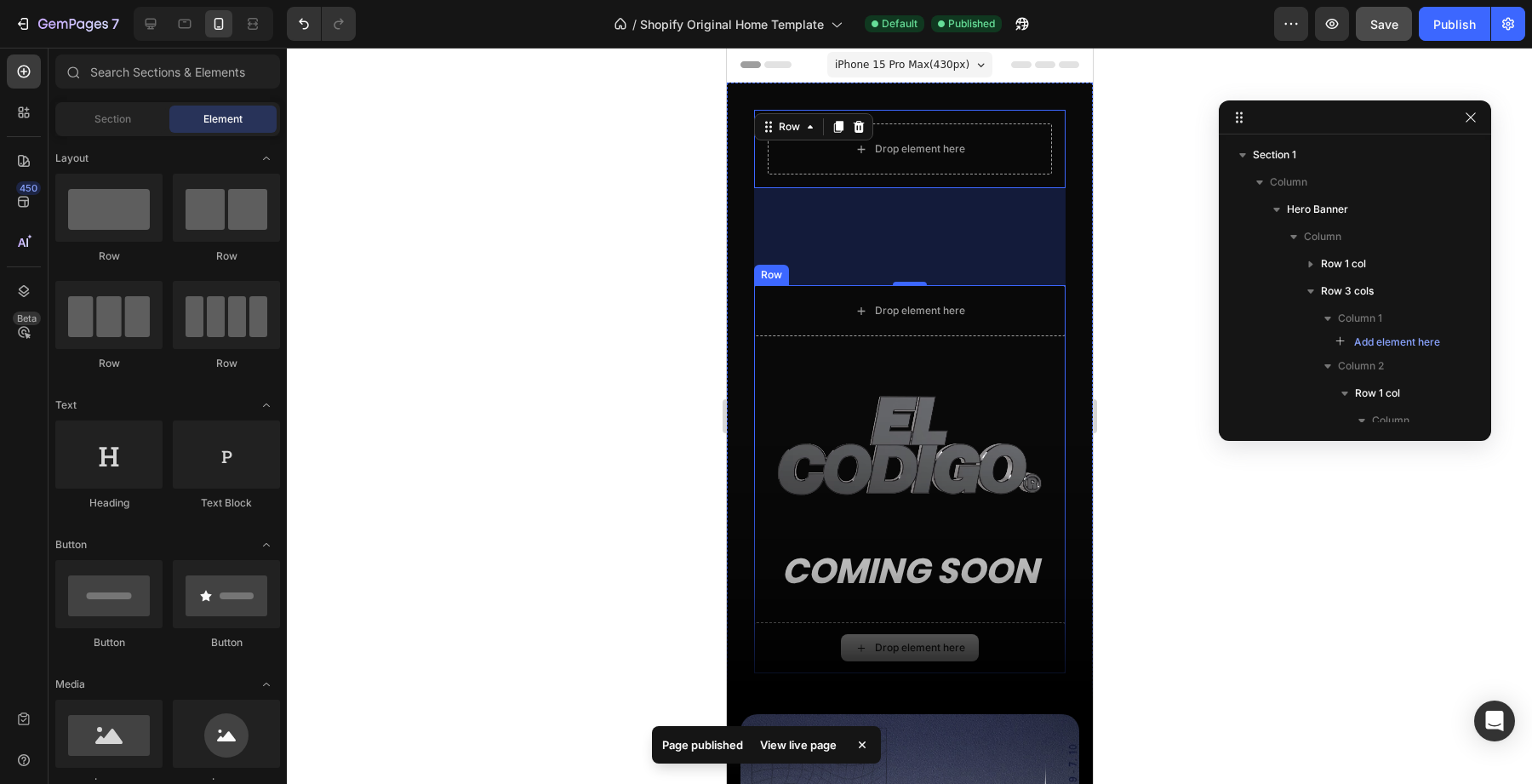
click at [873, 635] on div "Drop element here" at bounding box center [909, 647] width 138 height 27
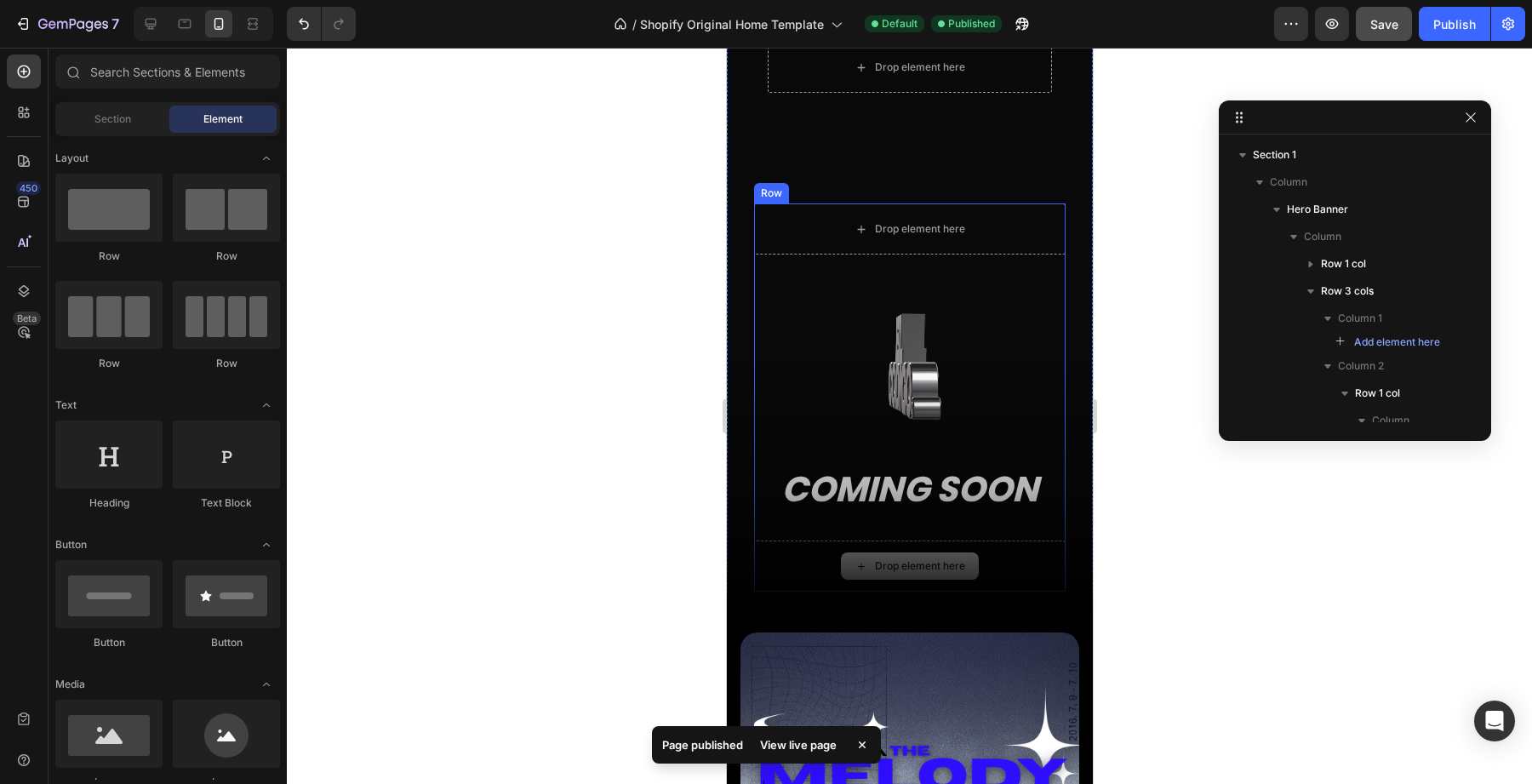
scroll to position [103, 0]
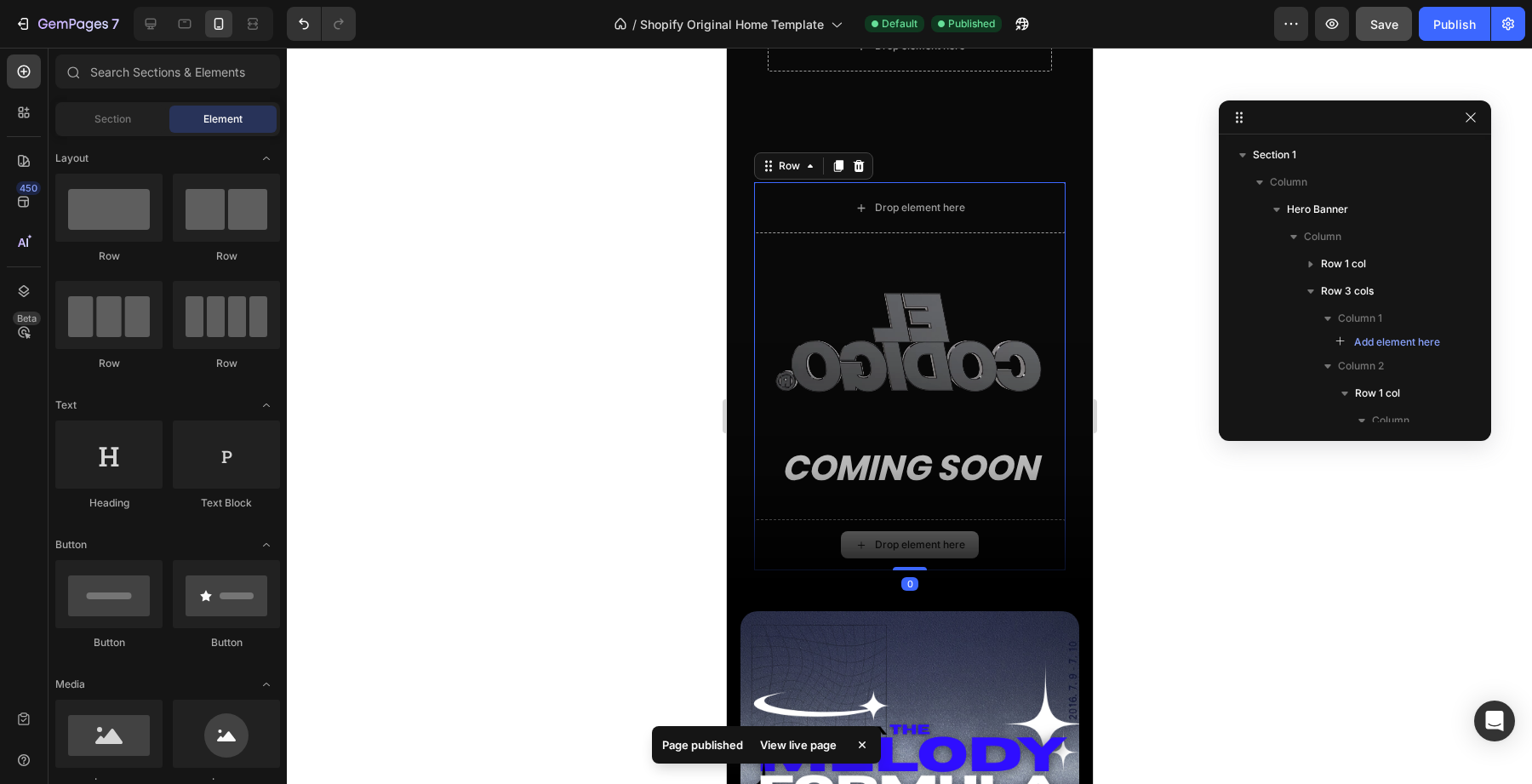
click at [909, 569] on div "Drop element here Custom Code COMING SOON Heading Row Drop element here Row 0" at bounding box center [909, 376] width 311 height 388
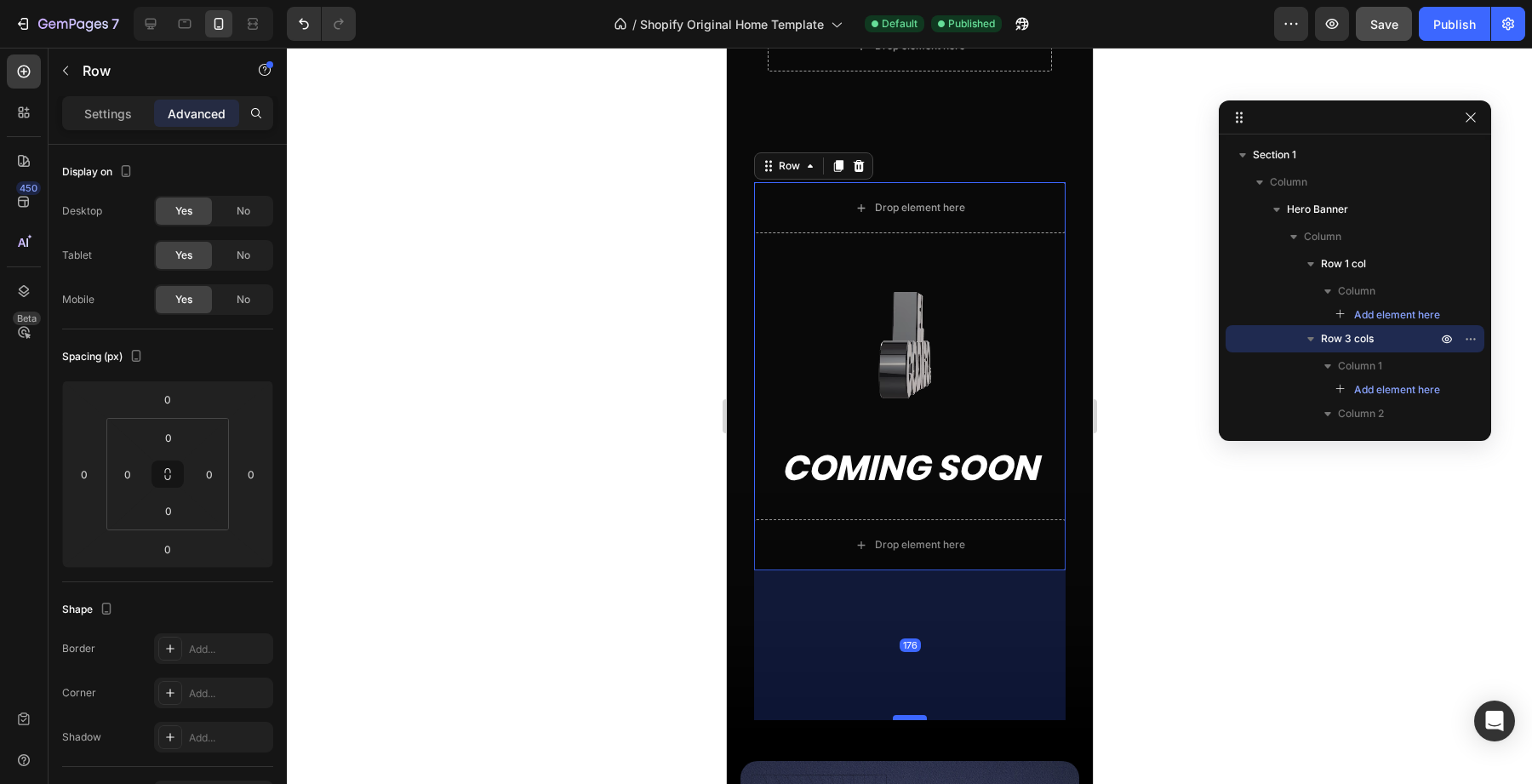
drag, startPoint x: 911, startPoint y: 569, endPoint x: 893, endPoint y: 718, distance: 150.1
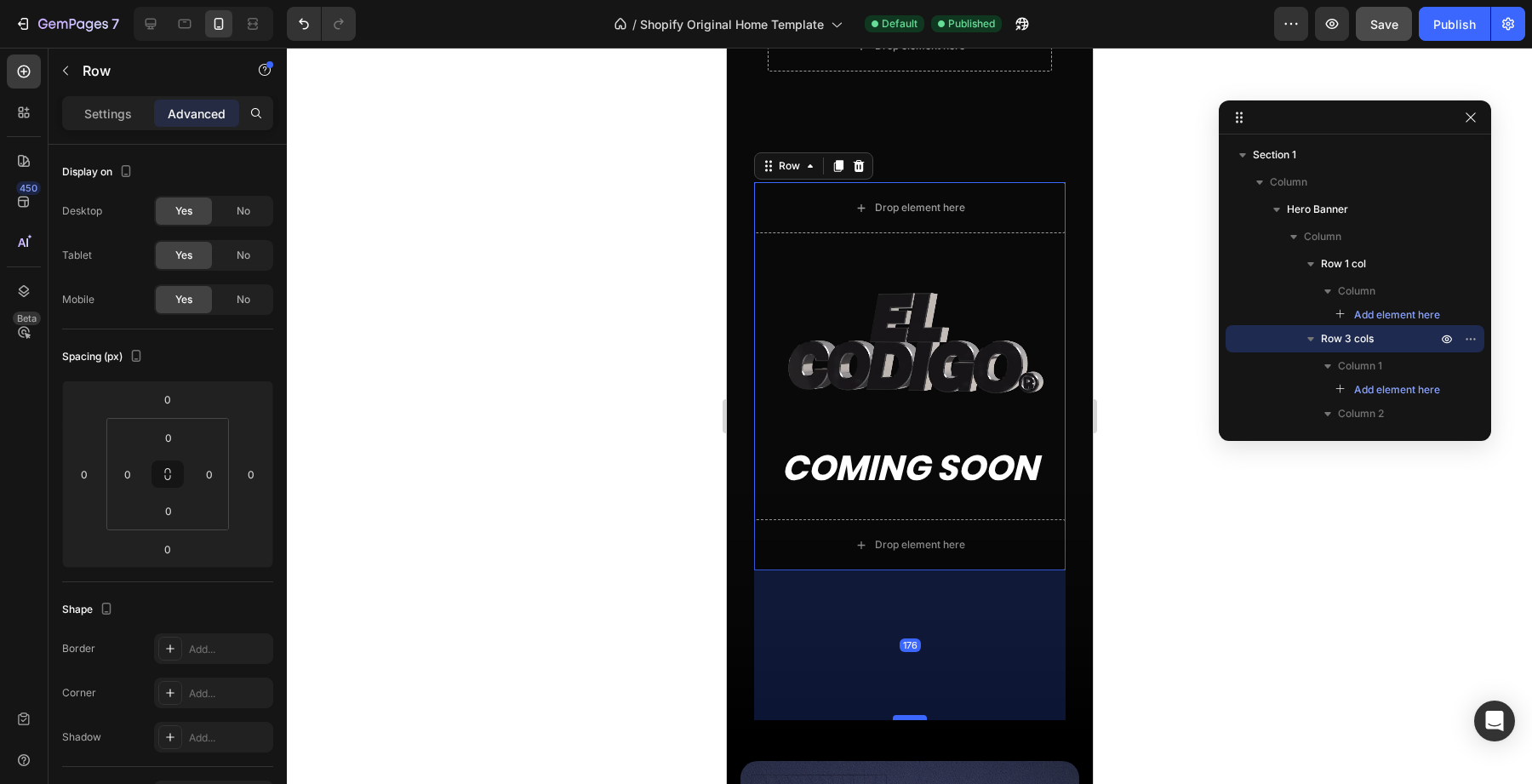
click at [893, 718] on div at bounding box center [909, 718] width 34 height 6
click at [1454, 29] on div "Publish" at bounding box center [1454, 24] width 42 height 18
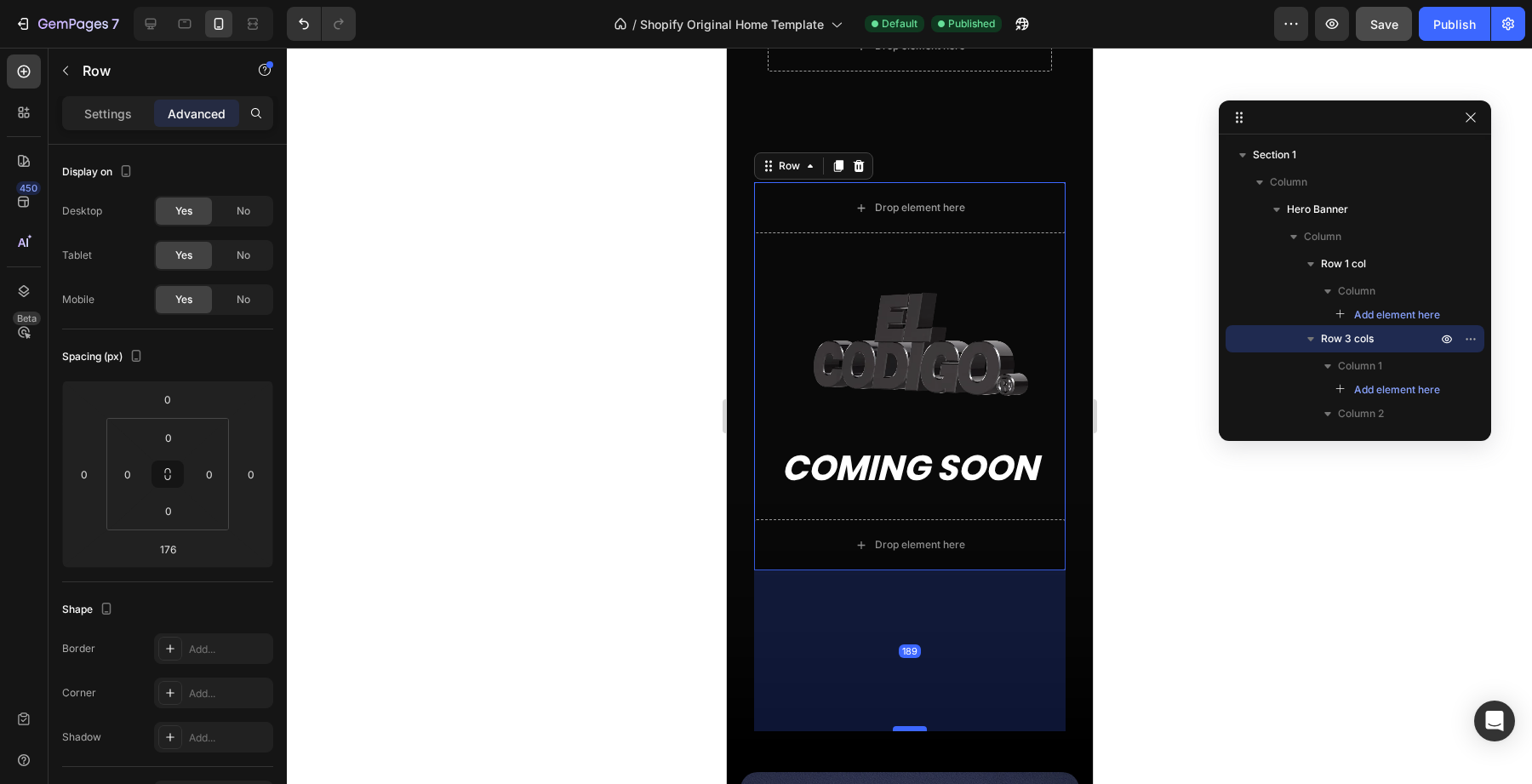
drag, startPoint x: 909, startPoint y: 718, endPoint x: 909, endPoint y: 729, distance: 11.0
click at [909, 729] on div at bounding box center [909, 729] width 34 height 6
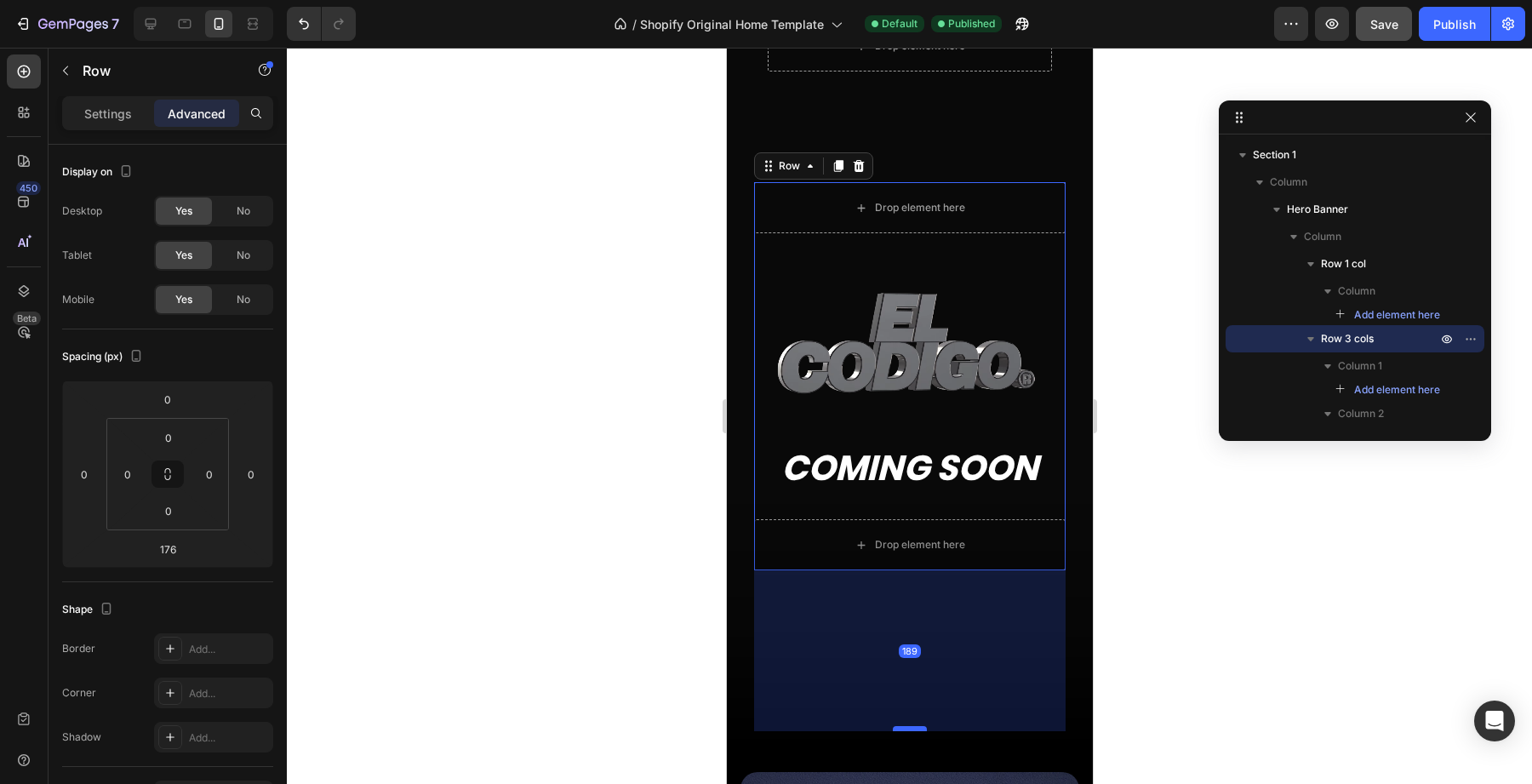
type input "188"
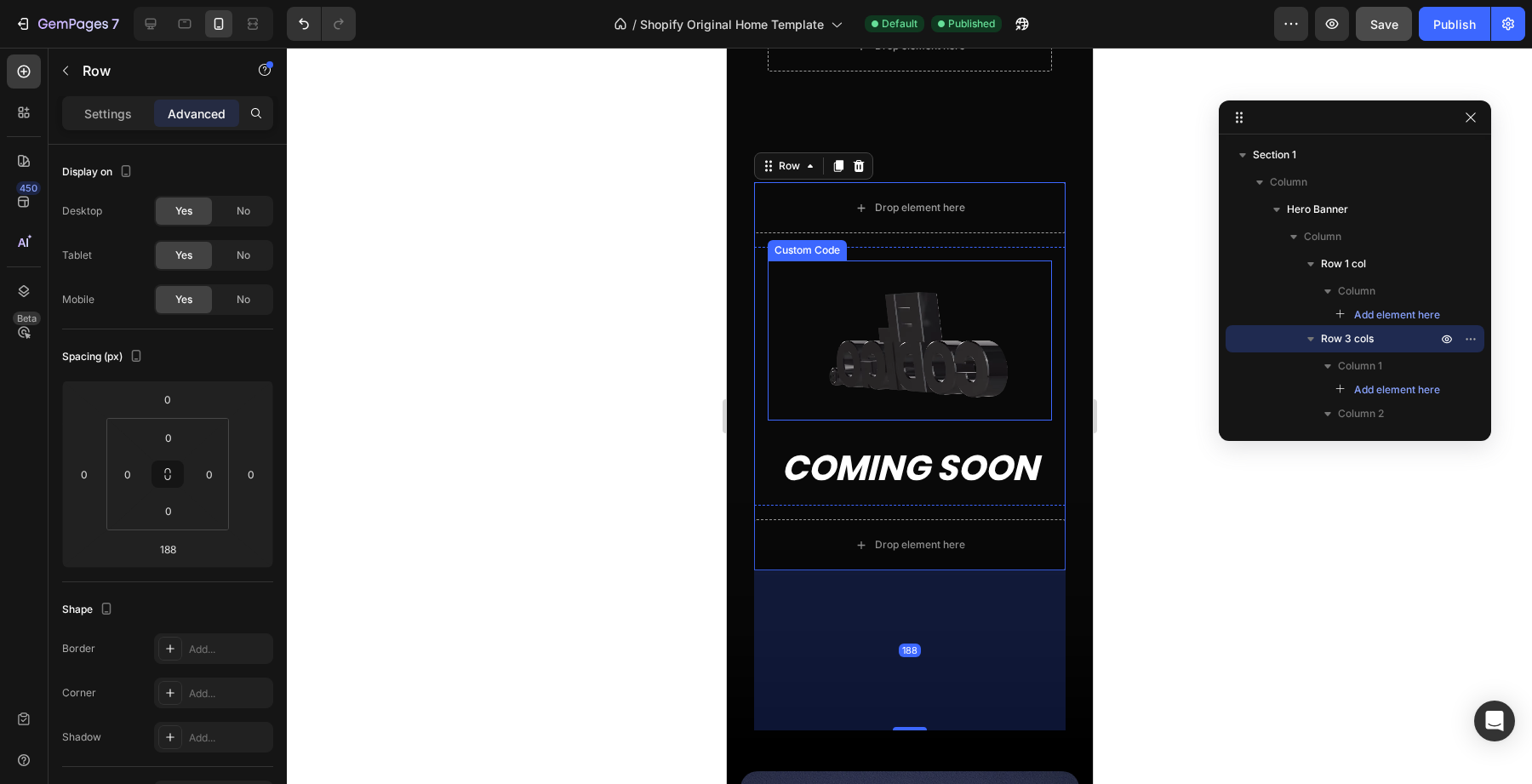
click at [876, 332] on video at bounding box center [910, 340] width 284 height 160
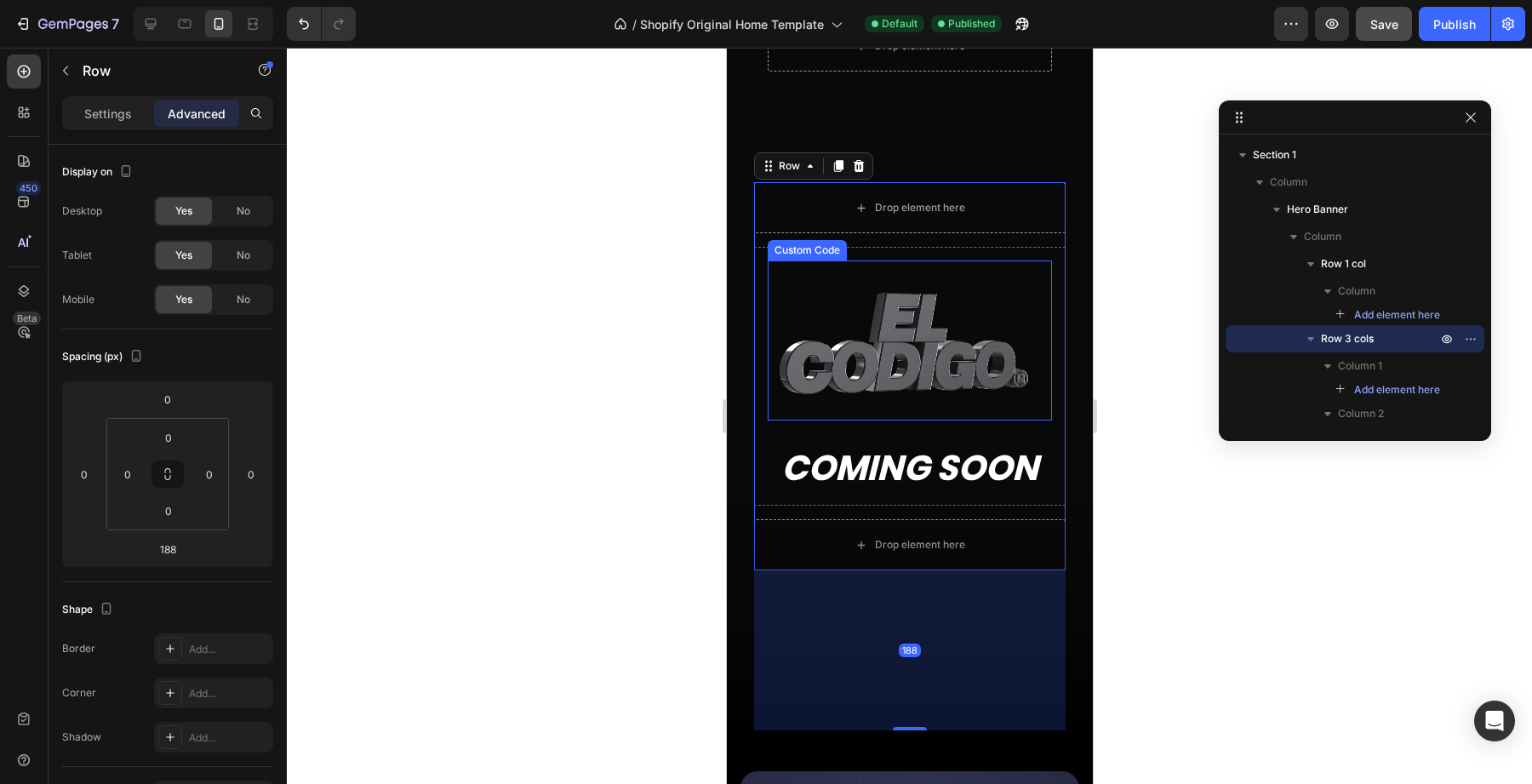
scroll to position [226, 0]
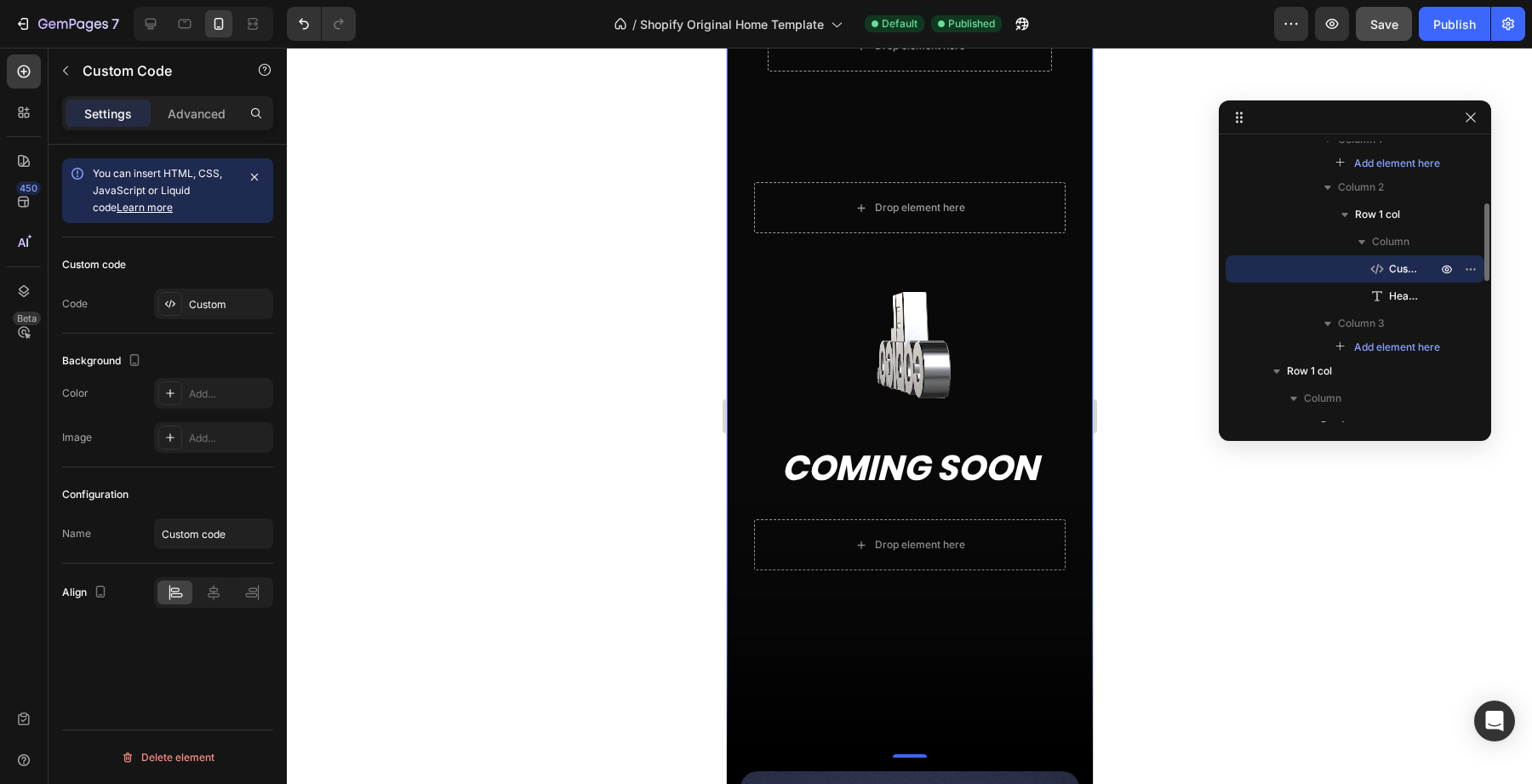
click at [820, 94] on div "Drop element here Row Drop element here Custom Code COMING SOON Heading Row Dro…" at bounding box center [909, 368] width 311 height 724
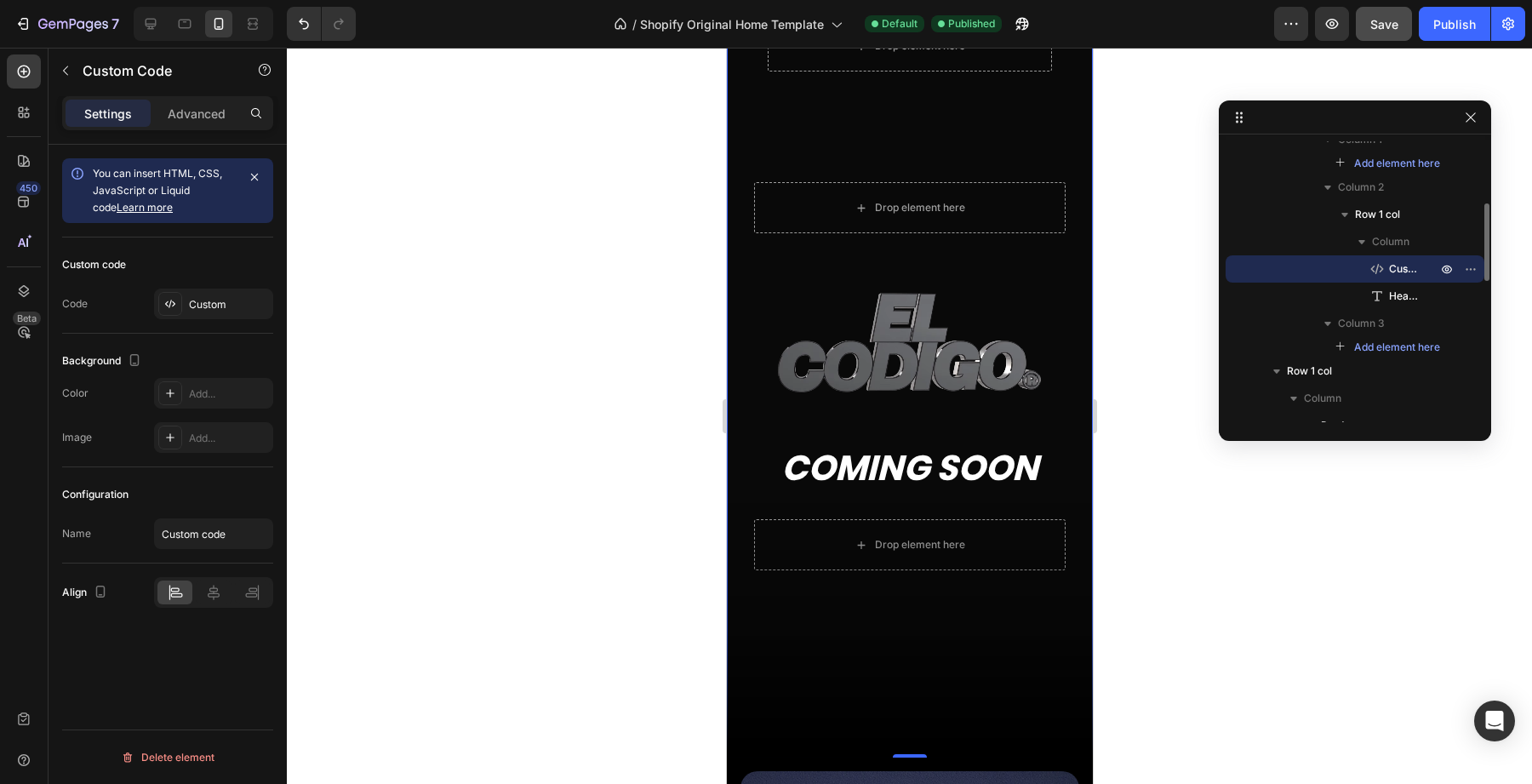
scroll to position [0, 0]
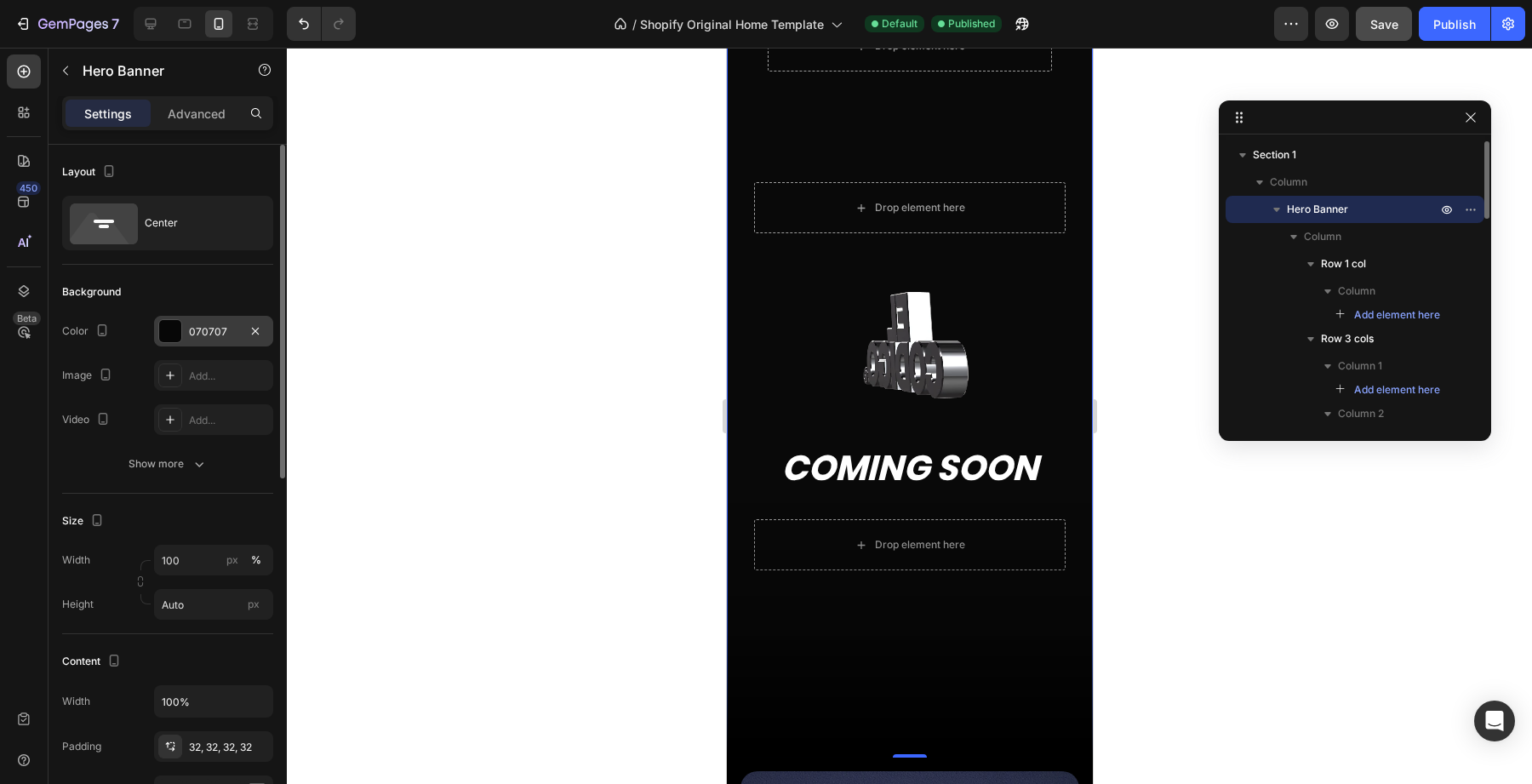
click at [173, 333] on div at bounding box center [170, 332] width 22 height 22
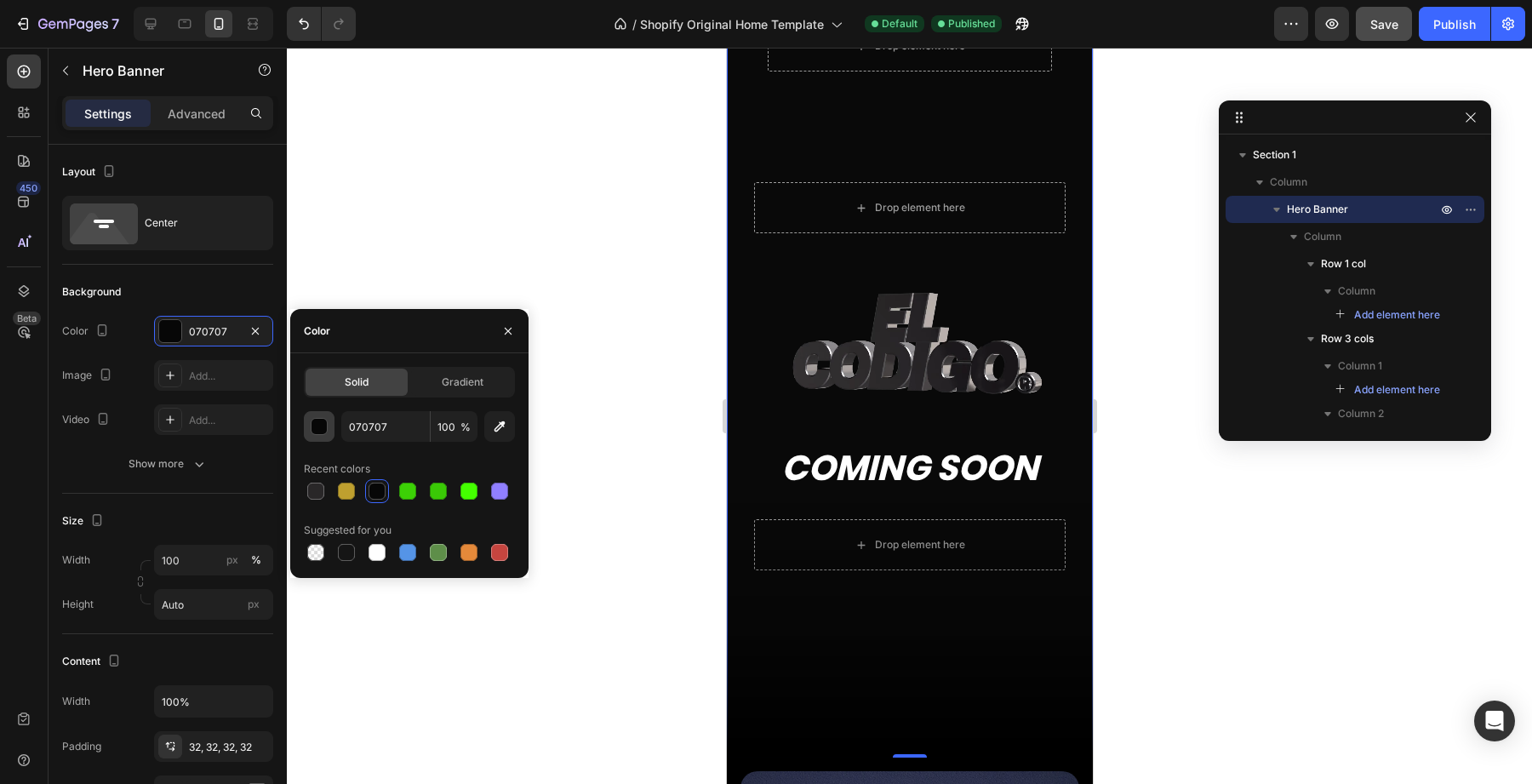
click at [320, 422] on div "button" at bounding box center [320, 428] width 17 height 17
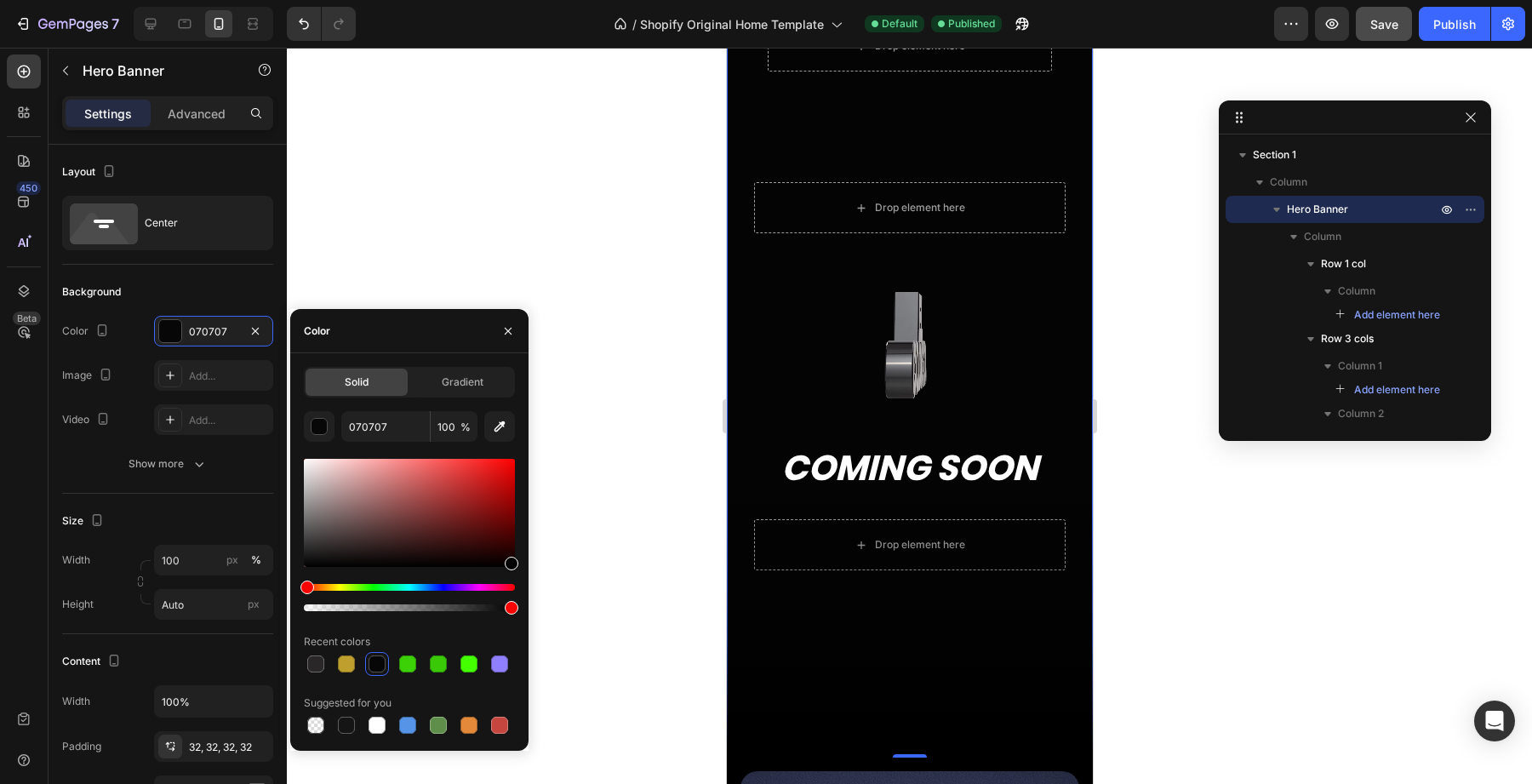
drag, startPoint x: 309, startPoint y: 563, endPoint x: 537, endPoint y: 607, distance: 232.2
click at [537, 0] on div "7 / Shopify Original Home Template Default Published Preview Save Publish 450 B…" at bounding box center [766, 0] width 1532 height 0
type input "000000"
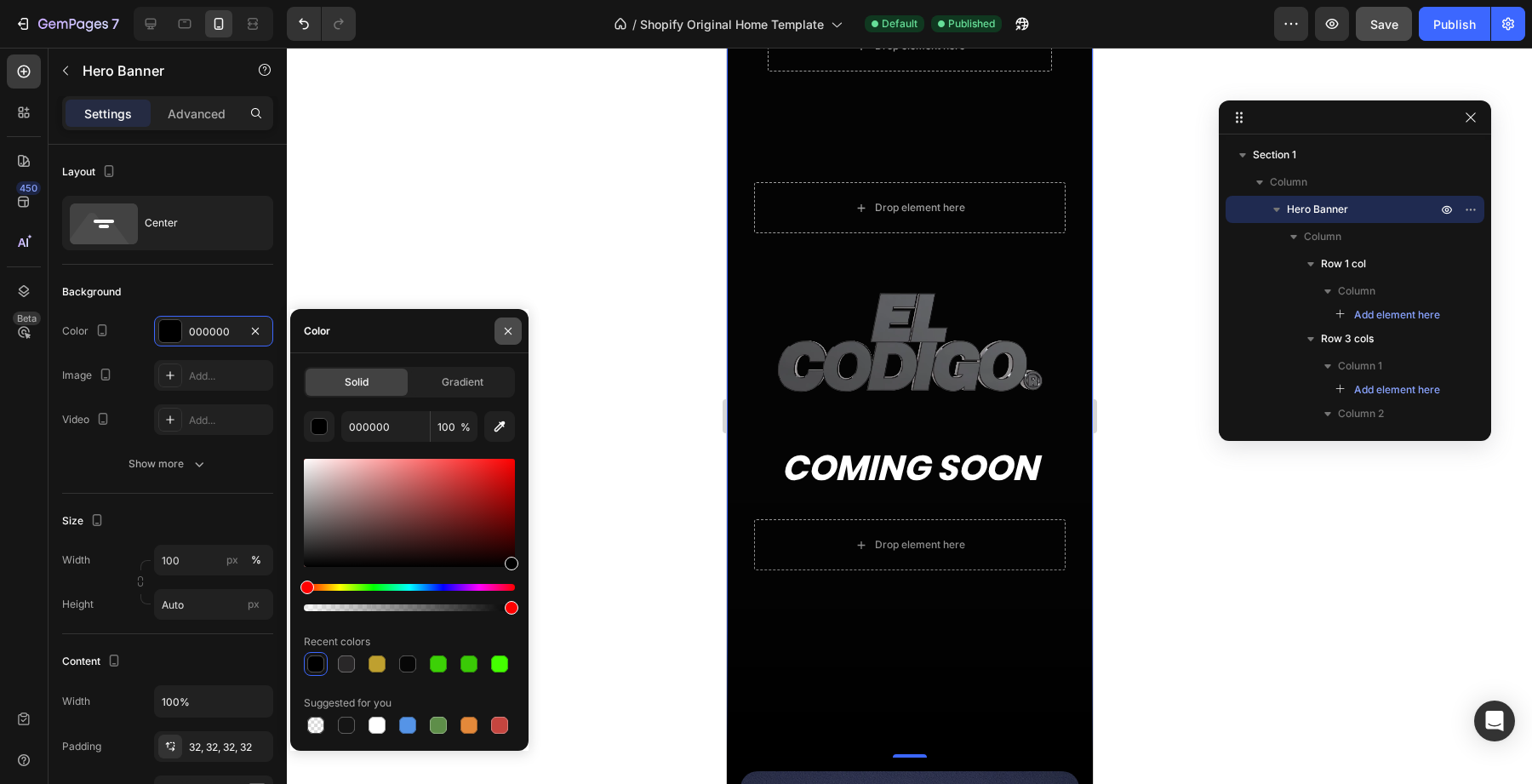
click at [514, 329] on icon "button" at bounding box center [508, 331] width 14 height 14
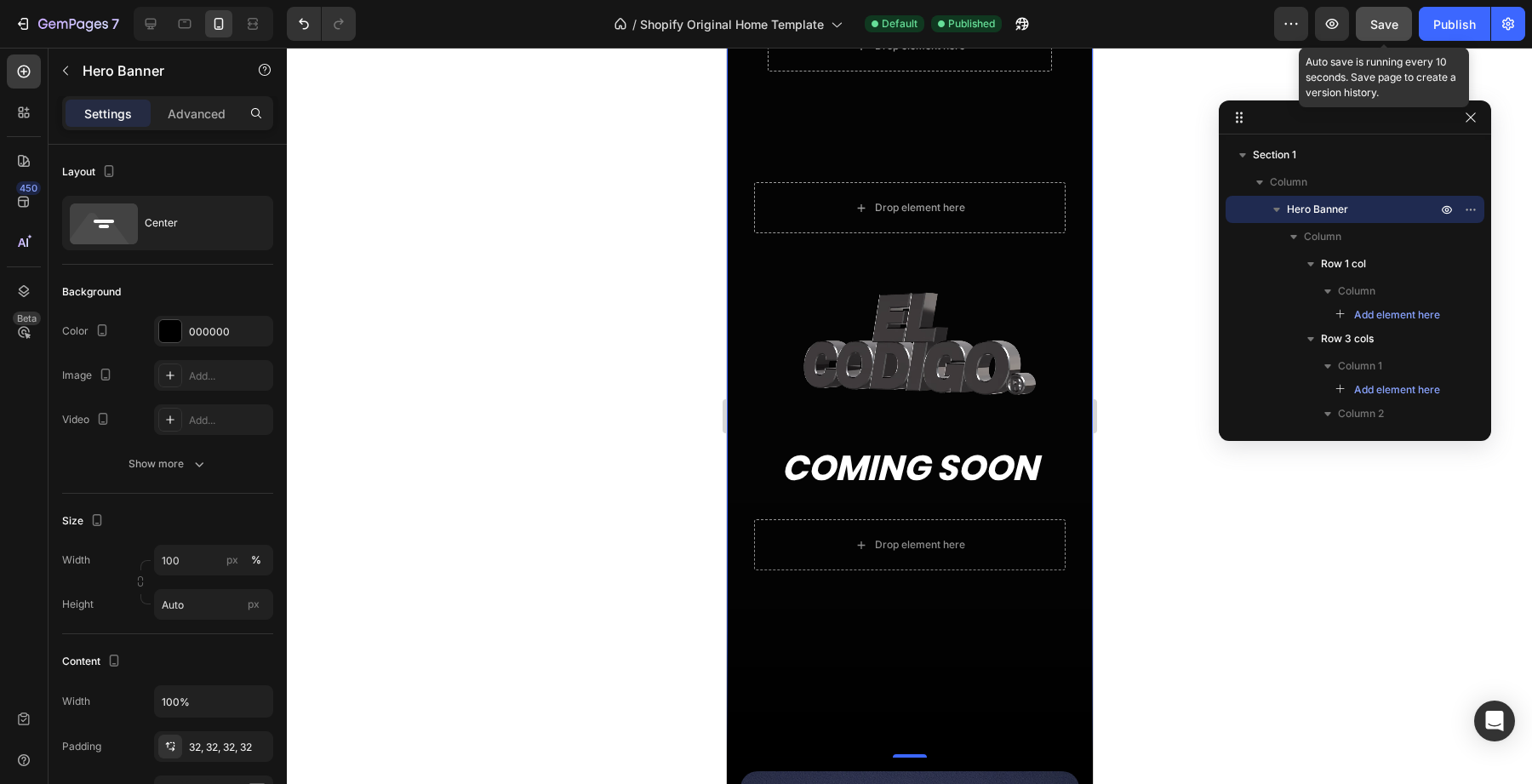
click at [1384, 26] on span "Save" at bounding box center [1384, 24] width 28 height 15
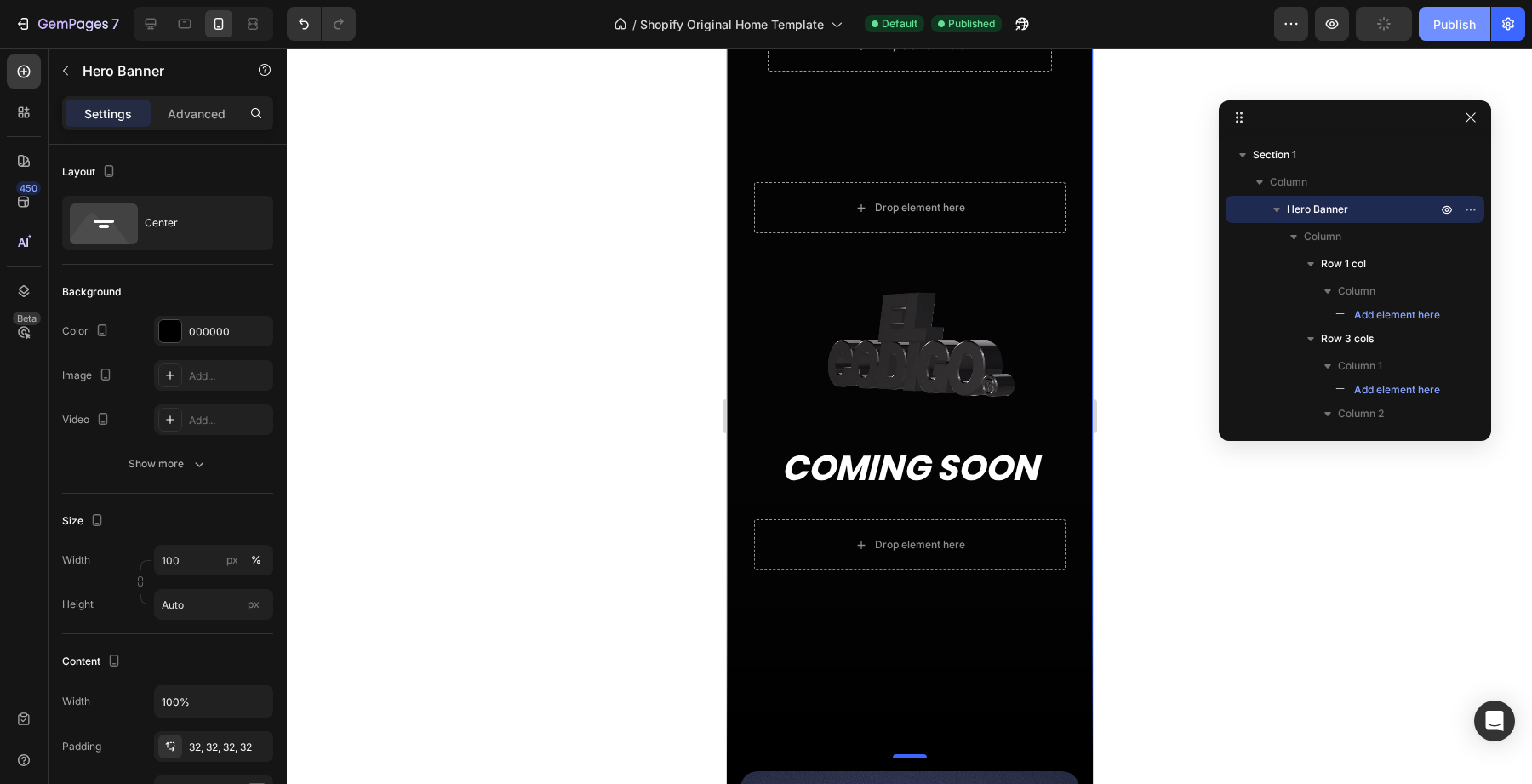
click at [1455, 20] on div "Publish" at bounding box center [1454, 24] width 42 height 18
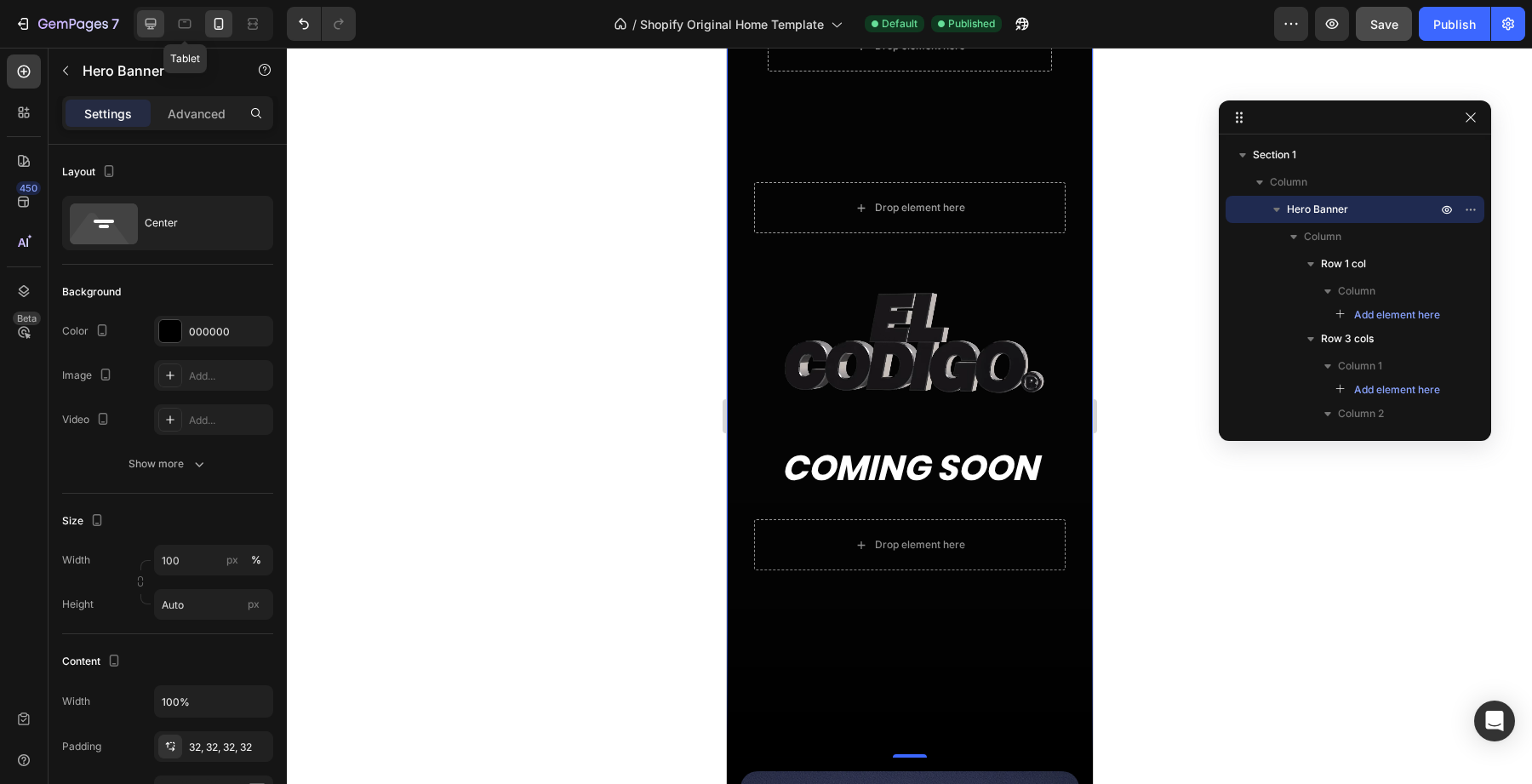
click at [146, 24] on icon at bounding box center [151, 24] width 11 height 11
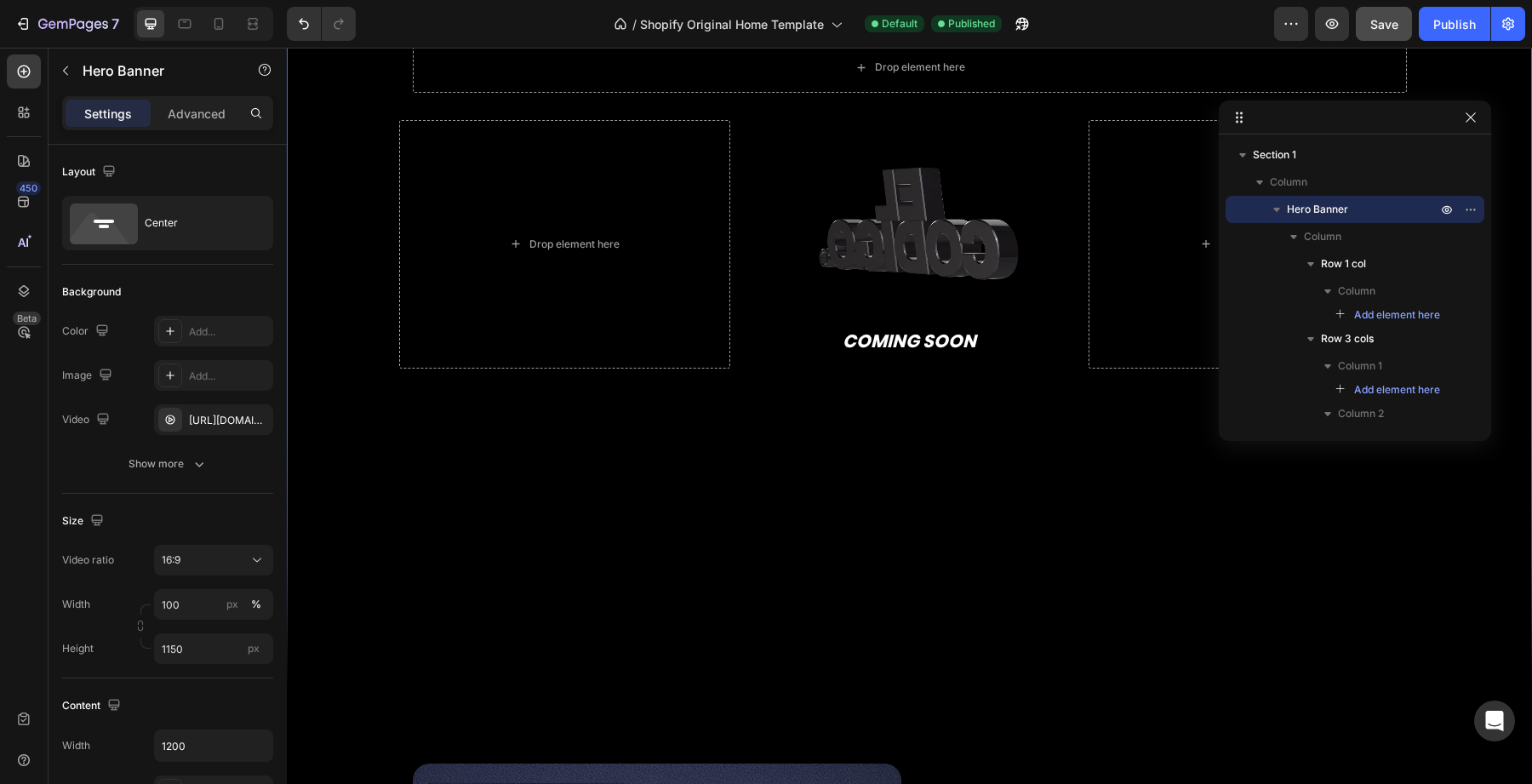
scroll to position [397, 0]
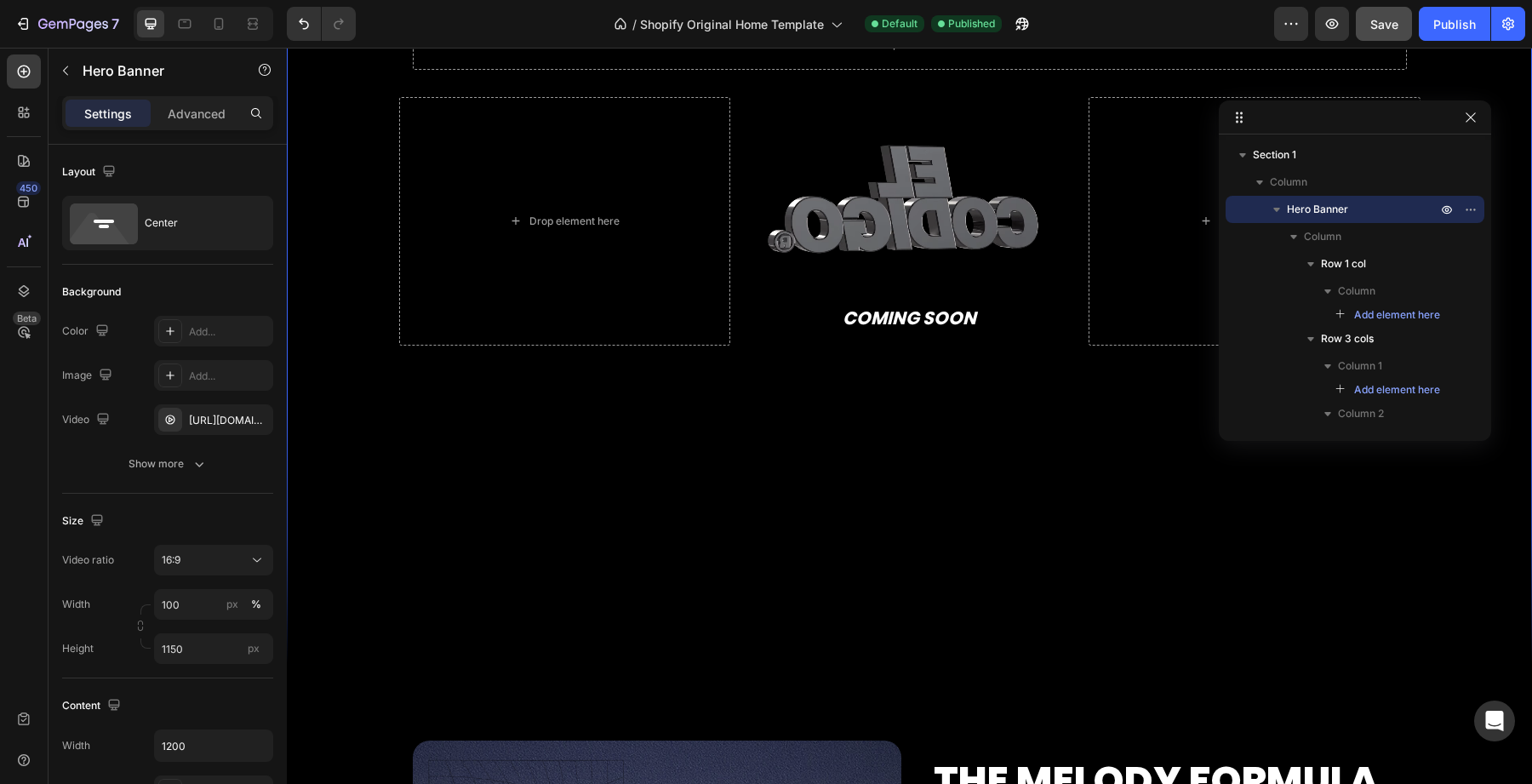
click at [378, 540] on div "Overlay" at bounding box center [910, 175] width 1246 height 979
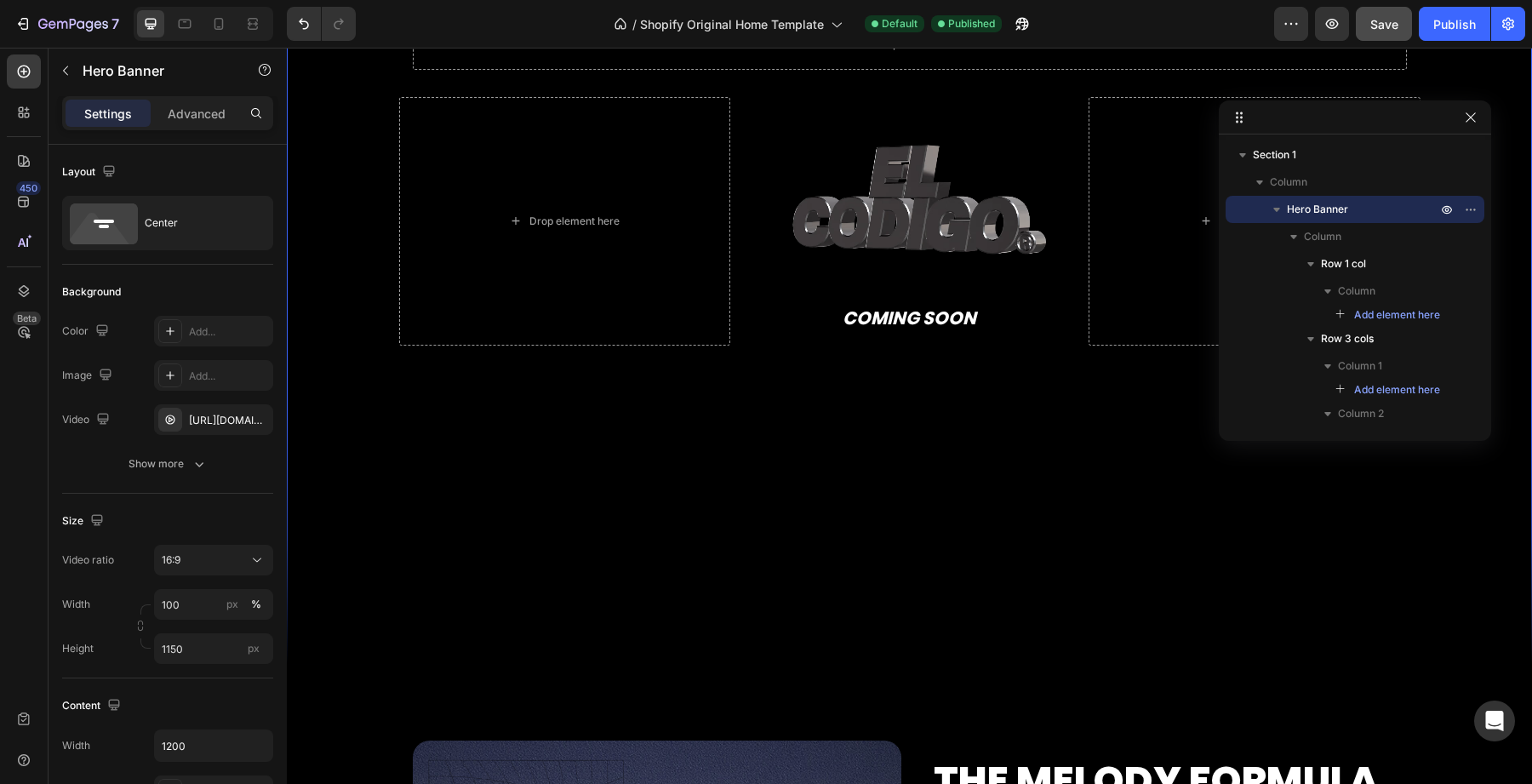
click at [541, 605] on div "Overlay" at bounding box center [910, 175] width 1246 height 979
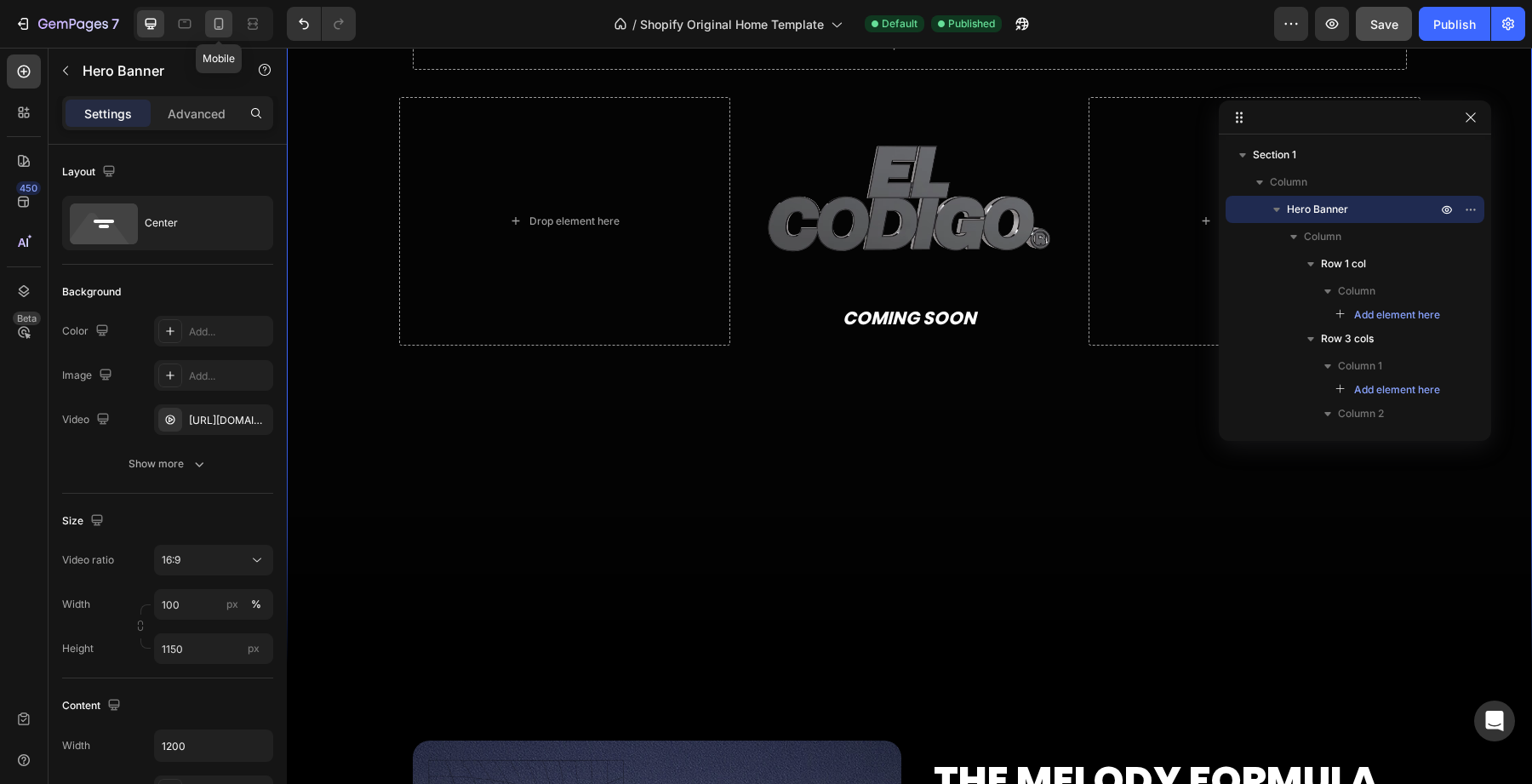
click at [212, 27] on icon at bounding box center [219, 24] width 17 height 17
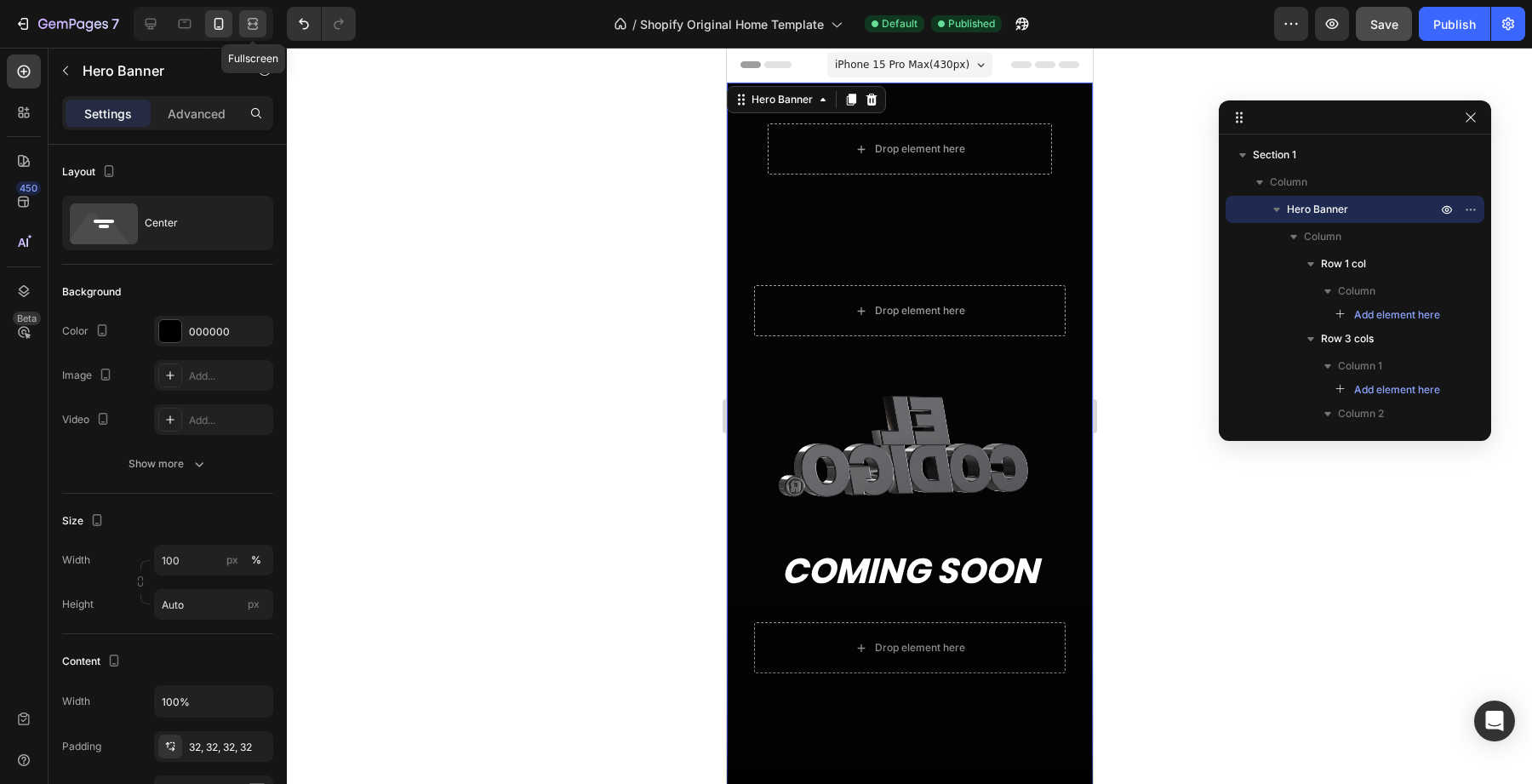
click at [251, 27] on icon at bounding box center [253, 24] width 17 height 17
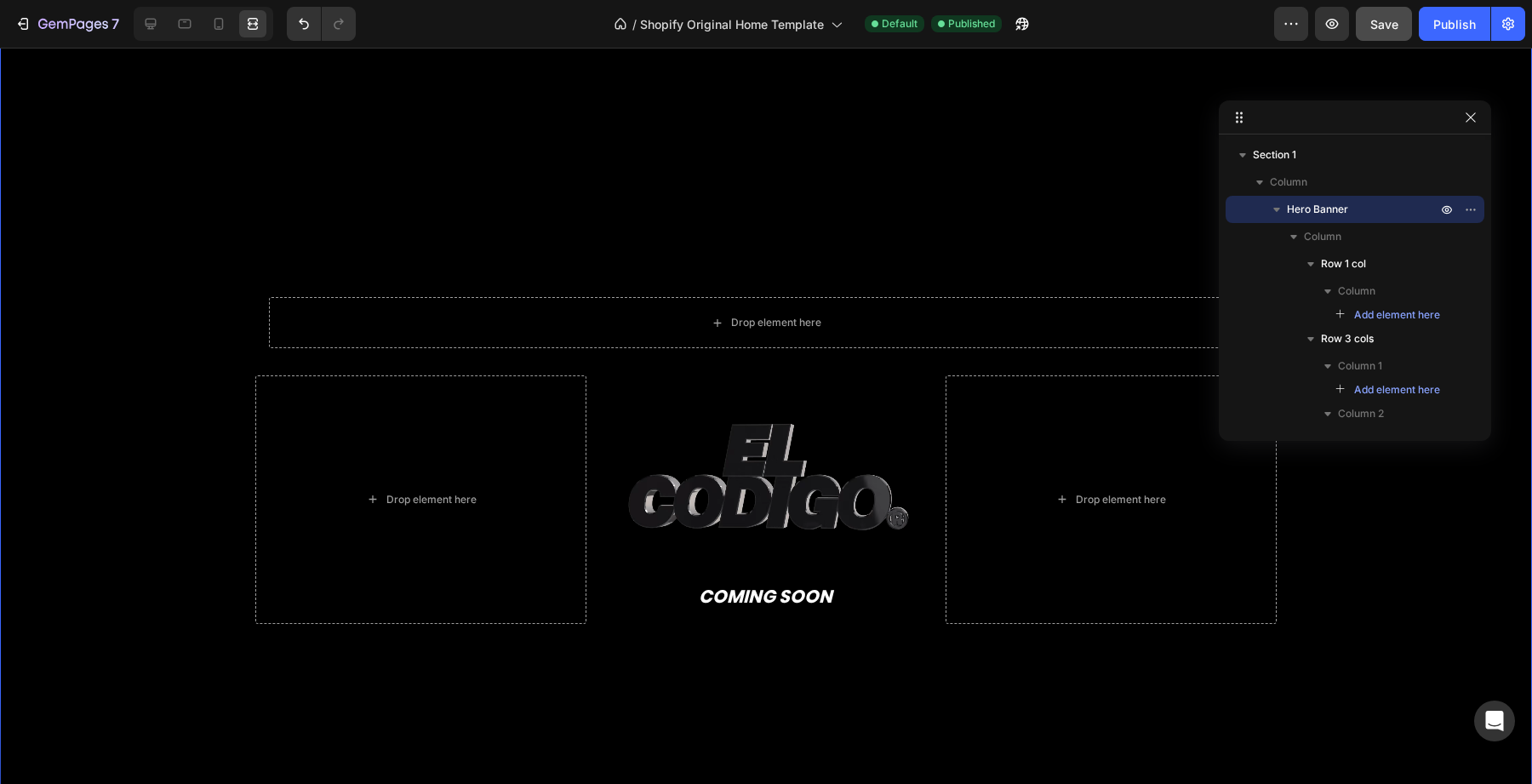
scroll to position [161, 0]
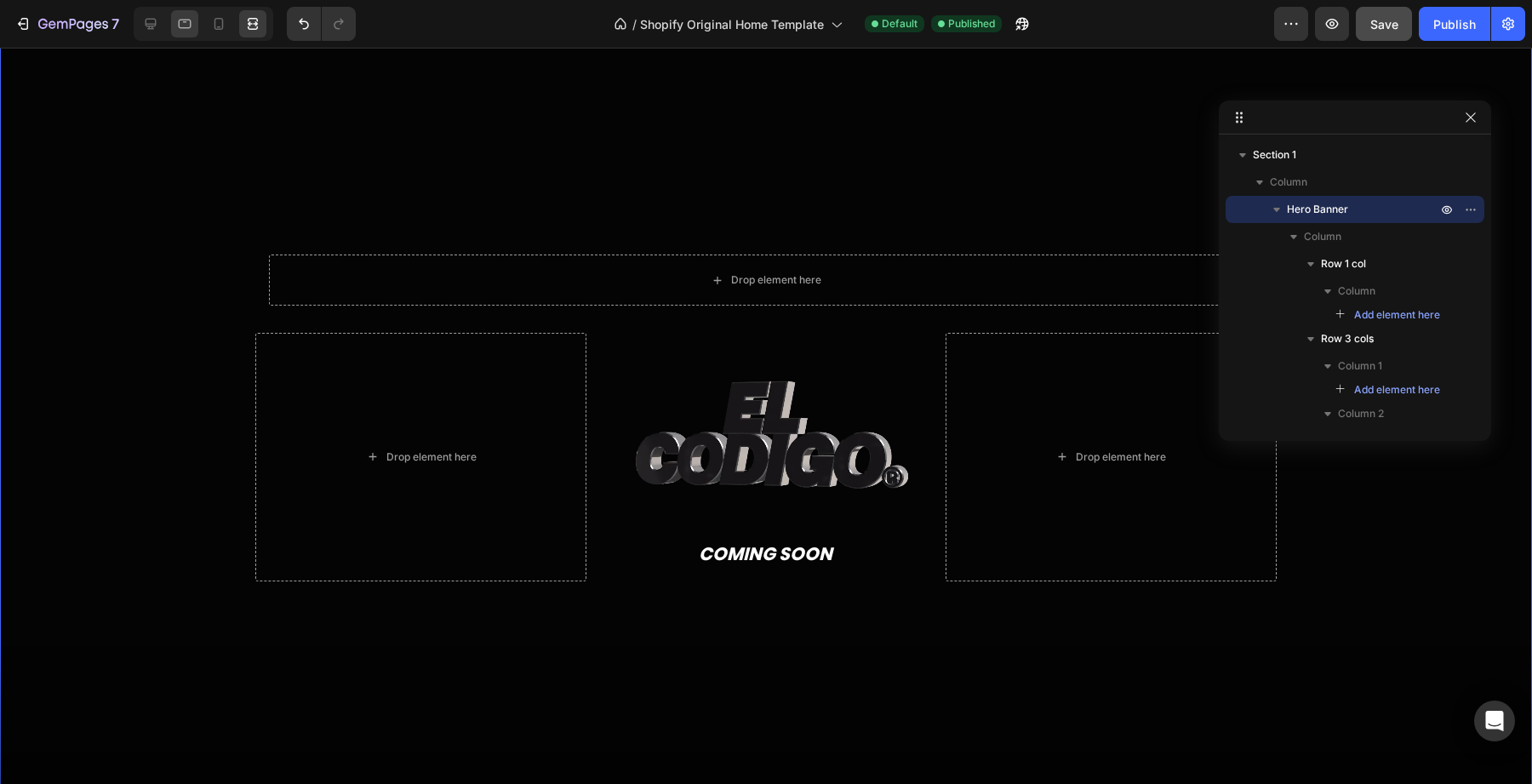
click at [172, 16] on div at bounding box center [184, 23] width 27 height 27
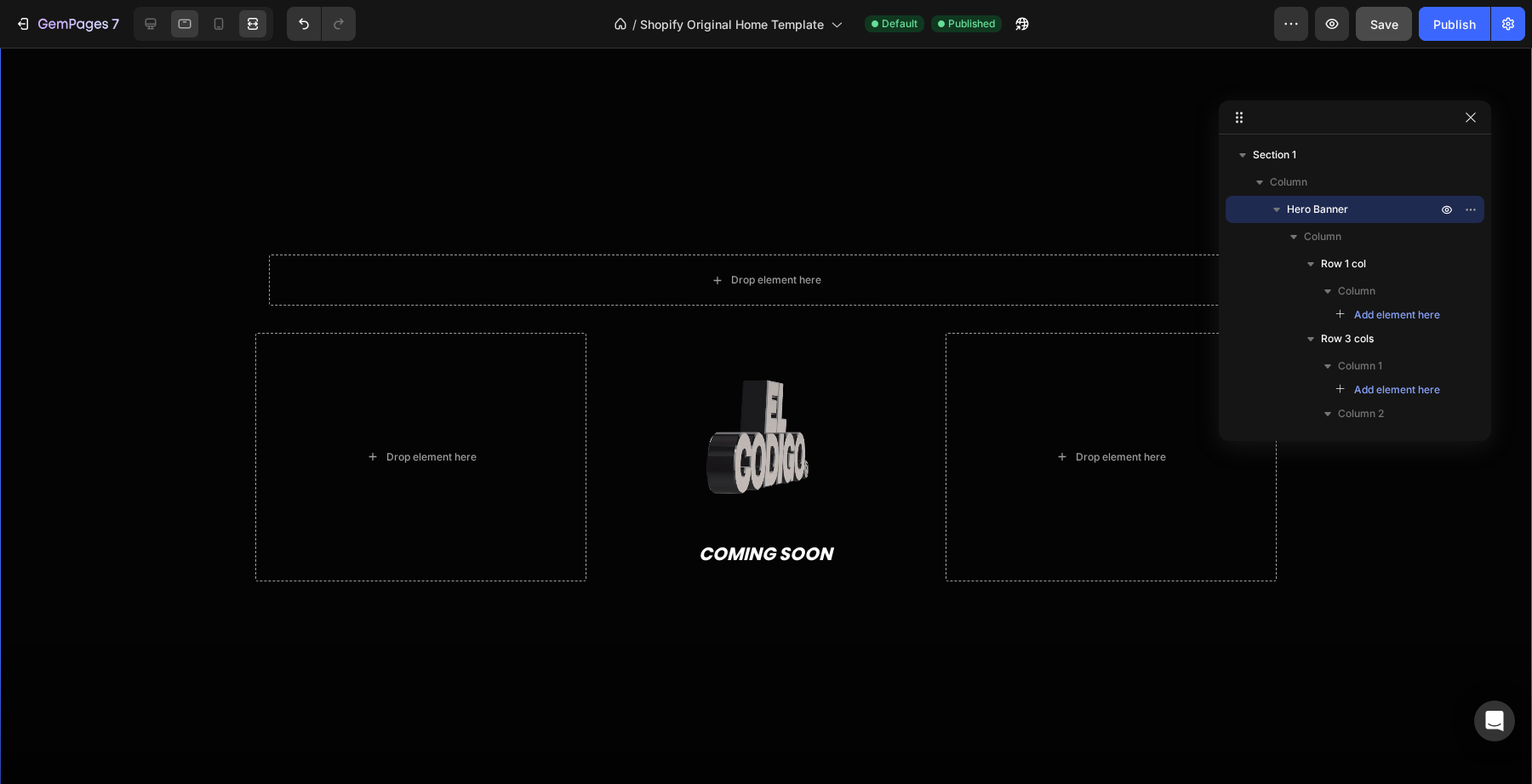
type input "100%"
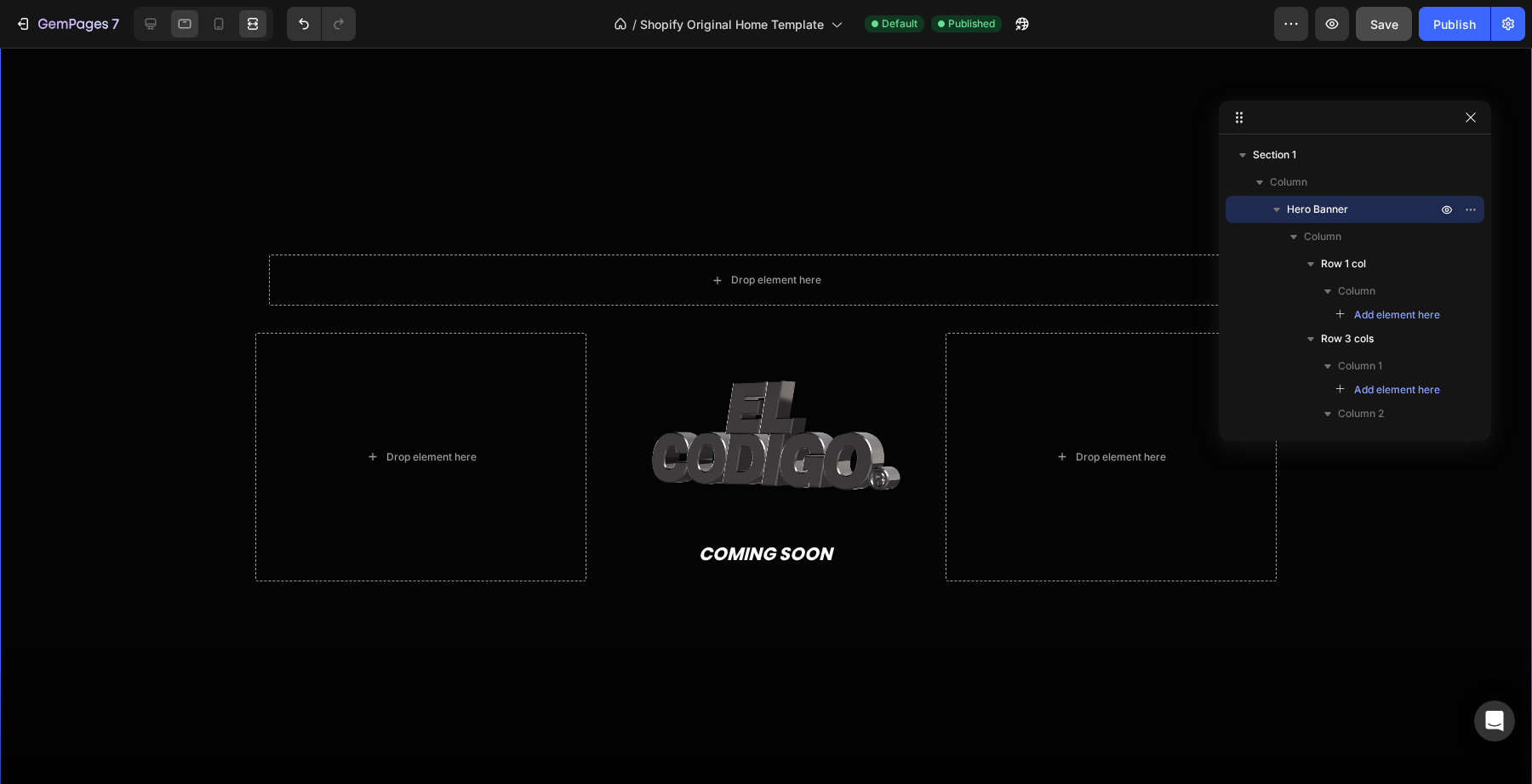
type input "850"
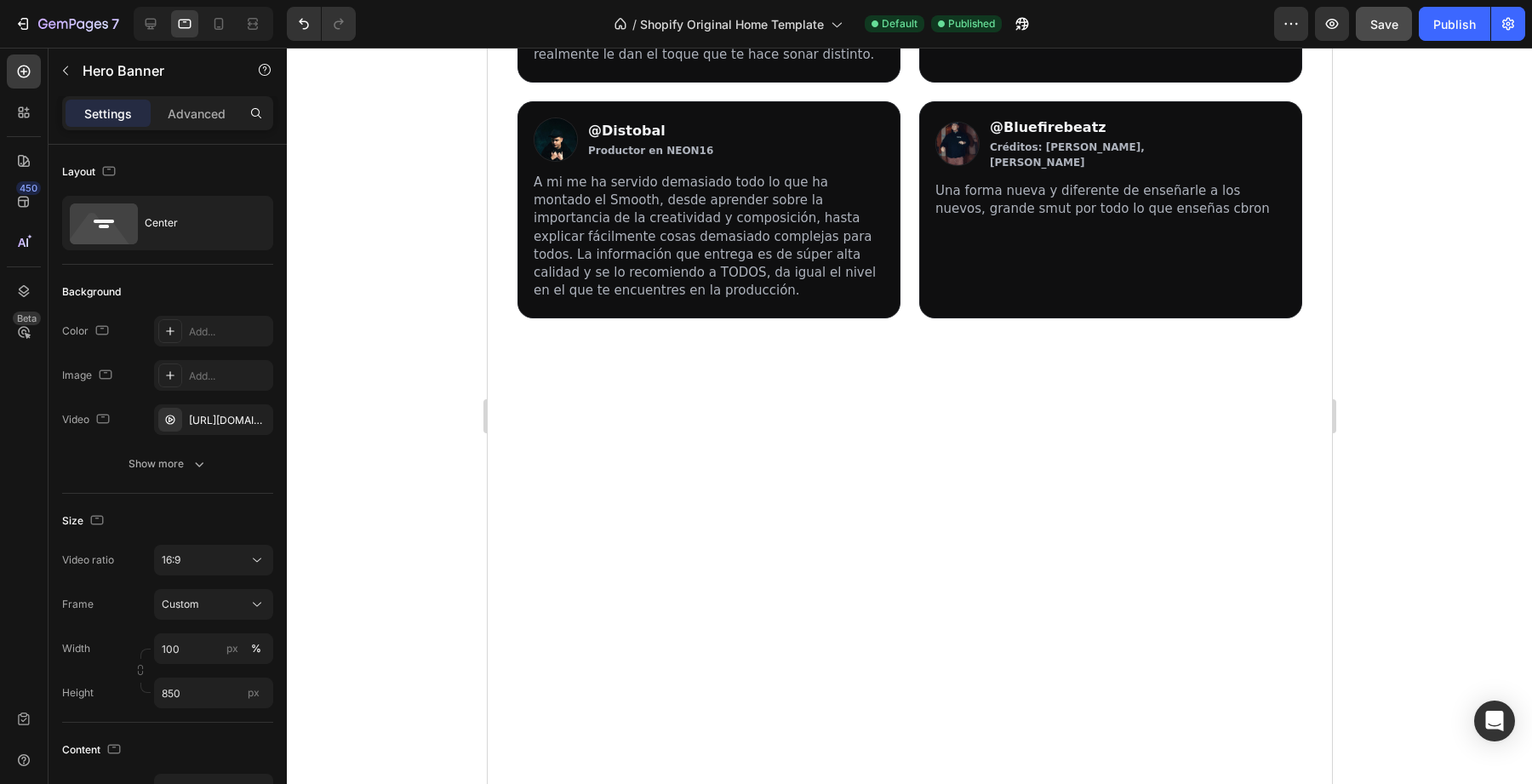
scroll to position [1978, 0]
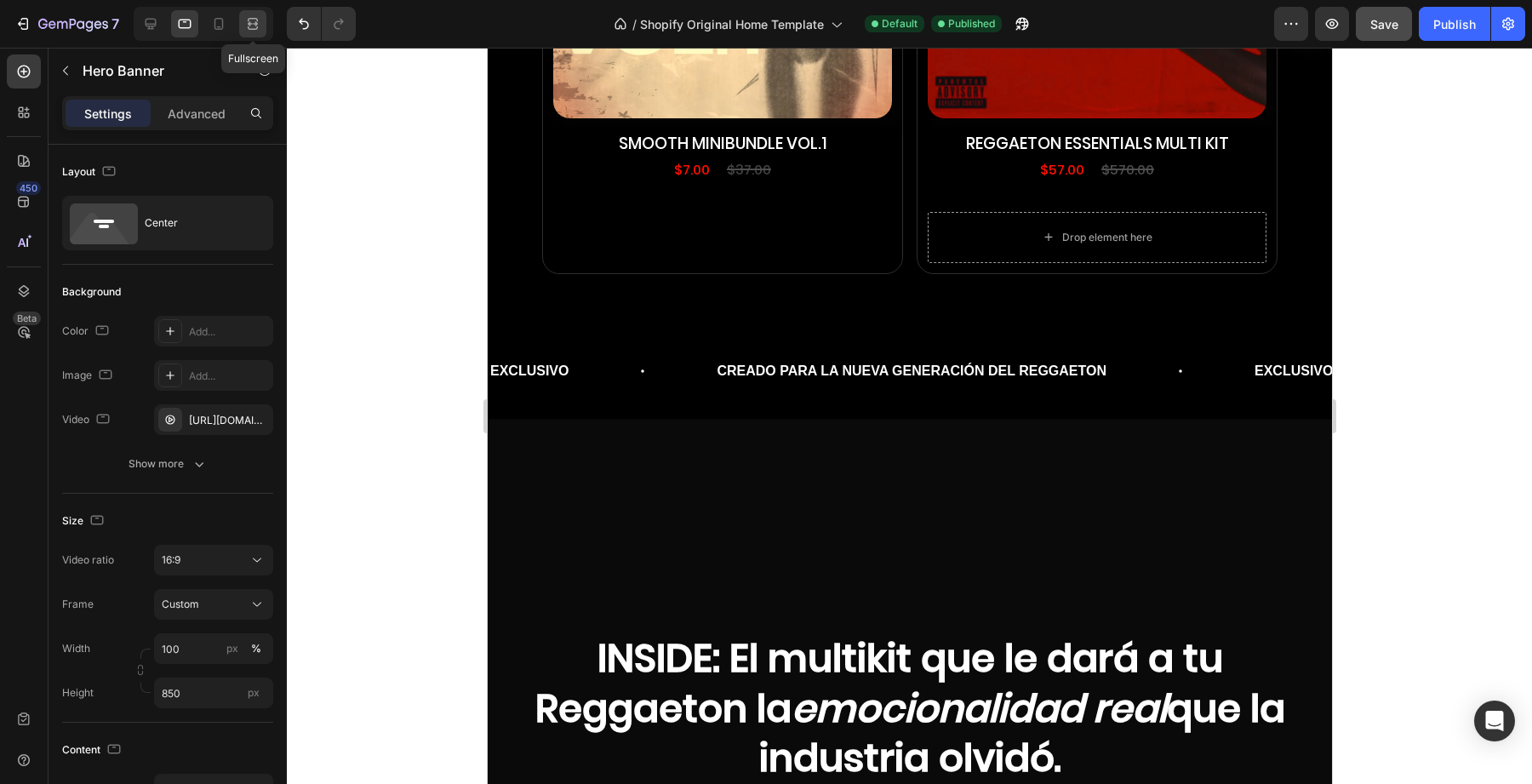
click at [259, 29] on icon at bounding box center [253, 24] width 17 height 17
type input "1200"
type input "1150"
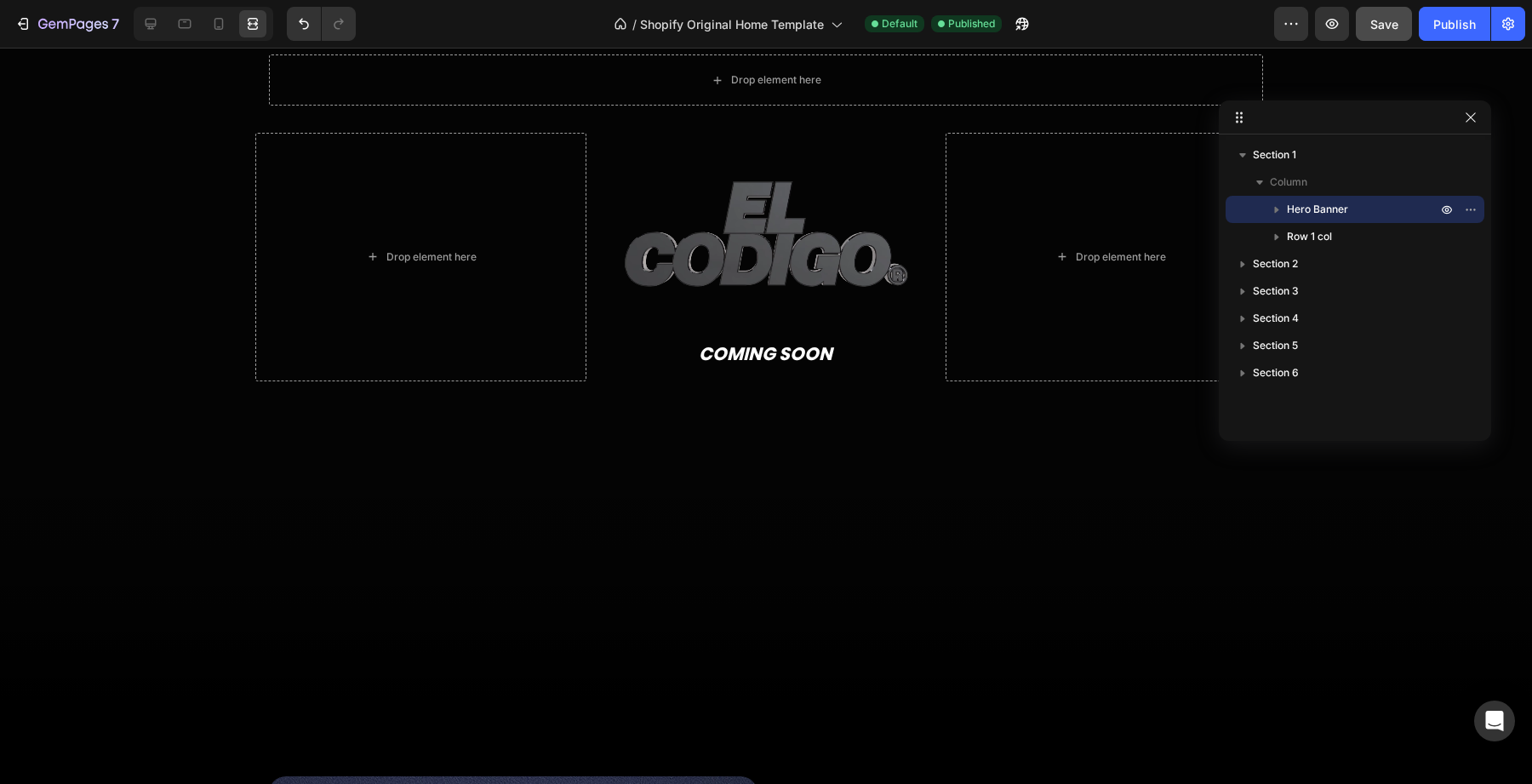
scroll to position [347, 0]
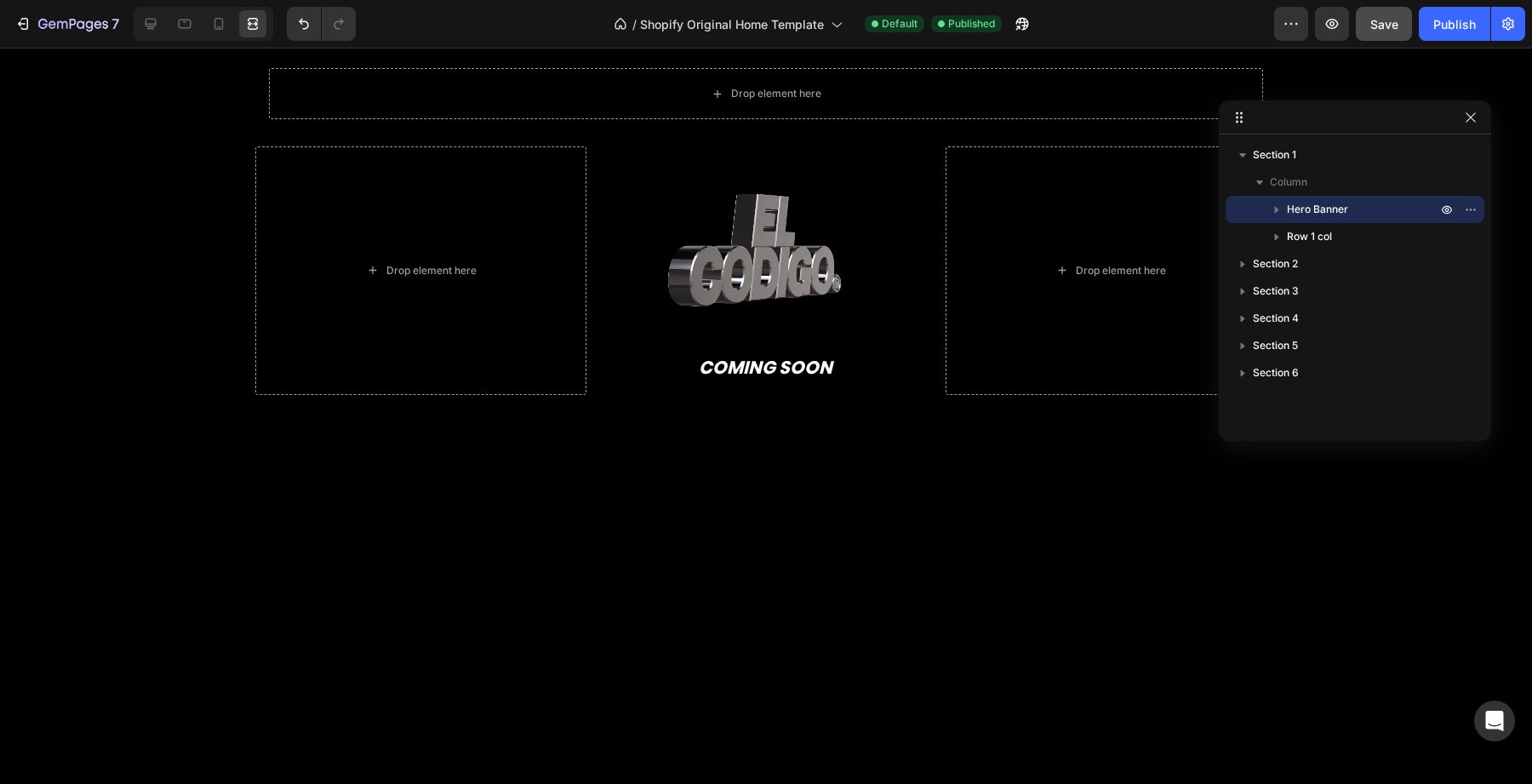
click at [541, 488] on div "Overlay" at bounding box center [766, 224] width 1532 height 979
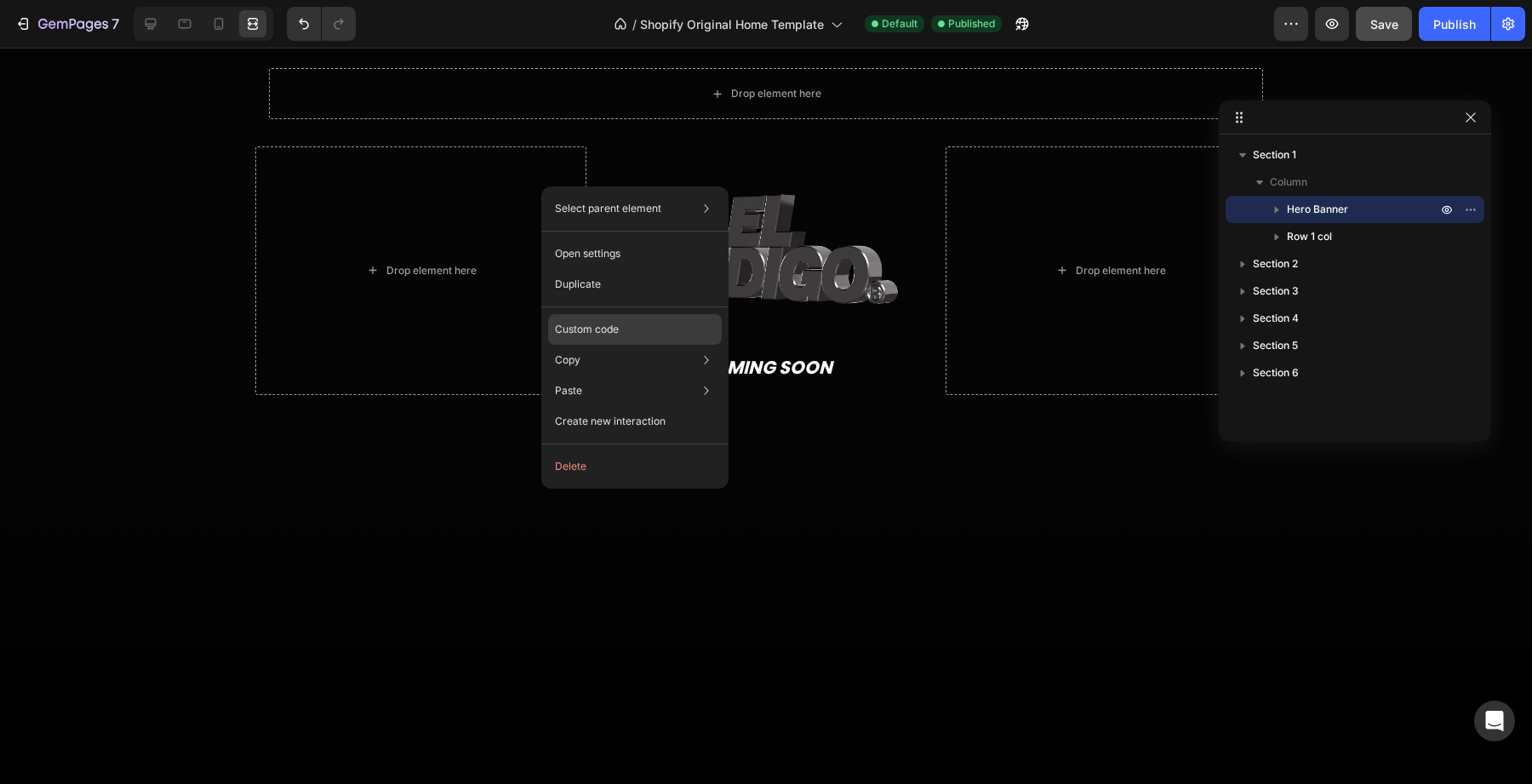
click at [603, 334] on p "Custom code" at bounding box center [586, 329] width 64 height 16
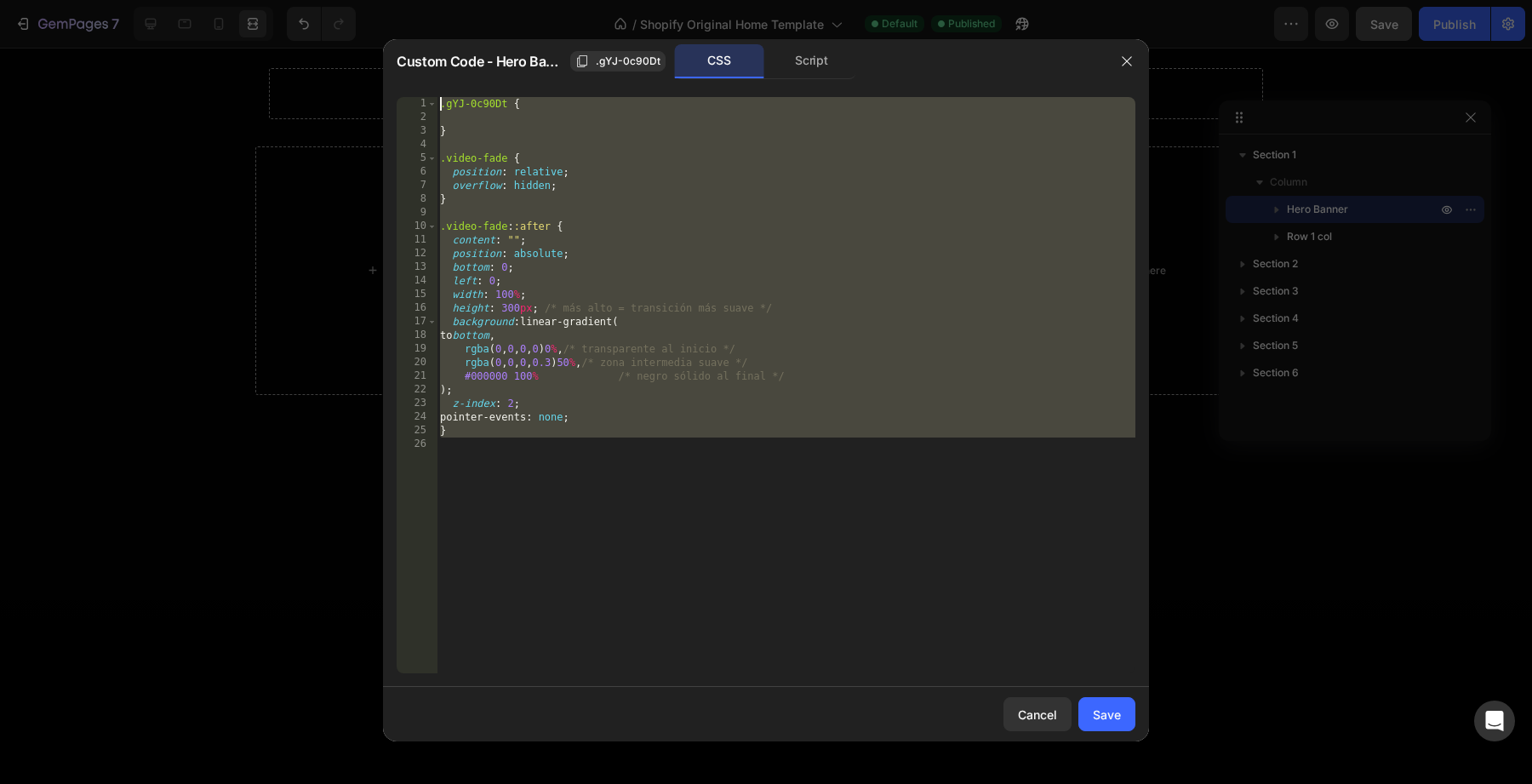
drag, startPoint x: 751, startPoint y: 440, endPoint x: 311, endPoint y: 29, distance: 602.1
click at [311, 28] on div "Custom Code - Hero Banner .gYJ-0c90Dt CSS Script 1 2 3 4 5 6 7 8 9 10 11 12 13 …" at bounding box center [766, 392] width 1532 height 784
type textarea ".gYJ-0c90Dt {"
click at [1114, 712] on div "Save" at bounding box center [1107, 714] width 28 height 18
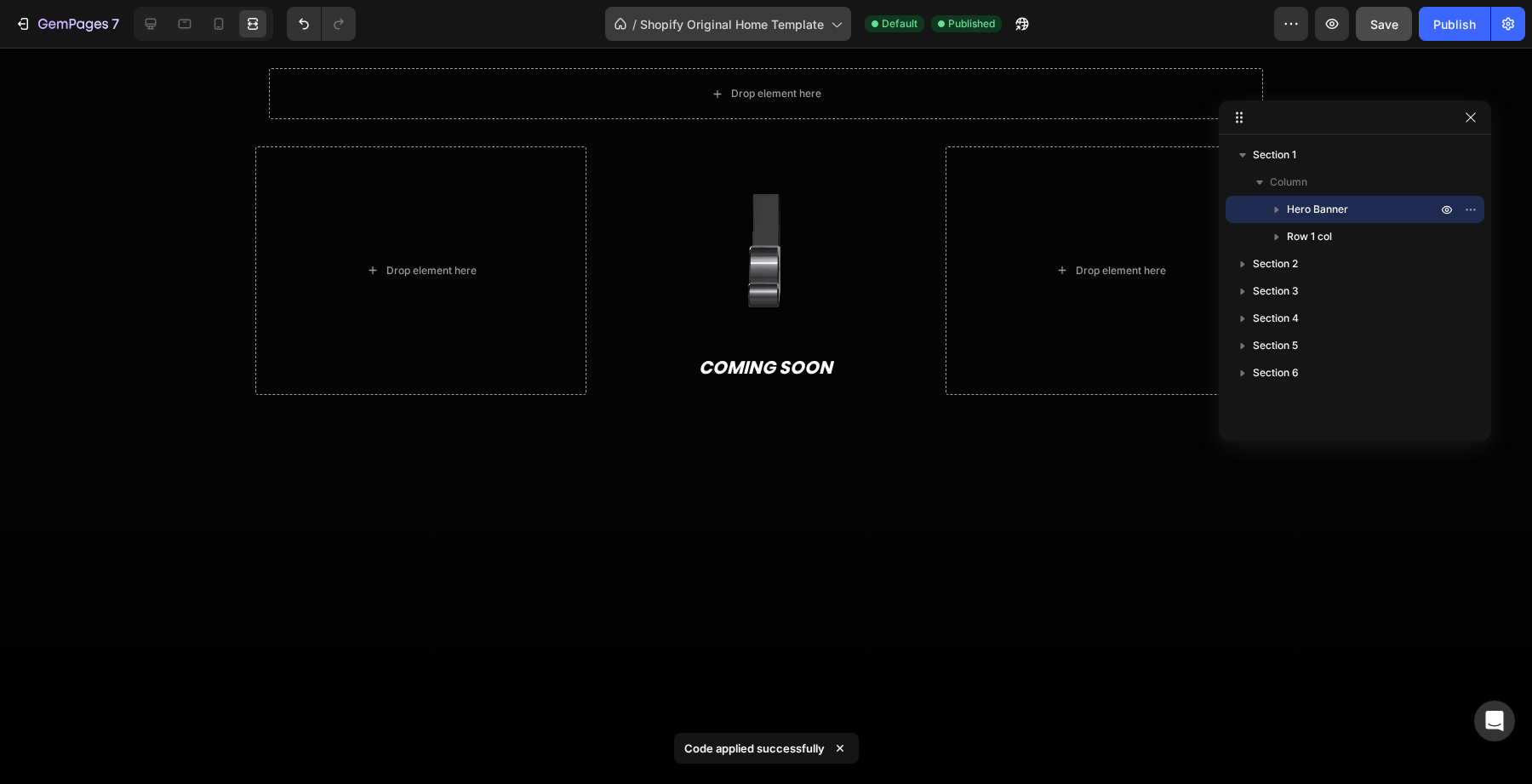
click at [681, 20] on span "Shopify Original Home Template" at bounding box center [731, 24] width 184 height 18
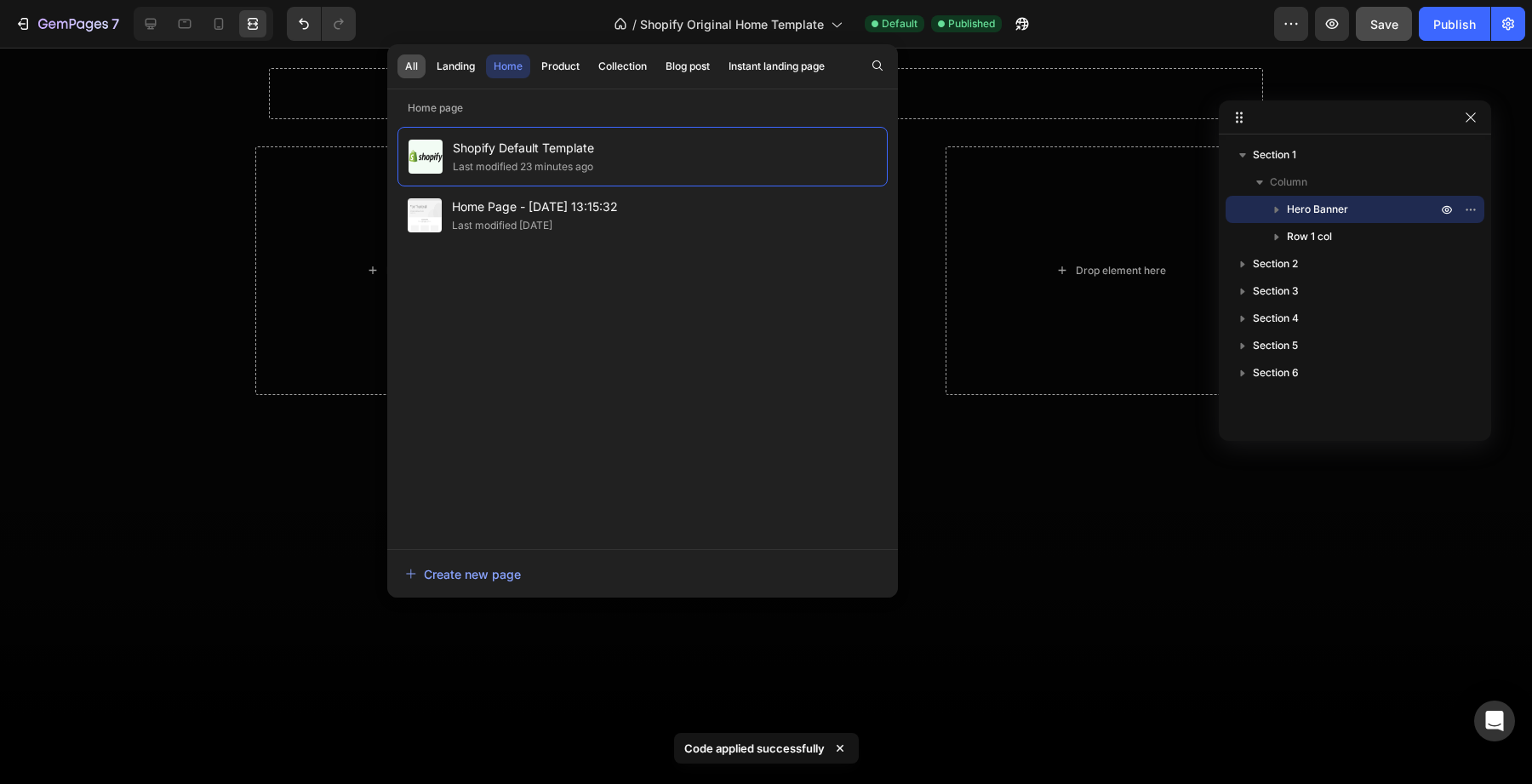
click at [403, 78] on button "All" at bounding box center [411, 66] width 28 height 24
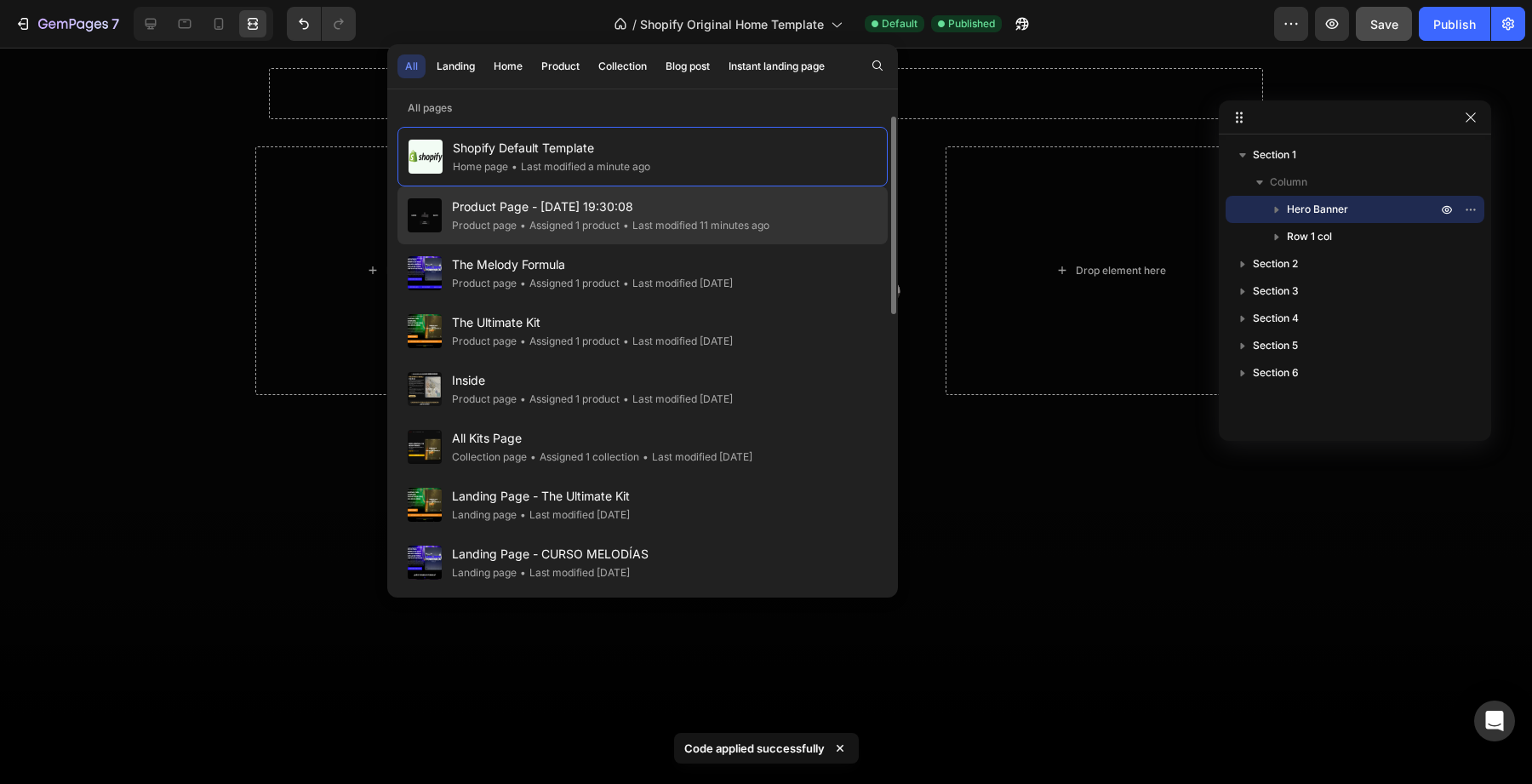
click at [479, 214] on span "Product Page - [DATE] 19:30:08" at bounding box center [610, 207] width 318 height 20
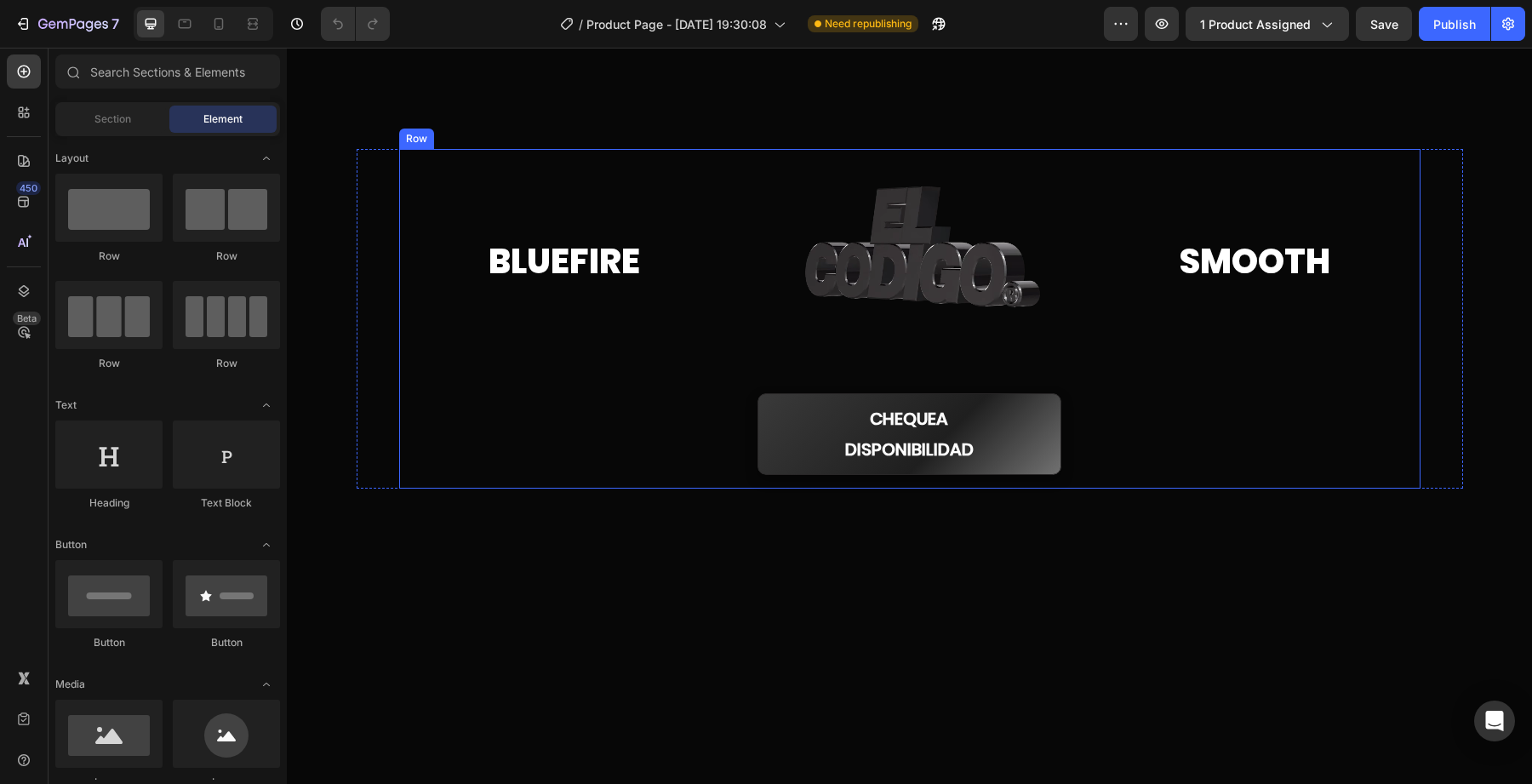
scroll to position [380, 0]
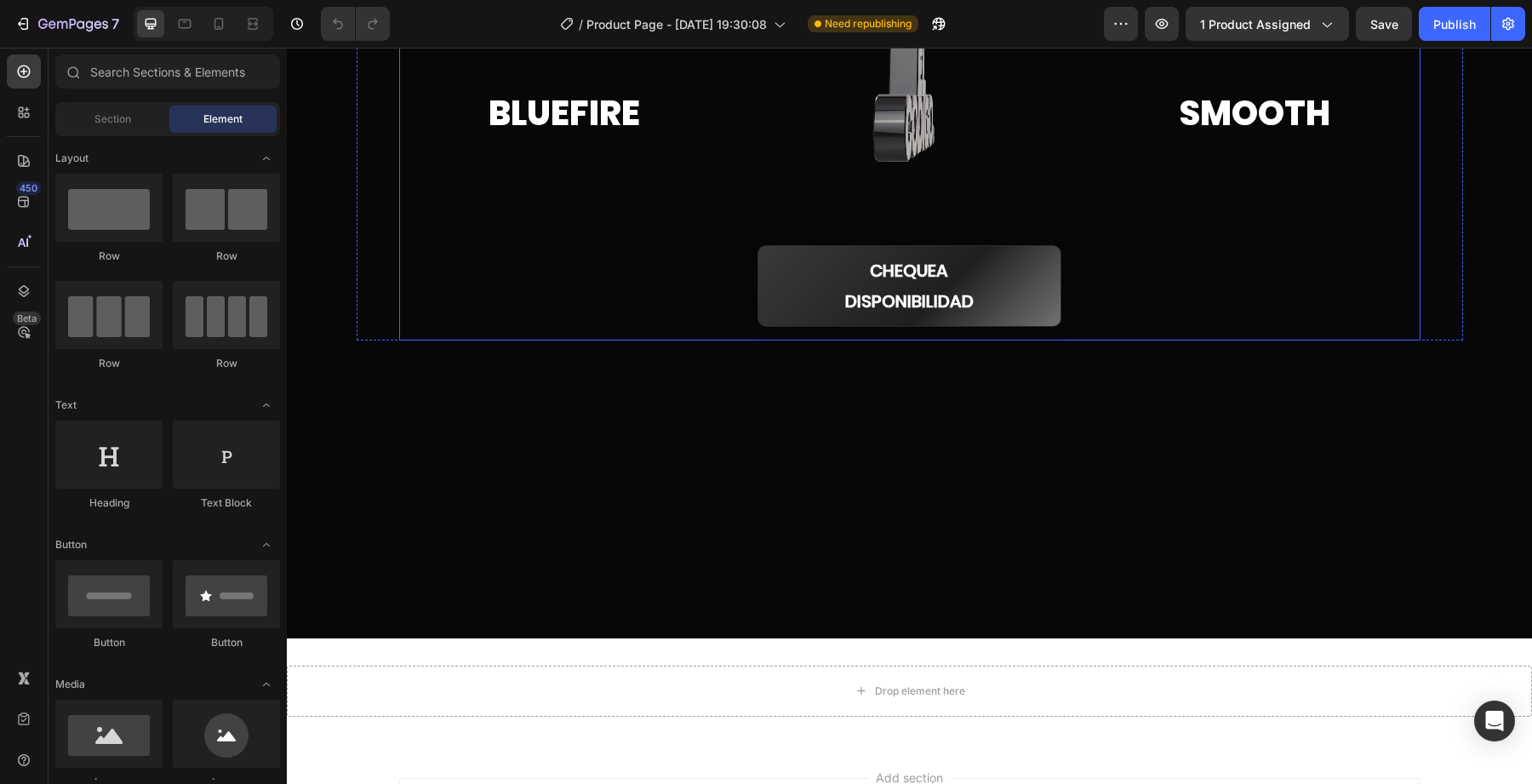
click at [635, 524] on div at bounding box center [910, 170] width 1246 height 935
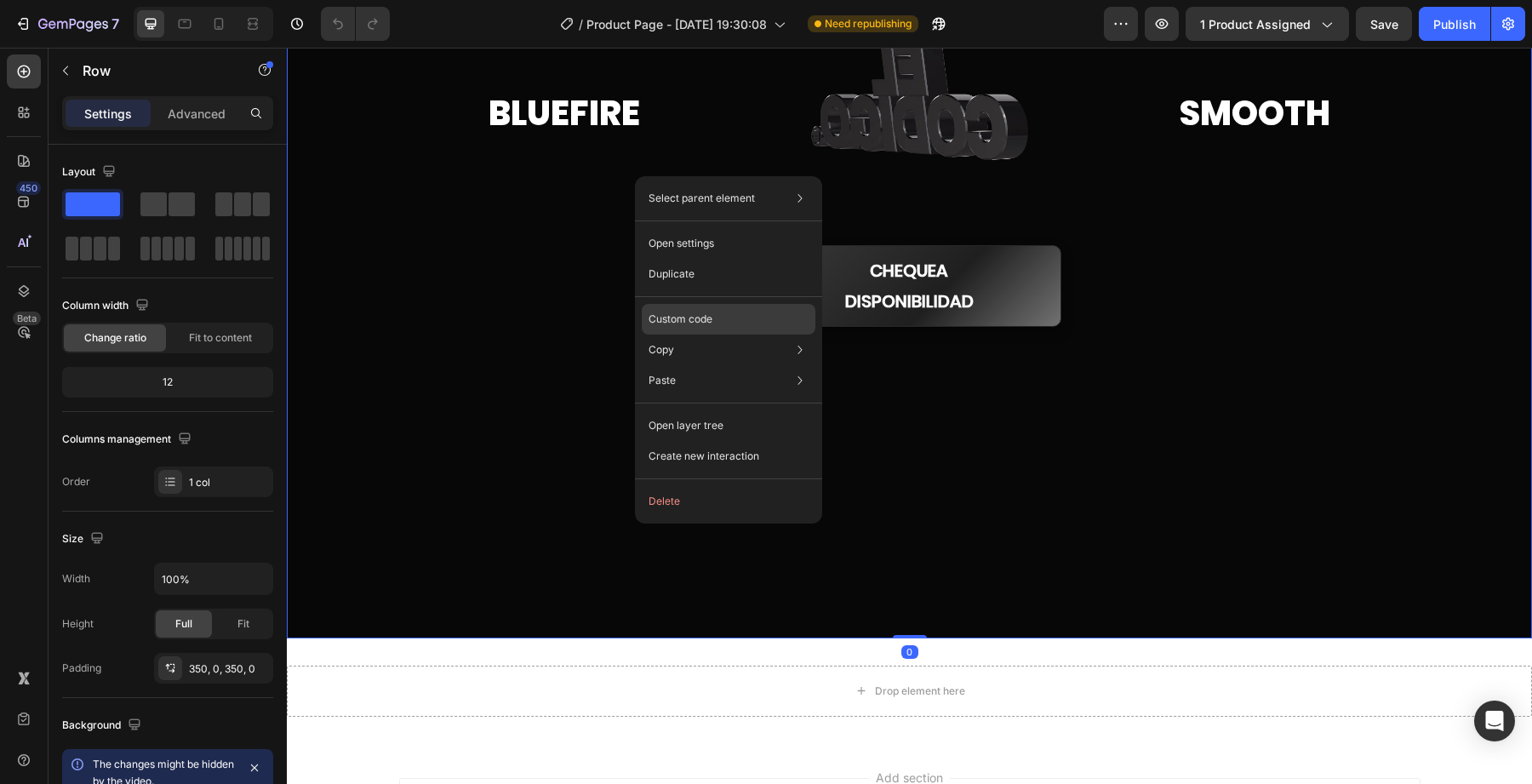
click at [711, 322] on p "Custom code" at bounding box center [680, 319] width 64 height 16
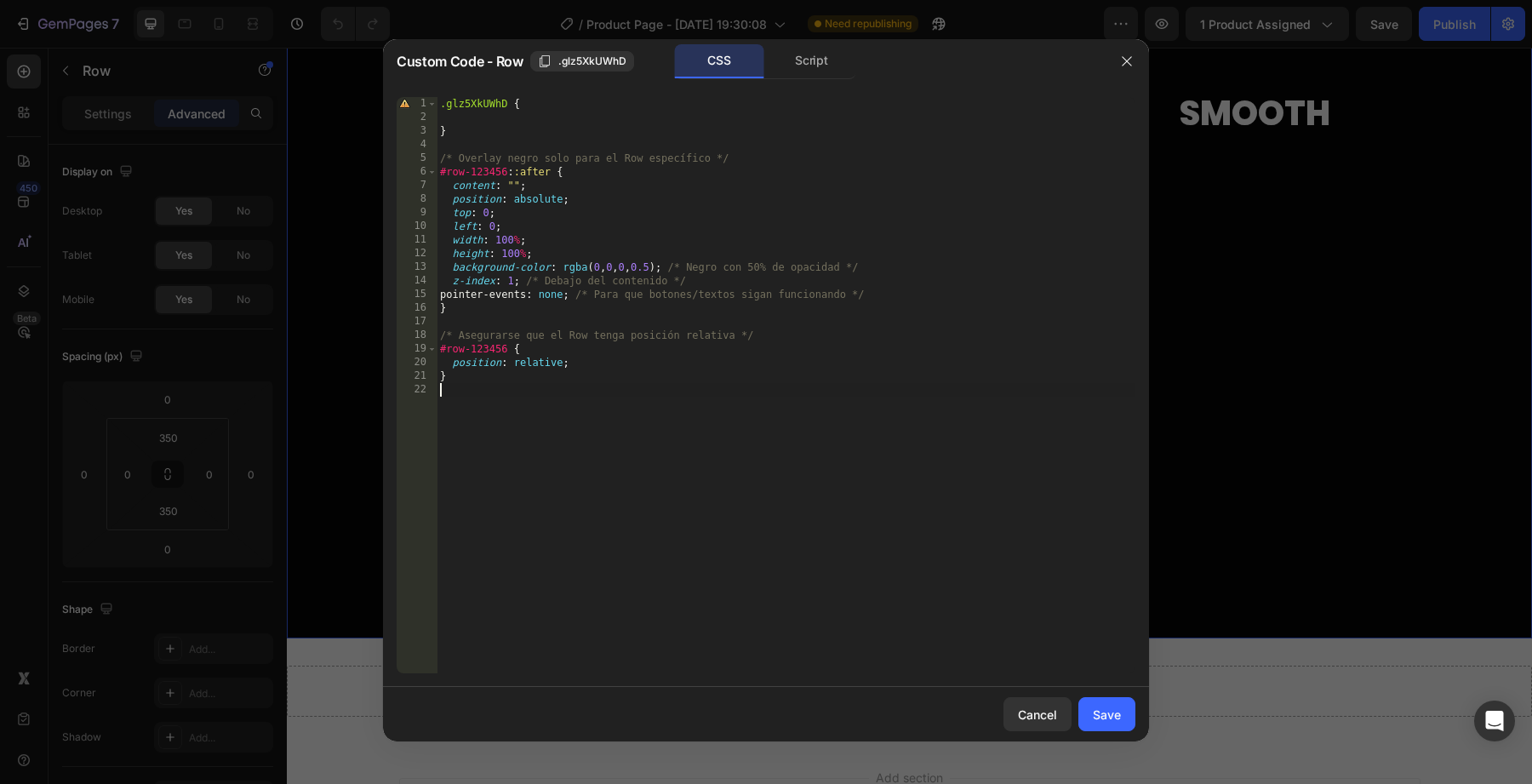
drag, startPoint x: 598, startPoint y: 386, endPoint x: 265, endPoint y: 1, distance: 509.0
click at [265, 1] on div "Custom Code - Row .glz5XkUWhD CSS Script 1 2 3 4 5 6 7 8 9 10 11 12 13 14 15 16…" at bounding box center [766, 392] width 1532 height 784
type textarea ".glz5XkUWhD {"
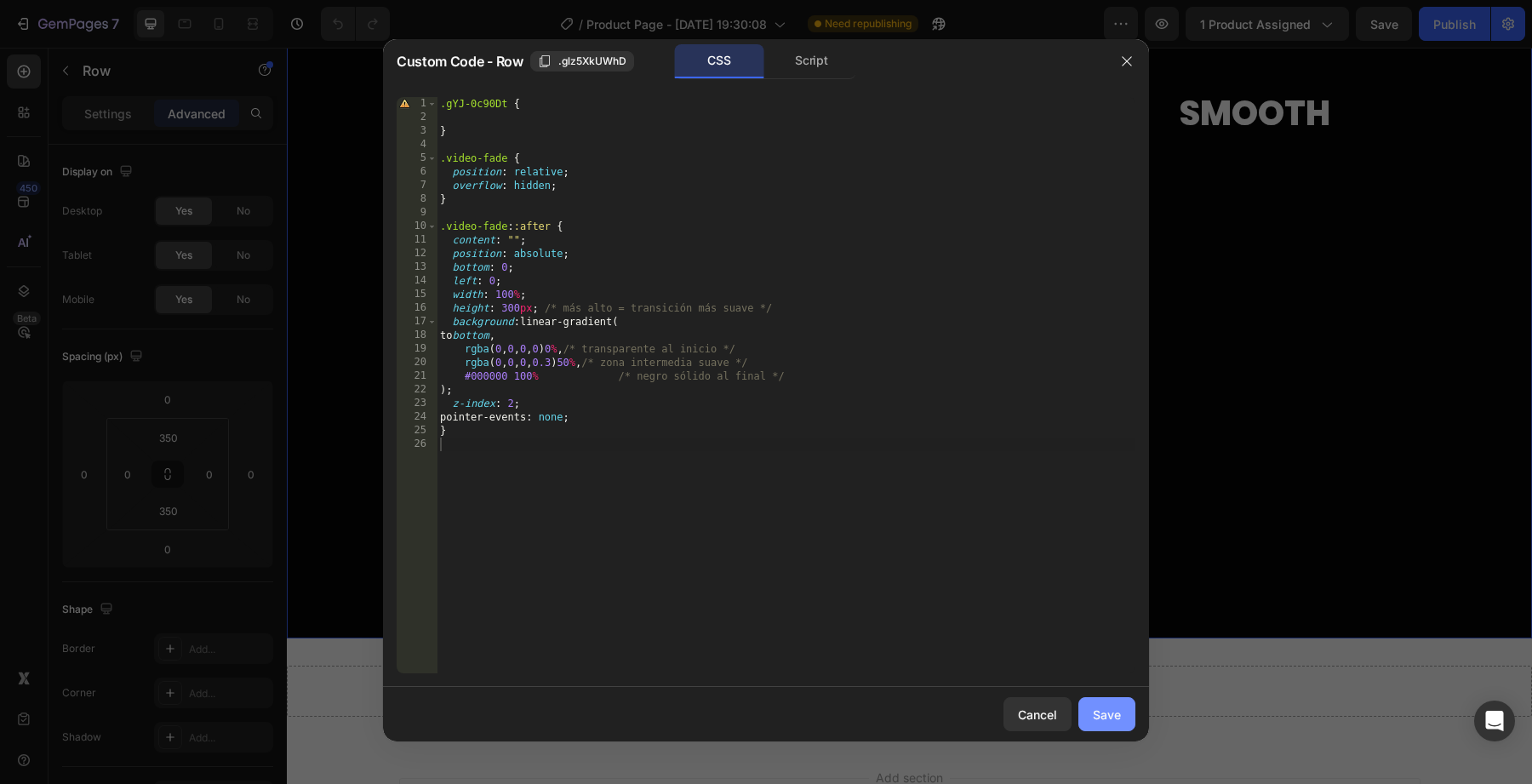
click at [1110, 721] on div "Save" at bounding box center [1107, 714] width 28 height 18
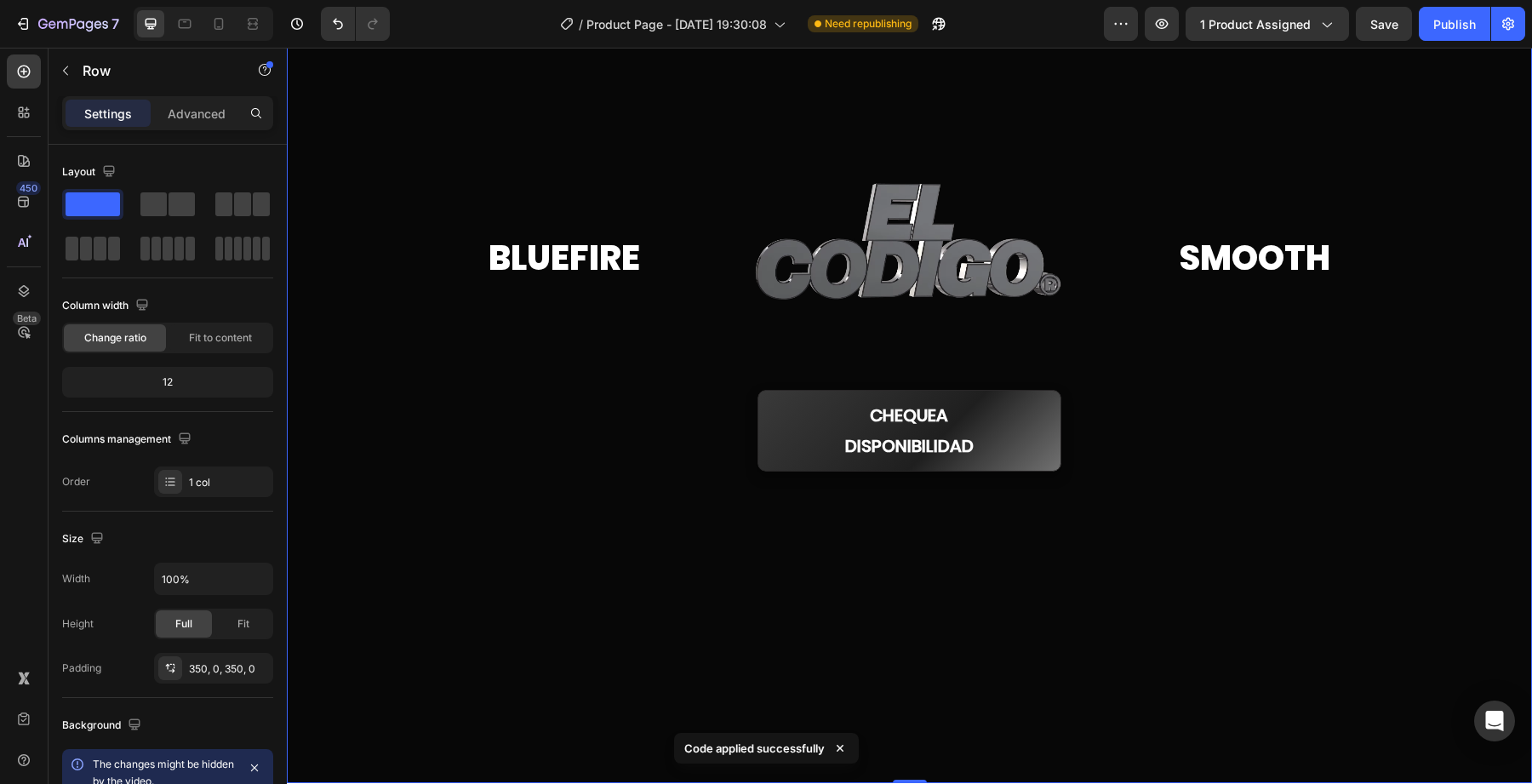
click at [1079, 608] on div at bounding box center [910, 315] width 1246 height 935
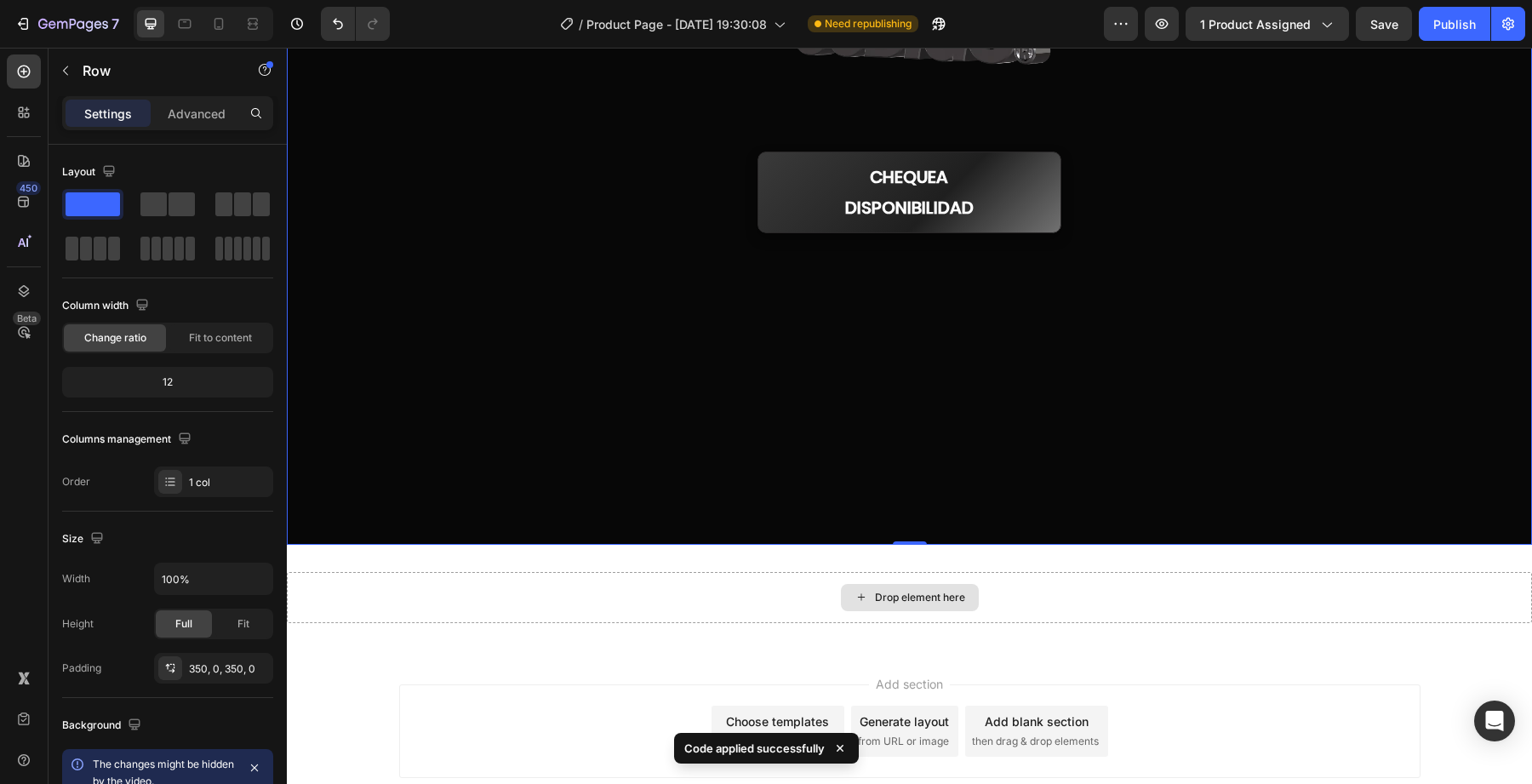
scroll to position [479, 0]
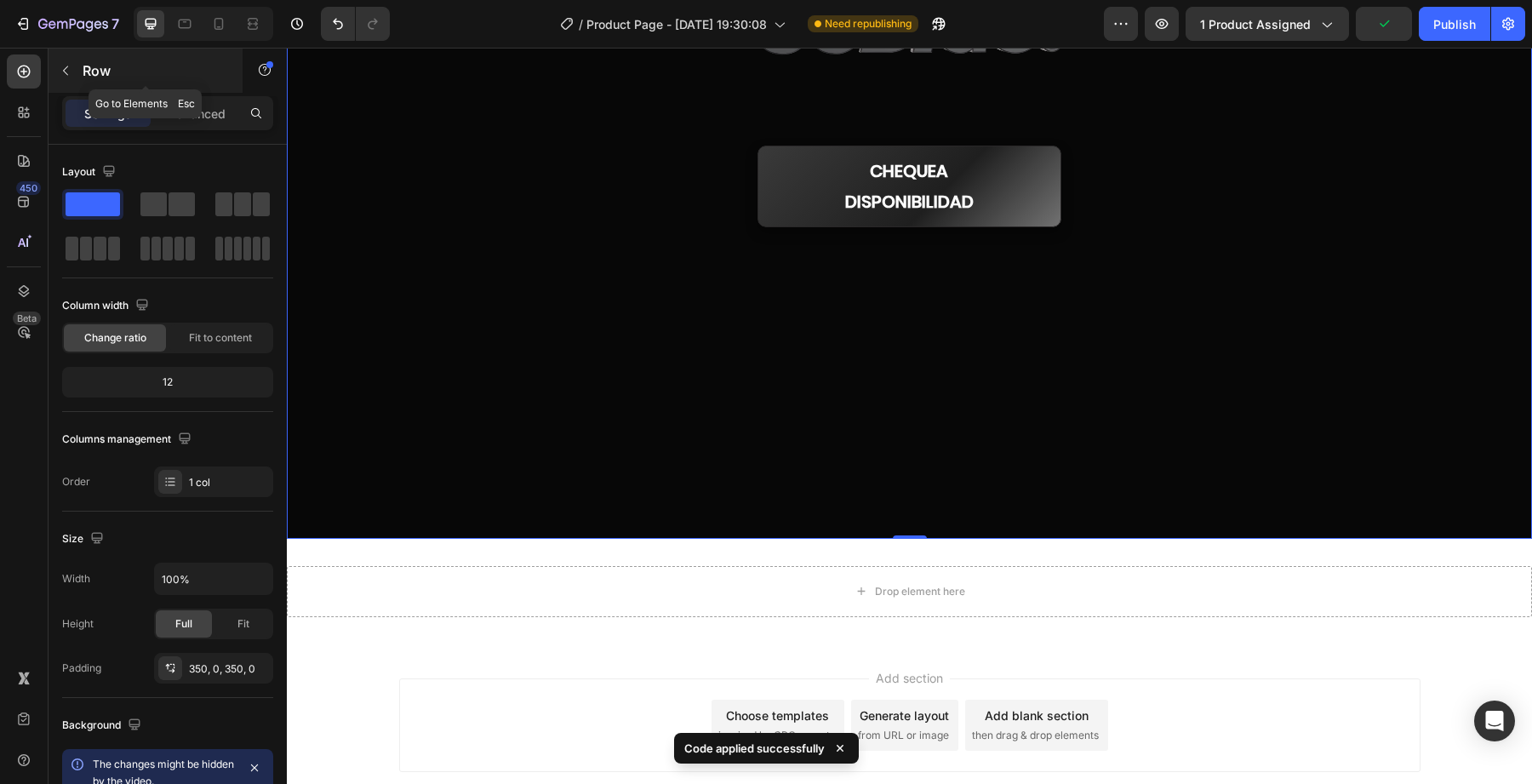
click at [63, 71] on icon "button" at bounding box center [66, 70] width 14 height 14
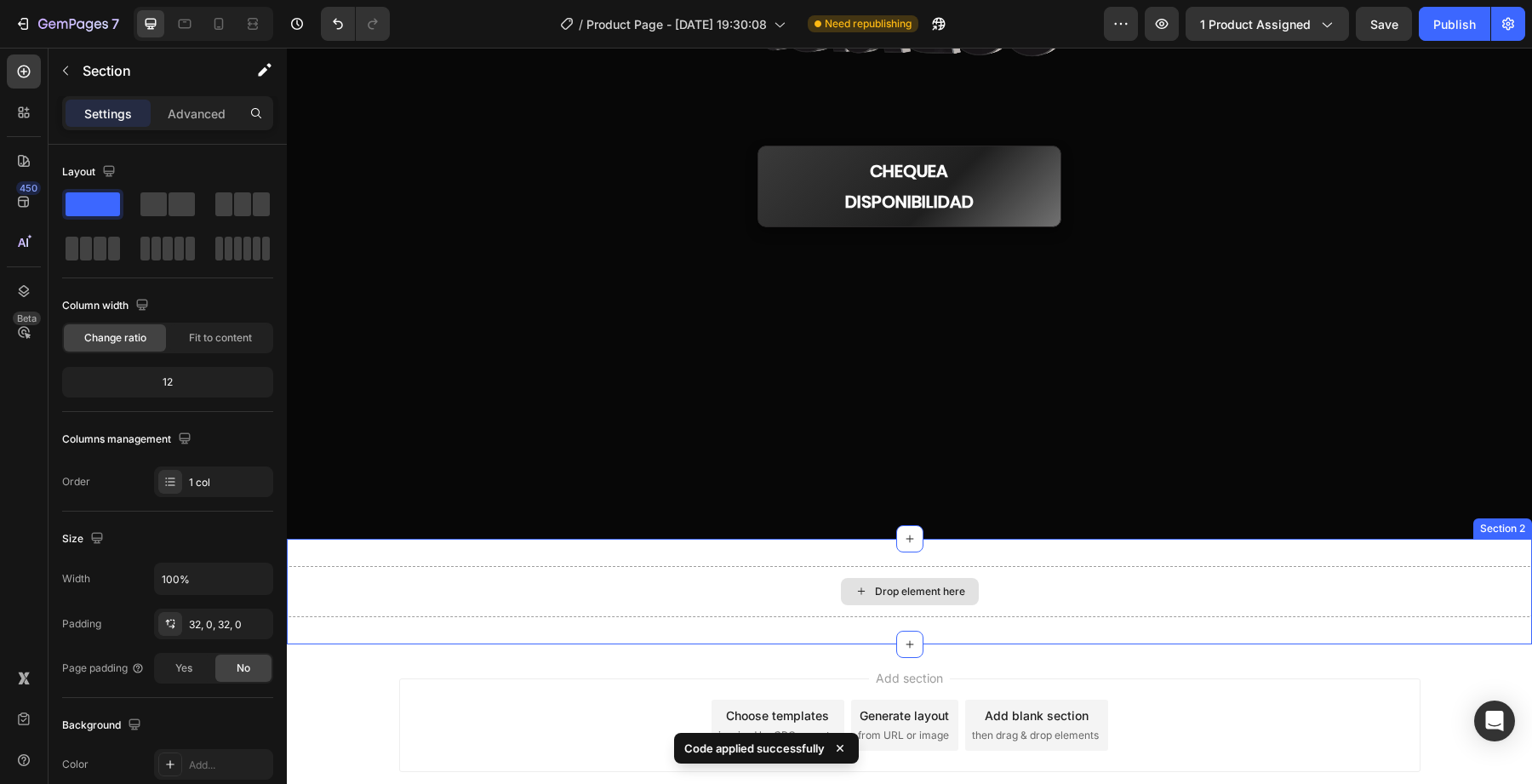
click at [546, 596] on div "Drop element here" at bounding box center [910, 591] width 1246 height 51
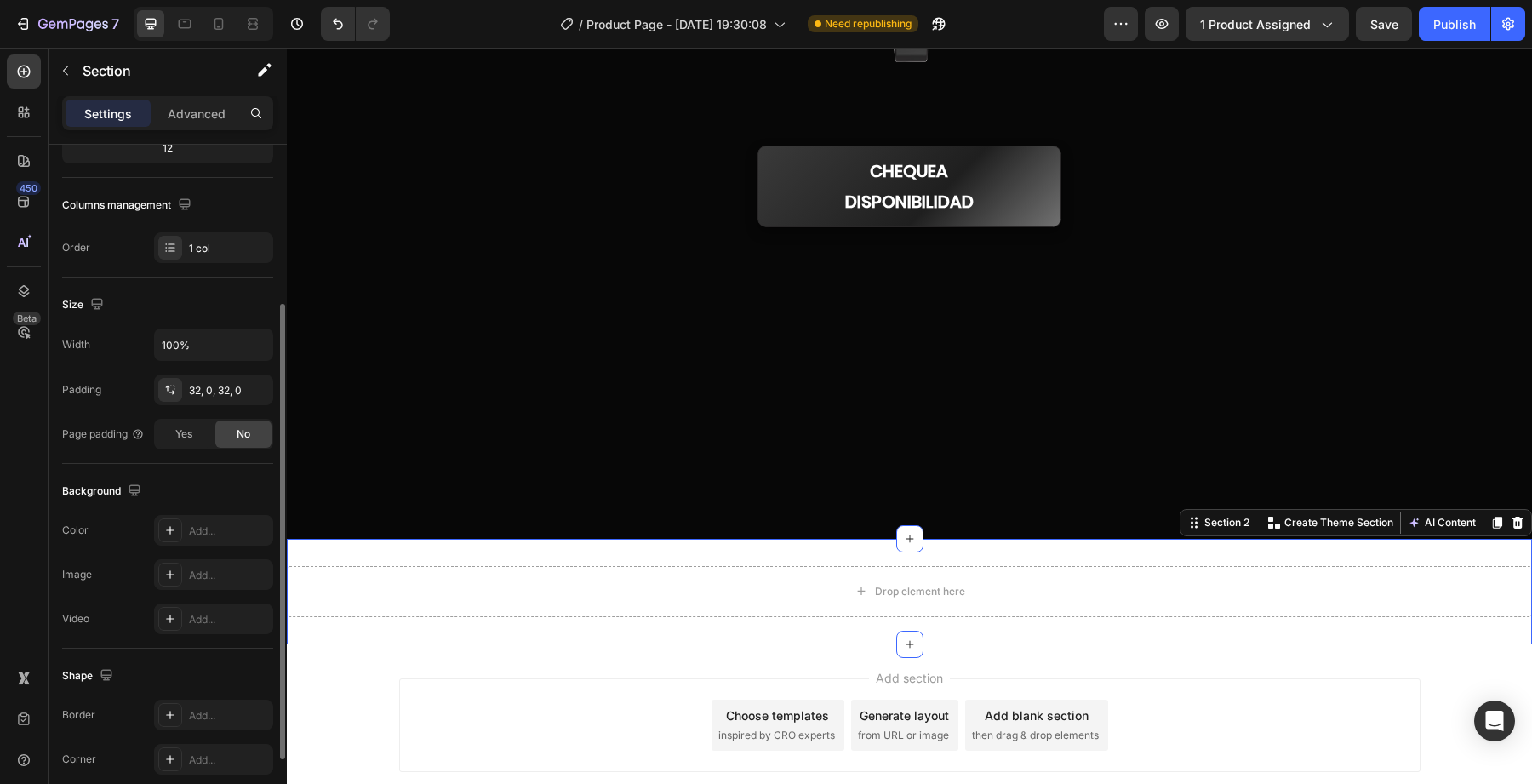
scroll to position [243, 0]
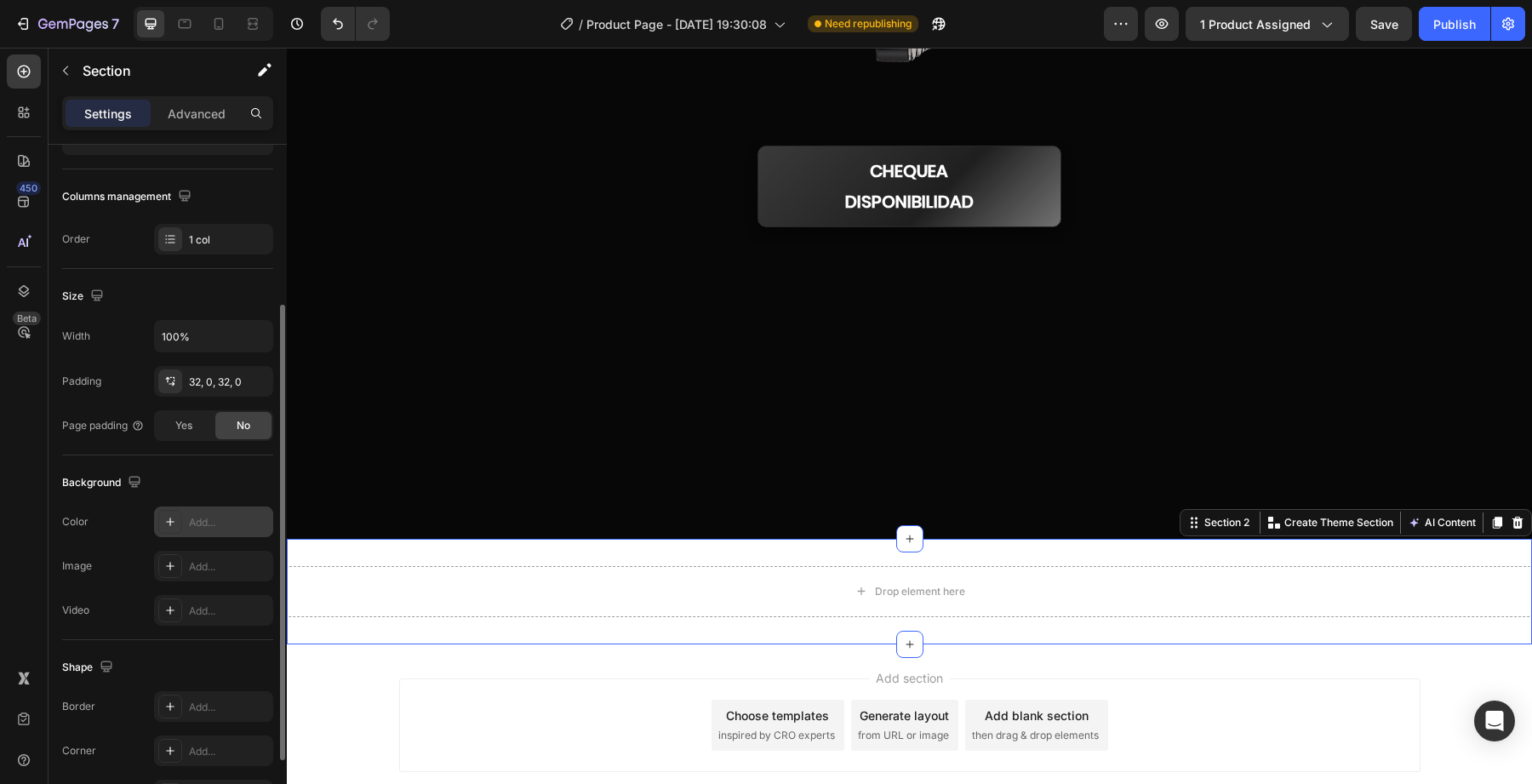
click at [190, 527] on div "Add..." at bounding box center [229, 523] width 80 height 16
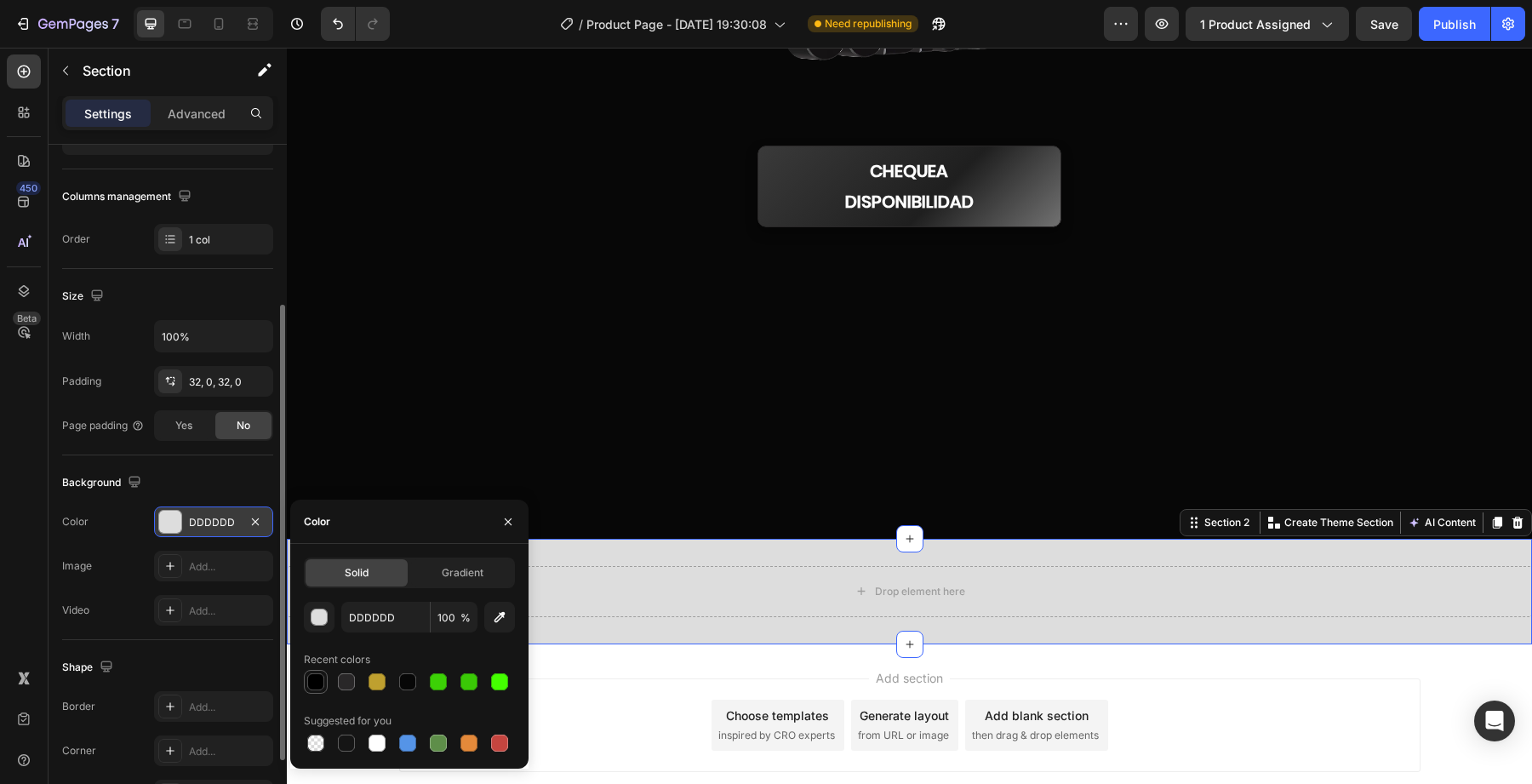
click at [324, 674] on div at bounding box center [316, 681] width 20 height 20
type input "000000"
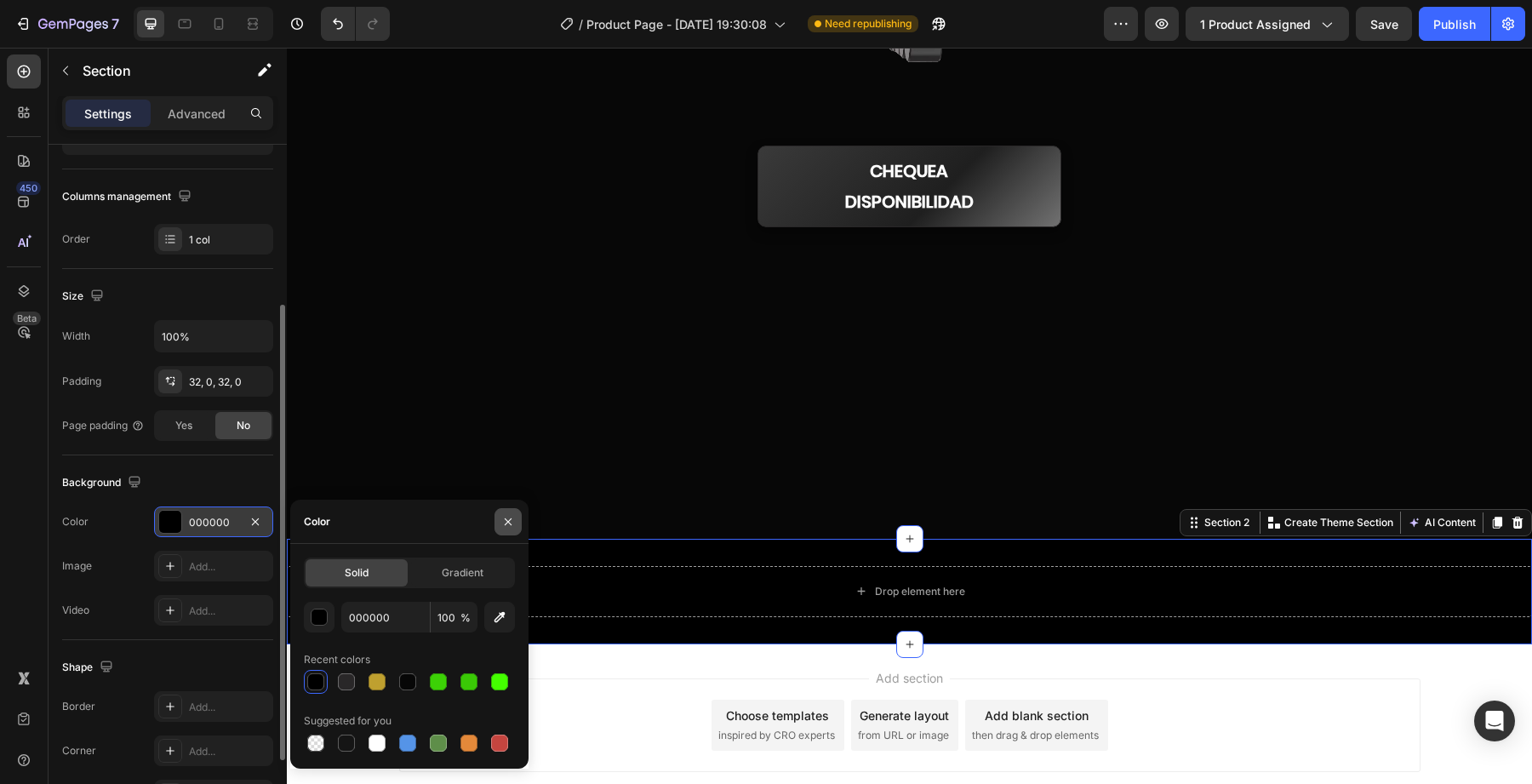
drag, startPoint x: 514, startPoint y: 528, endPoint x: 234, endPoint y: 486, distance: 283.1
click at [514, 528] on button "button" at bounding box center [508, 521] width 27 height 27
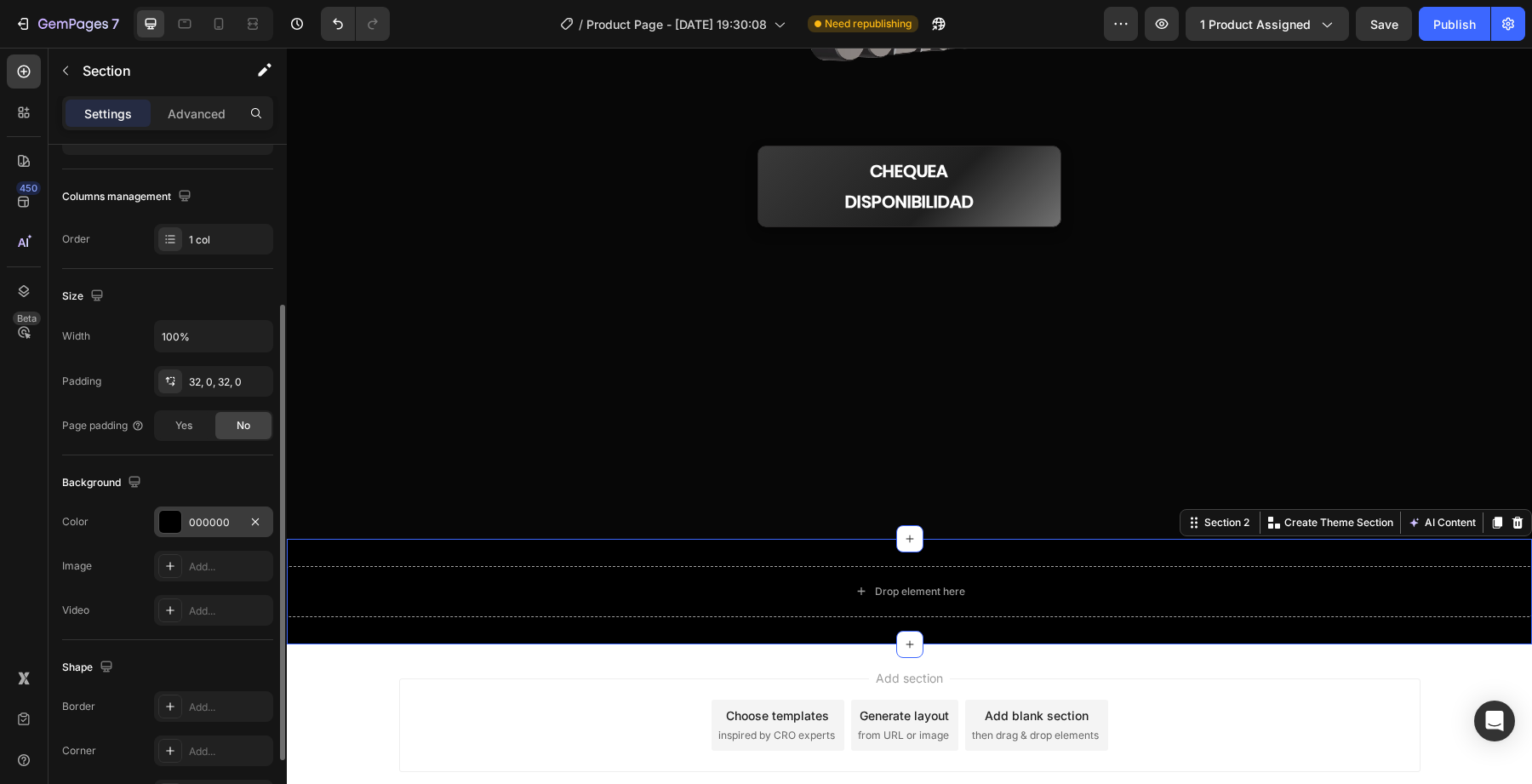
click at [1030, 681] on div "Add section Choose templates inspired by CRO experts Generate layout from URL o…" at bounding box center [910, 725] width 1021 height 93
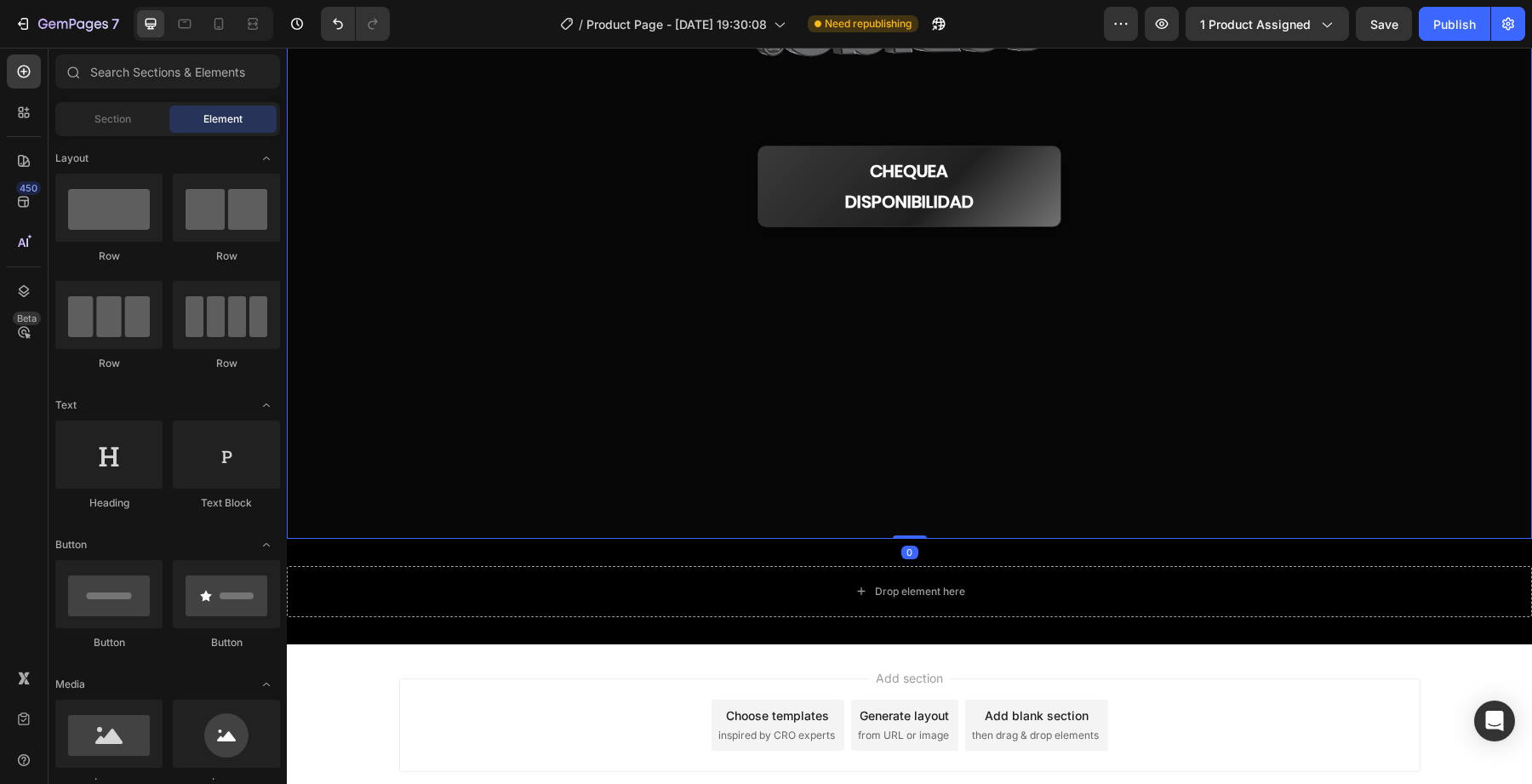
click at [896, 529] on div at bounding box center [910, 70] width 1246 height 935
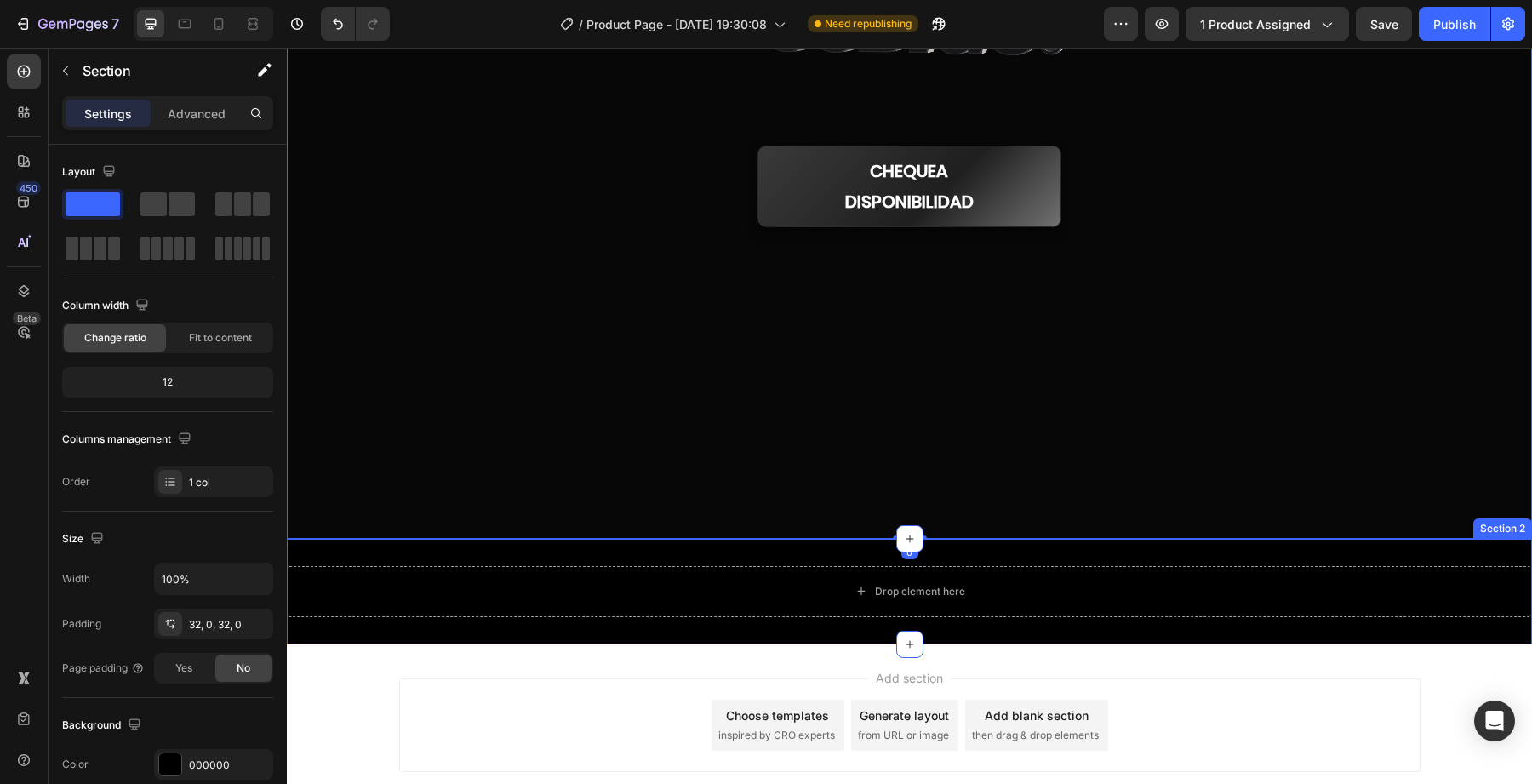
click at [829, 542] on div "Drop element here Section 2" at bounding box center [910, 592] width 1246 height 105
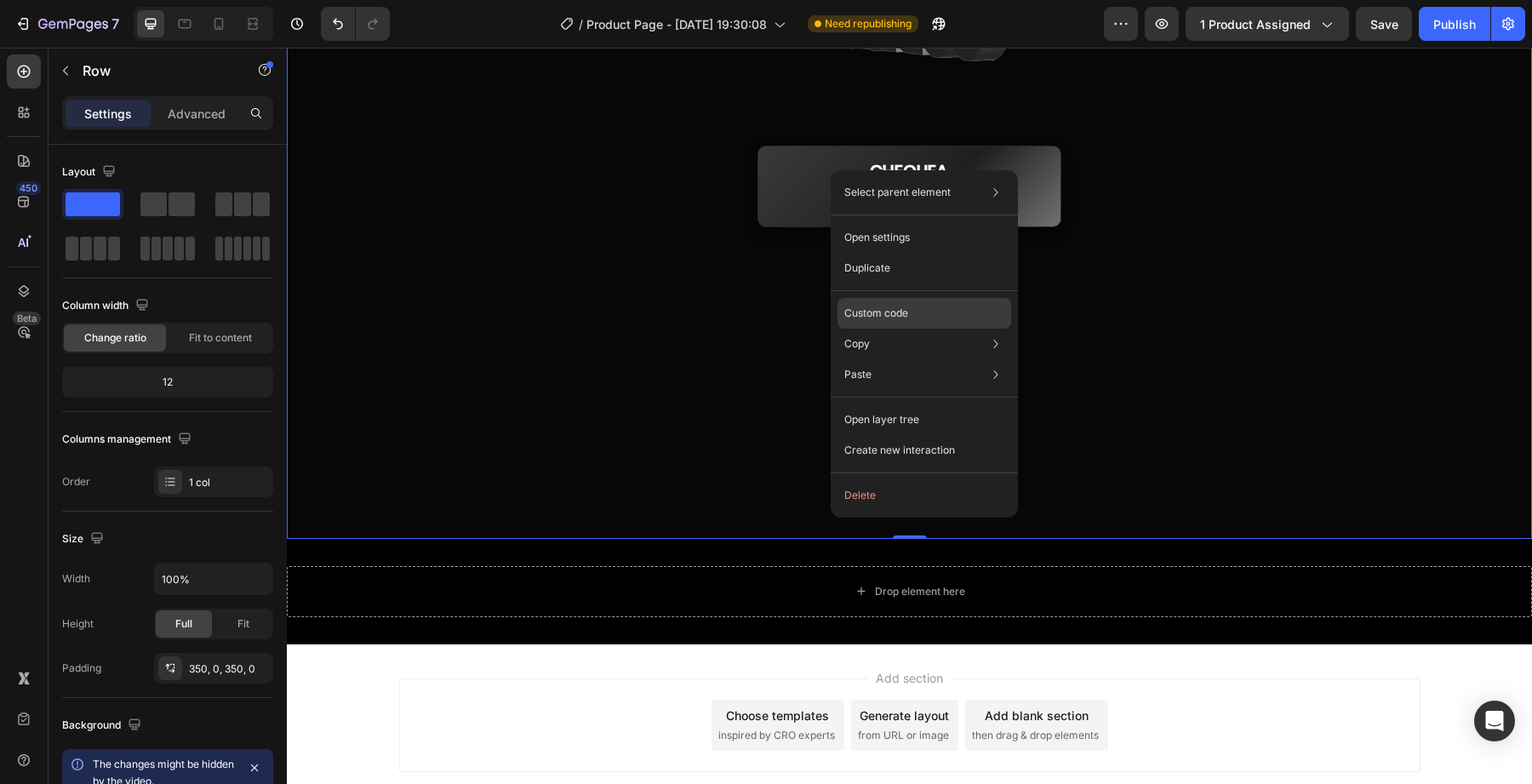
click at [929, 310] on div "Custom code" at bounding box center [924, 313] width 174 height 30
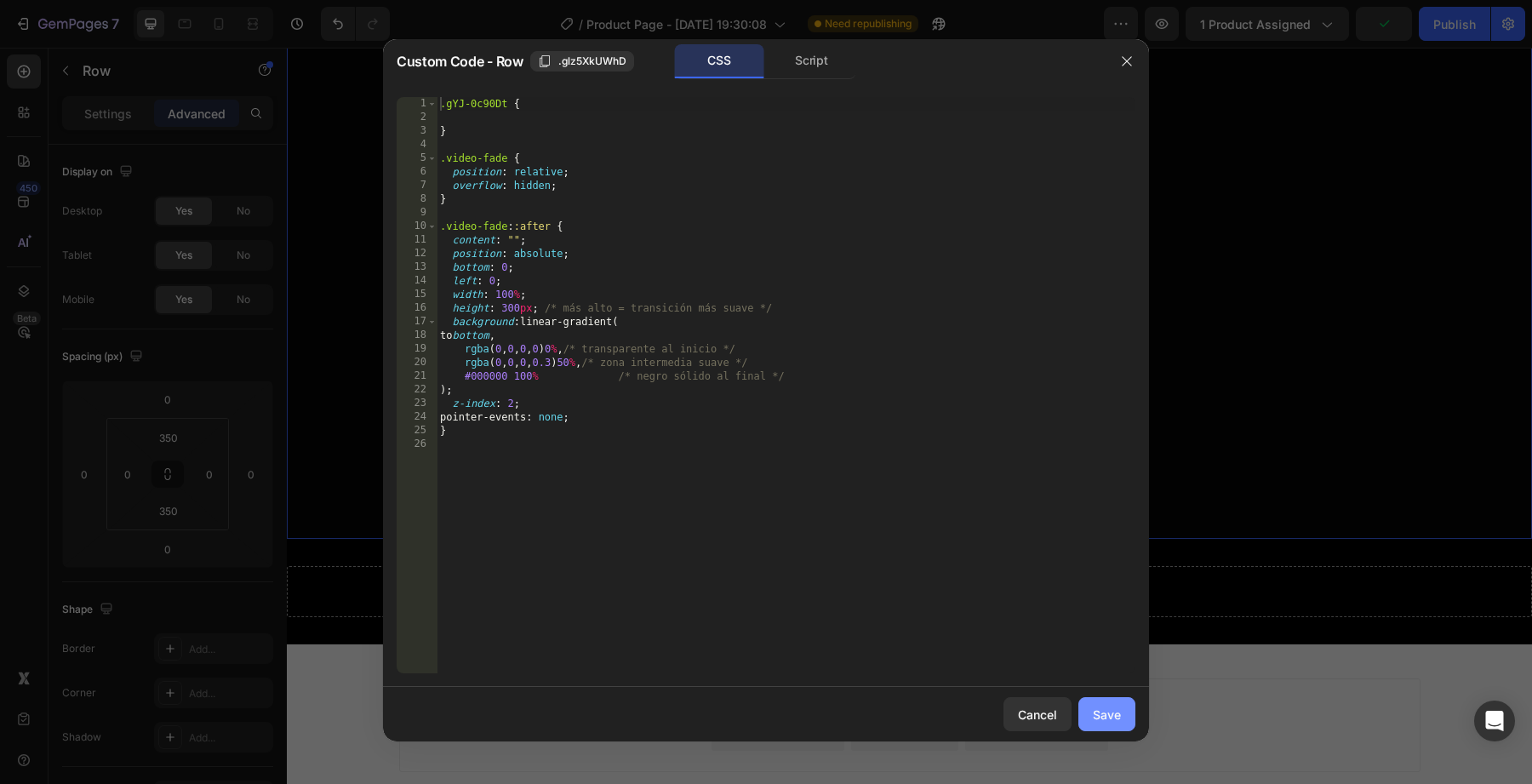
click at [1094, 718] on div "Save" at bounding box center [1107, 714] width 28 height 18
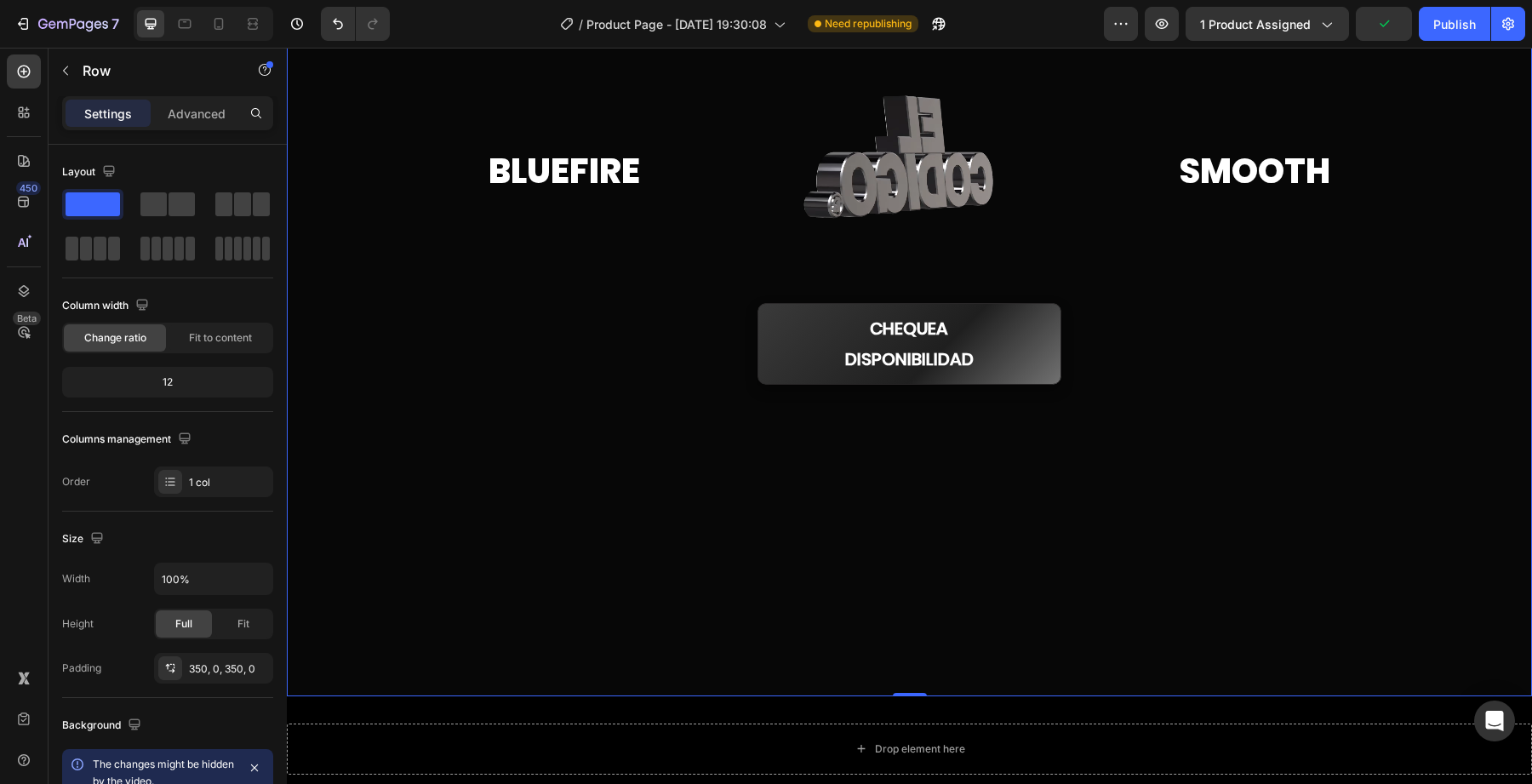
scroll to position [299, 0]
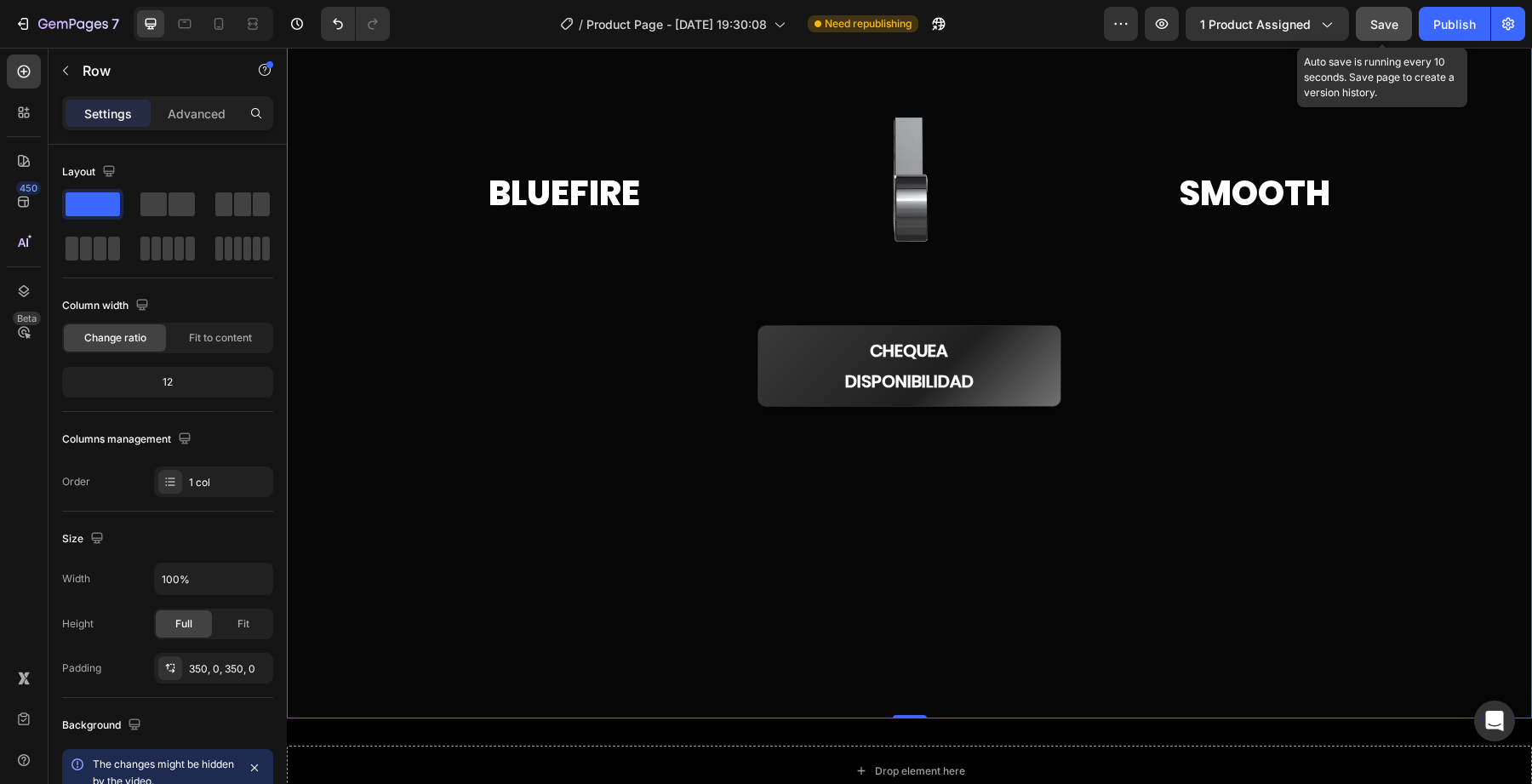
click at [1375, 23] on span "Save" at bounding box center [1384, 24] width 28 height 15
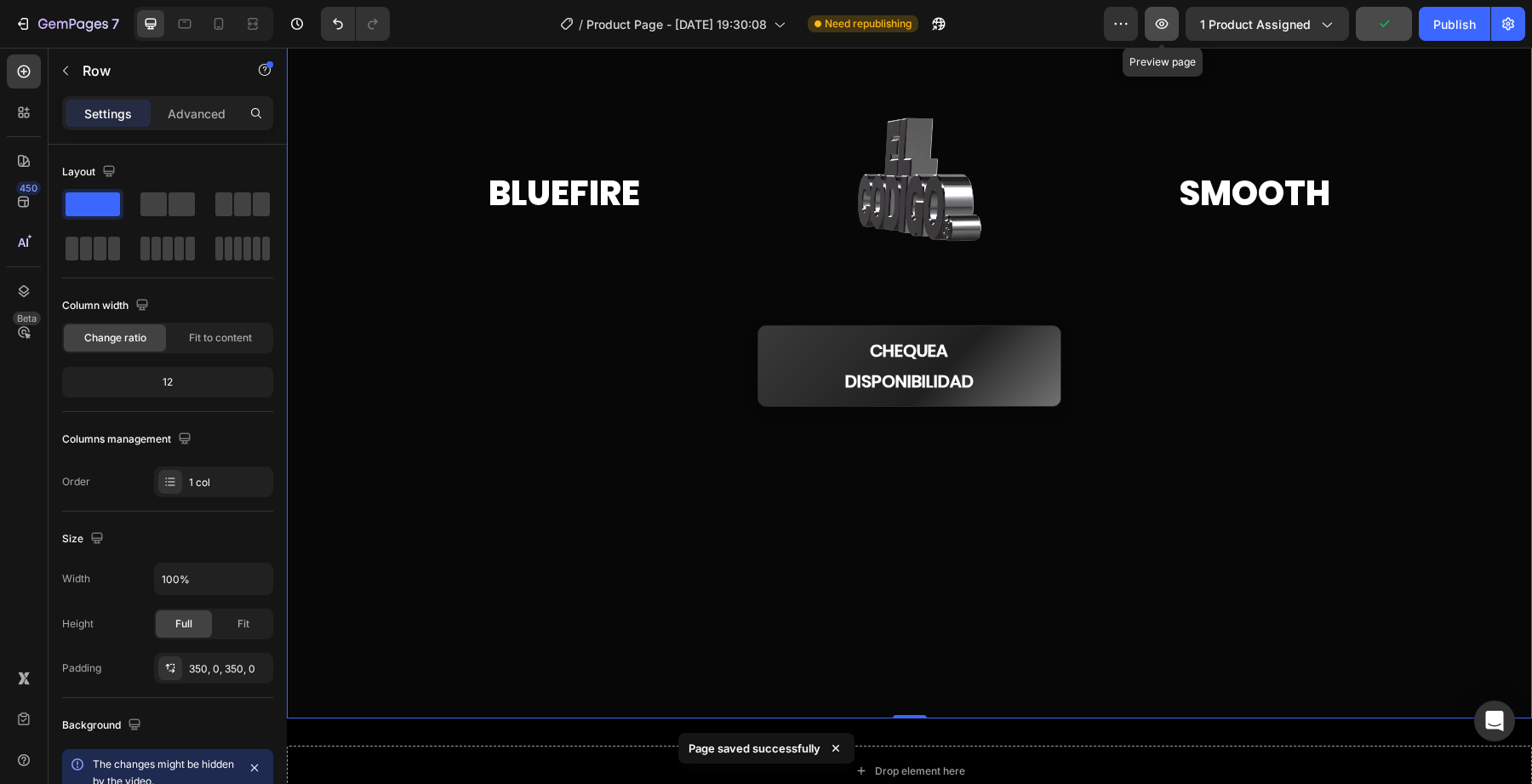
click at [1165, 31] on button "button" at bounding box center [1162, 23] width 34 height 34
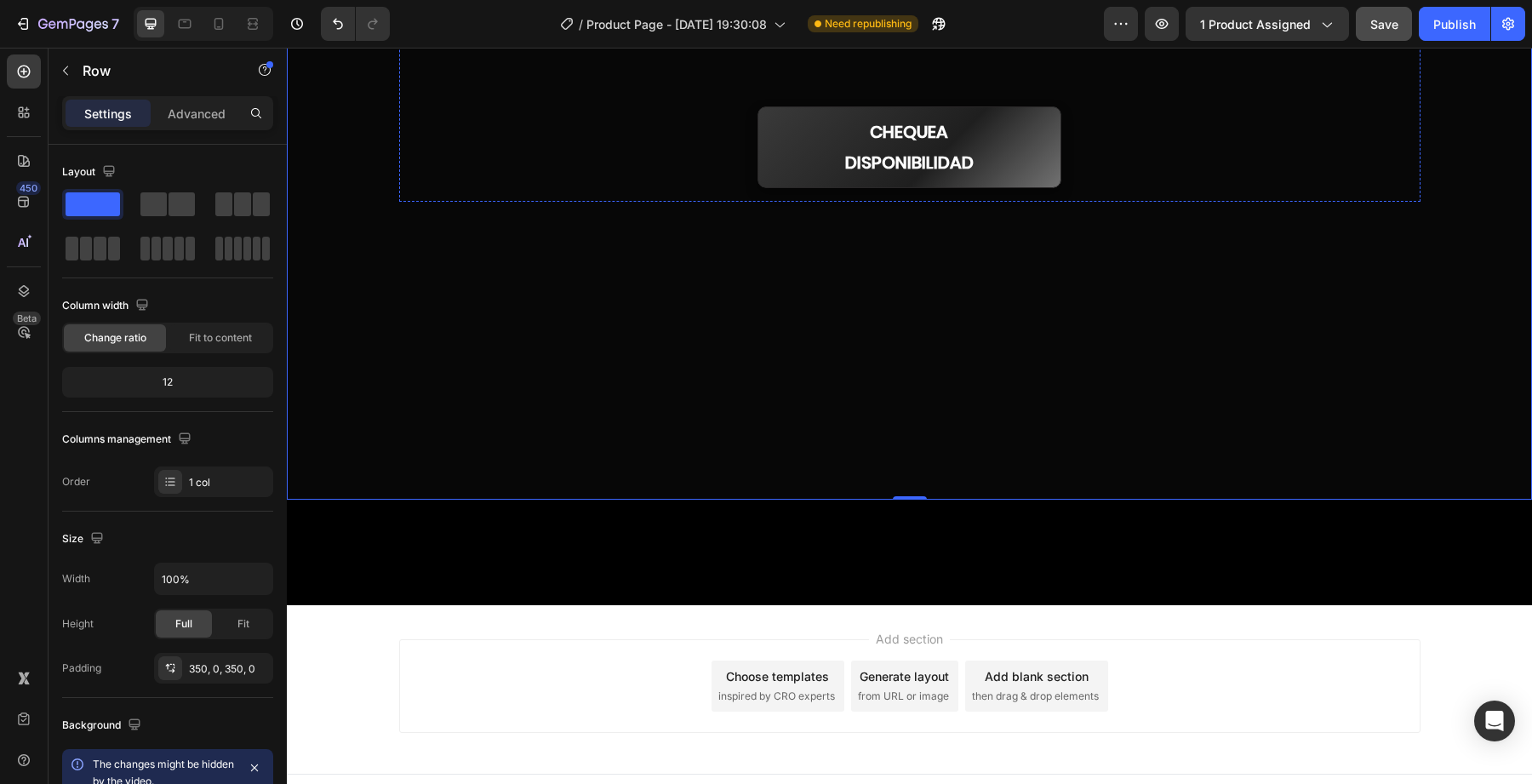
scroll to position [544, 0]
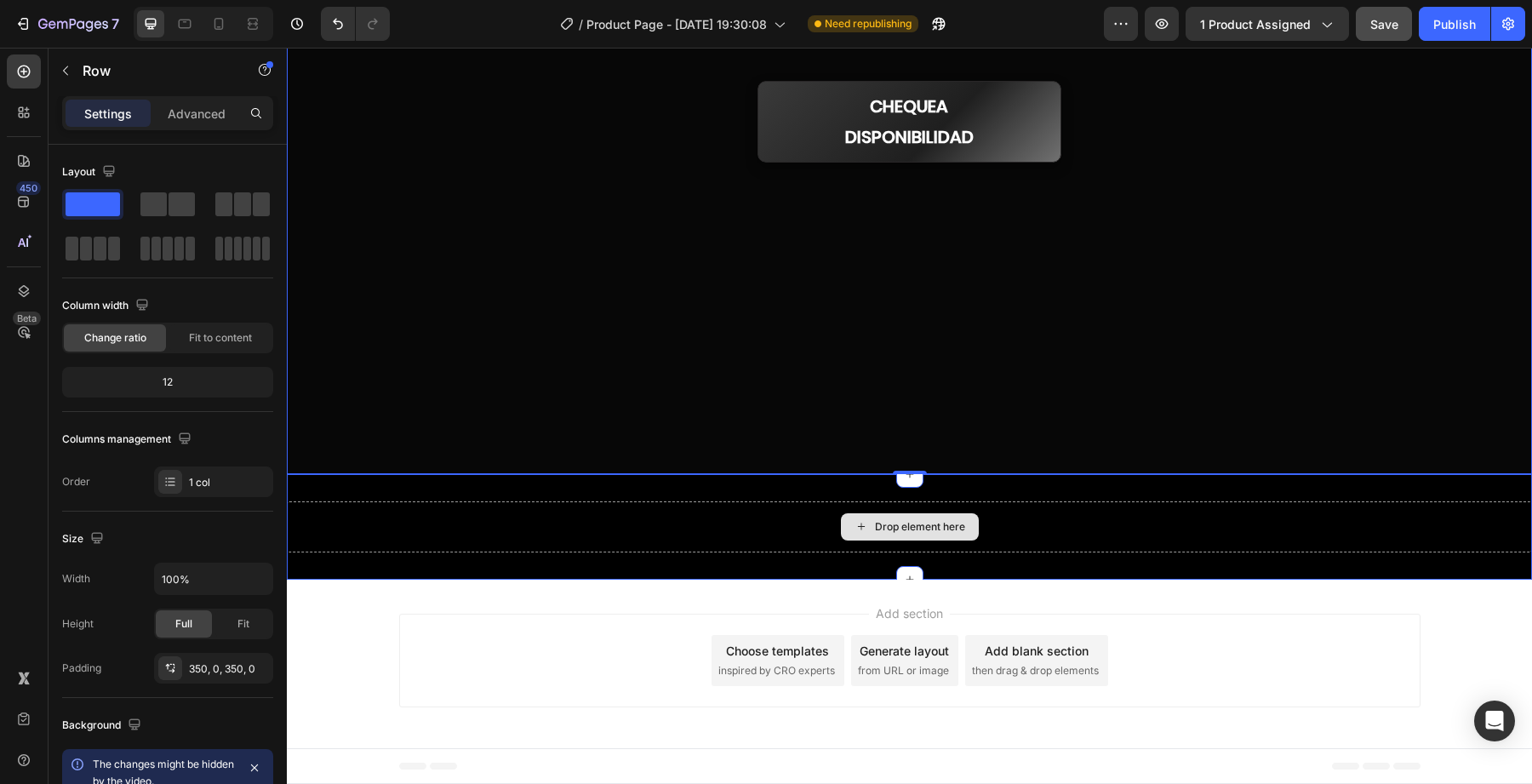
click at [566, 540] on div "Drop element here" at bounding box center [910, 526] width 1246 height 51
click at [561, 467] on div at bounding box center [910, 6] width 1246 height 935
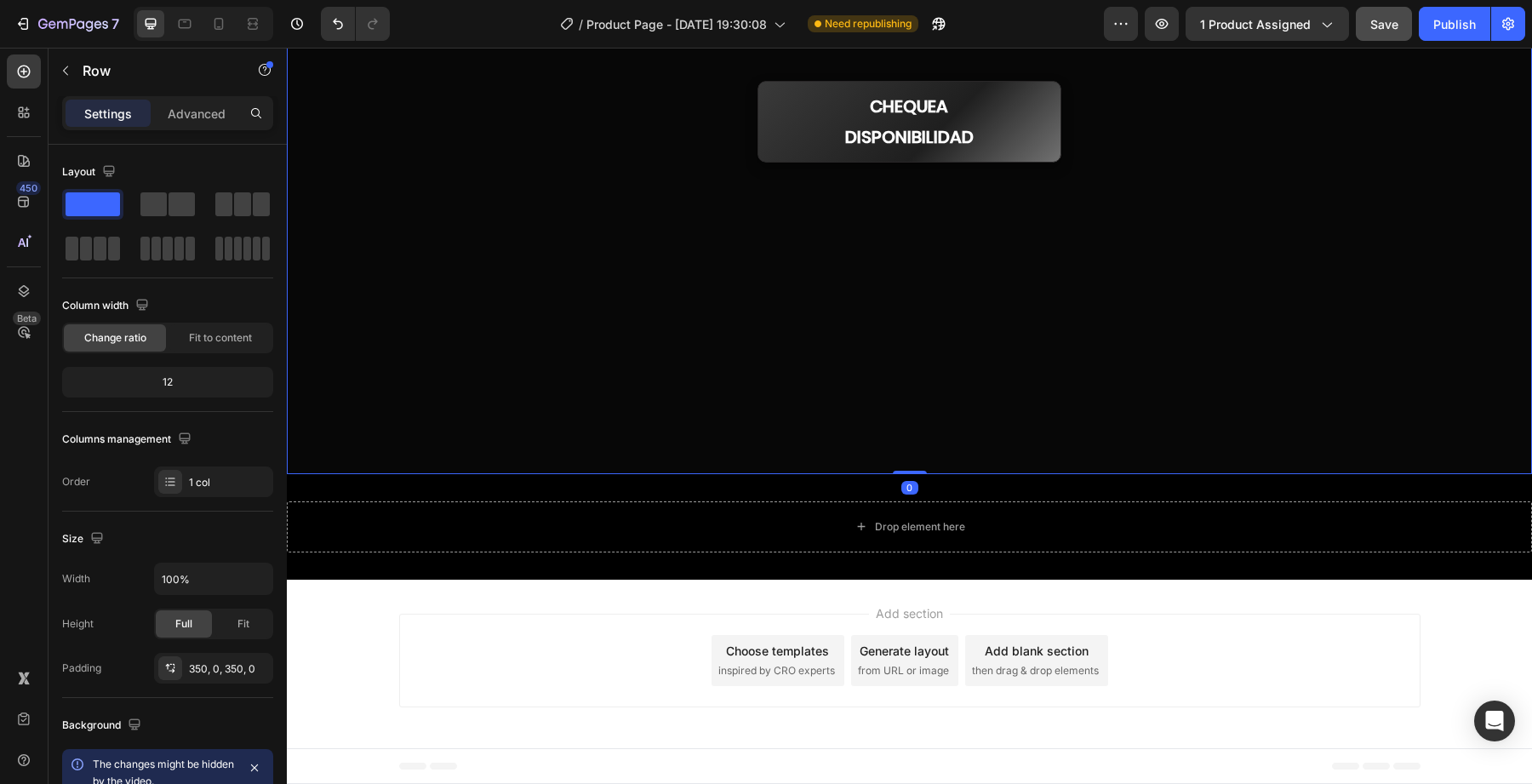
click at [561, 487] on div "Drop element here Section 2" at bounding box center [910, 526] width 1246 height 105
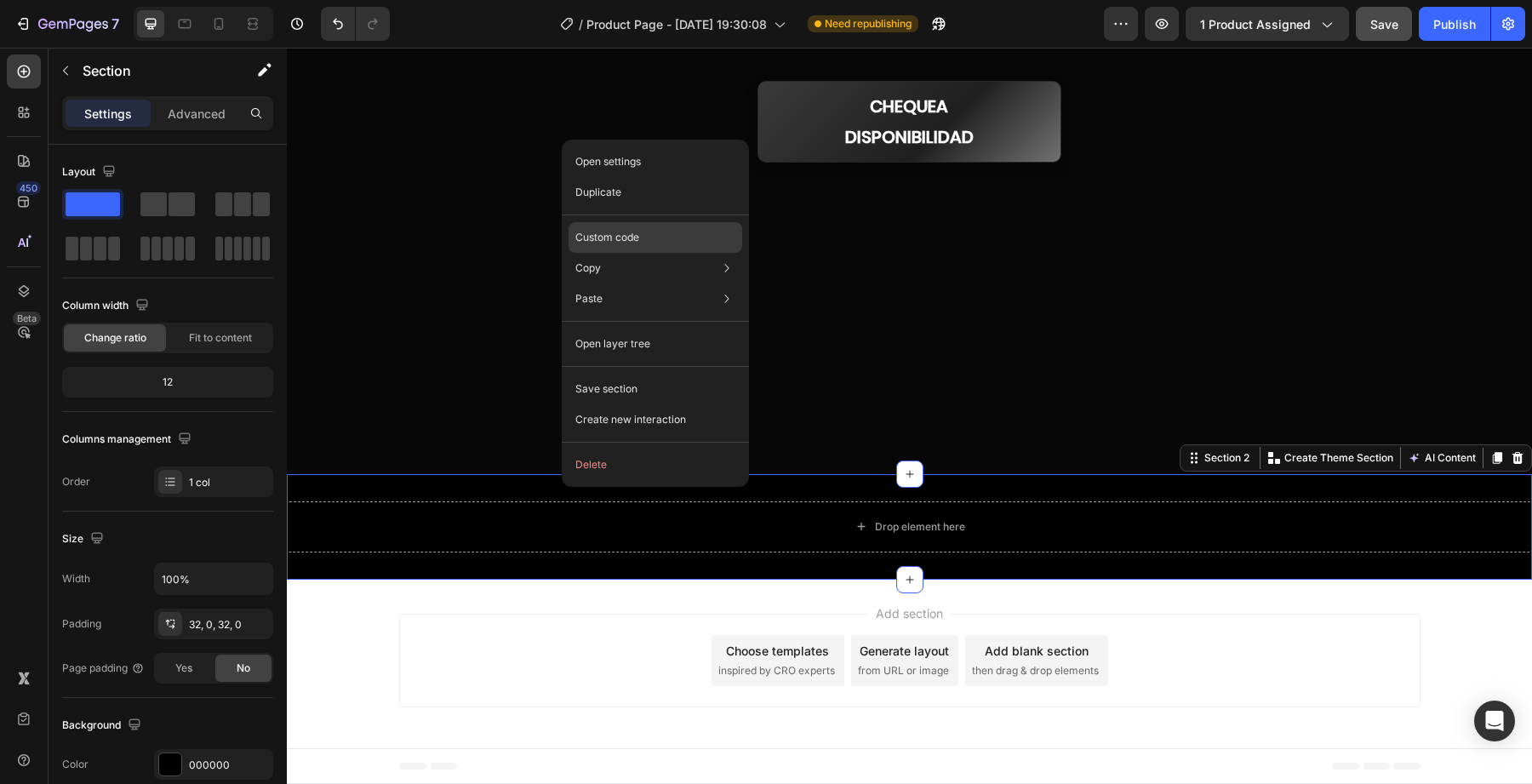
click at [660, 235] on div "Custom code" at bounding box center [656, 237] width 174 height 30
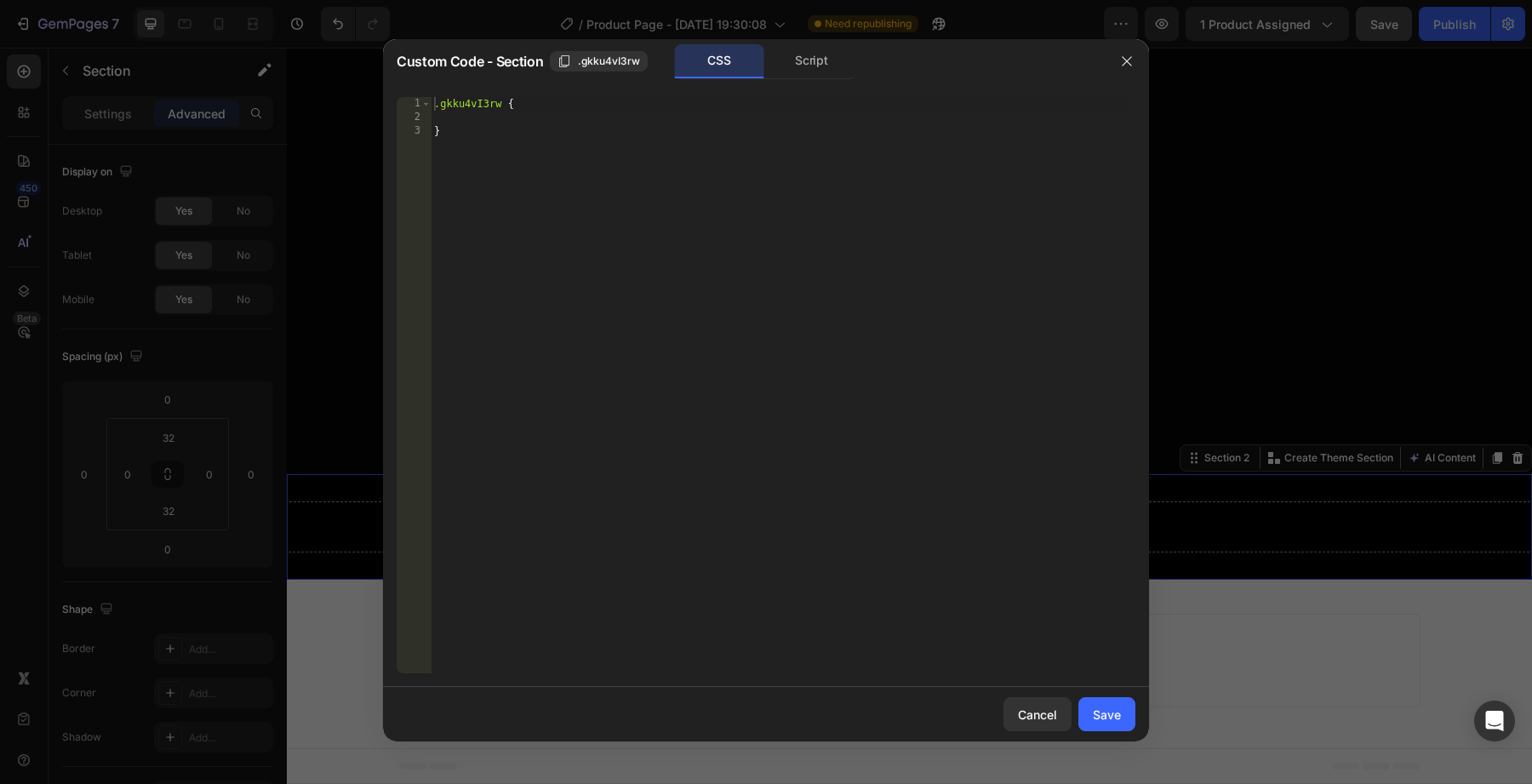
type textarea "}"
click at [761, 392] on div ".gkku4vI3rw { }" at bounding box center [782, 399] width 705 height 604
paste textarea
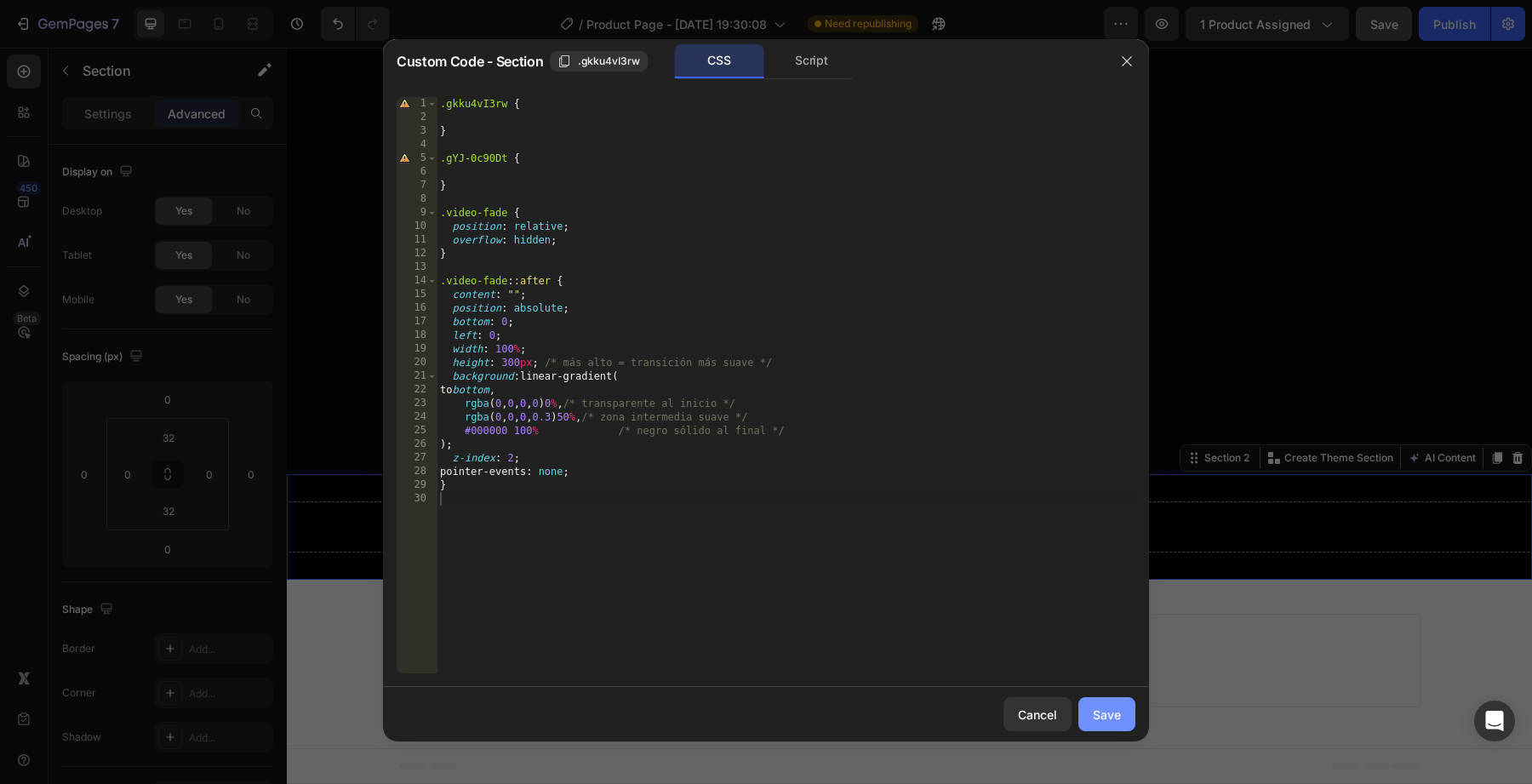
click at [1116, 710] on div "Save" at bounding box center [1107, 714] width 28 height 18
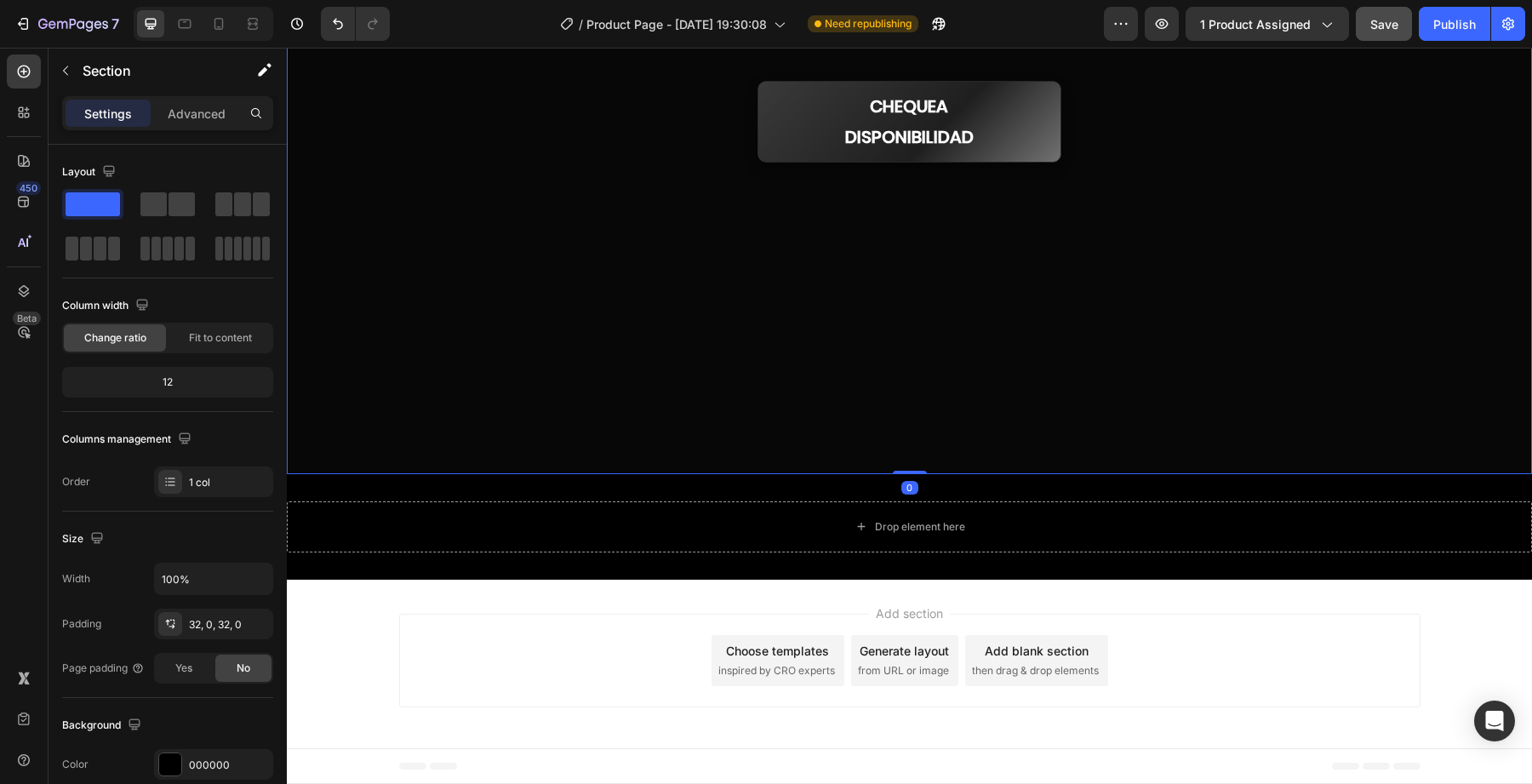
click at [977, 398] on div at bounding box center [910, 6] width 1246 height 935
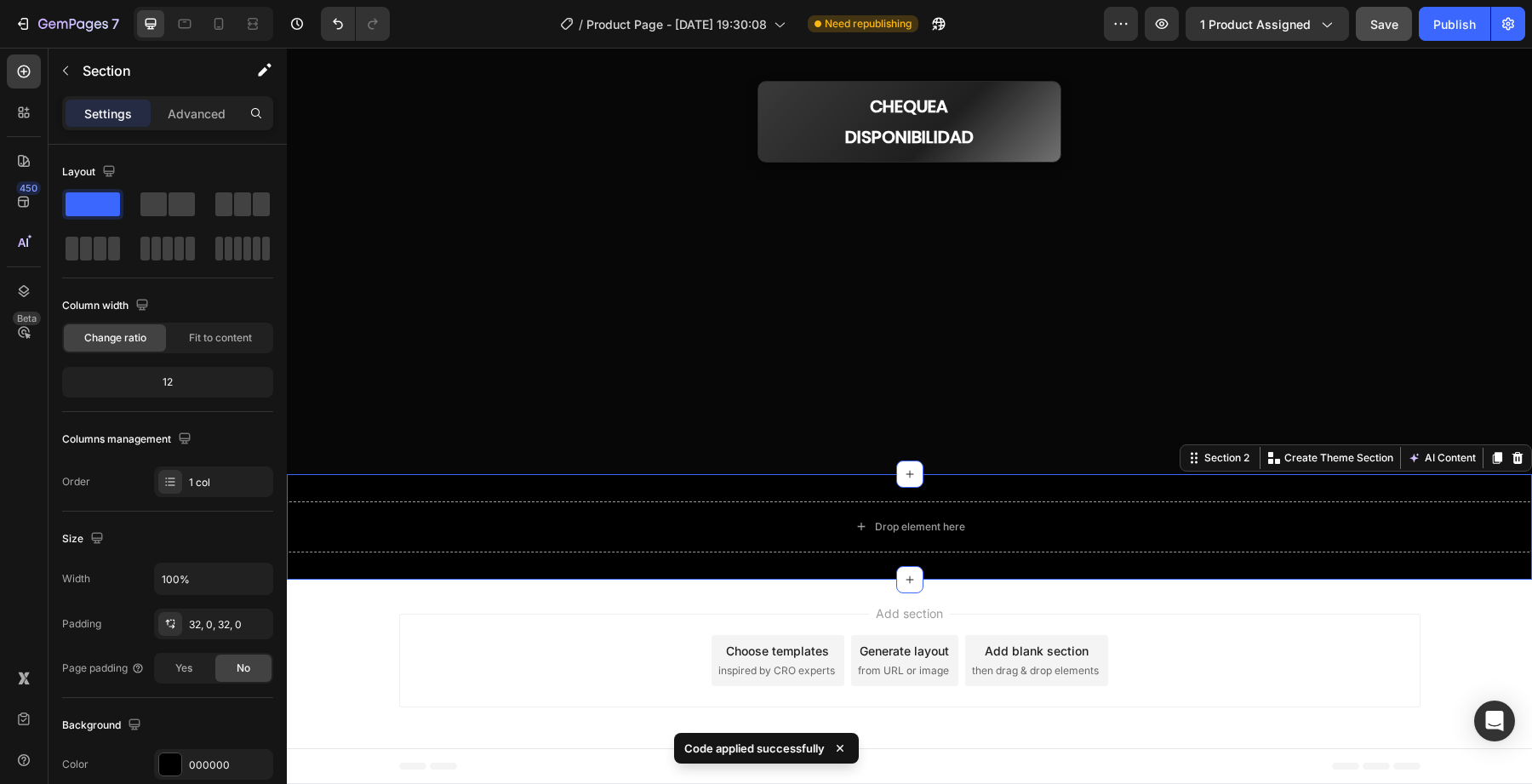
click at [942, 482] on div "Drop element here Section 2 Create Theme Section AI Content Write with GemAI Wh…" at bounding box center [910, 526] width 1246 height 105
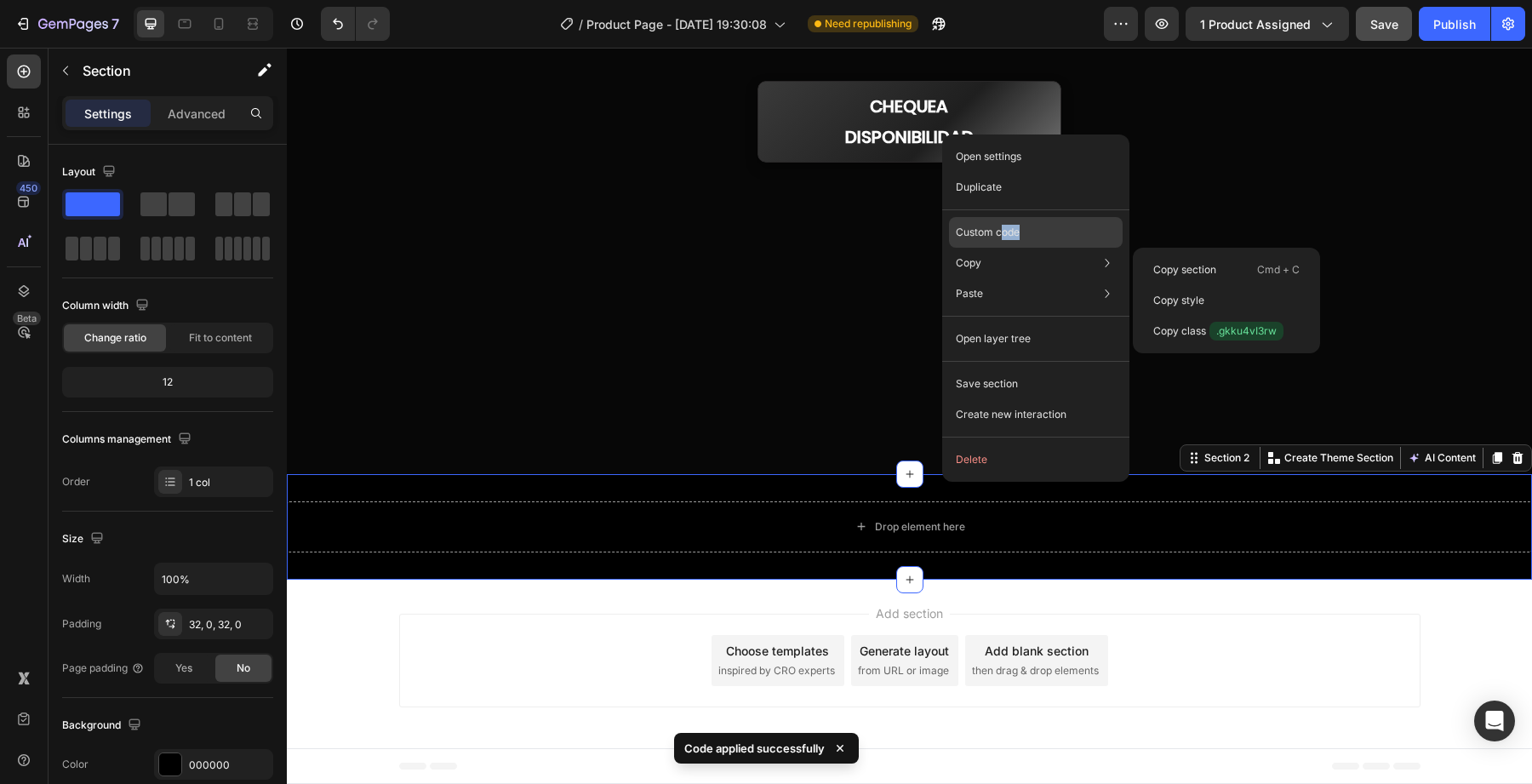
click at [999, 239] on div "Custom code" at bounding box center [1036, 232] width 174 height 30
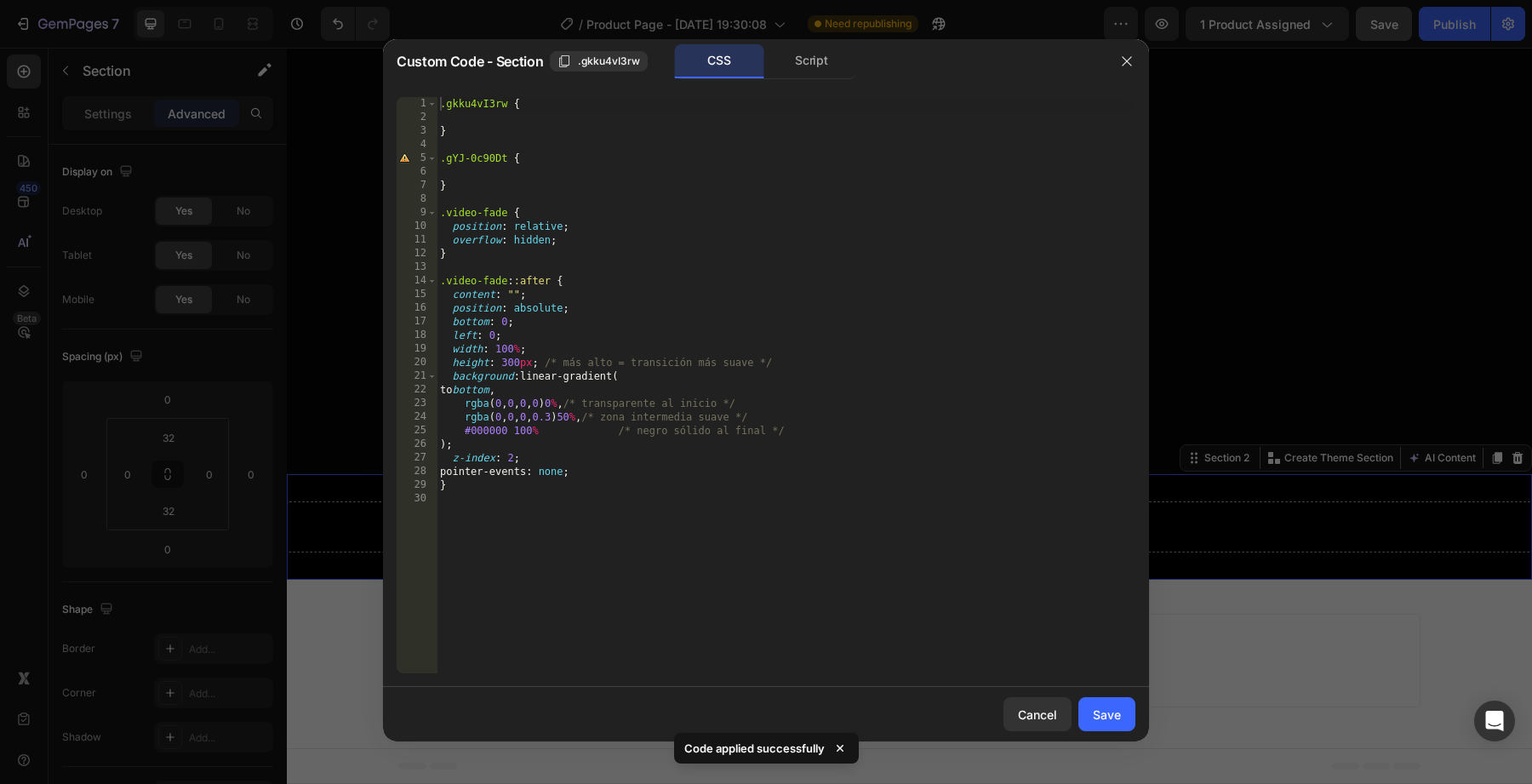
type textarea ".gYJ-0c90Dt {"
drag, startPoint x: 558, startPoint y: 165, endPoint x: 365, endPoint y: 160, distance: 193.1
click at [365, 160] on div "Custom Code - Section .gkku4vI3rw CSS Script .gYJ-0c90Dt { 1 2 3 4 5 6 7 8 9 10…" at bounding box center [766, 392] width 1532 height 784
drag, startPoint x: 463, startPoint y: 181, endPoint x: 424, endPoint y: 181, distance: 39.0
click at [424, 181] on div "1 2 3 4 5 6 7 8 9 10 11 12 13 14 15 16 17 18 19 20 21 22 23 24 25 26 27 28 29 3…" at bounding box center [766, 385] width 739 height 576
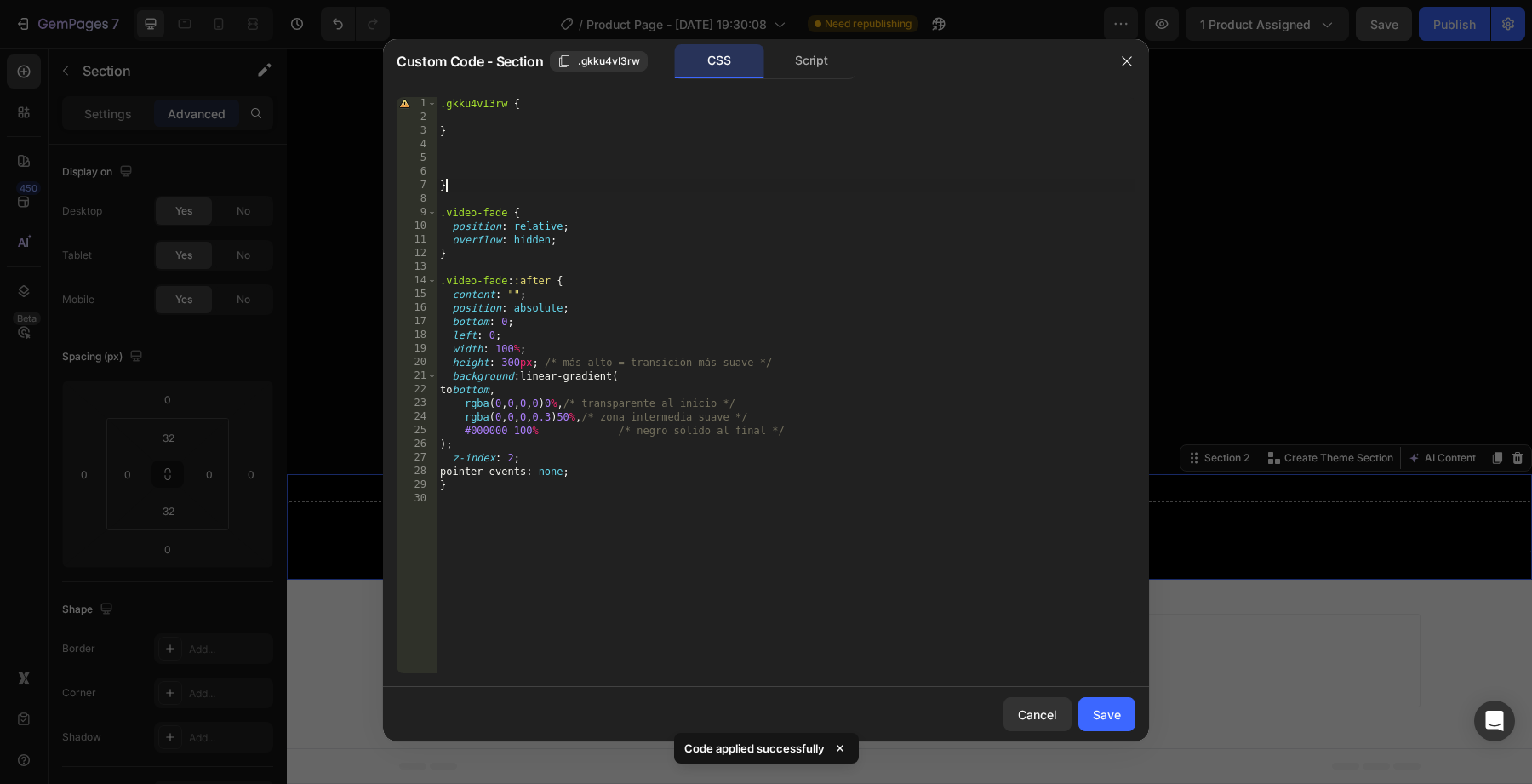
type textarea "}"
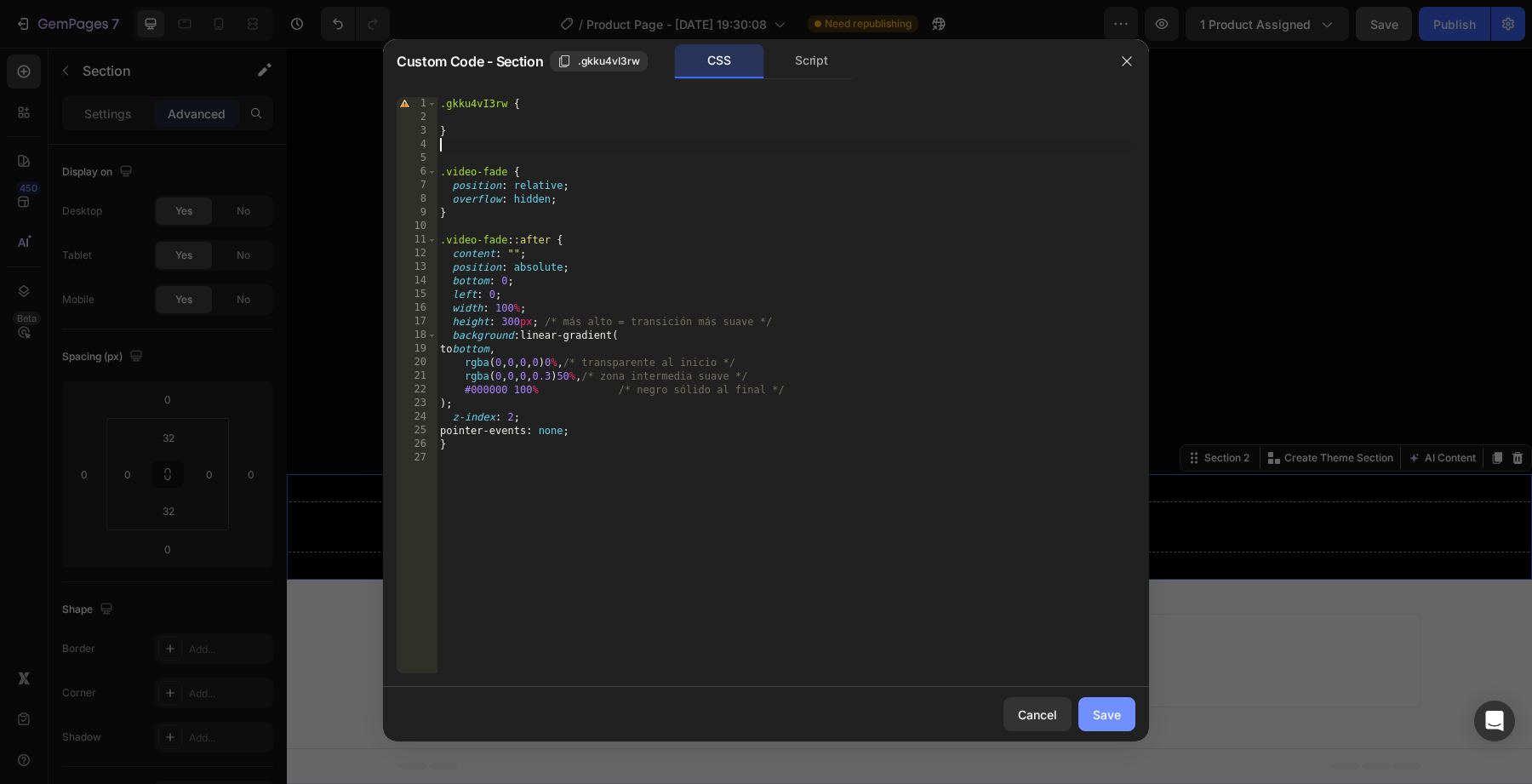
click at [1094, 709] on div "Save" at bounding box center [1107, 714] width 28 height 18
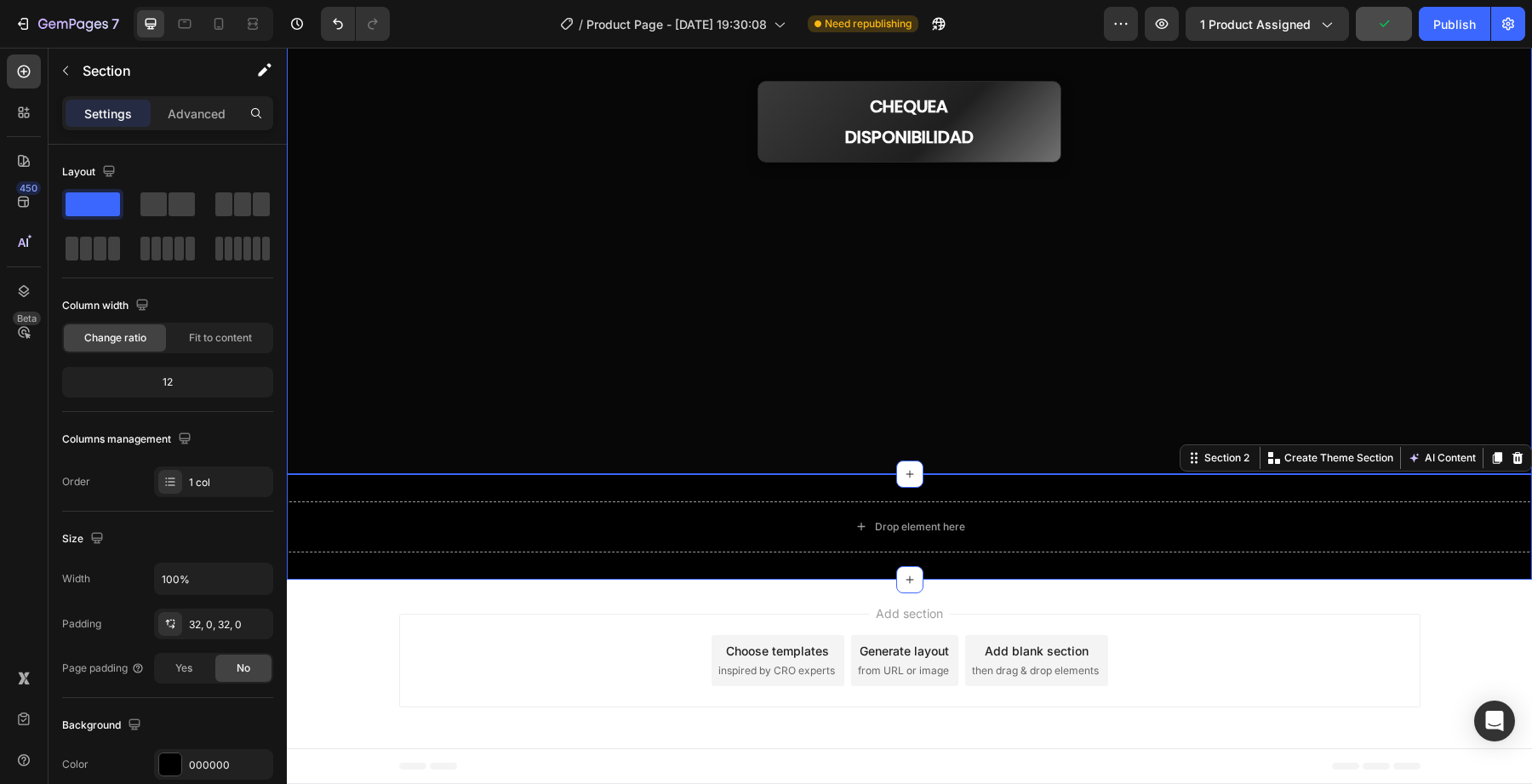
click at [931, 414] on div at bounding box center [910, 6] width 1246 height 935
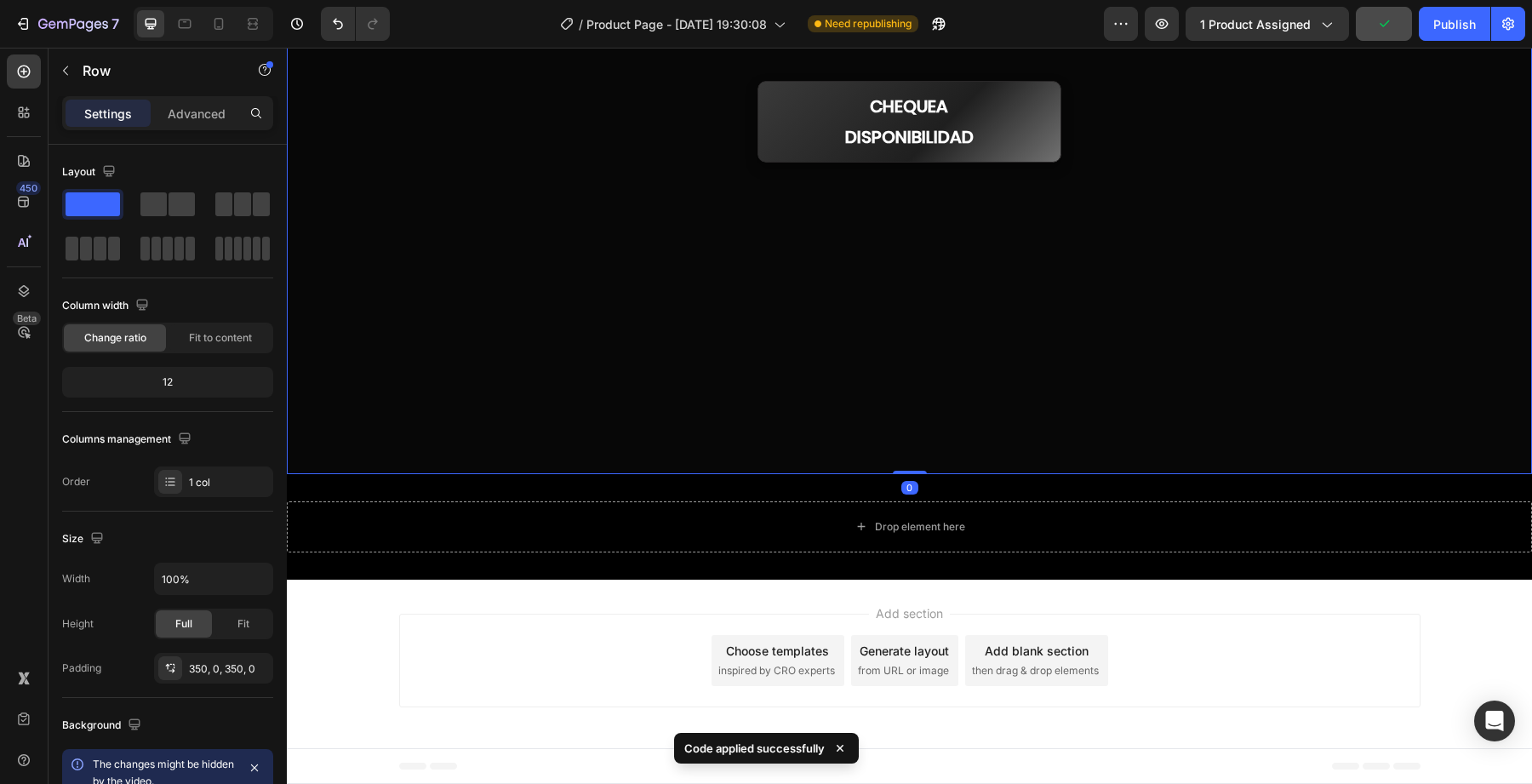
click at [939, 383] on div at bounding box center [910, 6] width 1246 height 935
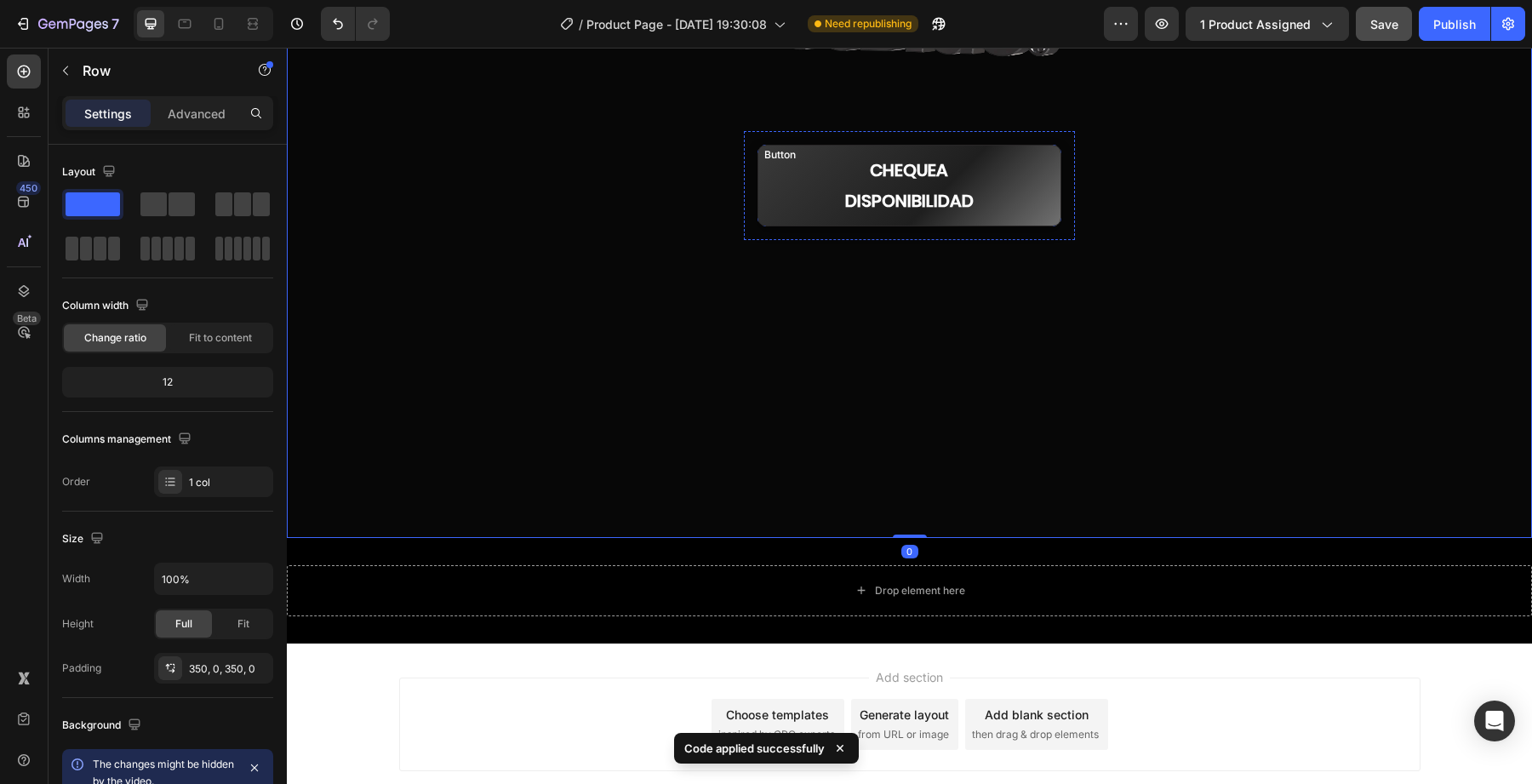
scroll to position [525, 0]
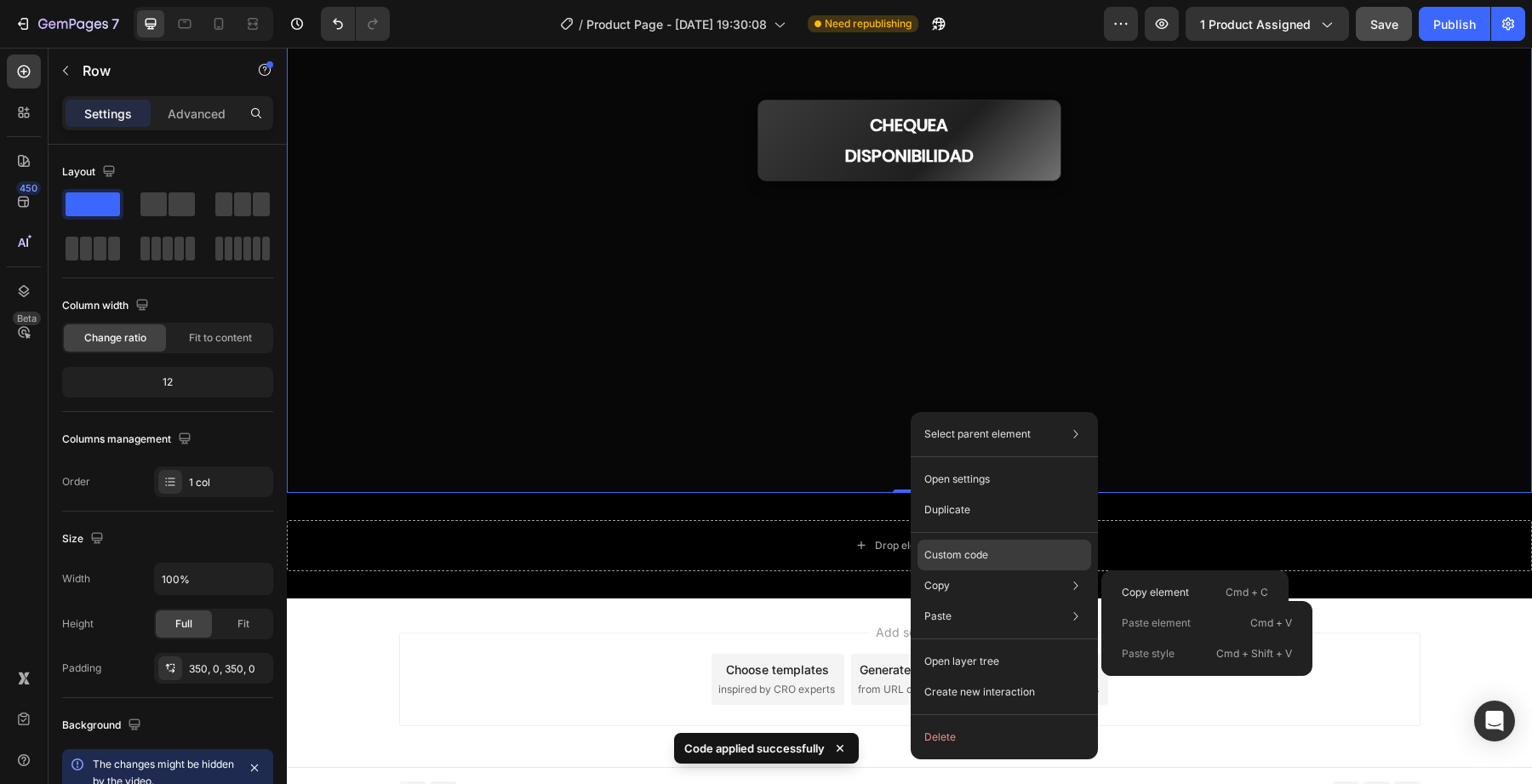
click at [990, 548] on div "Custom code" at bounding box center [1005, 554] width 174 height 30
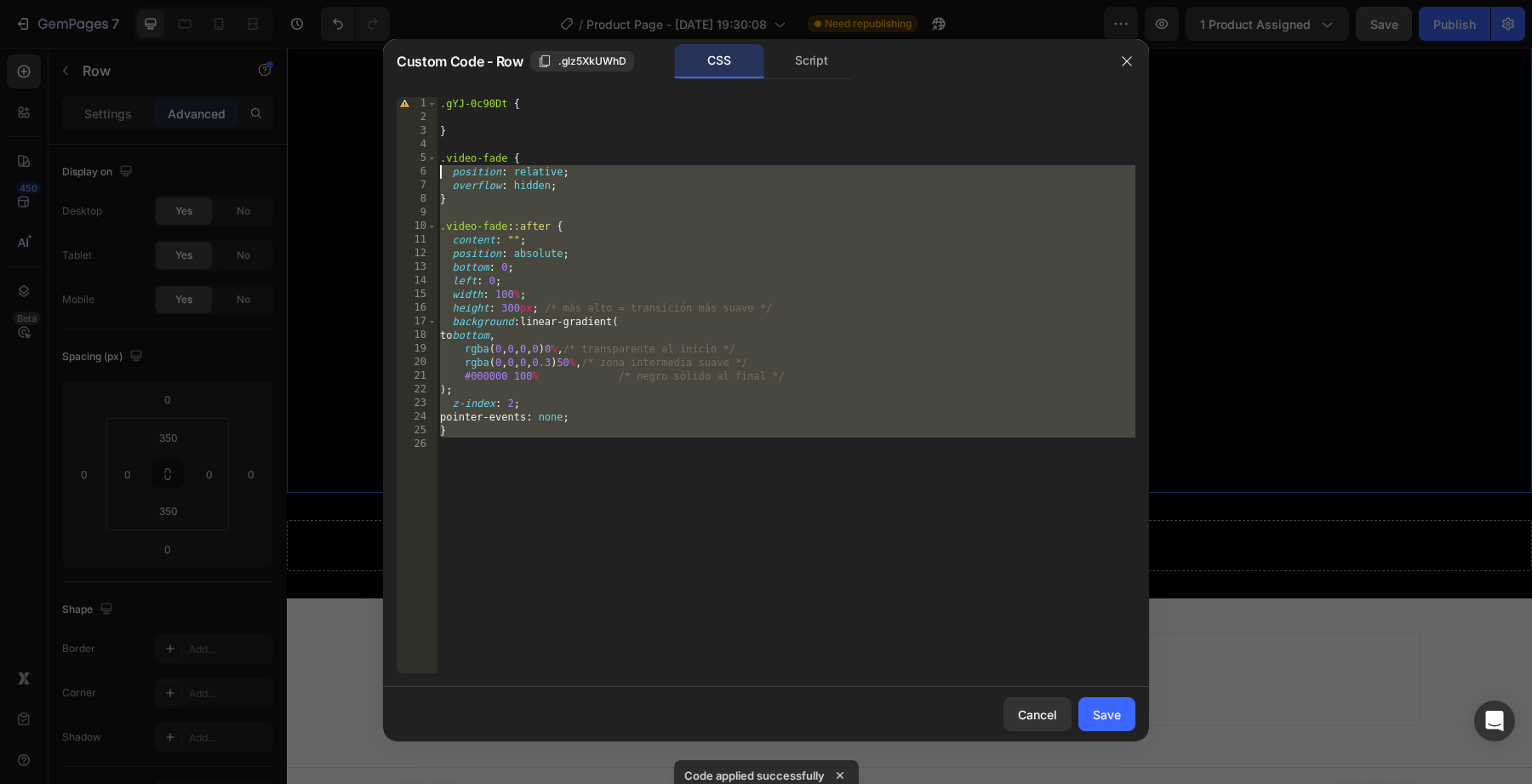
drag, startPoint x: 561, startPoint y: 508, endPoint x: 348, endPoint y: 165, distance: 403.8
click at [348, 165] on div "Custom Code - Row .glz5XkUWhD CSS Script 1 2 3 4 5 6 7 8 9 10 11 12 13 14 15 16…" at bounding box center [766, 392] width 1532 height 784
type textarea ".video-fade { position: relative;"
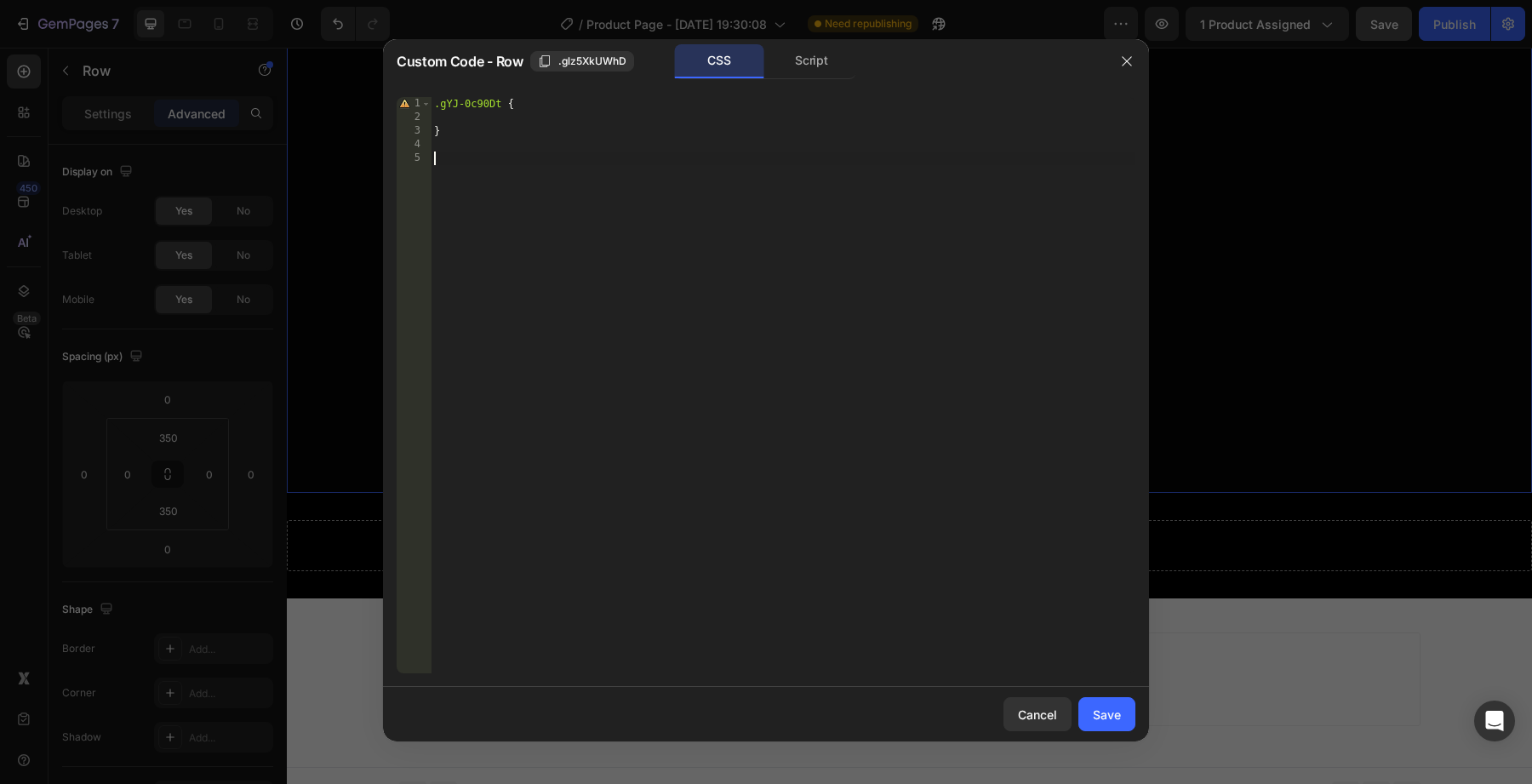
paste textarea ".gYJ-0c90Dt {"
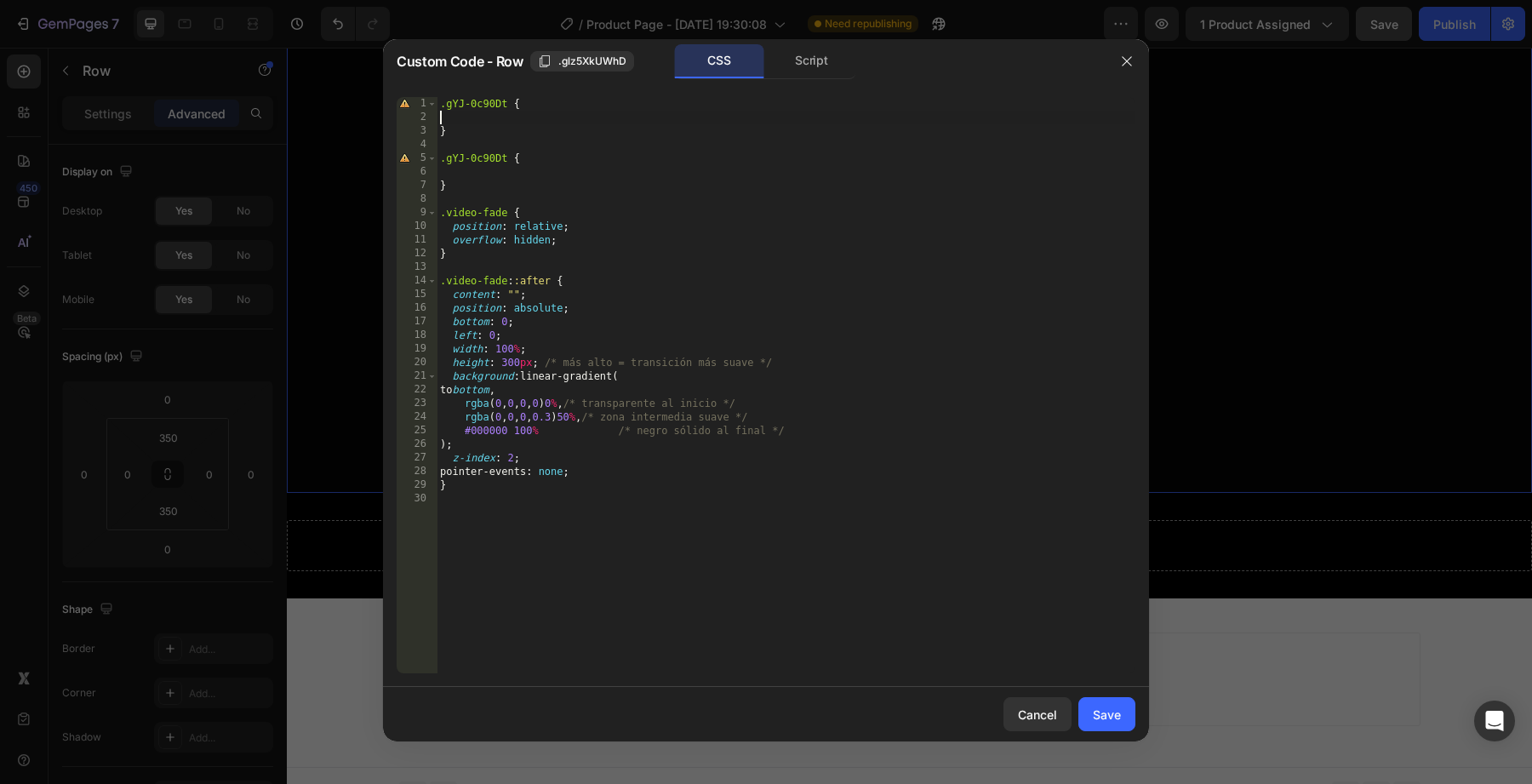
drag, startPoint x: 572, startPoint y: 117, endPoint x: 332, endPoint y: 115, distance: 240.0
click at [328, 113] on div "Custom Code - Row .glz5XkUWhD CSS Script 1 2 3 4 5 6 7 8 9 10 11 12 13 14 15 16…" at bounding box center [766, 392] width 1532 height 784
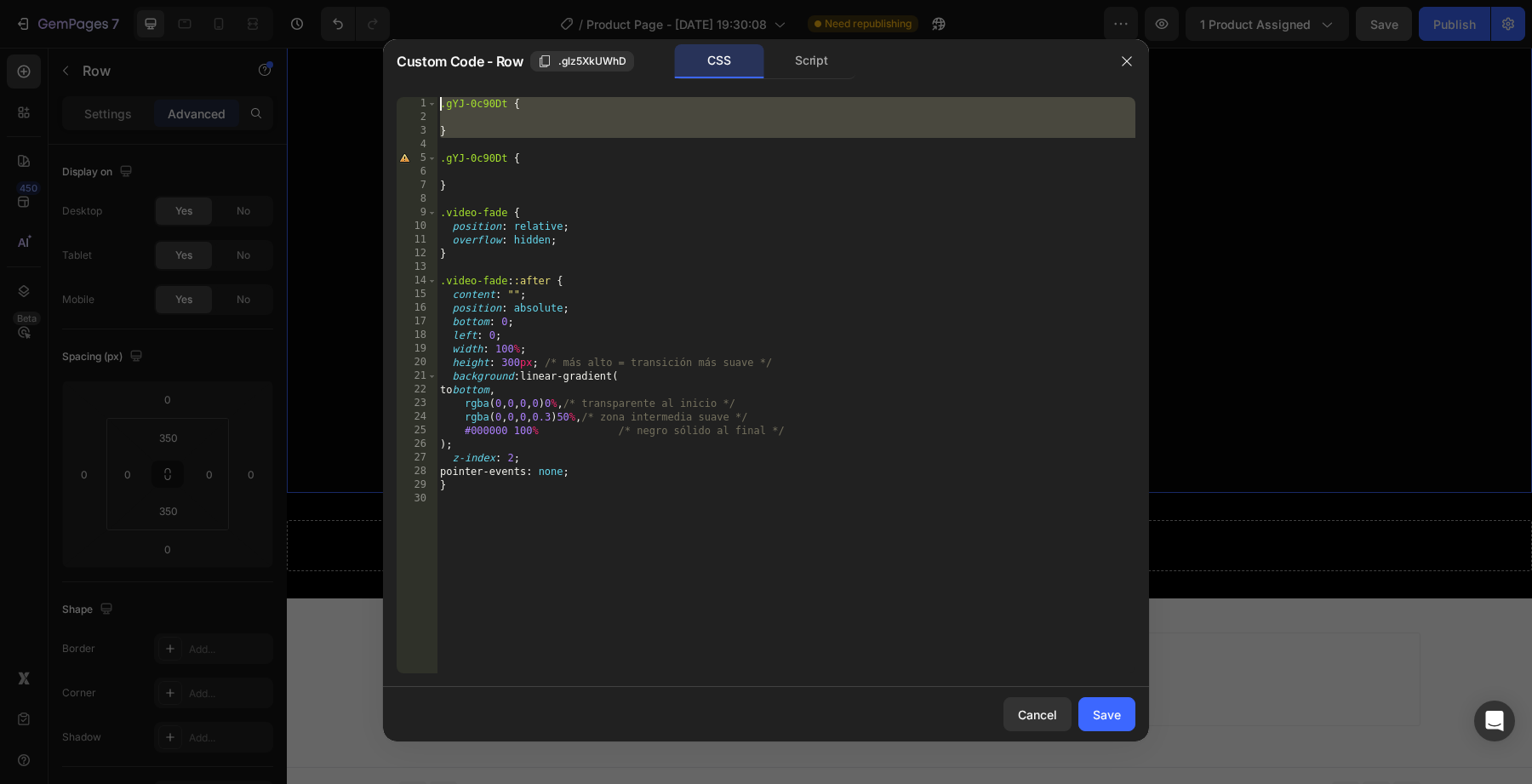
drag, startPoint x: 449, startPoint y: 140, endPoint x: 344, endPoint y: 52, distance: 137.0
click at [344, 52] on div "Custom Code - Row .glz5XkUWhD CSS Script 1 2 3 4 5 6 7 8 9 10 11 12 13 14 15 16…" at bounding box center [766, 392] width 1532 height 784
type textarea ".gYJ-0c90Dt {"
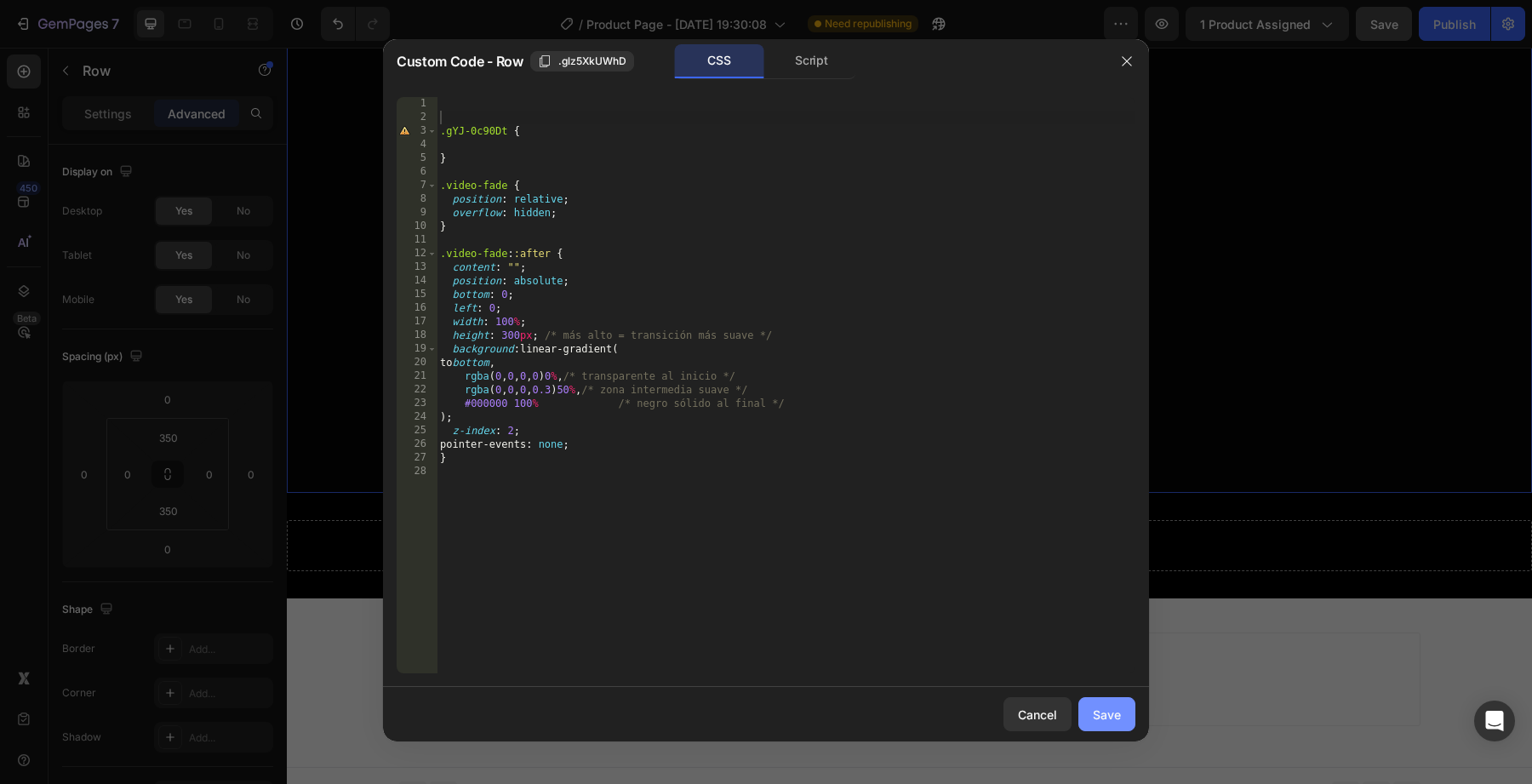
click at [1098, 706] on div "Save" at bounding box center [1107, 714] width 28 height 18
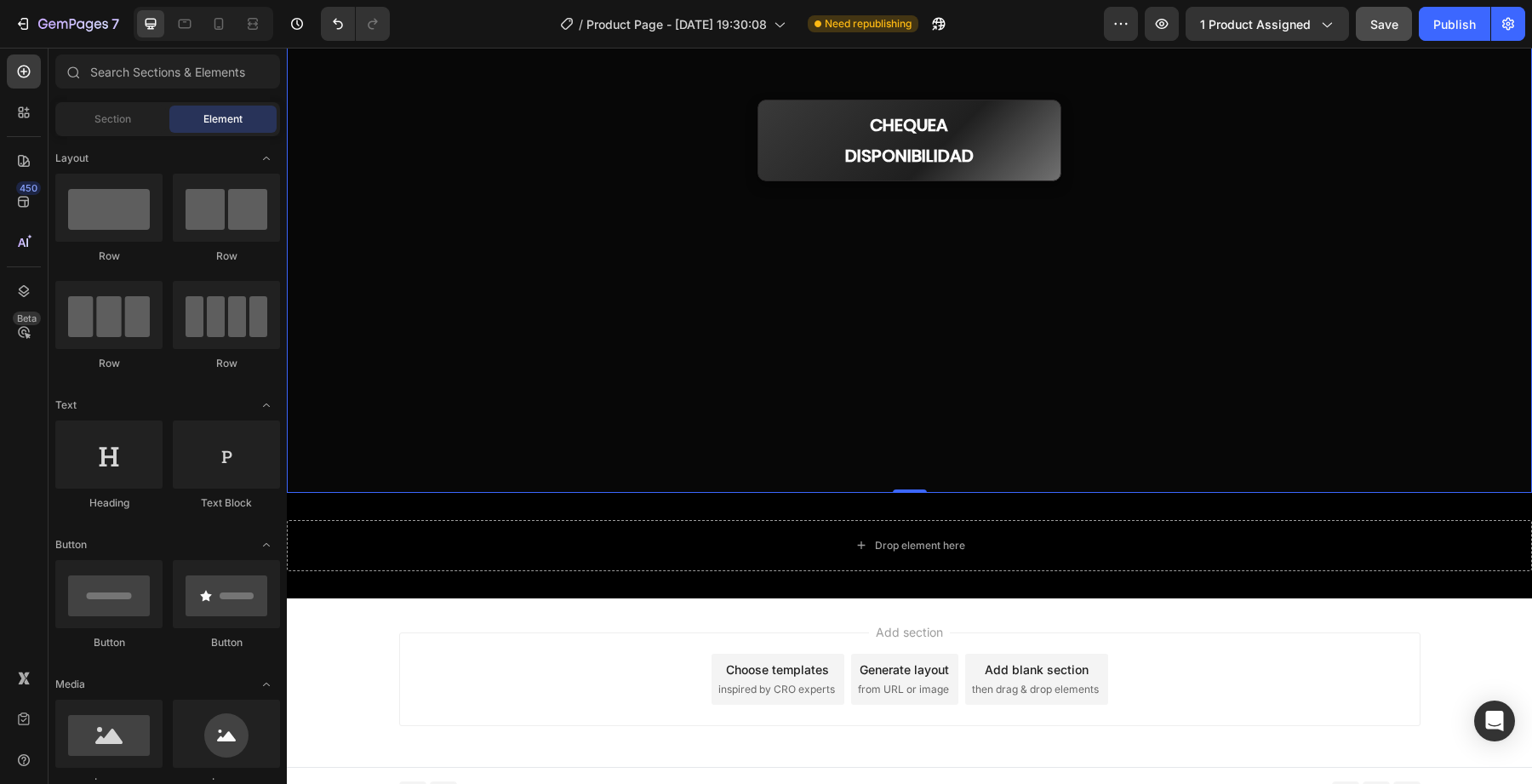
click at [1149, 692] on div "Add section Choose templates inspired by CRO experts Generate layout from URL o…" at bounding box center [910, 679] width 1021 height 93
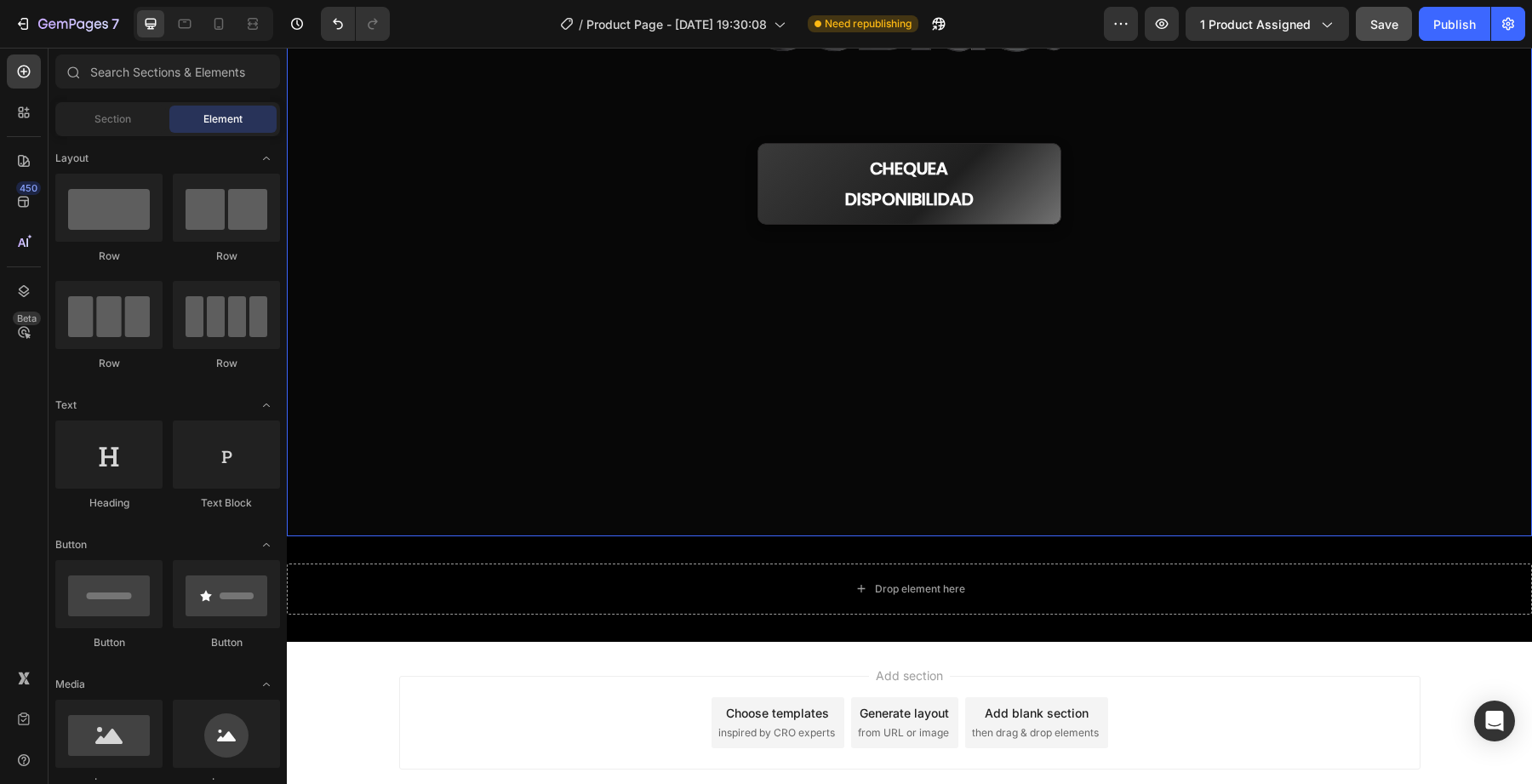
scroll to position [544, 0]
